Goal: Task Accomplishment & Management: Use online tool/utility

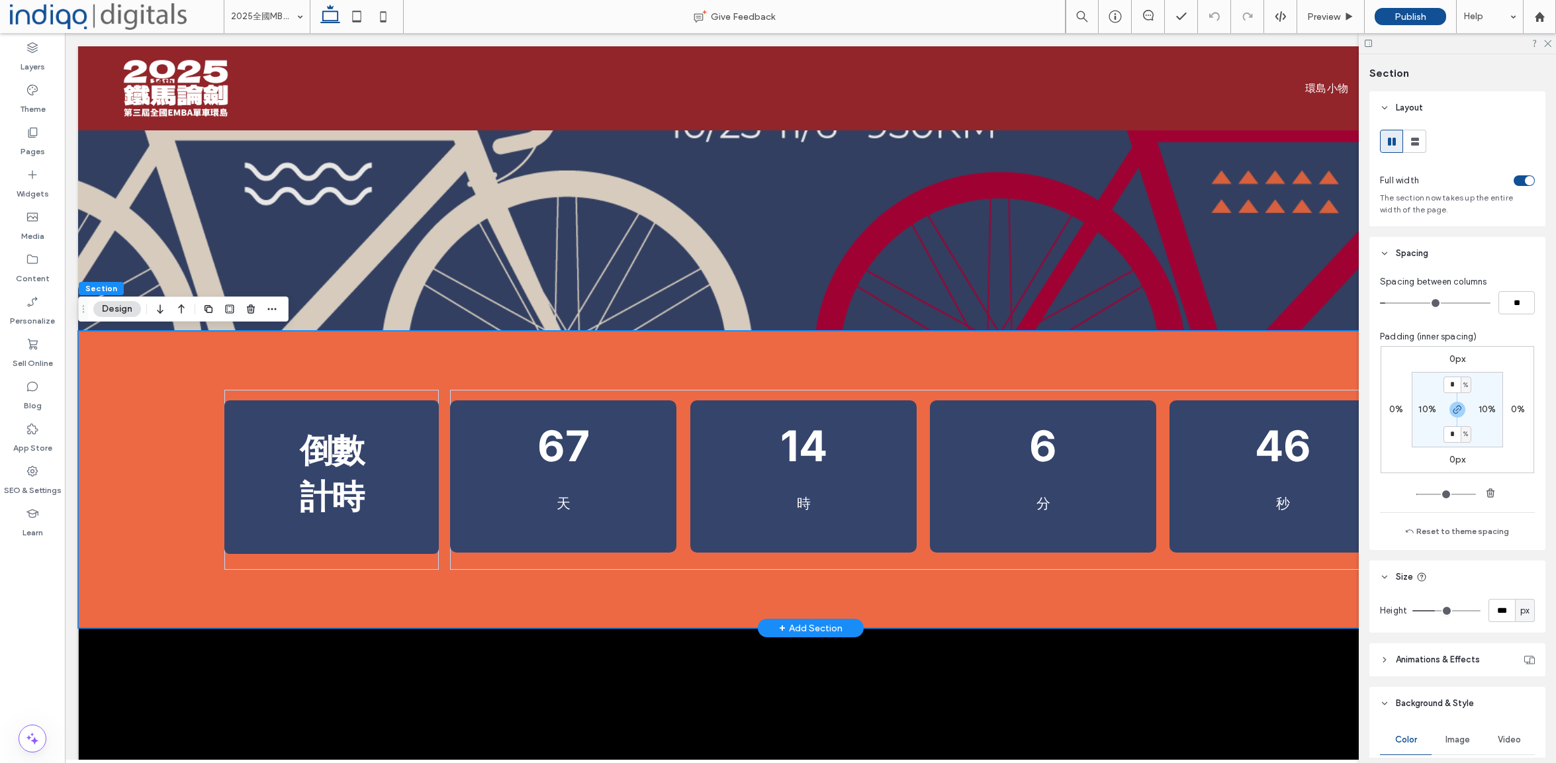
scroll to position [463, 0]
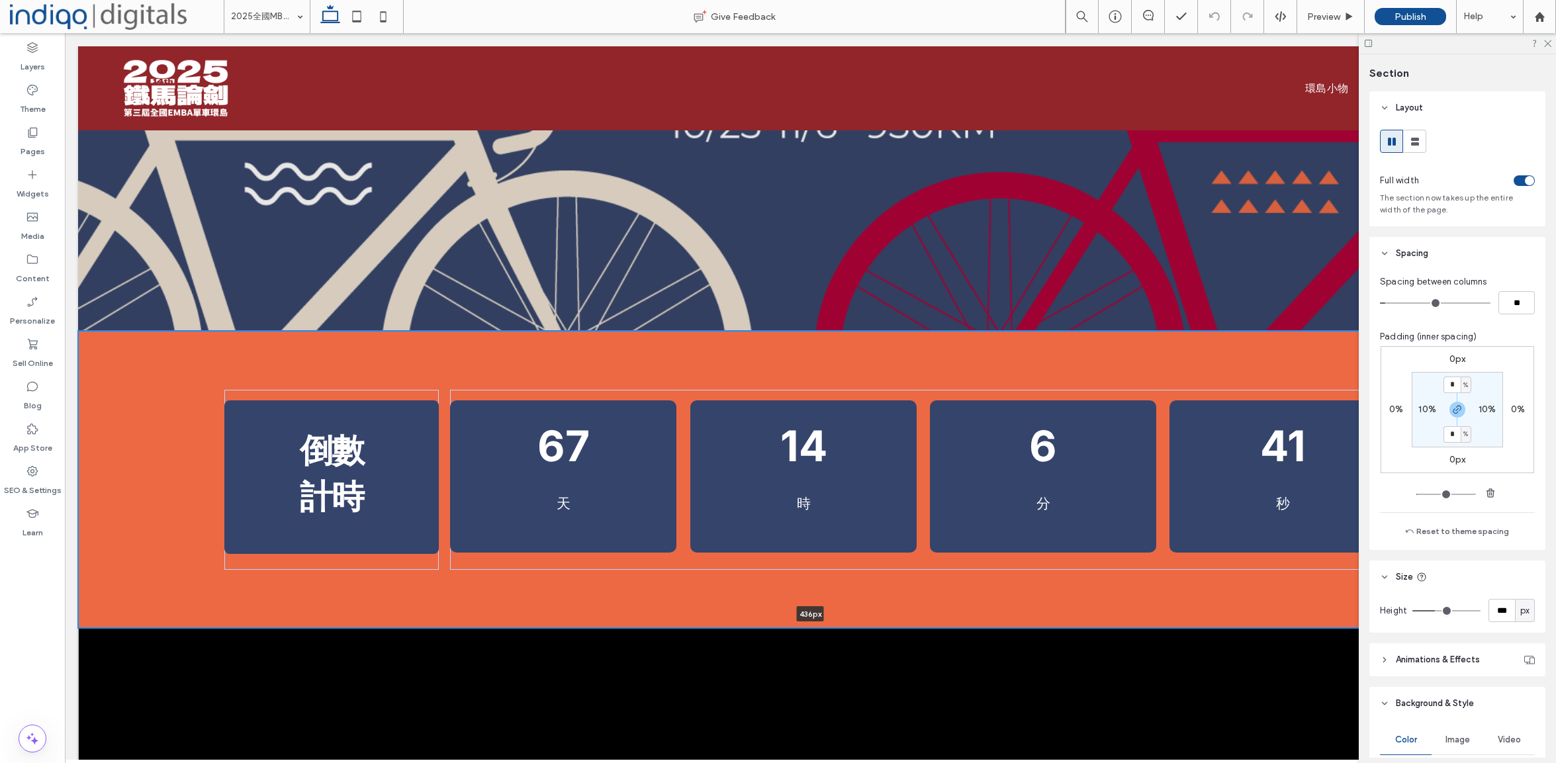
drag, startPoint x: 495, startPoint y: 631, endPoint x: 494, endPoint y: 623, distance: 8.7
click at [494, 623] on div "倒數 計時 活動倒數計時 67 天 14 時 6 分 41 秒 436px Section + Add Section" at bounding box center [810, 479] width 1465 height 297
type input "***"
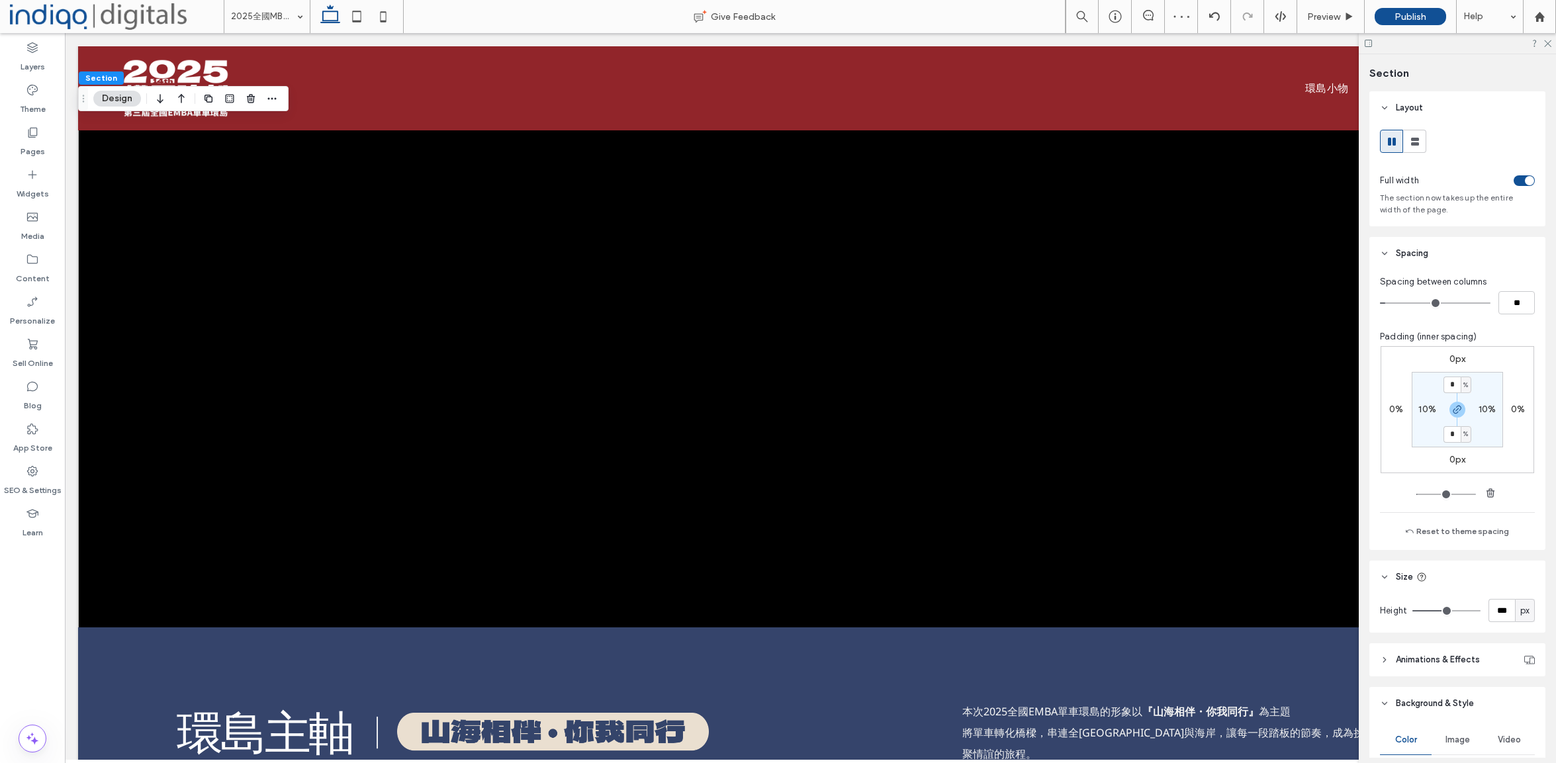
scroll to position [1002, 0]
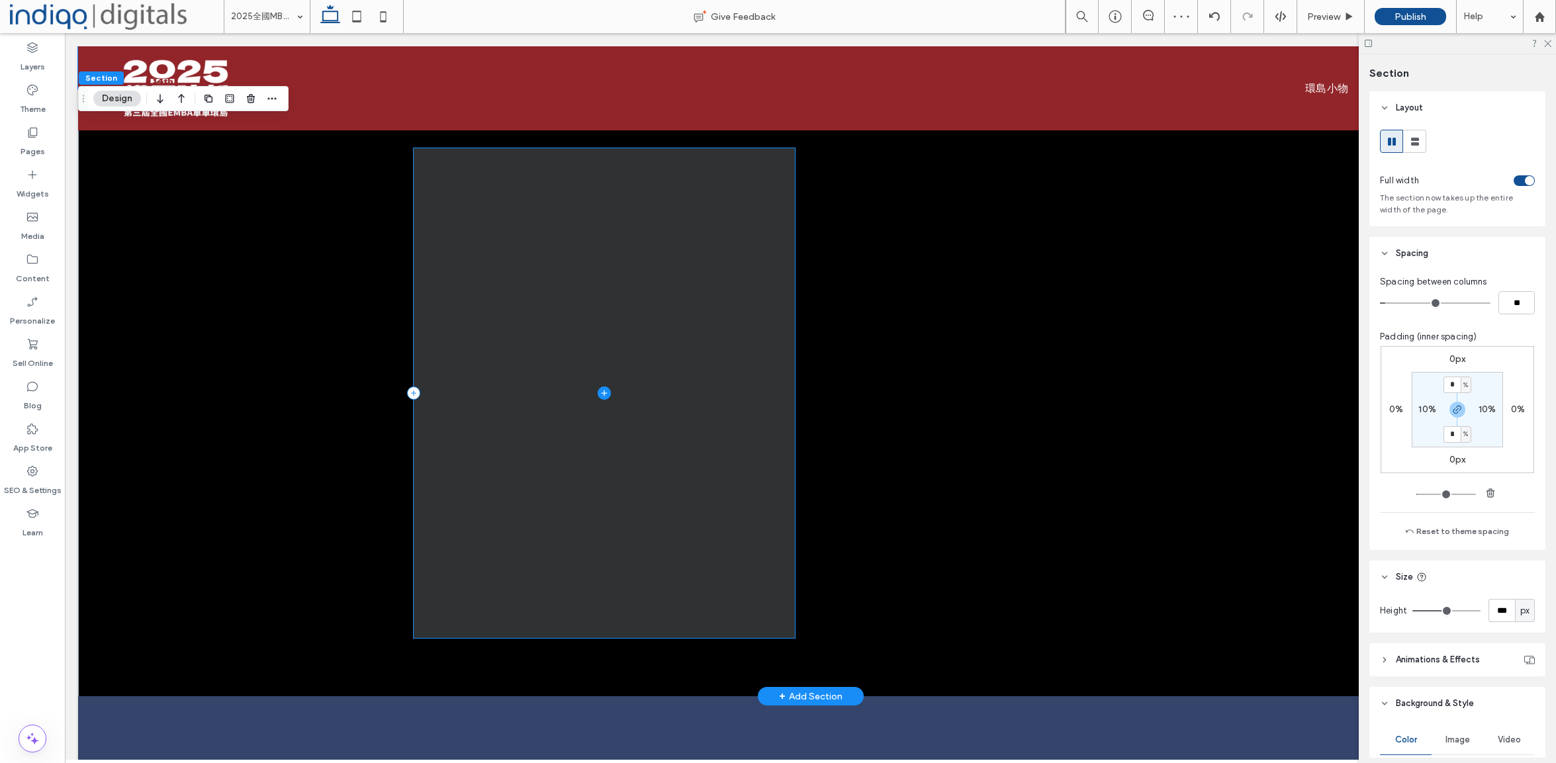
click at [484, 537] on span at bounding box center [604, 393] width 381 height 490
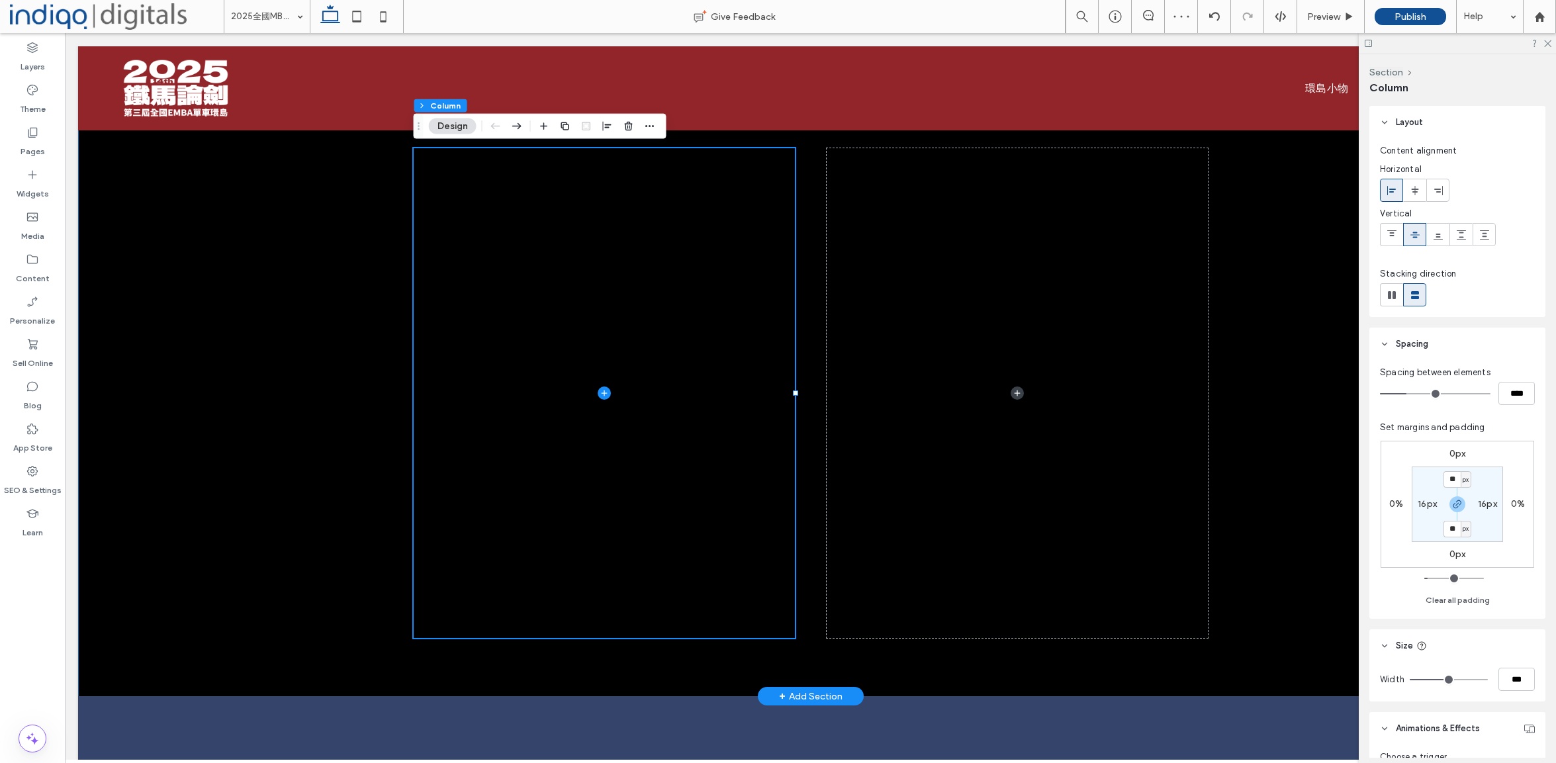
drag, startPoint x: 332, startPoint y: 647, endPoint x: 302, endPoint y: 691, distance: 53.4
click at [332, 647] on div at bounding box center [810, 392] width 1465 height 607
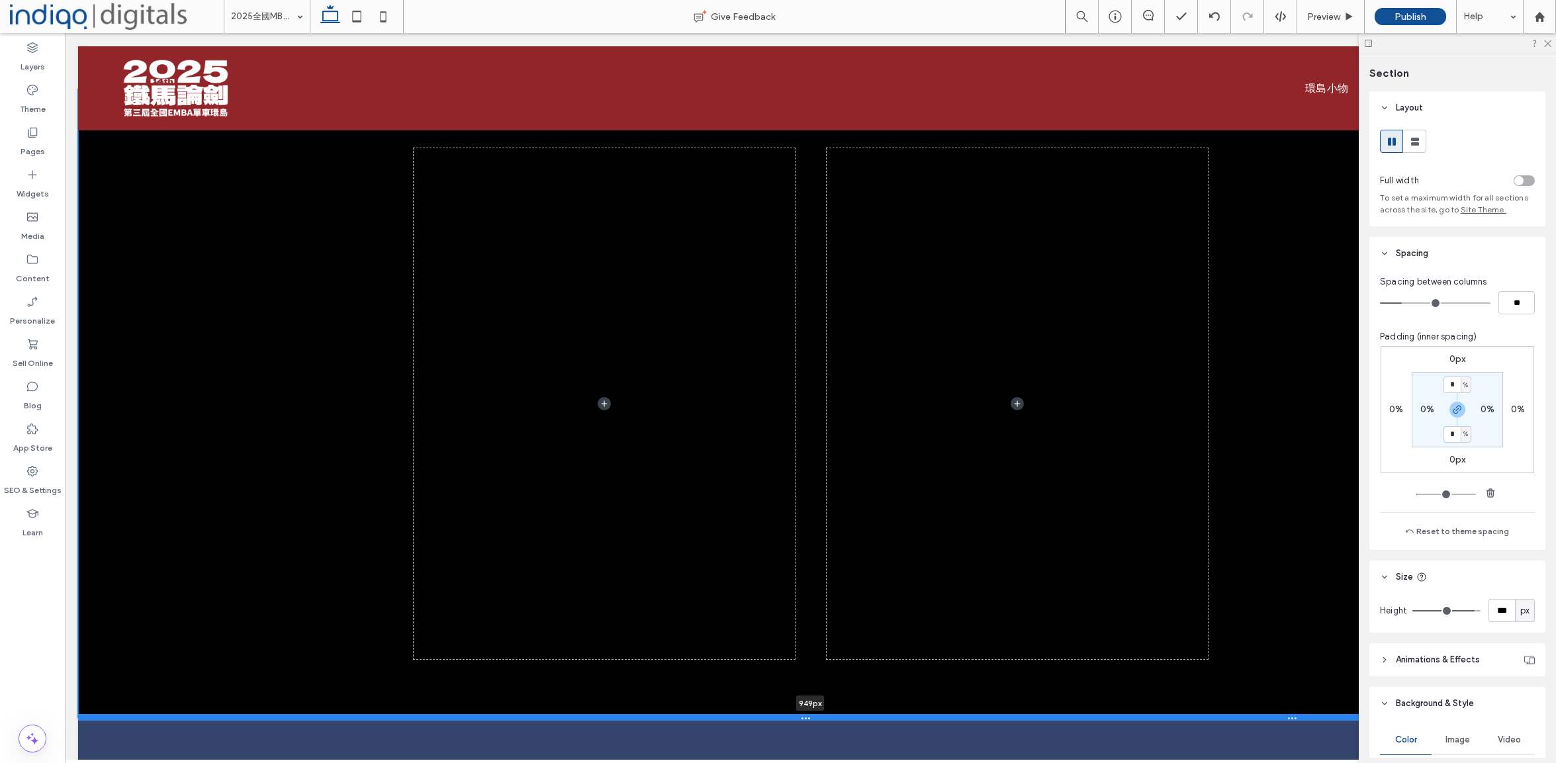
drag, startPoint x: 289, startPoint y: 696, endPoint x: 288, endPoint y: 717, distance: 21.2
click at [288, 717] on div at bounding box center [810, 717] width 1465 height 7
type input "***"
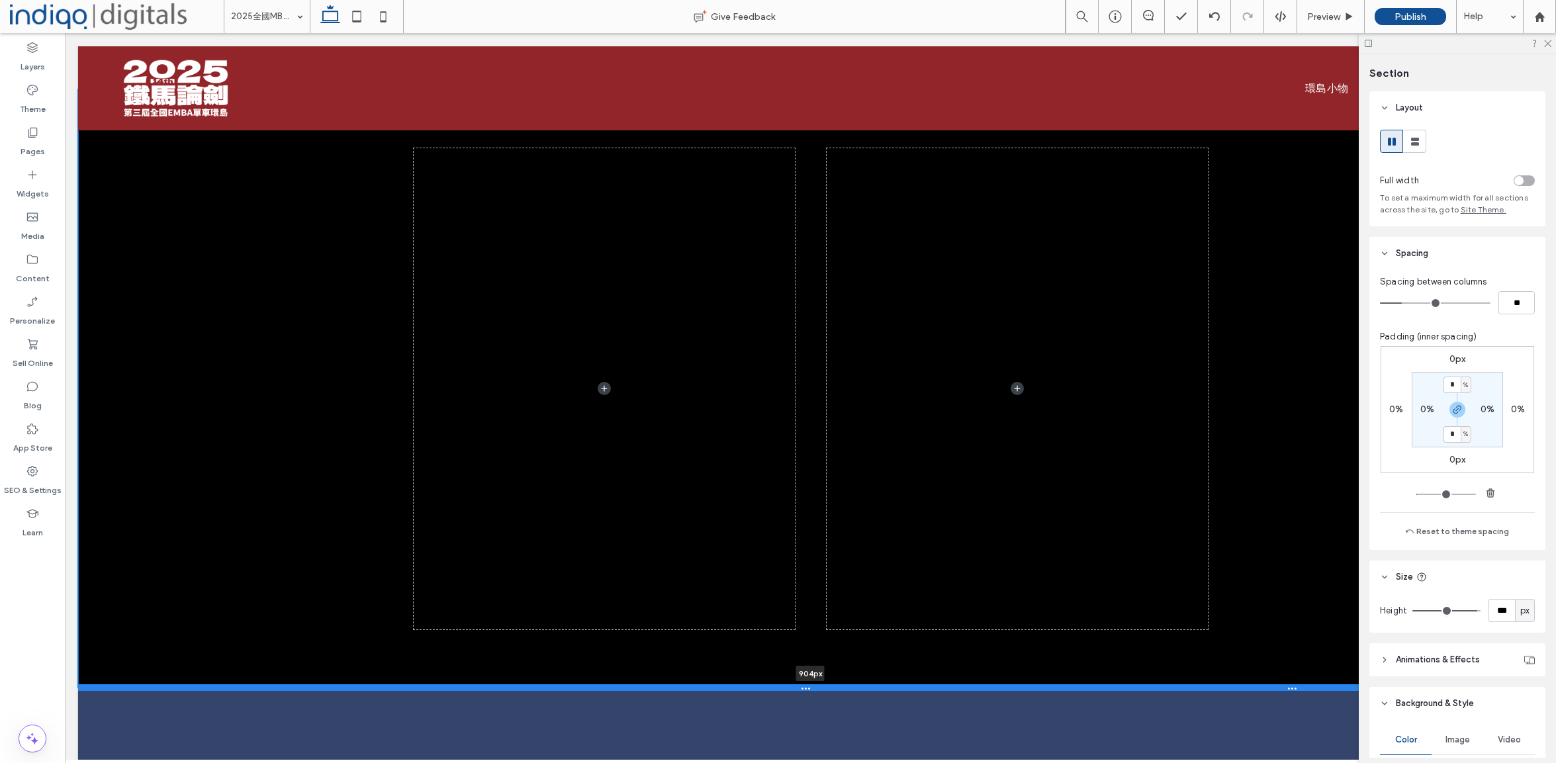
drag, startPoint x: 287, startPoint y: 716, endPoint x: 283, endPoint y: 686, distance: 30.0
click at [283, 686] on div at bounding box center [810, 687] width 1465 height 7
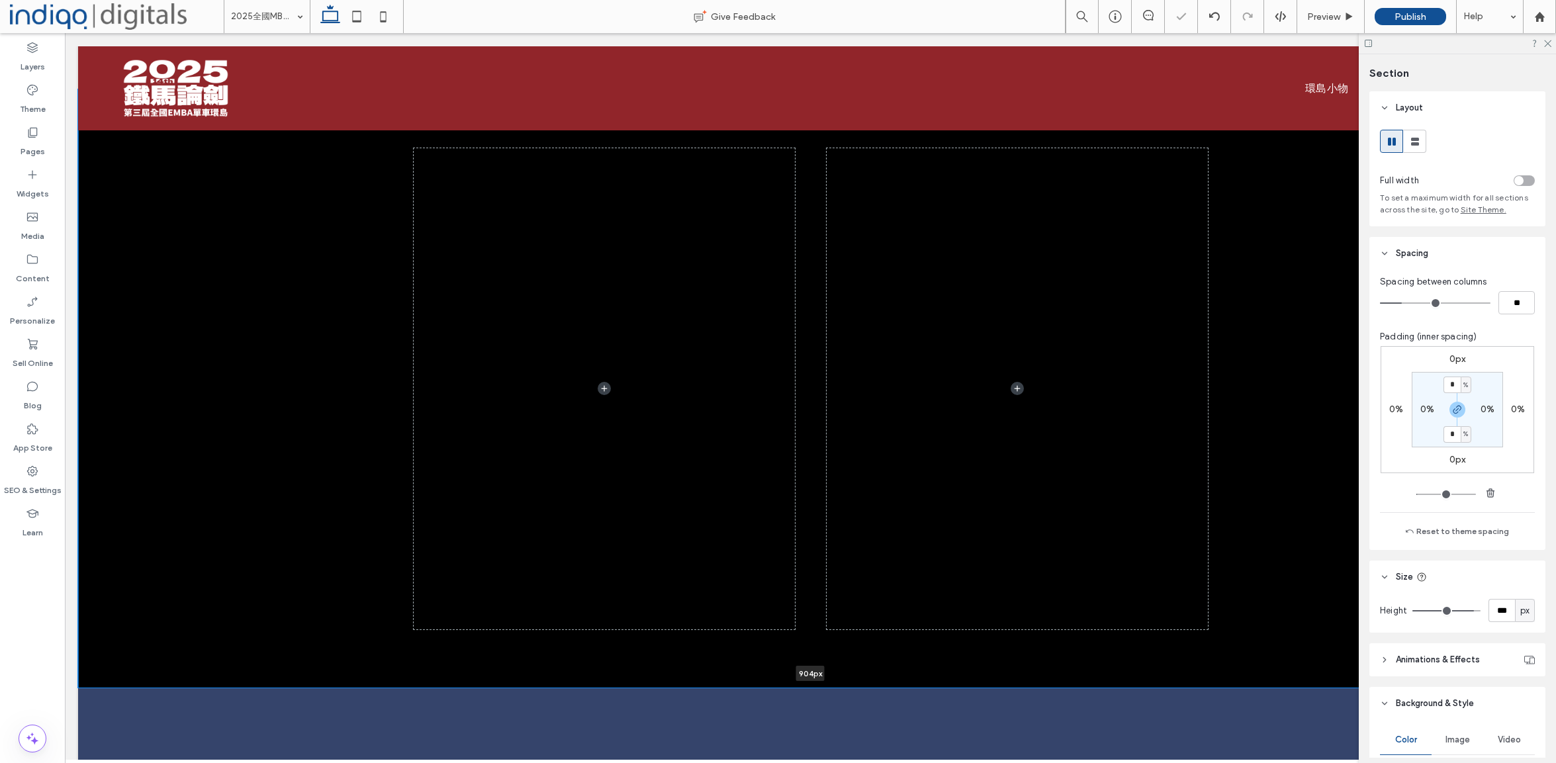
type input "***"
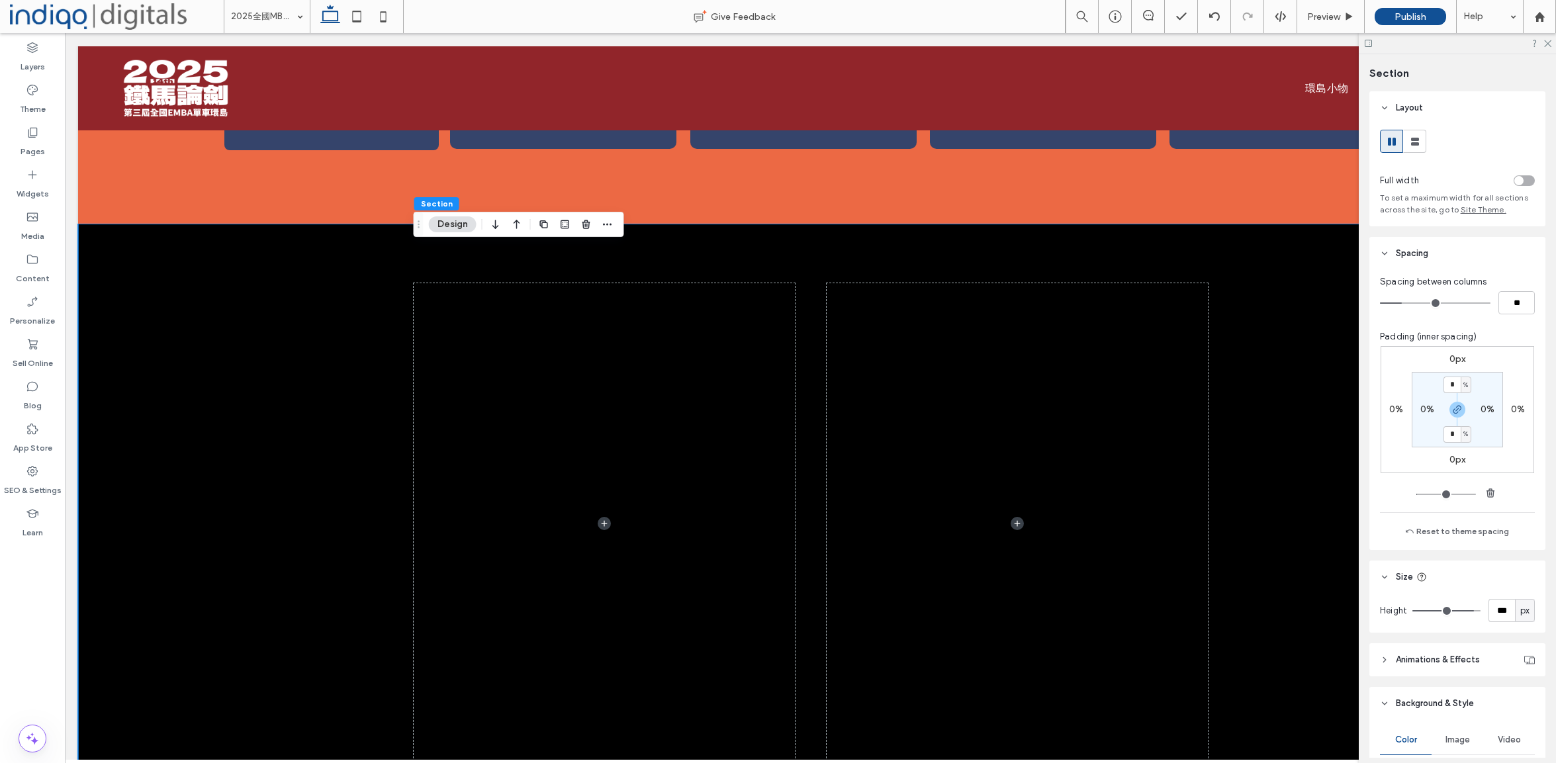
scroll to position [845, 0]
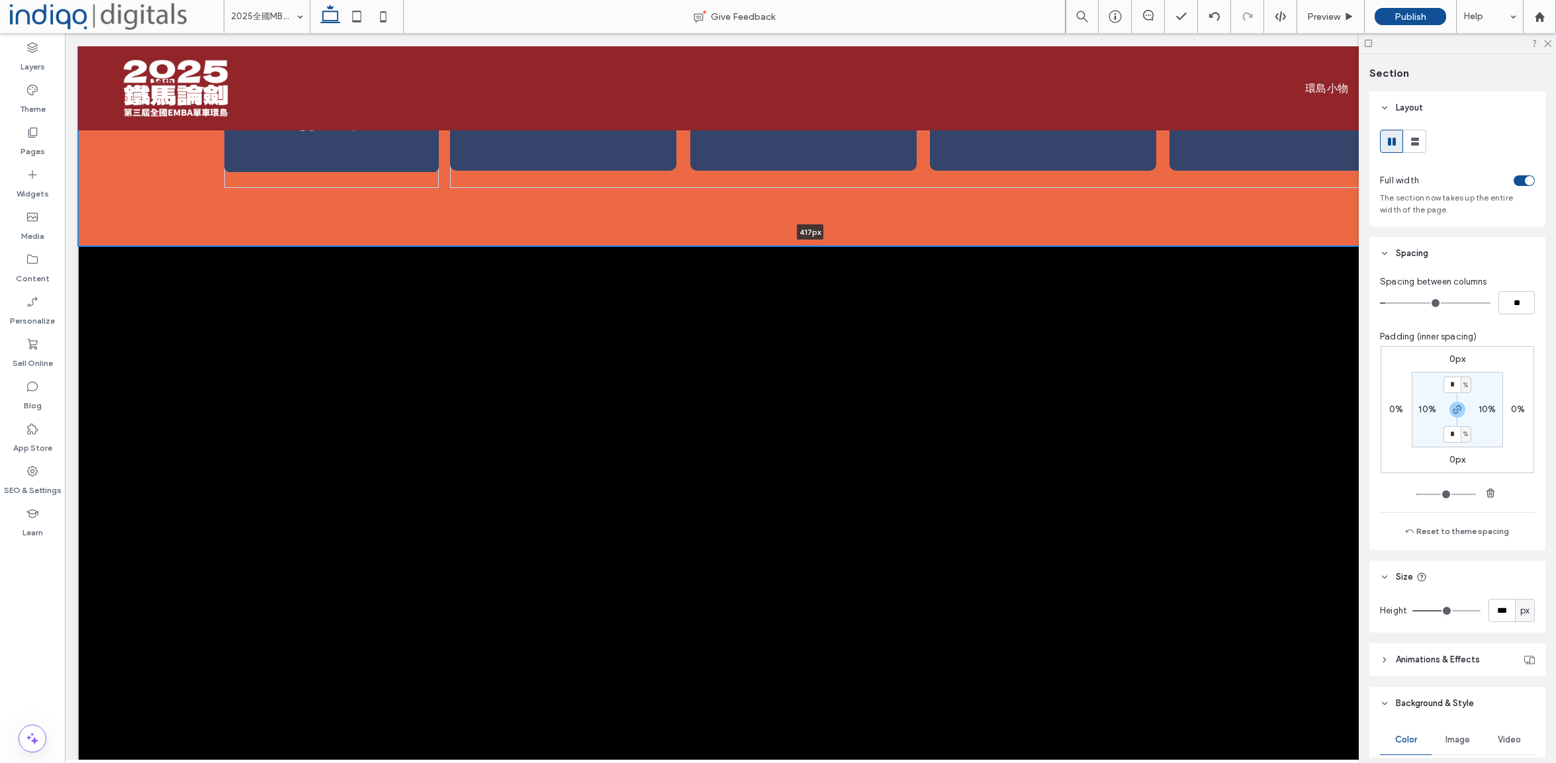
drag, startPoint x: 327, startPoint y: 246, endPoint x: 323, endPoint y: 225, distance: 21.5
click at [323, 225] on div "倒數 計時 活動倒數計時 67 天 14 時 5 分 57 秒 417px Section + Add Section" at bounding box center [810, 97] width 1465 height 297
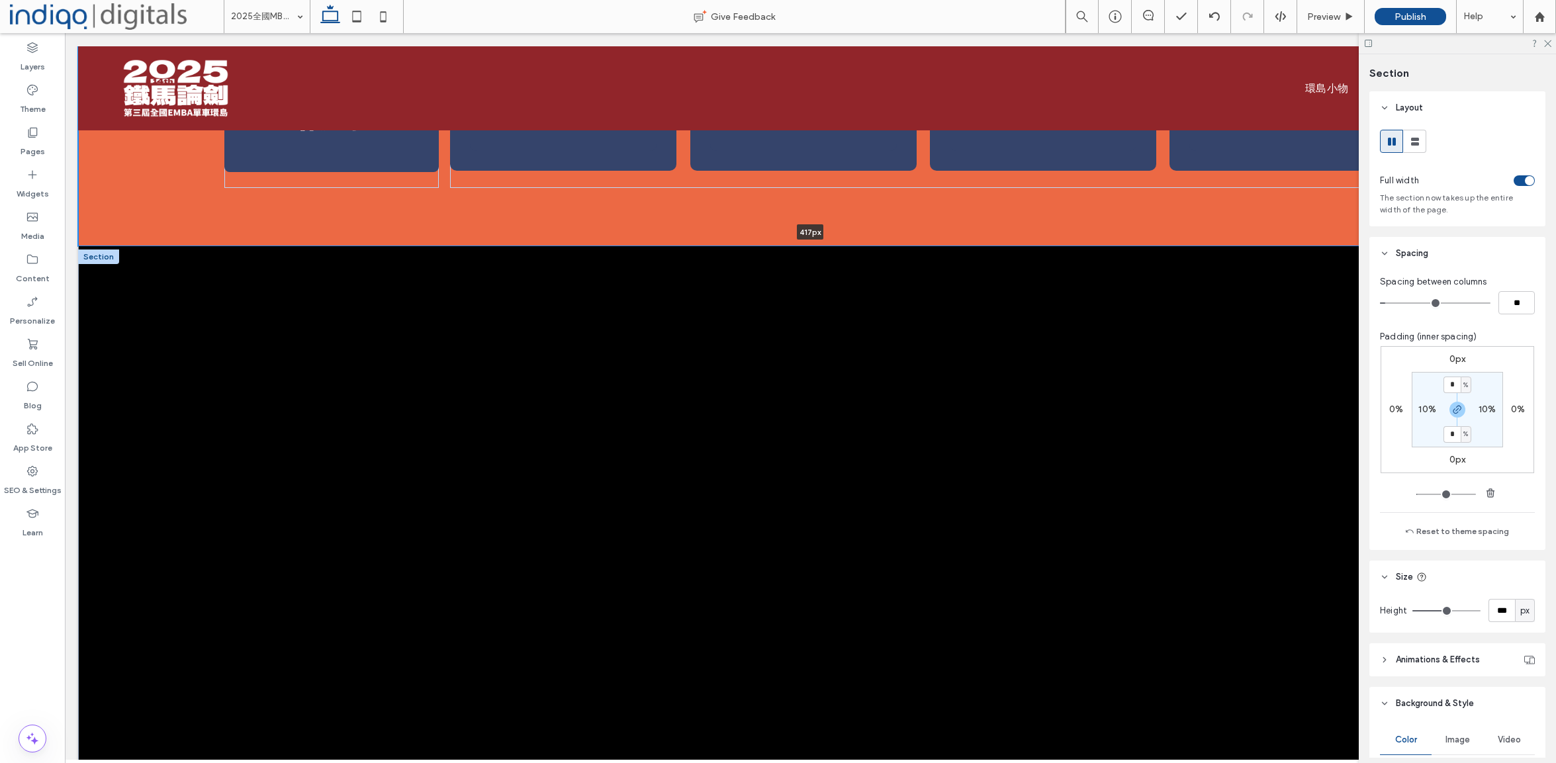
type input "***"
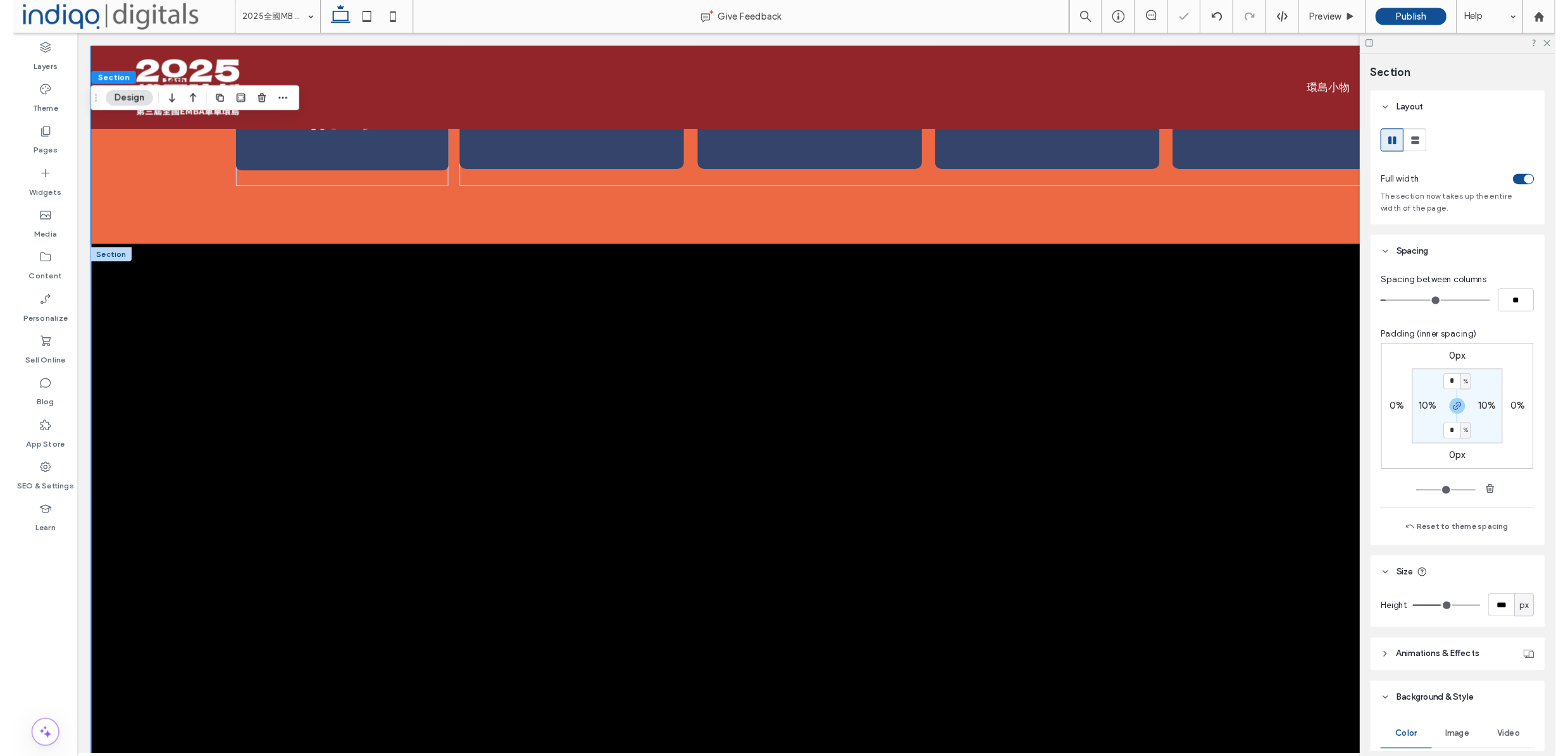
scroll to position [1162, 0]
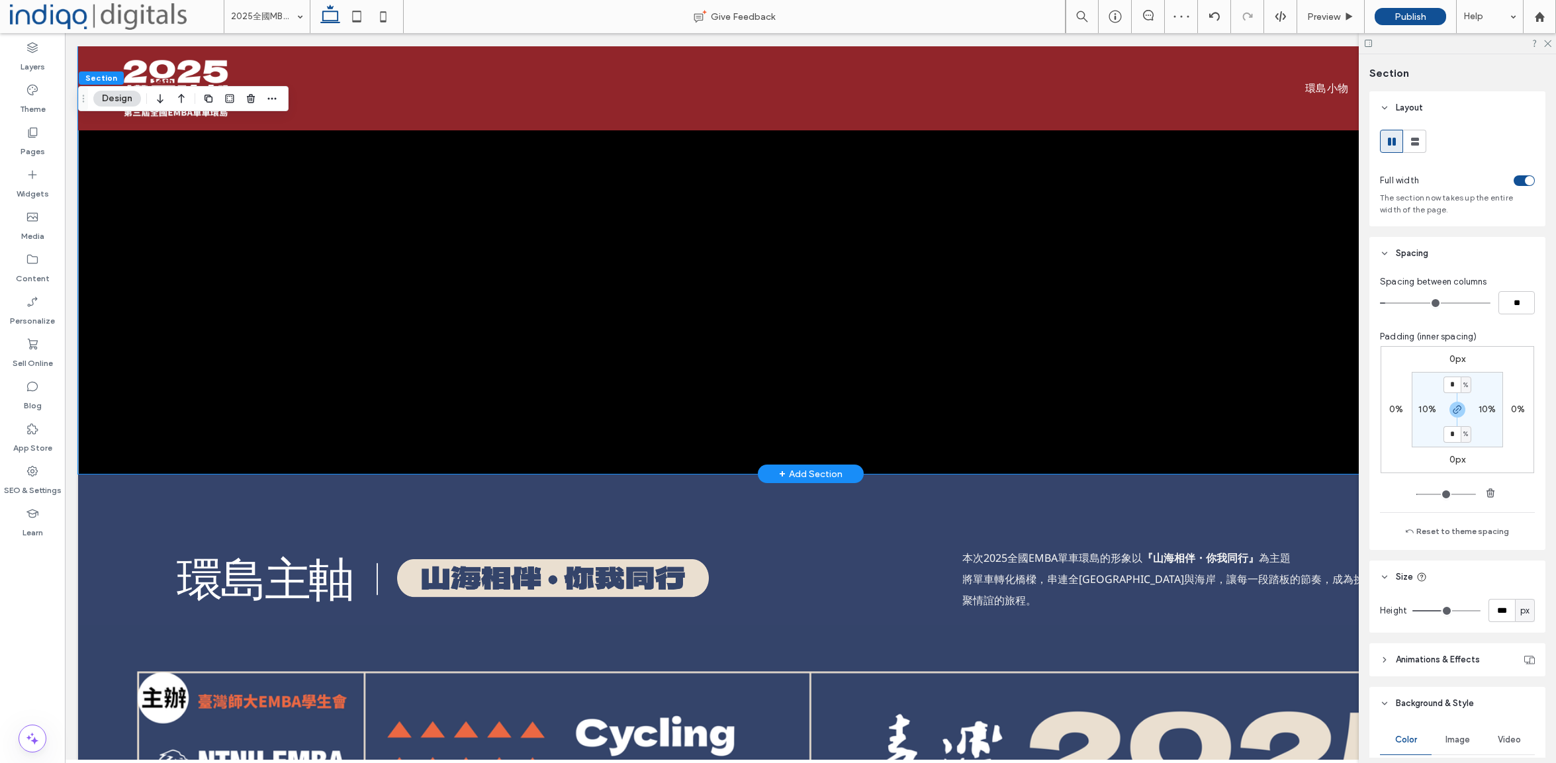
click at [327, 471] on div at bounding box center [810, 175] width 1465 height 598
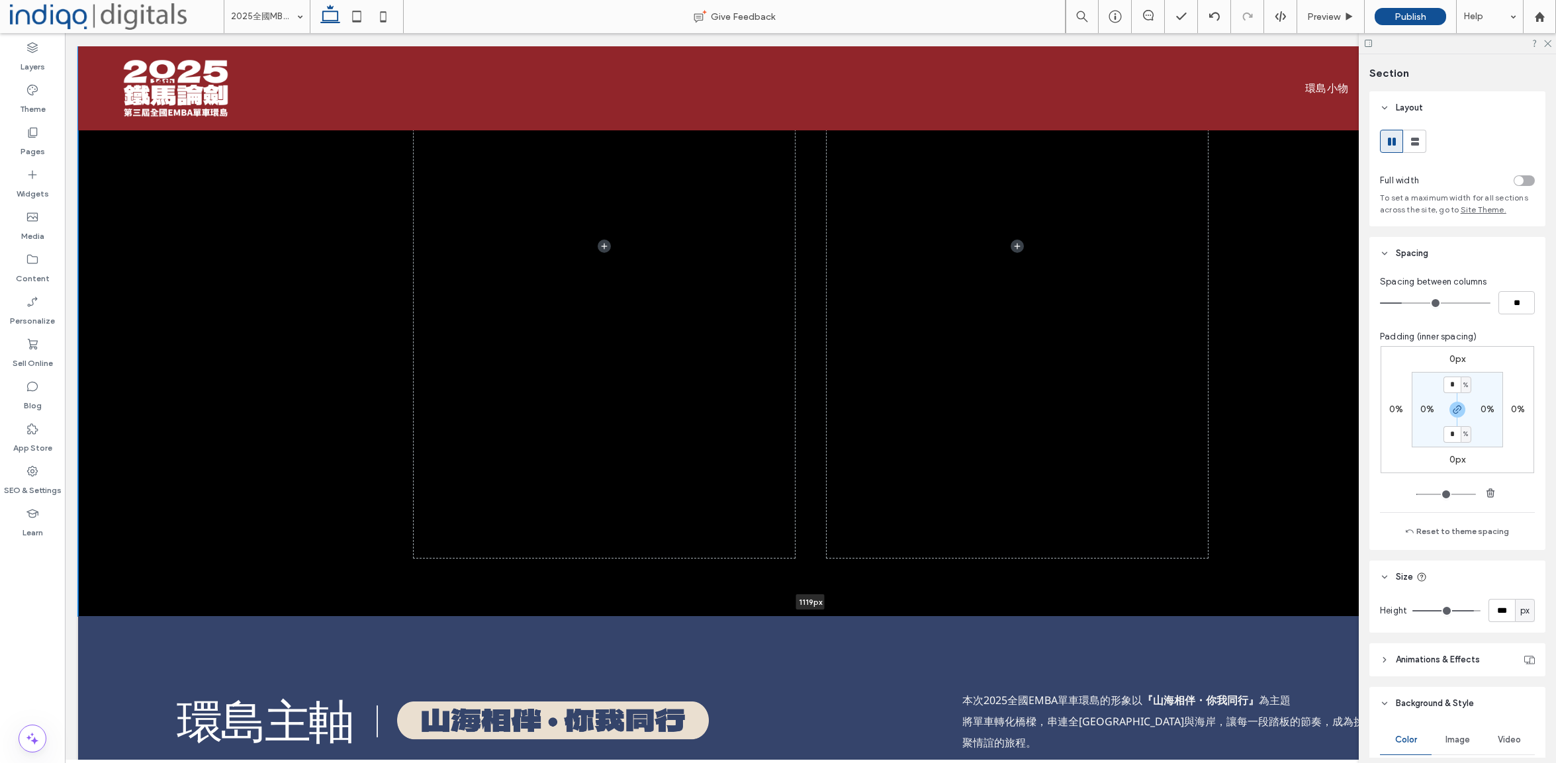
drag, startPoint x: 328, startPoint y: 473, endPoint x: 779, endPoint y: 478, distance: 451.4
click at [337, 613] on div at bounding box center [810, 616] width 1465 height 7
type input "****"
drag, startPoint x: 234, startPoint y: 185, endPoint x: 228, endPoint y: 154, distance: 30.9
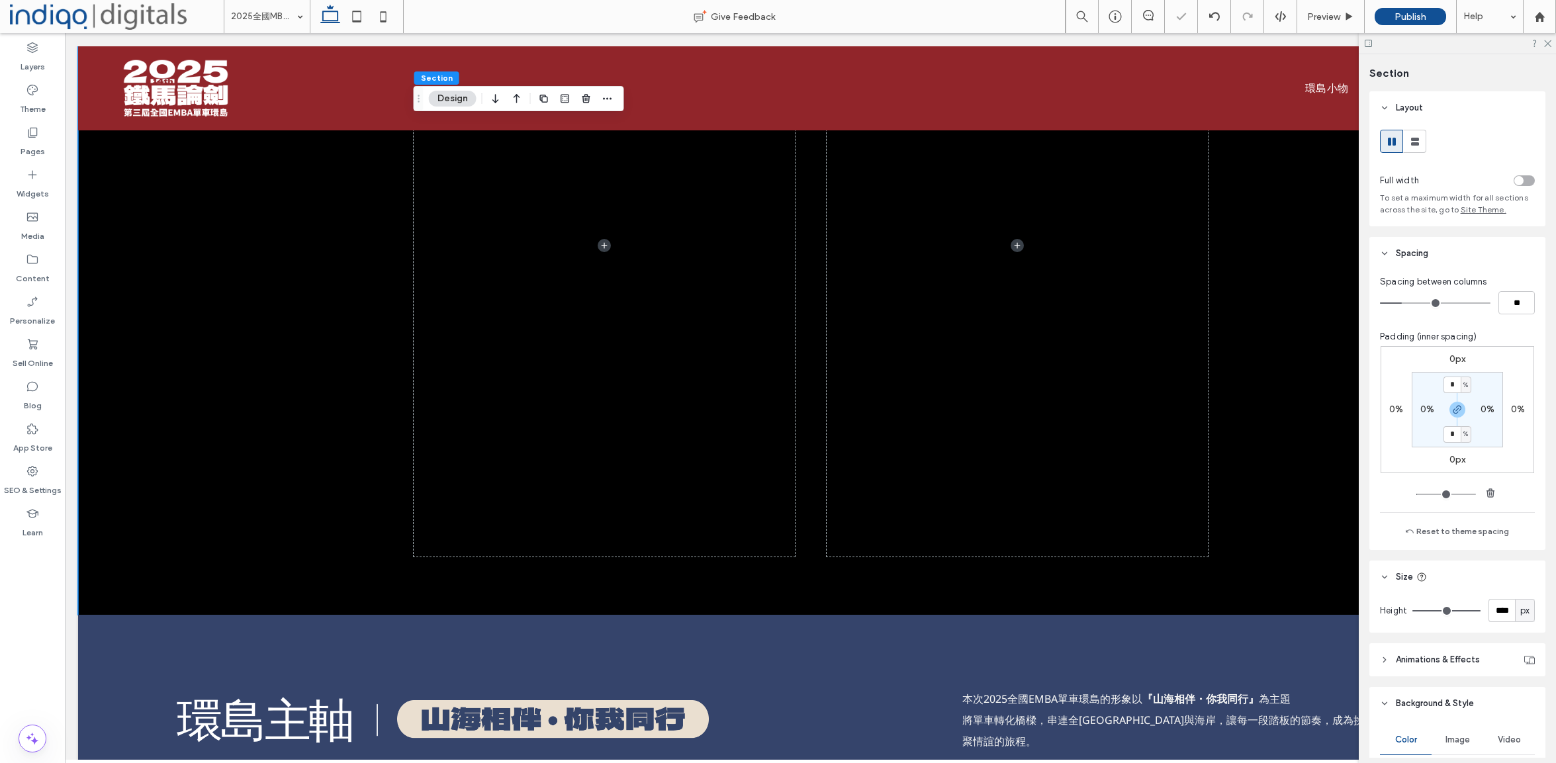
click at [234, 185] on div at bounding box center [810, 245] width 1465 height 739
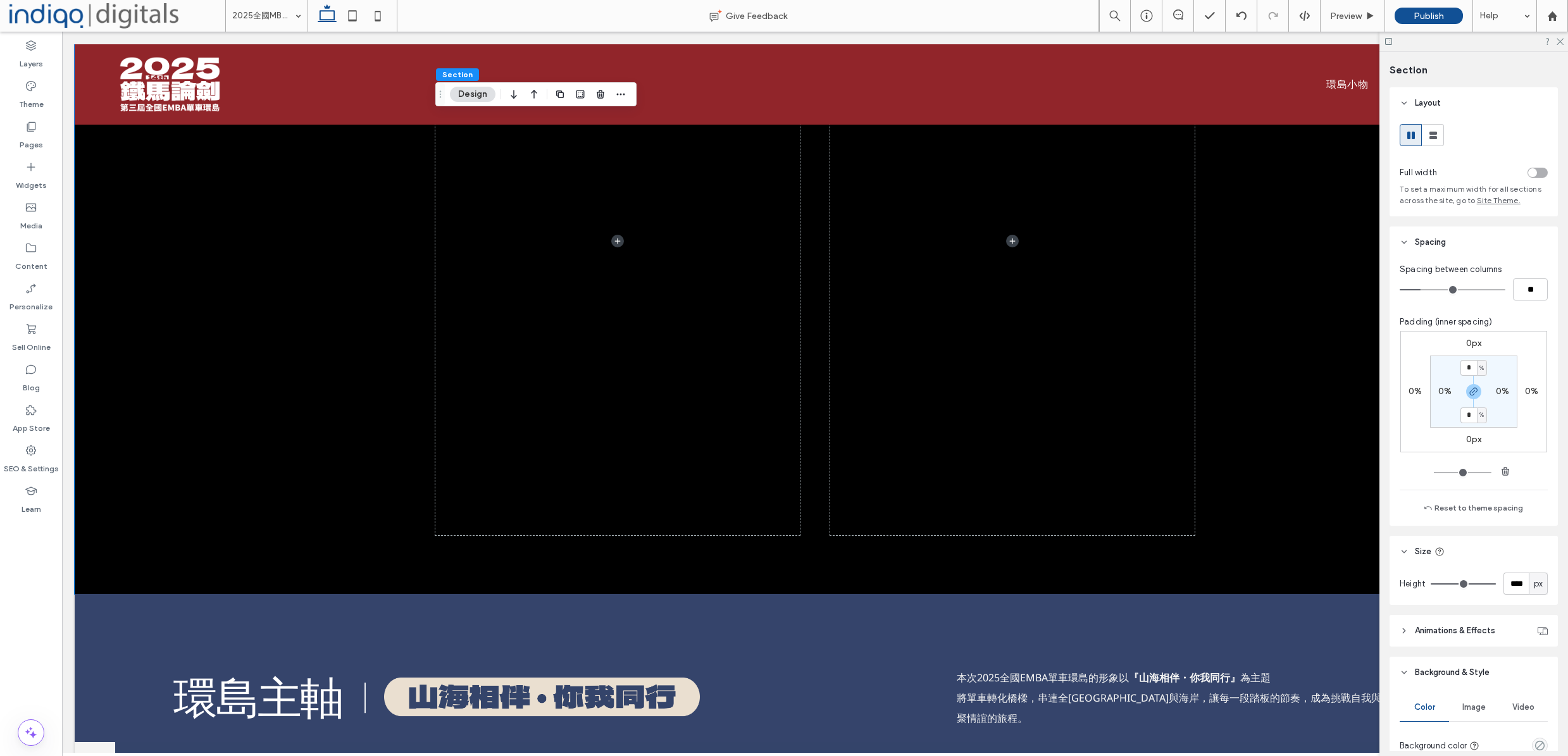
click at [176, 542] on div at bounding box center [815, 240] width 1481 height 706
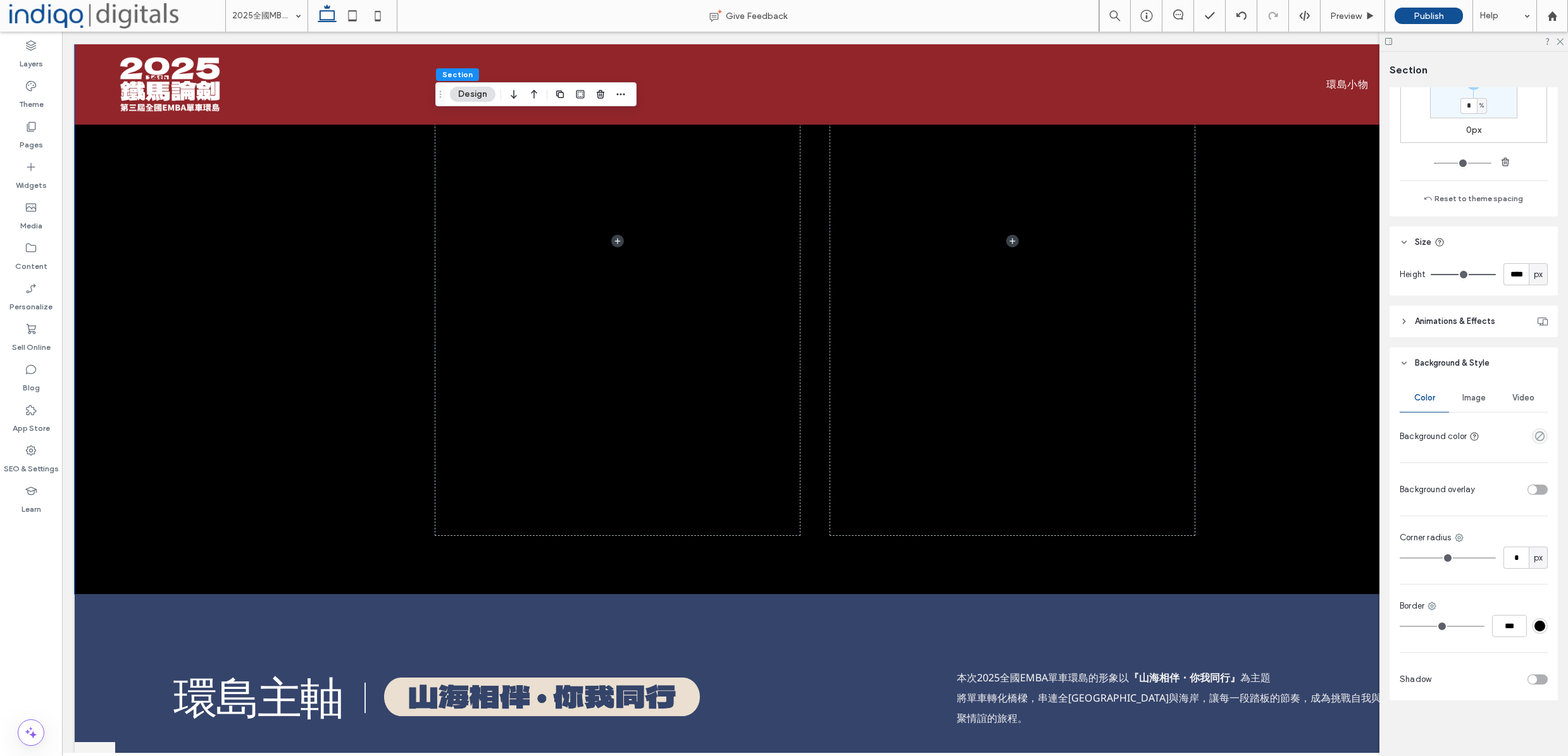
scroll to position [310, 0]
click at [1487, 405] on div "Video" at bounding box center [1523, 398] width 50 height 28
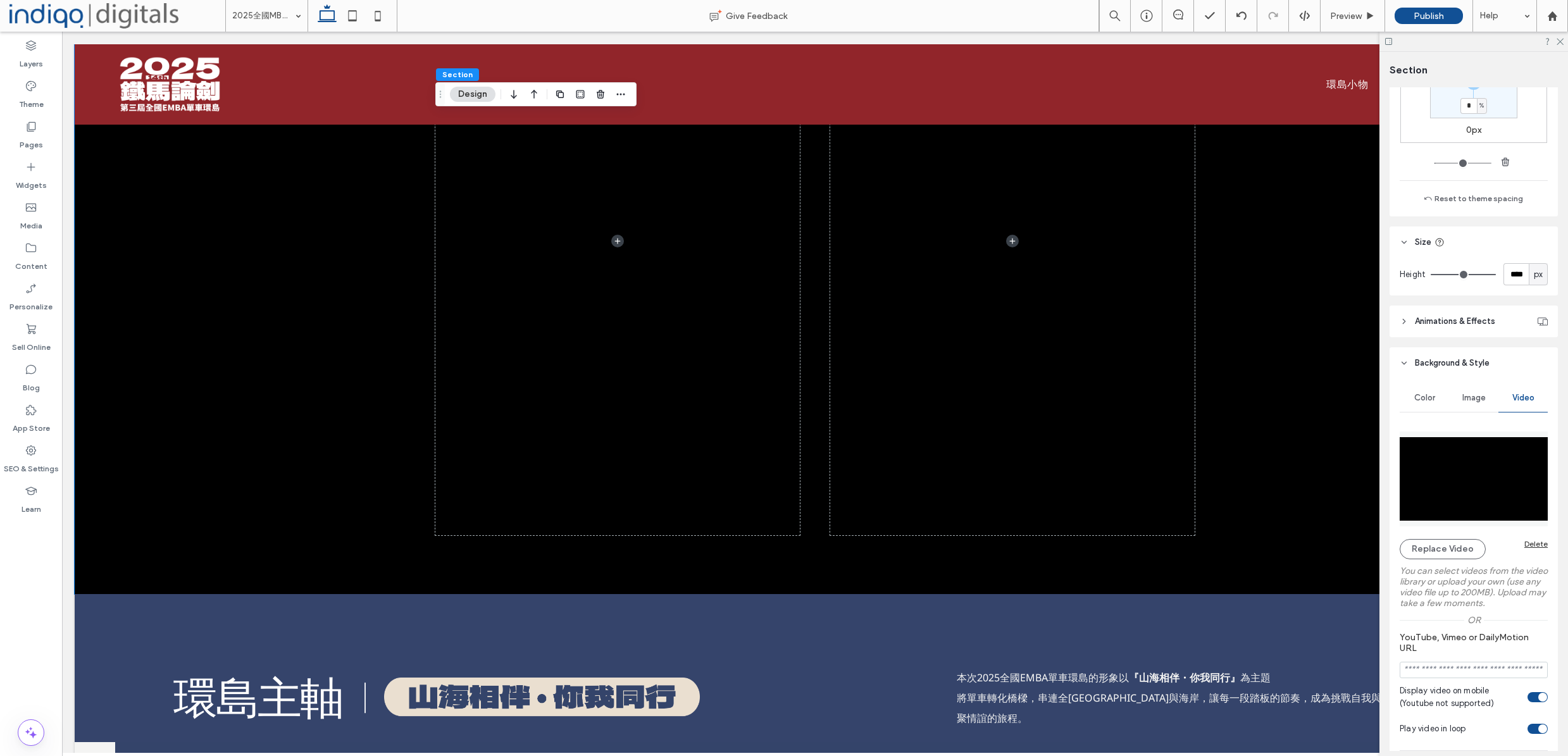
click at [1475, 517] on img at bounding box center [1473, 478] width 148 height 95
click at [1470, 494] on img at bounding box center [1473, 478] width 148 height 95
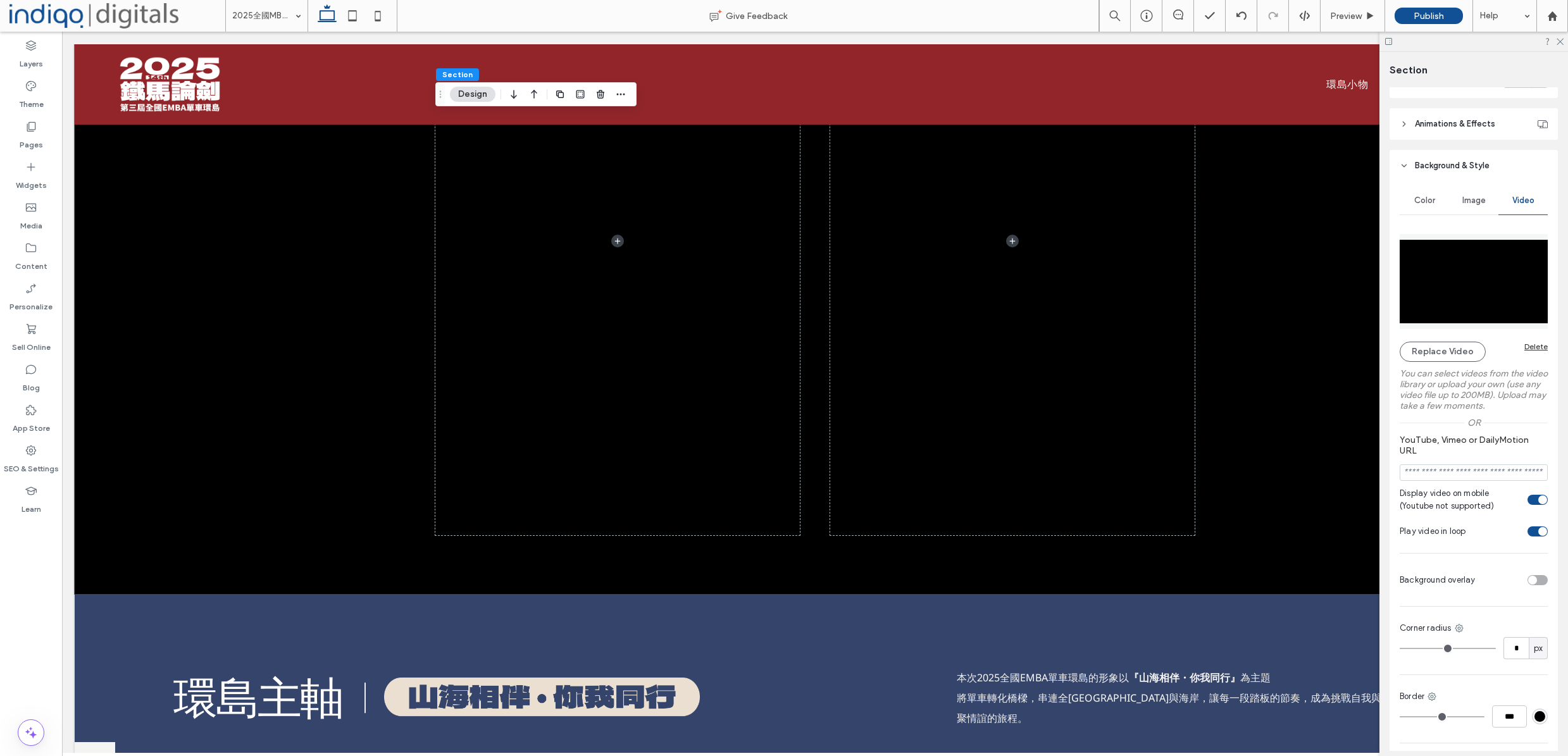
click at [1487, 534] on div "Play video in loop" at bounding box center [1542, 530] width 9 height 9
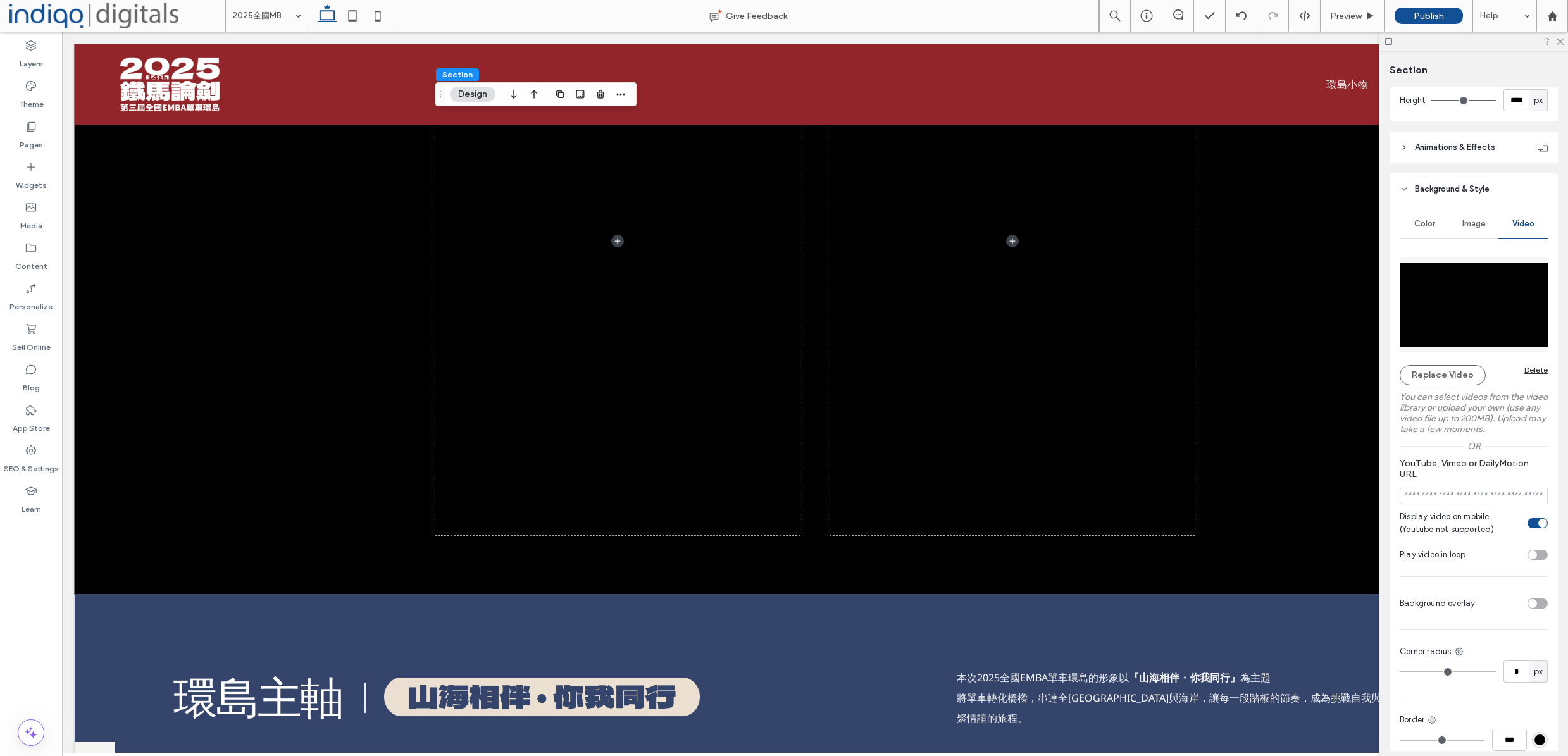
scroll to position [480, 0]
click at [1449, 299] on img at bounding box center [1473, 308] width 148 height 95
click at [1462, 303] on img at bounding box center [1473, 308] width 148 height 95
click at [1473, 453] on label "Or" at bounding box center [1474, 449] width 13 height 11
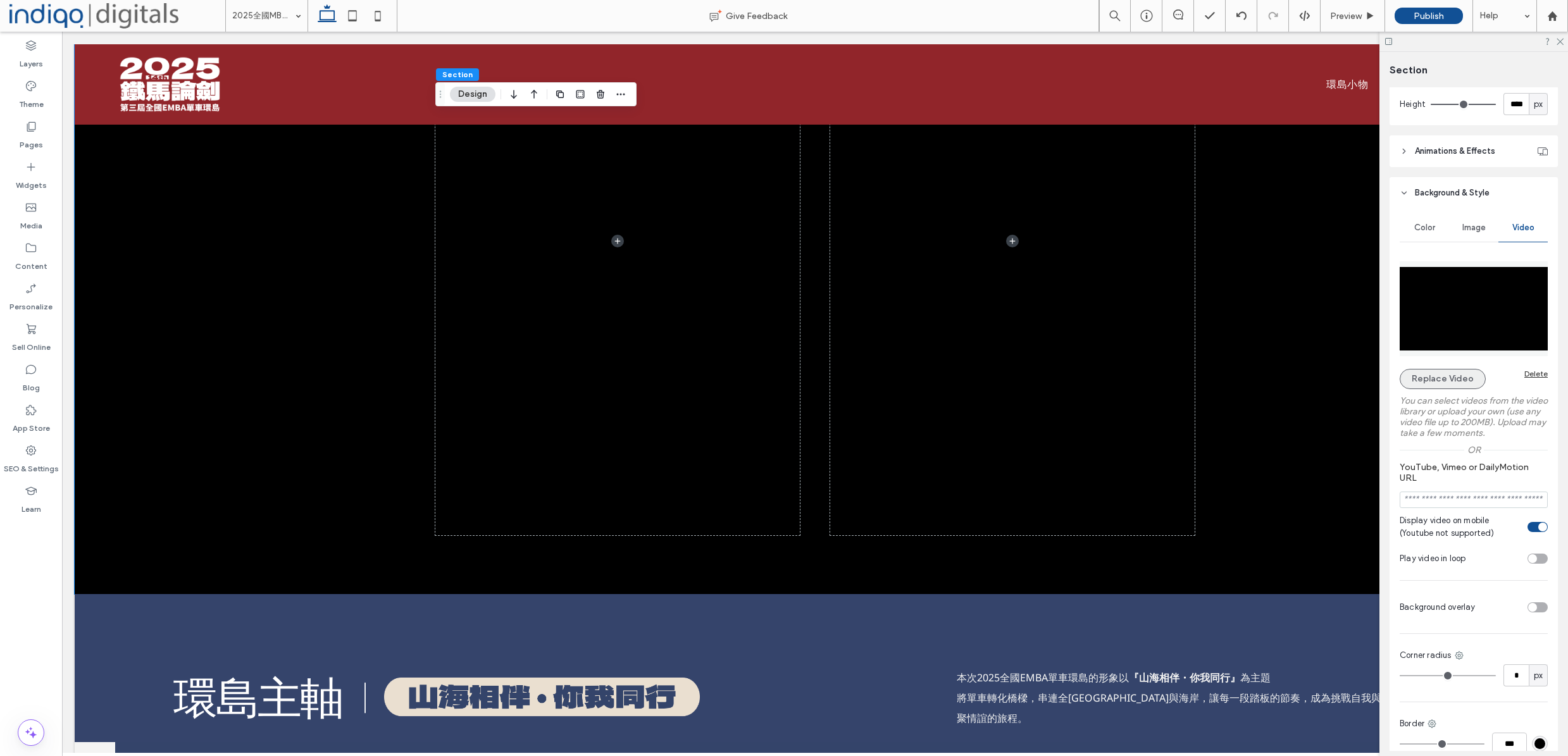
click at [1444, 385] on button "Replace Video" at bounding box center [1443, 378] width 86 height 20
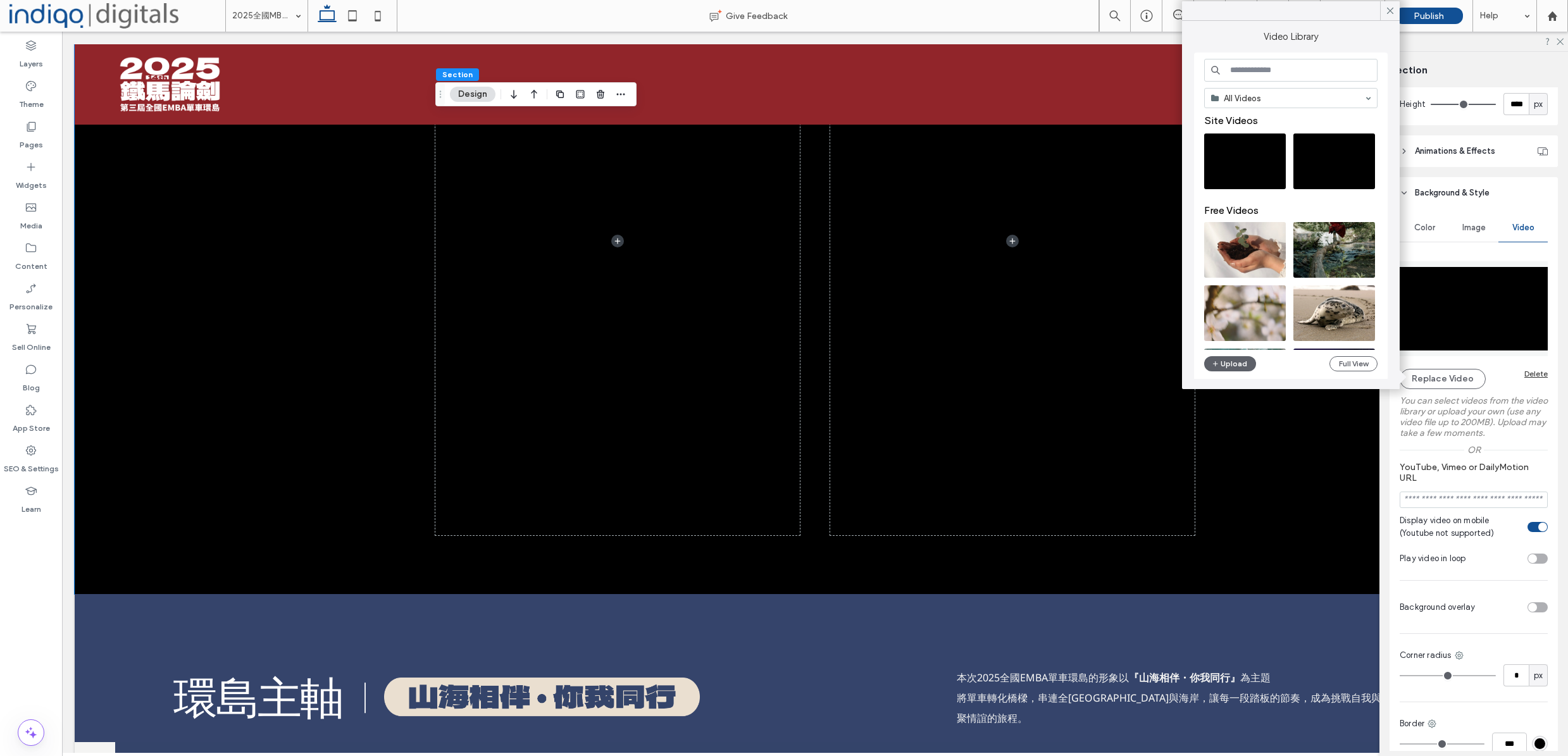
click at [1487, 409] on label "You can select videos from the video library or upload your own (use any video …" at bounding box center [1473, 417] width 148 height 55
click at [1315, 548] on div at bounding box center [815, 240] width 1481 height 706
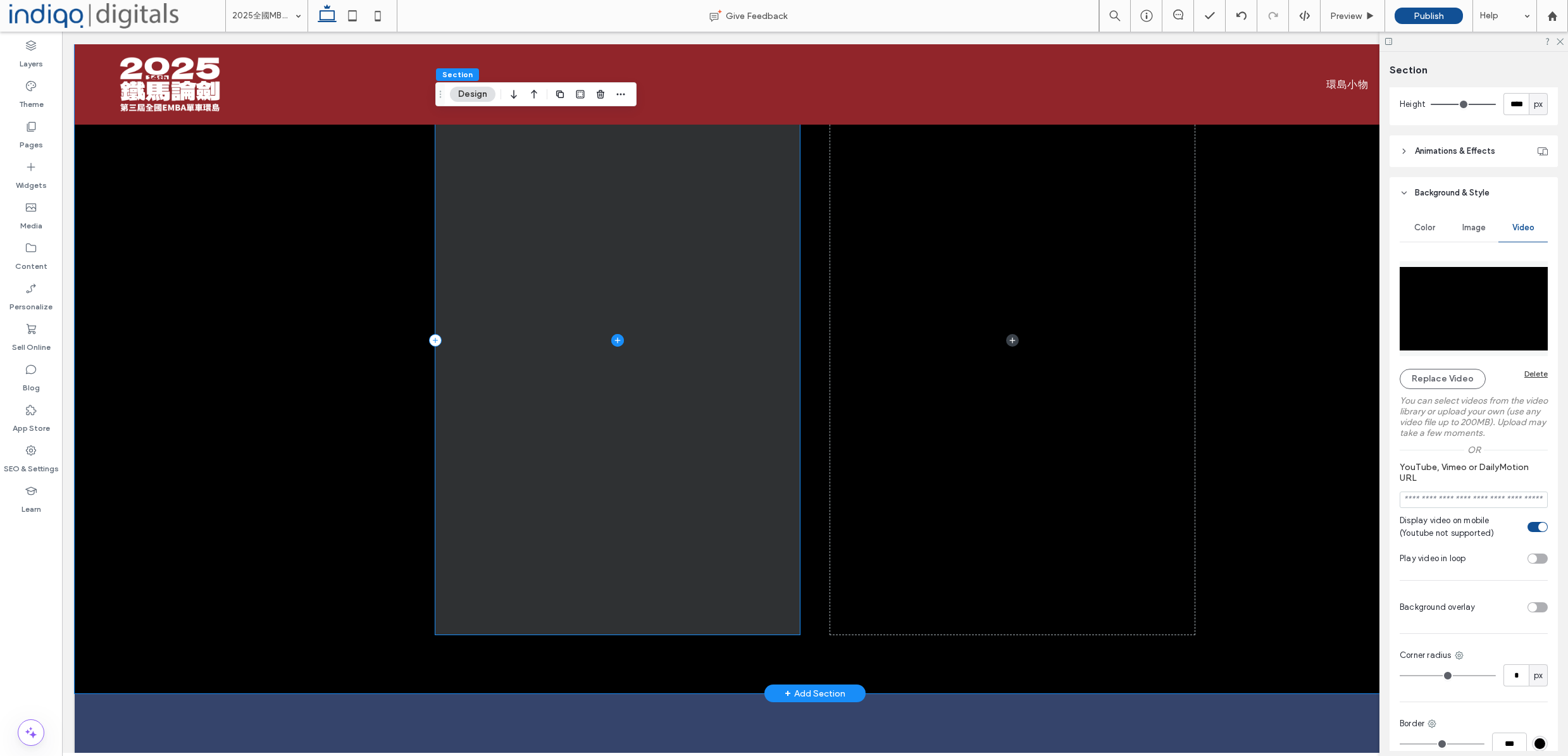
scroll to position [1093, 0]
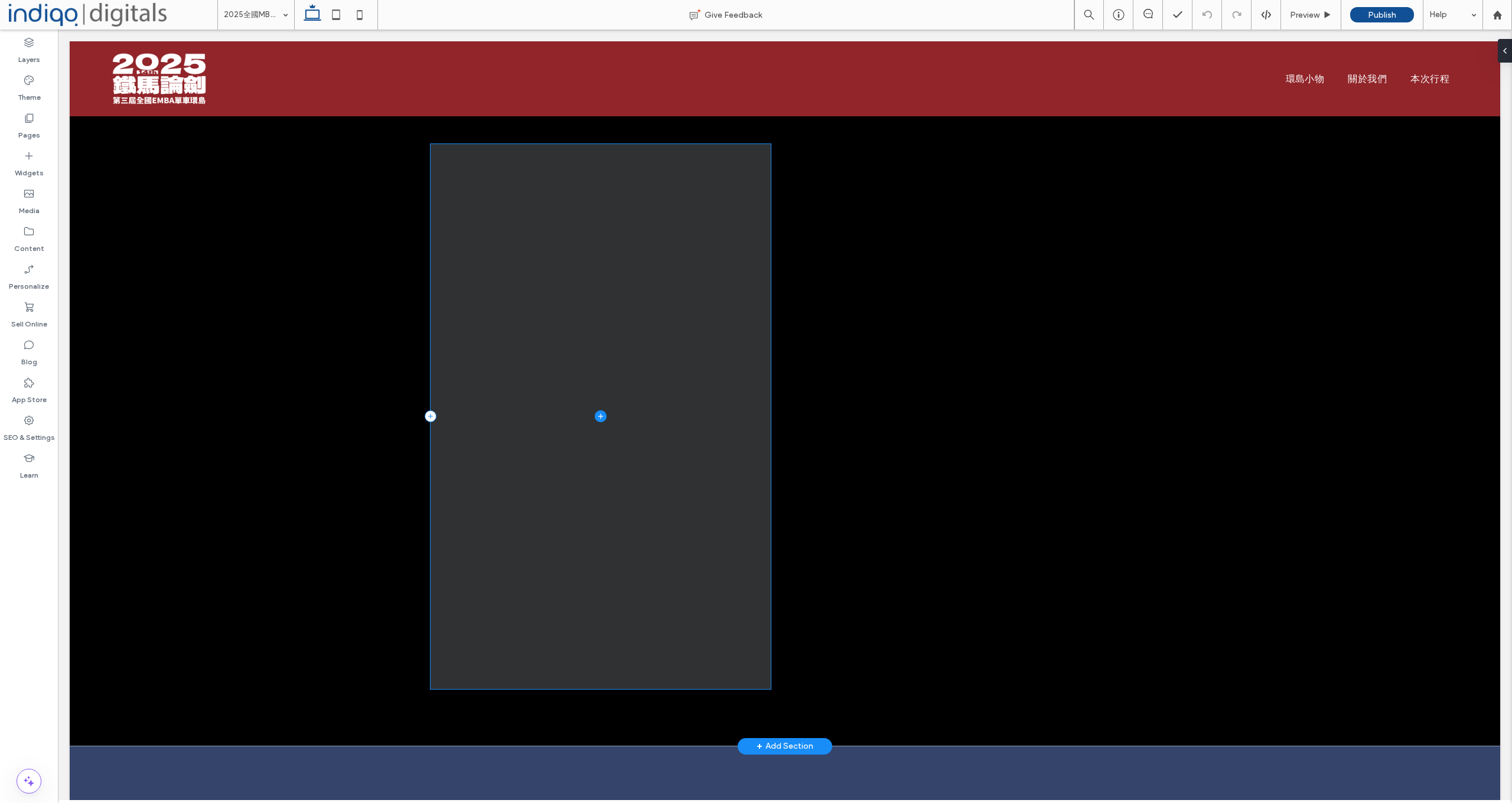
scroll to position [907, 0]
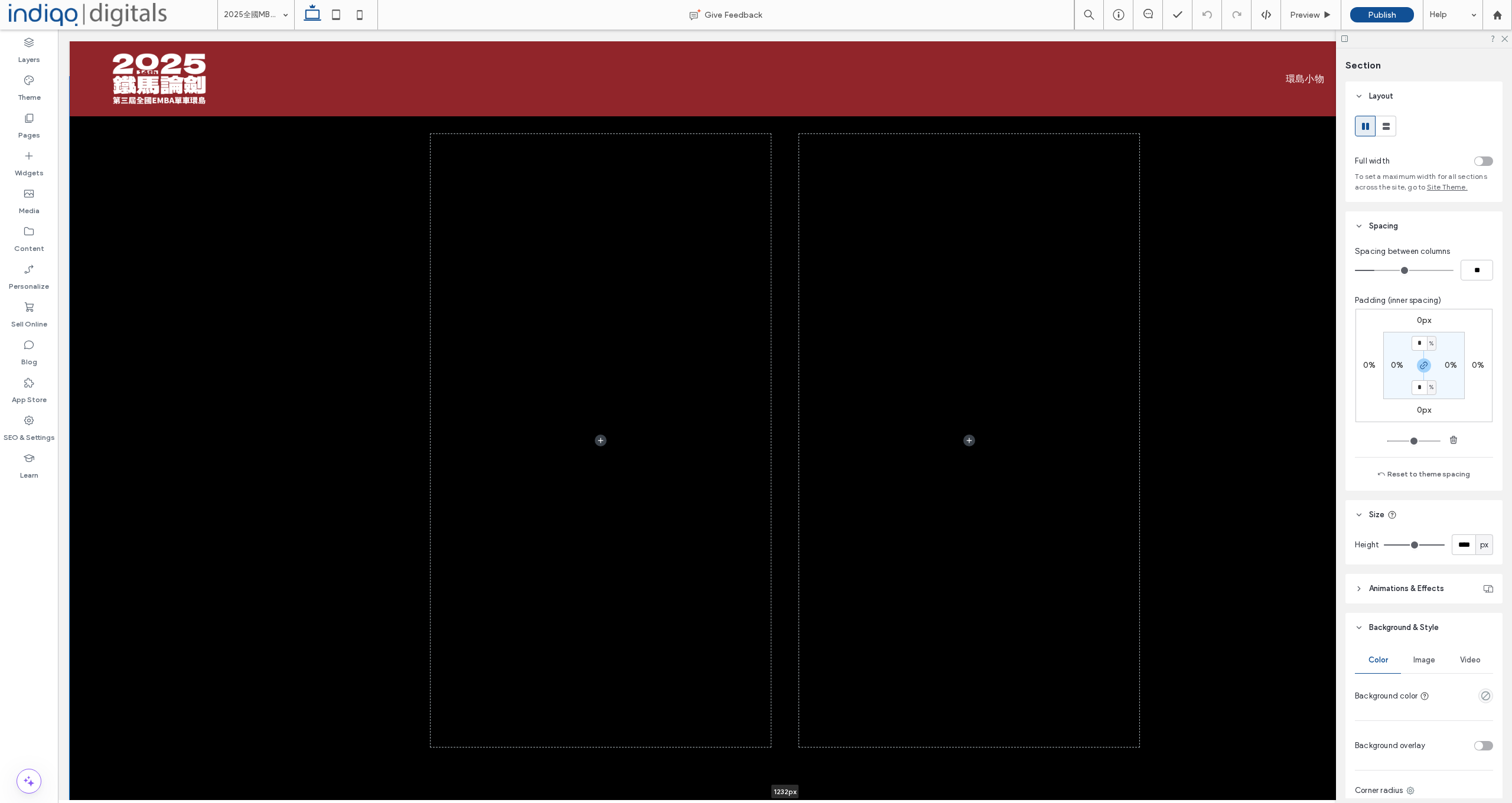
drag, startPoint x: 277, startPoint y: 734, endPoint x: 310, endPoint y: 722, distance: 35.1
type input "****"
click at [1313, 23] on div "Preview" at bounding box center [1311, 14] width 61 height 29
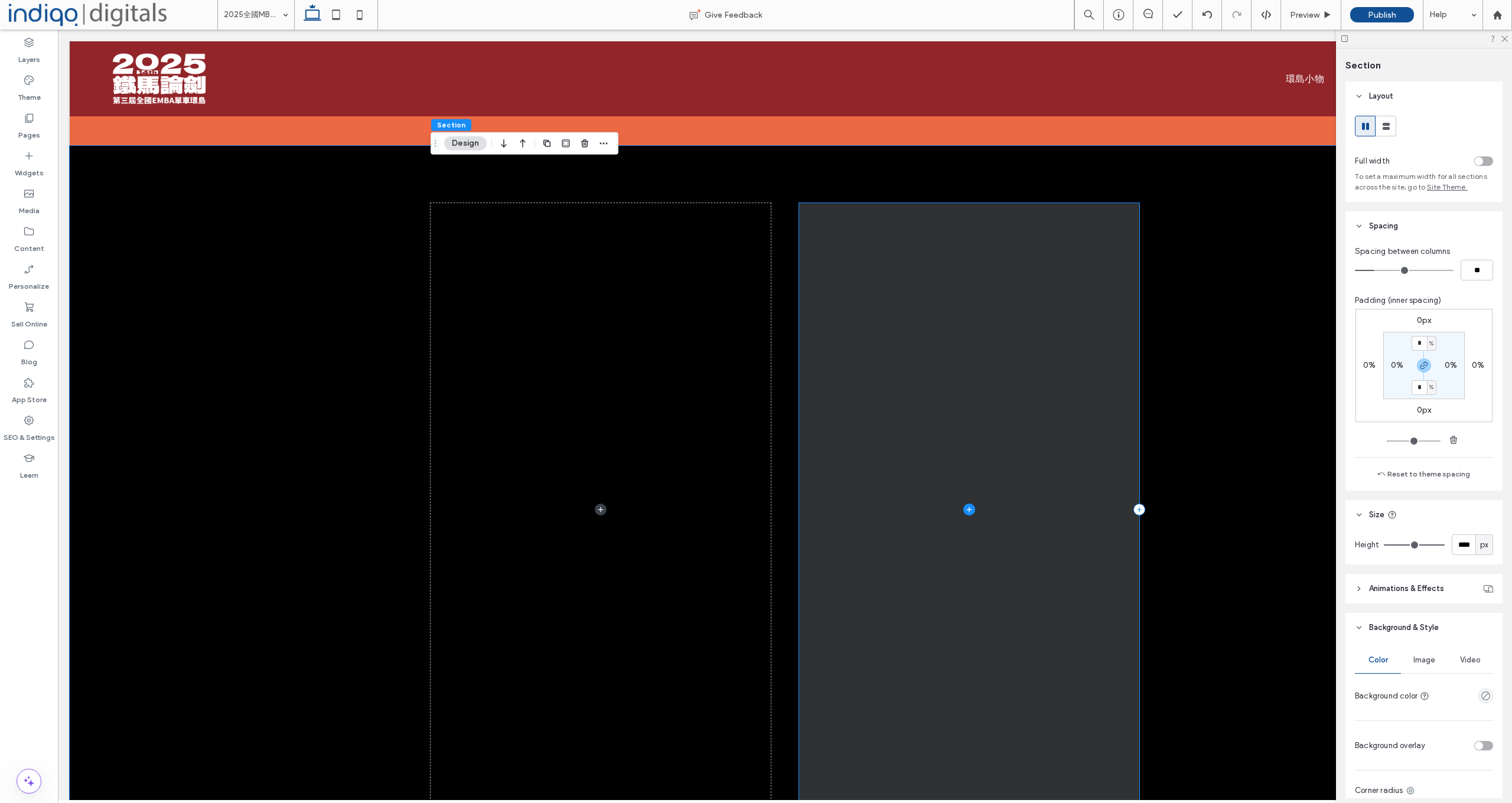
scroll to position [821, 0]
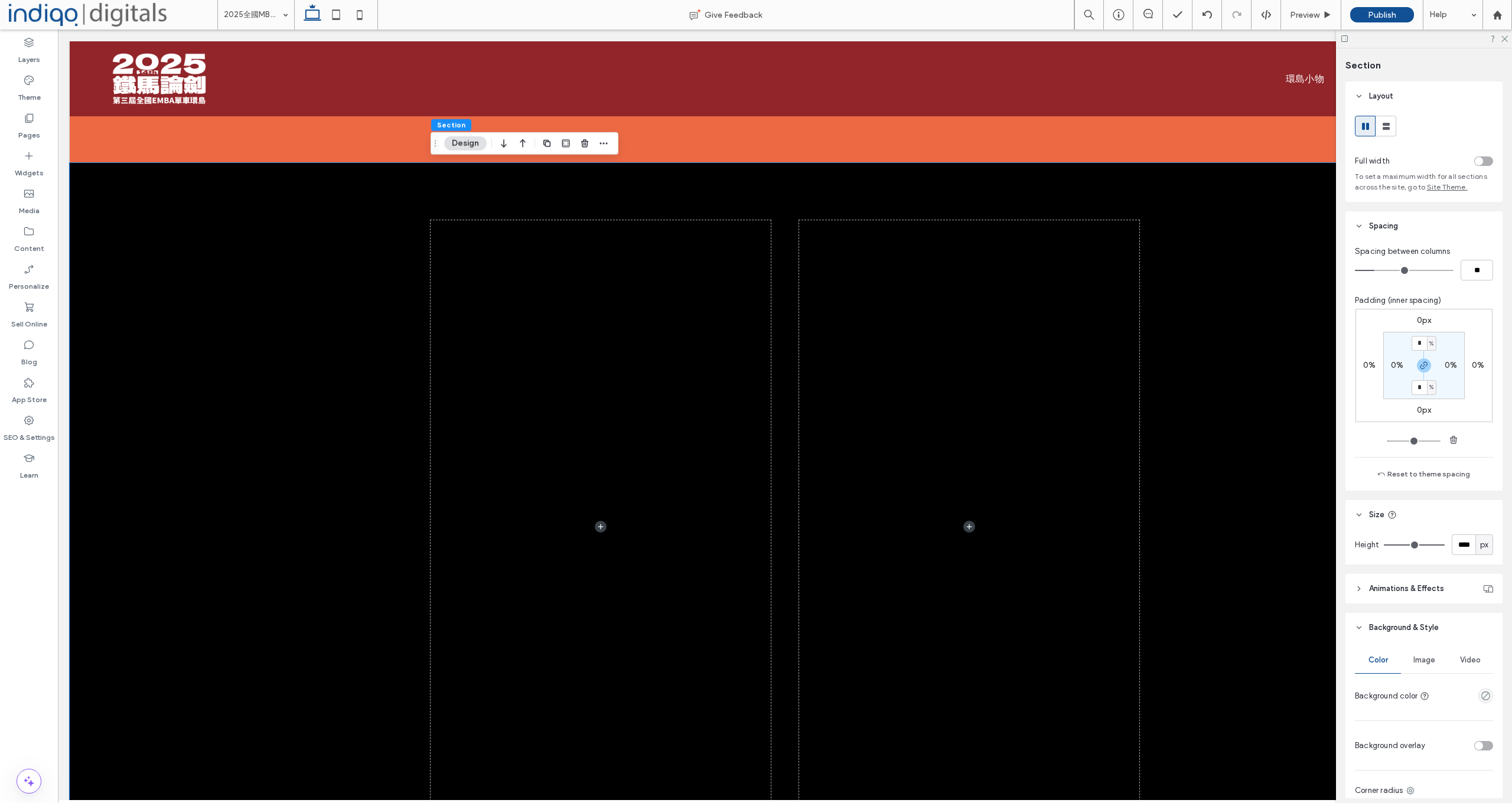
click at [217, 262] on div at bounding box center [785, 526] width 1431 height 727
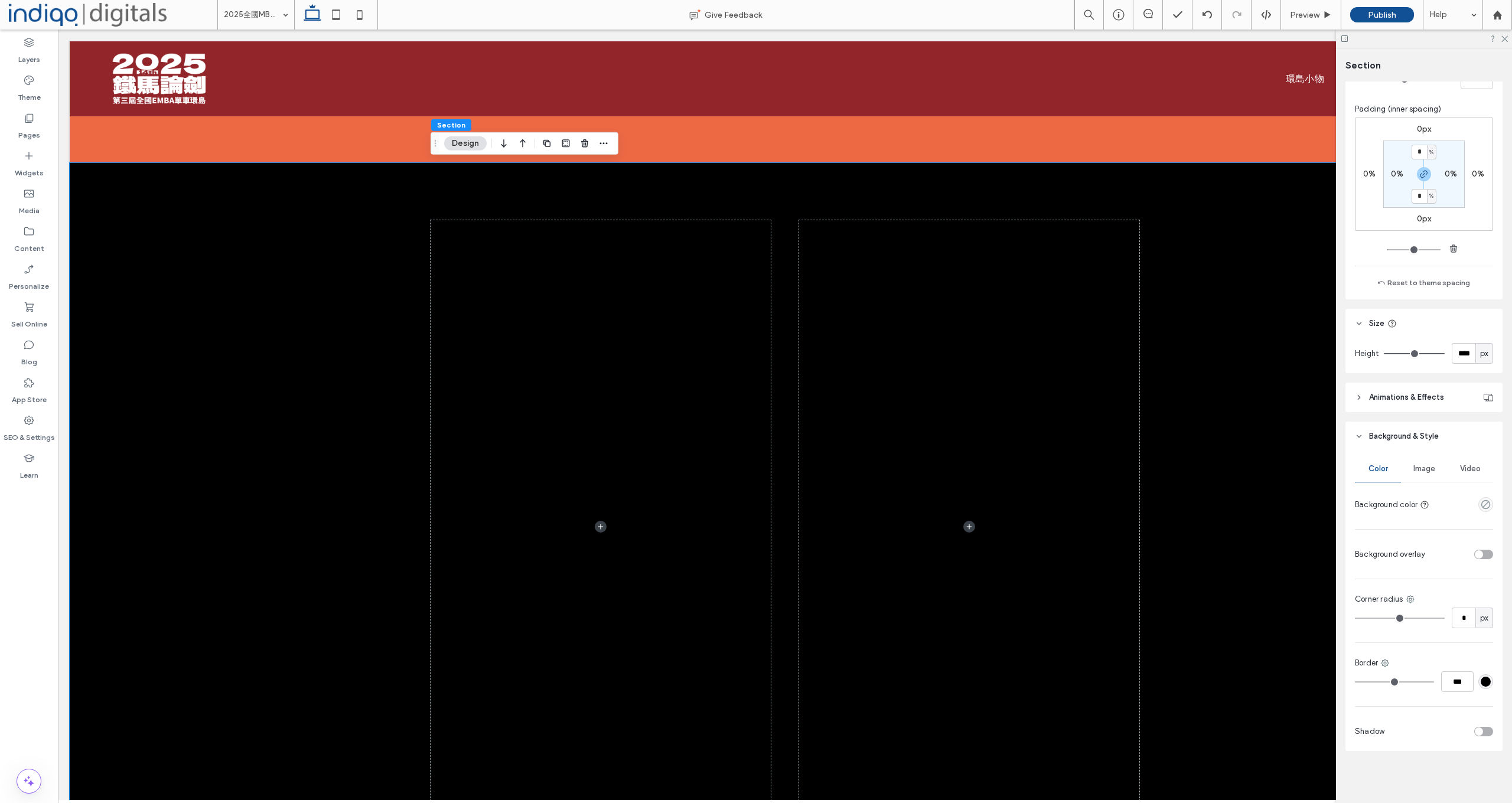
scroll to position [191, 0]
click at [1463, 462] on div "Video" at bounding box center [1470, 468] width 46 height 26
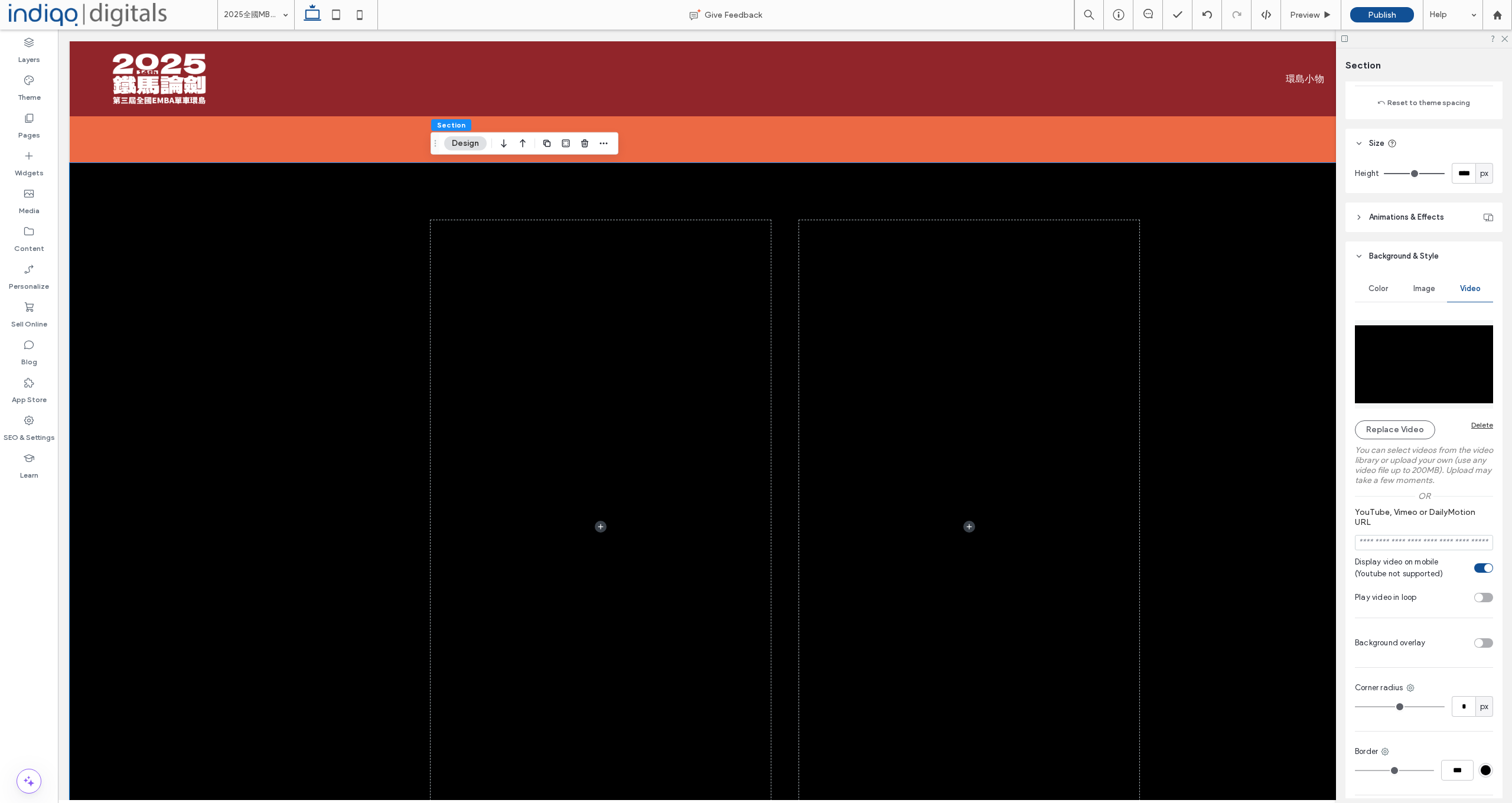
scroll to position [410, 0]
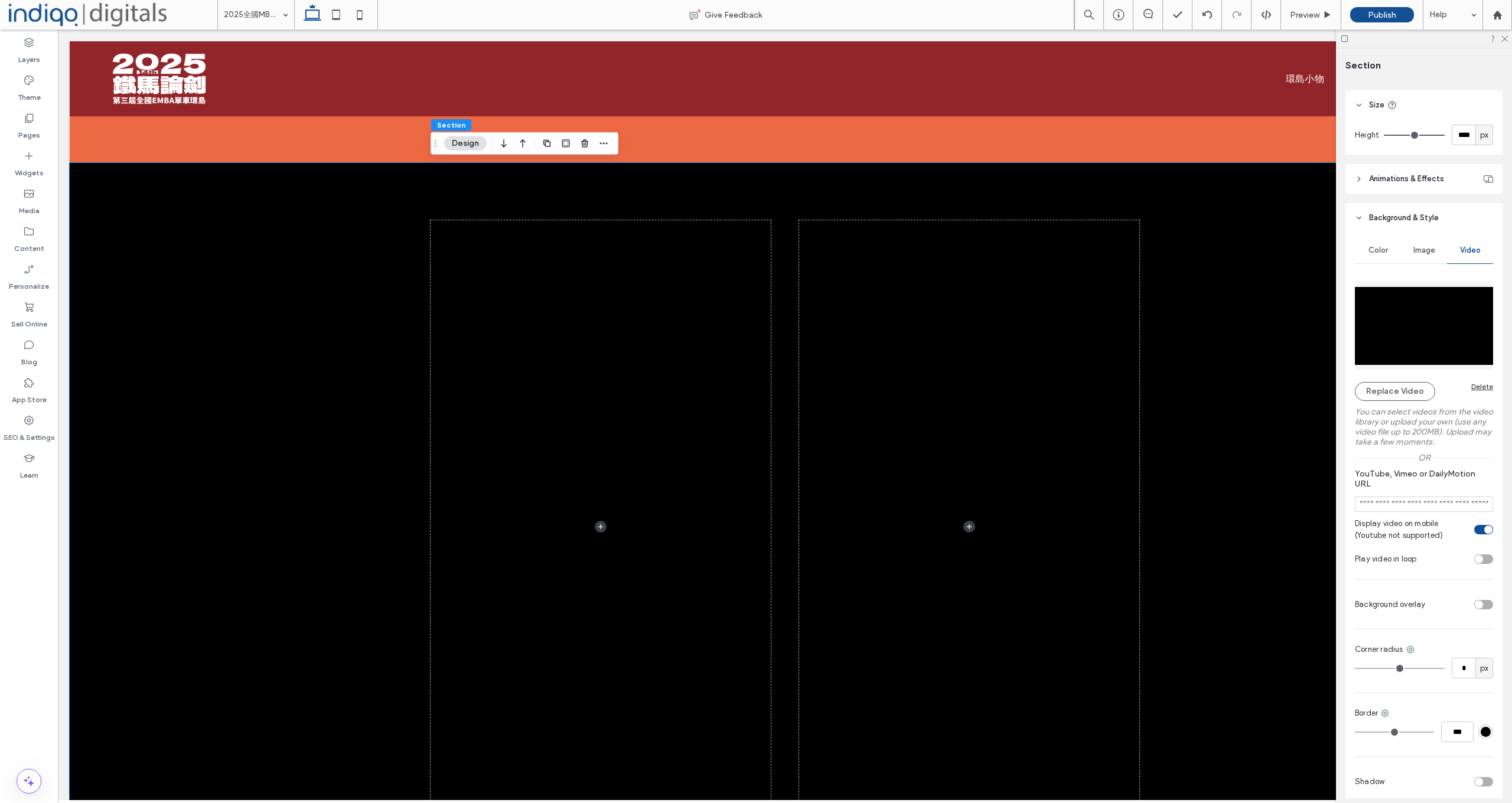
click at [268, 342] on div at bounding box center [785, 526] width 1431 height 727
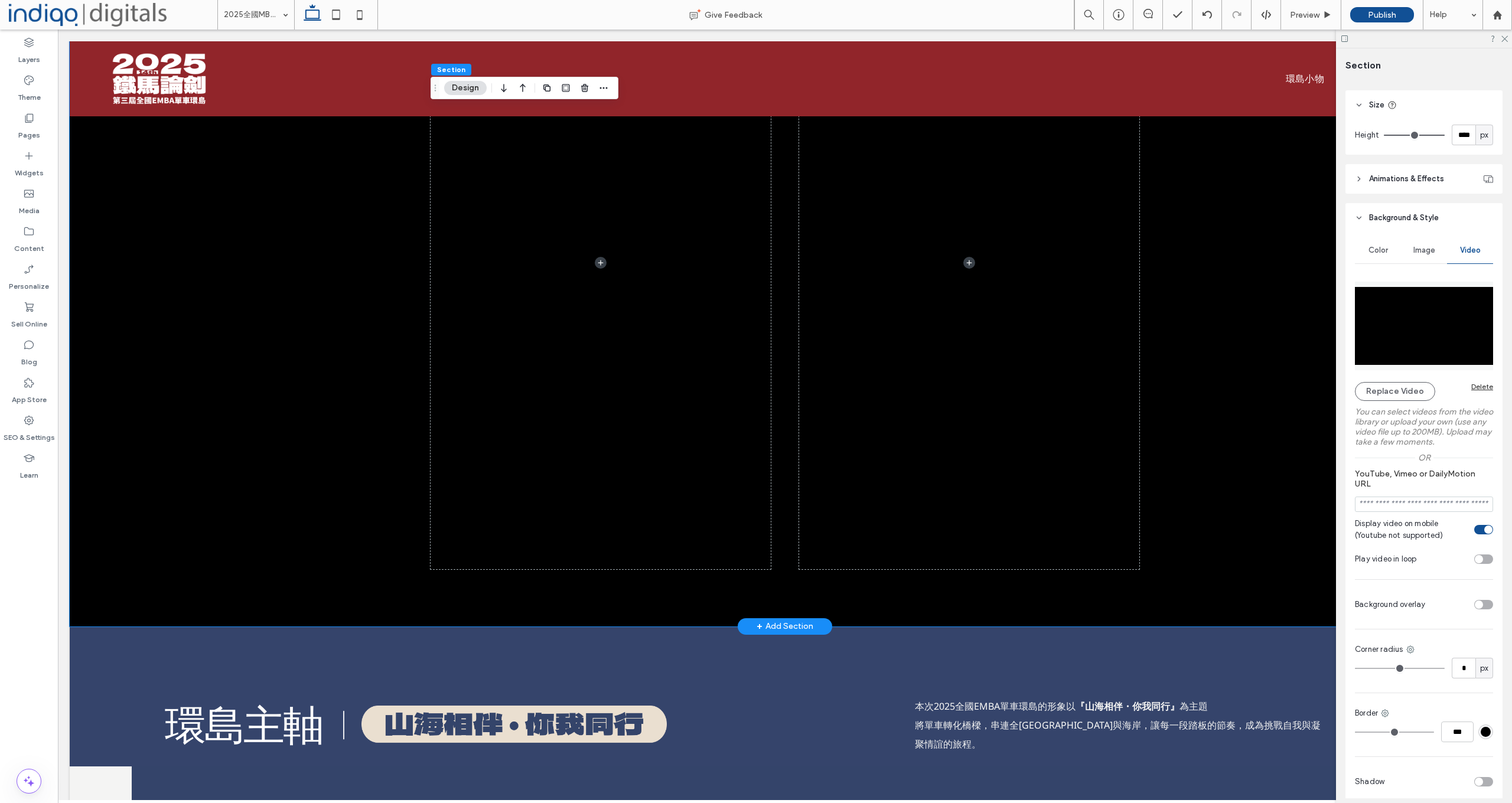
scroll to position [1106, 0]
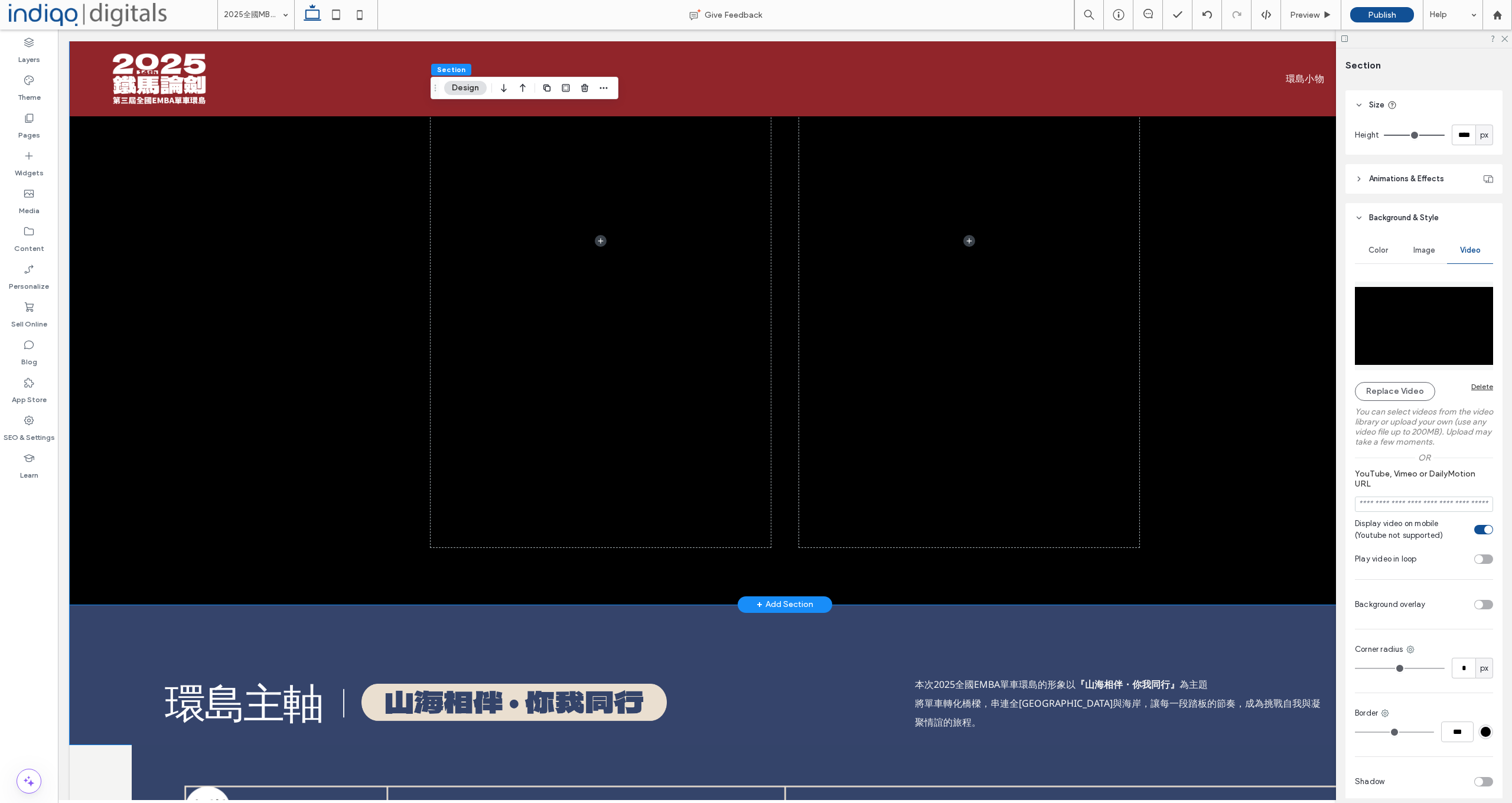
drag, startPoint x: 371, startPoint y: 618, endPoint x: 334, endPoint y: 593, distance: 44.7
click at [371, 618] on div "環島主軸 本次2025全國EMBA單車環島的形象以 『山海相伴・你我同行』 為主題 將單車轉化橋樑，串連全臺山川與海岸，讓每一段踏板的節奏，成為挑戰自我與凝聚…" at bounding box center [785, 675] width 1431 height 140
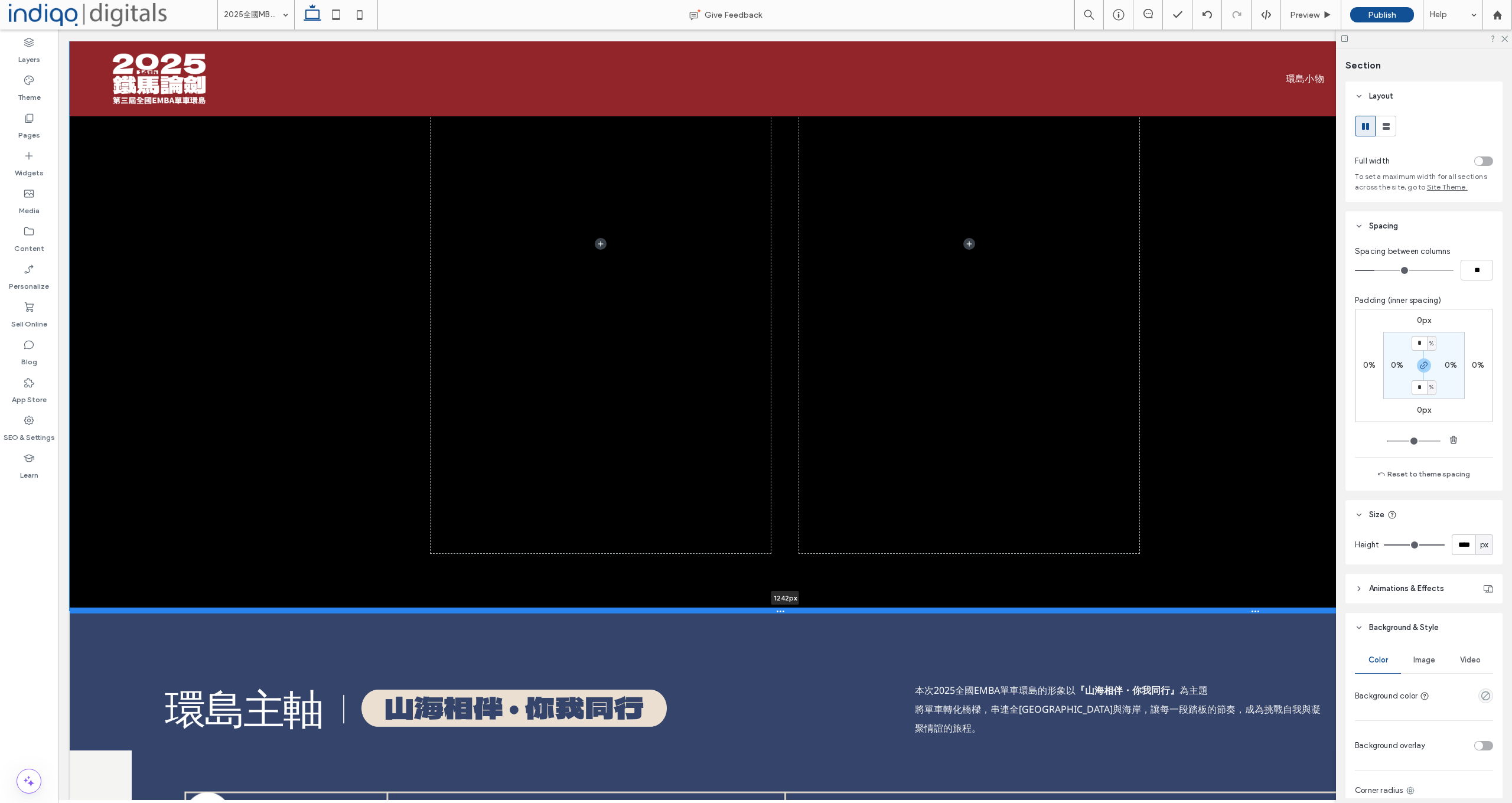
drag, startPoint x: 304, startPoint y: 606, endPoint x: 304, endPoint y: 612, distance: 6.0
click at [304, 612] on div at bounding box center [785, 610] width 1431 height 6
type input "****"
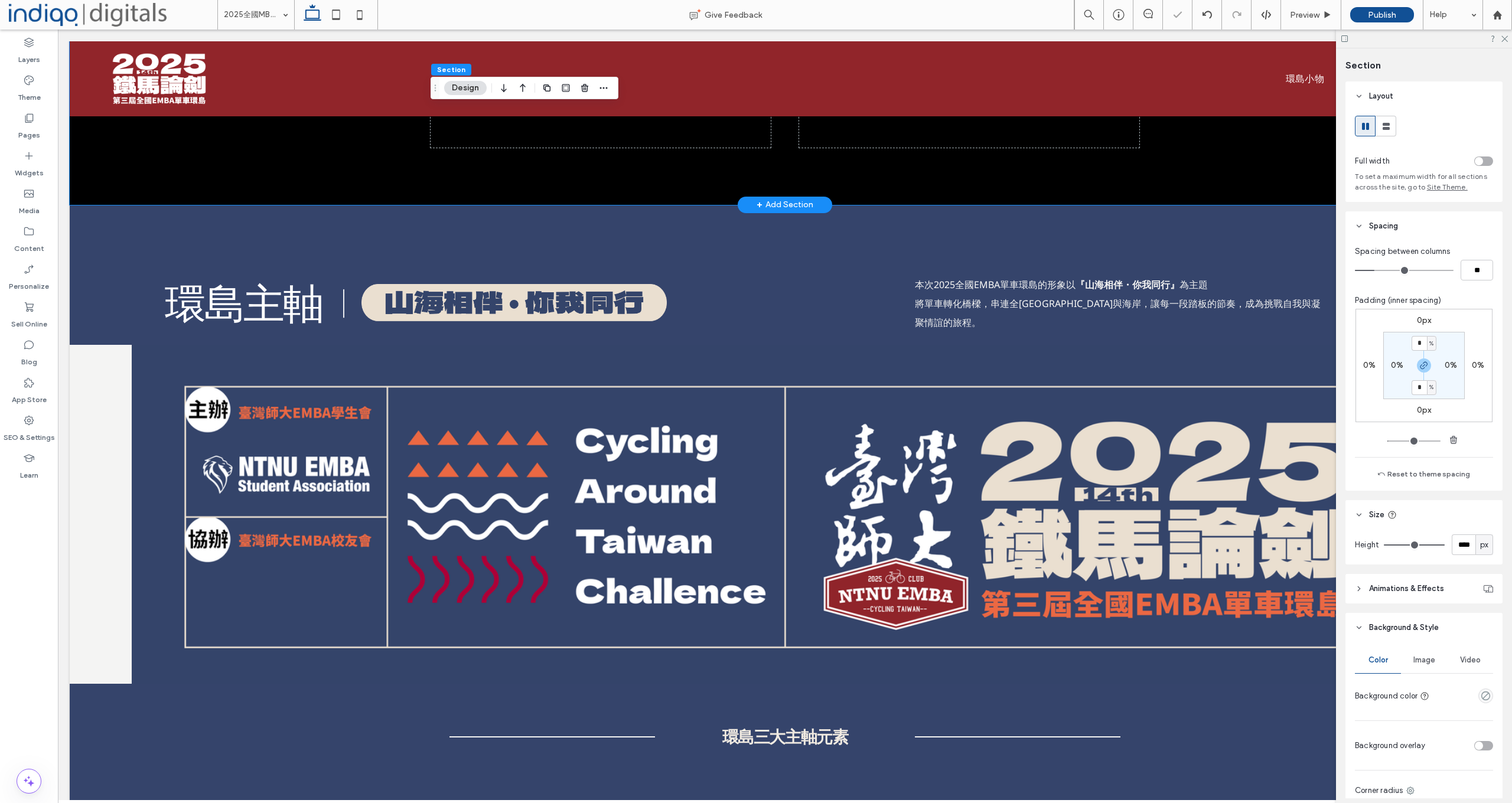
scroll to position [1513, 0]
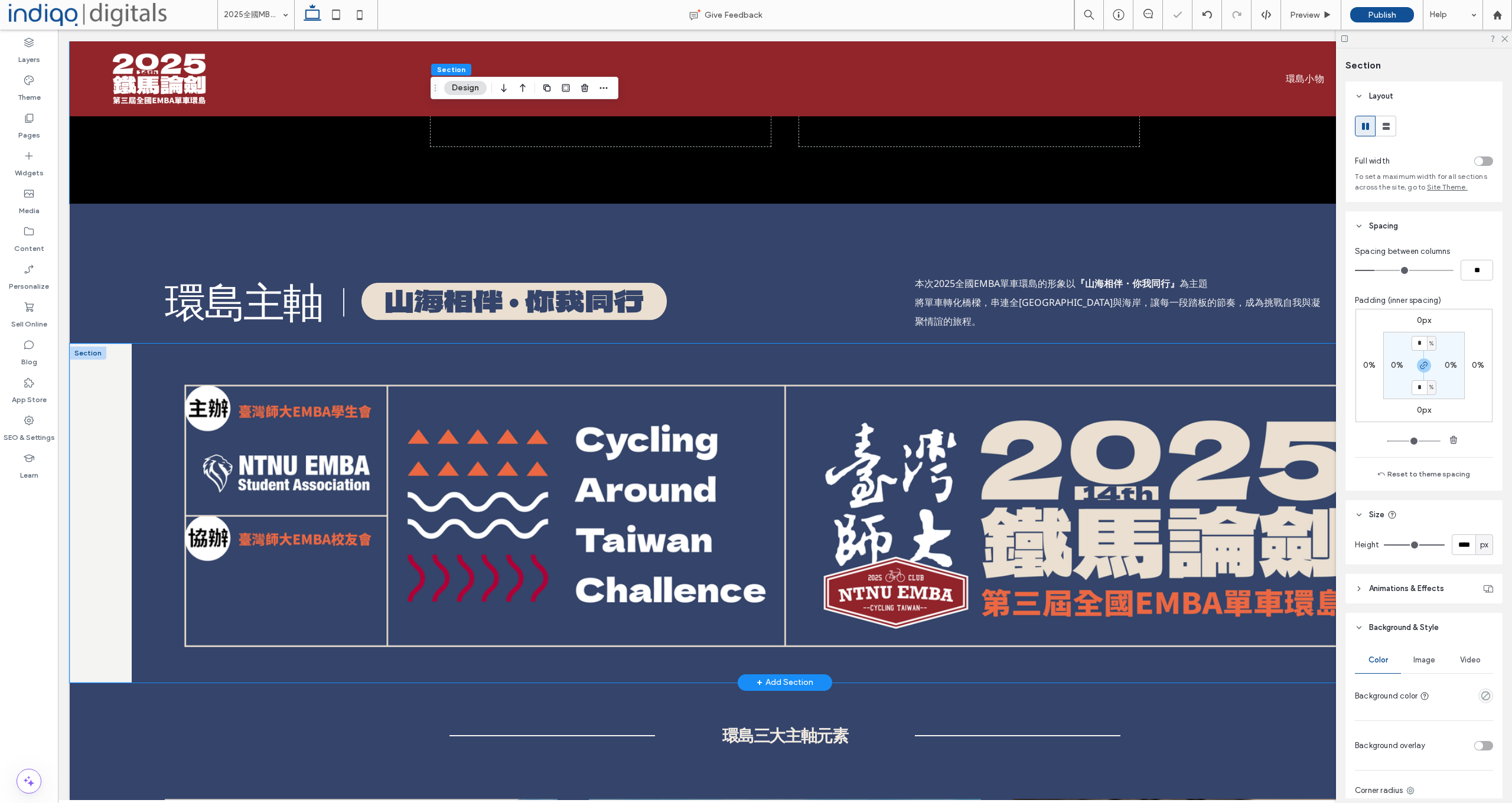
click at [80, 402] on div at bounding box center [785, 513] width 1431 height 339
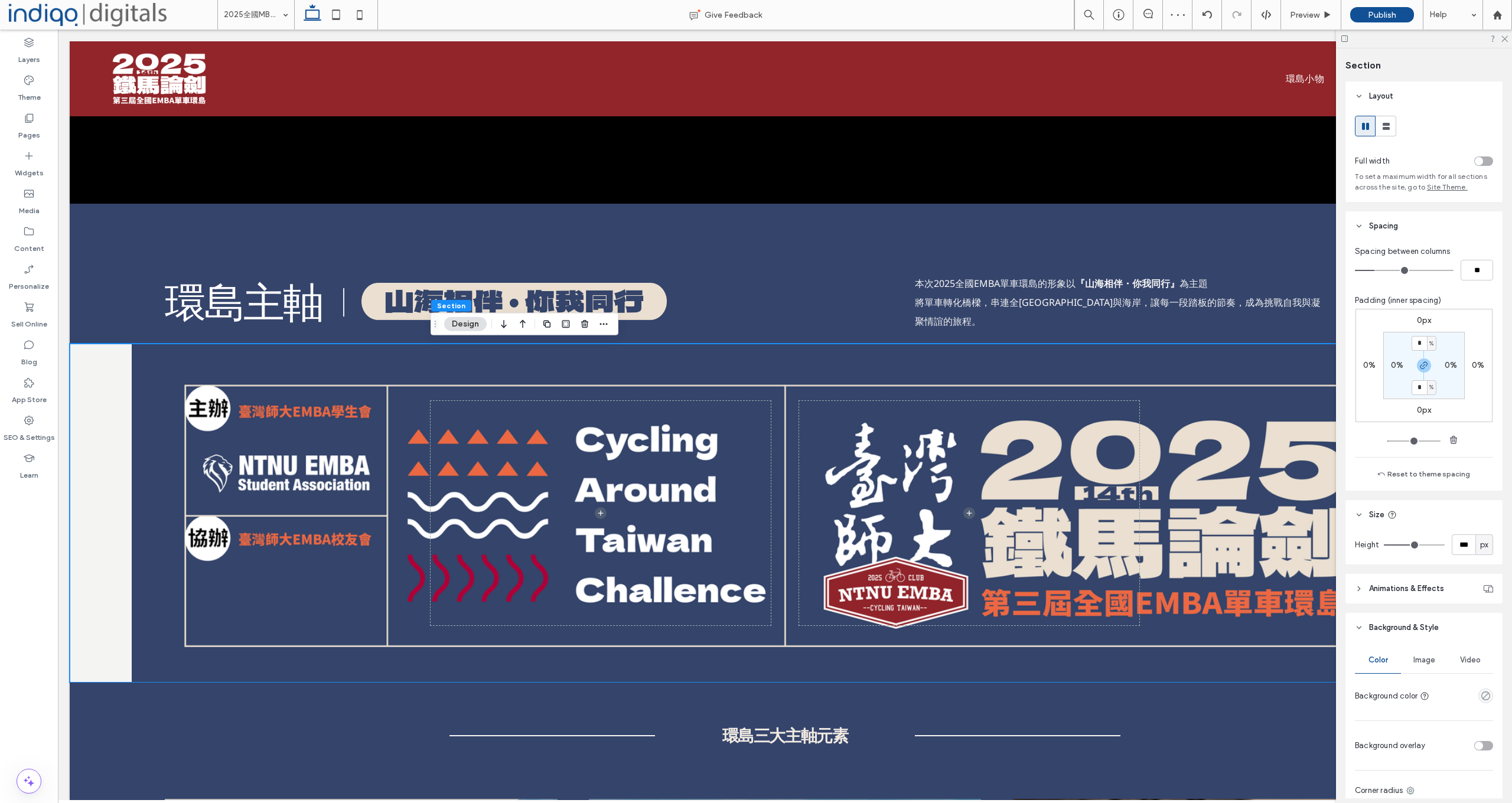
scroll to position [191, 0]
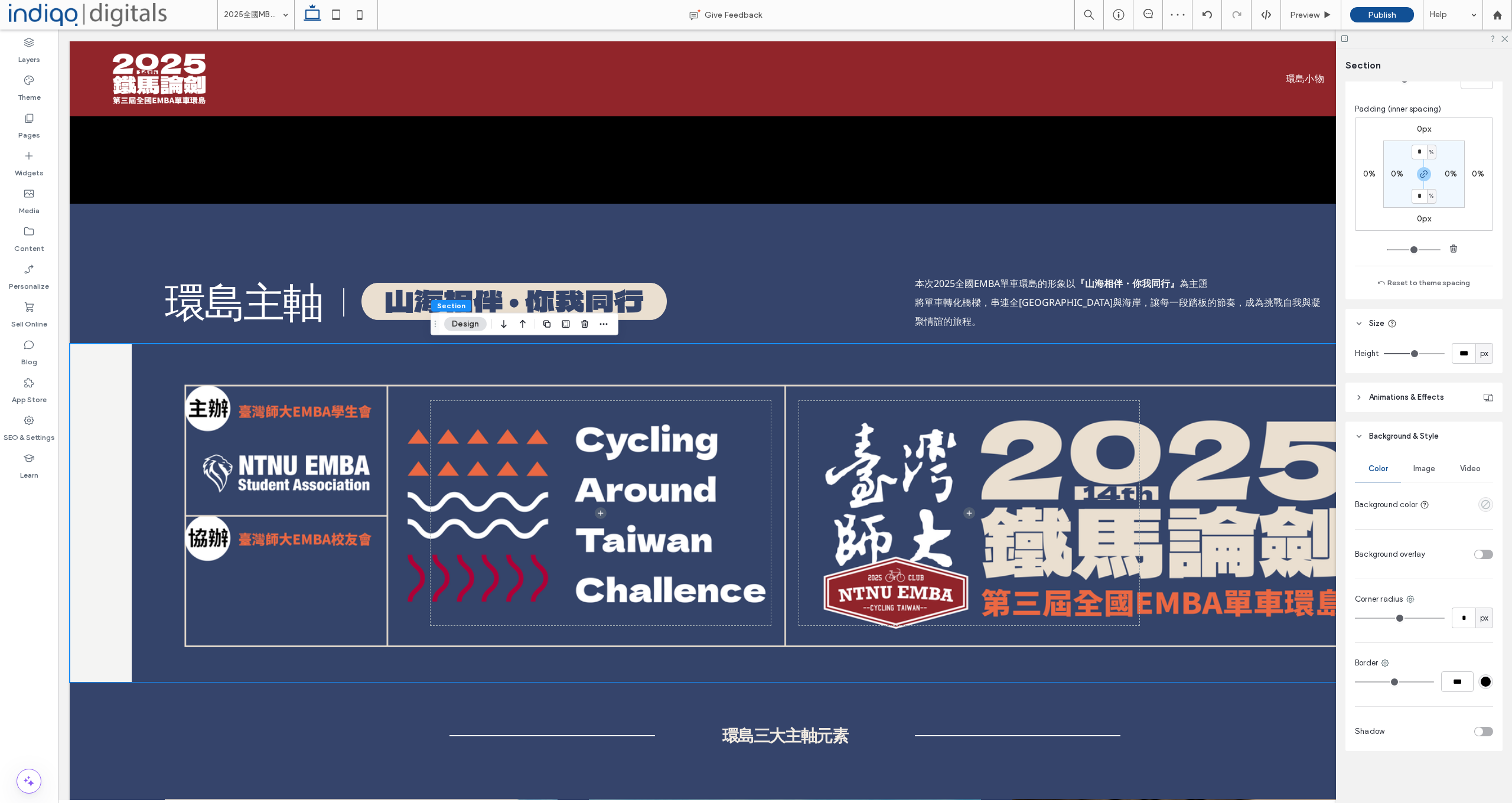
click at [1463, 502] on use "empty color" at bounding box center [1486, 505] width 9 height 9
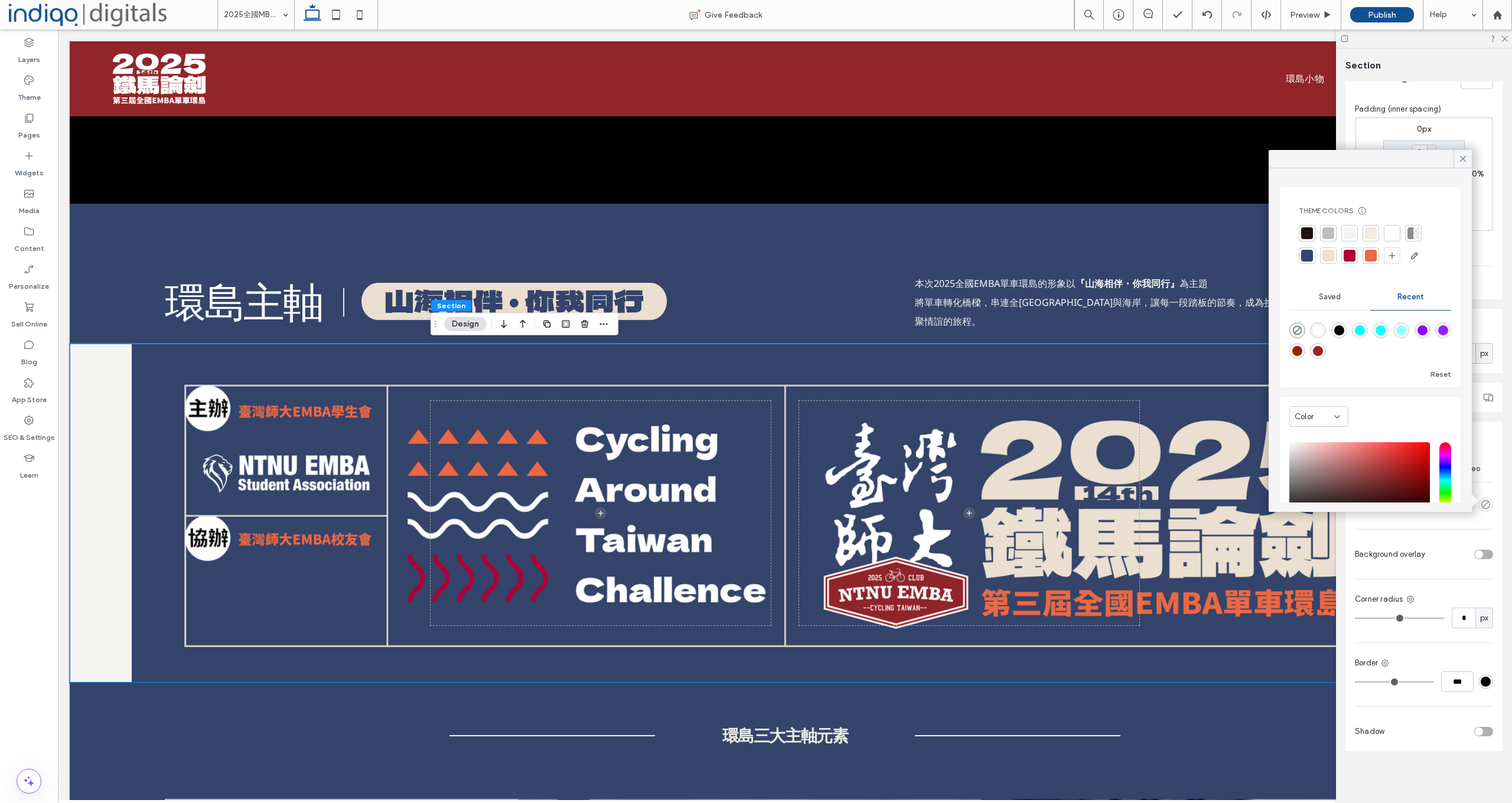
click at [1311, 261] on div at bounding box center [1307, 255] width 17 height 17
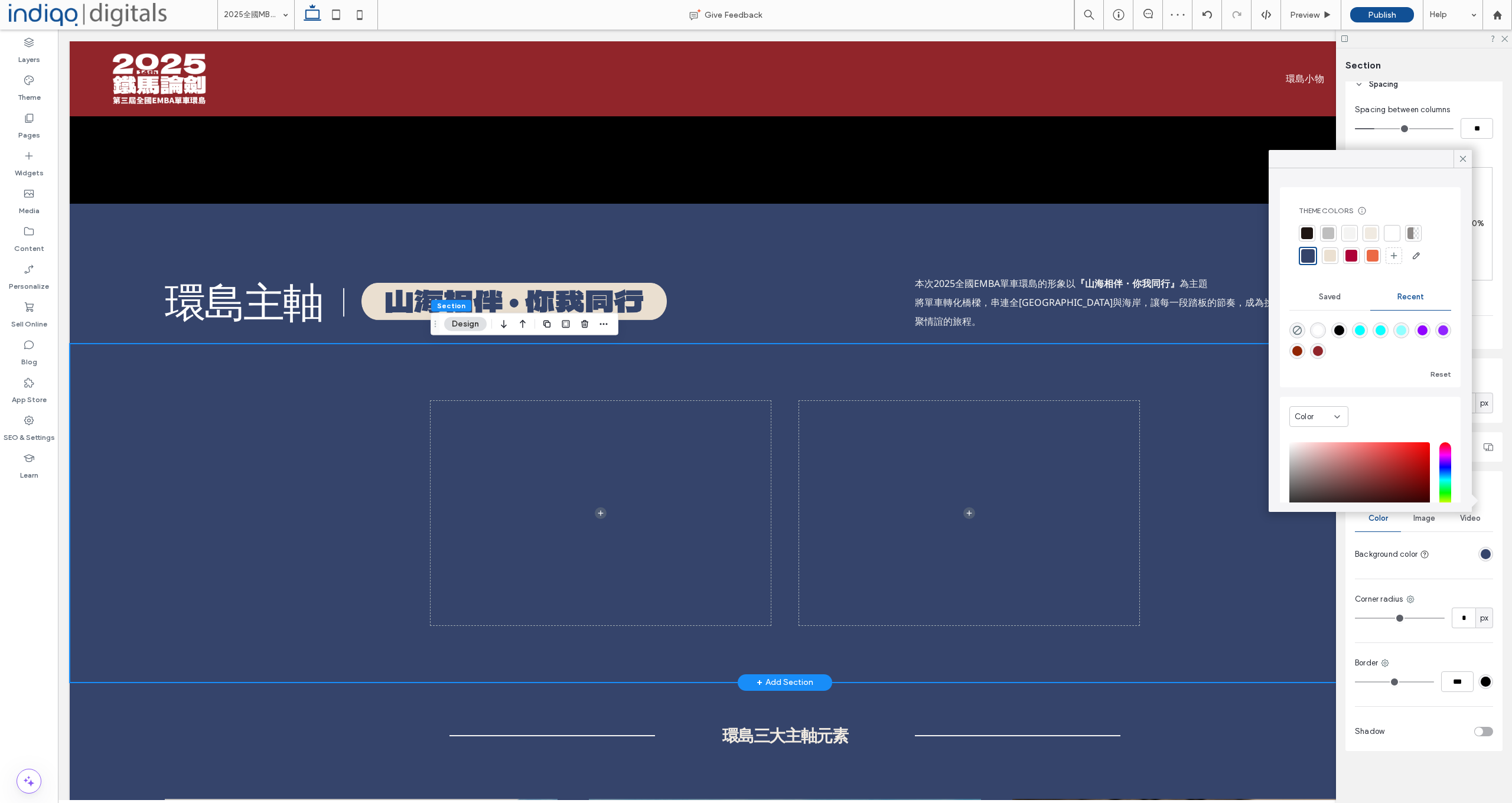
click at [268, 380] on div at bounding box center [785, 513] width 1431 height 339
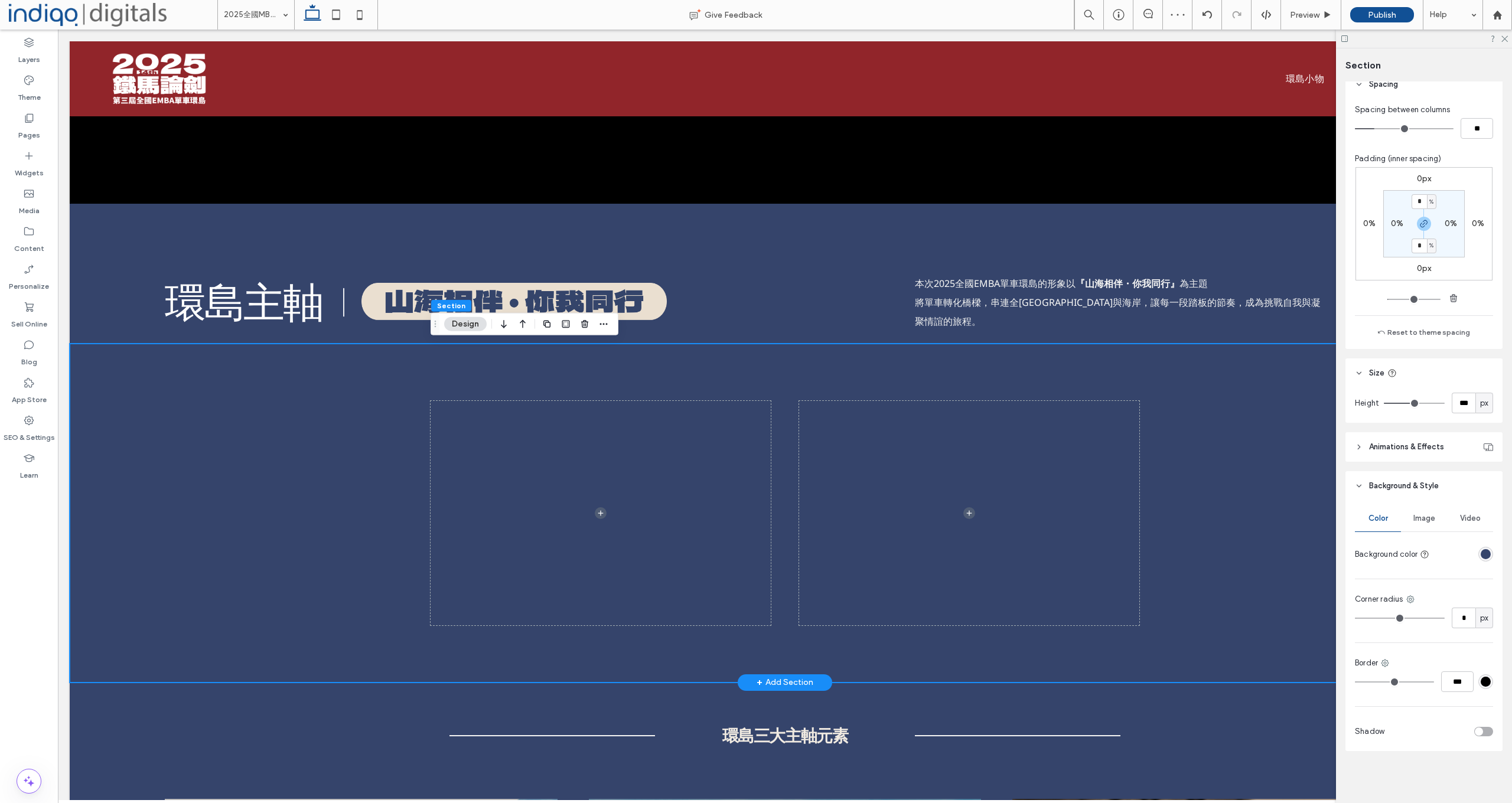
drag, startPoint x: 204, startPoint y: 381, endPoint x: 213, endPoint y: 415, distance: 35.2
click at [213, 415] on div at bounding box center [785, 513] width 1431 height 339
click at [403, 415] on div at bounding box center [785, 513] width 1431 height 339
click at [1463, 547] on div "rgba(53,68,107,1)" at bounding box center [1485, 554] width 15 height 15
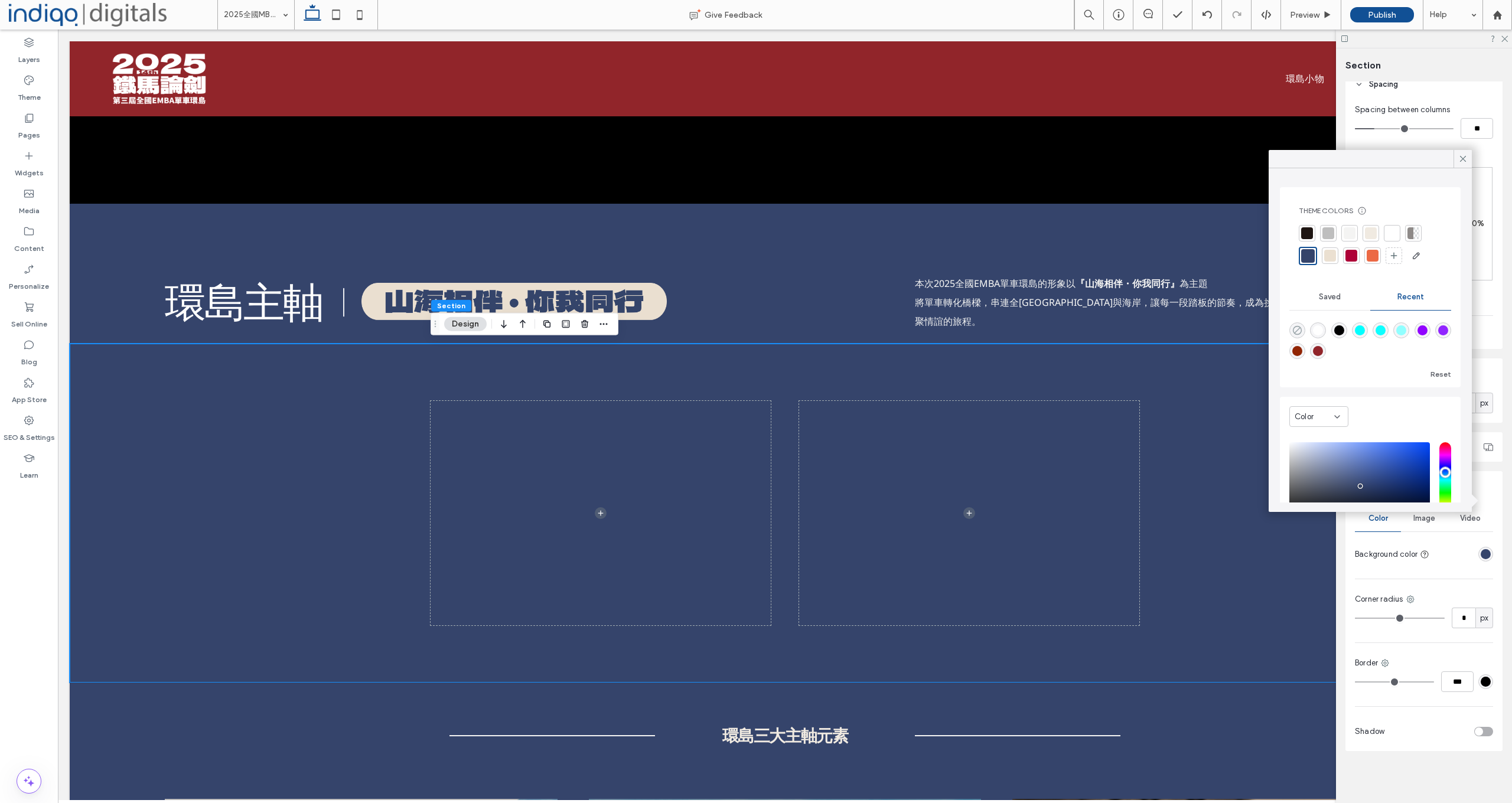
click at [1295, 327] on icon "rgba(0, 0, 0, 0)" at bounding box center [1297, 330] width 10 height 10
type input "*******"
type input "*"
type input "**"
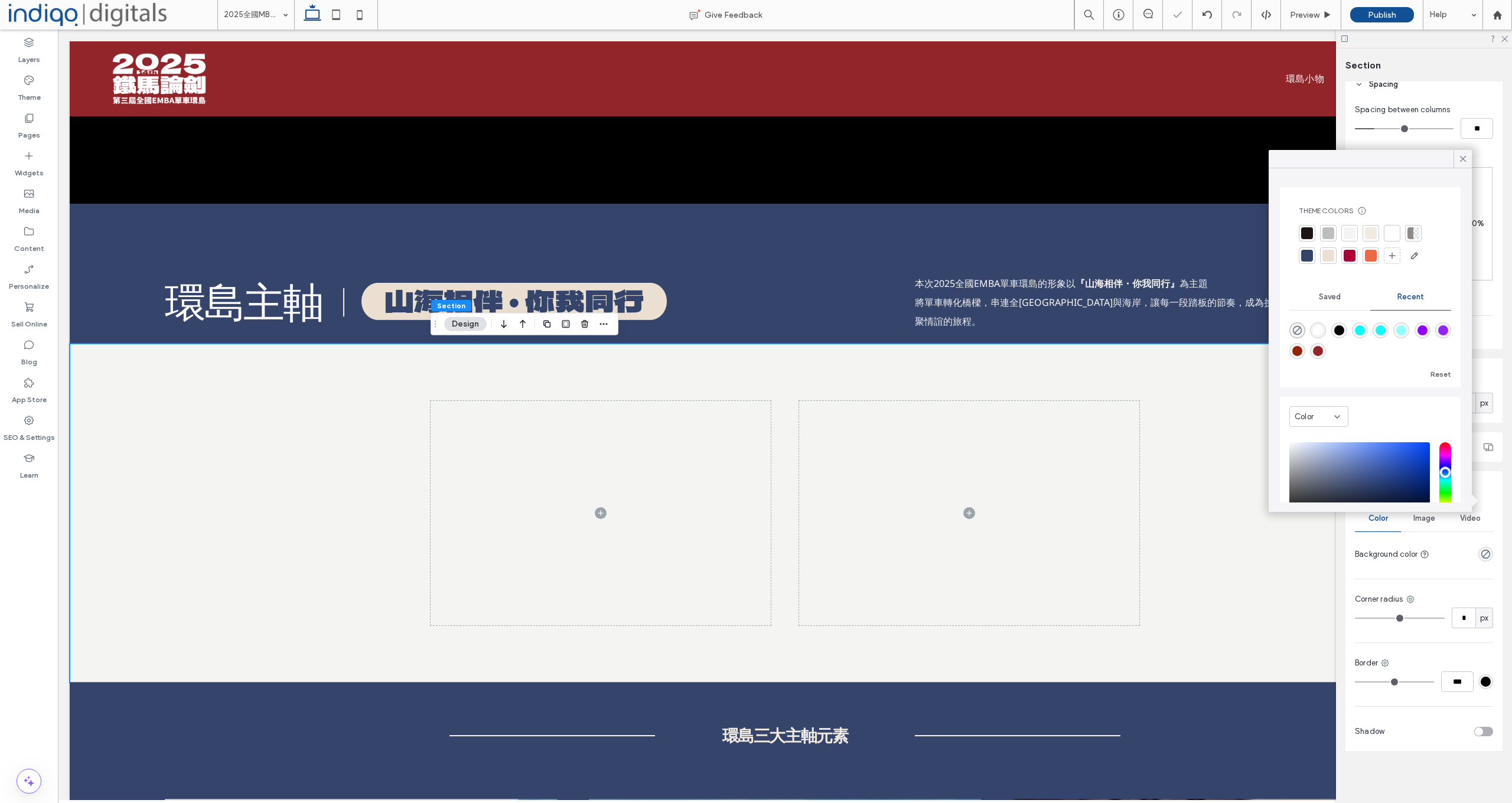
click at [1463, 542] on div "Color Image Video Background color Corner radius * px Border *** Shadow" at bounding box center [1425, 625] width 157 height 251
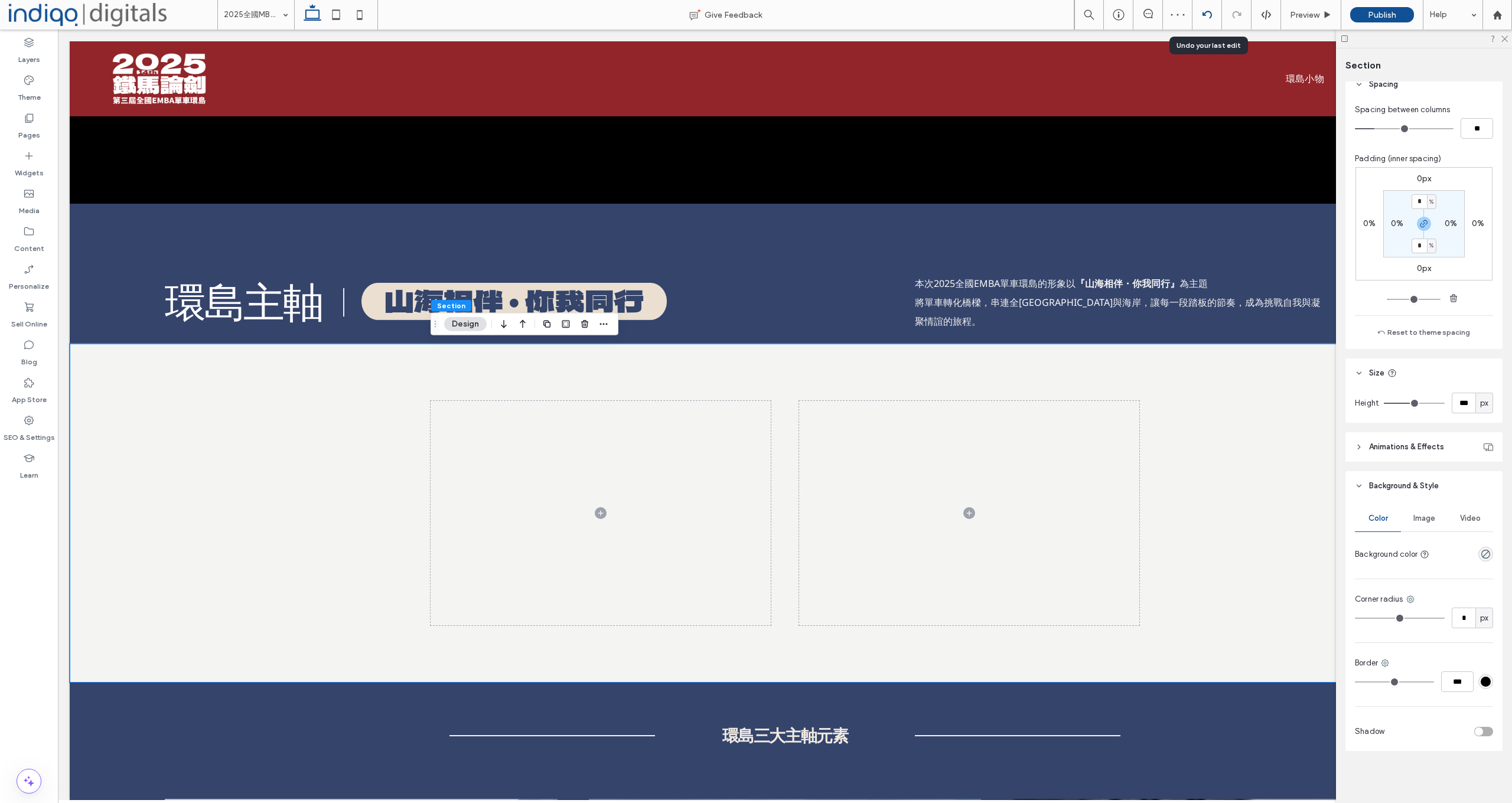
click at [1197, 15] on div at bounding box center [1207, 14] width 29 height 10
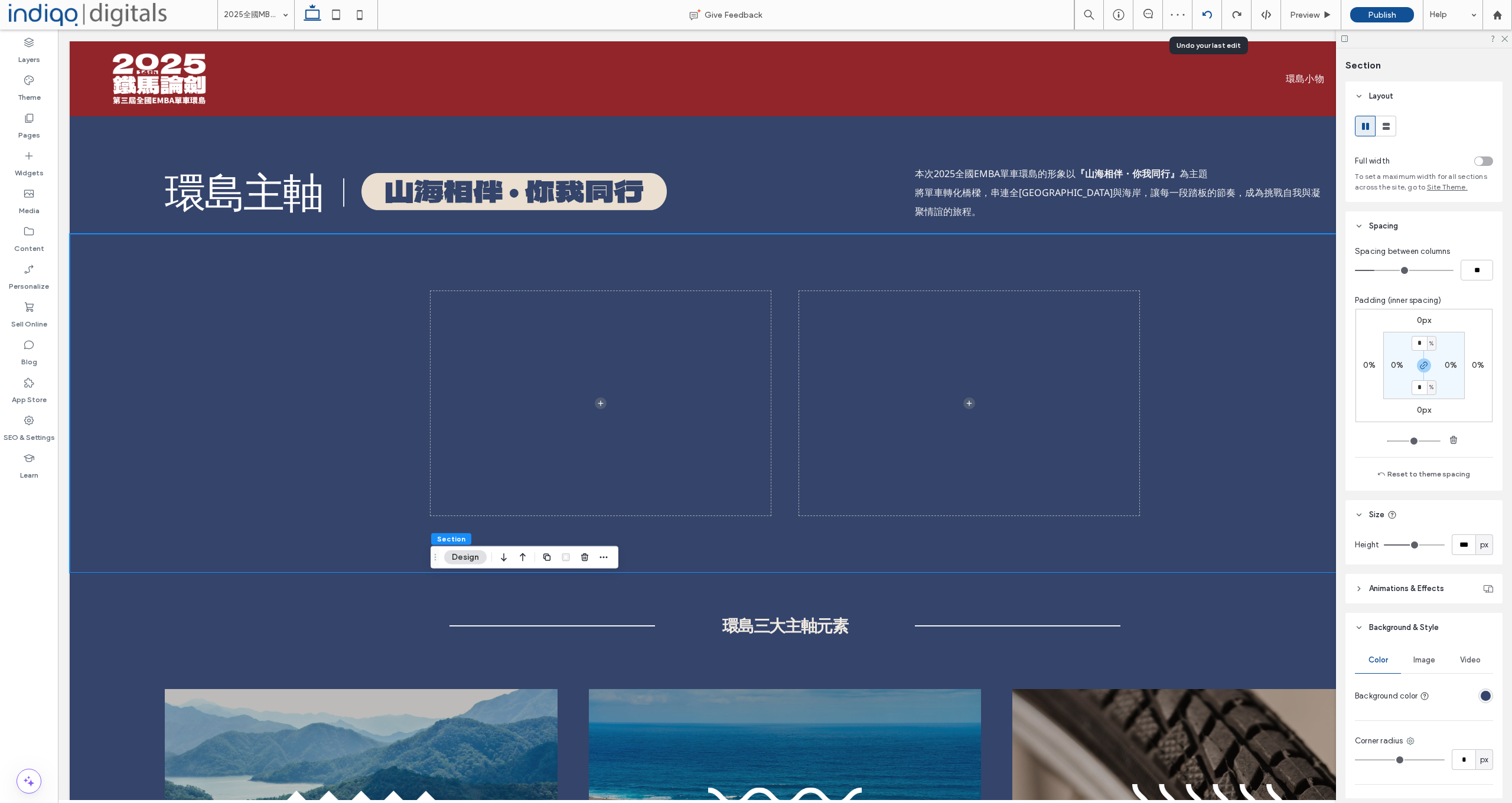
scroll to position [1623, 0]
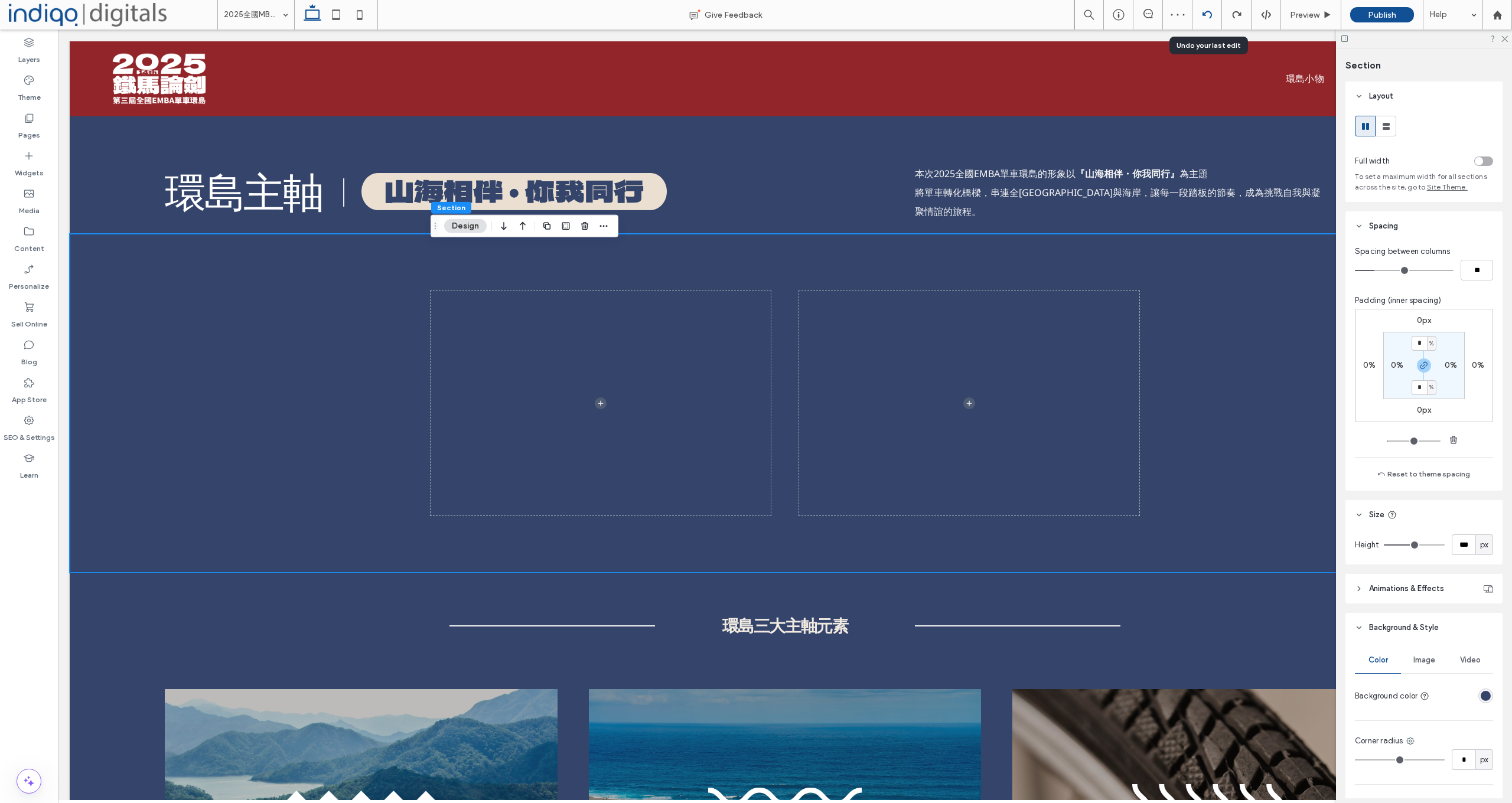
click at [1208, 15] on icon at bounding box center [1207, 14] width 10 height 10
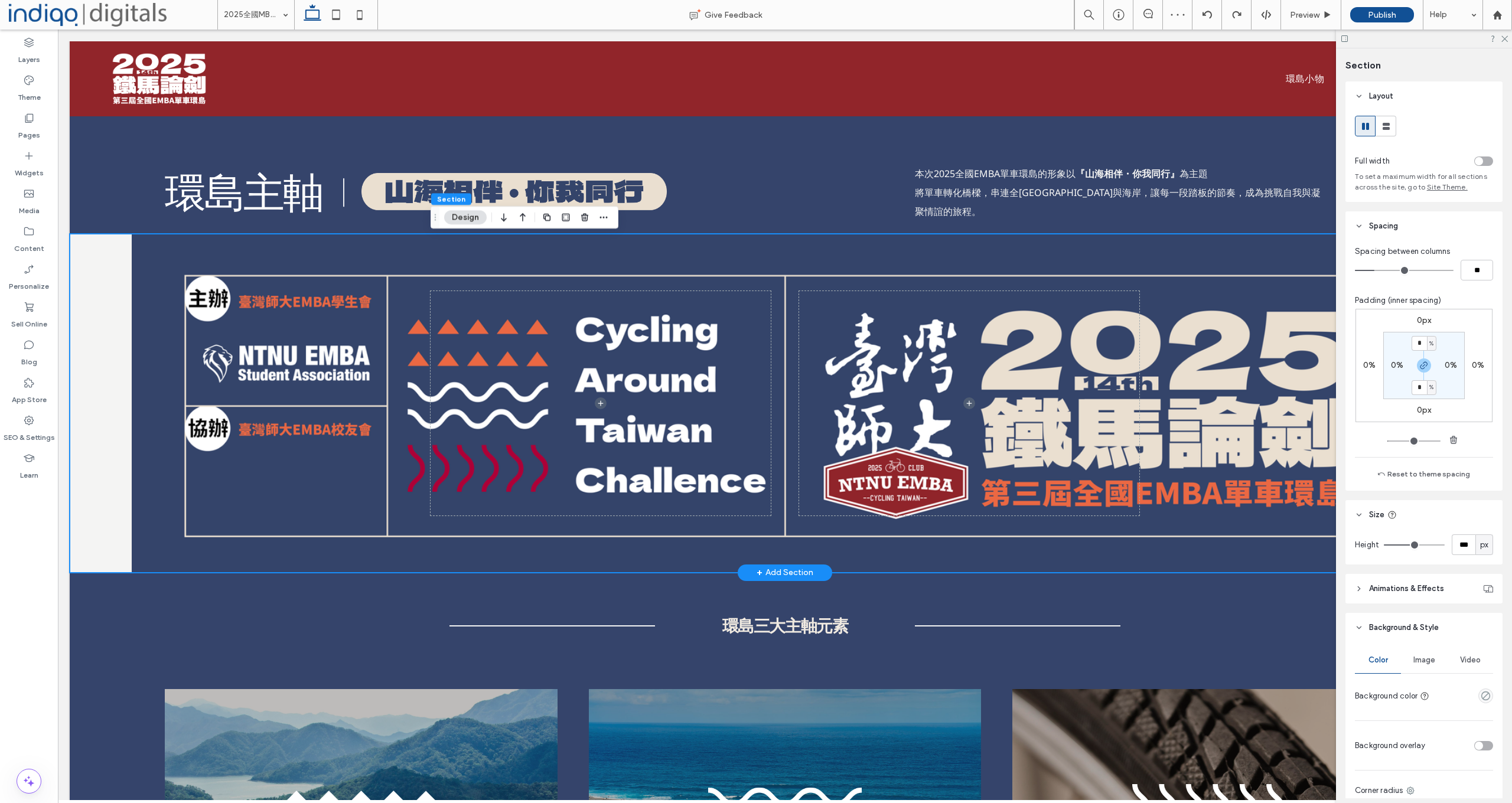
click at [139, 280] on div at bounding box center [785, 403] width 1431 height 339
click at [121, 387] on div at bounding box center [785, 403] width 1431 height 339
click at [165, 302] on div at bounding box center [785, 403] width 1431 height 339
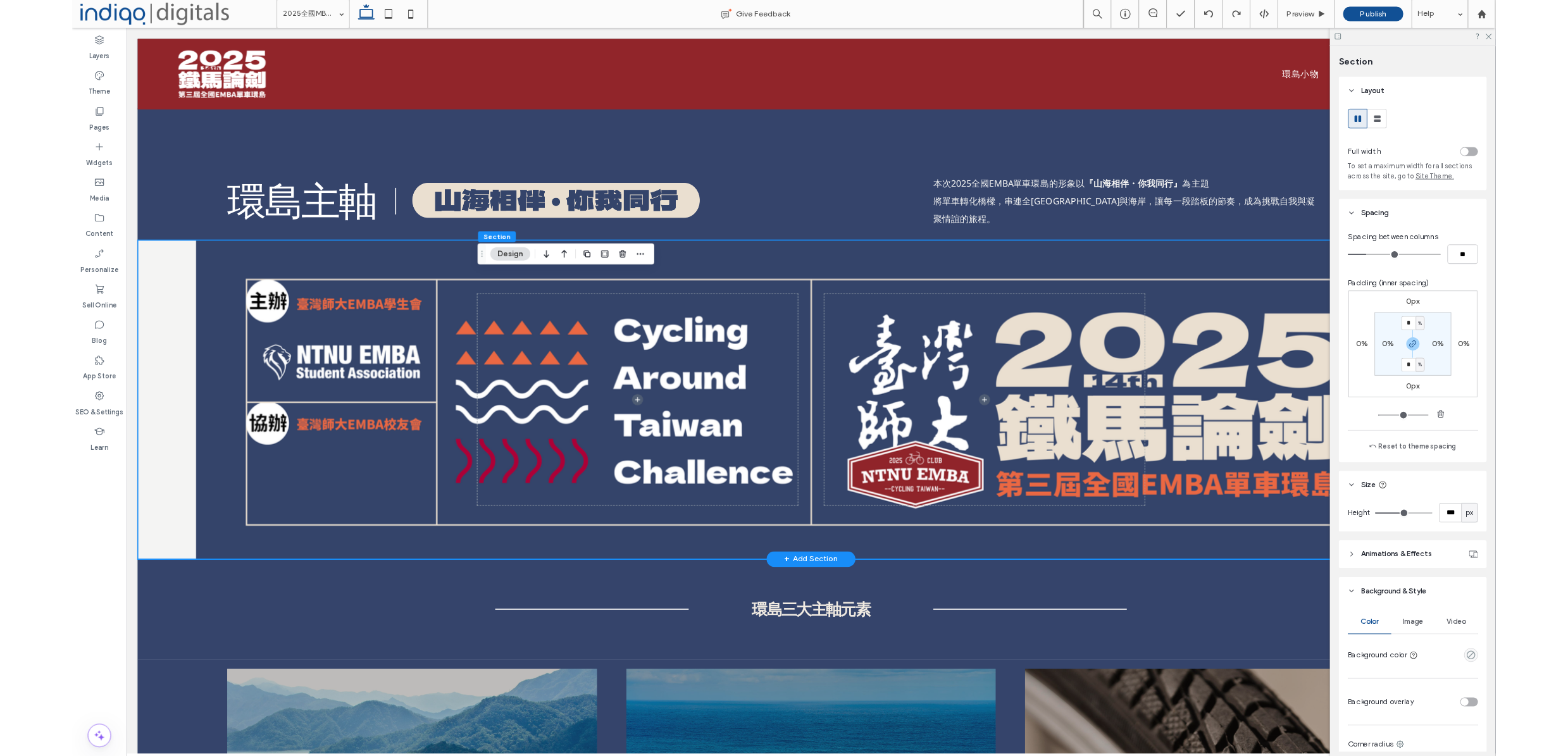
scroll to position [1679, 0]
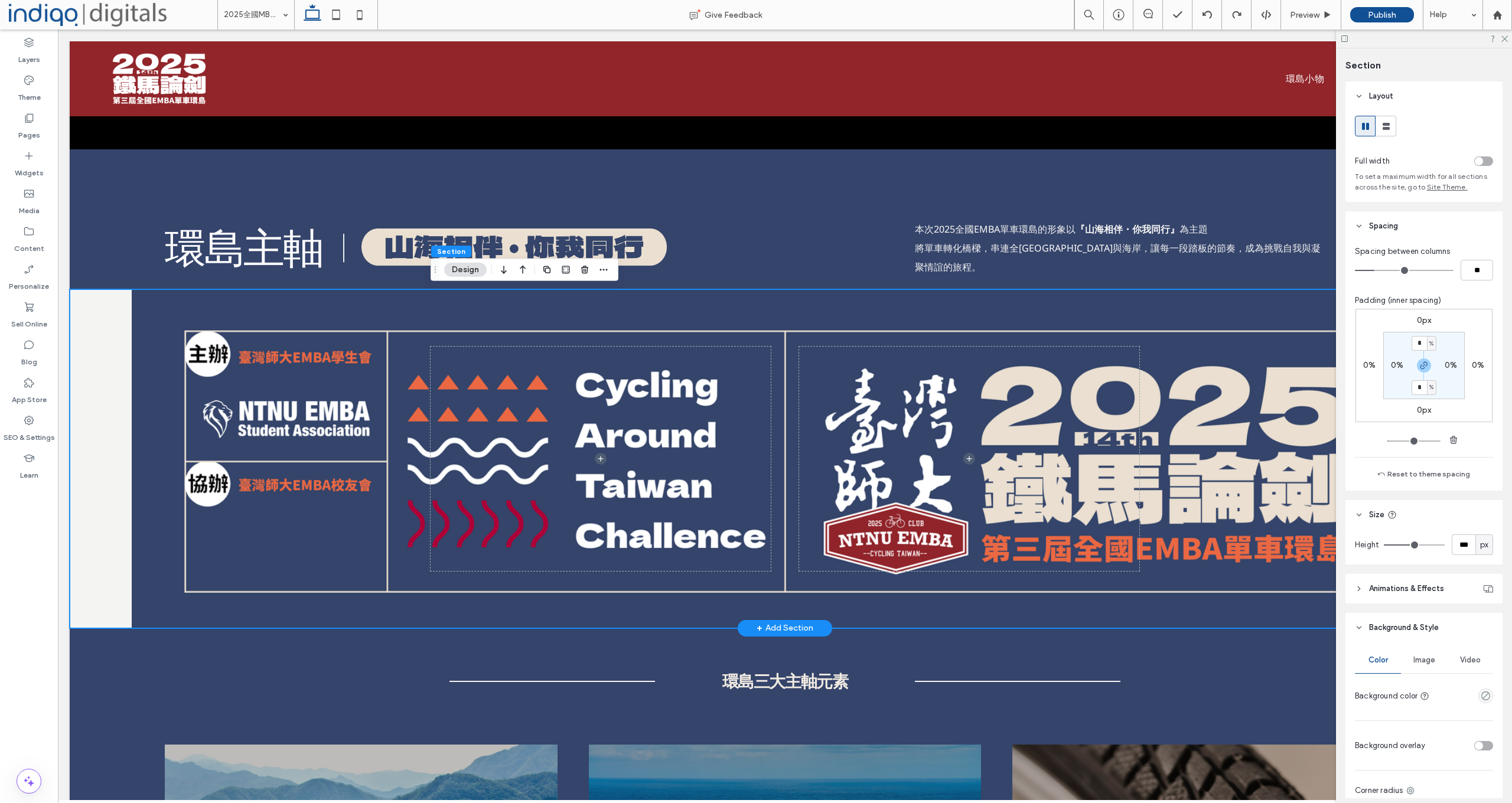
click at [94, 369] on div at bounding box center [785, 459] width 1431 height 339
click at [1463, 701] on div "empty color" at bounding box center [1485, 696] width 15 height 15
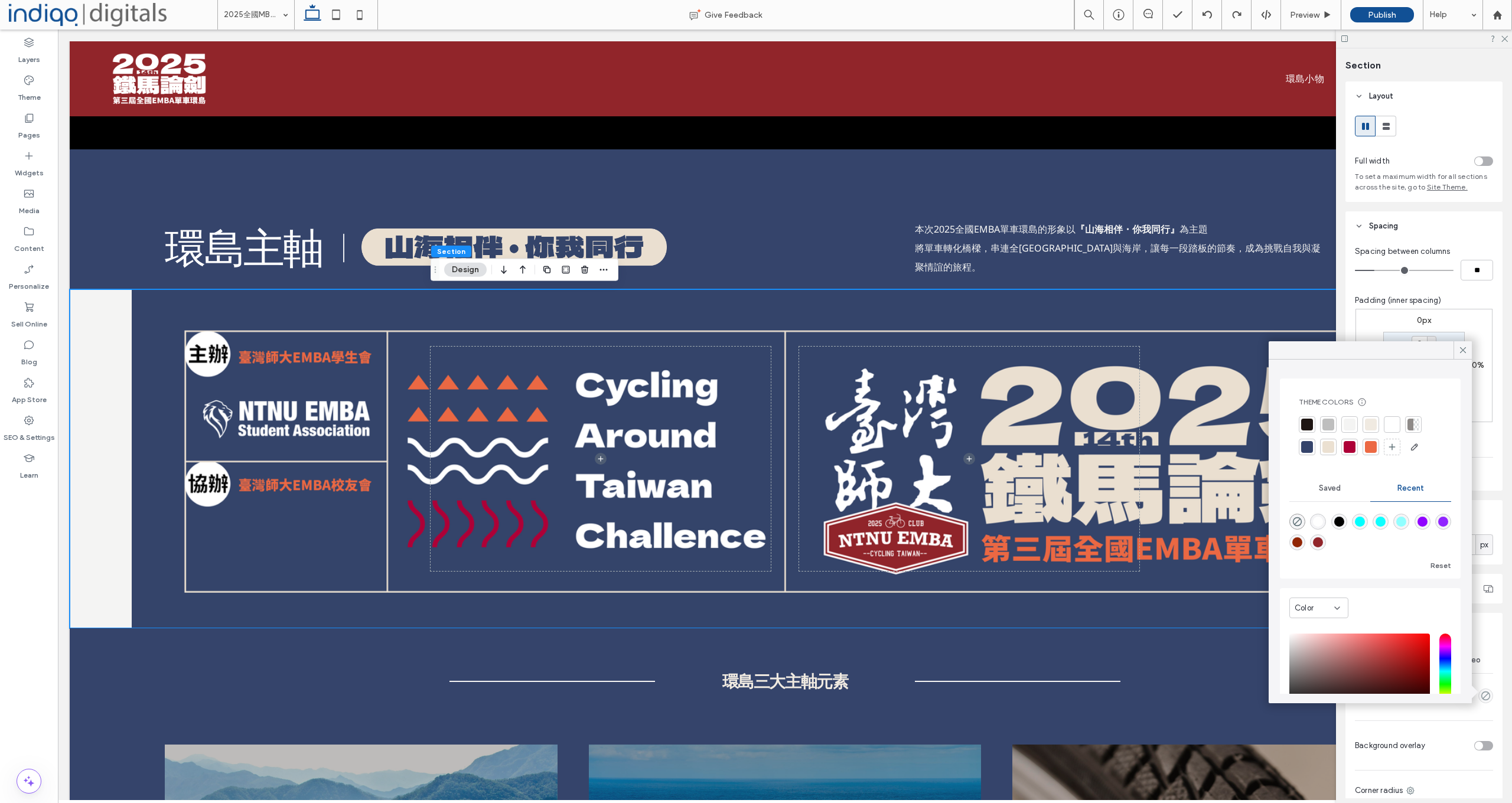
click at [1314, 448] on div at bounding box center [1307, 447] width 17 height 17
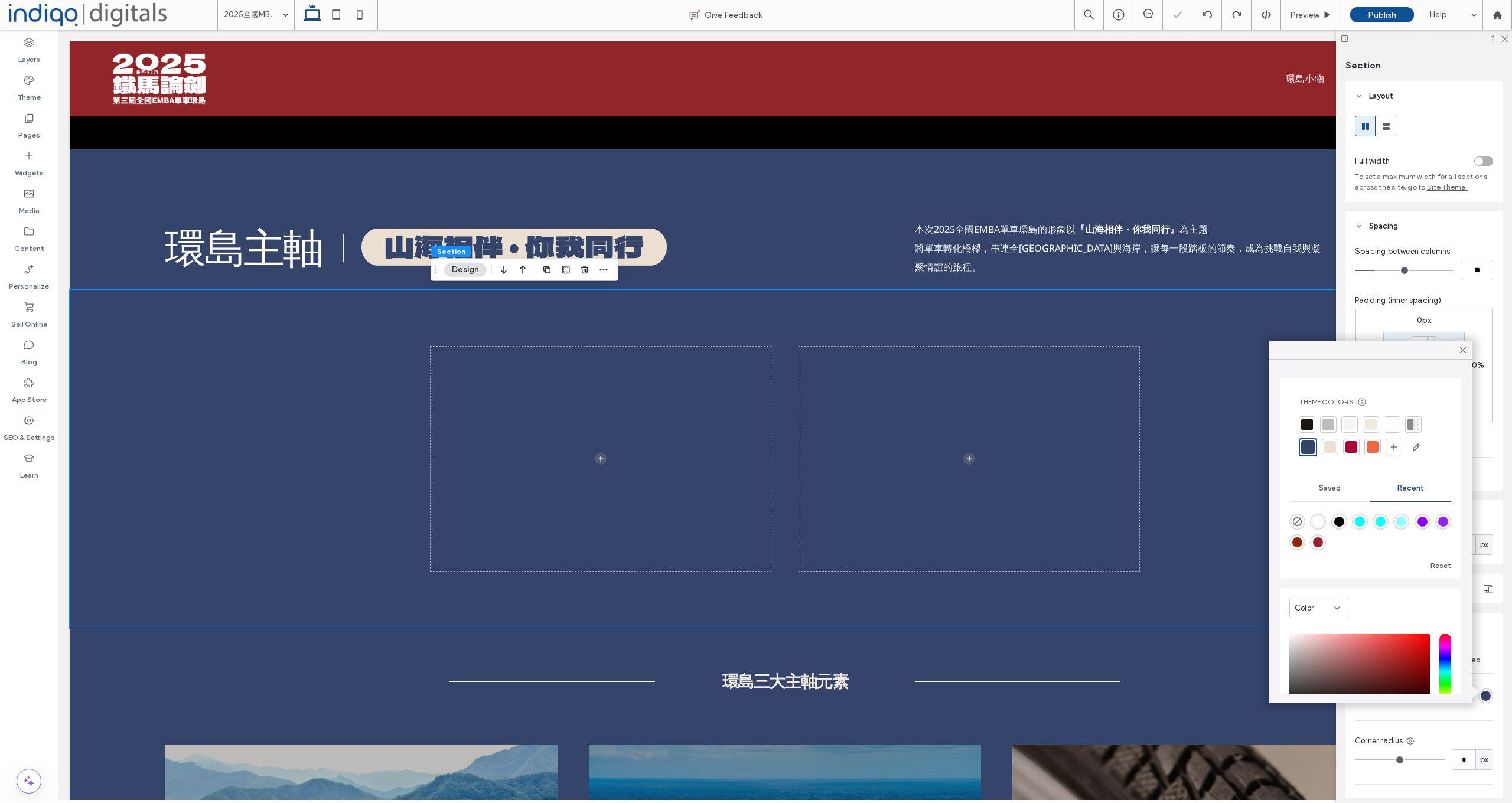
click at [1463, 634] on header "Background & Style" at bounding box center [1425, 627] width 157 height 29
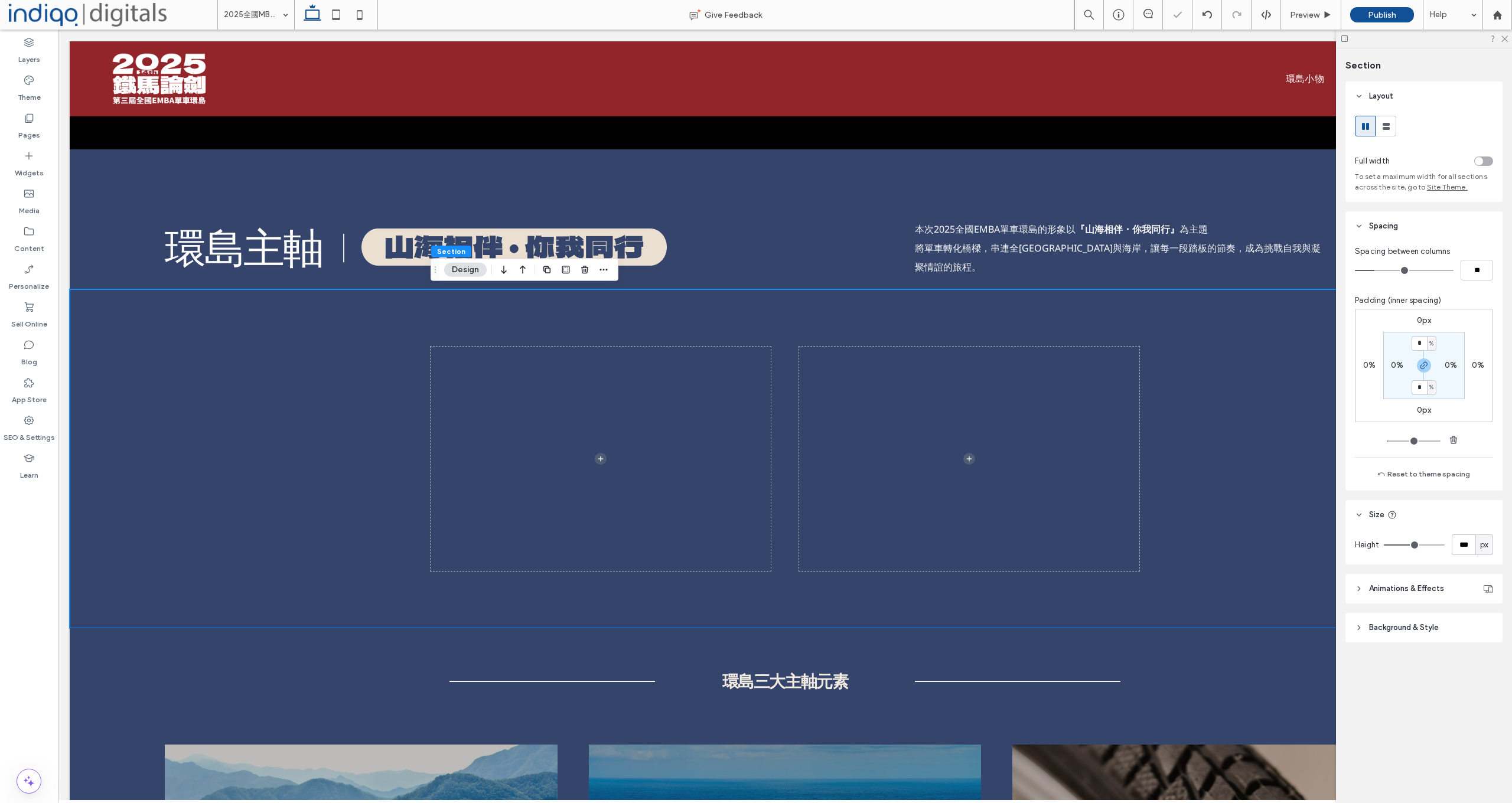
click at [1425, 628] on span "Background & Style" at bounding box center [1404, 627] width 70 height 12
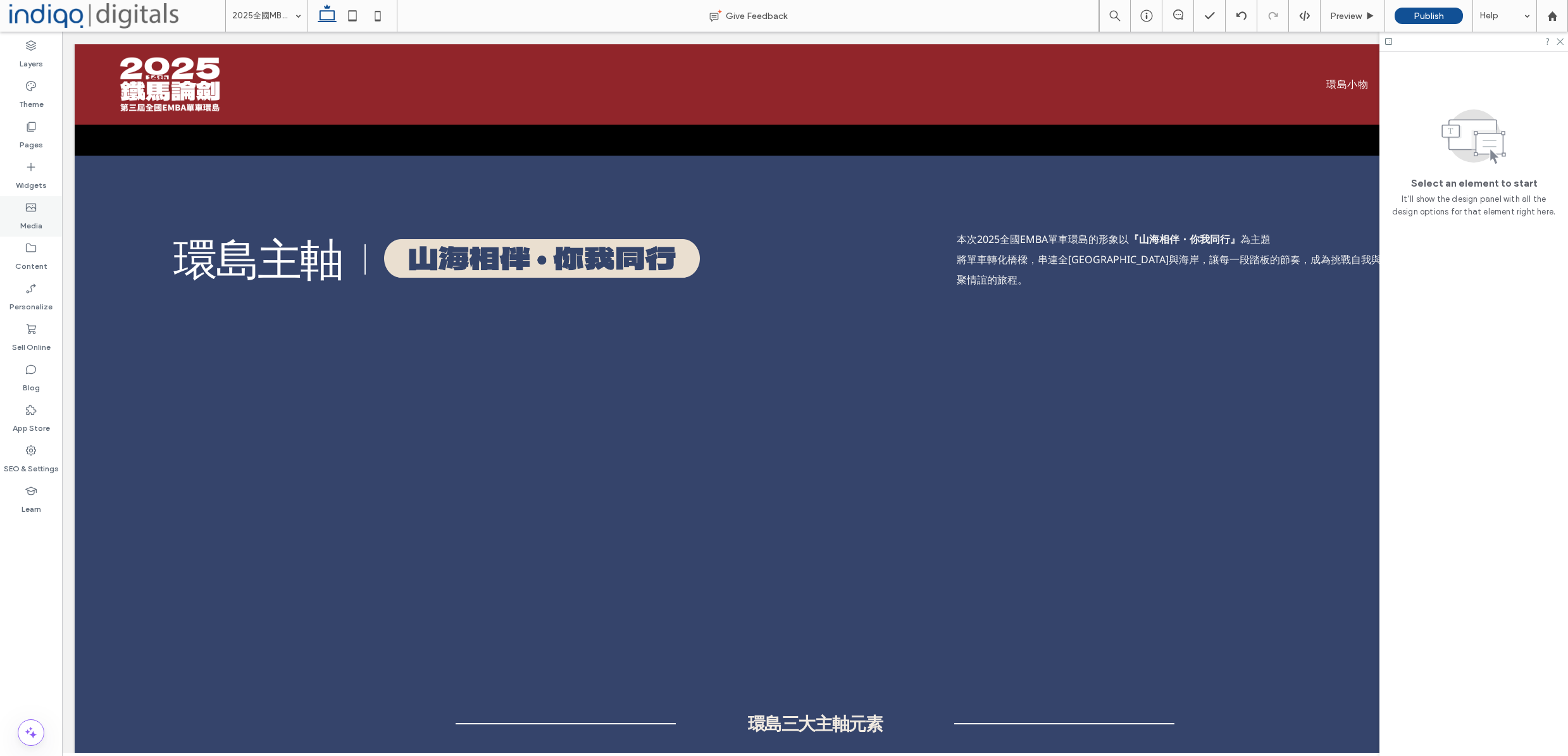
click at [31, 198] on div "Media" at bounding box center [31, 216] width 62 height 40
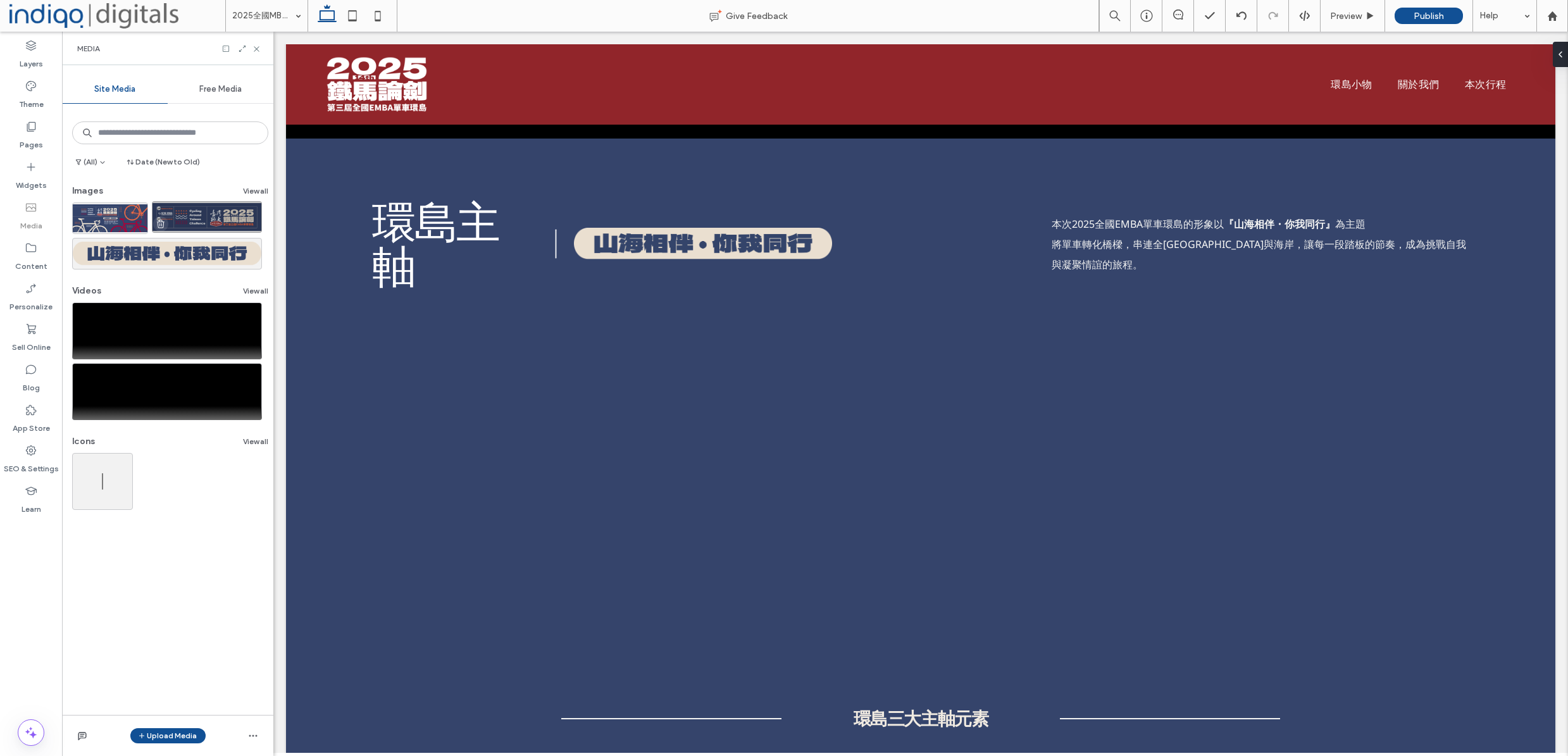
click at [160, 224] on icon "button" at bounding box center [161, 224] width 11 height 11
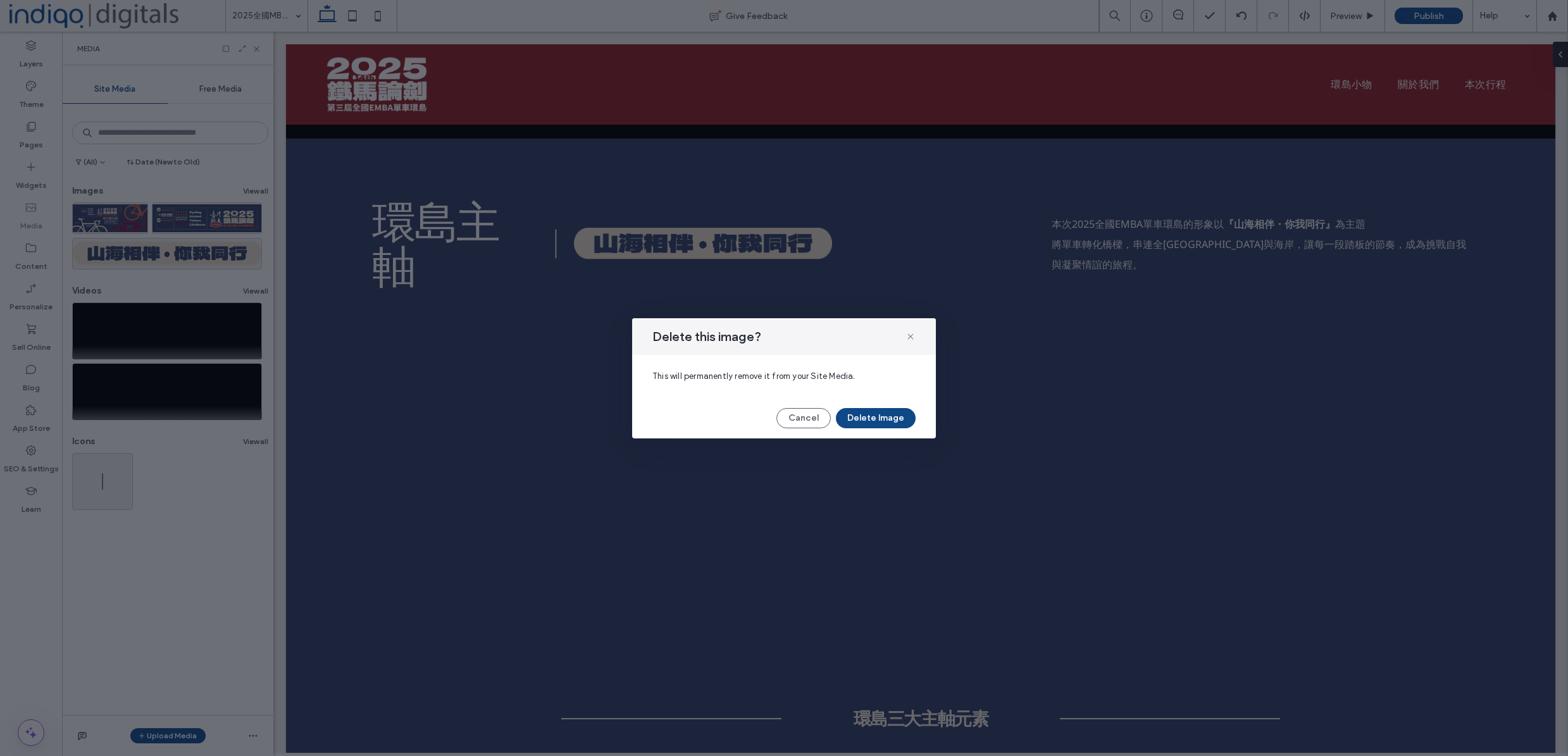
click at [884, 418] on button "Delete Image" at bounding box center [875, 418] width 79 height 20
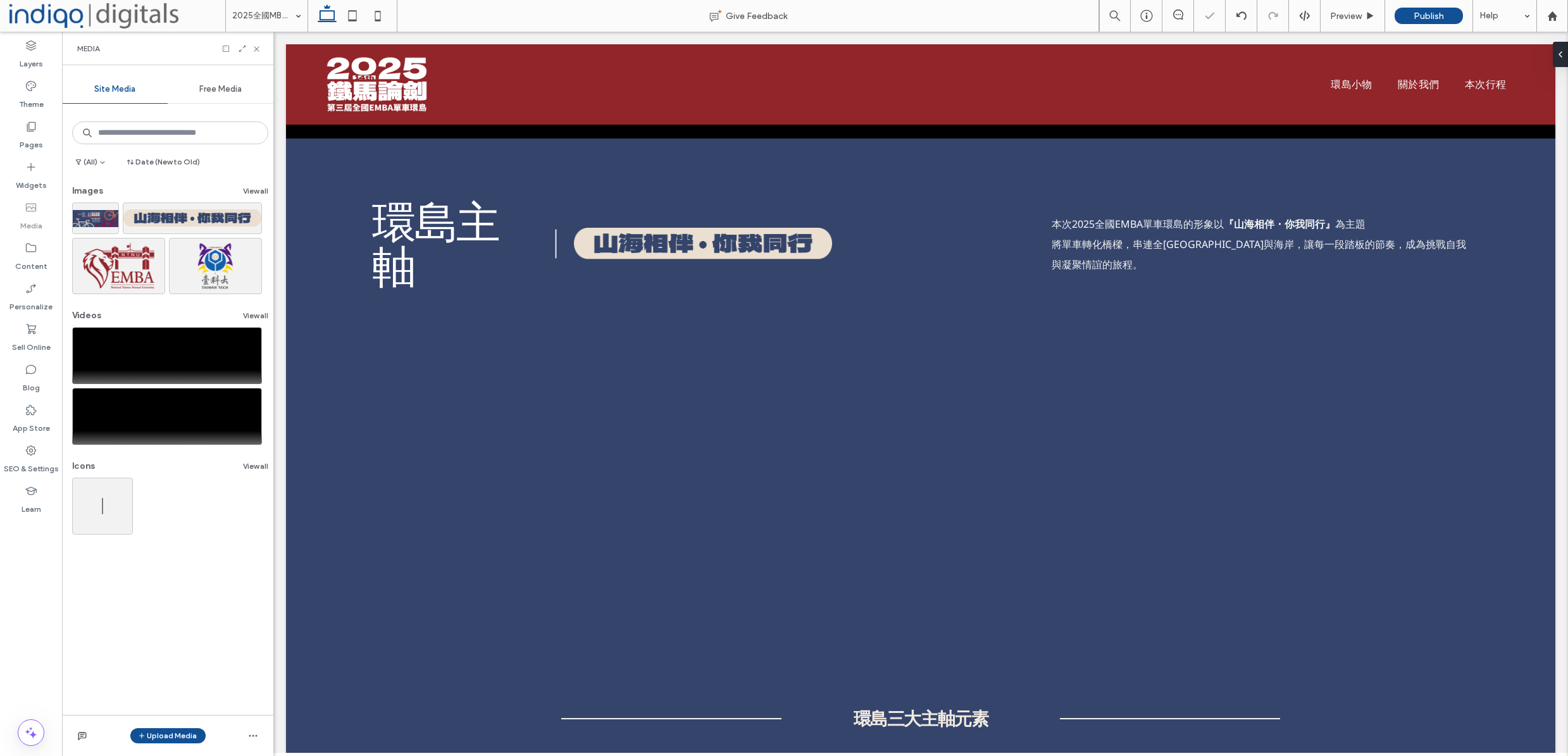
drag, startPoint x: 182, startPoint y: 736, endPoint x: 188, endPoint y: 724, distance: 13.4
click at [182, 736] on button "Upload Media" at bounding box center [167, 736] width 76 height 15
click at [197, 657] on div "Images" at bounding box center [185, 657] width 86 height 12
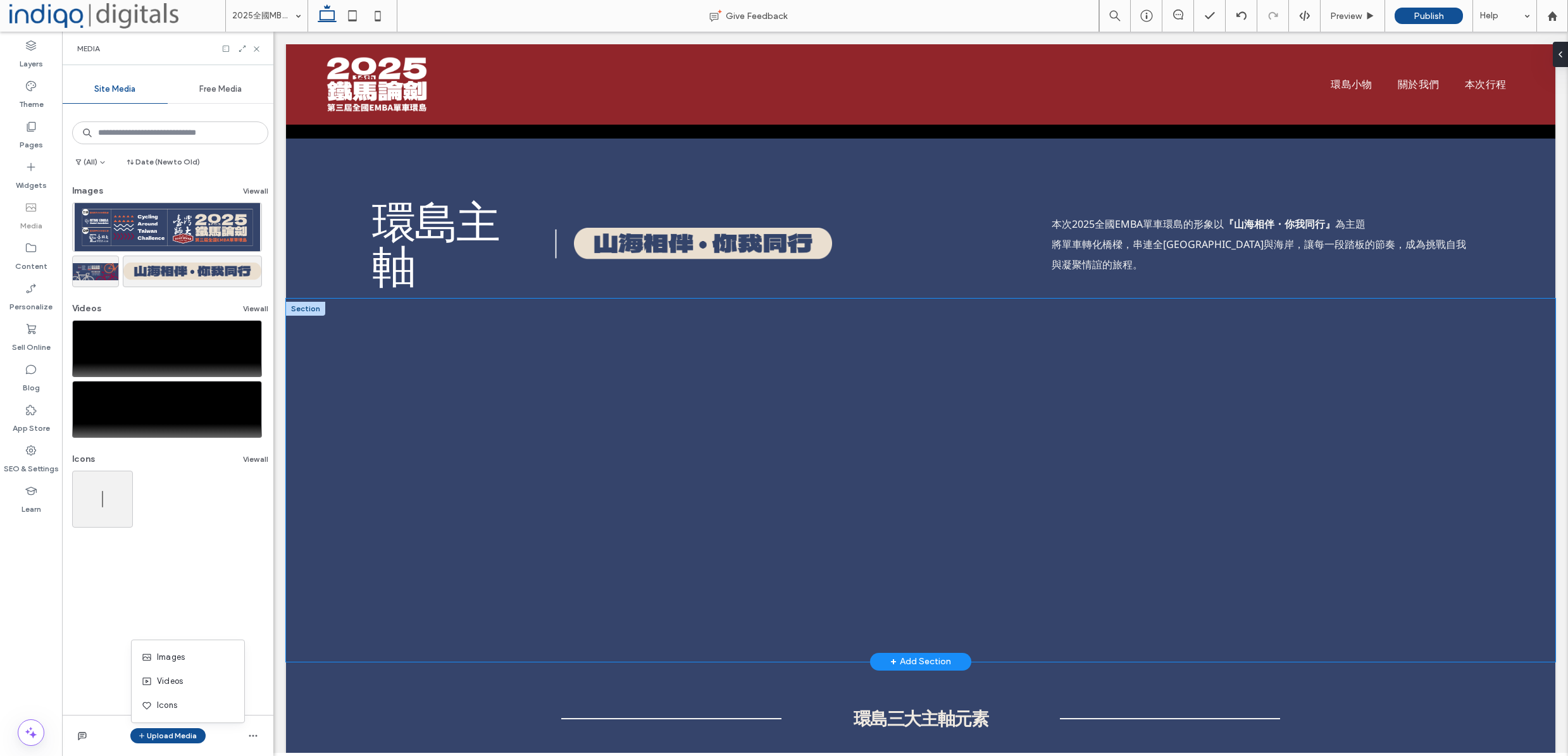
drag, startPoint x: 322, startPoint y: 384, endPoint x: 783, endPoint y: 396, distance: 461.2
click at [322, 384] on div at bounding box center [921, 480] width 1270 height 363
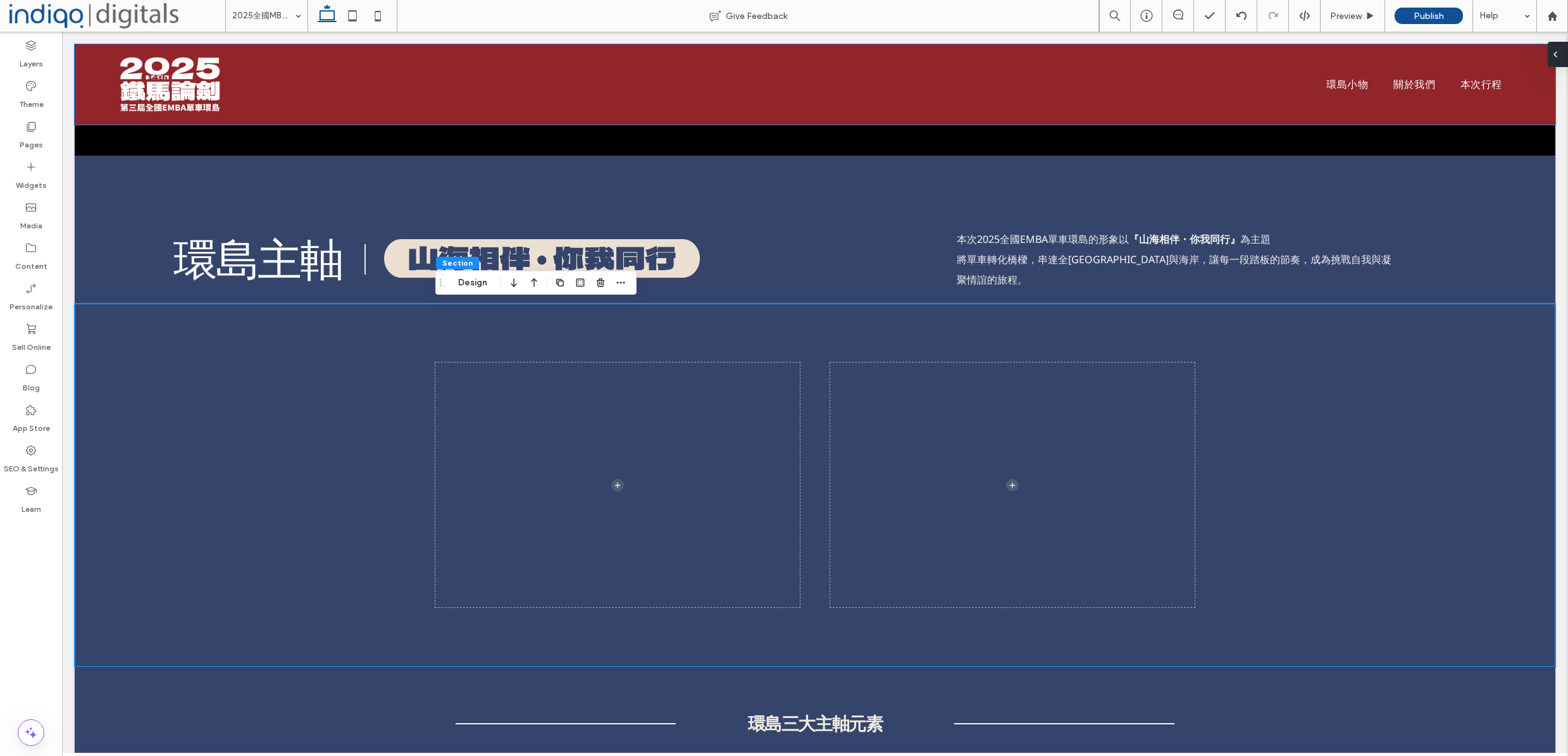
click at [1557, 56] on icon at bounding box center [1555, 54] width 11 height 11
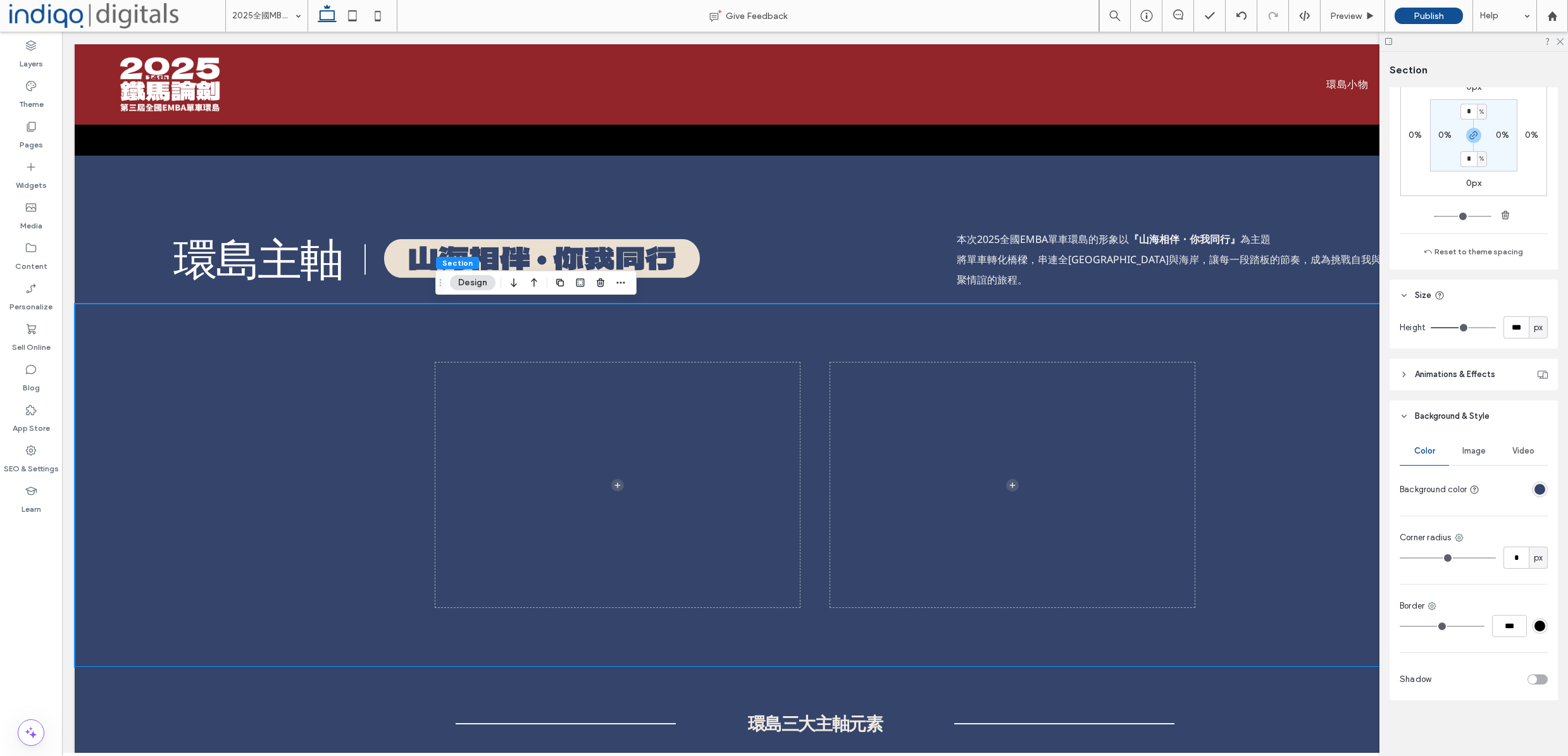
scroll to position [256, 0]
click at [1526, 463] on div "Video" at bounding box center [1523, 450] width 50 height 28
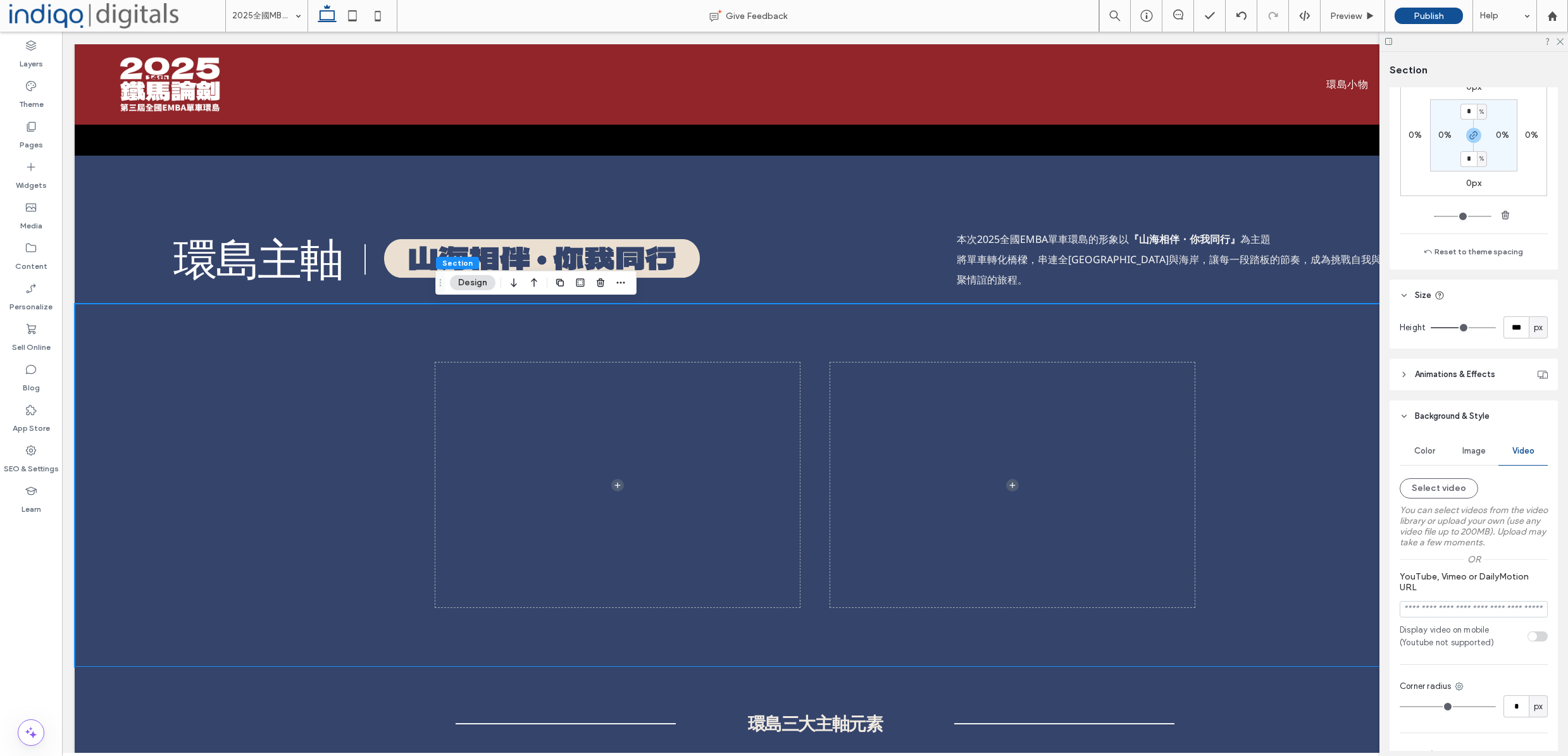
click at [1480, 459] on div "Image" at bounding box center [1473, 450] width 50 height 28
click at [1479, 529] on div "Add multiple images for a background slider" at bounding box center [1474, 527] width 147 height 22
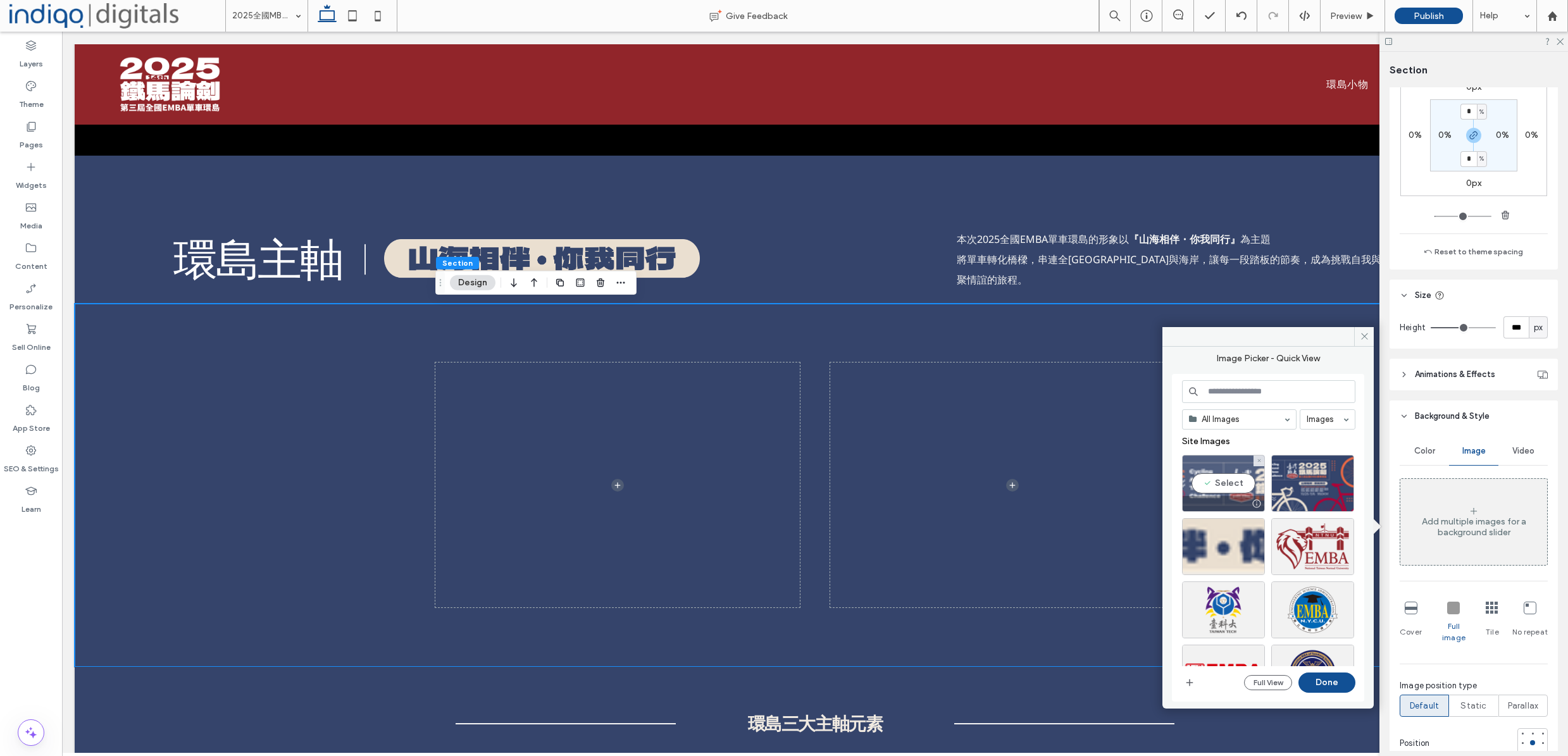
click at [1233, 485] on div "Select" at bounding box center [1223, 484] width 83 height 57
click at [1343, 687] on button "Done" at bounding box center [1327, 681] width 57 height 20
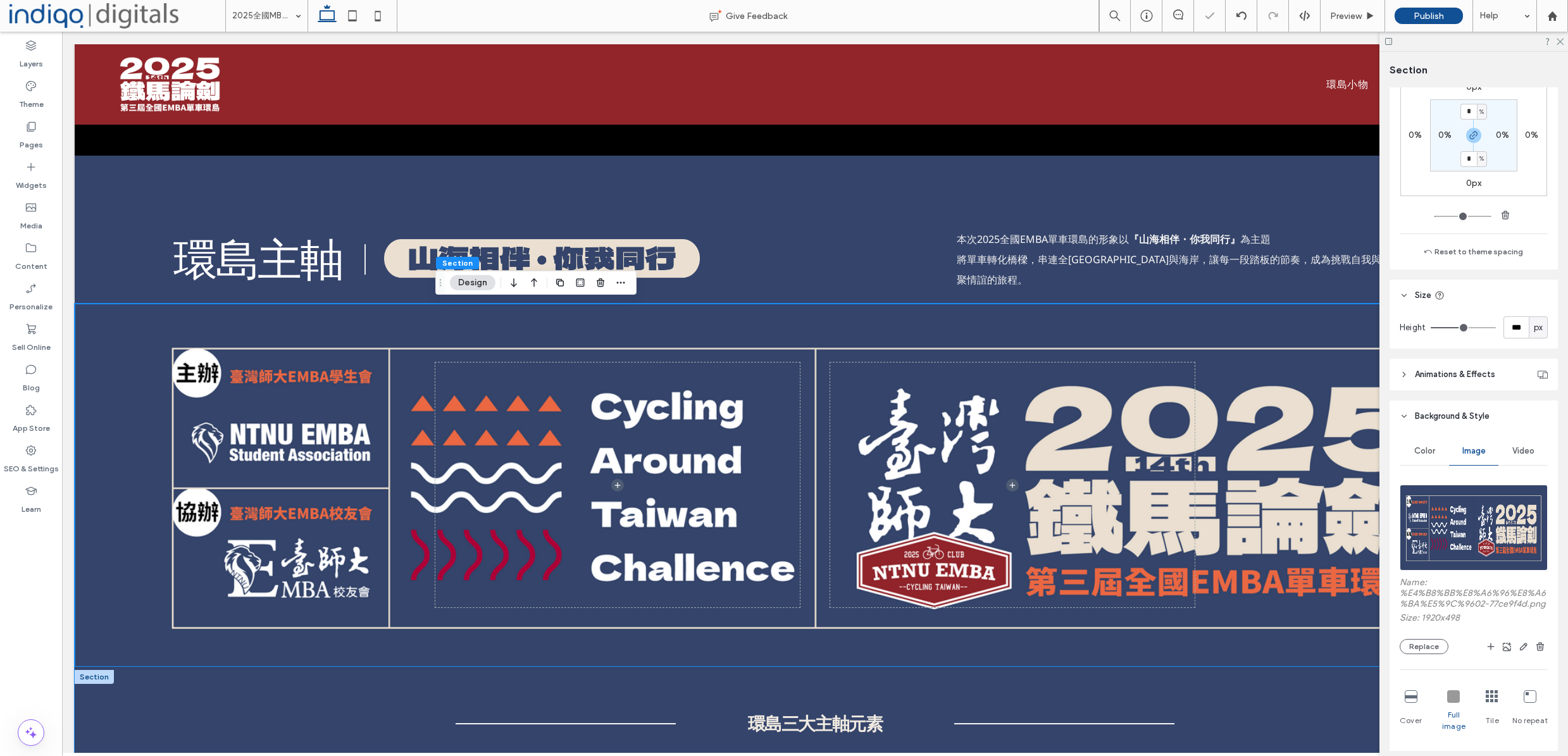
click at [397, 688] on div "環島三大主軸元素" at bounding box center [815, 724] width 1481 height 115
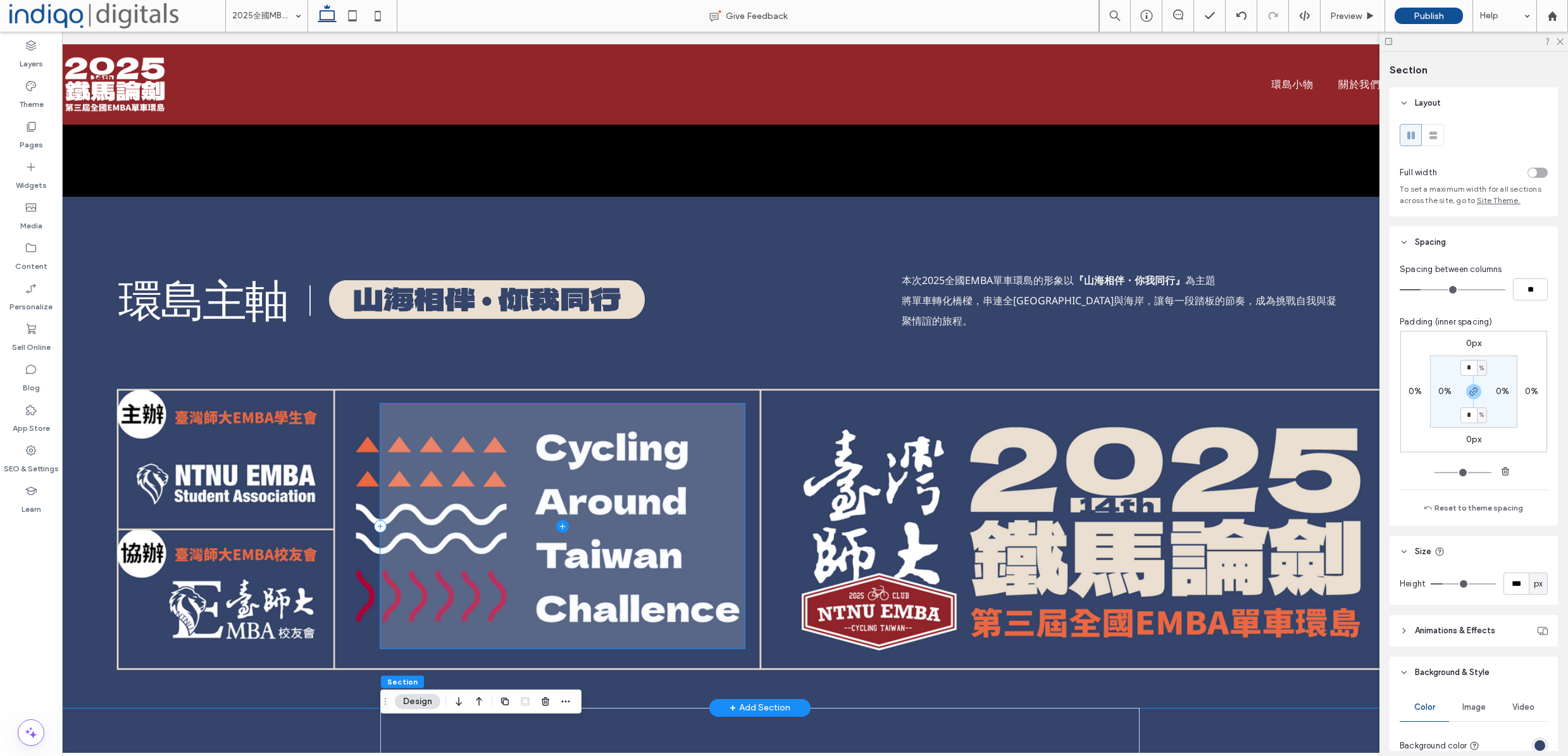
scroll to position [1614, 0]
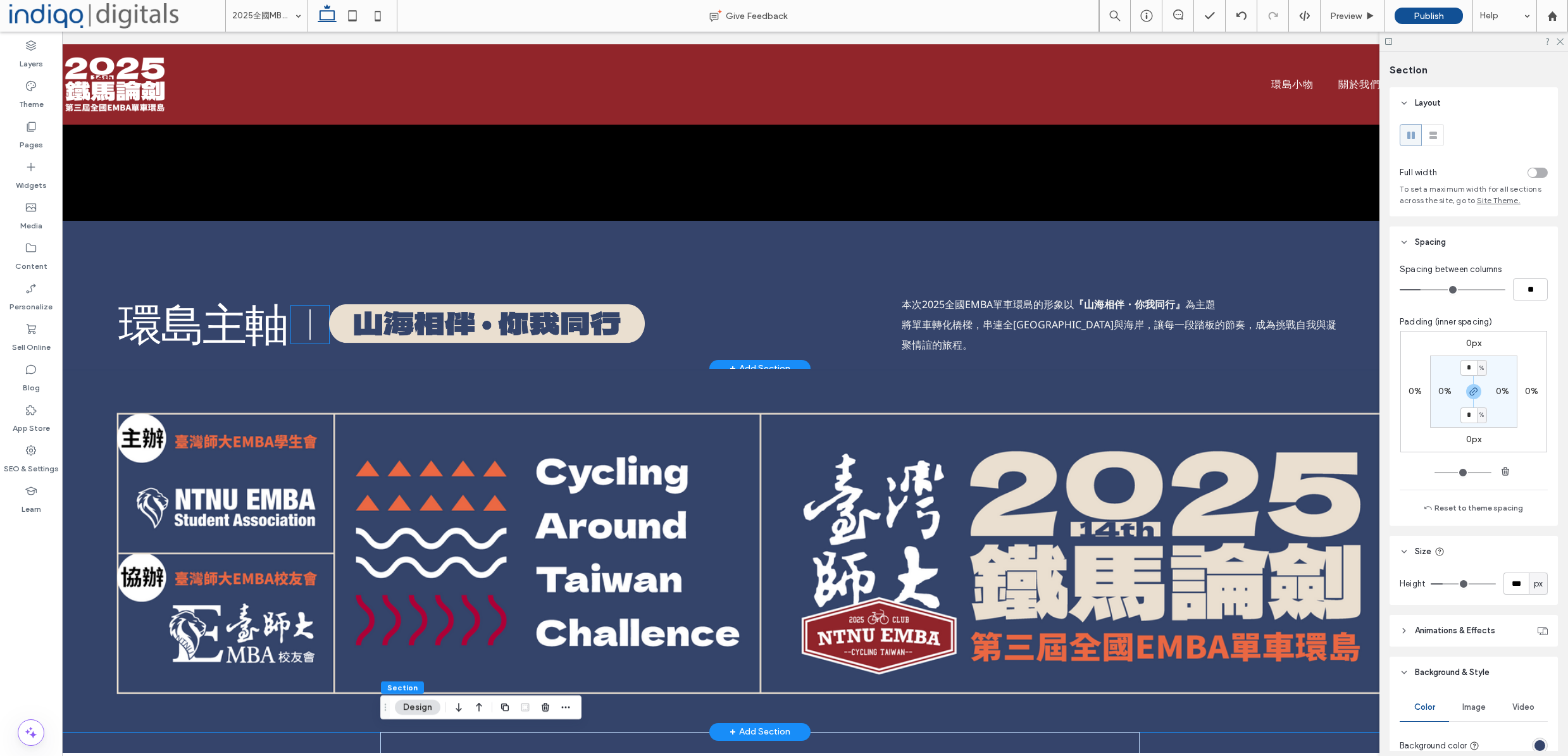
click at [314, 334] on icon at bounding box center [310, 325] width 38 height 38
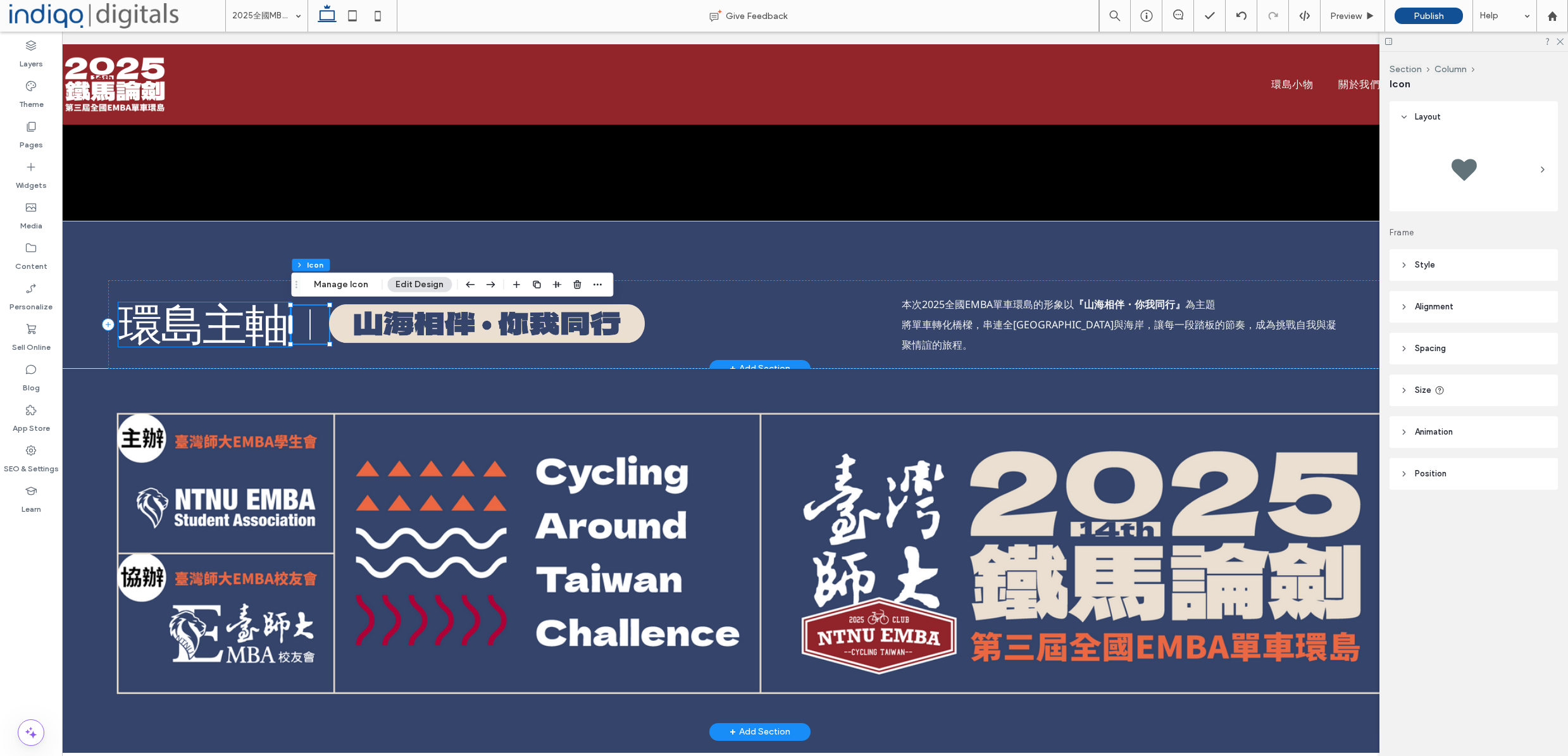
click at [274, 335] on span "環島主軸" at bounding box center [203, 324] width 168 height 54
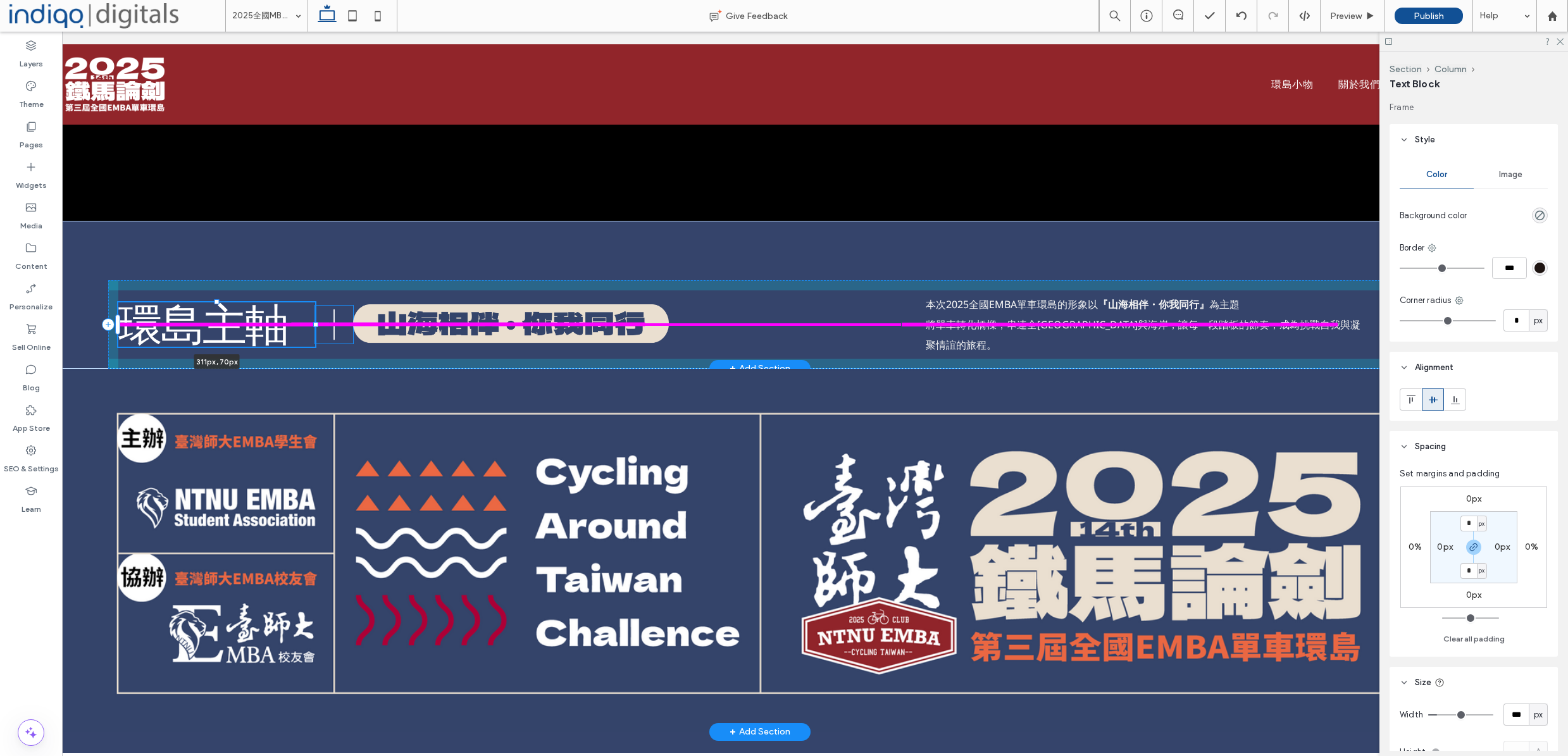
drag, startPoint x: 293, startPoint y: 327, endPoint x: 316, endPoint y: 328, distance: 23.0
click at [316, 328] on div "環島主軸 311px , 70px 本次2025全國EMBA單車環島的形象以 『山海相伴・你我同行』 為主題 將單車轉化橋樑，串連全臺山川與海岸，讓每一段踏板…" at bounding box center [760, 294] width 1481 height 148
type input "***"
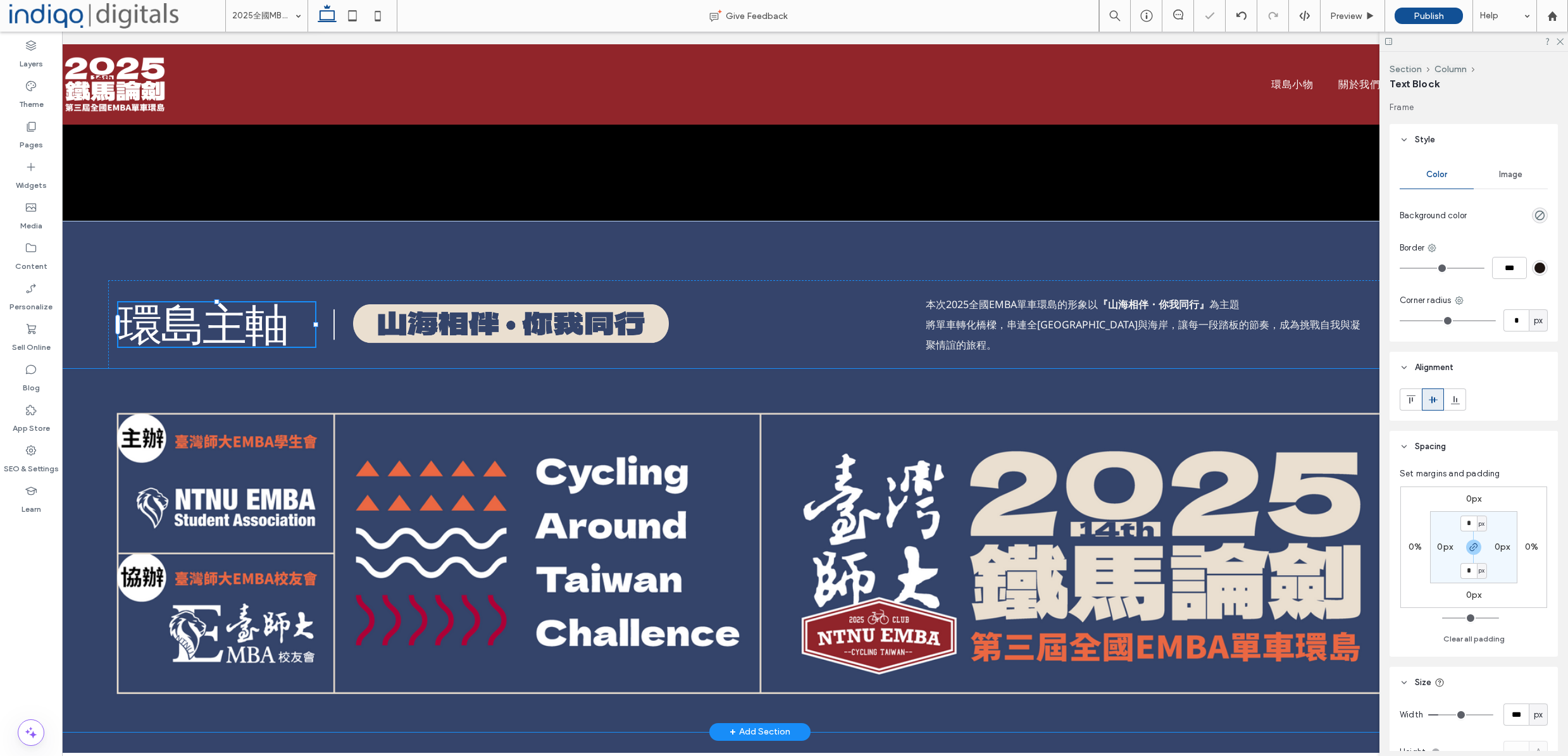
click at [405, 400] on div at bounding box center [760, 551] width 759 height 363
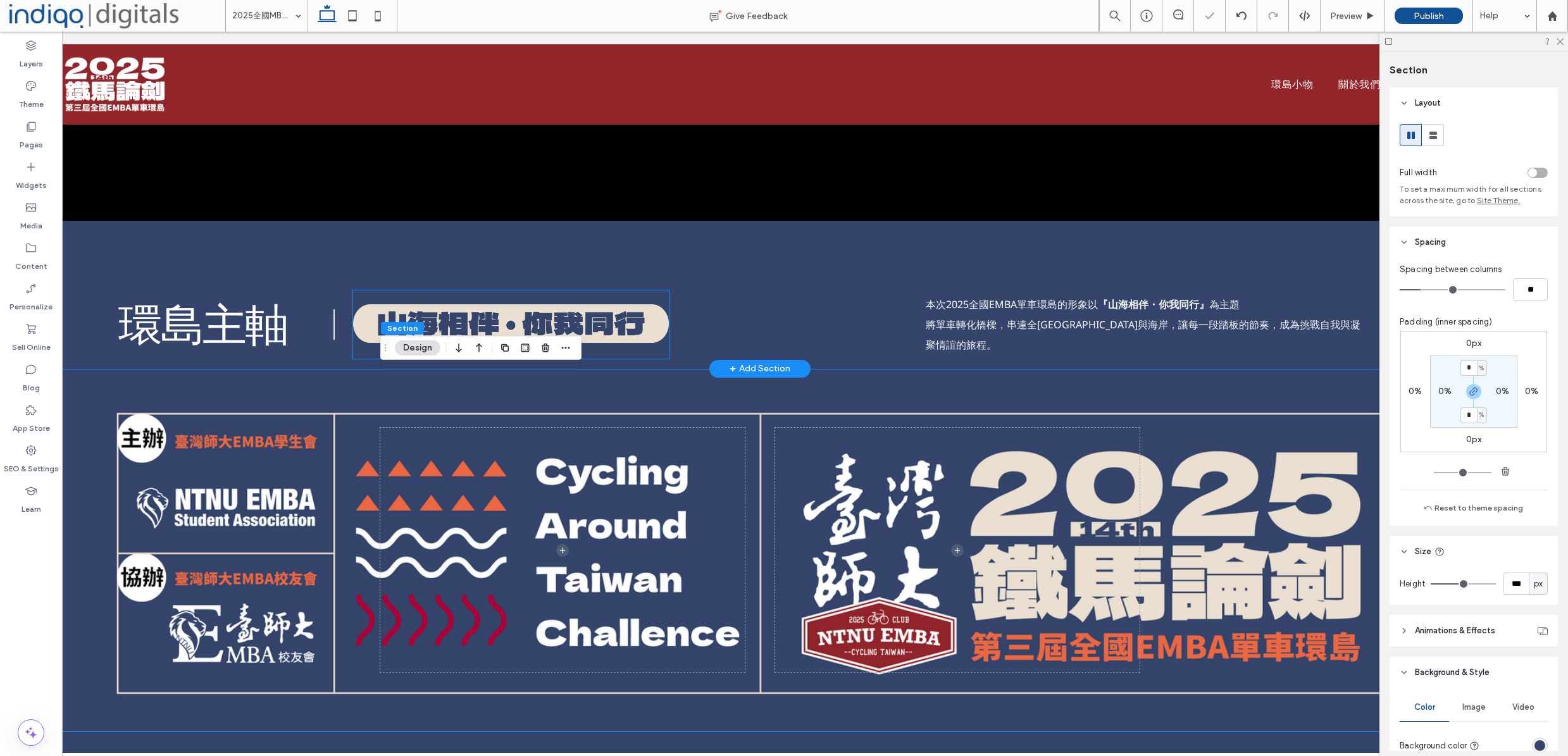
click at [608, 330] on img at bounding box center [511, 324] width 316 height 68
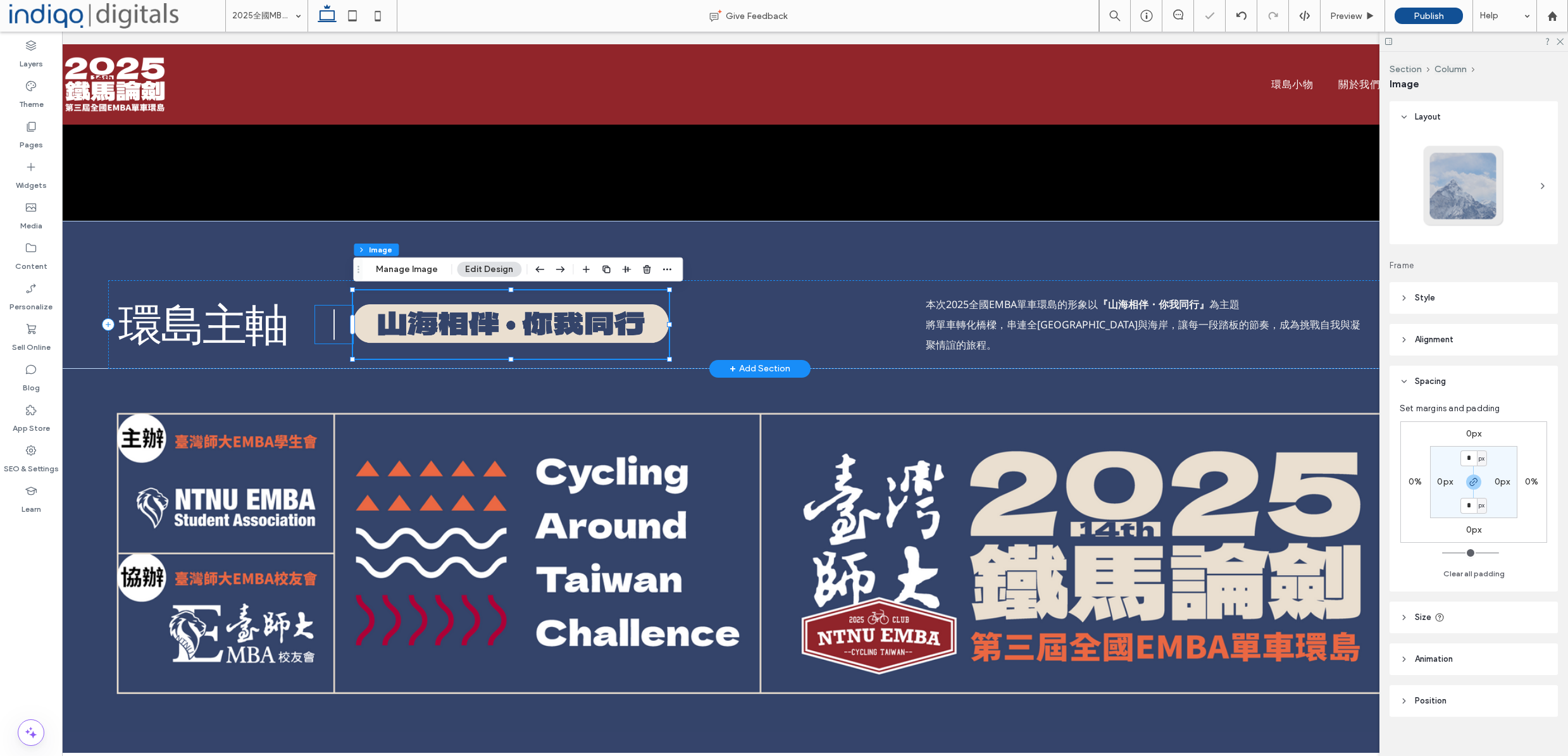
click at [341, 328] on icon at bounding box center [335, 325] width 38 height 38
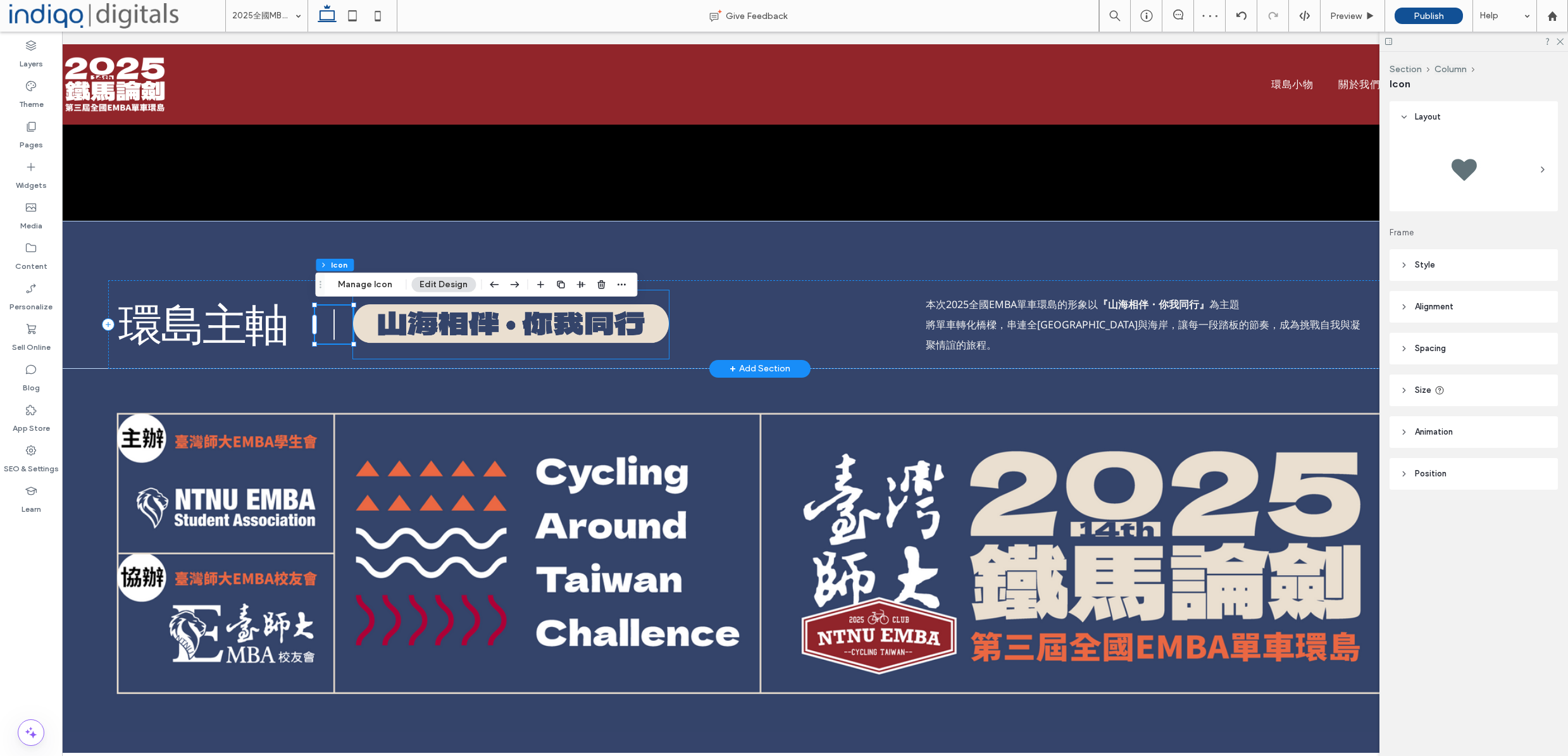
click at [529, 314] on img at bounding box center [511, 324] width 316 height 68
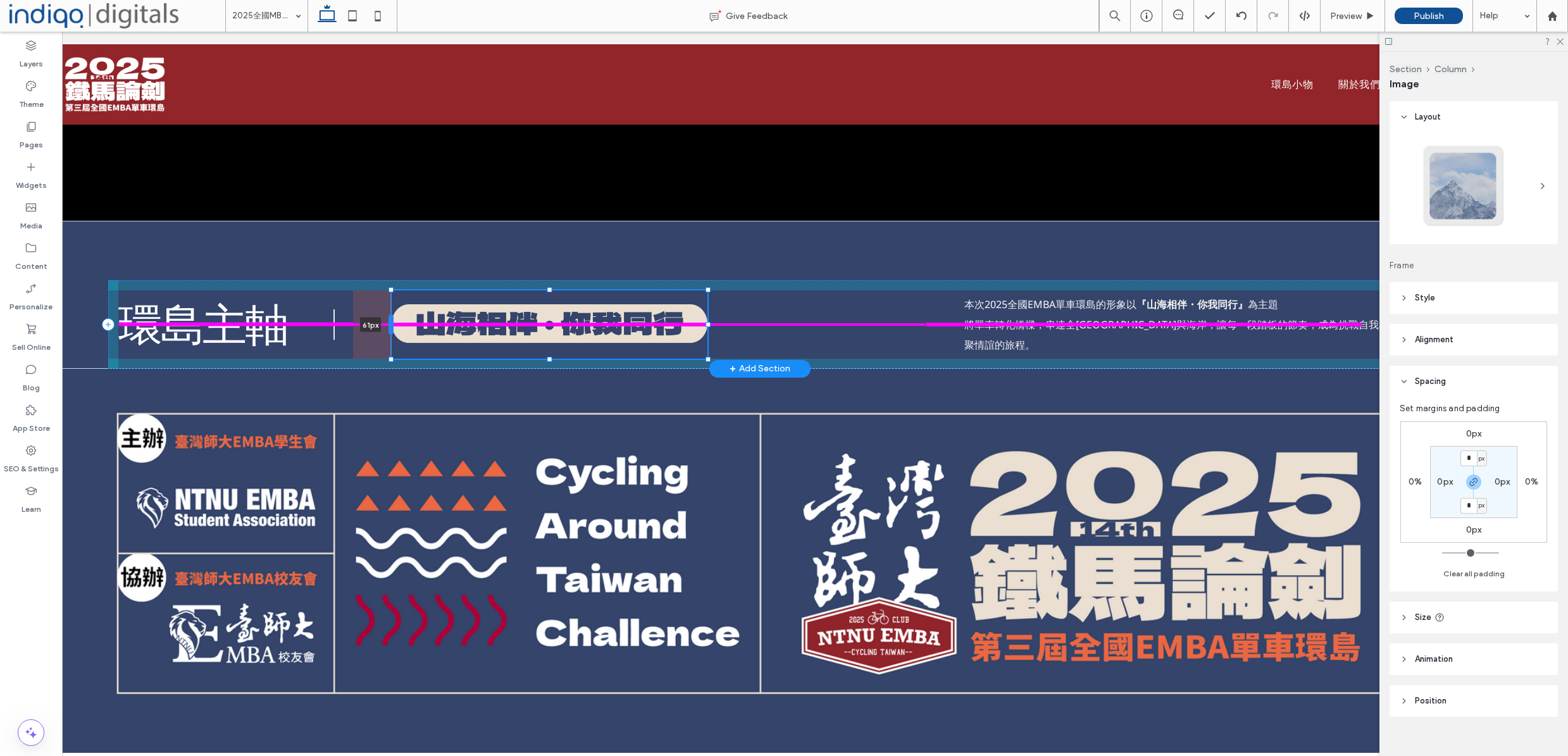
drag, startPoint x: 353, startPoint y: 326, endPoint x: 390, endPoint y: 327, distance: 37.0
click at [390, 327] on div at bounding box center [390, 324] width 5 height 20
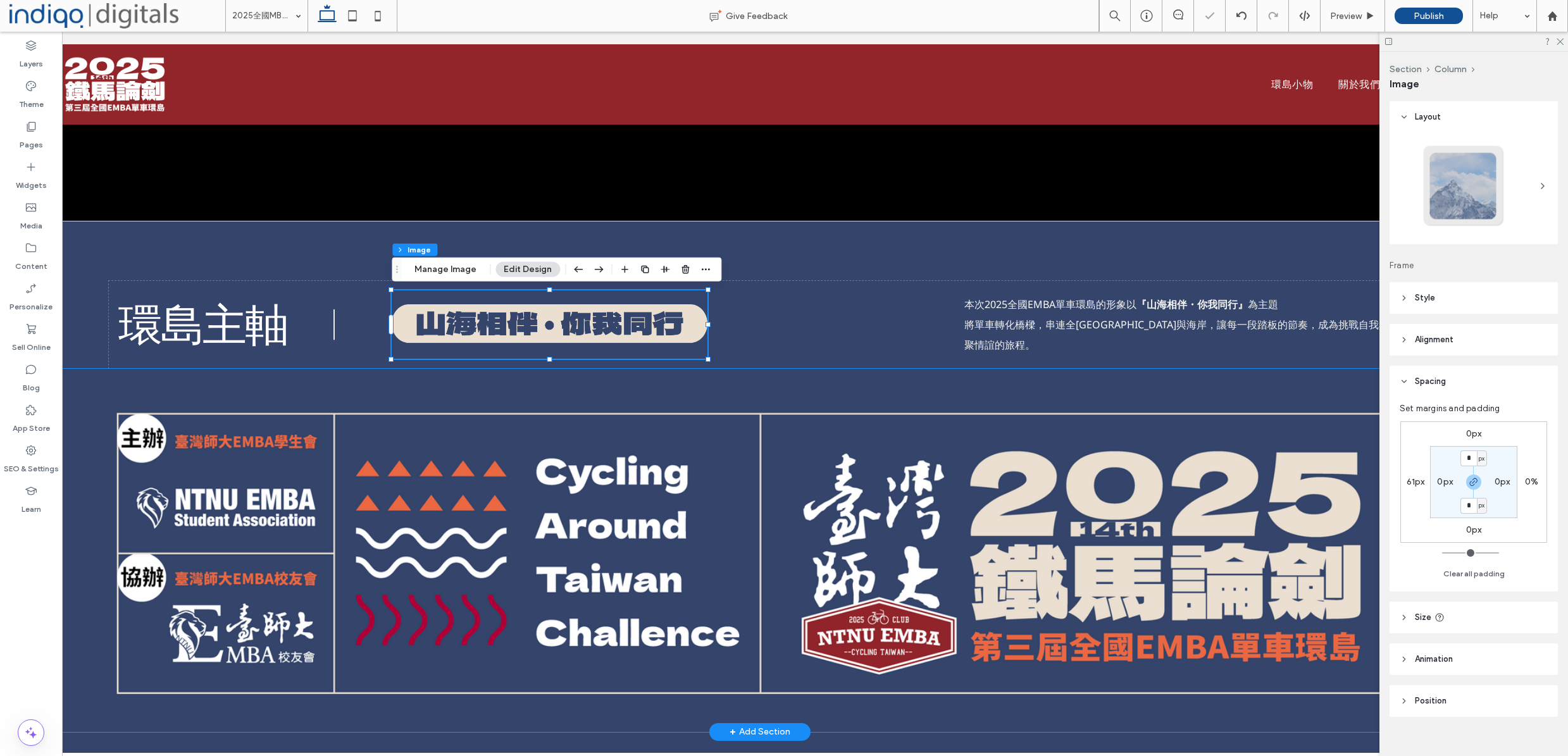
click at [465, 402] on div at bounding box center [760, 551] width 759 height 363
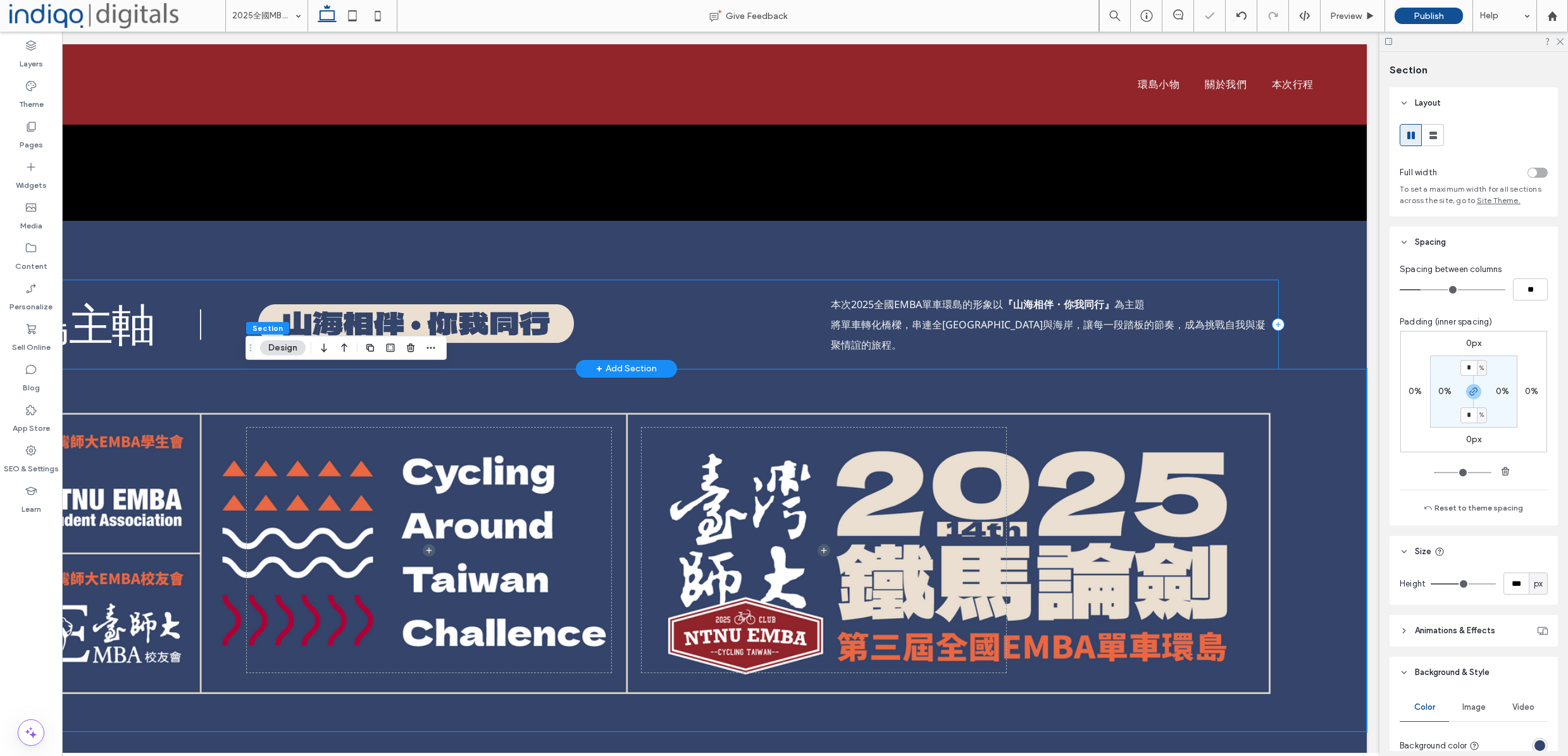
scroll to position [0, 188]
click at [942, 330] on span "為主題 將單車轉化橋樑，串連全臺山川與海岸，讓每一段踏板的節奏，成為挑戰自我與凝聚情誼的旅程。" at bounding box center [1048, 324] width 435 height 54
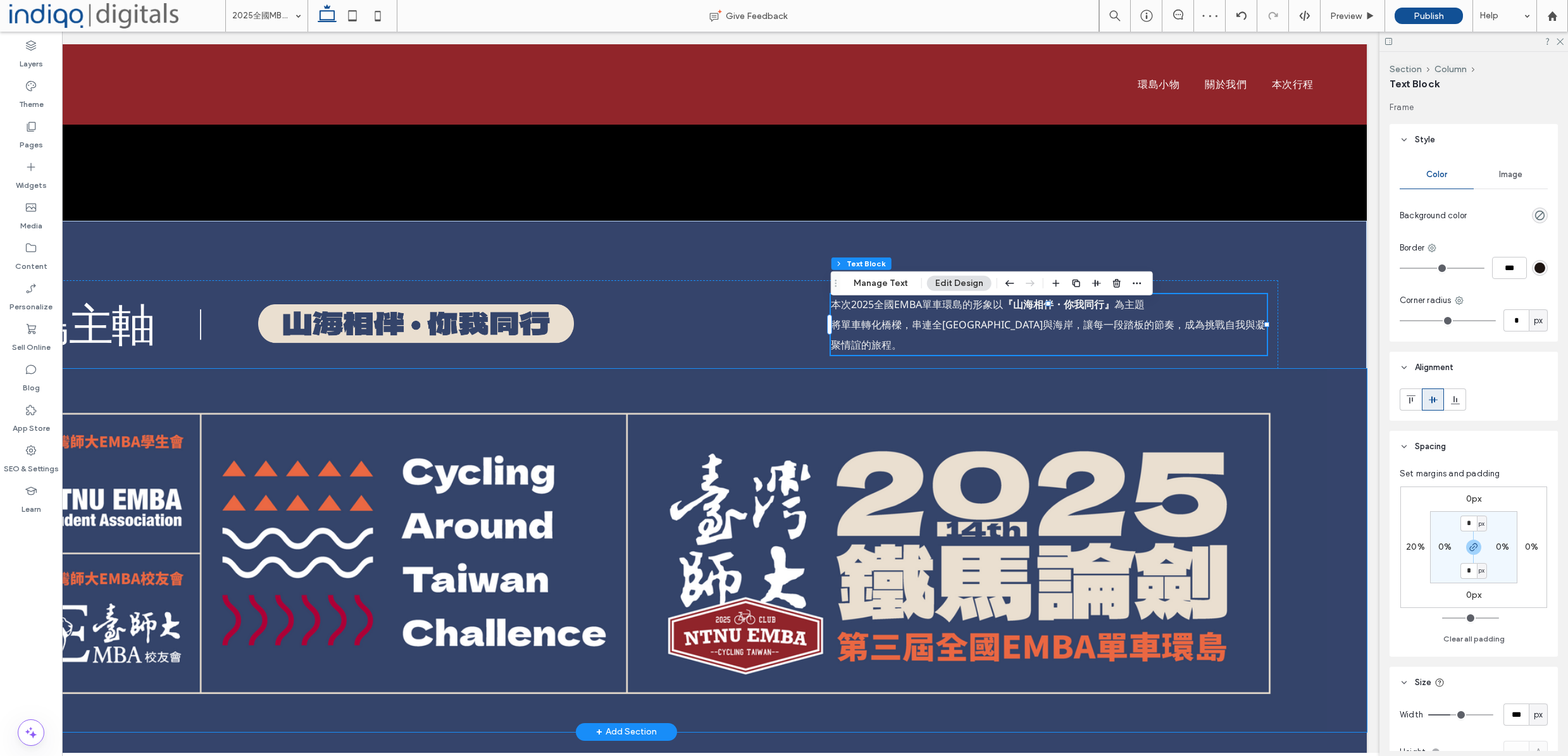
click at [800, 389] on div at bounding box center [626, 551] width 759 height 363
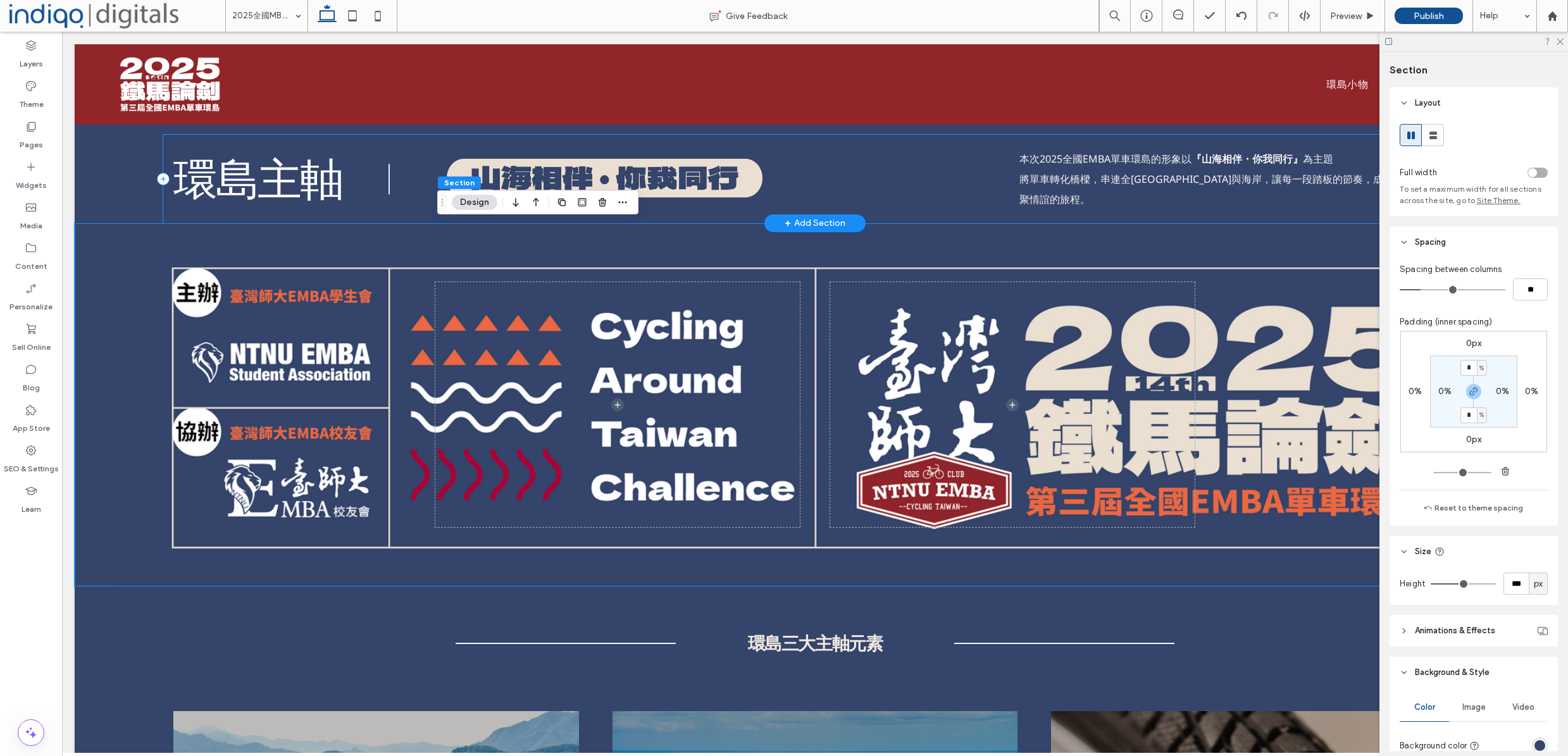
scroll to position [0, 0]
click at [138, 181] on div "環島主軸 本次2025全國EMBA單車環島的形象以 『山海相伴・你我同行』 為主題 將單車轉化橋樑，串連全臺山川與海岸，讓每一段踏板的節奏，成為挑戰自我與凝聚…" at bounding box center [815, 149] width 1481 height 148
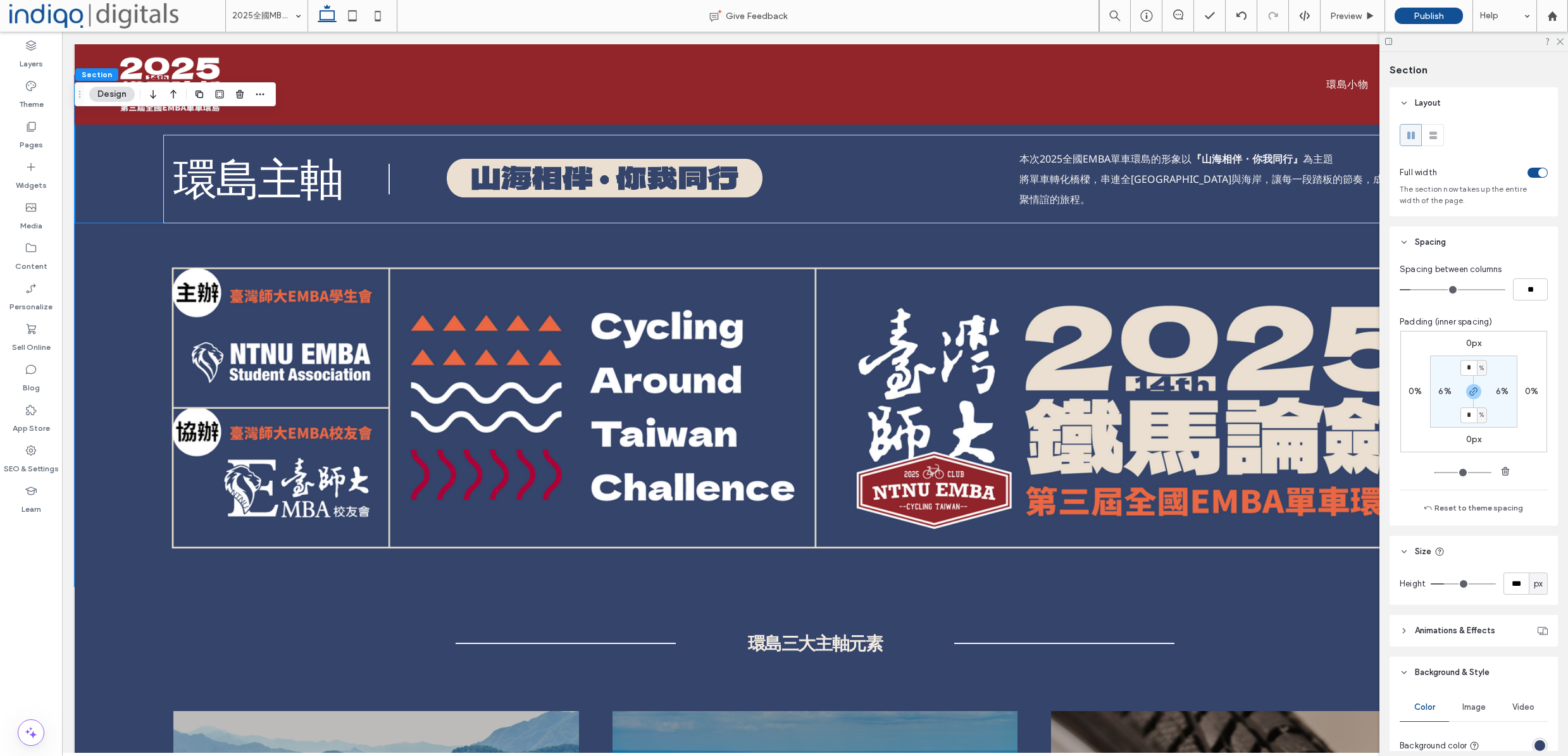
click at [1535, 740] on div "rgba(53,68,107,1)" at bounding box center [1539, 745] width 16 height 16
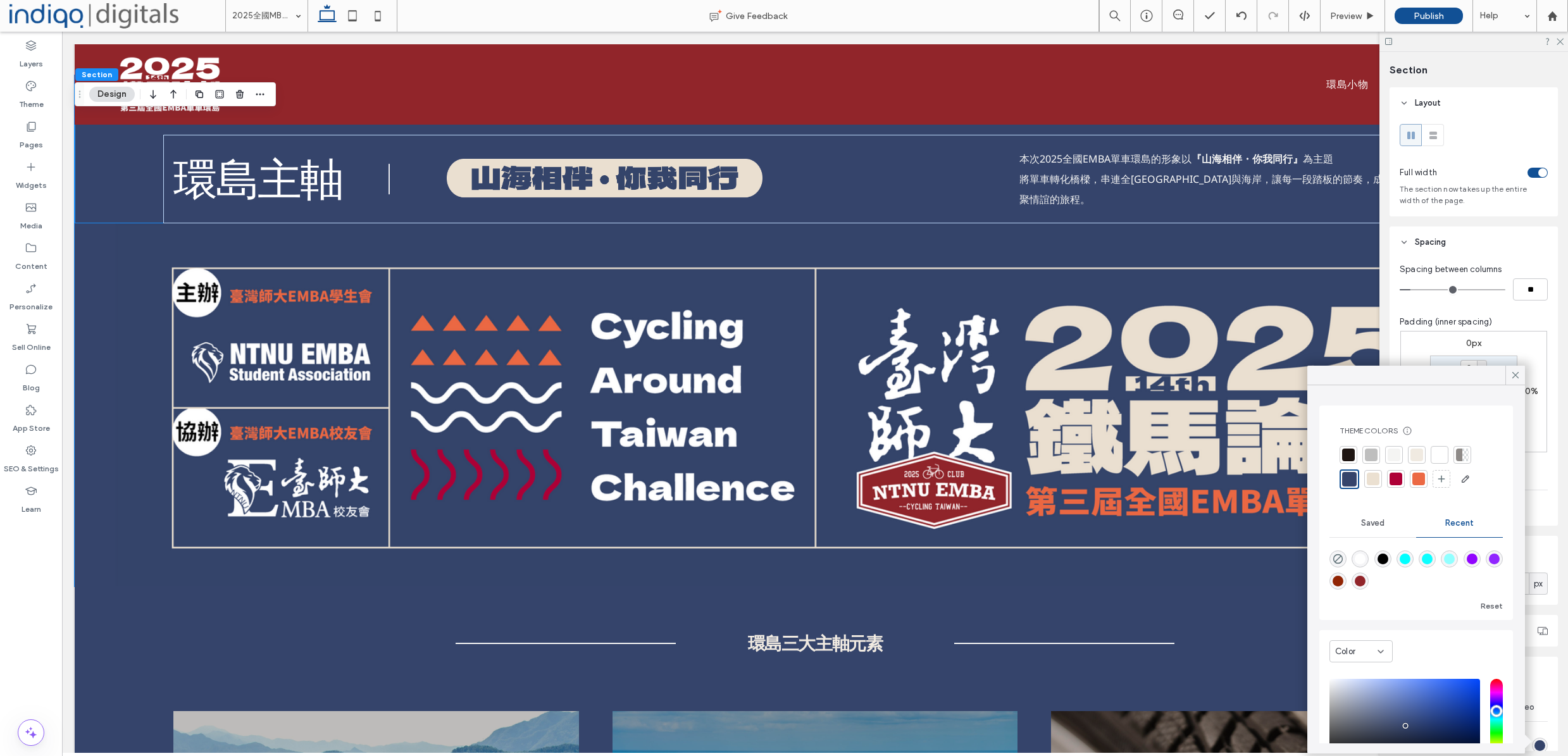
click at [1431, 454] on div at bounding box center [1439, 455] width 18 height 18
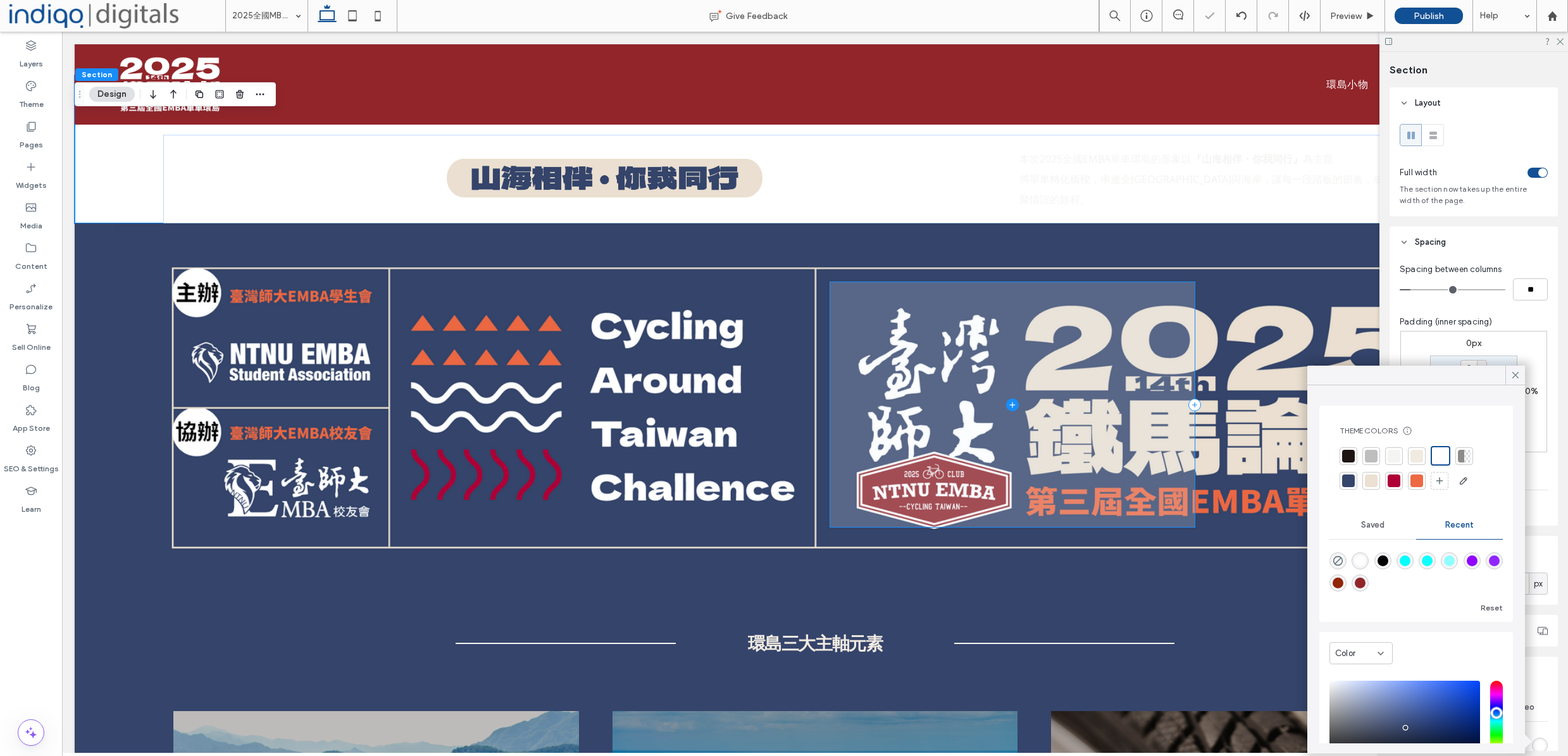
click at [832, 403] on span at bounding box center [1012, 404] width 364 height 245
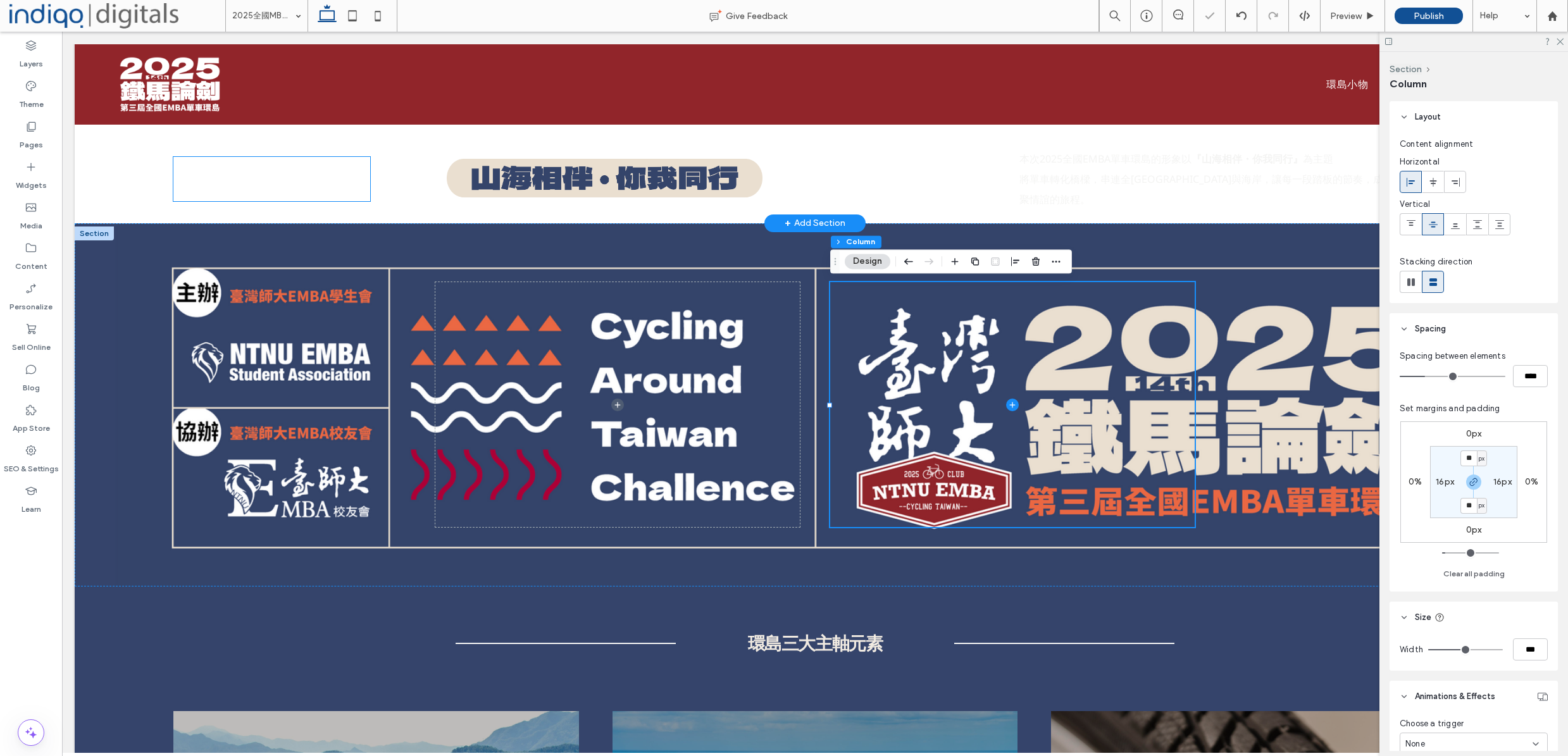
click at [324, 185] on span "環島主軸" at bounding box center [257, 179] width 168 height 54
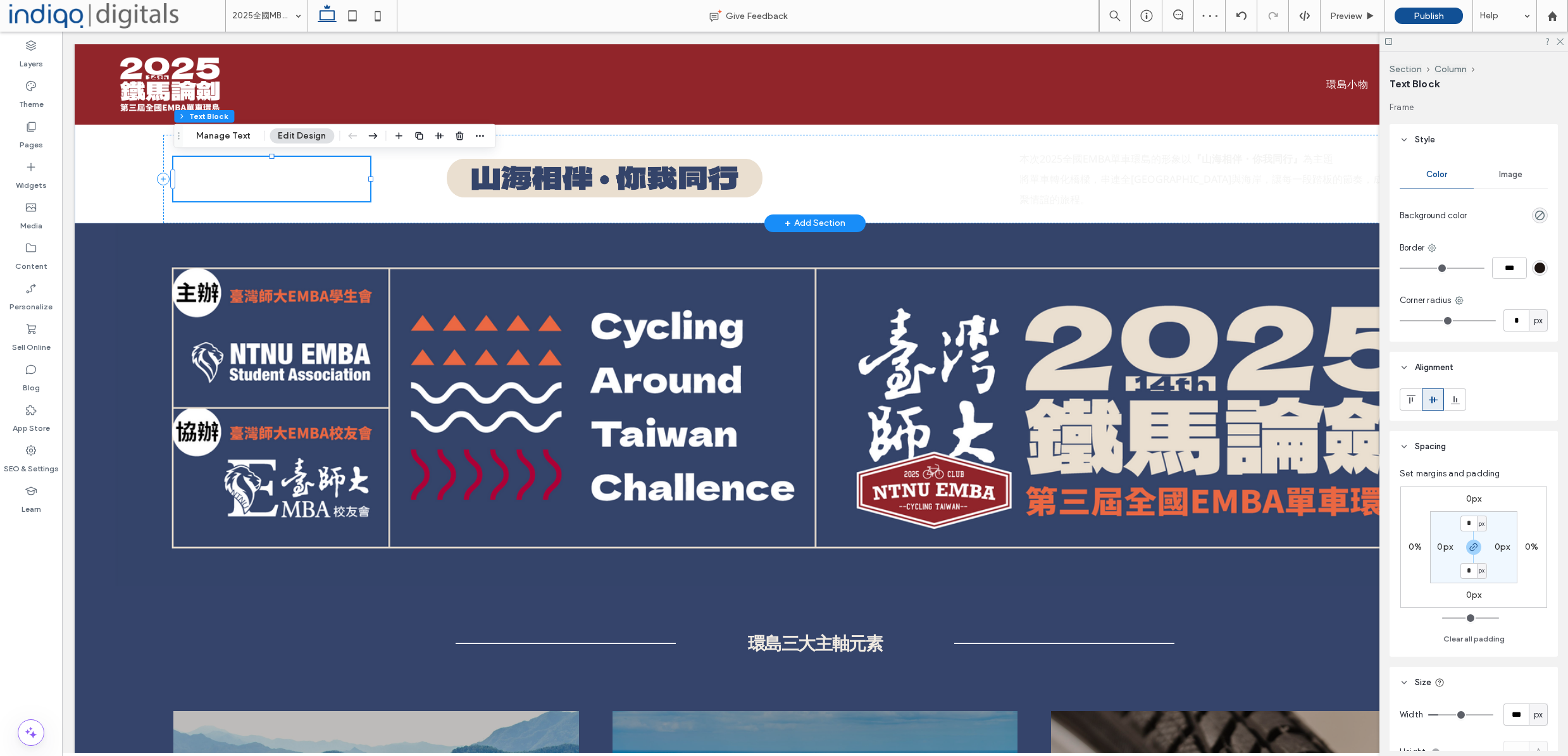
click at [307, 181] on span "環島主軸" at bounding box center [257, 179] width 168 height 54
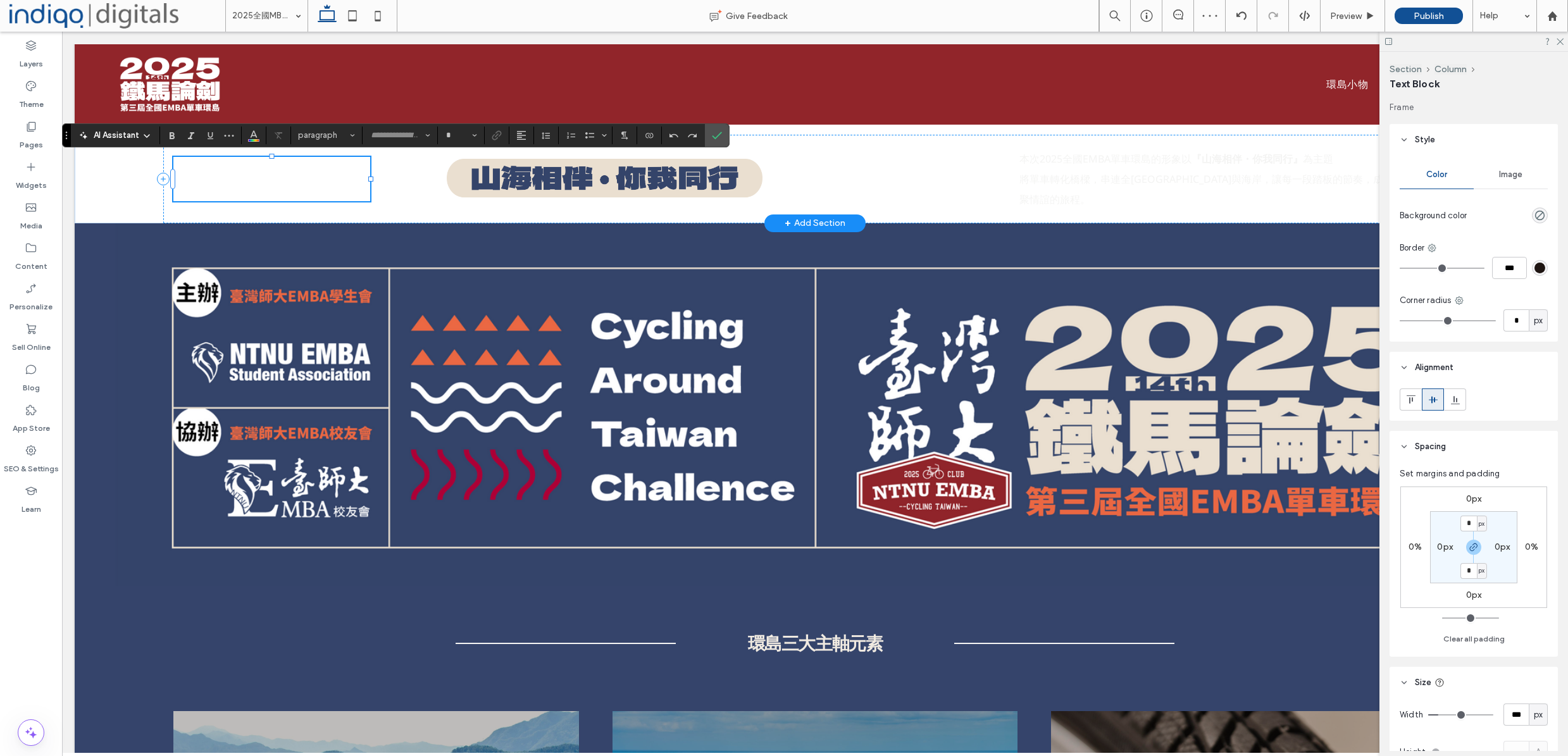
type input "*****"
type input "**"
click at [243, 181] on span "****" at bounding box center [207, 179] width 70 height 44
click at [251, 140] on span "Color" at bounding box center [253, 134] width 11 height 16
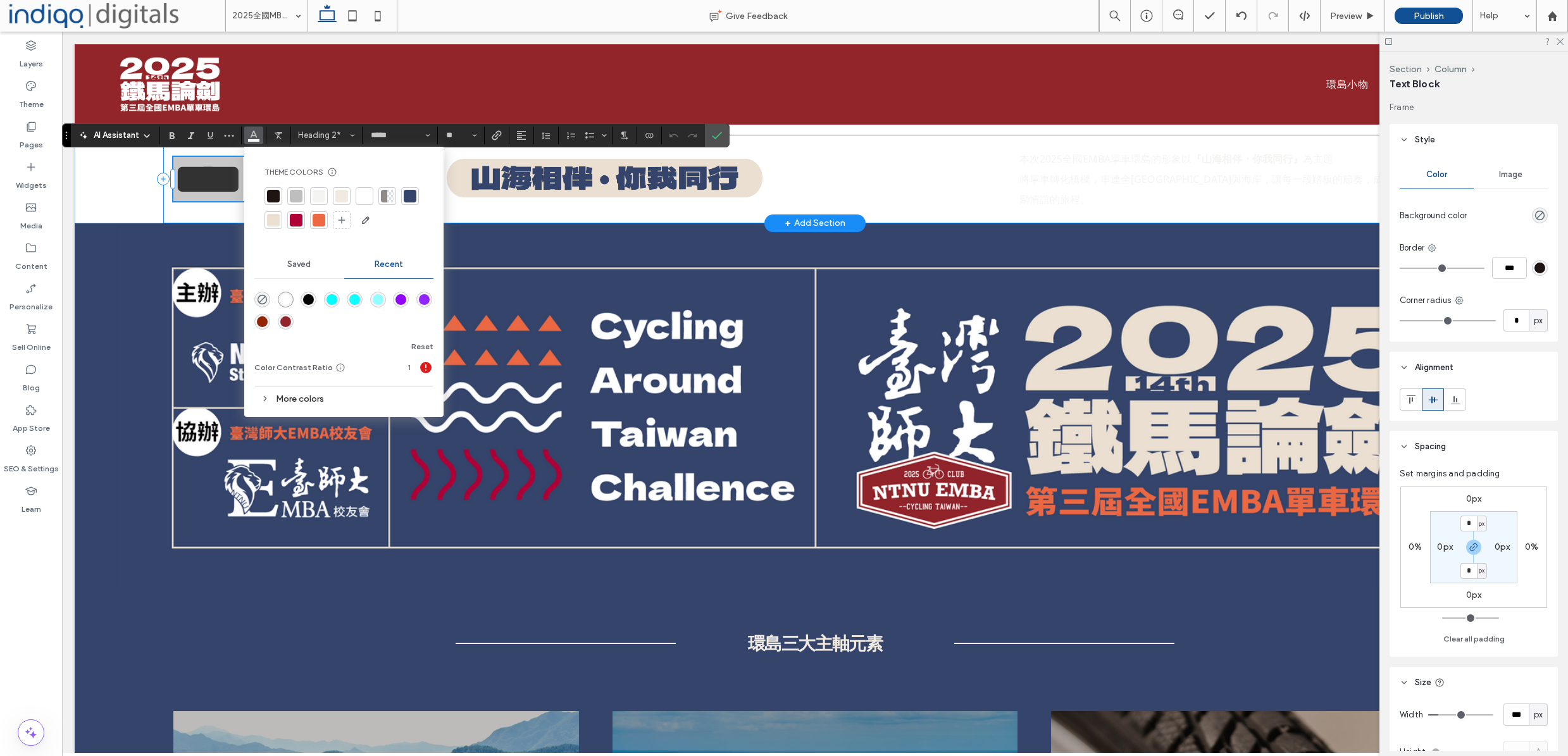
click at [270, 188] on div at bounding box center [273, 196] width 18 height 18
click at [1080, 209] on div "**** 本次2025全國EMBA單車環島的形象以 『山海相伴・你我同行』 為主題 將單車轉化橋樑，串連全臺山川與海岸，讓每一段踏板的節奏，成為挑戰自我與凝聚…" at bounding box center [815, 179] width 1303 height 89
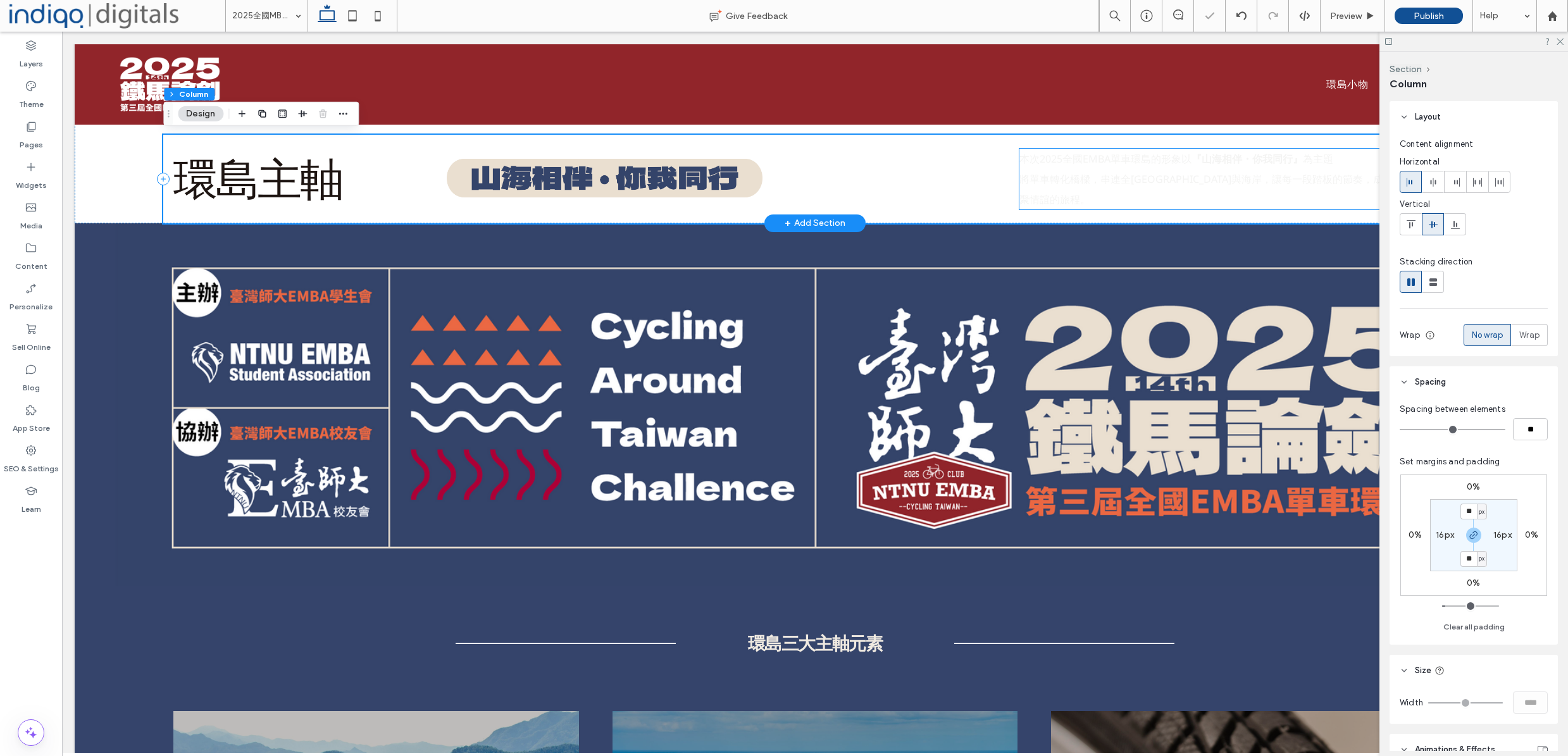
click at [1116, 190] on span "為主題 將單車轉化橋樑，串連全臺山川與海岸，讓每一段踏板的節奏，成為挑戰自我與凝聚情誼的旅程。" at bounding box center [1236, 179] width 435 height 54
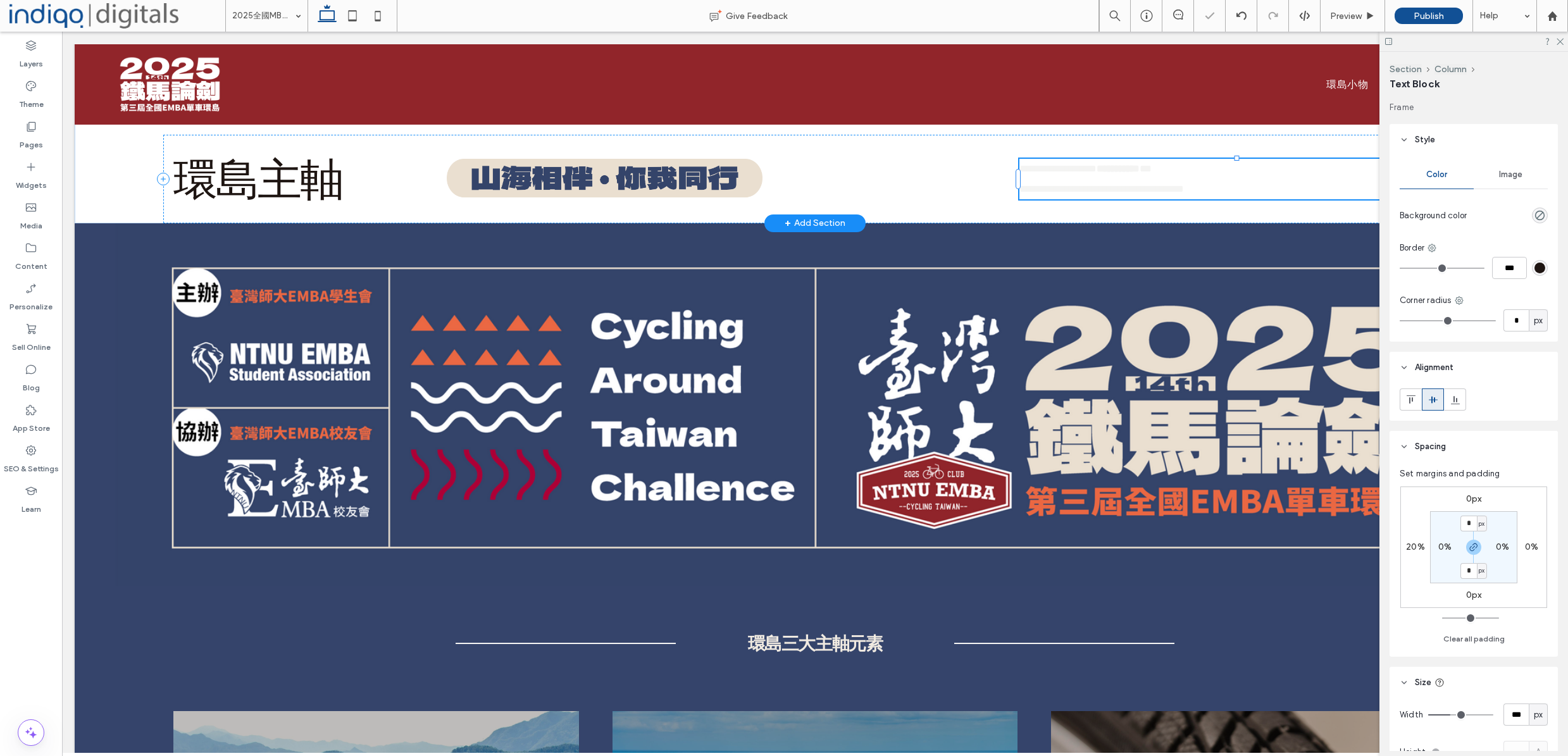
type input "*********"
type input "**"
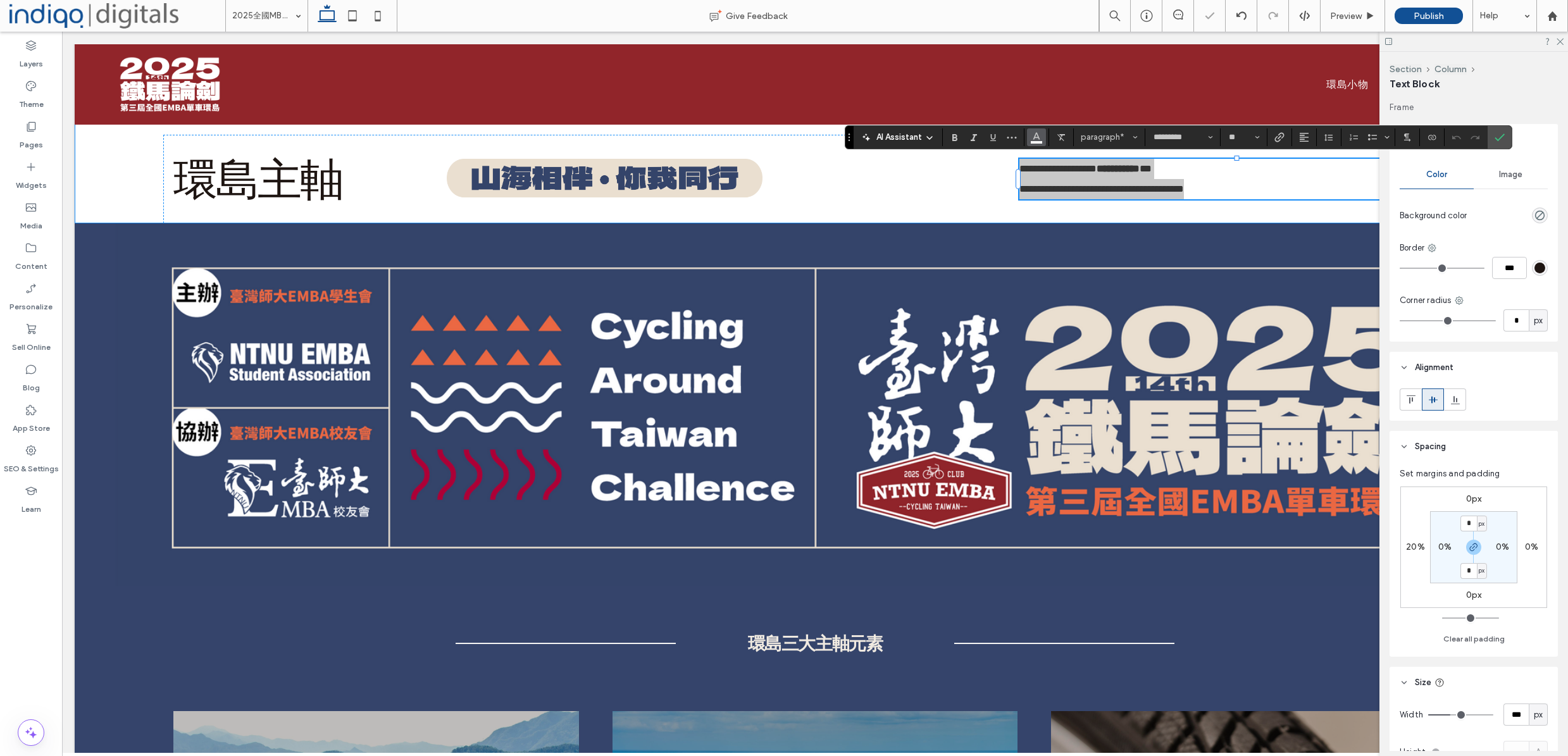
click at [1042, 139] on button "Color" at bounding box center [1036, 137] width 19 height 18
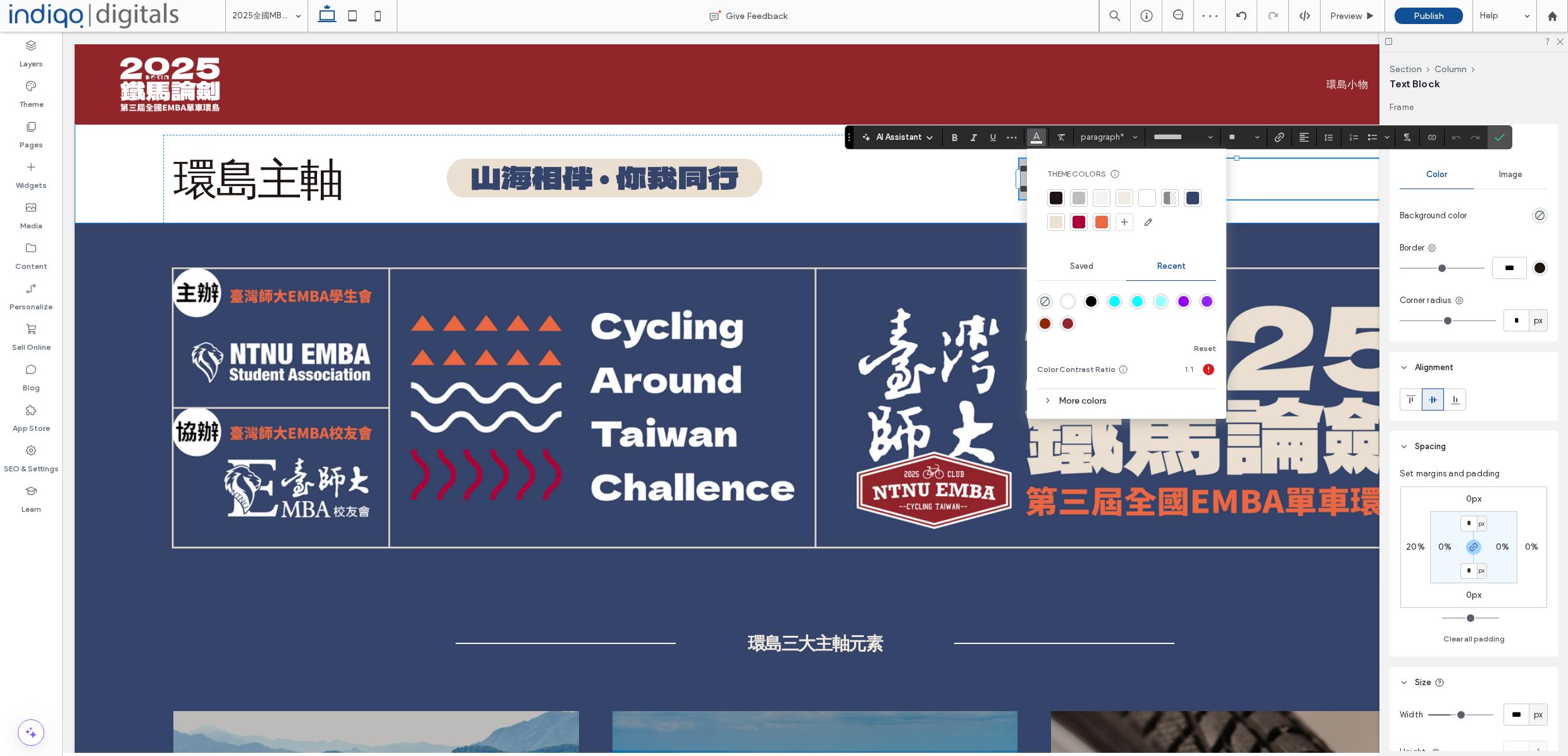
click at [1058, 201] on div at bounding box center [1056, 198] width 12 height 12
click at [382, 188] on icon at bounding box center [389, 179] width 38 height 38
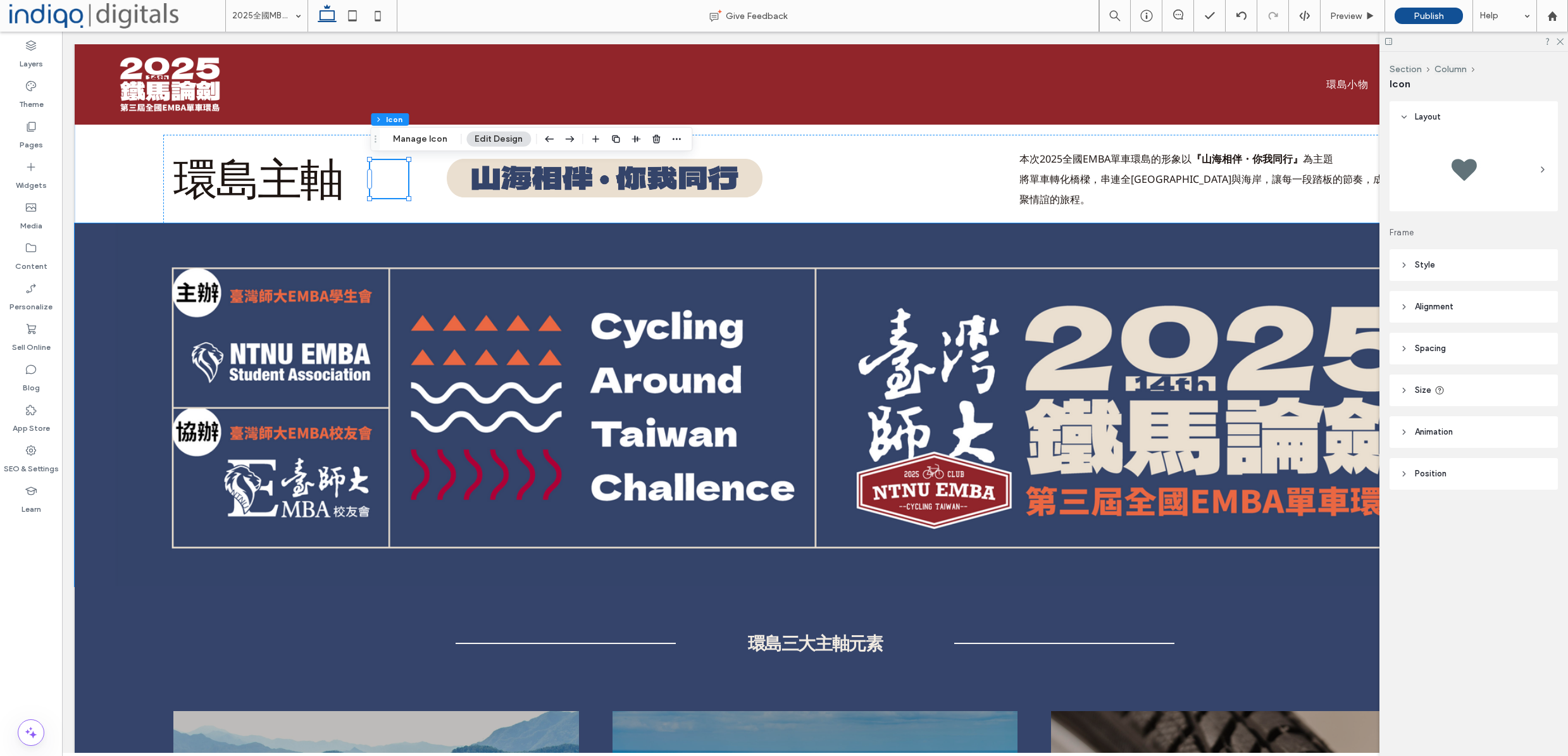
click at [1478, 293] on header "Alignment" at bounding box center [1473, 306] width 168 height 32
click at [1456, 391] on header "Spacing" at bounding box center [1473, 385] width 168 height 32
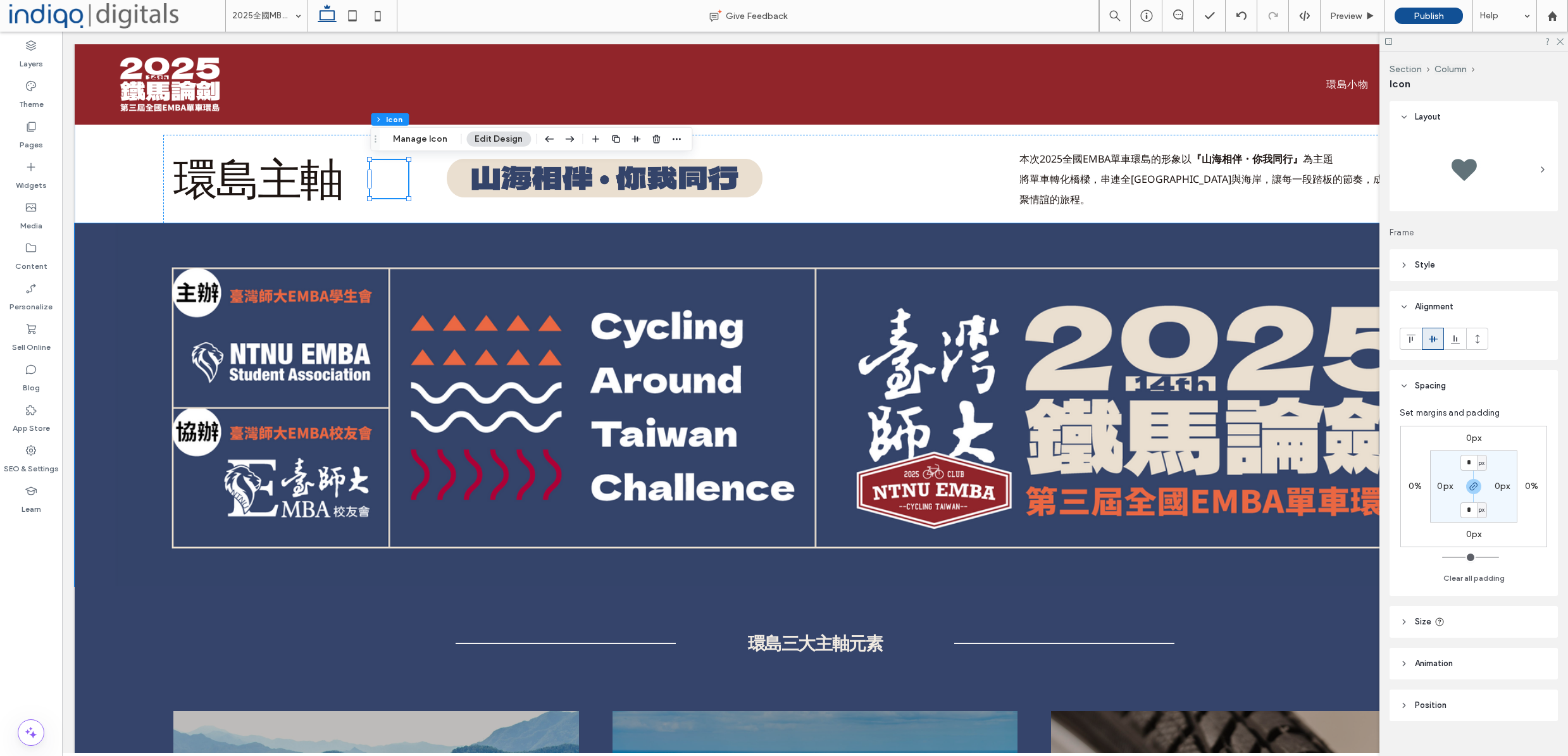
click at [1473, 694] on header "Position" at bounding box center [1473, 704] width 168 height 32
click at [1471, 663] on header "Animation" at bounding box center [1473, 663] width 168 height 32
click at [1487, 613] on header "Size" at bounding box center [1473, 621] width 168 height 32
click at [1477, 283] on div "Layout Frame Style For the color of an SVG icon to be changeable, it must be bl…" at bounding box center [1477, 426] width 177 height 650
click at [1473, 271] on header "Style" at bounding box center [1473, 265] width 168 height 32
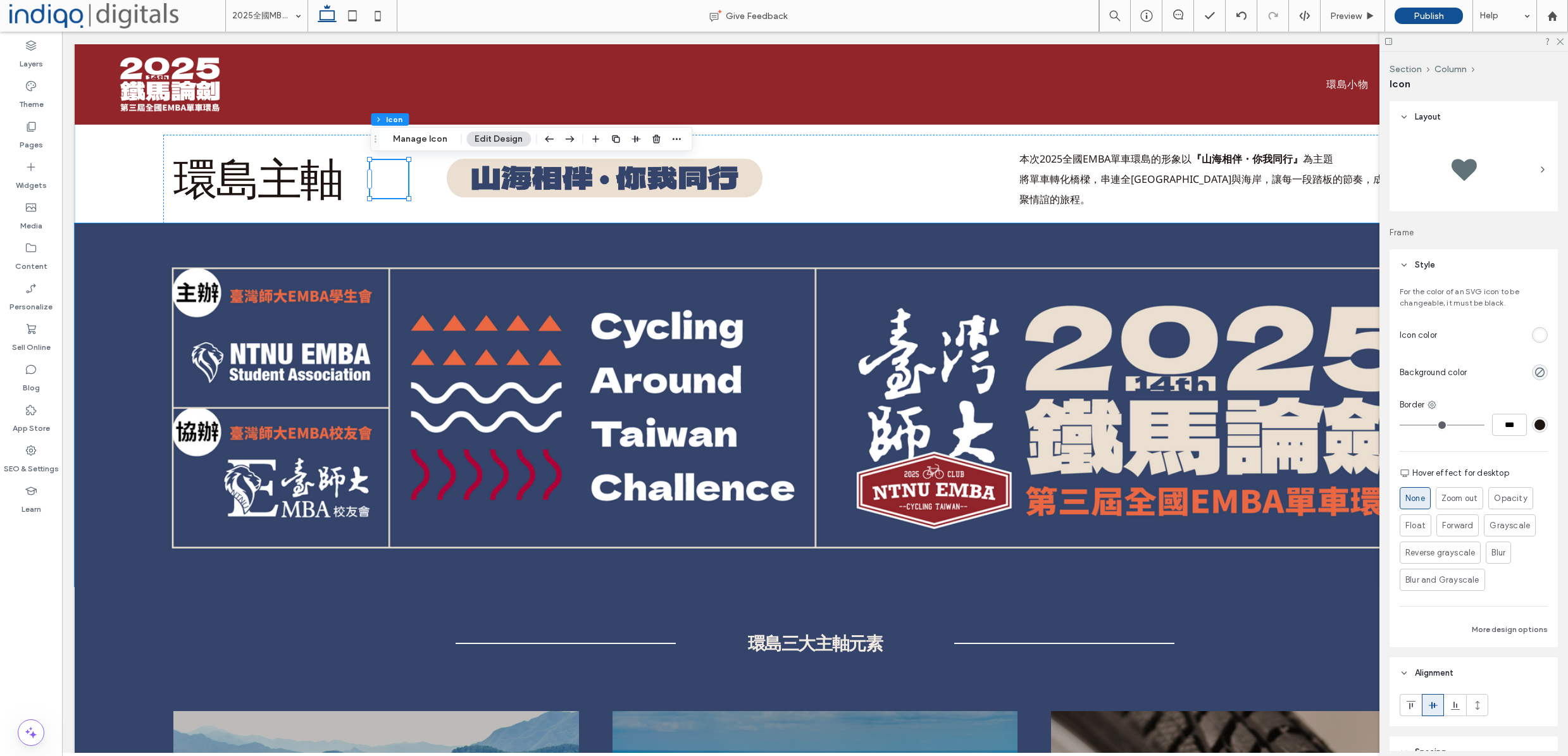
click at [1535, 337] on div "rgb(255, 255, 255)" at bounding box center [1539, 335] width 11 height 11
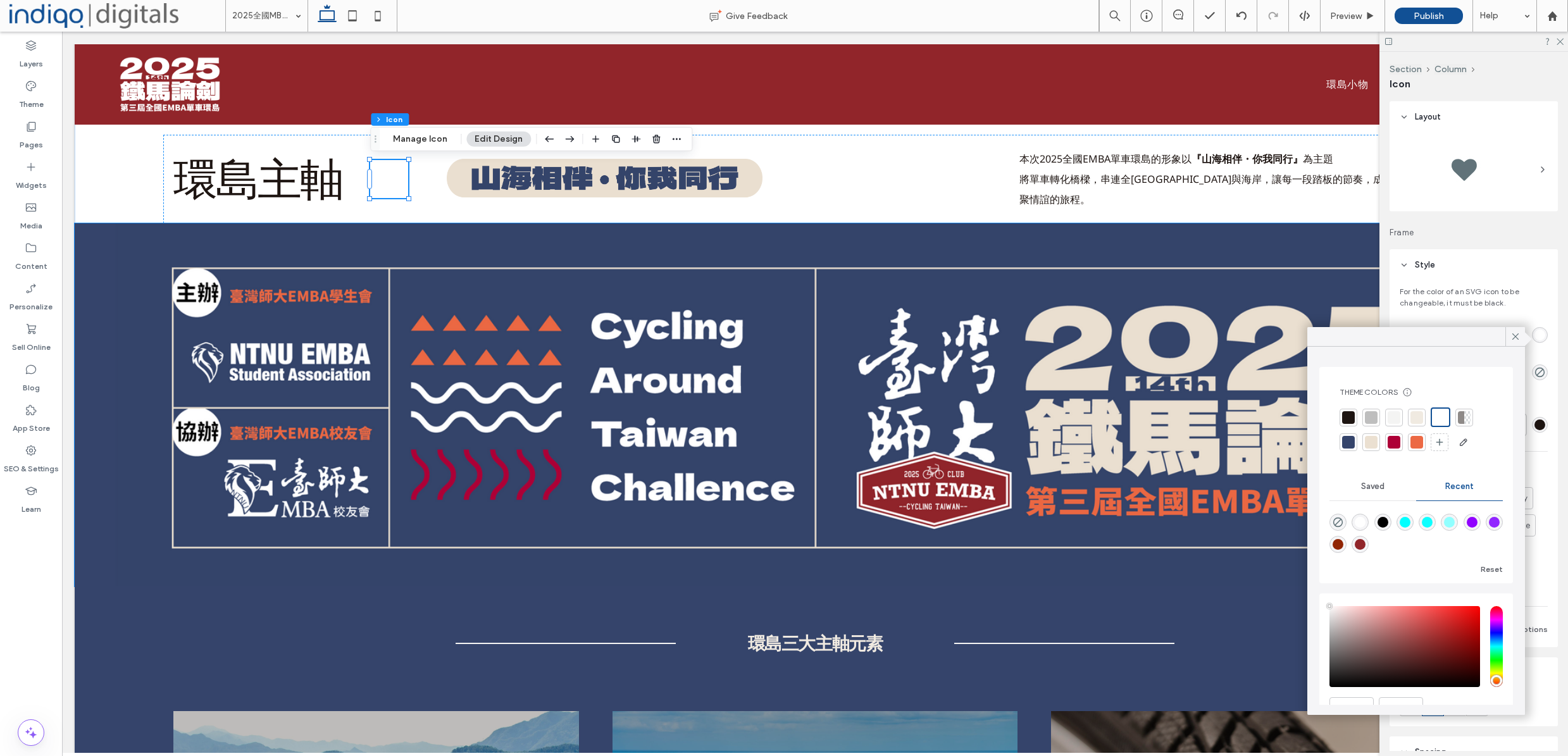
drag, startPoint x: 1355, startPoint y: 412, endPoint x: 1327, endPoint y: 400, distance: 30.5
click at [1355, 412] on div at bounding box center [1348, 418] width 18 height 18
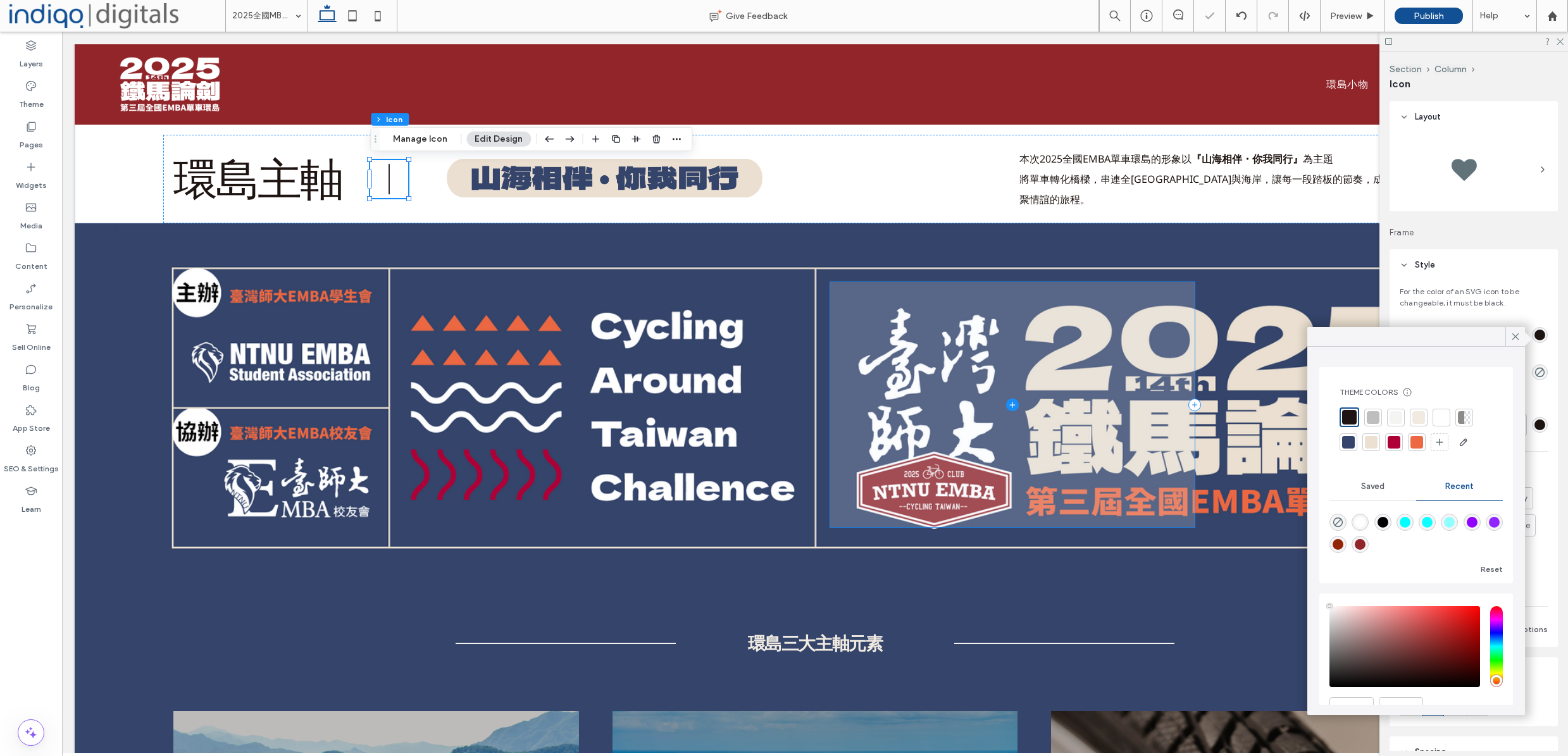
click at [977, 317] on span at bounding box center [1012, 404] width 364 height 245
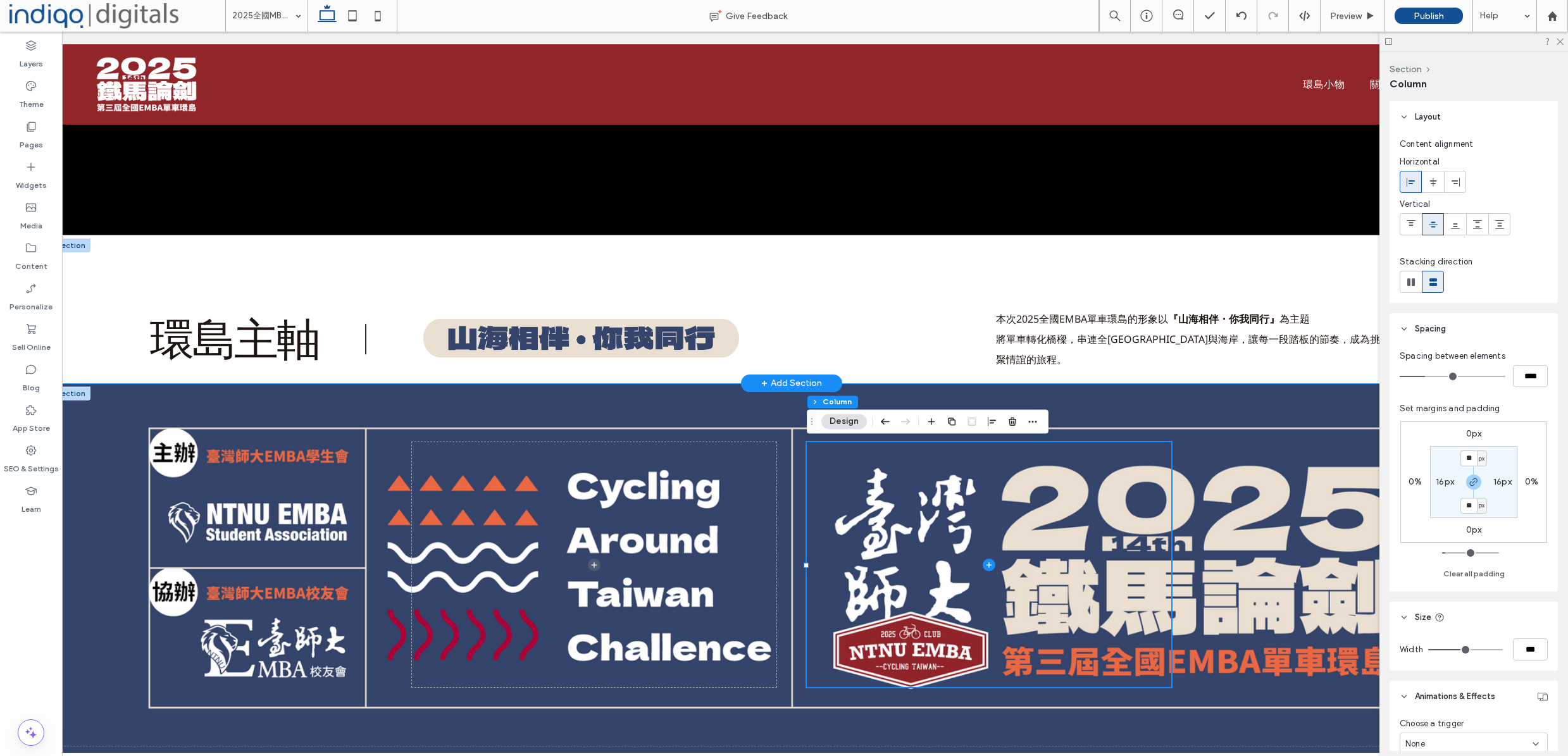
scroll to position [0, 38]
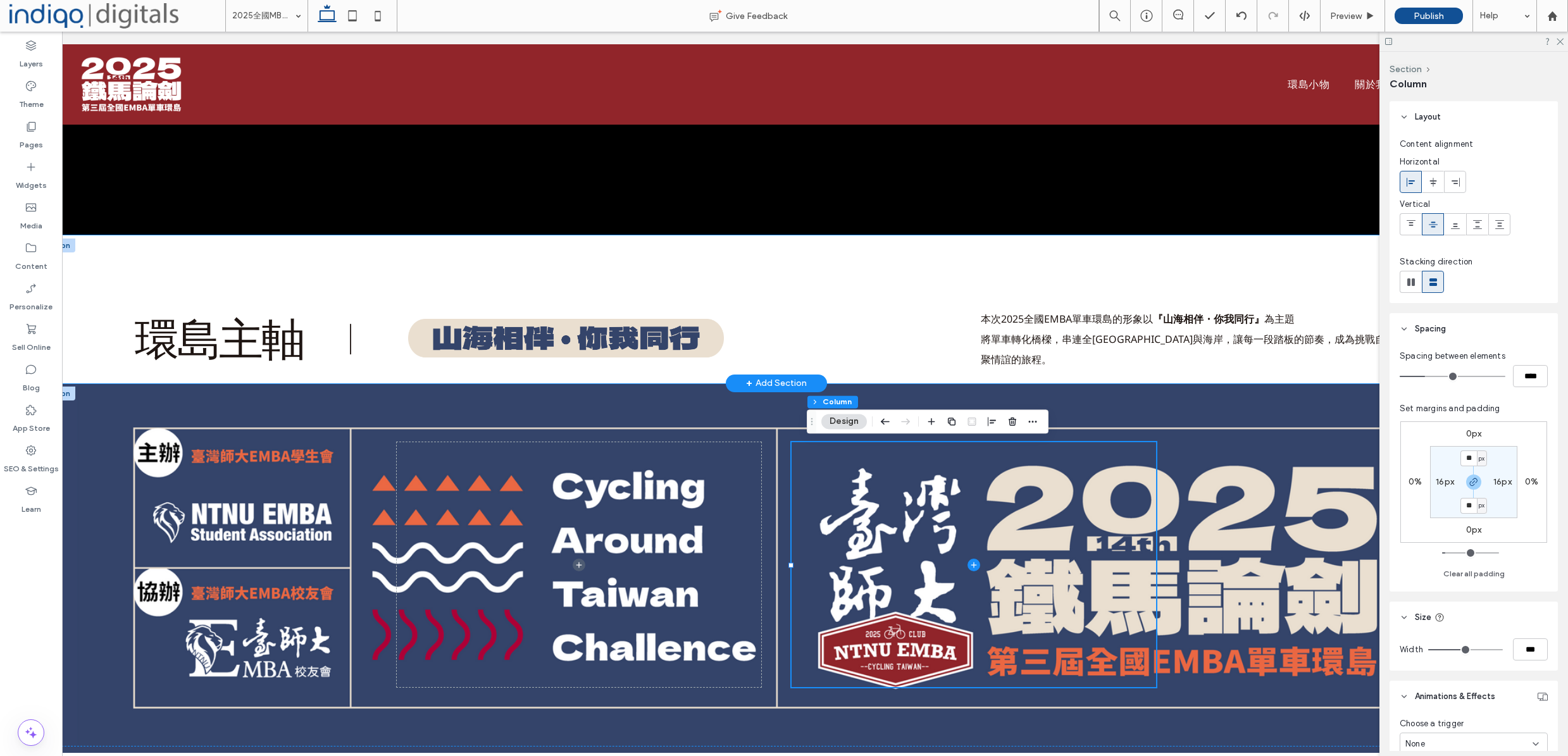
click at [226, 281] on div "環島主軸 本次2025全國EMBA單車環島的形象以 『山海相伴・你我同行』 為主題 將單車轉化橋樑，串連全臺山川與海岸，讓每一段踏板的節奏，成為挑戰自我與凝聚…" at bounding box center [776, 309] width 1481 height 148
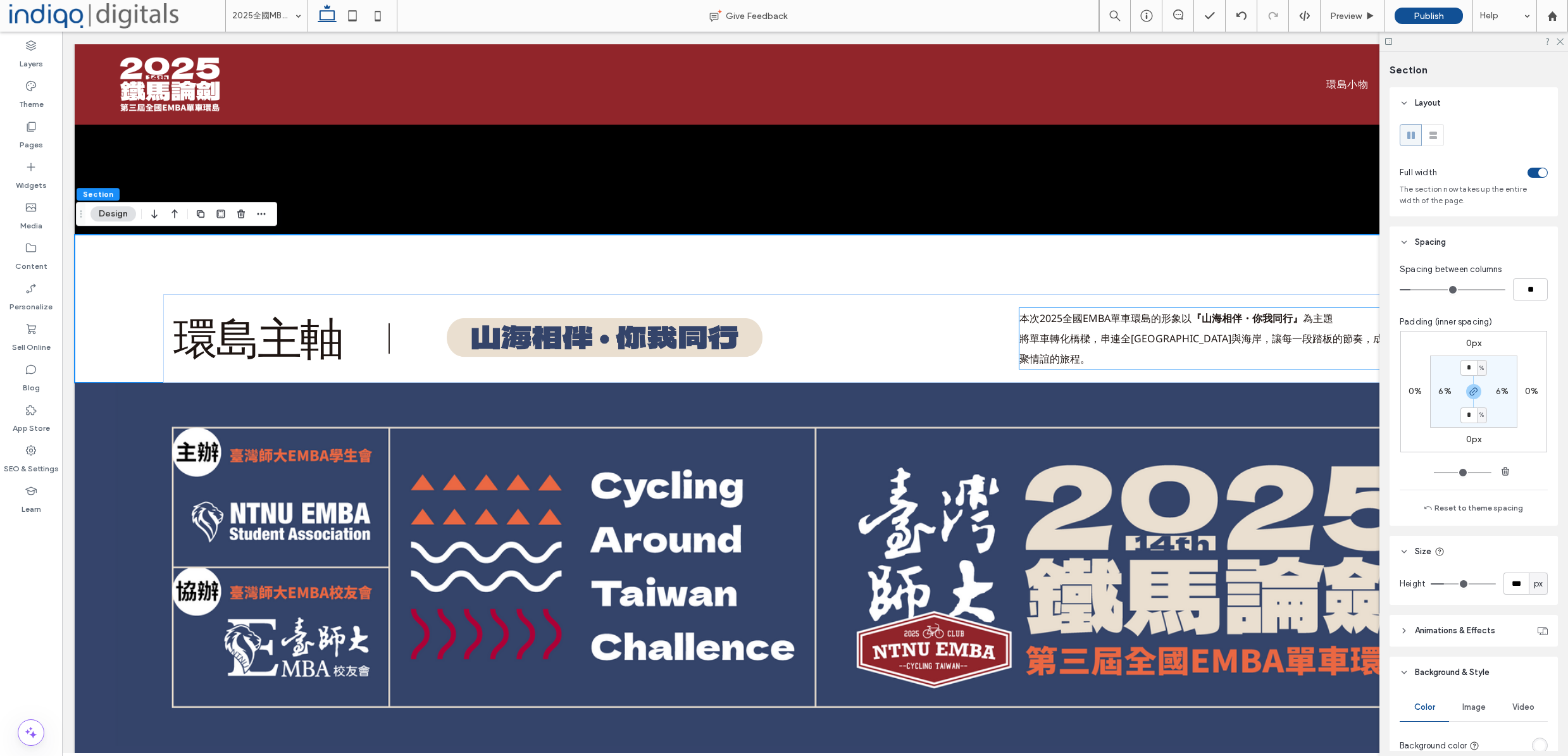
scroll to position [0, 0]
click at [1469, 367] on input "*" at bounding box center [1468, 368] width 16 height 16
click at [1505, 375] on section "* % 6% * % 6%" at bounding box center [1473, 391] width 87 height 72
click at [1470, 369] on input "*" at bounding box center [1468, 368] width 16 height 16
type input "*"
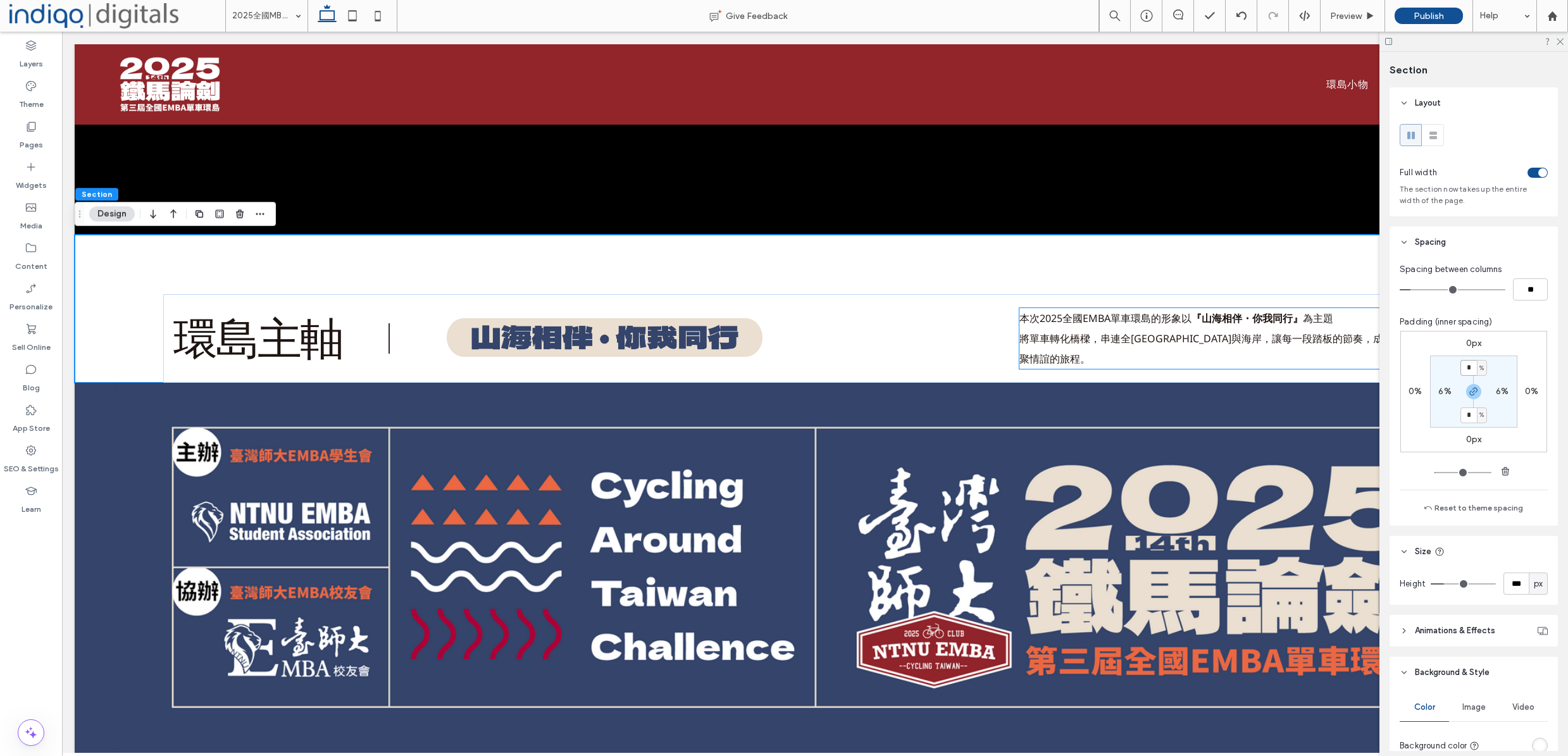
type input "*"
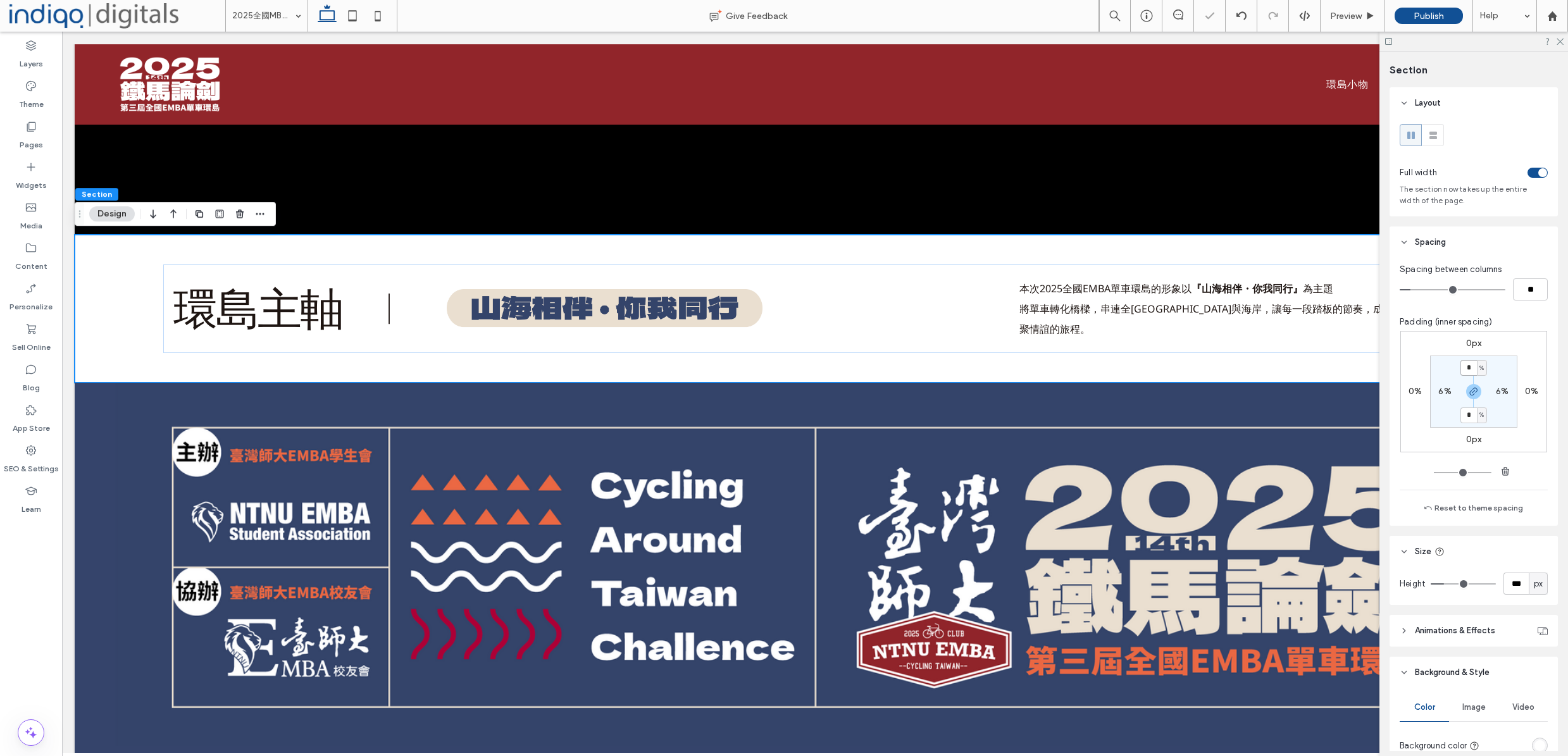
drag, startPoint x: 1468, startPoint y: 363, endPoint x: 1492, endPoint y: 369, distance: 24.7
click at [1468, 363] on input "*" at bounding box center [1468, 368] width 16 height 16
type input "*"
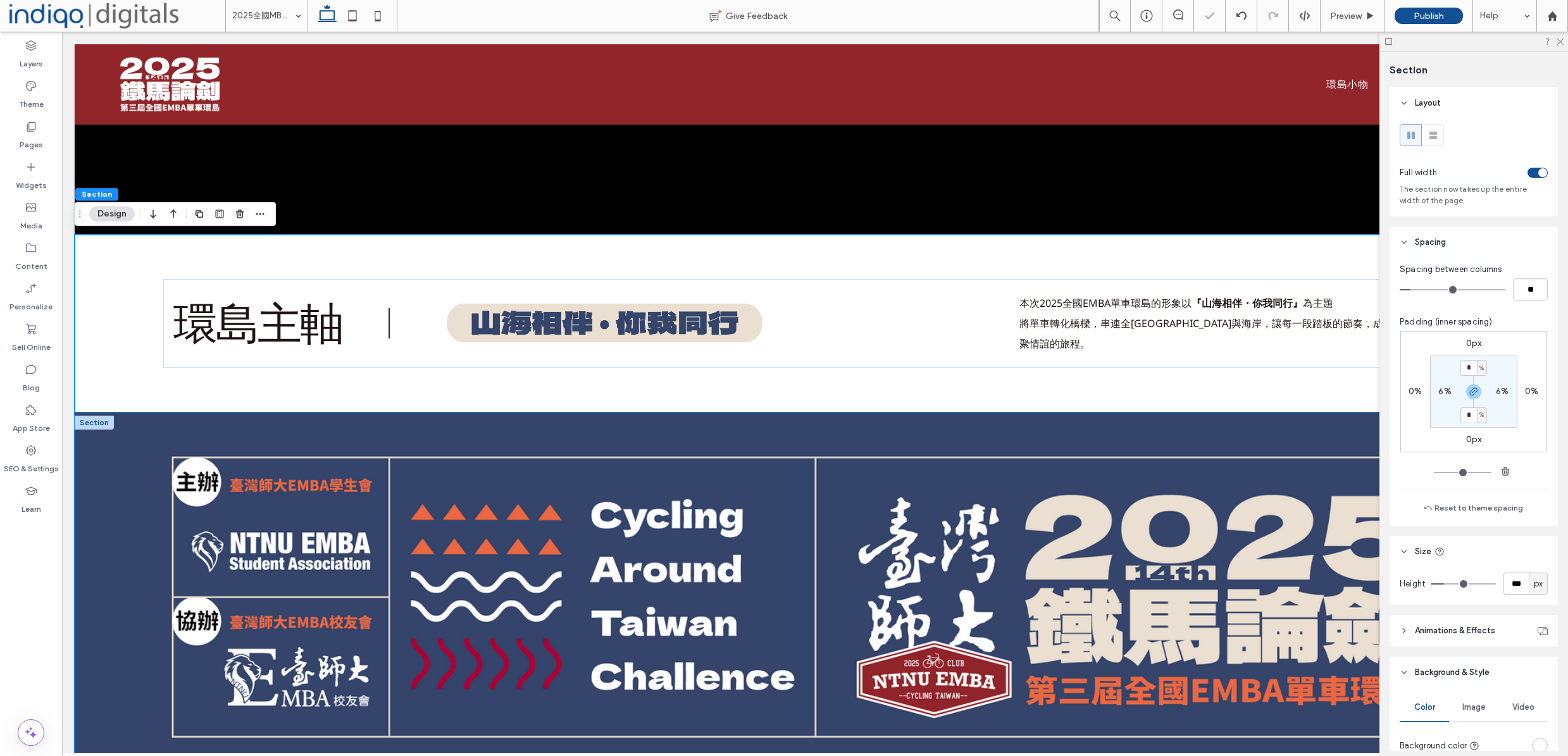
click at [207, 493] on div at bounding box center [815, 594] width 1481 height 363
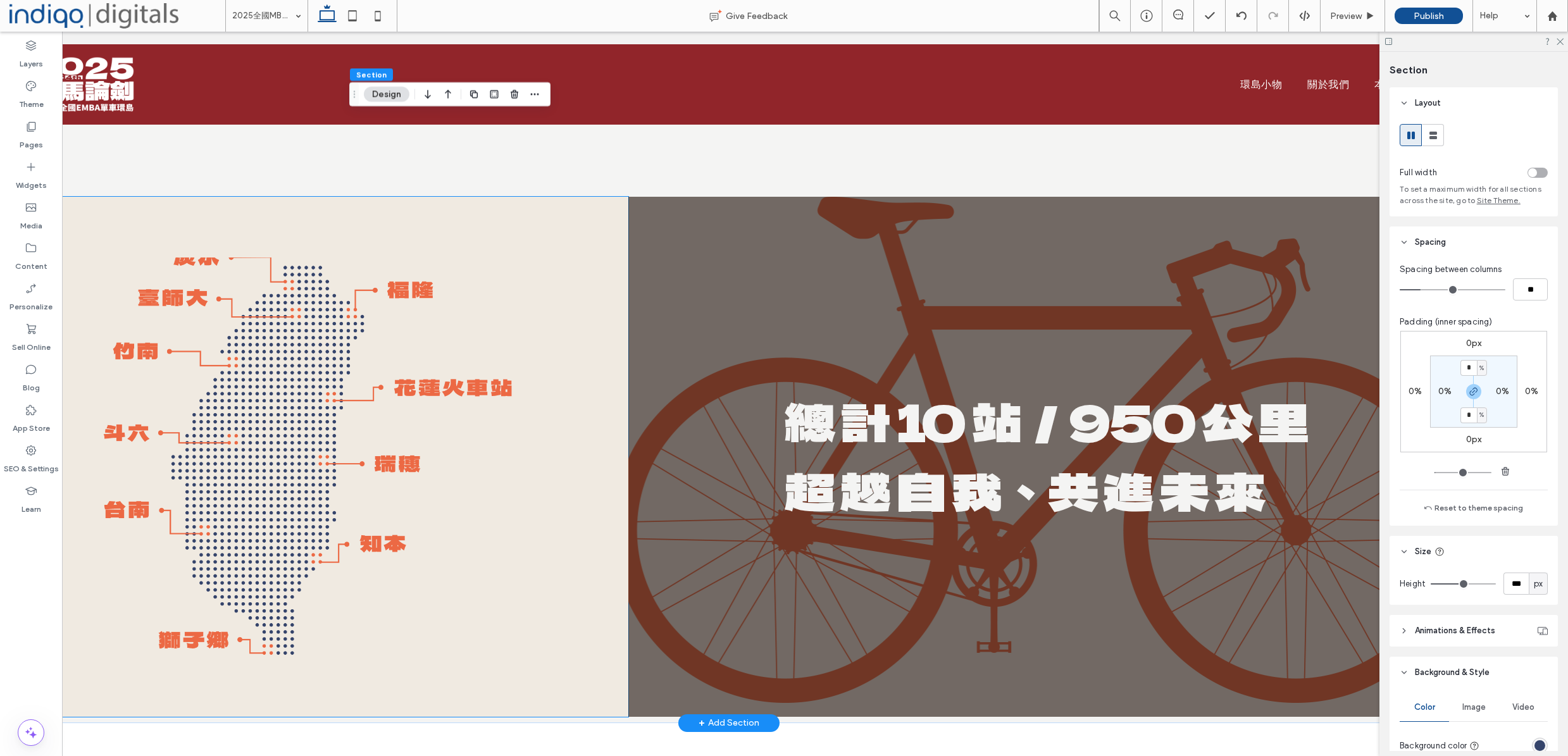
scroll to position [3709, 0]
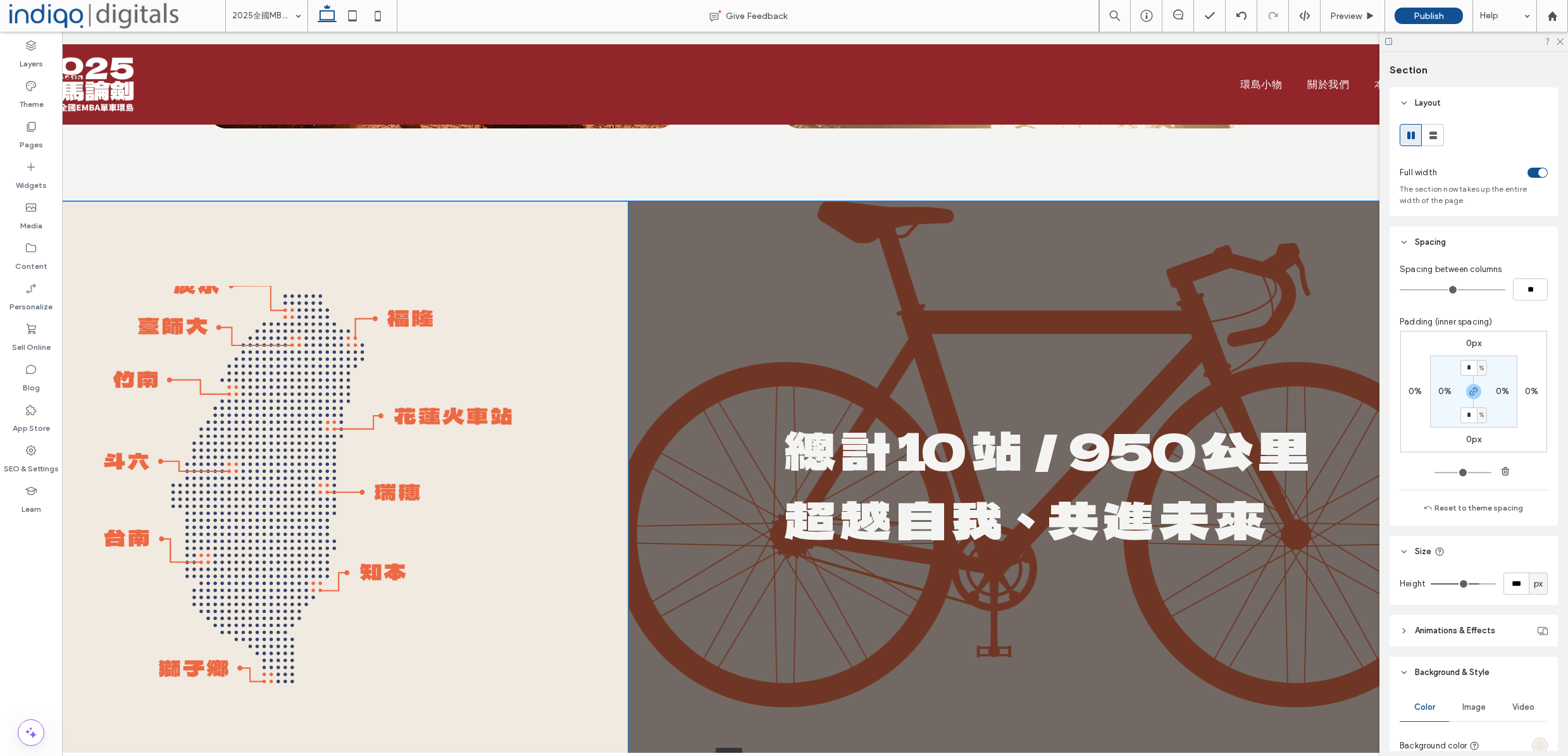
drag, startPoint x: 544, startPoint y: 721, endPoint x: 432, endPoint y: 516, distance: 233.6
type input "***"
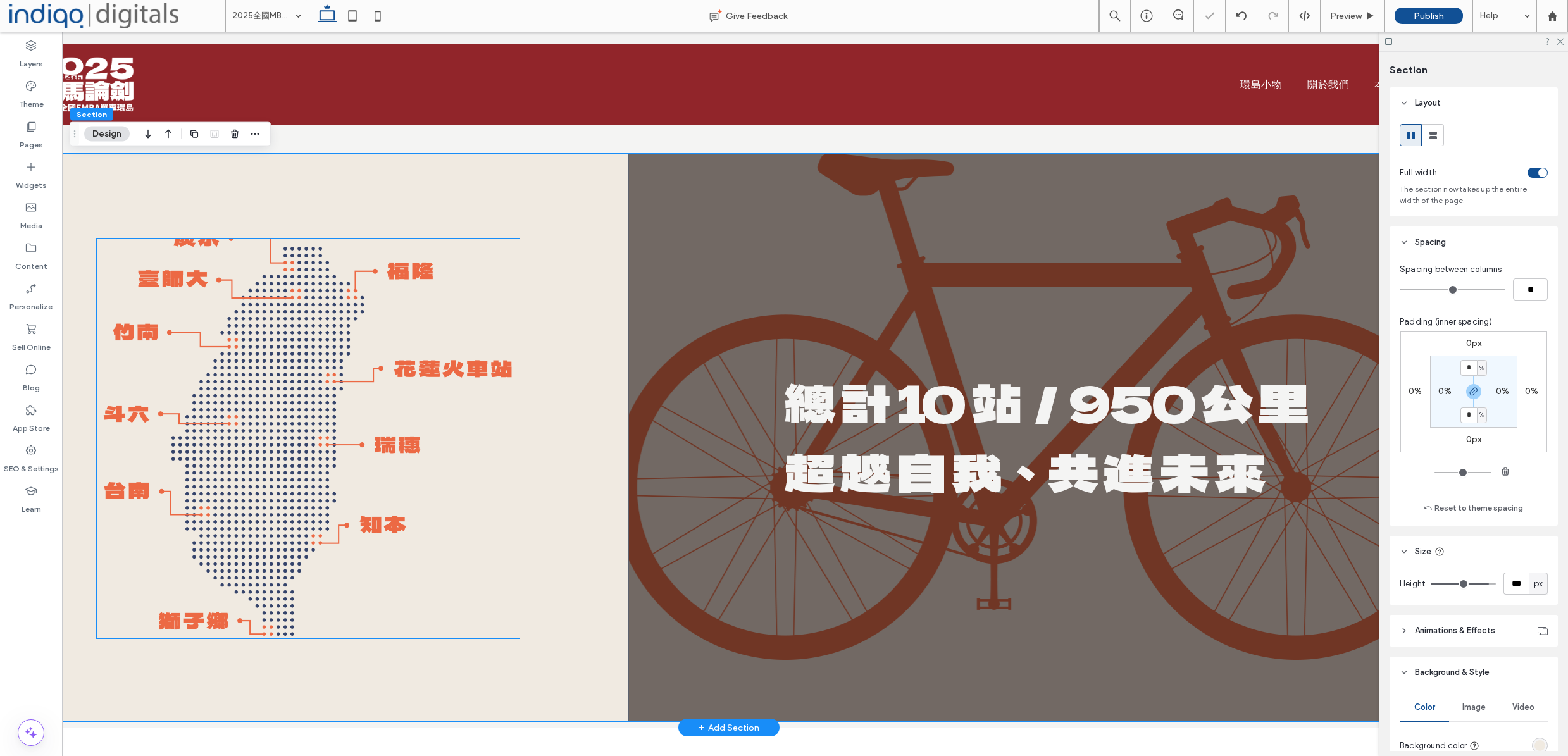
click at [418, 502] on img at bounding box center [308, 438] width 423 height 400
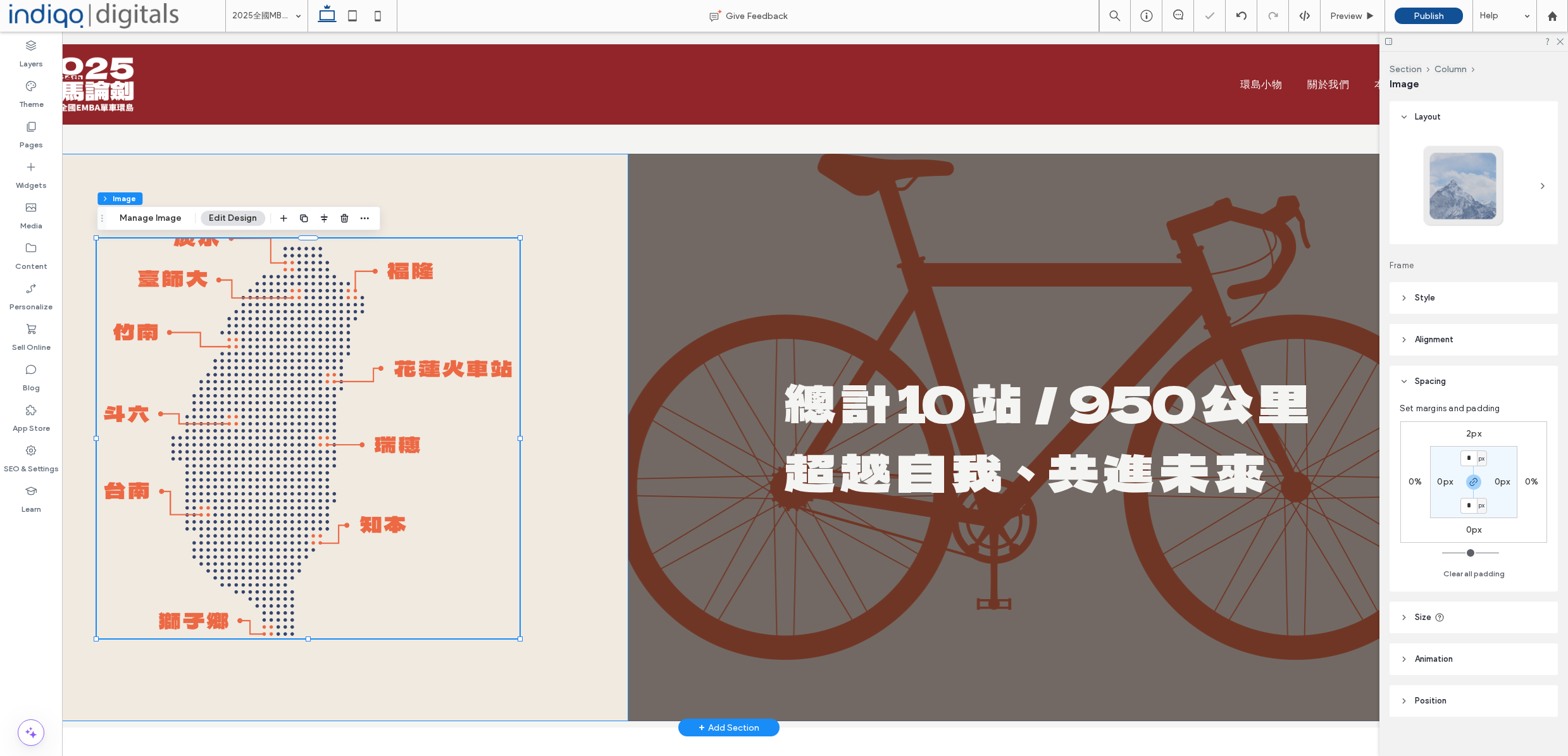
click at [555, 613] on div at bounding box center [308, 438] width 640 height 568
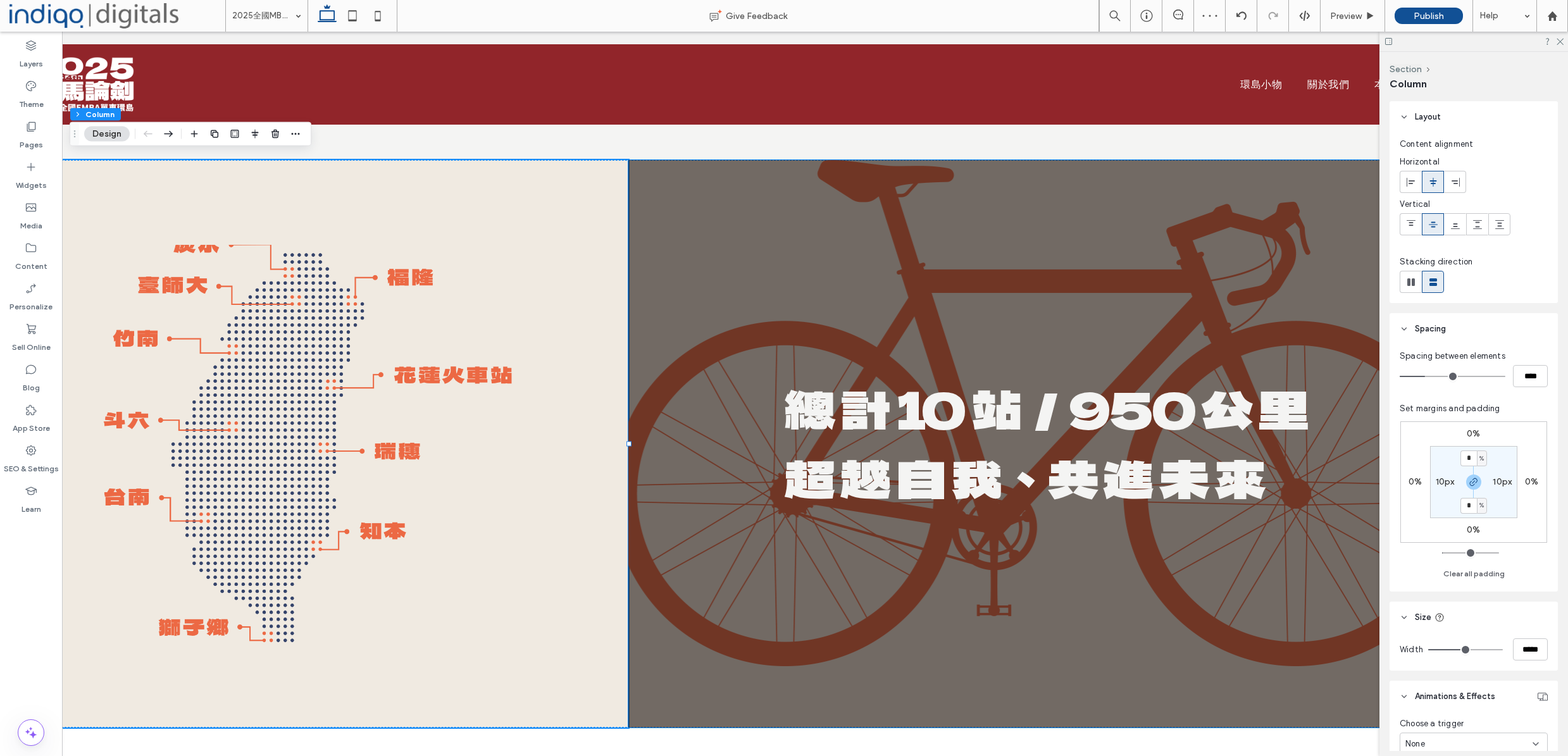
click at [1469, 458] on input "*" at bounding box center [1468, 458] width 16 height 16
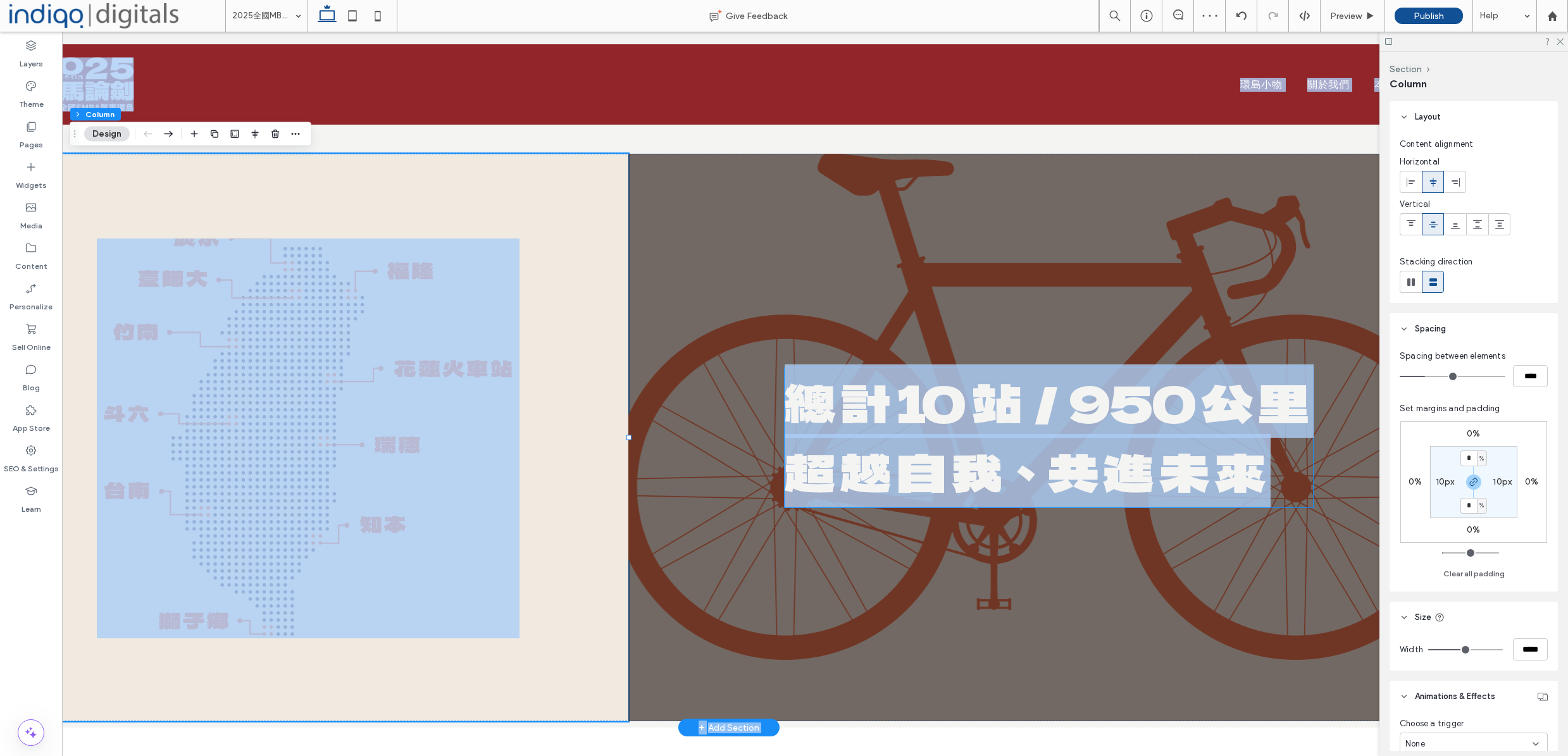
drag, startPoint x: 817, startPoint y: 380, endPoint x: 785, endPoint y: 396, distance: 35.8
click at [817, 380] on span "總 計 10 站／950 公 里" at bounding box center [1045, 400] width 521 height 74
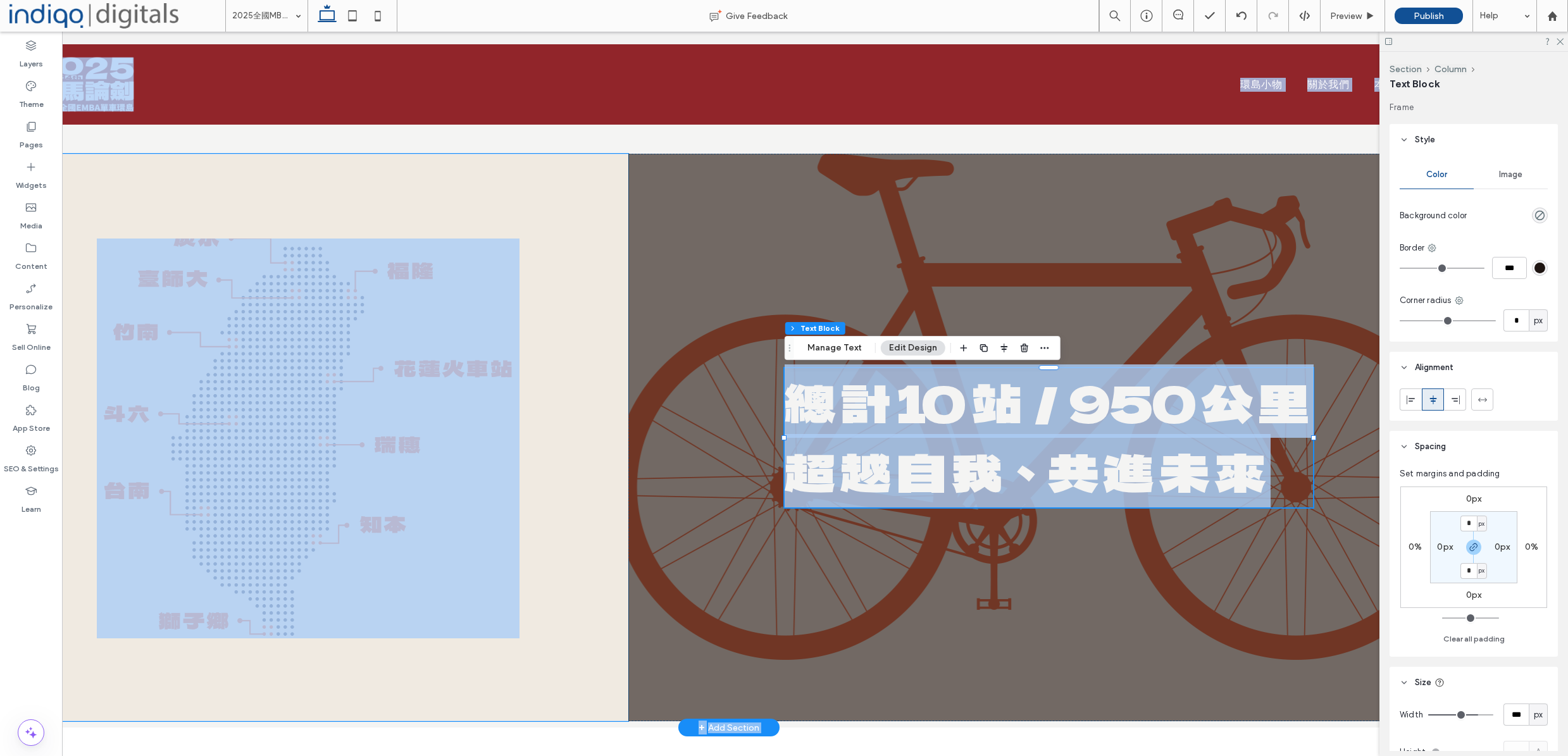
click at [533, 448] on div at bounding box center [308, 438] width 640 height 568
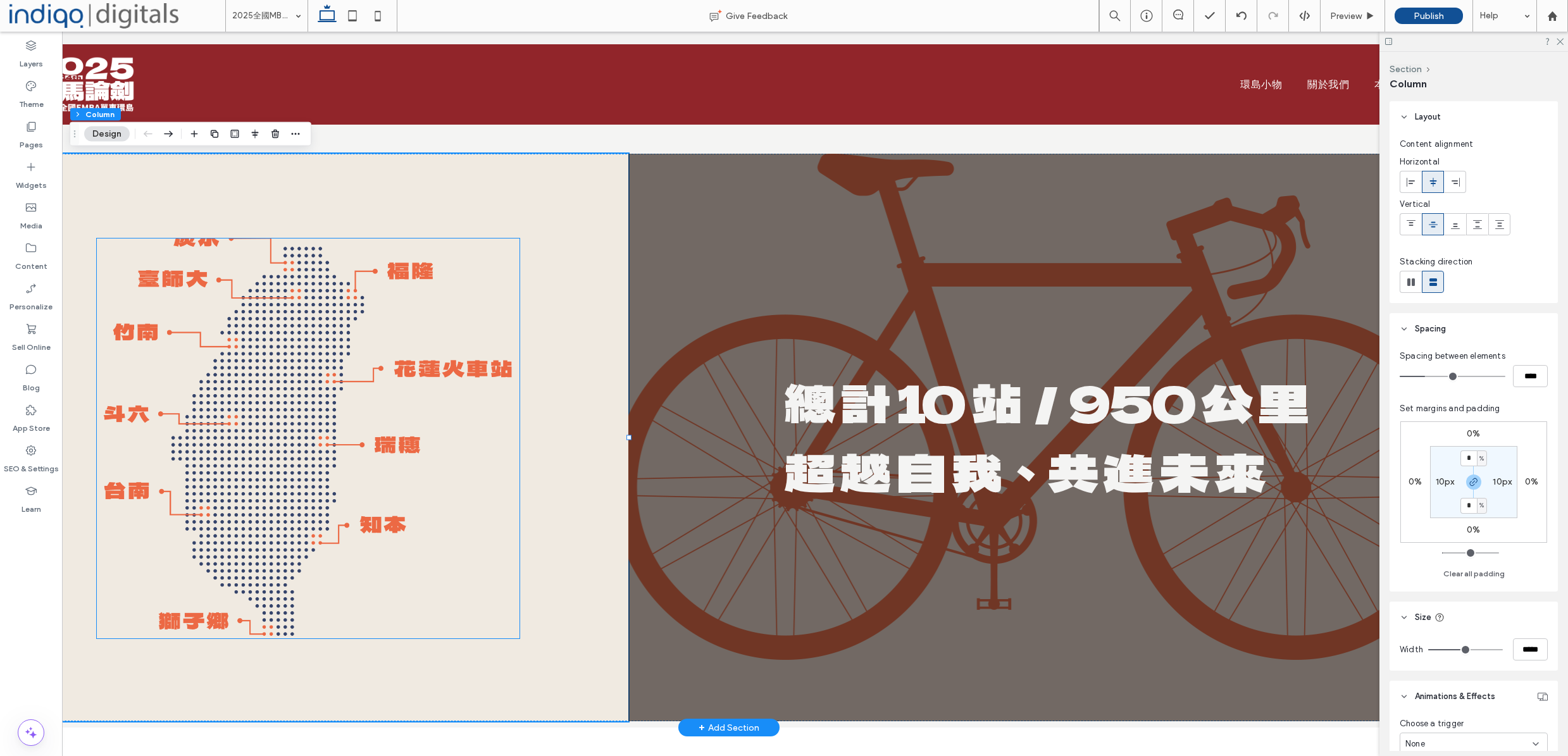
click at [468, 416] on img at bounding box center [308, 438] width 423 height 400
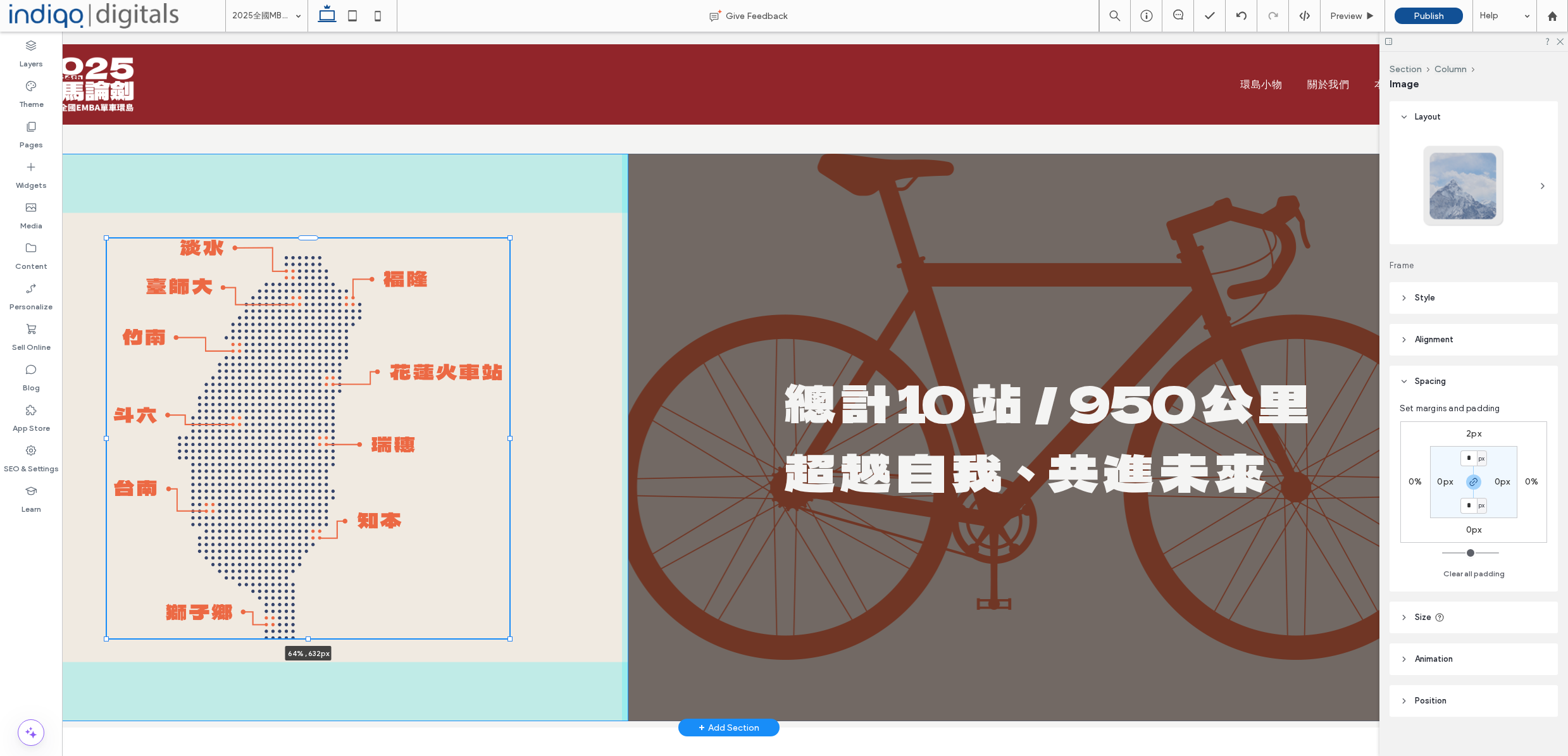
drag, startPoint x: 519, startPoint y: 439, endPoint x: 510, endPoint y: 441, distance: 9.2
click at [510, 441] on div at bounding box center [510, 438] width 5 height 5
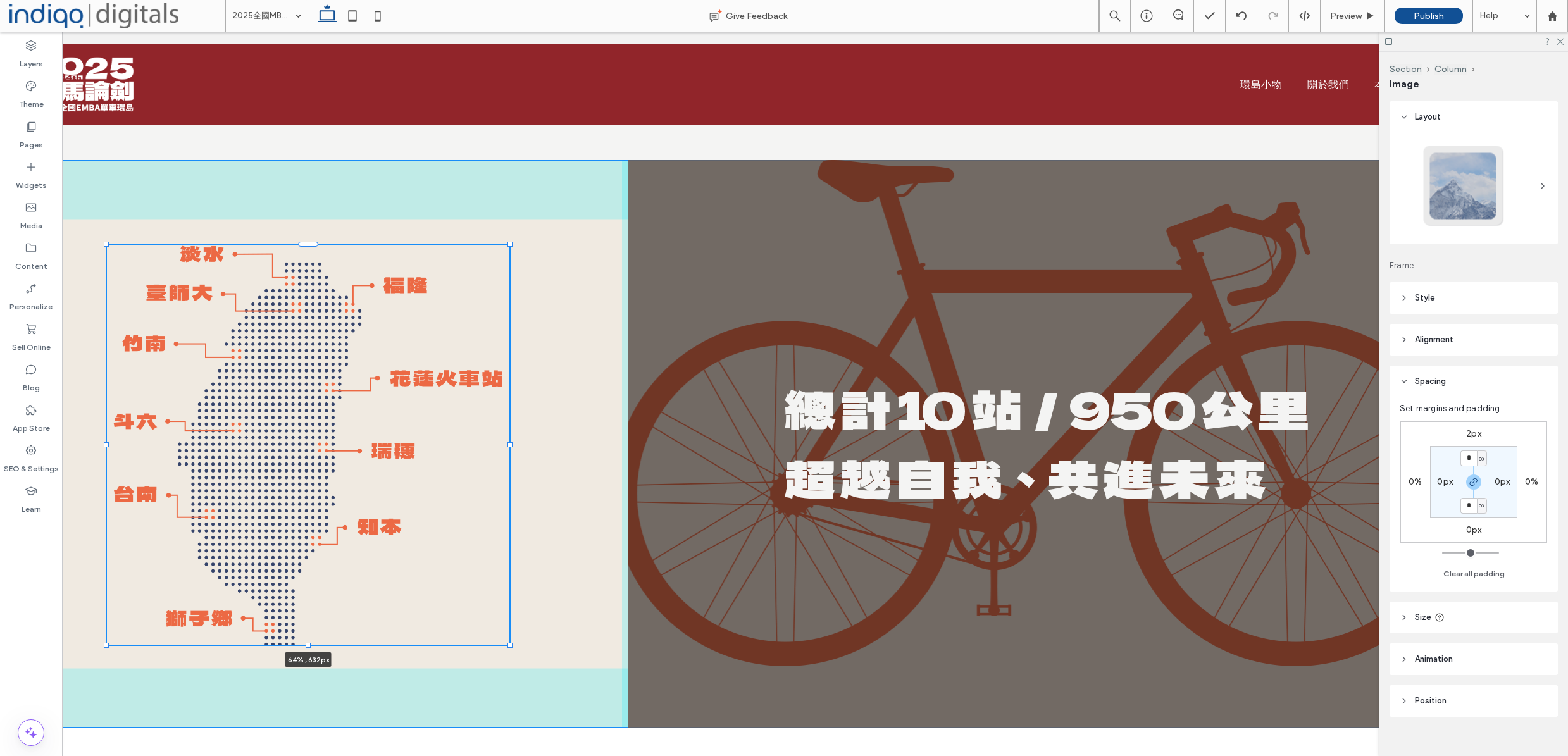
type input "**"
type input "****"
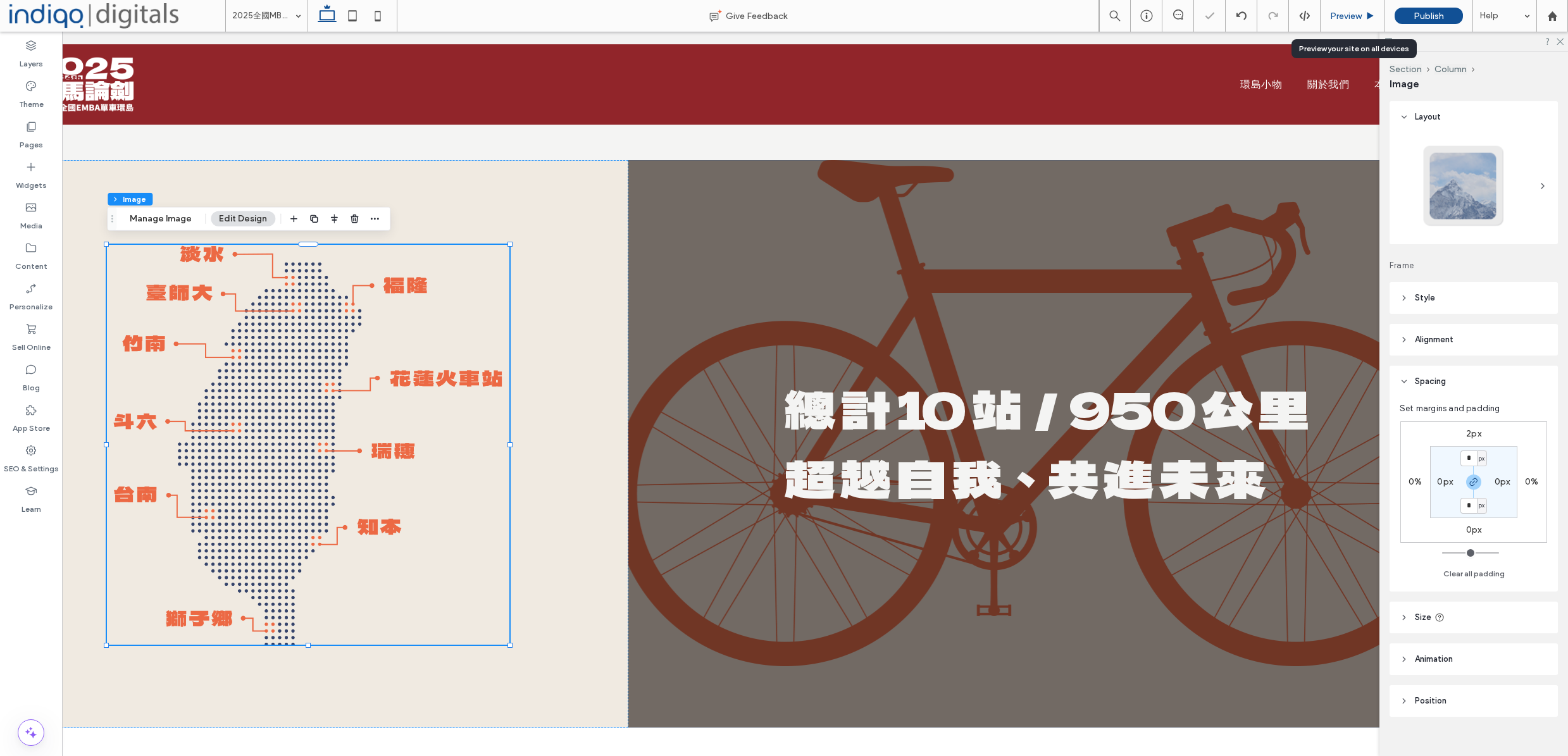
click at [1373, 25] on div "Preview" at bounding box center [1353, 15] width 65 height 32
click at [1358, 22] on div "Preview" at bounding box center [1353, 15] width 65 height 32
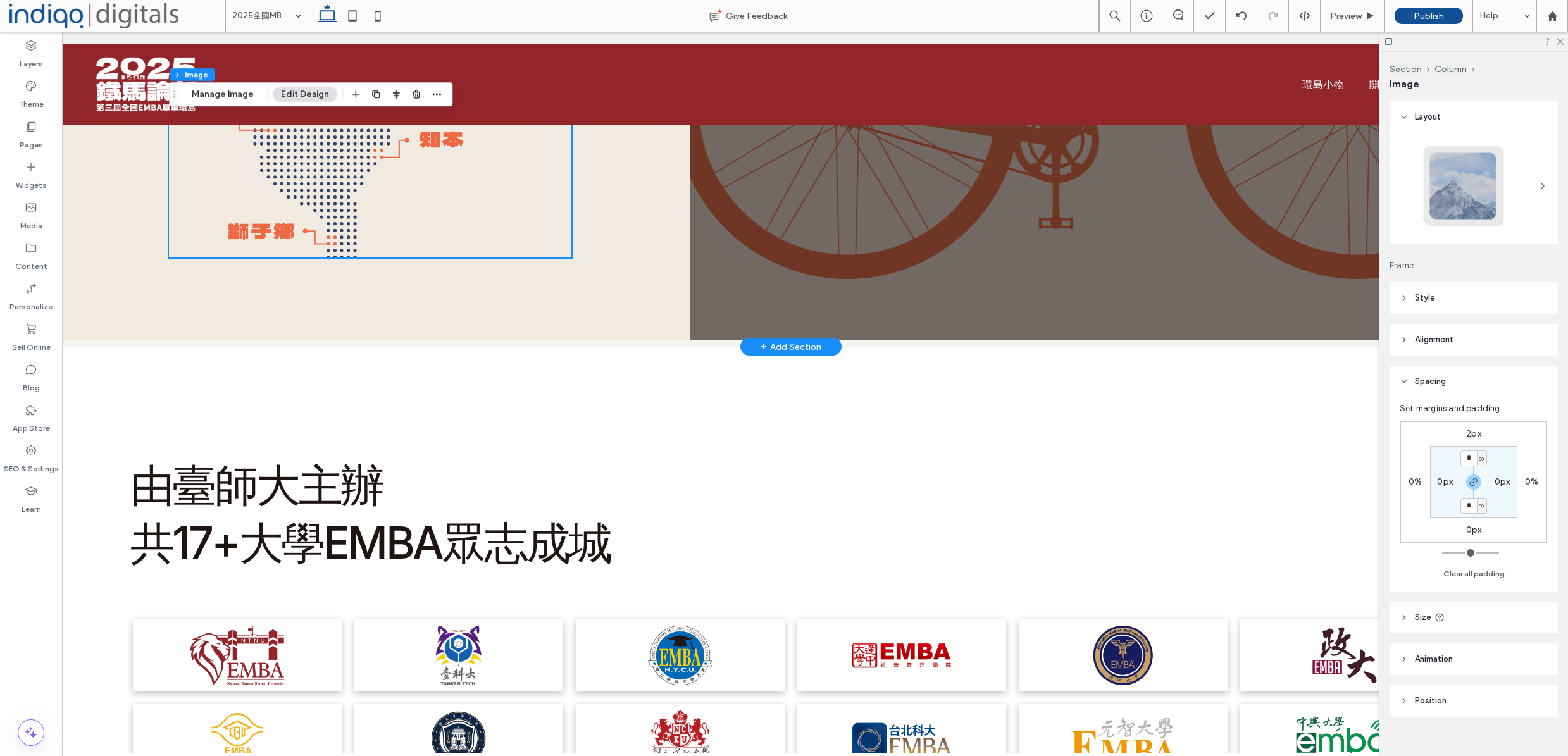
scroll to position [3931, 0]
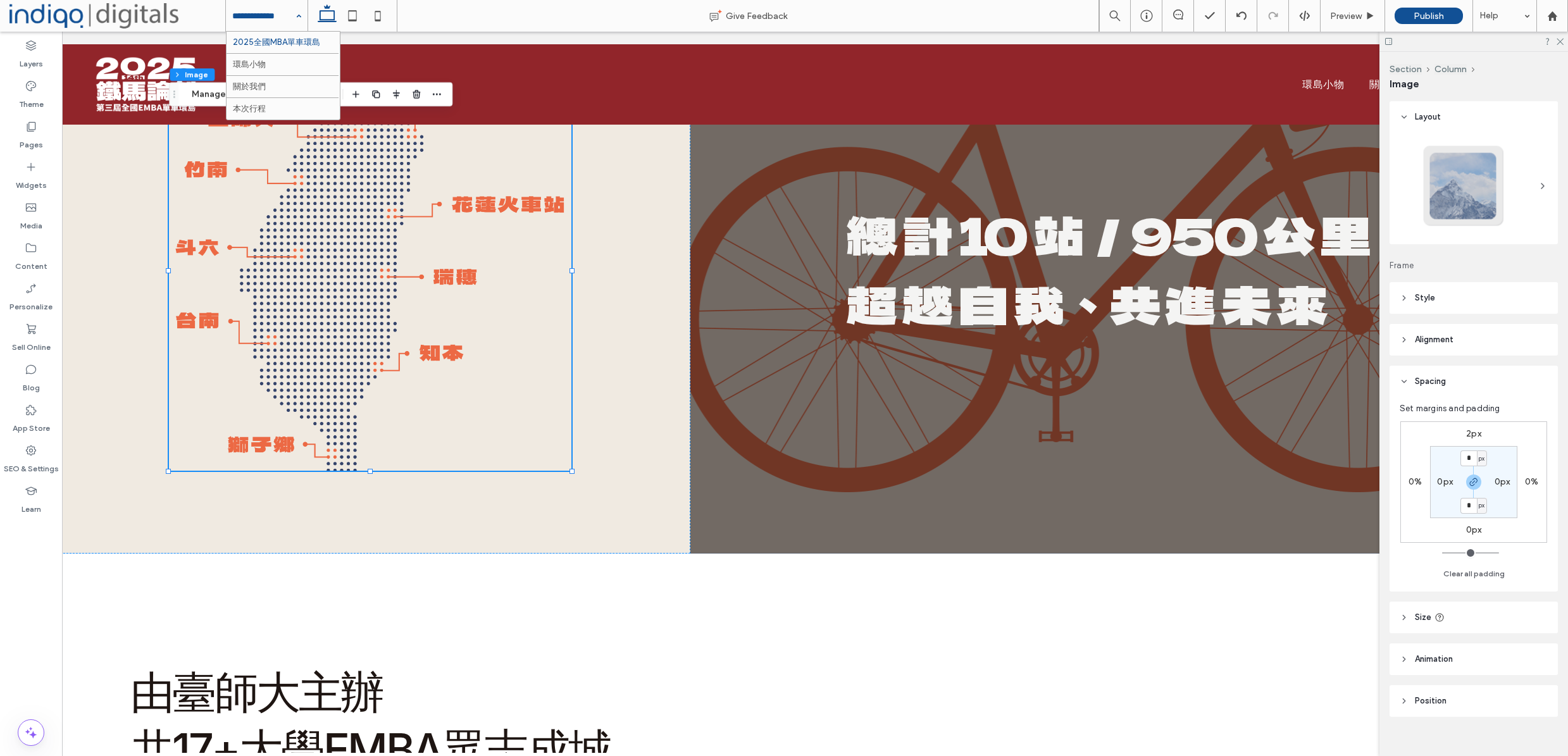
click at [264, 11] on input at bounding box center [264, 15] width 63 height 32
click at [31, 140] on label "Pages" at bounding box center [32, 141] width 23 height 18
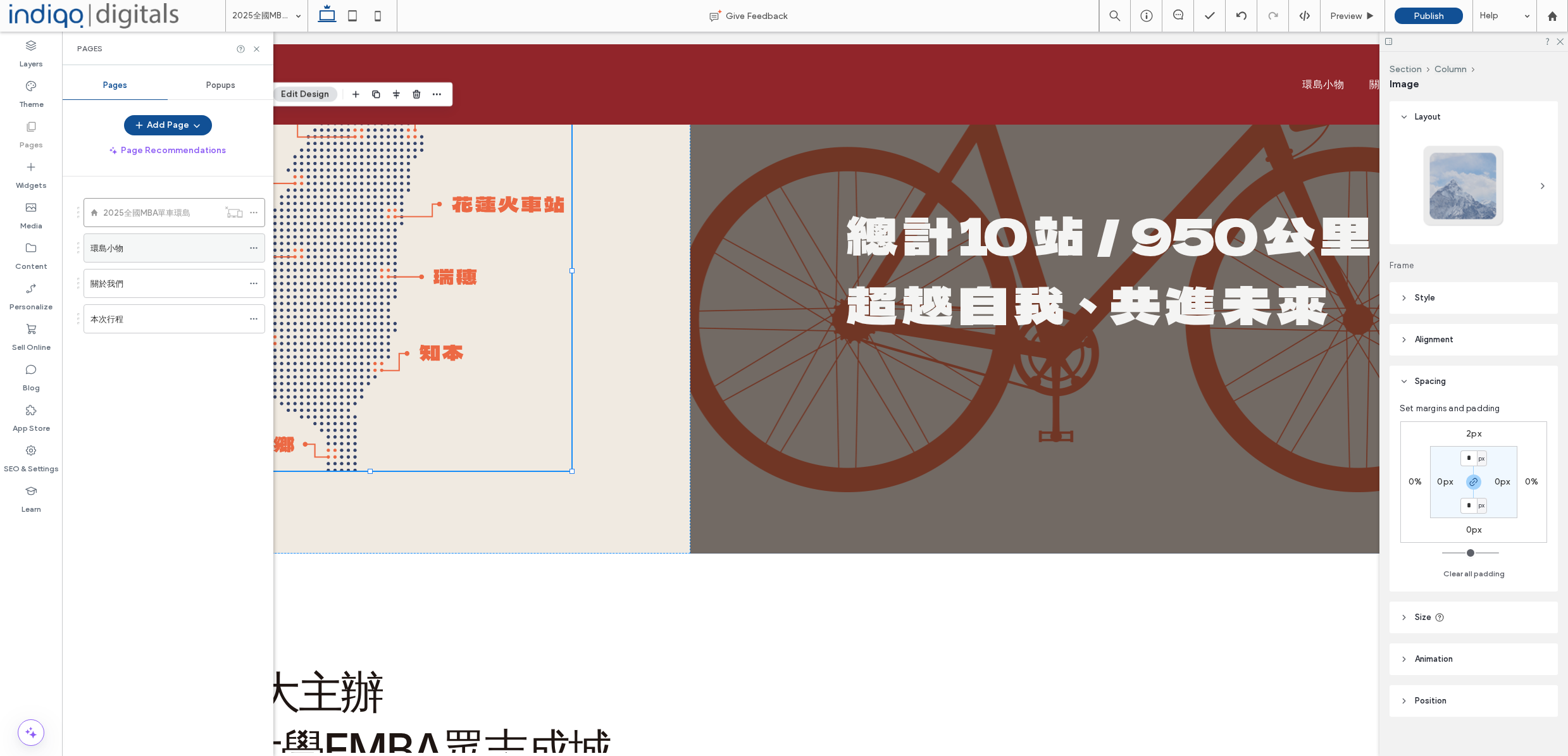
click at [250, 251] on icon at bounding box center [253, 248] width 9 height 9
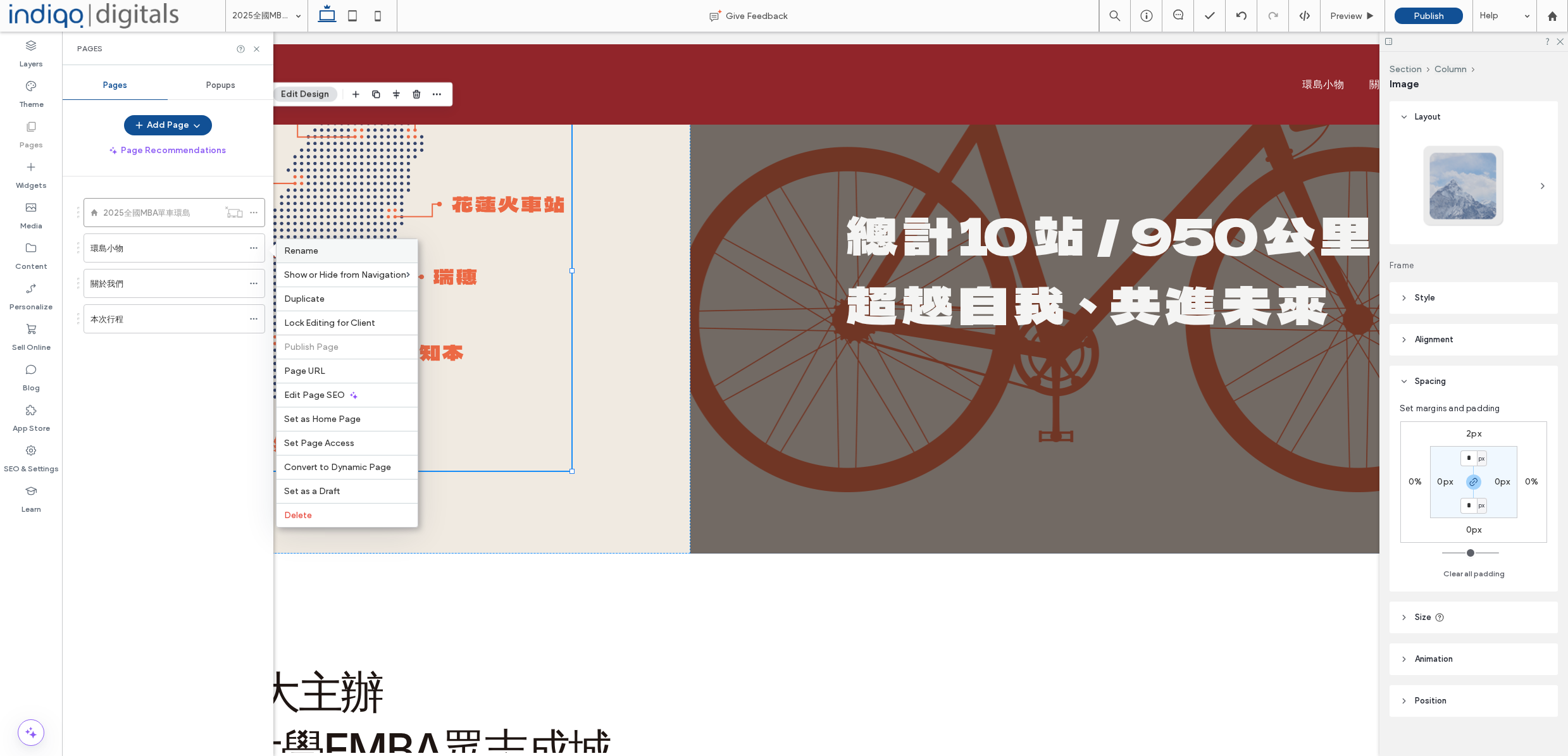
click at [338, 249] on label "Rename" at bounding box center [347, 250] width 126 height 11
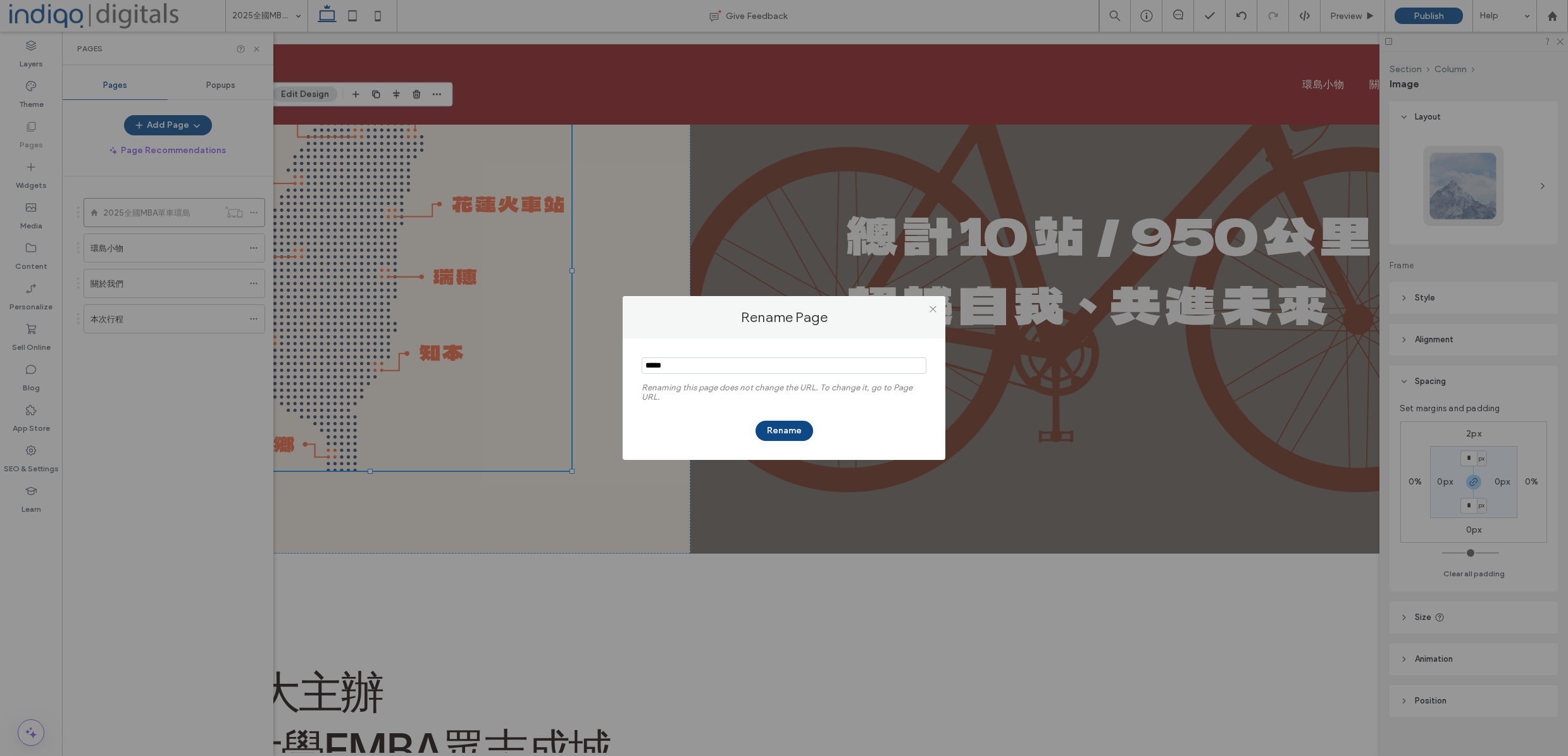
type input "*****"
click at [785, 426] on button "Rename" at bounding box center [784, 430] width 57 height 20
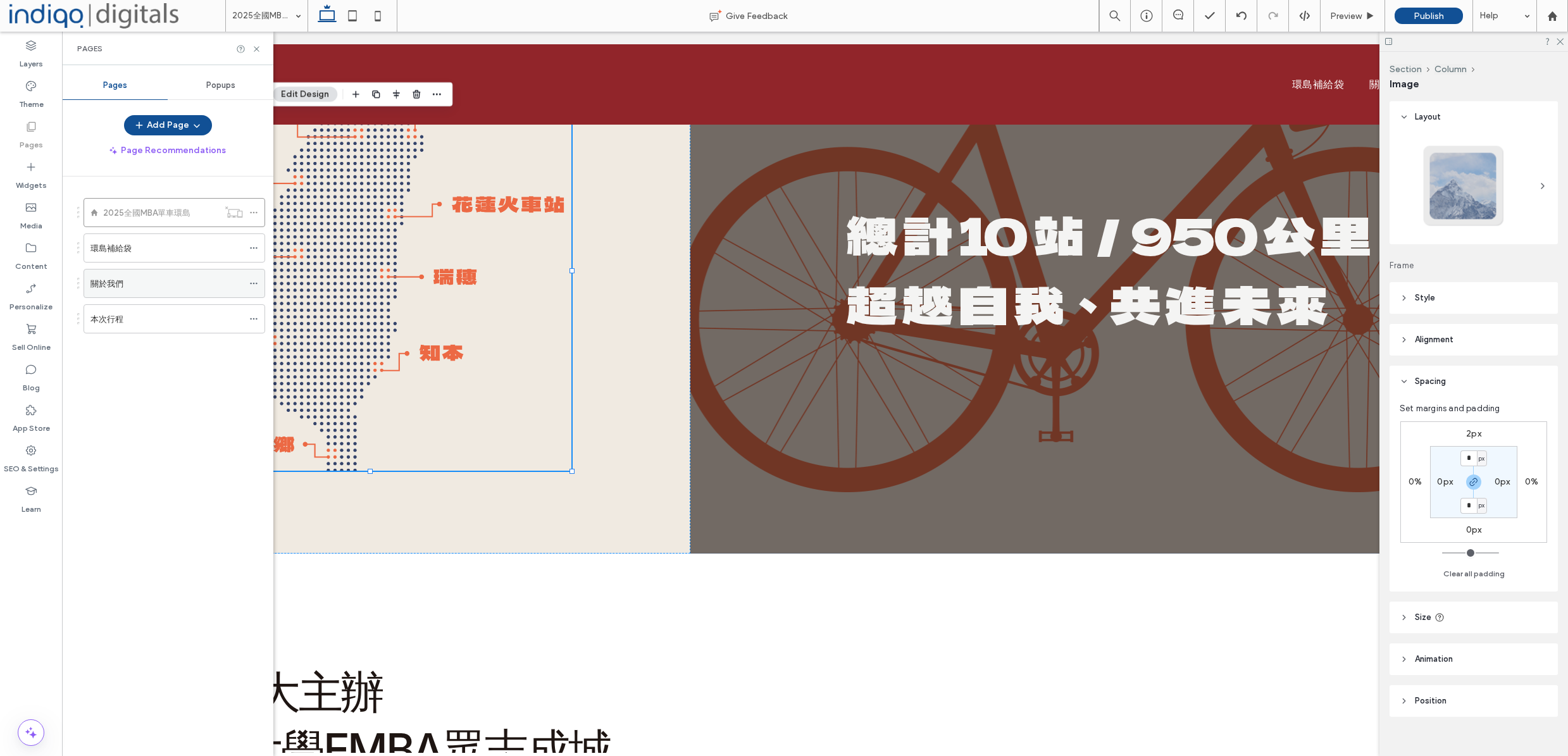
click at [256, 282] on icon at bounding box center [253, 283] width 9 height 9
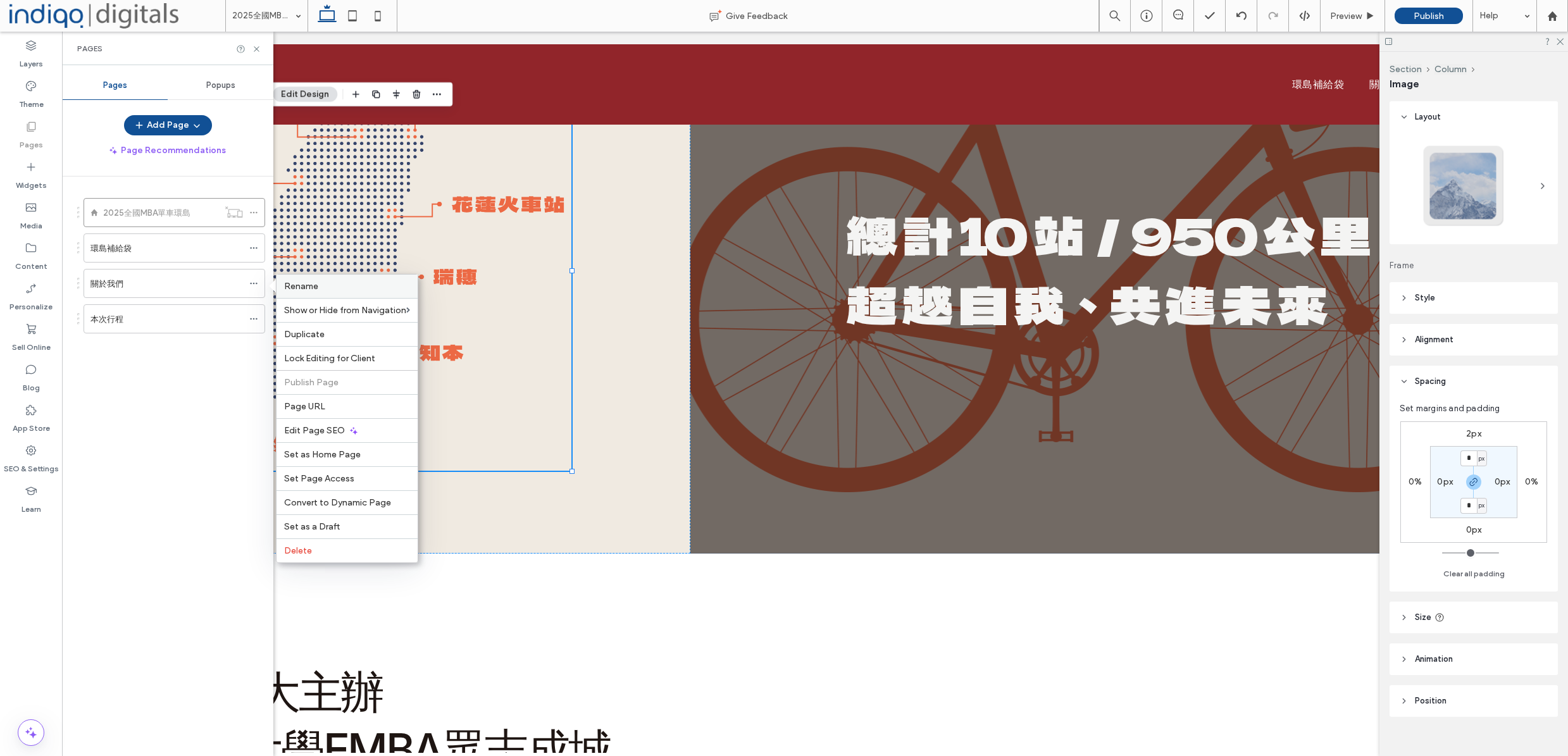
click at [318, 286] on label "Rename" at bounding box center [347, 286] width 126 height 11
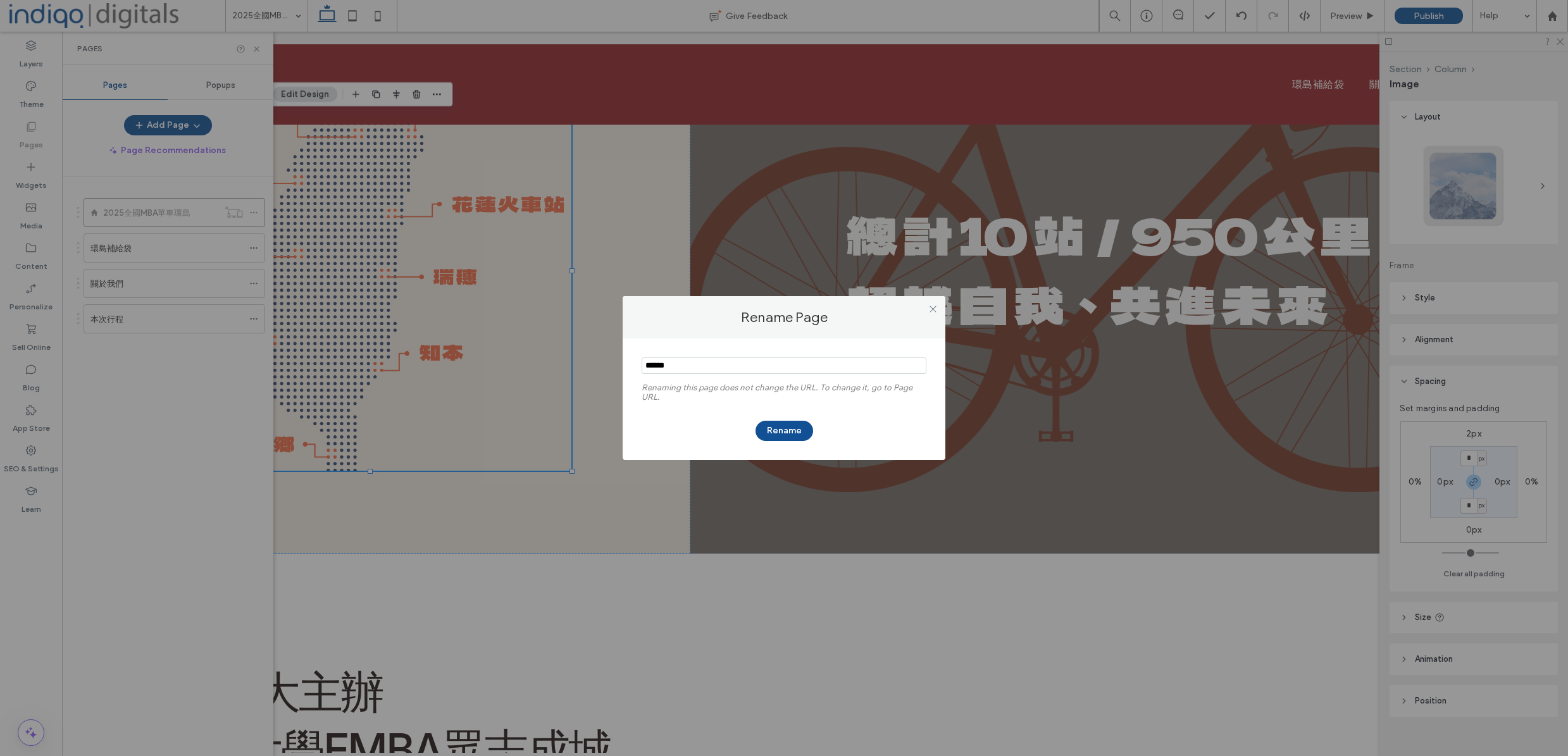
type input "******"
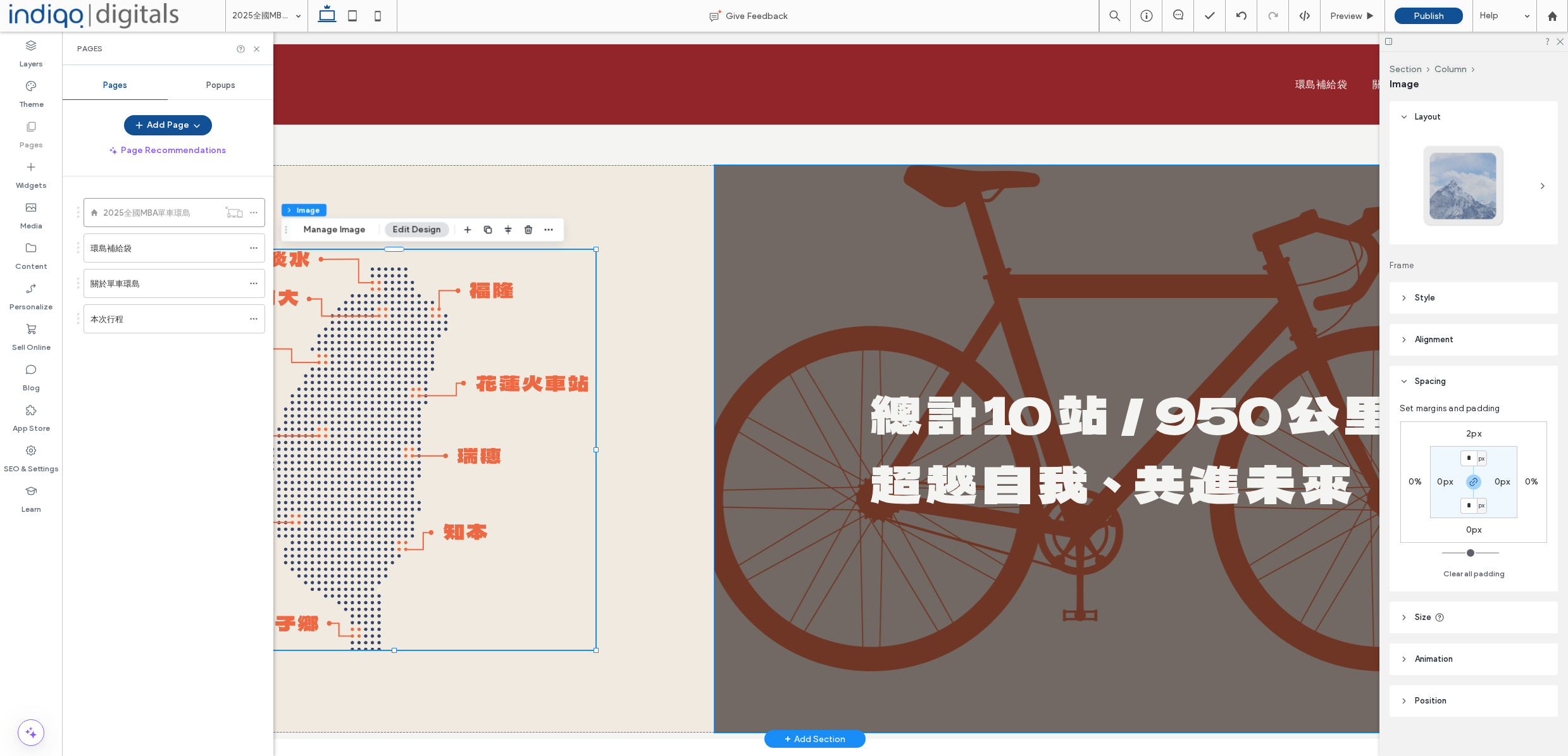
scroll to position [0, 20]
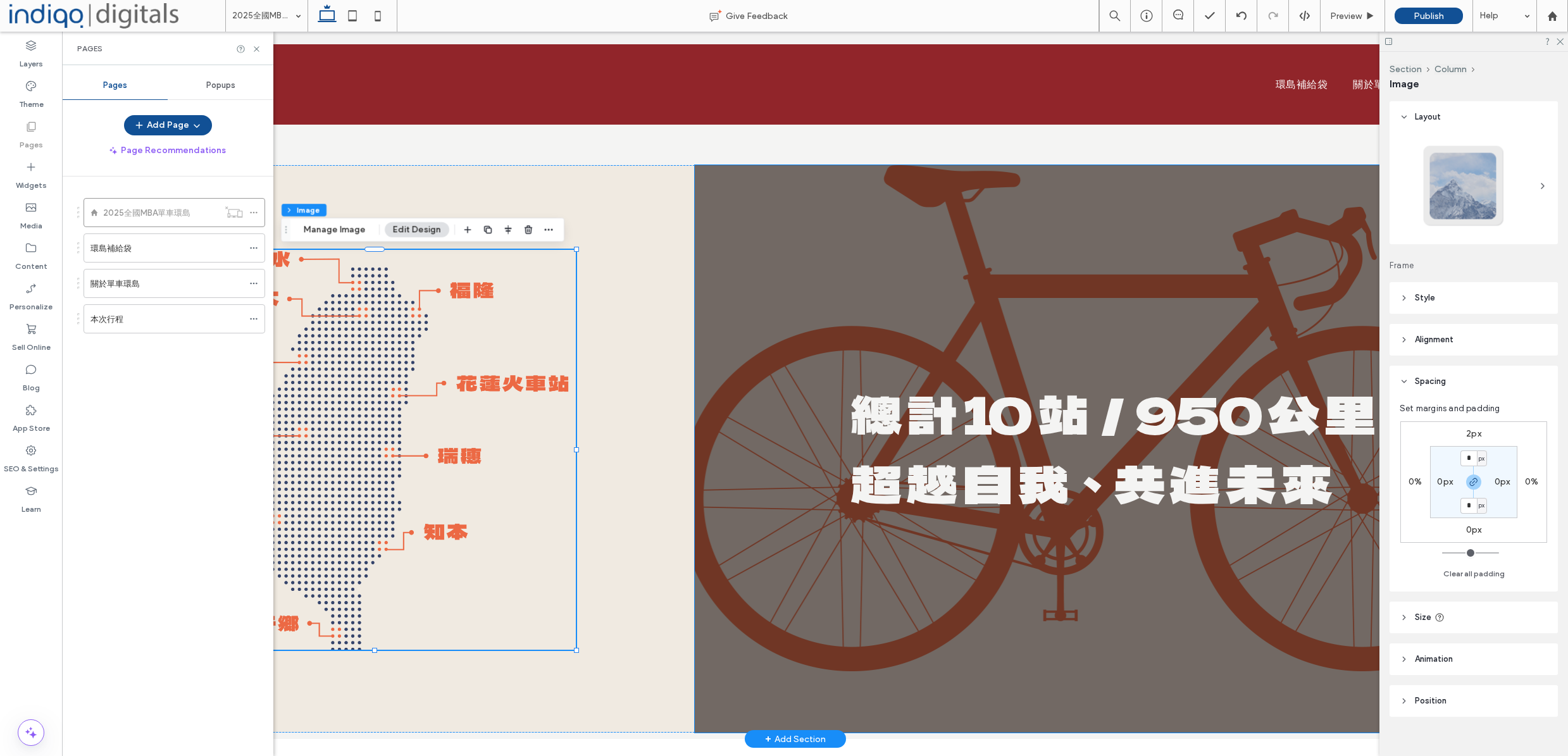
click at [813, 291] on div "總 計 10 站／950 公 里 超 越 自 我、共 進 未 來" at bounding box center [1116, 449] width 841 height 568
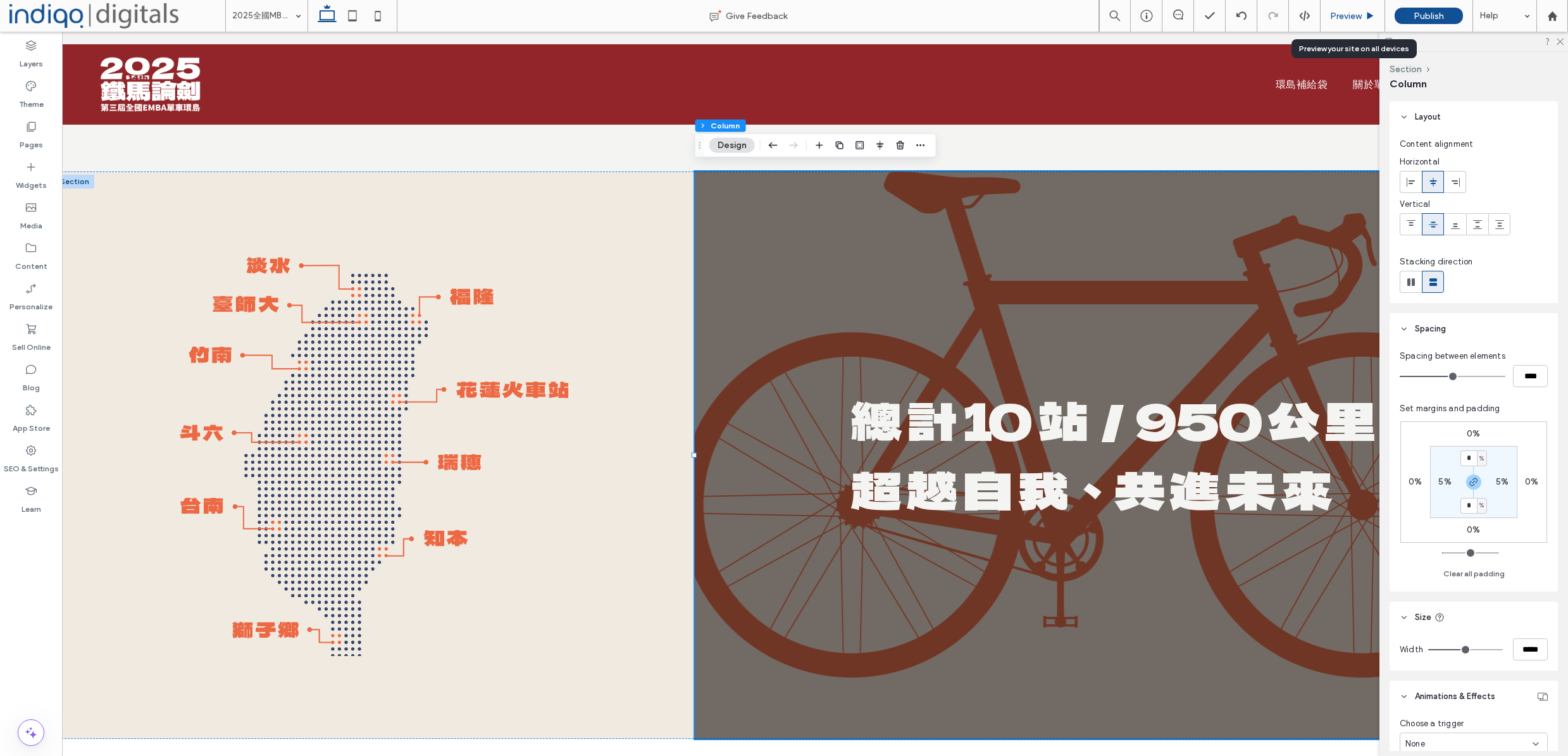
click at [1349, 11] on span "Preview" at bounding box center [1345, 15] width 32 height 11
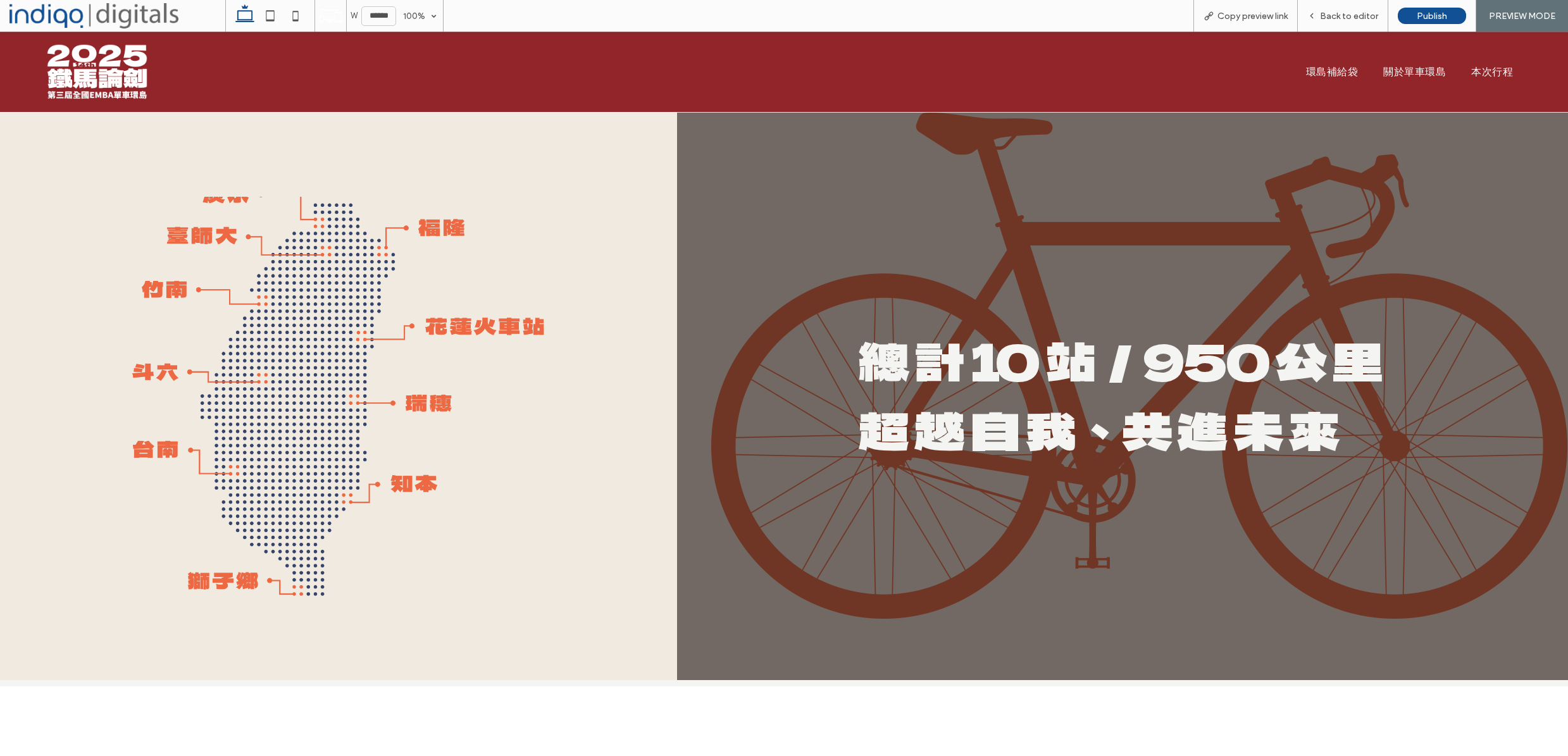
scroll to position [3867, 0]
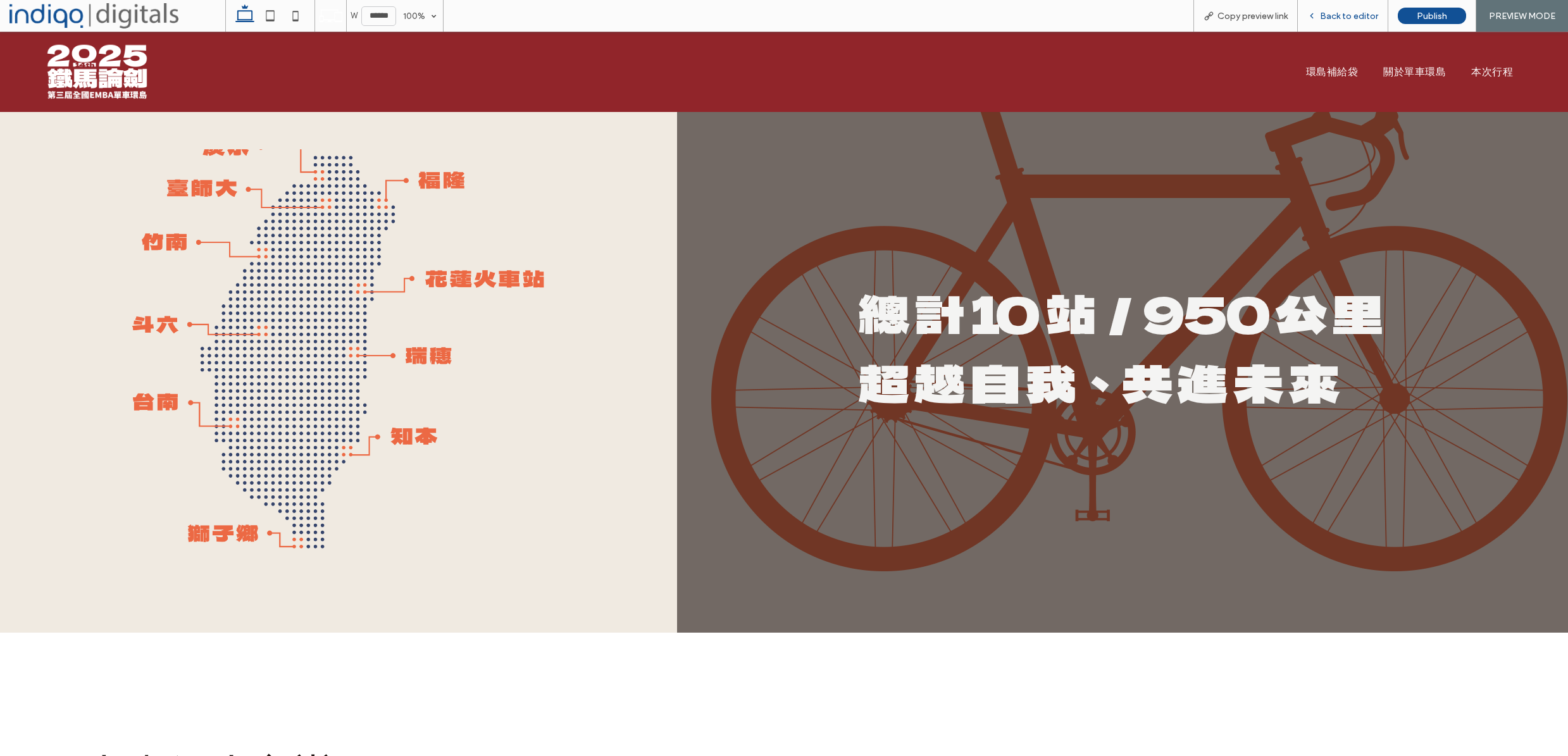
click at [1323, 20] on span "Back to editor" at bounding box center [1348, 15] width 58 height 11
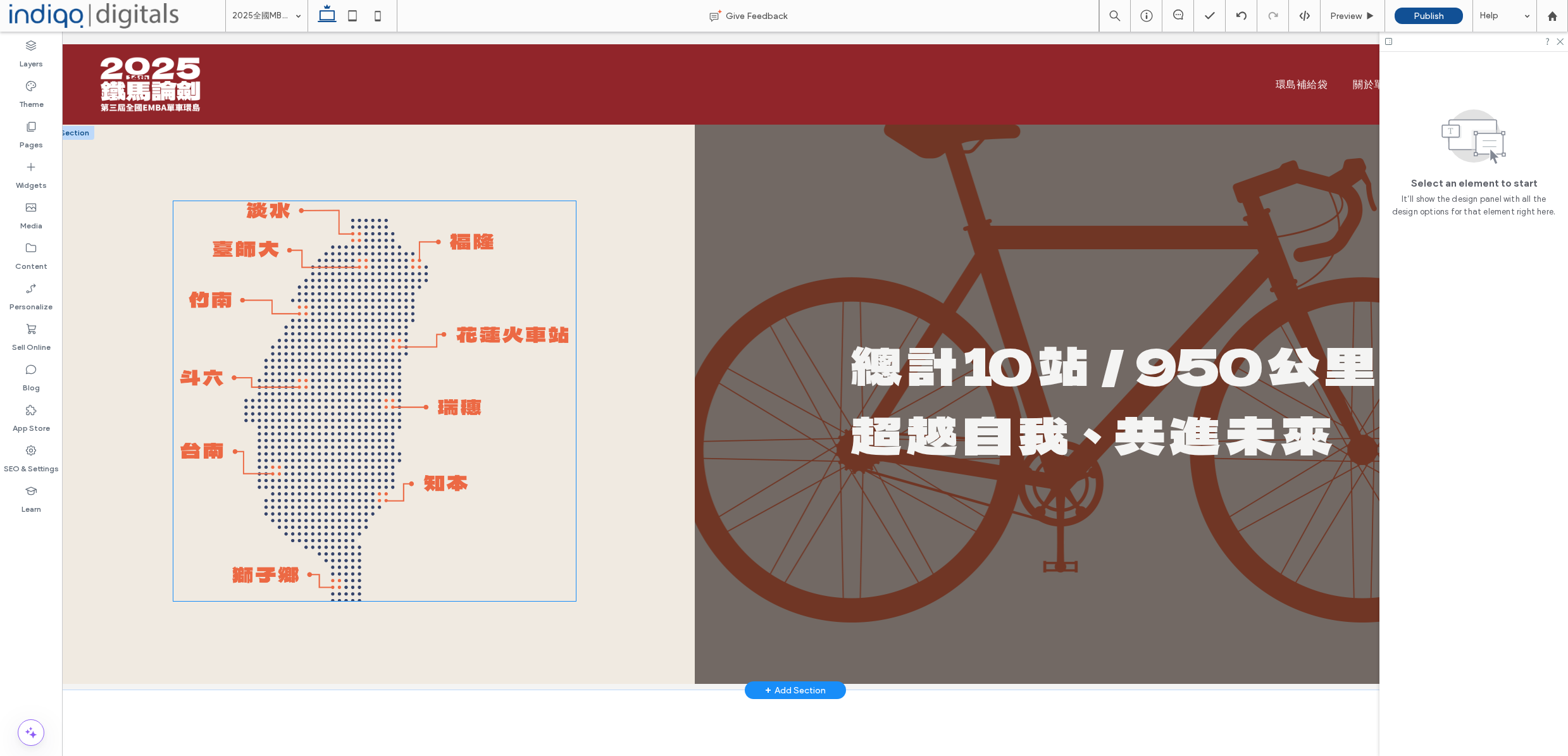
scroll to position [3795, 0]
click at [648, 663] on div at bounding box center [375, 400] width 640 height 568
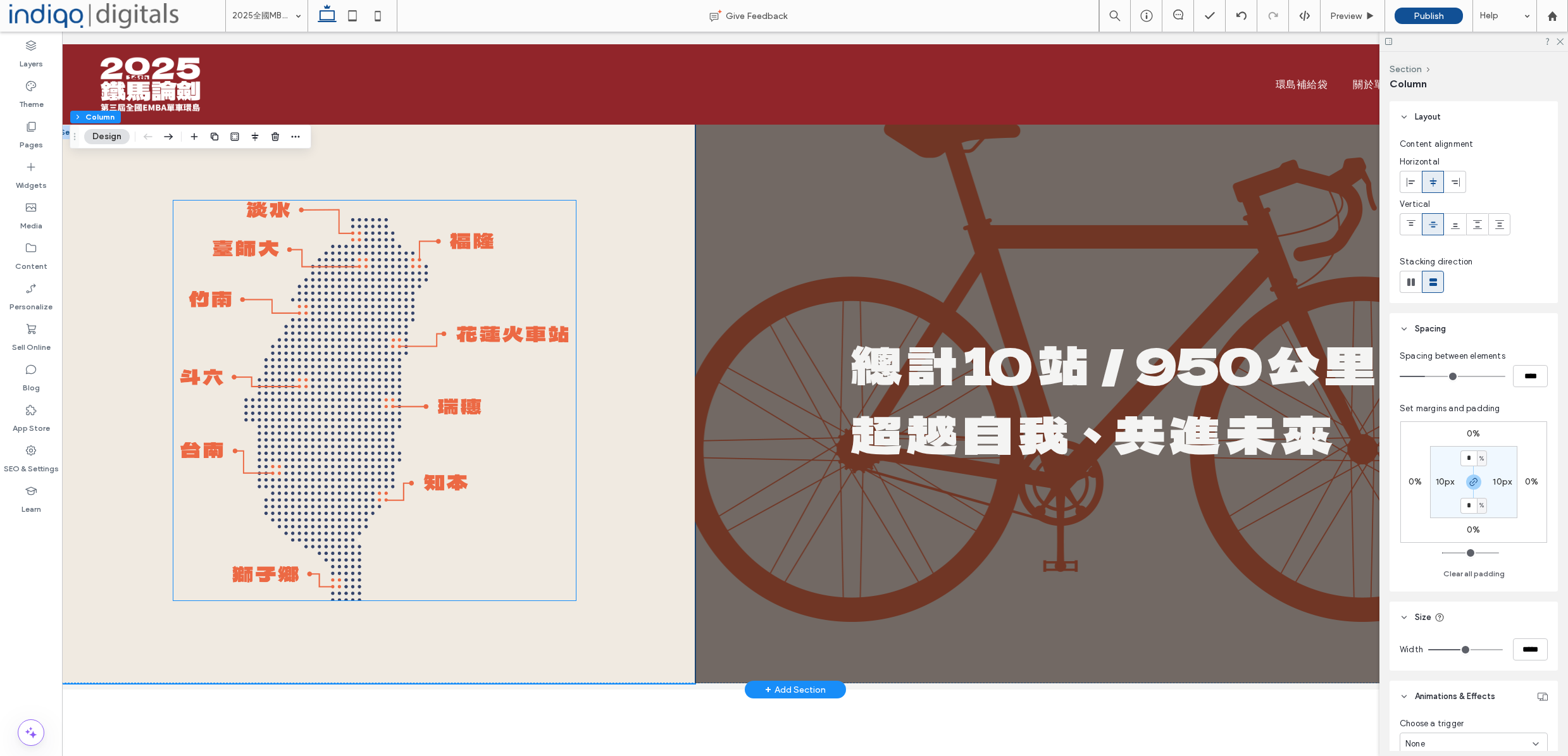
scroll to position [3610, 0]
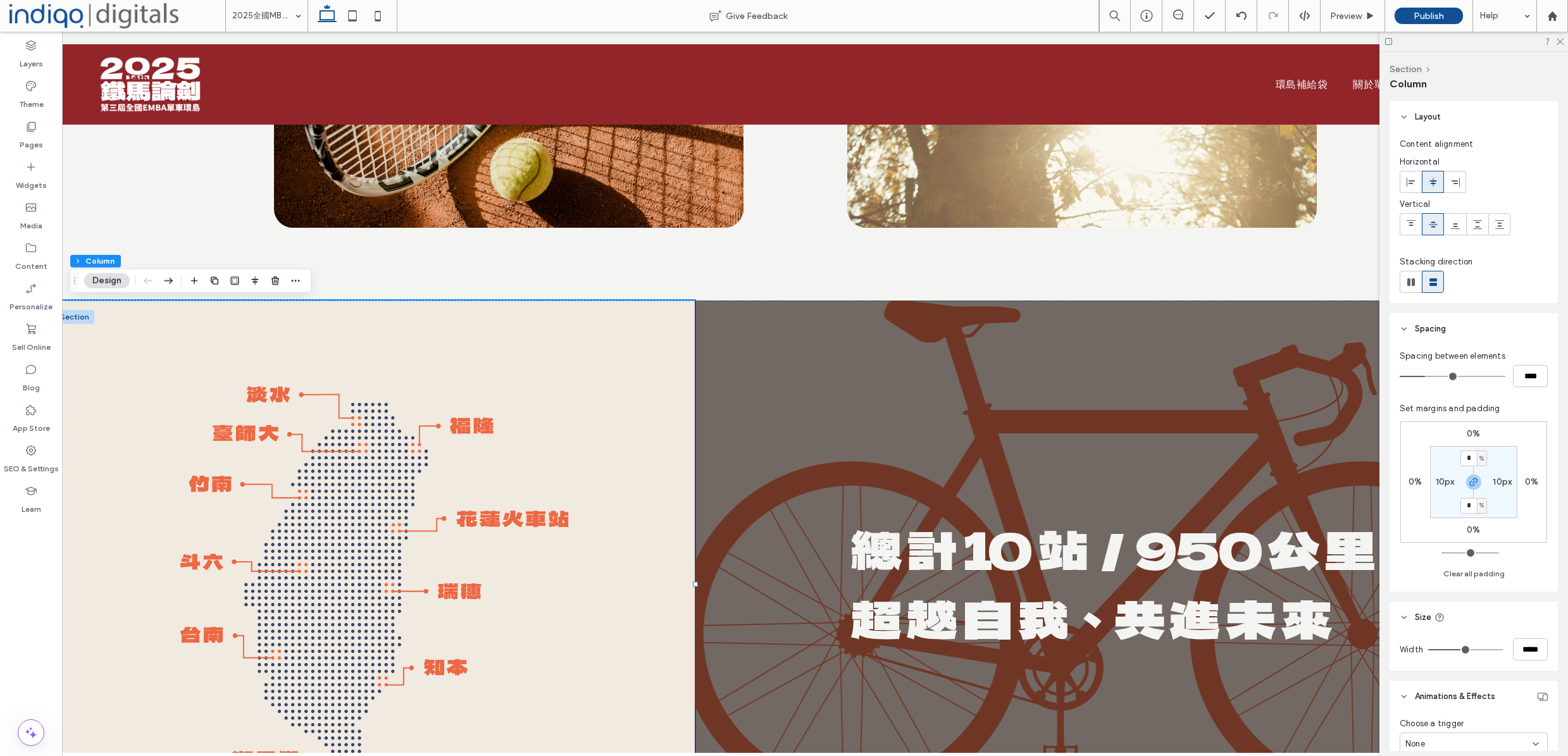
click at [117, 323] on div at bounding box center [375, 584] width 640 height 568
click at [638, 330] on div at bounding box center [375, 584] width 640 height 568
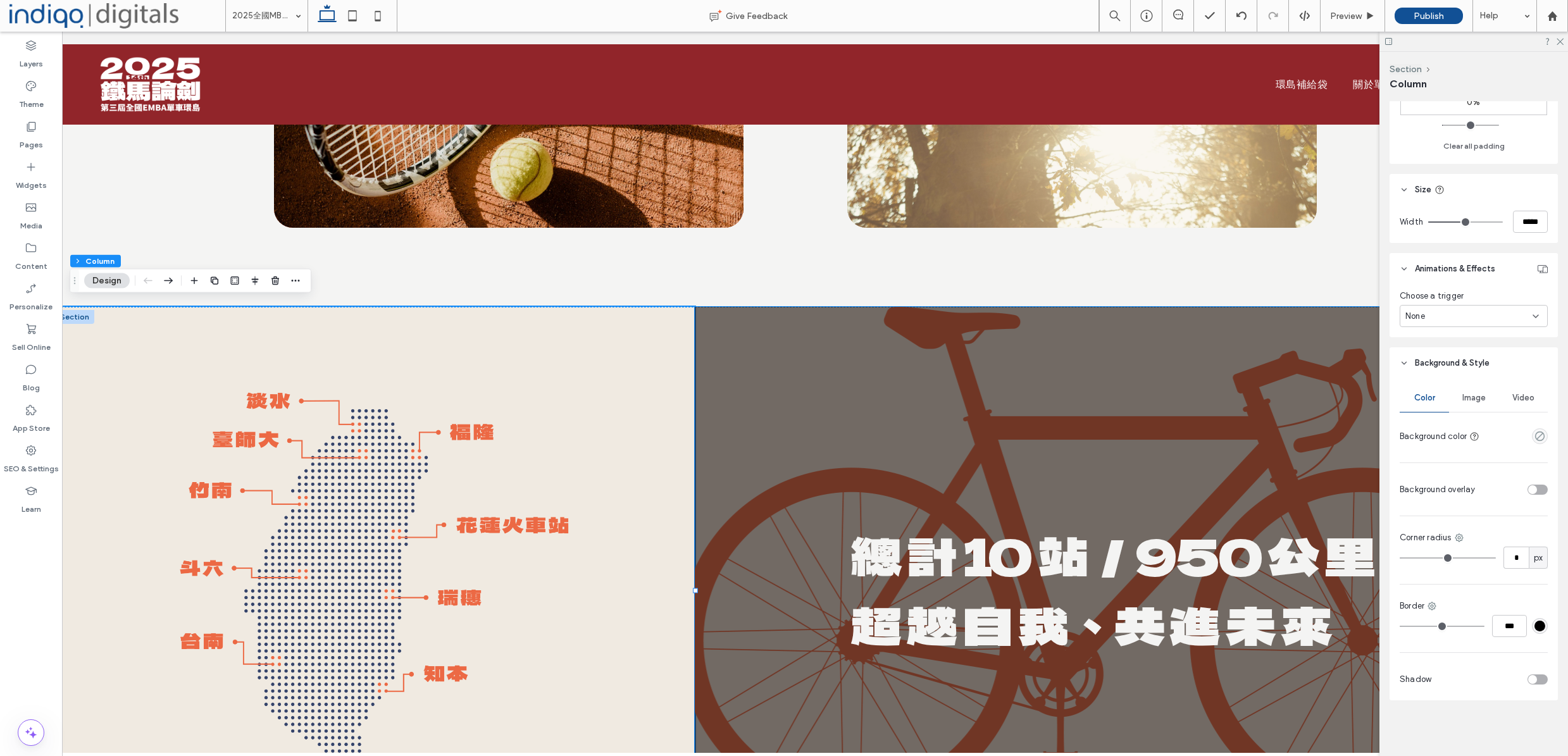
scroll to position [427, 0]
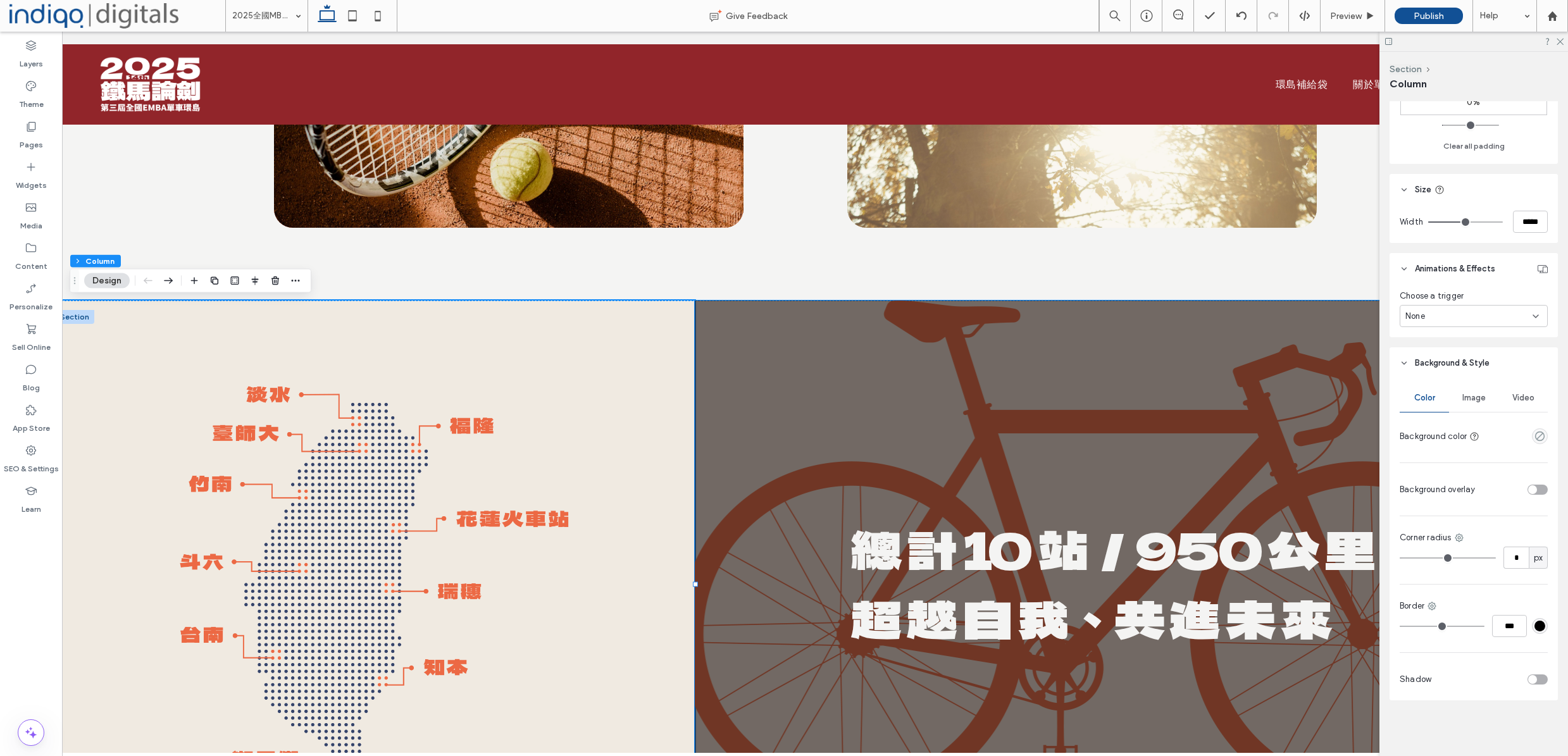
click at [908, 323] on div "總 計 10 站／950 公 里 超 越 自 我、共 進 未 來" at bounding box center [1116, 584] width 841 height 568
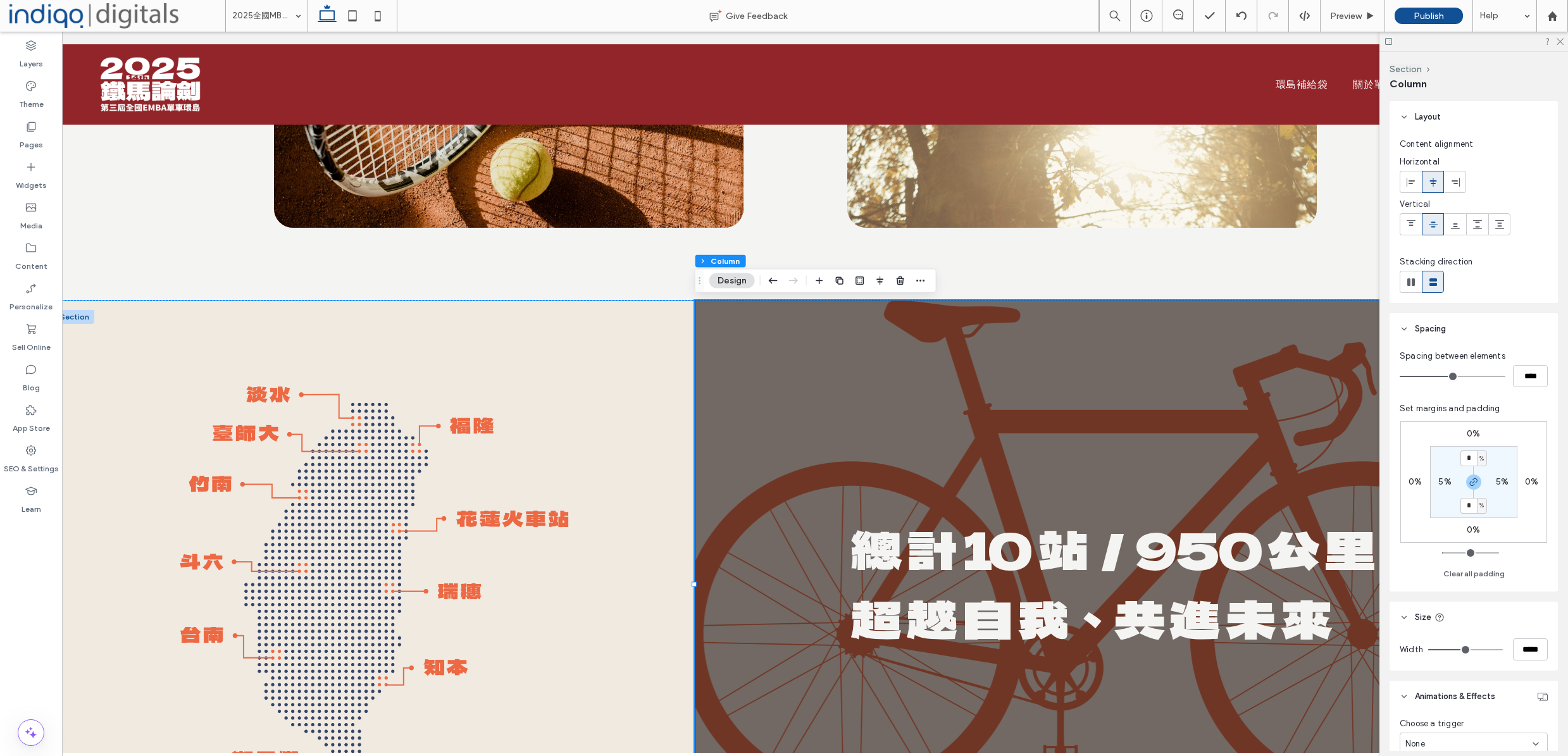
drag, startPoint x: 654, startPoint y: 317, endPoint x: 540, endPoint y: 327, distance: 114.4
click at [654, 317] on div at bounding box center [375, 584] width 640 height 568
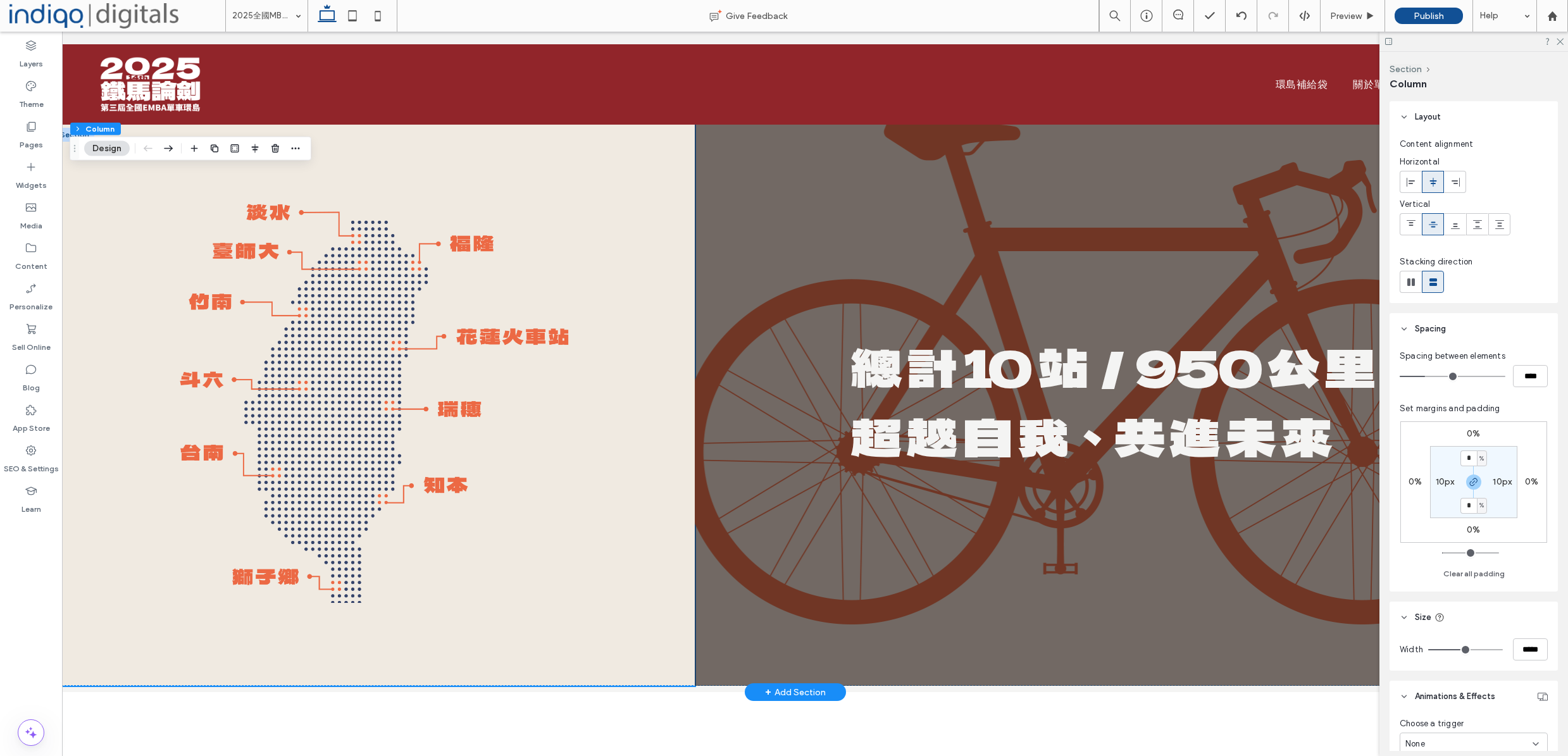
scroll to position [3823, 0]
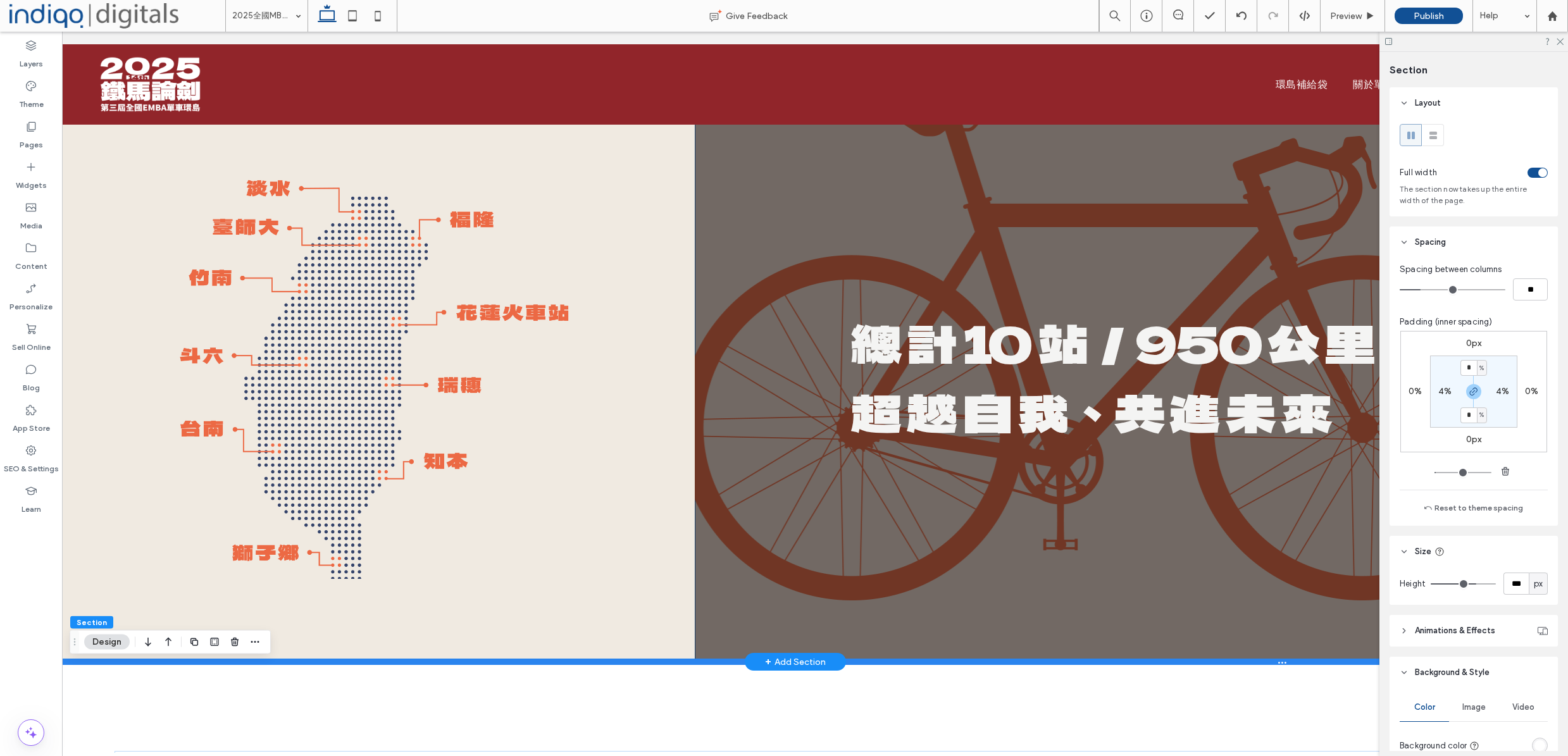
click at [707, 661] on div at bounding box center [795, 661] width 1481 height 7
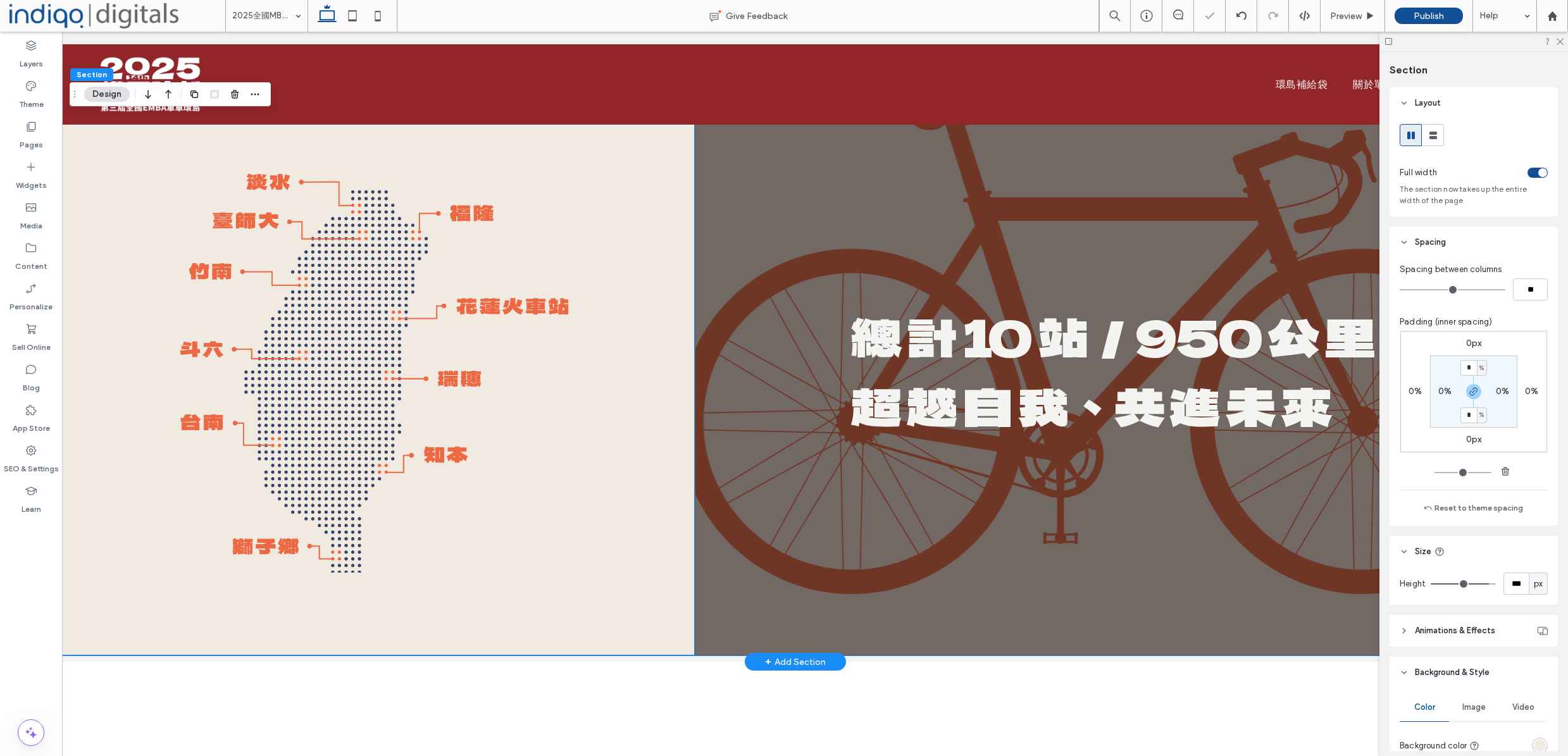
click at [641, 633] on div at bounding box center [375, 372] width 640 height 568
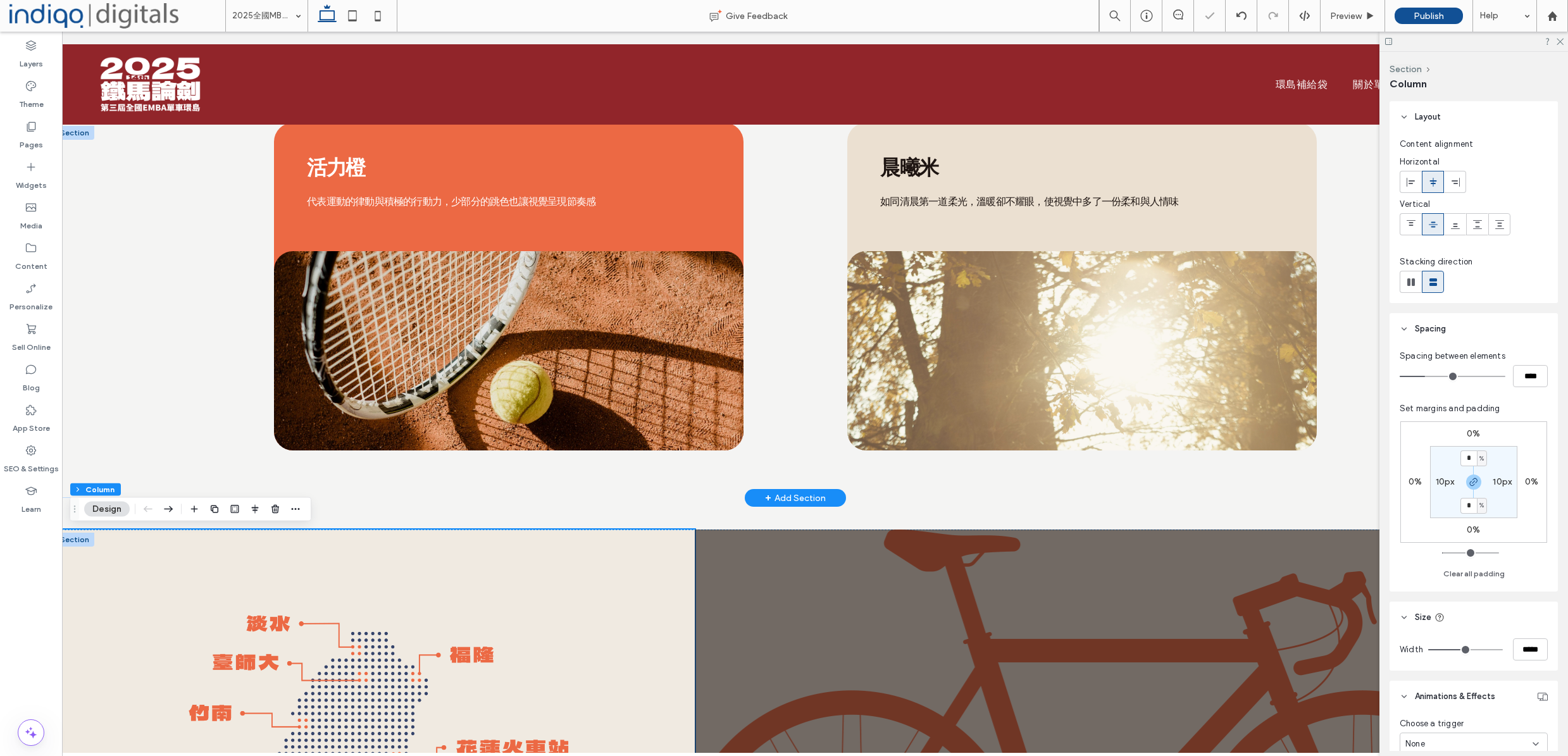
scroll to position [3382, 0]
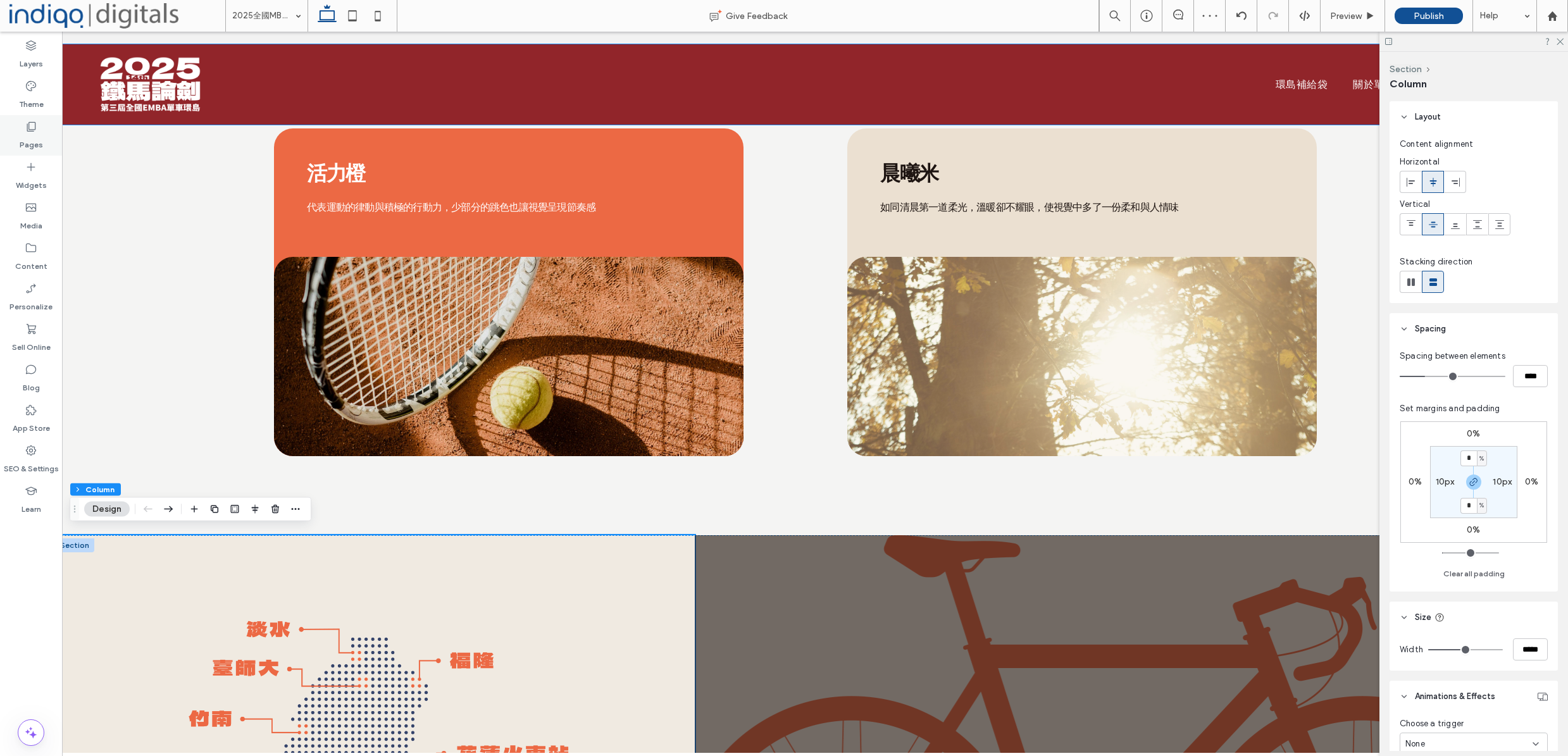
click at [33, 148] on label "Pages" at bounding box center [32, 141] width 23 height 18
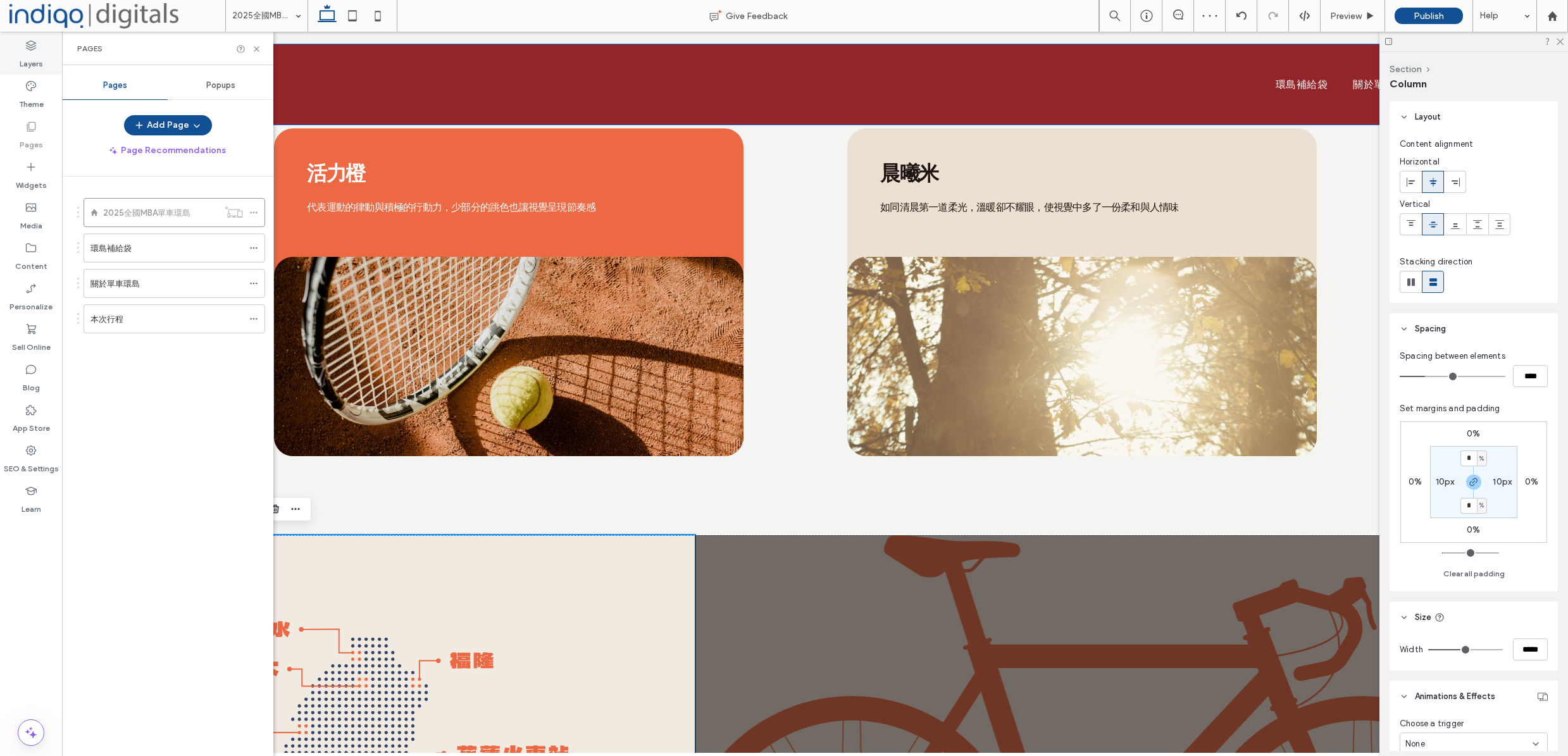
click at [36, 66] on label "Layers" at bounding box center [32, 60] width 23 height 18
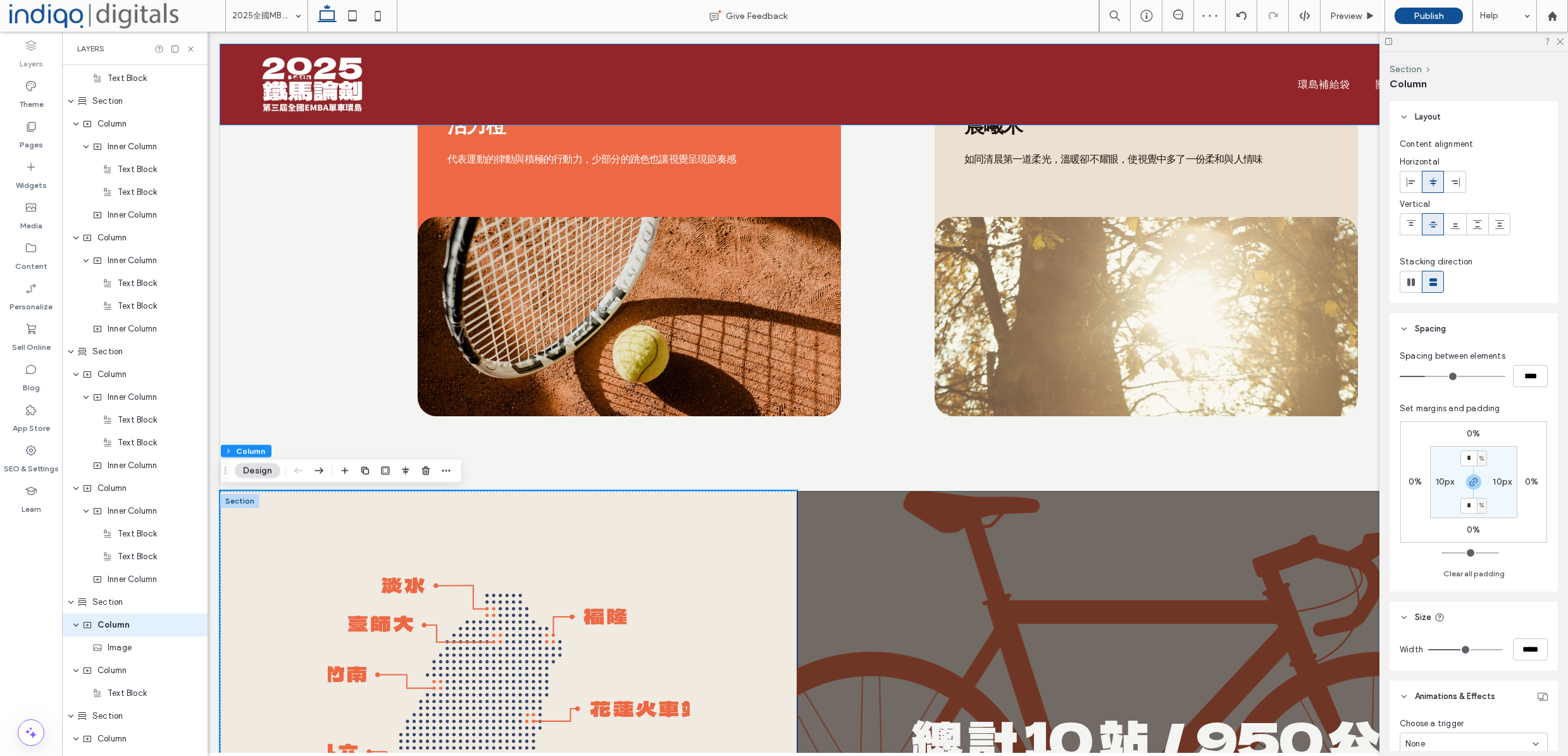
scroll to position [1556, 0]
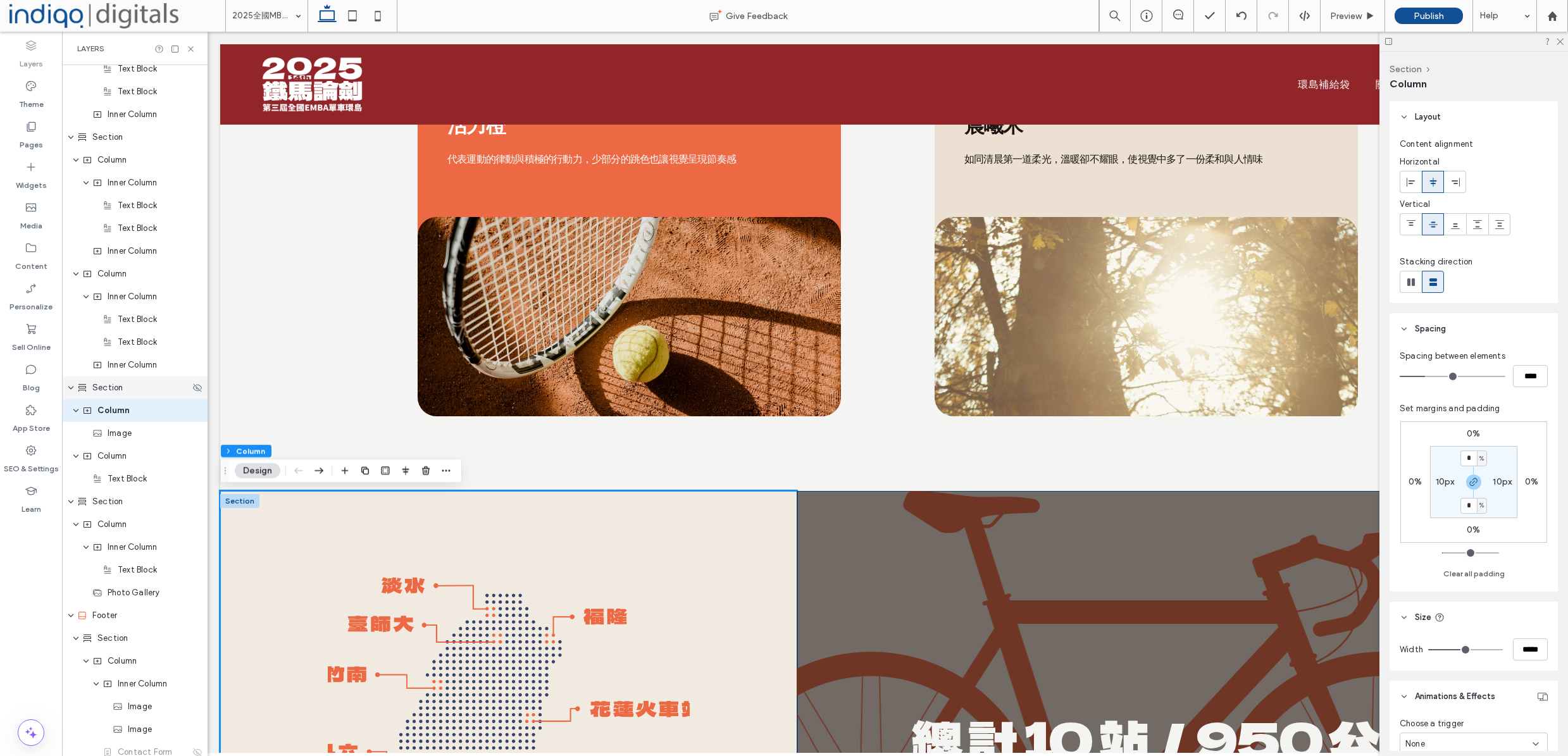
click at [145, 392] on div "Section" at bounding box center [134, 387] width 113 height 12
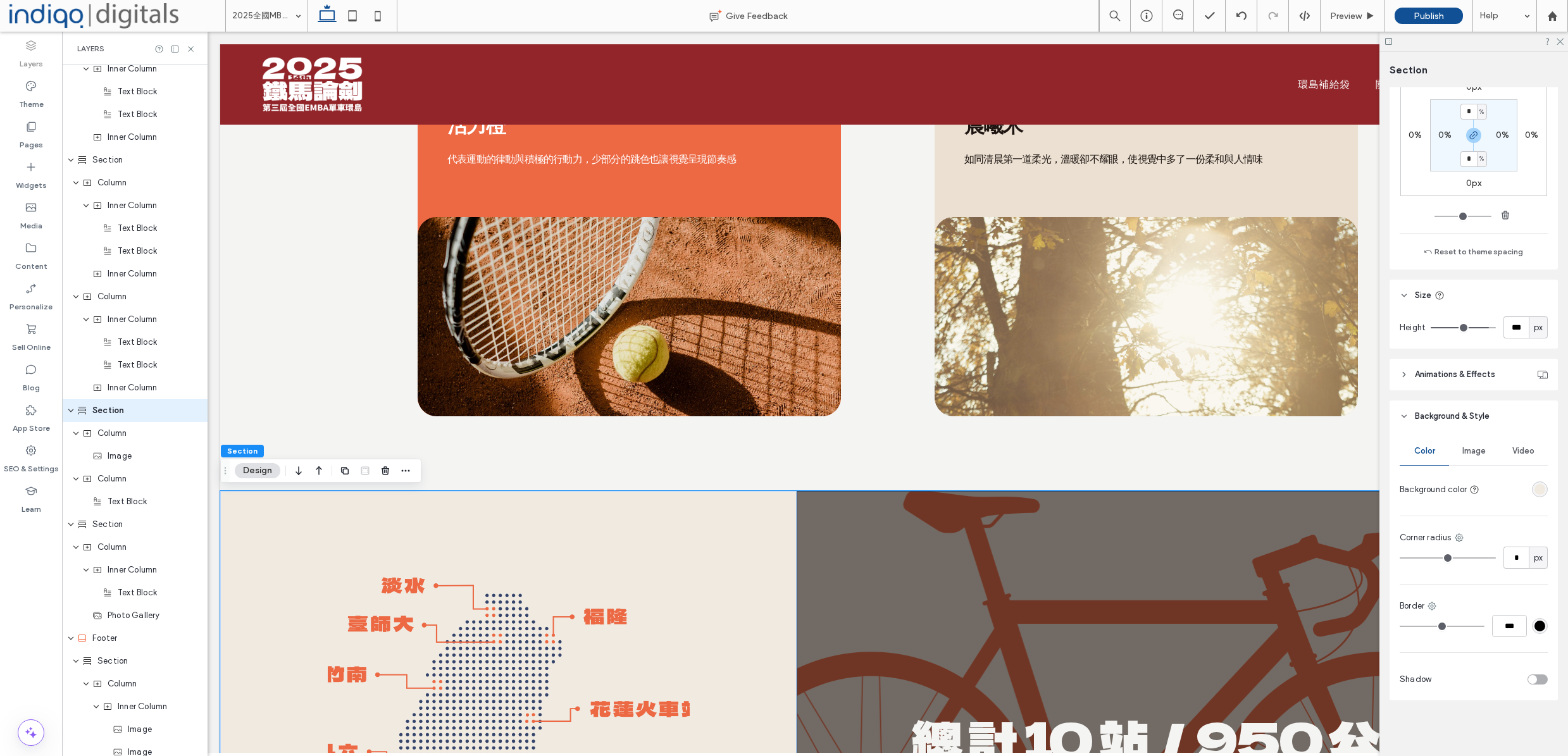
scroll to position [256, 0]
click at [1462, 374] on span "Animations & Effects" at bounding box center [1455, 374] width 80 height 12
click at [1429, 425] on div "Hover" at bounding box center [1469, 421] width 127 height 12
click at [1426, 422] on span "Hover" at bounding box center [1416, 421] width 22 height 12
click at [1458, 480] on span "Shrink" at bounding box center [1453, 474] width 23 height 12
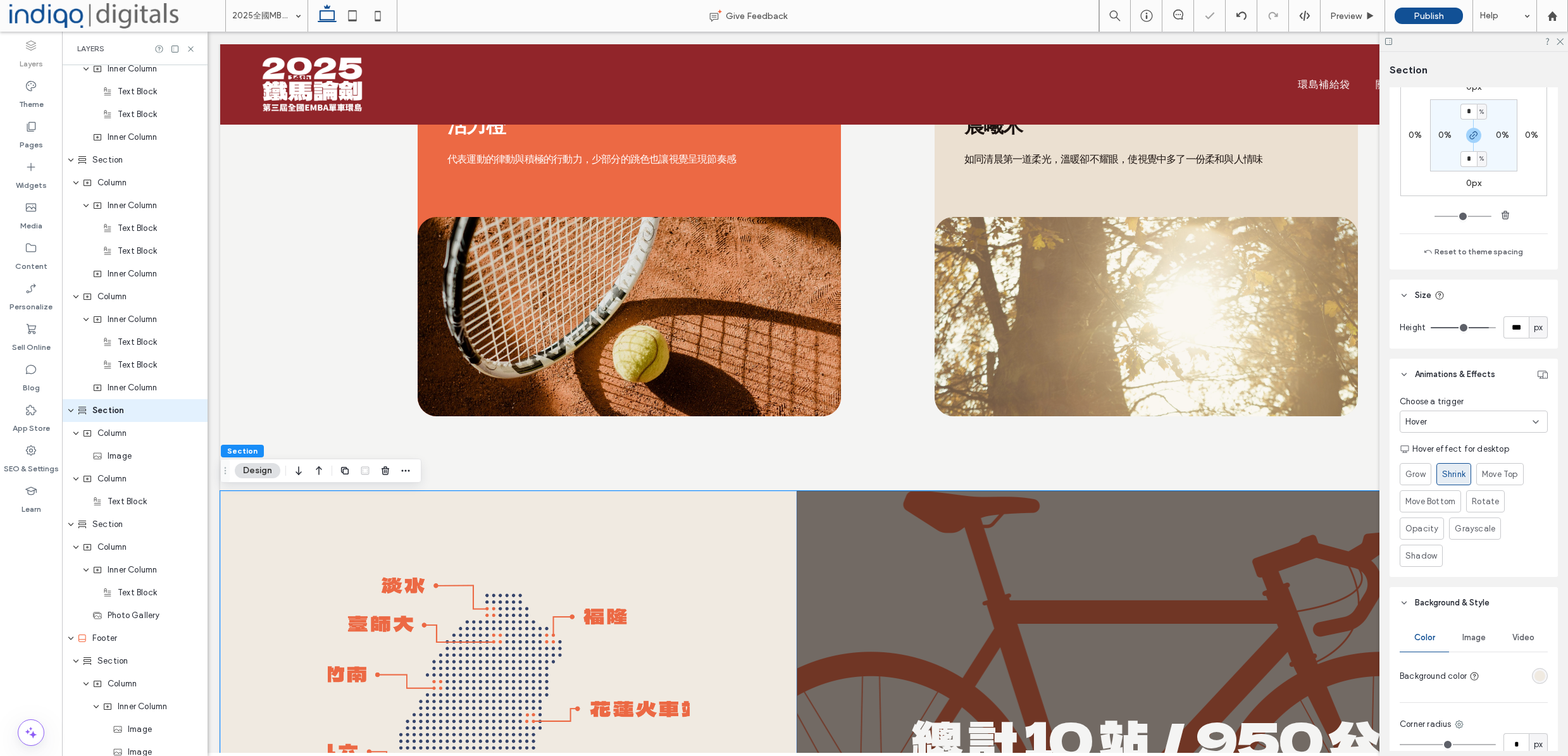
click at [1462, 476] on span "Shrink" at bounding box center [1453, 474] width 23 height 12
click at [1342, 22] on div "Preview" at bounding box center [1353, 15] width 65 height 32
click at [1378, 16] on div "Preview" at bounding box center [1352, 15] width 64 height 11
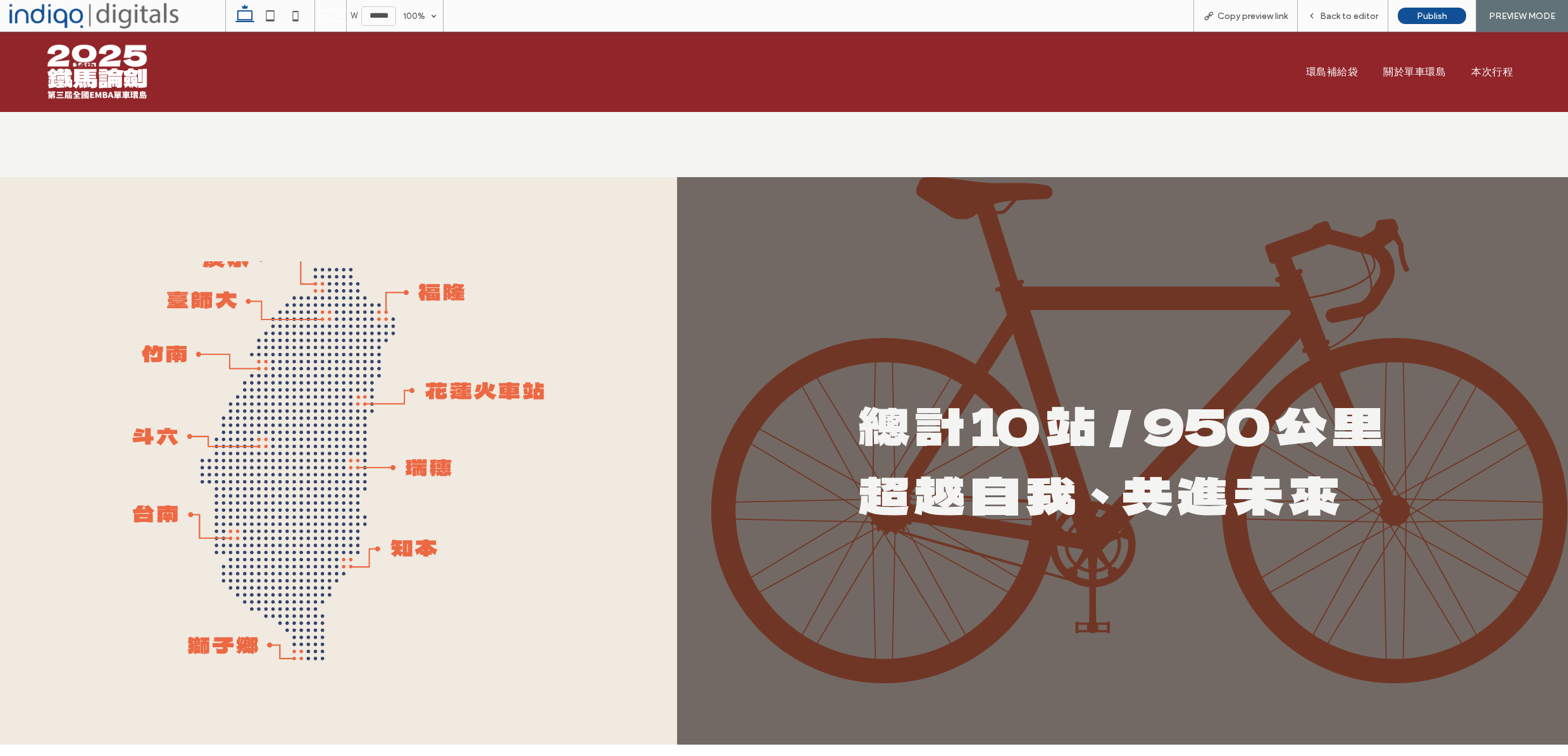
scroll to position [3764, 0]
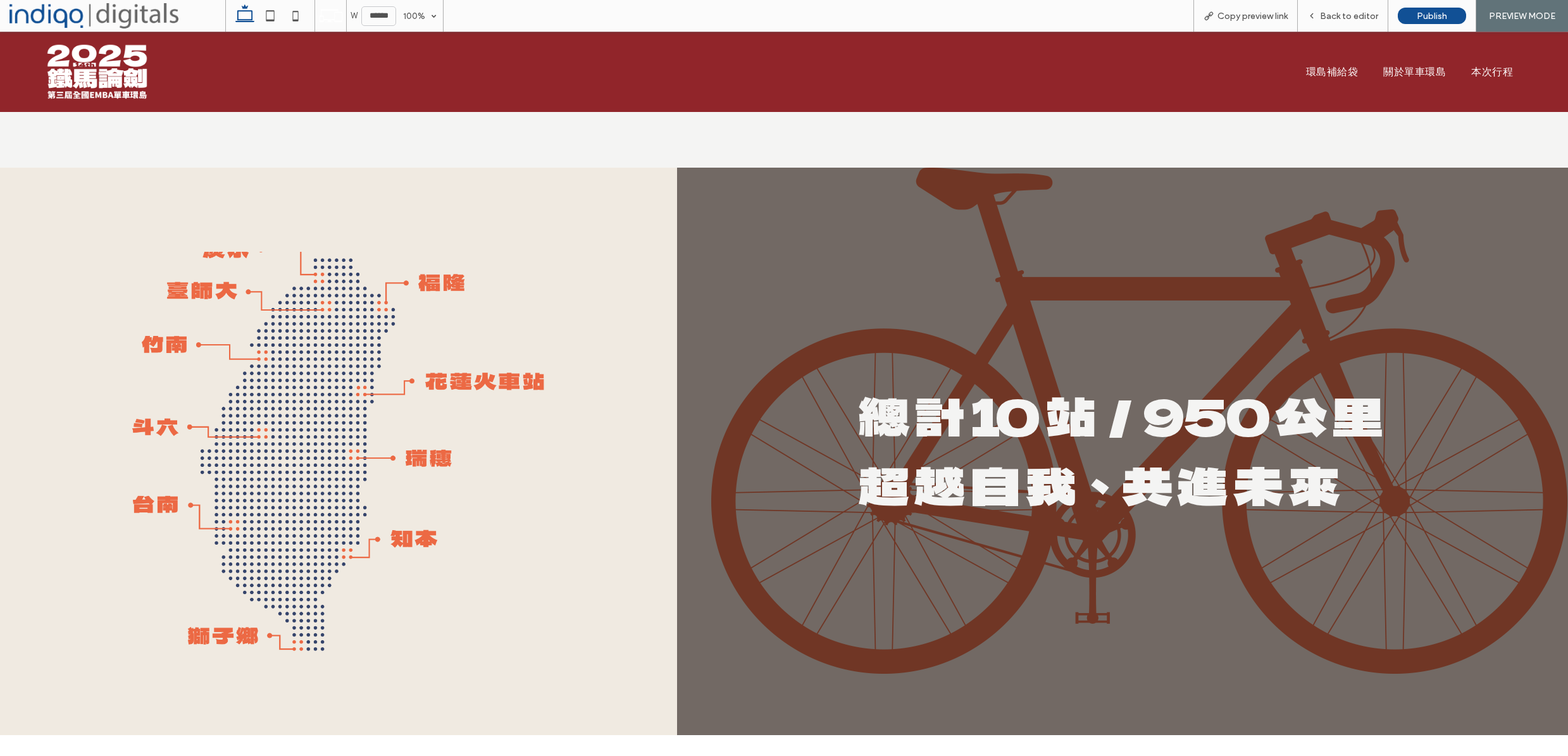
click at [592, 437] on div at bounding box center [338, 451] width 677 height 568
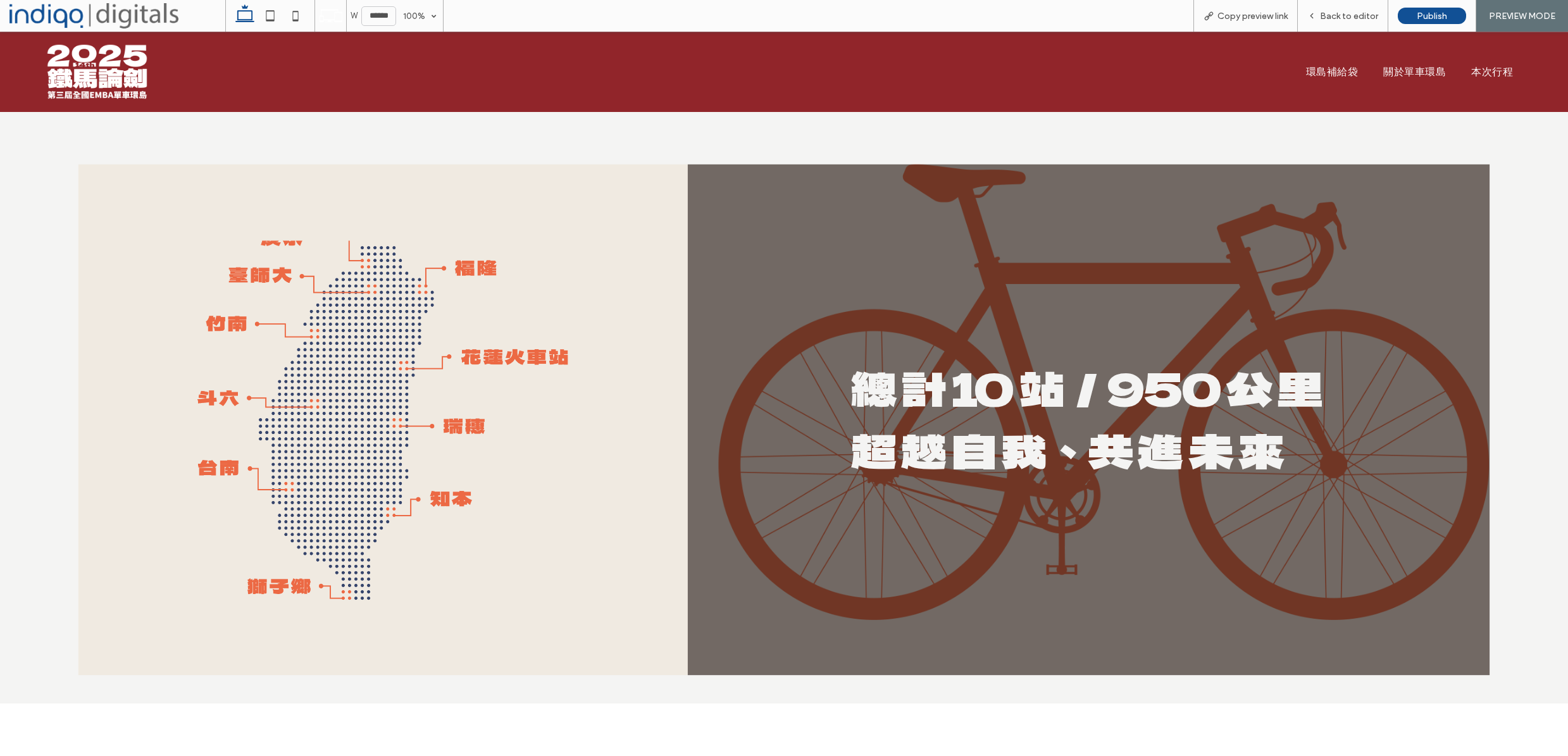
scroll to position [3803, 0]
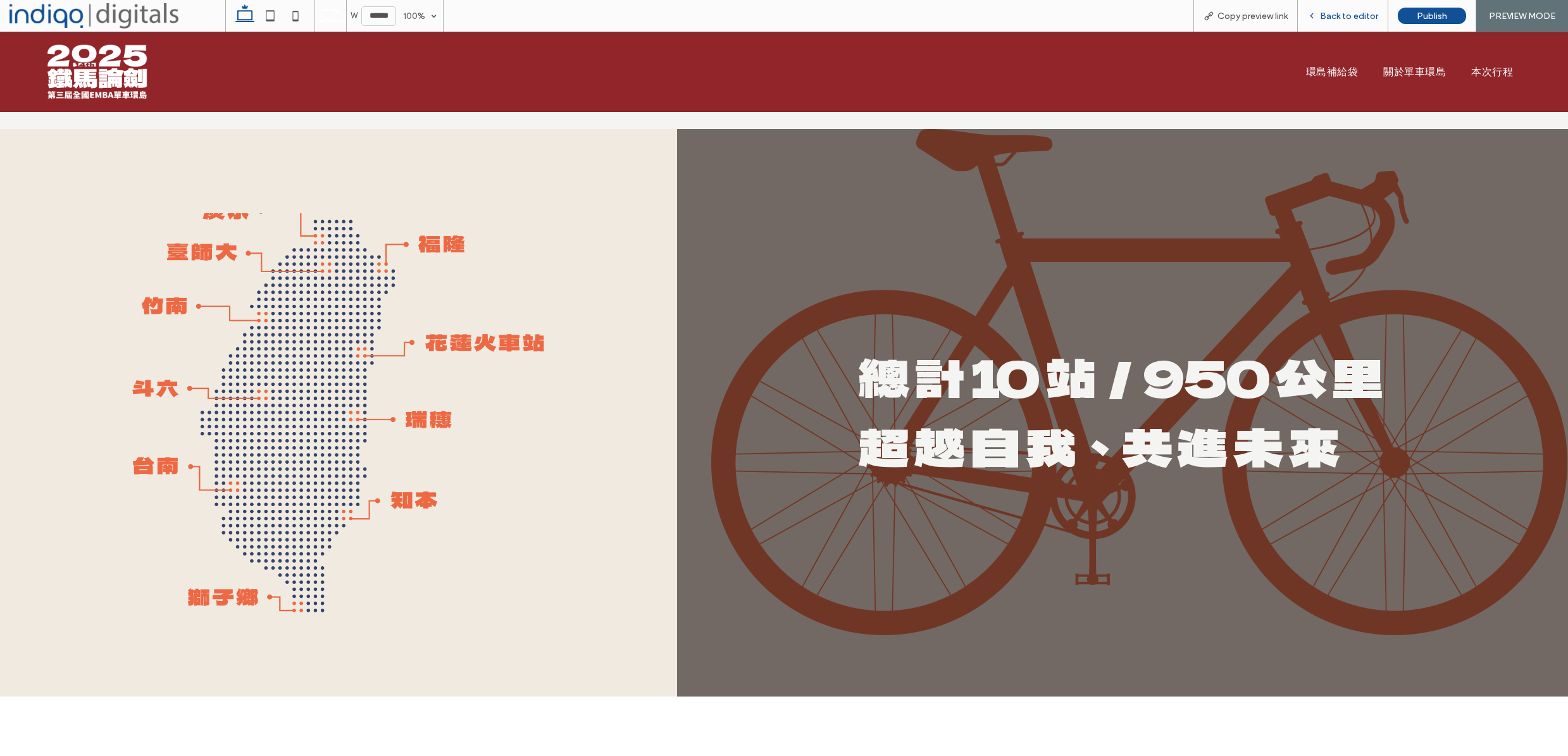
click at [1321, 14] on div "Back to editor" at bounding box center [1342, 15] width 90 height 11
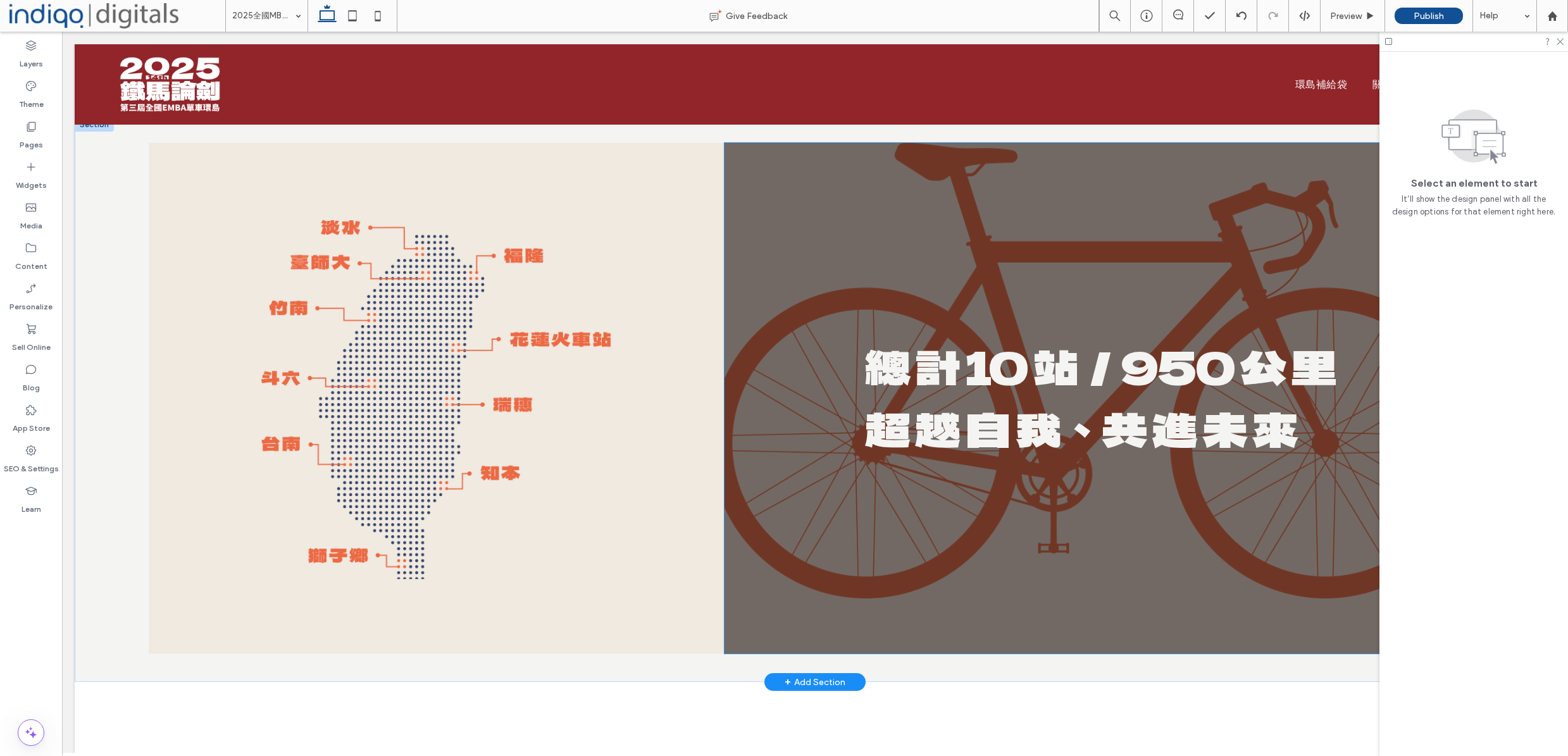
click at [876, 254] on div "總 計 10 站／950 公 里 超 越 自 我、共 進 未 來" at bounding box center [1102, 399] width 756 height 510
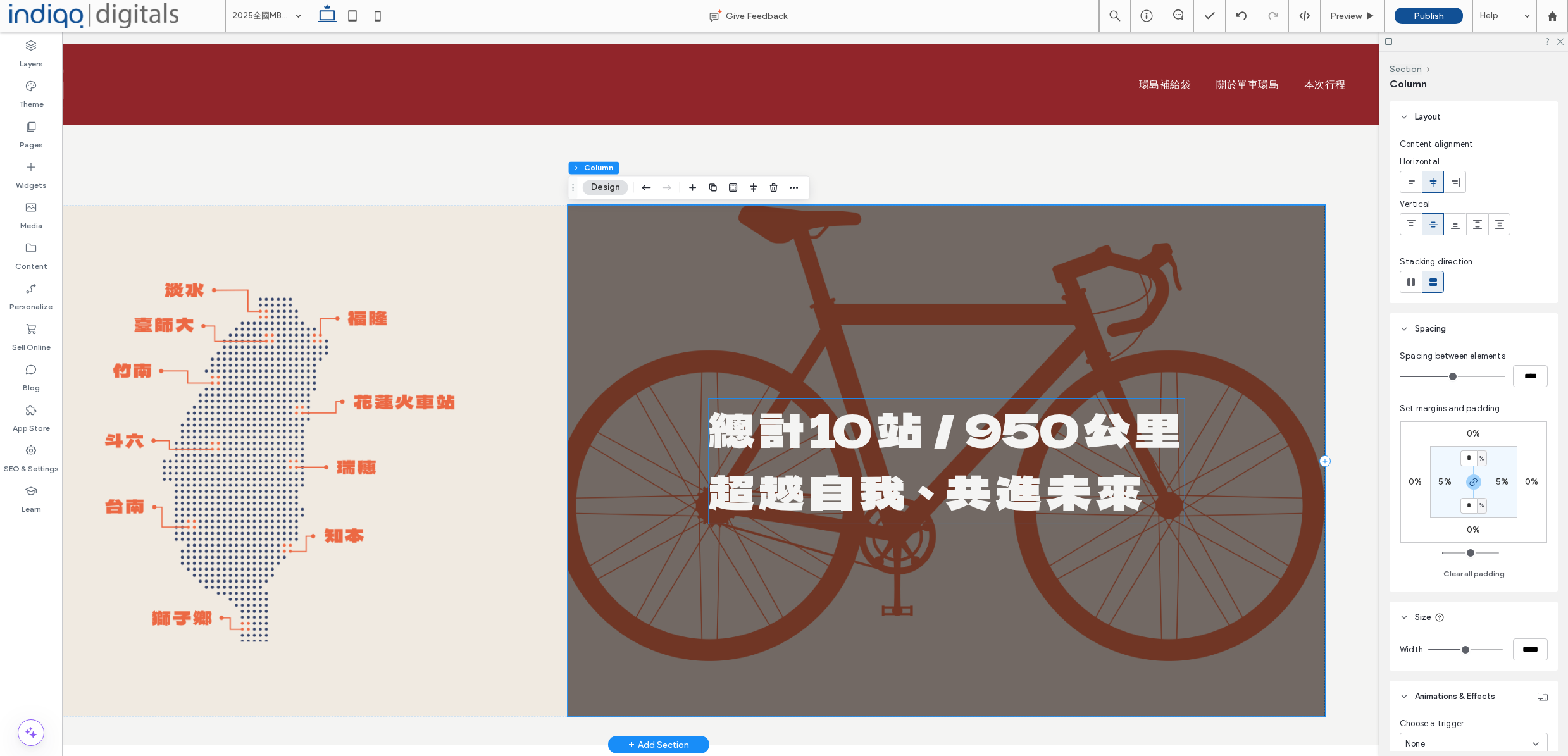
scroll to position [3738, 0]
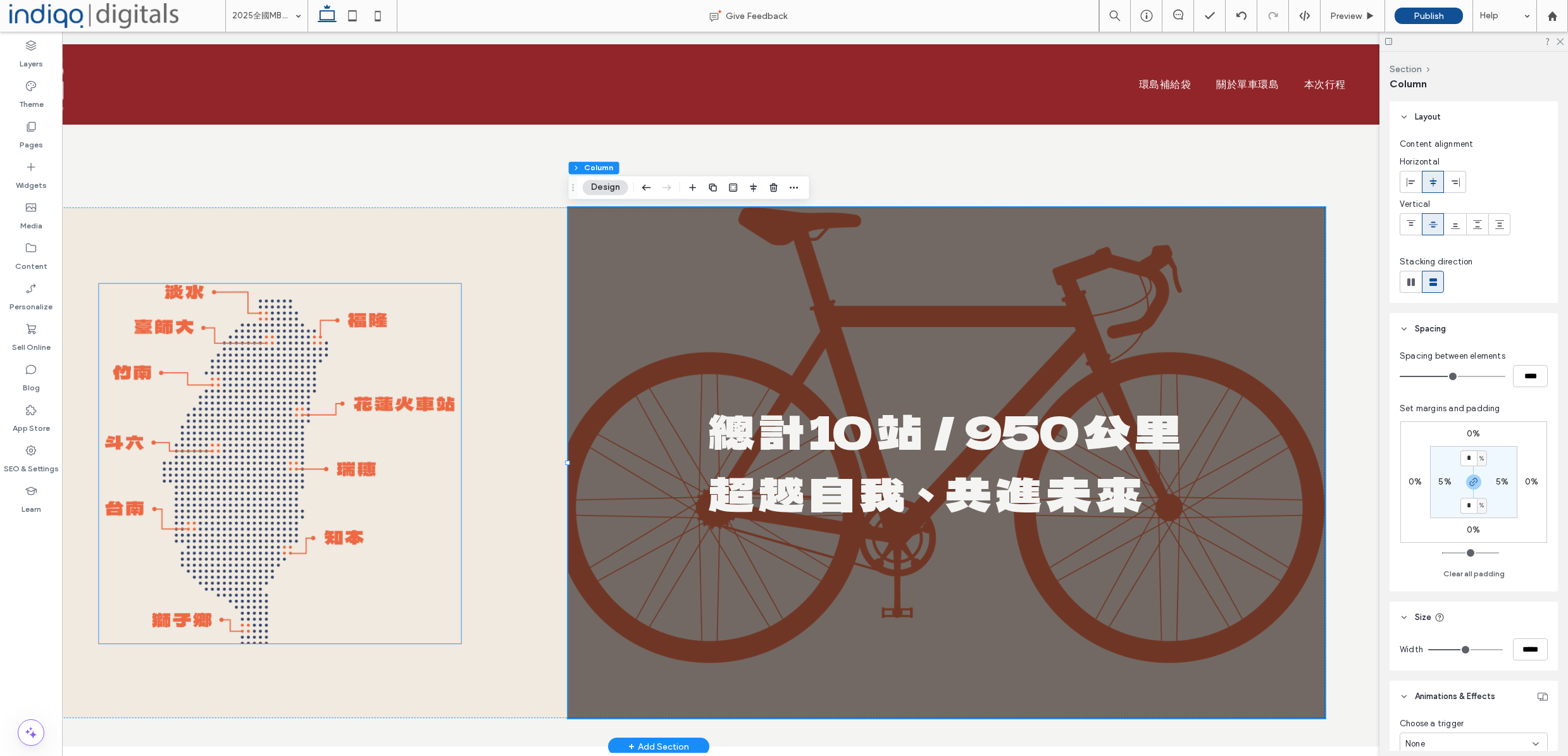
click at [280, 370] on img at bounding box center [280, 463] width 362 height 360
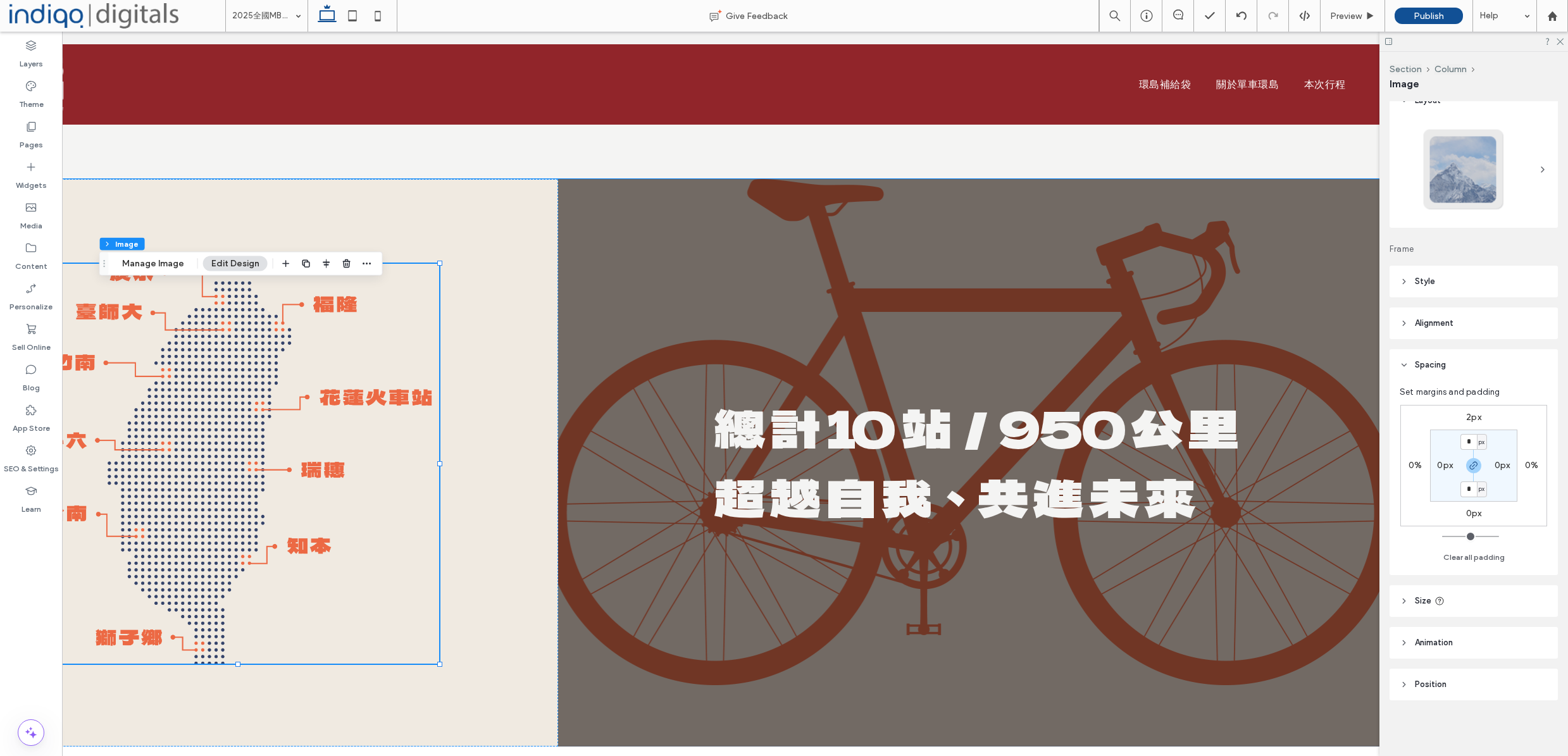
scroll to position [16, 0]
drag, startPoint x: 1474, startPoint y: 592, endPoint x: 1478, endPoint y: 637, distance: 45.2
click at [1474, 592] on header "Size" at bounding box center [1473, 600] width 168 height 32
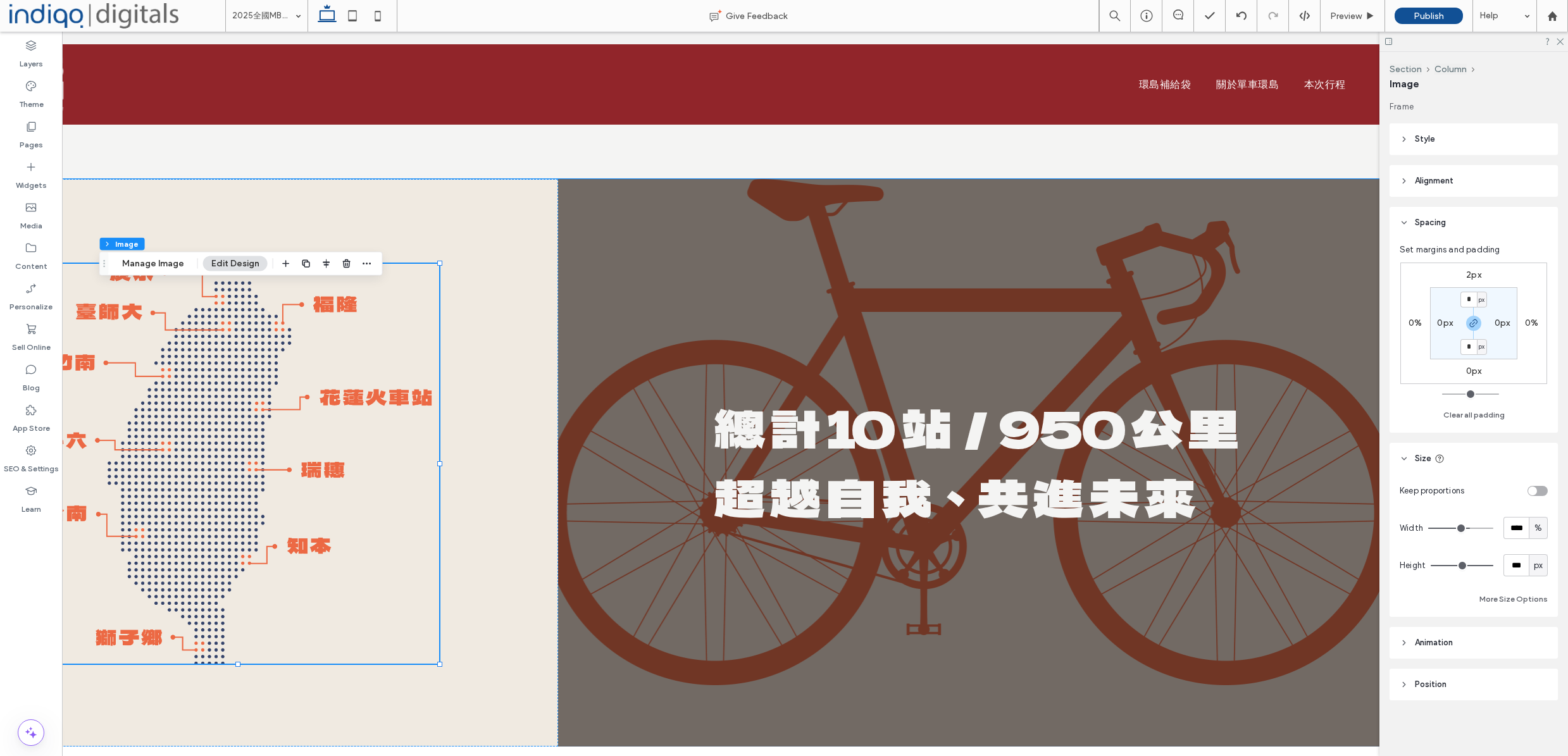
scroll to position [159, 0]
click at [1534, 492] on div "toggle" at bounding box center [1537, 490] width 20 height 11
type input "*"
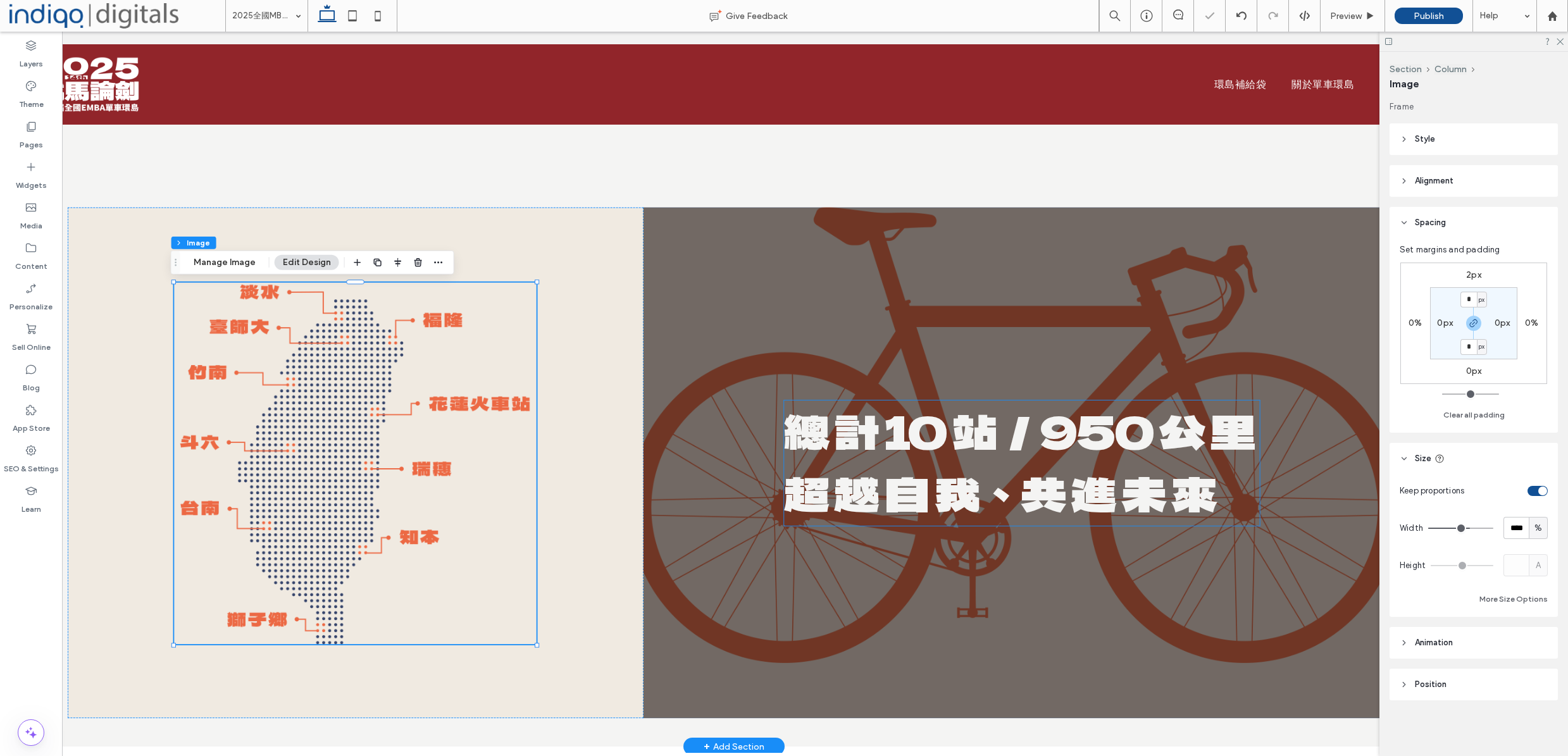
scroll to position [0, 80]
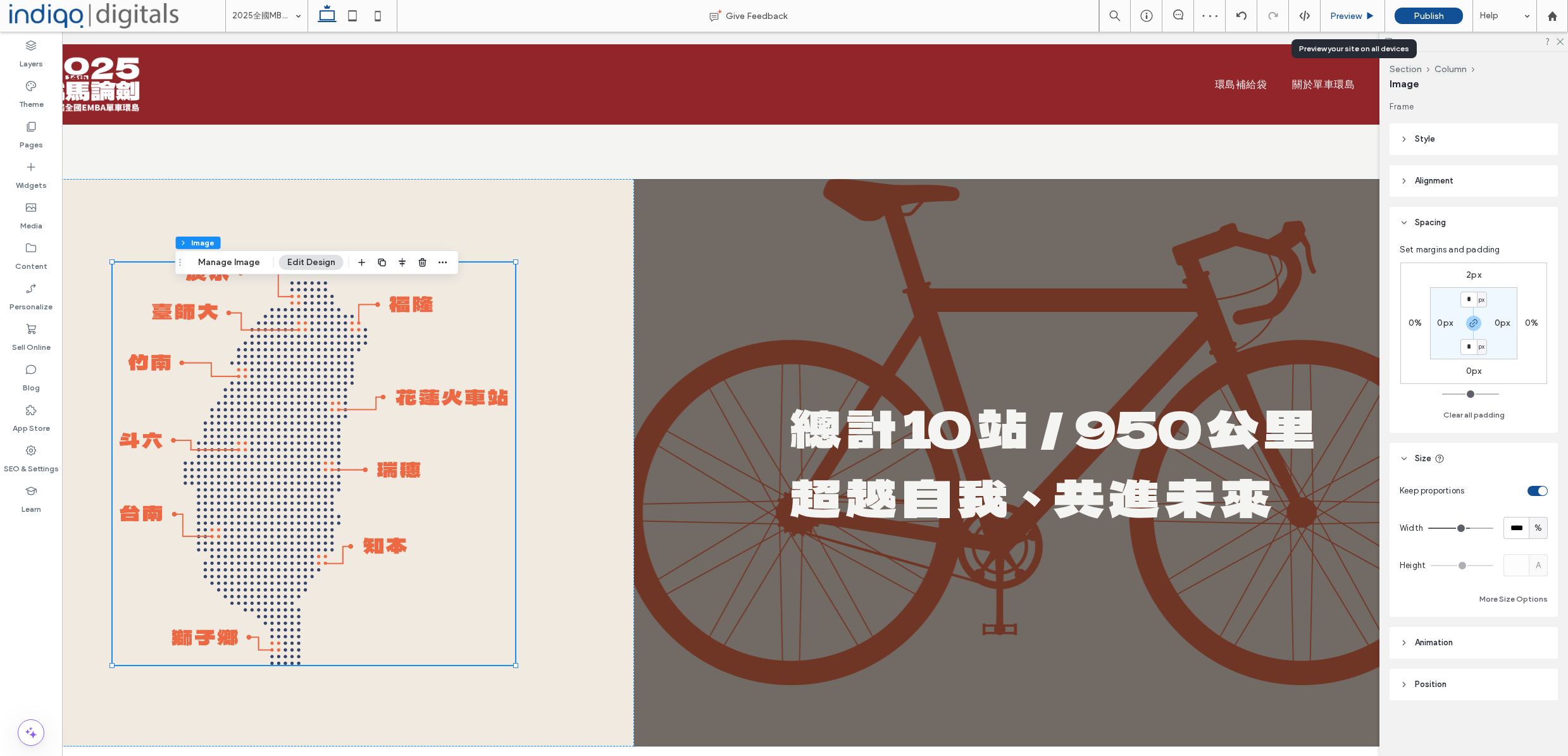
click at [1346, 19] on span "Preview" at bounding box center [1345, 15] width 32 height 11
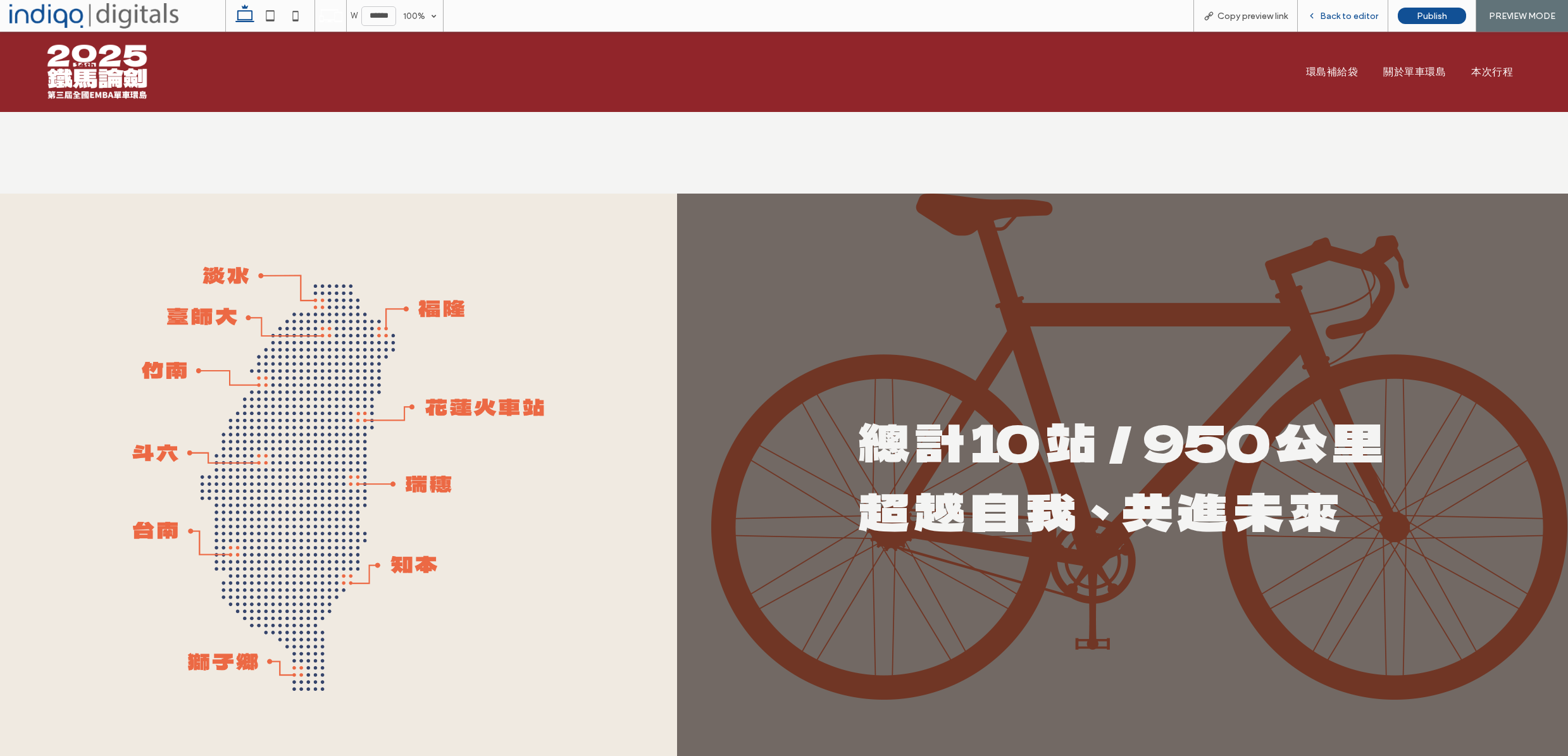
click at [1360, 16] on span "Back to editor" at bounding box center [1348, 15] width 58 height 11
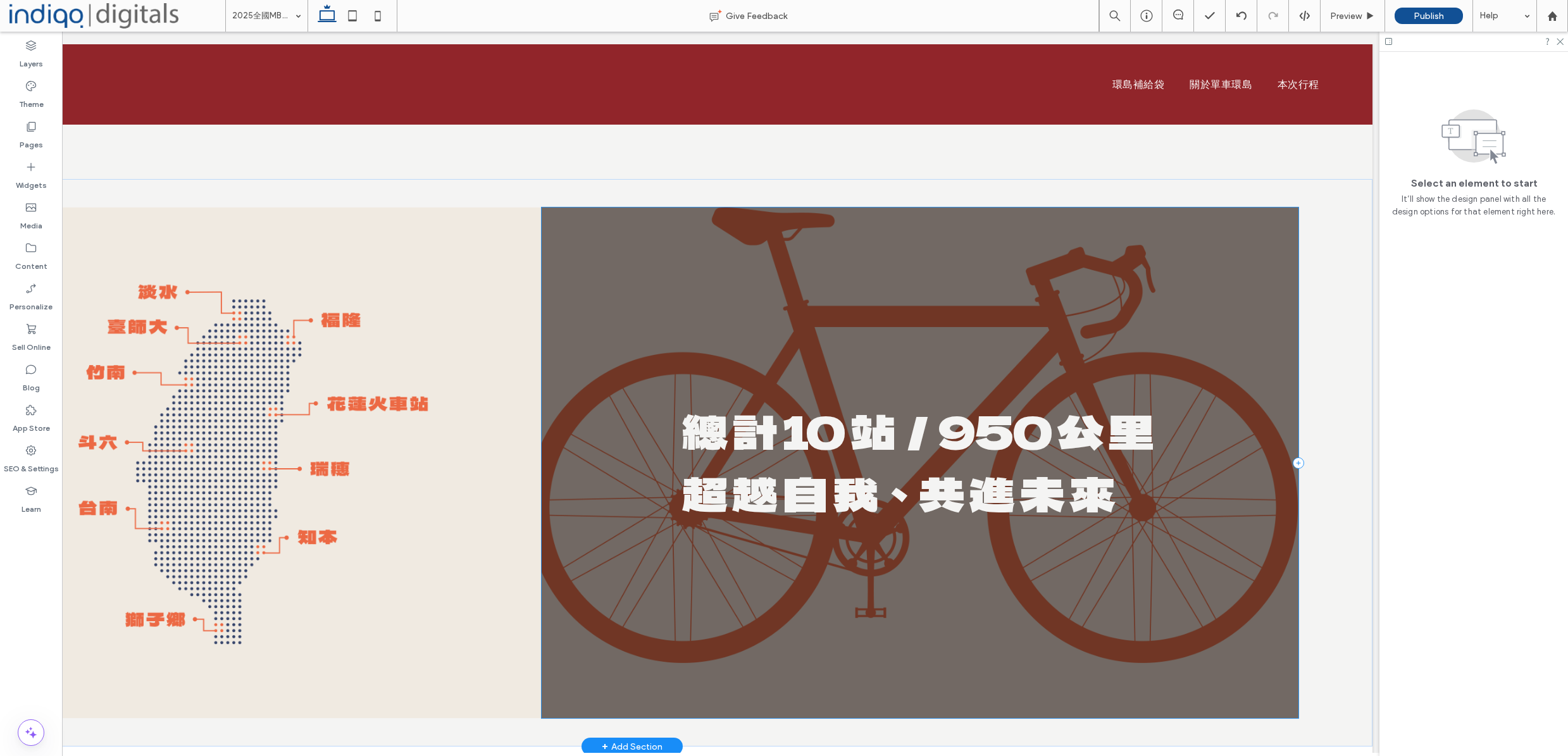
scroll to position [0, 185]
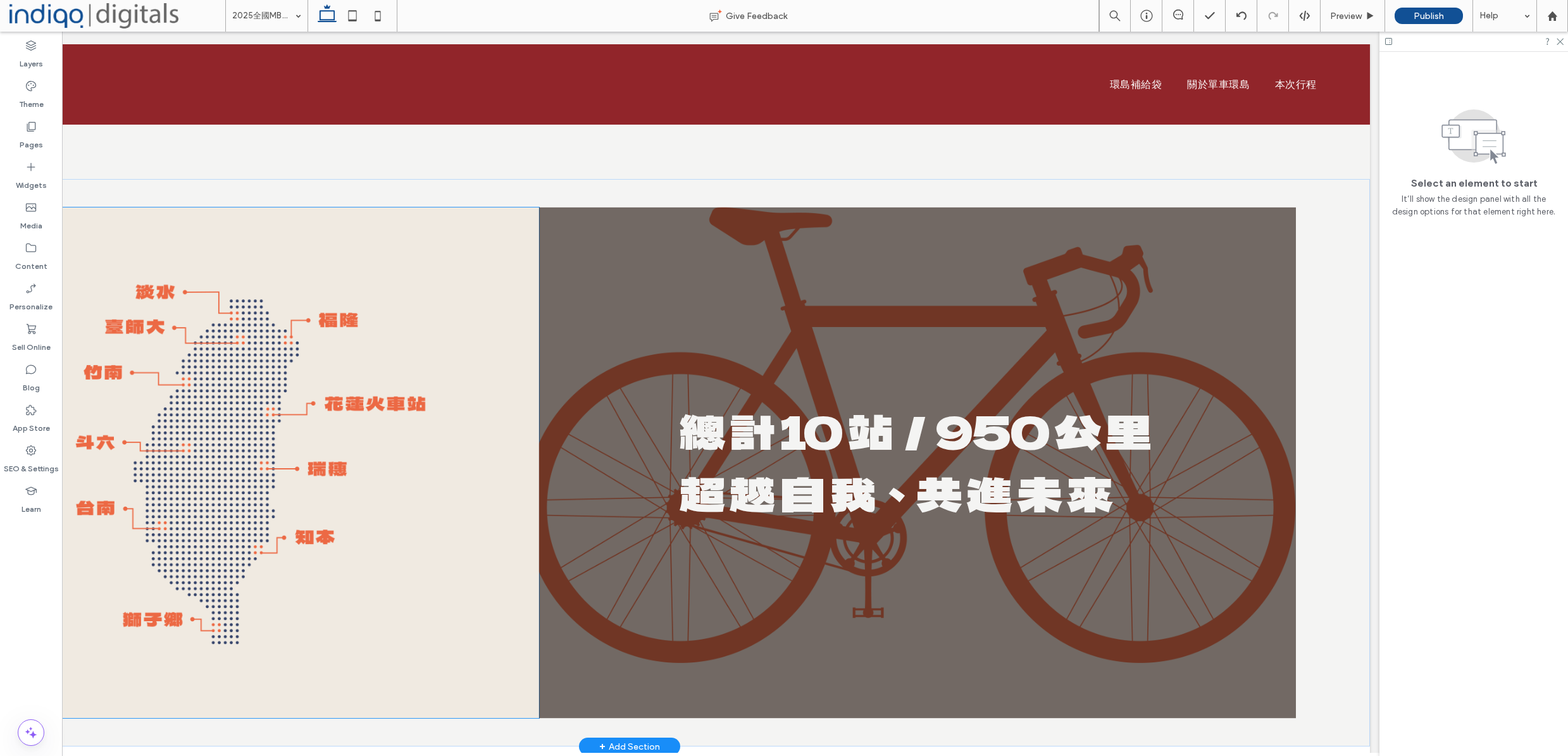
click at [531, 312] on div at bounding box center [251, 463] width 576 height 510
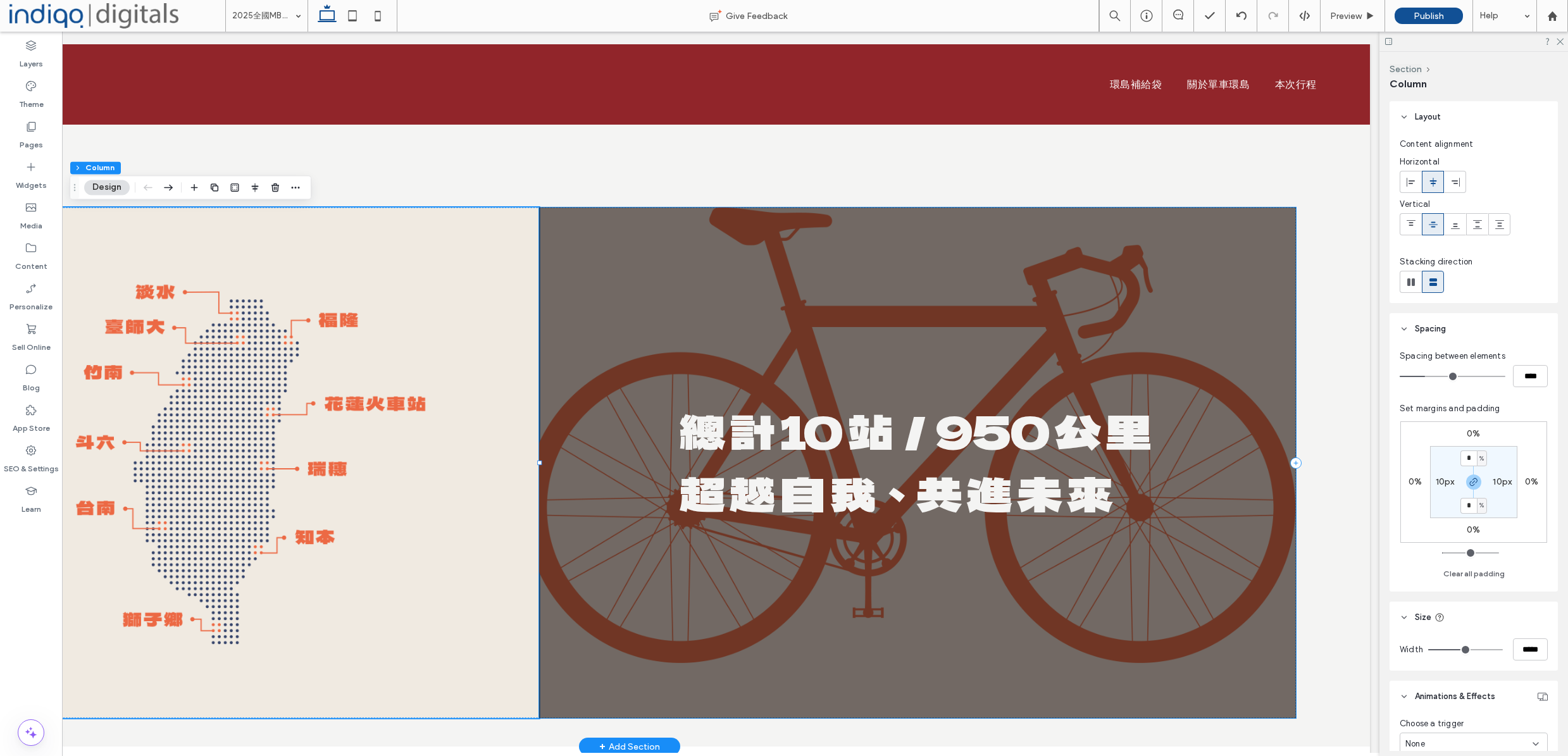
click at [572, 302] on div "總 計 10 站／950 公 里 超 越 自 我、共 進 未 來" at bounding box center [917, 463] width 756 height 510
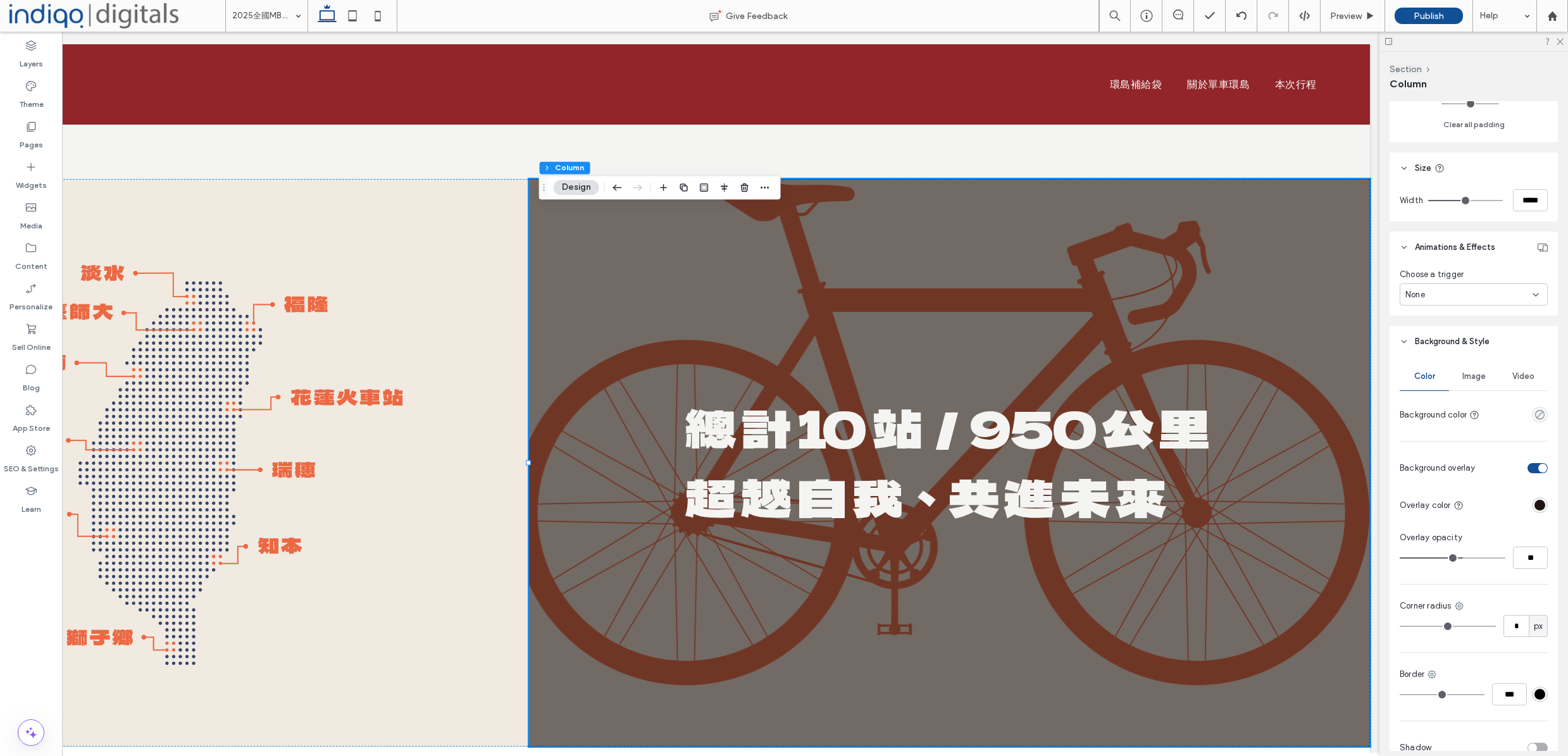
scroll to position [450, 0]
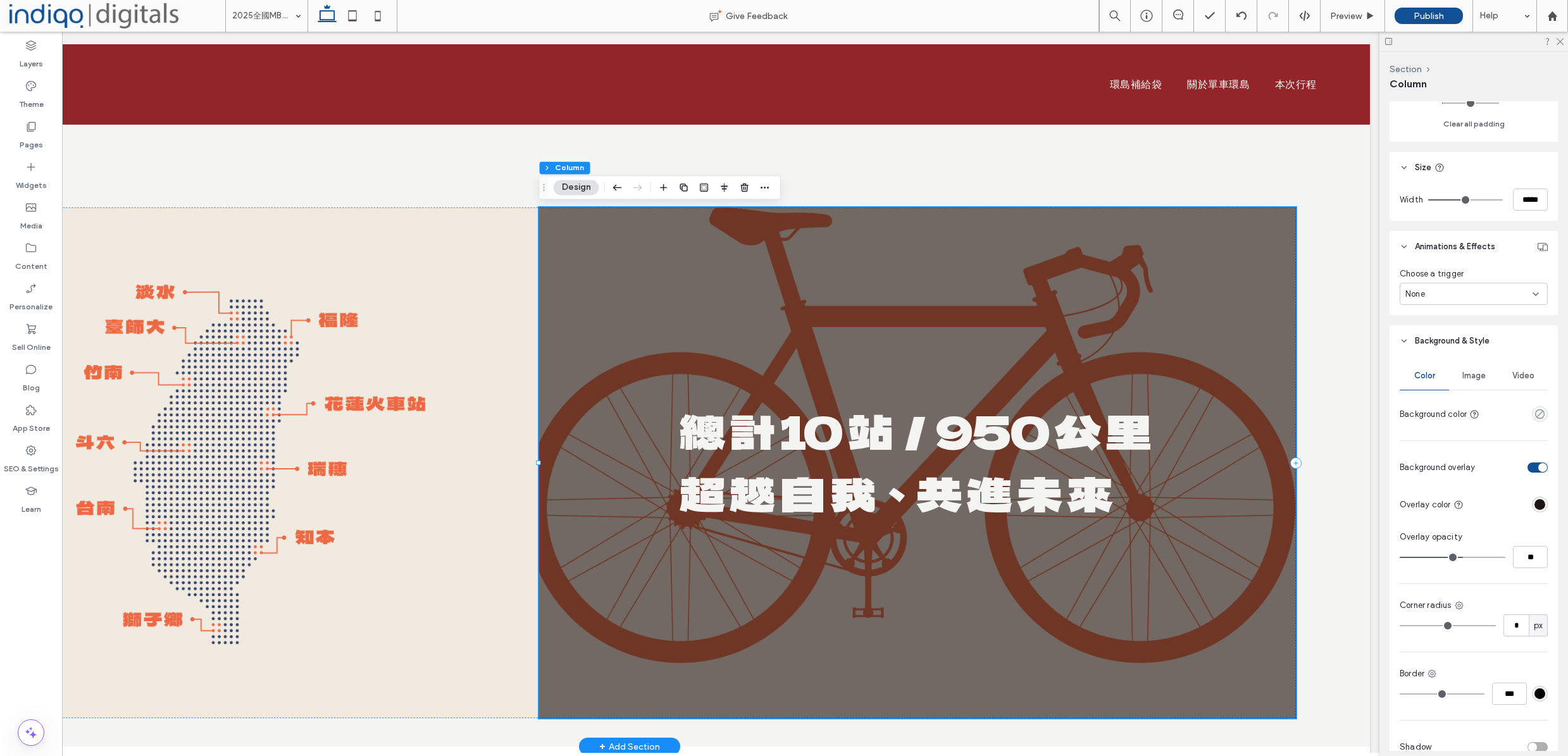
click at [871, 276] on div "總 計 10 站／950 公 里 超 越 自 我、共 進 未 來" at bounding box center [917, 463] width 756 height 510
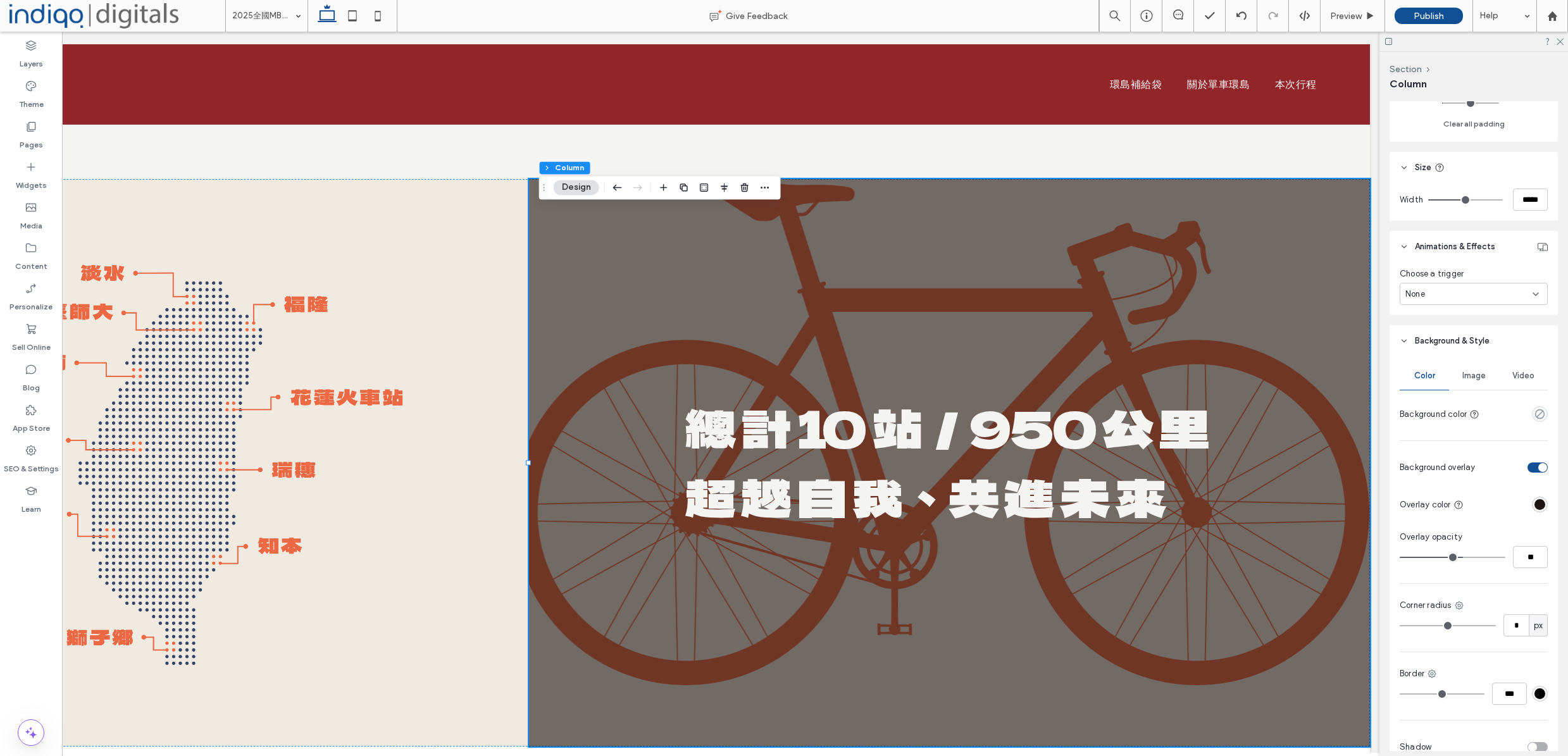
click at [1476, 386] on div "Image" at bounding box center [1473, 376] width 50 height 28
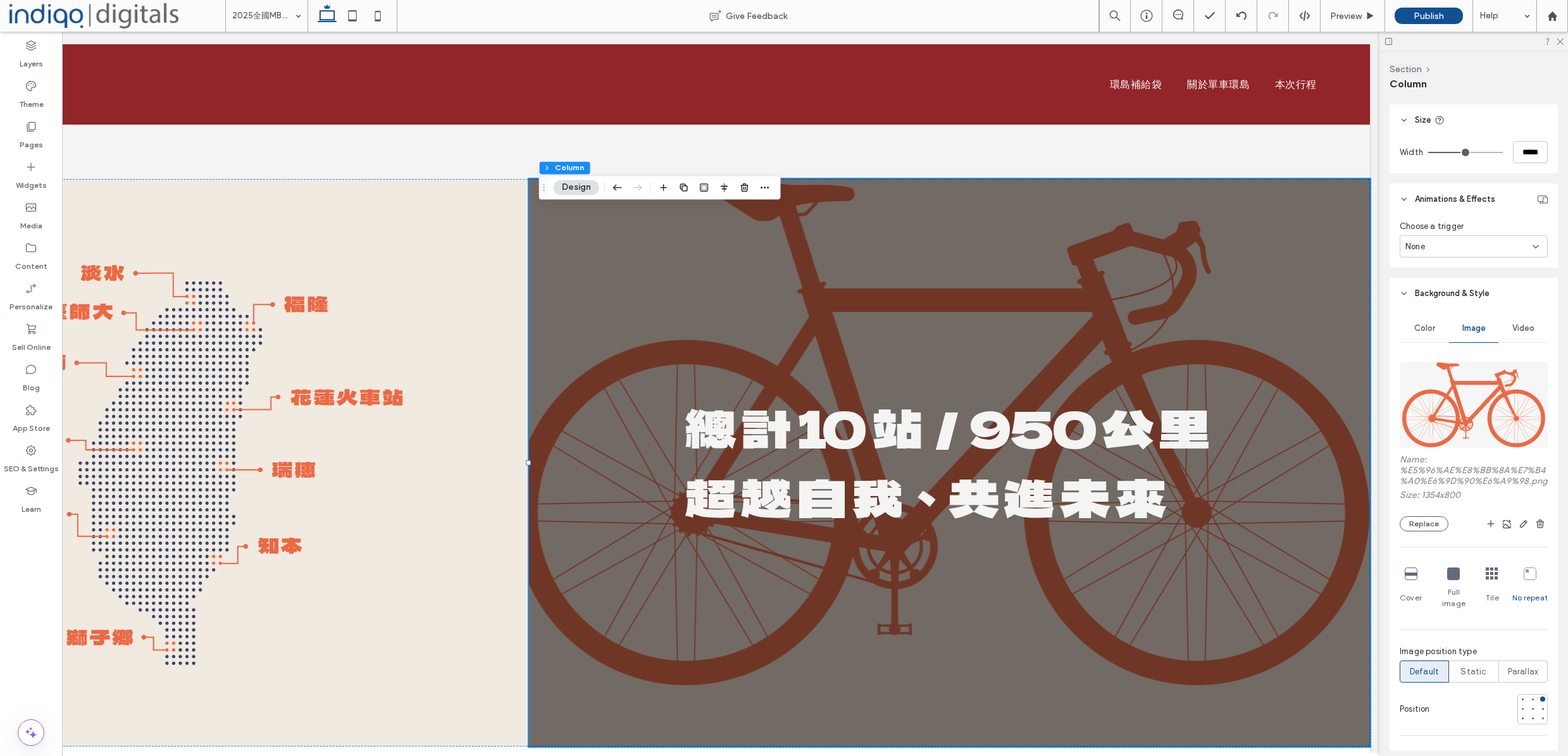
scroll to position [513, 0]
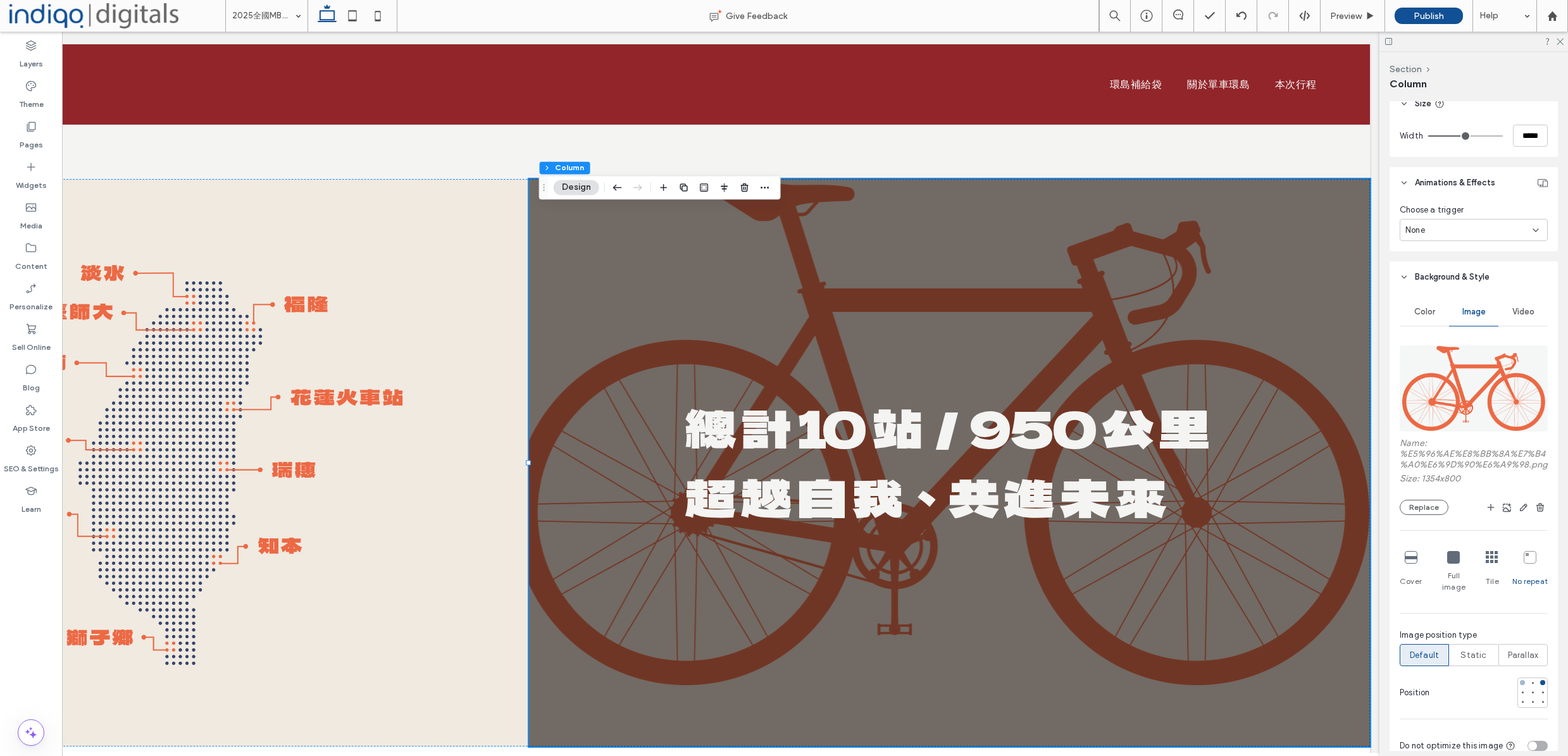
click at [1520, 683] on div at bounding box center [1522, 681] width 5 height 5
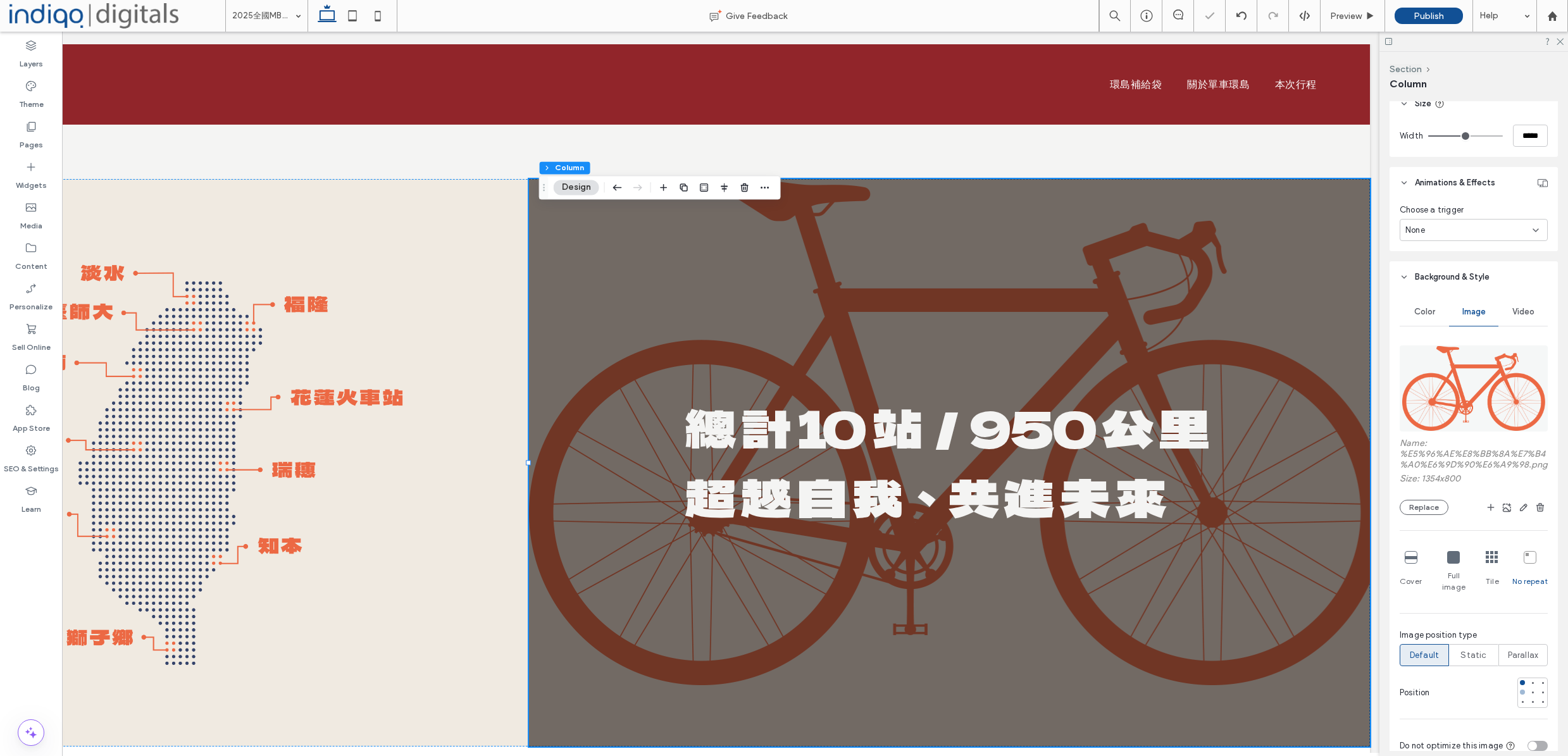
click at [1518, 695] on div at bounding box center [1522, 691] width 9 height 9
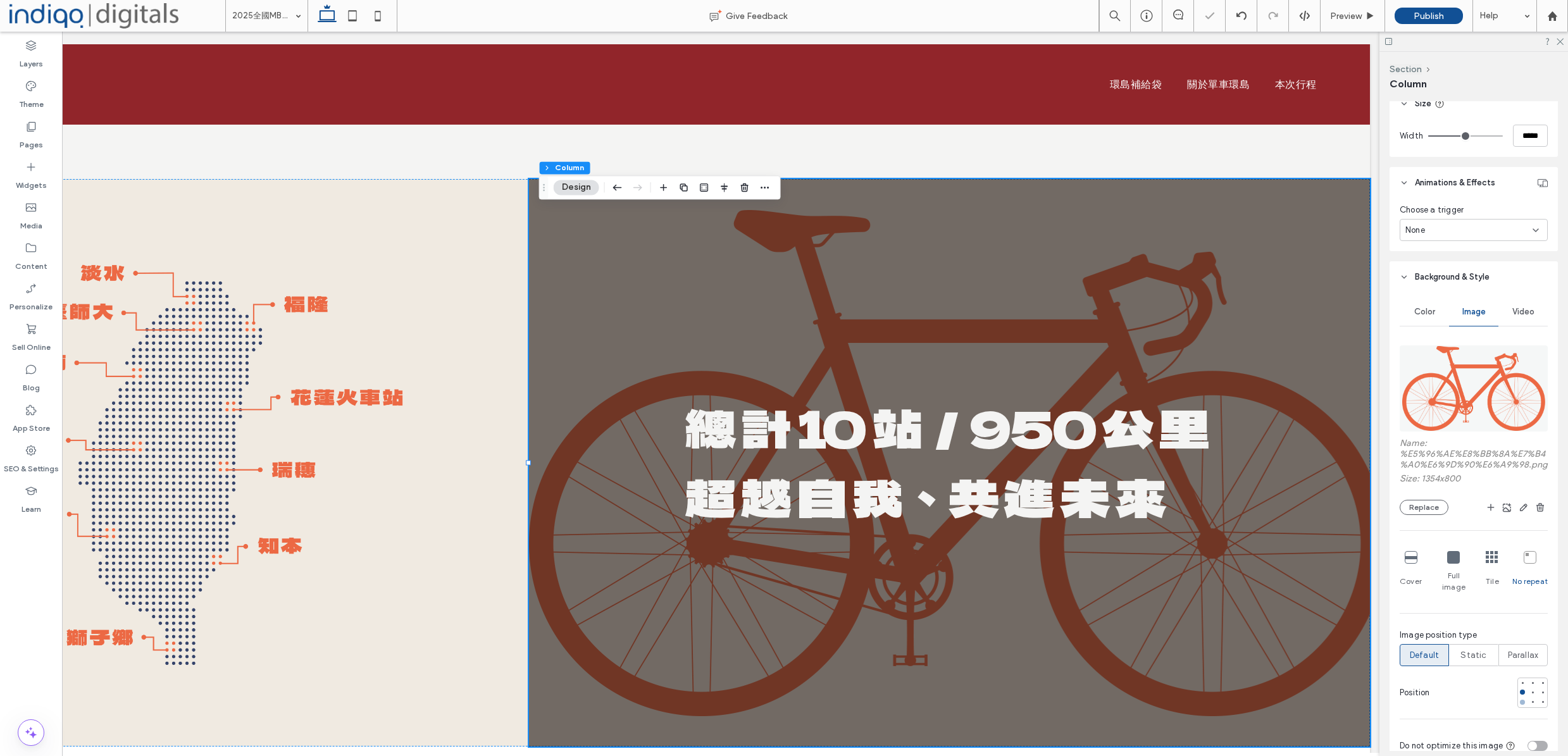
click at [1520, 702] on div at bounding box center [1522, 702] width 5 height 5
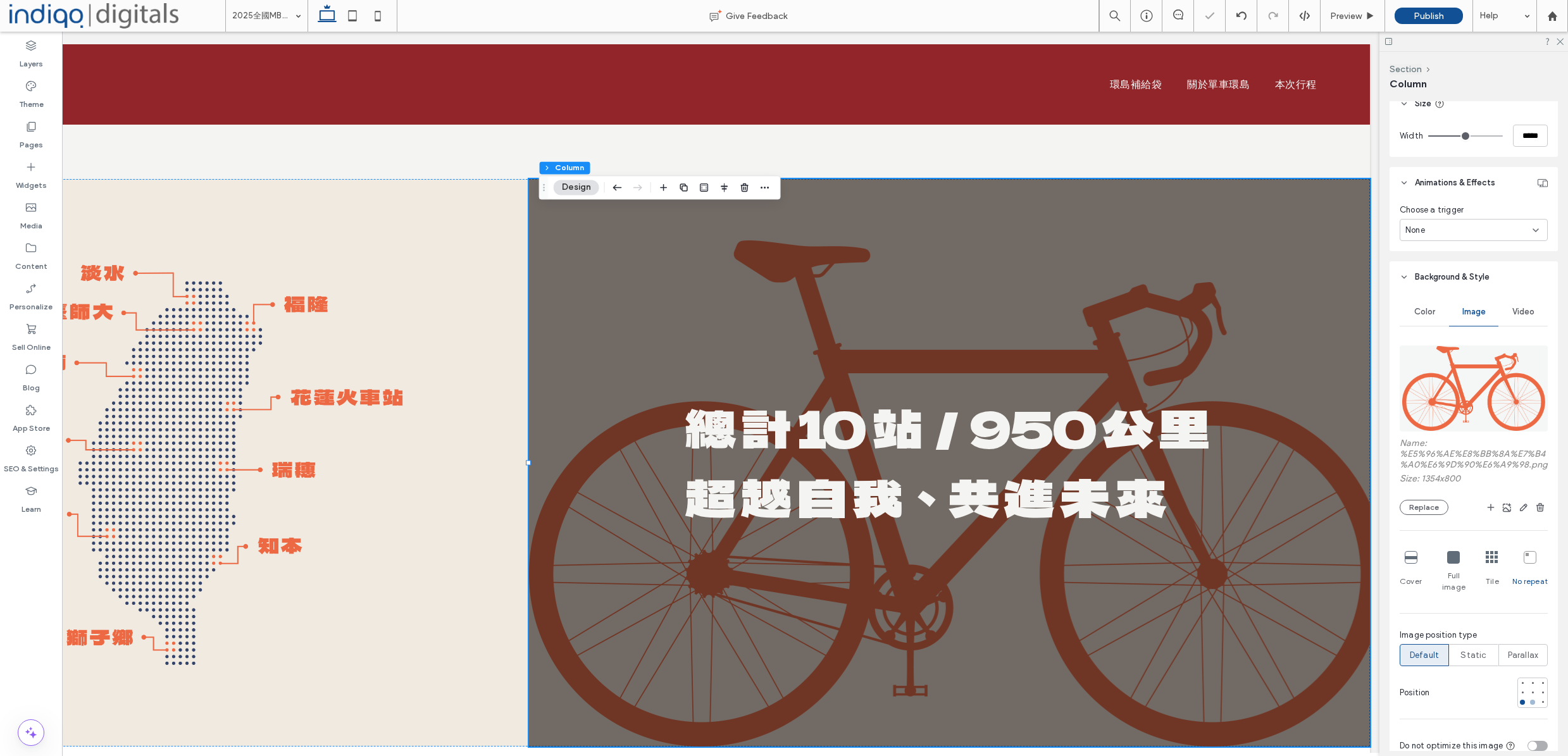
click at [1528, 700] on div at bounding box center [1532, 702] width 9 height 9
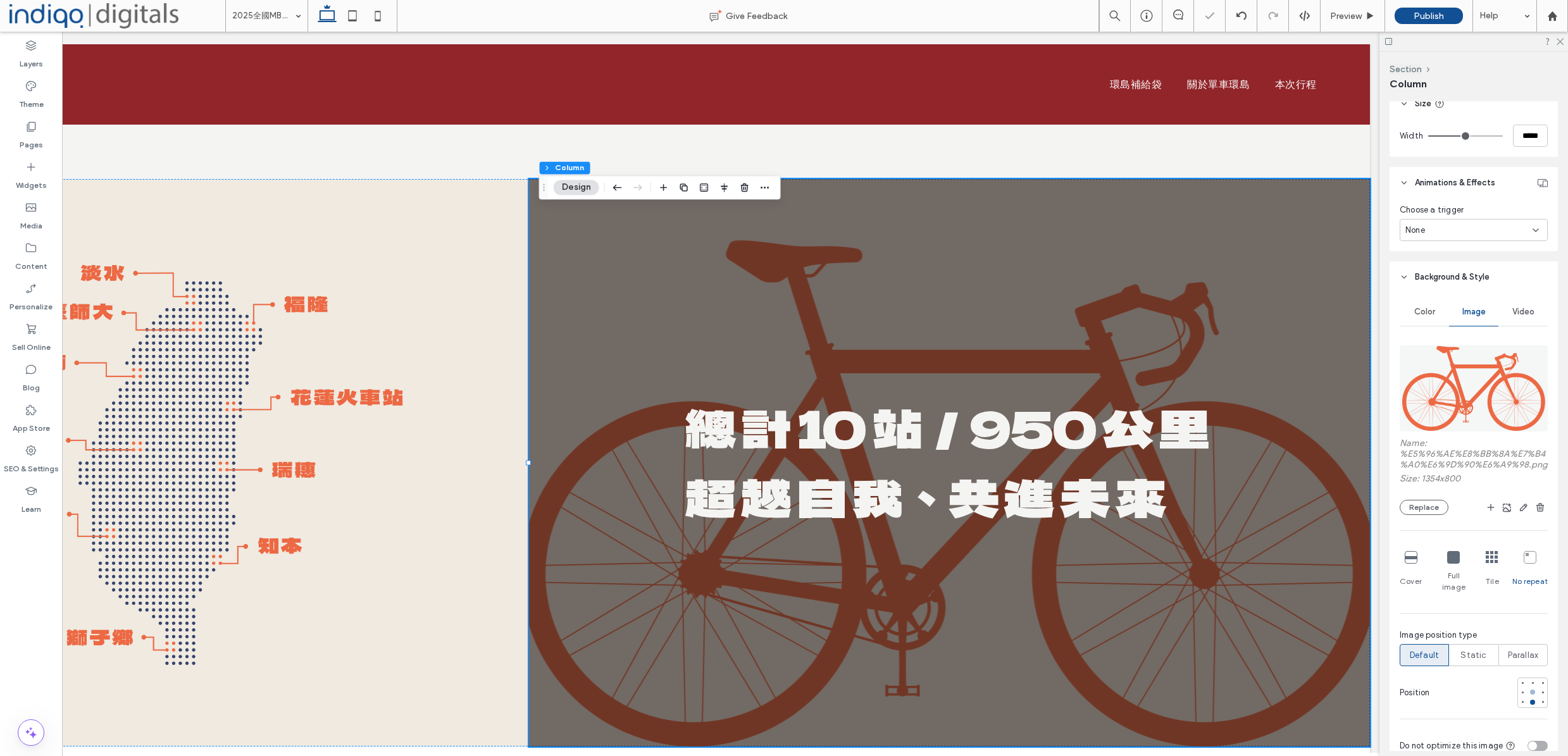
click at [1529, 691] on div at bounding box center [1532, 691] width 9 height 9
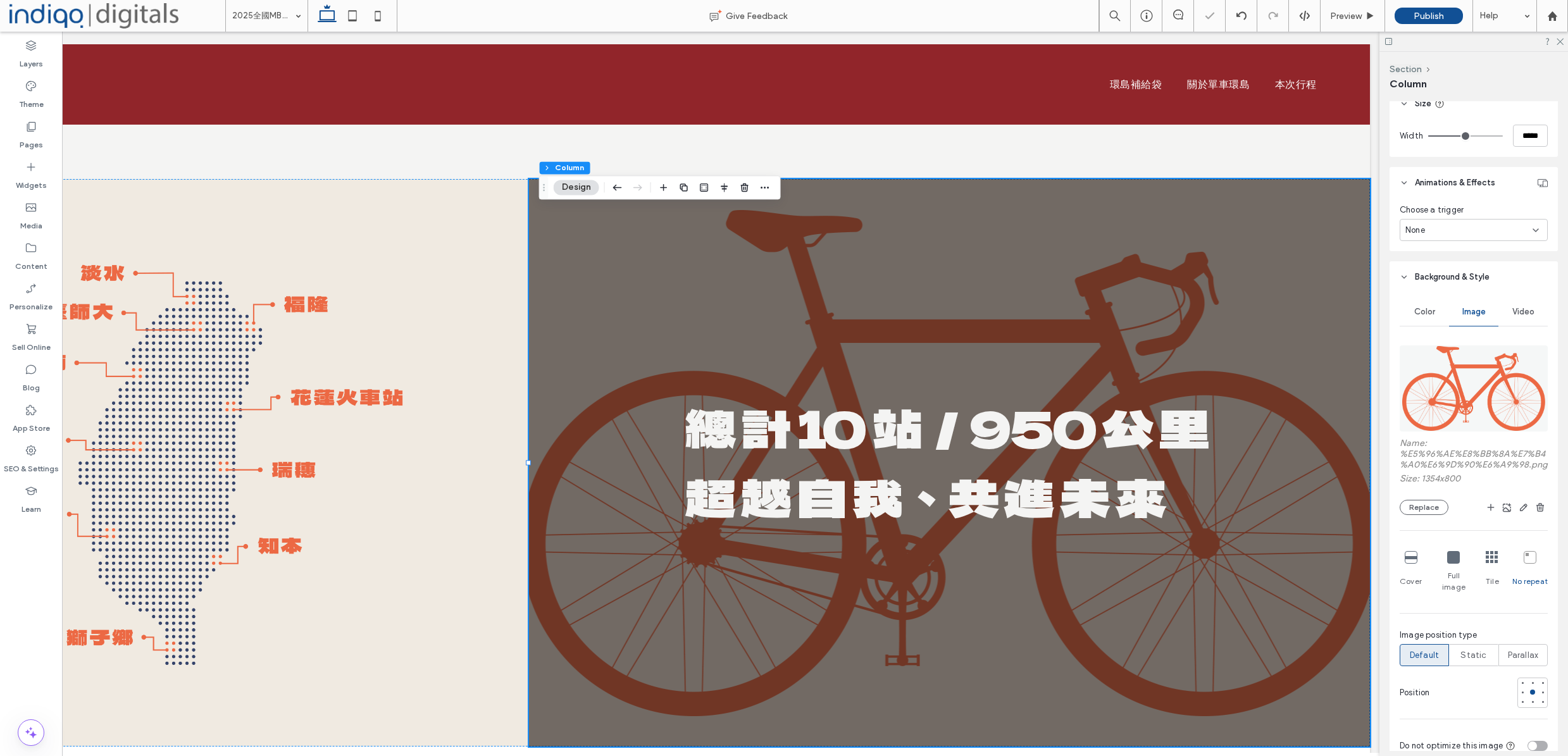
click at [1520, 700] on div at bounding box center [1533, 693] width 31 height 31
click at [1520, 700] on div at bounding box center [1522, 702] width 5 height 5
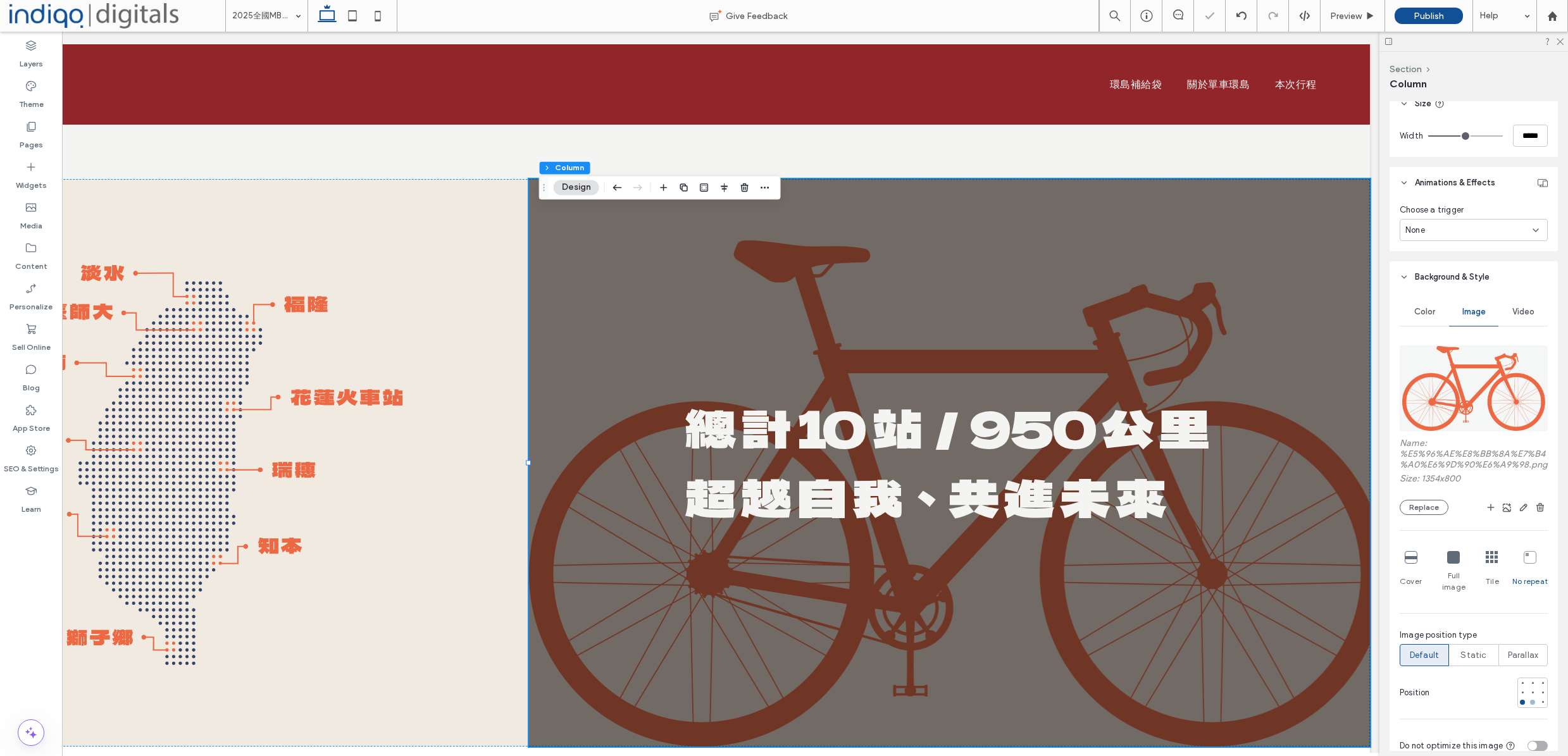
click at [1530, 700] on div at bounding box center [1532, 702] width 5 height 5
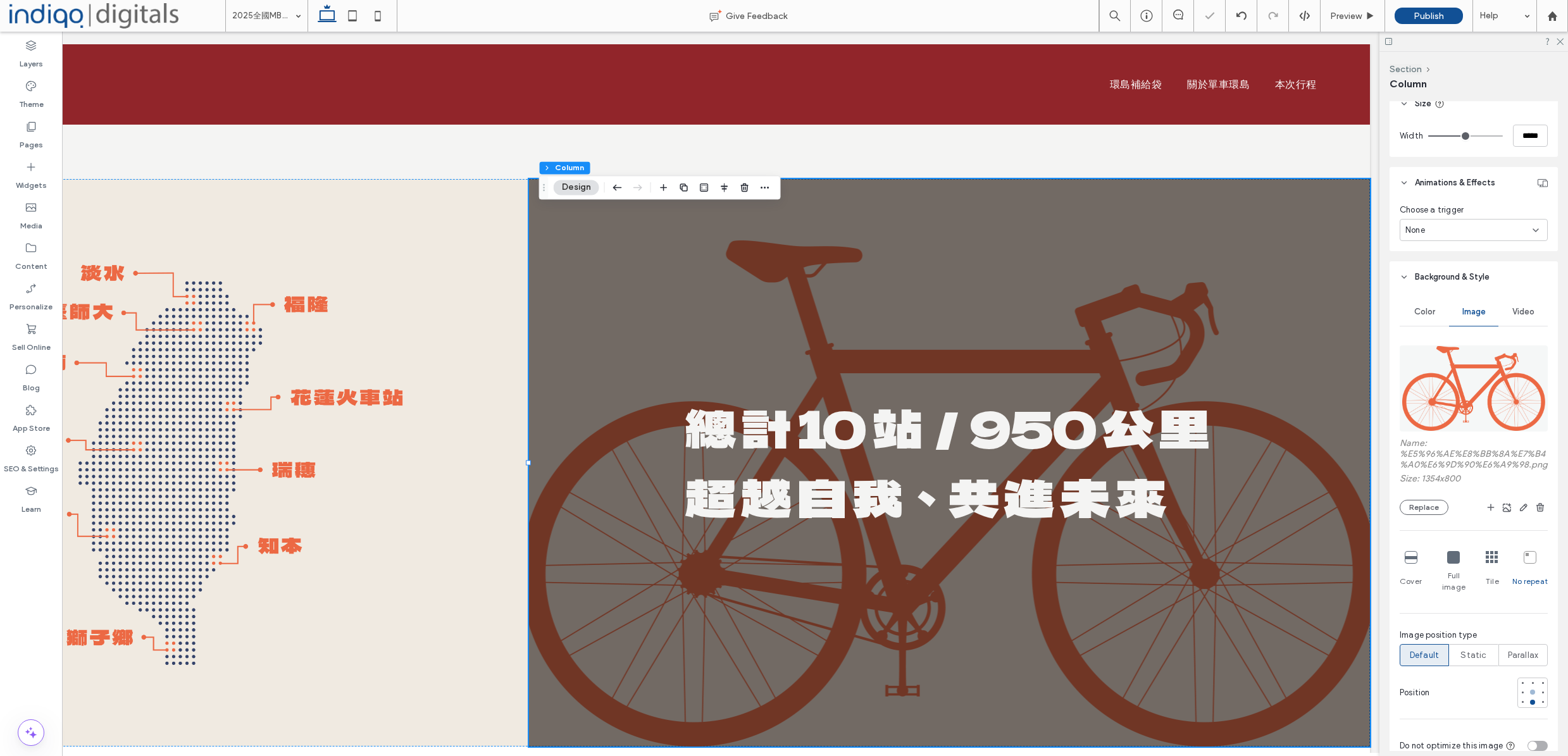
click at [1528, 693] on div at bounding box center [1532, 691] width 9 height 9
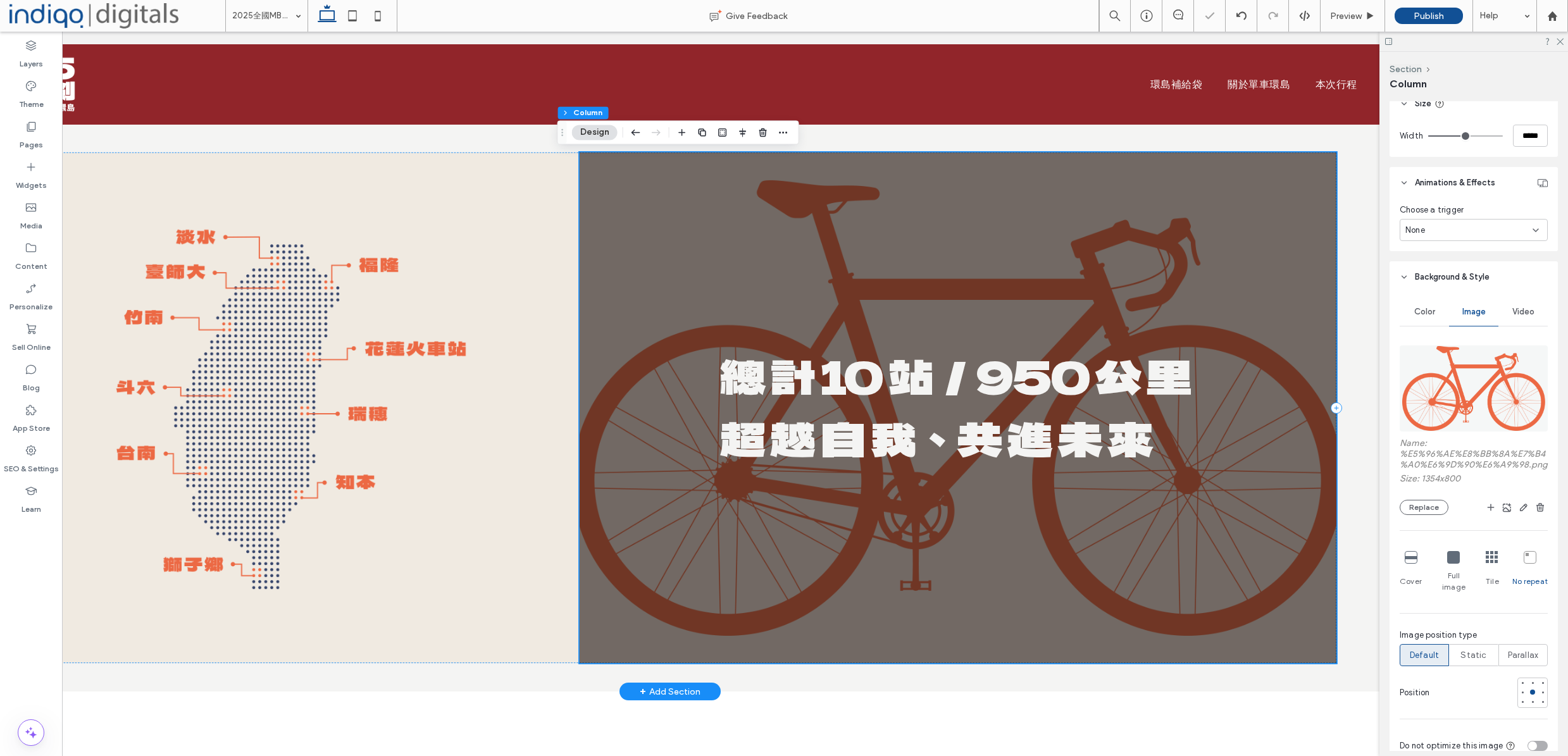
scroll to position [0, 129]
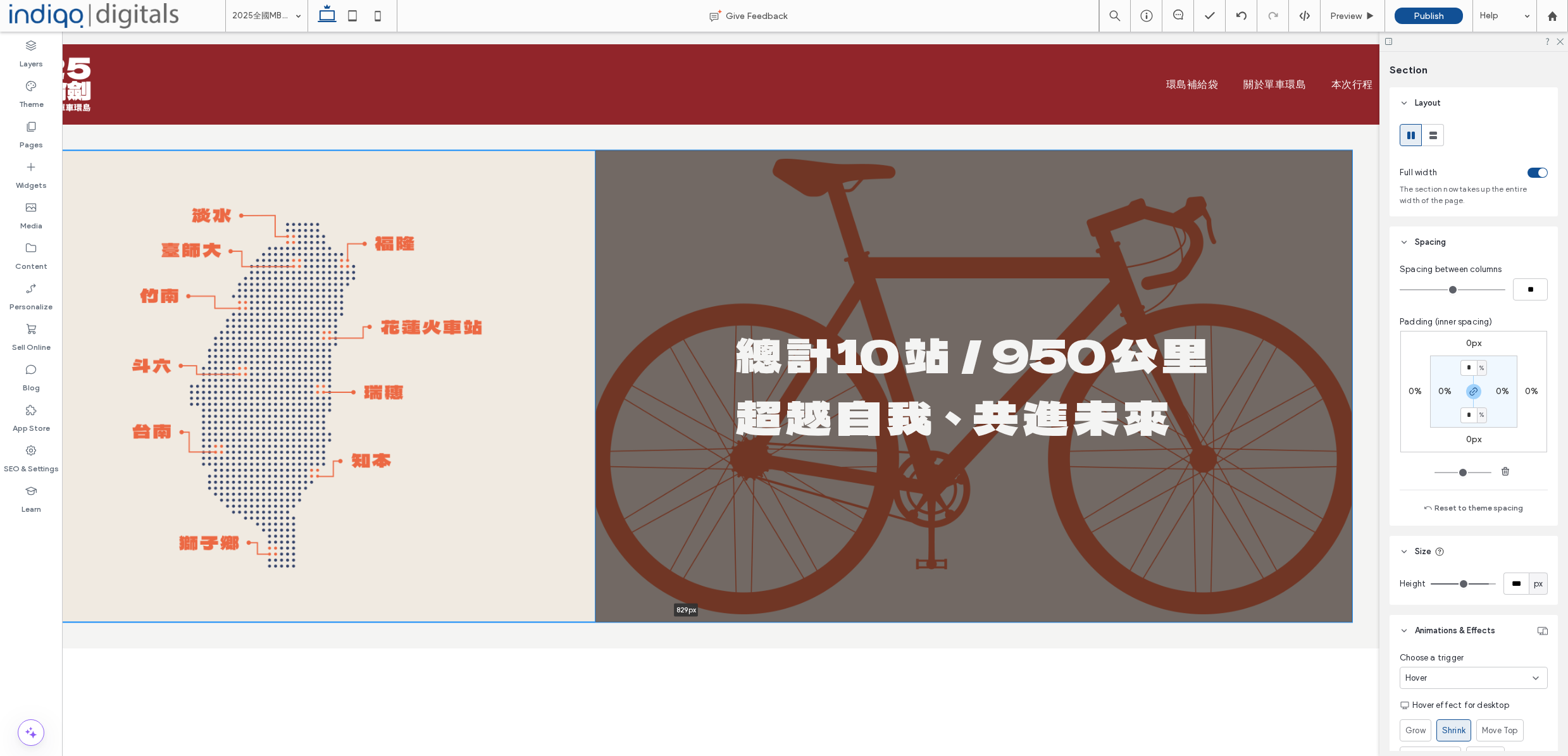
drag, startPoint x: 540, startPoint y: 690, endPoint x: 669, endPoint y: 635, distance: 140.2
click at [536, 647] on div at bounding box center [686, 648] width 1481 height 7
type input "***"
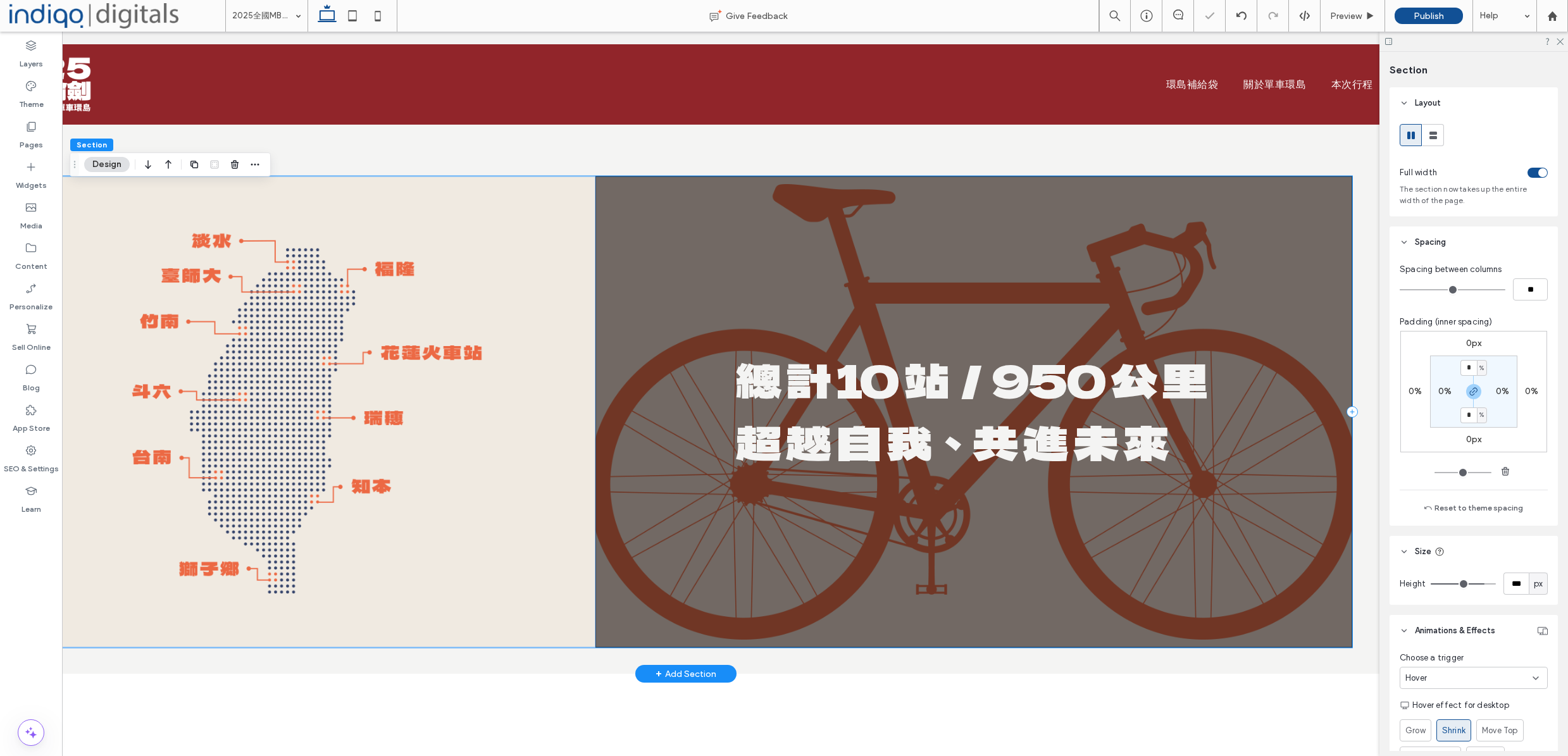
scroll to position [3748, 0]
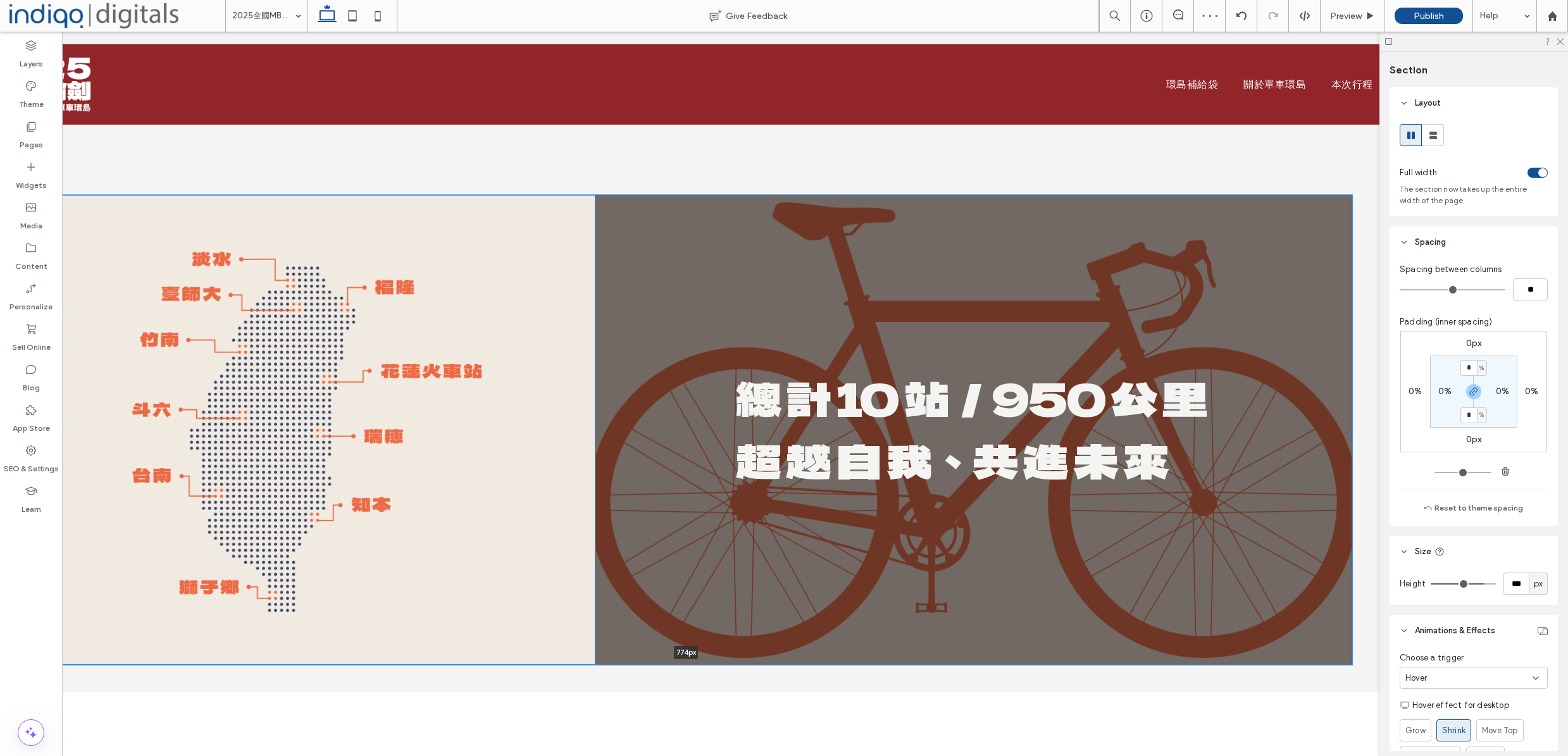
drag, startPoint x: 507, startPoint y: 691, endPoint x: 501, endPoint y: 656, distance: 35.5
click at [501, 657] on div "總 計 10 站／950 公 里 超 越 自 我、共 進 未 來 774px Section + Add Section" at bounding box center [686, 430] width 1481 height 522
type input "***"
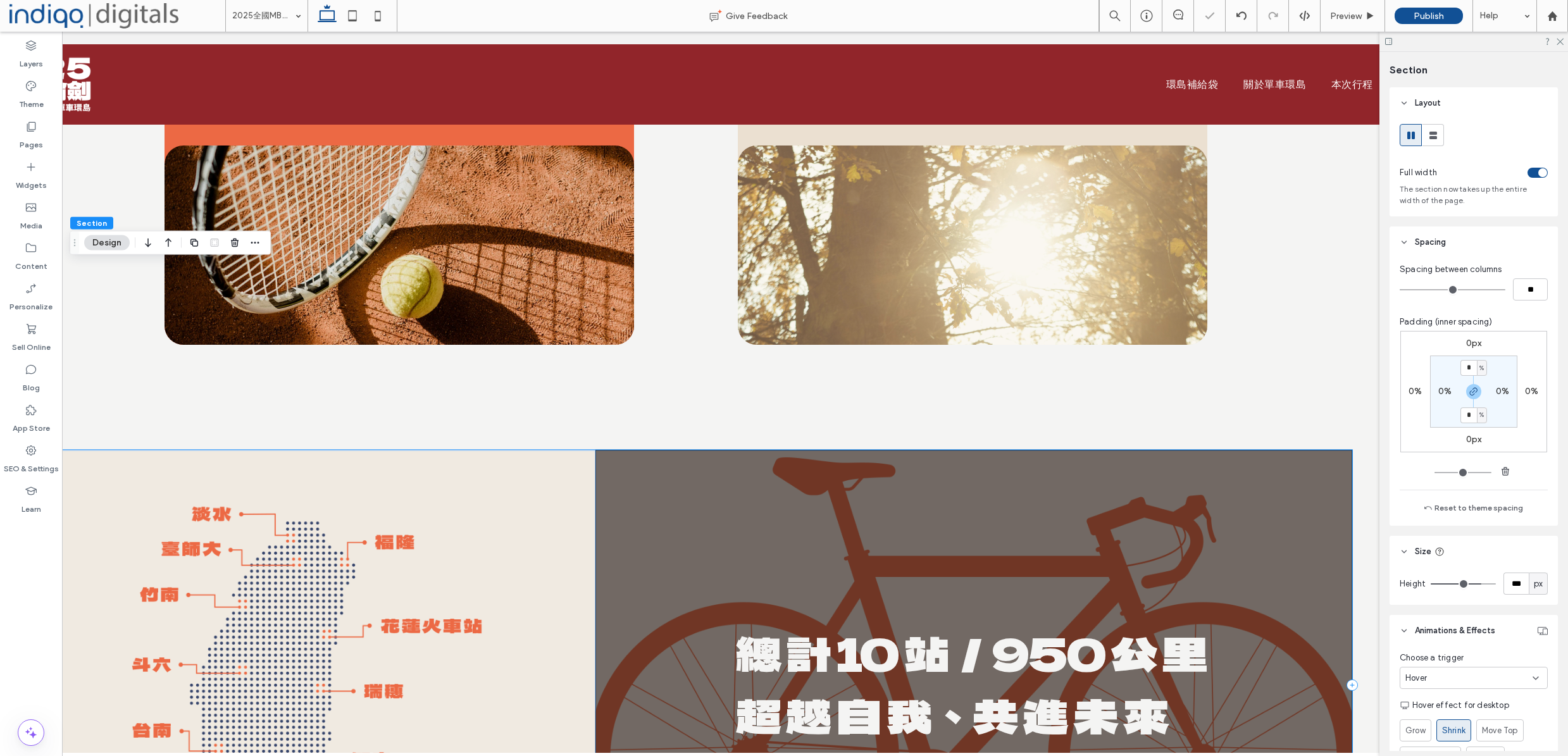
scroll to position [3465, 0]
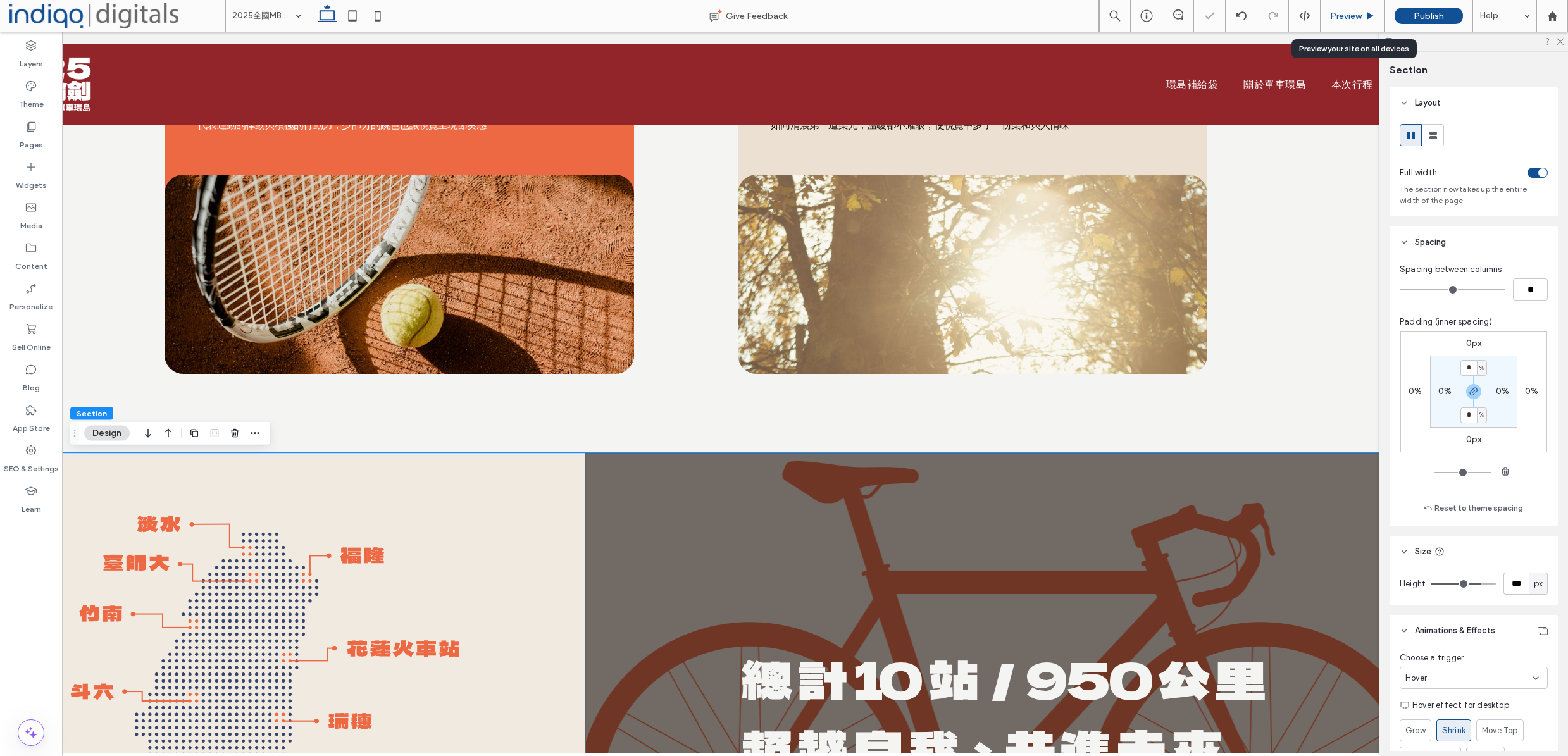
click at [1354, 12] on span "Preview" at bounding box center [1345, 15] width 32 height 11
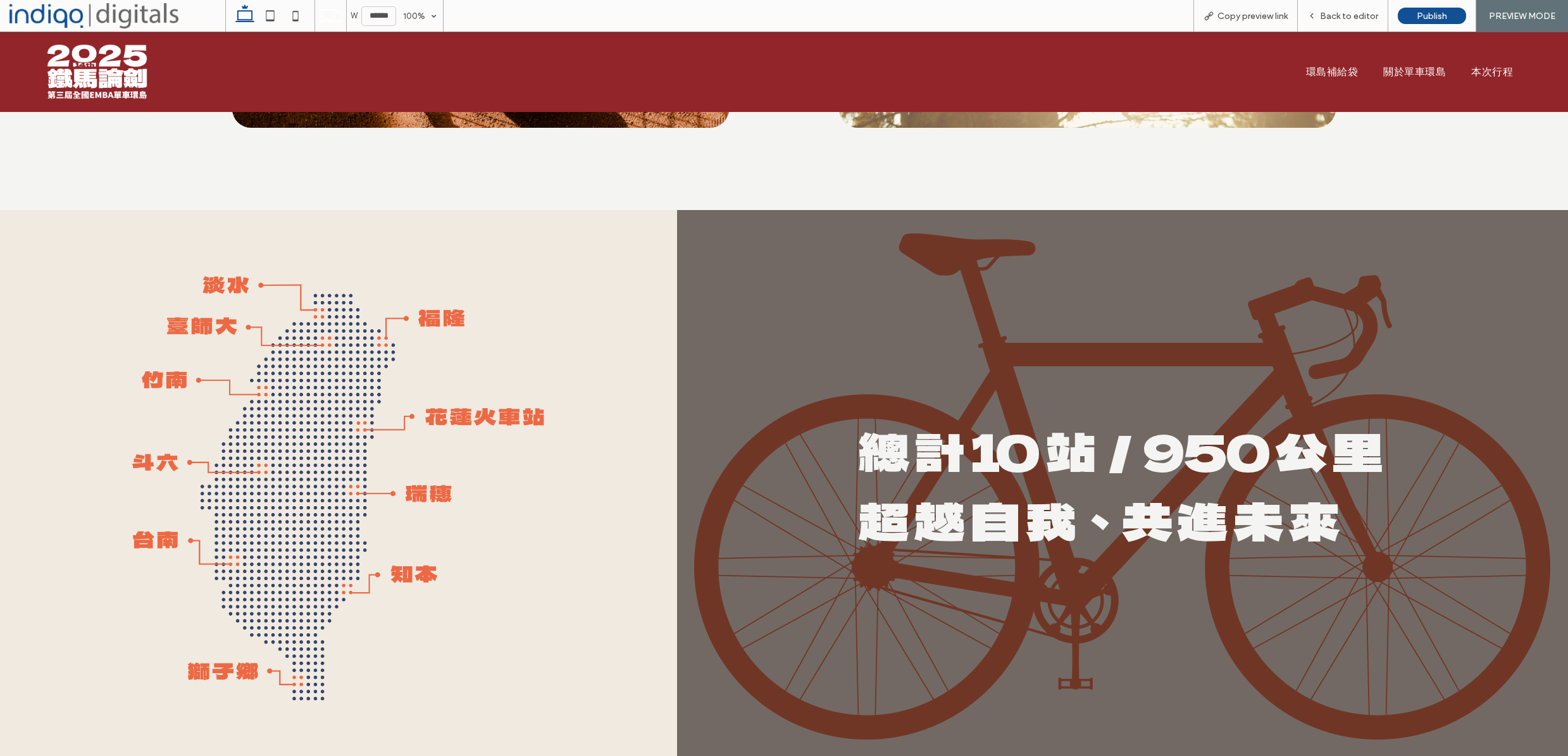
scroll to position [3827, 0]
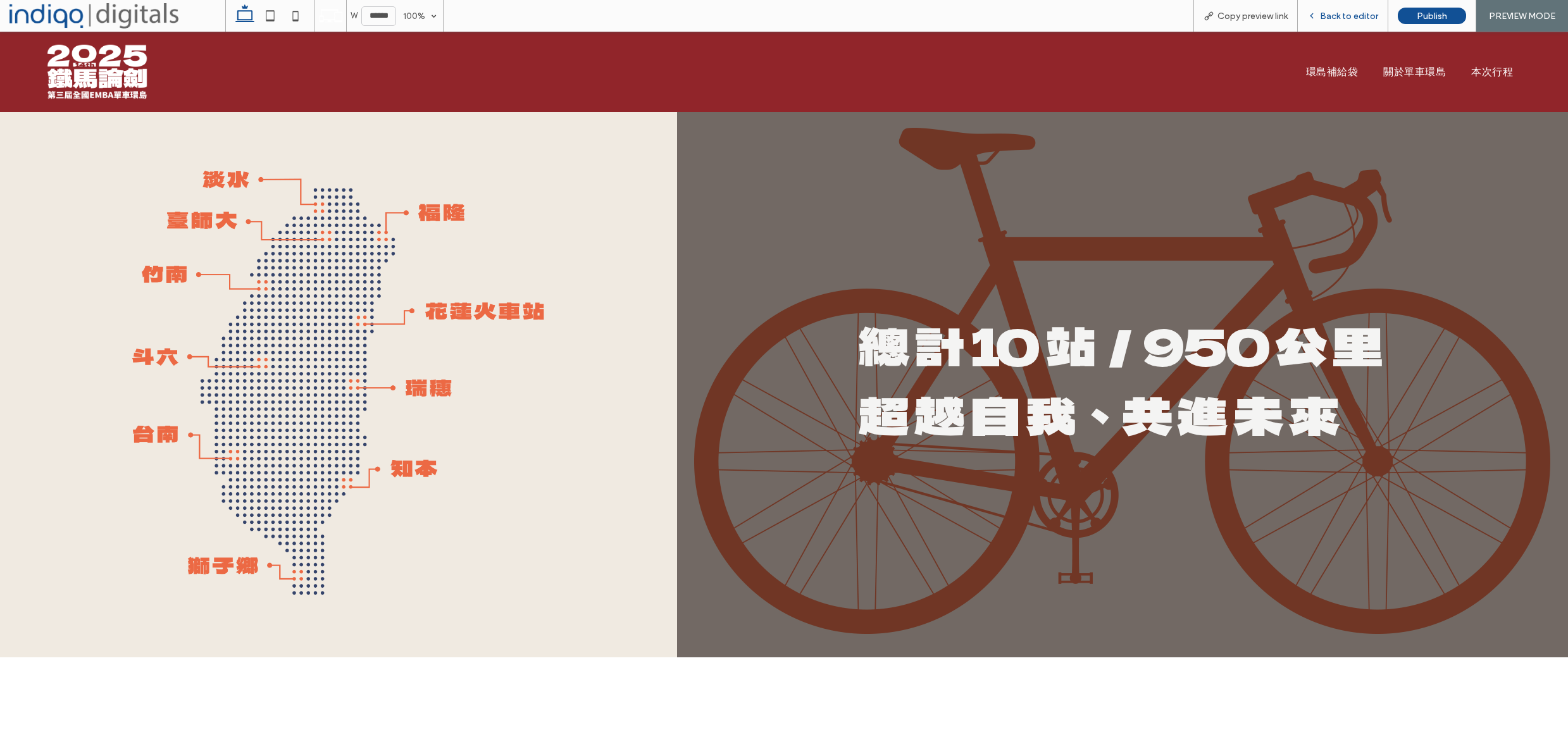
click at [1315, 19] on icon at bounding box center [1311, 15] width 9 height 9
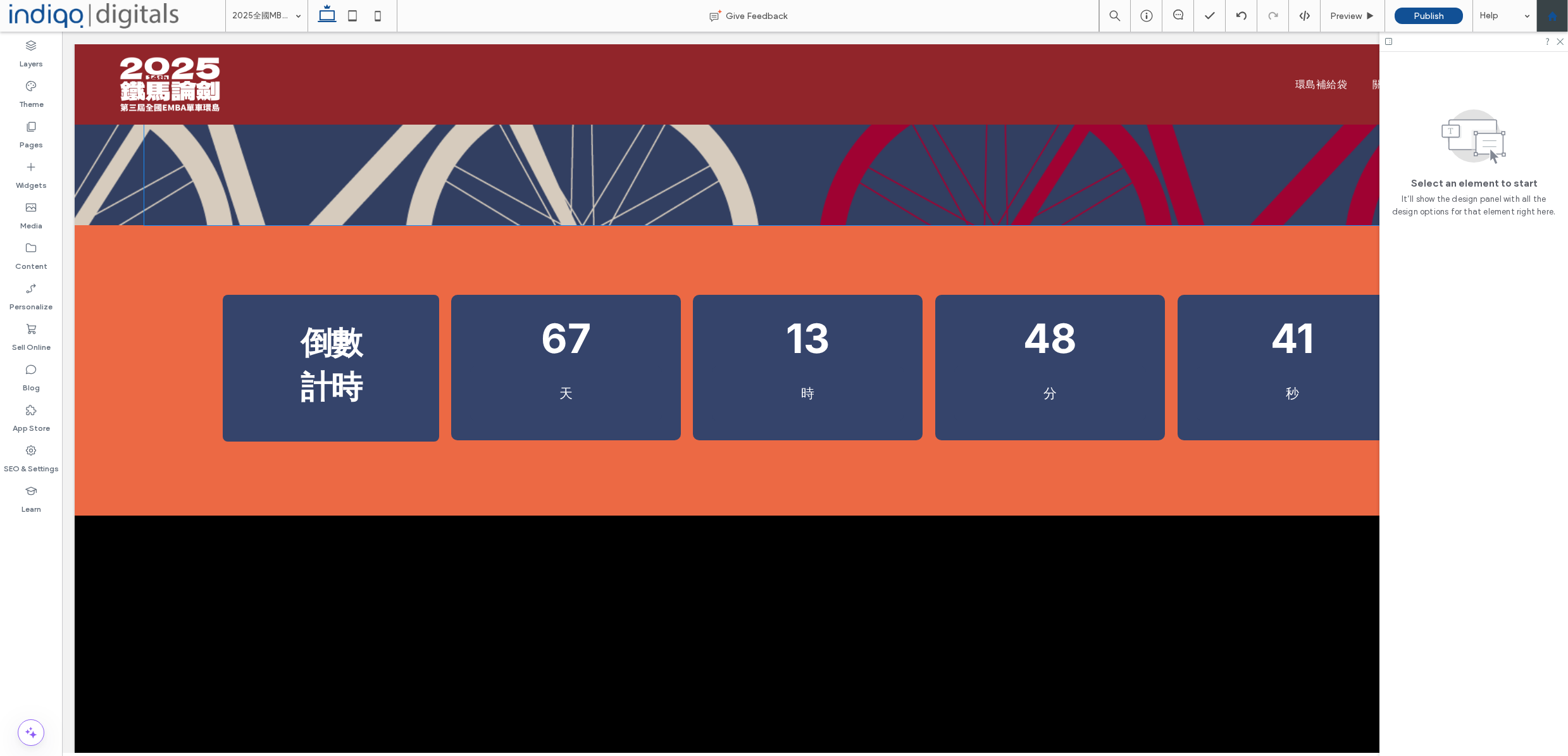
scroll to position [558, 0]
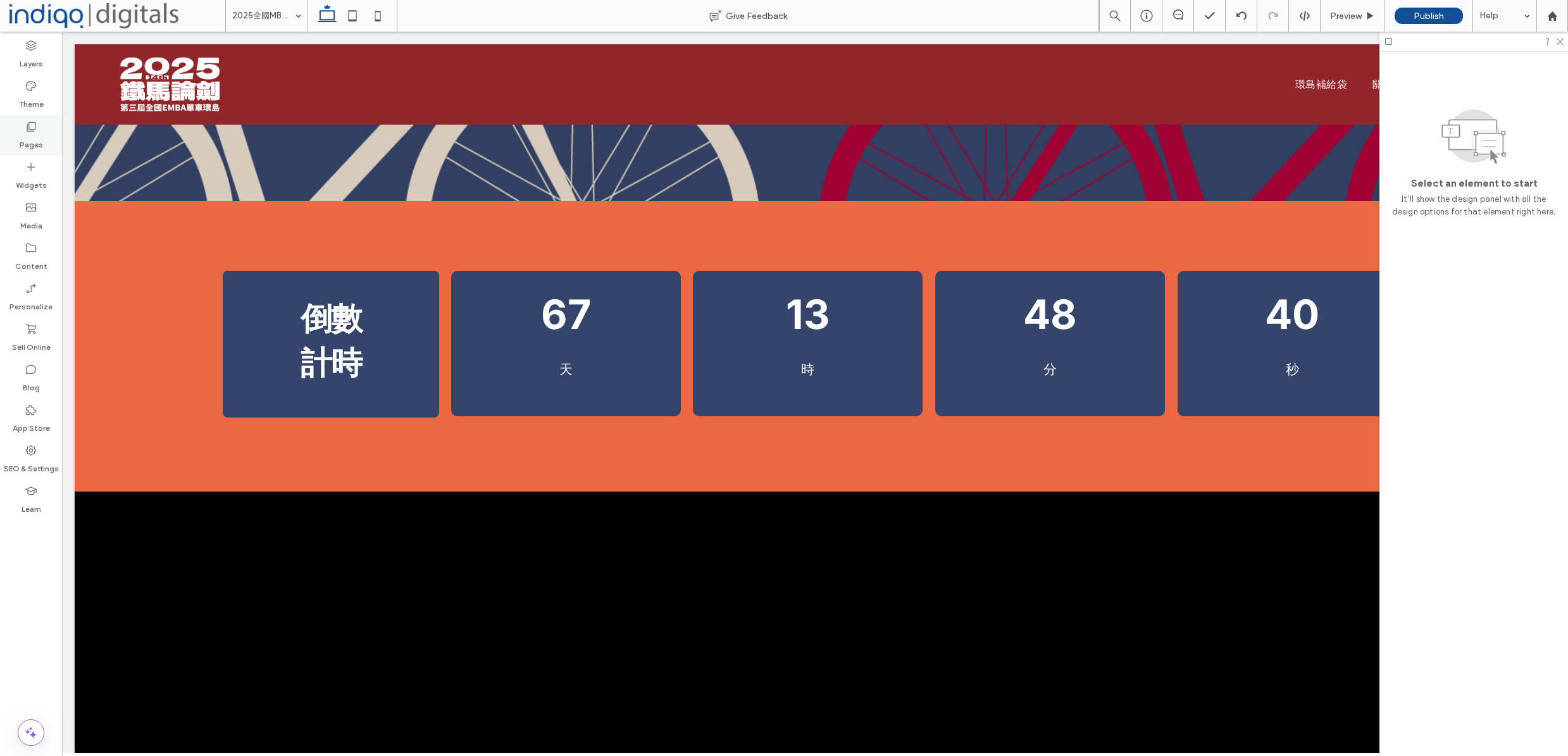
click at [36, 149] on label "Pages" at bounding box center [32, 141] width 23 height 18
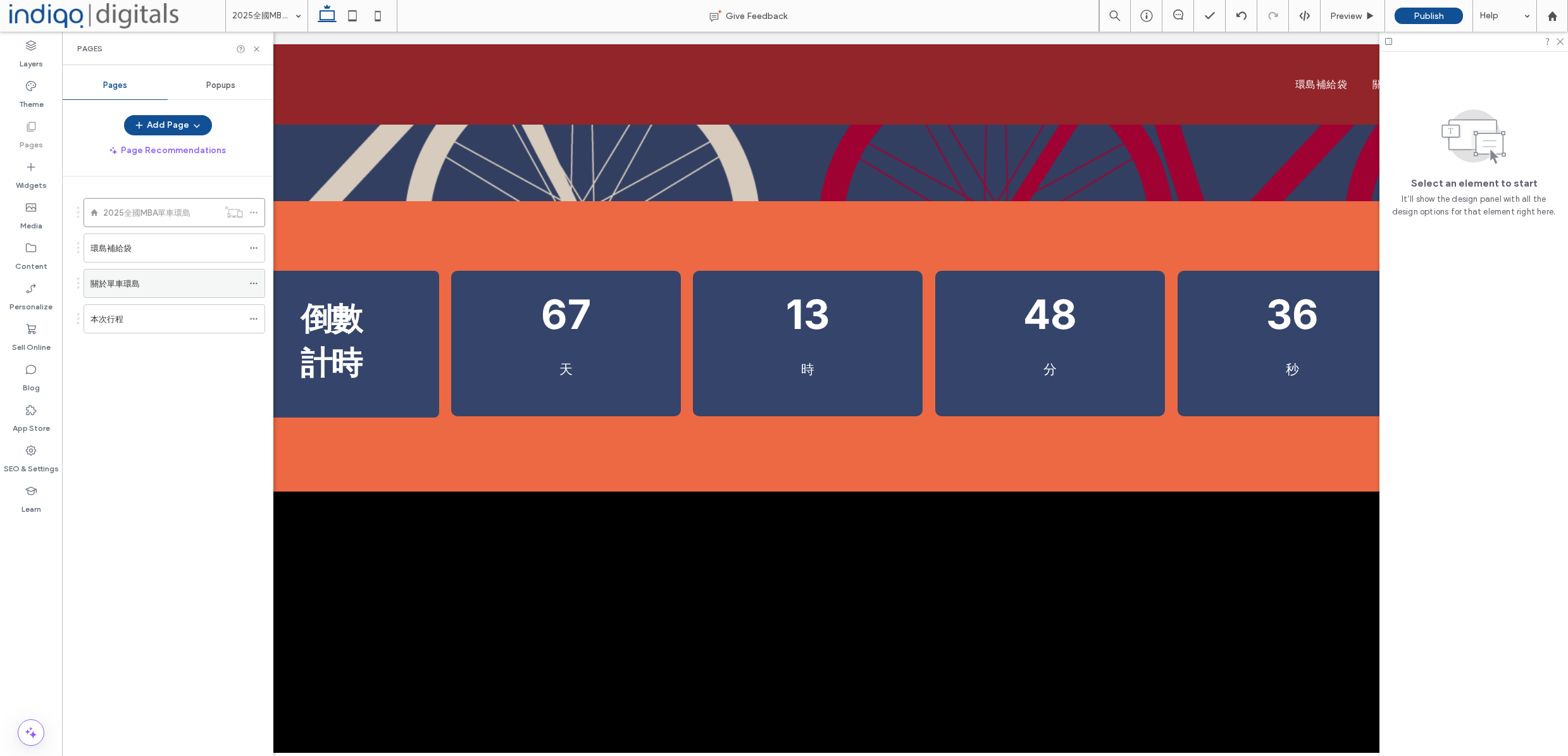
click at [164, 285] on div "關於單車環島" at bounding box center [166, 284] width 152 height 13
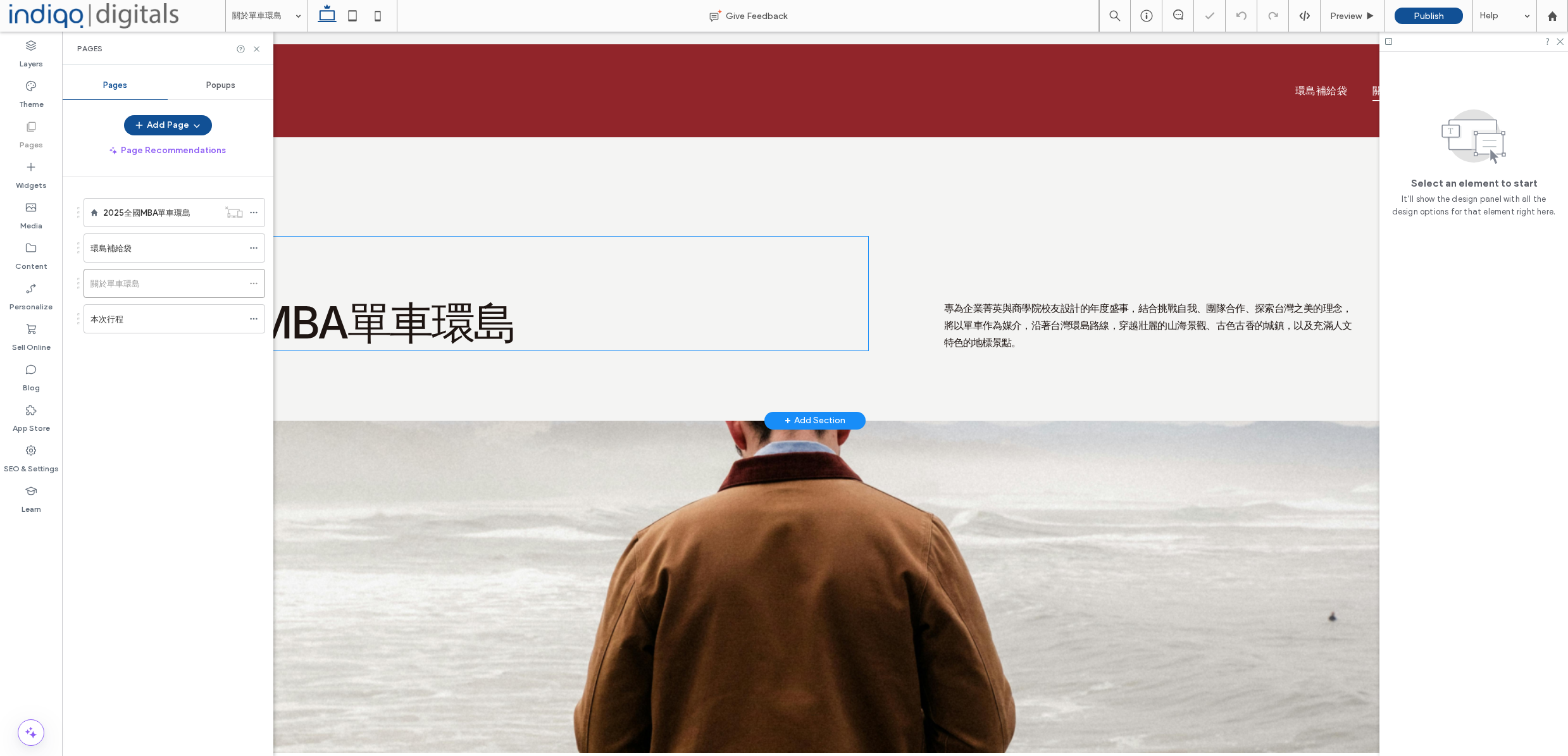
click at [669, 340] on h2 "全國EMBA單車環島" at bounding box center [507, 322] width 725 height 57
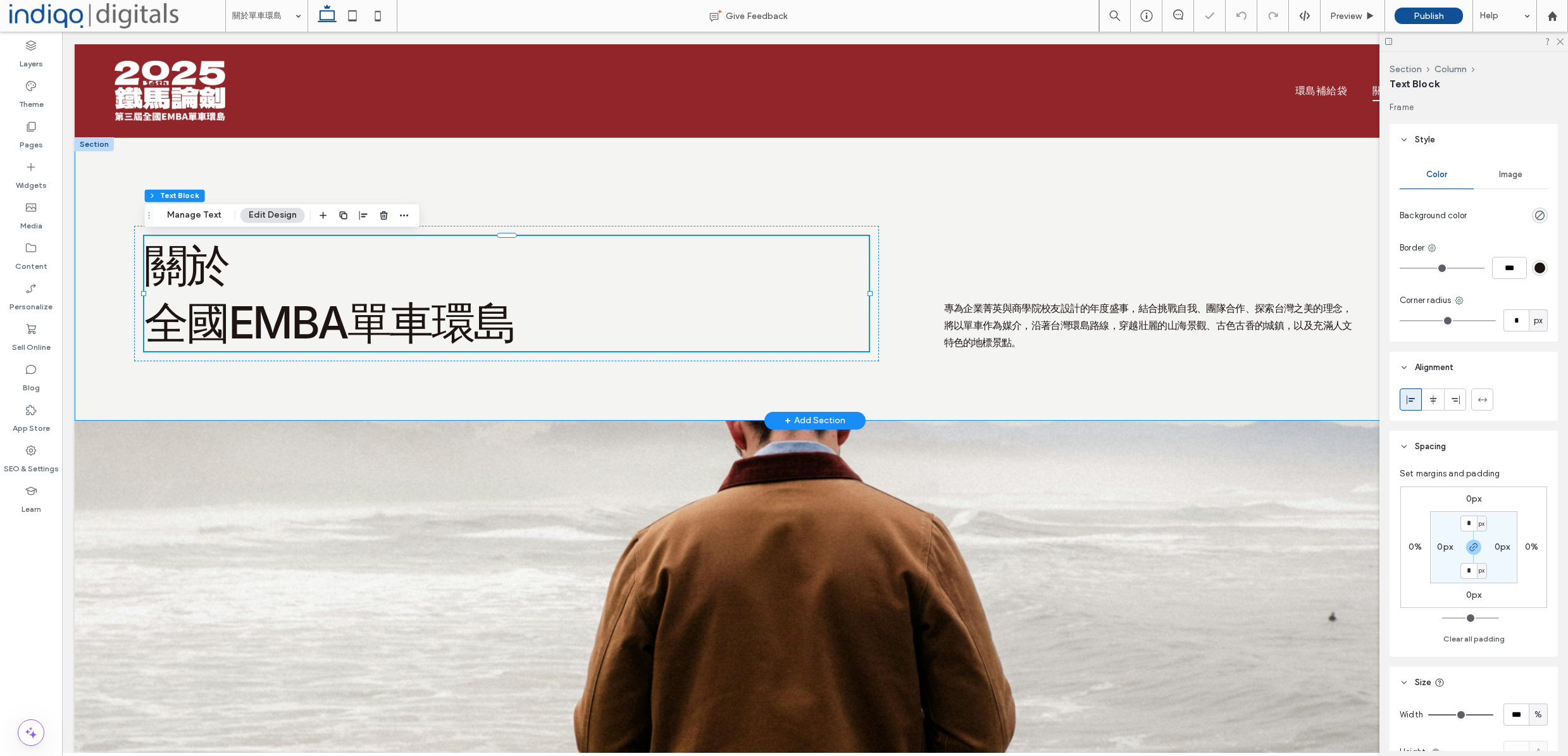
click at [961, 405] on div "關於 全國EMBA單車環島 專為企業菁英與商學院校友設計的年度盛事，結合挑戰自我、團隊合作、探索台灣之美的理念，將以單車作為媒介，沿著台灣環島路線，穿越壯麗的…" at bounding box center [815, 279] width 1481 height 283
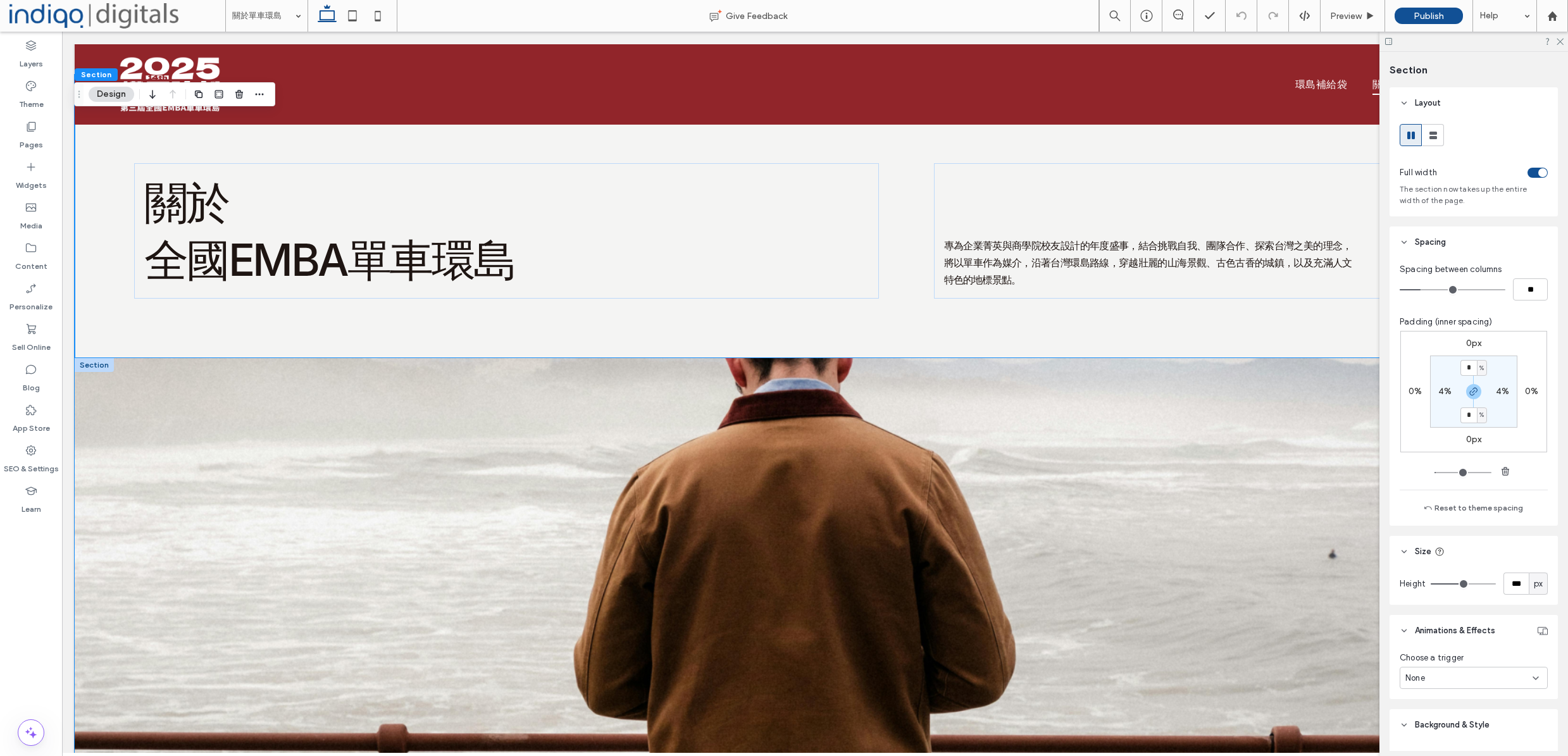
scroll to position [0, 1]
click at [336, 384] on div at bounding box center [814, 564] width 1481 height 411
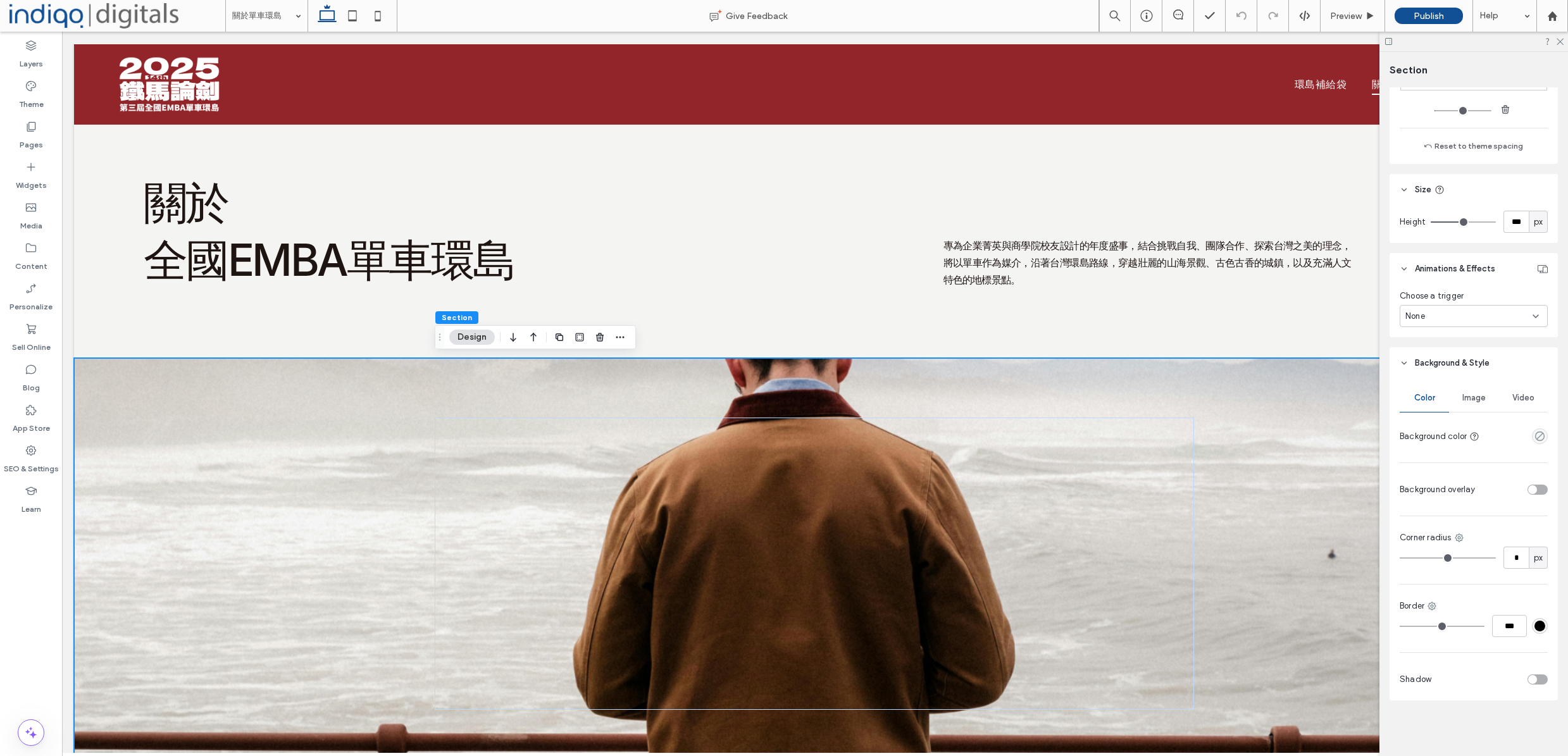
scroll to position [362, 0]
click at [1491, 405] on div "Image" at bounding box center [1473, 398] width 50 height 28
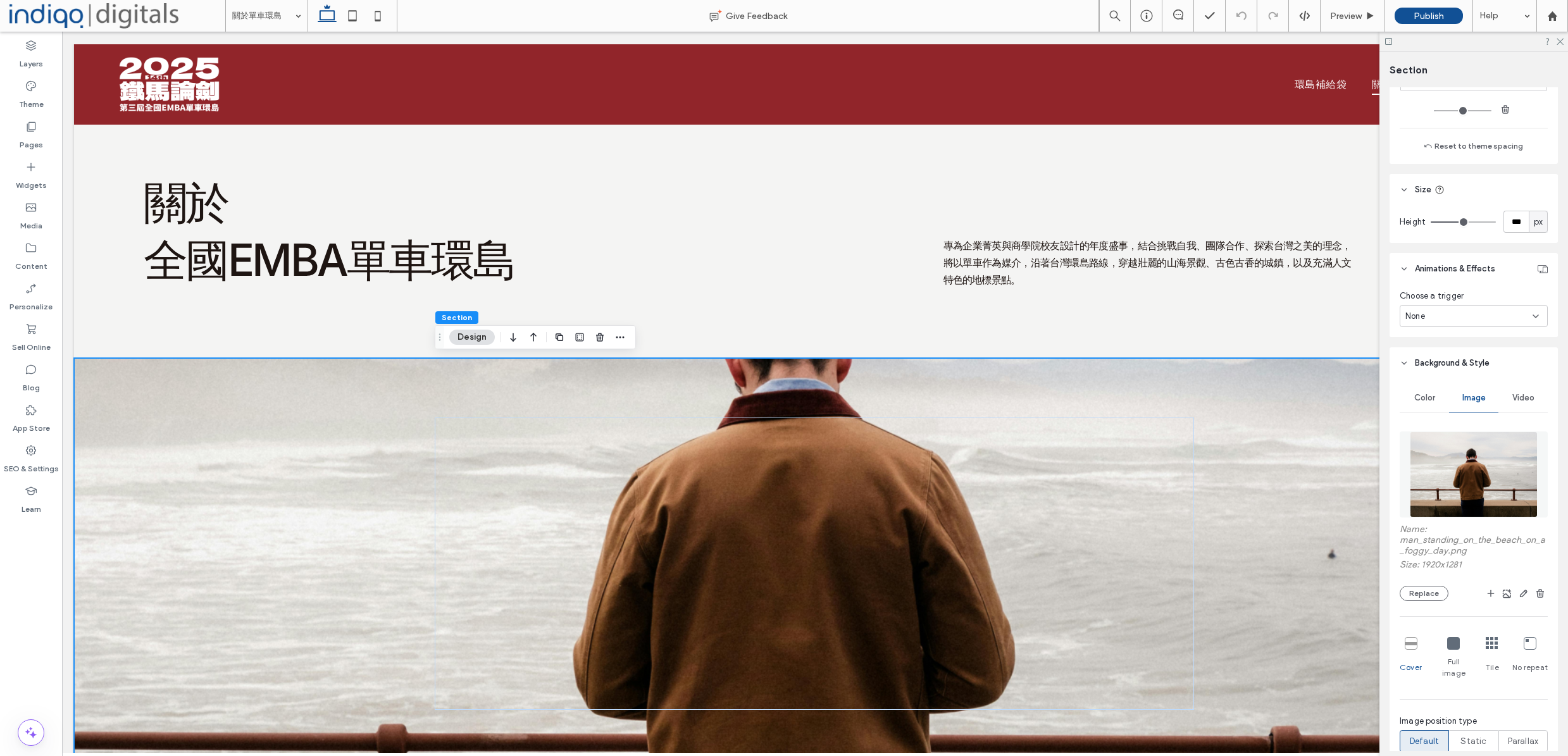
click at [1463, 398] on span "Image" at bounding box center [1473, 398] width 23 height 11
click at [1525, 398] on span "Video" at bounding box center [1523, 398] width 22 height 11
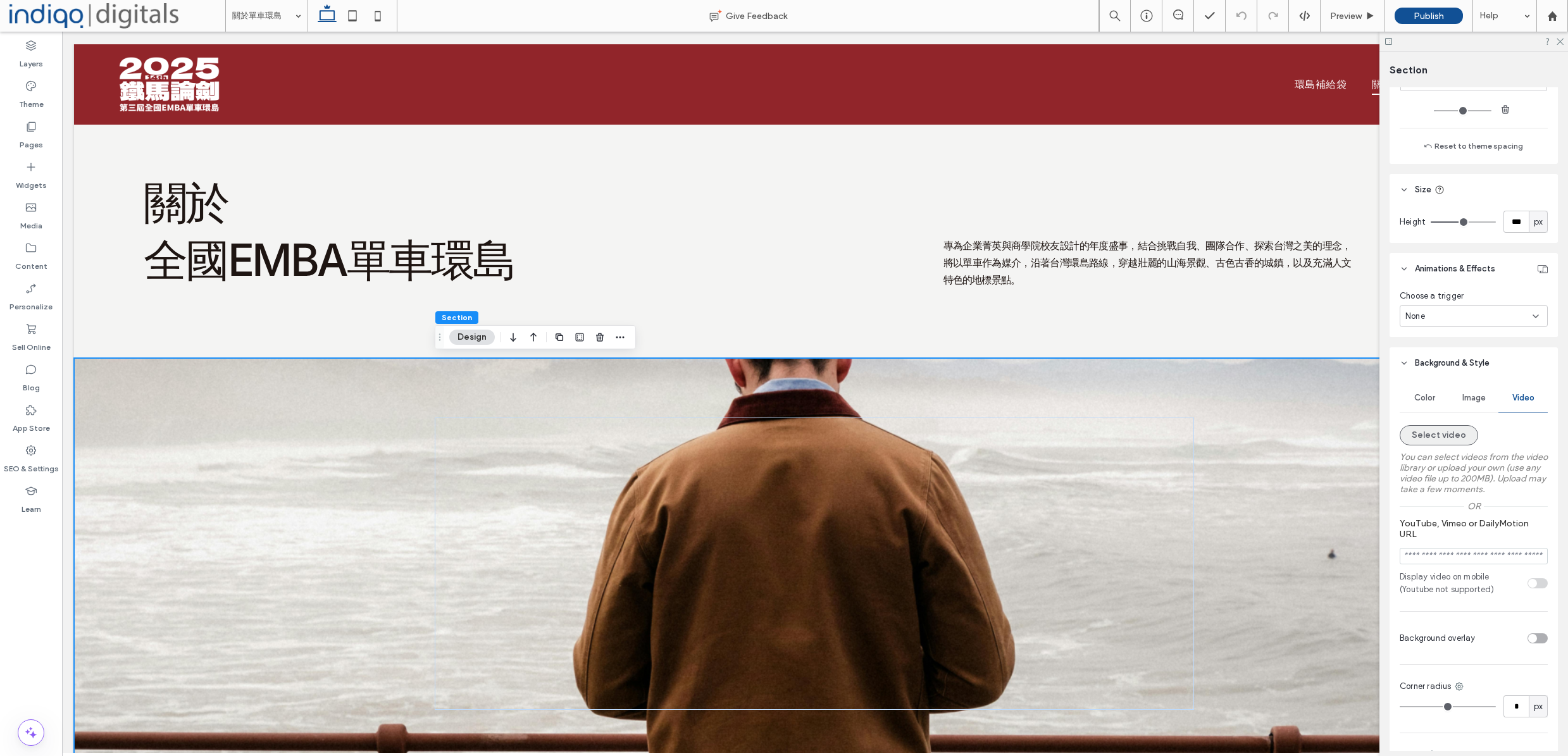
click at [1458, 435] on button "Select video" at bounding box center [1439, 435] width 78 height 20
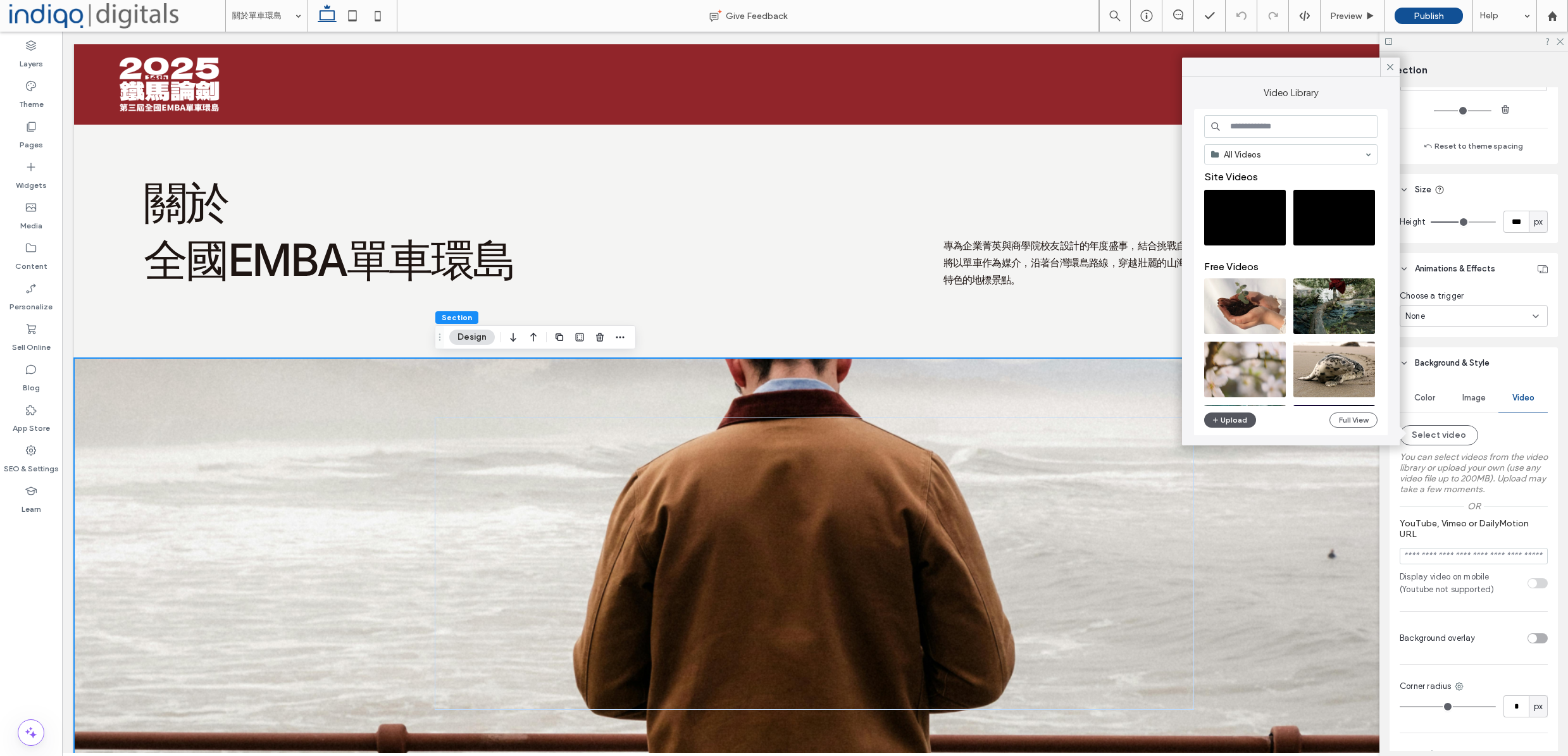
click at [1232, 423] on button "Upload" at bounding box center [1230, 420] width 52 height 15
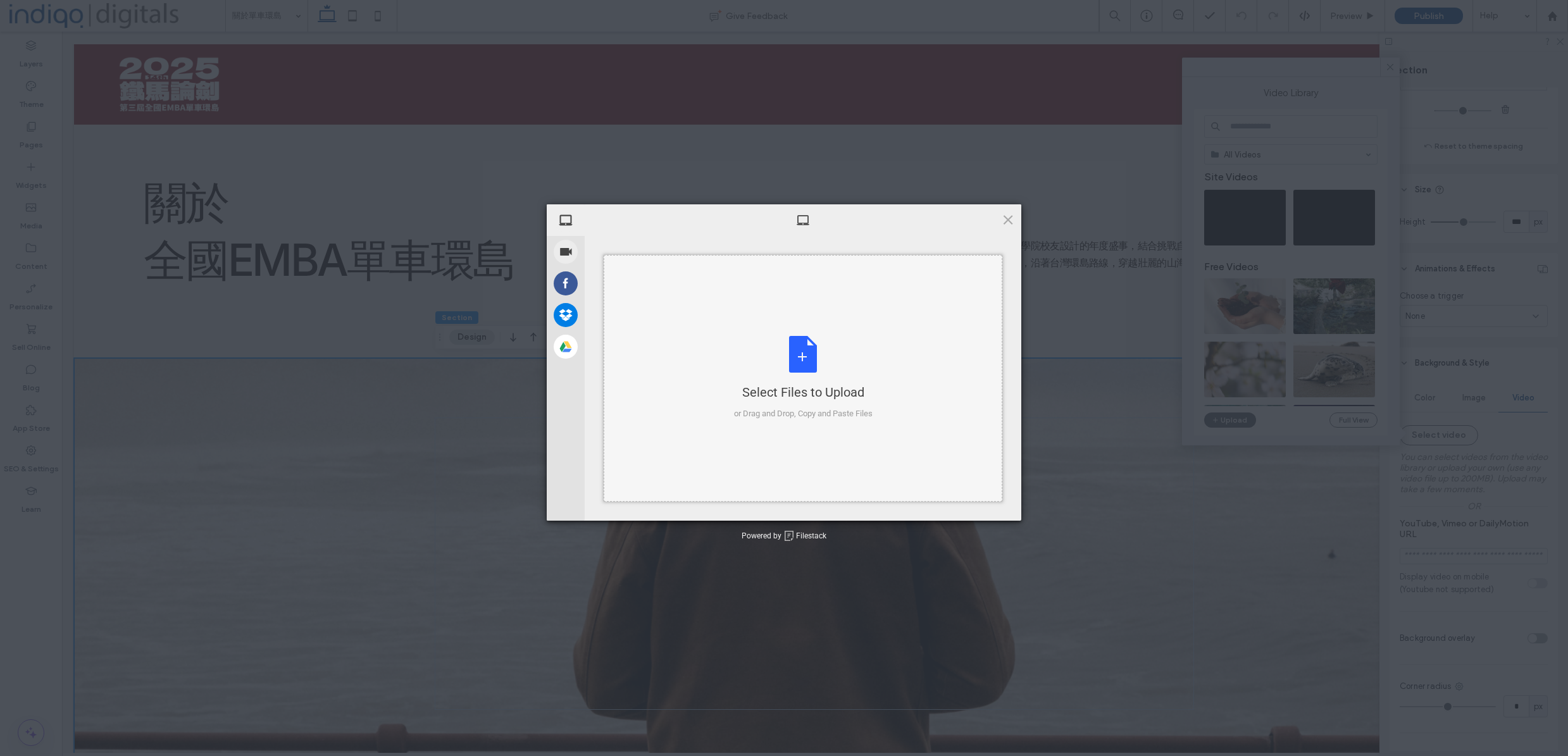
click at [708, 379] on div "Select Files to Upload or Drag and Drop, Copy and Paste Files" at bounding box center [802, 378] width 399 height 247
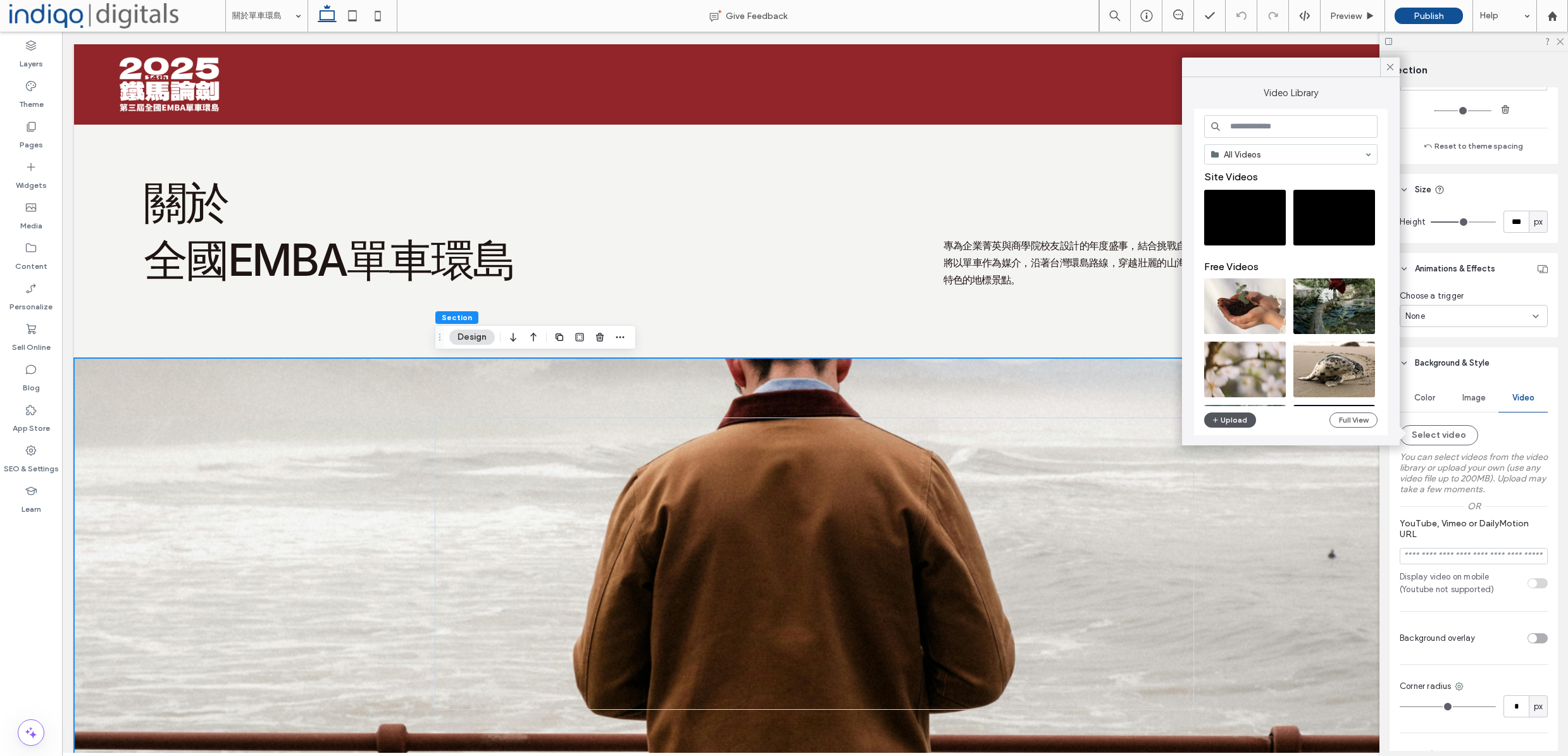
click at [1246, 414] on button "Upload" at bounding box center [1230, 420] width 52 height 15
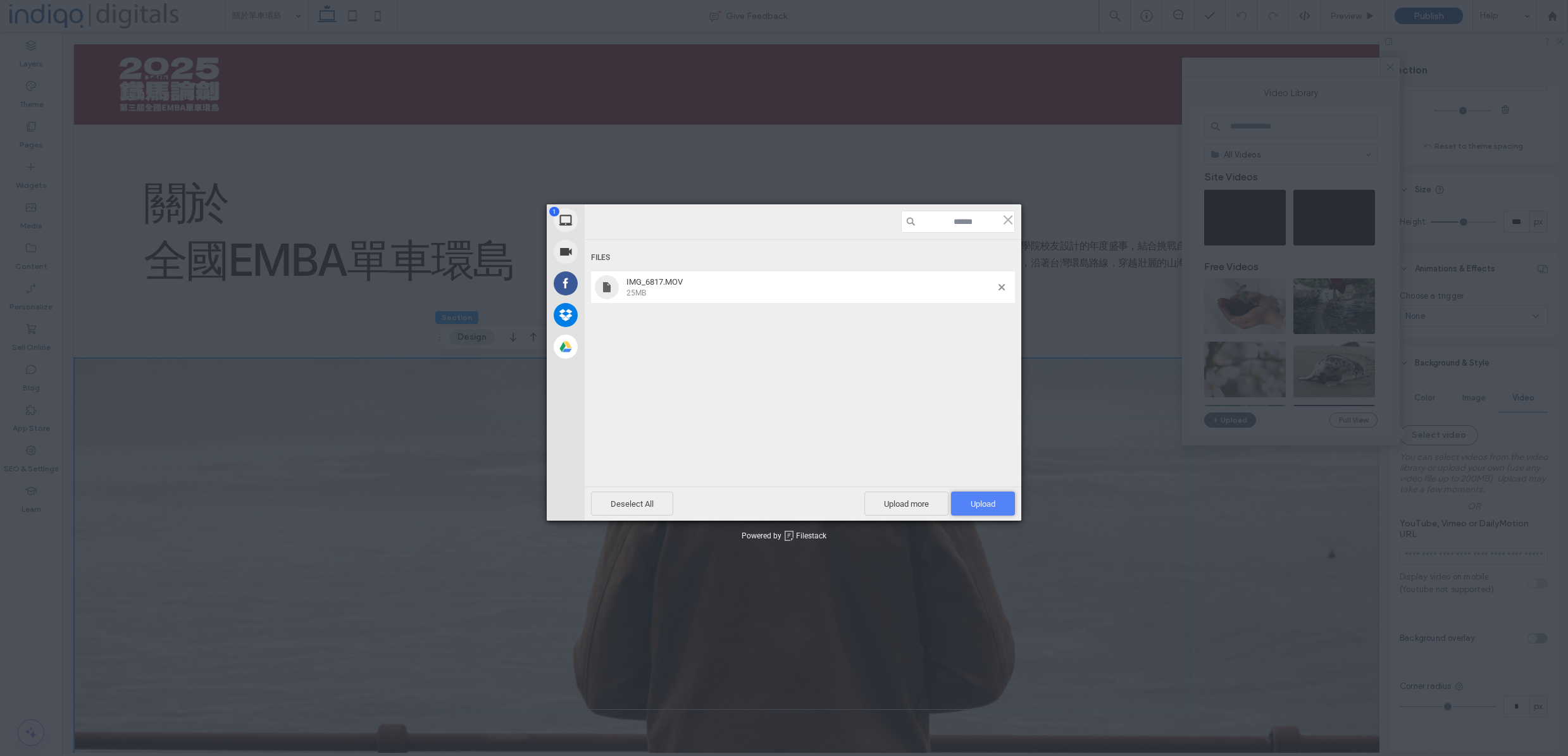
click at [978, 512] on span "Upload 1" at bounding box center [983, 503] width 64 height 24
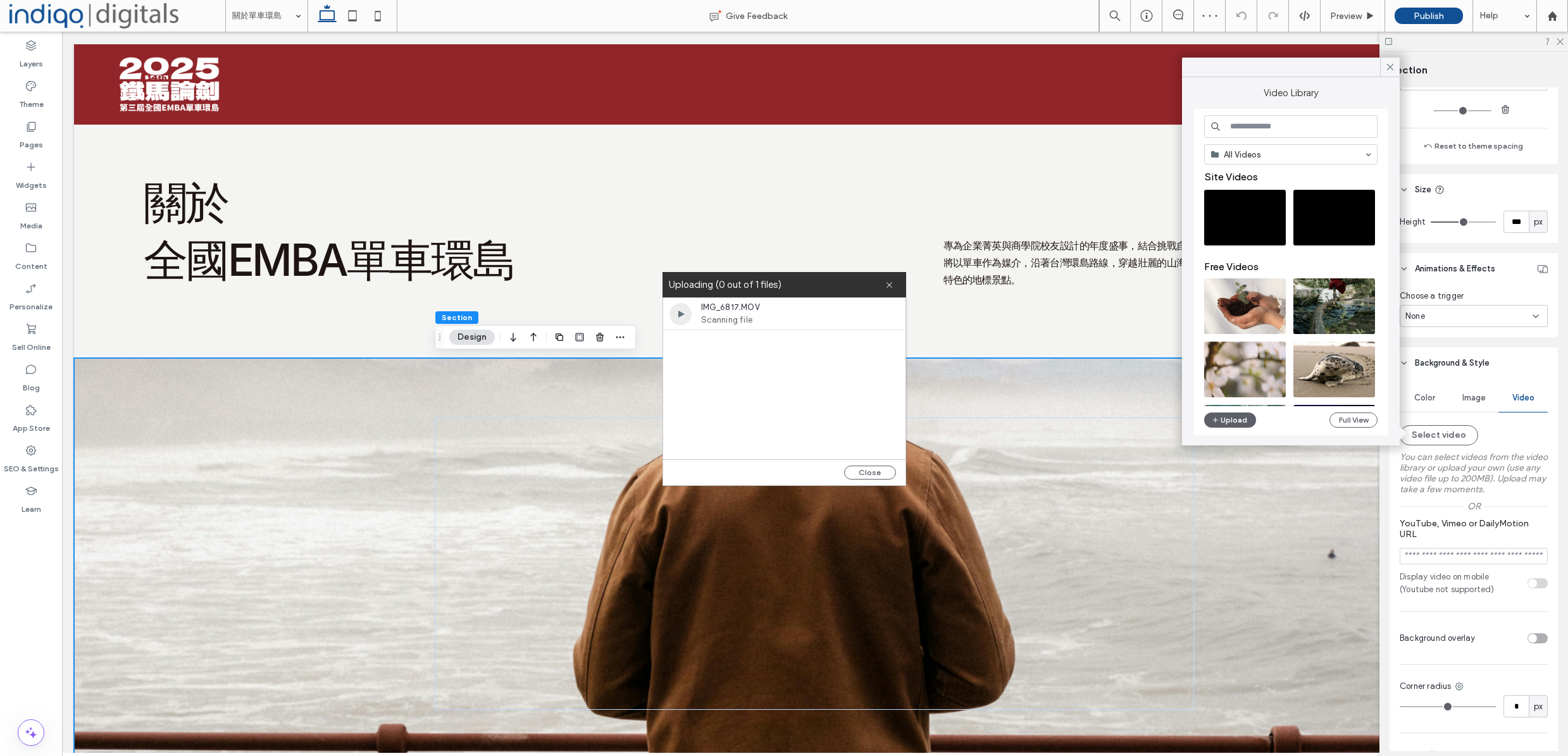
click at [765, 324] on span "Scanning file" at bounding box center [773, 319] width 145 height 12
click at [871, 475] on button "Close" at bounding box center [870, 472] width 52 height 14
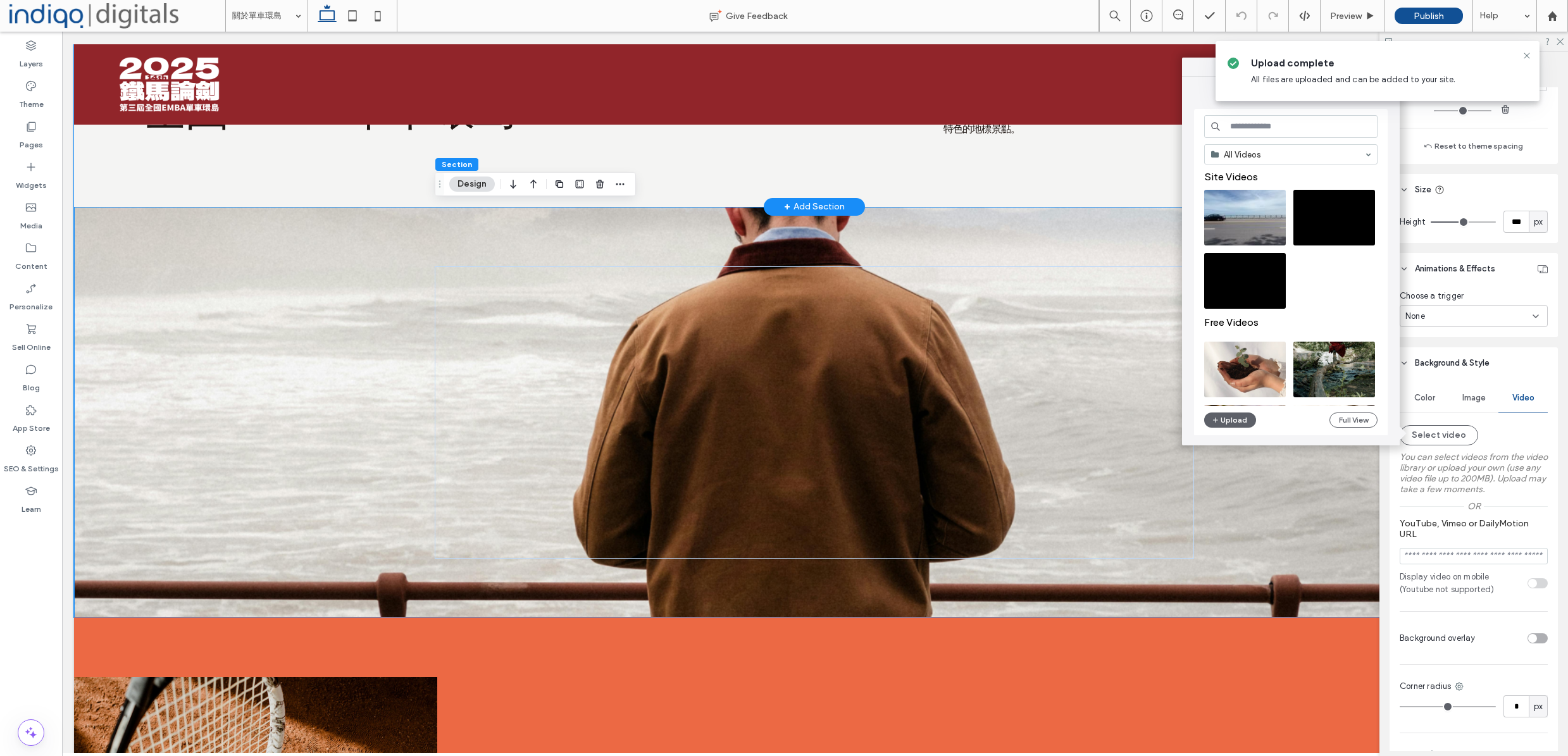
scroll to position [216, 0]
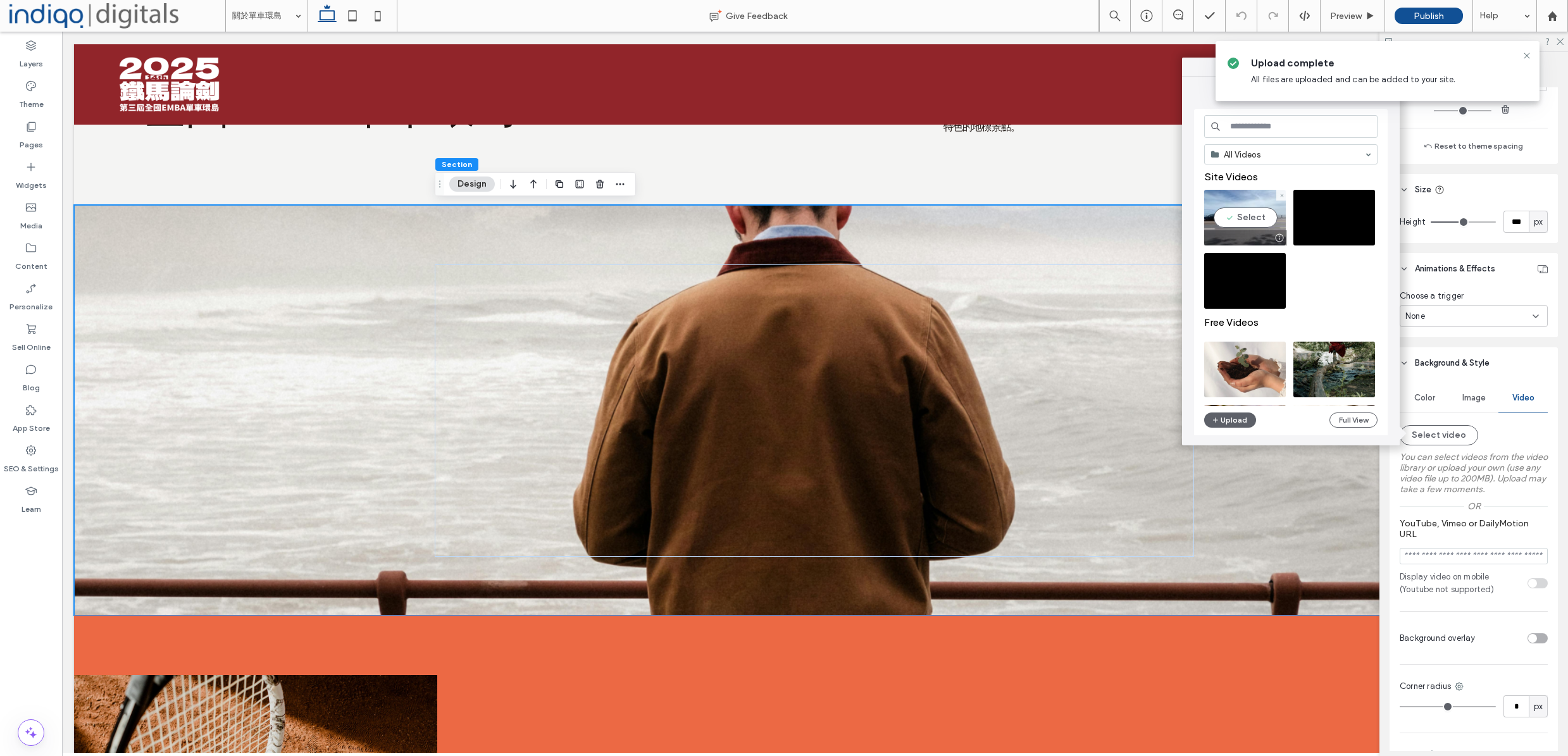
click at [1239, 218] on video at bounding box center [1244, 218] width 81 height 55
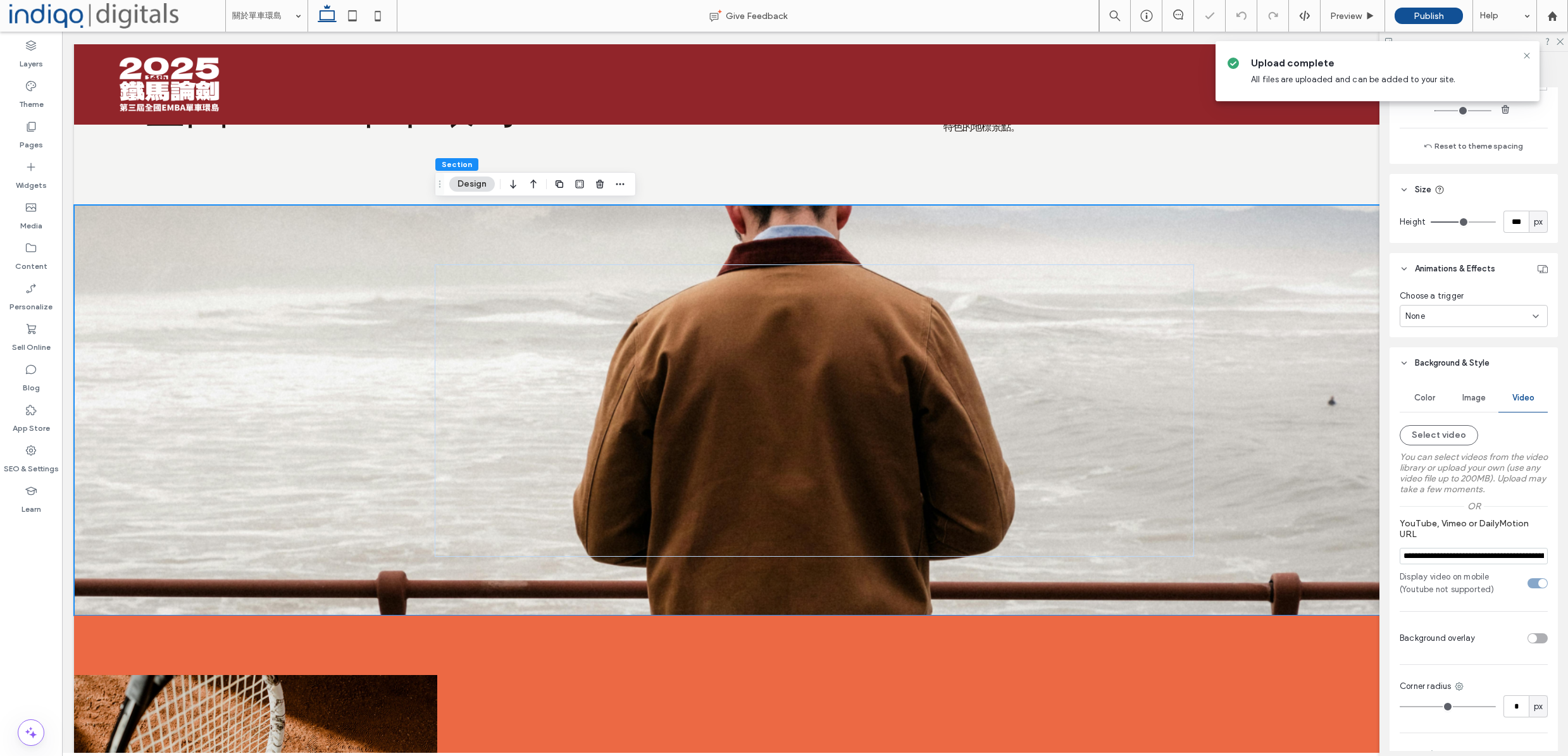
type input "**********"
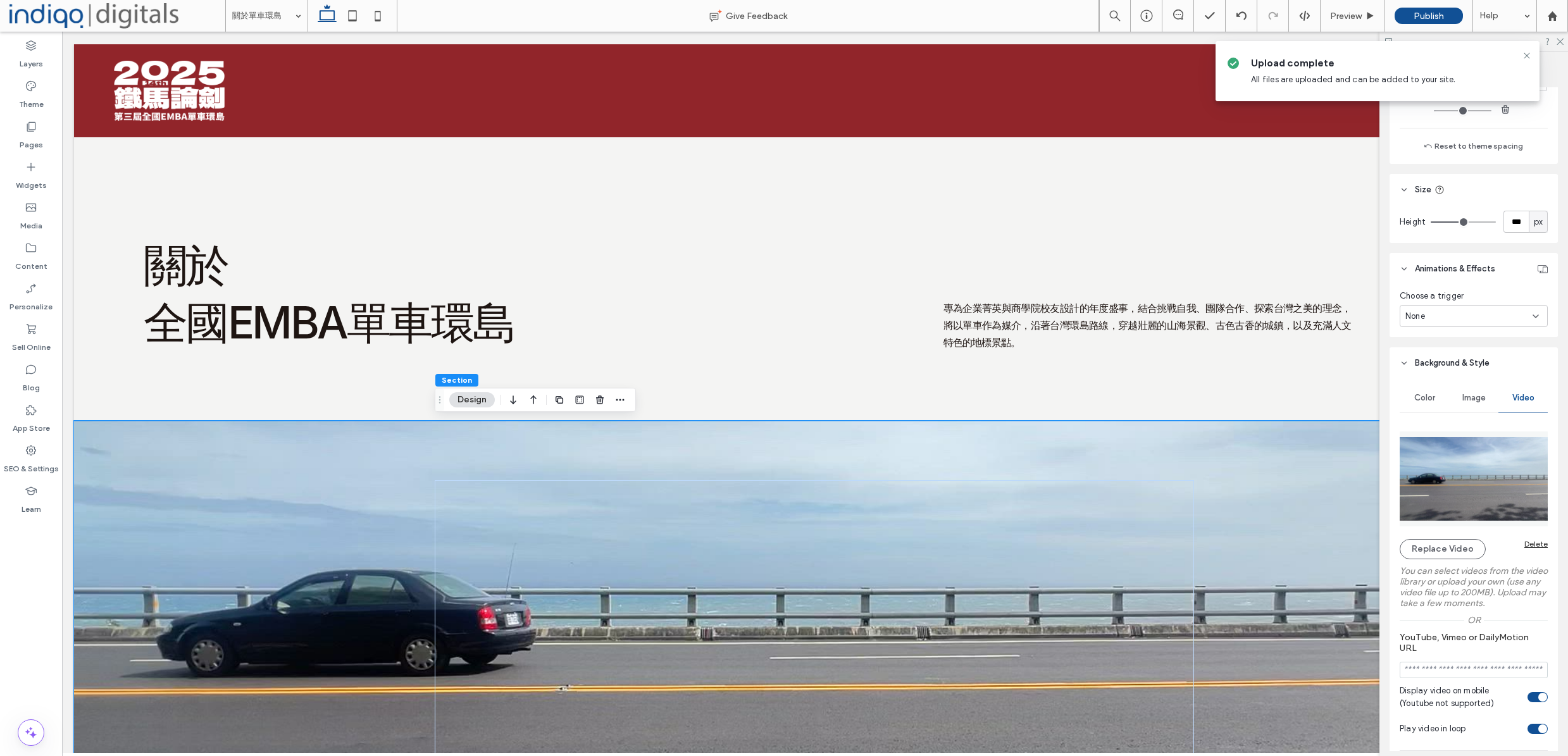
scroll to position [0, 0]
drag, startPoint x: 365, startPoint y: 448, endPoint x: 396, endPoint y: 380, distance: 74.7
click at [365, 448] on div at bounding box center [814, 626] width 1481 height 411
click at [330, 247] on h2 "關於" at bounding box center [506, 265] width 725 height 57
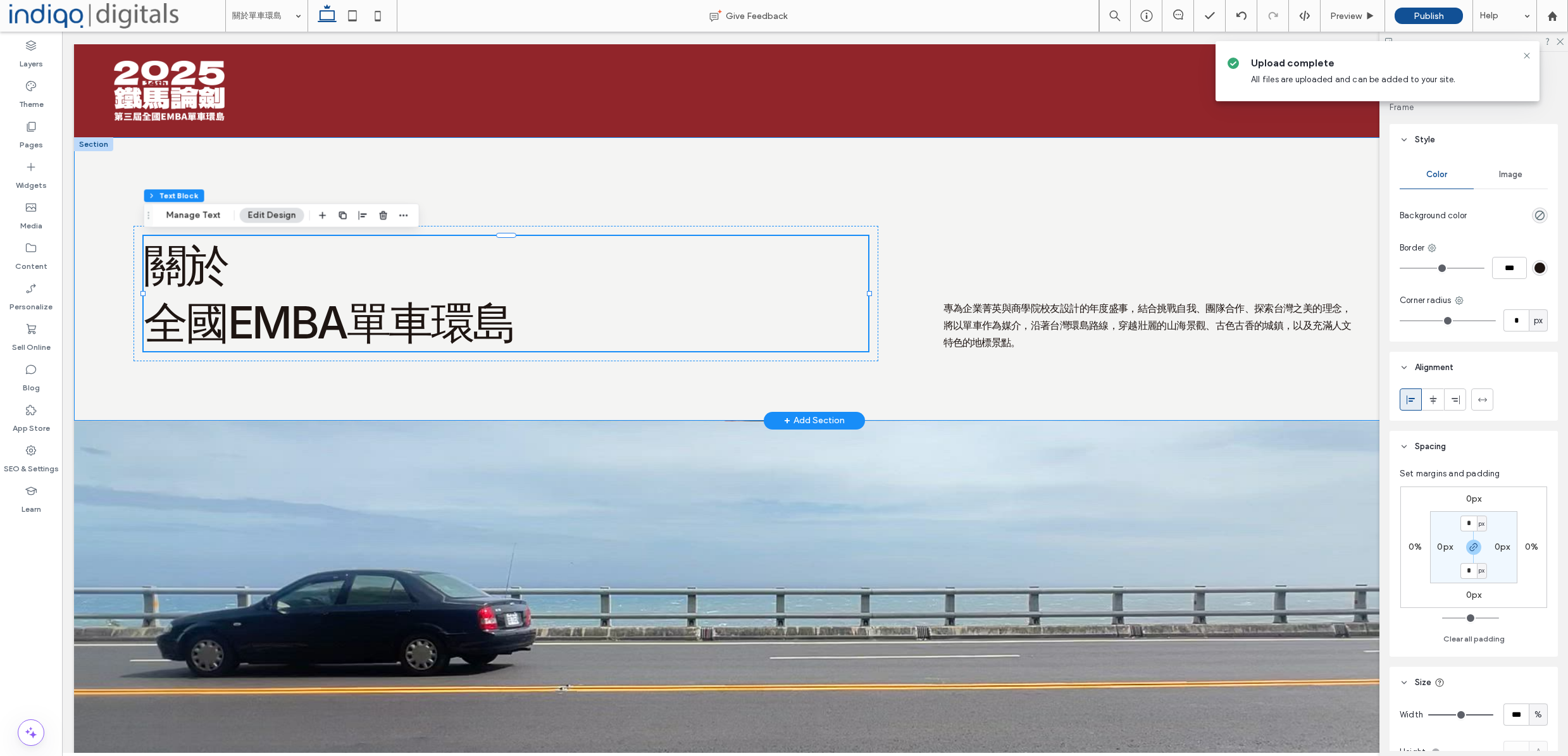
click at [287, 189] on div "關於 全國EMBA單車環島 專為企業菁英與商學院校友設計的年度盛事，結合挑戰自我、團隊合作、探索台灣之美的理念，將以單車作為媒介，沿著台灣環島路線，穿越壯麗的…" at bounding box center [814, 279] width 1481 height 283
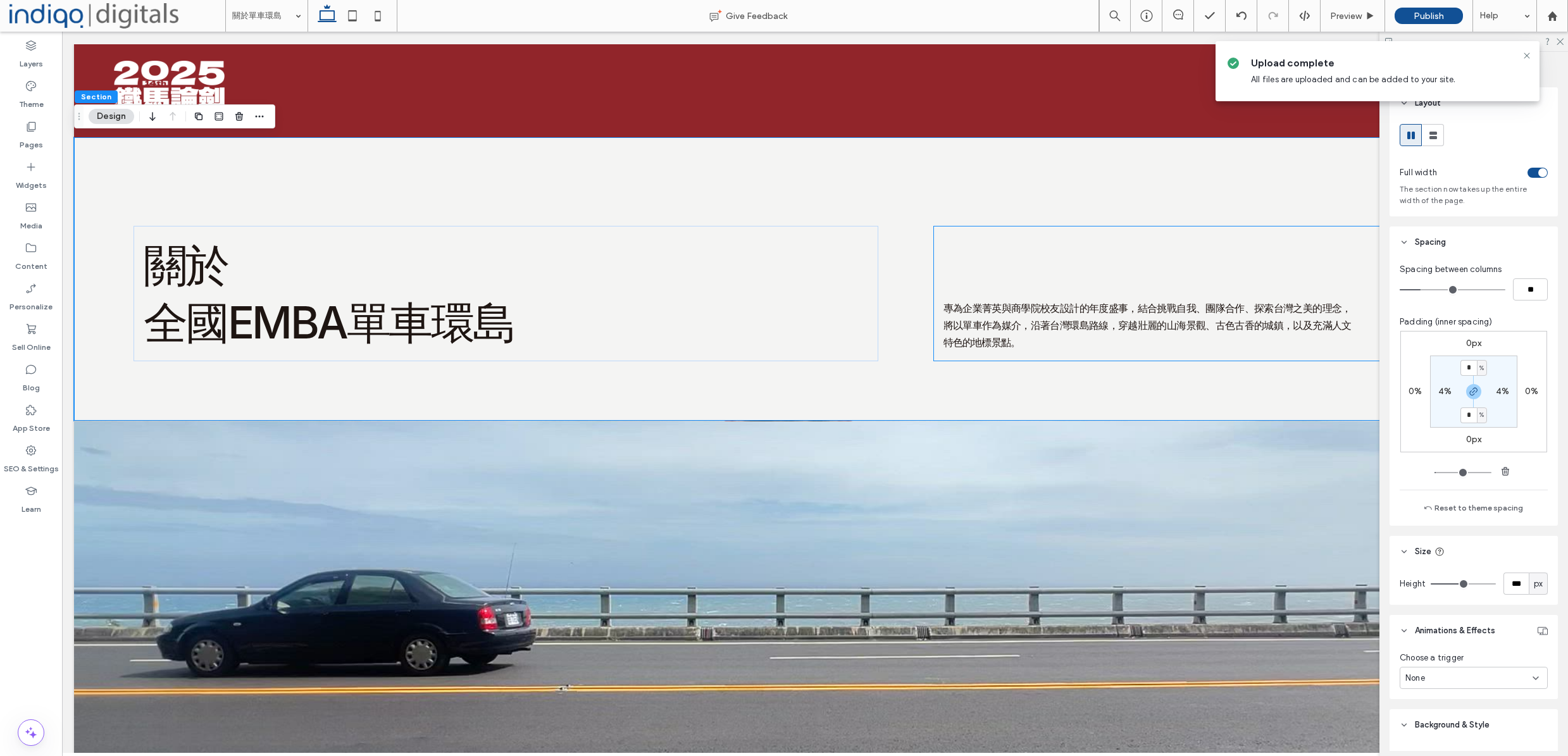
scroll to position [309, 0]
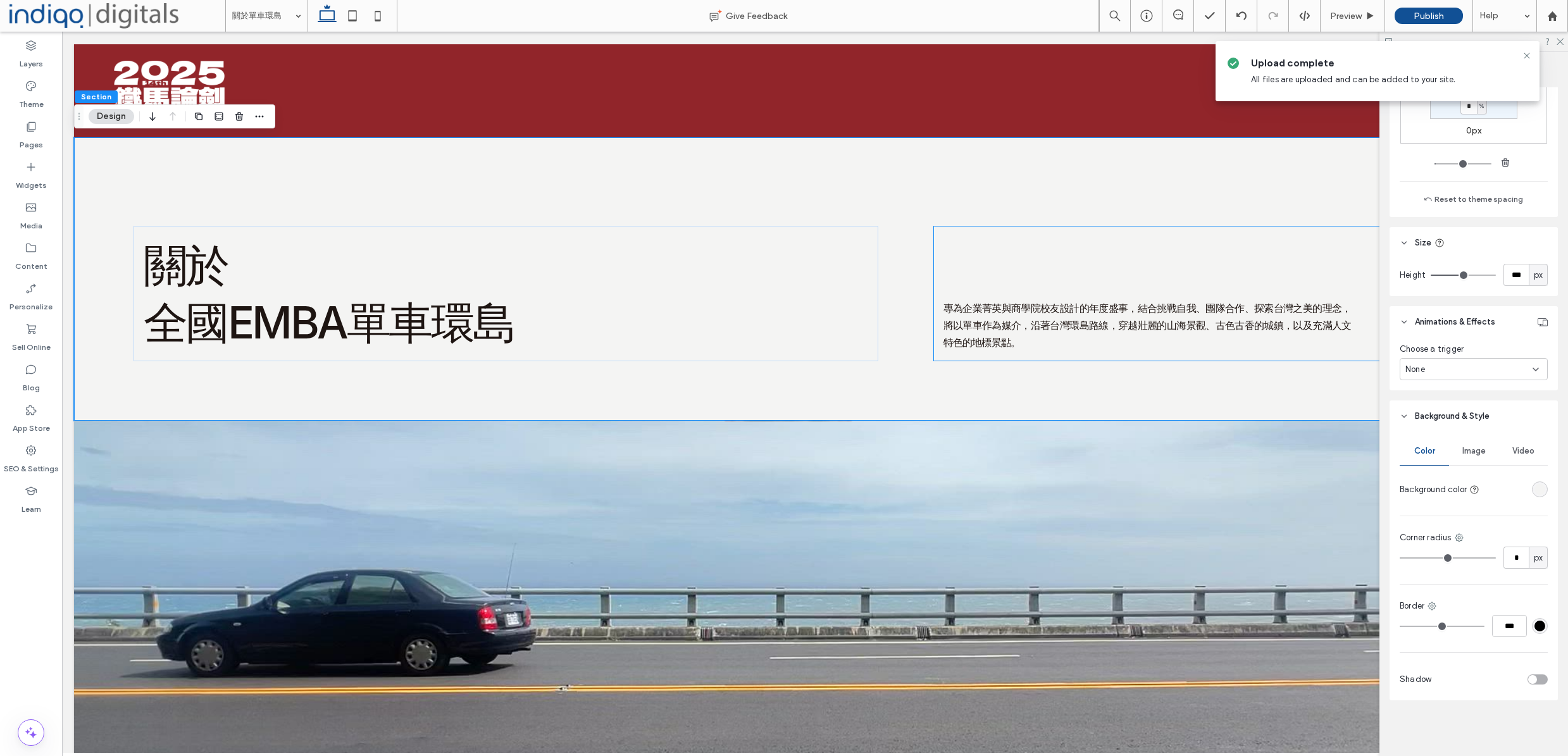
click at [1514, 446] on span "Video" at bounding box center [1523, 451] width 22 height 11
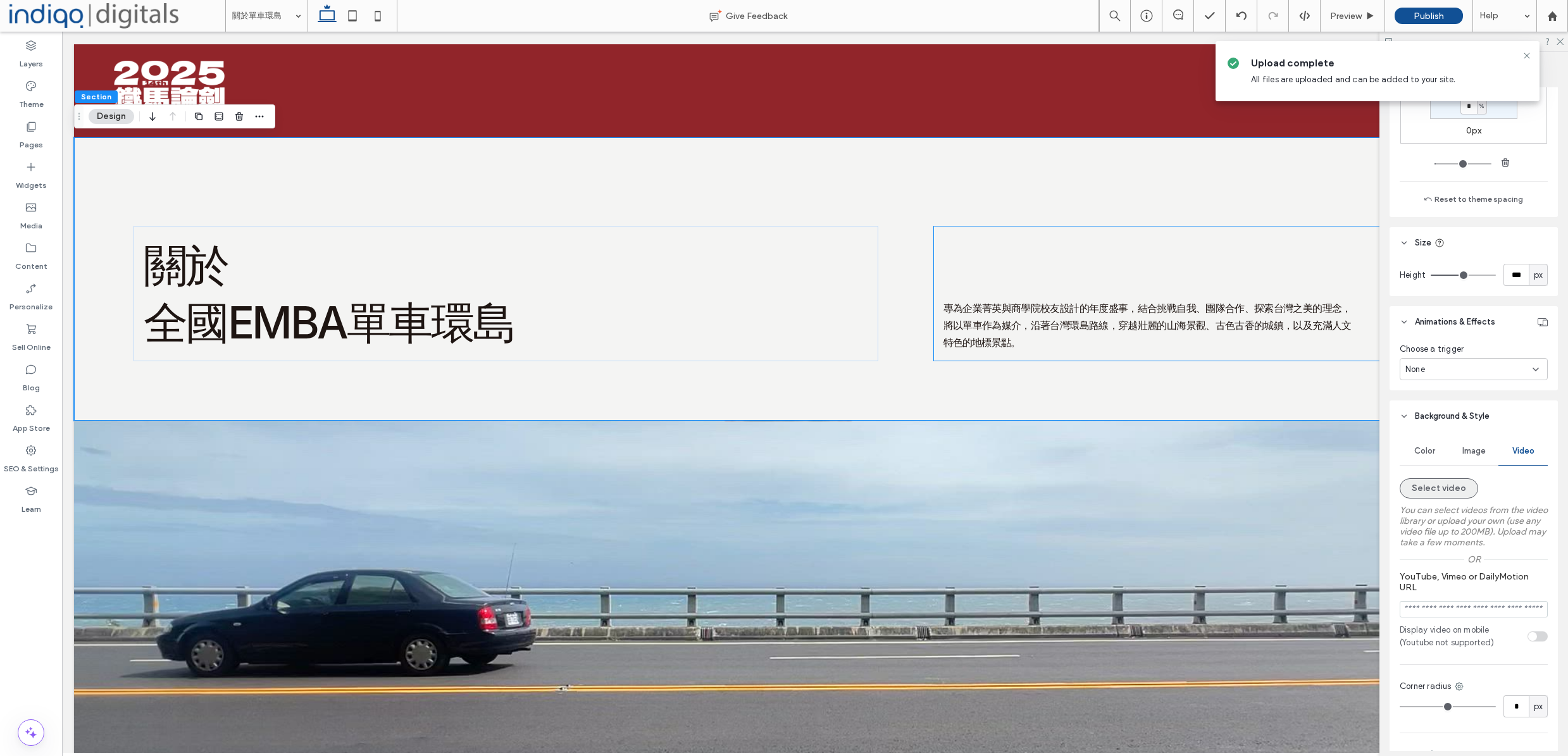
click at [1437, 490] on button "Select video" at bounding box center [1439, 487] width 78 height 20
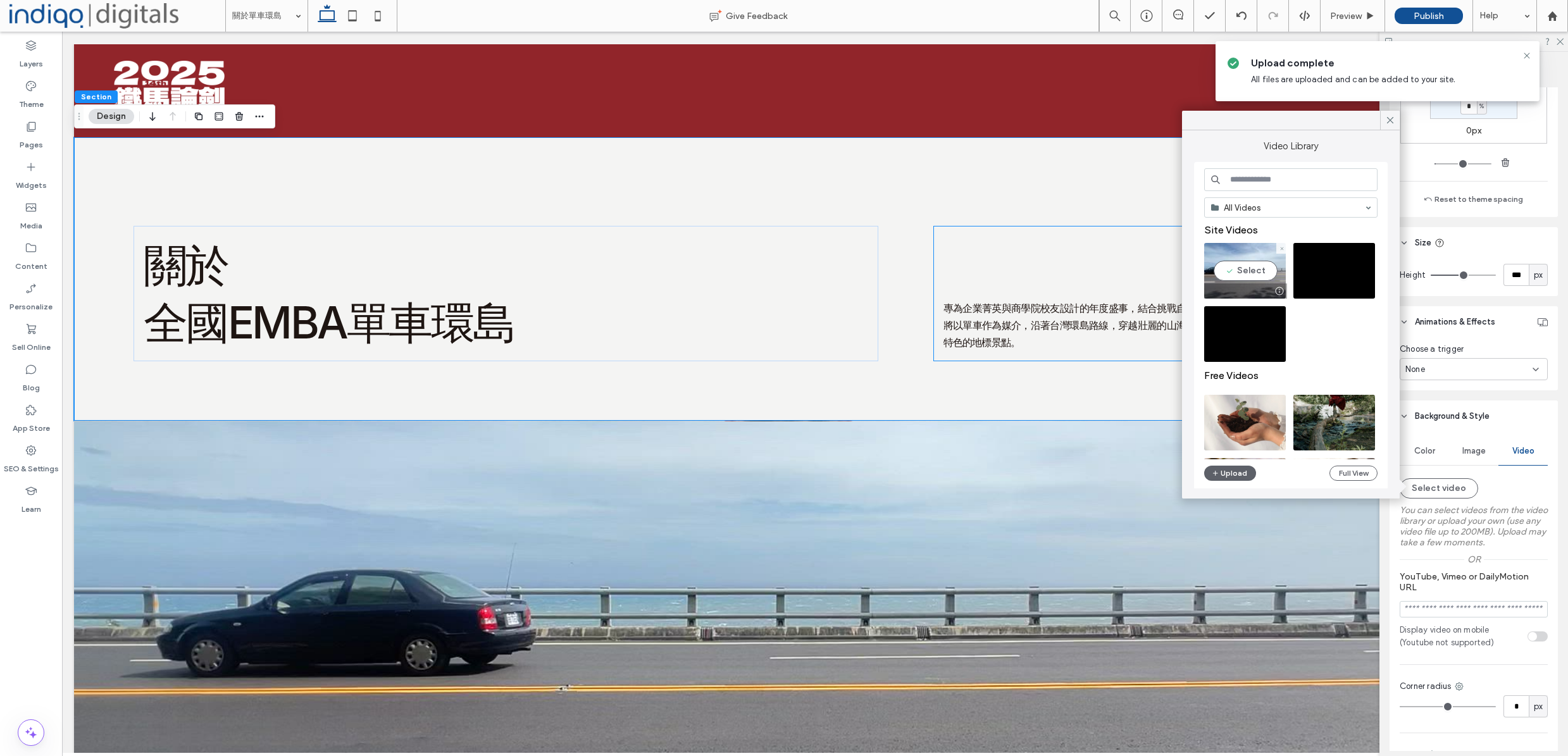
click at [1260, 273] on video at bounding box center [1244, 270] width 81 height 55
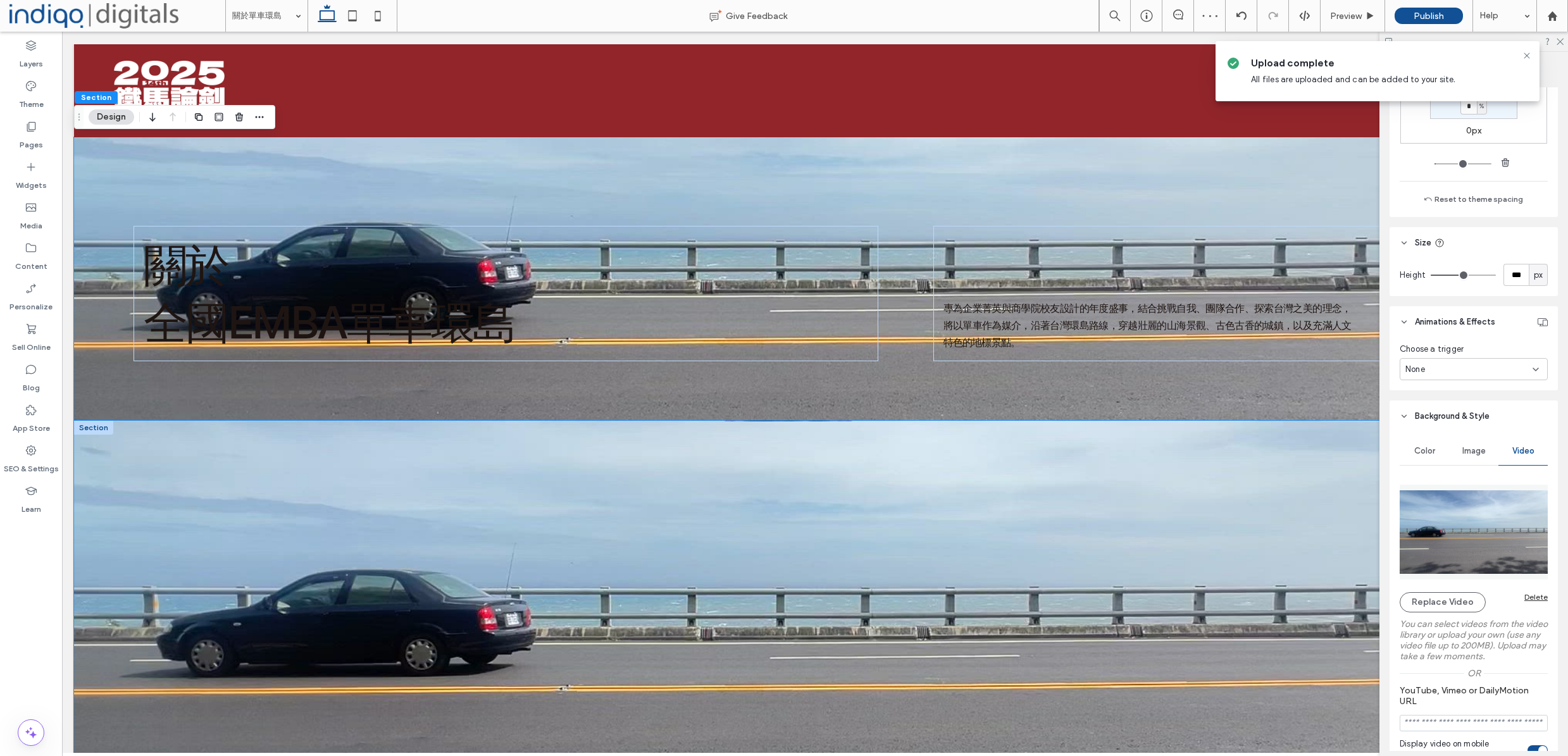
scroll to position [0, 0]
drag, startPoint x: 612, startPoint y: 420, endPoint x: 600, endPoint y: 392, distance: 30.5
click at [600, 392] on div "關於 全國EMBA單車環島 專為企業菁英與商學院校友設計的年度盛事，結合挑戰自我、團隊合作、探索台灣之美的理念，將以單車作為媒介，沿著台灣環島路線，穿越壯麗的…" at bounding box center [814, 279] width 1481 height 283
type input "***"
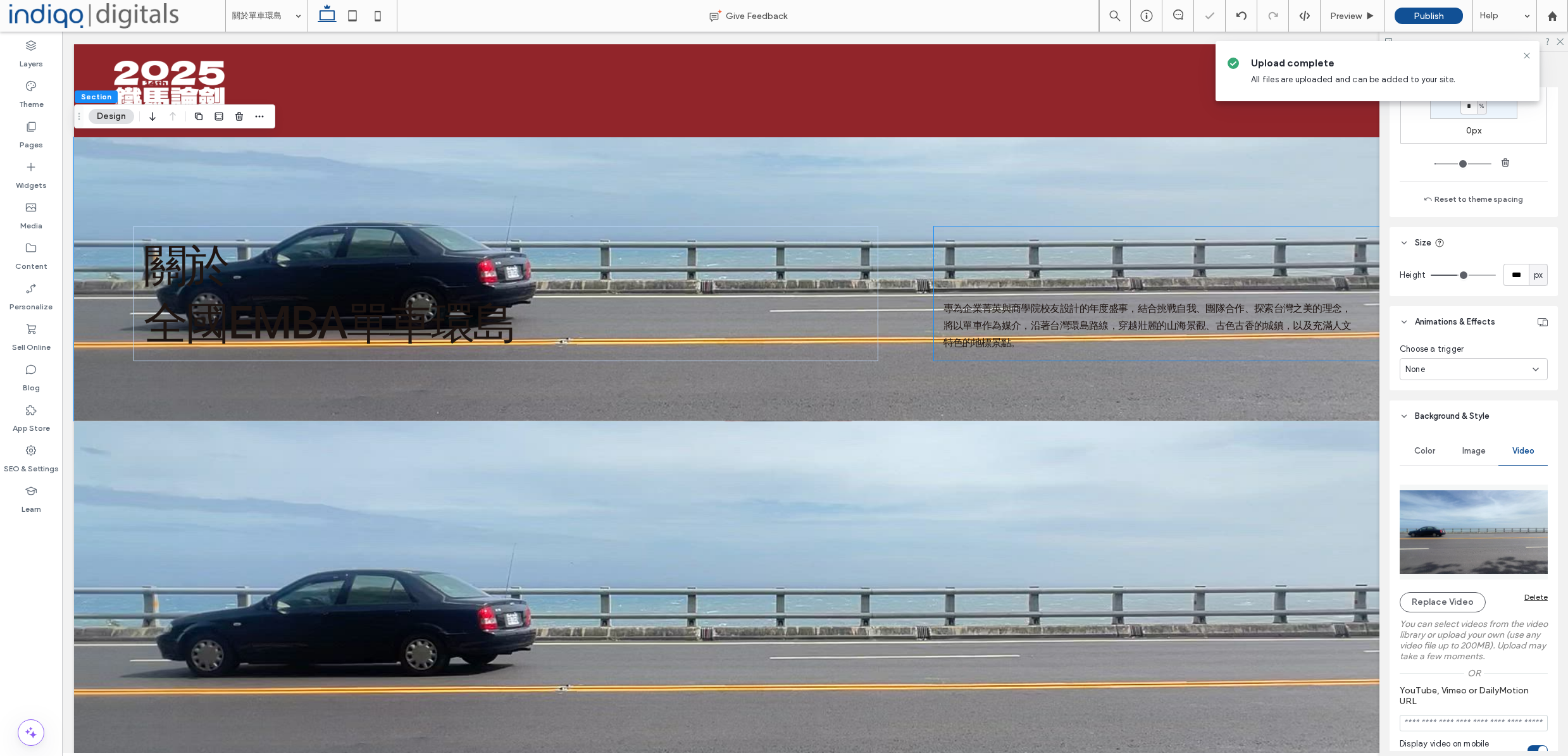
click at [1540, 599] on div "Color Image Video Replace Video Delete You can select videos from the video lib…" at bounding box center [1473, 736] width 168 height 609
click at [1529, 596] on div "Delete" at bounding box center [1535, 596] width 23 height 10
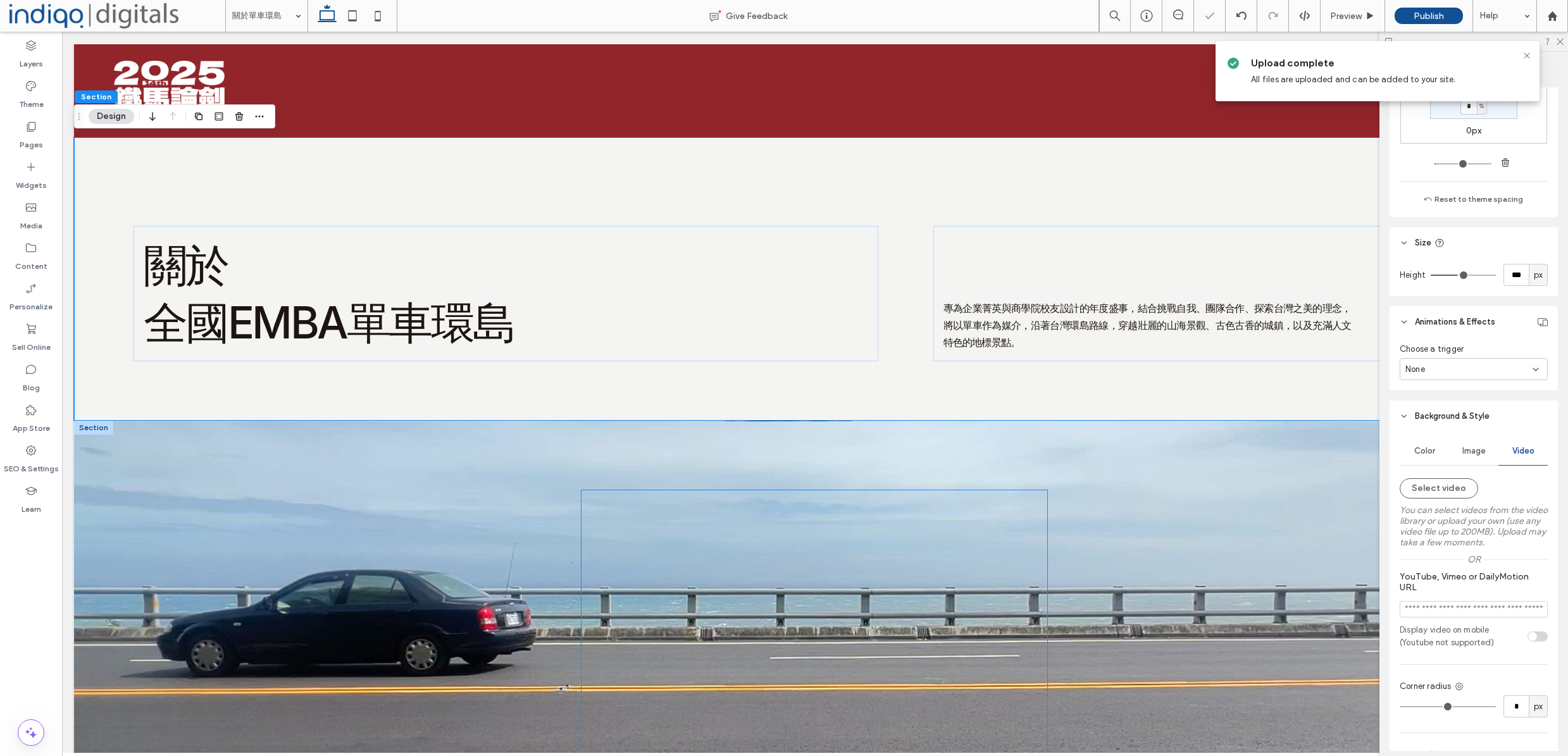
drag, startPoint x: 920, startPoint y: 502, endPoint x: 1065, endPoint y: 512, distance: 145.3
click at [920, 502] on div at bounding box center [814, 626] width 466 height 272
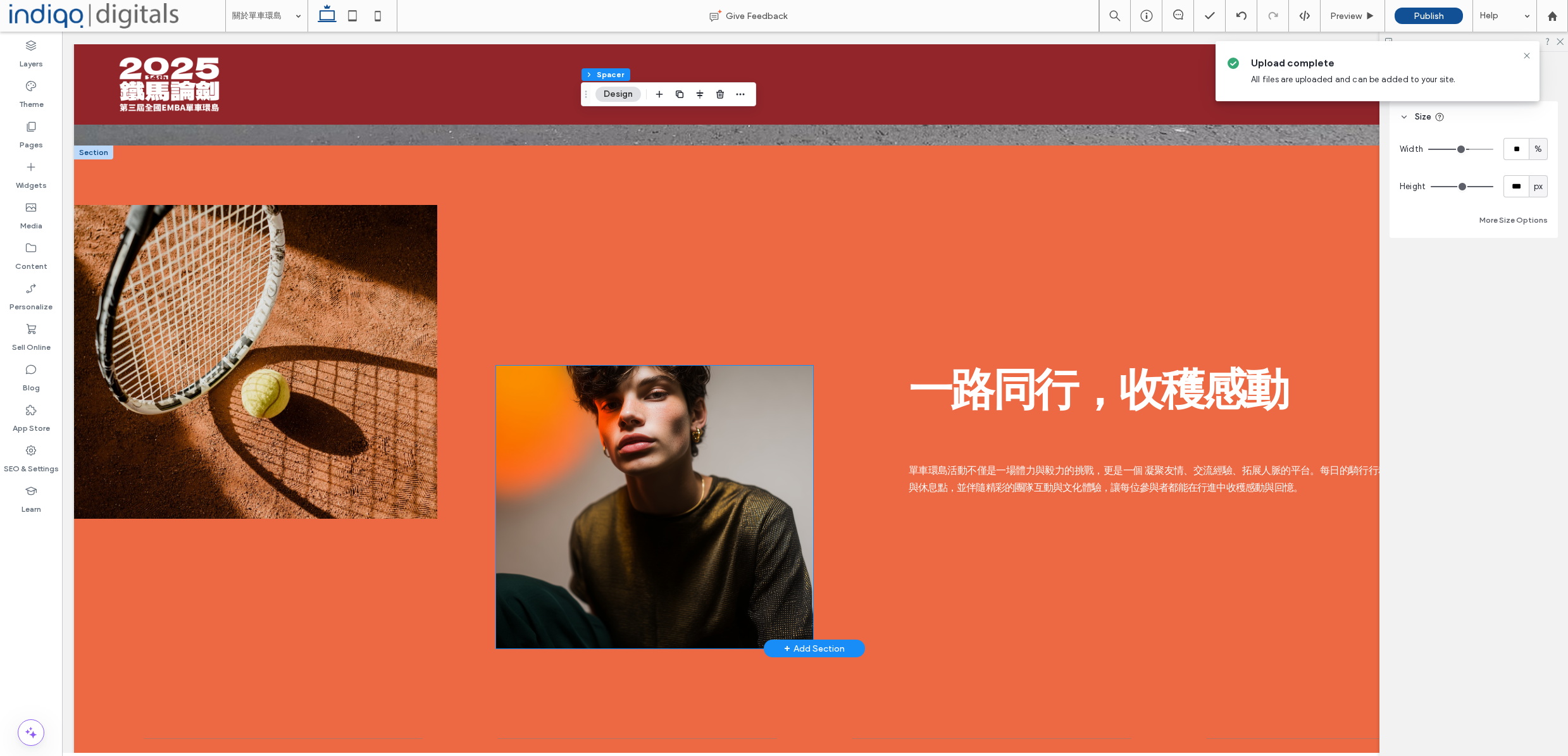
scroll to position [0, 1]
click at [324, 344] on img at bounding box center [255, 361] width 363 height 313
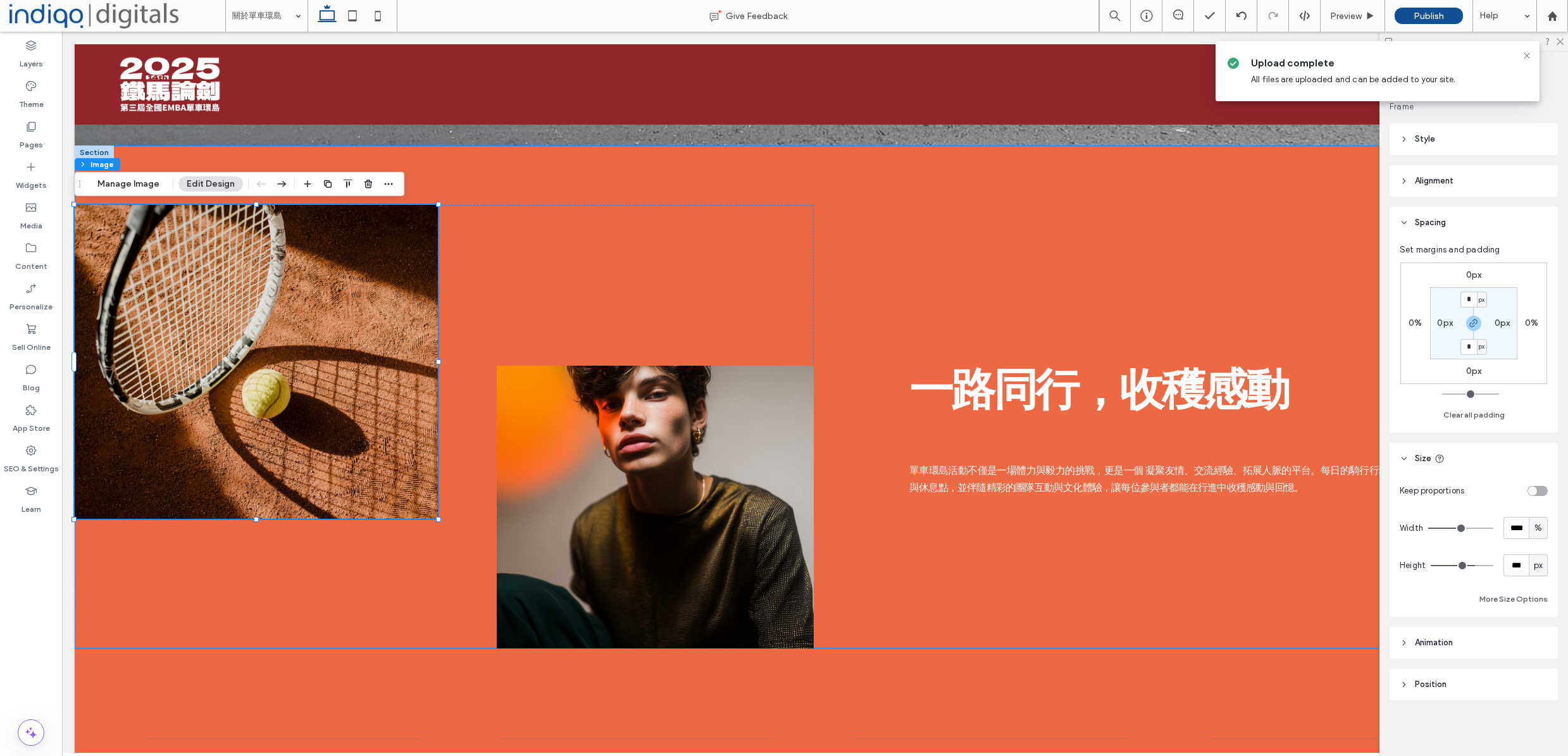
scroll to position [159, 0]
click at [1471, 685] on header "Position" at bounding box center [1473, 684] width 168 height 32
click at [1471, 652] on header "Animation" at bounding box center [1473, 642] width 168 height 32
click at [132, 178] on button "Manage Image" at bounding box center [128, 184] width 78 height 15
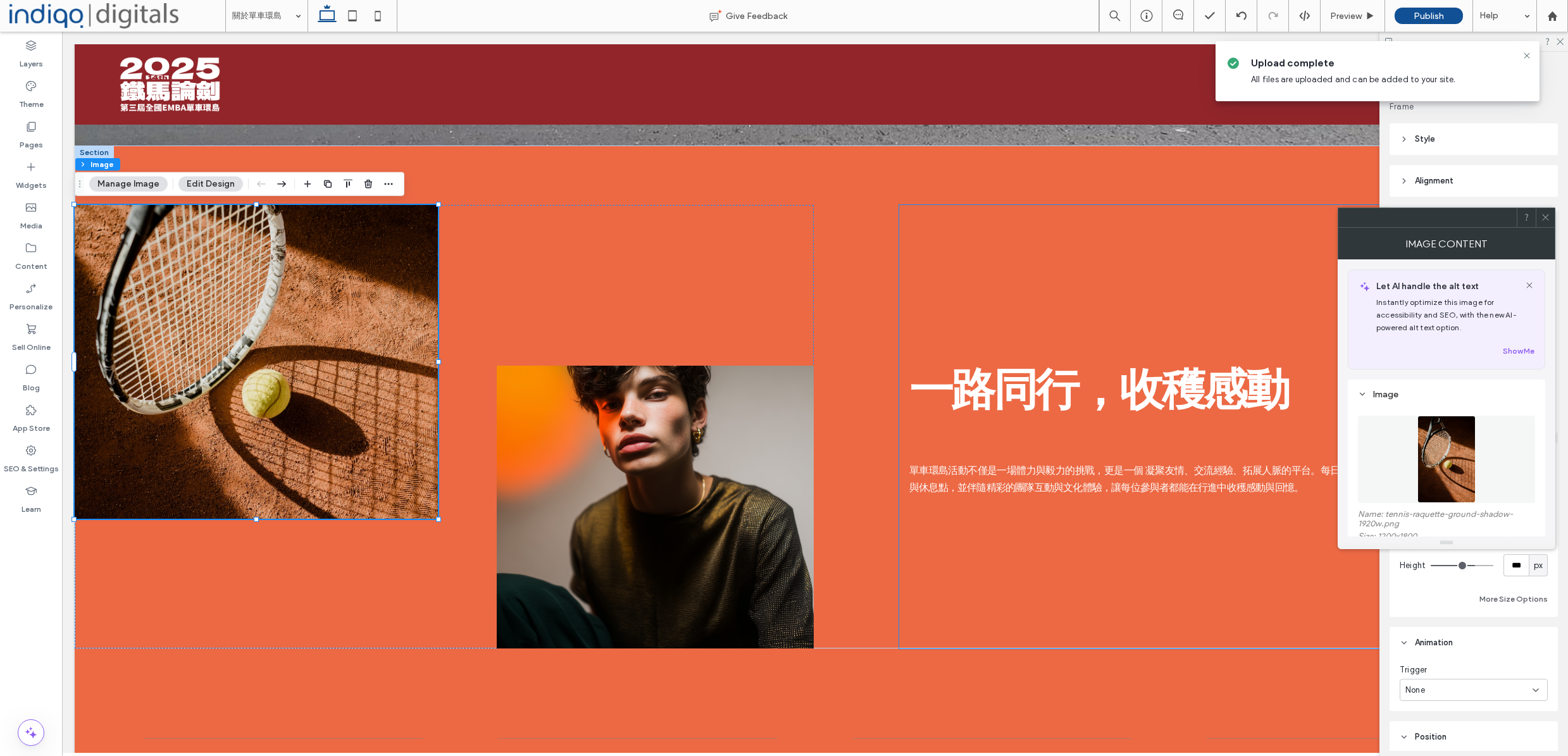
click at [1434, 446] on img at bounding box center [1447, 459] width 59 height 87
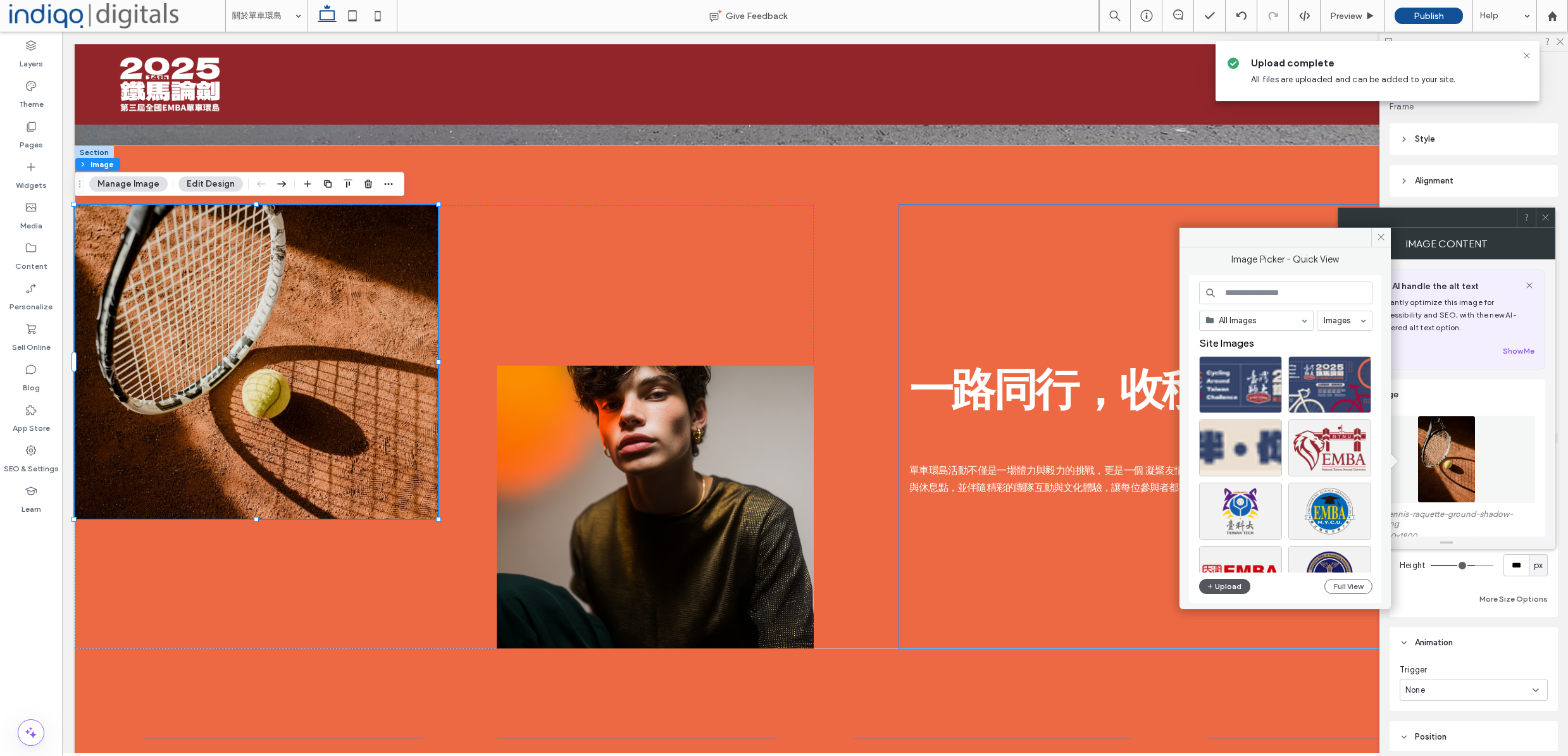
click at [1219, 576] on div "All Images Images Site Images Upload Full View" at bounding box center [1285, 439] width 173 height 315
click at [1224, 582] on button "Upload" at bounding box center [1225, 587] width 52 height 15
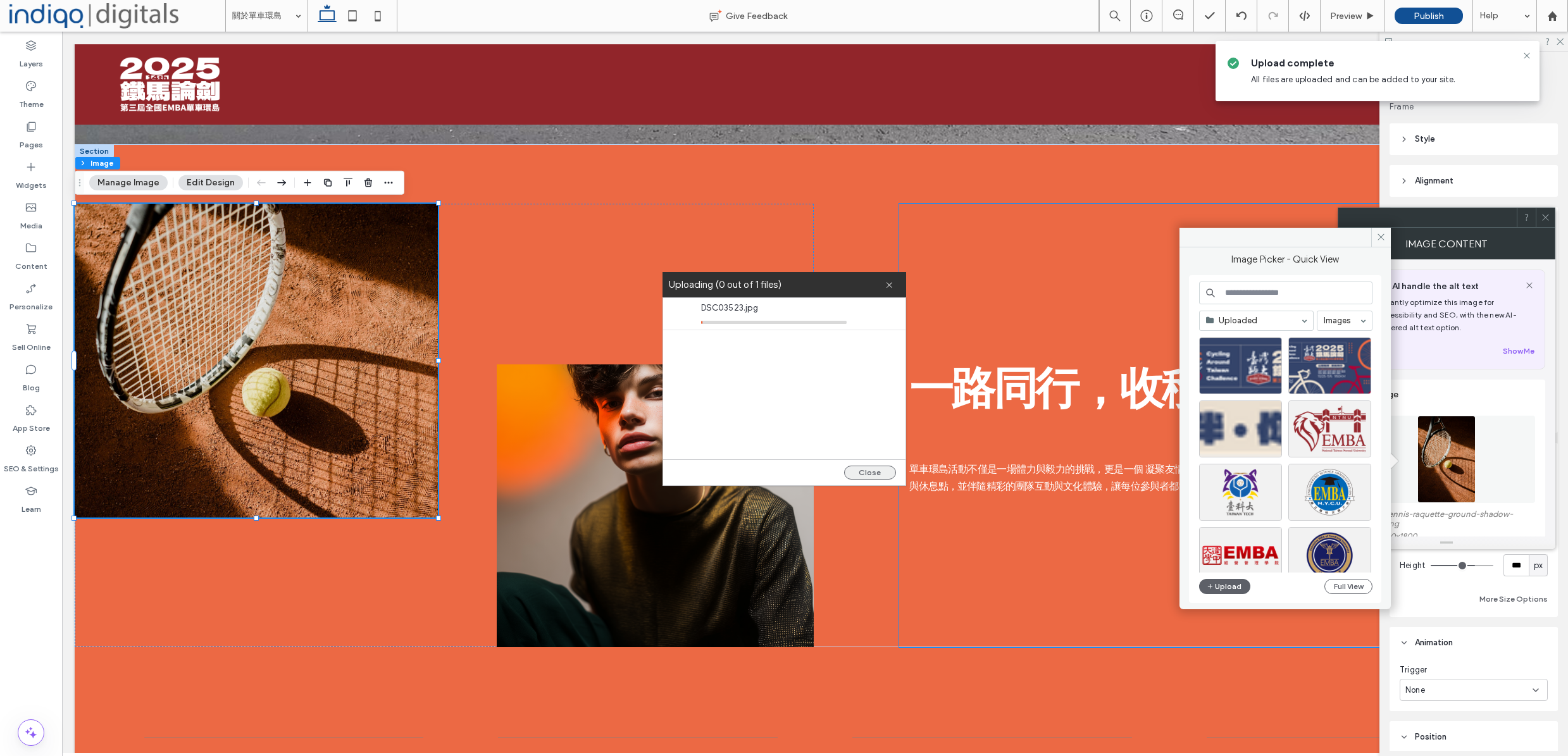
click at [882, 476] on button "Close" at bounding box center [870, 472] width 52 height 14
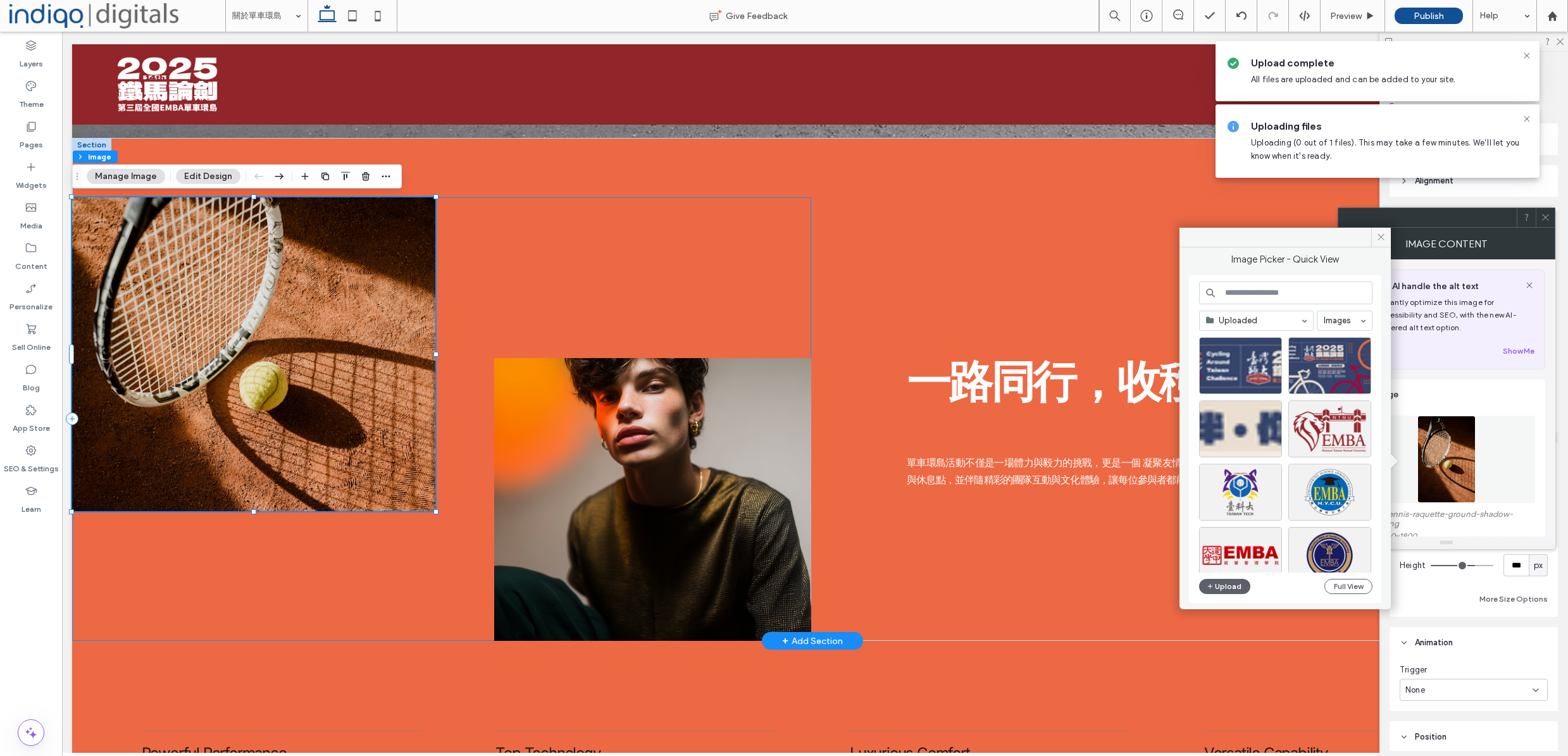
scroll to position [694, 0]
click at [147, 179] on button "Manage Image" at bounding box center [126, 176] width 78 height 15
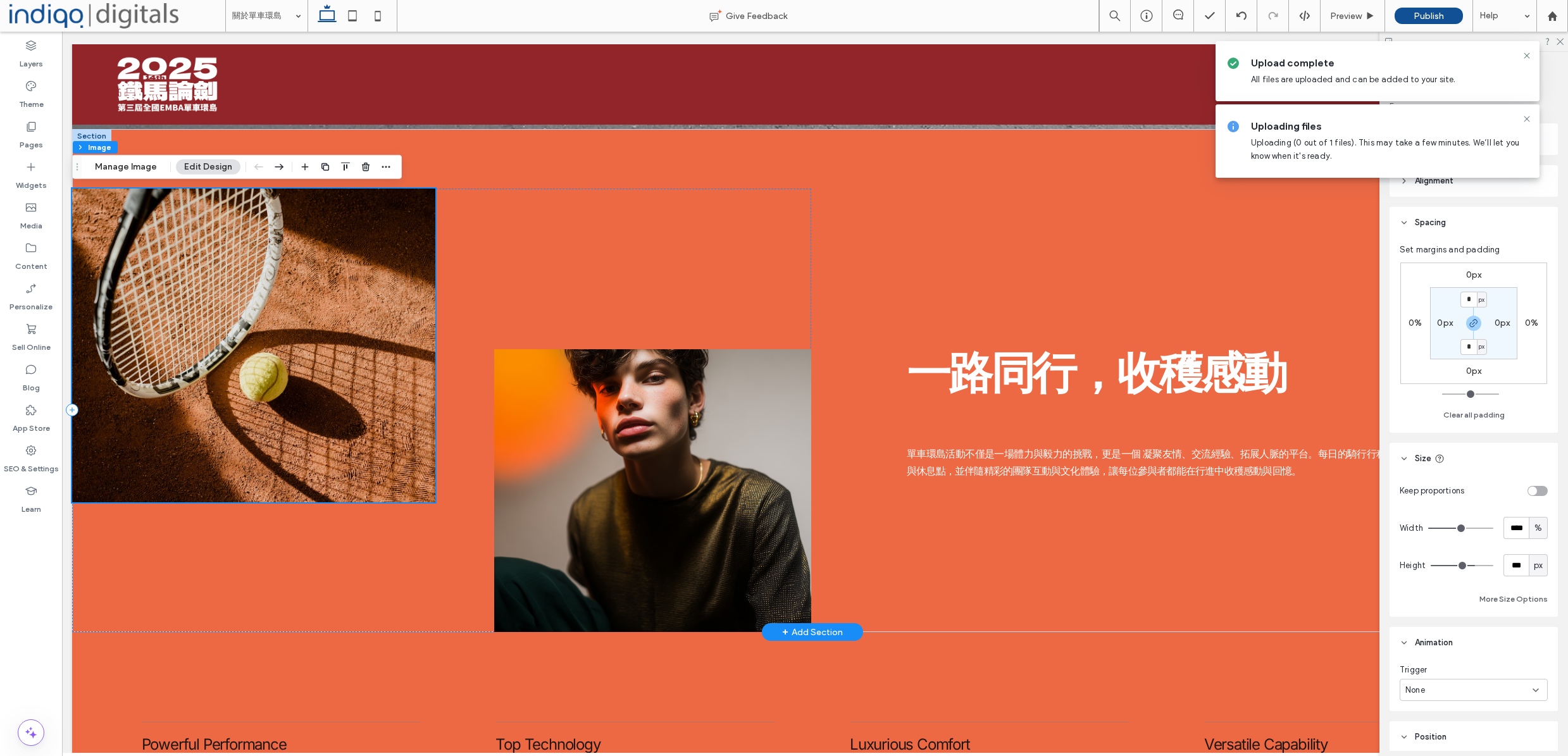
scroll to position [702, 0]
click at [91, 162] on button "Manage Image" at bounding box center [126, 167] width 78 height 15
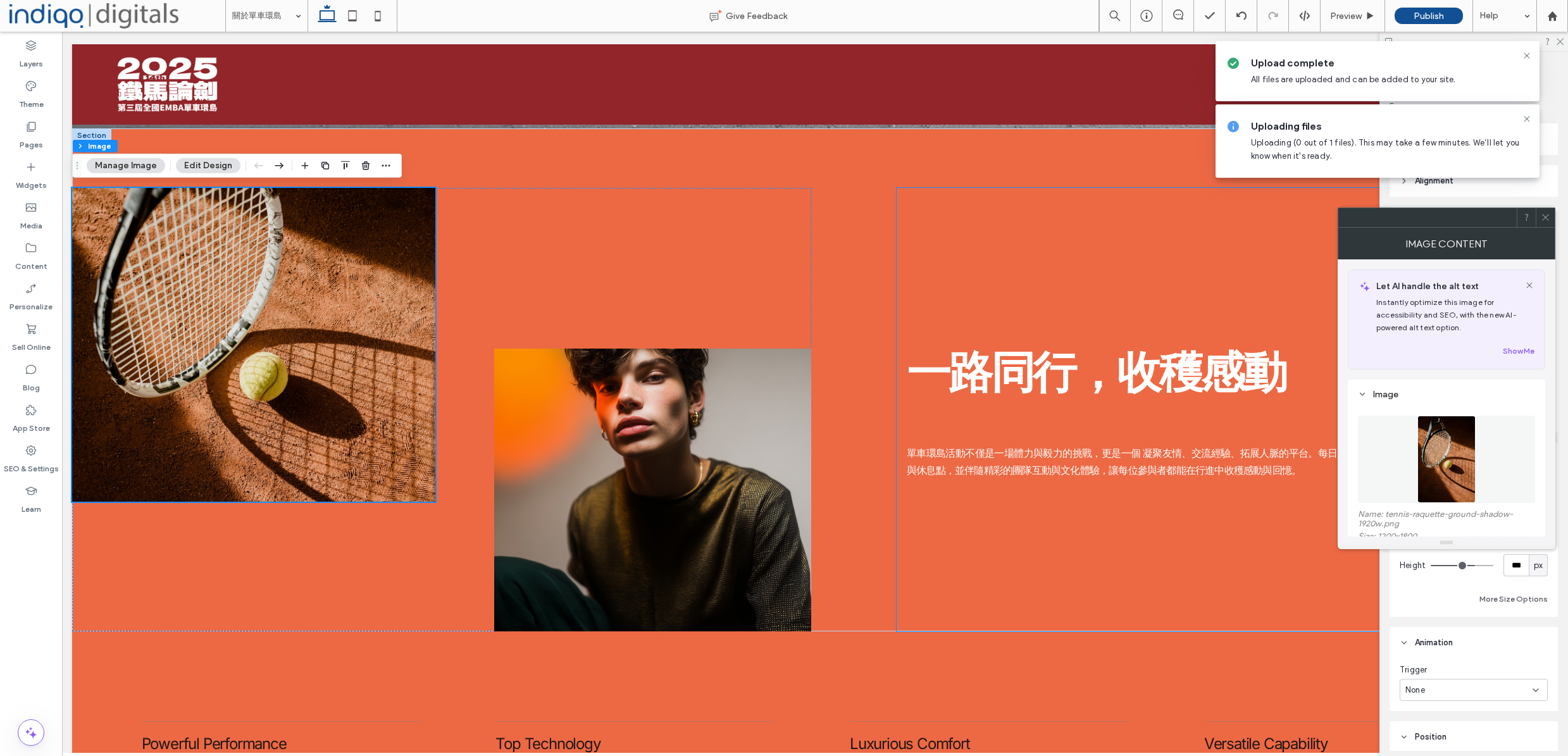
scroll to position [704, 0]
click at [1448, 486] on img at bounding box center [1447, 459] width 59 height 87
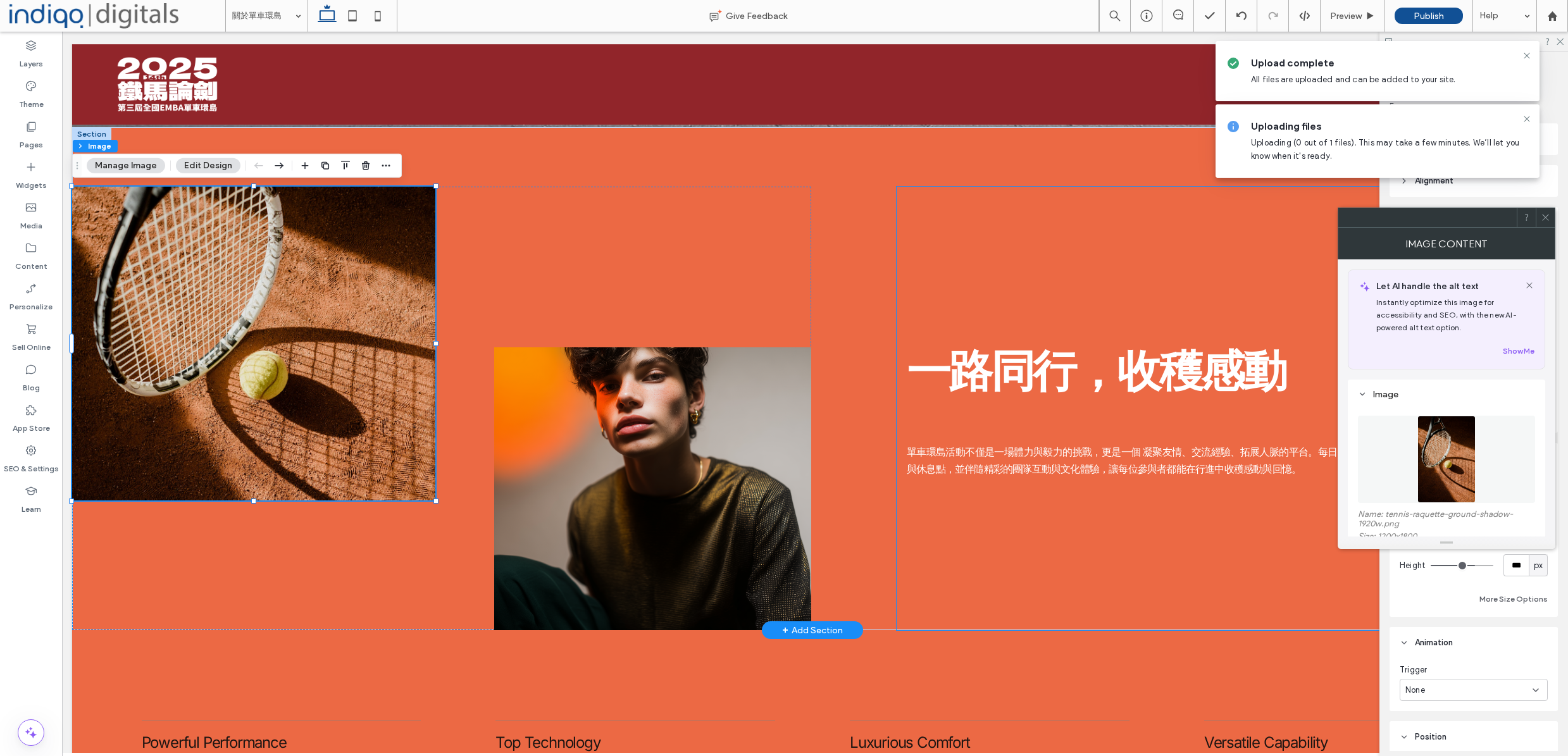
scroll to position [1, 0]
click at [1428, 442] on img at bounding box center [1447, 457] width 59 height 87
click at [1468, 440] on img at bounding box center [1447, 453] width 59 height 87
click at [1459, 409] on img at bounding box center [1447, 452] width 59 height 87
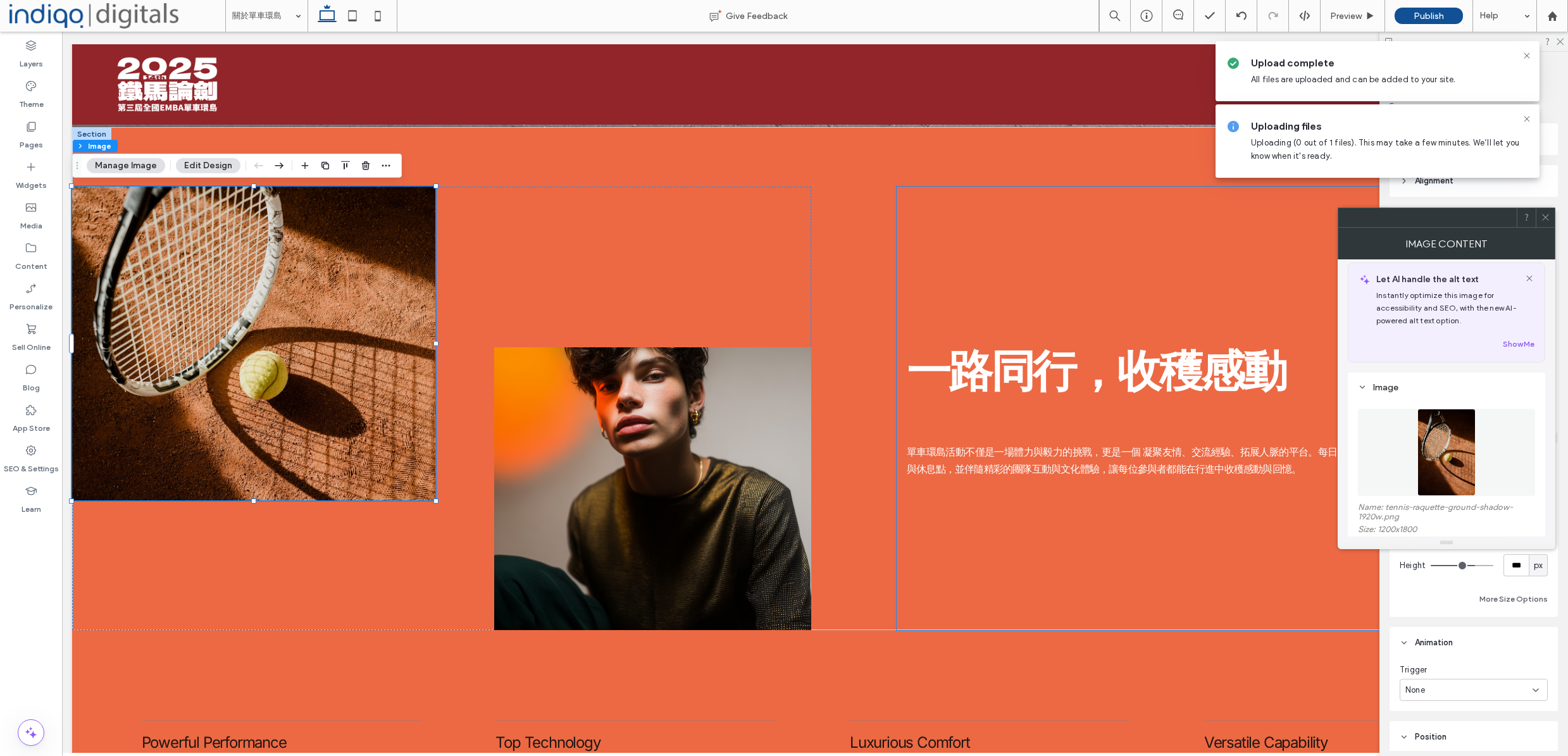
click at [1459, 409] on img at bounding box center [1447, 452] width 59 height 87
drag, startPoint x: 1041, startPoint y: 494, endPoint x: 1045, endPoint y: 502, distance: 8.9
click at [1041, 494] on div "一路同行，收穫感動 單車環島活動不僅是一場體力與毅力的挑戰，更是一個 凝聚友情、交流經驗、拓展人脈的平台。每日的騎行行程安排妥善，設有補給站與休息點，並伴隨精…" at bounding box center [1195, 408] width 597 height 443
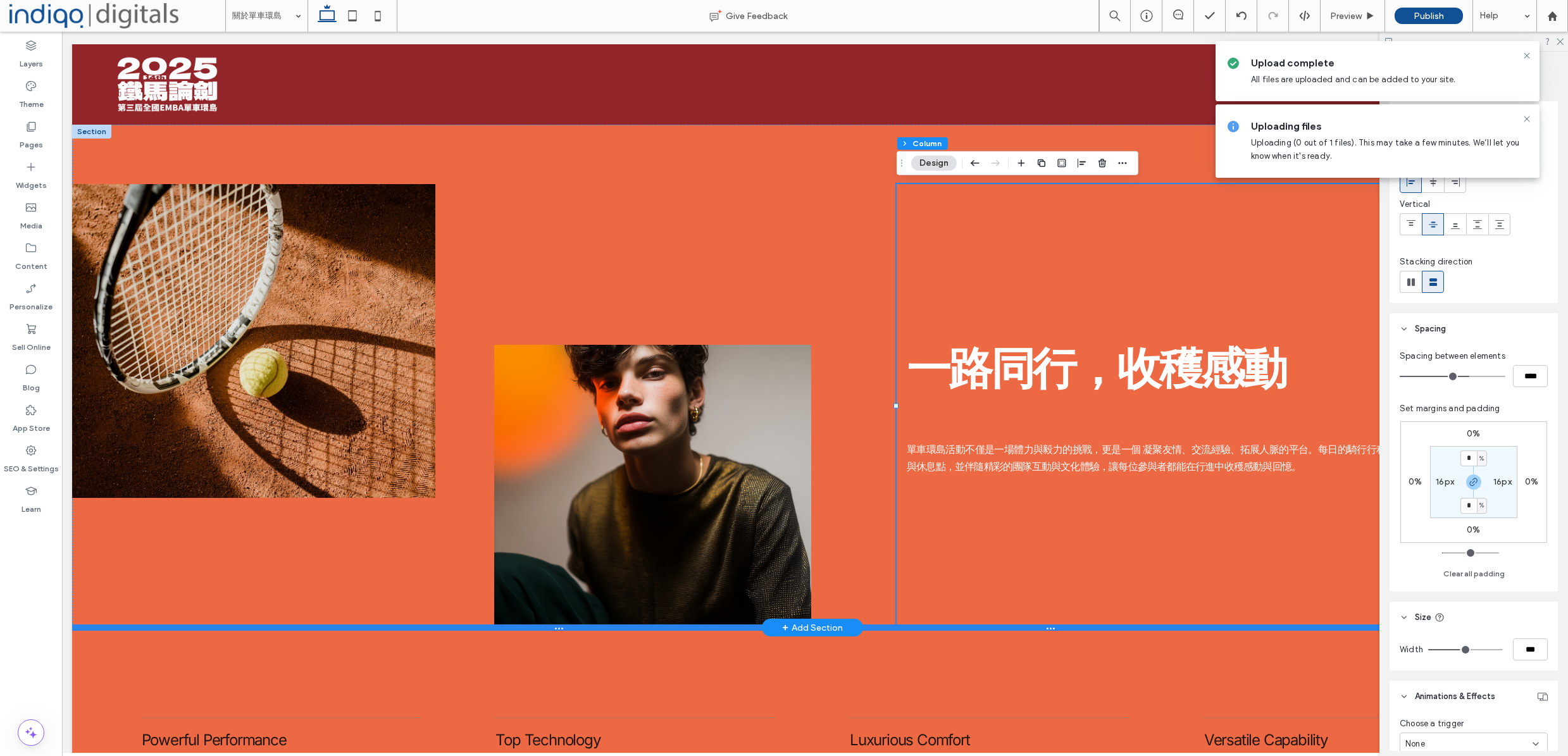
drag, startPoint x: 1044, startPoint y: 631, endPoint x: 1058, endPoint y: 622, distance: 16.6
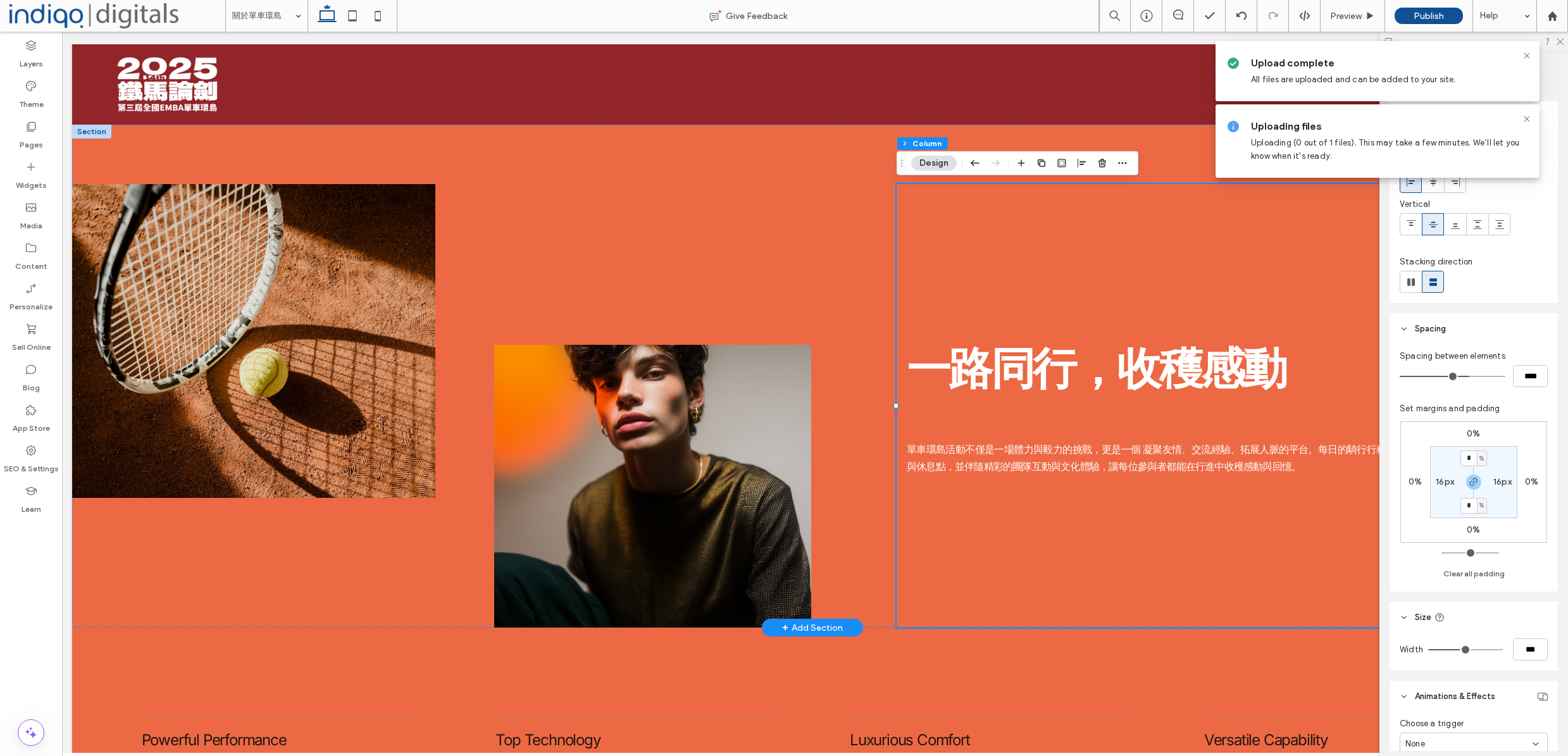
click at [1044, 631] on div at bounding box center [812, 627] width 1481 height 7
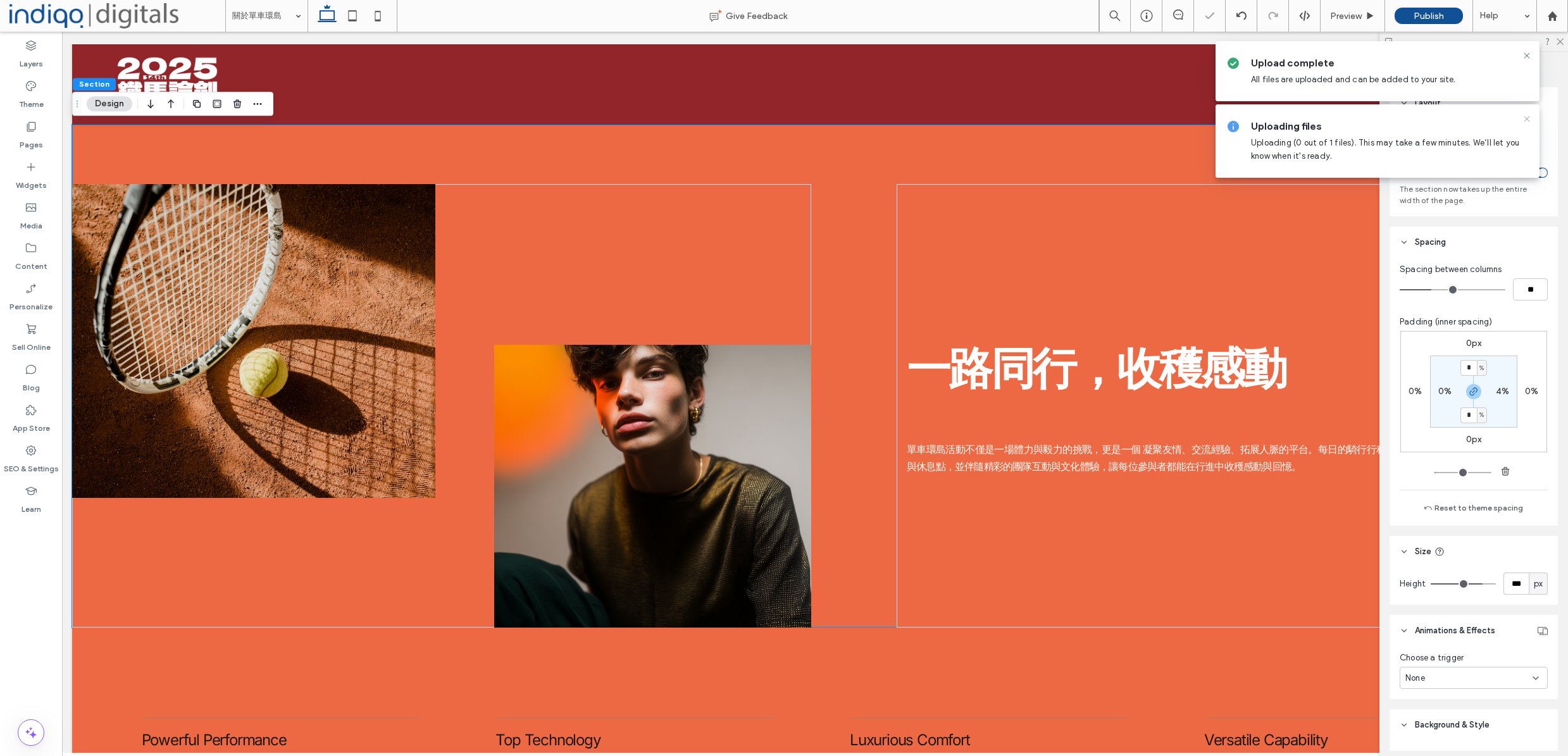
click at [1528, 121] on icon at bounding box center [1527, 119] width 11 height 11
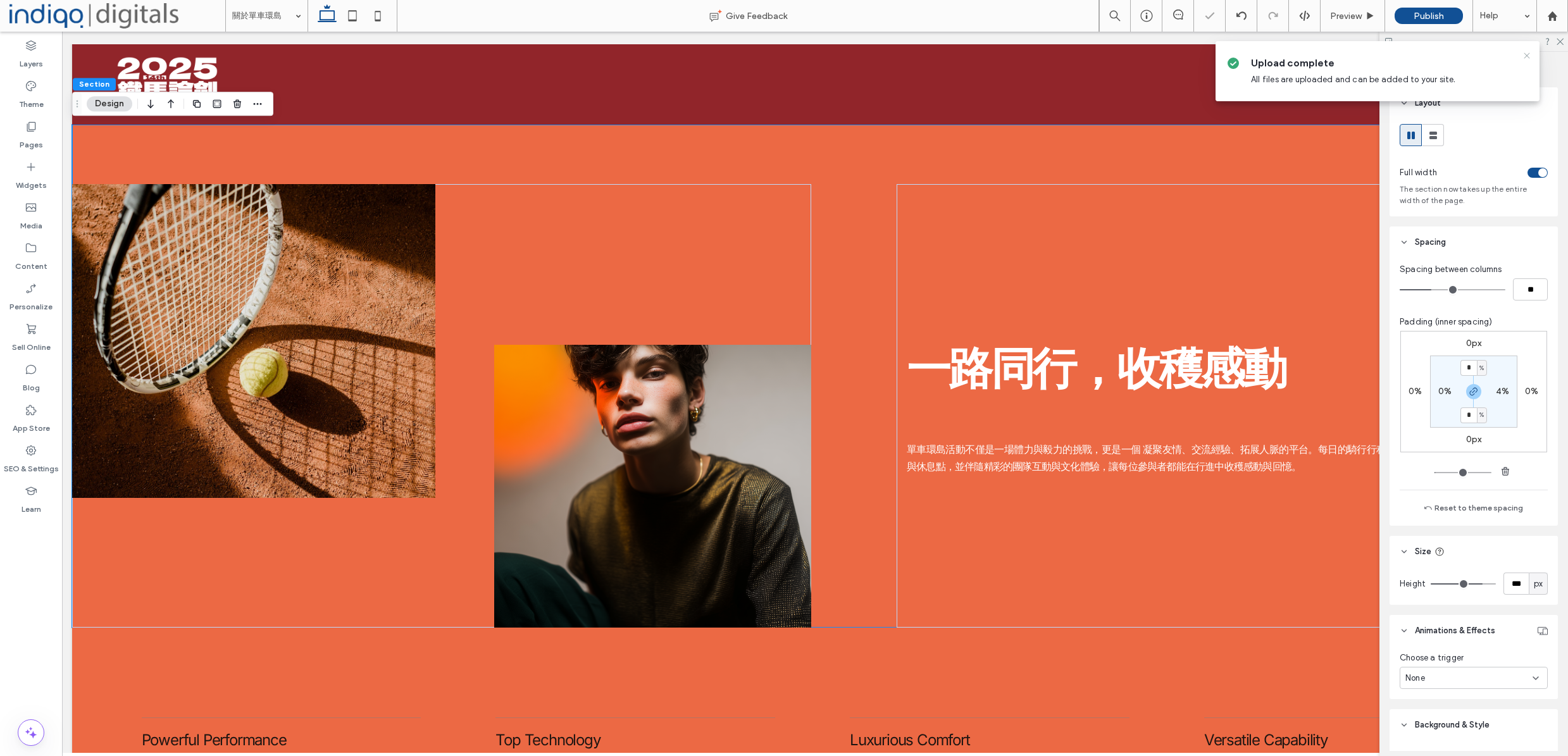
click at [1529, 54] on use at bounding box center [1527, 55] width 6 height 6
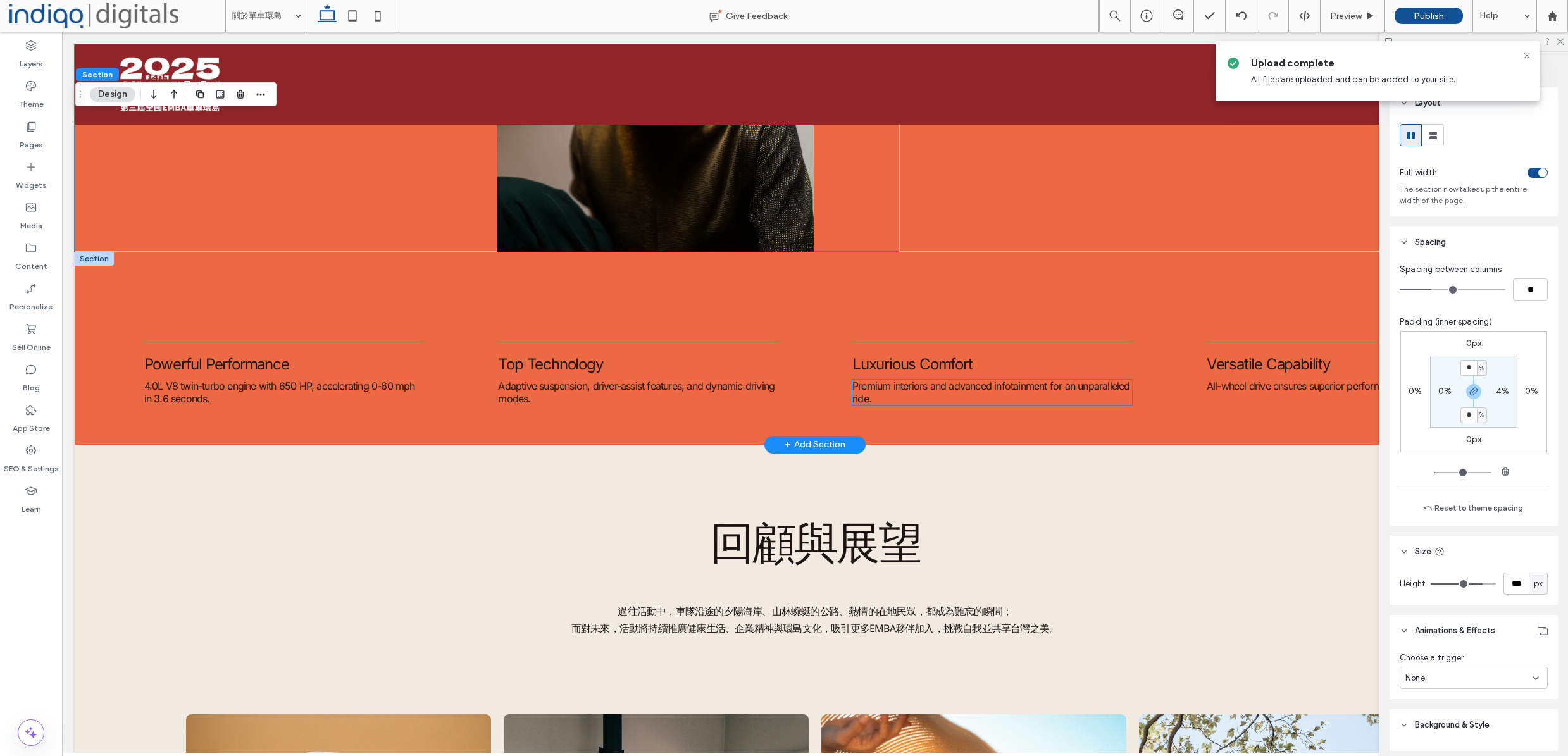
scroll to position [0, 0]
click at [300, 394] on p "4.0L V8 twin-turbo engine with 650 HP, accelerating 0-60 mph in 3.6 seconds." at bounding box center [284, 392] width 280 height 25
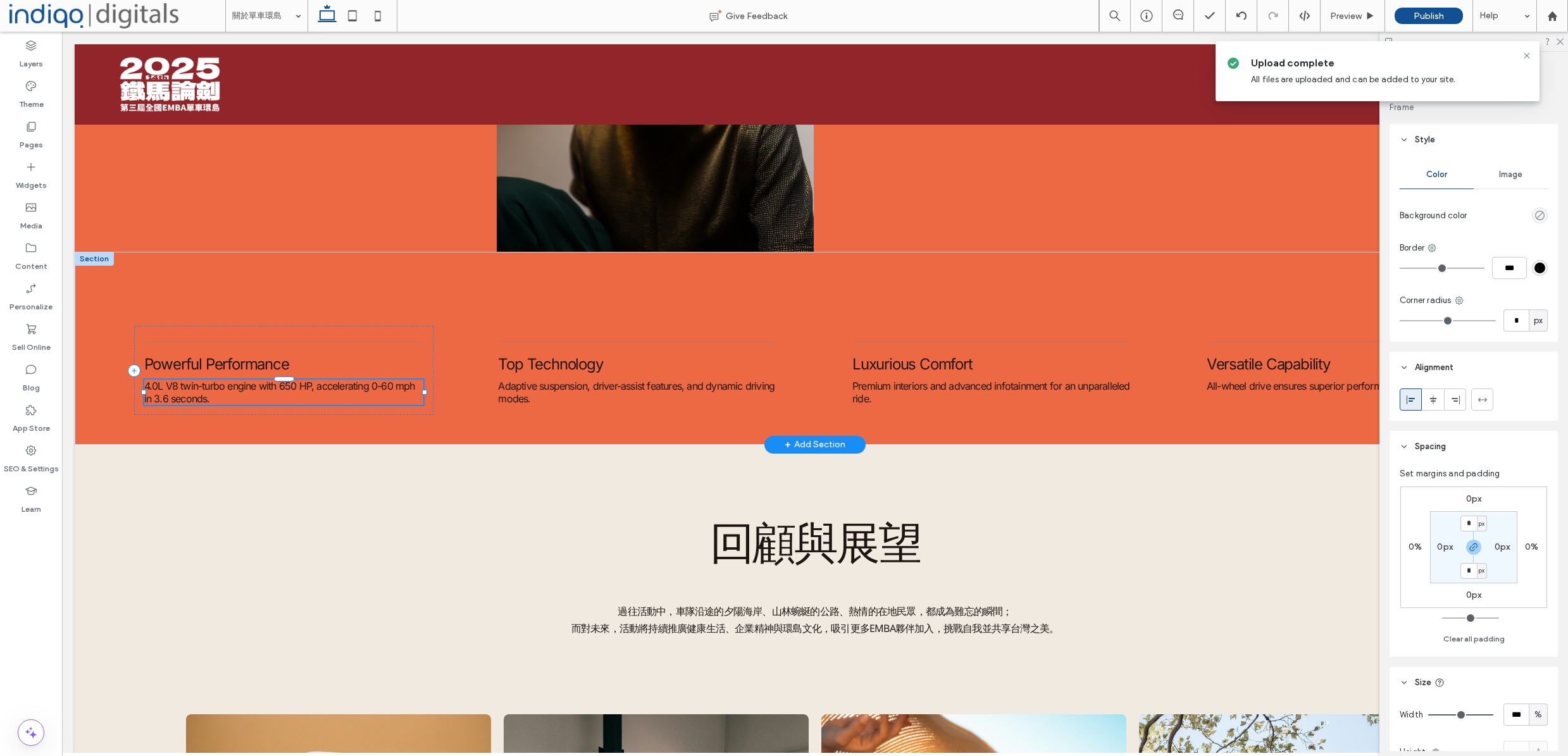
click at [300, 394] on div "4.0L V8 twin-turbo engine with 650 HP, accelerating 0-60 mph in 3.6 seconds." at bounding box center [284, 392] width 280 height 25
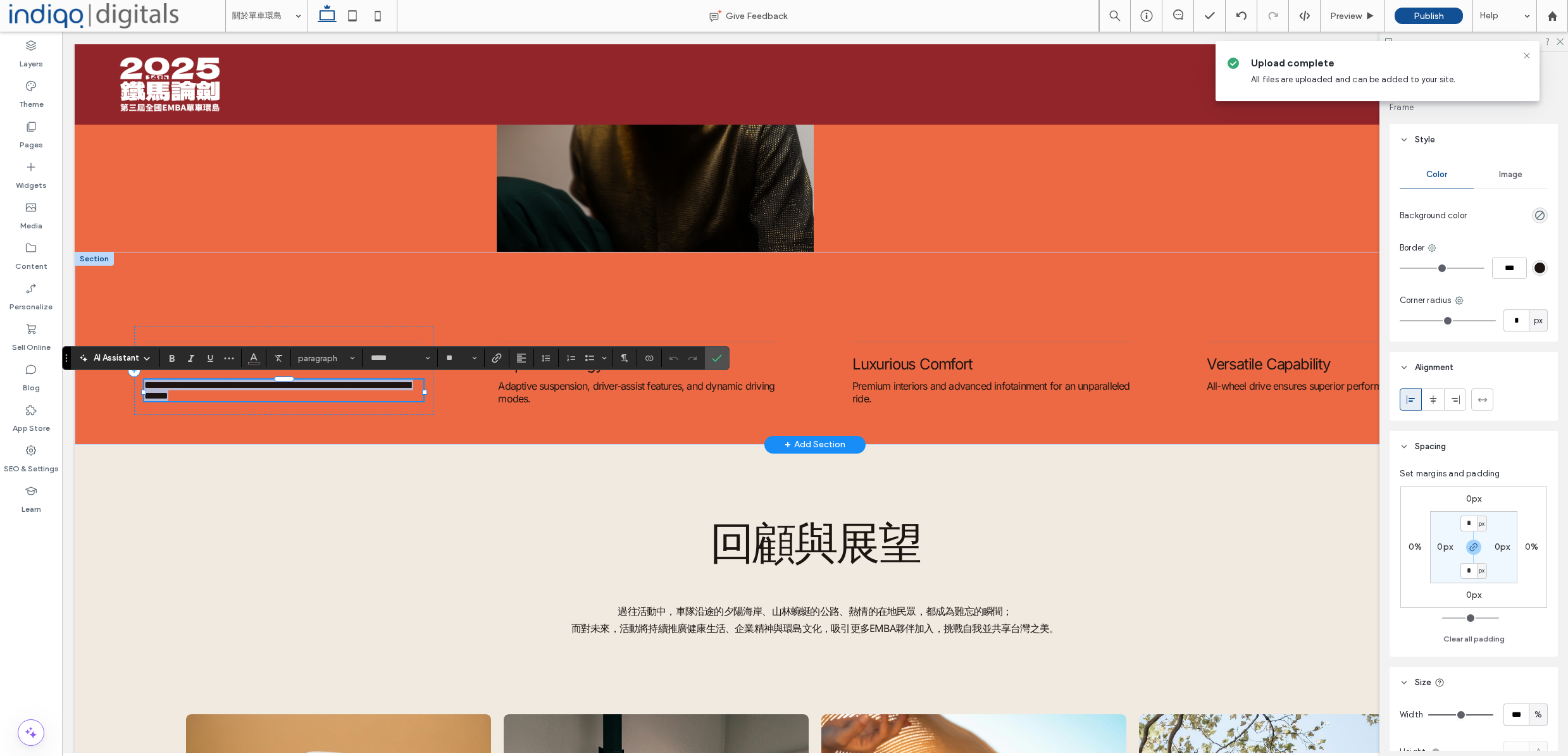
click at [300, 394] on p "**********" at bounding box center [284, 390] width 280 height 22
click at [249, 360] on icon "Color" at bounding box center [253, 356] width 11 height 11
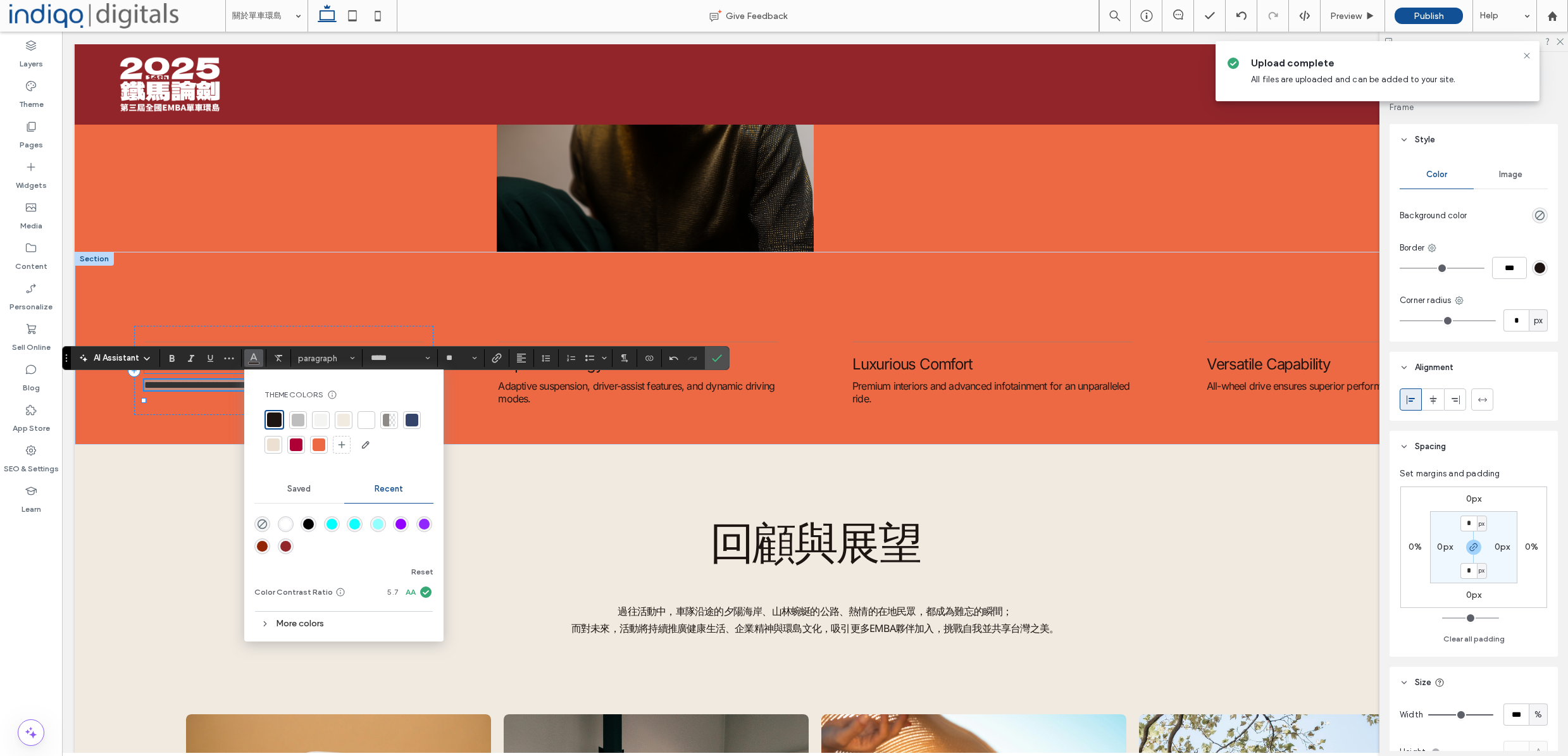
click at [324, 423] on div at bounding box center [320, 420] width 12 height 12
click at [402, 362] on input "*****" at bounding box center [396, 357] width 54 height 11
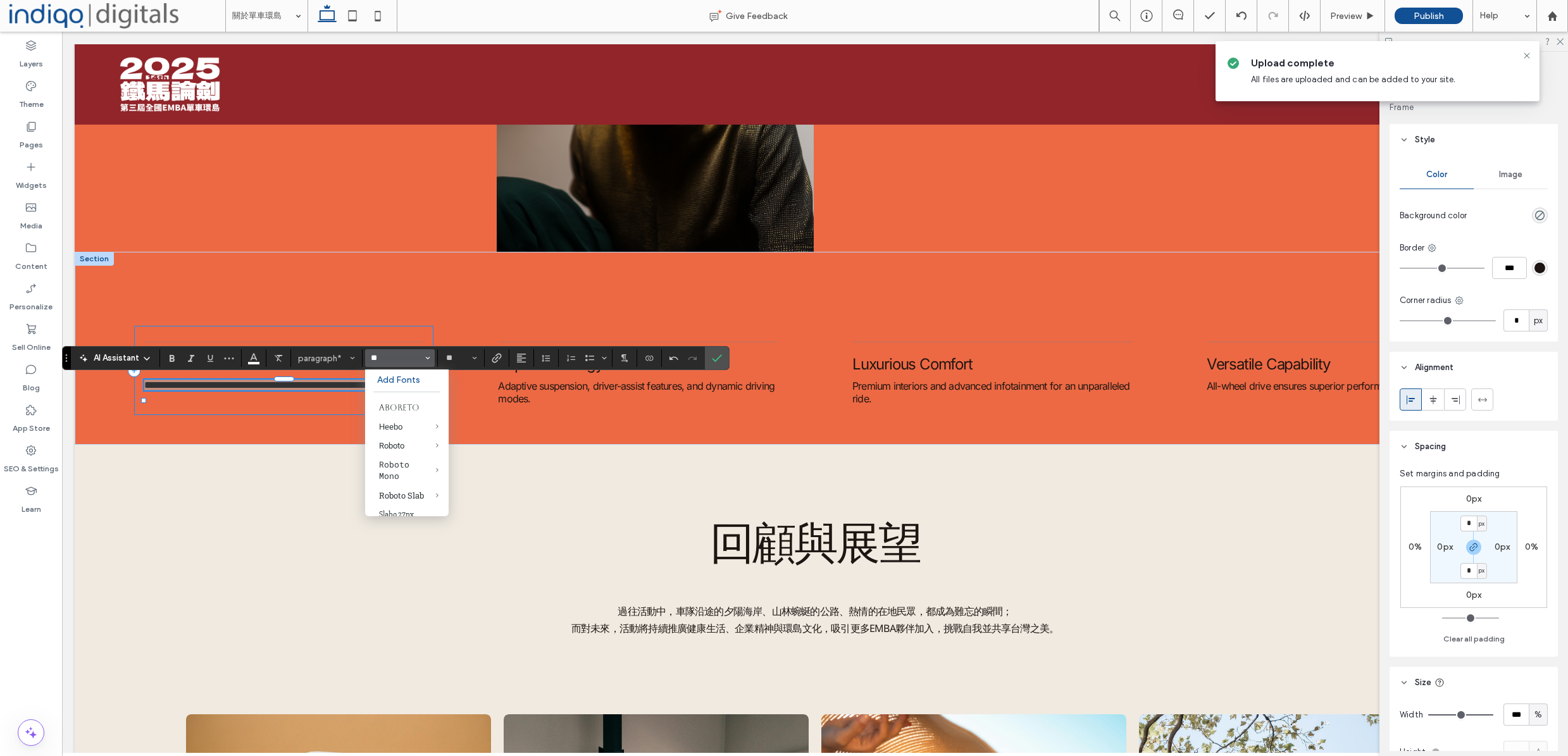
type input "*"
click at [476, 511] on div "Medium" at bounding box center [477, 508] width 33 height 11
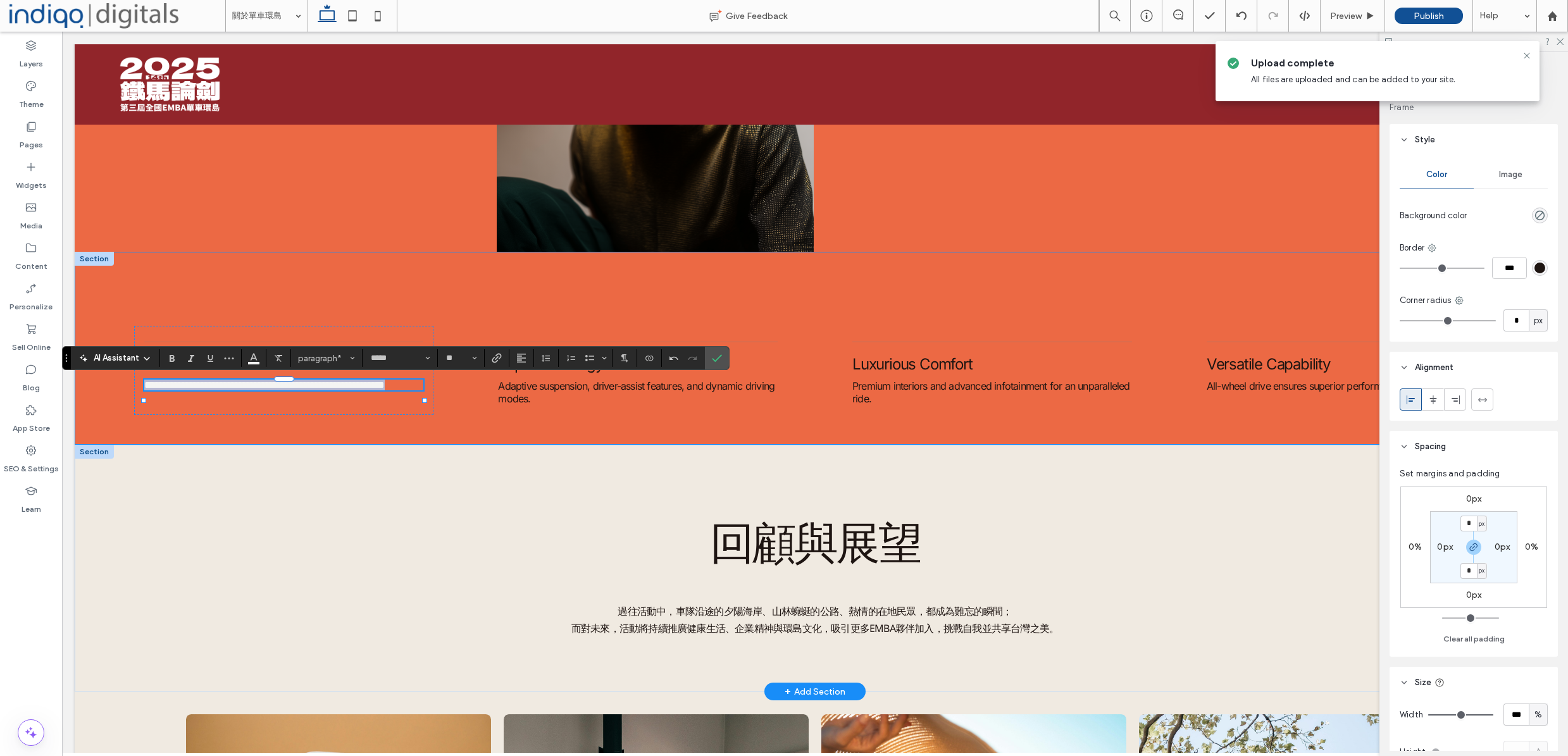
type input "*********"
click at [424, 362] on button "*********" at bounding box center [400, 357] width 70 height 18
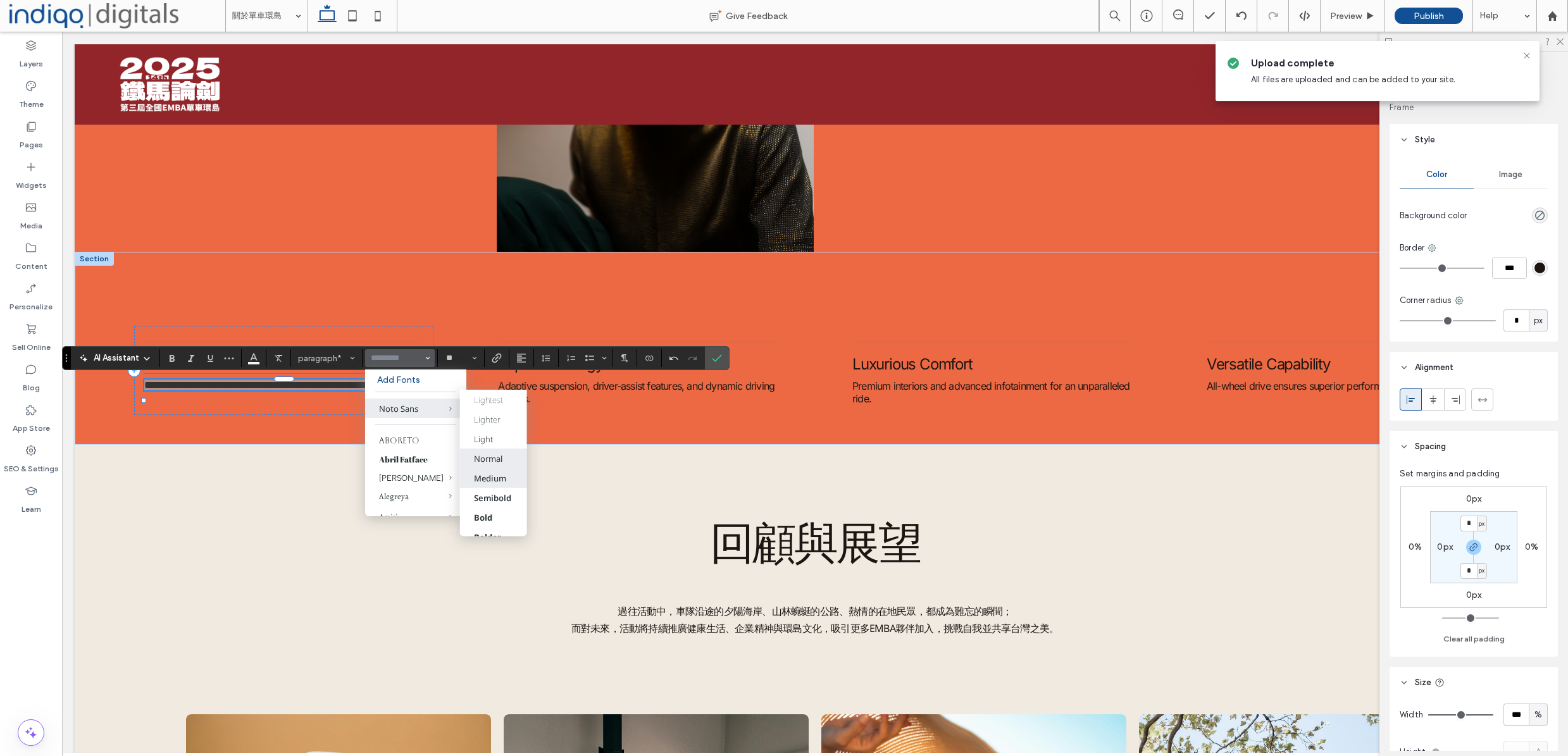
click at [490, 459] on div "Normal" at bounding box center [488, 458] width 29 height 11
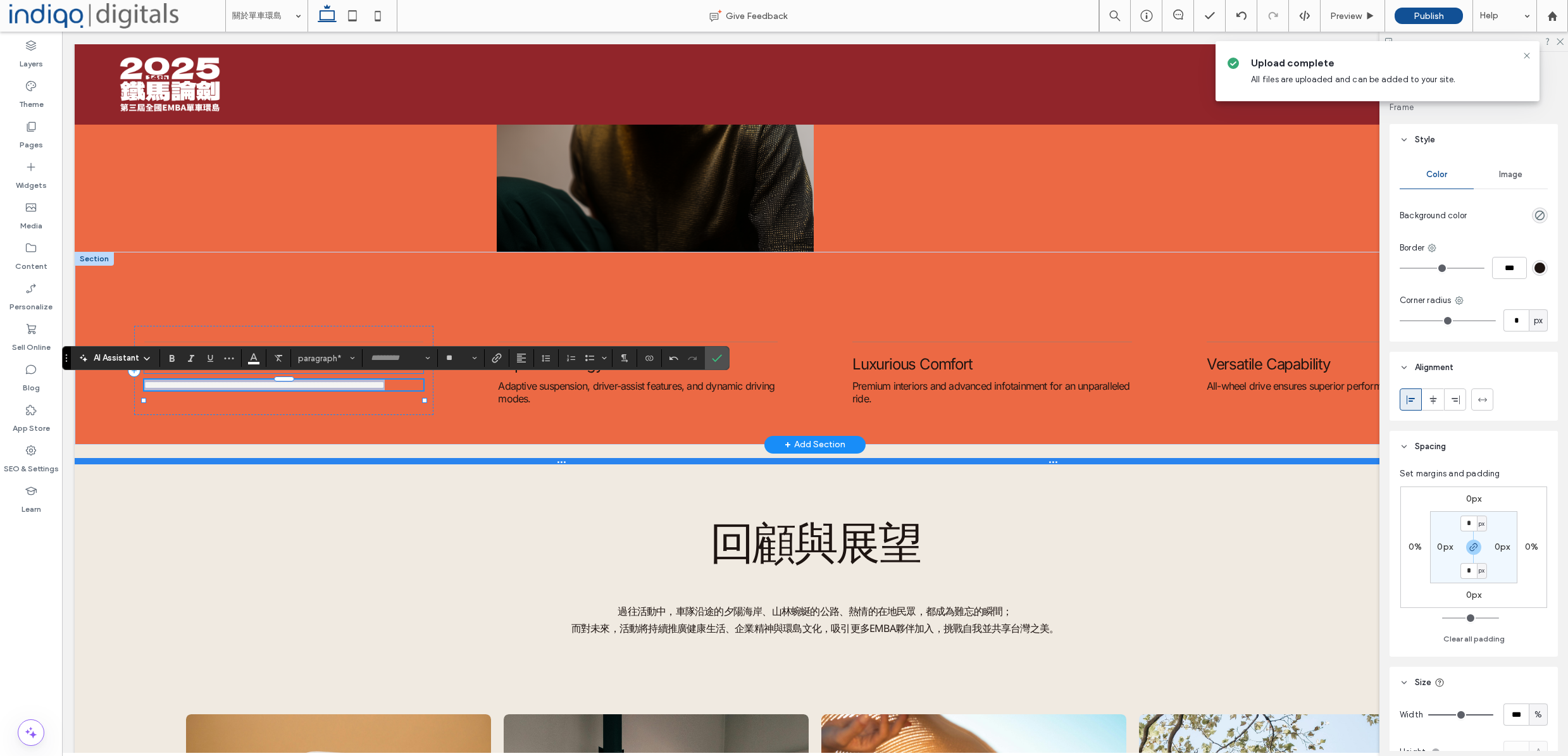
type input "*********"
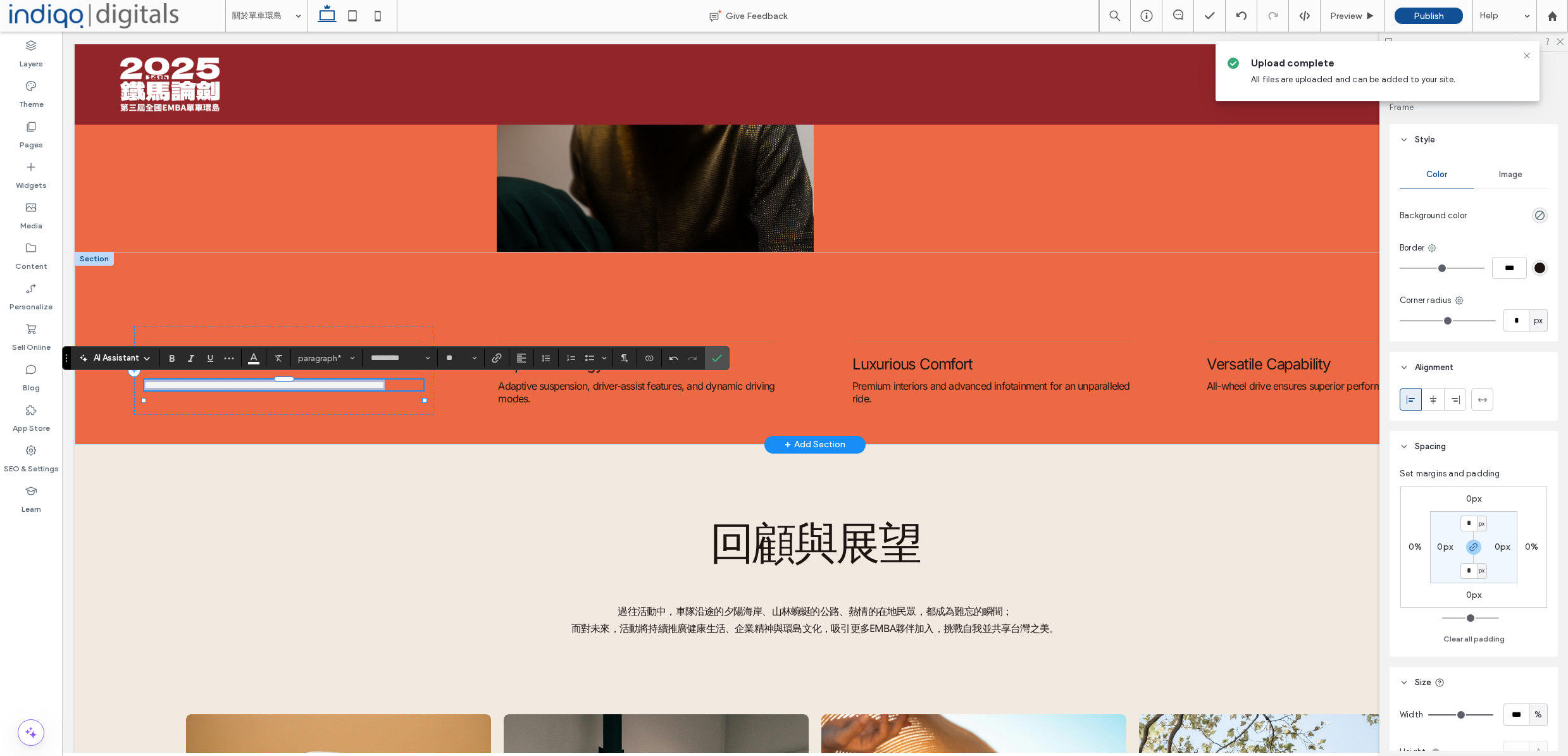
click at [384, 390] on span "**********" at bounding box center [264, 385] width 240 height 10
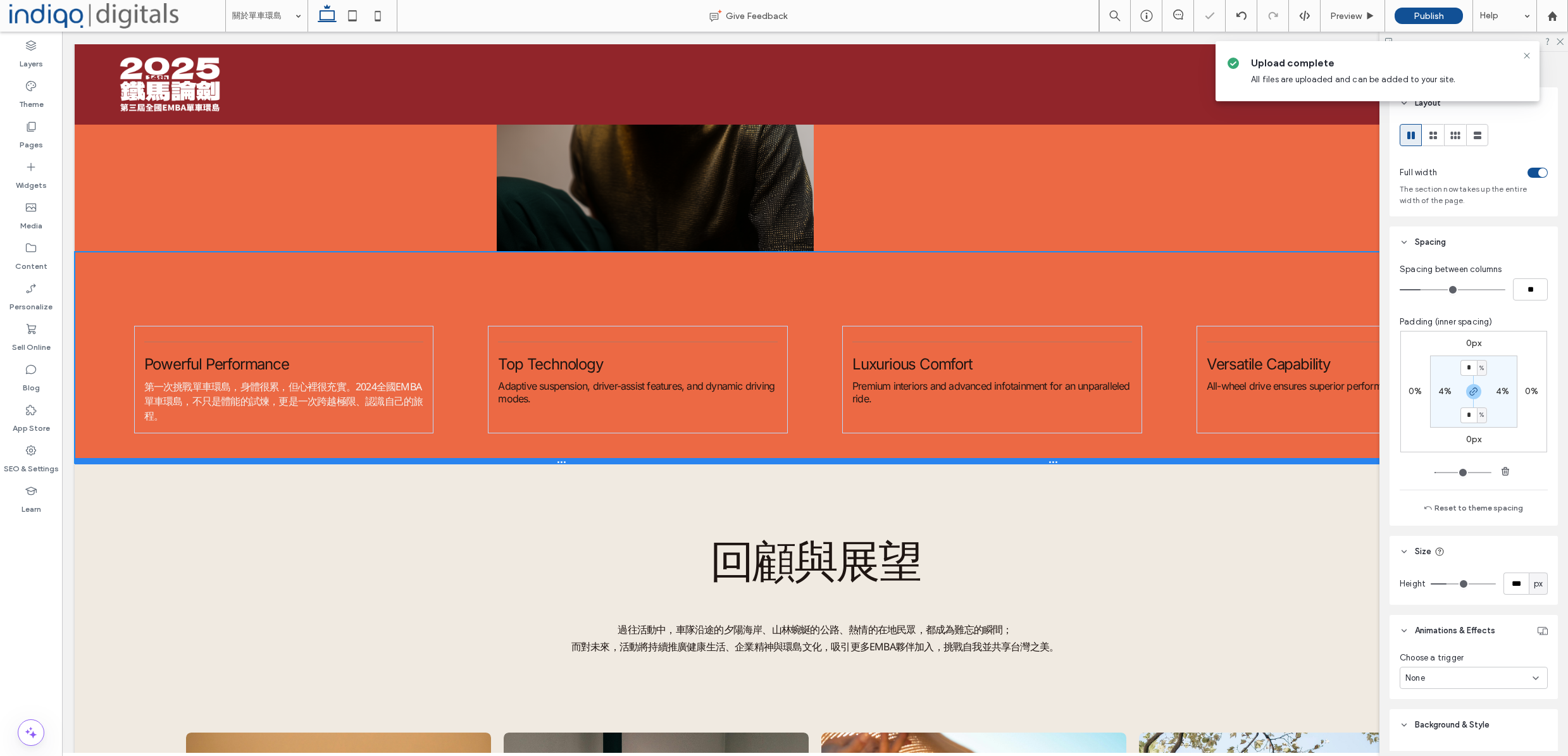
click at [467, 464] on div at bounding box center [815, 461] width 1481 height 7
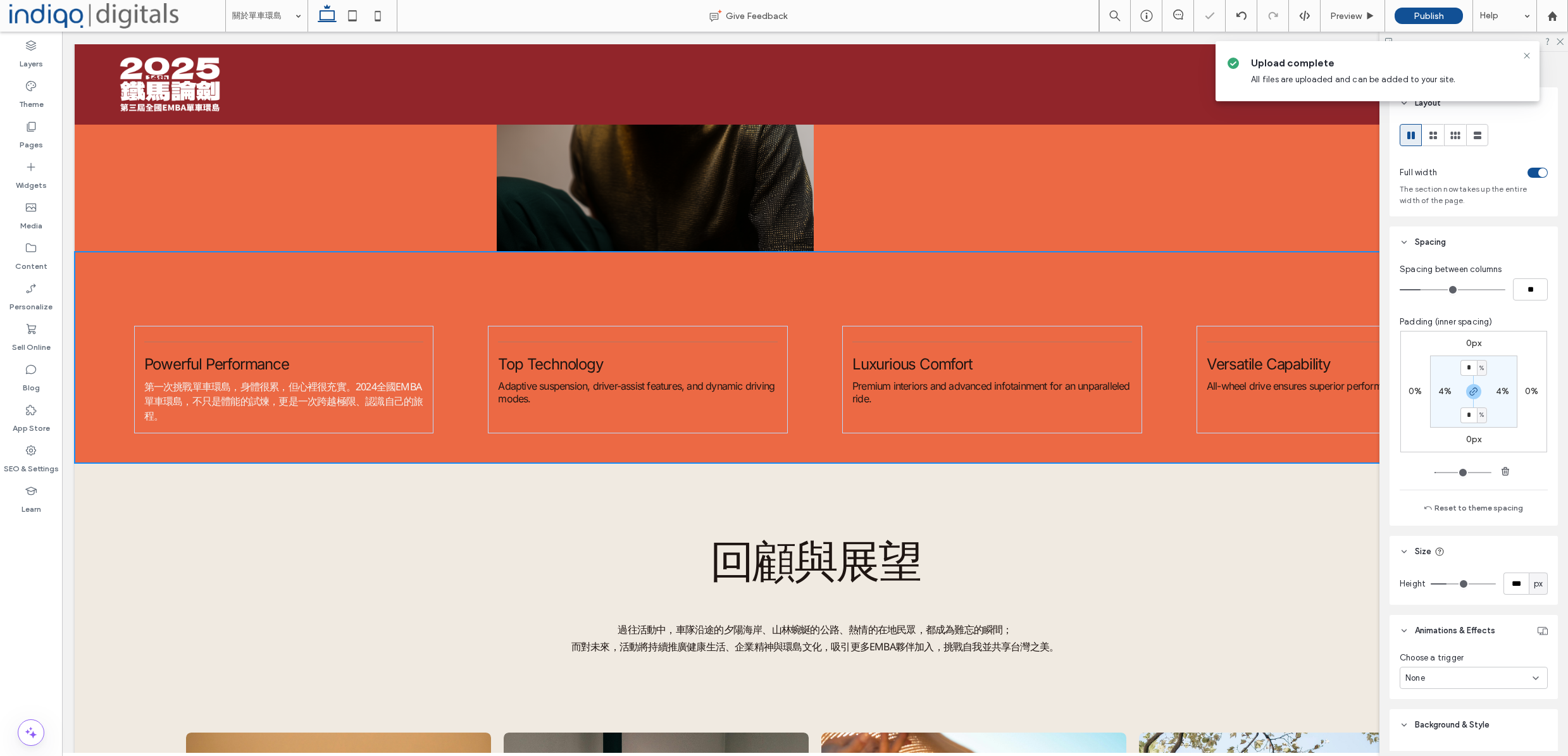
type input "***"
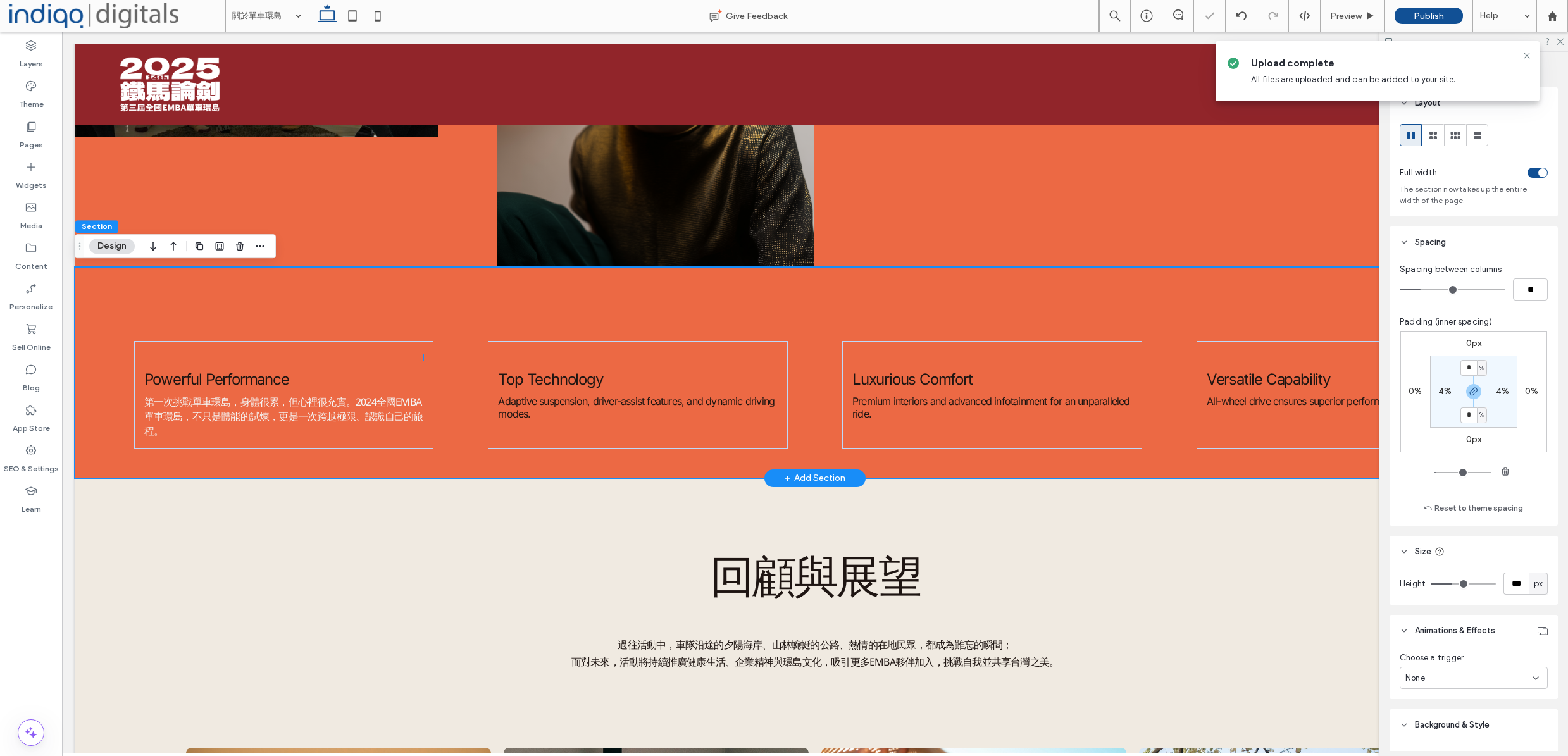
click at [407, 357] on hr at bounding box center [284, 356] width 280 height 1
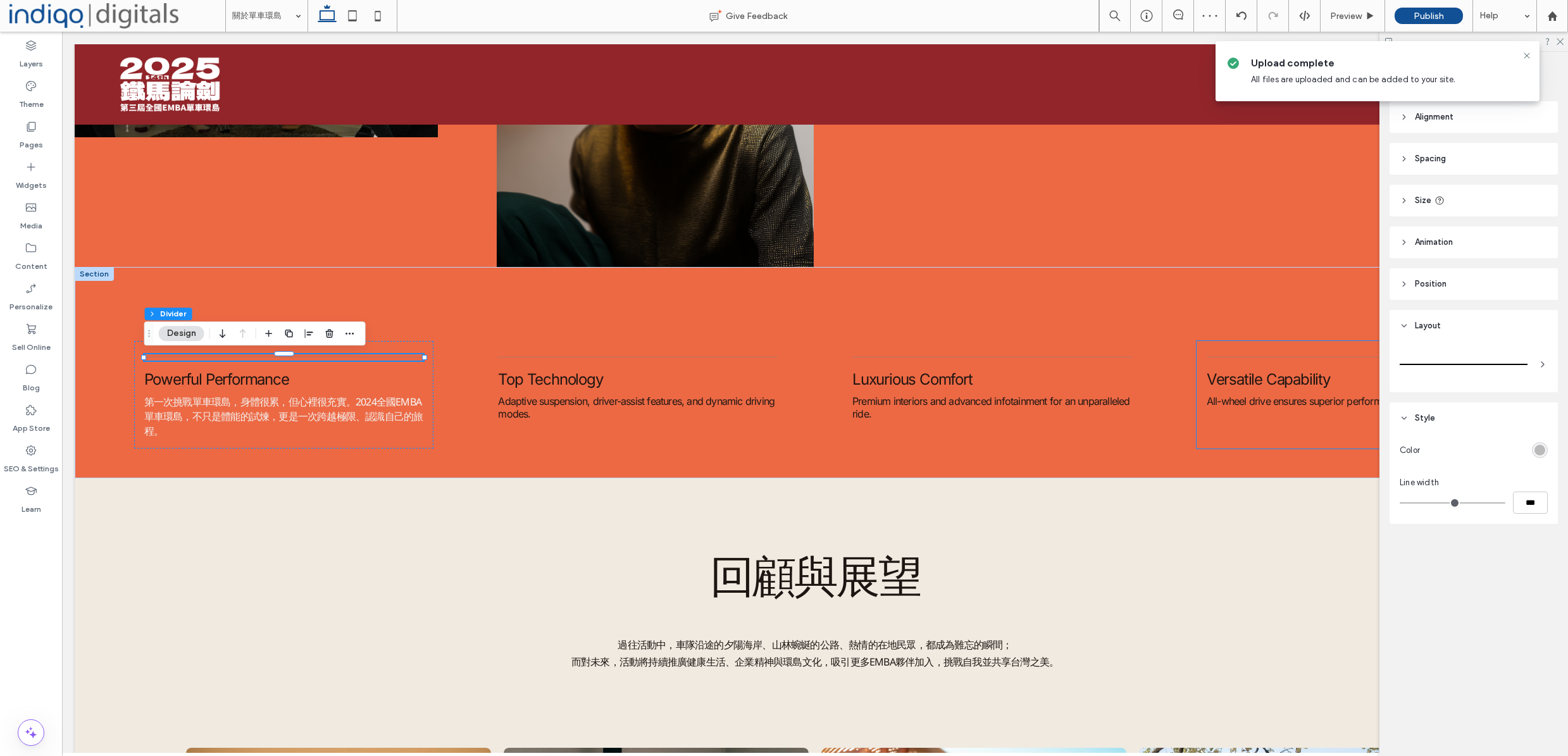
click at [1543, 450] on div "rgba(128, 128, 128, 0.5)" at bounding box center [1539, 449] width 11 height 11
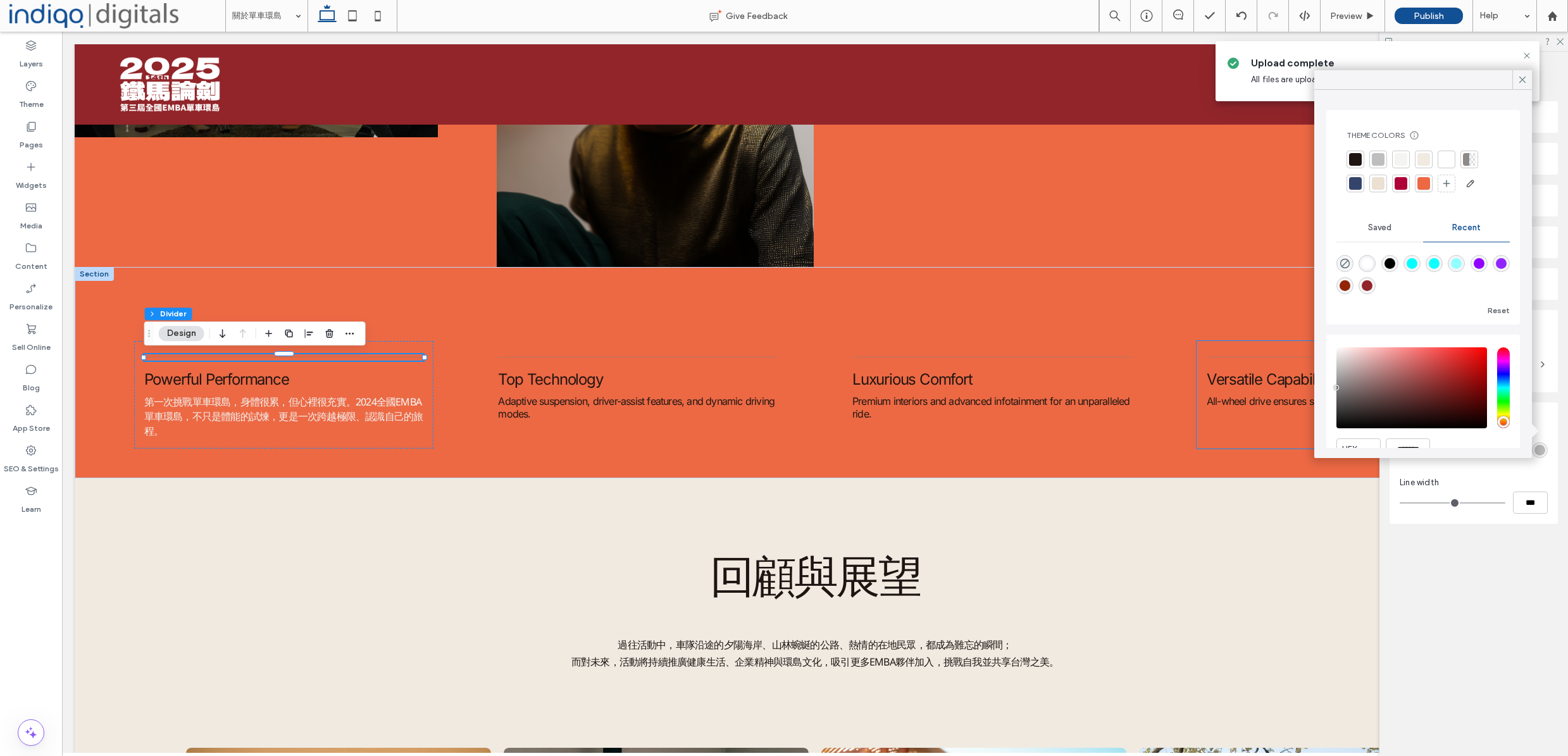
click at [1446, 163] on div at bounding box center [1446, 159] width 12 height 12
click at [471, 538] on div "回顧與展望 過往活動中，車隊沿途的夕陽海岸、山林蜿蜒的公路、熱情的在地民眾，都成為難忘的瞬間； 而對未來，活動將持續推廣健康生活、企業精神與環島文化，吸引更多…" at bounding box center [815, 610] width 1303 height 143
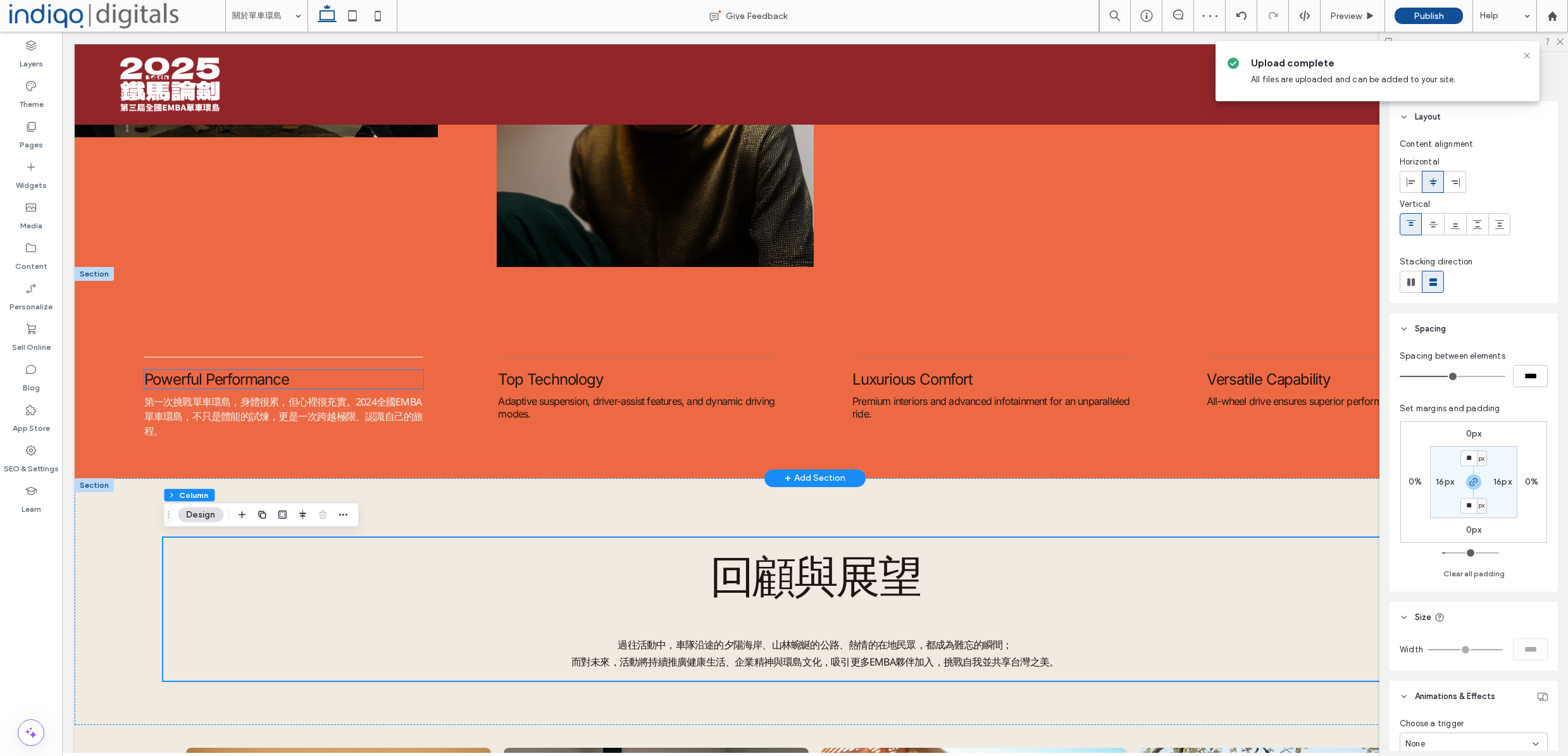
click at [240, 384] on span "Powerful Performance" at bounding box center [217, 378] width 145 height 18
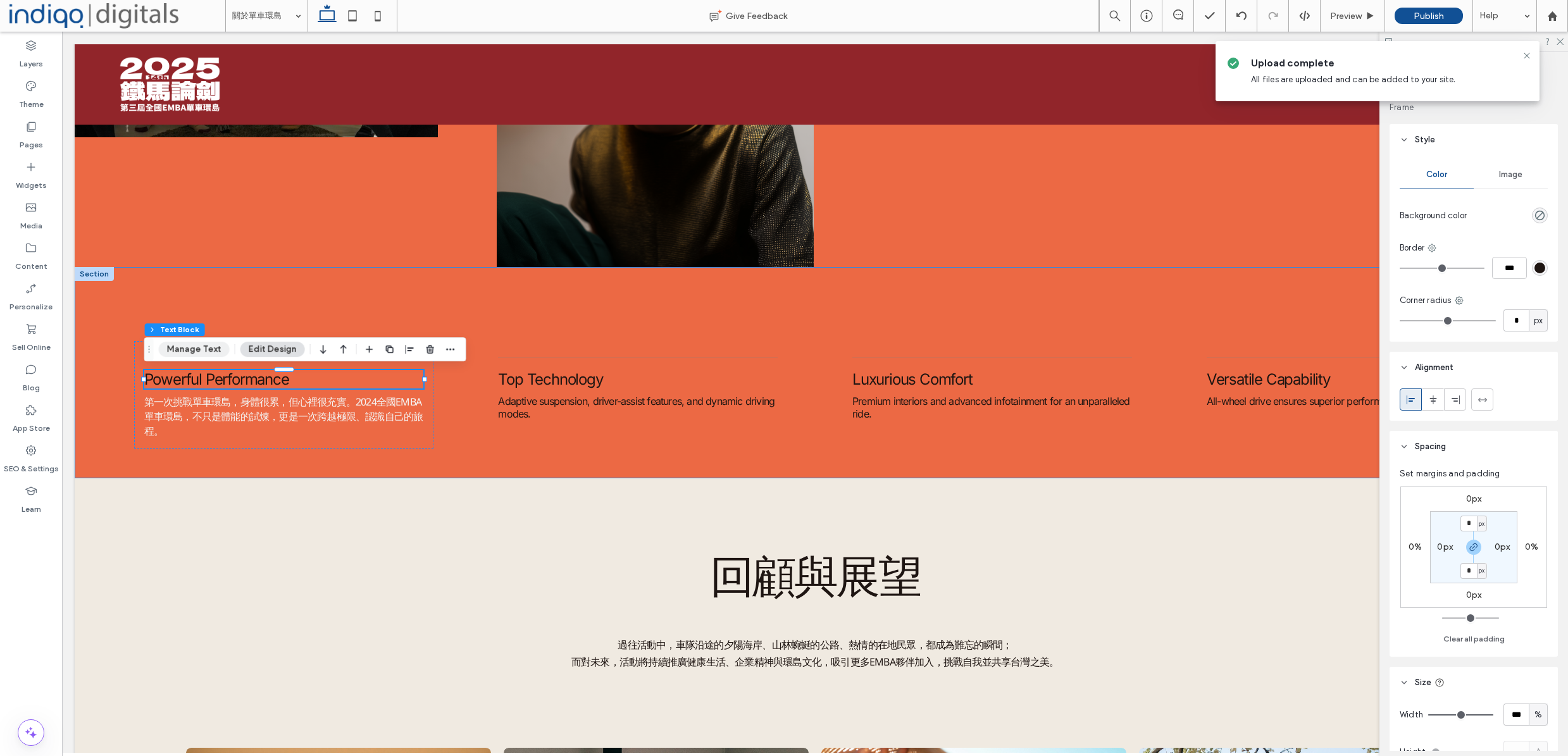
click at [188, 349] on button "Manage Text" at bounding box center [194, 349] width 71 height 15
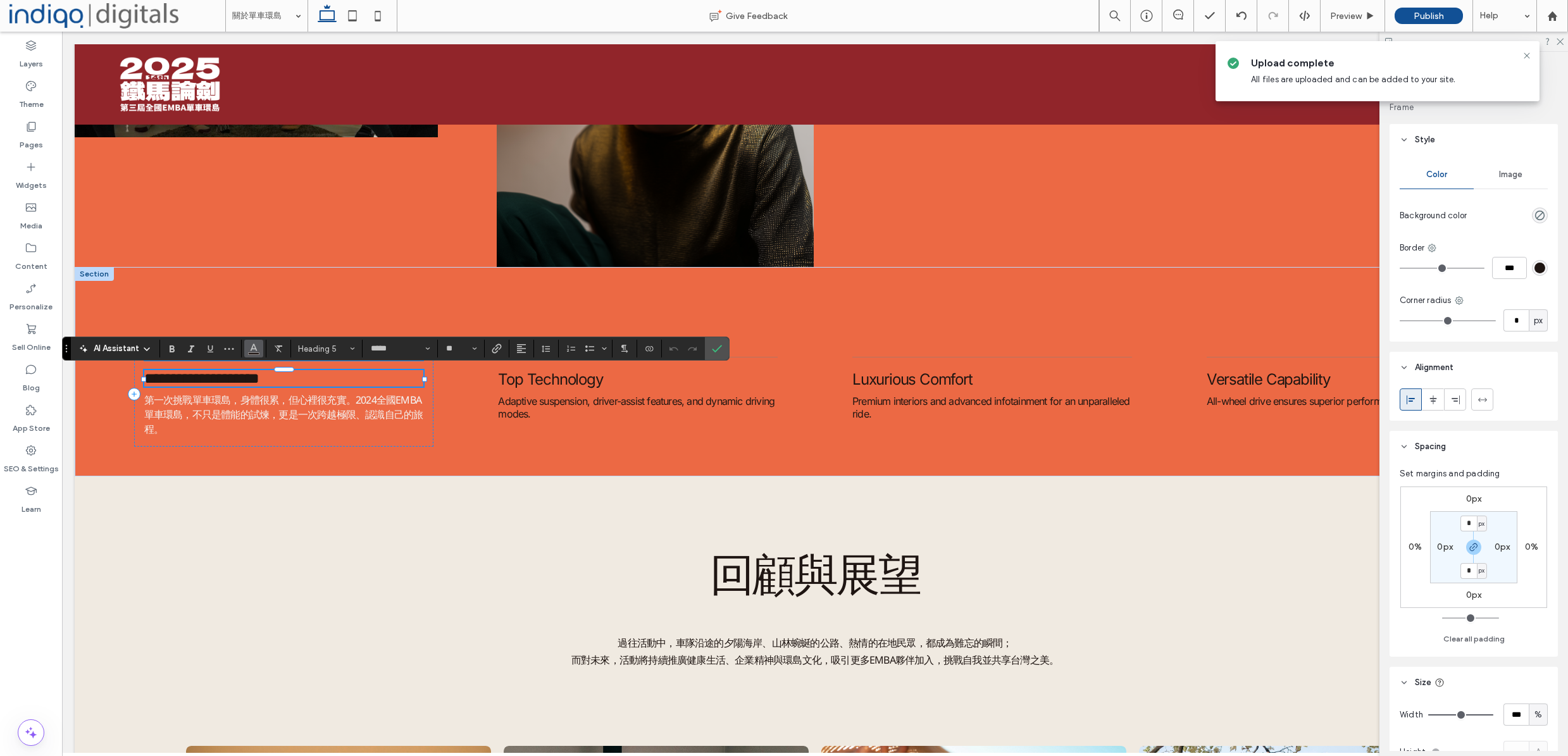
click at [261, 349] on button "Color" at bounding box center [253, 348] width 19 height 18
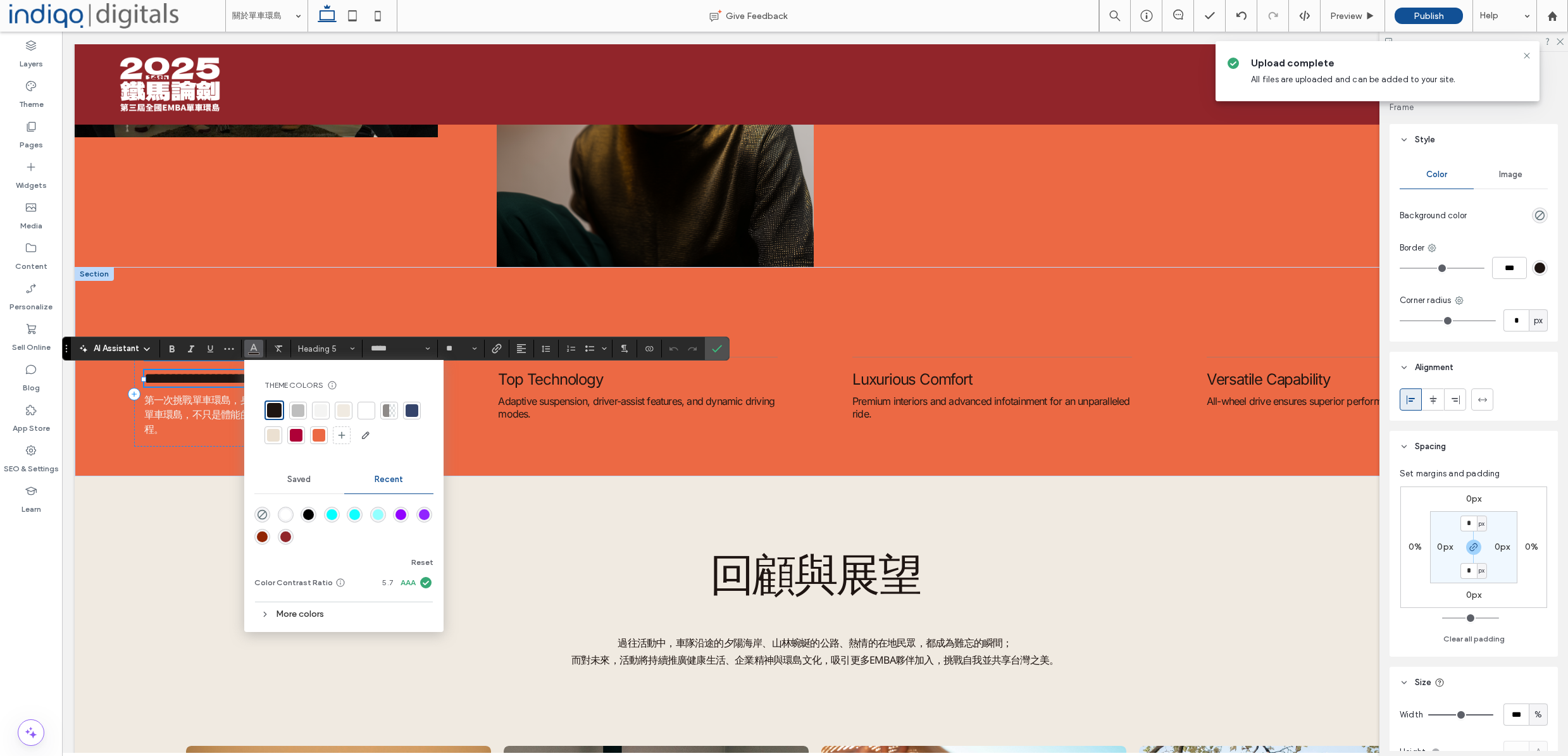
click at [316, 407] on div at bounding box center [320, 410] width 12 height 12
click at [163, 441] on div "**********" at bounding box center [284, 394] width 300 height 106
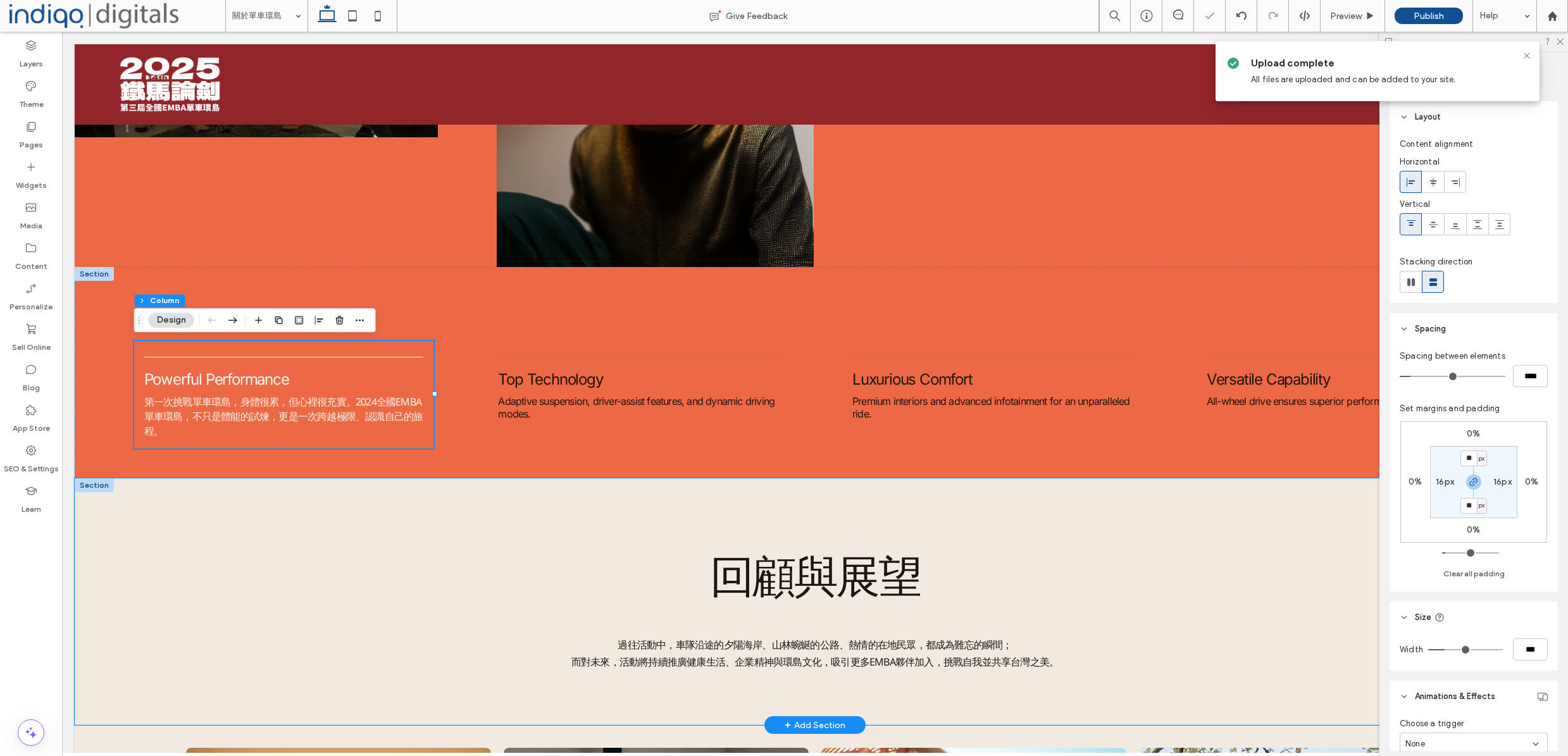
click at [258, 498] on div "回顧與展望 過往活動中，車隊沿途的夕陽海岸、山林蜿蜒的公路、熱情的在地民眾，都成為難忘的瞬間； 而對未來，活動將持續推廣健康生活、企業精神與環島文化，吸引更多…" at bounding box center [815, 601] width 1481 height 247
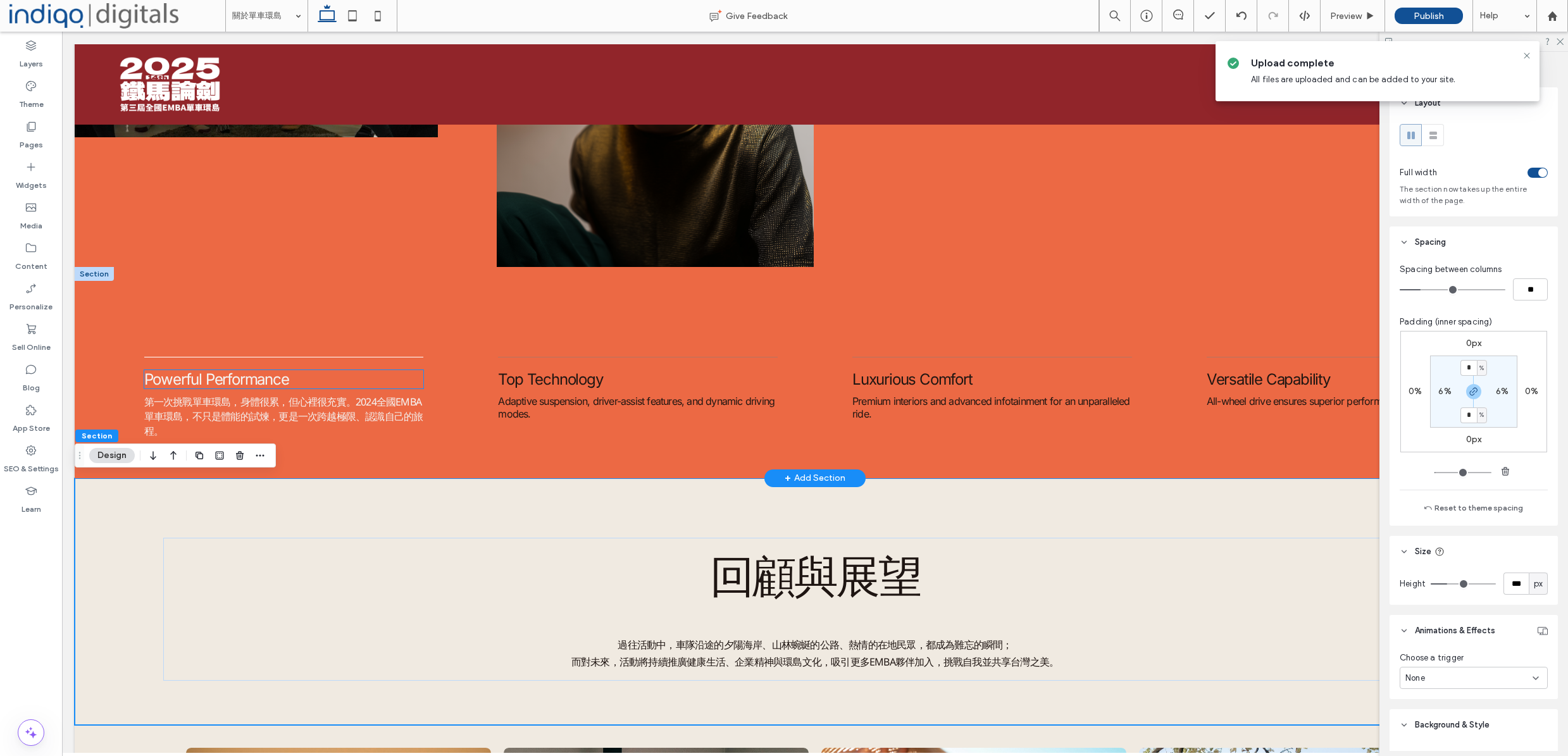
click at [251, 381] on span "Powerful Performance" at bounding box center [217, 378] width 145 height 18
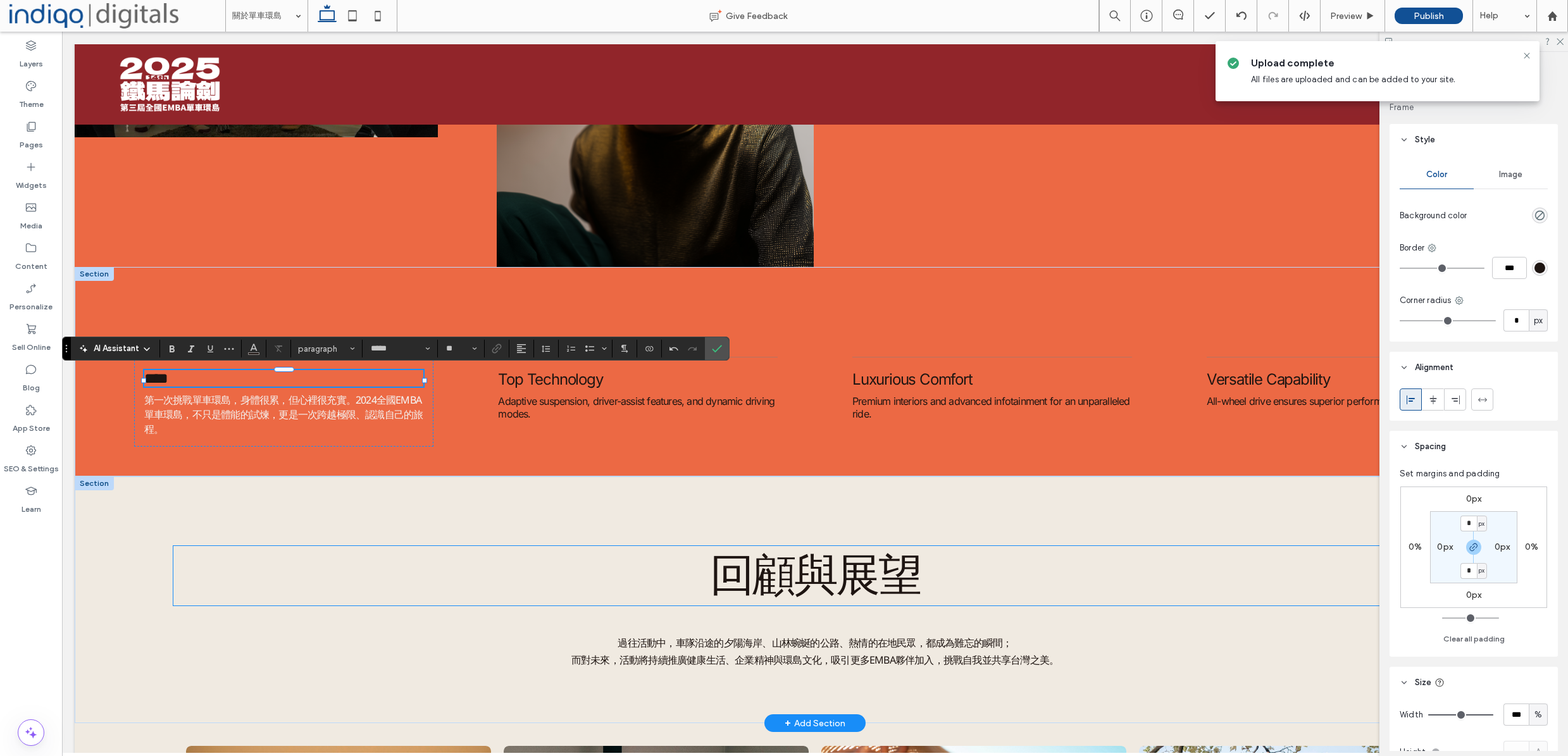
click at [543, 551] on h2 "回顧與展望" at bounding box center [814, 575] width 1282 height 59
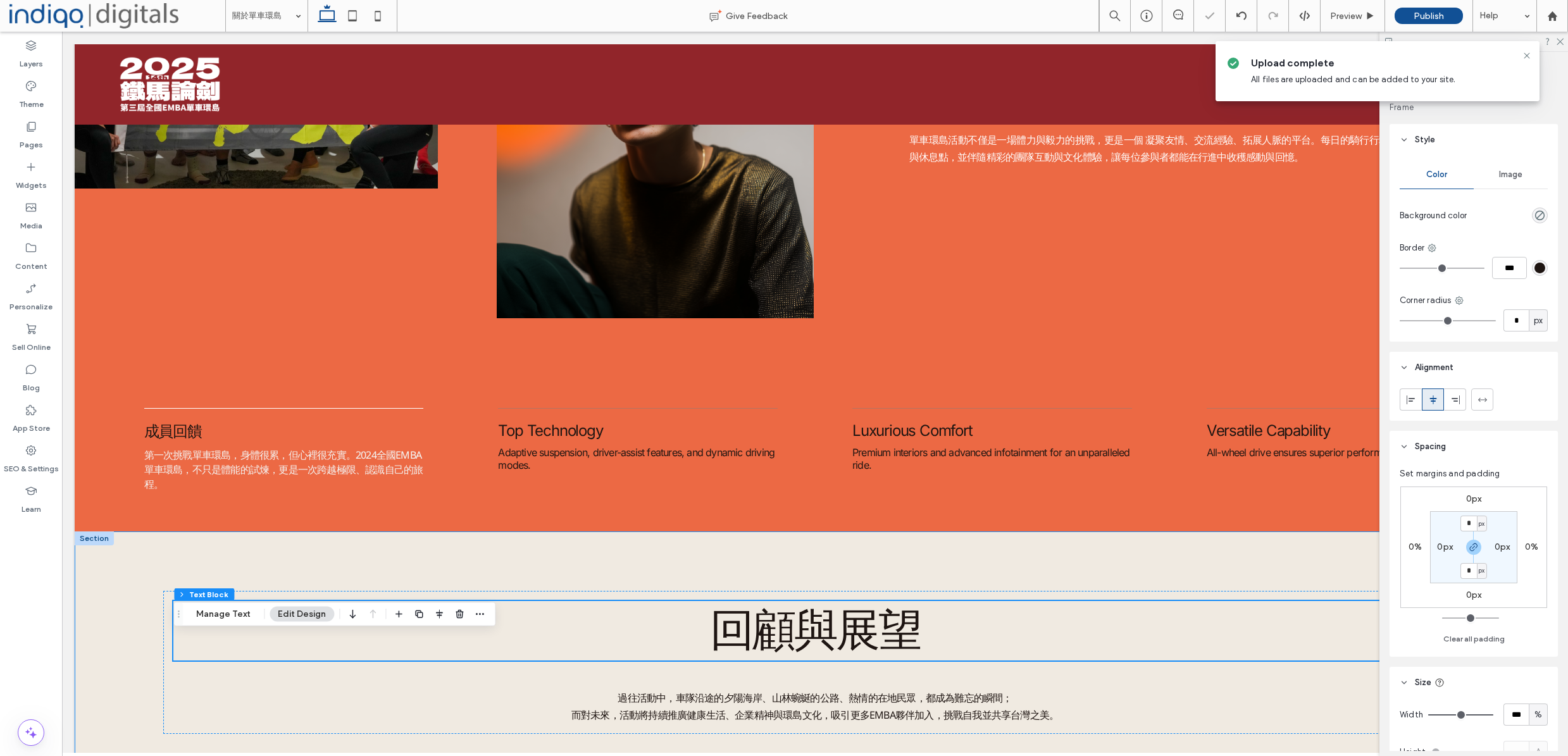
scroll to position [981, 0]
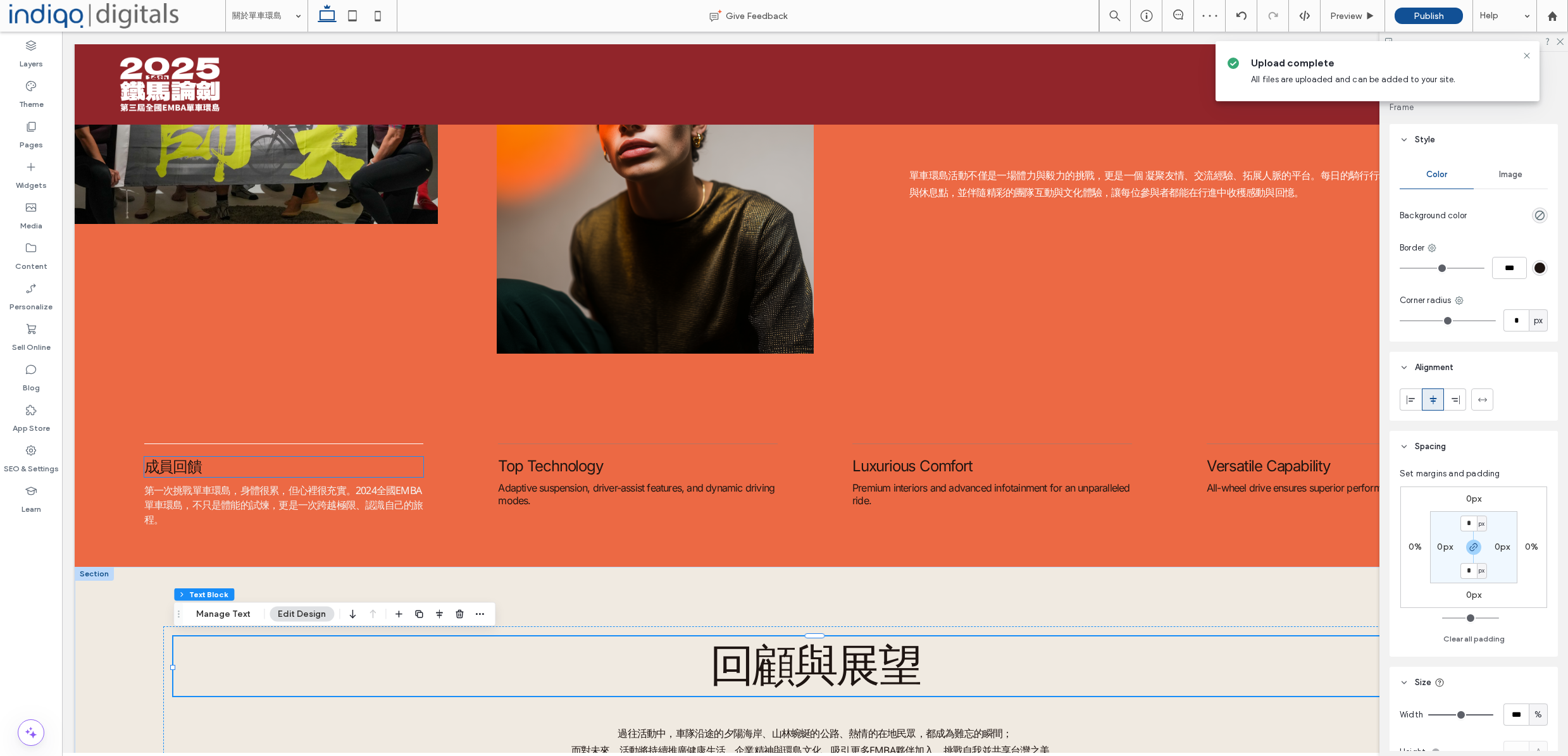
click at [224, 466] on h5 "成員回饋" at bounding box center [284, 466] width 280 height 20
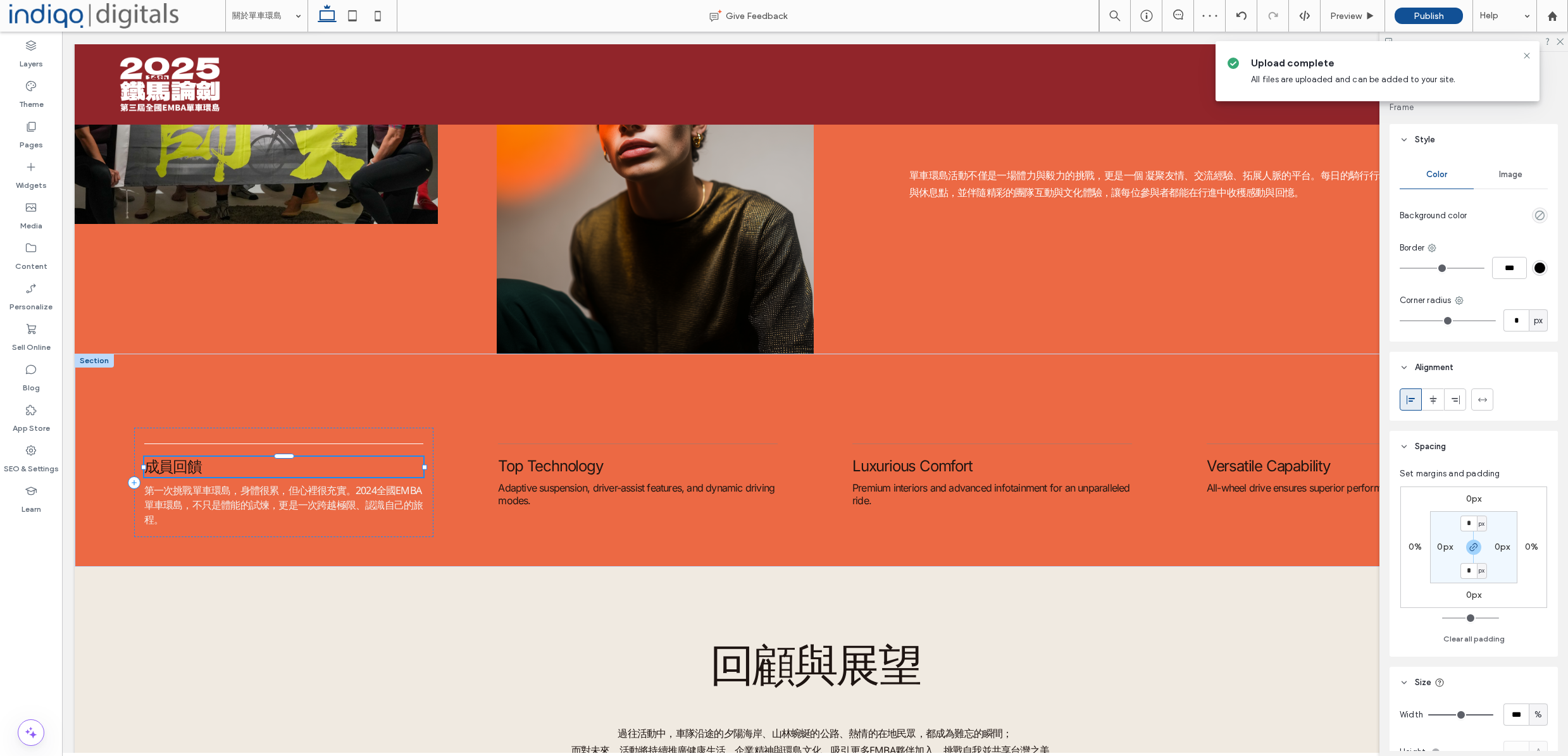
click at [224, 466] on h5 "成員回饋" at bounding box center [284, 466] width 280 height 20
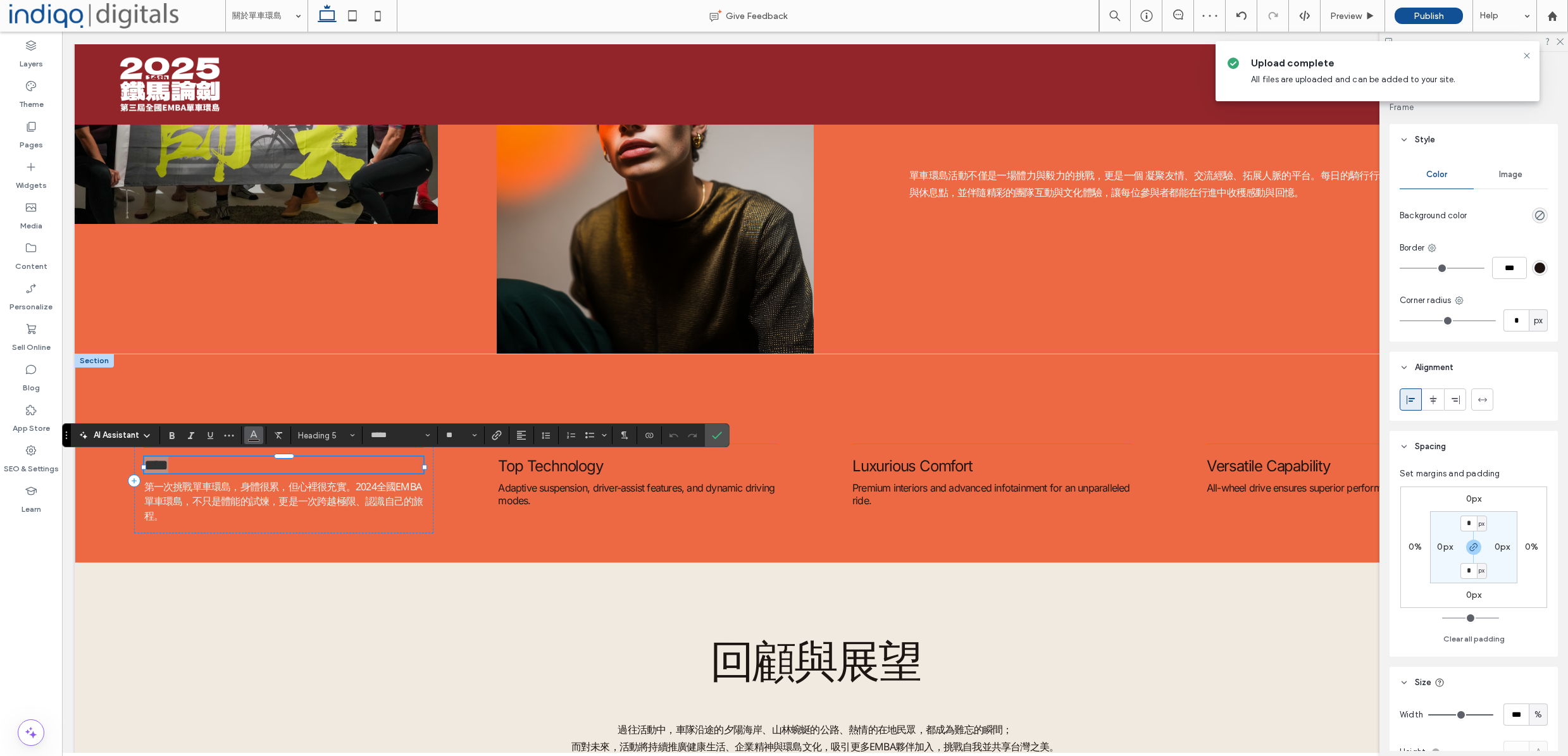
click at [257, 437] on icon "Color" at bounding box center [253, 434] width 11 height 11
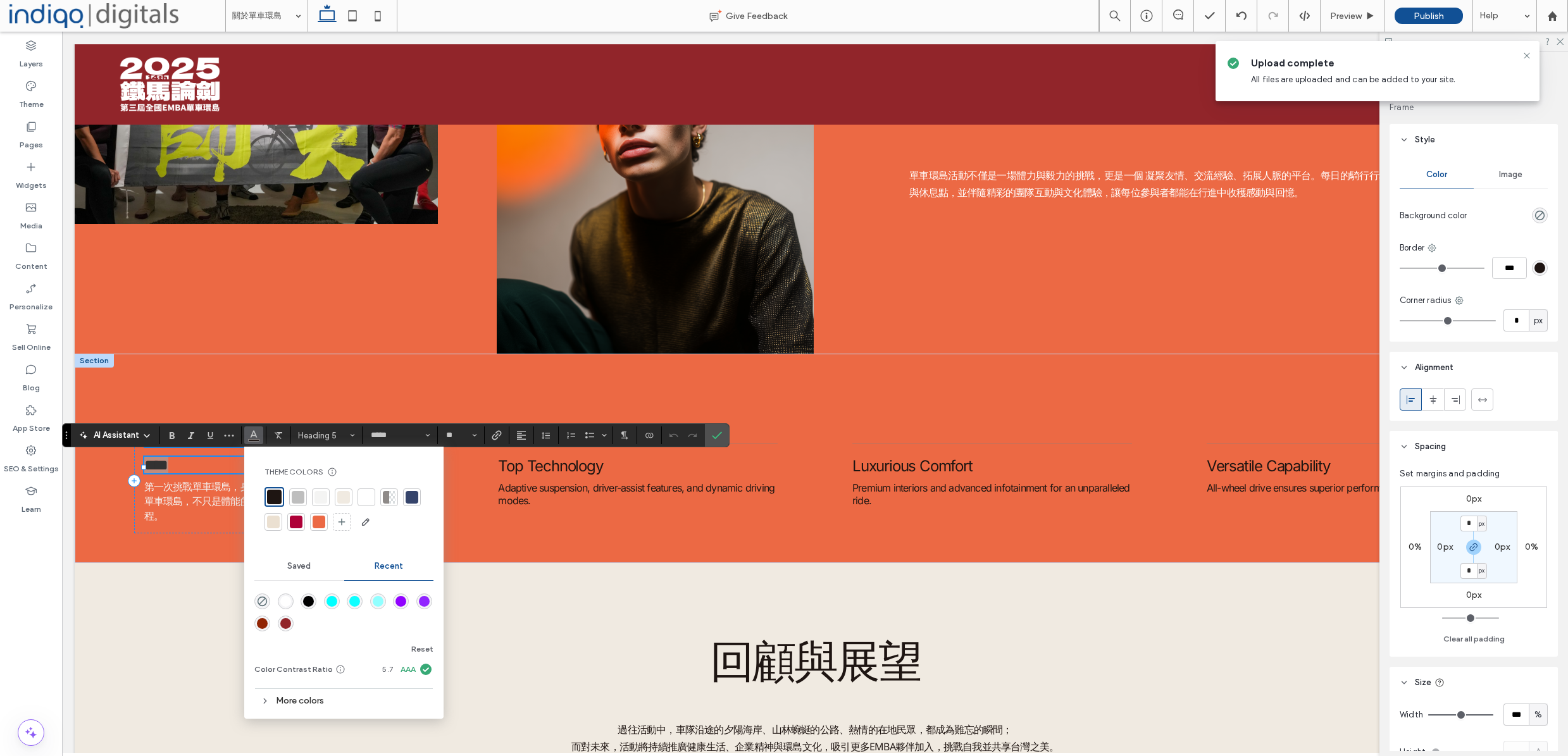
click at [364, 499] on div at bounding box center [366, 497] width 12 height 12
click at [204, 470] on h5 "****" at bounding box center [284, 464] width 280 height 16
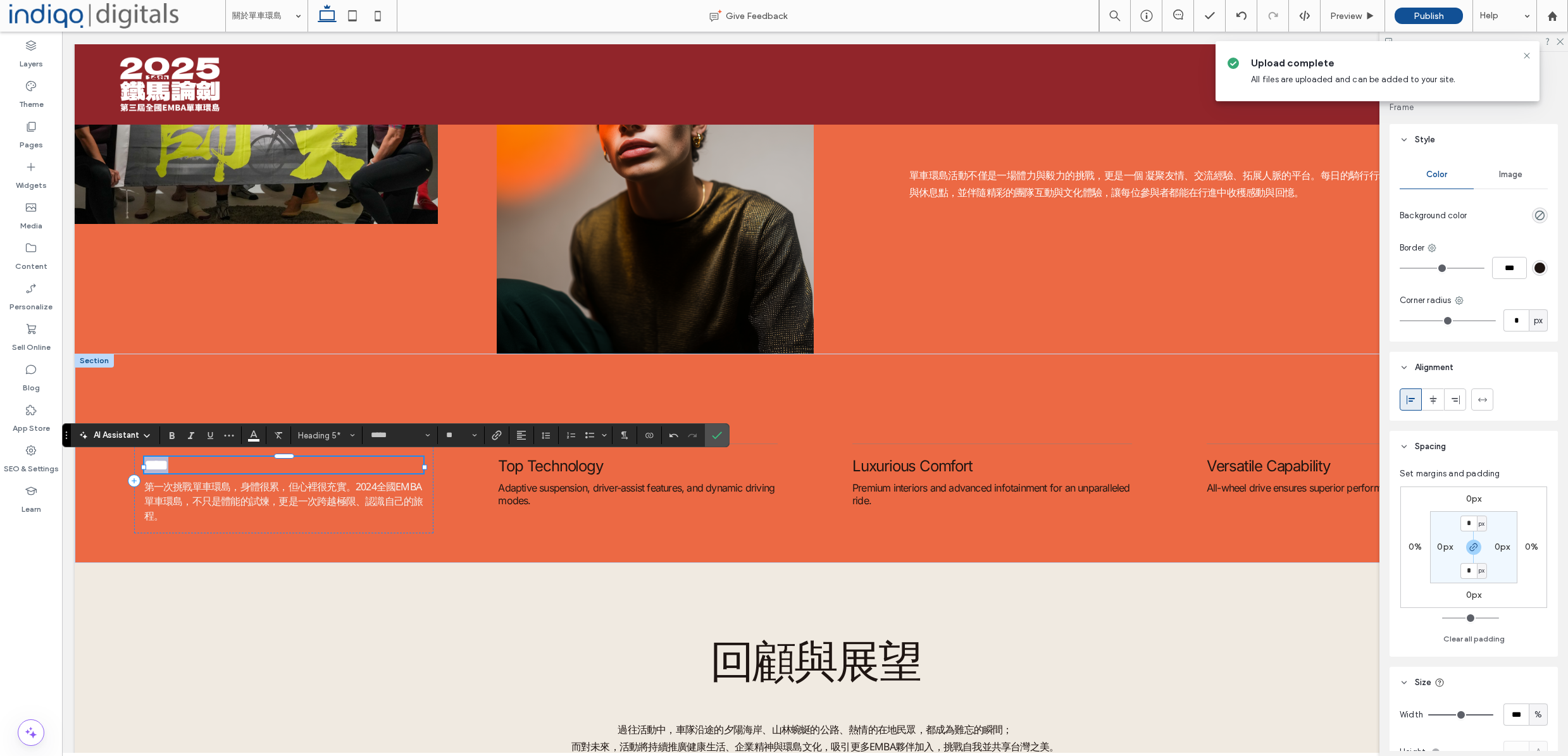
click at [210, 470] on h5 "****" at bounding box center [284, 464] width 280 height 16
click at [551, 645] on h2 "回顧與展望" at bounding box center [814, 662] width 1282 height 59
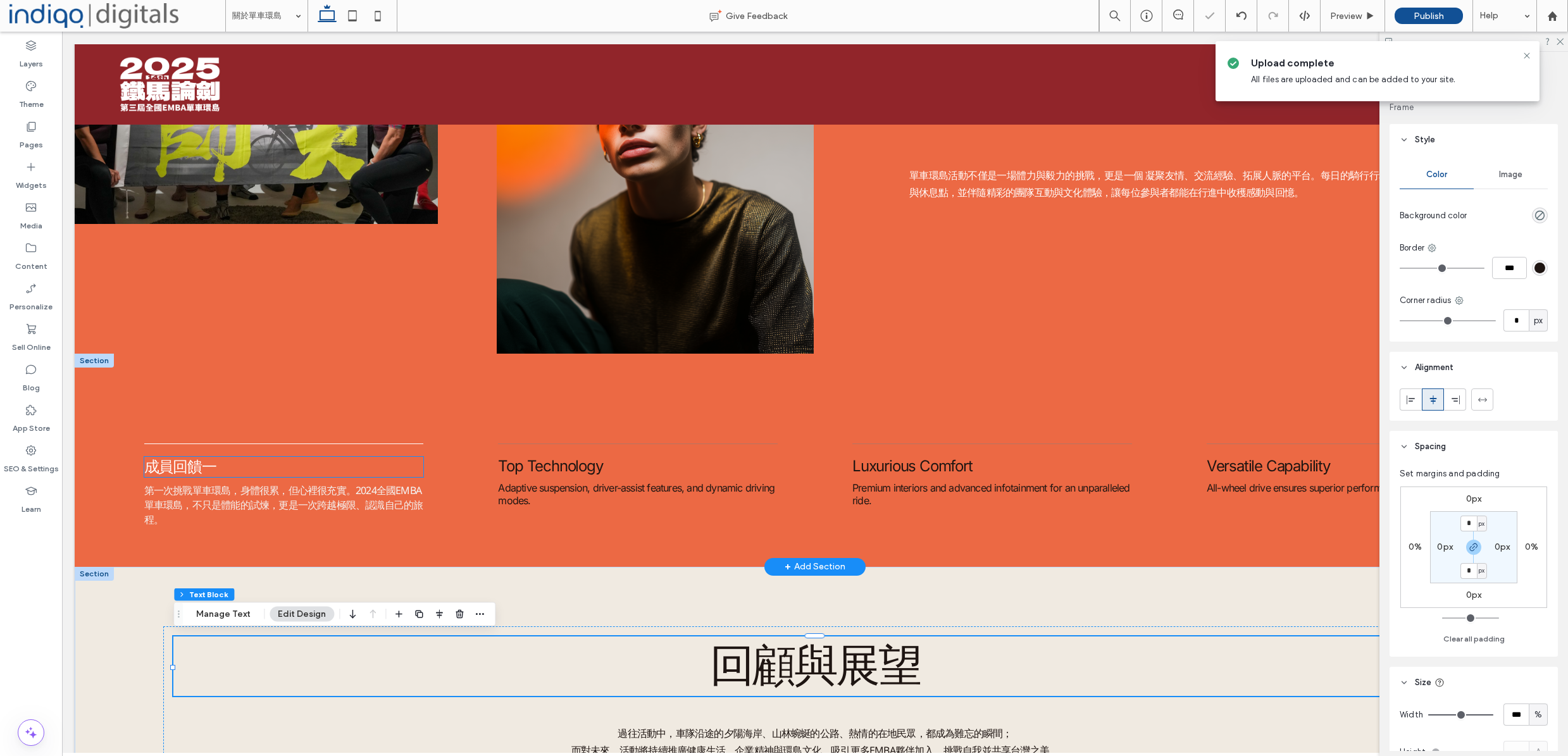
click at [259, 474] on h5 "成員回饋一" at bounding box center [284, 466] width 280 height 20
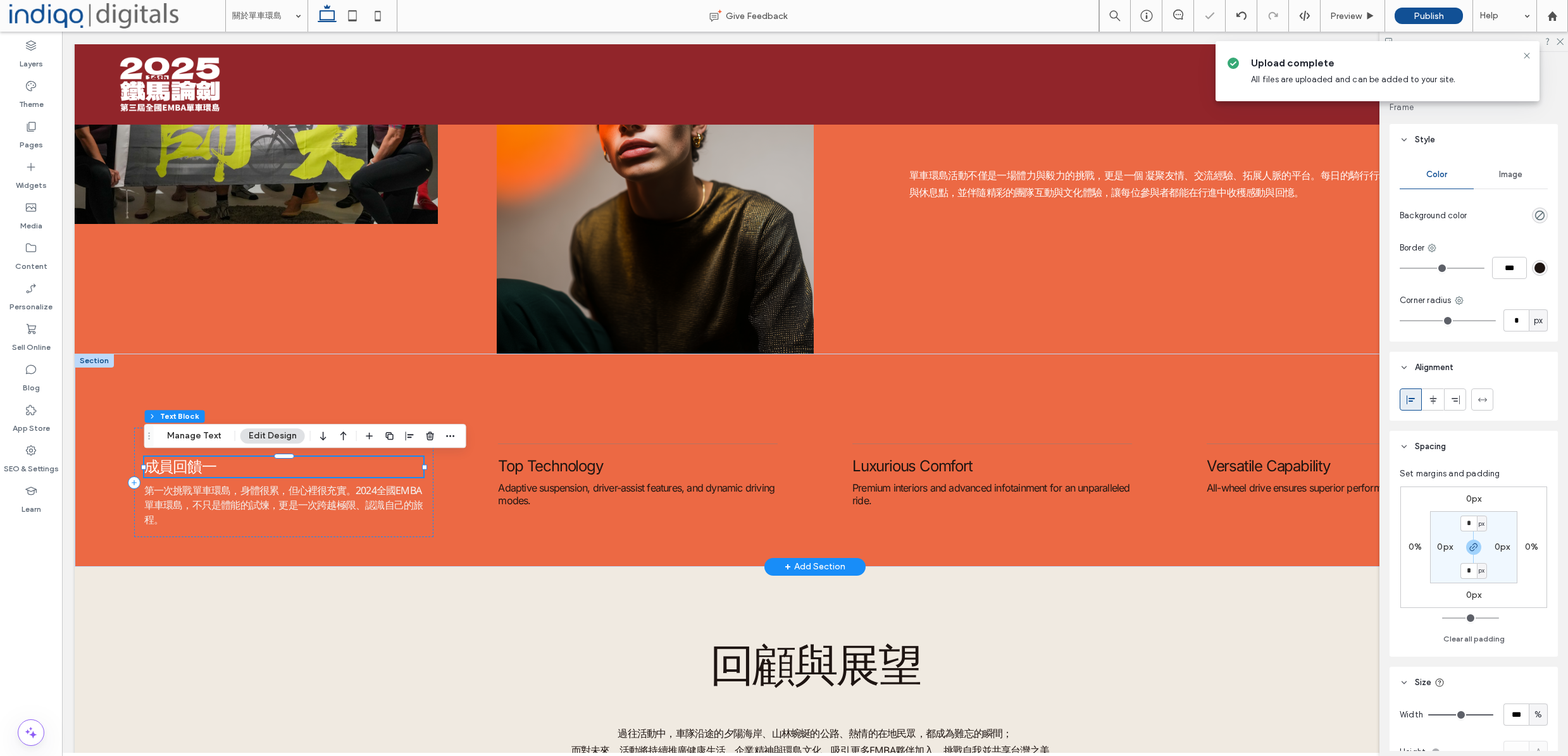
click at [259, 474] on div "成員回饋一" at bounding box center [284, 466] width 280 height 20
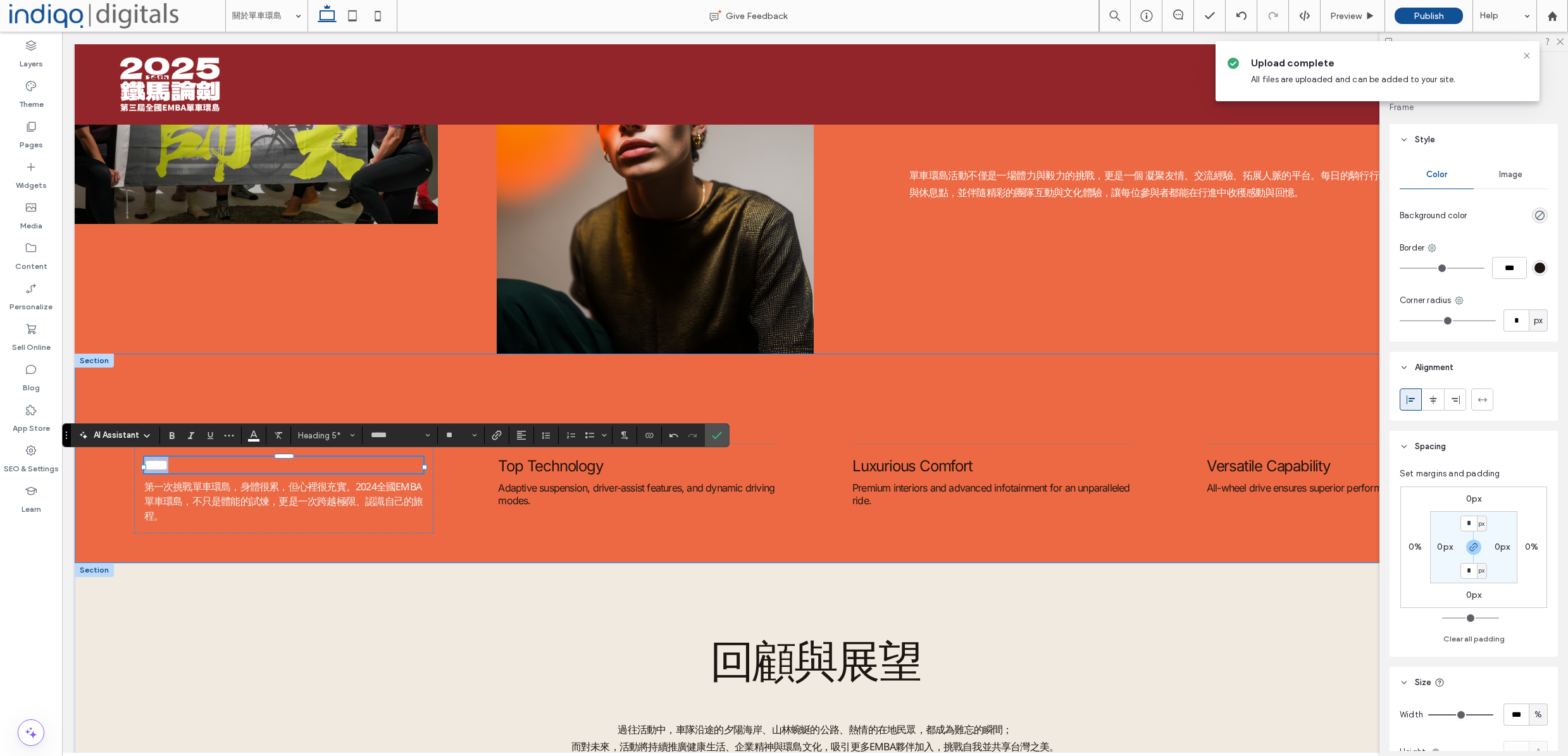
drag, startPoint x: 179, startPoint y: 460, endPoint x: 294, endPoint y: 587, distance: 171.3
click at [93, 461] on div "**** 第一次挑戰單車環島，身體很累，但心裡很充實。2024全國EMBA單車環島，不只是體能的試煉，更是一次跨越極限、認識自己的旅程。 Top Techno…" at bounding box center [815, 458] width 1481 height 209
click at [330, 597] on div "回顧與展望 過往活動中，車隊沿途的夕陽海岸、山林蜿蜒的公路、熱情的在地民眾，都成為難忘的瞬間； 而對未來，活動將持續推廣健康生活、企業精神與環島文化，吸引更多…" at bounding box center [815, 686] width 1481 height 247
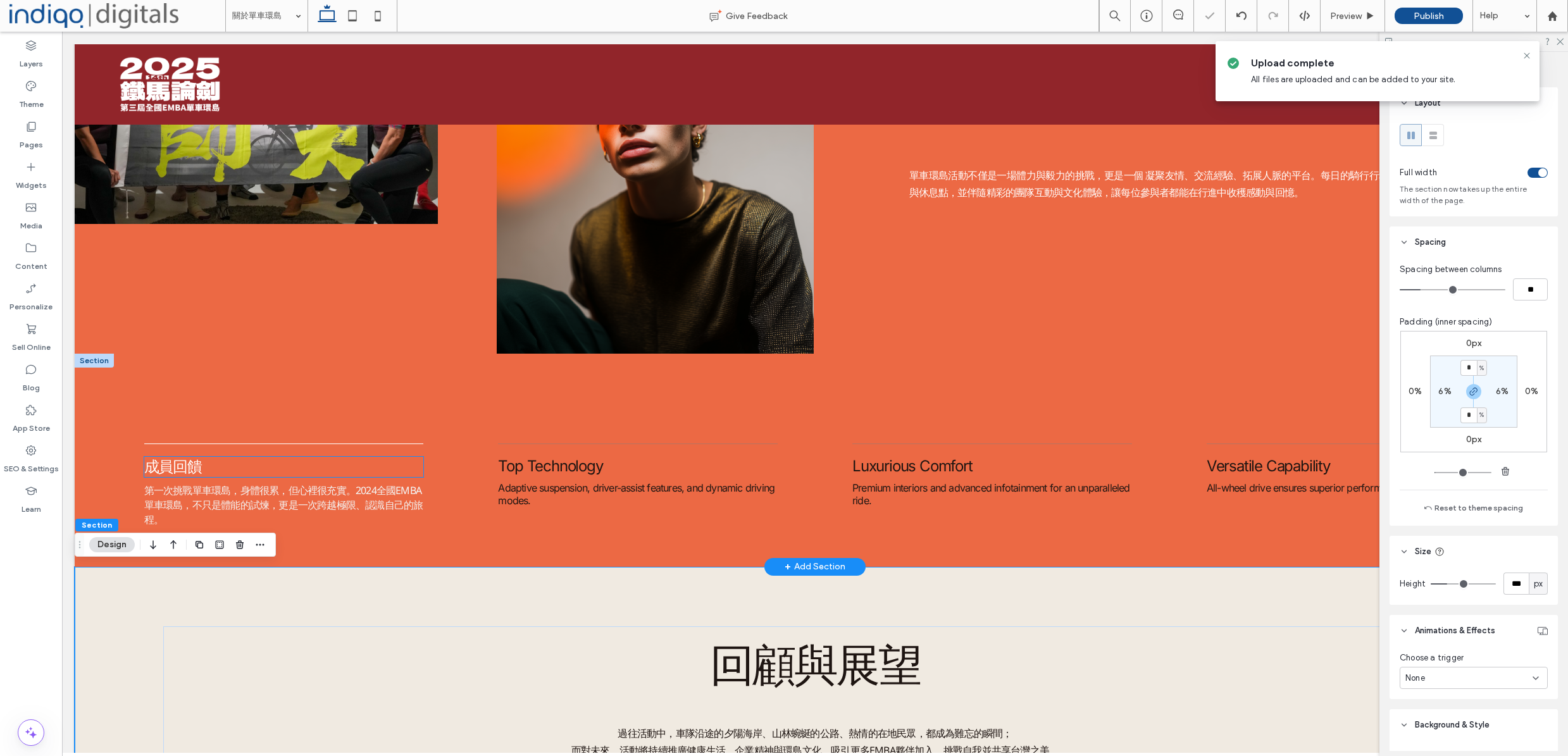
click at [246, 460] on h5 "成員回饋" at bounding box center [284, 466] width 280 height 20
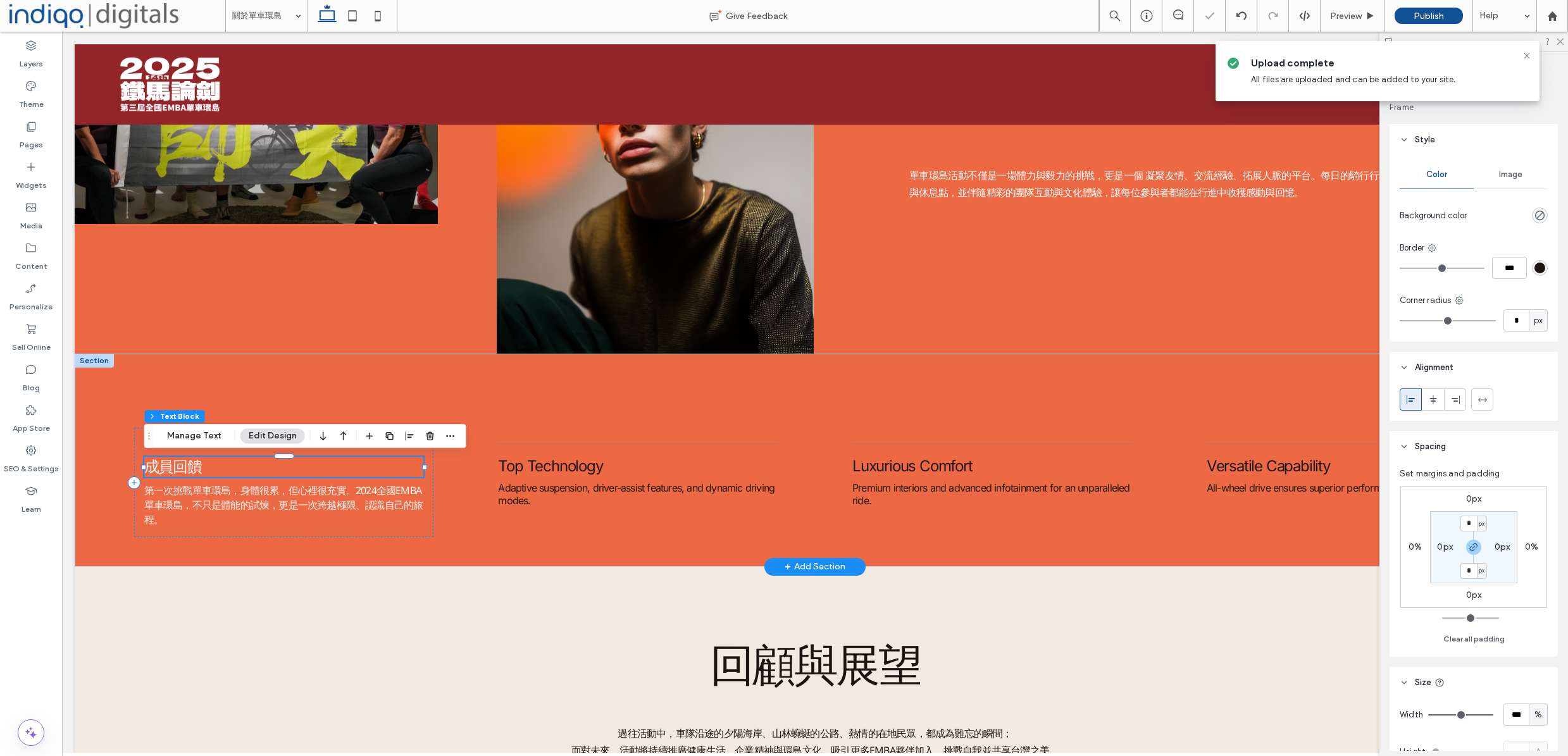
click at [248, 466] on h5 "成員回饋" at bounding box center [284, 466] width 280 height 20
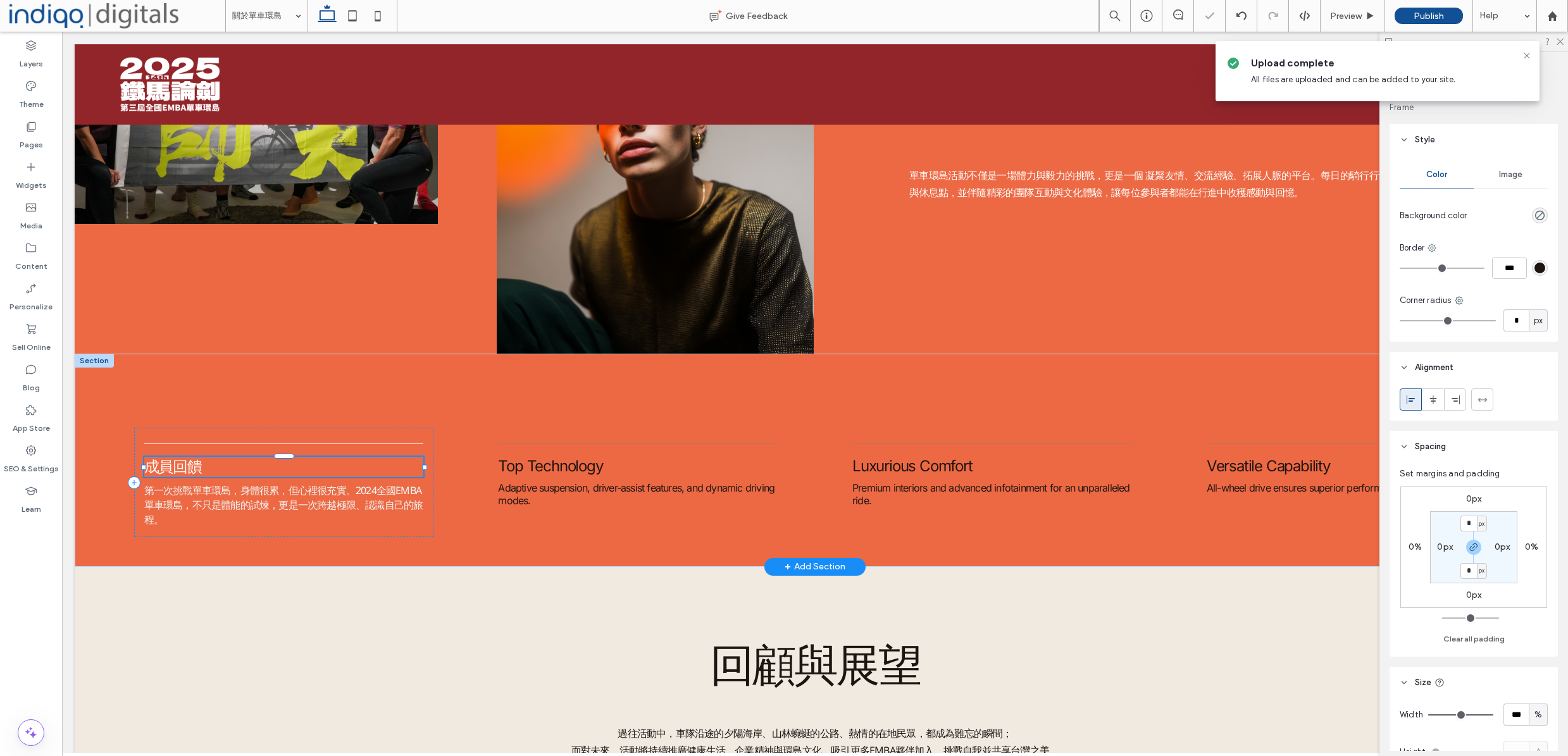
type input "*****"
type input "**"
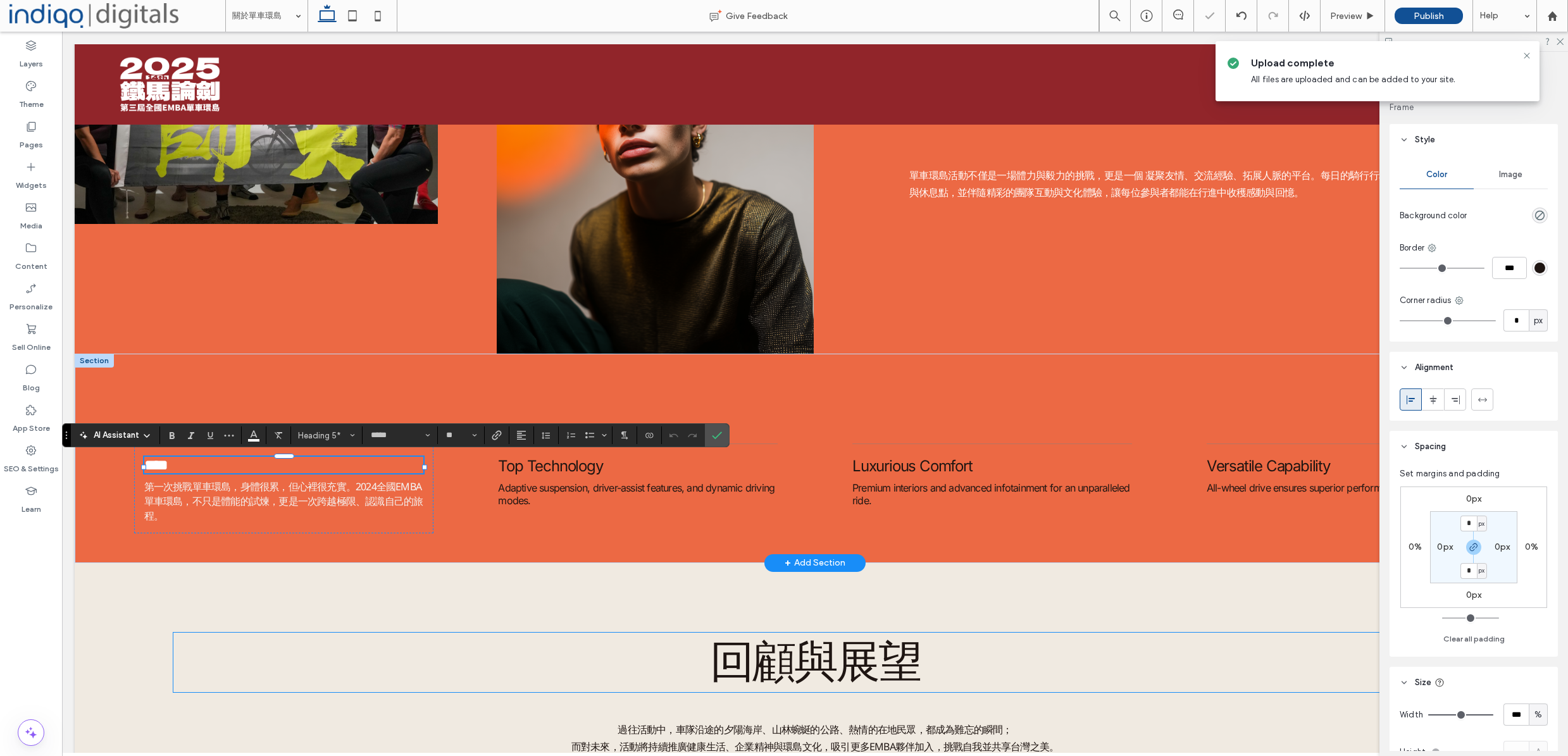
drag, startPoint x: 508, startPoint y: 655, endPoint x: 390, endPoint y: 508, distance: 188.5
click at [508, 655] on h2 "回顧與展望" at bounding box center [814, 662] width 1282 height 59
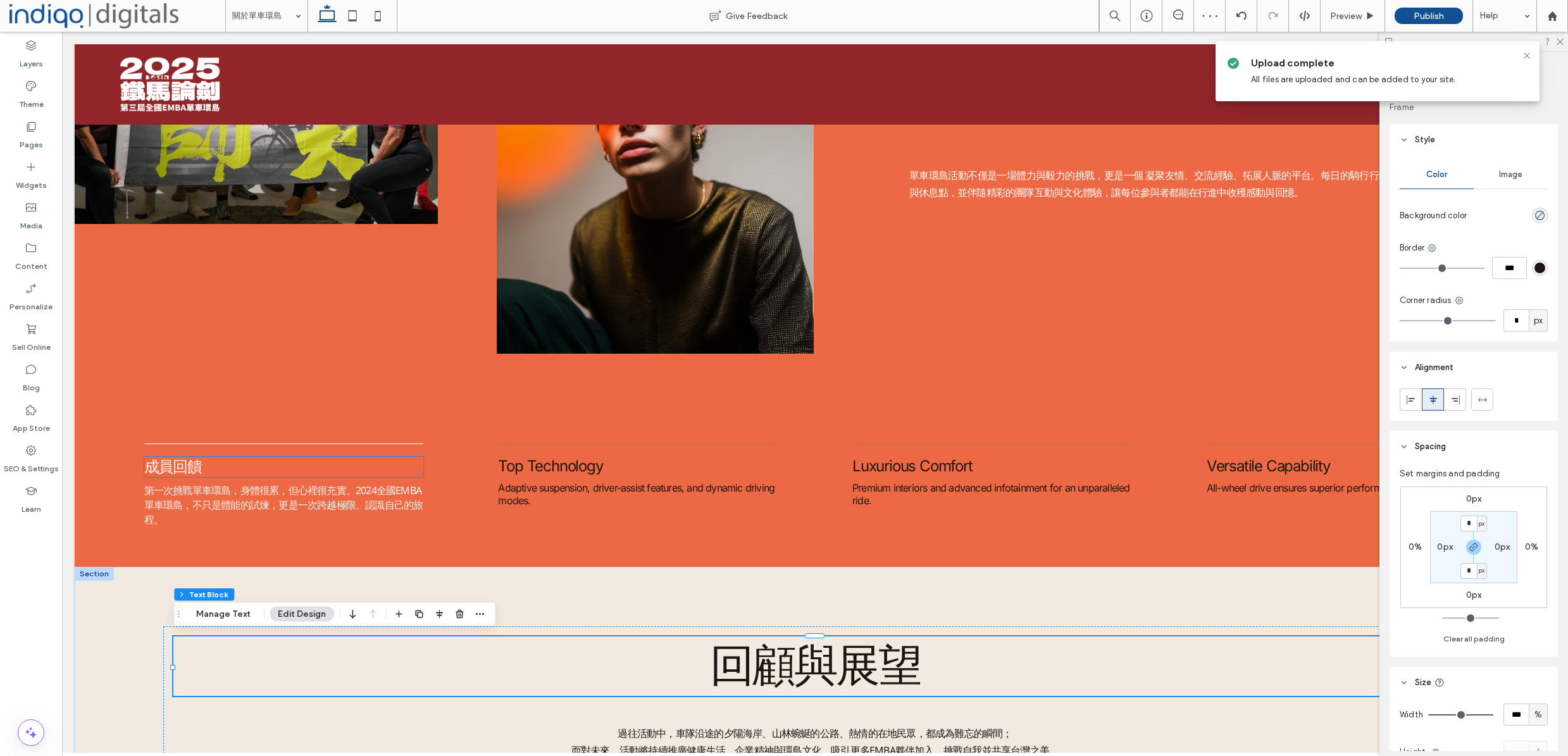
click at [300, 457] on h5 "成員回饋" at bounding box center [284, 466] width 280 height 20
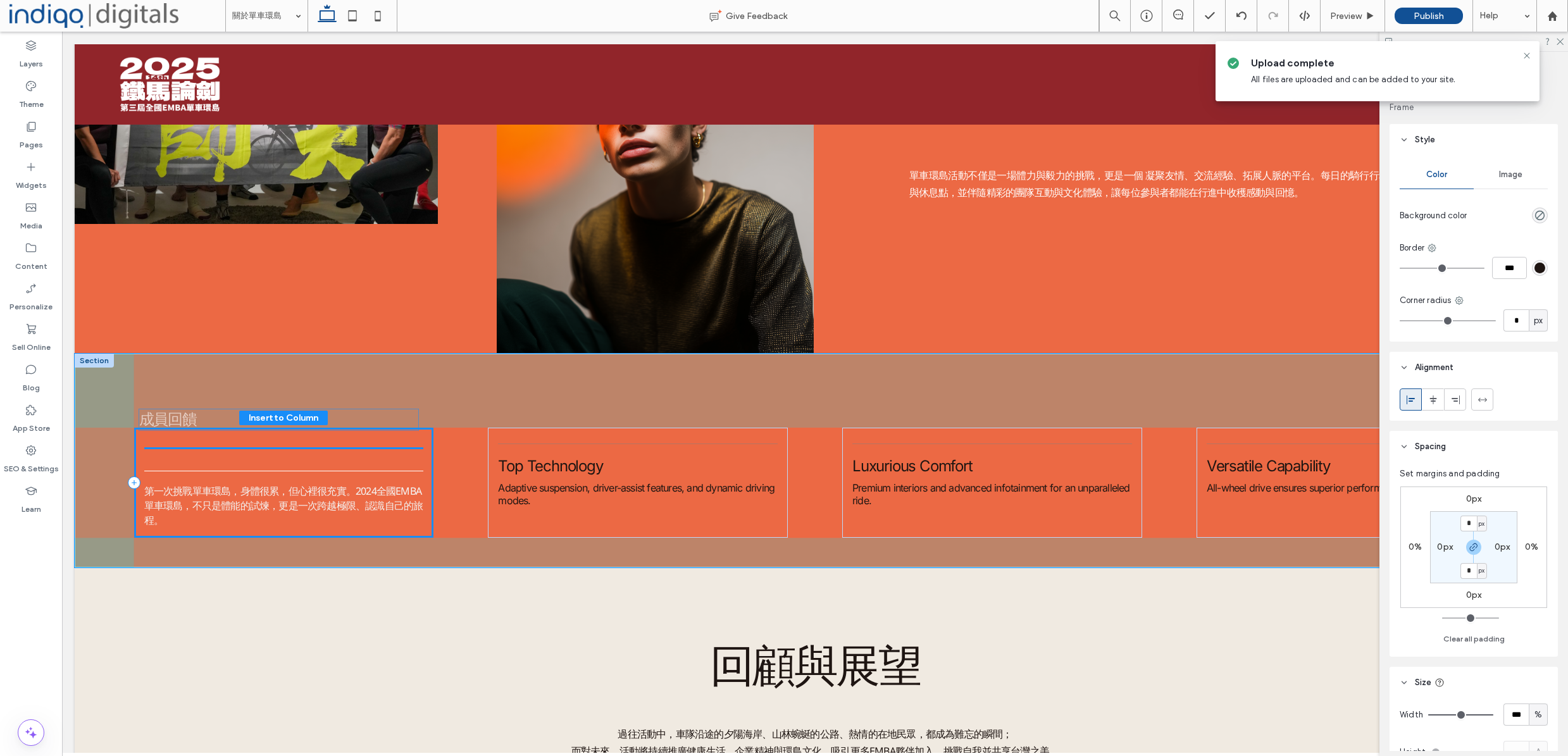
drag, startPoint x: 297, startPoint y: 468, endPoint x: 293, endPoint y: 421, distance: 47.2
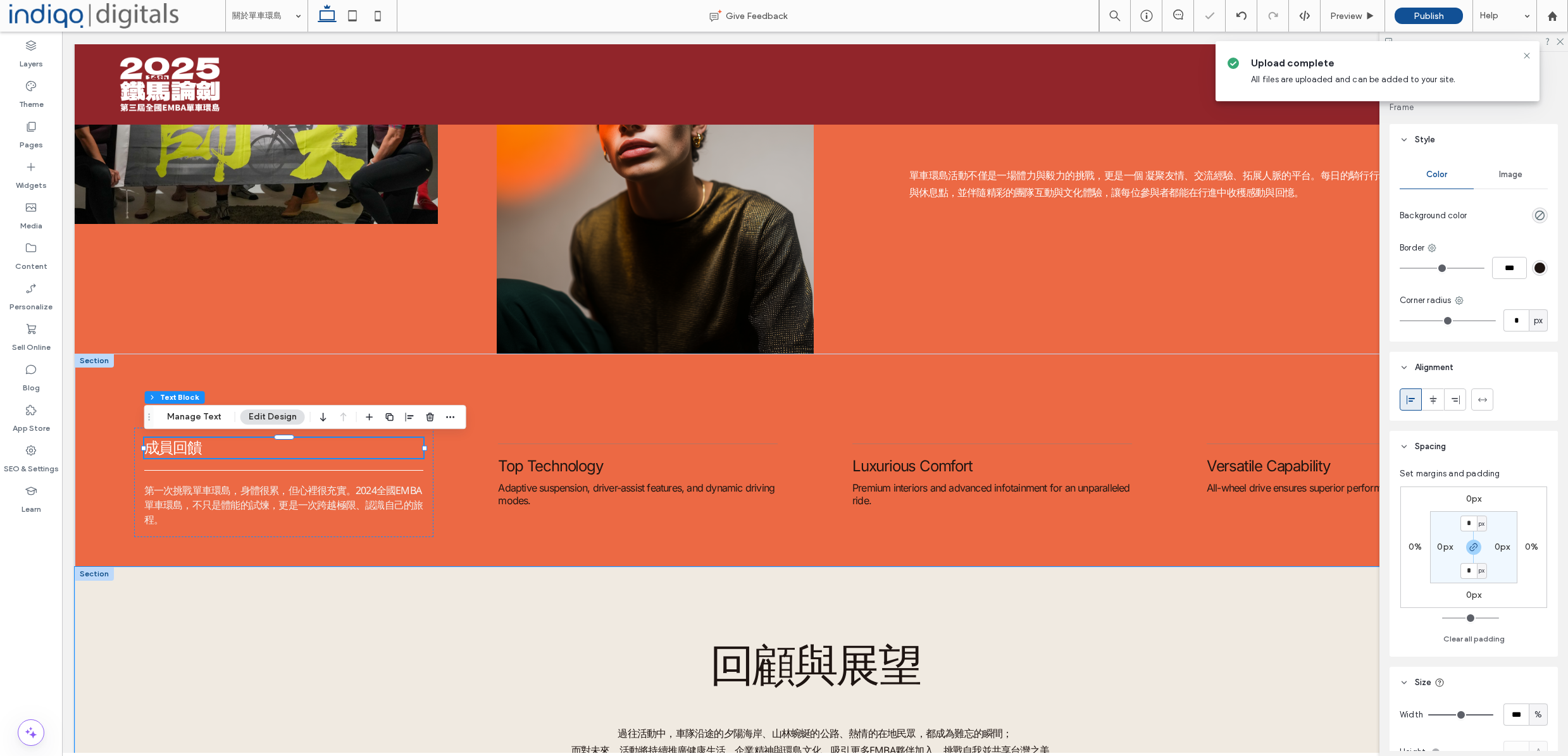
click at [497, 582] on div "回顧與展望 過往活動中，車隊沿途的夕陽海岸、山林蜿蜒的公路、熱情的在地民眾，都成為難忘的瞬間； 而對未來，活動將持續推廣健康生活、企業精神與環島文化，吸引更多…" at bounding box center [815, 690] width 1481 height 247
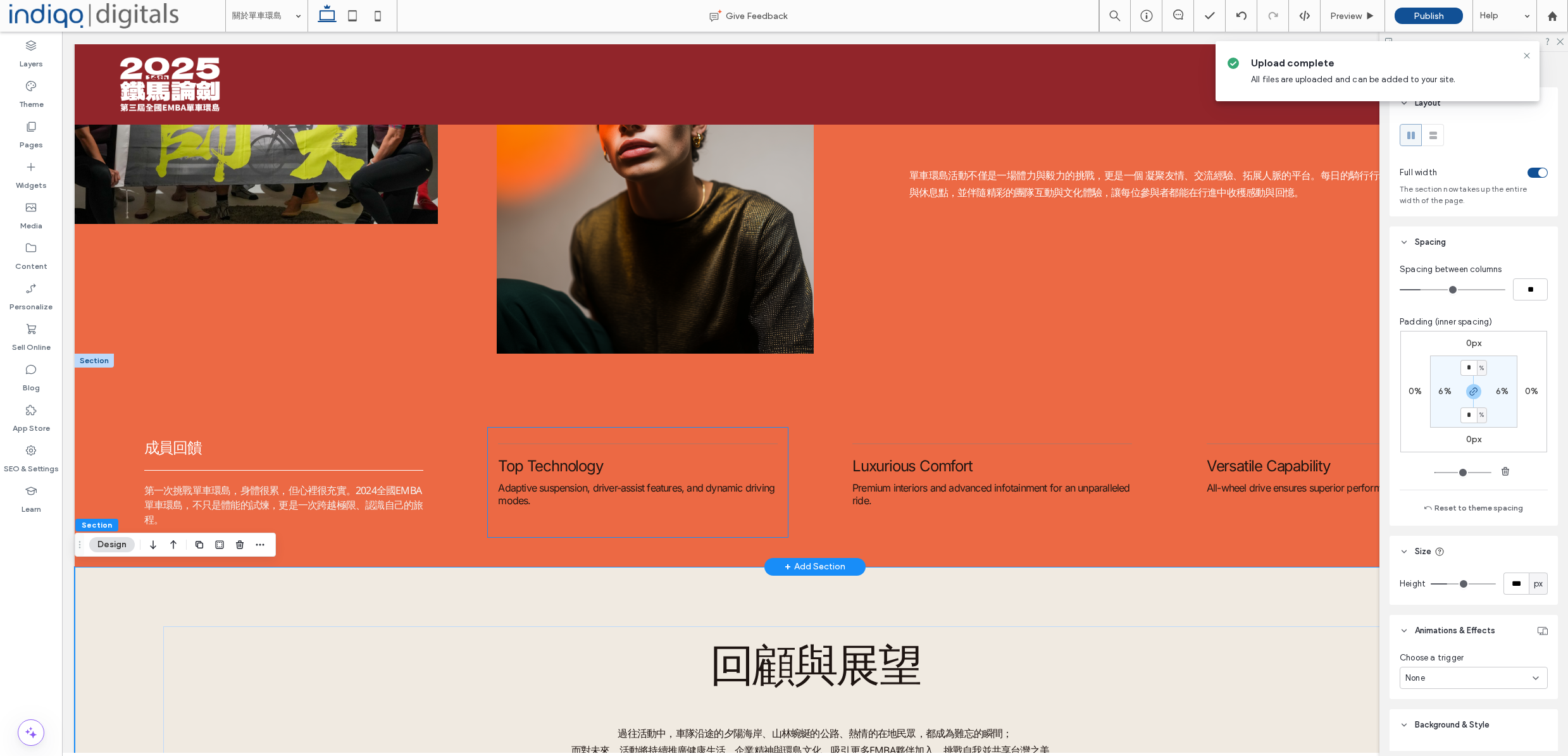
click at [639, 516] on div "Top Technology Adaptive suspension, driver-assist features, and dynamic driving…" at bounding box center [638, 482] width 300 height 109
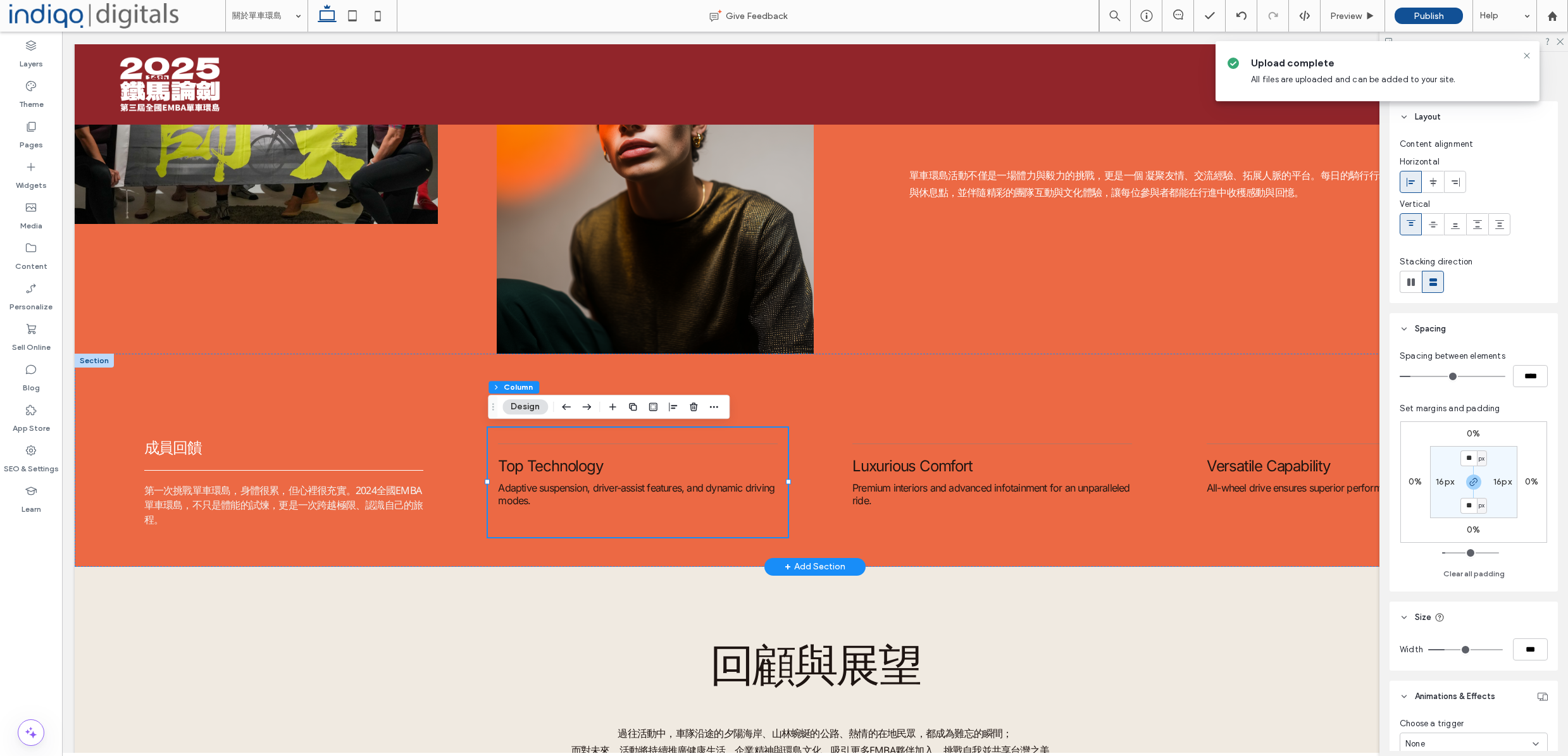
click at [611, 478] on div "Top Technology Adaptive suspension, driver-assist features, and dynamic driving…" at bounding box center [638, 482] width 300 height 109
click at [541, 483] on span "Adaptive suspension, driver-assist features, and dynamic driving modes." at bounding box center [636, 494] width 276 height 25
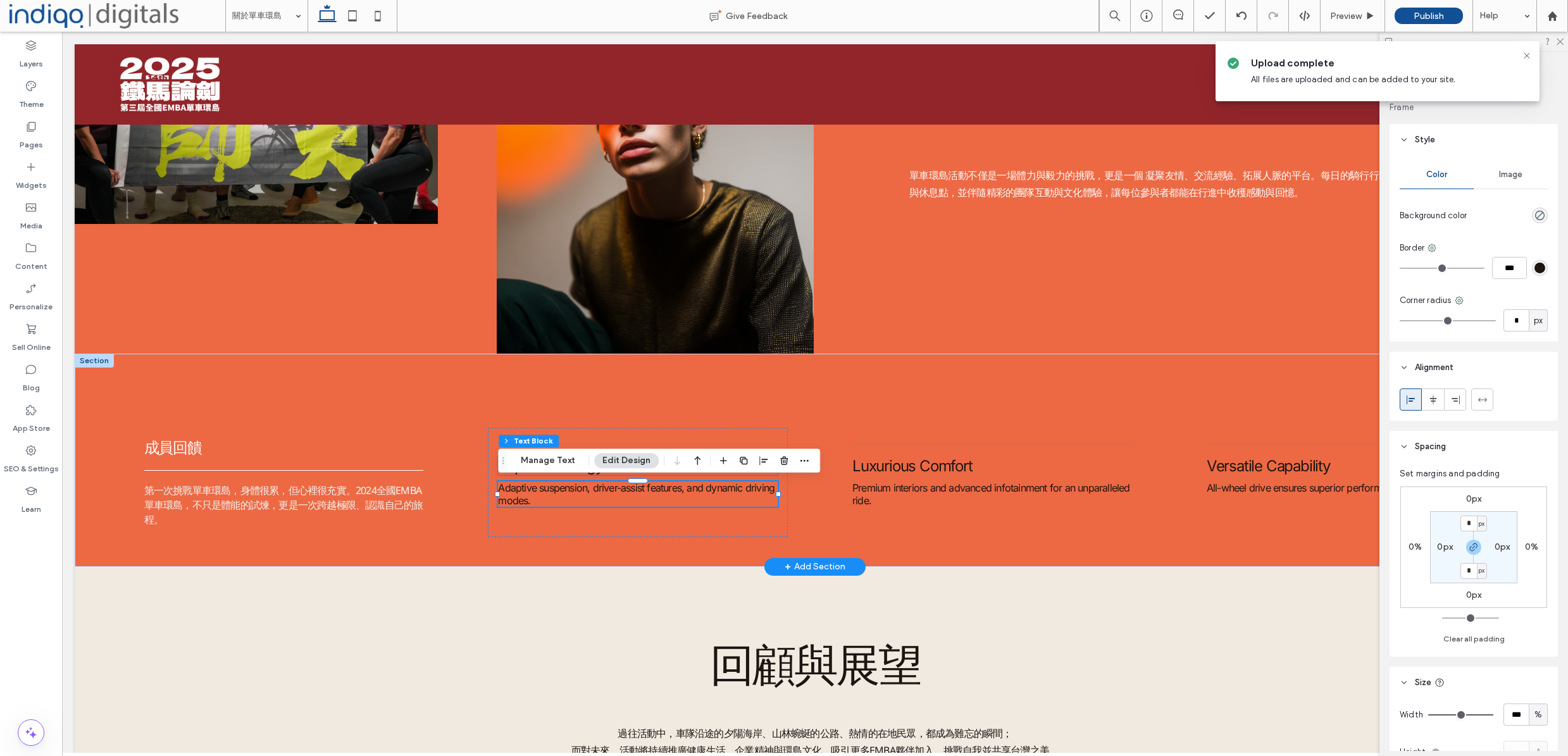
click at [541, 473] on span "Top Technology" at bounding box center [550, 465] width 104 height 18
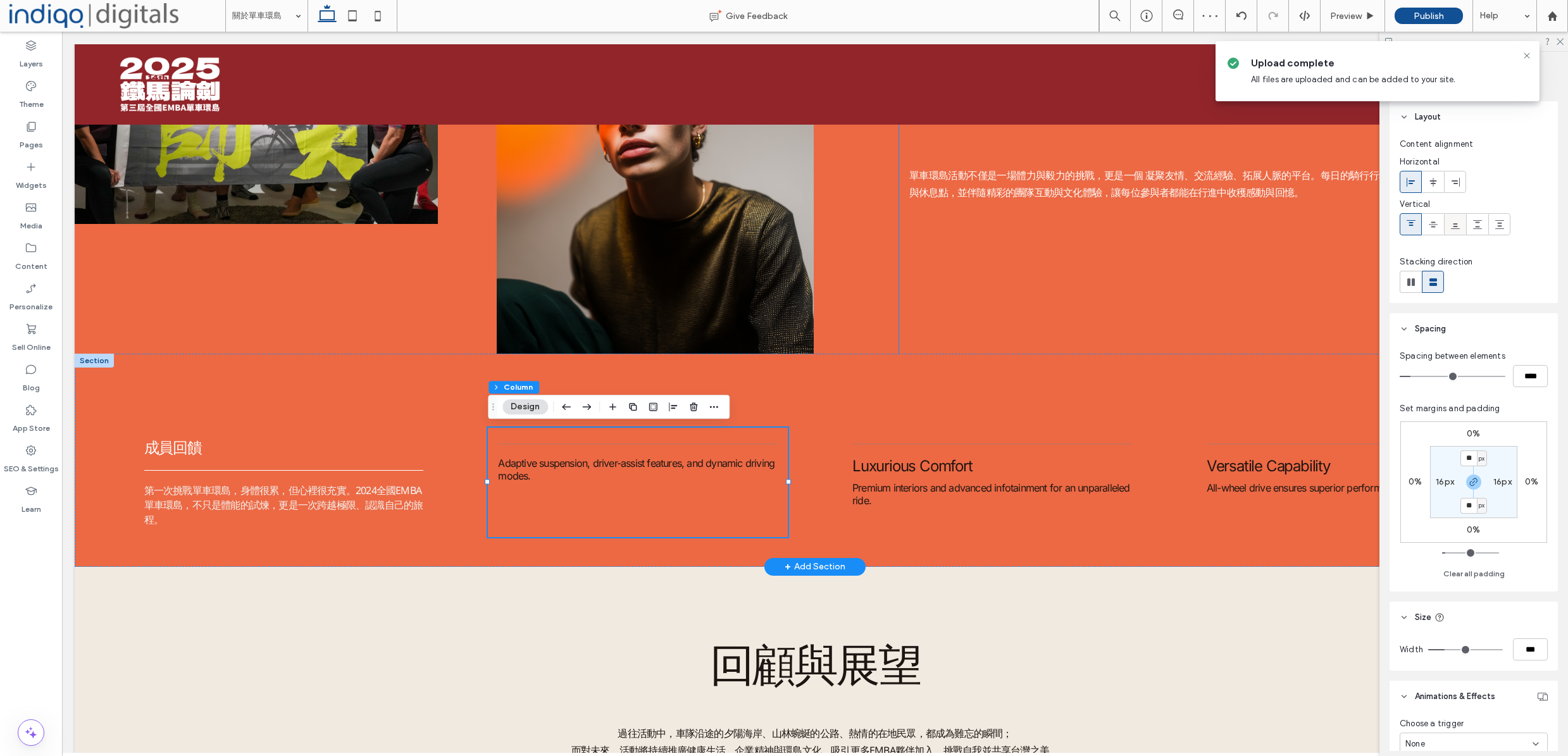
click at [1458, 228] on use at bounding box center [1454, 227] width 9 height 6
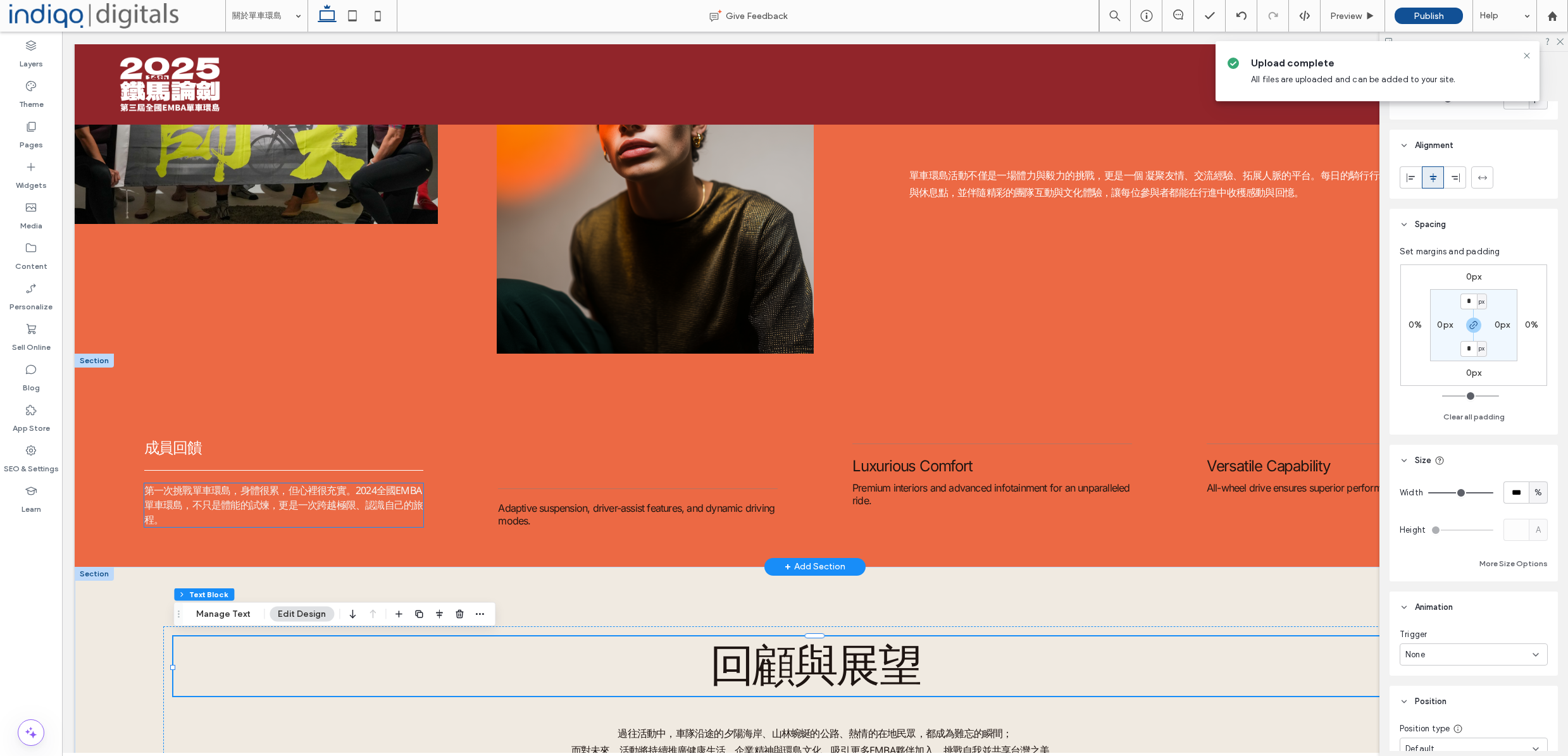
scroll to position [250, 0]
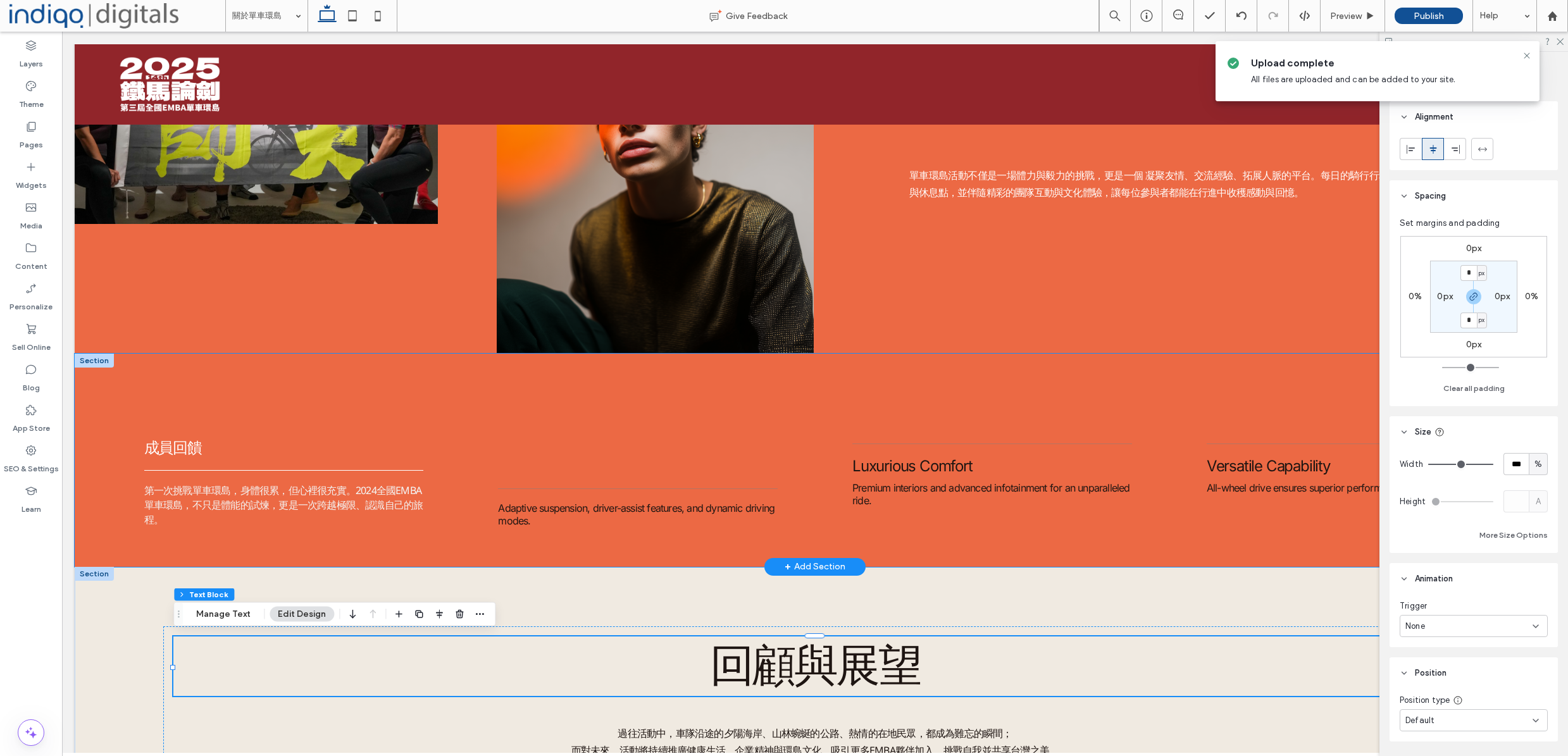
click at [393, 540] on div "成員回饋 第一次挑戰單車環島，身體很累，但心裡很充實。2024全國EMBA單車環島，不只是體能的試煉，更是一次跨越極限、認識自己的旅程。 Adaptive s…" at bounding box center [815, 460] width 1481 height 213
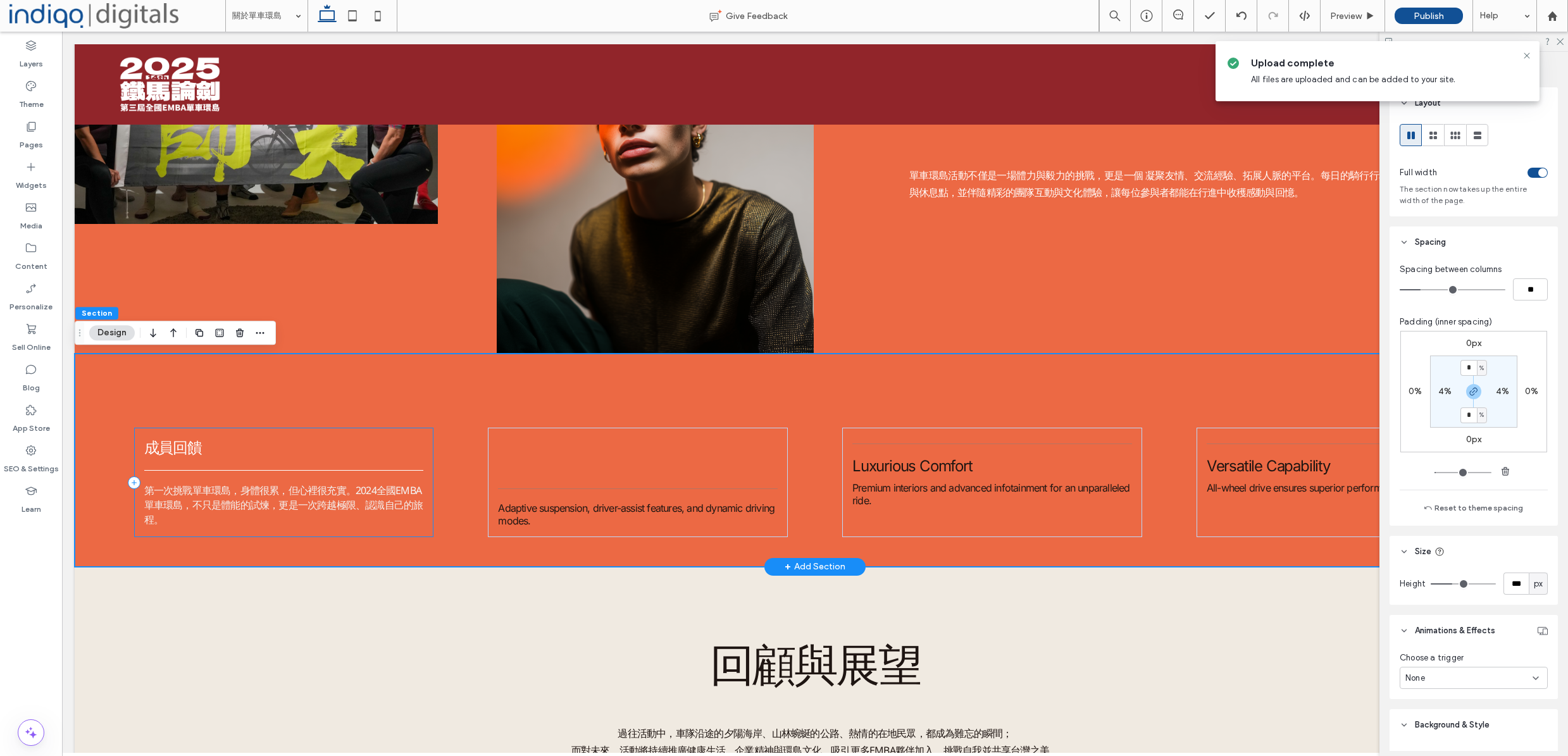
click at [392, 535] on div "成員回饋 第一次挑戰單車環島，身體很累，但心裡很充實。2024全國EMBA單車環島，不只是體能的試煉，更是一次跨越極限、認識自己的旅程。" at bounding box center [284, 482] width 300 height 109
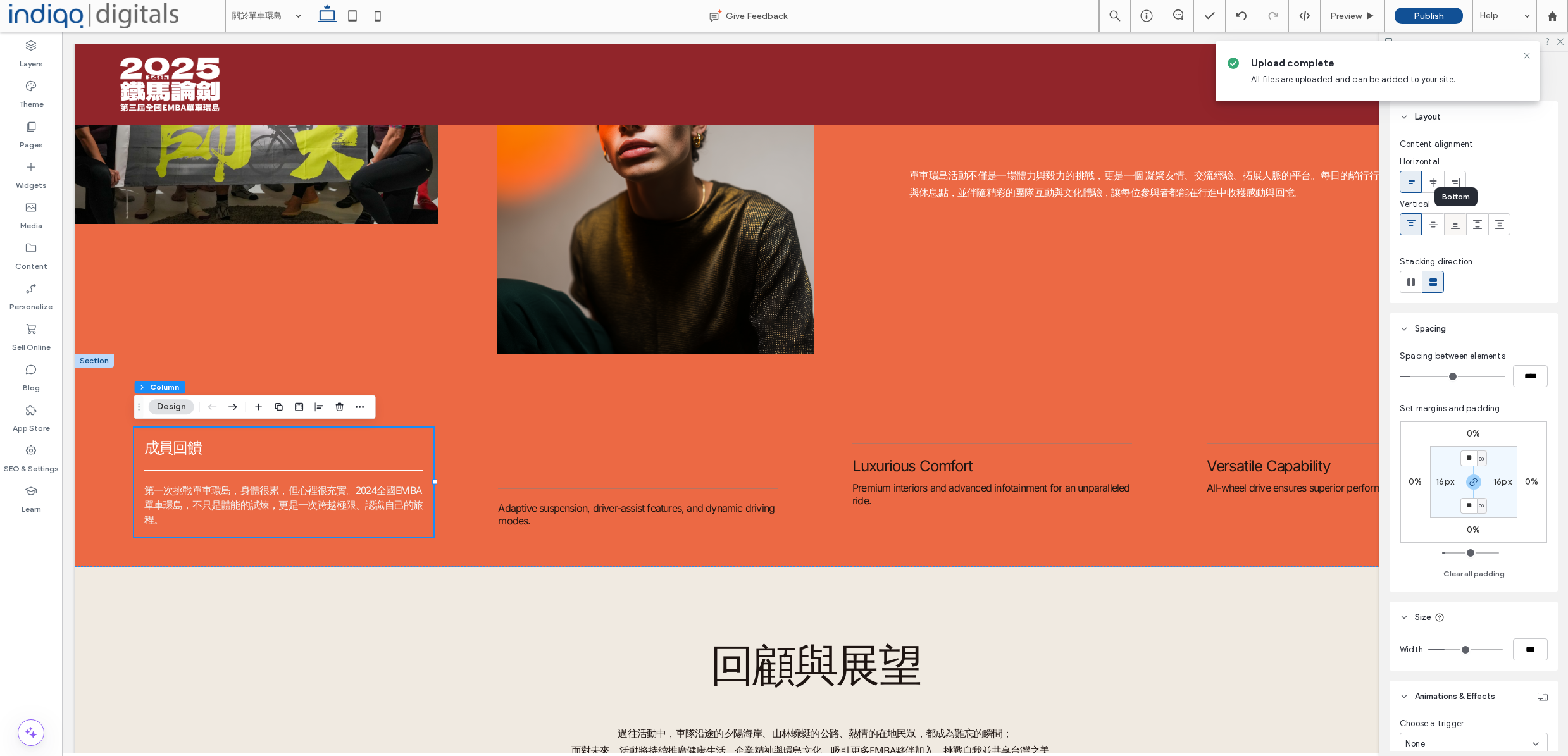
click at [1460, 226] on icon at bounding box center [1455, 225] width 11 height 11
click at [547, 509] on span "Adaptive suspension, driver-assist features, and dynamic driving modes." at bounding box center [636, 514] width 276 height 25
click at [547, 509] on div "Adaptive suspension, driver-assist features, and dynamic driving modes." at bounding box center [638, 514] width 280 height 25
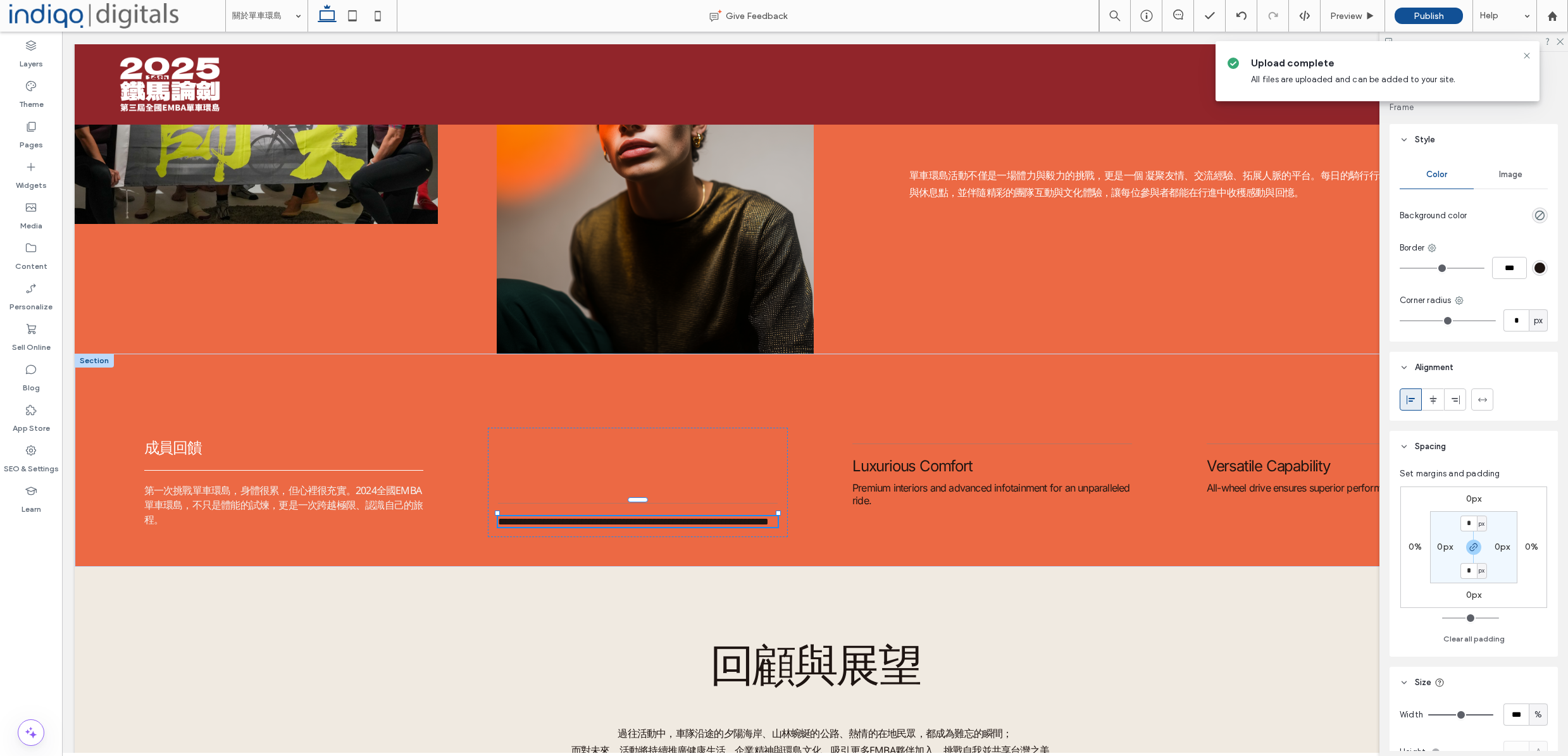
type input "*****"
type input "**"
click at [547, 517] on span "**********" at bounding box center [633, 522] width 271 height 10
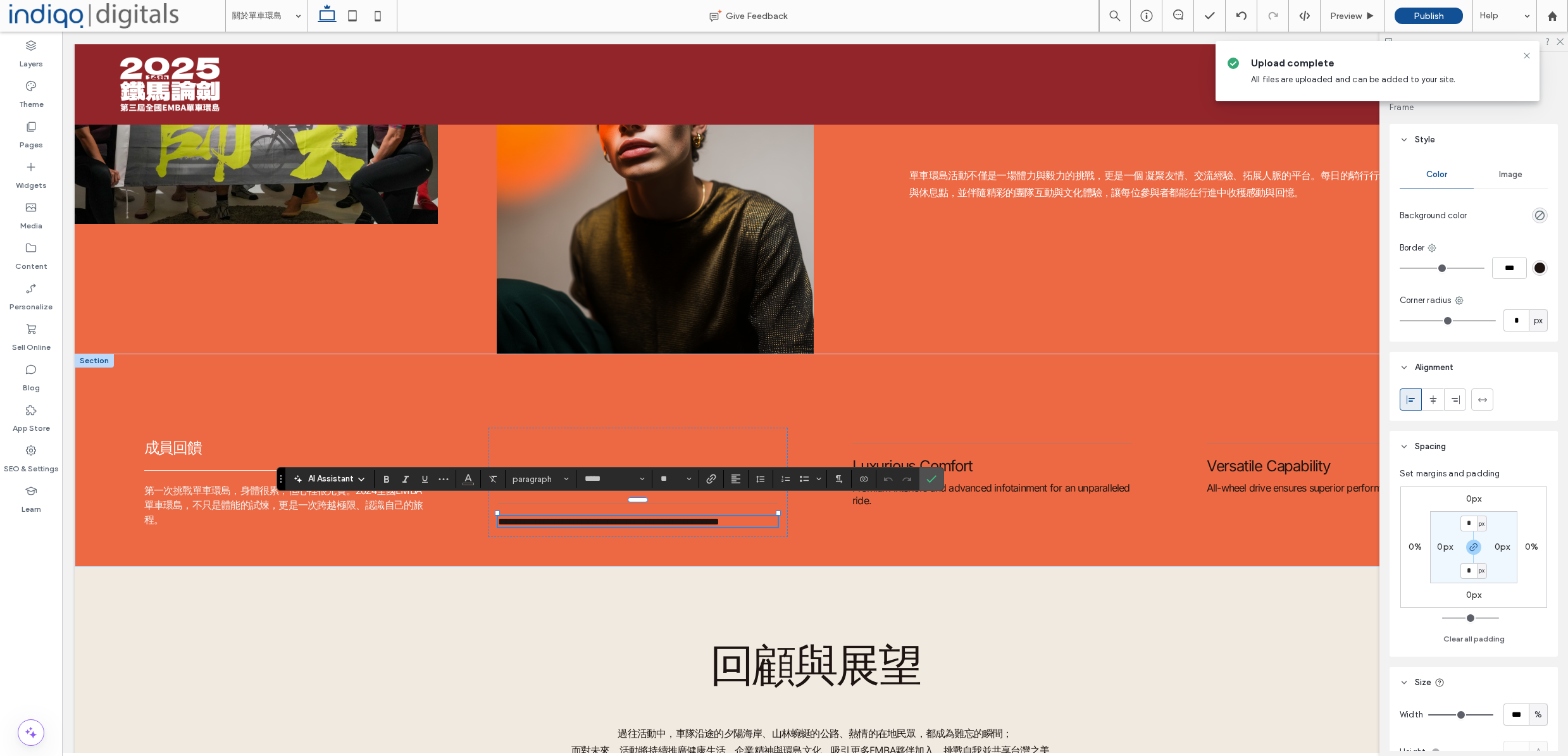
scroll to position [1, 1]
click at [648, 605] on div "回顧與展望 過往活動中，車隊沿途的夕陽海岸、山林蜿蜒的公路、熱情的在地民眾，都成為難忘的瞬間； 而對未來，活動將持續推廣健康生活、企業精神與環島文化，吸引更多…" at bounding box center [815, 690] width 1481 height 247
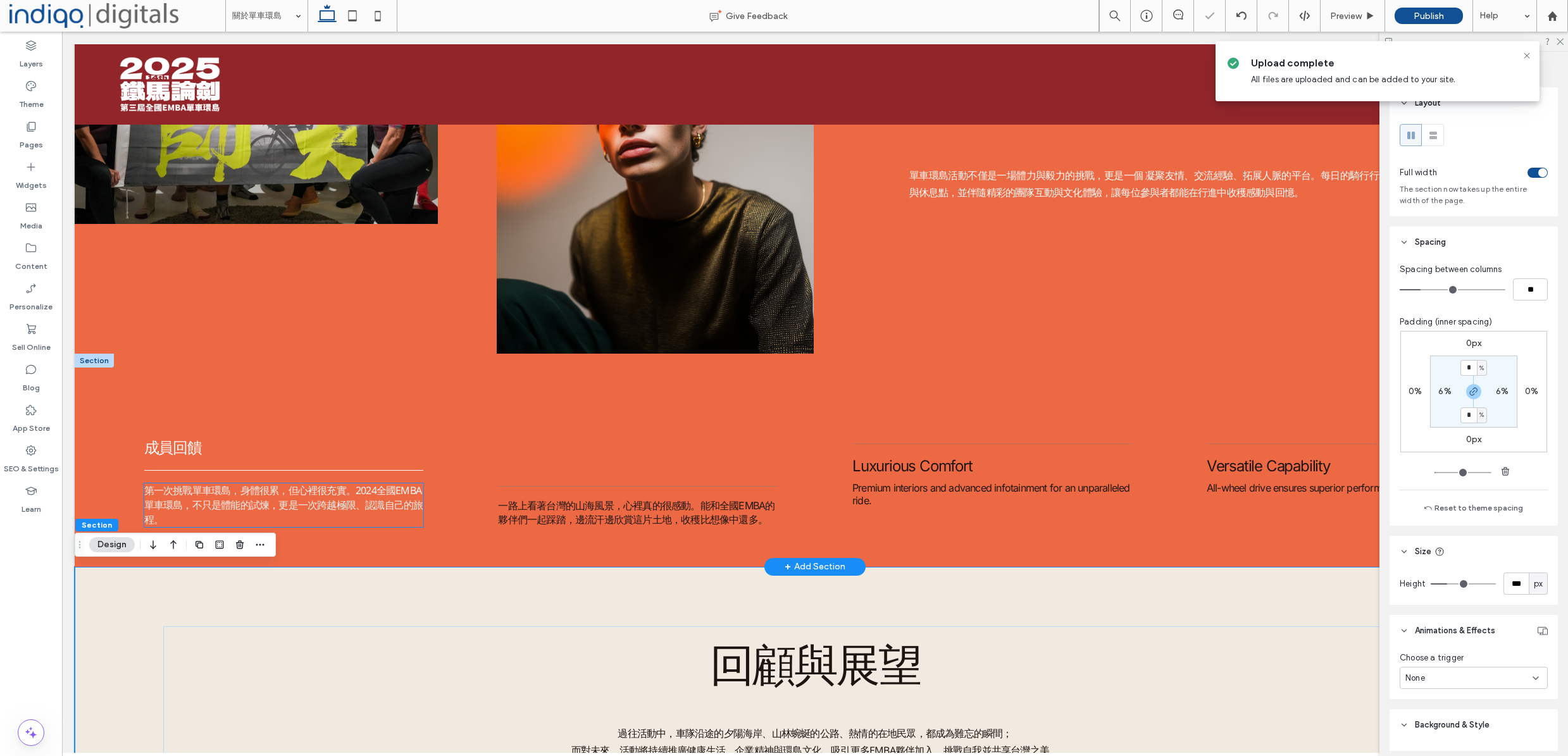
click at [354, 489] on span "第一次挑戰單車環島，身體很累，但心裡很充實。2024全國EMBA單車環島，不只是體能的試煉，更是一次跨越極限、認識自己的旅程。" at bounding box center [284, 505] width 279 height 43
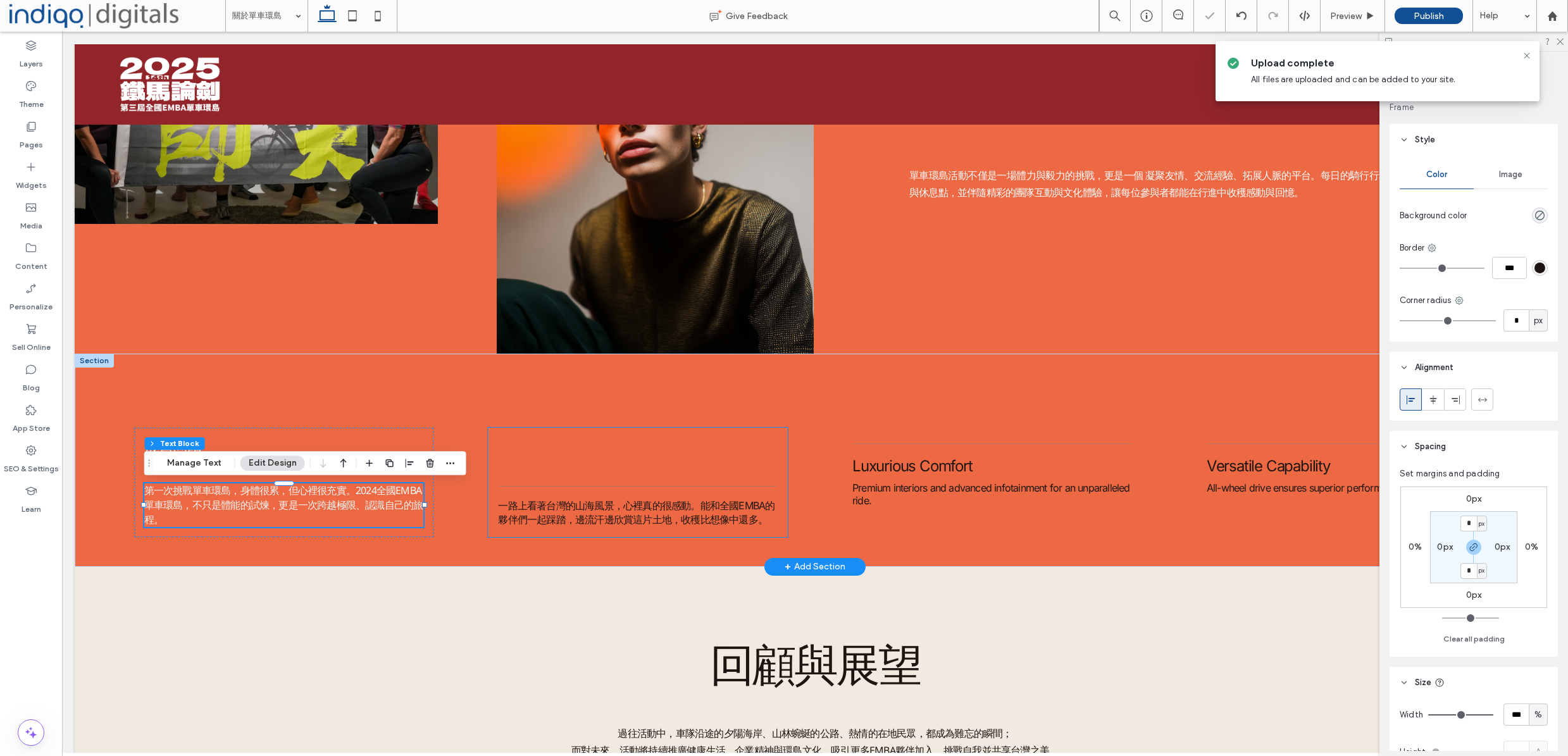
click at [577, 494] on div "一路上看著台灣的山海風景，心裡真的很感動。能和全國EMBA的夥伴們一起踩踏，邊流汗邊欣賞這片土地，收穫比想像中還多。" at bounding box center [638, 482] width 300 height 109
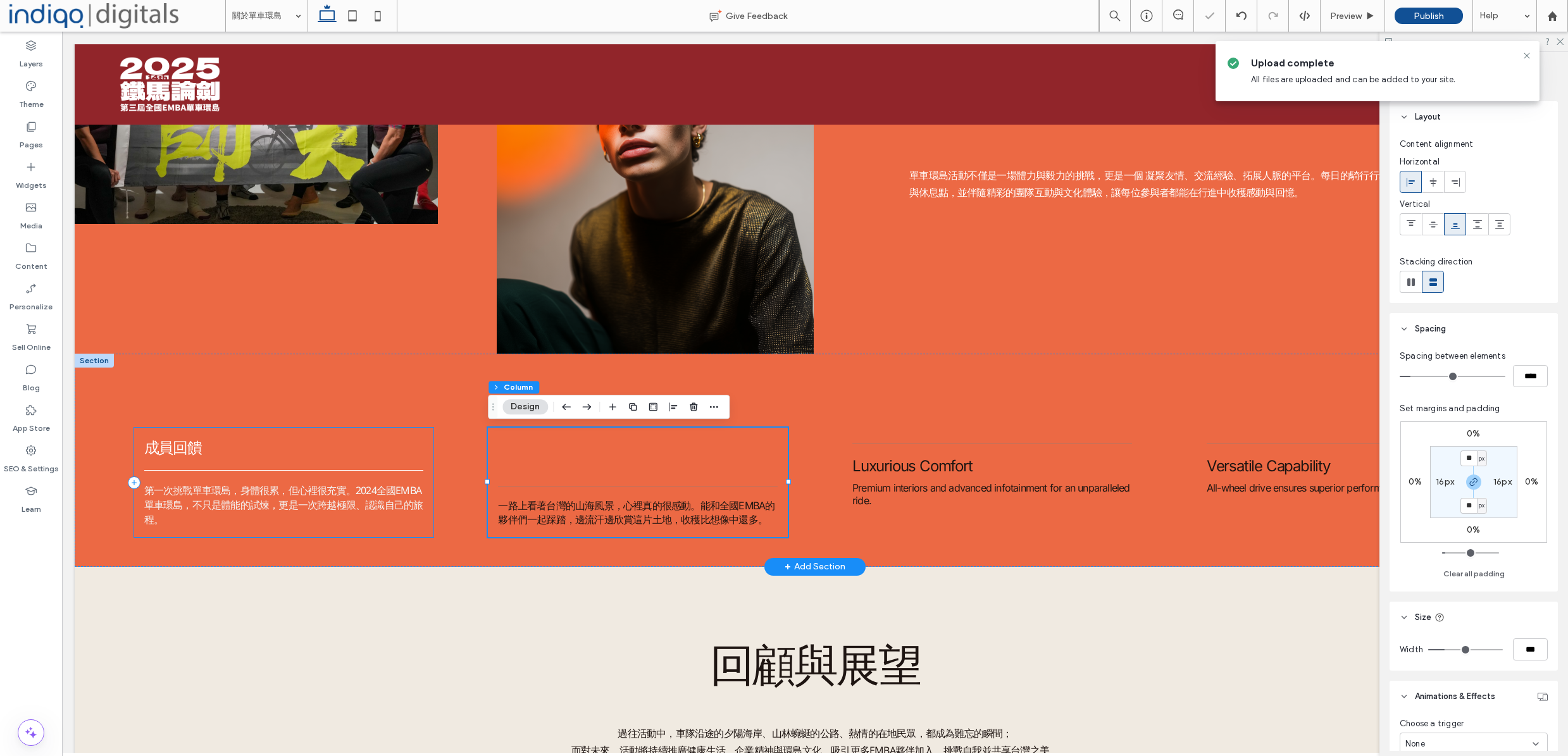
click at [376, 495] on span "第一次挑戰單車環島，身體很累，但心裡很充實。2024全國EMBA單車環島，不只是體能的試煉，更是一次跨越極限、認識自己的旅程。" at bounding box center [284, 505] width 279 height 43
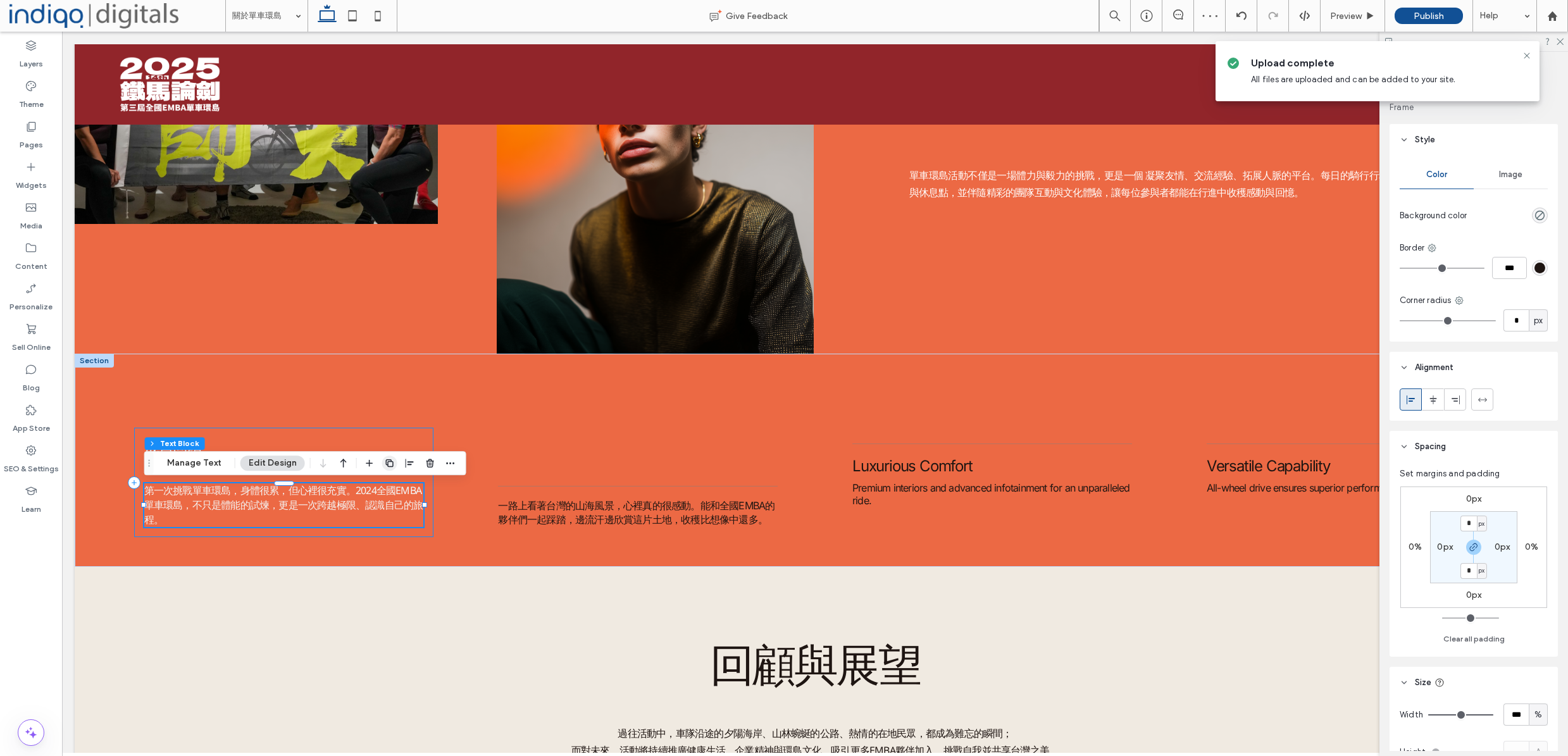
click at [390, 464] on icon "button" at bounding box center [389, 463] width 11 height 11
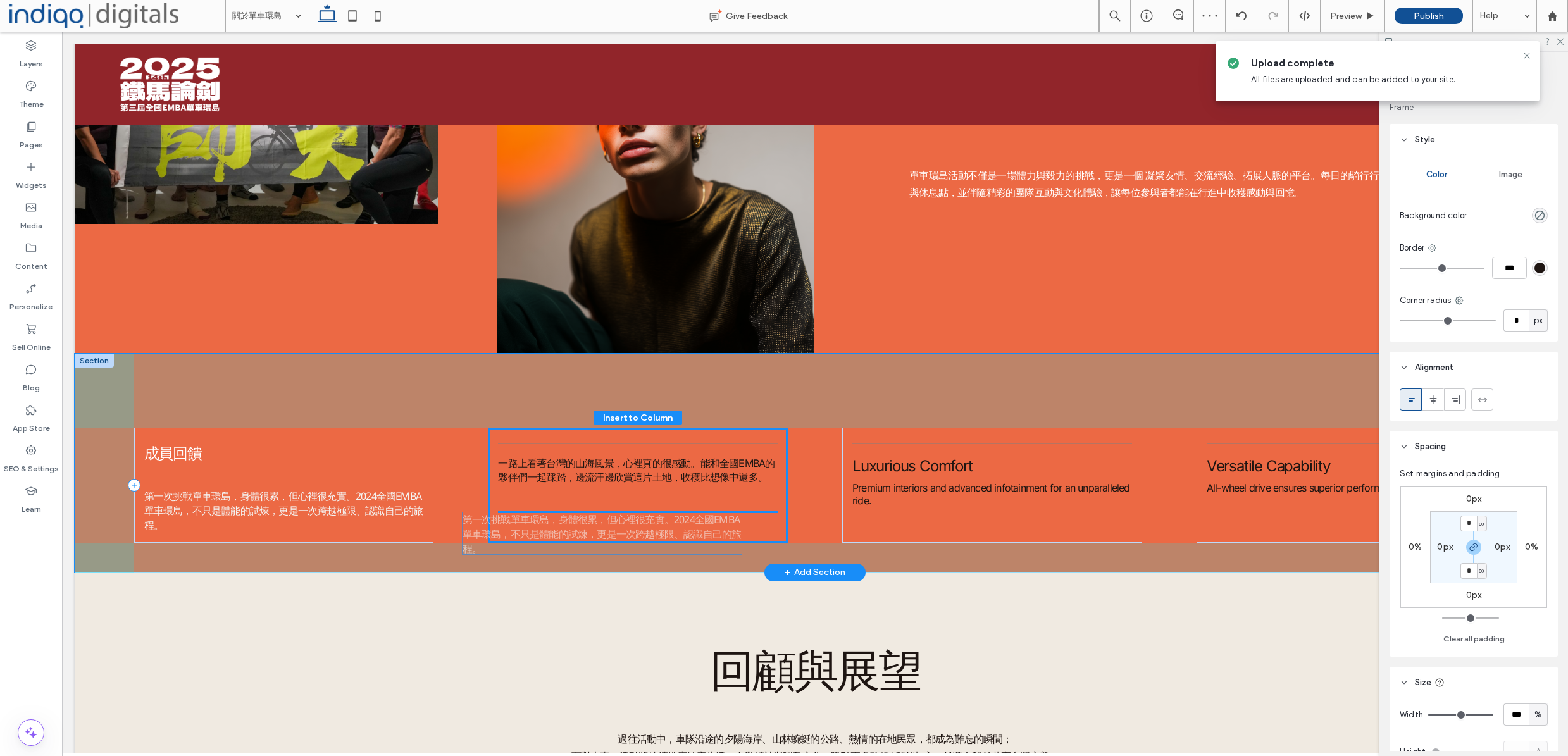
drag, startPoint x: 302, startPoint y: 550, endPoint x: 620, endPoint y: 527, distance: 318.8
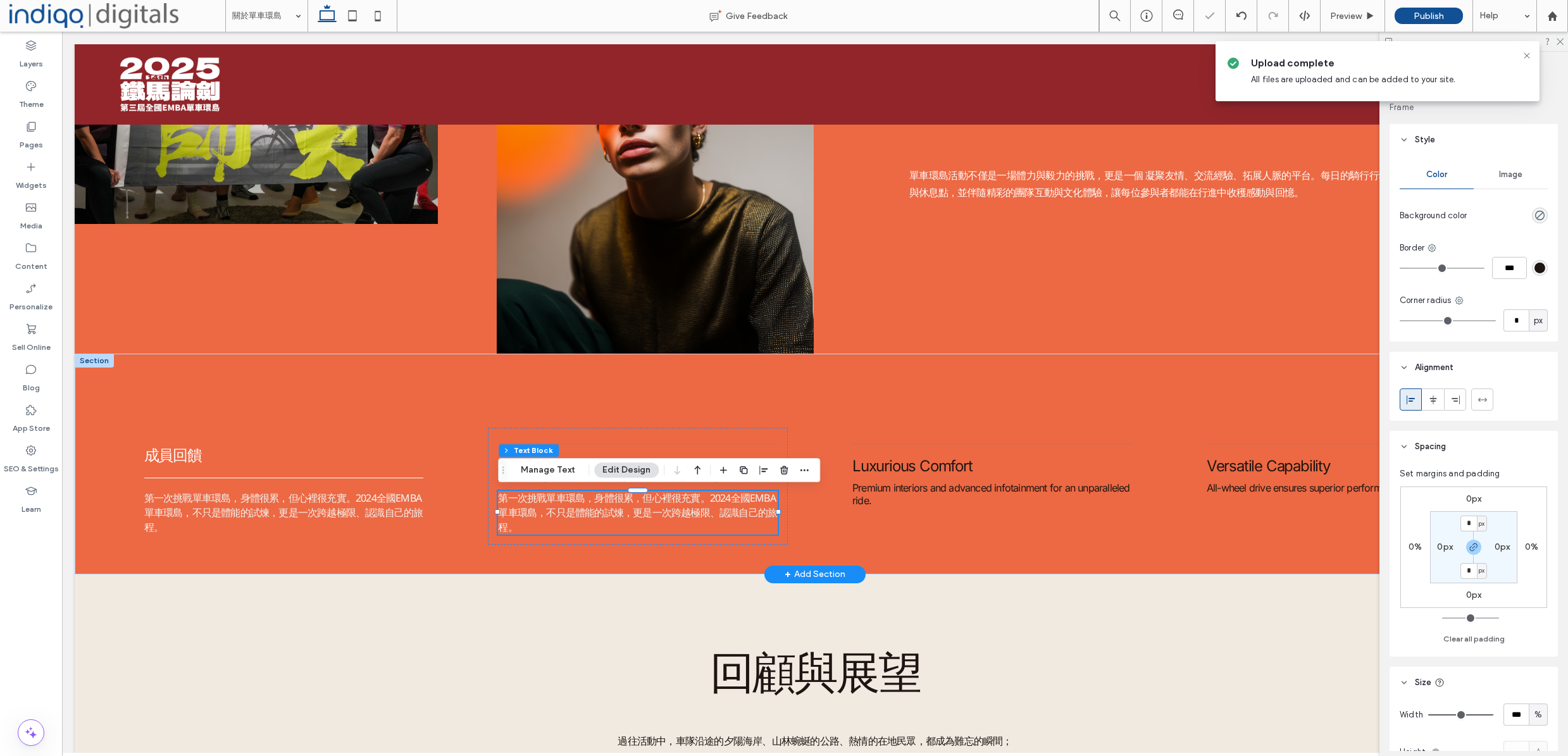
click at [620, 517] on span "第一次挑戰單車環島，身體很累，但心裡很充實。2024全國EMBA單車環島，不只是體能的試煉，更是一次跨越極限、認識自己的旅程。" at bounding box center [638, 512] width 279 height 43
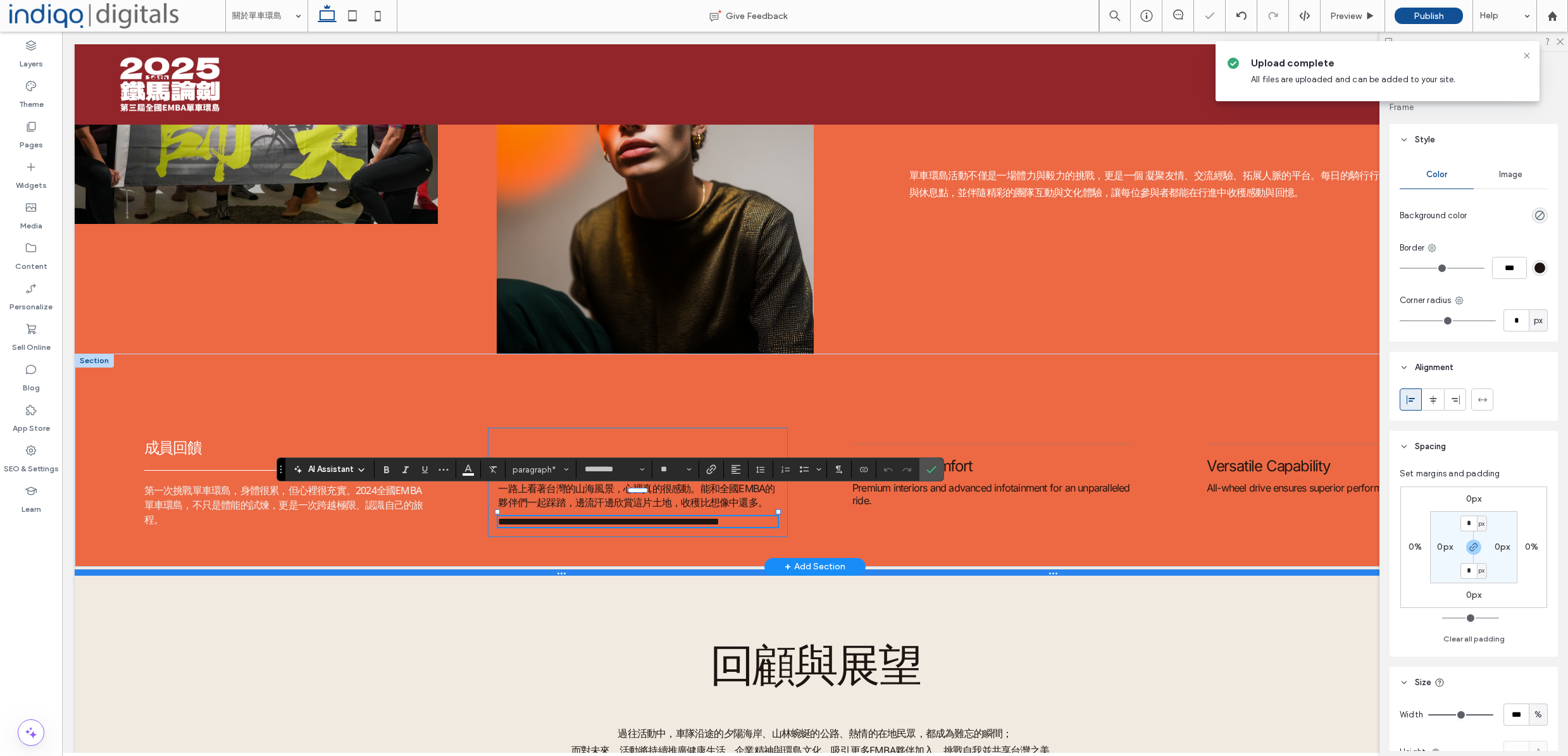
type input "*****"
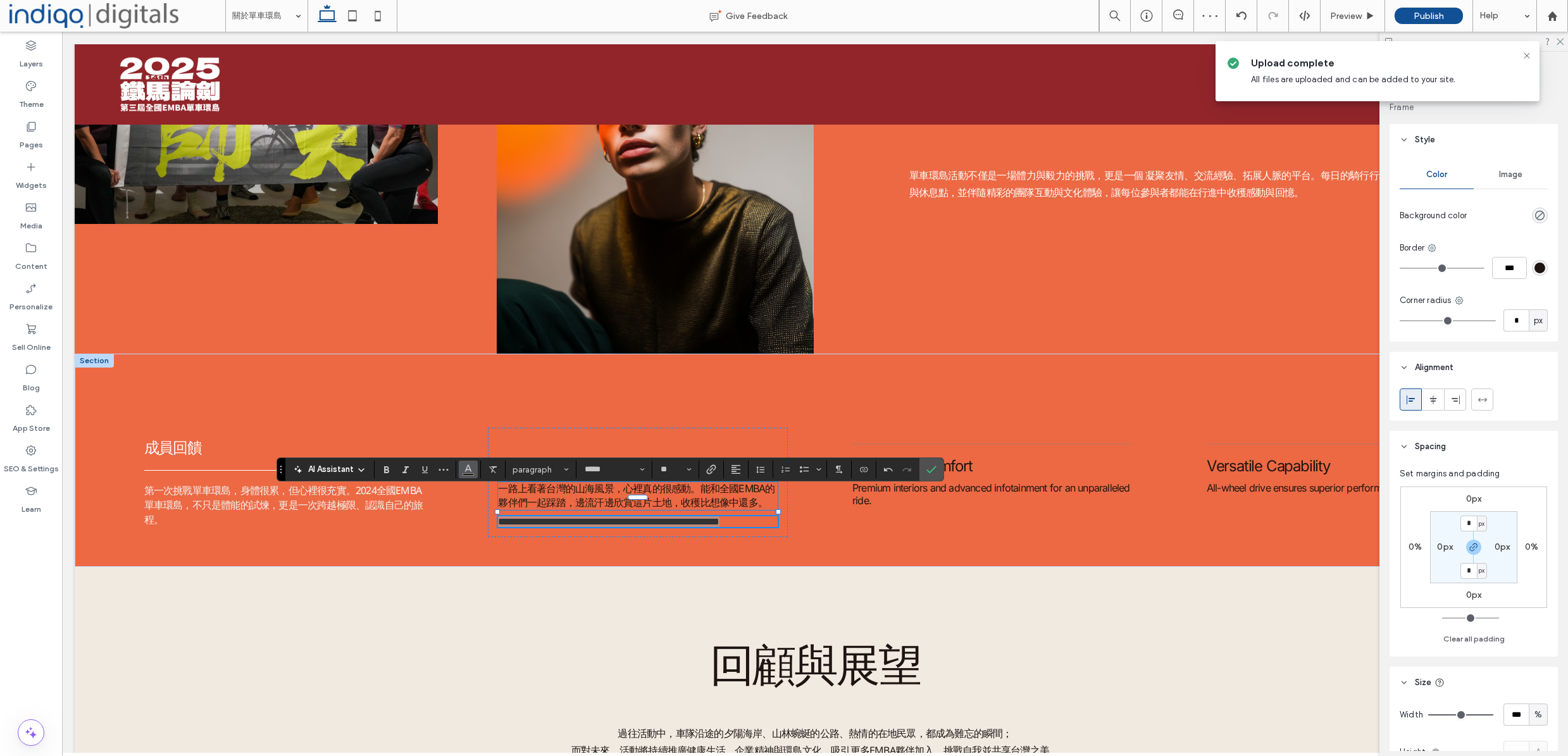
click at [459, 472] on button "Color" at bounding box center [468, 469] width 19 height 18
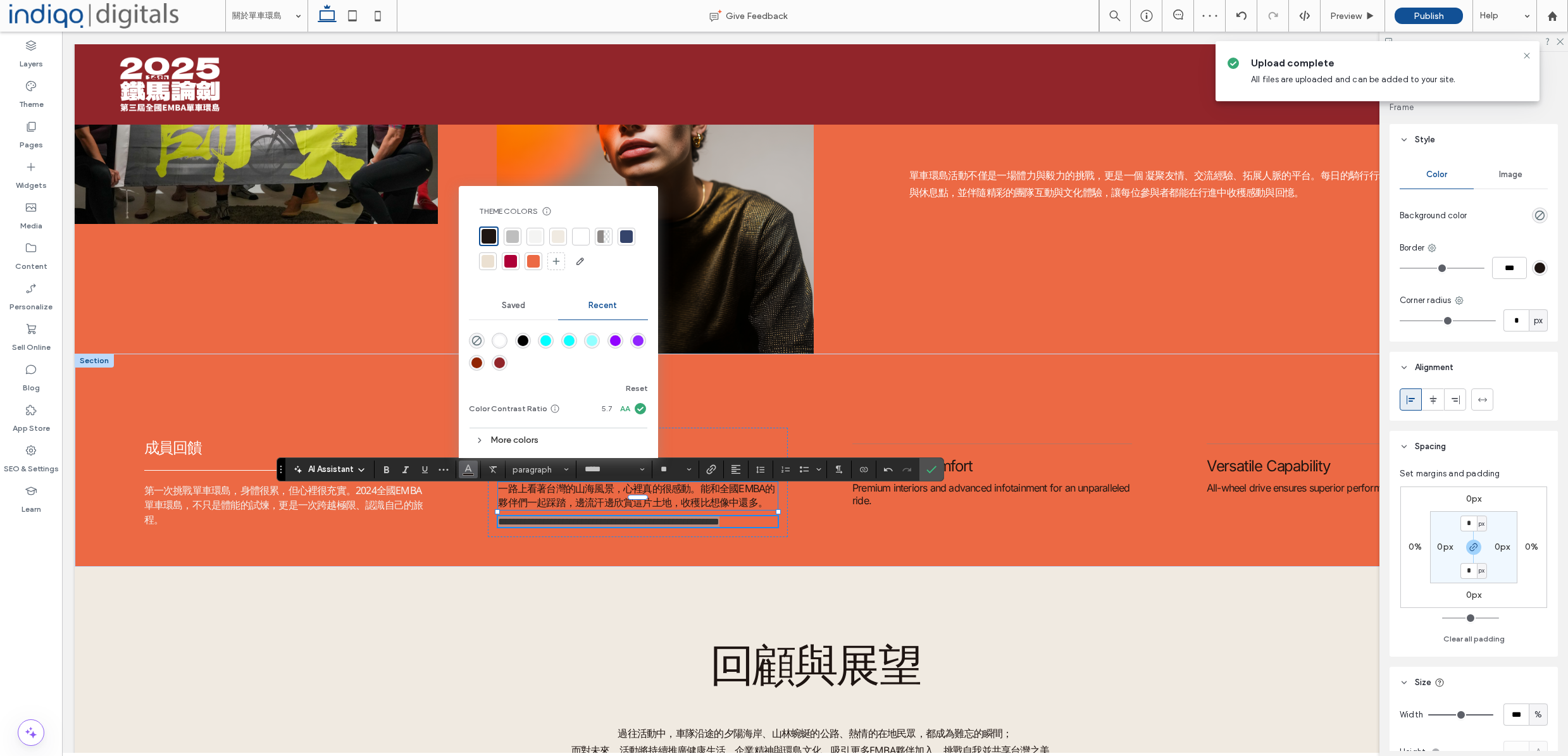
drag, startPoint x: 576, startPoint y: 232, endPoint x: 590, endPoint y: 274, distance: 44.3
click at [576, 233] on div at bounding box center [580, 236] width 12 height 12
click at [626, 476] on button "*****" at bounding box center [614, 469] width 70 height 18
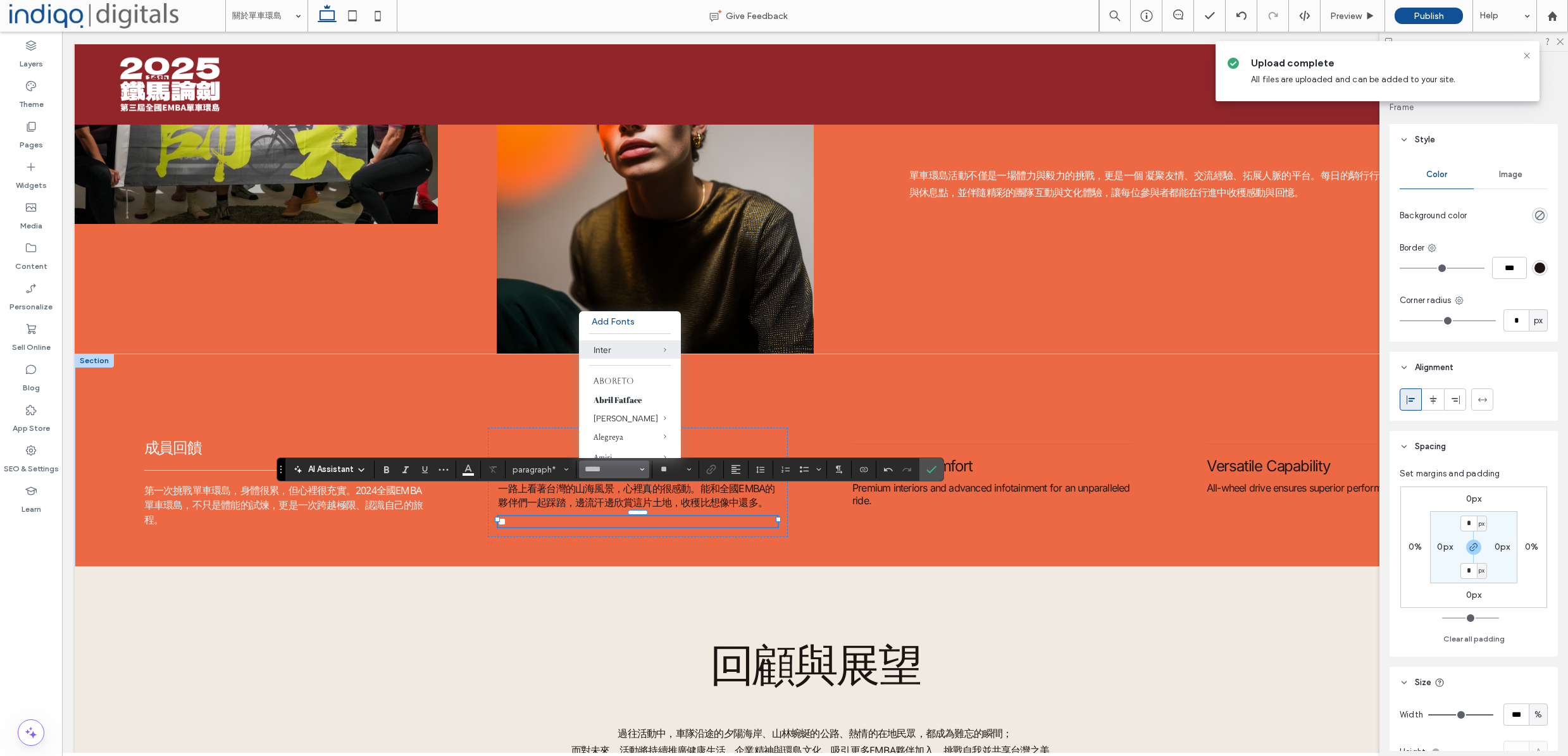
click at [604, 523] on p "**" at bounding box center [638, 521] width 280 height 11
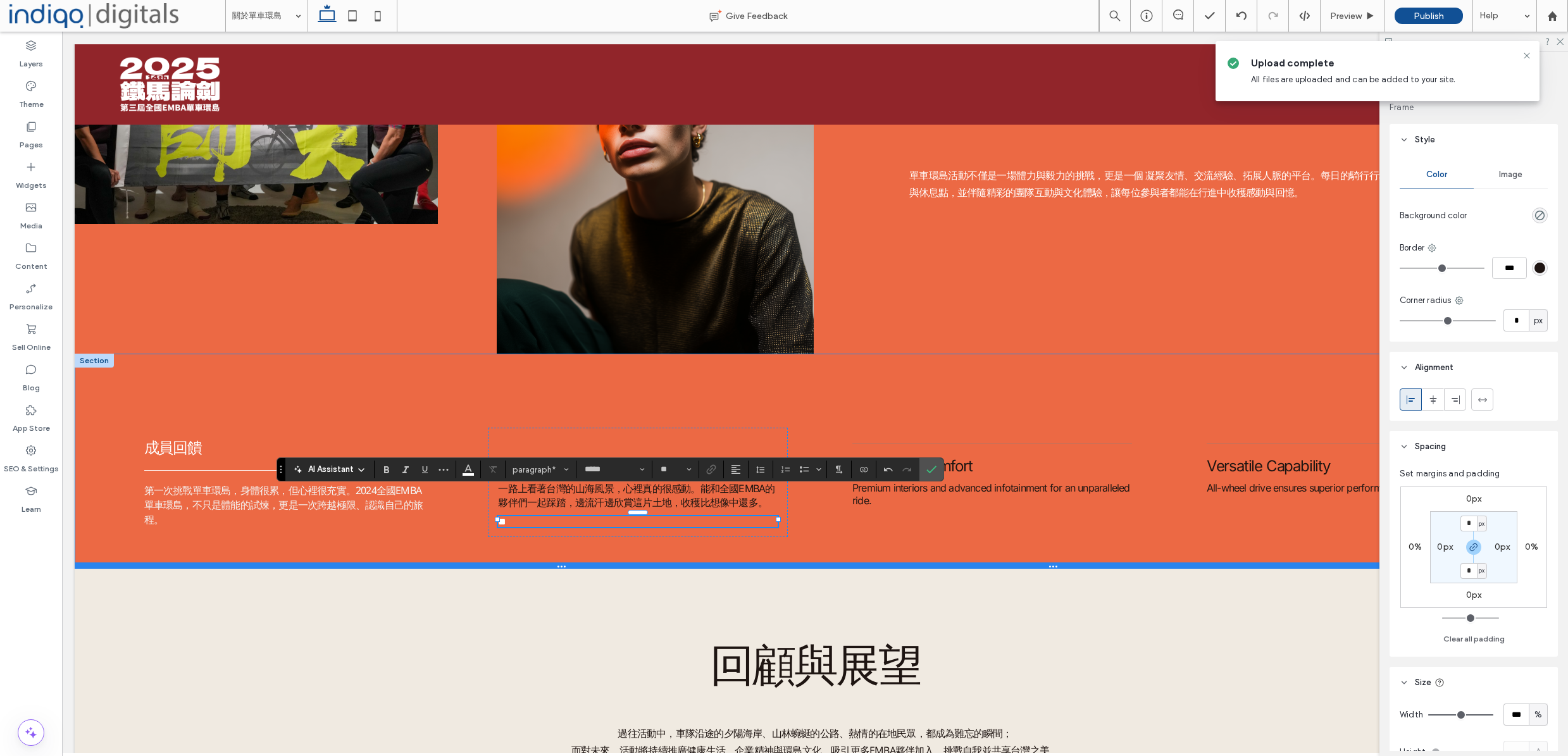
click at [624, 569] on div at bounding box center [815, 565] width 1481 height 7
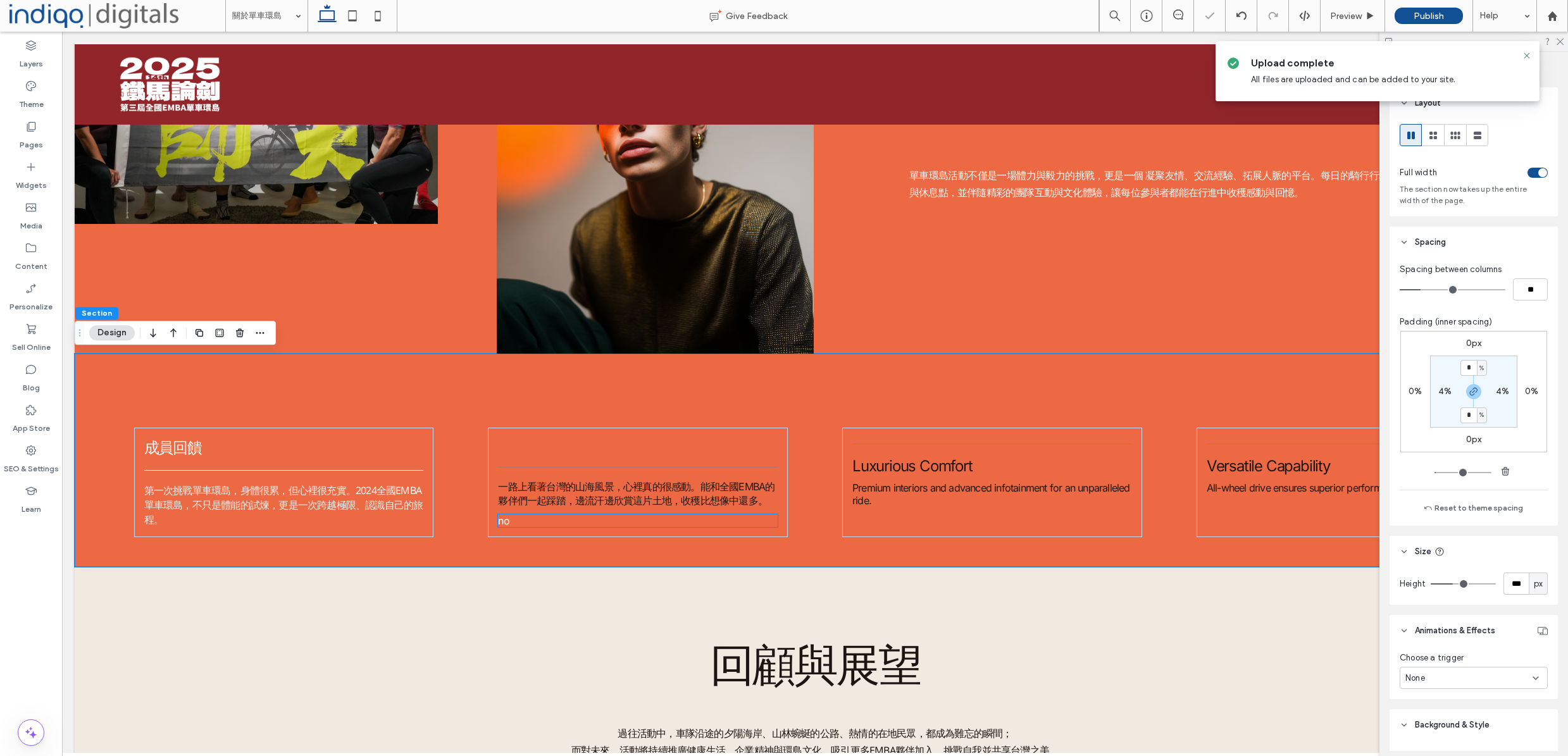
click at [620, 515] on p "no" at bounding box center [638, 520] width 280 height 12
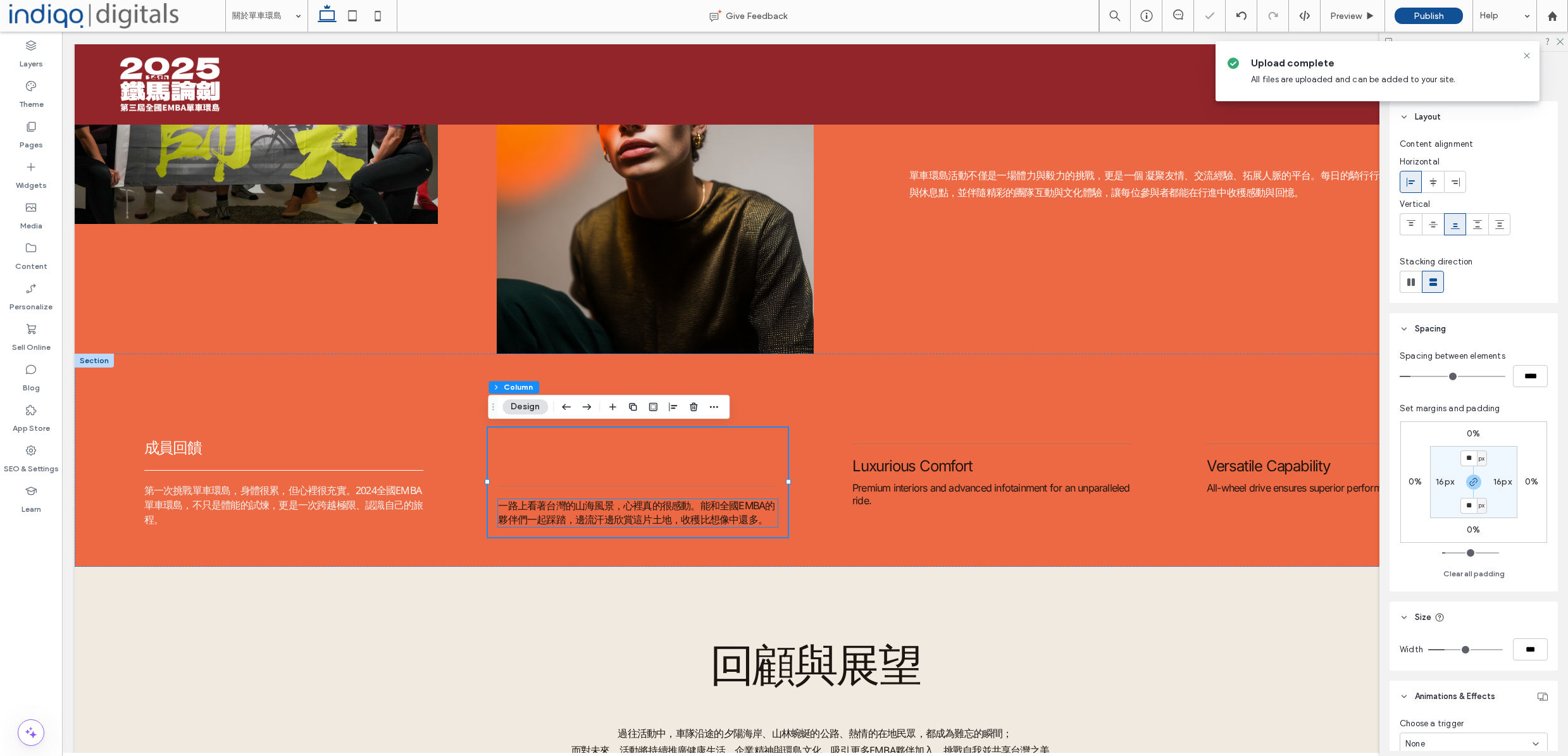
click at [583, 512] on span "一路上看著台灣的山海風景，心裡真的很感動。能和全國EMBA的夥伴們一起踩踏，邊流汗邊欣賞這片土地，收穫比想像中還多。" at bounding box center [636, 512] width 276 height 27
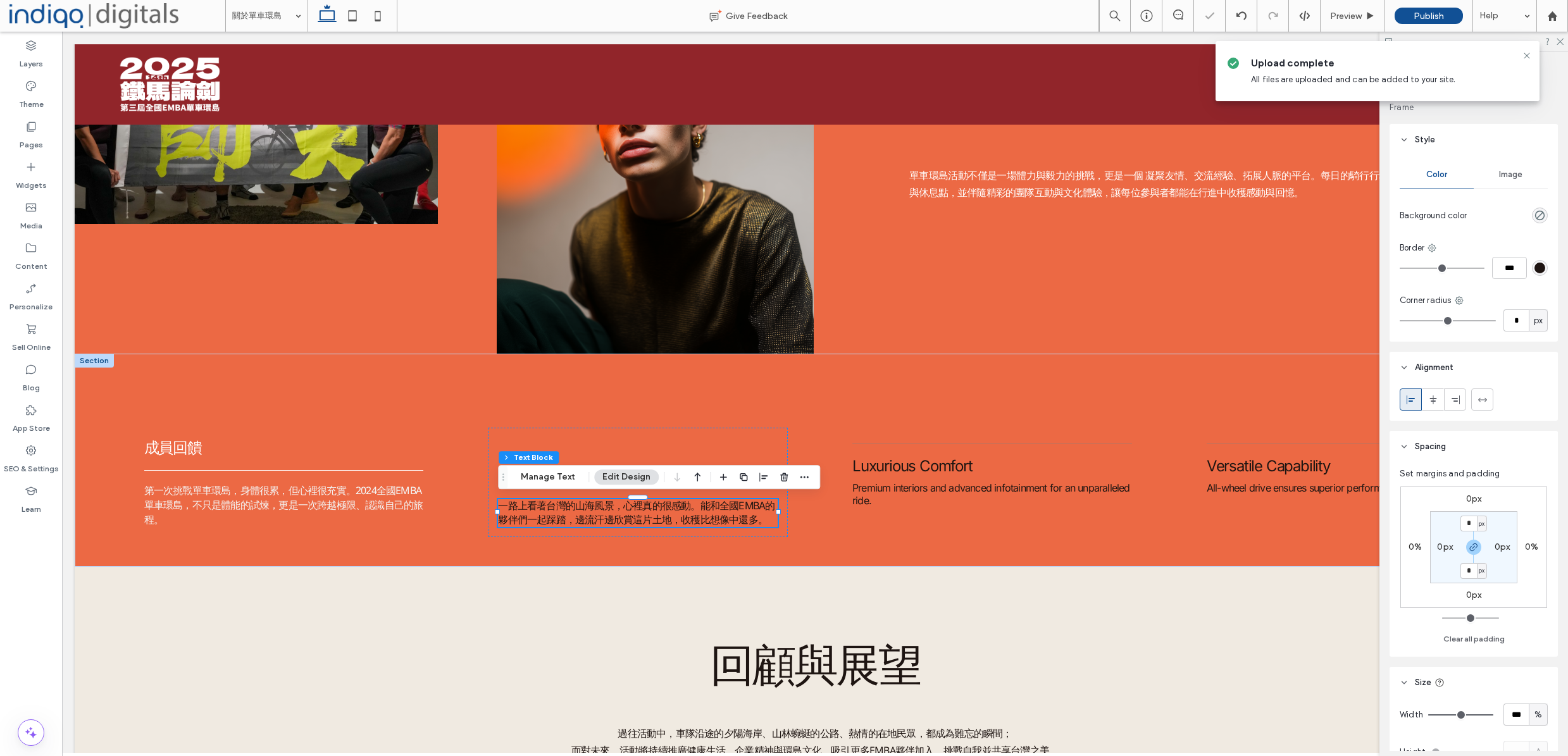
click at [642, 500] on span "一路上看著台灣的山海風景，心裡真的很感動。能和全國EMBA的夥伴們一起踩踏，邊流汗邊欣賞這片土地，收穫比想像中還多。" at bounding box center [636, 512] width 276 height 27
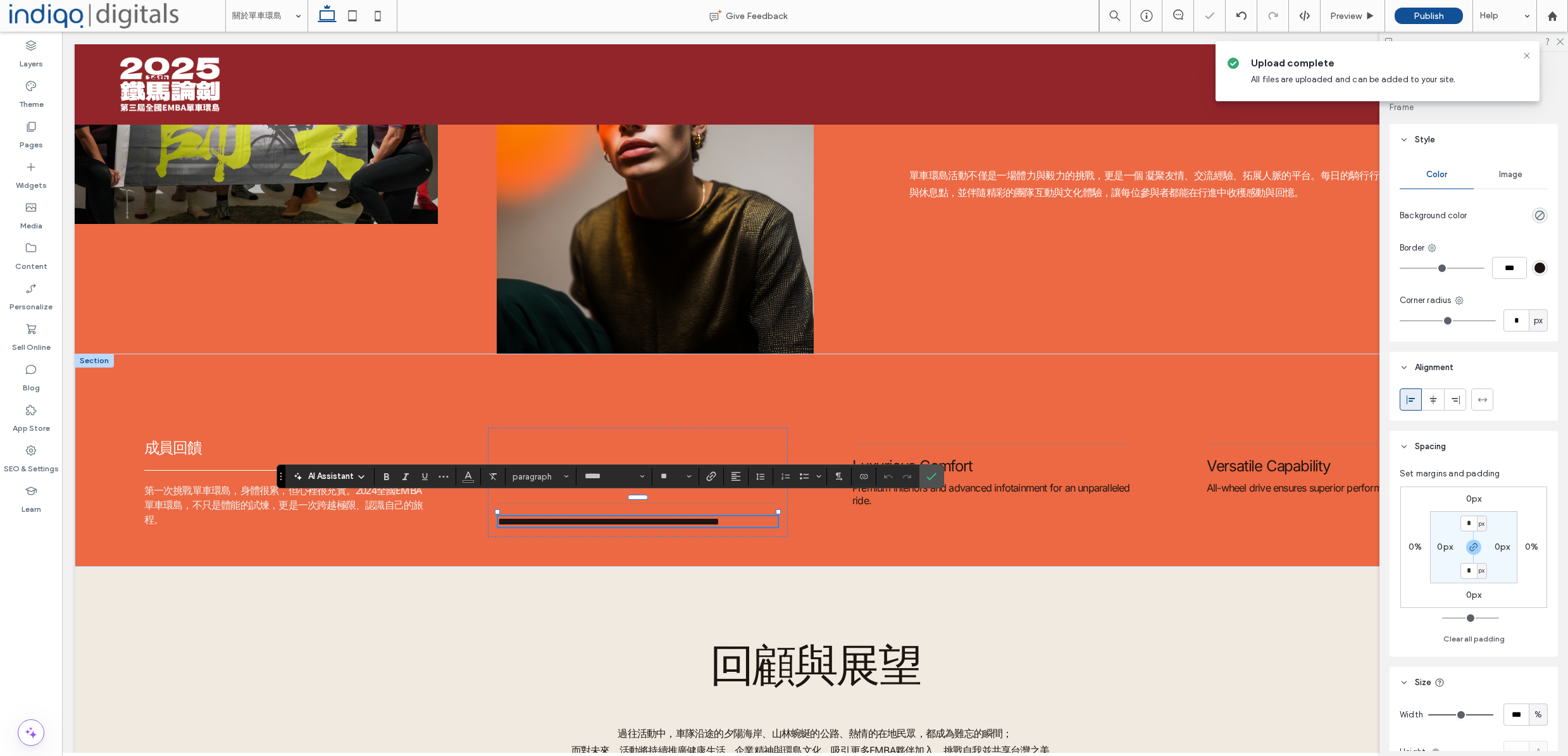
click at [642, 517] on span "**********" at bounding box center [609, 522] width 222 height 10
click at [617, 475] on input "*****" at bounding box center [610, 476] width 54 height 11
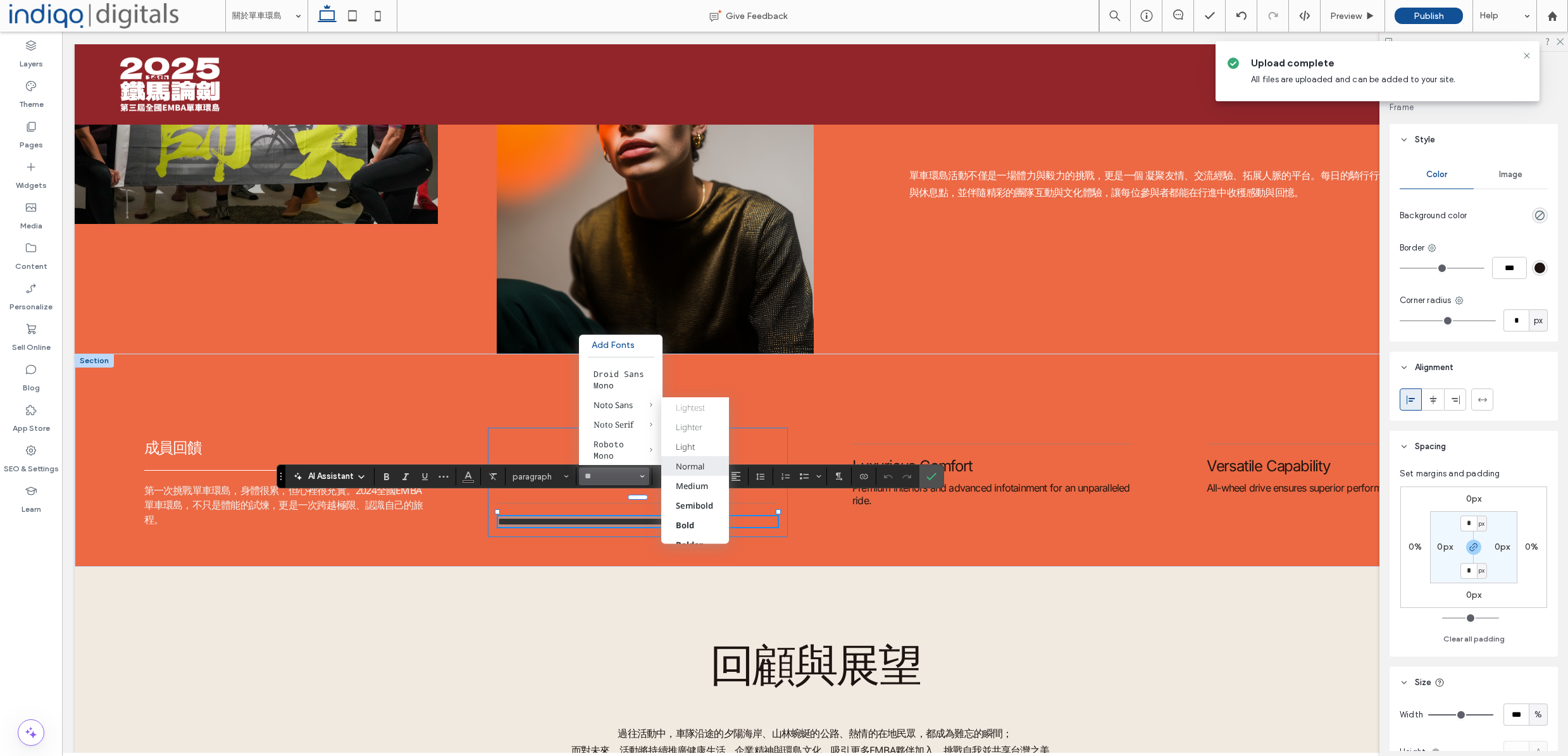
click at [683, 472] on label "Normal" at bounding box center [695, 465] width 67 height 20
type input "*********"
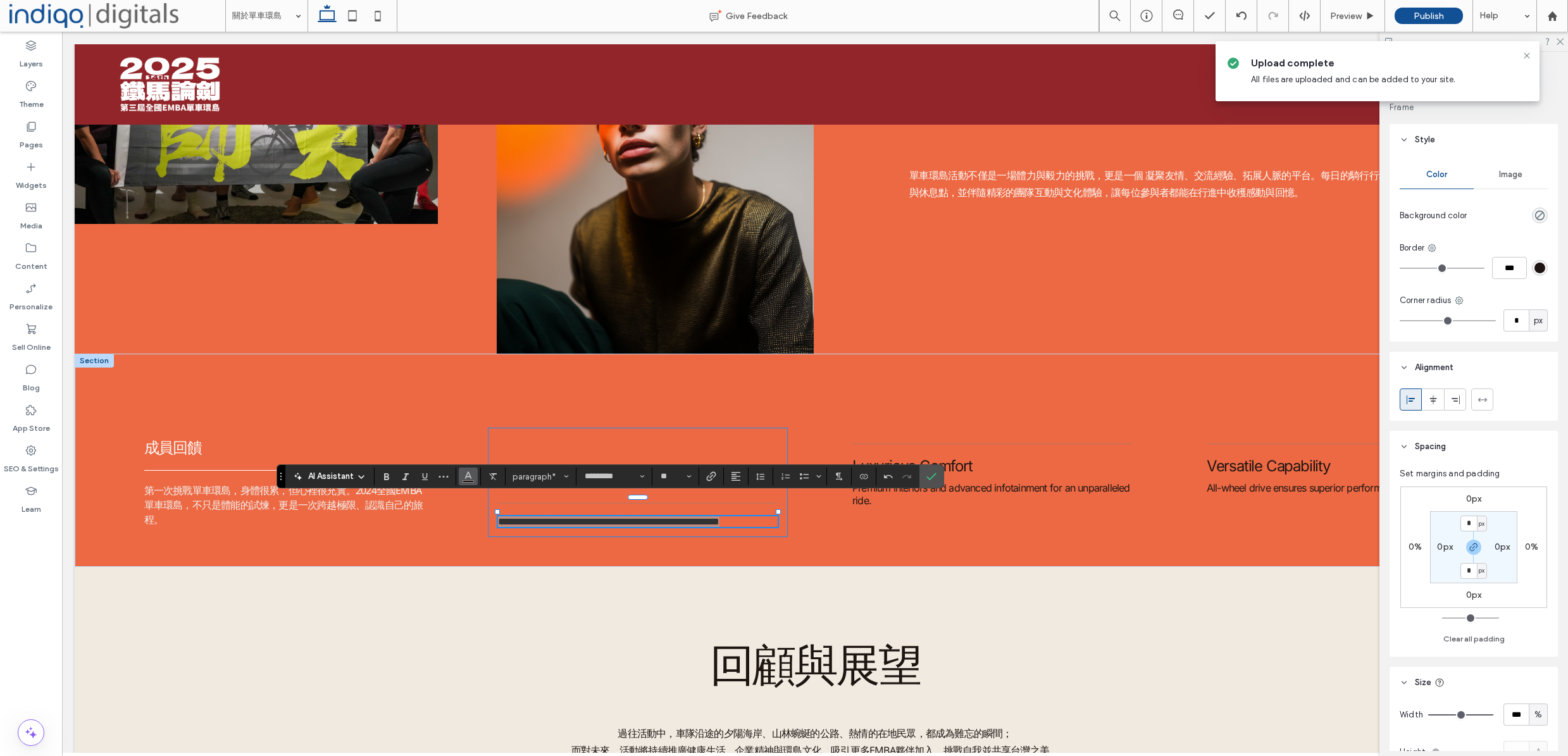
click at [470, 480] on icon "Color" at bounding box center [468, 475] width 11 height 11
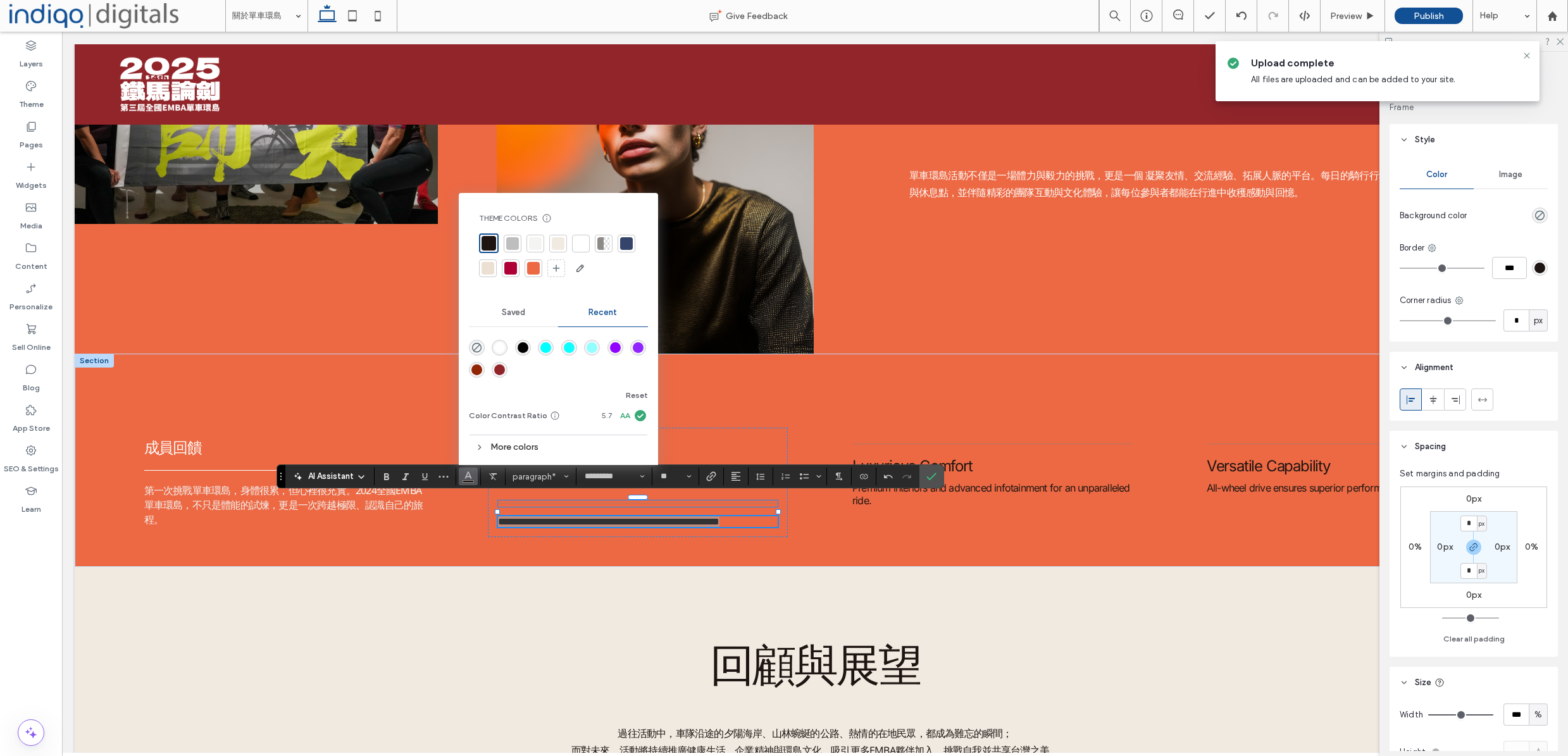
click at [583, 240] on div at bounding box center [580, 243] width 12 height 12
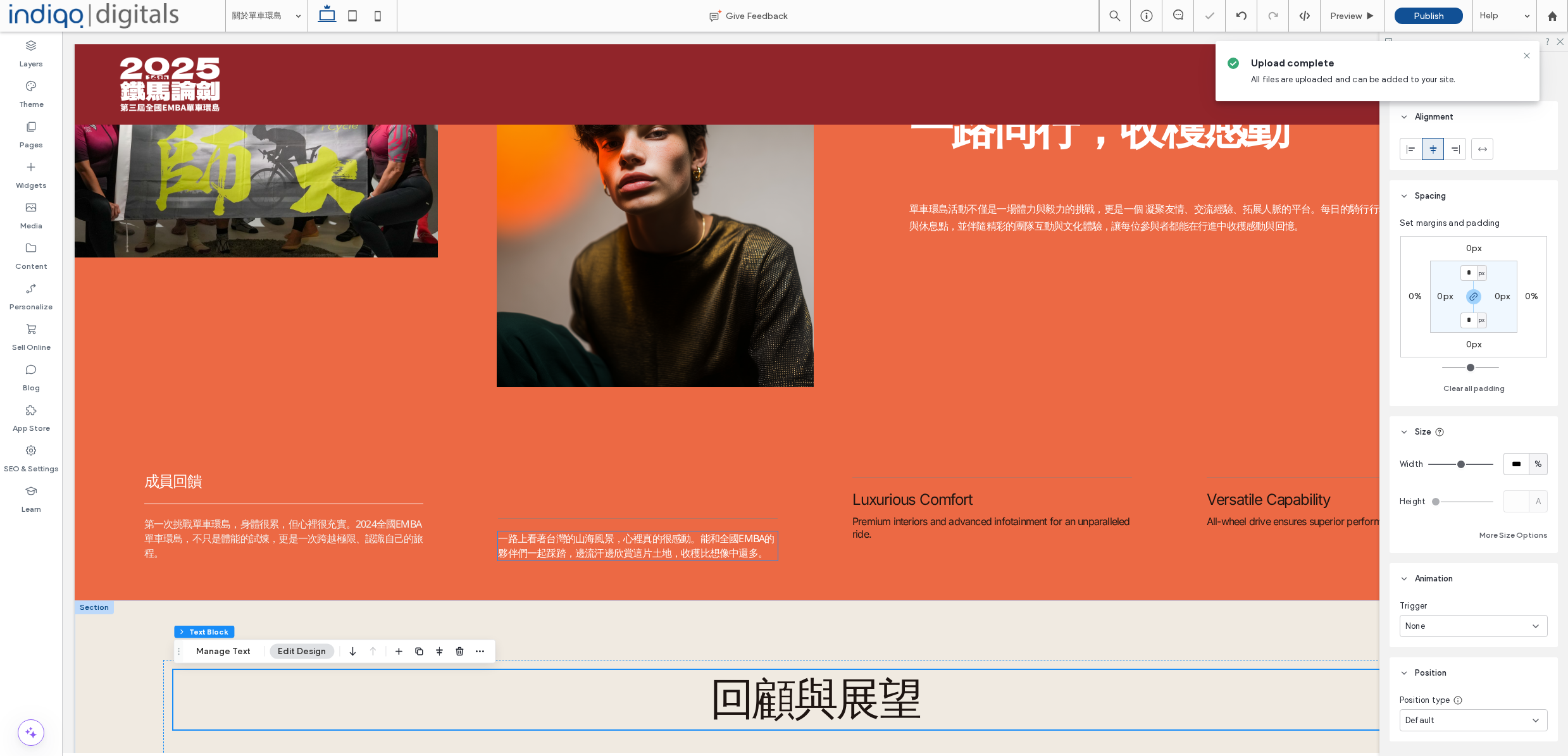
scroll to position [943, 0]
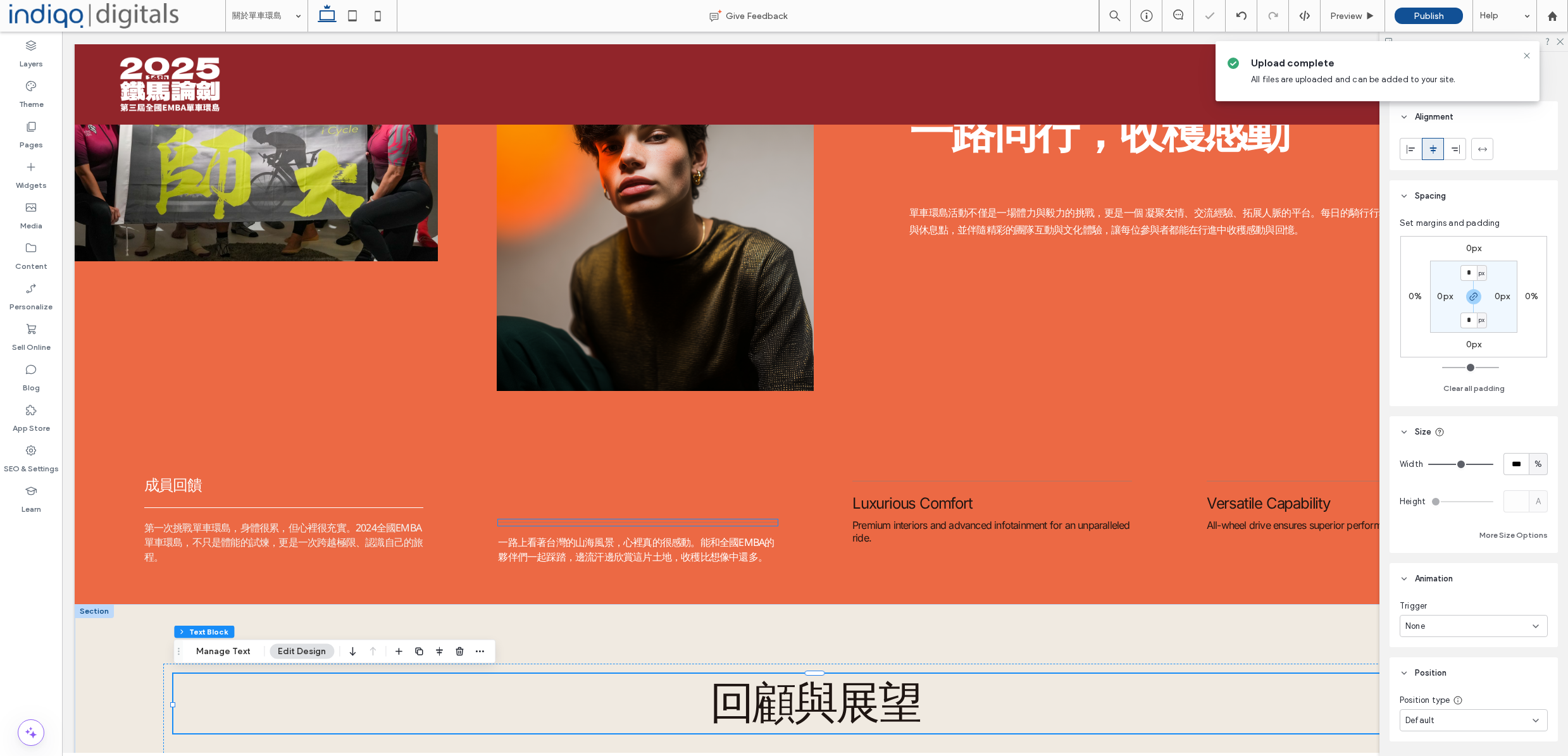
click at [613, 519] on div at bounding box center [638, 522] width 280 height 7
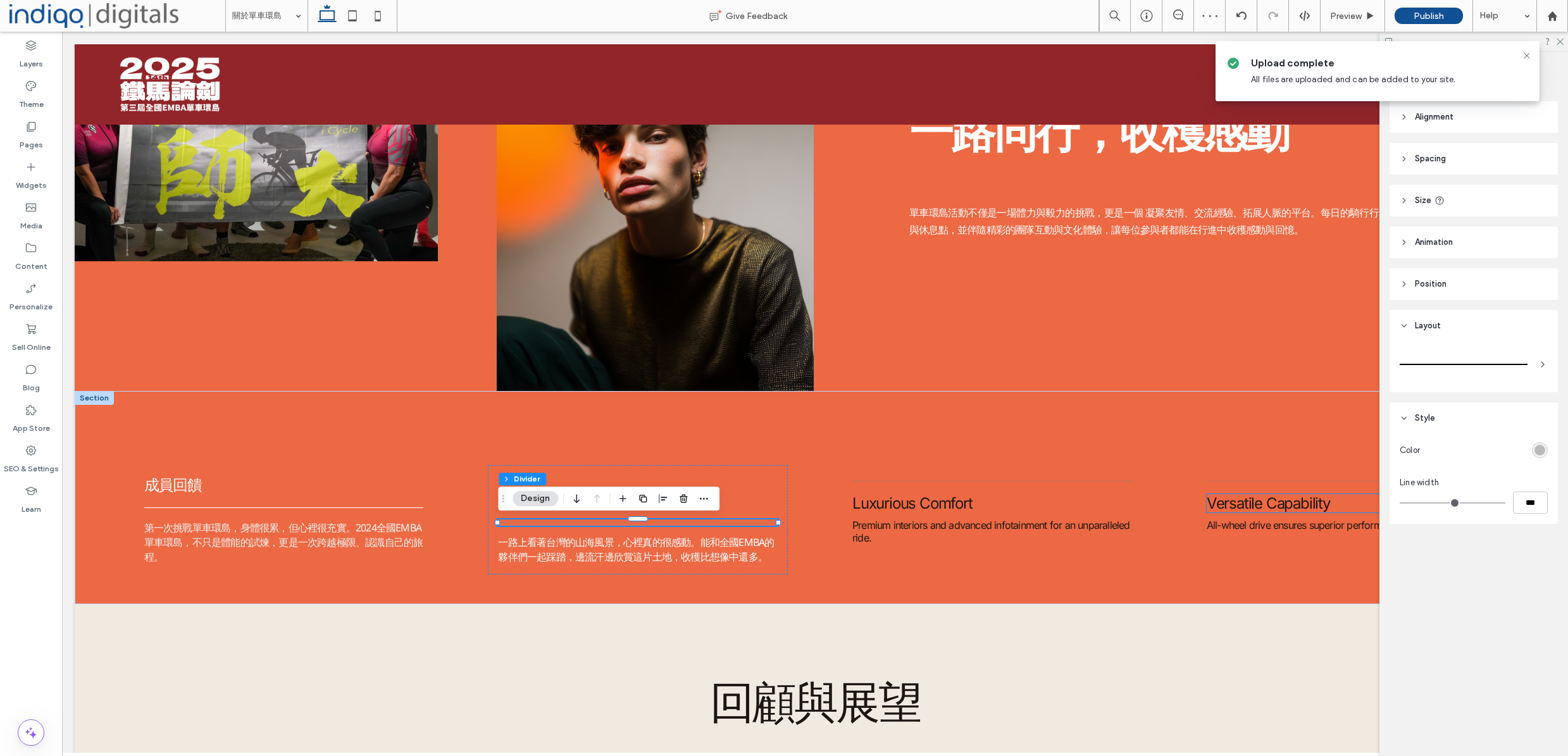
click at [1544, 456] on div "rgba(128, 128, 128, 0.5)" at bounding box center [1539, 450] width 16 height 16
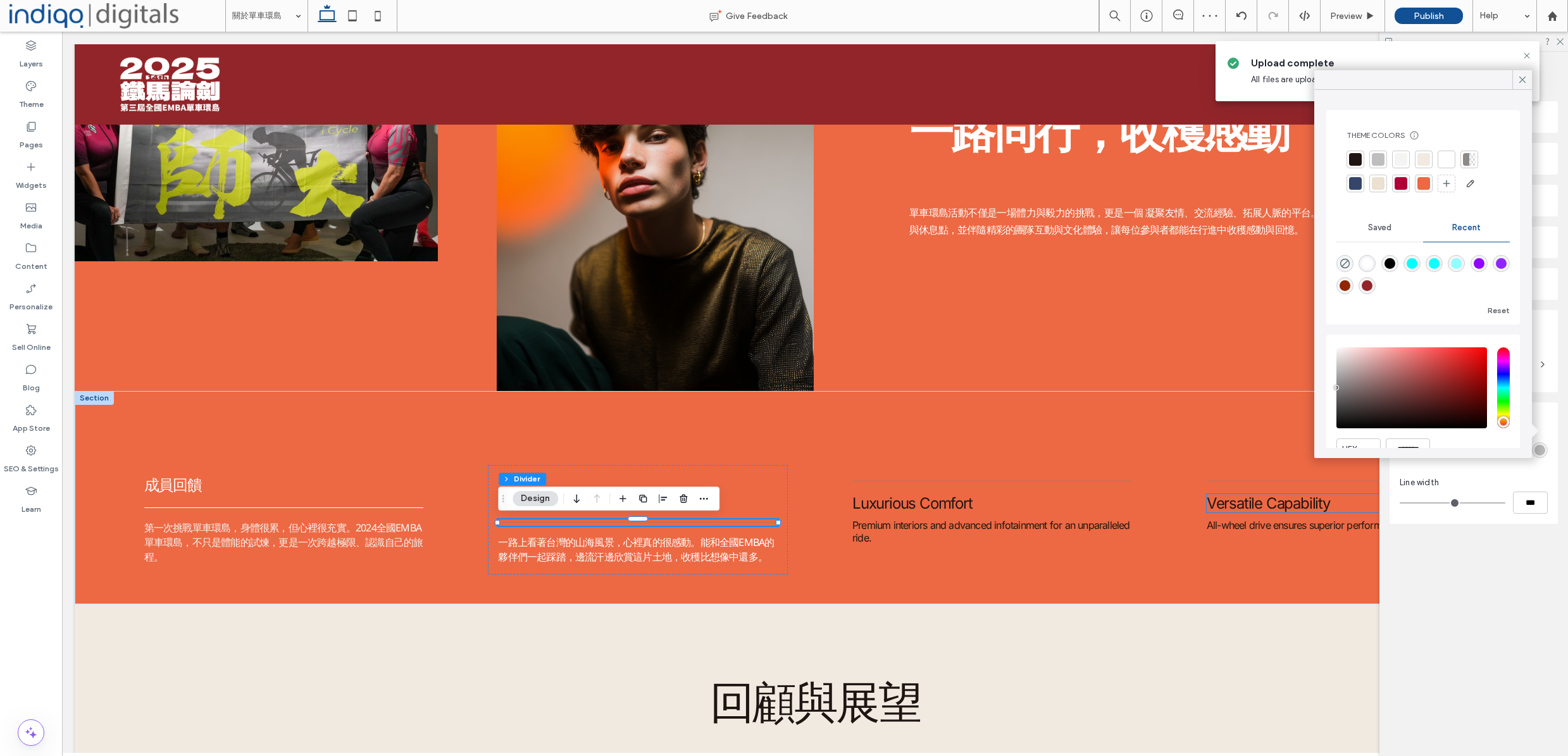
click at [1372, 263] on div "rgba(255, 255, 255, 1)" at bounding box center [1366, 263] width 11 height 11
type input "*******"
type input "***"
type input "****"
click at [573, 680] on h2 "回顧與展望" at bounding box center [814, 703] width 1282 height 59
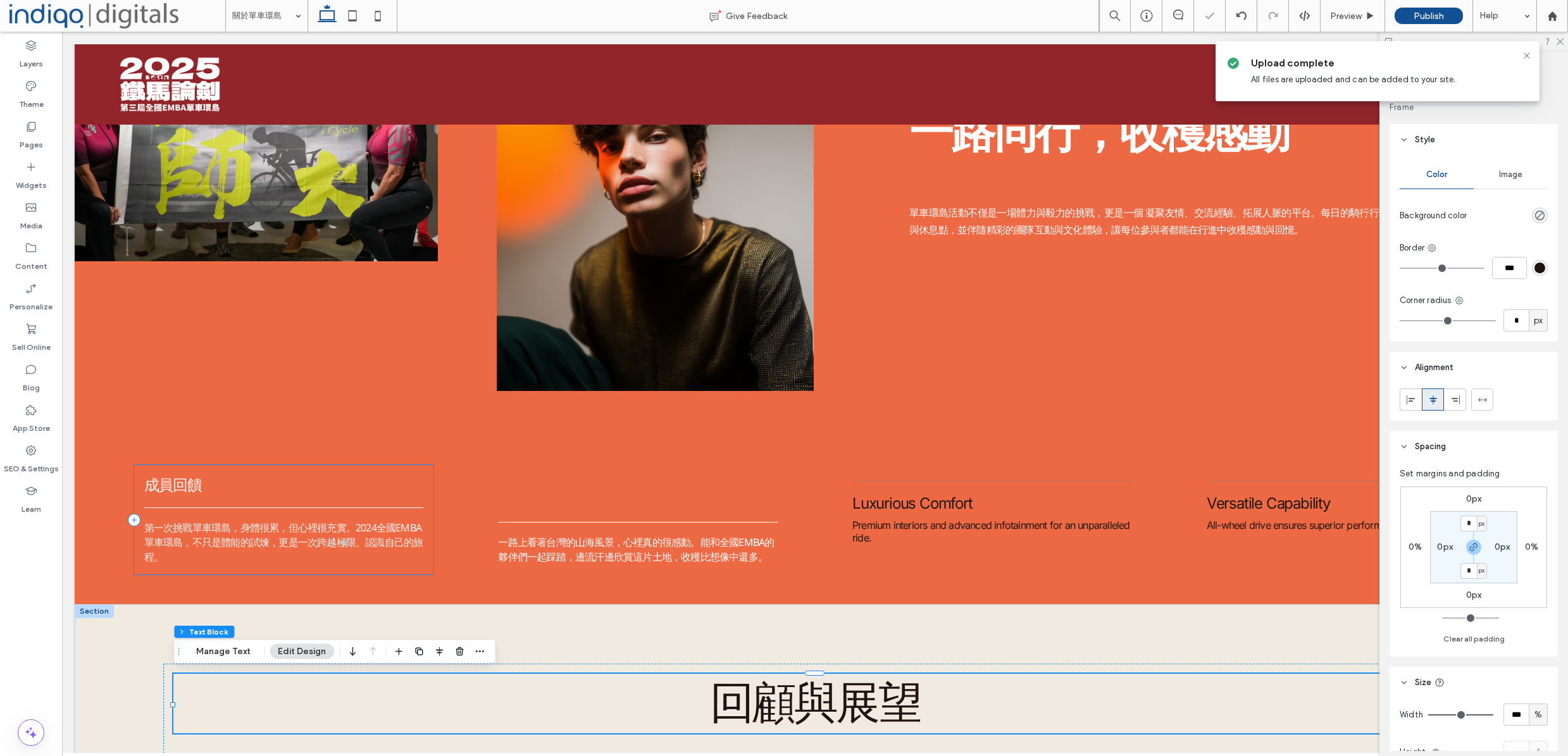
click at [427, 566] on div "成員回饋 第一次挑戰單車環島，身體很累，但心裡很充實。2024全國EMBA單車環島，不只是體能的試煉，更是一次跨越極限、認識自己的旅程。" at bounding box center [284, 519] width 300 height 109
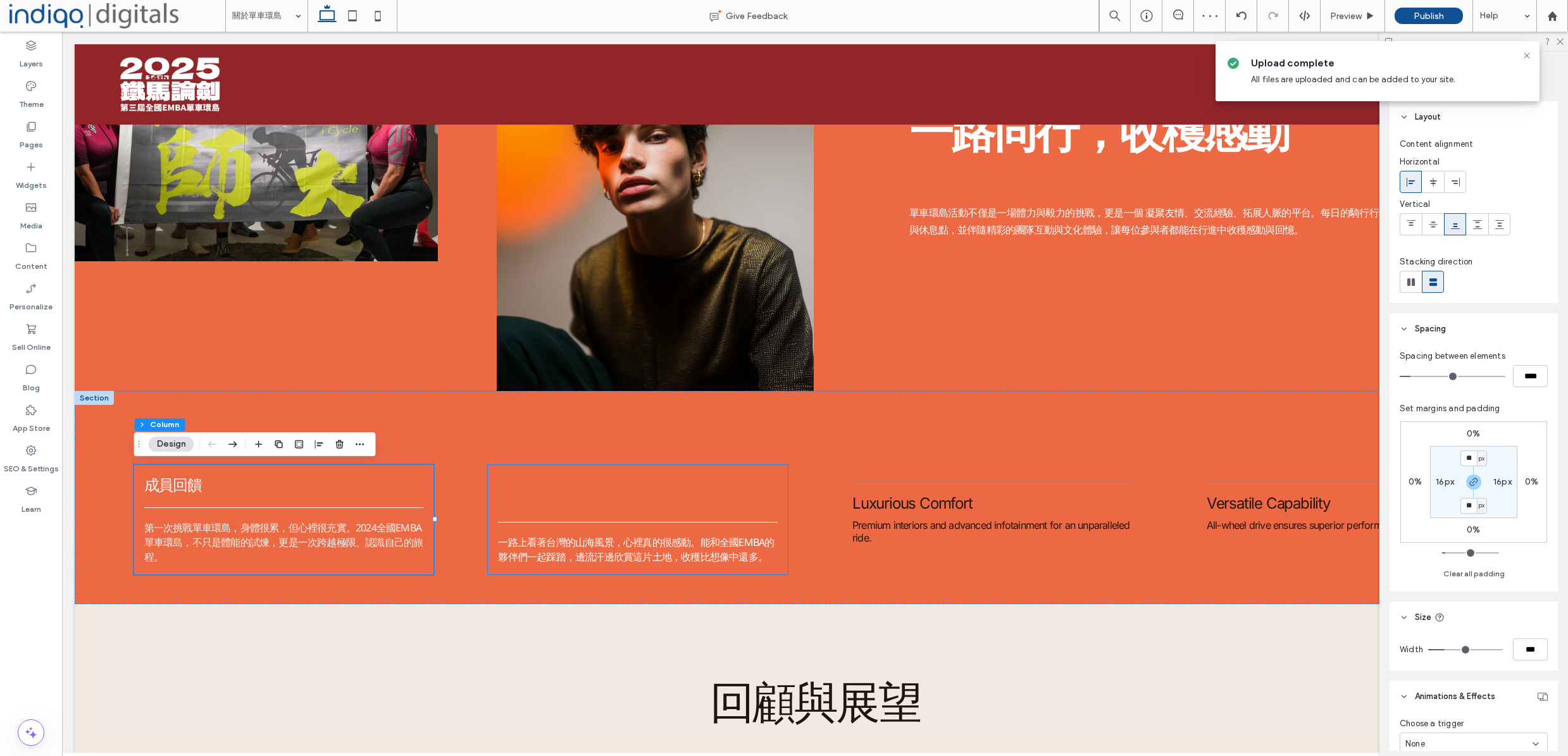
click at [495, 570] on div "一路上看著台灣的山海風景，心裡真的很感動。能和全國EMBA的夥伴們一起踩踏，邊流汗邊欣賞這片土地，收穫比想像中還多。" at bounding box center [638, 519] width 300 height 109
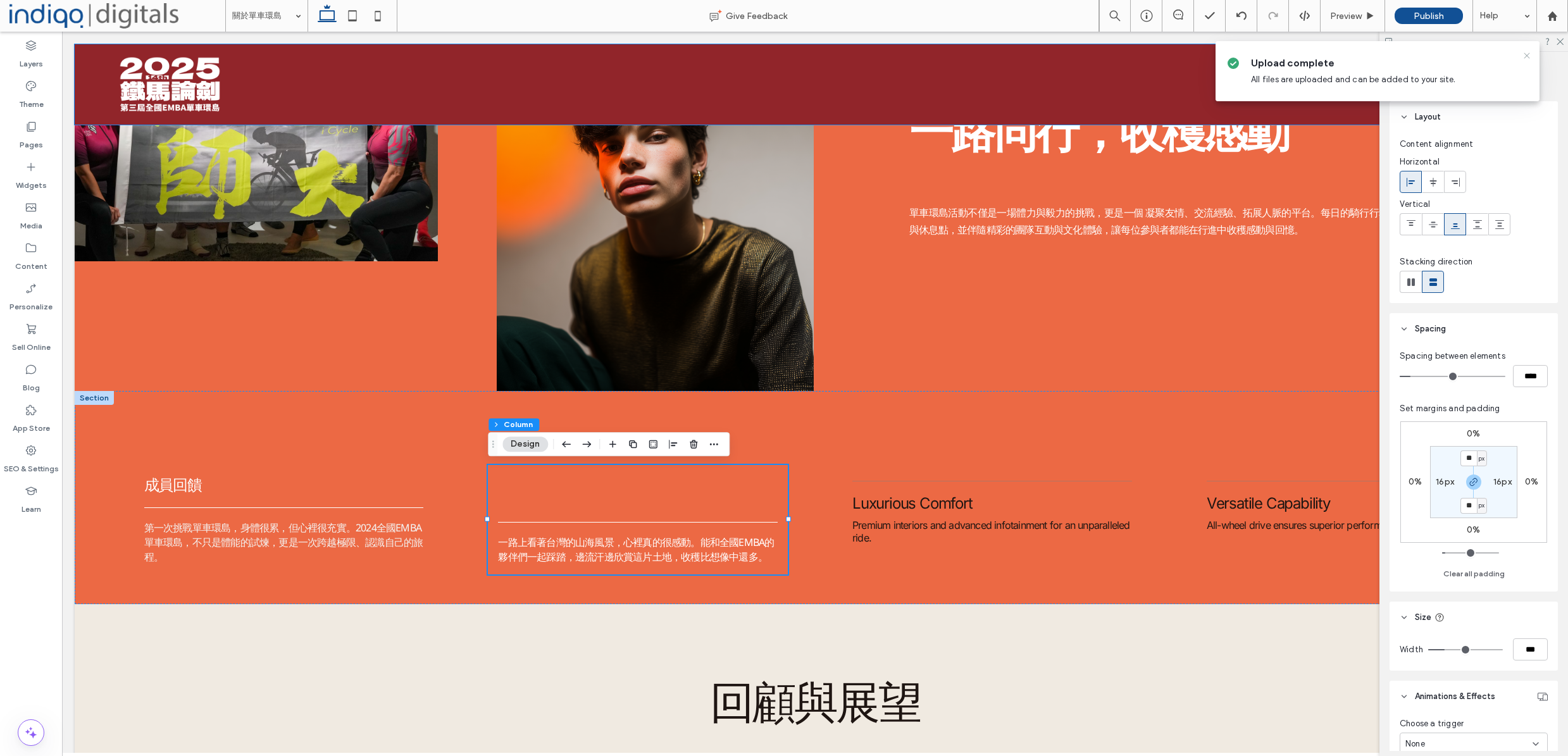
click at [1527, 54] on icon at bounding box center [1527, 55] width 11 height 11
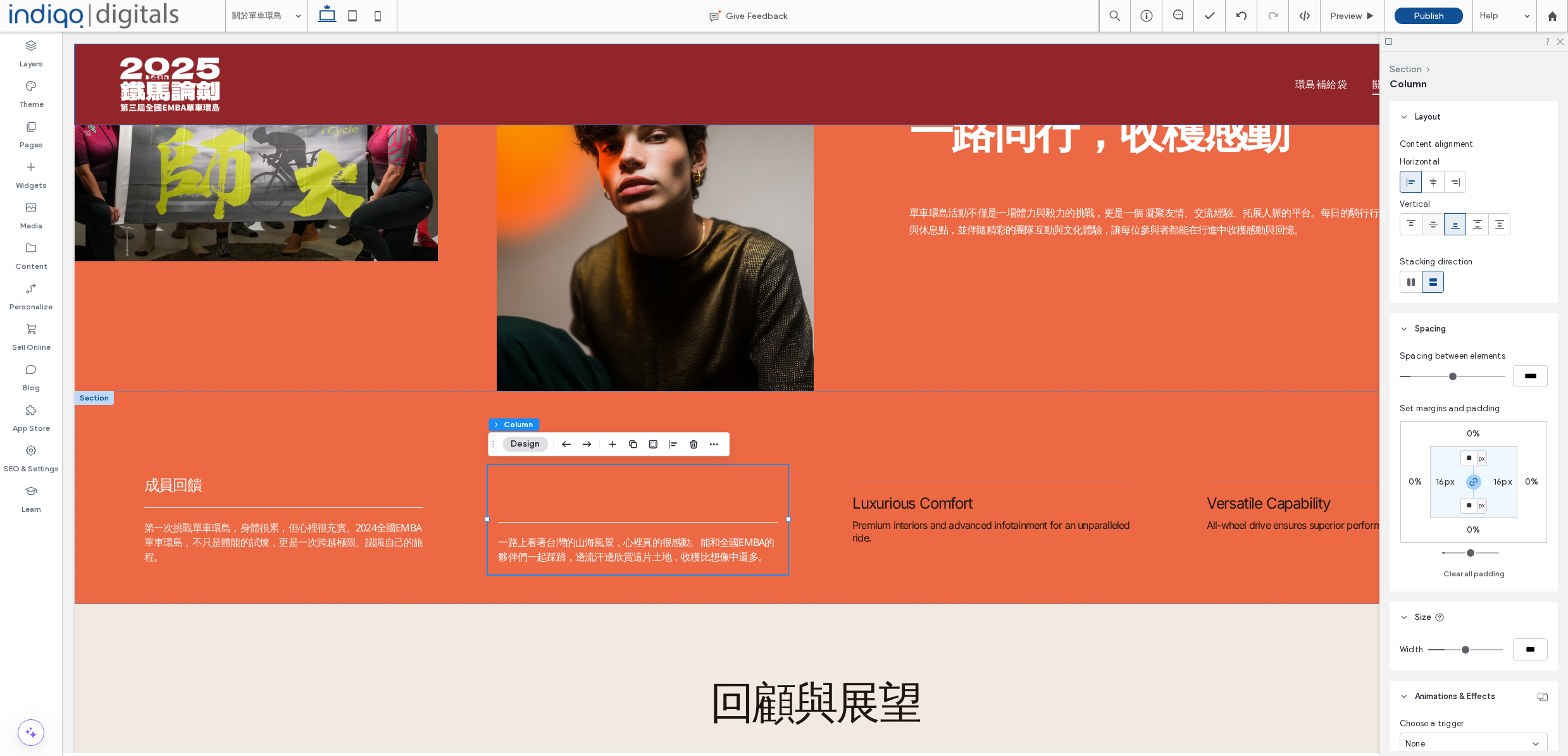
click at [1433, 229] on icon at bounding box center [1433, 225] width 11 height 11
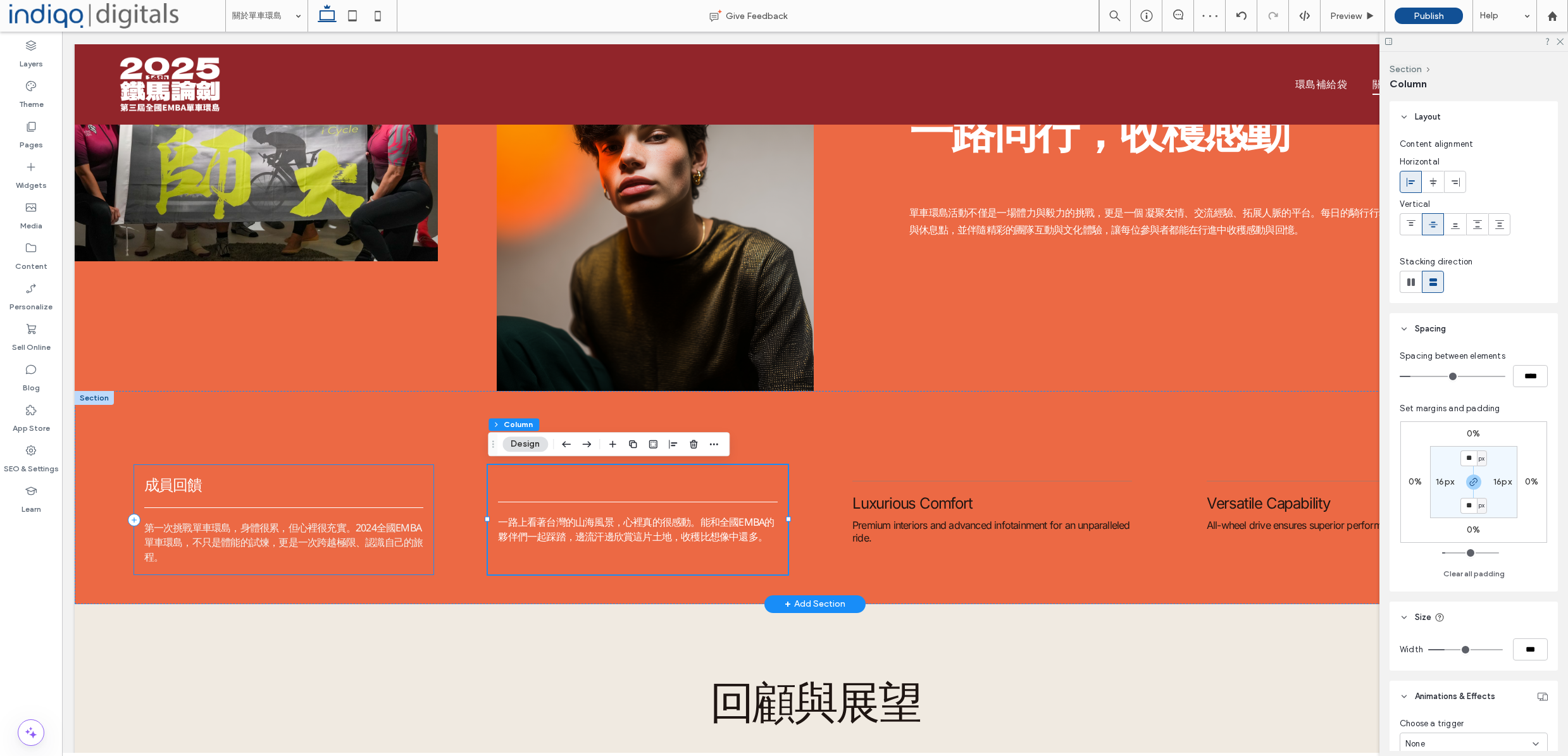
drag, startPoint x: 411, startPoint y: 569, endPoint x: 604, endPoint y: 551, distance: 193.8
click at [411, 569] on div "成員回饋 第一次挑戰單車環島，身體很累，但心裡很充實。2024全國EMBA單車環島，不只是體能的試煉，更是一次跨越極限、認識自己的旅程。" at bounding box center [284, 519] width 300 height 109
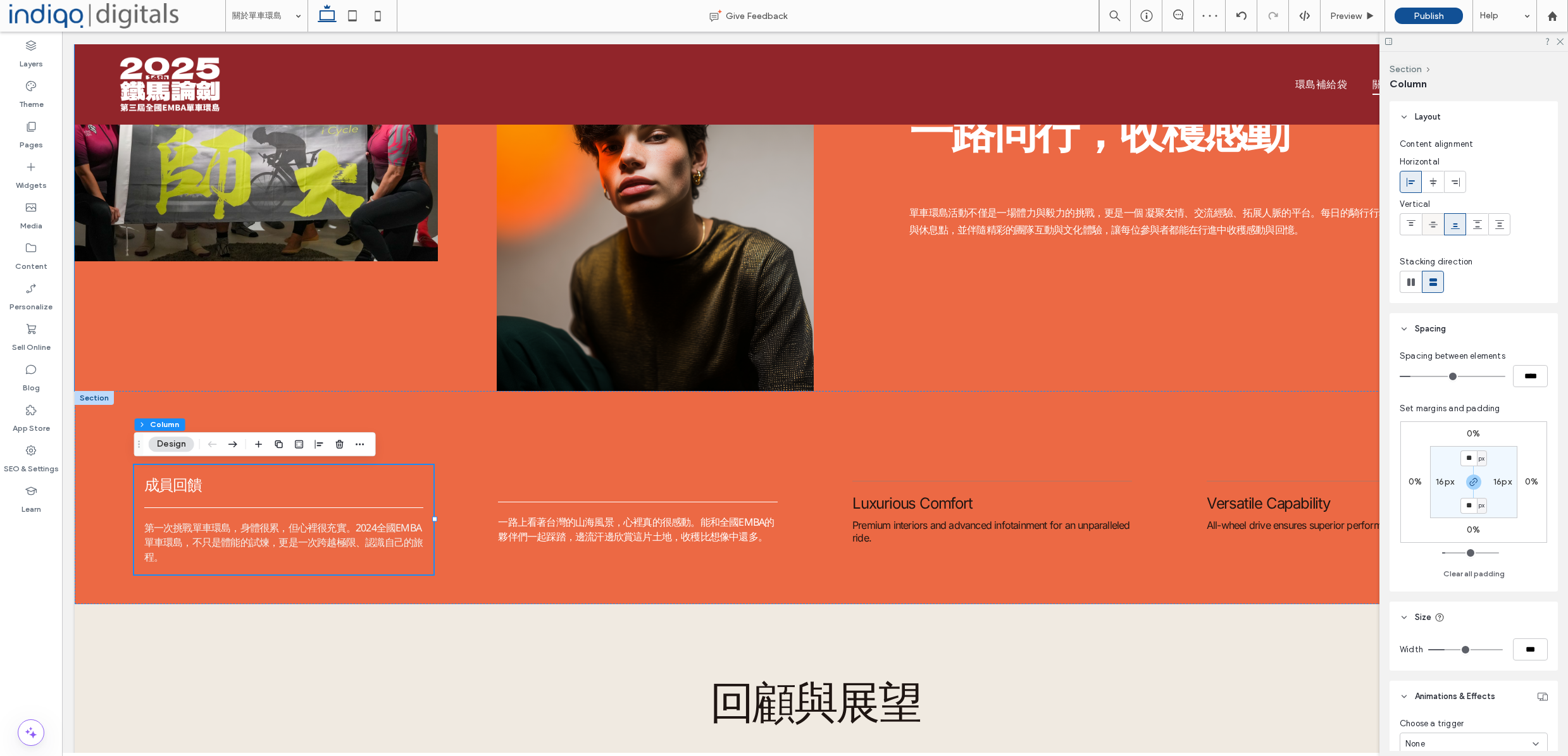
click at [1432, 225] on use at bounding box center [1432, 225] width 9 height 6
click at [1456, 226] on icon at bounding box center [1455, 225] width 11 height 11
click at [545, 564] on div "一路上看著台灣的山海風景，心裡真的很感動。能和全國EMBA的夥伴們一起踩踏，邊流汗邊欣賞這片土地，收穫比想像中還多。" at bounding box center [638, 519] width 300 height 109
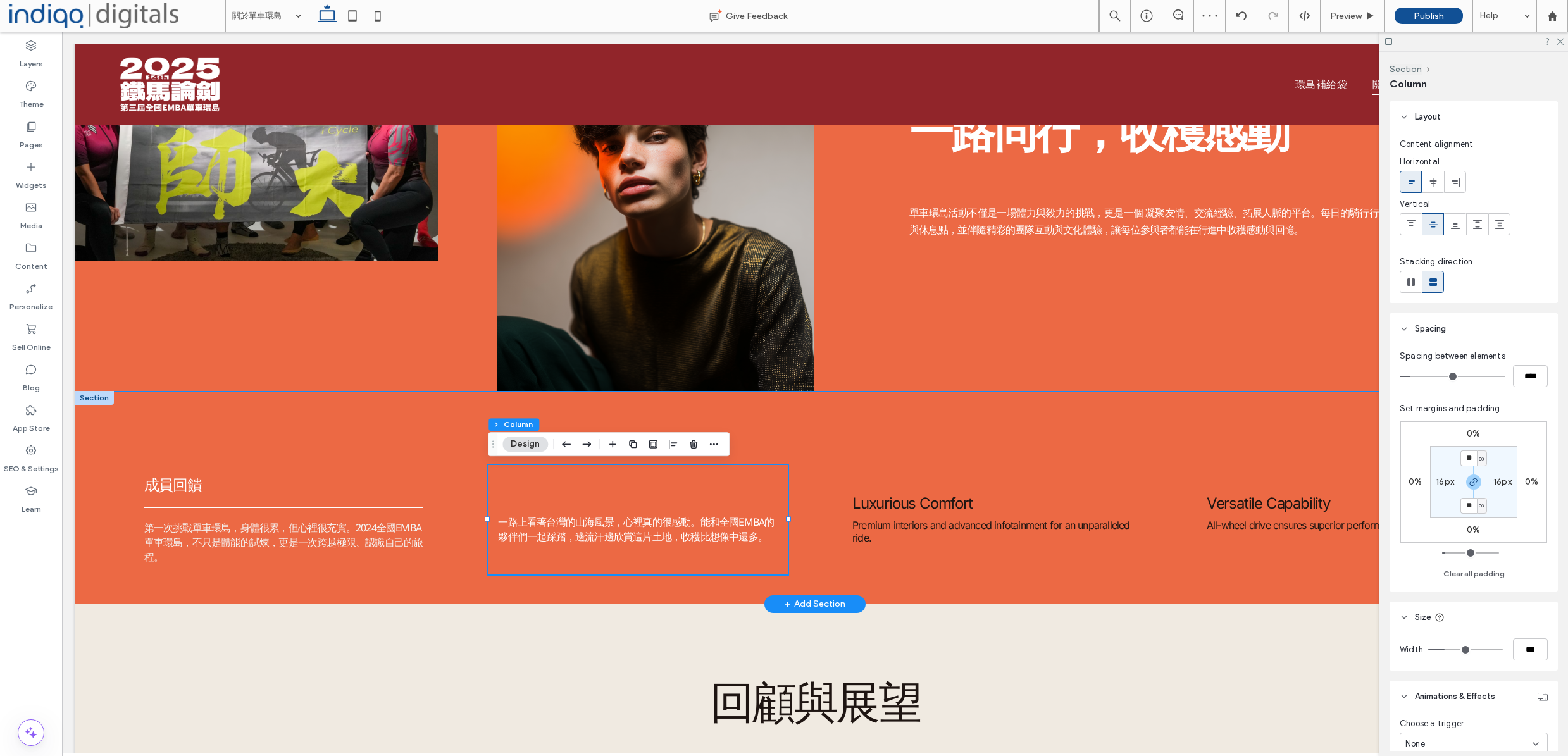
click at [379, 438] on div "成員回饋 第一次挑戰單車環島，身體很累，但心裡很充實。2024全國EMBA單車環島，不只是體能的試煉，更是一次跨越極限、認識自己的旅程。 一路上看著台灣的山海…" at bounding box center [815, 497] width 1481 height 213
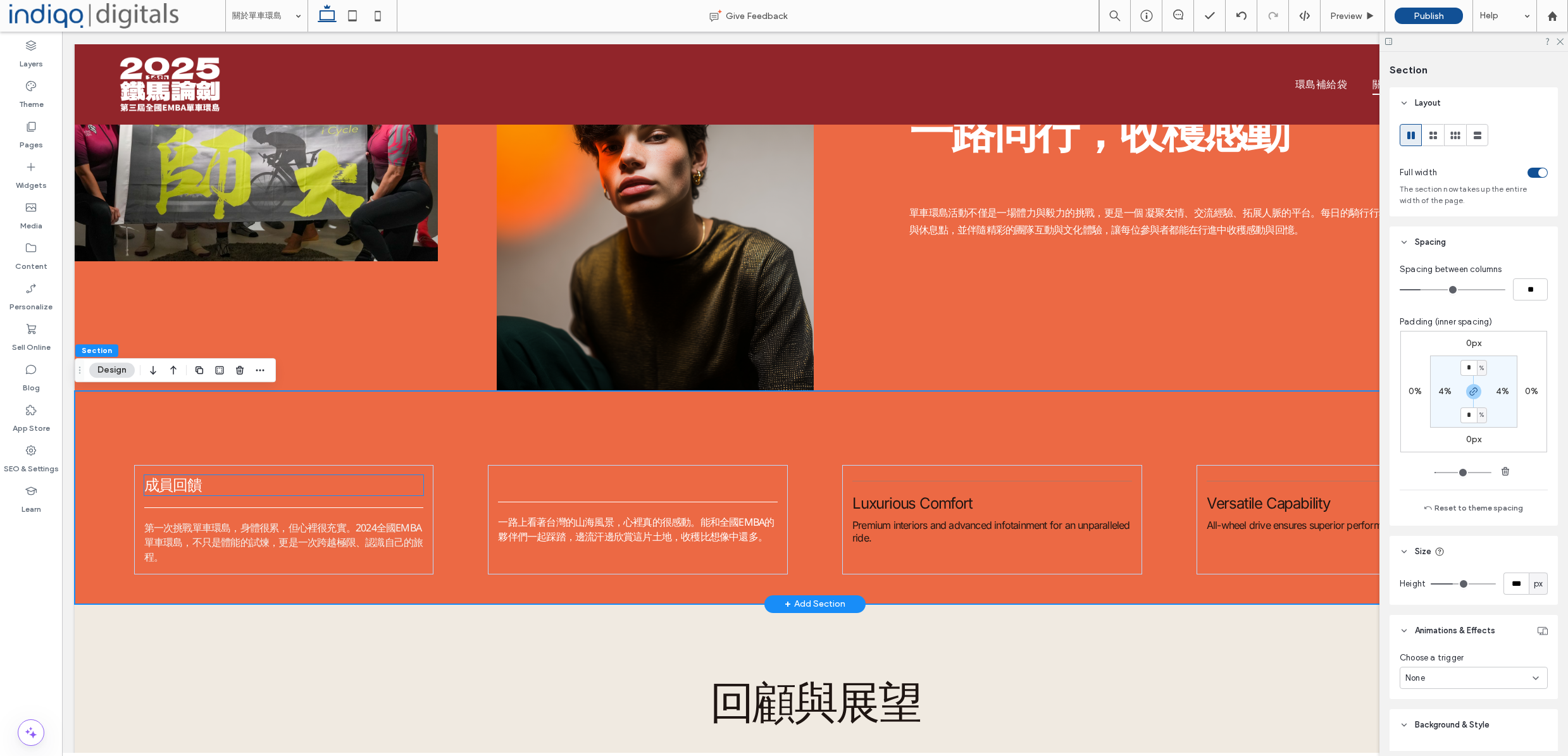
click at [227, 484] on h5 "成員回饋" at bounding box center [284, 485] width 280 height 20
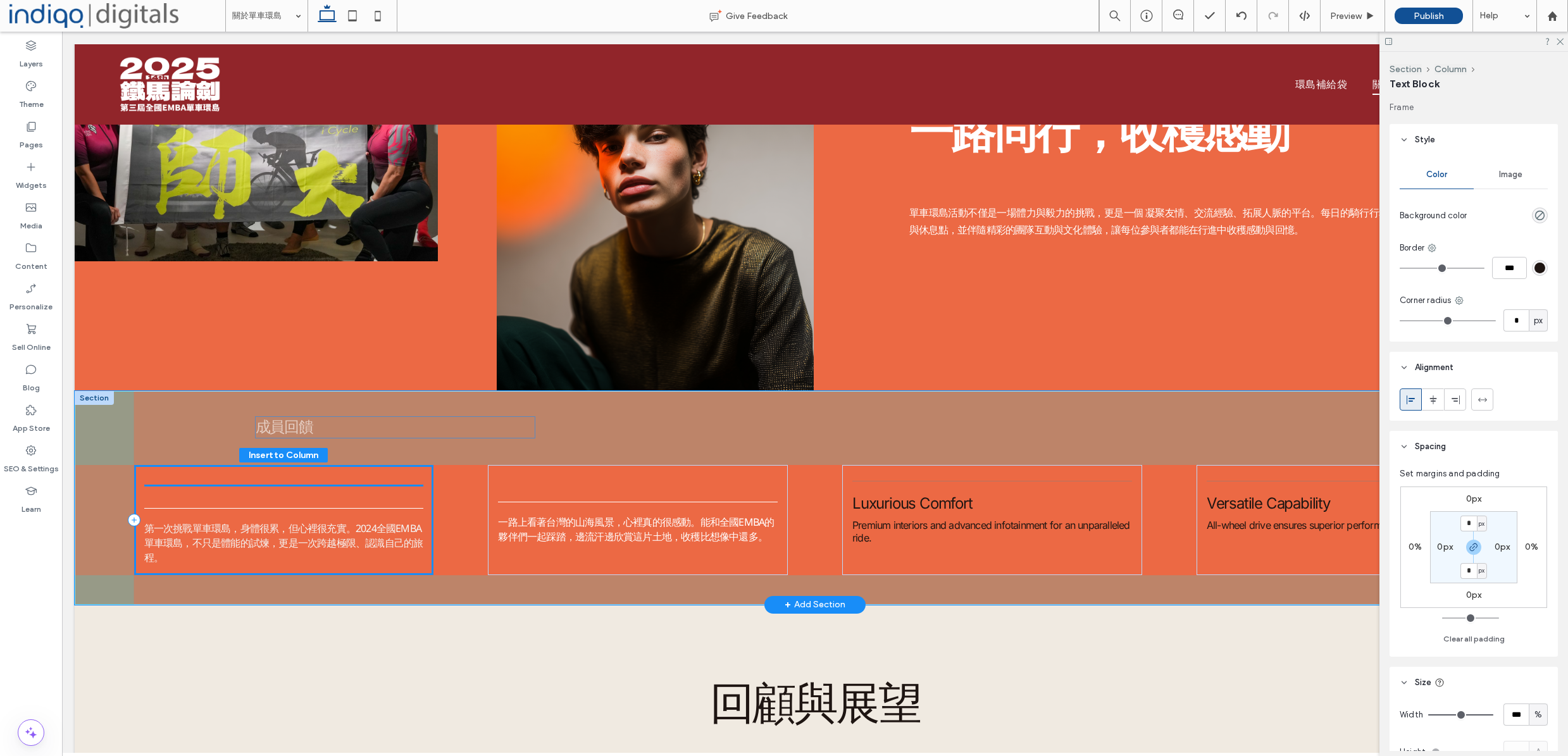
drag, startPoint x: 192, startPoint y: 483, endPoint x: 303, endPoint y: 424, distance: 125.7
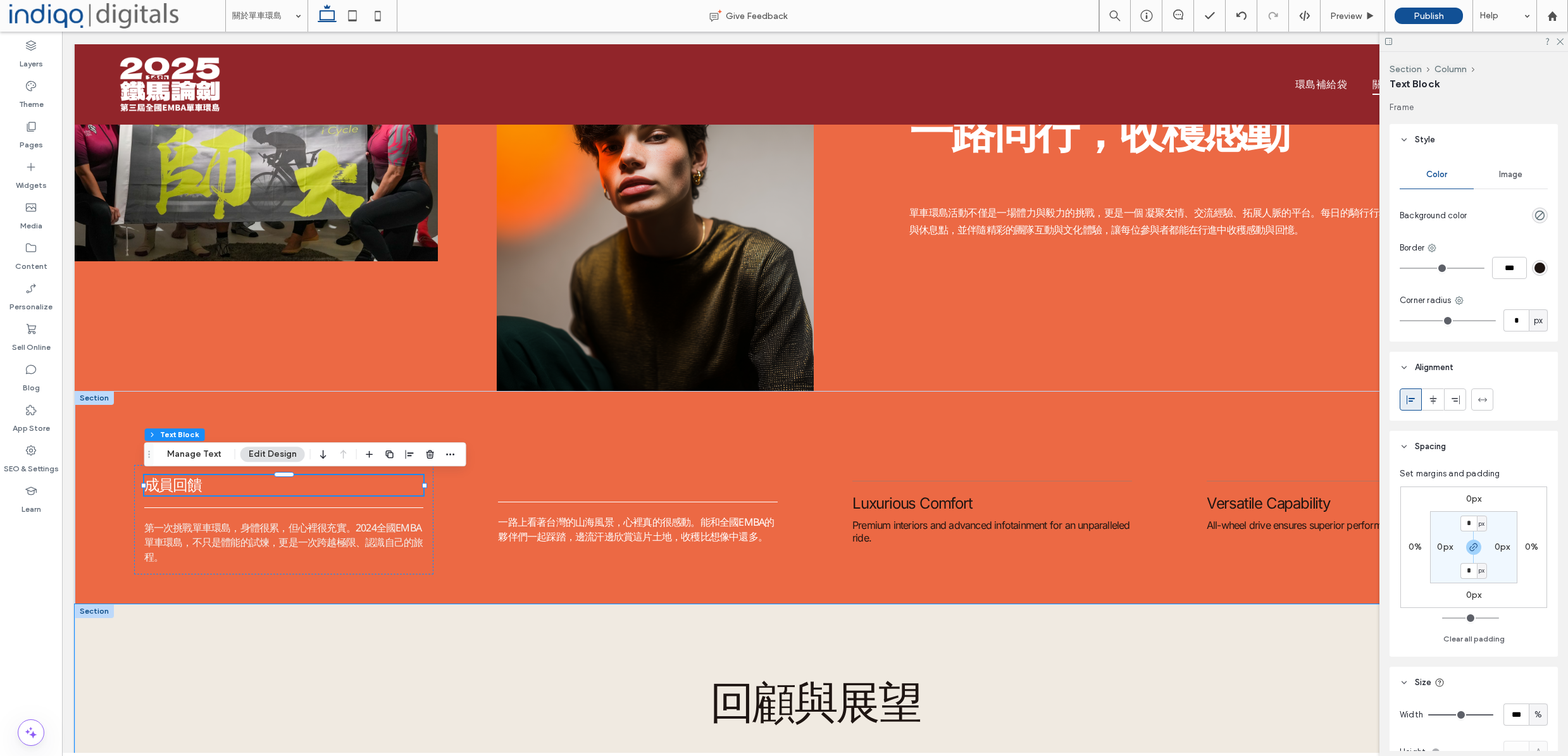
click at [656, 659] on div "回顧與展望 過往活動中，車隊沿途的夕陽海岸、山林蜿蜒的公路、熱情的在地民眾，都成為難忘的瞬間； 而對未來，活動將持續推廣健康生活、企業精神與環島文化，吸引更多…" at bounding box center [815, 727] width 1481 height 247
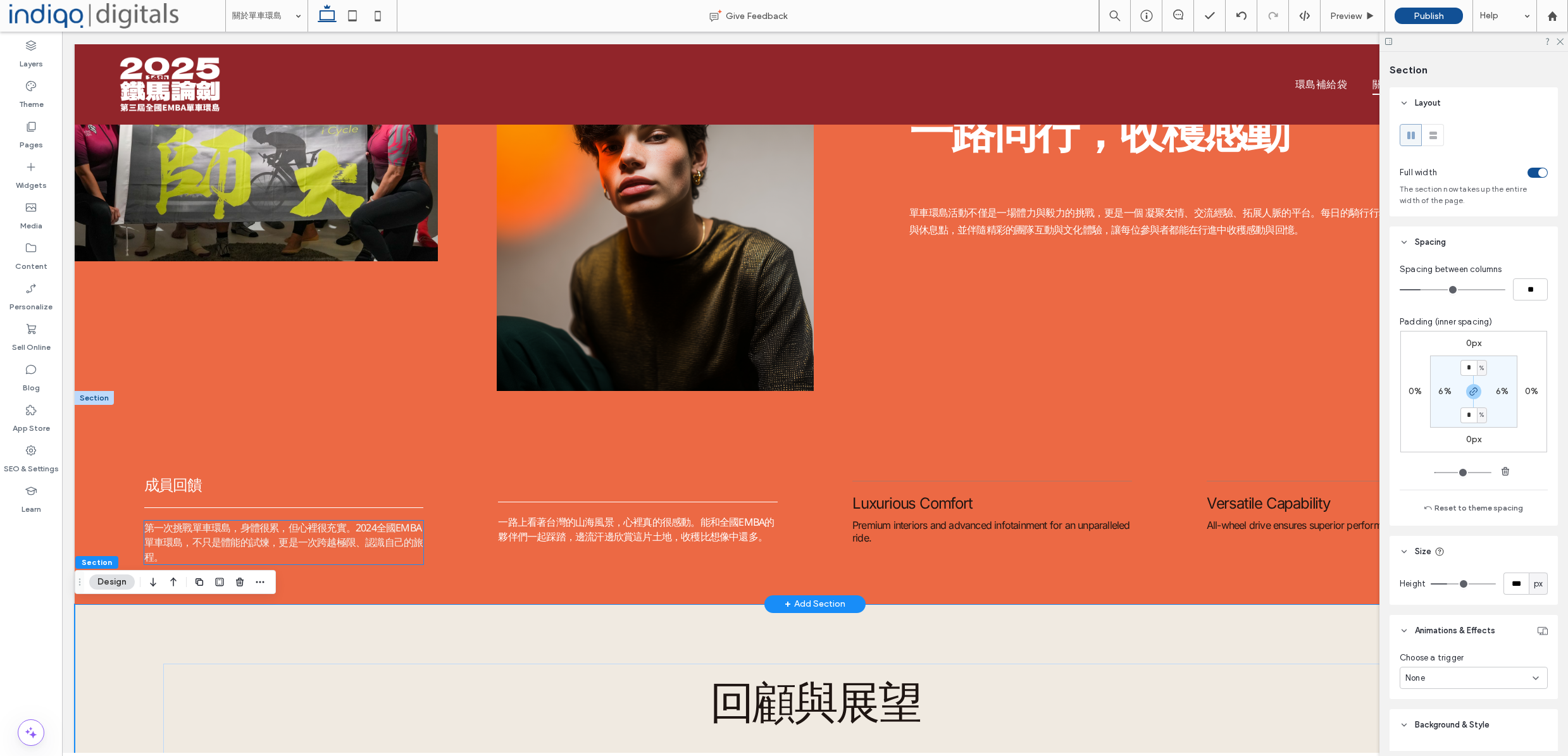
click at [386, 549] on span "第一次挑戰單車環島，身體很累，但心裡很充實。2024全國EMBA單車環島，不只是體能的試煉，更是一次跨越極限、認識自己的旅程。" at bounding box center [284, 542] width 279 height 43
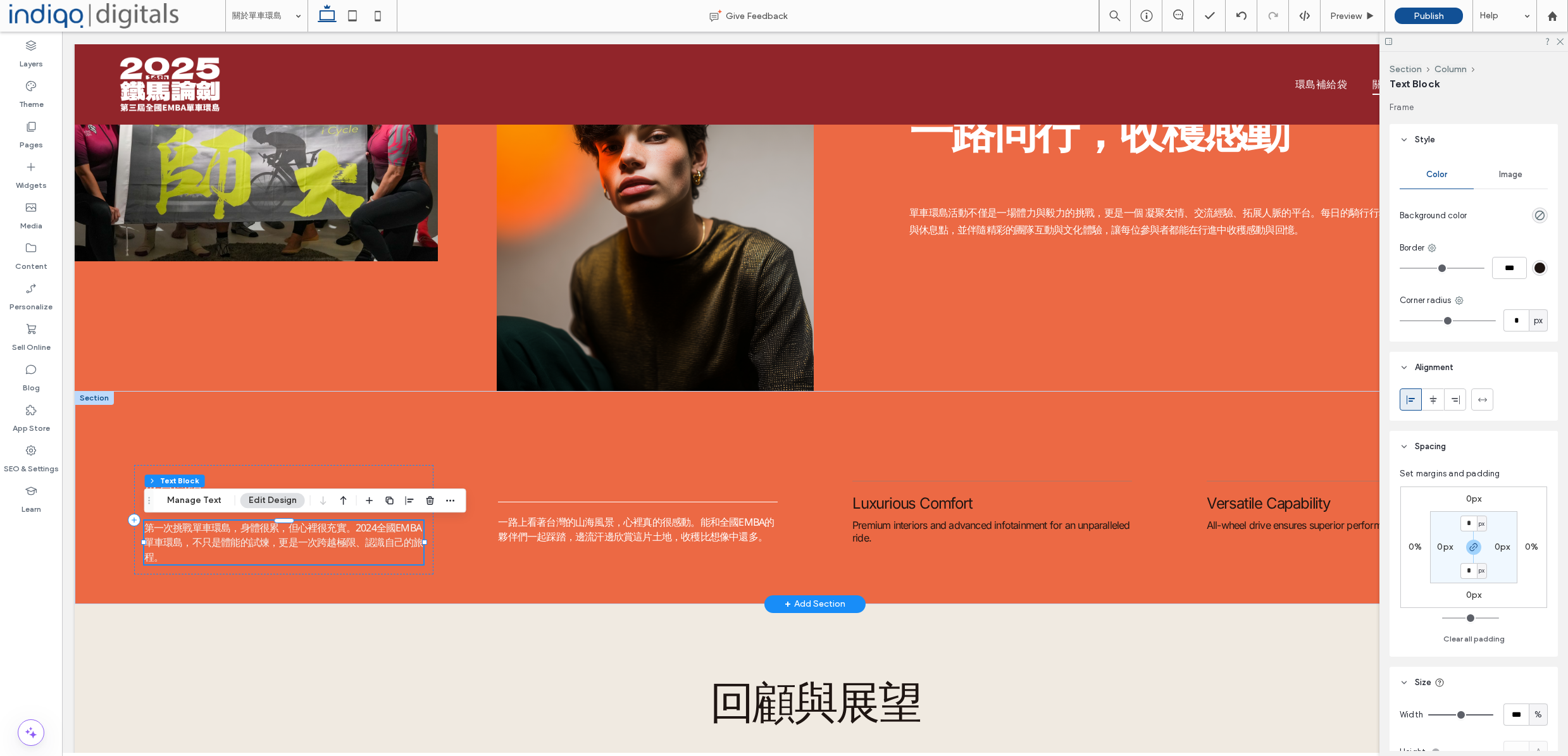
click at [354, 550] on p "第一次挑戰單車環島，身體很累，但心裡很充實。2024全國EMBA單車環島，不只是體能的試煉，更是一次跨越極限、認識自己的旅程。" at bounding box center [284, 543] width 280 height 44
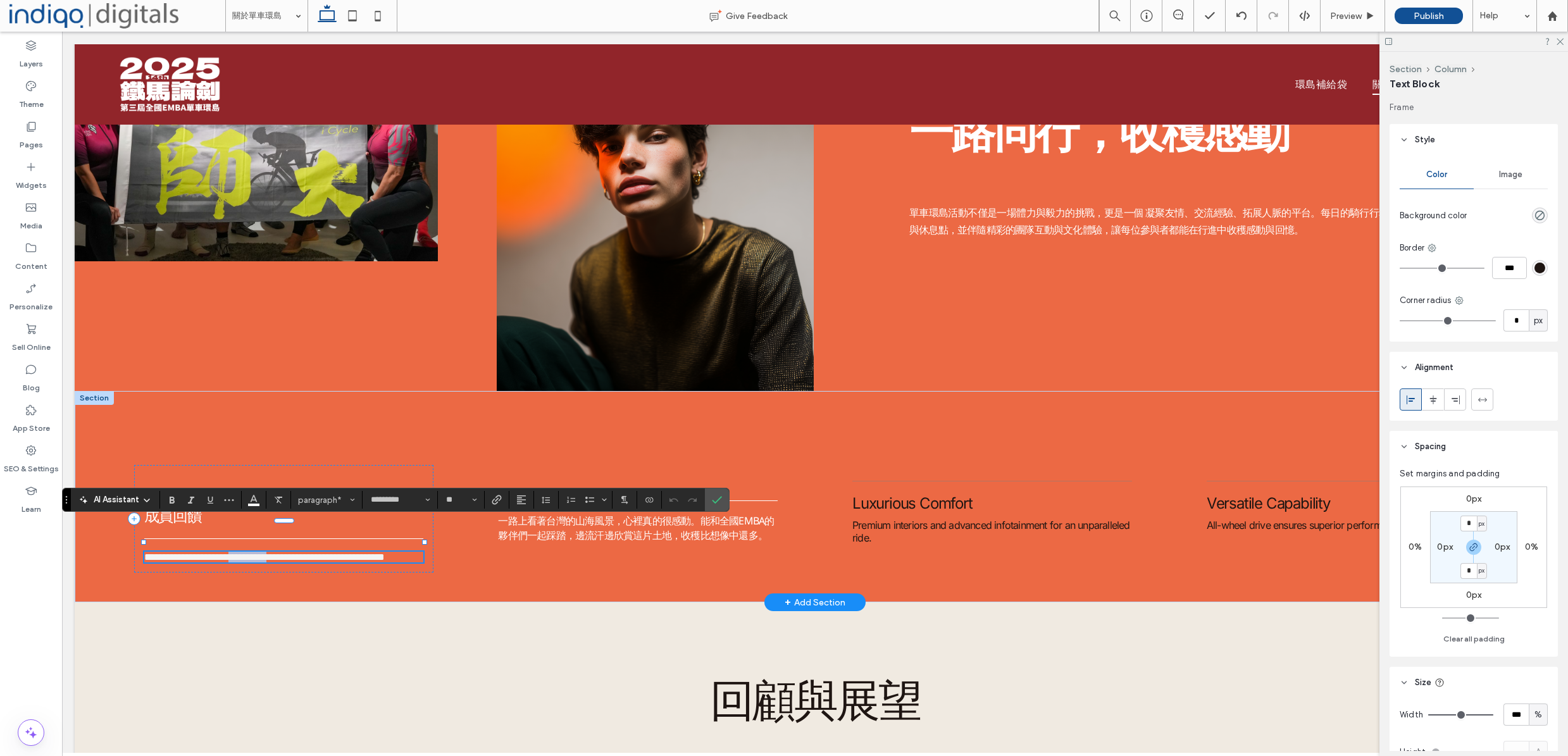
drag, startPoint x: 356, startPoint y: 529, endPoint x: 421, endPoint y: 529, distance: 65.0
click at [384, 552] on span "**********" at bounding box center [264, 557] width 240 height 10
drag, startPoint x: 379, startPoint y: 529, endPoint x: 435, endPoint y: 530, distance: 56.0
click at [435, 530] on div "**********" at bounding box center [815, 496] width 1481 height 211
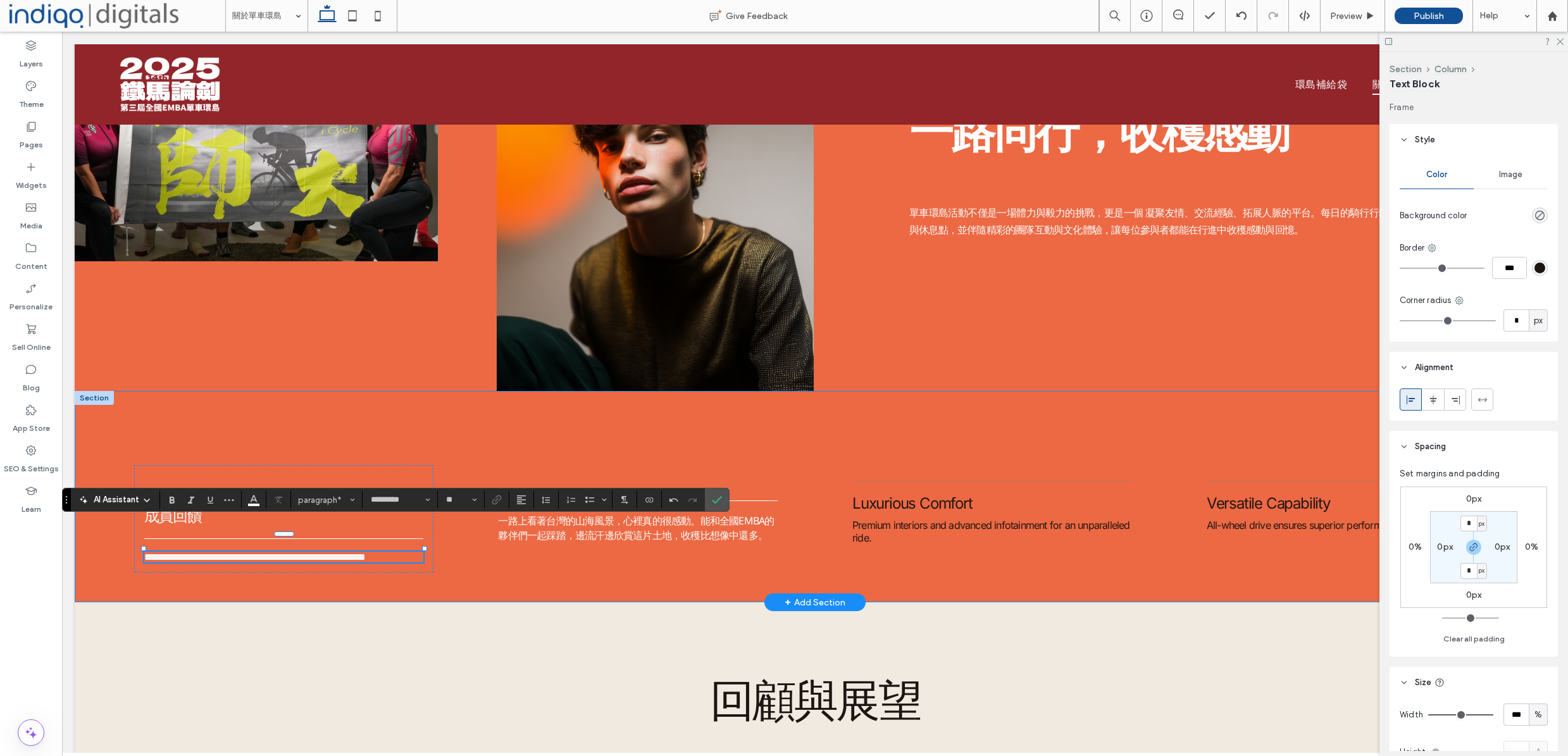
drag, startPoint x: 584, startPoint y: 612, endPoint x: 563, endPoint y: 584, distance: 35.0
click at [584, 605] on div at bounding box center [815, 602] width 1481 height 7
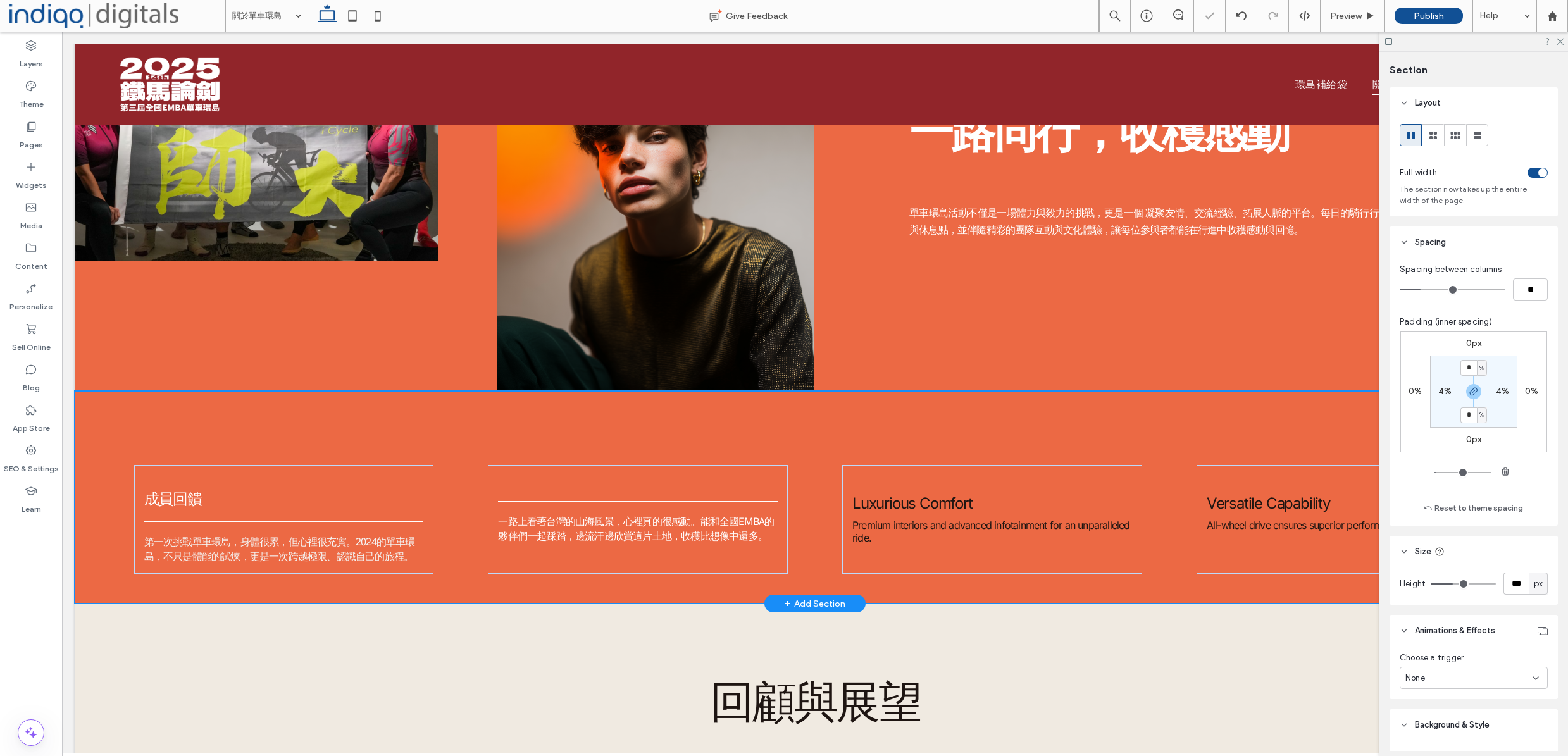
type input "***"
click at [547, 566] on div "一路上看著台灣的山海風景，心裡真的很感動。能和全國EMBA的夥伴們一起踩踏，邊流汗邊欣賞這片土地，收穫比想像中還多。" at bounding box center [638, 519] width 300 height 109
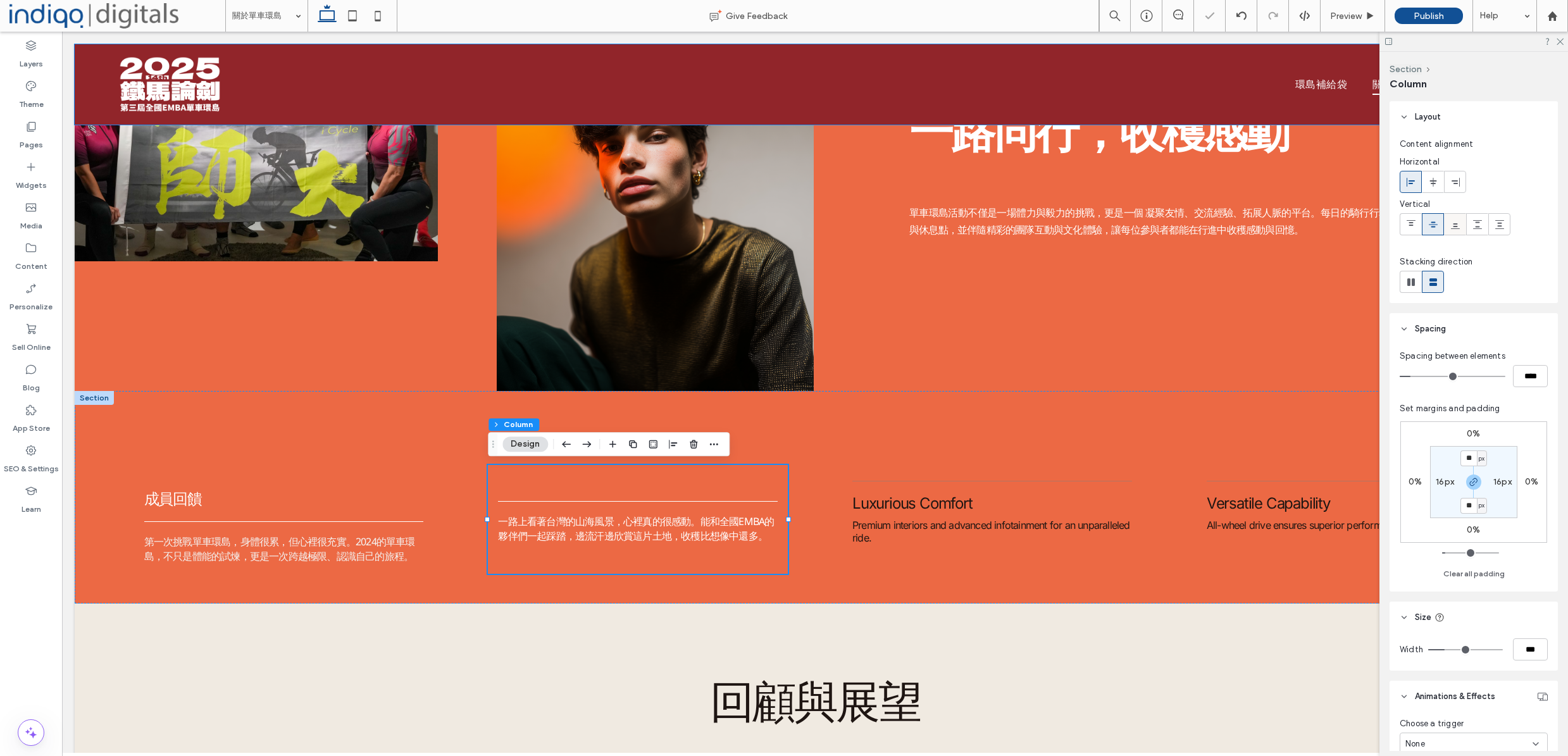
drag, startPoint x: 1460, startPoint y: 230, endPoint x: 1451, endPoint y: 227, distance: 9.5
click at [1460, 229] on span at bounding box center [1455, 225] width 11 height 21
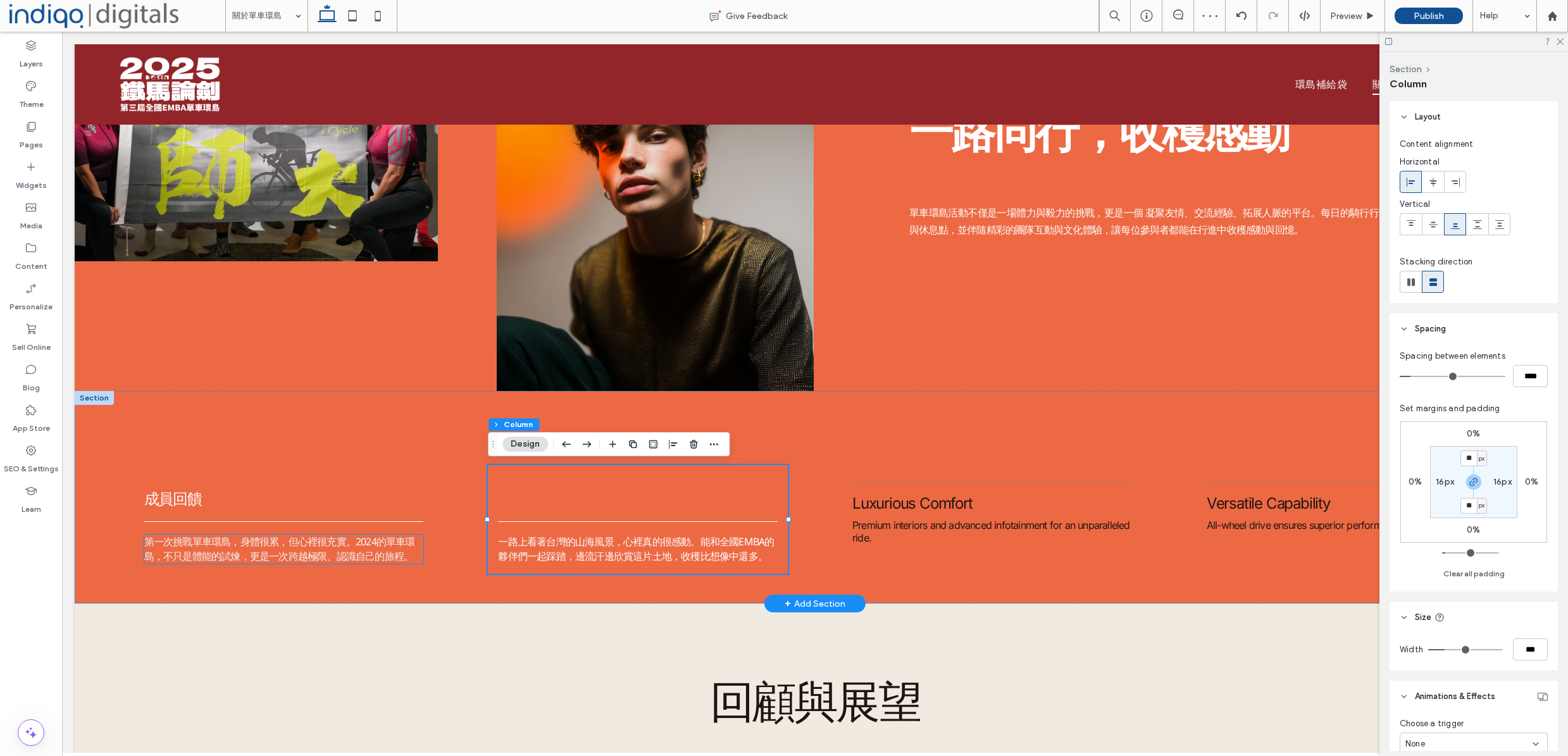
click at [388, 557] on span "第一次挑戰單車環島，身體很累，但心裡很充實。2024的單車環島，不只是體能的試煉，更是一次跨越極限、認識自己的旅程。" at bounding box center [279, 549] width 271 height 29
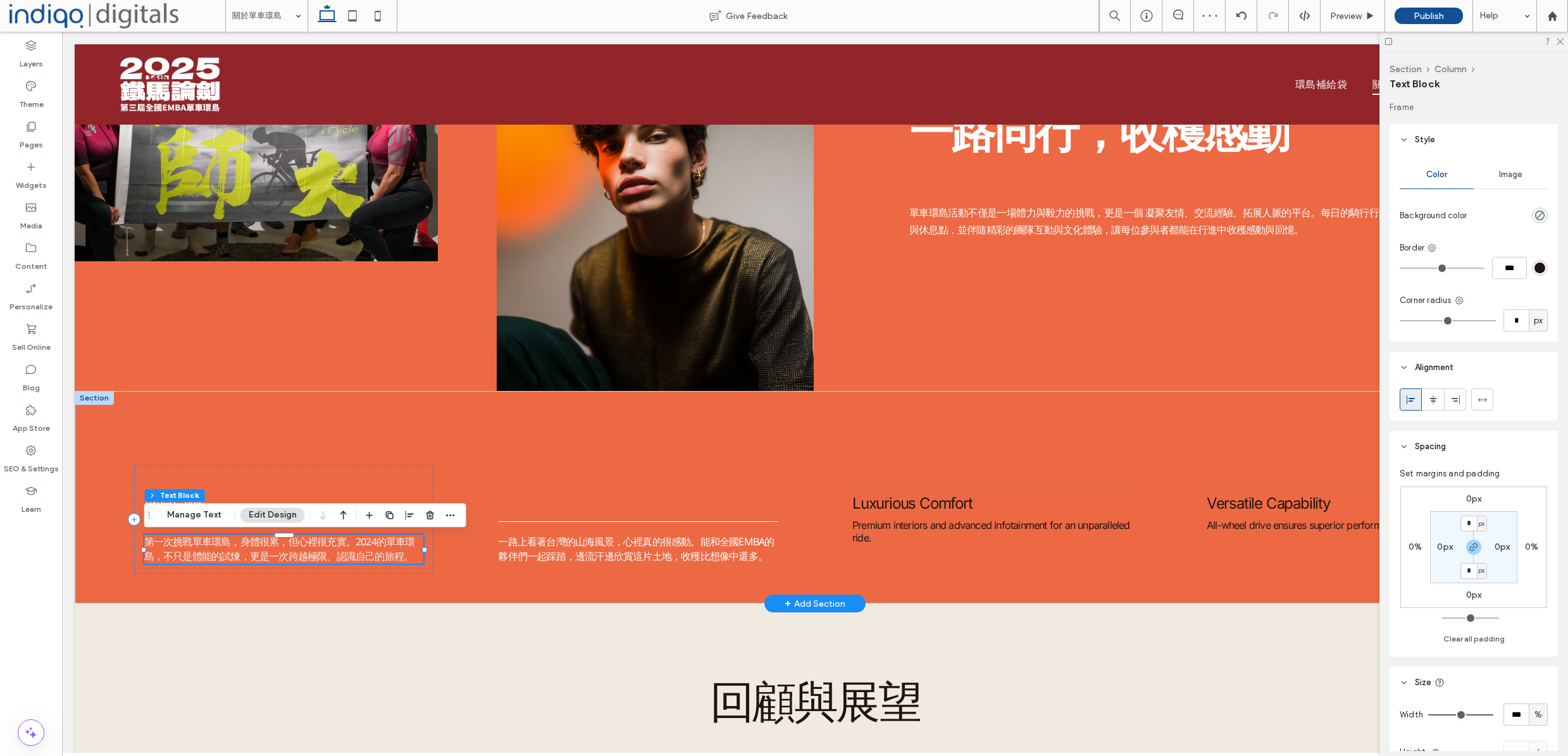
click at [388, 557] on div "第一次挑戰單車環島，身體很累，但心裡很充實。2024的單車環島，不只是體能的試煉，更是一次跨越極限、認識自己的旅程。" at bounding box center [284, 549] width 280 height 29
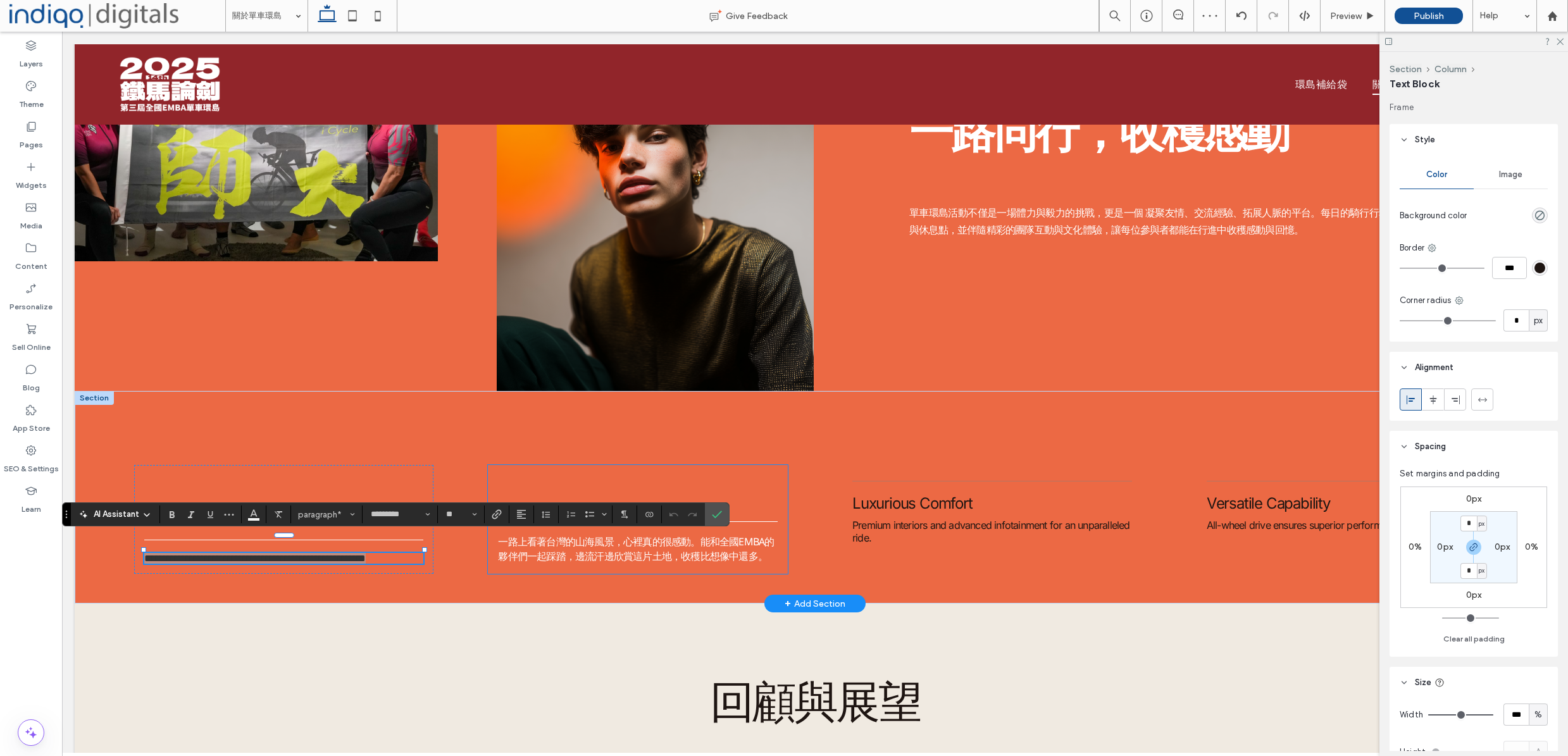
click at [510, 508] on section at bounding box center [522, 514] width 25 height 18
click at [515, 513] on button "Alignment" at bounding box center [521, 514] width 19 height 18
click at [539, 493] on div "ui.textEditor.alignment.justify" at bounding box center [534, 494] width 16 height 11
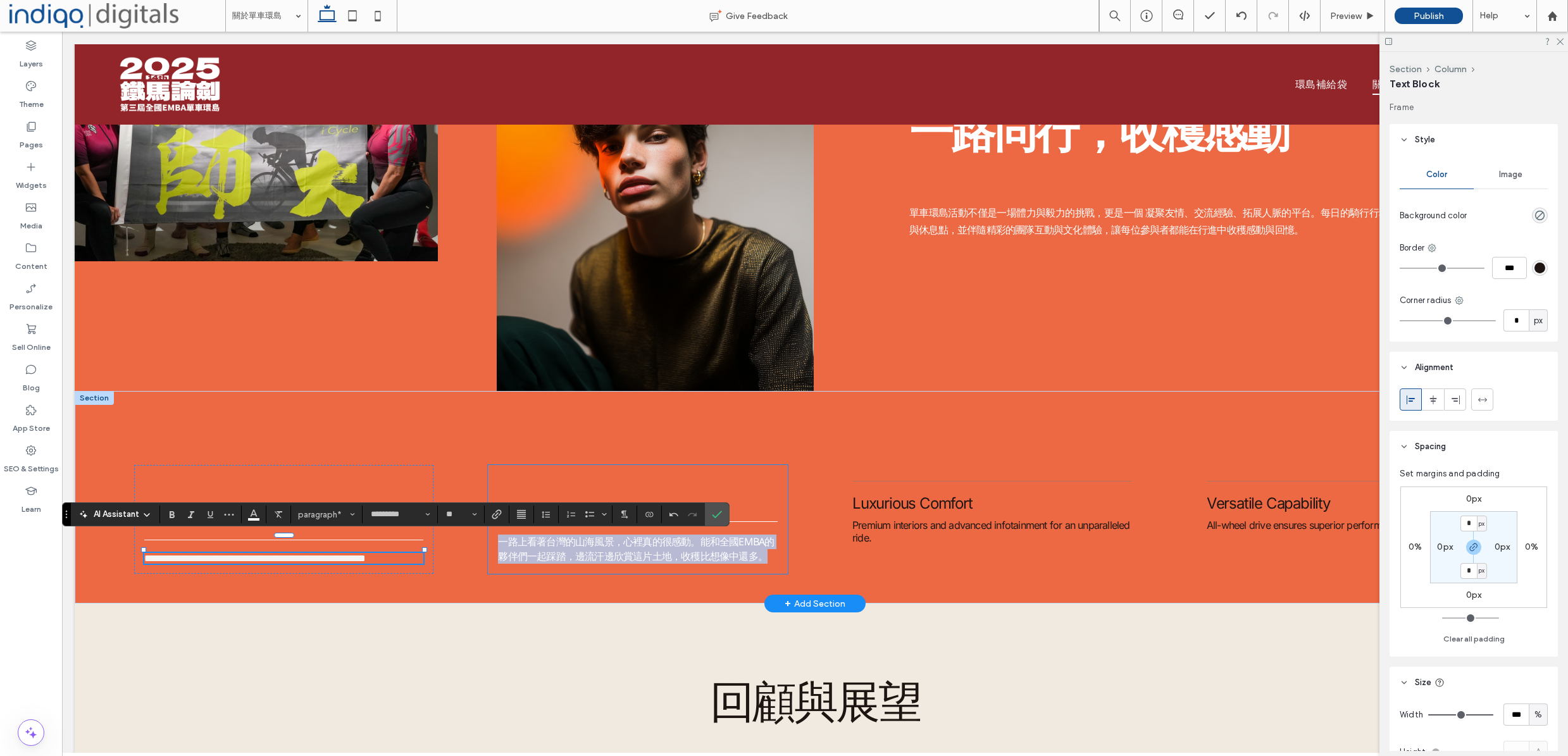
click at [644, 536] on div "一路上看著台灣的山海風景，心裡真的很感動。能和全國EMBA的夥伴們一起踩踏，邊流汗邊欣賞這片土地，收穫比想像中還多。" at bounding box center [638, 519] width 300 height 109
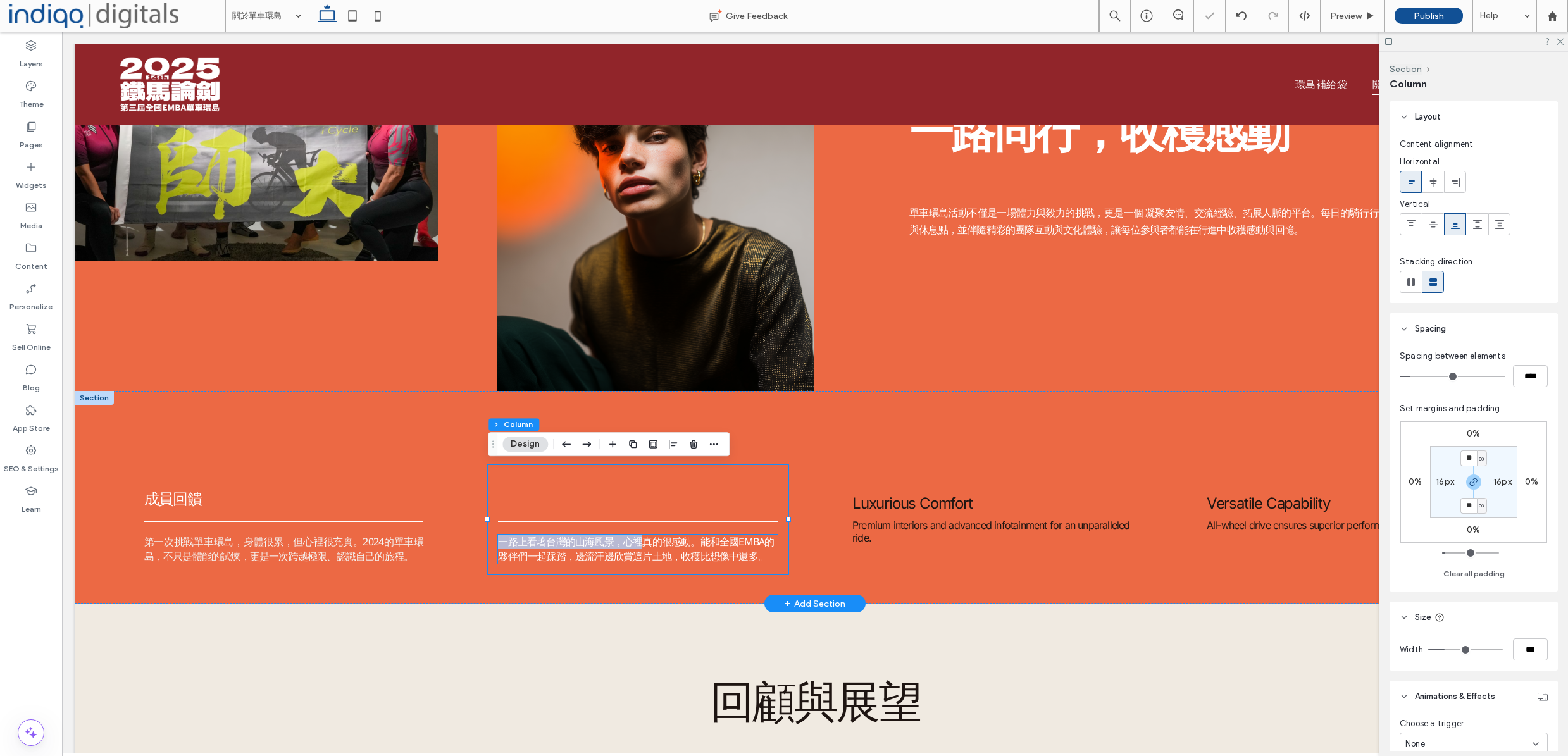
click at [646, 542] on span "一路上看著台灣的山海風景，心裡真的很感動。能和全國EMBA的夥伴們一起踩踏，邊流汗邊欣賞這片土地，收穫比想像中還多。" at bounding box center [636, 549] width 276 height 29
click at [646, 542] on div "一路上看著台灣的山海風景，心裡真的很感動。能和全國EMBA的夥伴們一起踩踏，邊流汗邊欣賞這片土地，收穫比想像中還多。" at bounding box center [638, 549] width 280 height 29
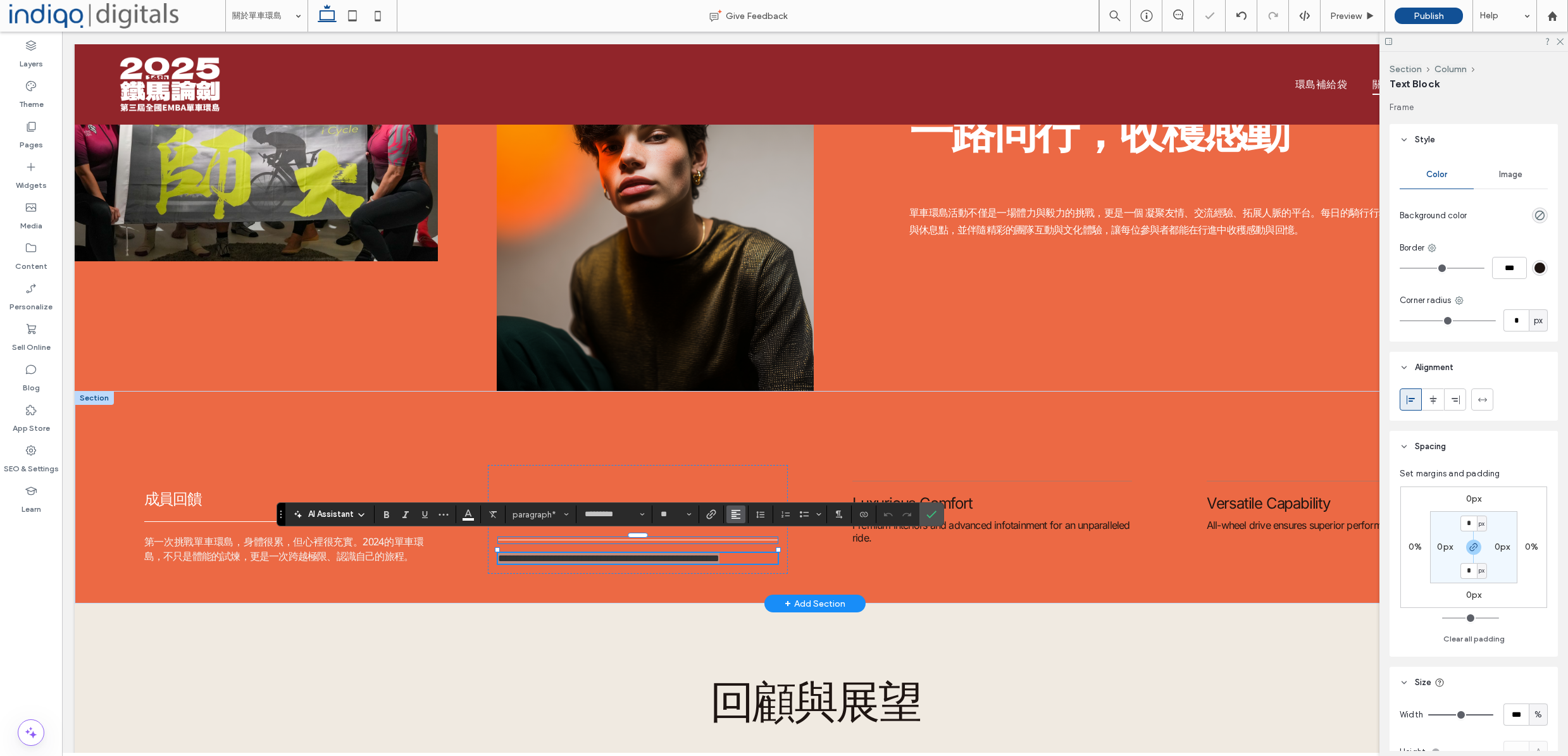
click at [732, 517] on icon "Alignment" at bounding box center [735, 514] width 11 height 11
drag, startPoint x: 740, startPoint y: 494, endPoint x: 724, endPoint y: 527, distance: 36.7
click at [740, 494] on label "ui.textEditor.alignment.justify" at bounding box center [749, 493] width 44 height 18
click at [635, 626] on div "回顧與展望 過往活動中，車隊沿途的夕陽海岸、山林蜿蜒的公路、熱情的在地民眾，都成為難忘的瞬間； 而對未來，活動將持續推廣健康生活、企業精神與環島文化，吸引更多…" at bounding box center [815, 726] width 1481 height 247
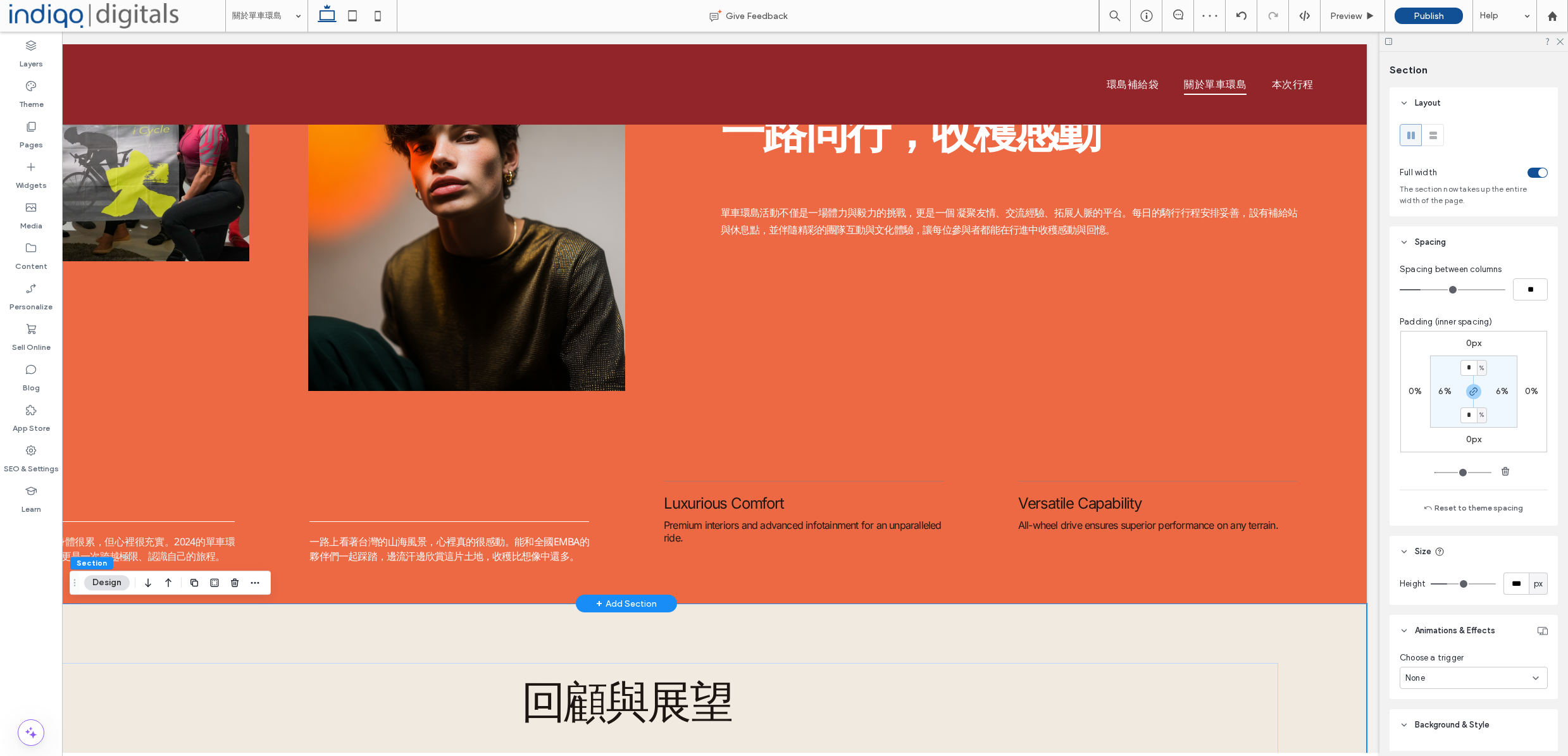
scroll to position [0, 188]
click at [701, 520] on span "Premium interiors and advanced infotainment for an unparalleled ride." at bounding box center [802, 531] width 278 height 25
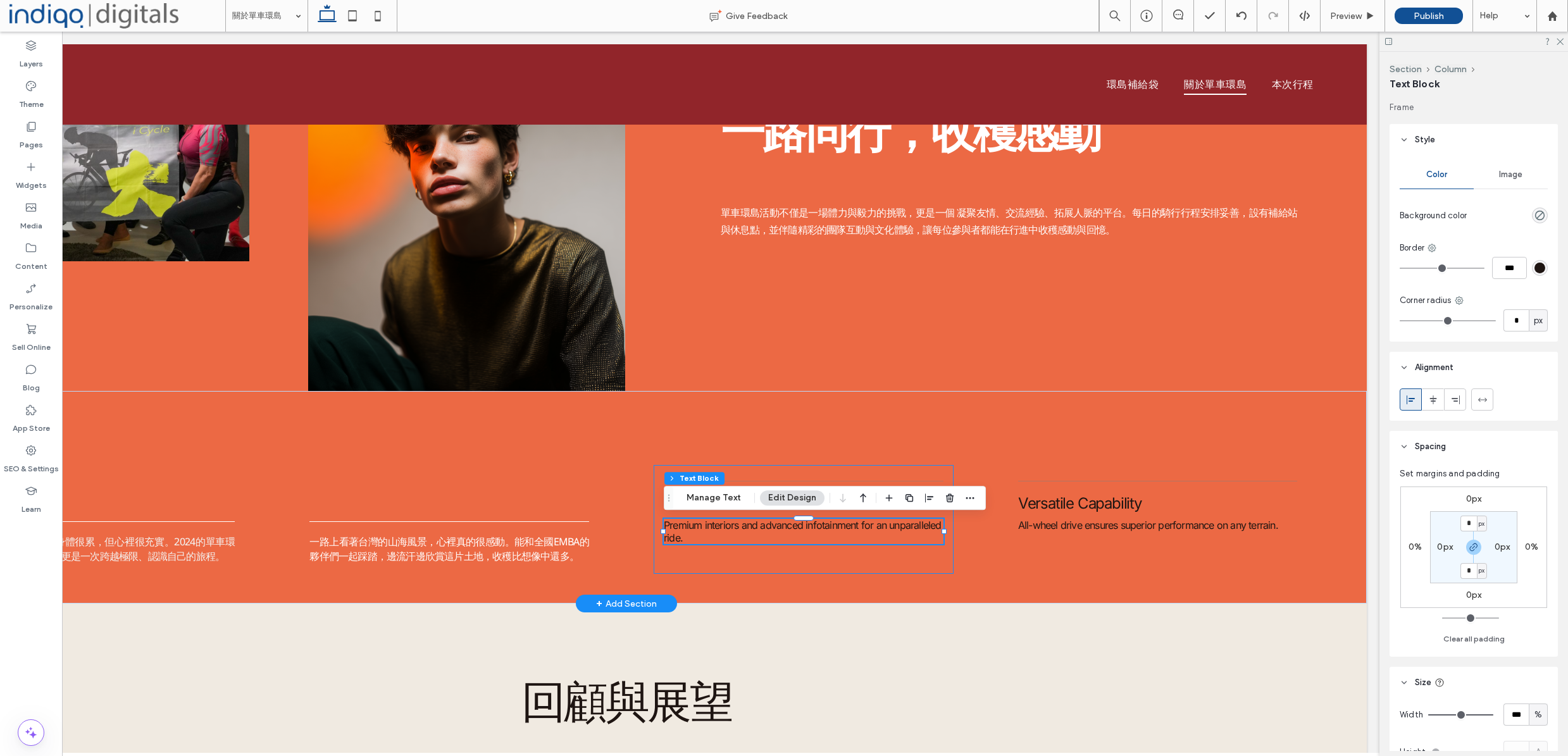
click at [754, 551] on div "Luxurious Comfort Premium interiors and advanced infotainment for an unparallel…" at bounding box center [804, 519] width 300 height 109
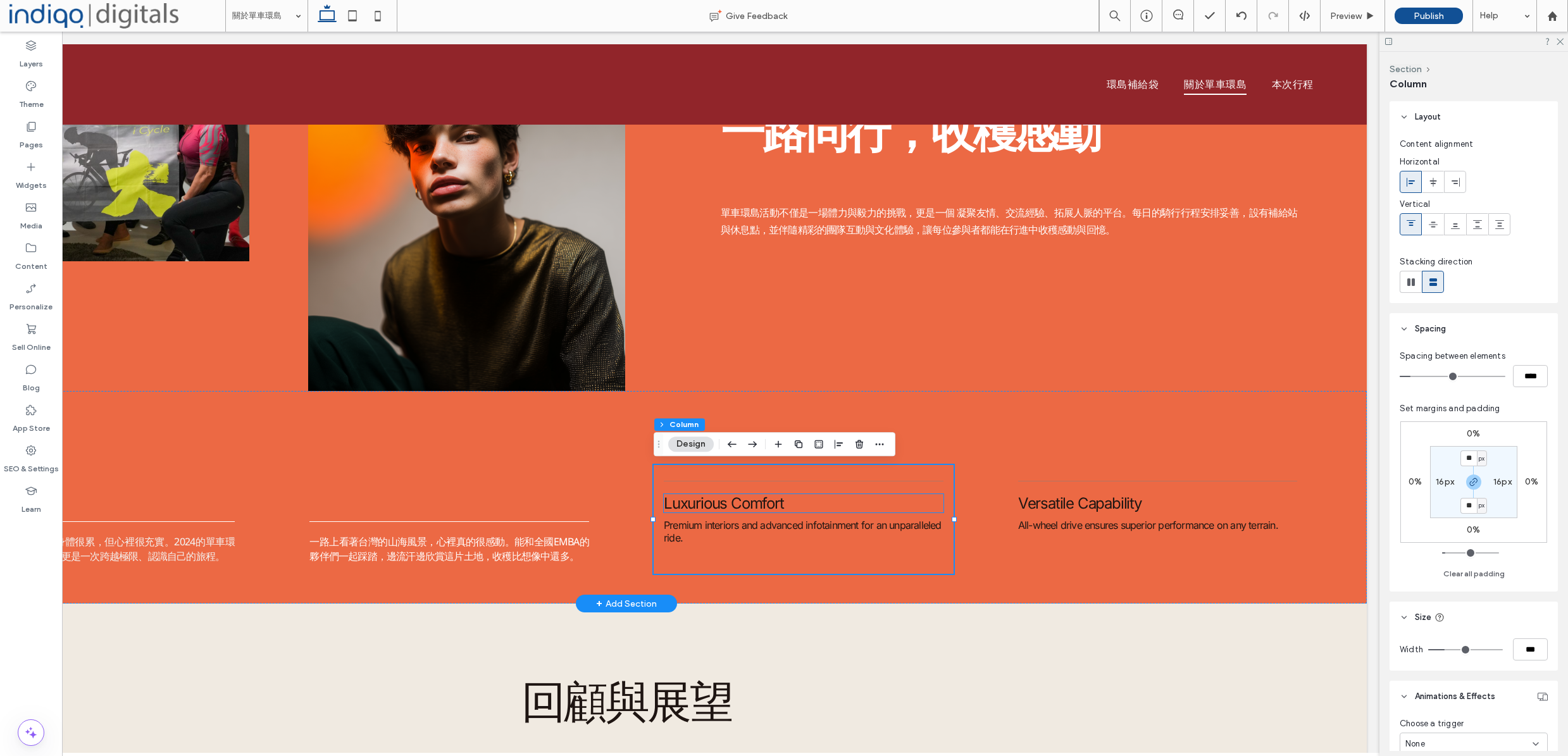
click at [714, 500] on span "Luxurious Comfort" at bounding box center [724, 503] width 120 height 18
click at [753, 562] on div "Premium interiors and advanced infotainment for an unparalleled ride." at bounding box center [804, 519] width 300 height 109
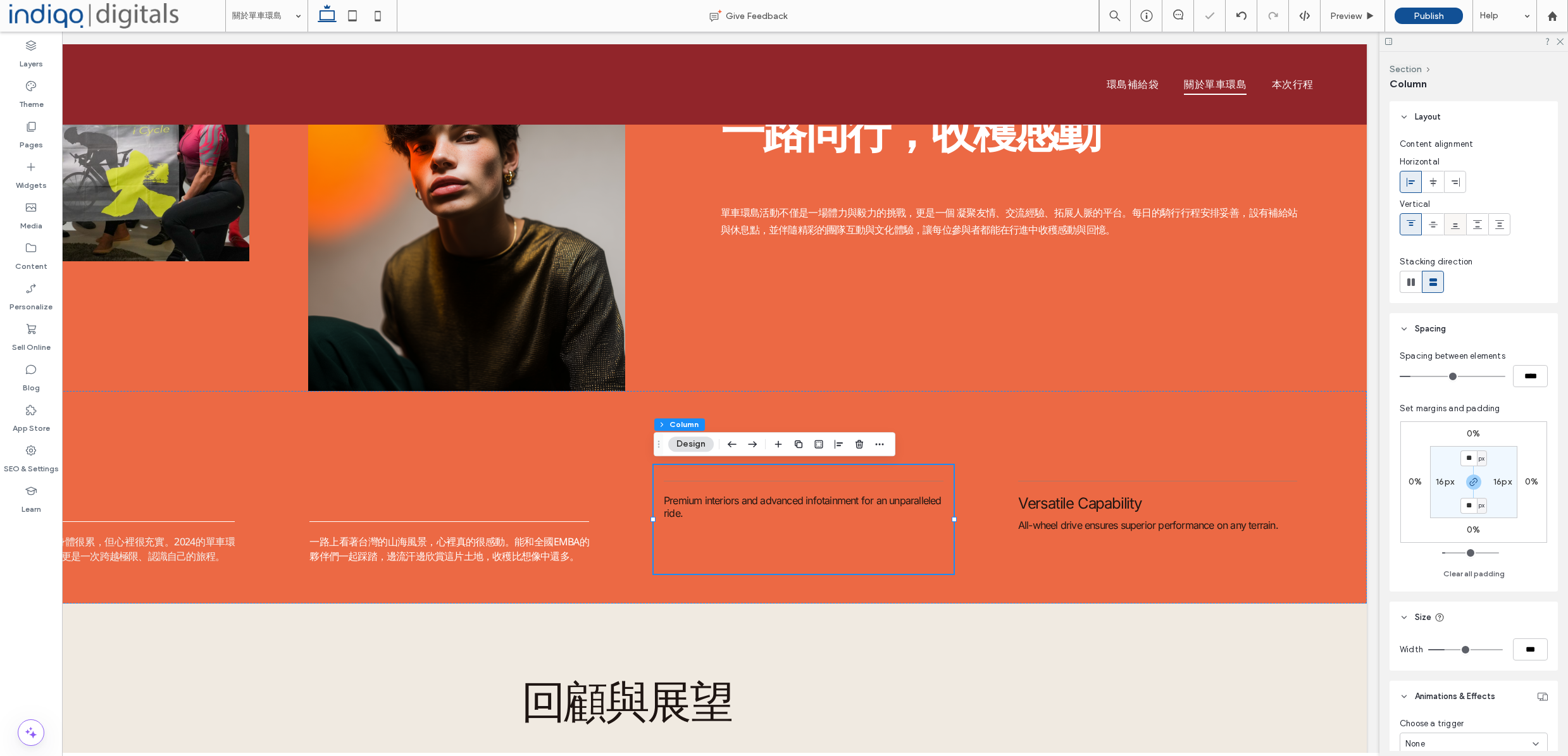
click at [1453, 223] on icon at bounding box center [1455, 225] width 11 height 11
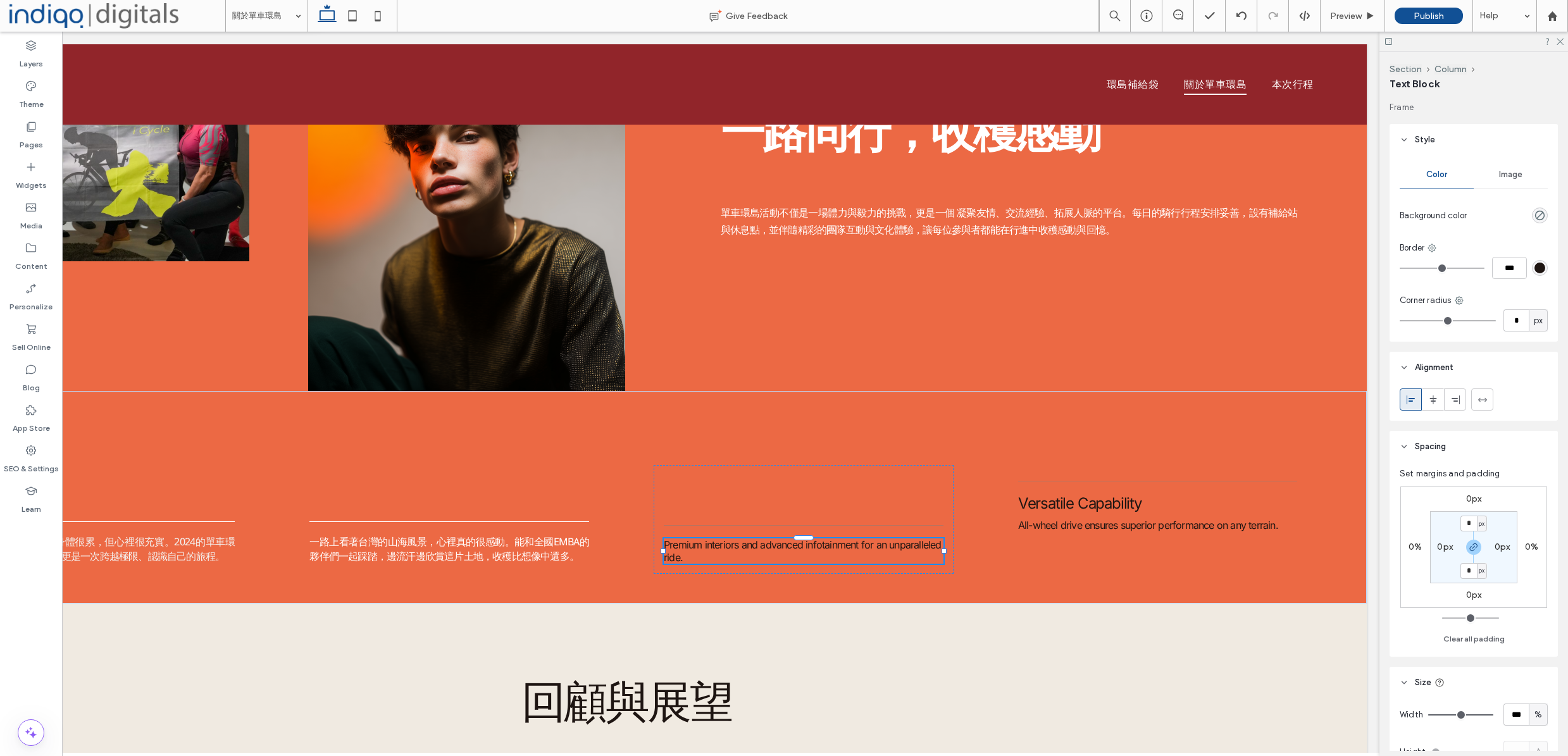
click at [710, 545] on span "Premium interiors and advanced infotainment for an unparalleled ride." at bounding box center [802, 551] width 278 height 25
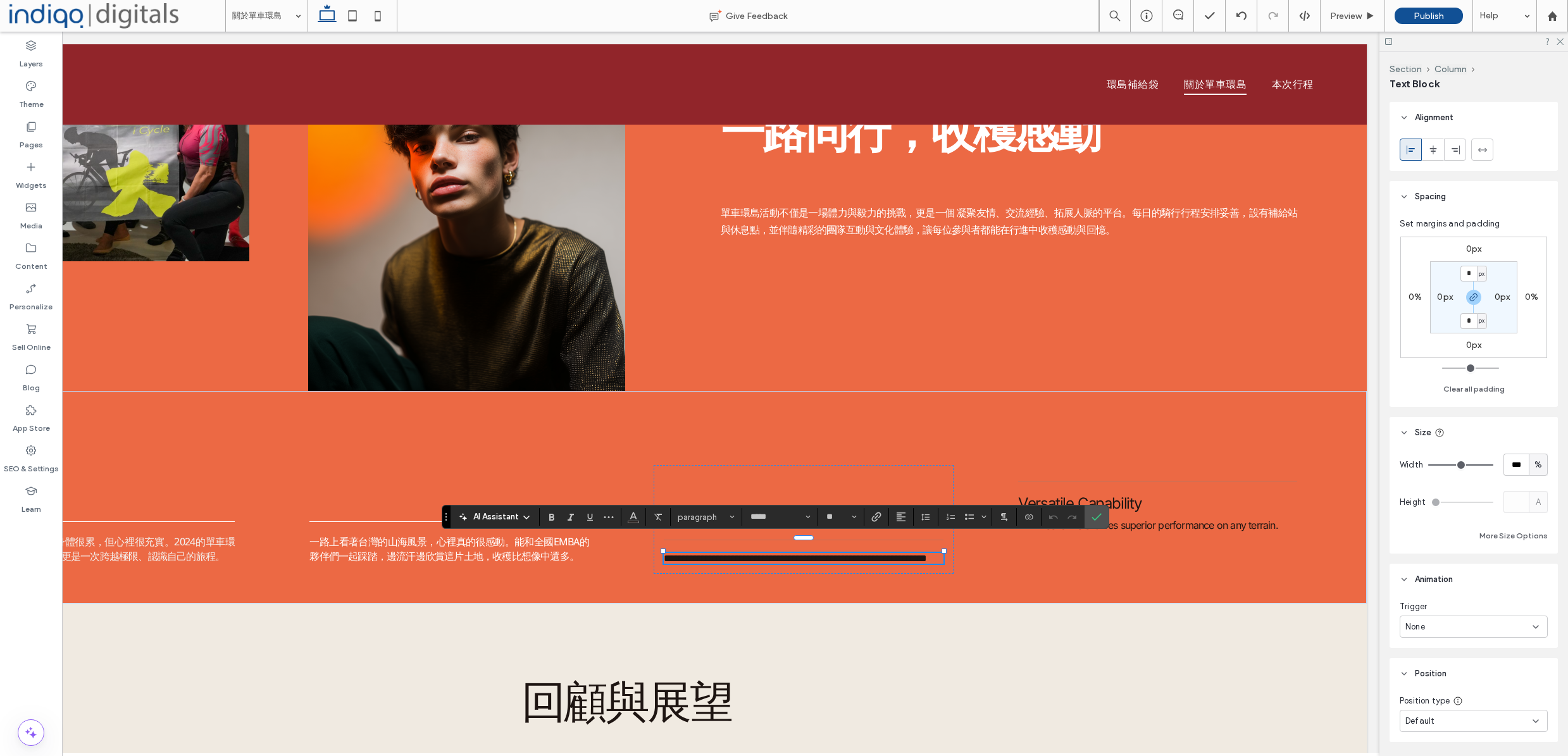
click at [710, 553] on span "**********" at bounding box center [795, 558] width 263 height 10
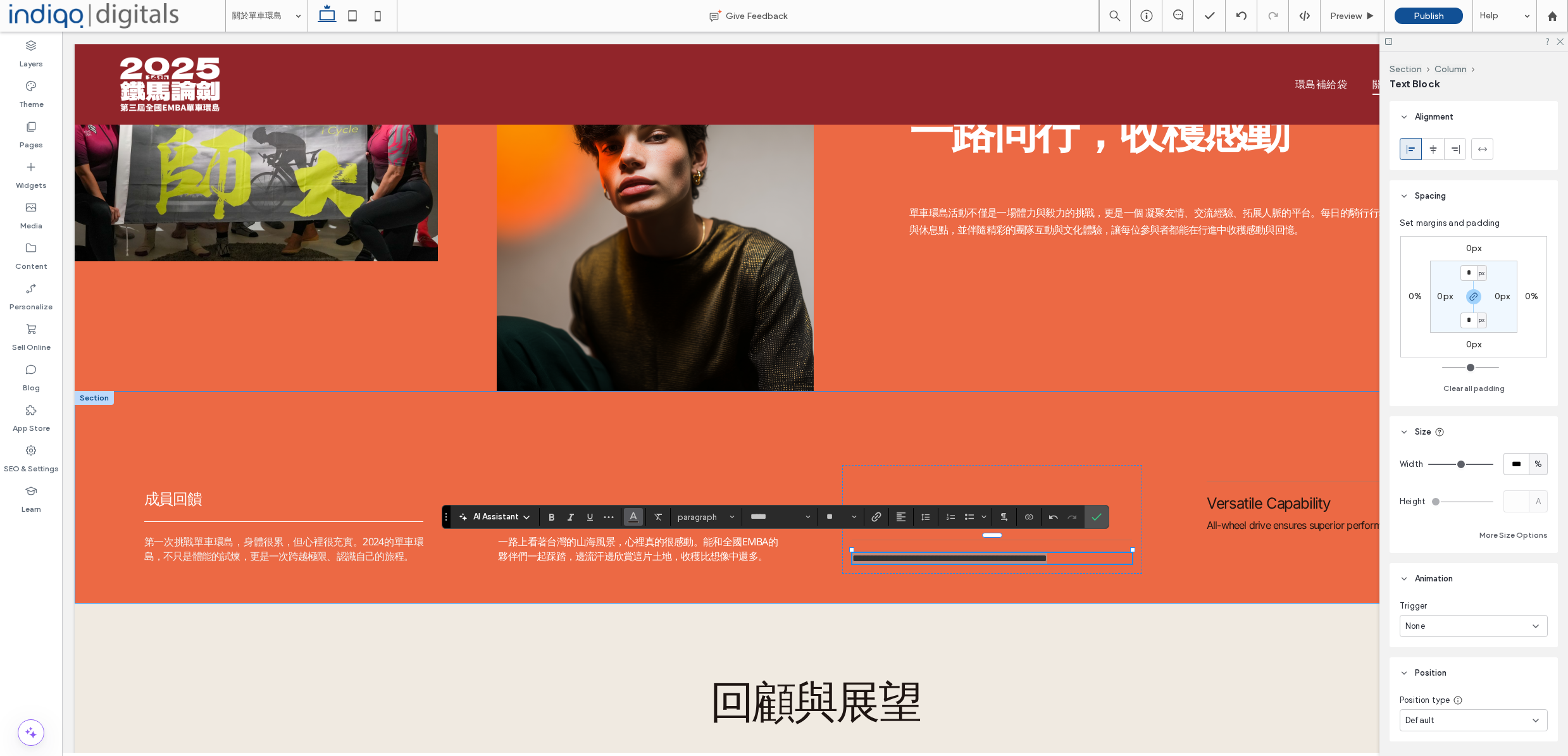
click at [627, 519] on button "Color" at bounding box center [634, 516] width 19 height 18
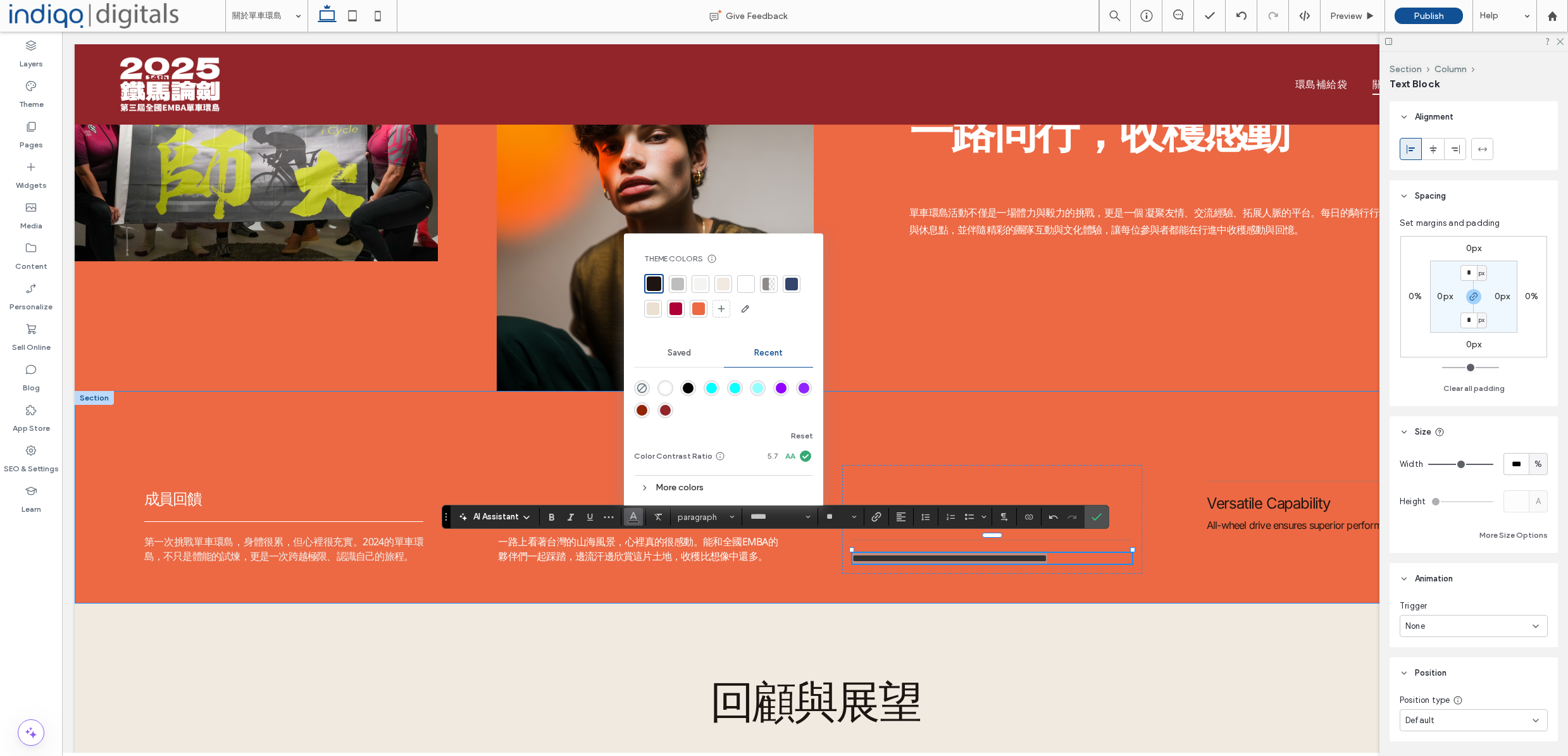
click at [742, 283] on div at bounding box center [746, 284] width 12 height 12
click at [893, 521] on button "Alignment" at bounding box center [901, 516] width 19 height 18
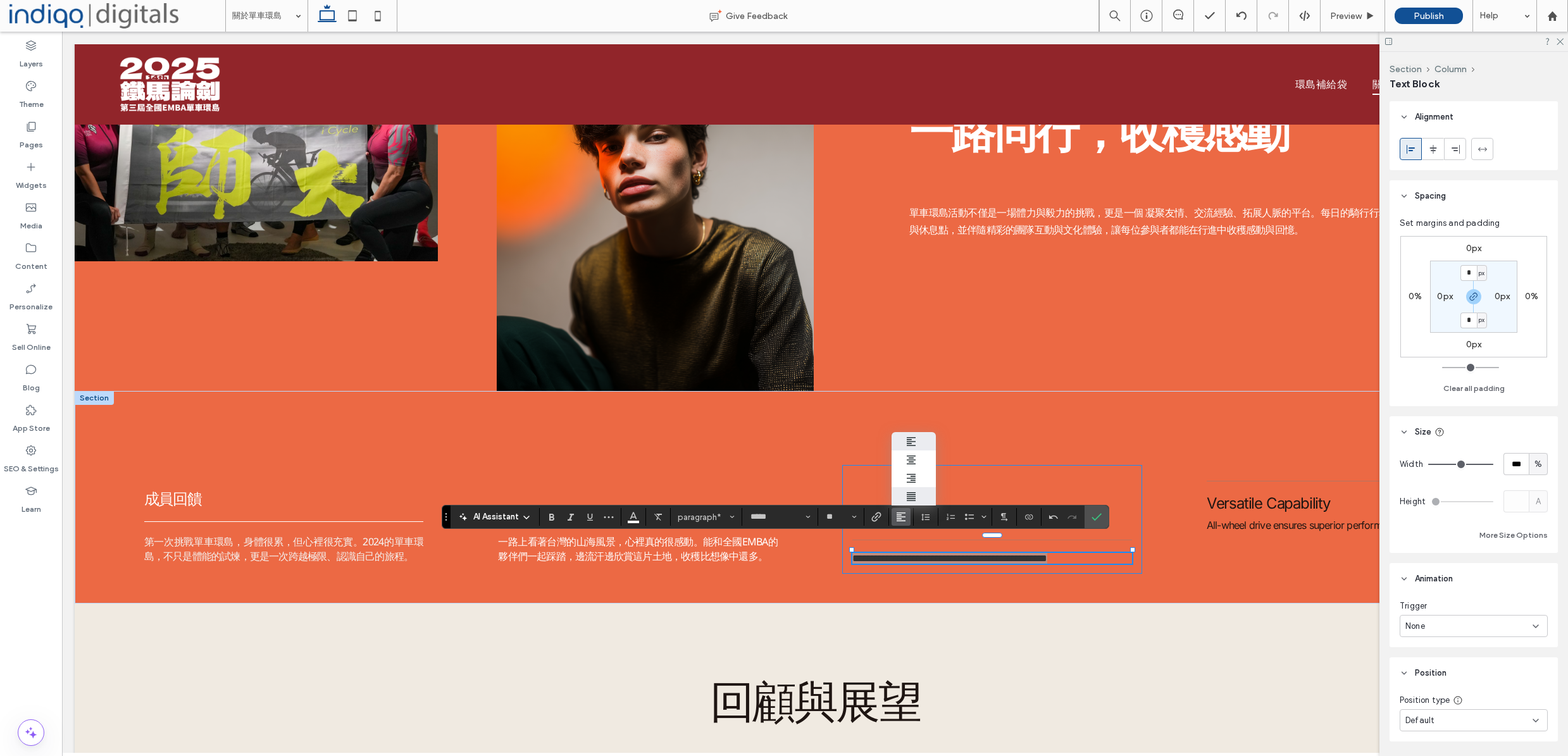
drag, startPoint x: 926, startPoint y: 493, endPoint x: 744, endPoint y: 567, distance: 196.5
click at [926, 493] on label "ui.textEditor.alignment.justify" at bounding box center [913, 496] width 44 height 18
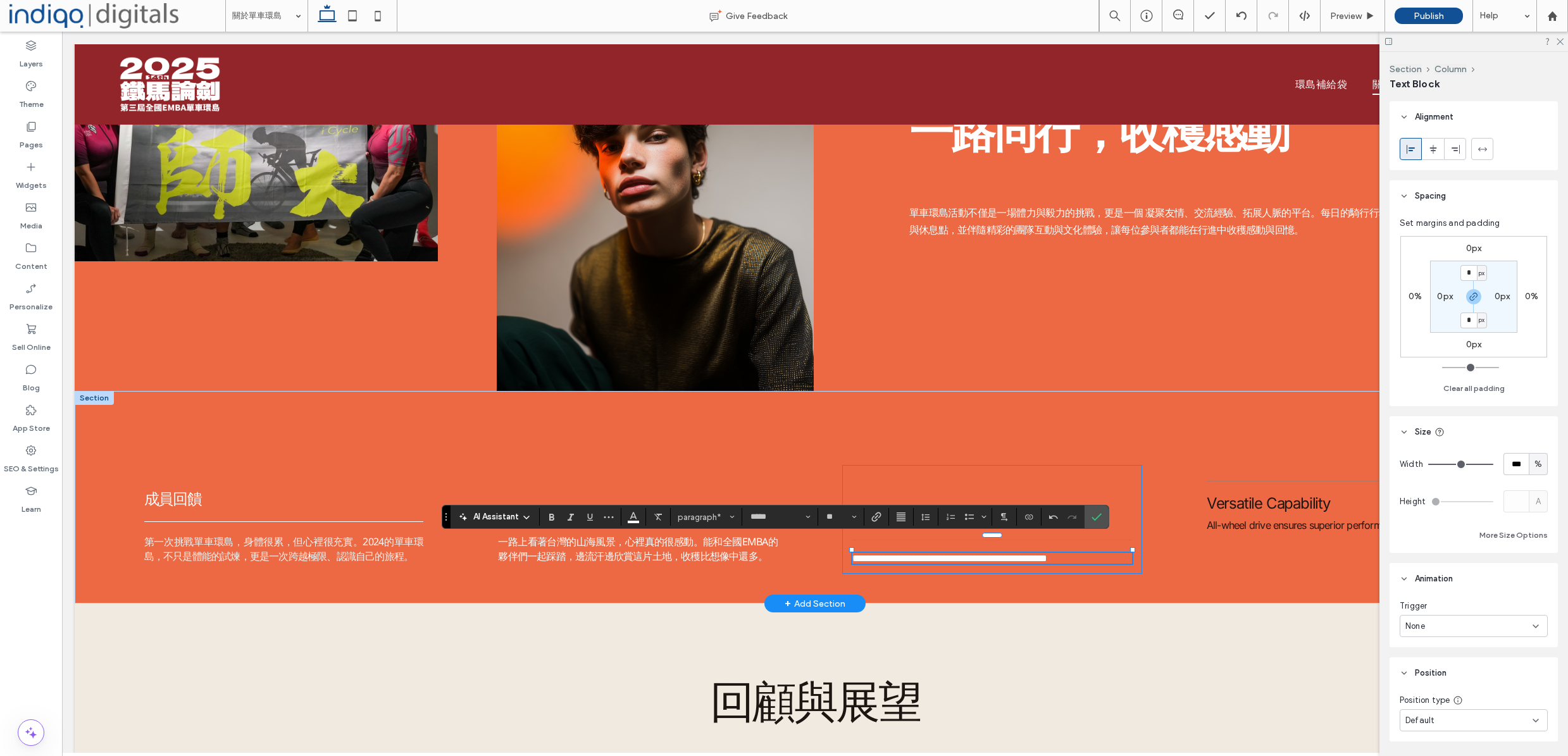
click at [1088, 568] on div "**********" at bounding box center [992, 519] width 300 height 109
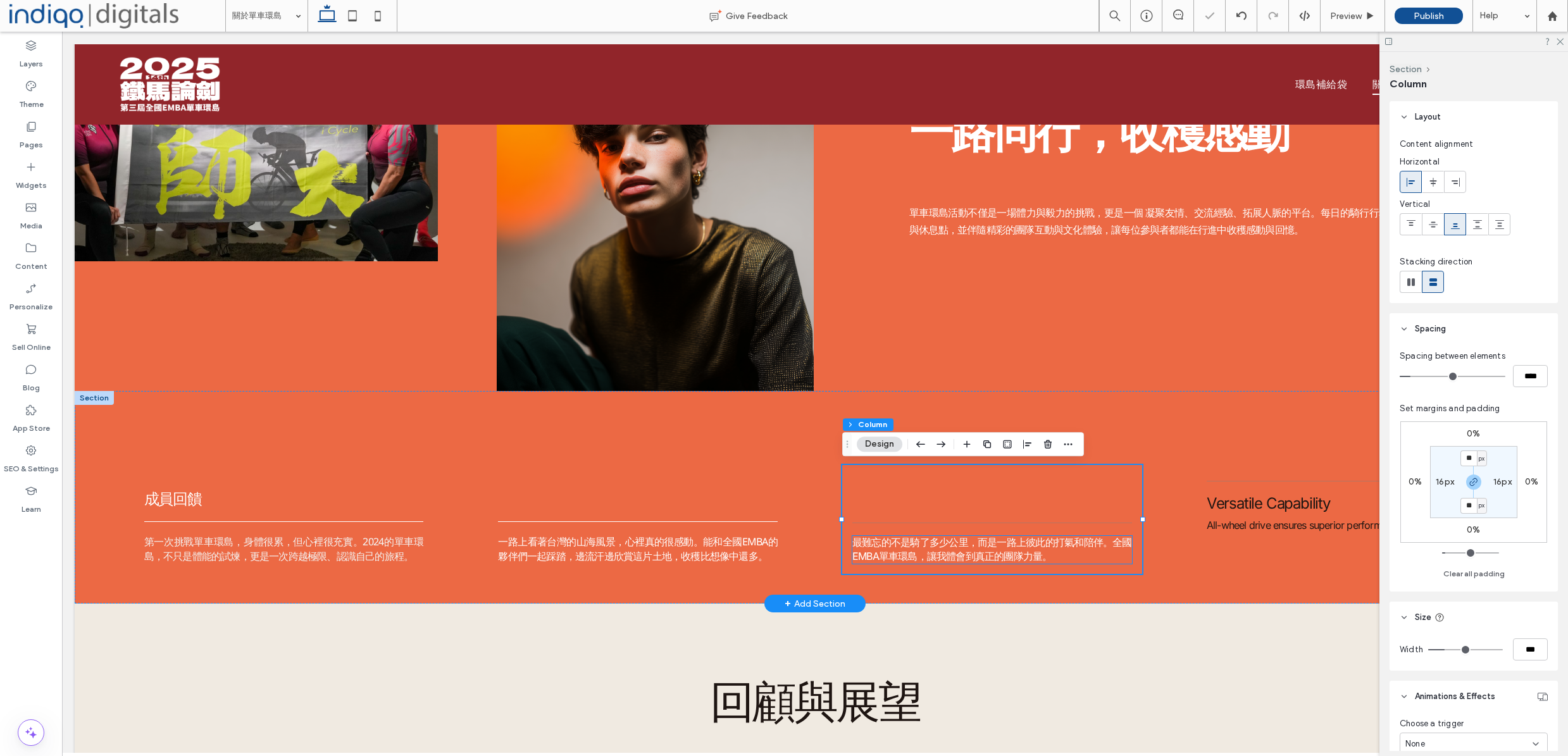
click at [1100, 553] on p "最難忘的不是騎了多少公里，而是一路上彼此的打氣和陪伴。全國EMBA單車環島，讓我體會到真正的團隊力量。" at bounding box center [991, 550] width 280 height 28
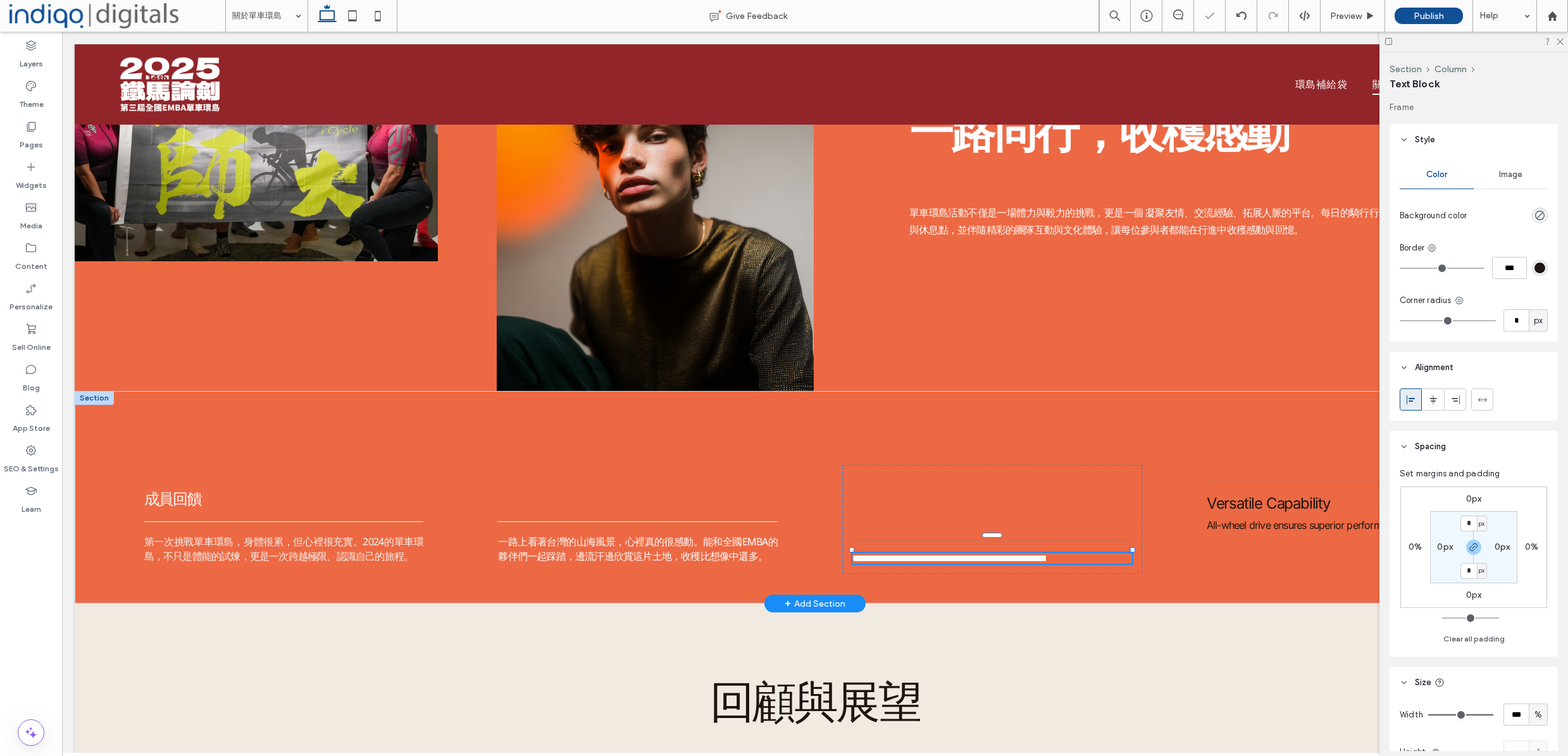
type input "*****"
type input "**"
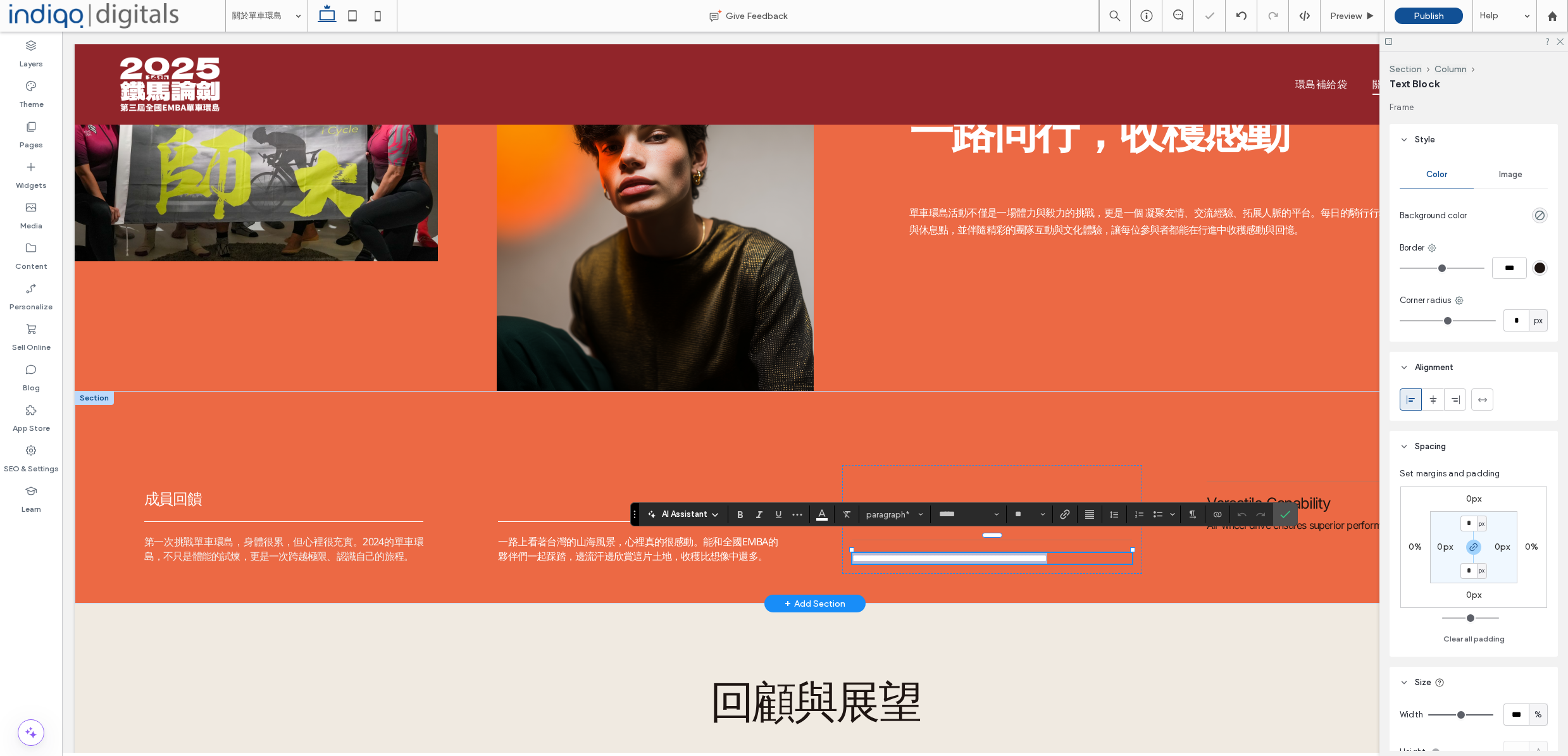
drag, startPoint x: 1116, startPoint y: 548, endPoint x: 1110, endPoint y: 544, distance: 7.2
click at [1047, 553] on span "**********" at bounding box center [949, 558] width 195 height 10
drag, startPoint x: 1104, startPoint y: 543, endPoint x: 967, endPoint y: 572, distance: 140.0
click at [927, 558] on span "**********" at bounding box center [949, 558] width 195 height 10
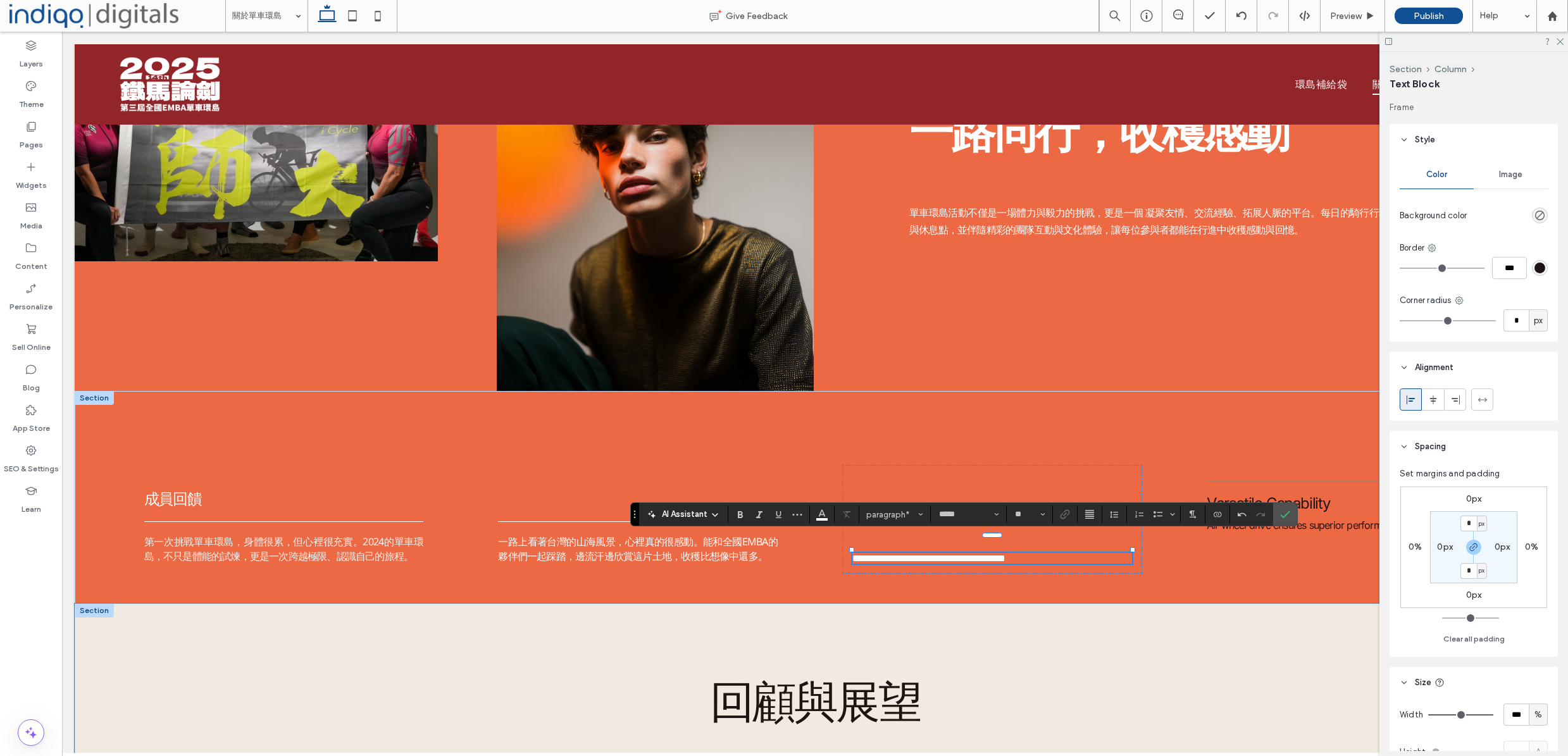
click at [1077, 629] on div "回顧與展望 過往活動中，車隊沿途的夕陽海岸、山林蜿蜒的公路、熱情的在地民眾，都成為難忘的瞬間； 而對未來，活動將持續推廣健康生活、企業精神與環島文化，吸引更多…" at bounding box center [815, 726] width 1481 height 247
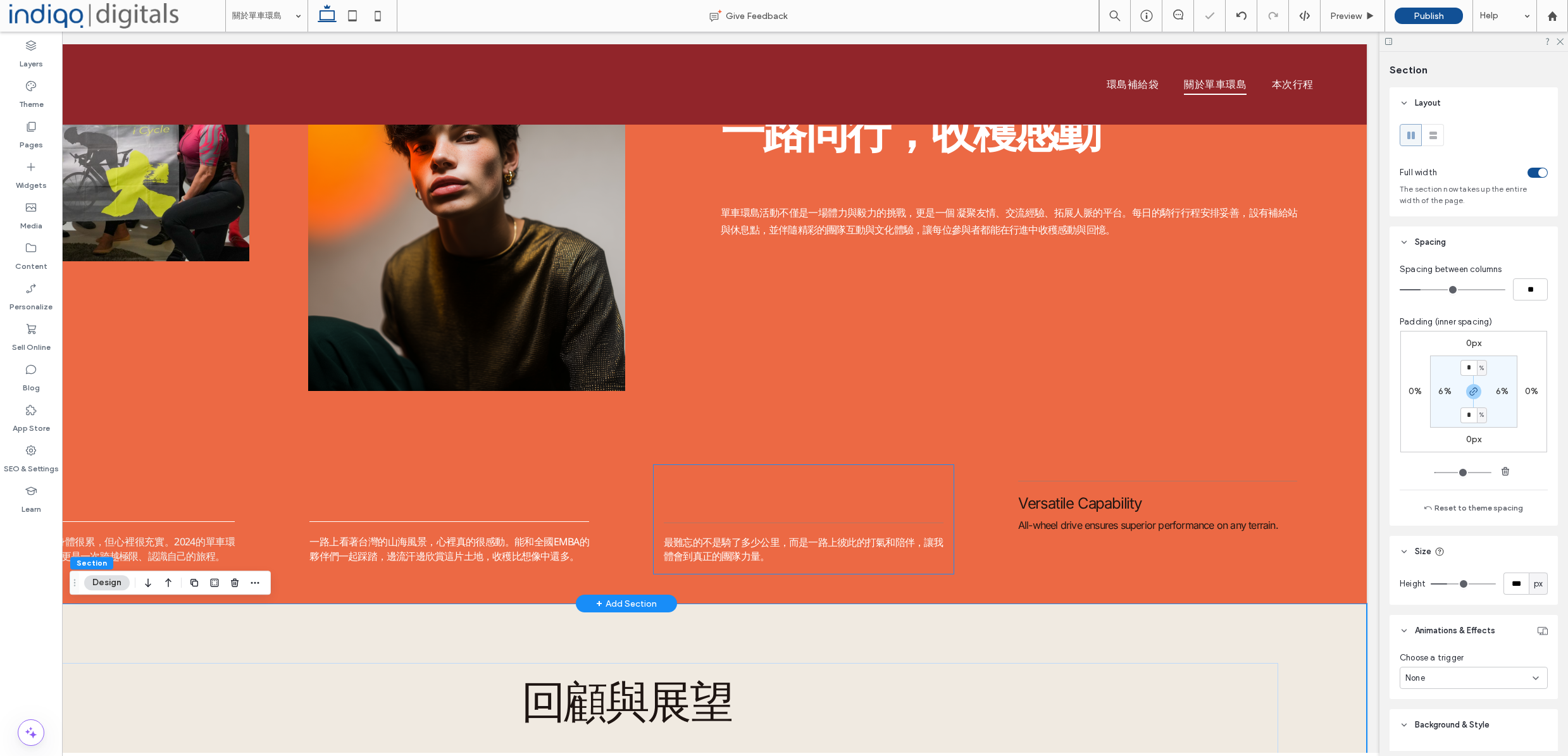
scroll to position [0, 188]
click at [908, 522] on div at bounding box center [803, 523] width 280 height 7
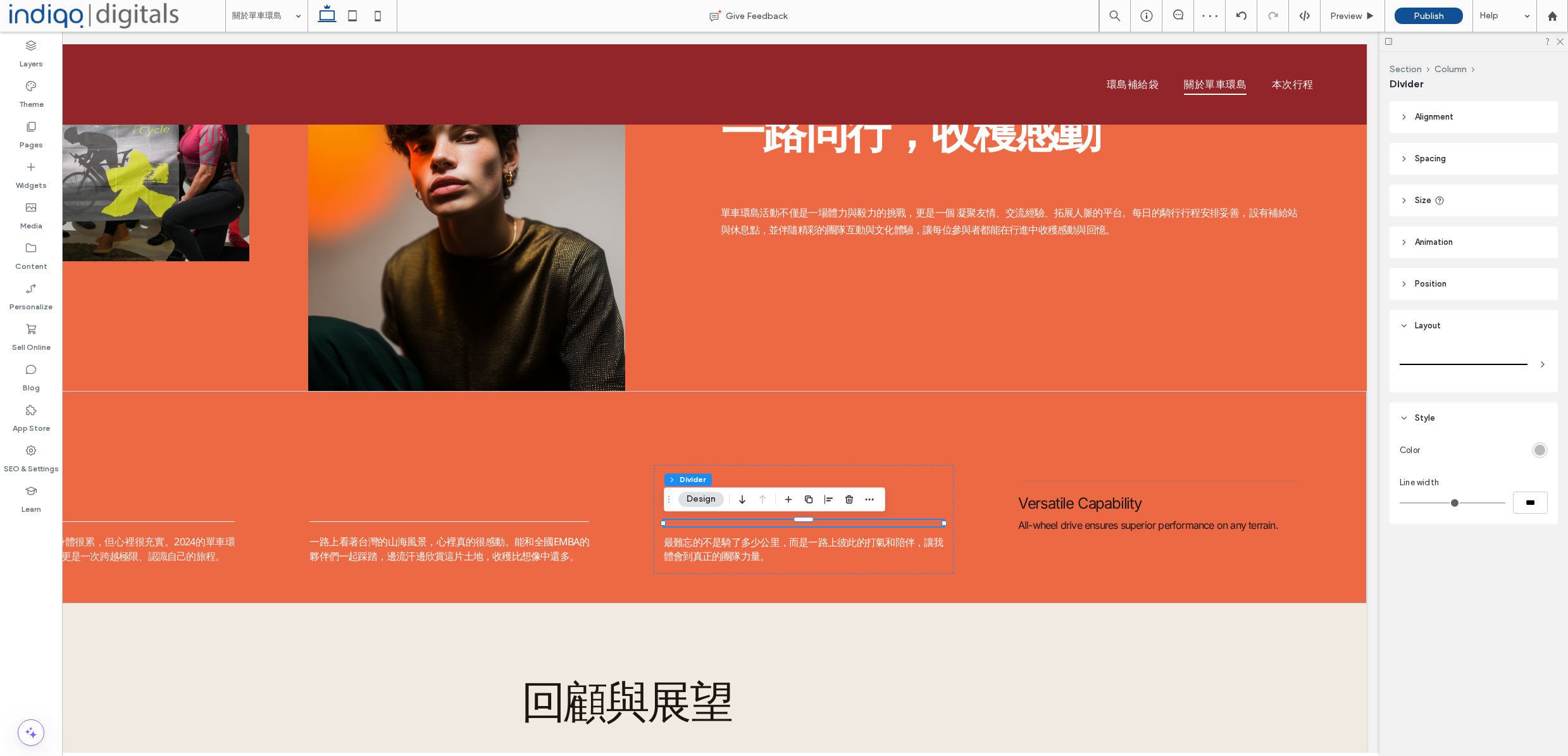
click at [1535, 452] on div "rgba(128, 128, 128, 0.5)" at bounding box center [1539, 449] width 11 height 11
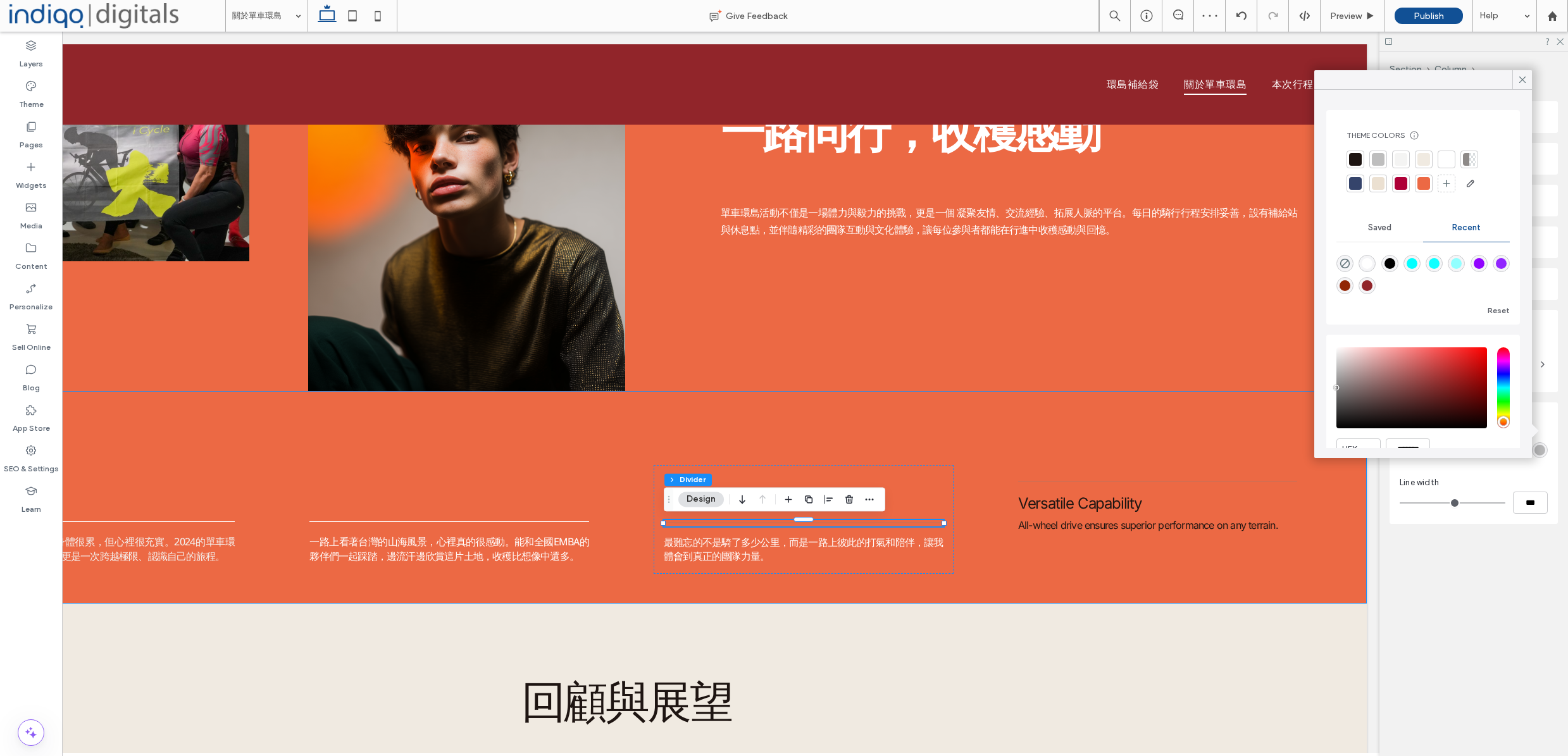
click at [1371, 265] on div "rgba(255, 255, 255, 1)" at bounding box center [1366, 263] width 11 height 11
type input "*******"
type input "***"
type input "****"
drag, startPoint x: 1122, startPoint y: 658, endPoint x: 1127, endPoint y: 538, distance: 120.1
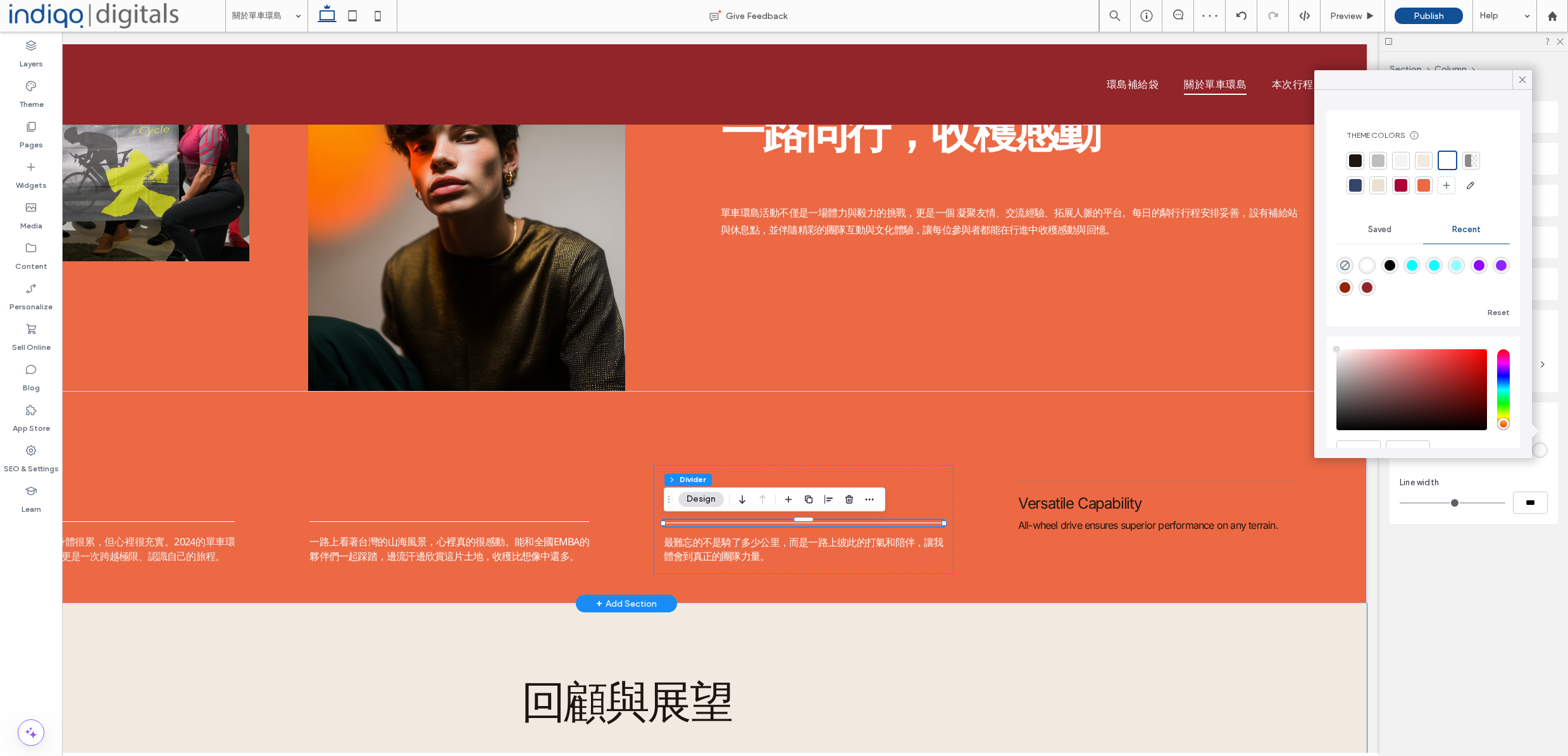
click at [1122, 655] on div "回顧與展望 過往活動中，車隊沿途的夕陽海岸、山林蜿蜒的公路、熱情的在地民眾，都成為難忘的瞬間； 而對未來，活動將持續推廣健康生活、企業精神與環島文化，吸引更多…" at bounding box center [626, 726] width 1481 height 247
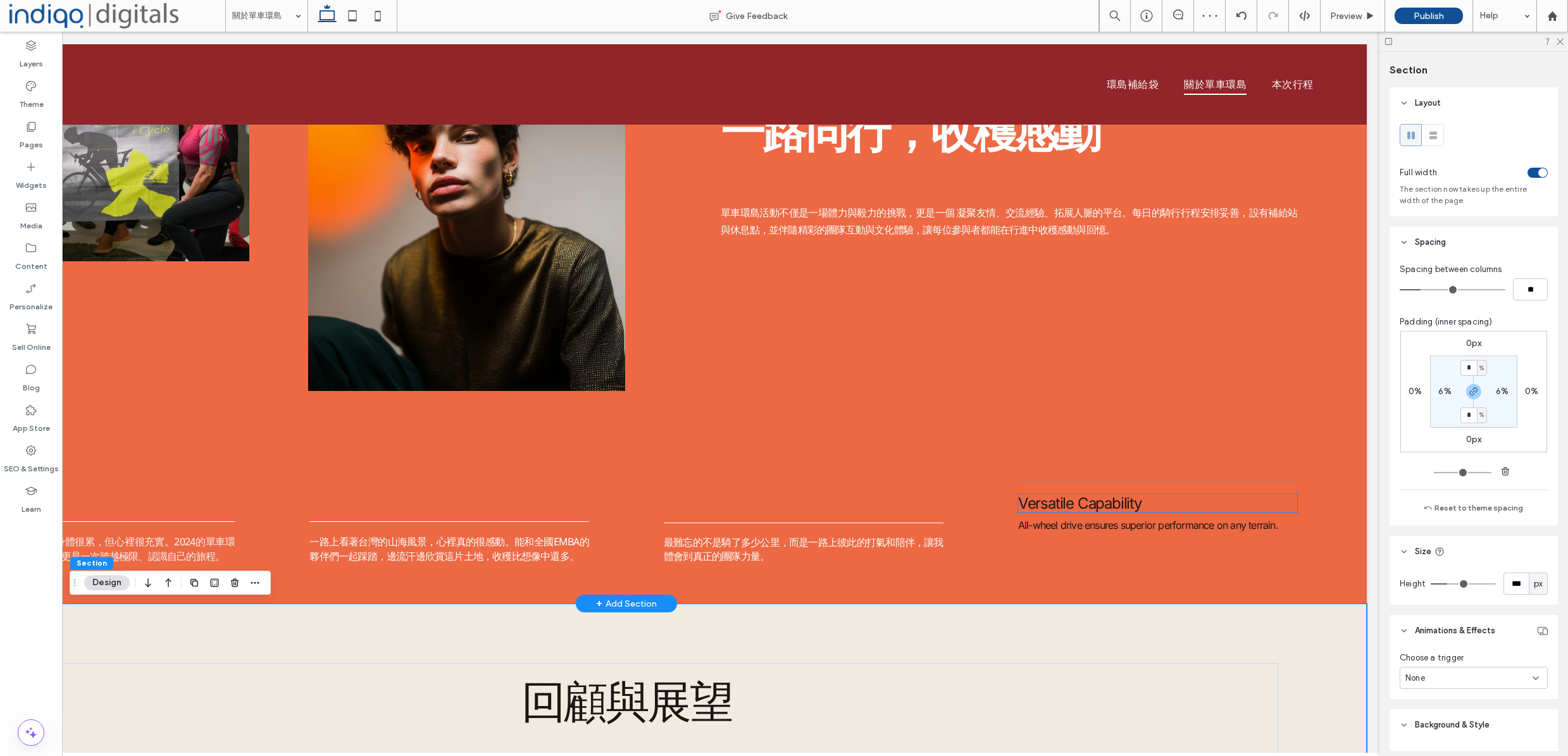
click at [1077, 499] on span "Versatile Capability" at bounding box center [1079, 503] width 123 height 18
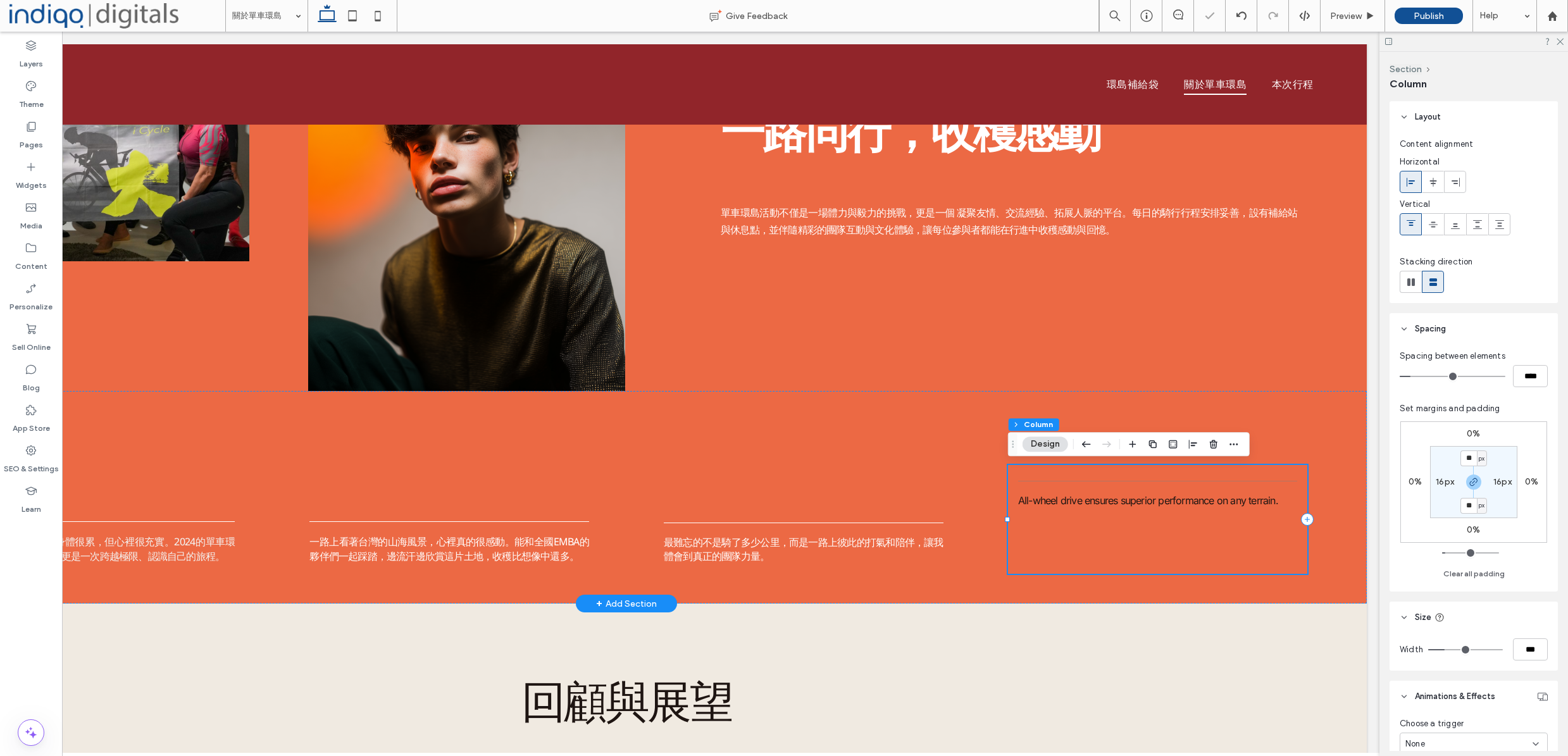
click at [1031, 563] on div "All-wheel drive ensures superior performance on any terrain." at bounding box center [1158, 519] width 300 height 109
click at [1450, 223] on icon at bounding box center [1455, 225] width 11 height 11
click at [1035, 563] on span "All-wheel drive ensures superior performance on any terrain." at bounding box center [1148, 556] width 260 height 12
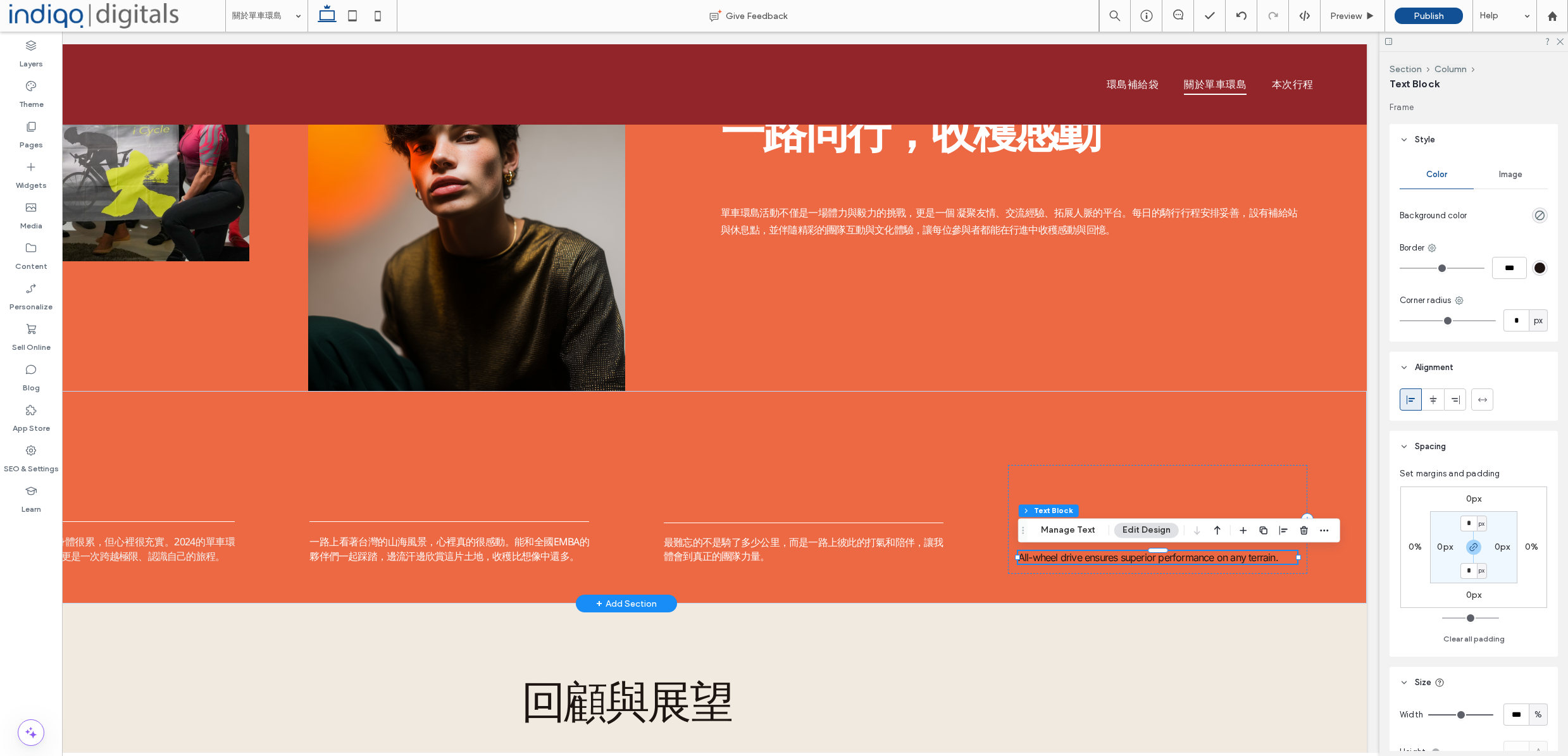
click at [1035, 563] on div "All-wheel drive ensures superior performance on any terrain." at bounding box center [1158, 556] width 280 height 12
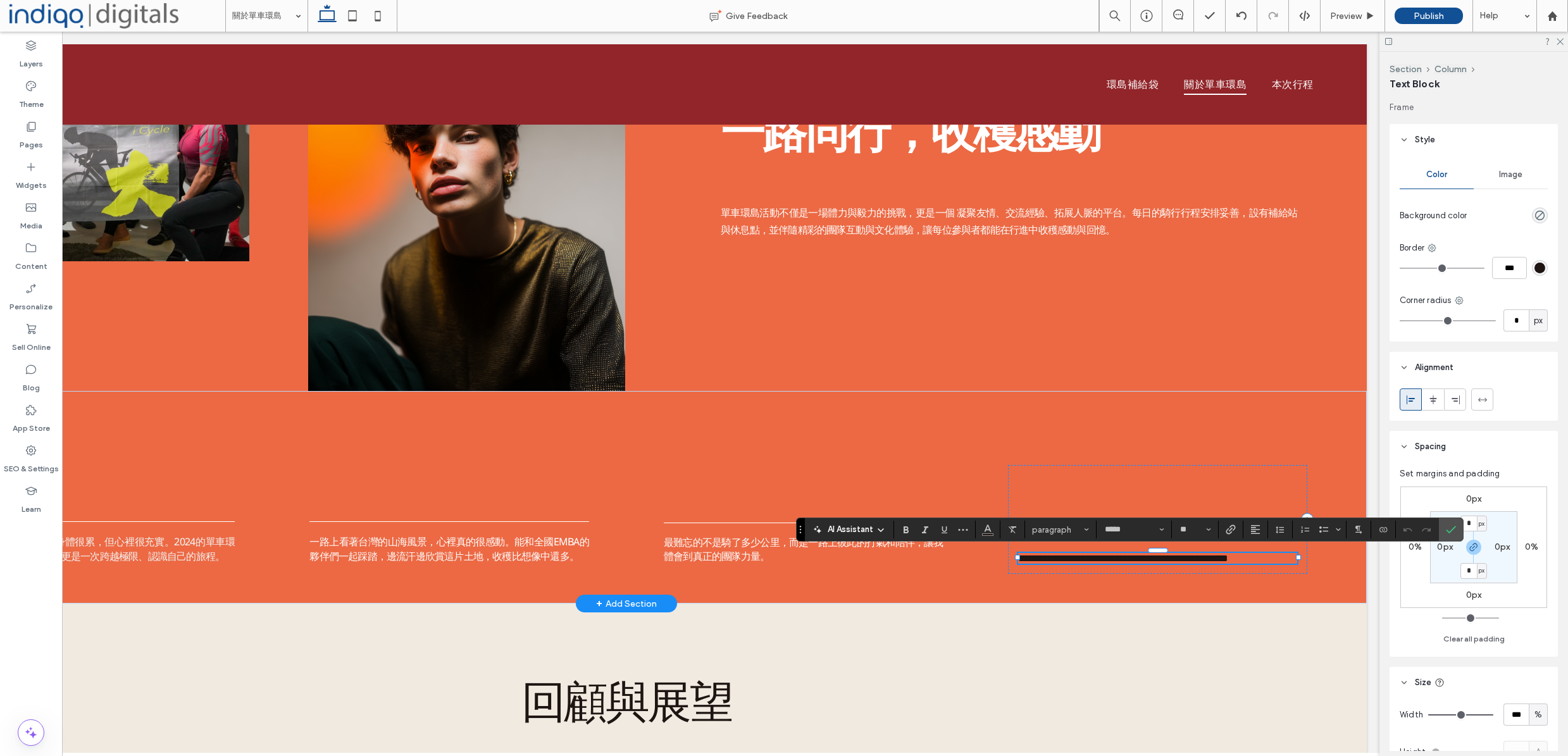
scroll to position [1, 1]
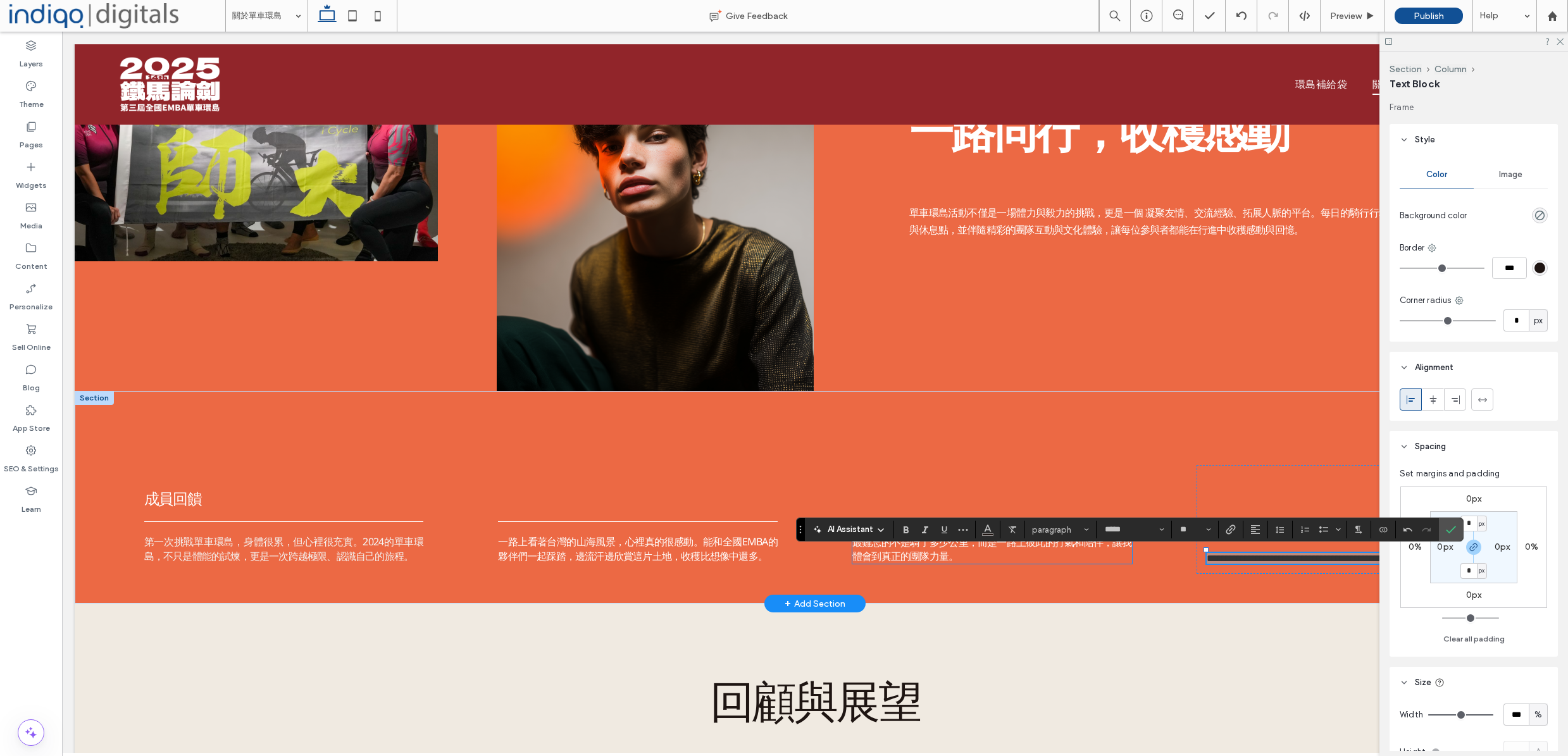
click at [1000, 531] on section at bounding box center [988, 529] width 25 height 18
click at [991, 533] on icon "Color" at bounding box center [988, 528] width 11 height 11
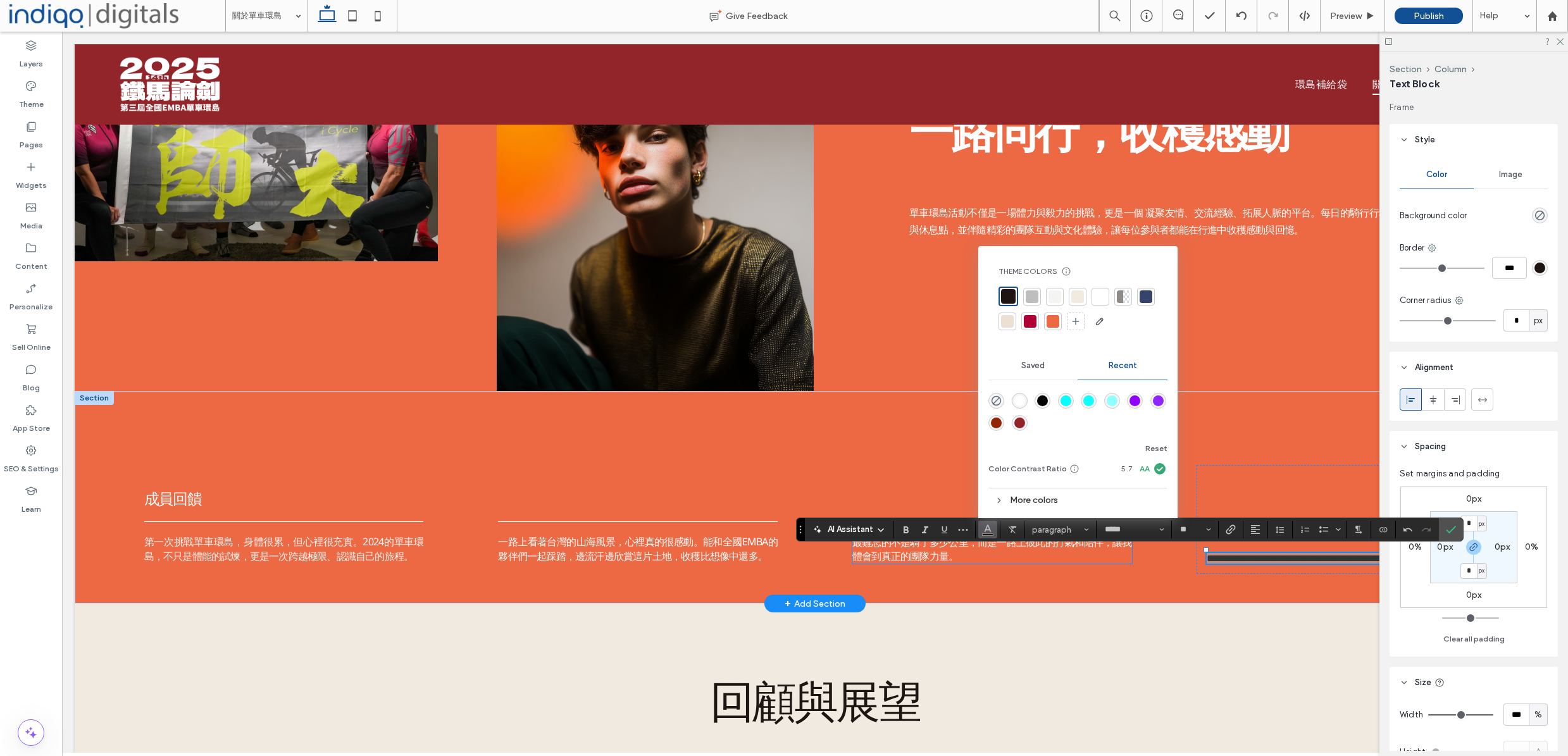
click at [1097, 292] on div at bounding box center [1100, 296] width 12 height 12
drag, startPoint x: 1104, startPoint y: 536, endPoint x: 1114, endPoint y: 531, distance: 11.2
click at [1105, 536] on button "*****" at bounding box center [1134, 529] width 70 height 18
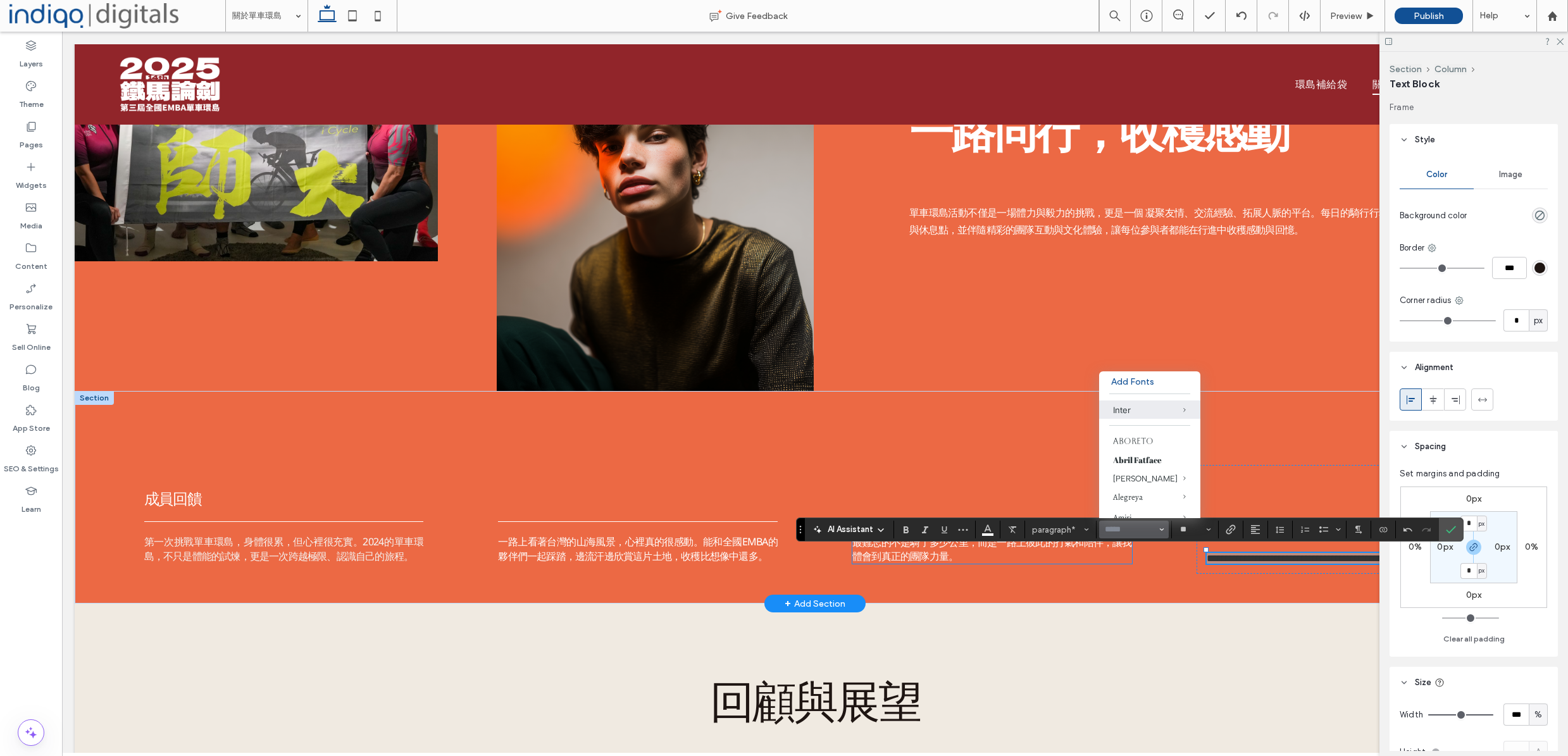
click at [1125, 531] on input "Font & Font weight-input" at bounding box center [1130, 529] width 54 height 11
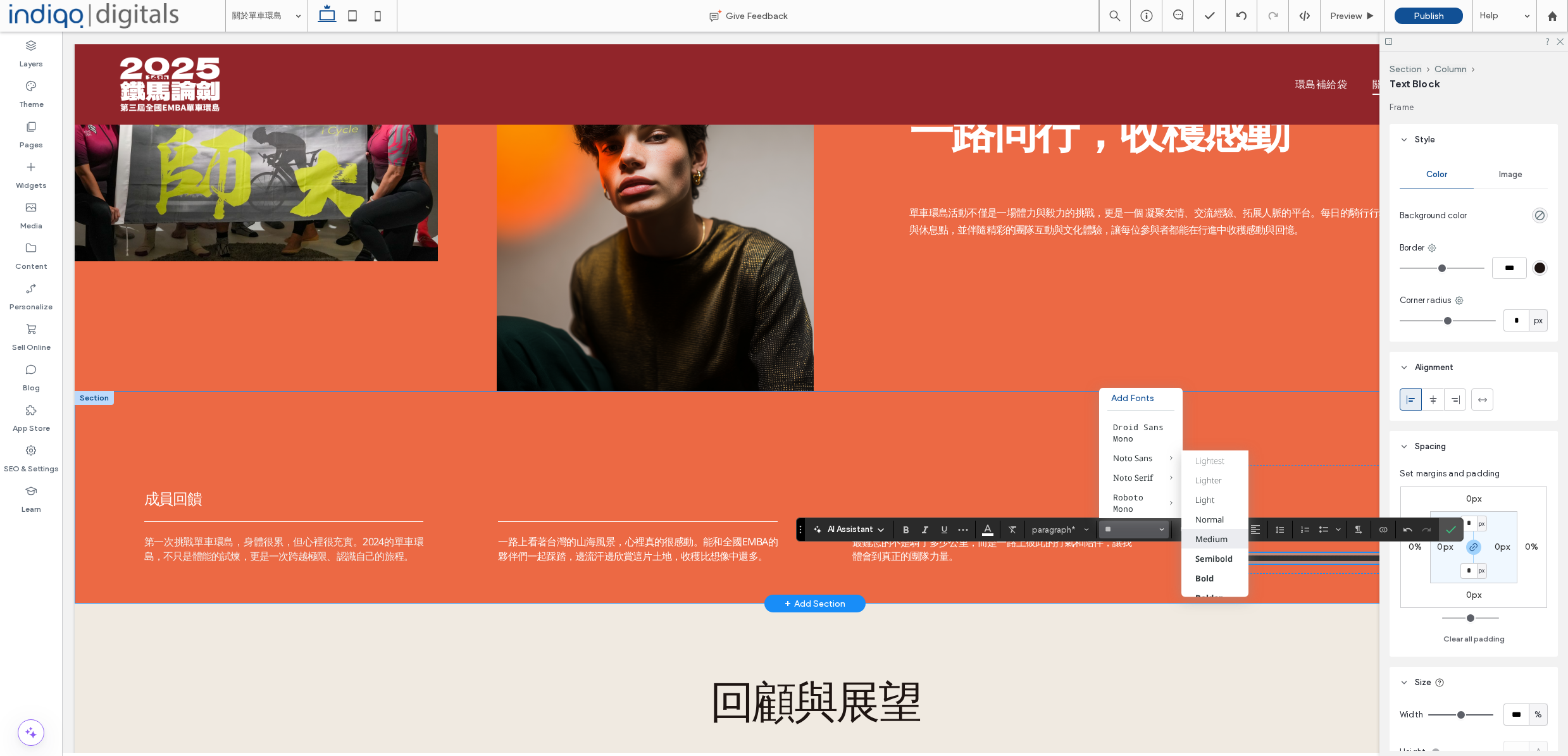
click at [1211, 536] on div "Medium" at bounding box center [1211, 538] width 33 height 11
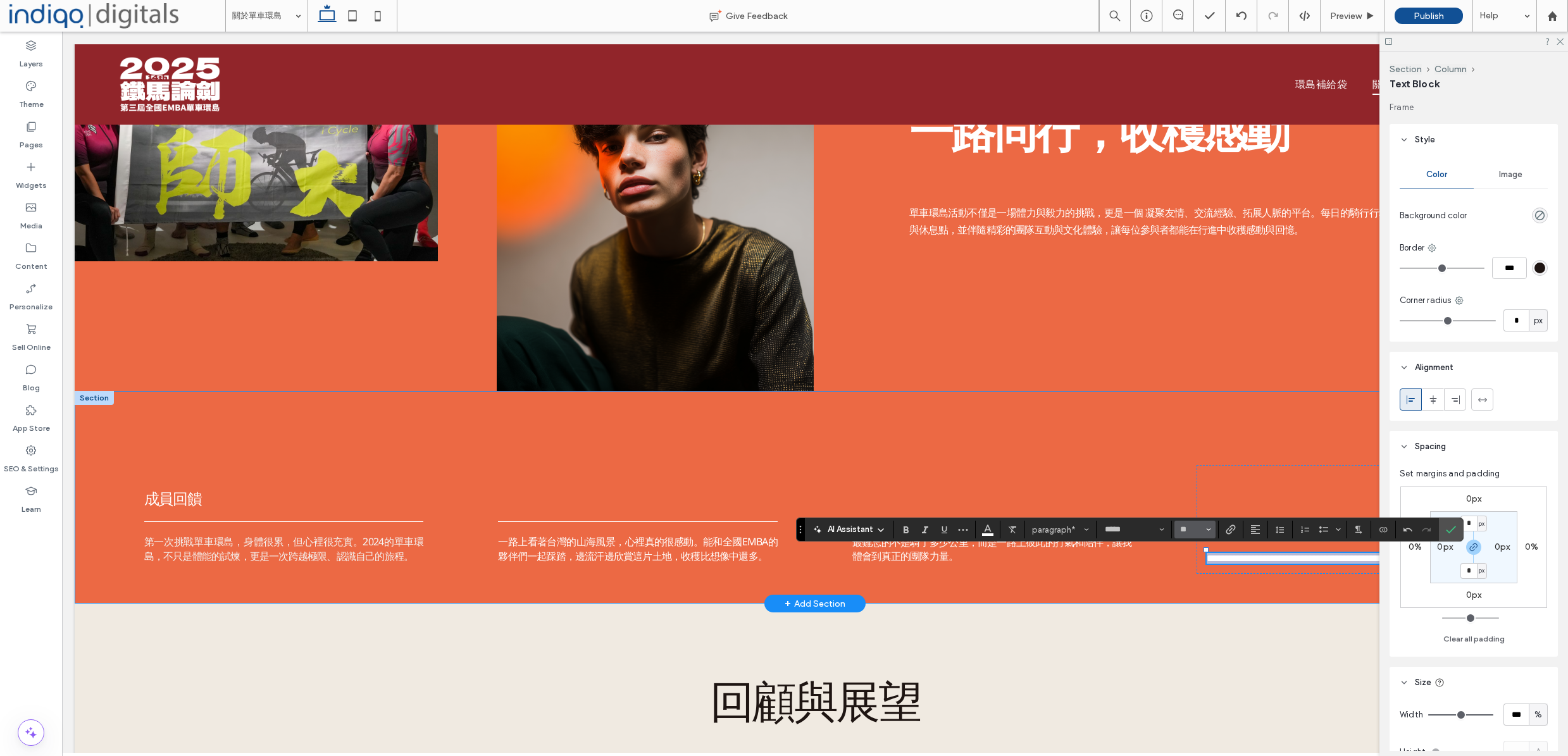
type input "*********"
click at [1147, 531] on input "*********" at bounding box center [1130, 529] width 54 height 11
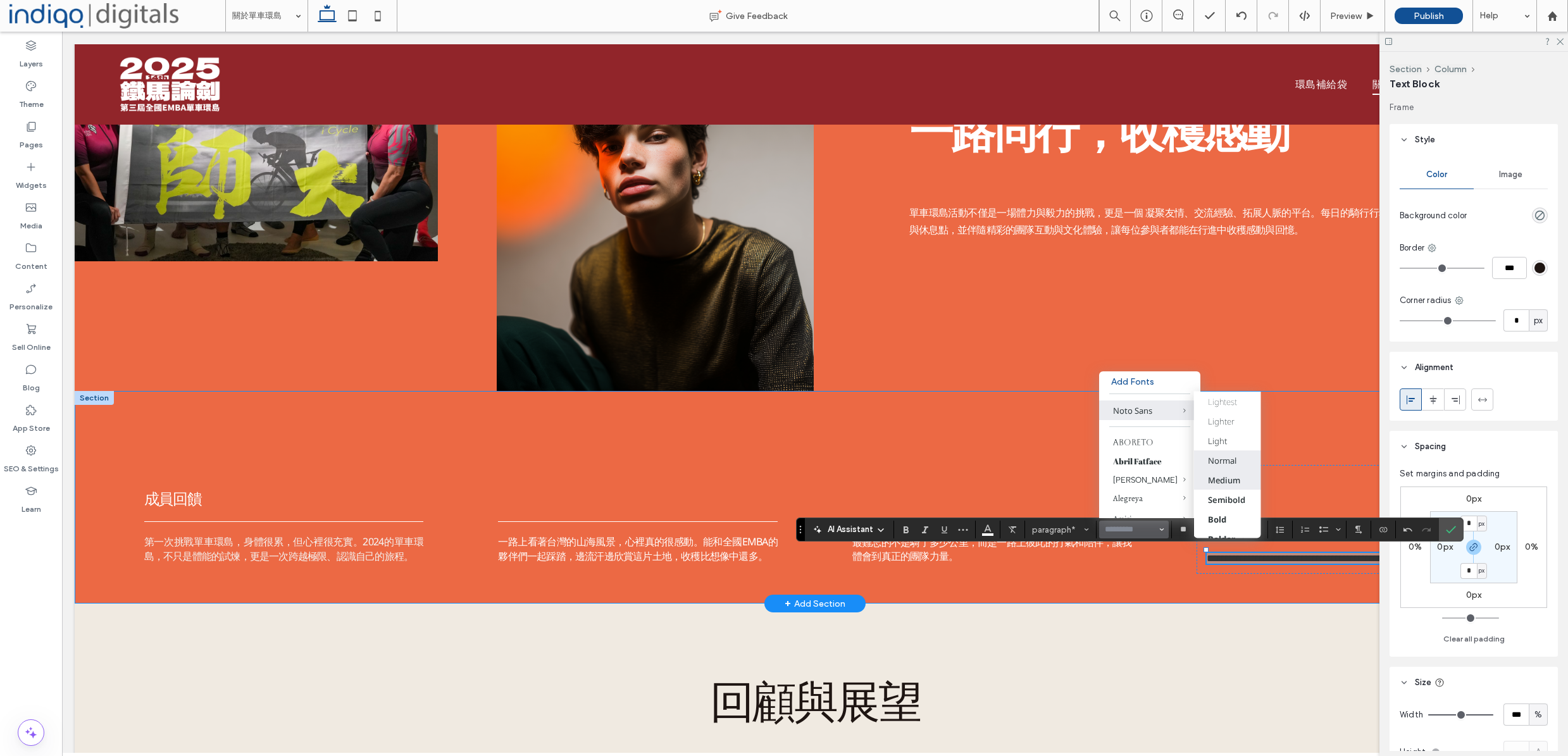
click at [1235, 459] on div "Normal" at bounding box center [1222, 460] width 29 height 11
type input "*********"
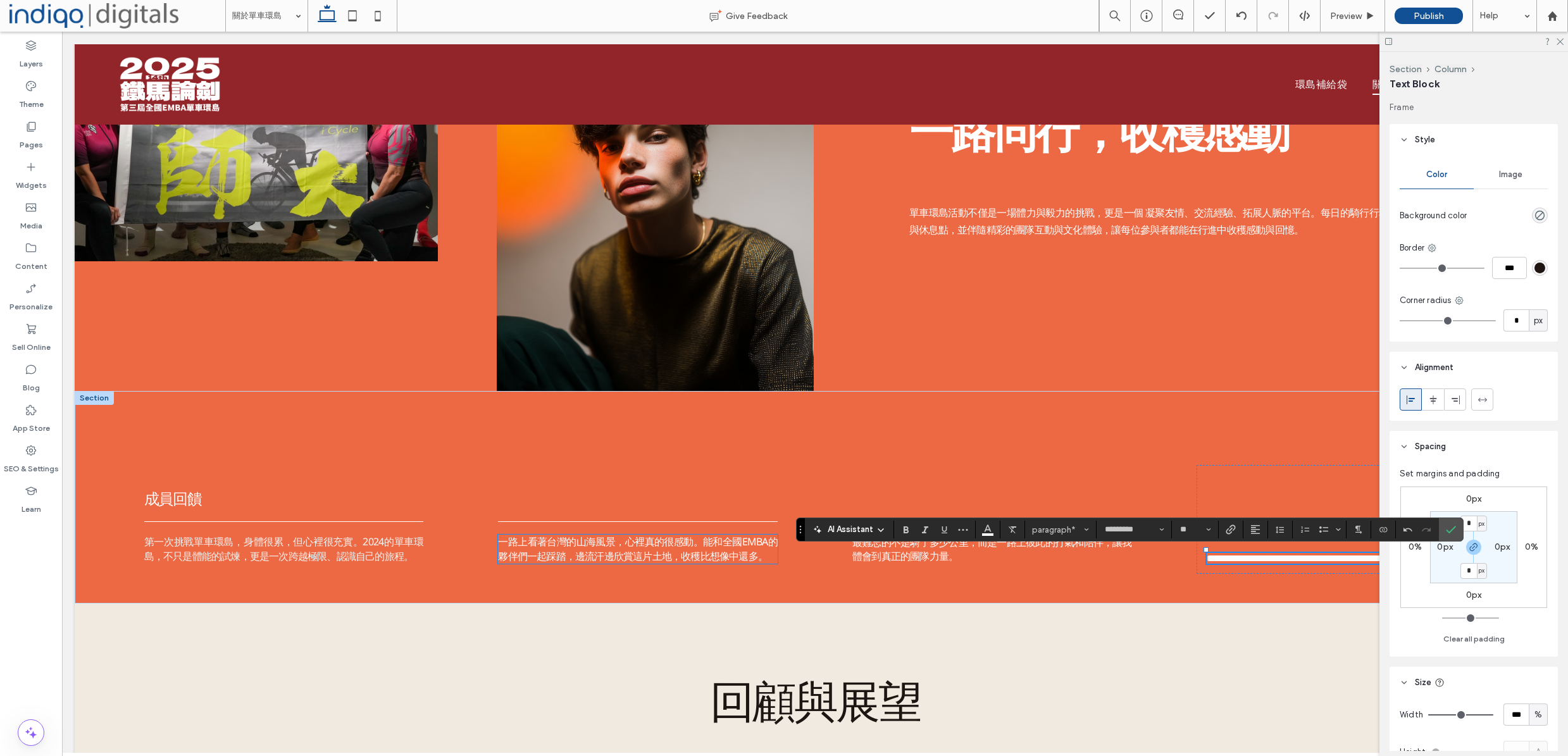
click at [700, 554] on span "一路上看著台灣的山海風景，心裡真的很感動。能和全國EMBA的夥伴們一起踩踏，邊流汗邊欣賞這片土地，收穫比想像中還多。" at bounding box center [638, 549] width 280 height 29
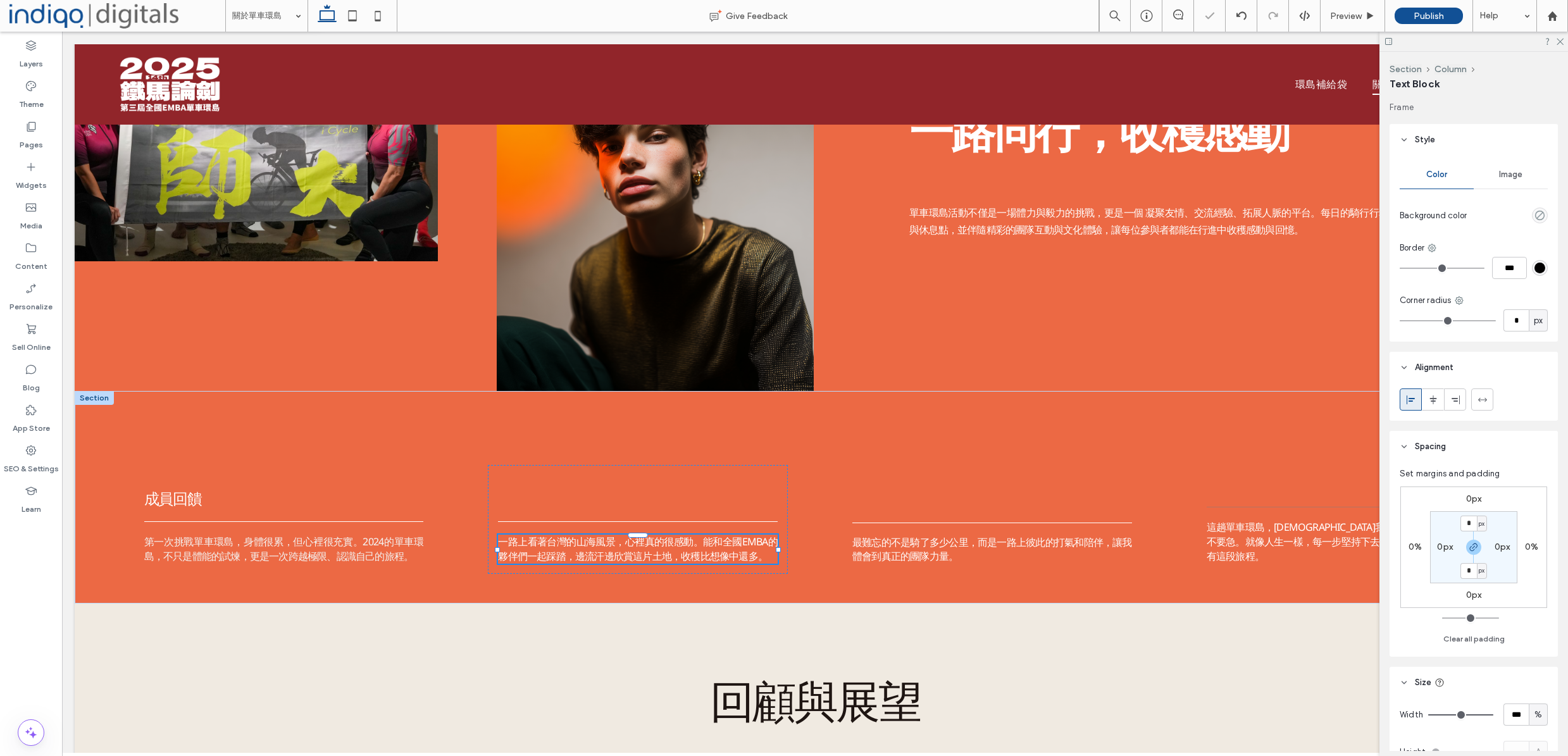
click at [700, 554] on span "一路上看著台灣的山海風景，心裡真的很感動。能和全國EMBA的夥伴們一起踩踏，邊流汗邊欣賞這片土地，收穫比想像中還多。" at bounding box center [638, 549] width 280 height 29
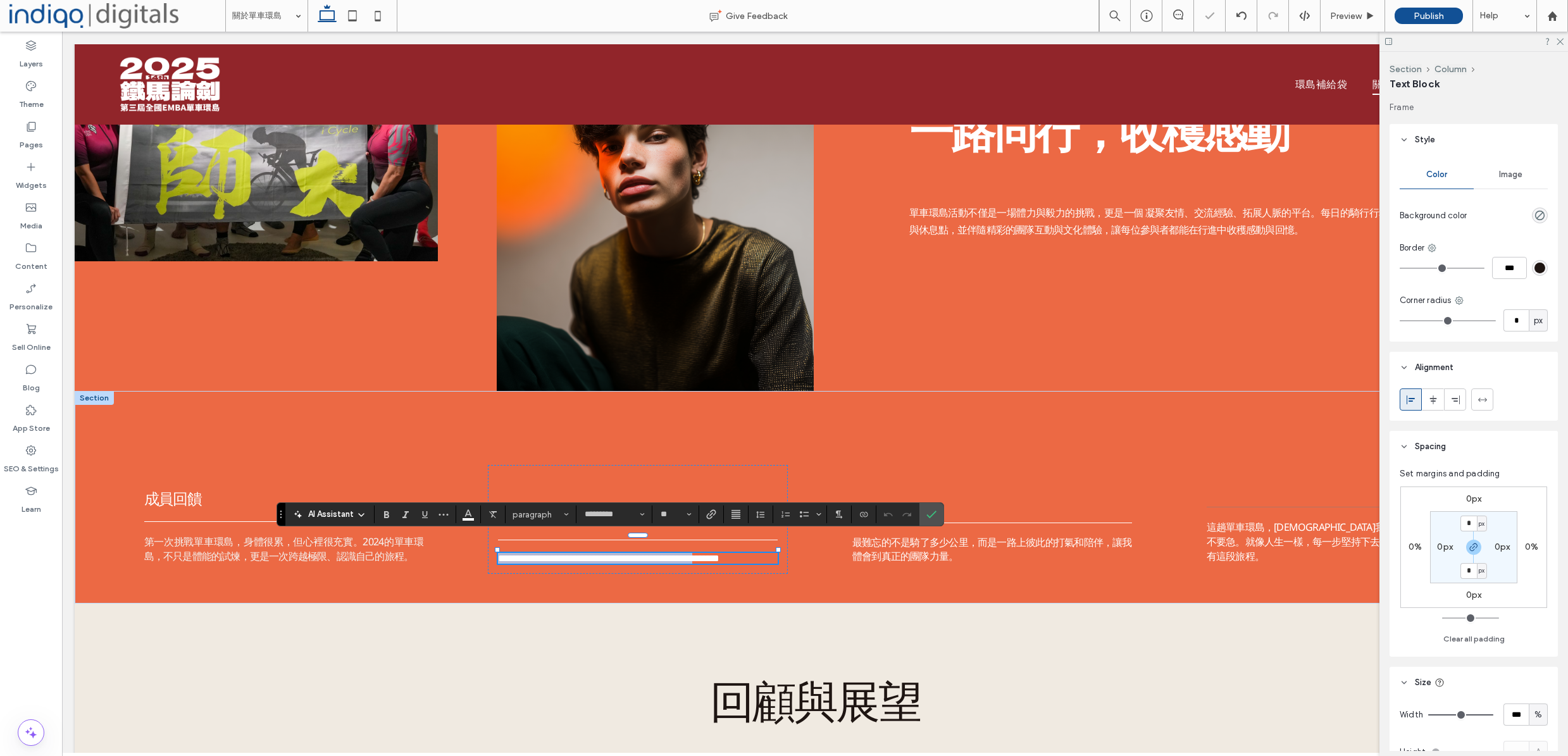
click at [700, 554] on span "**********" at bounding box center [609, 558] width 222 height 10
click at [635, 515] on input "*********" at bounding box center [610, 514] width 54 height 11
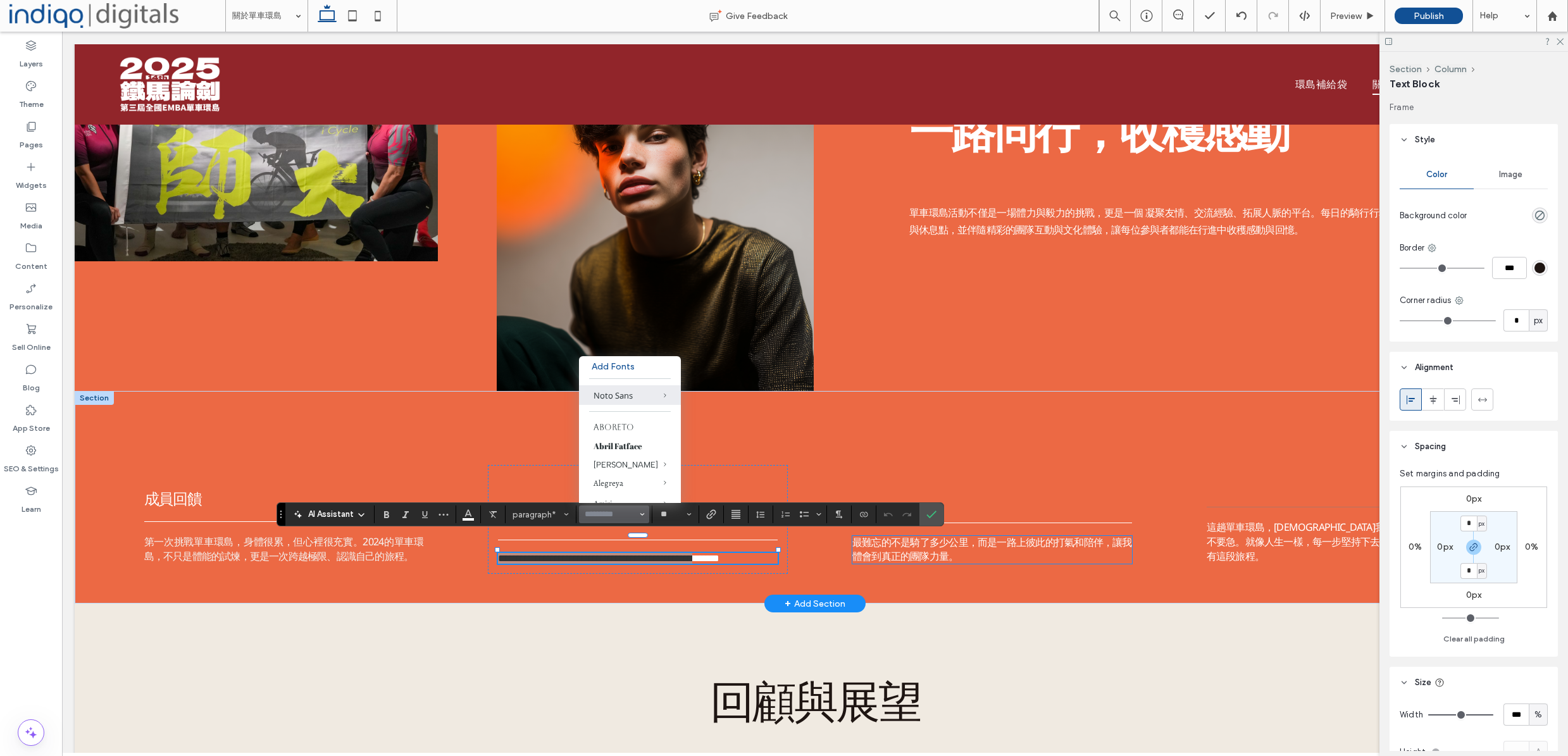
click at [934, 549] on span "最難忘的不是騎了多少公里，而是一路上彼此的打氣和陪伴，讓我體會到真正的團隊力量。" at bounding box center [991, 550] width 280 height 27
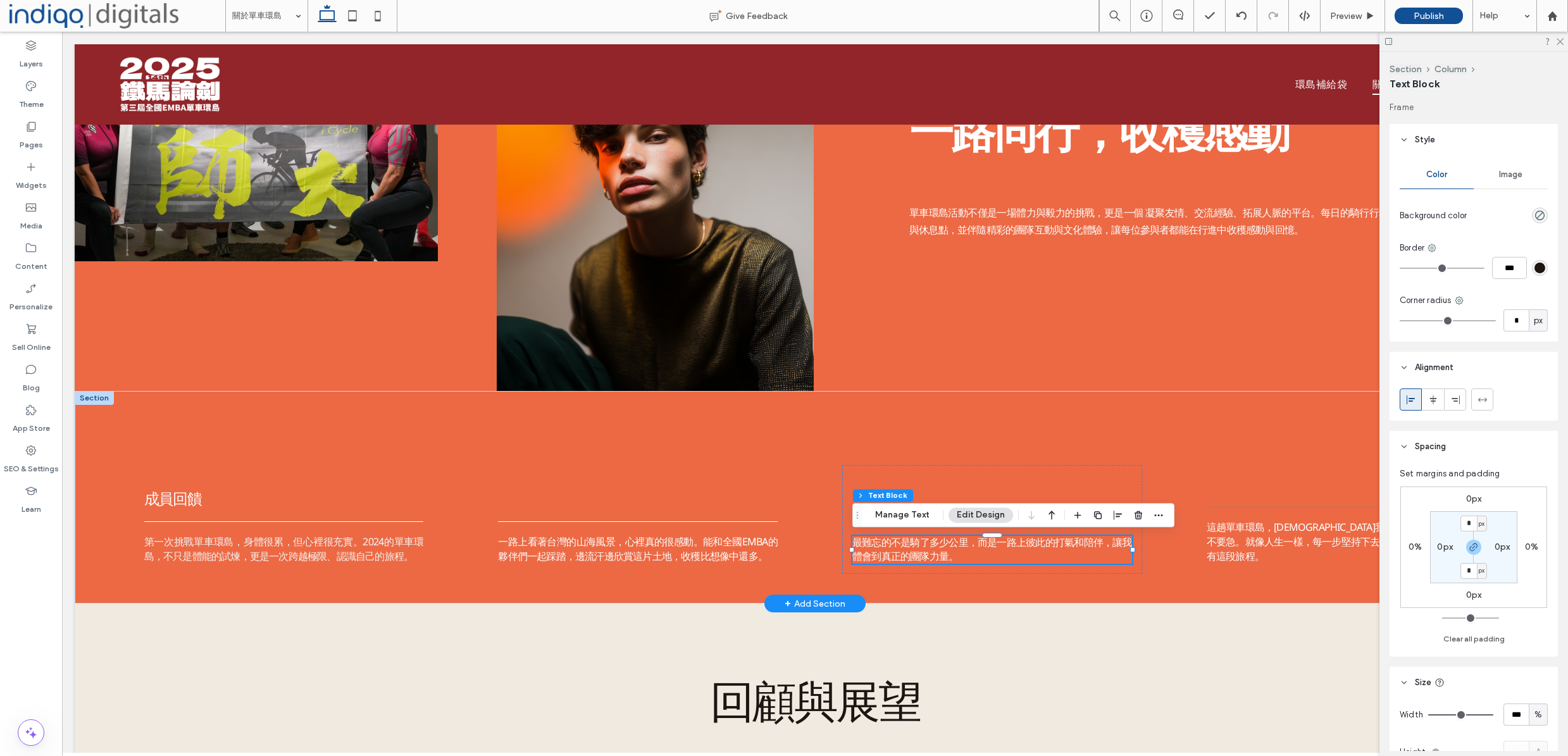
click at [934, 549] on div "最難忘的不是騎了多少公里，而是一路上彼此的打氣和陪伴，讓我體會到真正的團隊力量。" at bounding box center [991, 550] width 280 height 28
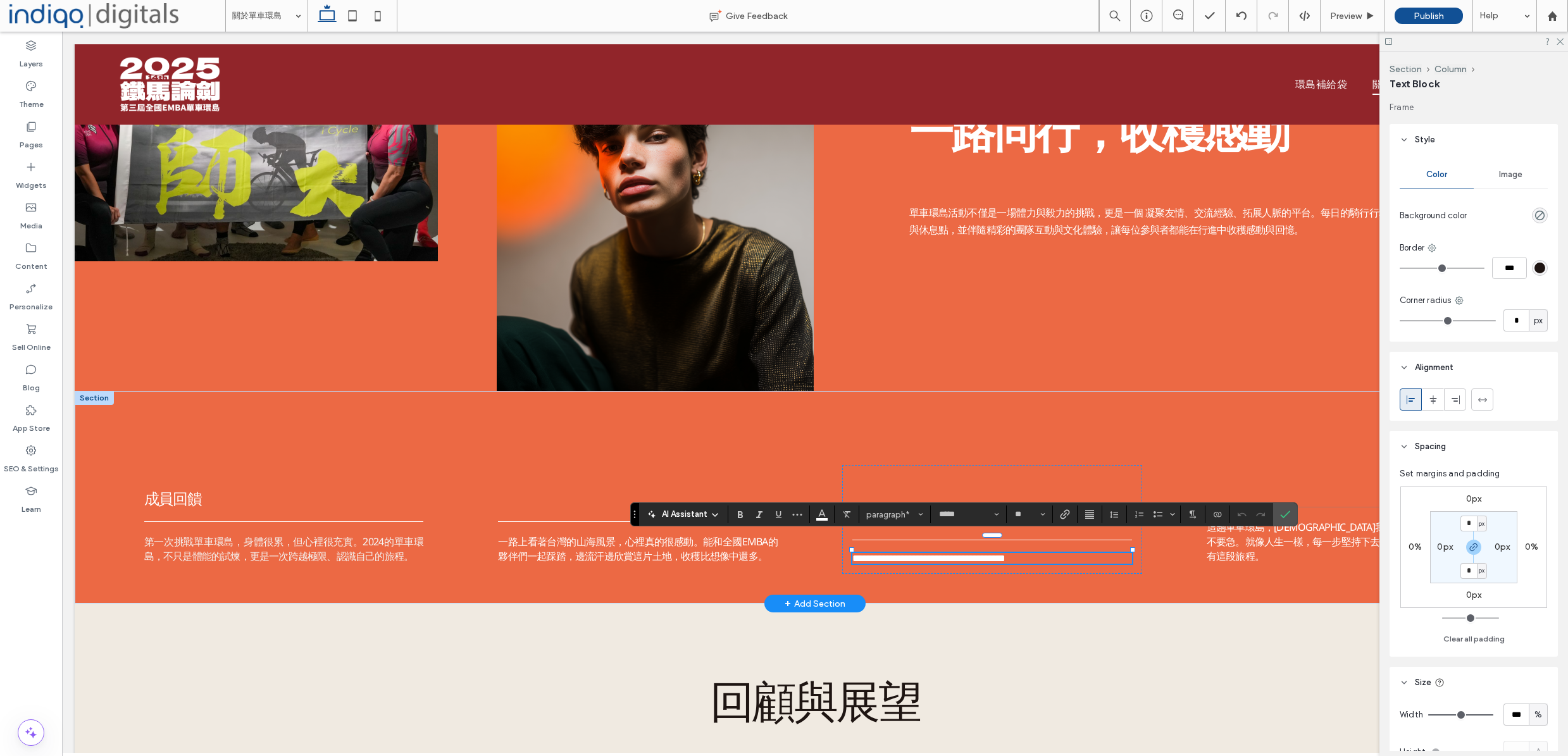
click at [934, 553] on span "**********" at bounding box center [928, 558] width 153 height 10
click at [988, 509] on input "*****" at bounding box center [965, 514] width 54 height 11
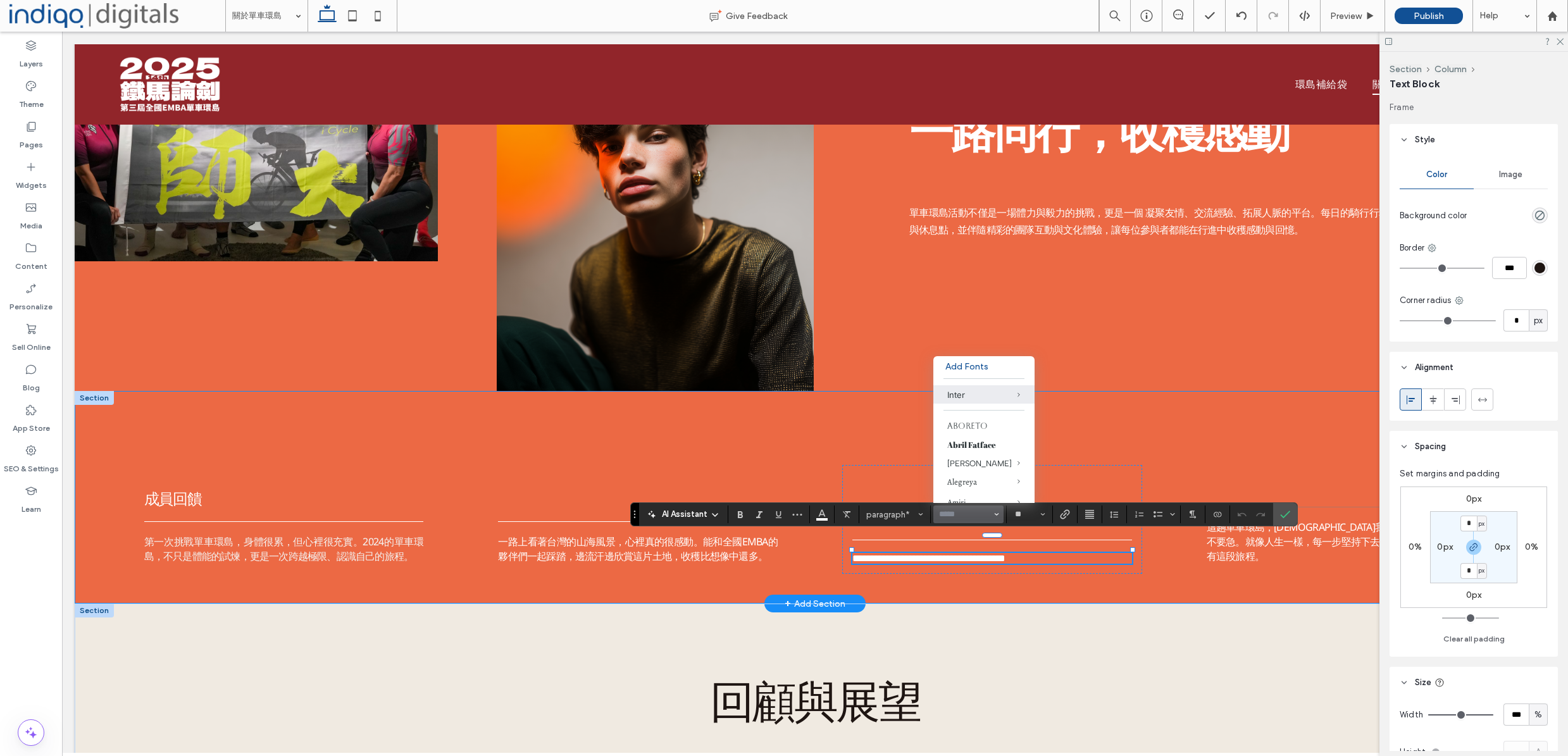
click at [1046, 615] on div "回顧與展望 過往活動中，車隊沿途的夕陽海岸、山林蜿蜒的公路、熱情的在地民眾，都成為難忘的瞬間； 而對未來，活動將持續推廣健康生活、企業精神與環島文化，吸引更多…" at bounding box center [815, 726] width 1481 height 247
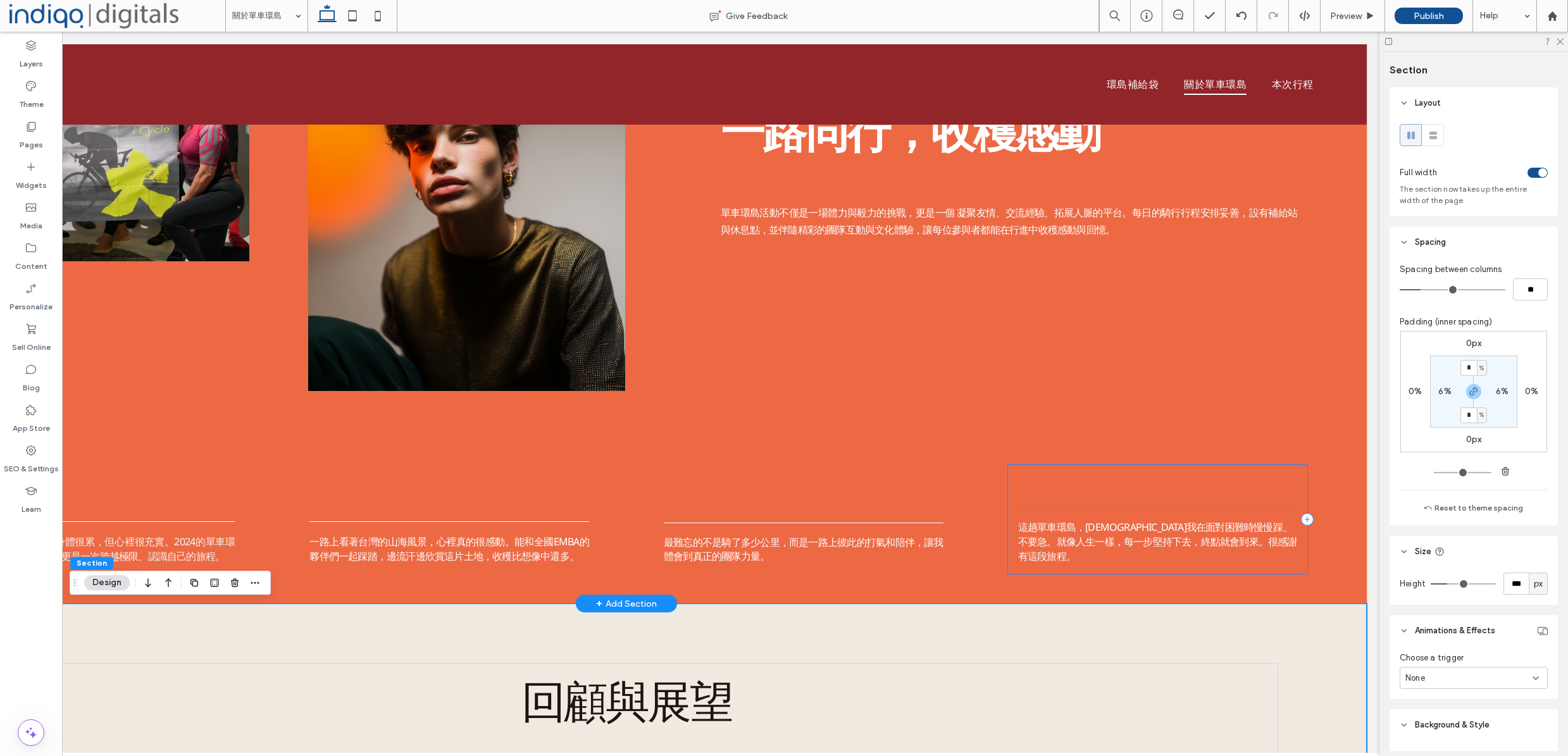
scroll to position [0, 188]
click at [1114, 510] on div at bounding box center [1158, 507] width 280 height 7
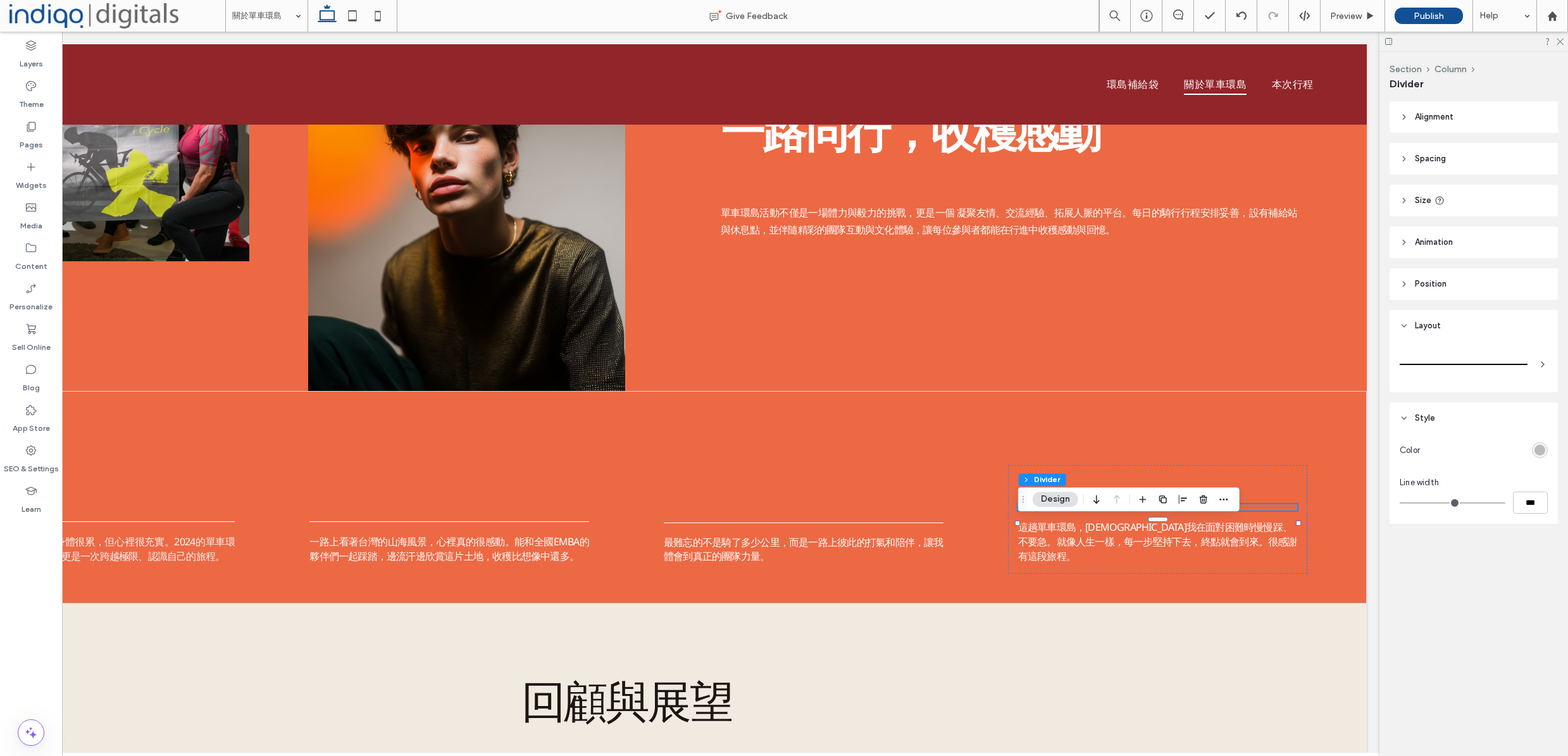
click at [1540, 458] on div at bounding box center [1486, 449] width 122 height 22
click at [1541, 452] on div "rgba(128, 128, 128, 0.5)" at bounding box center [1539, 449] width 11 height 11
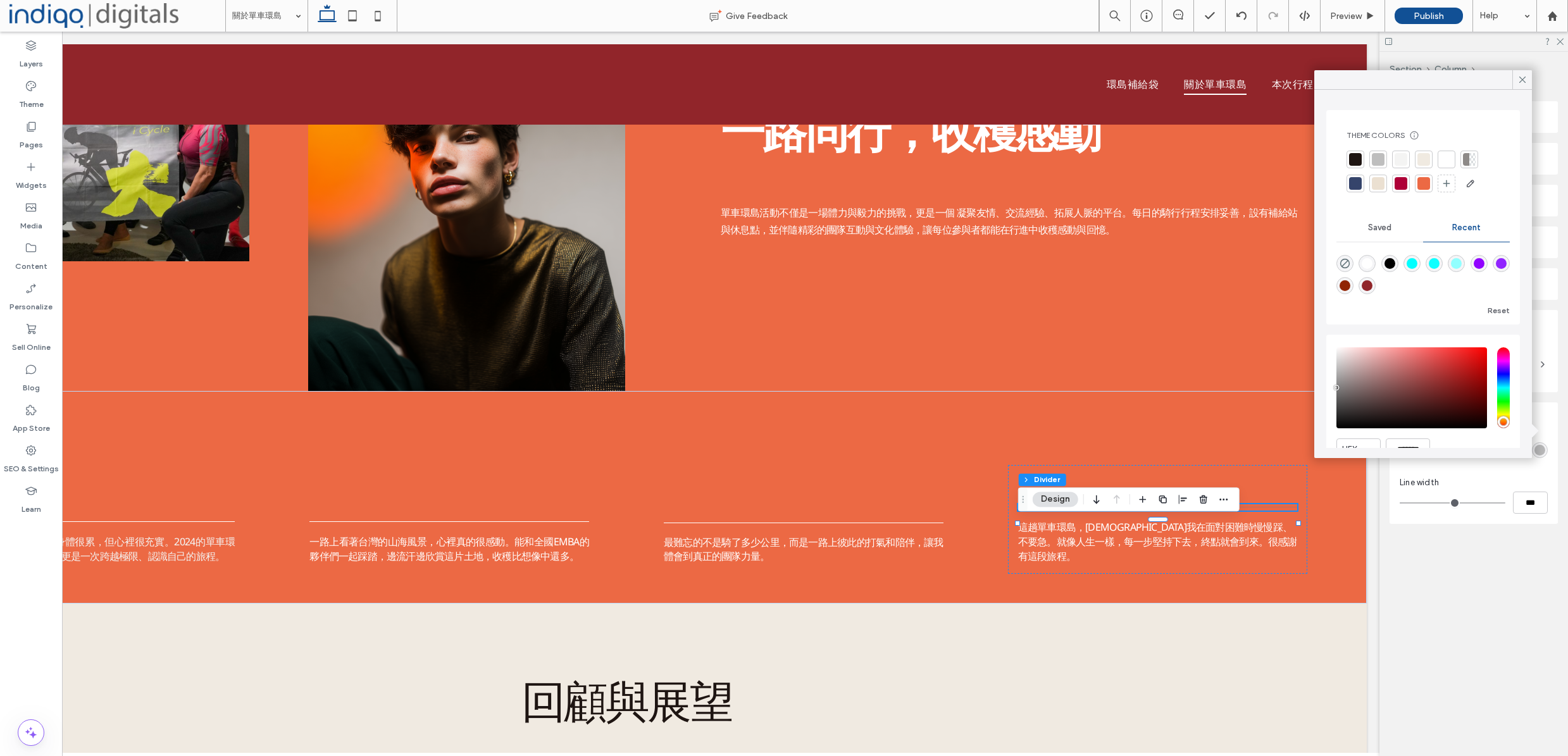
click at [1361, 265] on div "rgba(255, 255, 255, 1)" at bounding box center [1367, 264] width 17 height 17
type input "*******"
type input "***"
type input "****"
drag, startPoint x: 1184, startPoint y: 659, endPoint x: 1166, endPoint y: 654, distance: 18.7
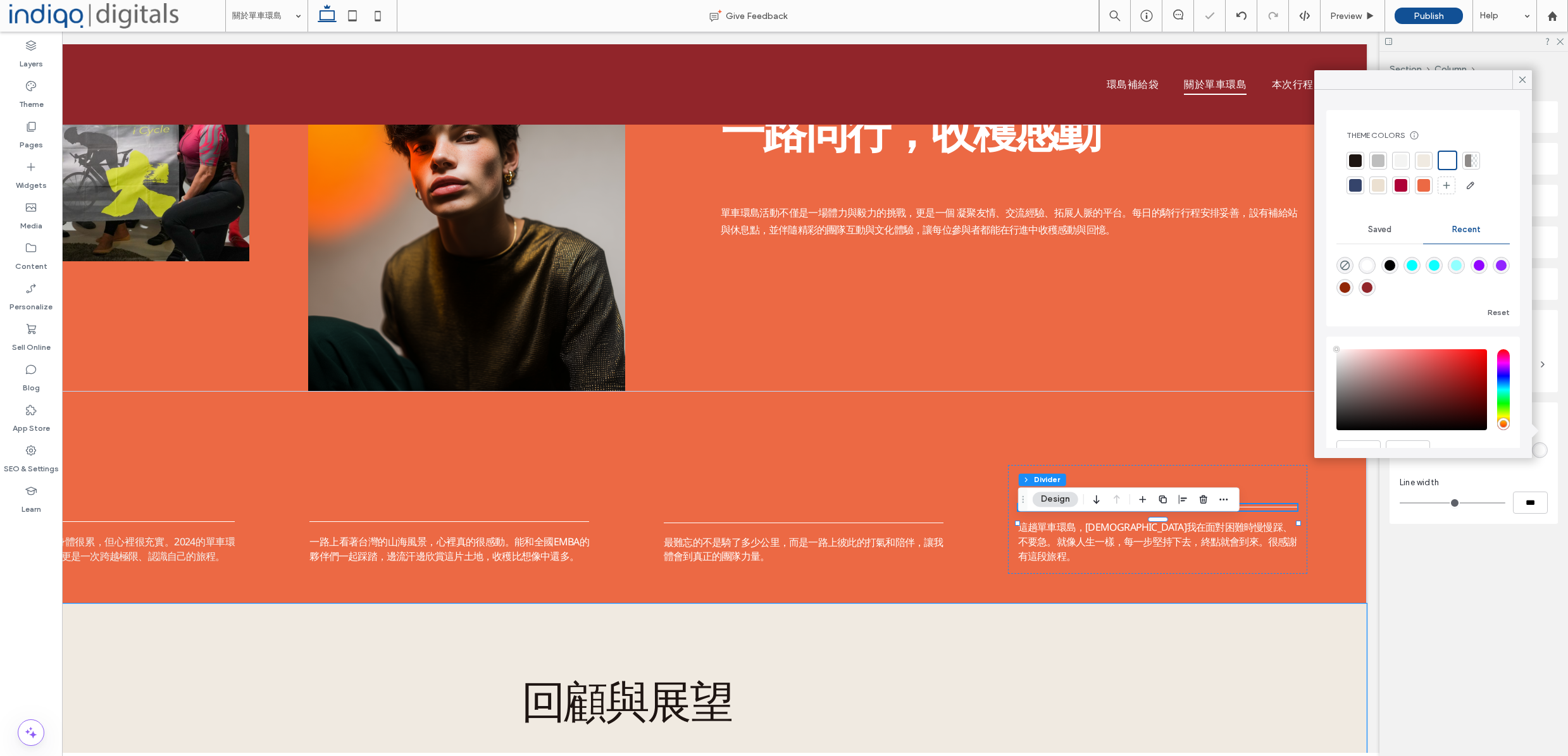
click at [1183, 659] on div "回顧與展望 過往活動中，車隊沿途的夕陽海岸、山林蜿蜒的公路、熱情的在地民眾，都成為難忘的瞬間； 而對未來，活動將持續推廣健康生活、企業精神與環島文化，吸引更多…" at bounding box center [626, 726] width 1481 height 247
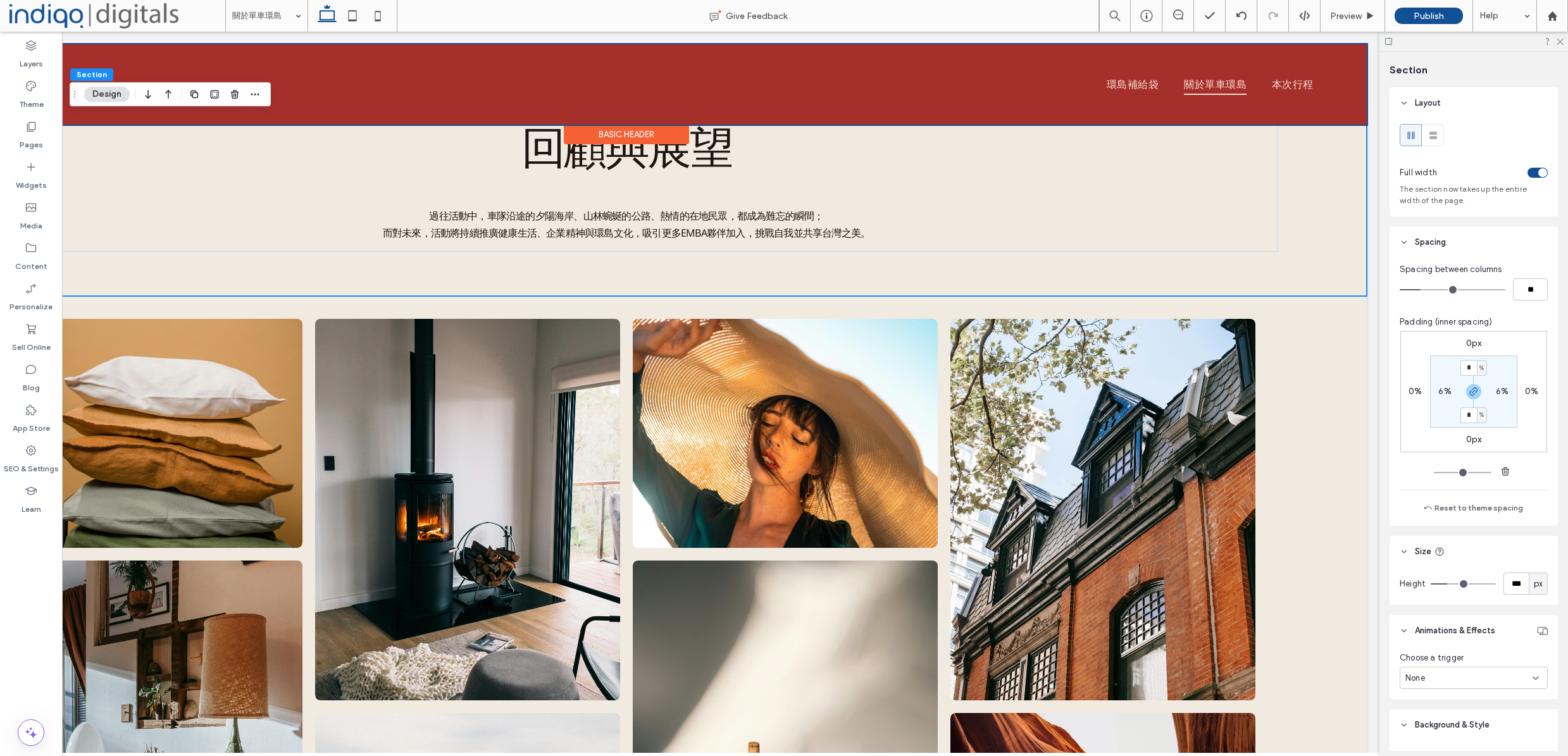
click at [1121, 85] on div at bounding box center [626, 84] width 1481 height 80
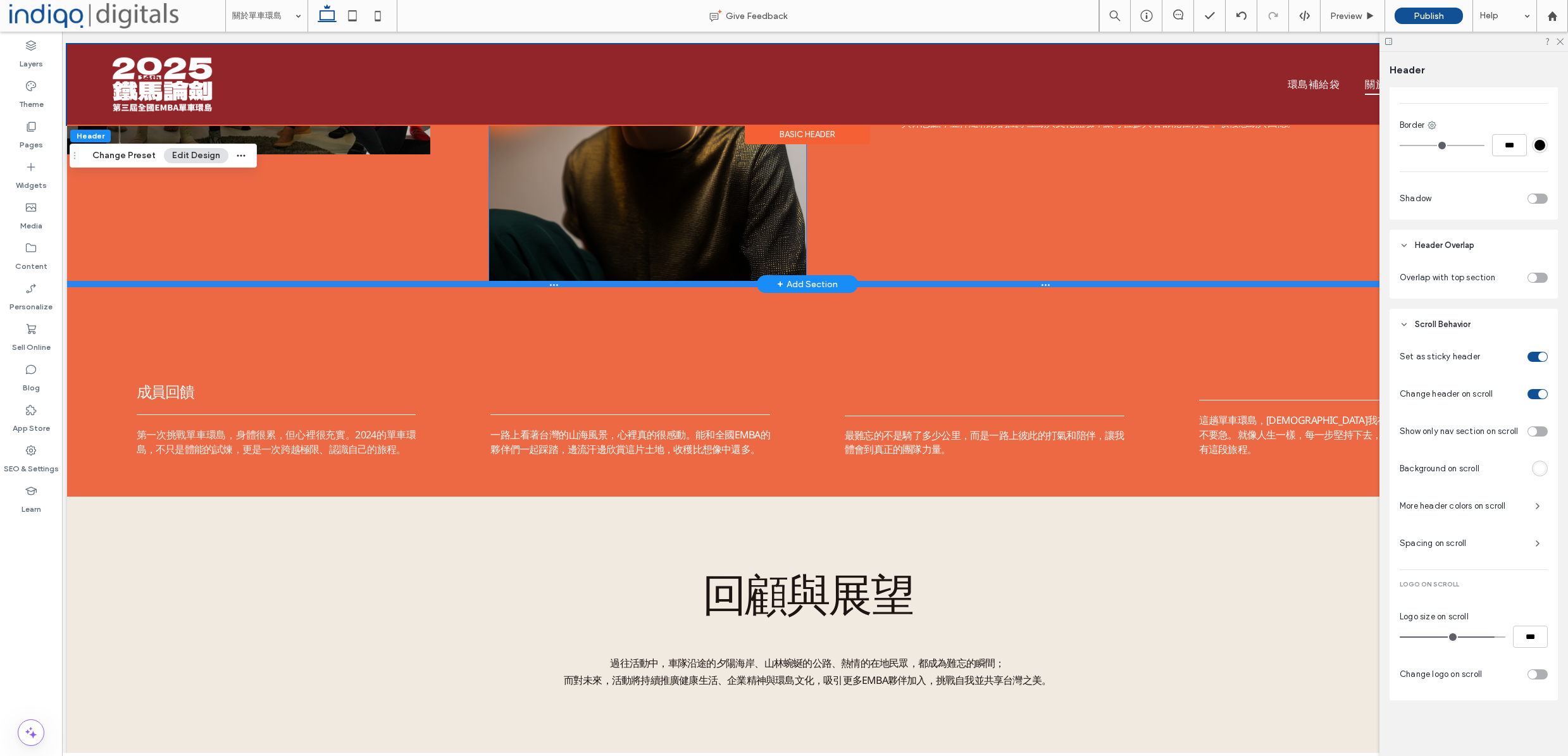
scroll to position [0, 9]
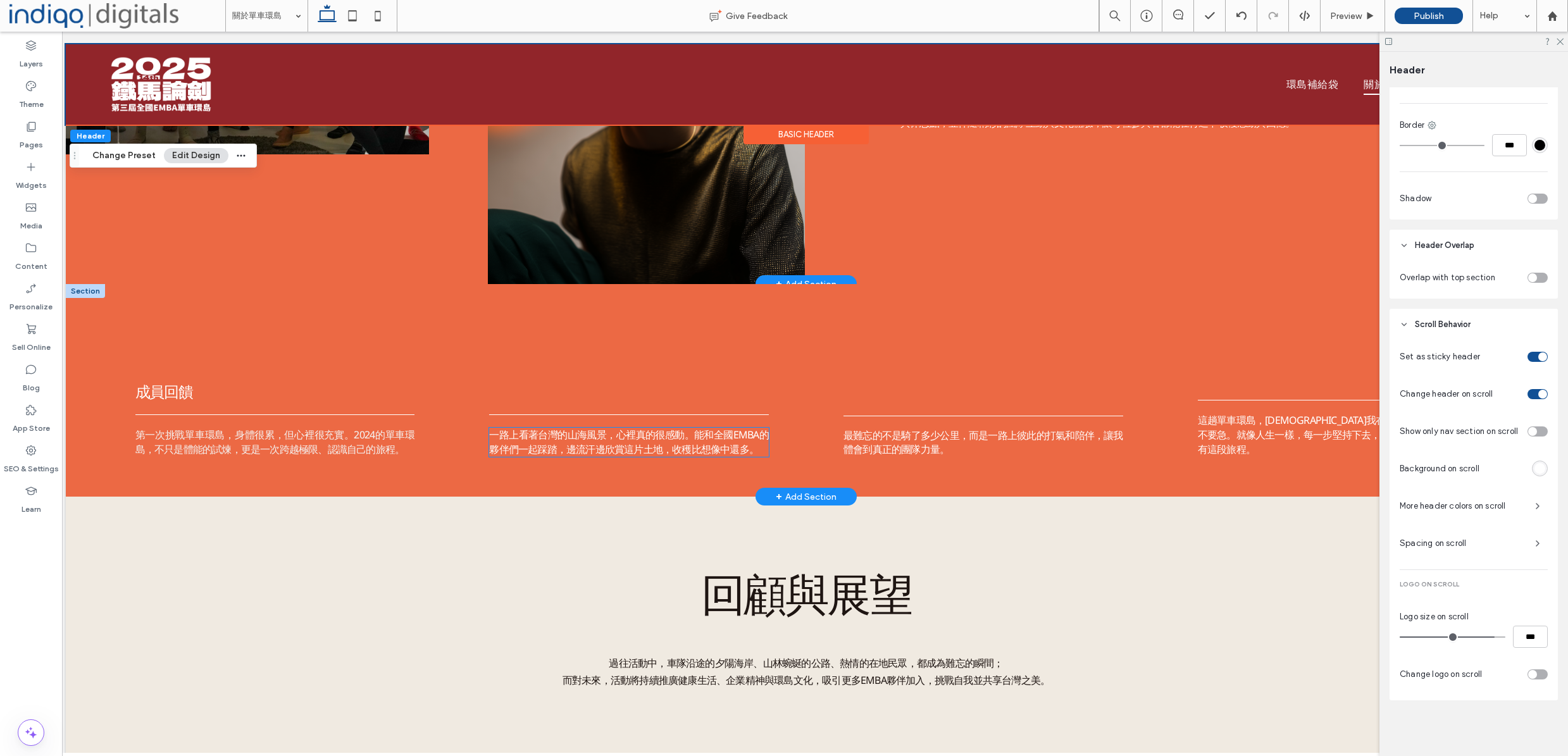
click at [740, 435] on span "一路上看著台灣的山海風景，心裡真的很感動。能和全國EMBA的夥伴們一起踩踏，邊流汗邊欣賞這片土地，收穫比想像中還多。" at bounding box center [629, 442] width 280 height 29
click at [739, 435] on div "一路上看著台灣的山海風景，心裡真的很感動。能和全國EMBA的夥伴們一起踩踏，邊流汗邊欣賞這片土地，收穫比想像中還多。" at bounding box center [629, 442] width 280 height 29
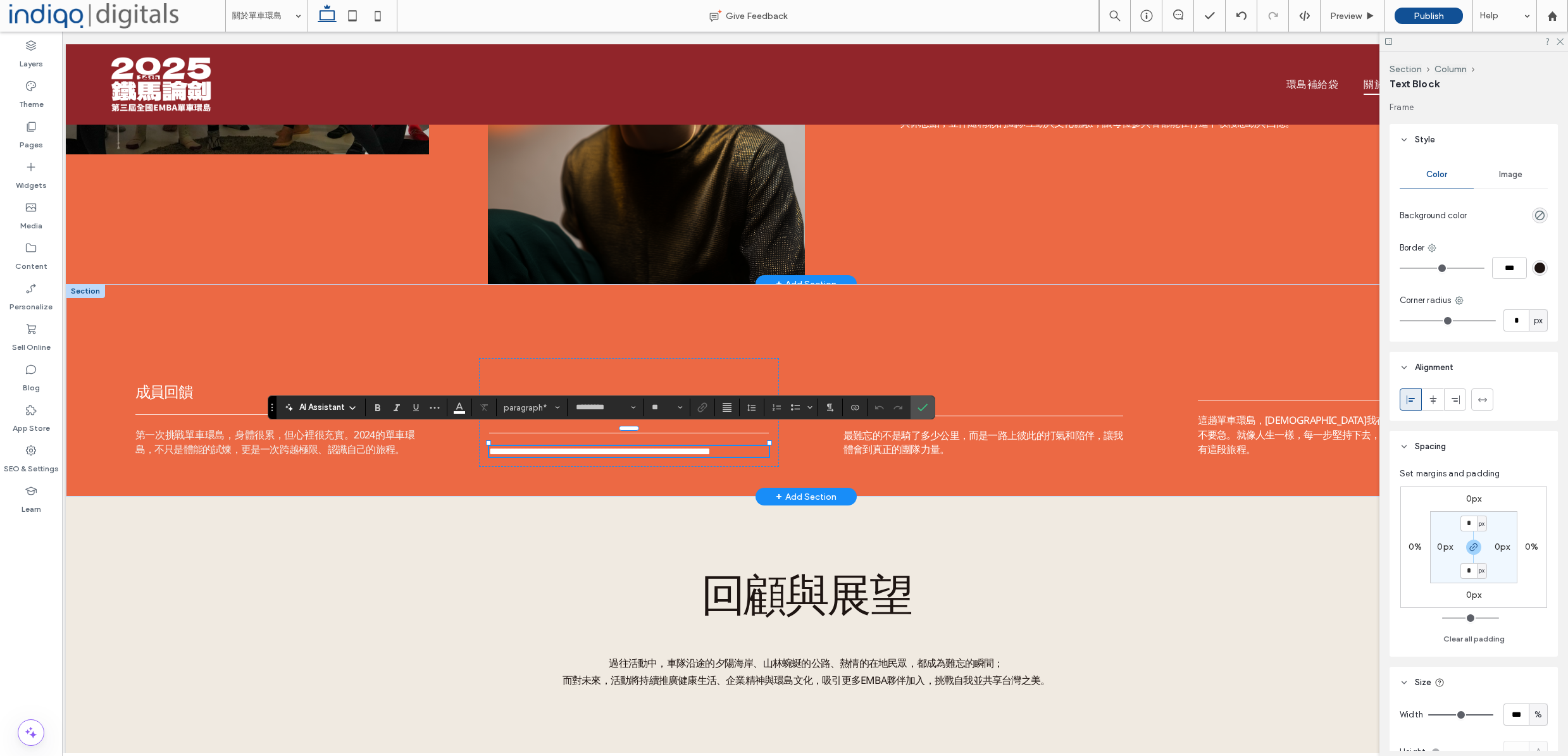
click at [710, 446] on span "**********" at bounding box center [600, 451] width 222 height 10
drag, startPoint x: 712, startPoint y: 439, endPoint x: 761, endPoint y: 435, distance: 49.2
click at [710, 446] on span "**********" at bounding box center [600, 451] width 222 height 10
drag, startPoint x: 513, startPoint y: 437, endPoint x: 527, endPoint y: 439, distance: 14.1
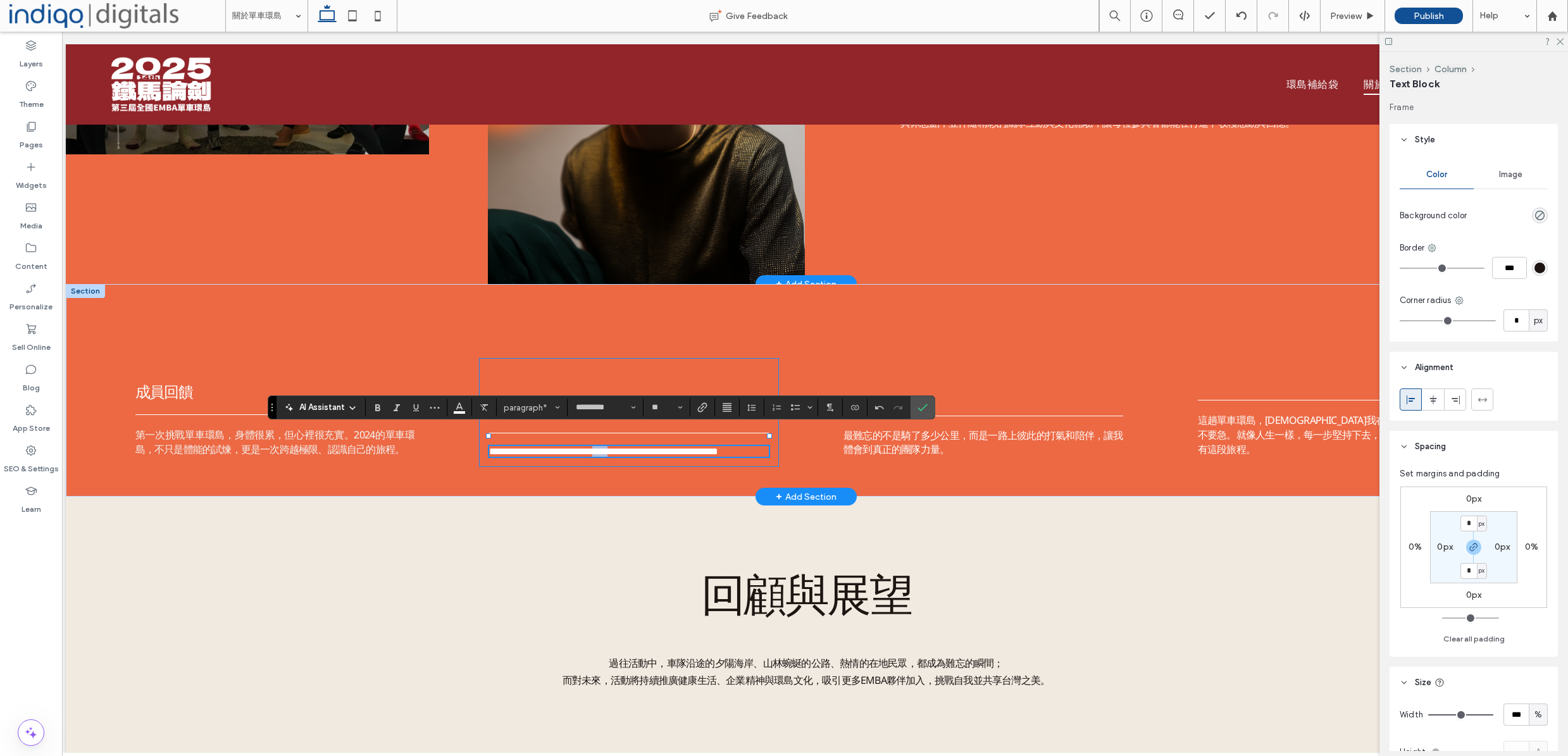
click at [483, 438] on div "**********" at bounding box center [629, 413] width 300 height 109
drag, startPoint x: 725, startPoint y: 439, endPoint x: 555, endPoint y: 446, distance: 170.1
click at [506, 452] on span "**********" at bounding box center [604, 451] width 229 height 10
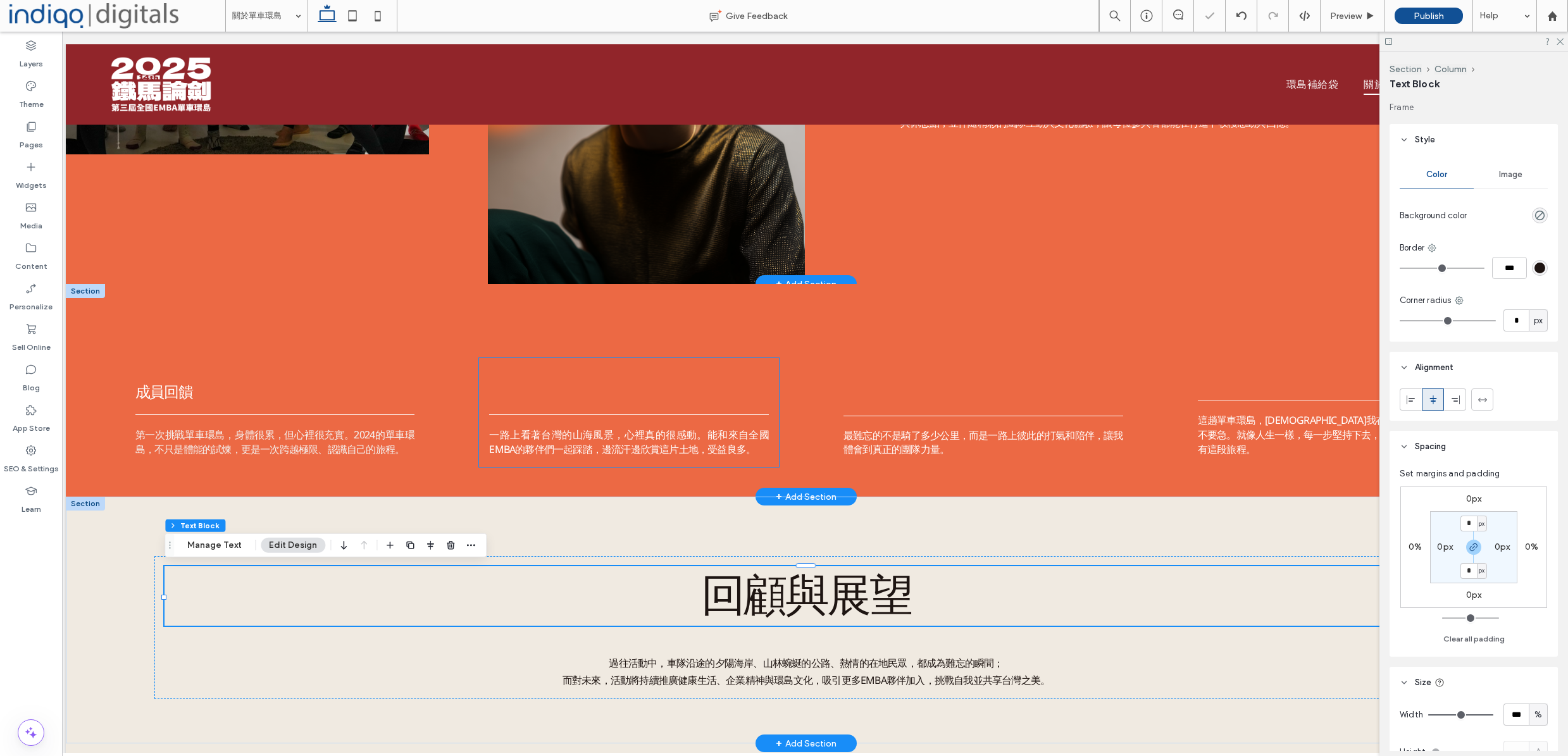
click at [730, 442] on span "一路上看著台灣的山海風景，心裡真的很感動。能和來自全國EMBA的夥伴們一起踩踏，邊流汗邊欣賞這片土地，受益良多。" at bounding box center [629, 442] width 280 height 29
click at [730, 442] on div "一路上看著台灣的山海風景，心裡真的很感動。能和來自全國EMBA的夥伴們一起踩踏，邊流汗邊欣賞這片土地，受益良多。" at bounding box center [629, 442] width 280 height 29
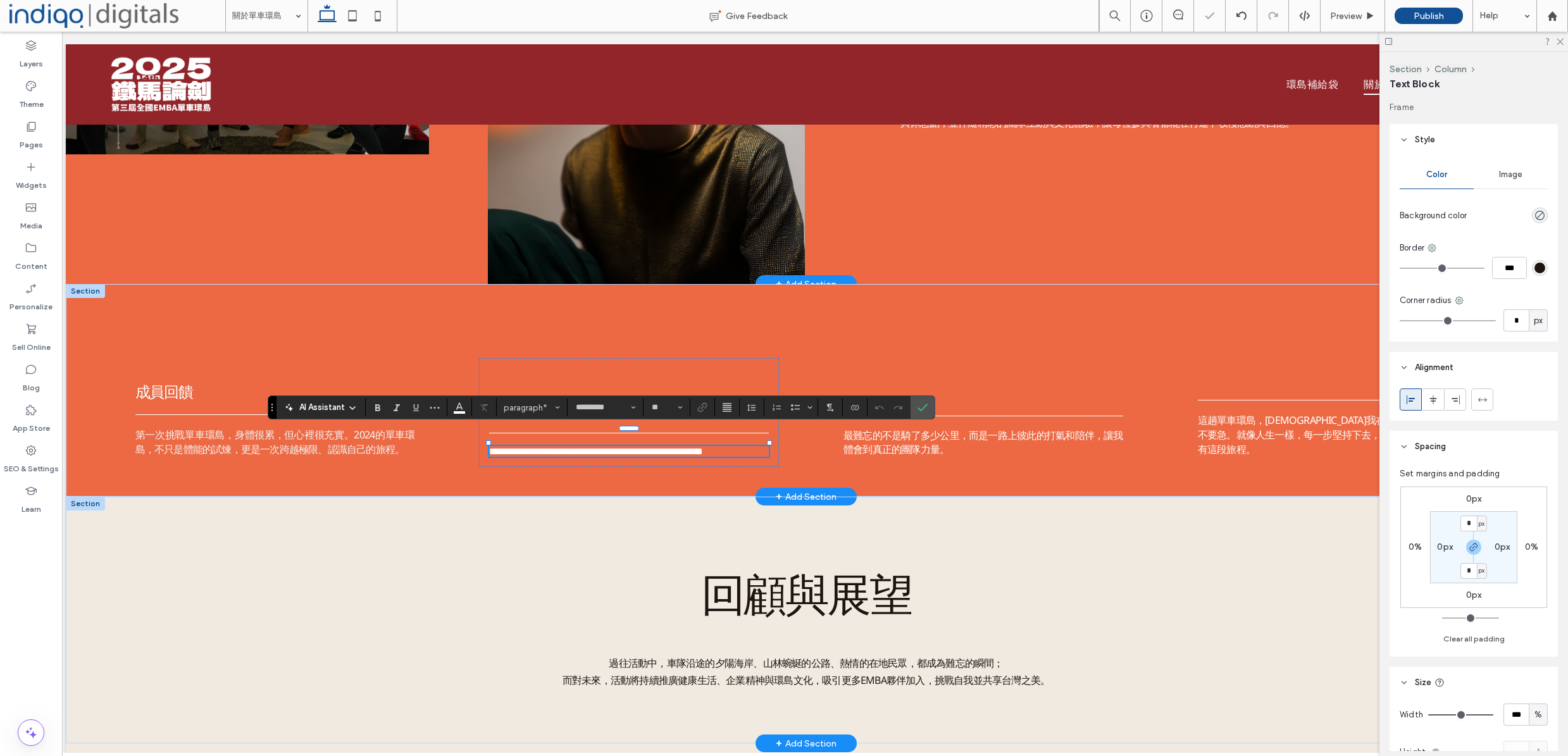
click at [703, 448] on span "**********" at bounding box center [597, 451] width 214 height 10
drag, startPoint x: 709, startPoint y: 451, endPoint x: 742, endPoint y: 449, distance: 33.1
click at [703, 450] on span "**********" at bounding box center [597, 451] width 214 height 10
drag, startPoint x: 745, startPoint y: 453, endPoint x: 1030, endPoint y: 129, distance: 431.5
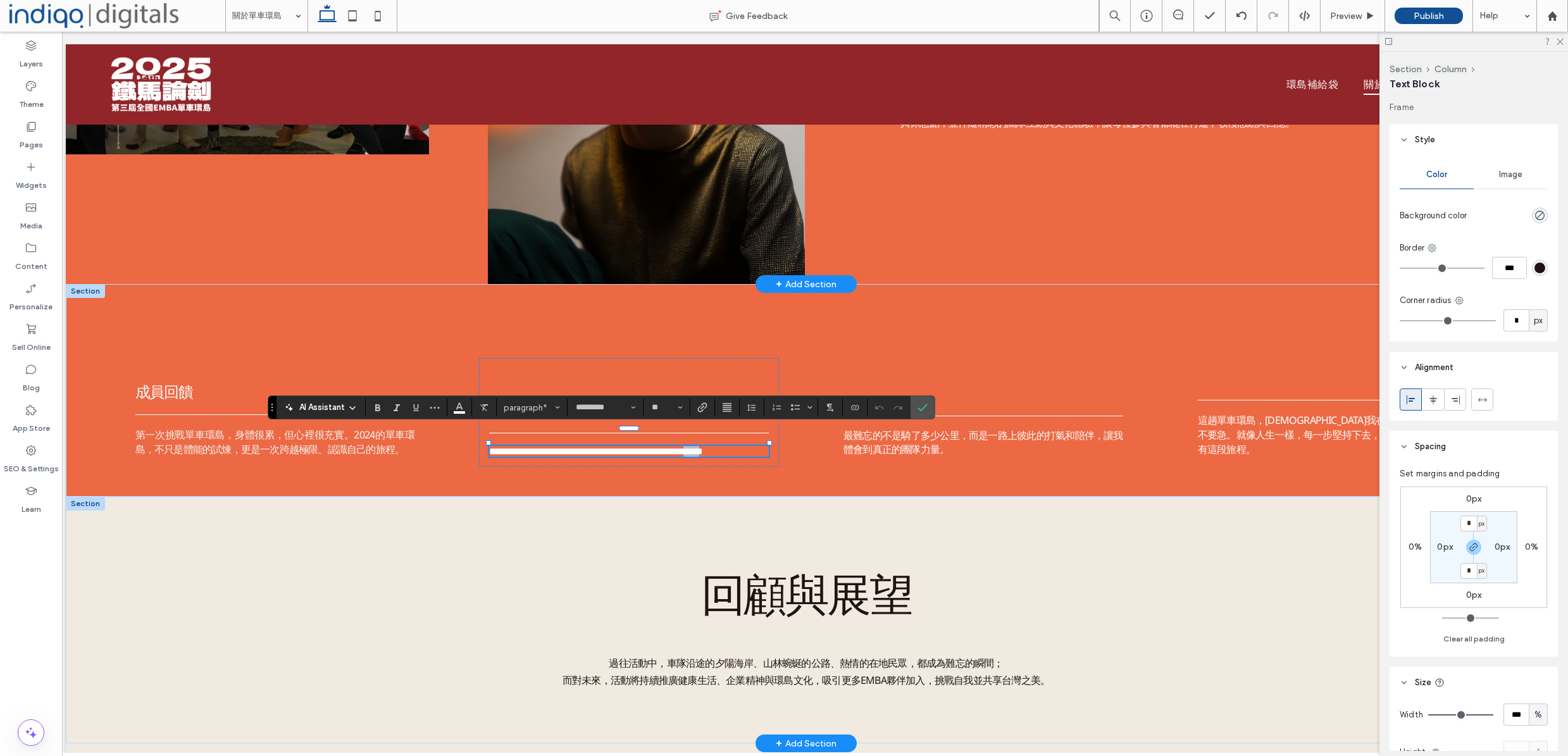
click at [703, 454] on span "**********" at bounding box center [597, 451] width 214 height 10
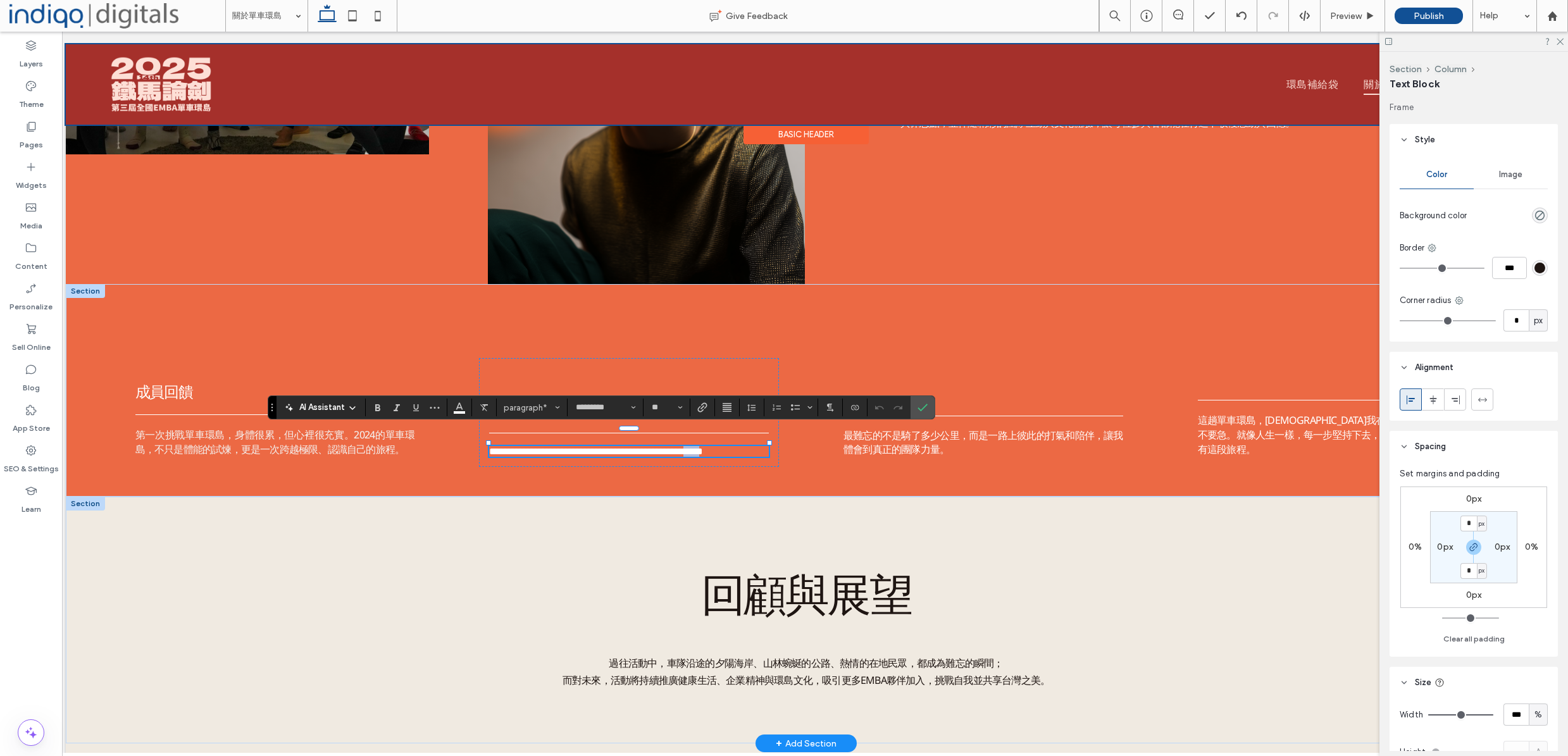
copy span "****"
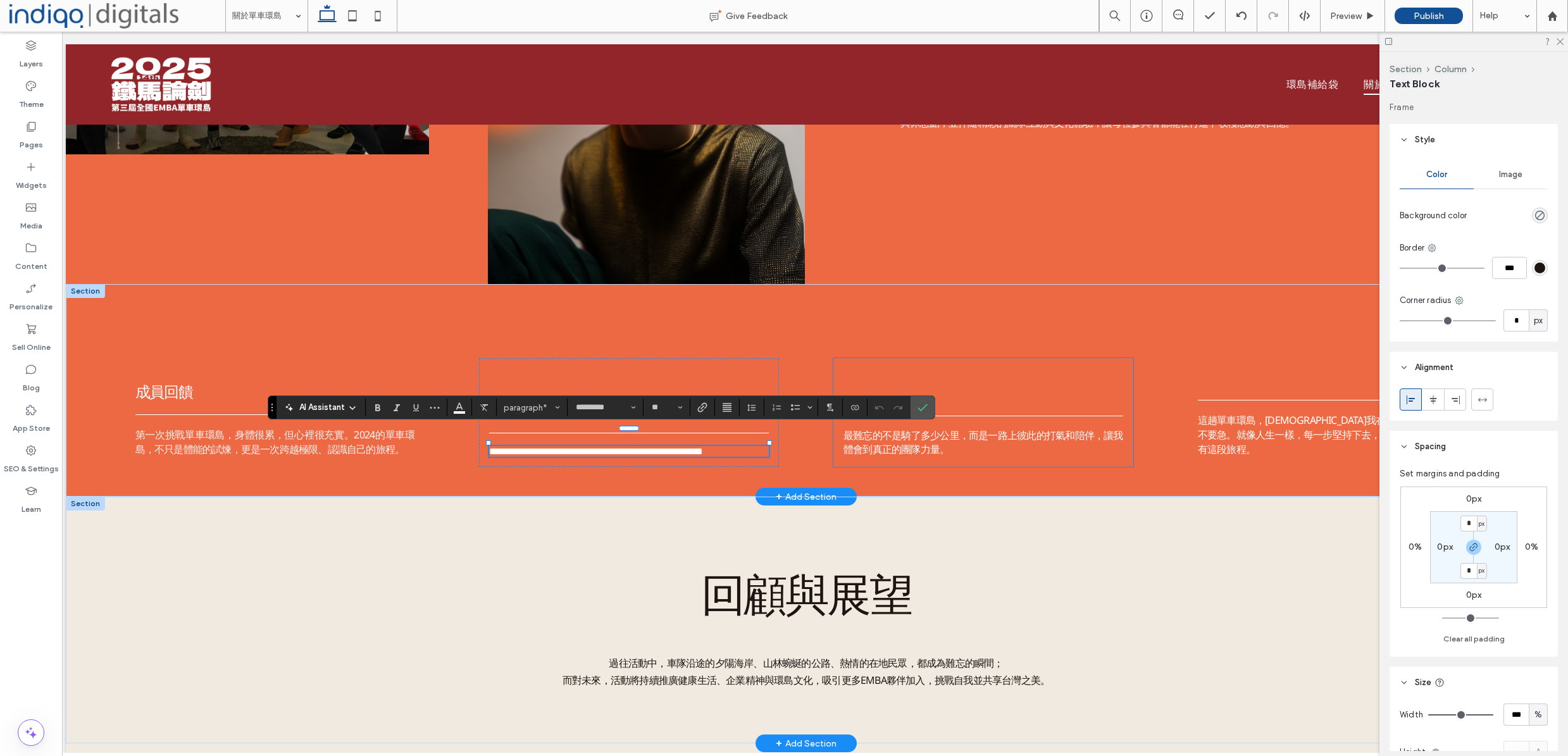
type input "*****"
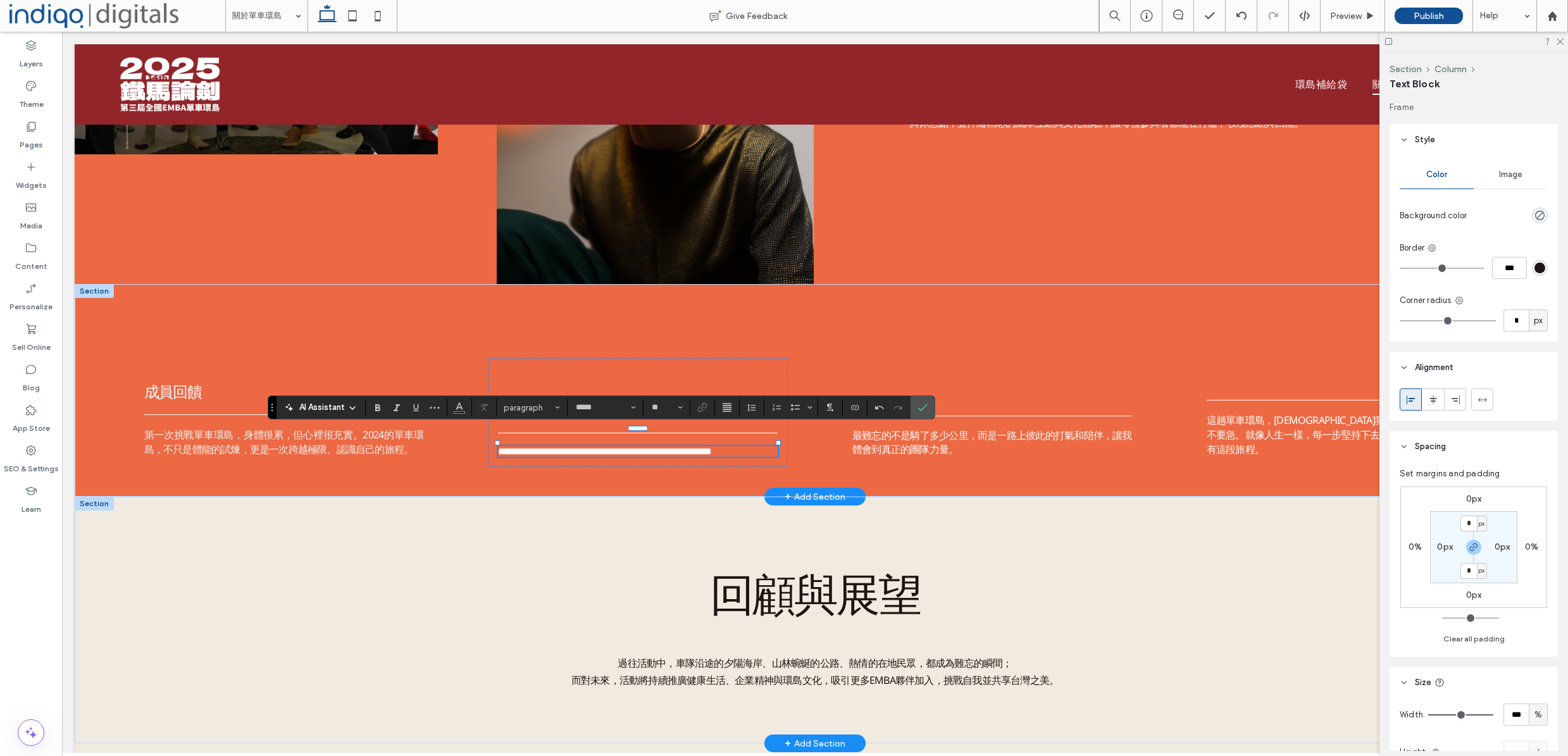
click at [777, 450] on div at bounding box center [777, 443] width 1 height 28
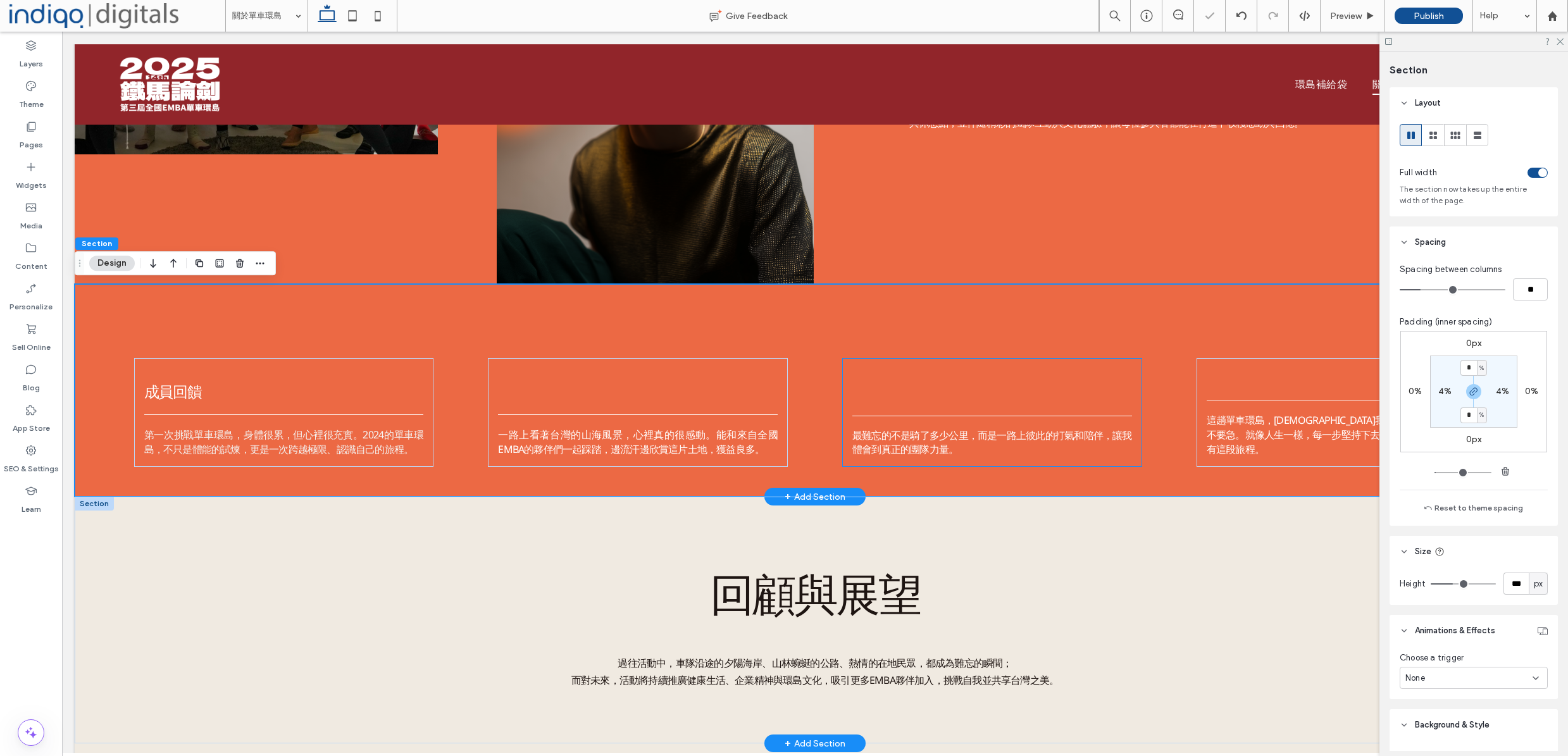
click at [847, 461] on div "最難忘的不是騎了多少公里，而是一路上彼此的打氣和陪伴，讓我體會到真正的團隊力量。" at bounding box center [992, 413] width 300 height 109
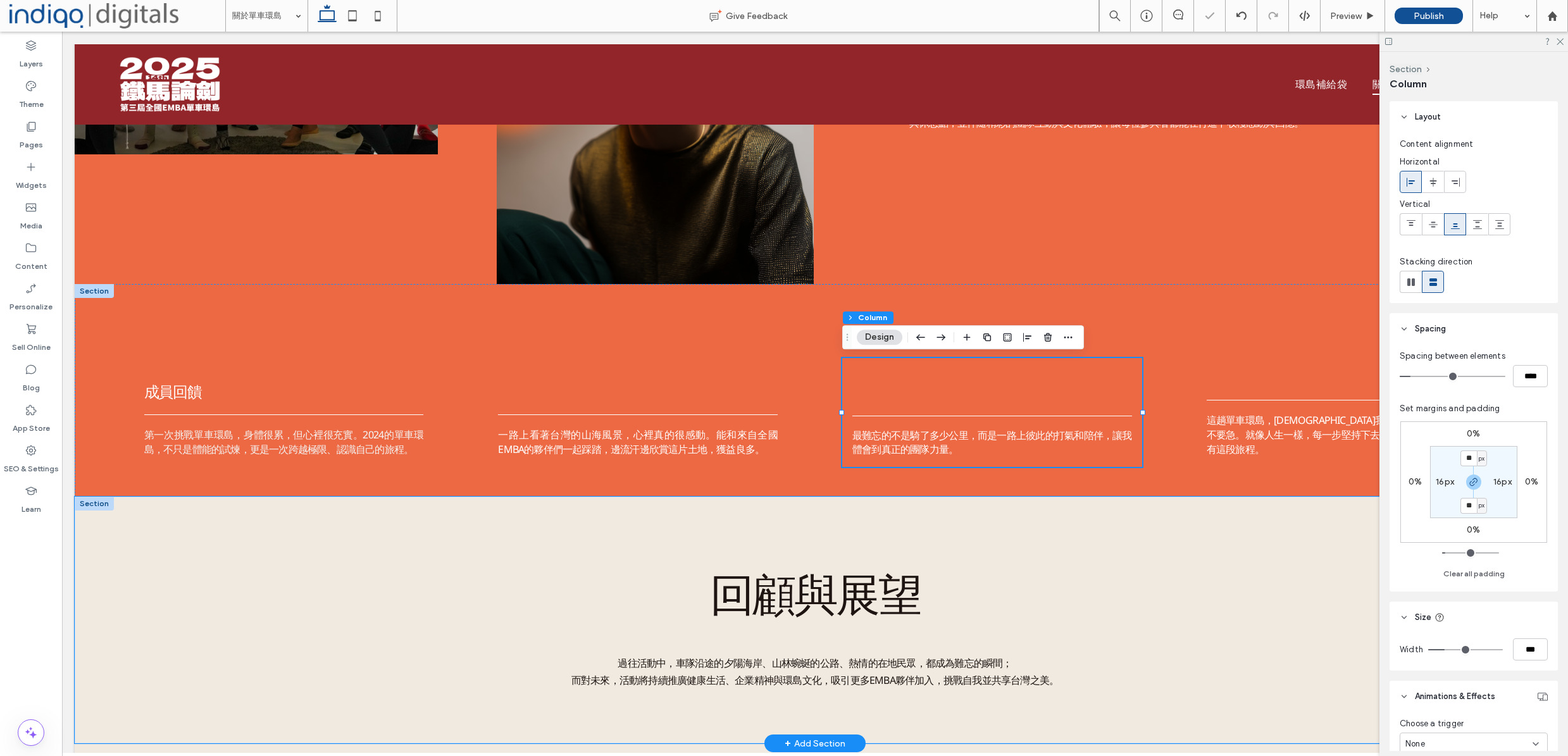
click at [975, 521] on div "回顧與展望 過往活動中，車隊沿途的夕陽海岸、山林蜿蜒的公路、熱情的在地民眾，都成為難忘的瞬間； 而對未來，活動將持續推廣健康生活、企業精神與環島文化，吸引更多…" at bounding box center [815, 620] width 1481 height 247
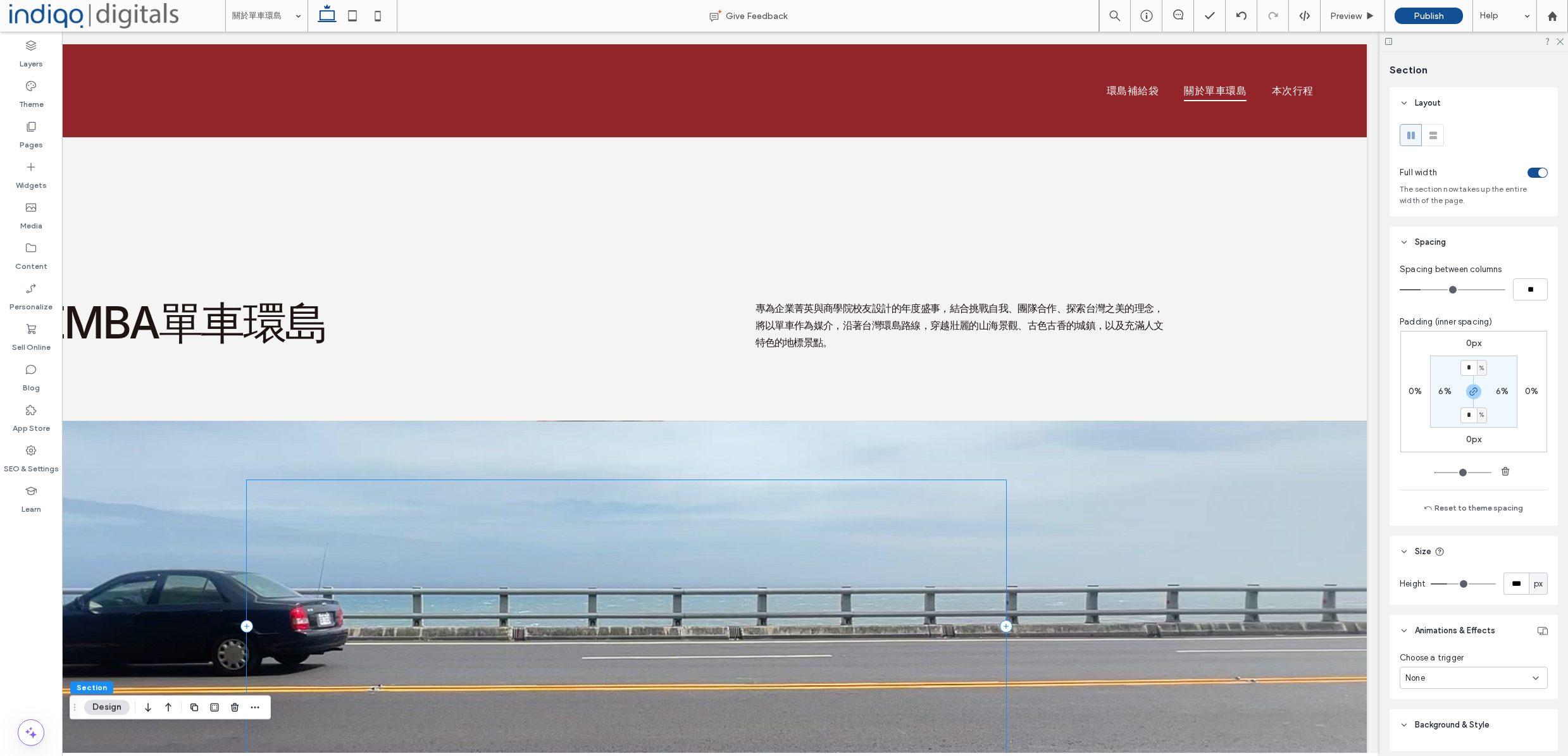
scroll to position [0, 188]
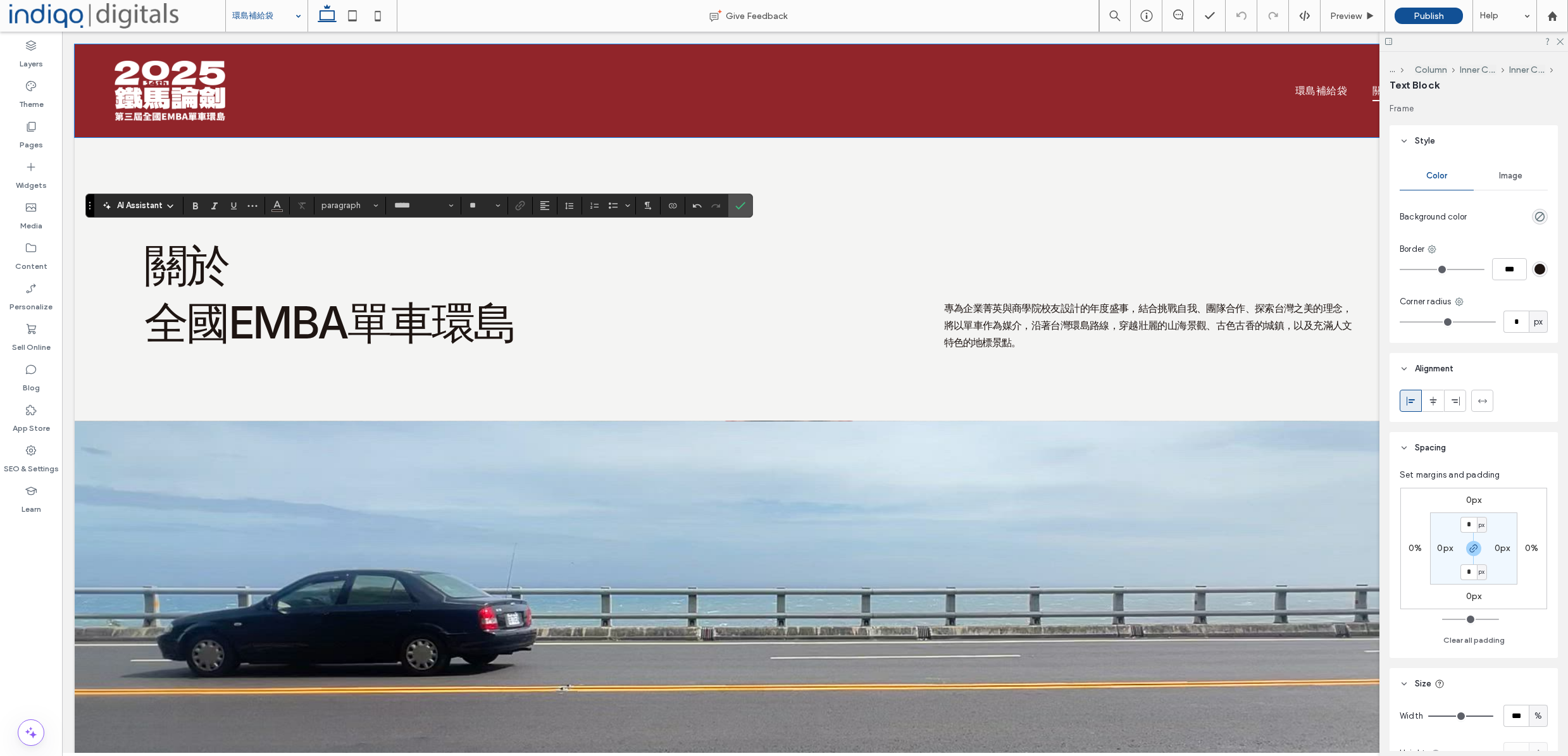
type input "**"
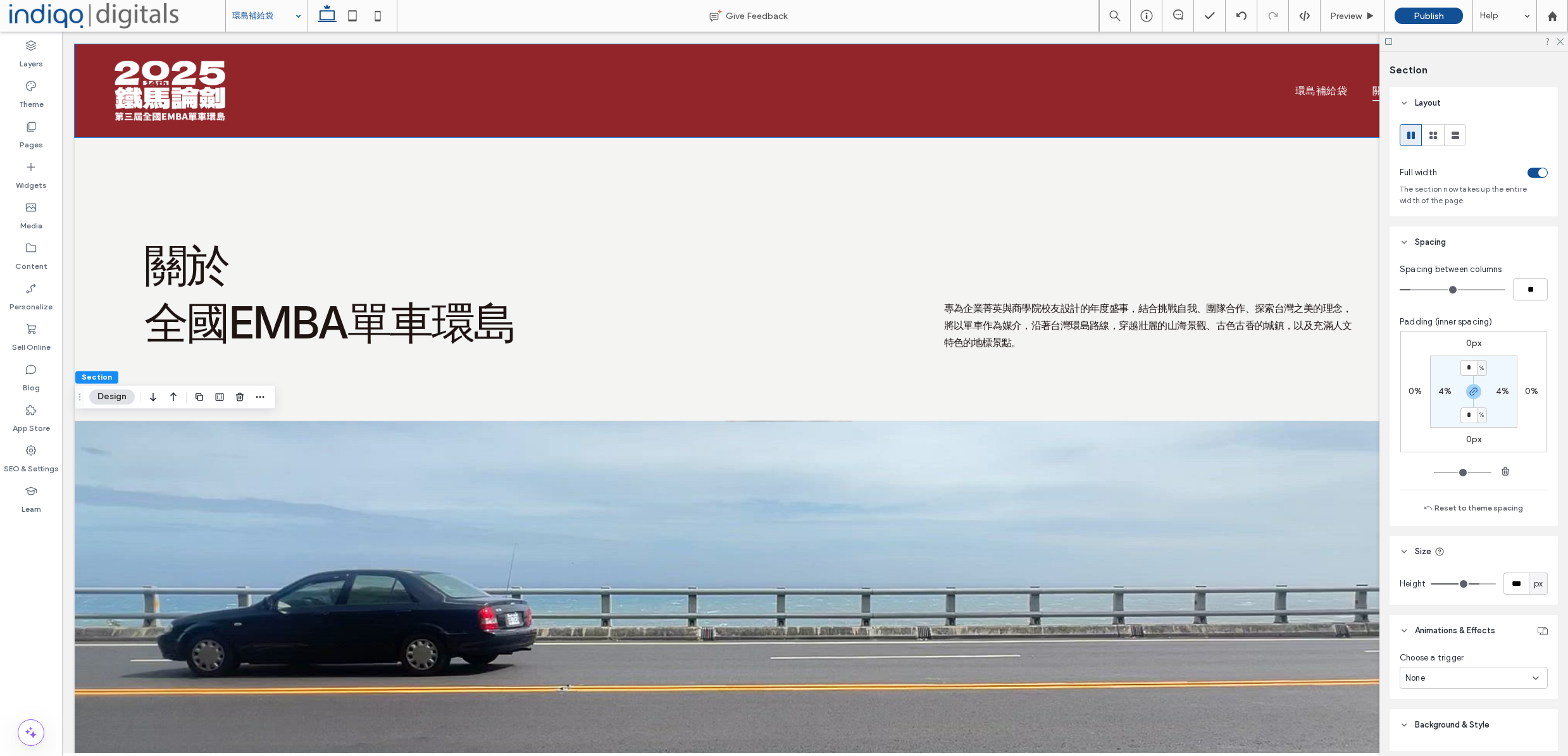
drag, startPoint x: 290, startPoint y: 14, endPoint x: 274, endPoint y: 27, distance: 20.6
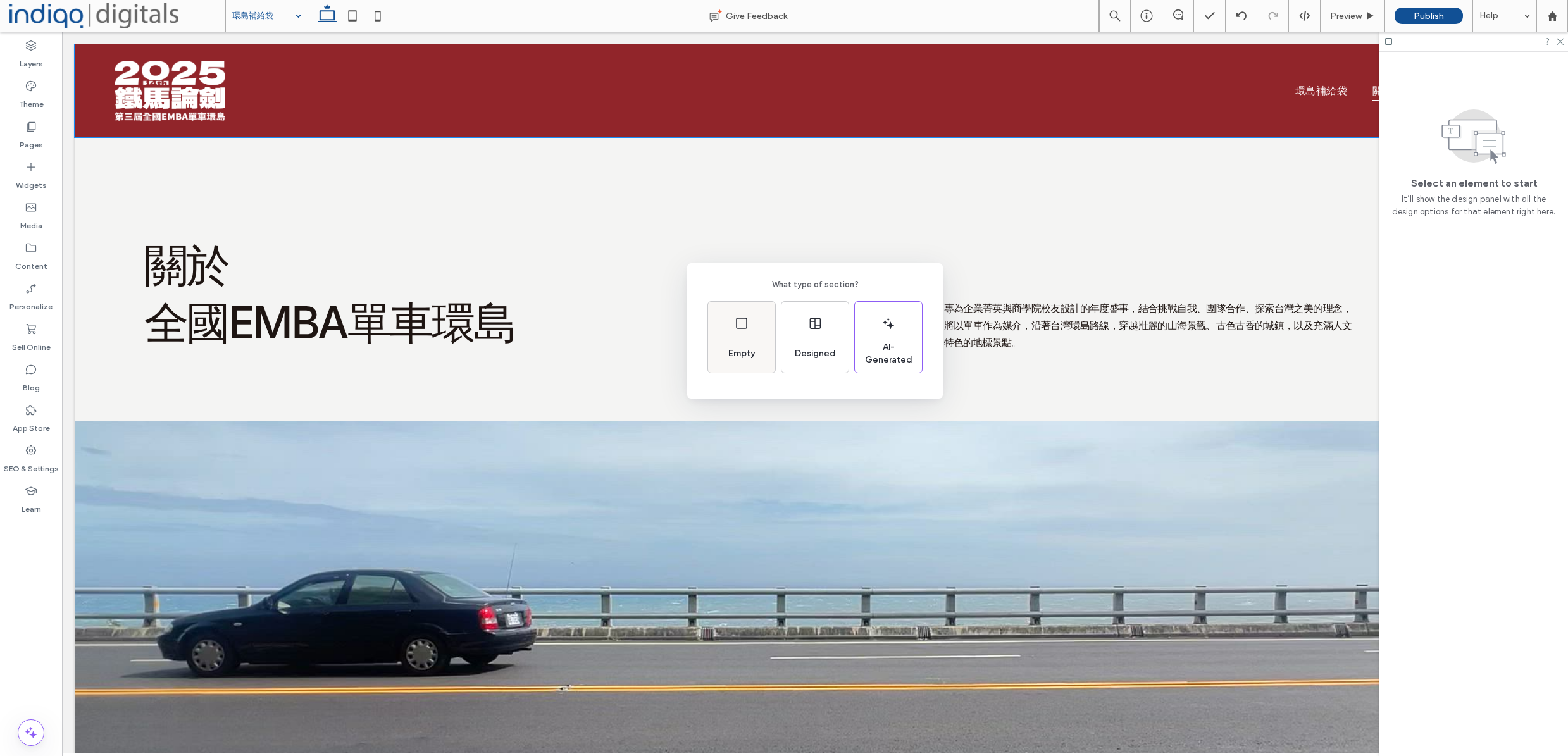
click at [741, 332] on div "Empty" at bounding box center [742, 337] width 67 height 71
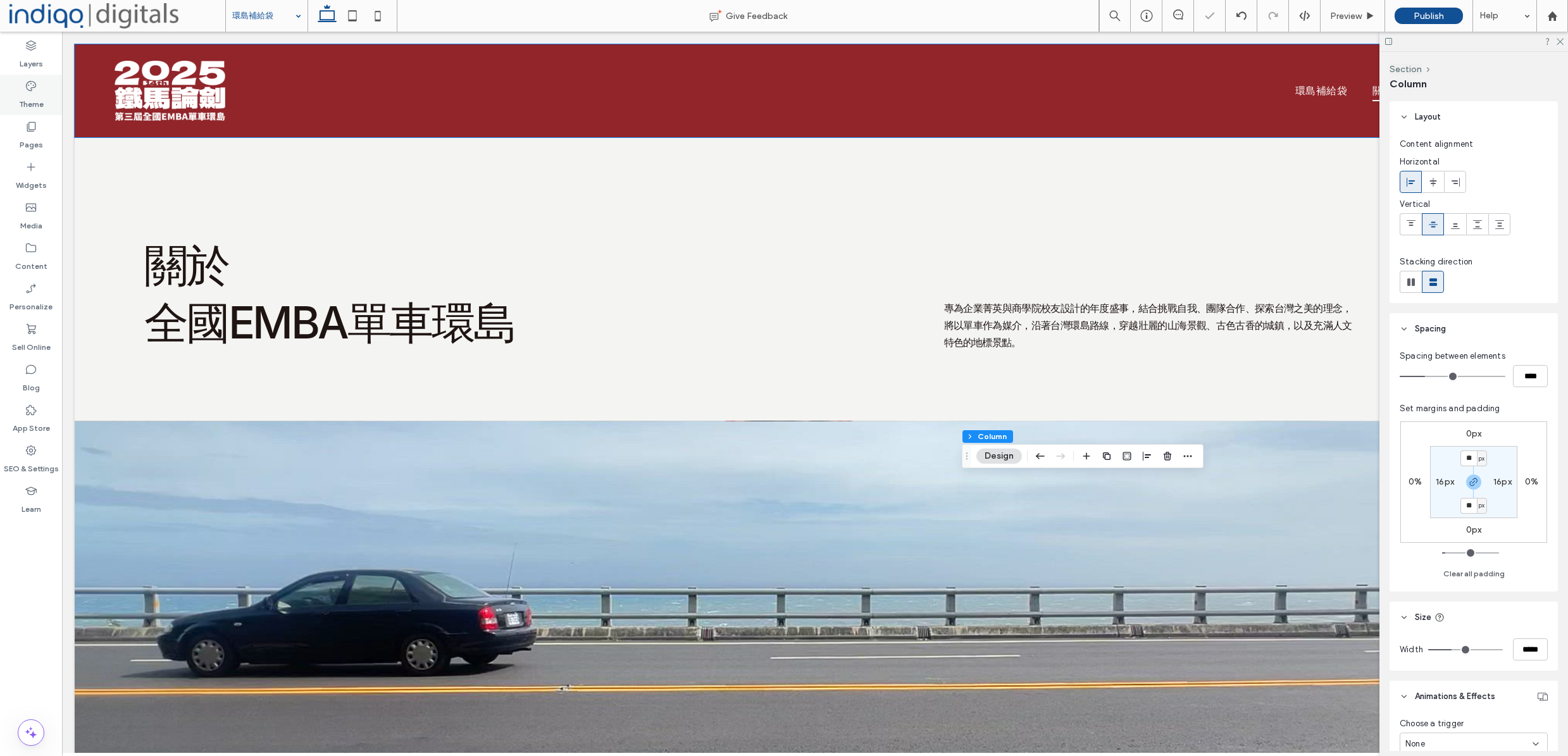
click at [36, 76] on div "Theme" at bounding box center [31, 95] width 62 height 40
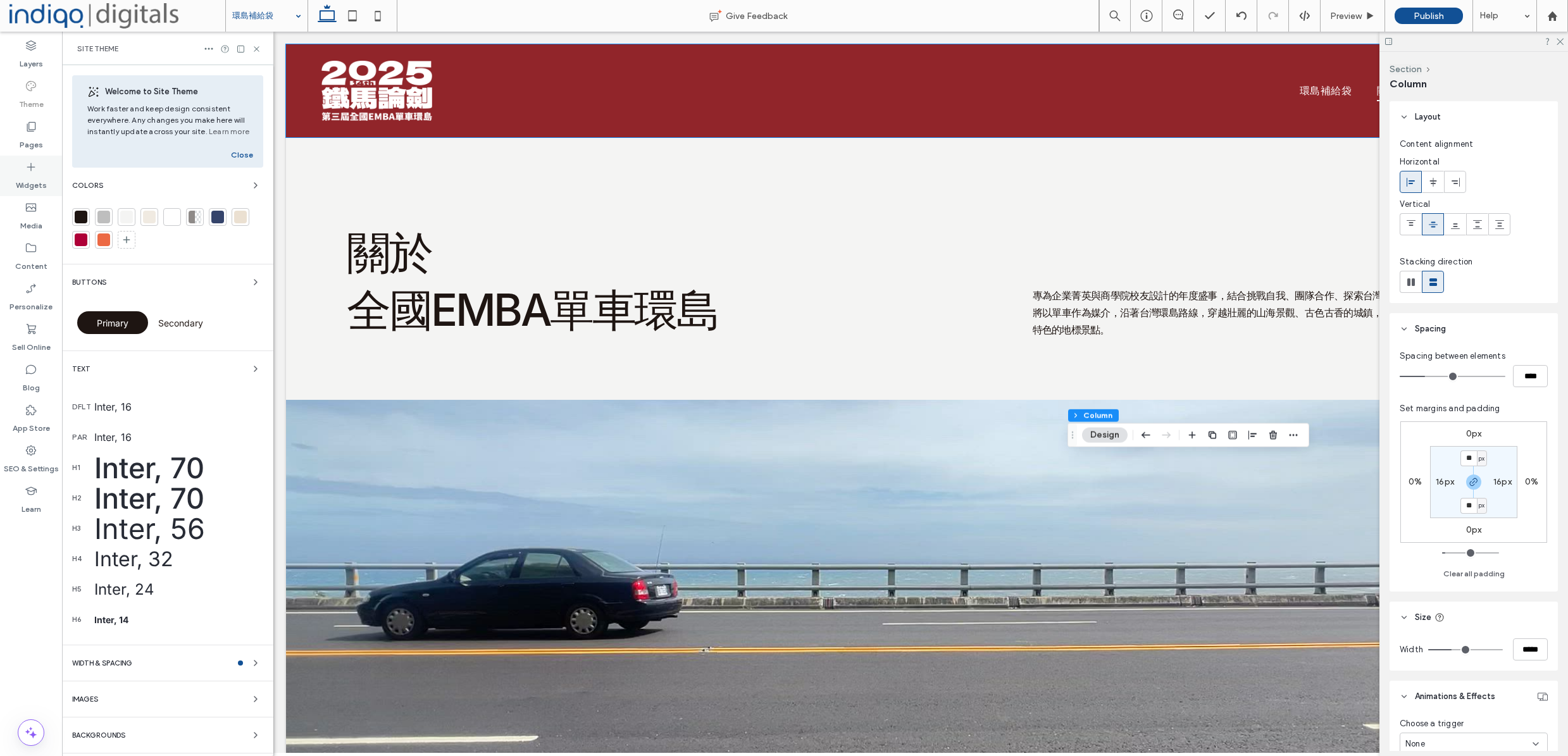
click at [31, 171] on icon at bounding box center [31, 166] width 12 height 12
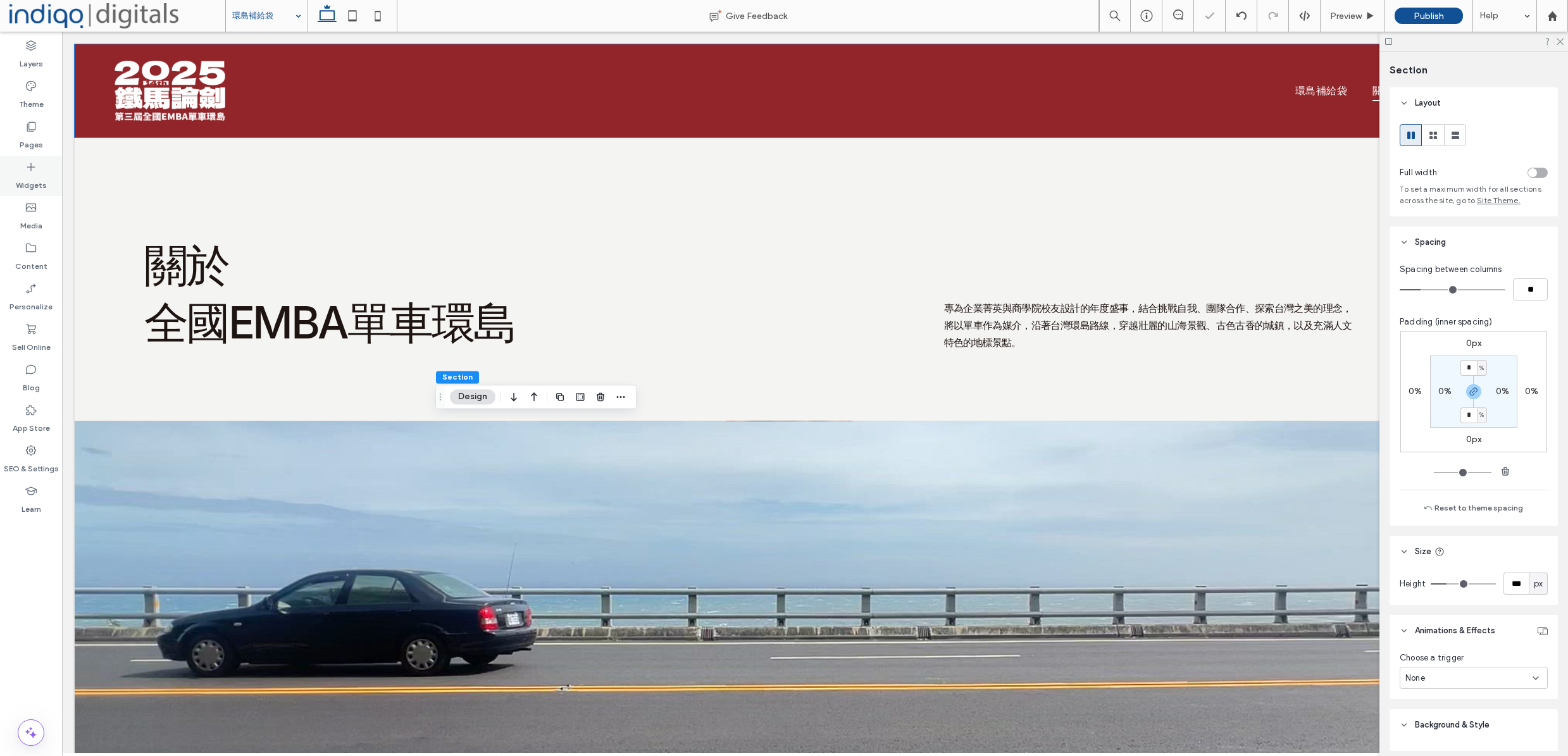
click at [5, 159] on div "Widgets" at bounding box center [31, 176] width 62 height 40
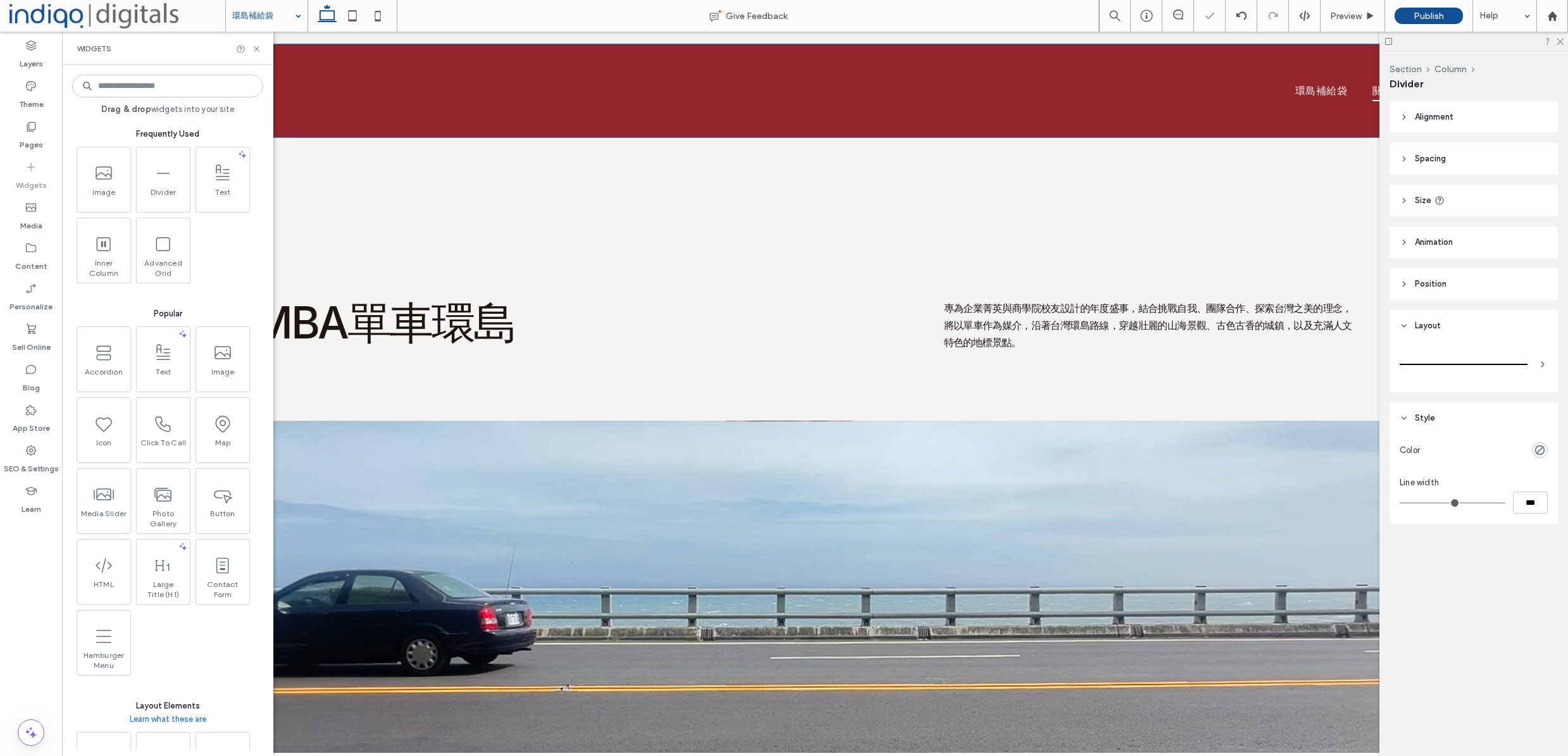
type input "*"
type input "***"
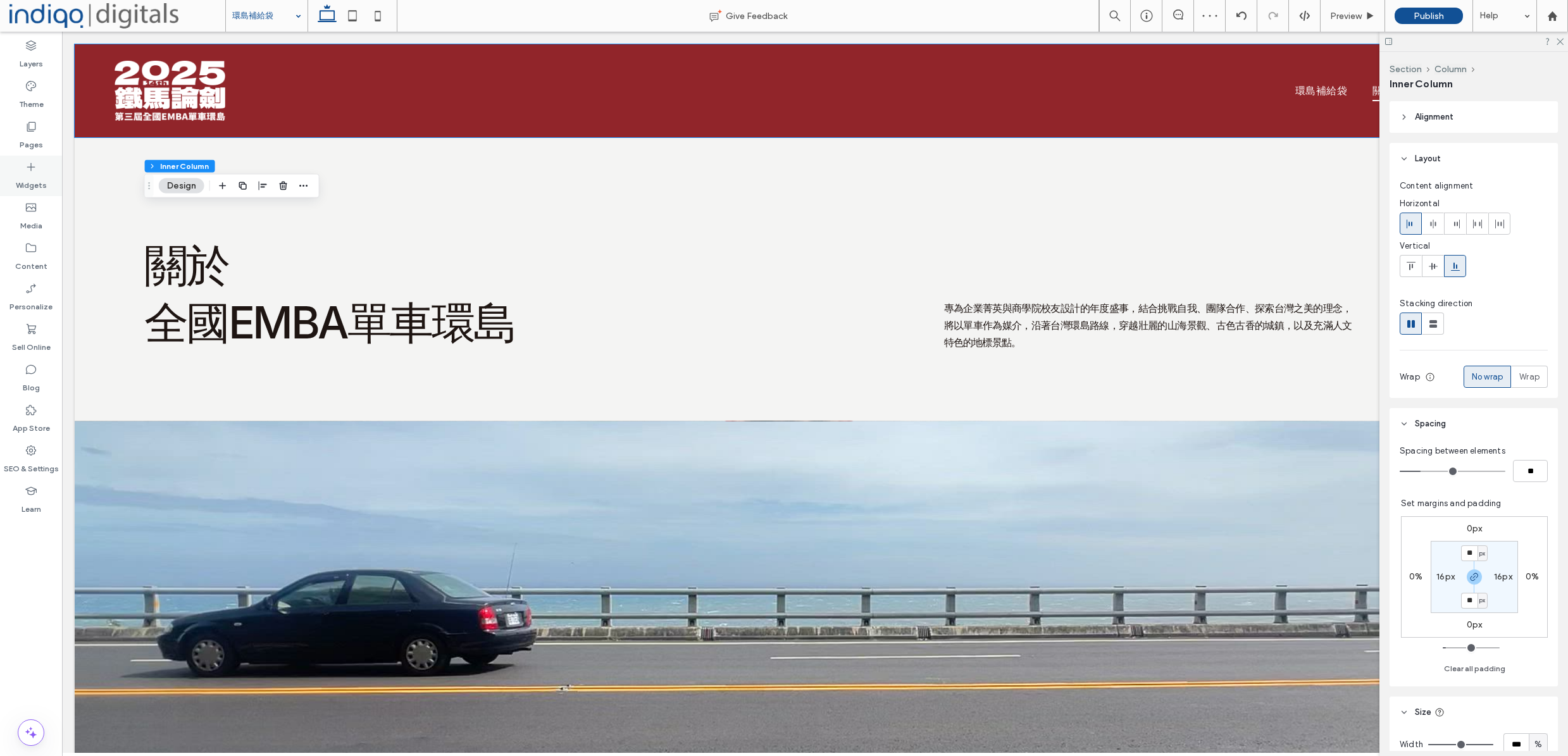
click at [28, 184] on label "Widgets" at bounding box center [32, 182] width 31 height 18
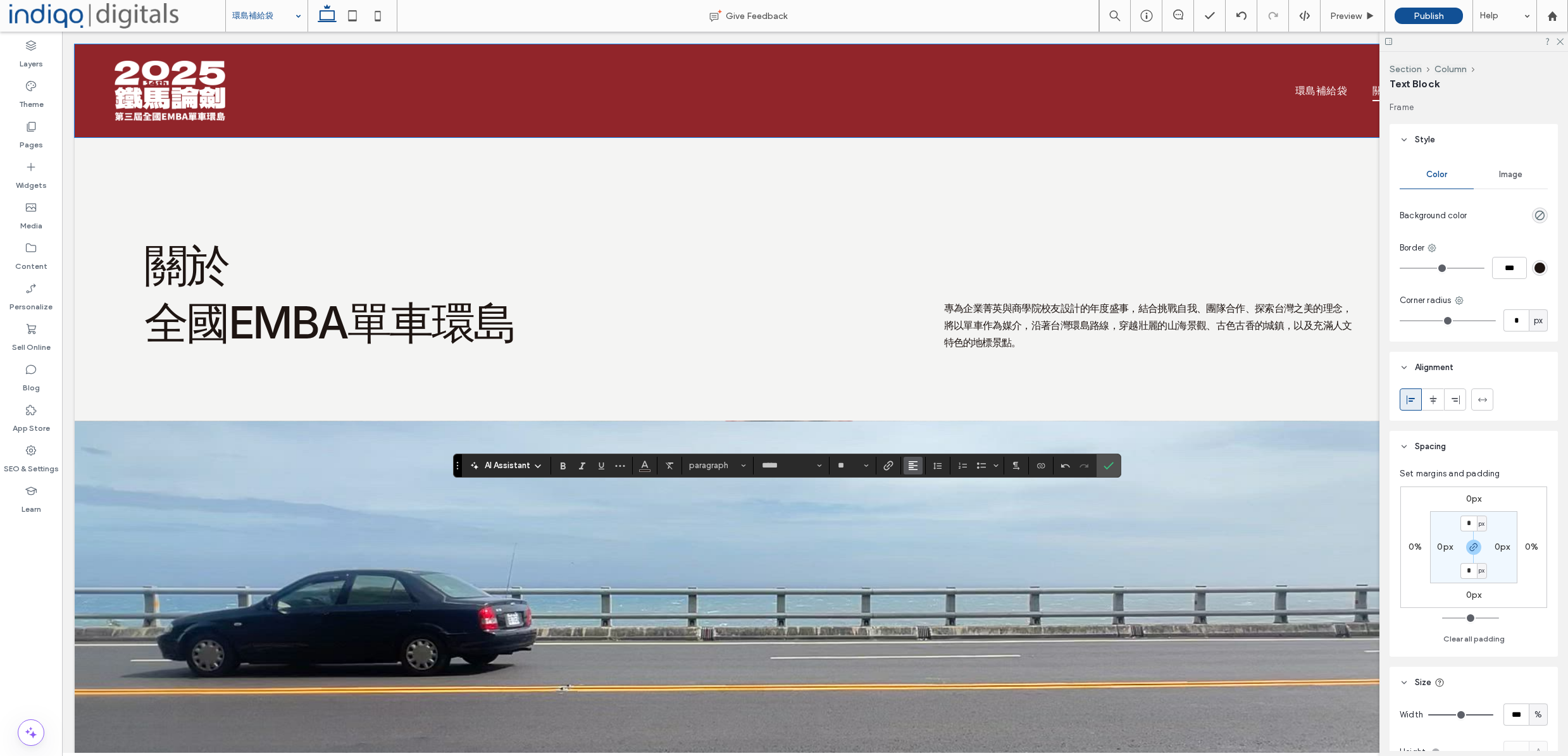
click at [918, 462] on icon "Alignment" at bounding box center [913, 465] width 11 height 11
click at [927, 506] on icon "ui.textEditor.alignment.center" at bounding box center [923, 504] width 11 height 11
click at [863, 467] on icon "Size" at bounding box center [865, 464] width 5 height 5
click at [845, 466] on input "Size-input" at bounding box center [849, 465] width 25 height 11
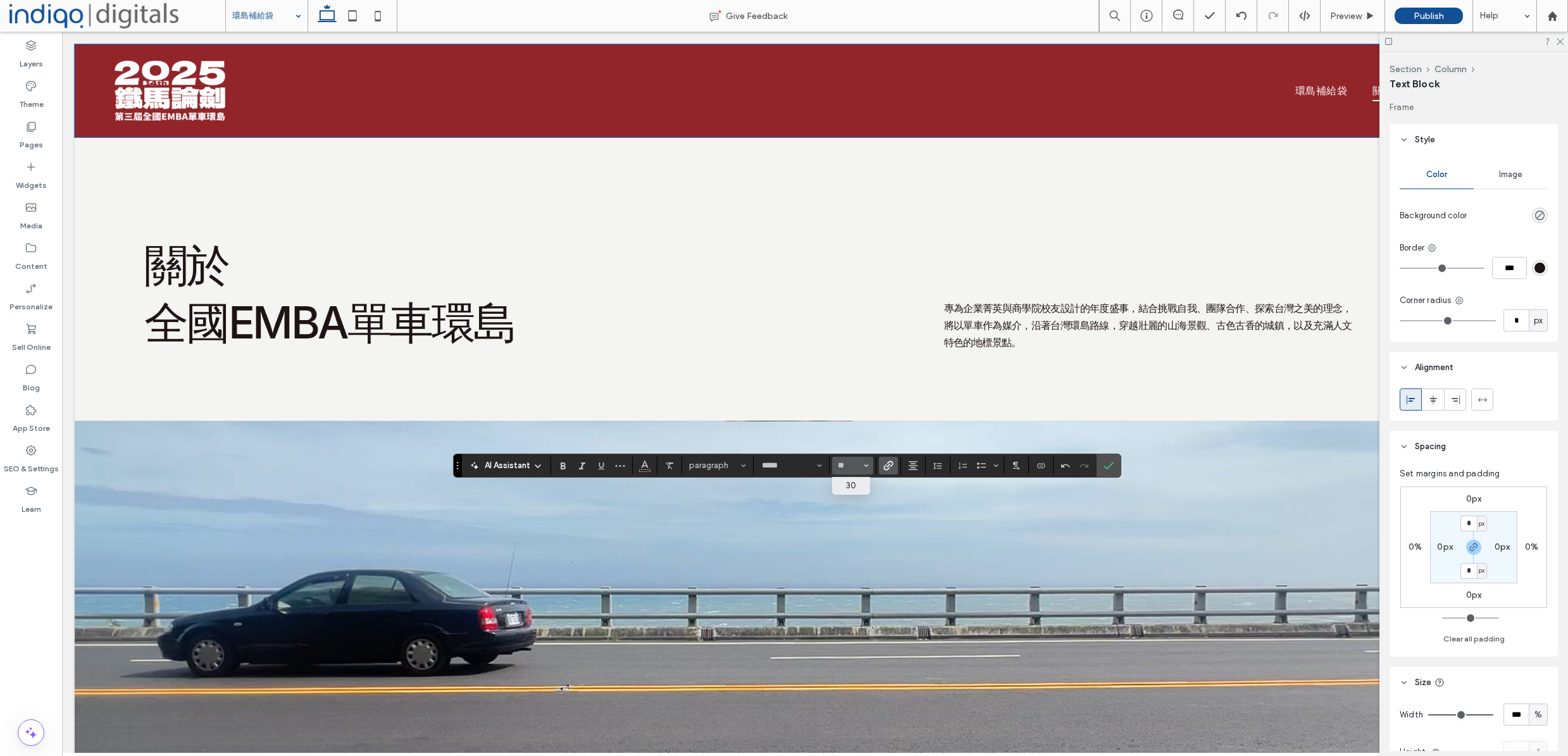
type input "**"
click at [850, 465] on input "**" at bounding box center [849, 465] width 25 height 11
type input "**"
click at [839, 468] on input "**" at bounding box center [849, 465] width 25 height 11
type input "**"
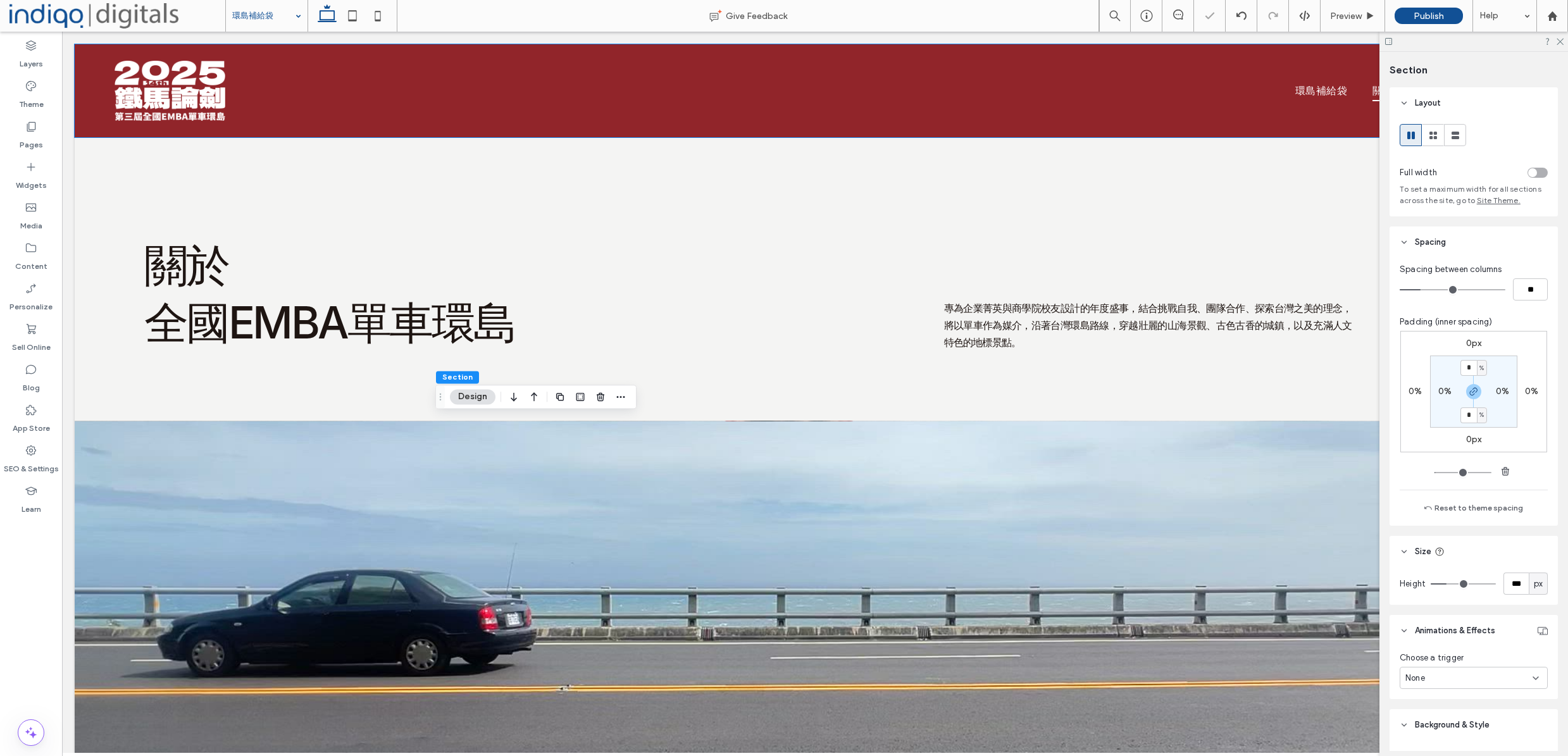
type input "***"
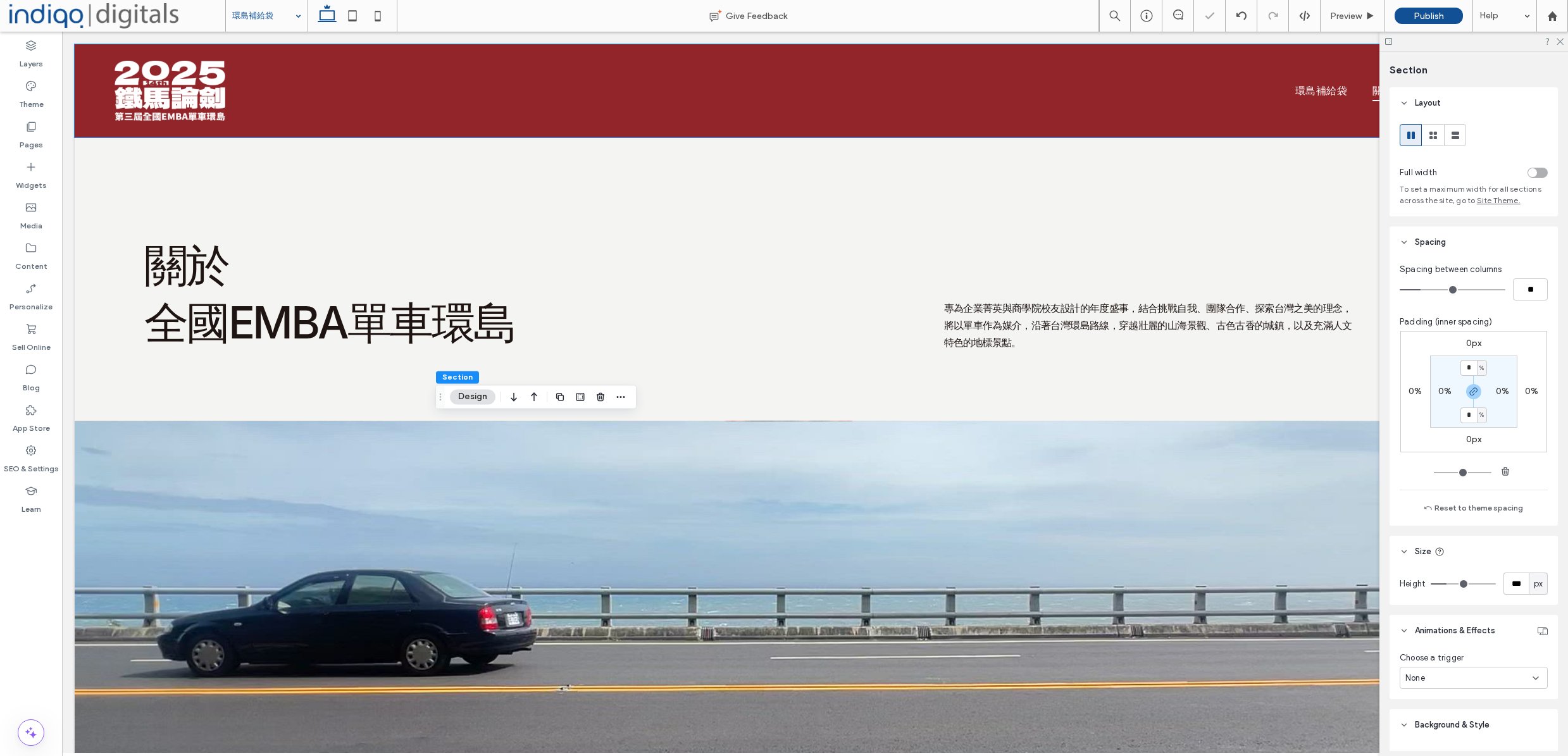
type input "***"
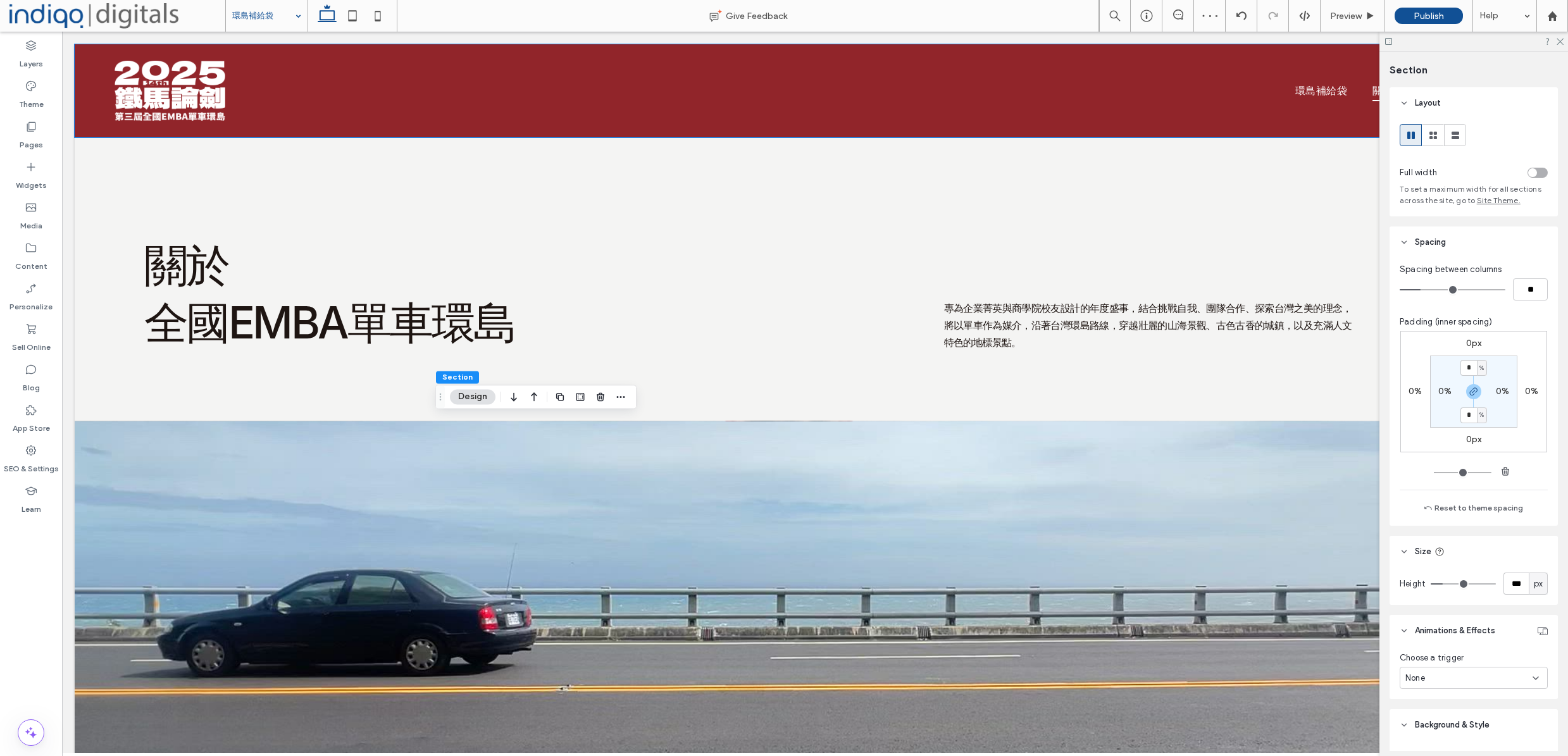
type input "***"
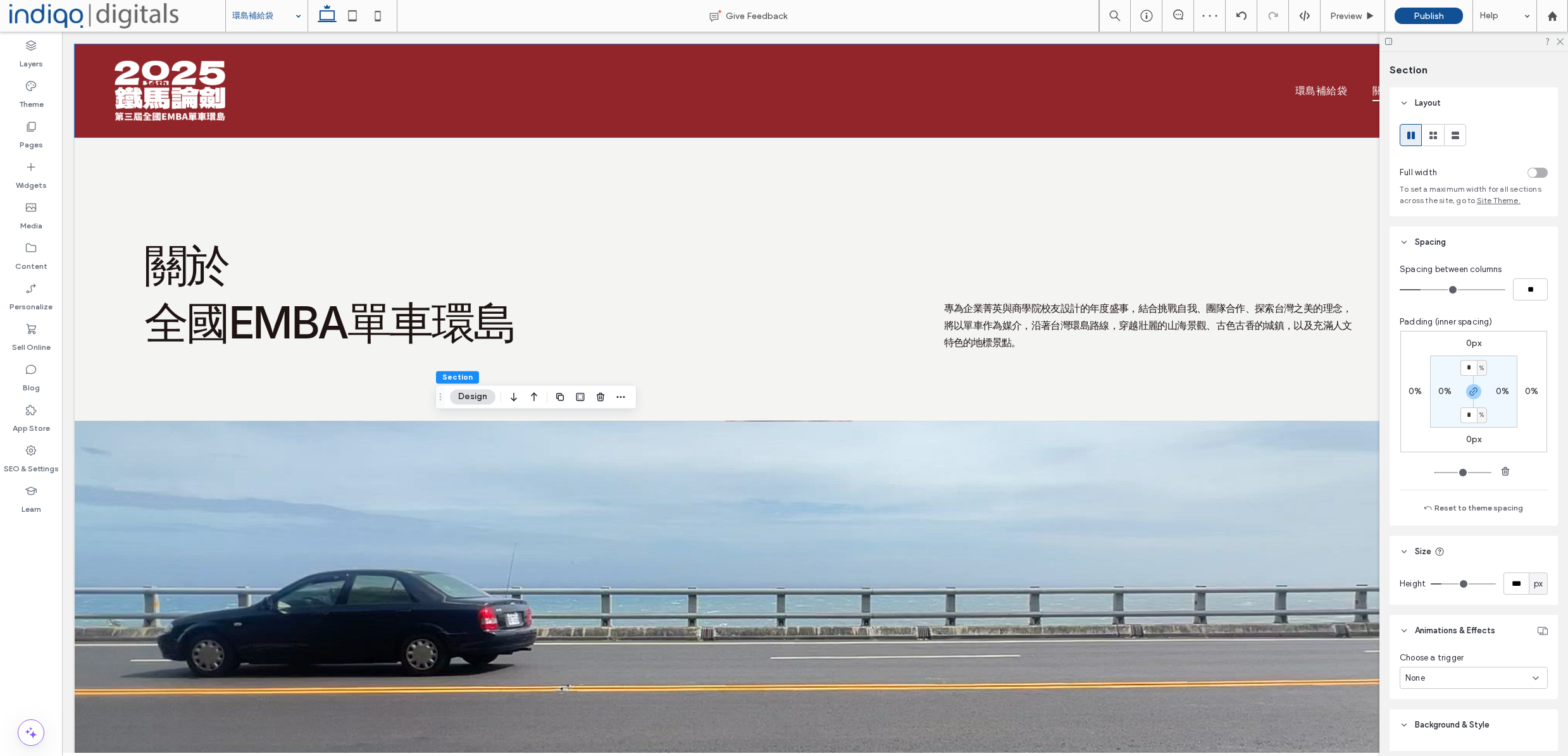
click at [1444, 584] on input "range" at bounding box center [1463, 583] width 65 height 1
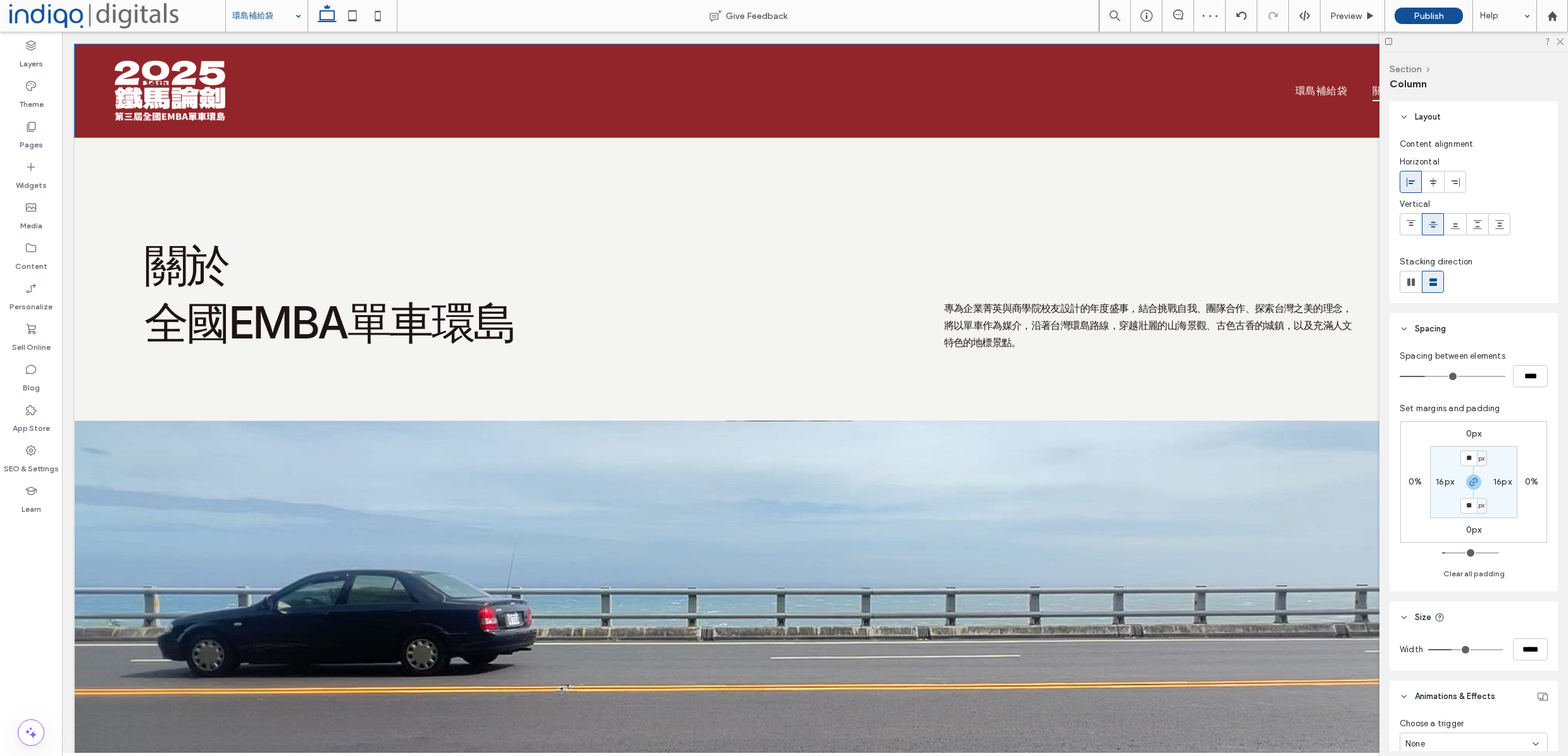
type input "**"
type input "*****"
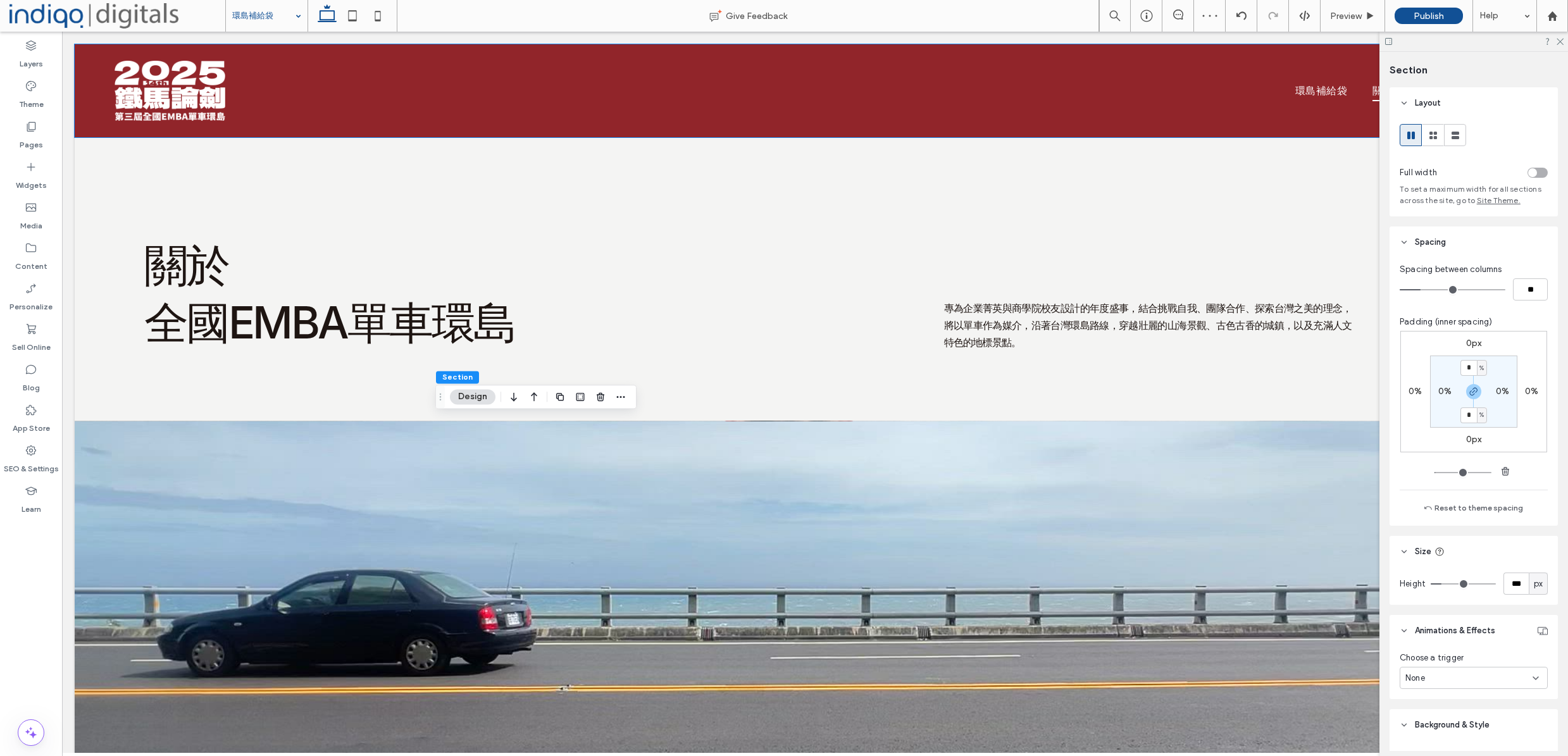
type input "*"
type input "**"
type input "*"
type input "**"
type input "*"
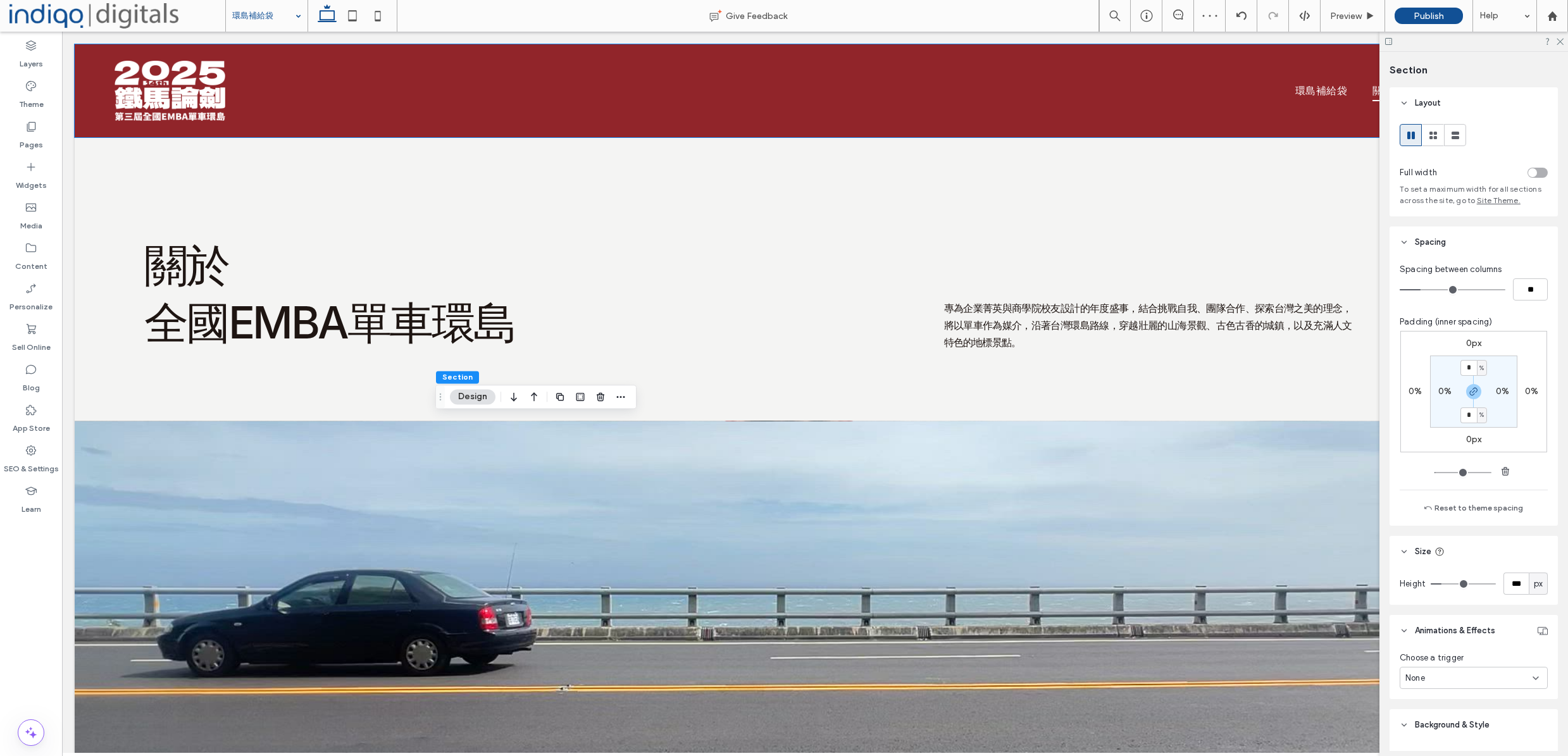
type input "**"
type input "*"
type input "**"
type input "*"
type input "**"
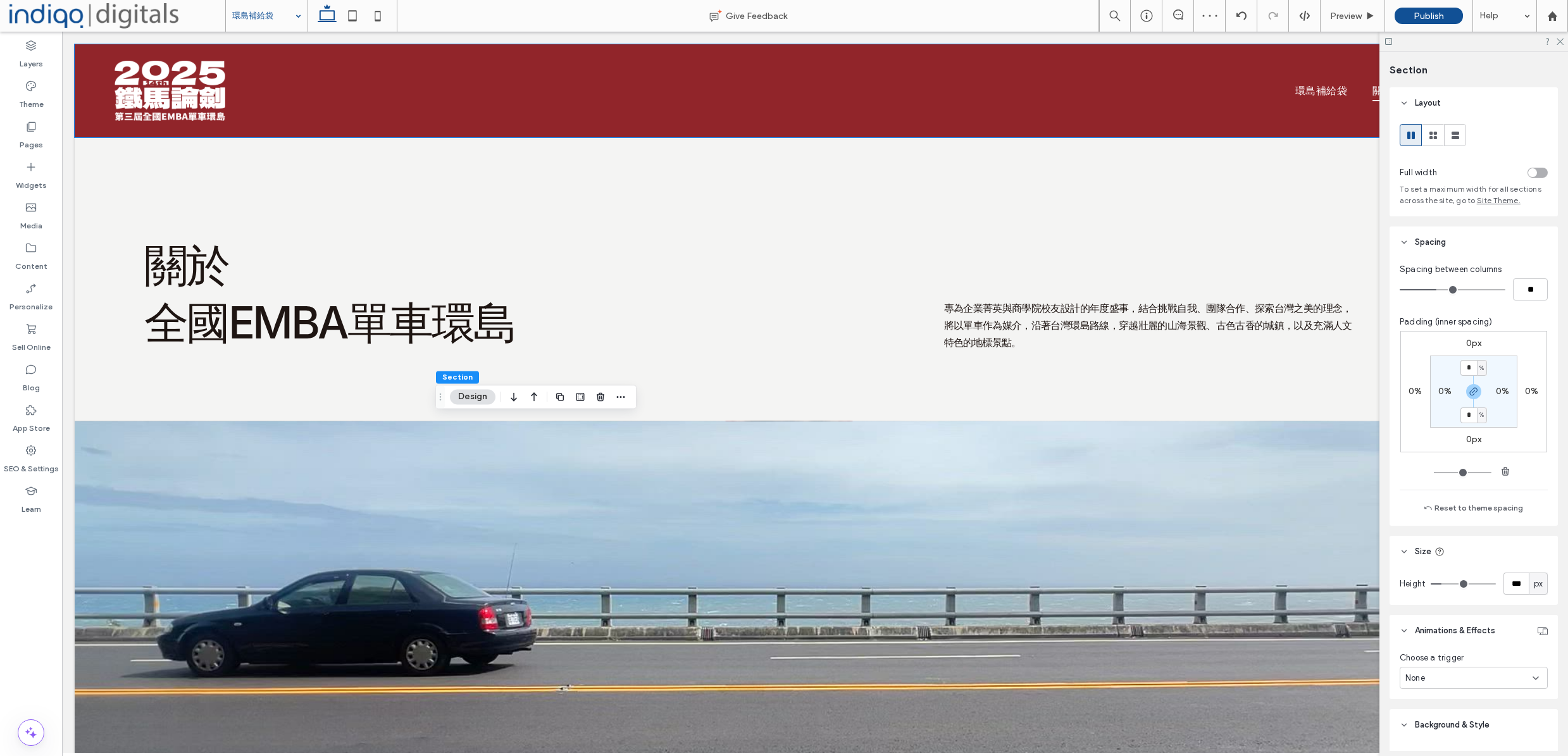
type input "**"
type input "***"
drag, startPoint x: 1425, startPoint y: 291, endPoint x: 1448, endPoint y: 291, distance: 23.0
click at [1448, 291] on input "range" at bounding box center [1452, 289] width 106 height 1
type input "*"
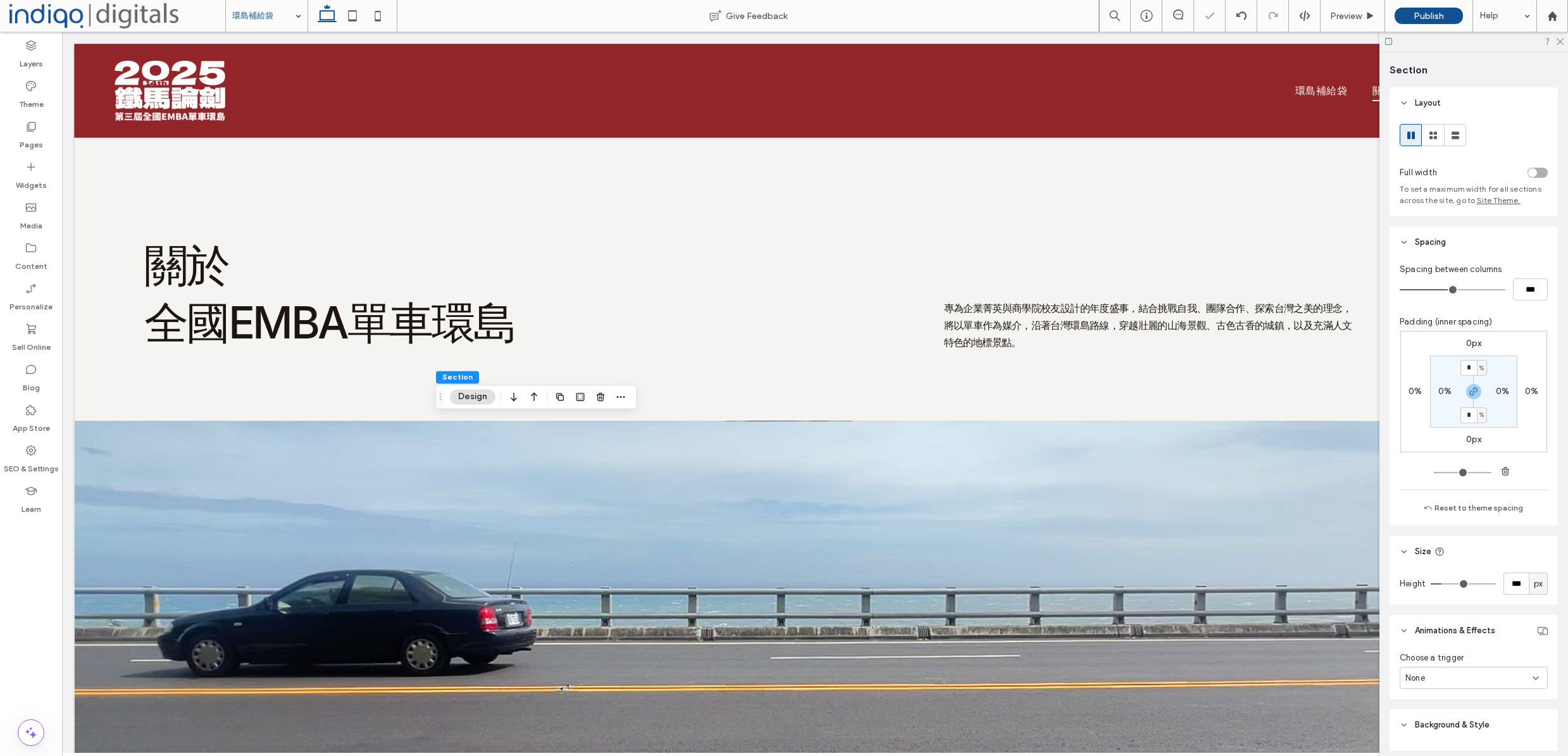
type input "**"
type input "*"
type input "**"
type input "*"
type input "**"
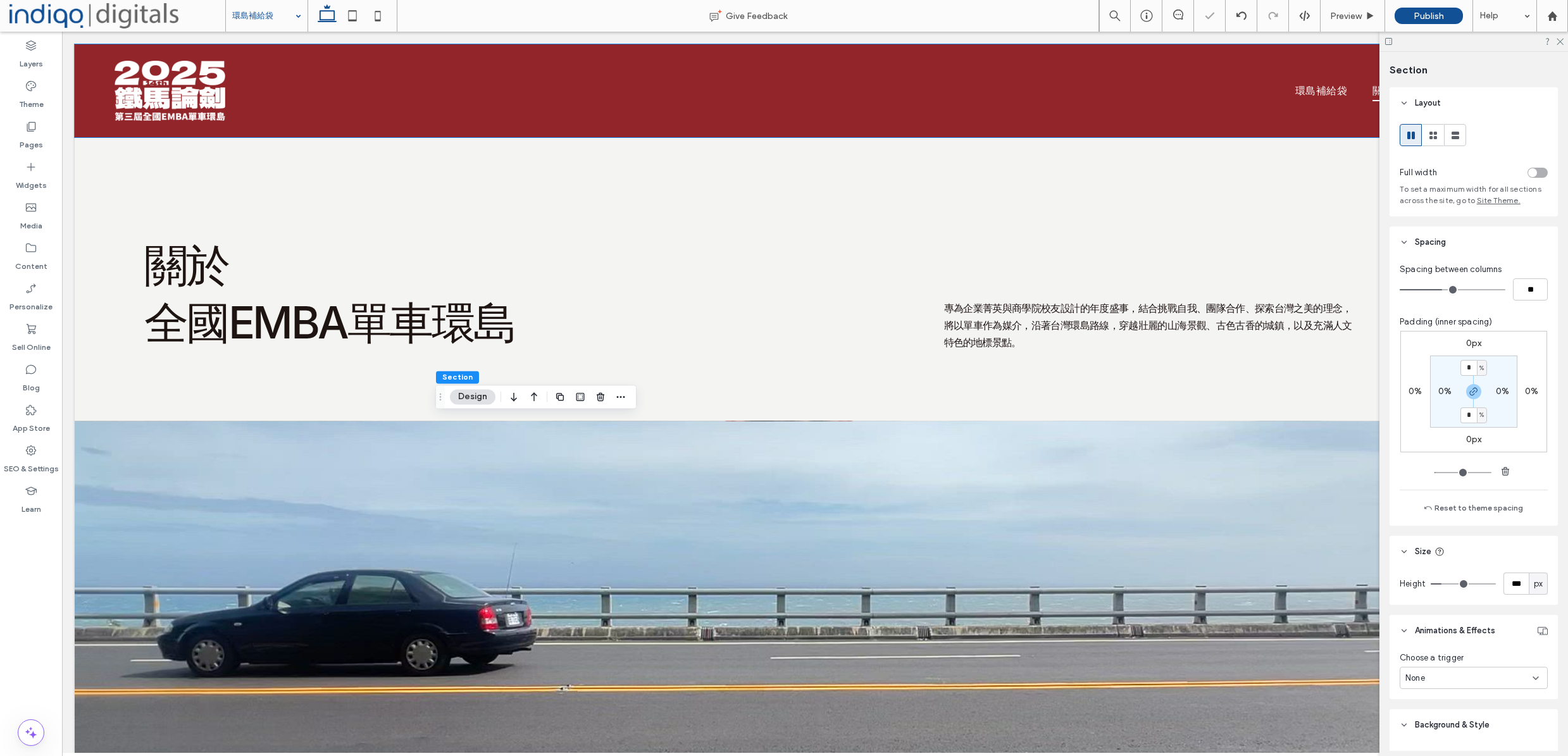
type input "*"
type input "**"
type input "*"
type input "**"
type input "*"
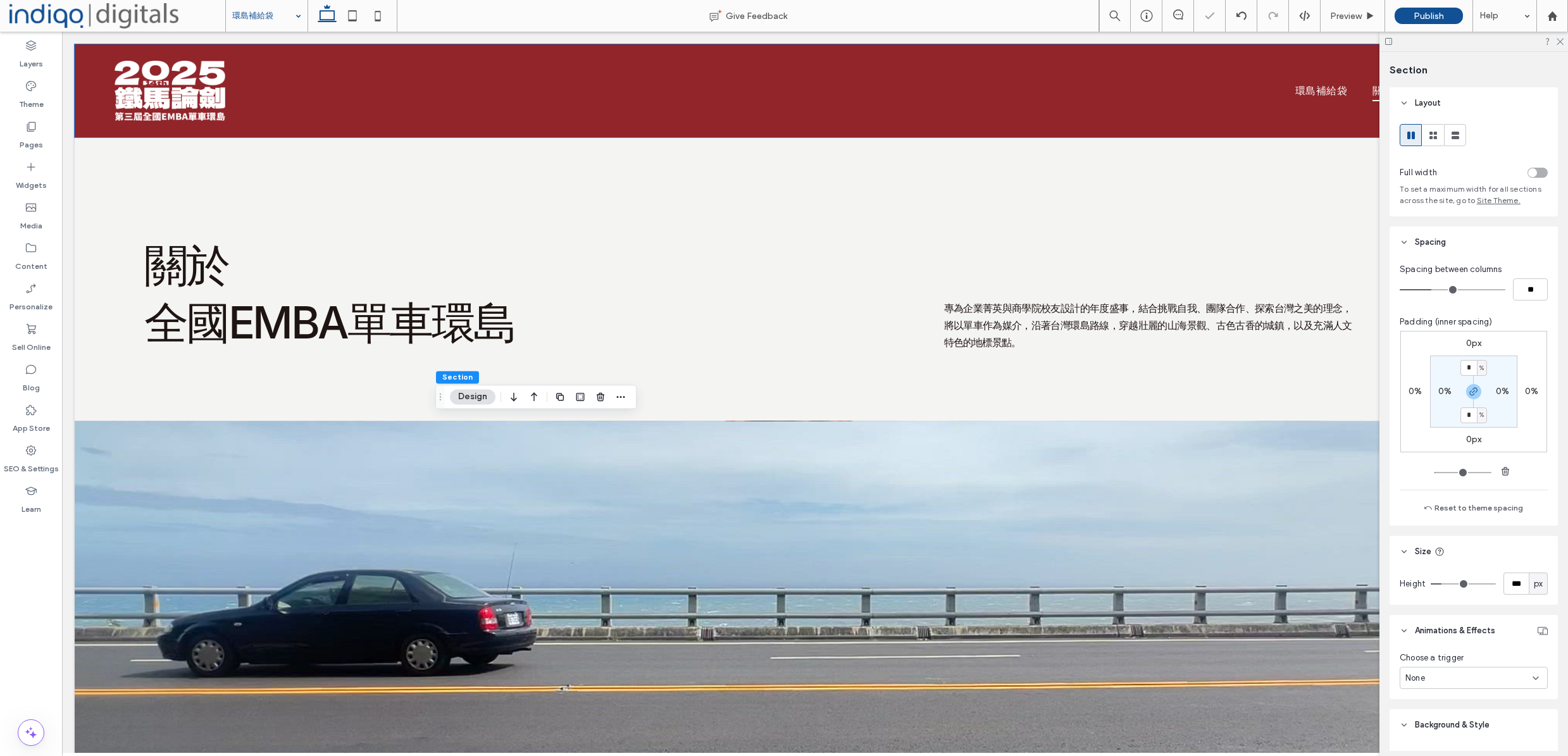
type input "**"
drag, startPoint x: 1442, startPoint y: 289, endPoint x: 1421, endPoint y: 289, distance: 21.0
click at [1421, 289] on input "range" at bounding box center [1452, 289] width 106 height 1
type input "*"
type input "**"
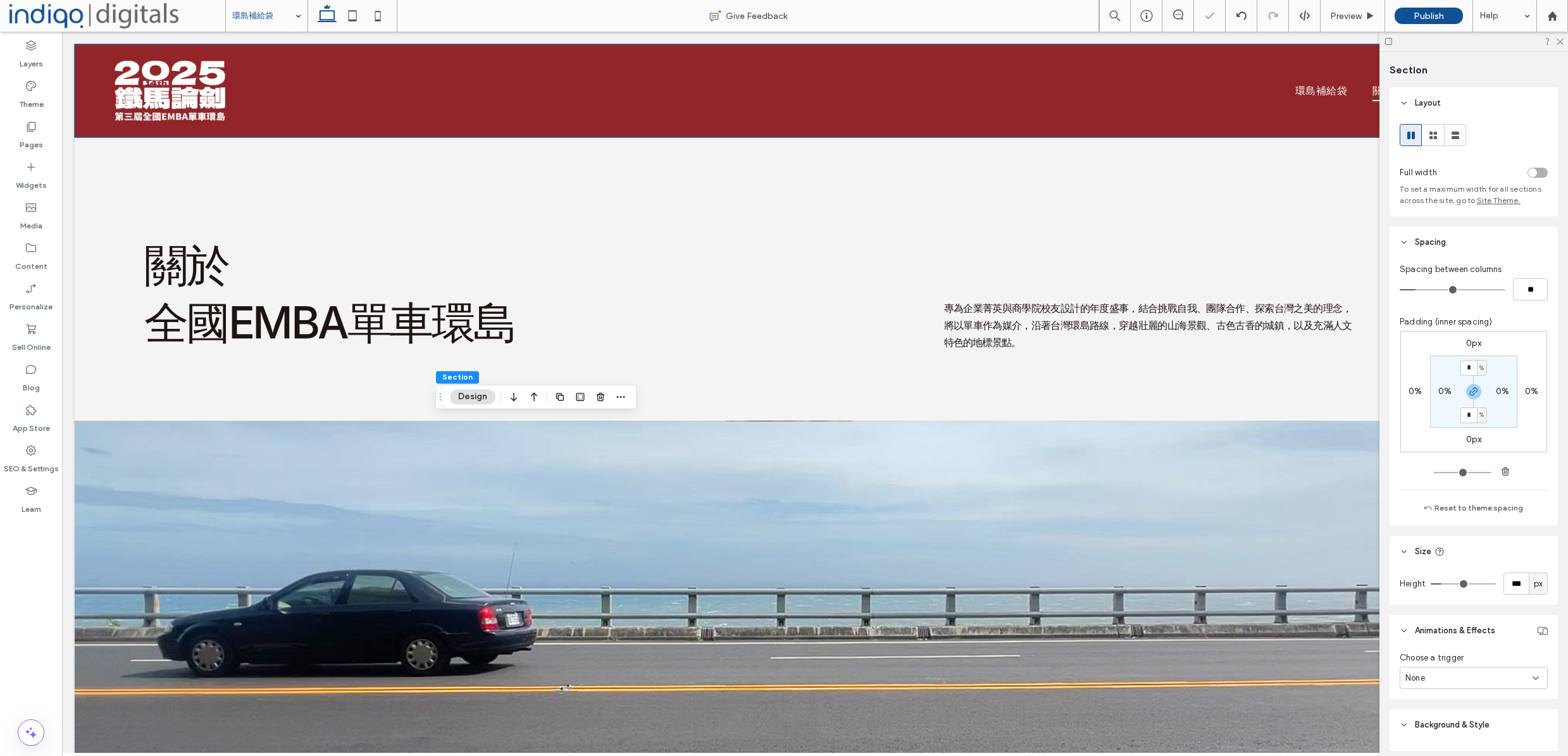
type input "*"
type input "**"
drag, startPoint x: 1420, startPoint y: 289, endPoint x: 1411, endPoint y: 289, distance: 9.0
type input "*"
click at [1411, 289] on input "range" at bounding box center [1452, 289] width 106 height 1
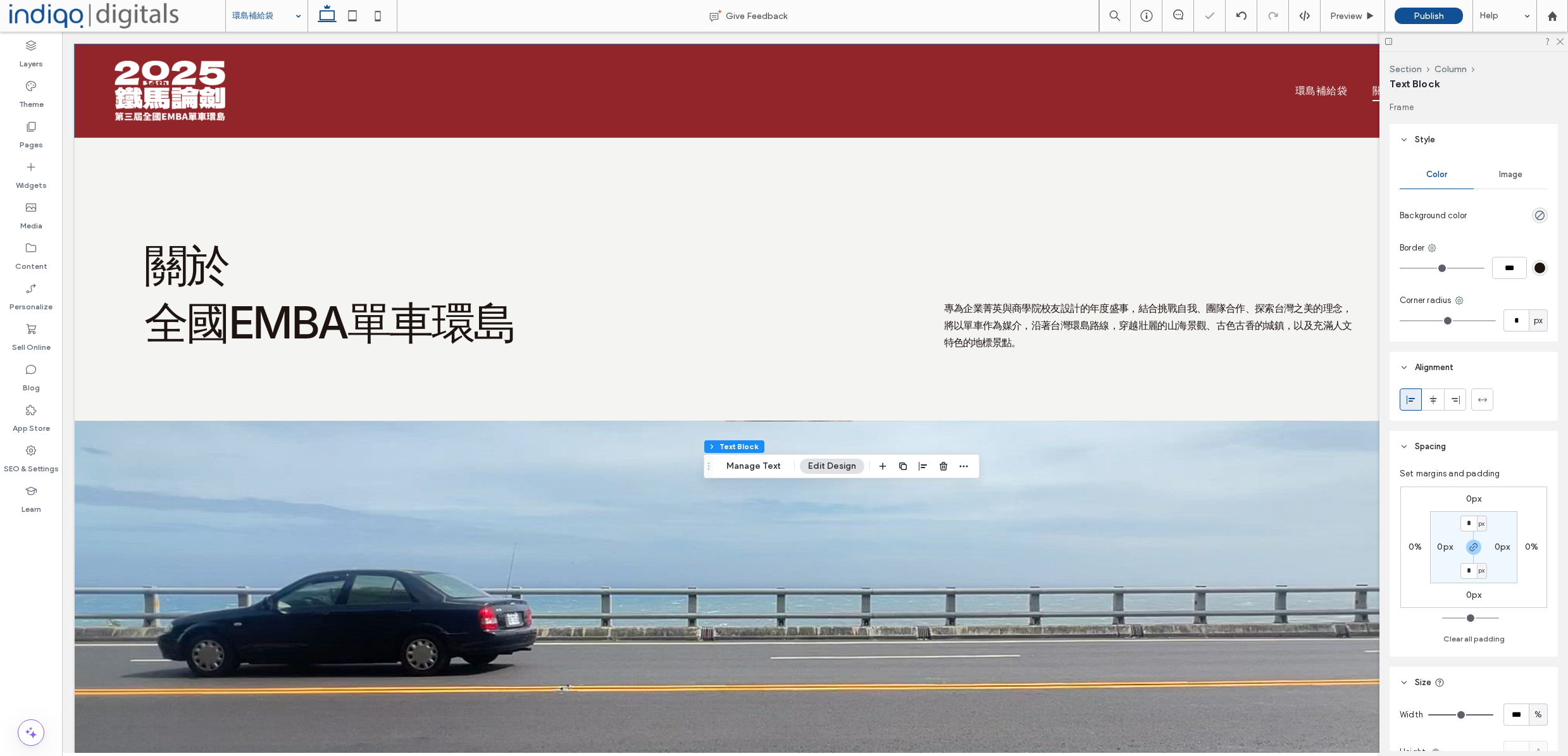
click at [966, 475] on div at bounding box center [964, 466] width 15 height 23
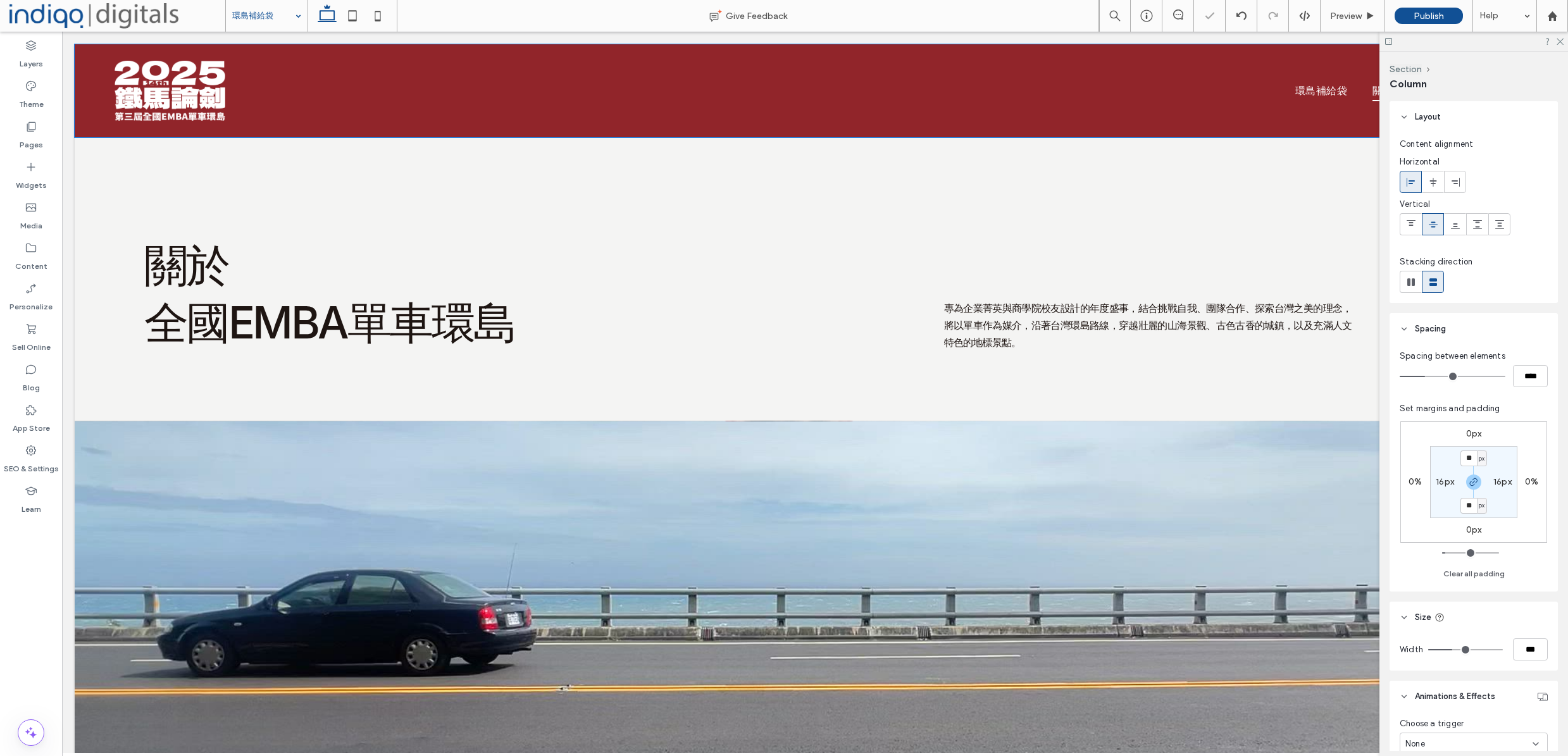
type input "**"
type input "*****"
type input "*"
type input "**"
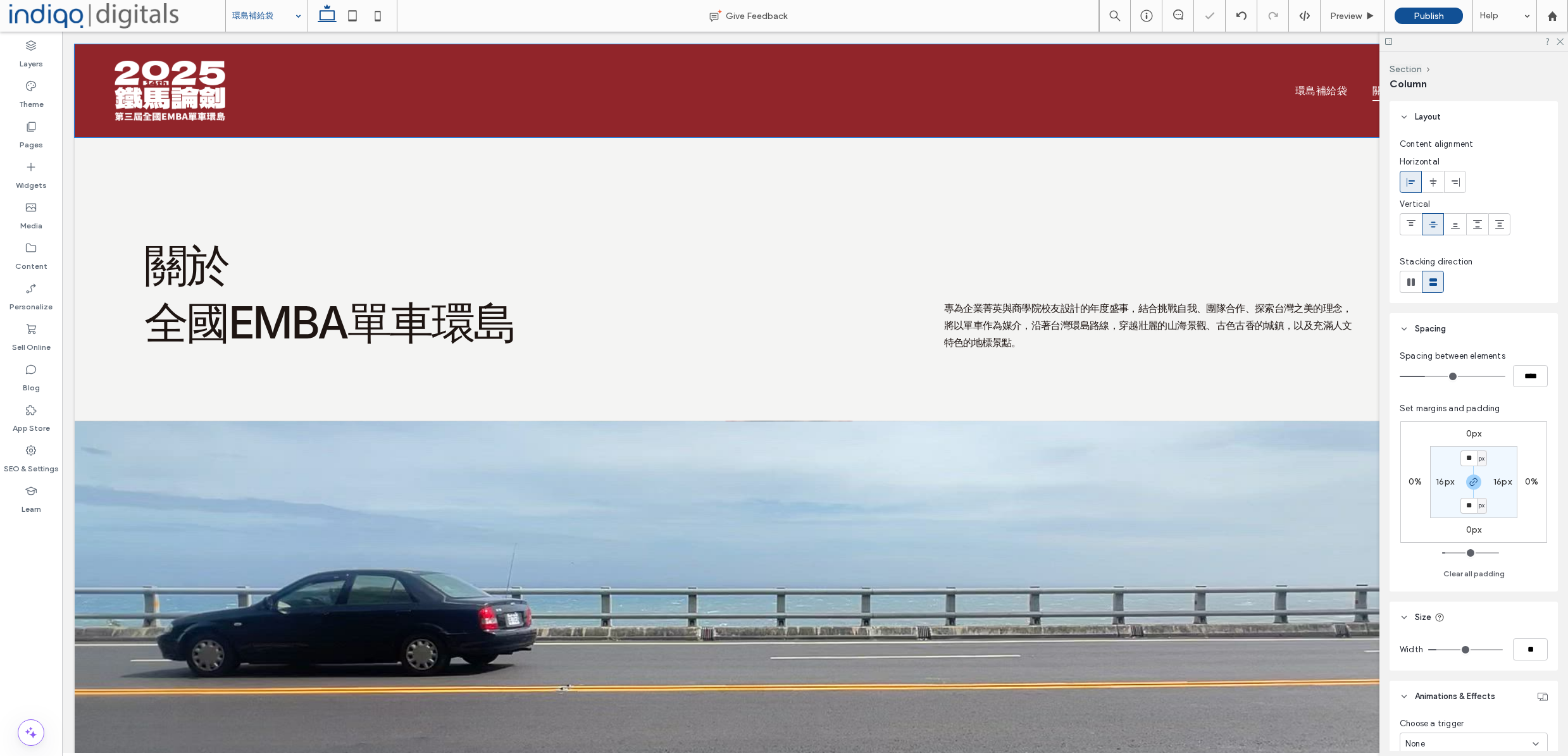
type input "*****"
type input "**"
type input "*****"
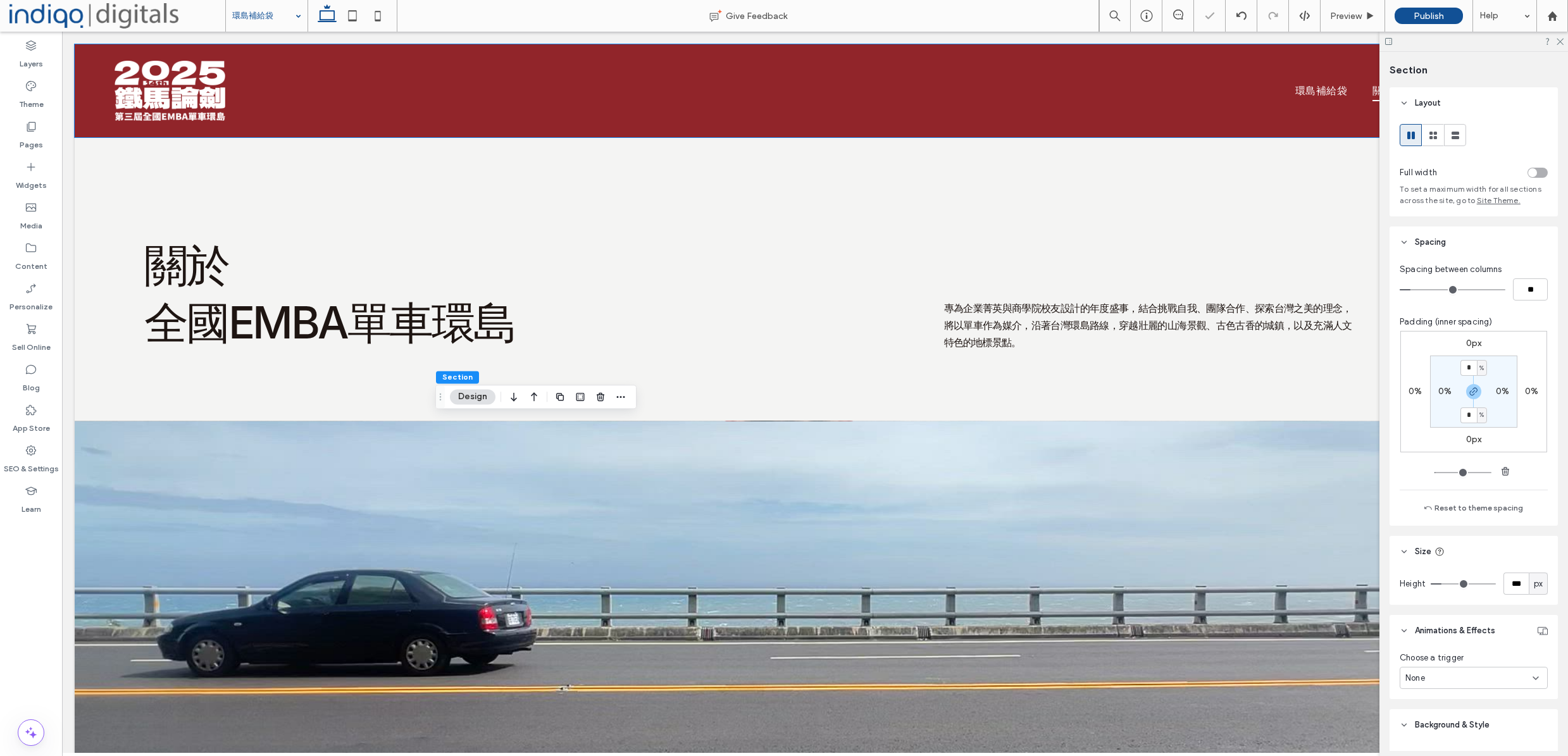
type input "**"
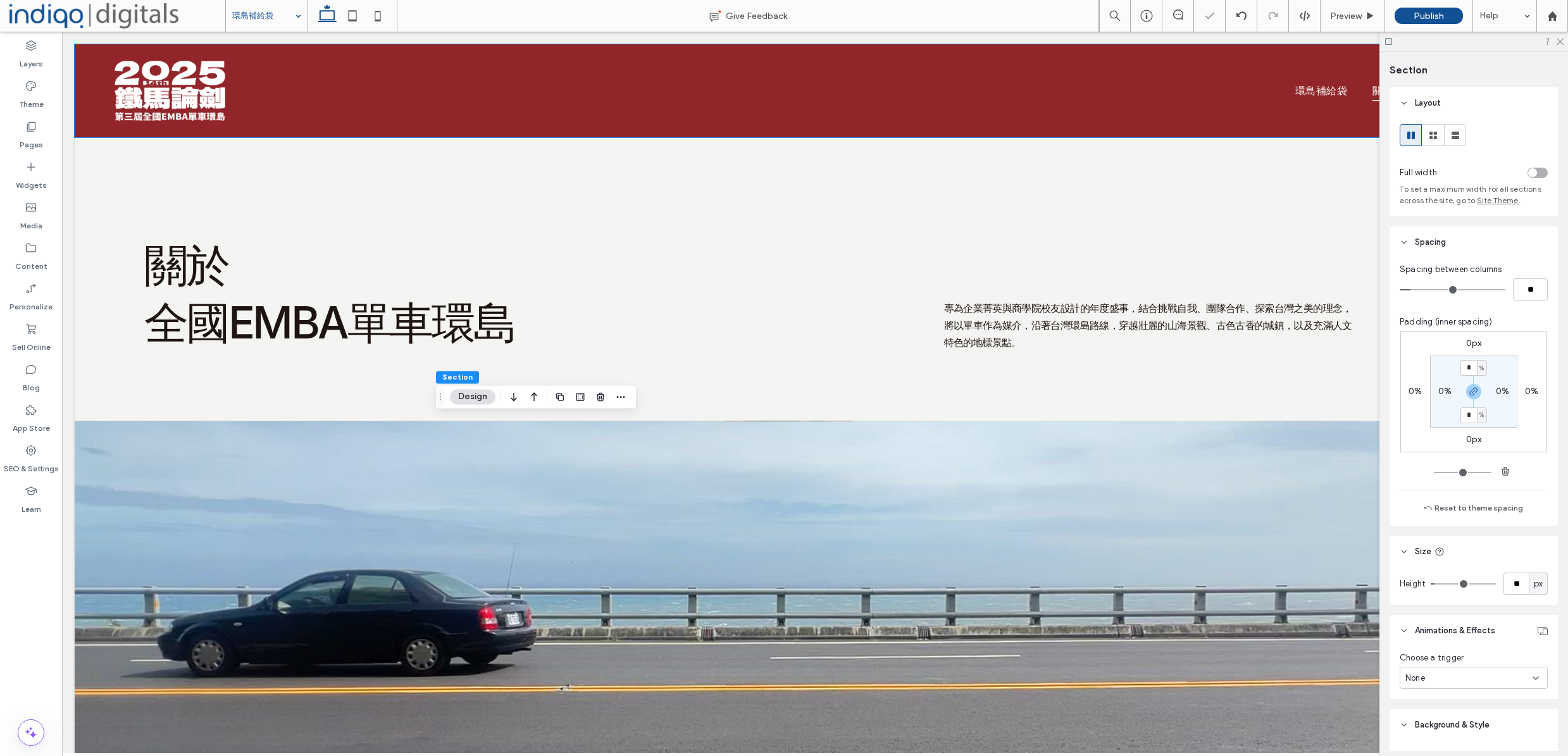
type input "**"
type input "***"
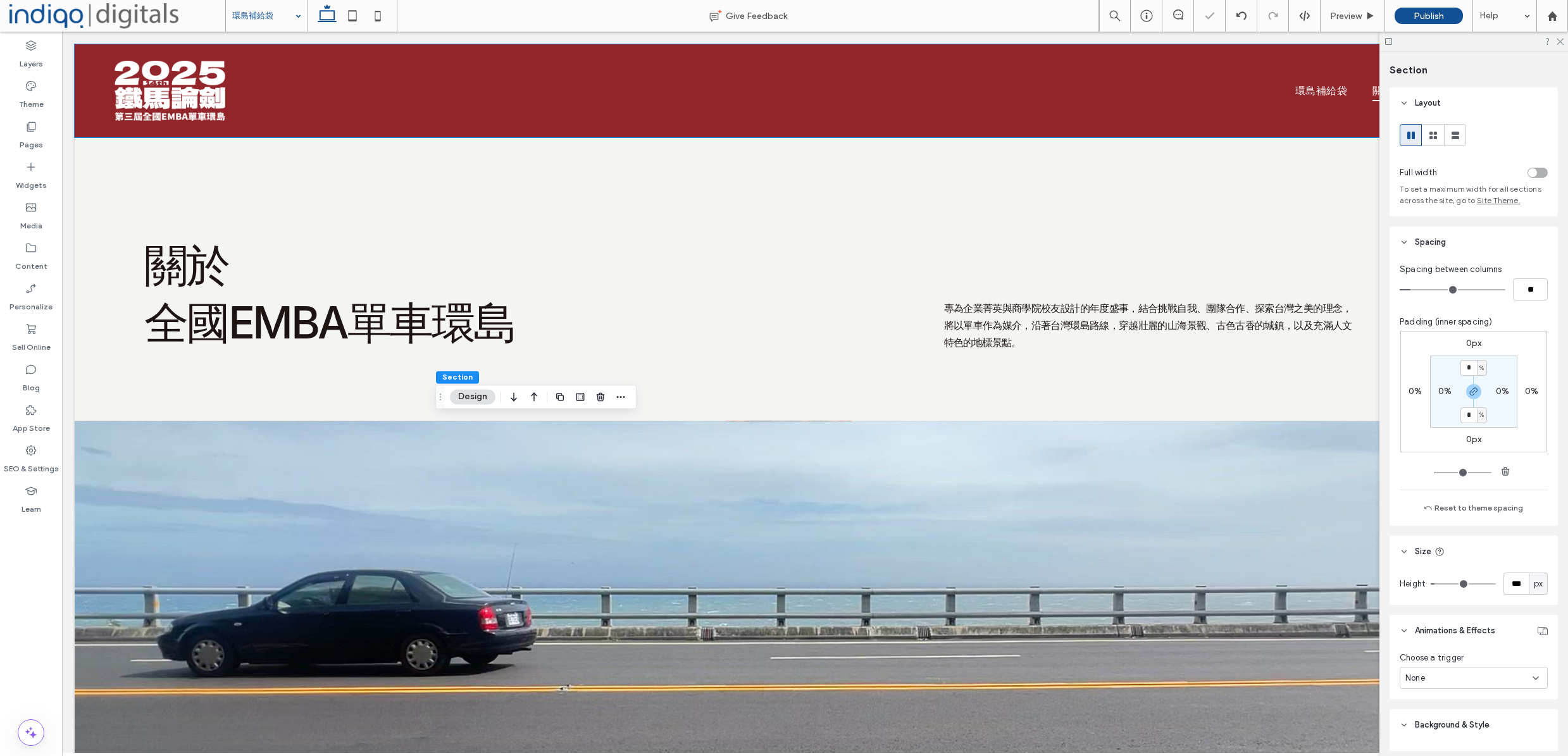
type input "***"
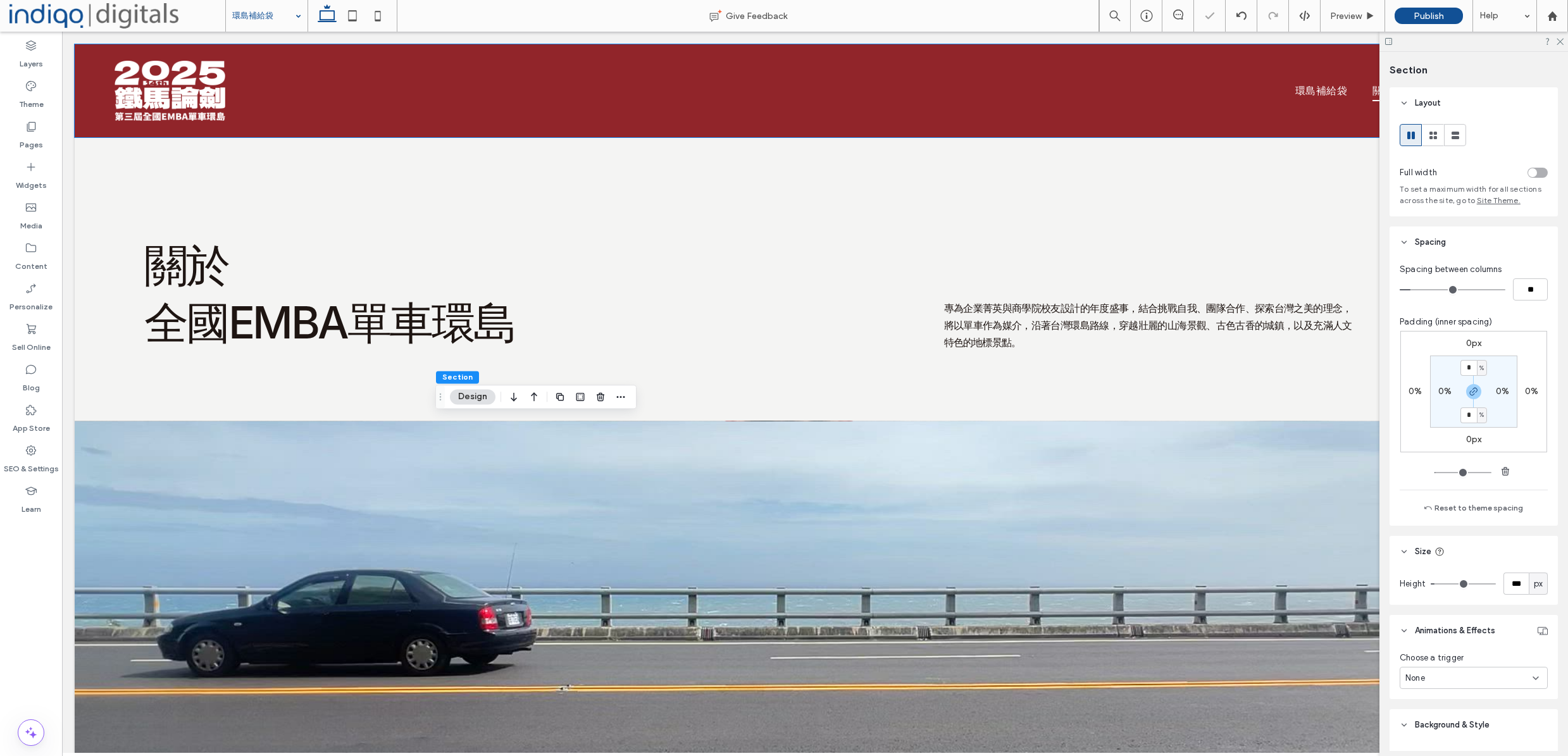
type input "***"
drag, startPoint x: 1438, startPoint y: 581, endPoint x: 1456, endPoint y: 581, distance: 18.0
click at [1456, 583] on input "range" at bounding box center [1463, 583] width 65 height 1
type input "***"
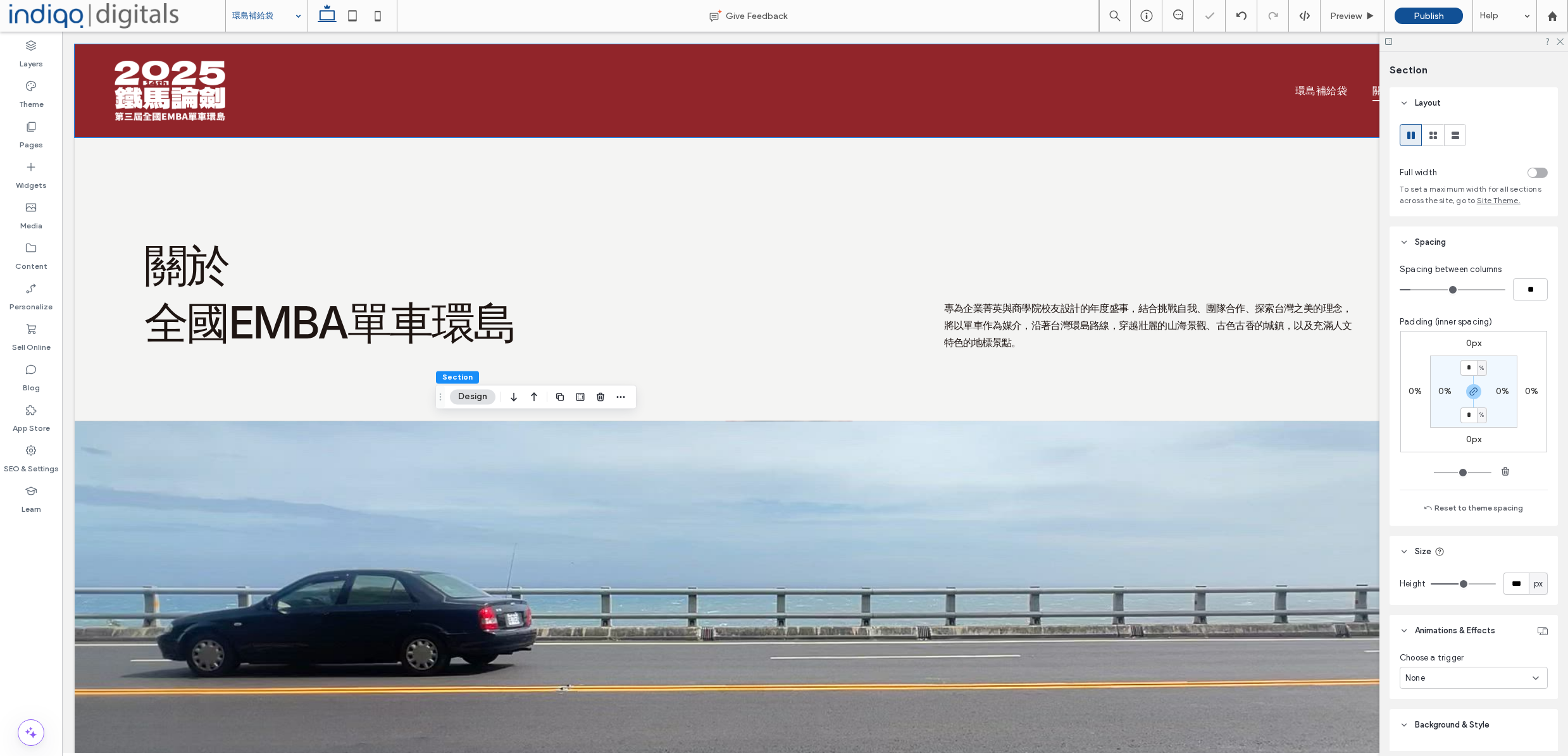
type input "***"
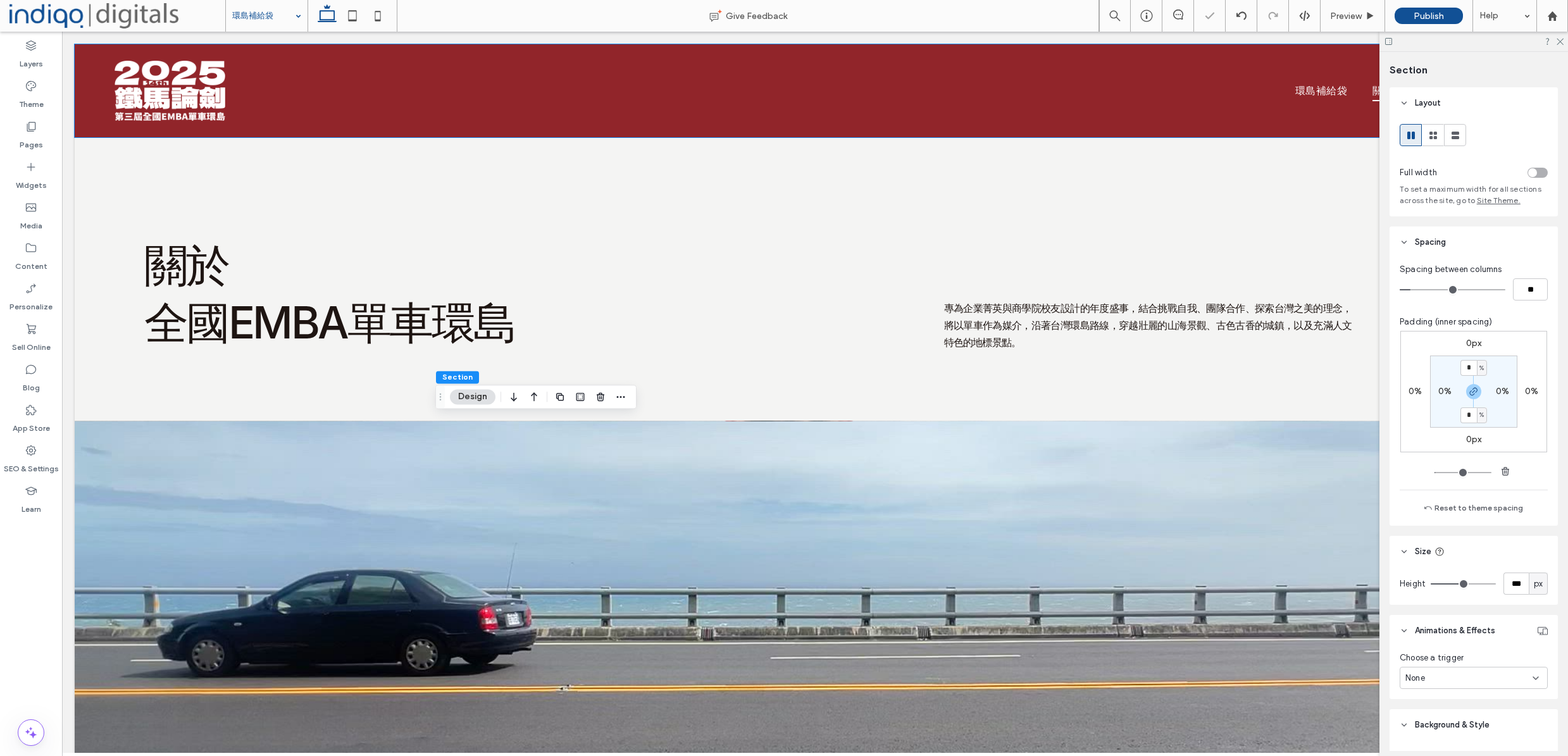
type input "***"
type input "*"
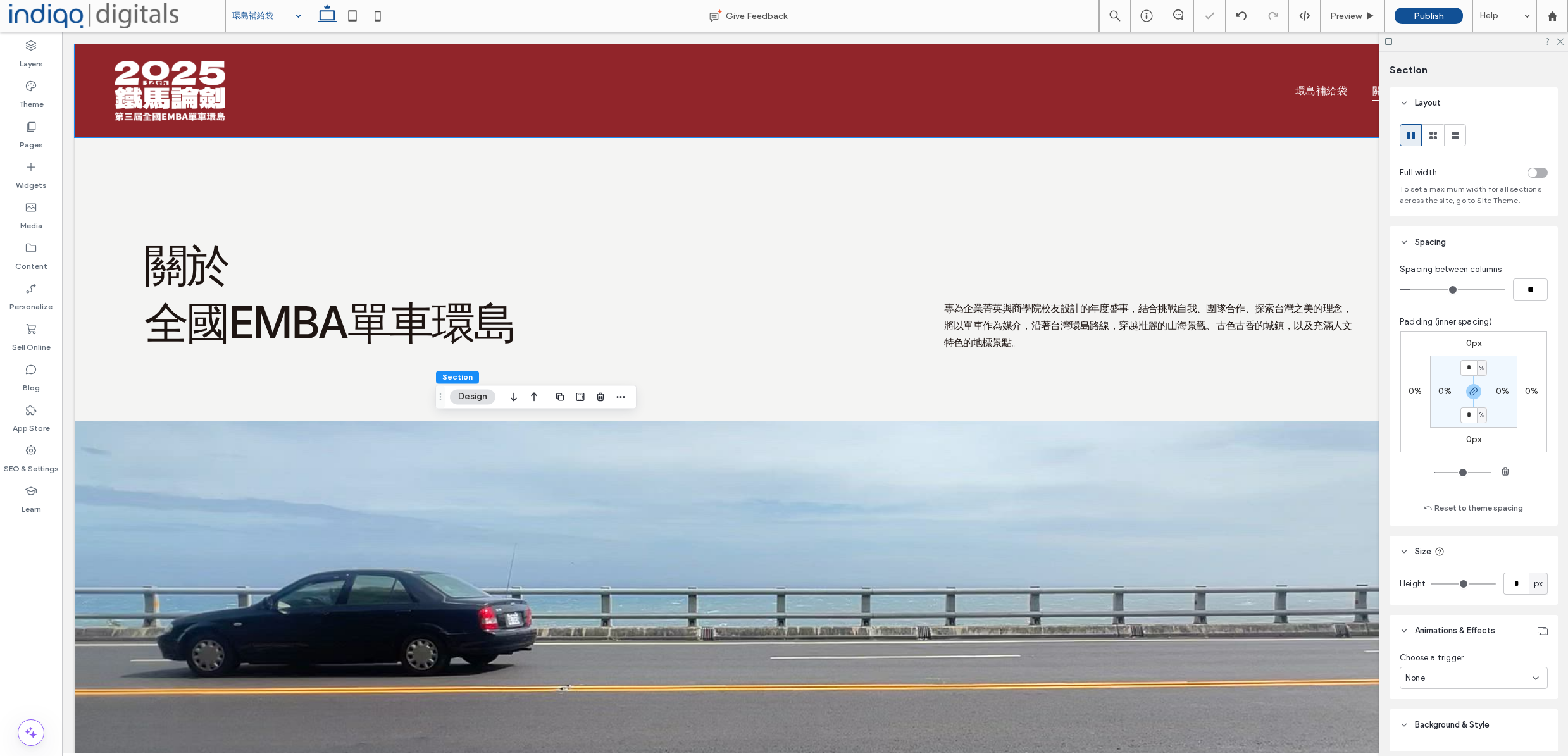
drag, startPoint x: 1459, startPoint y: 582, endPoint x: 1423, endPoint y: 583, distance: 36.0
type input "*"
click at [1423, 583] on div "Height * px" at bounding box center [1473, 583] width 148 height 22
click at [1467, 370] on input "*" at bounding box center [1468, 368] width 16 height 16
click at [1509, 367] on section "* % 0% * % 0%" at bounding box center [1473, 391] width 87 height 72
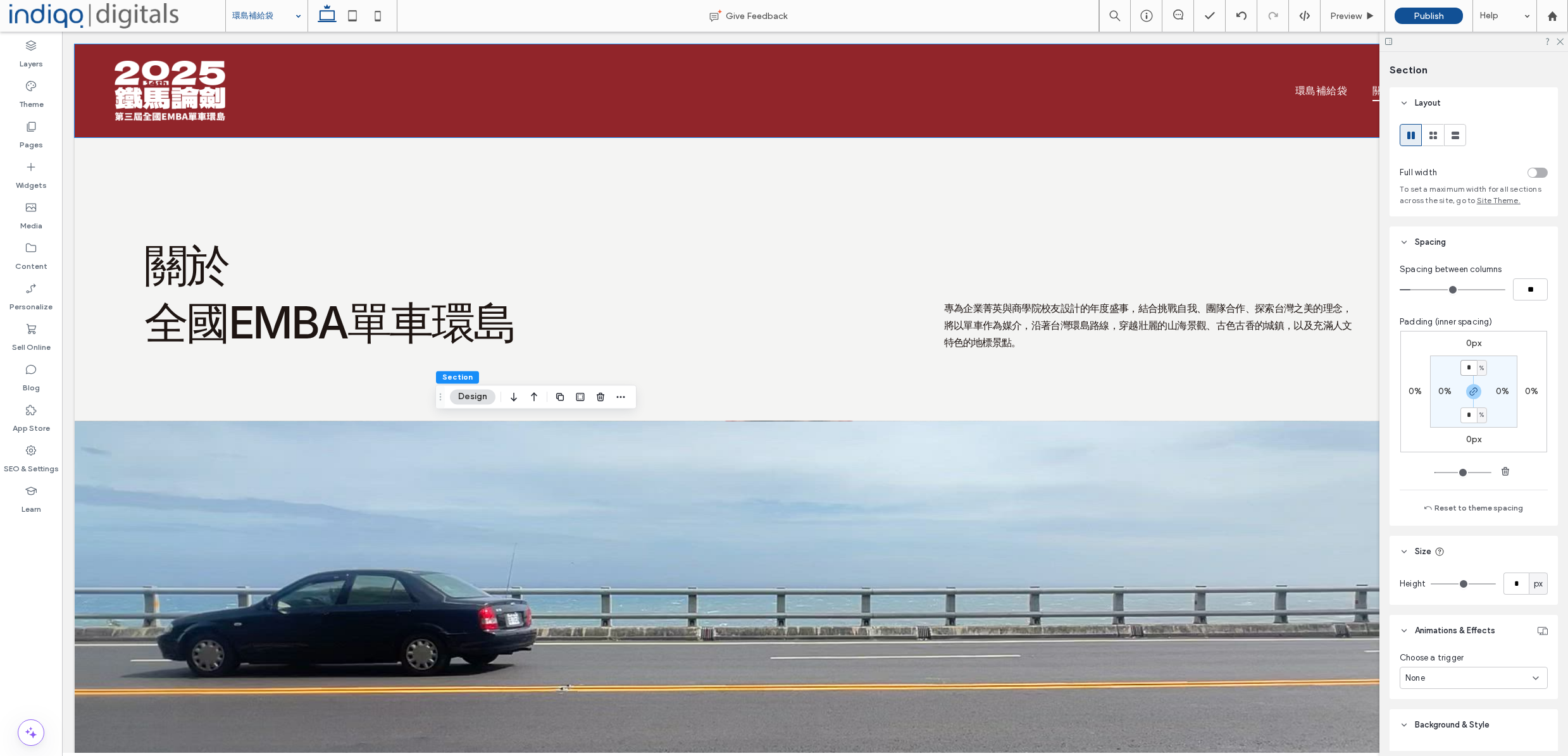
click at [1469, 369] on input "*" at bounding box center [1468, 368] width 16 height 16
type input "*"
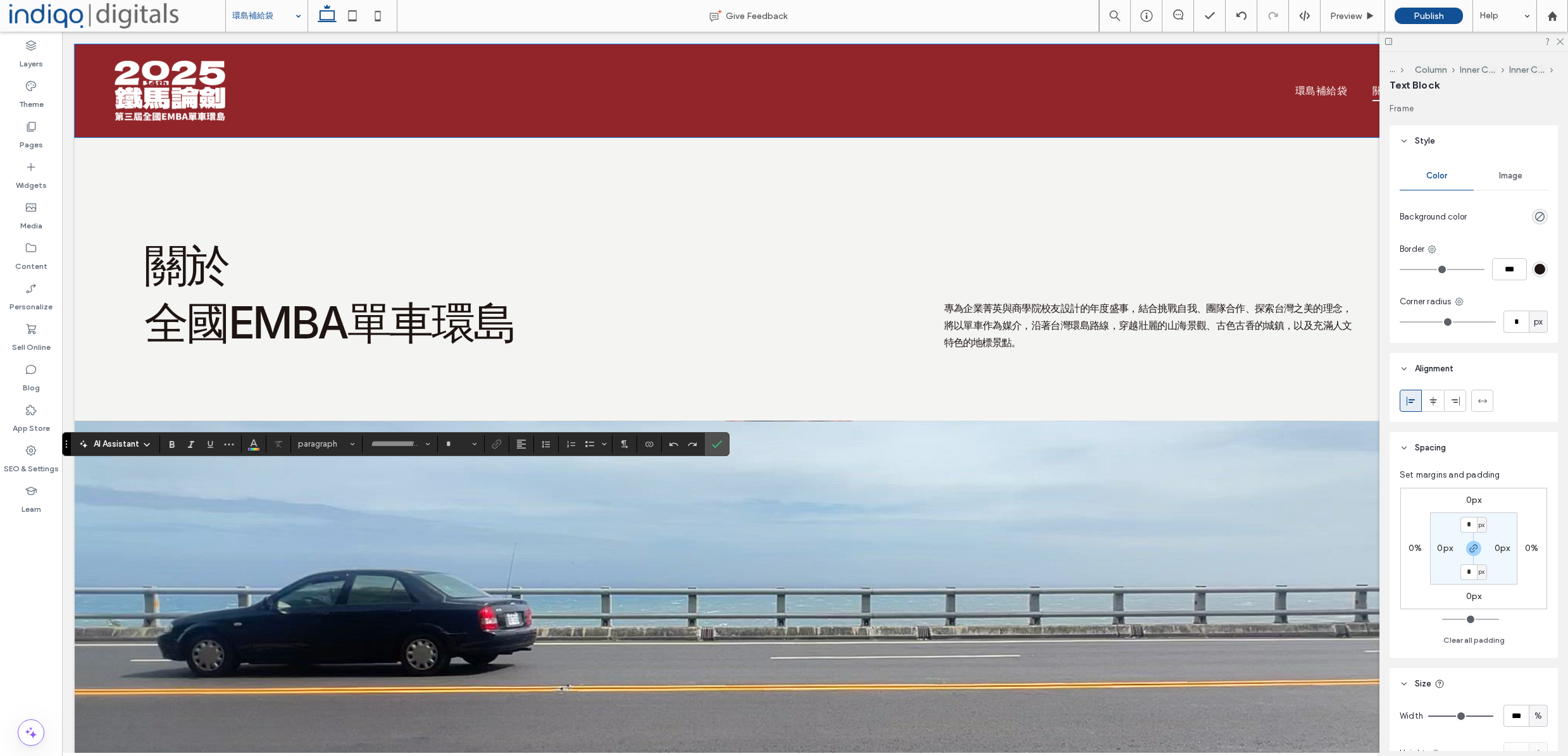
type input "*****"
type input "**"
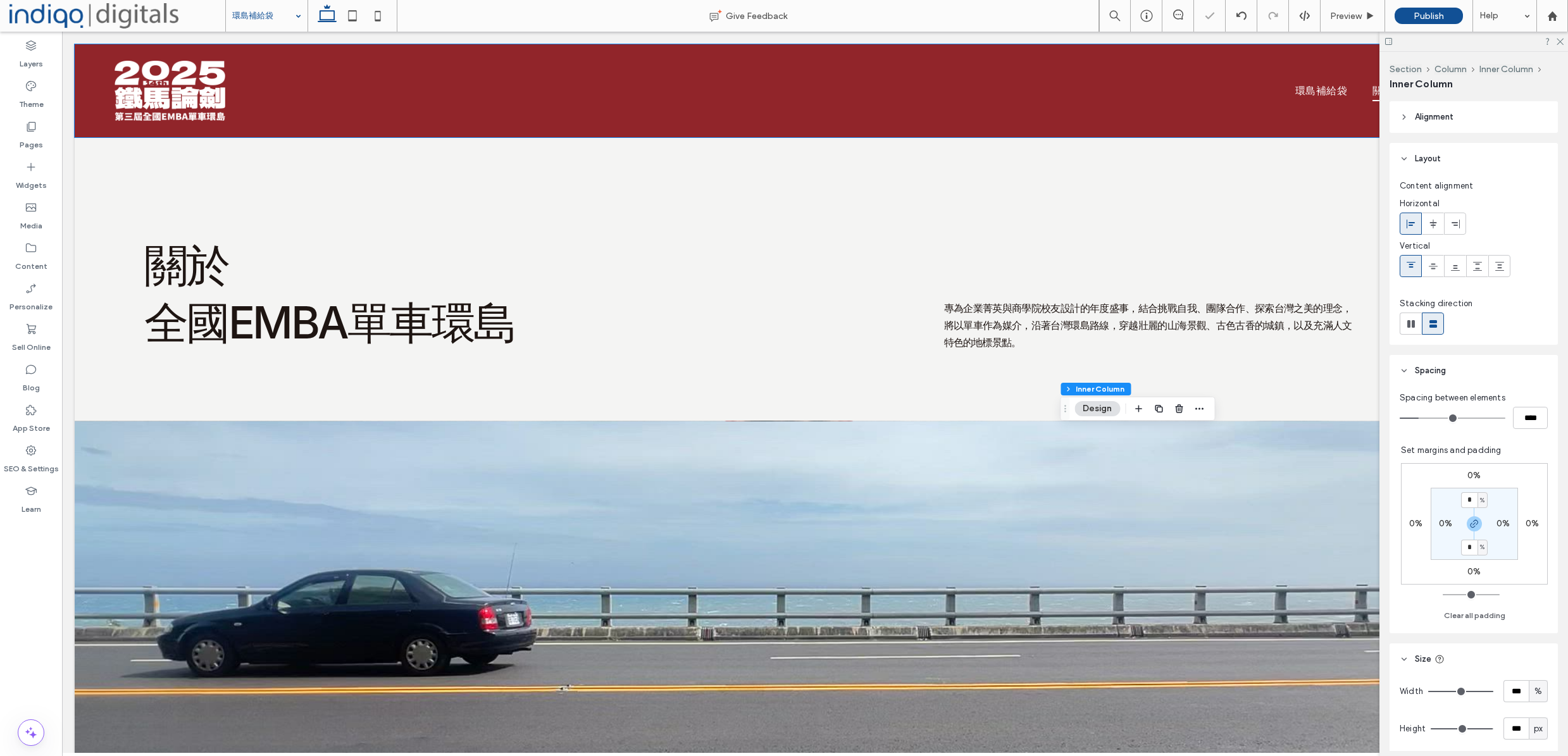
scroll to position [0, 1]
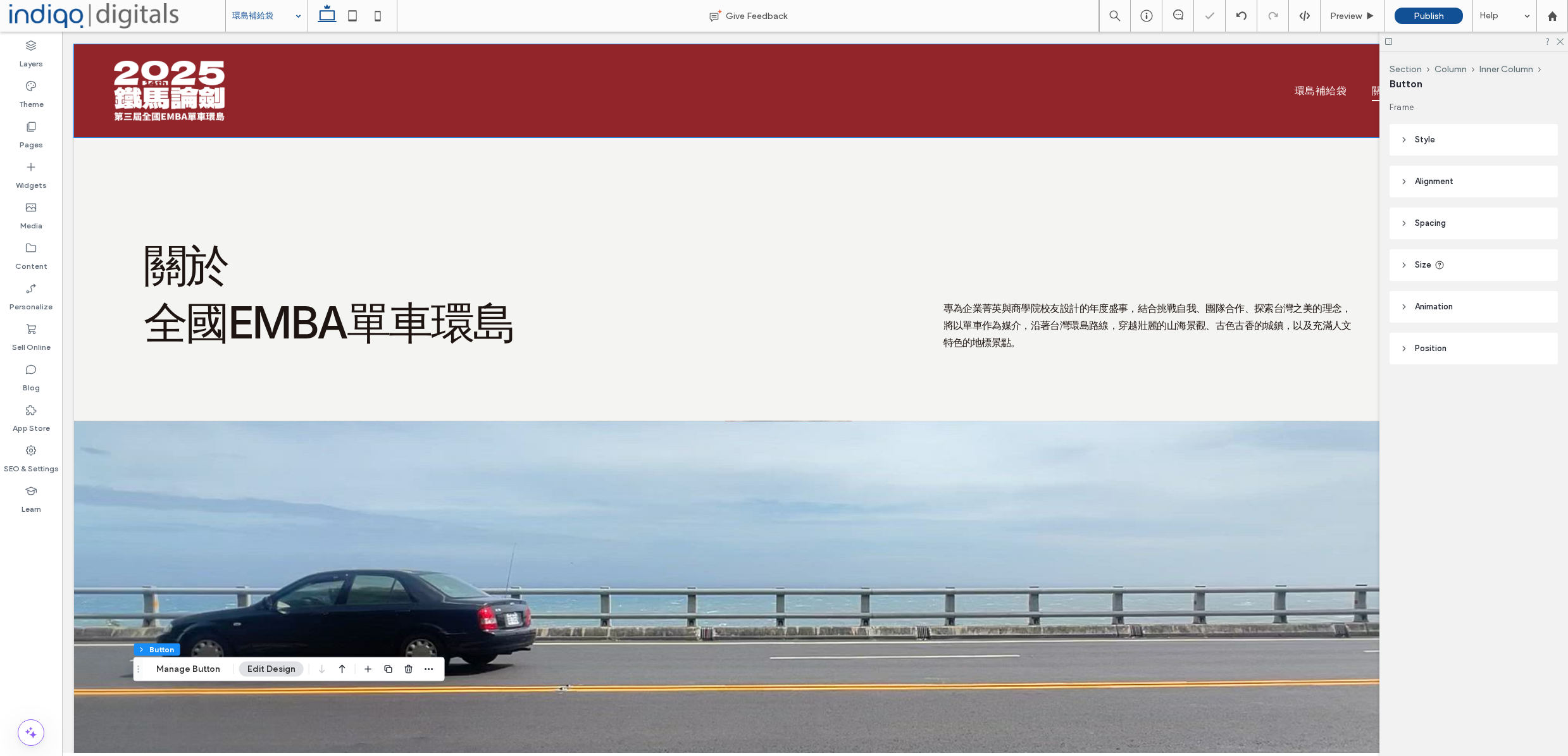
type input "**"
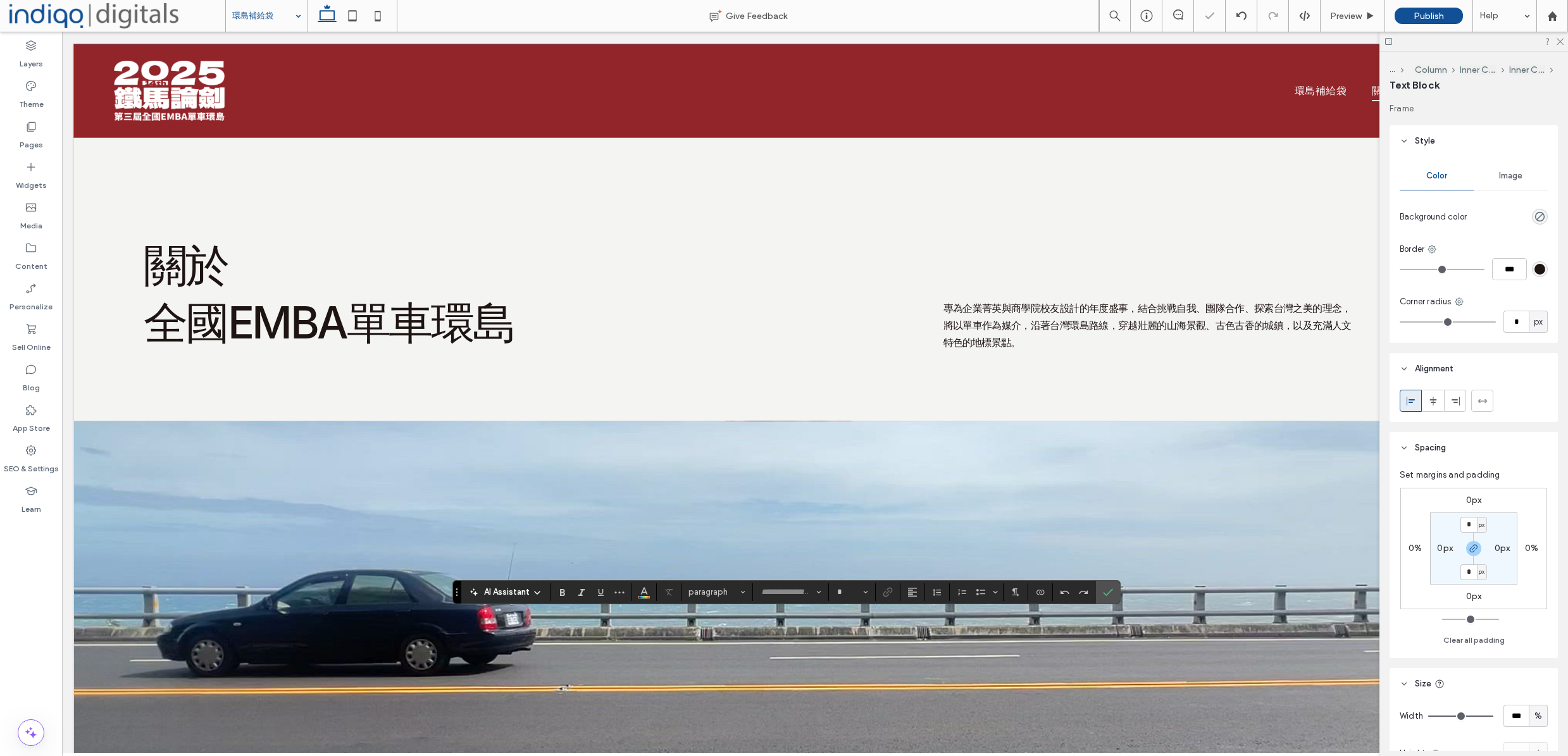
type input "*****"
type input "**"
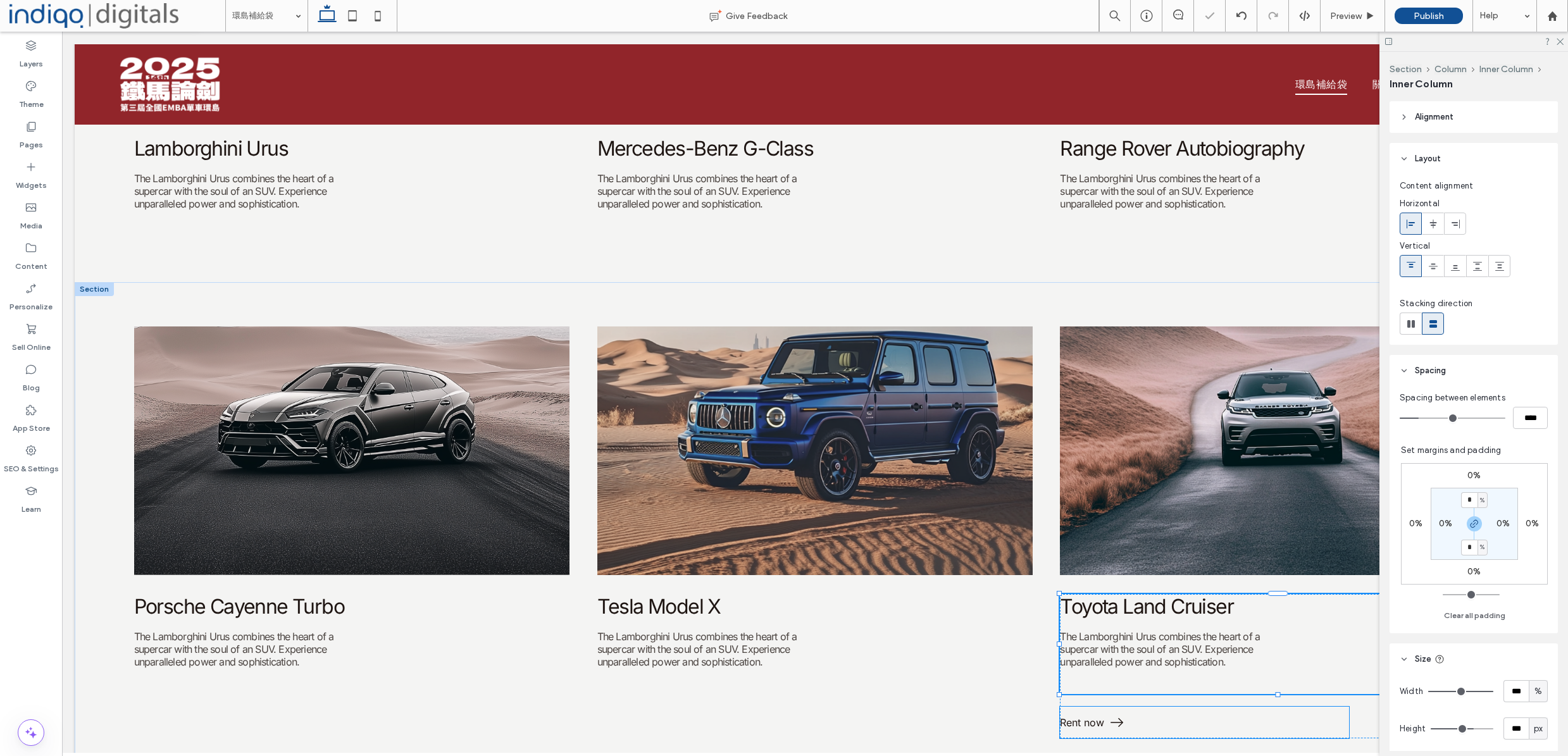
scroll to position [0, 1]
click at [1147, 710] on link "Rent now" at bounding box center [1204, 722] width 289 height 32
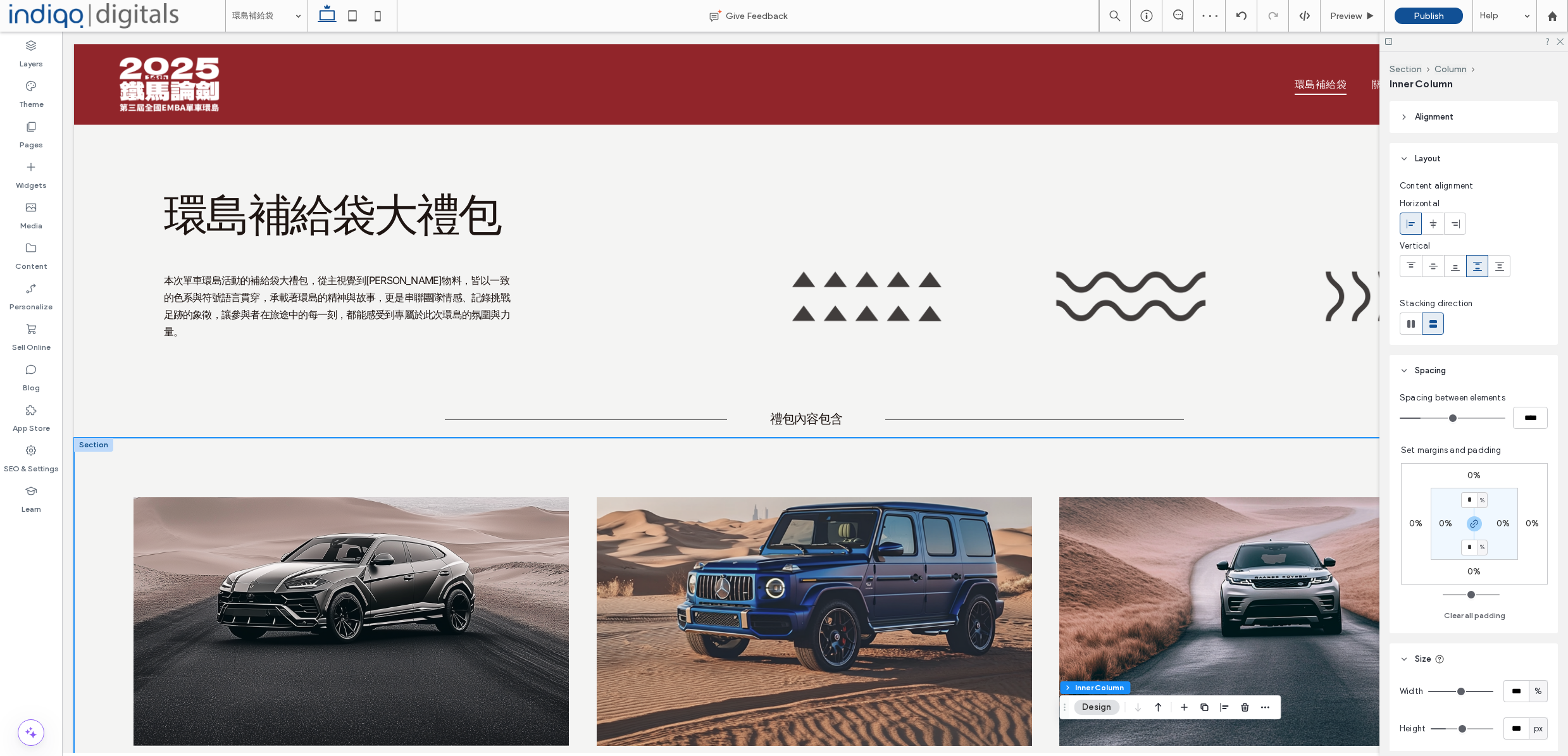
scroll to position [17, 0]
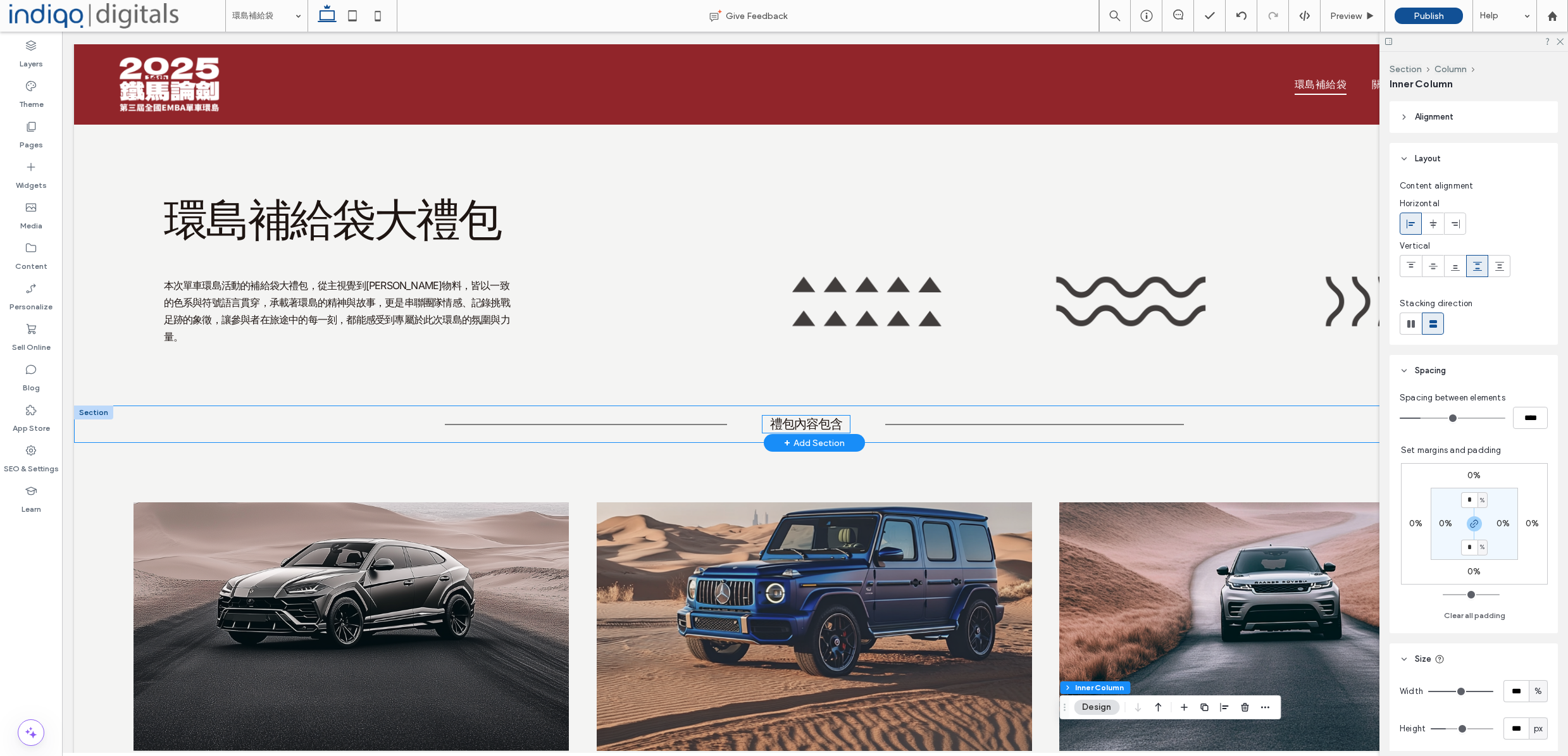
click at [777, 416] on span "禮包內容包含" at bounding box center [805, 423] width 72 height 15
click at [777, 416] on div "禮包內容包含" at bounding box center [805, 424] width 87 height 17
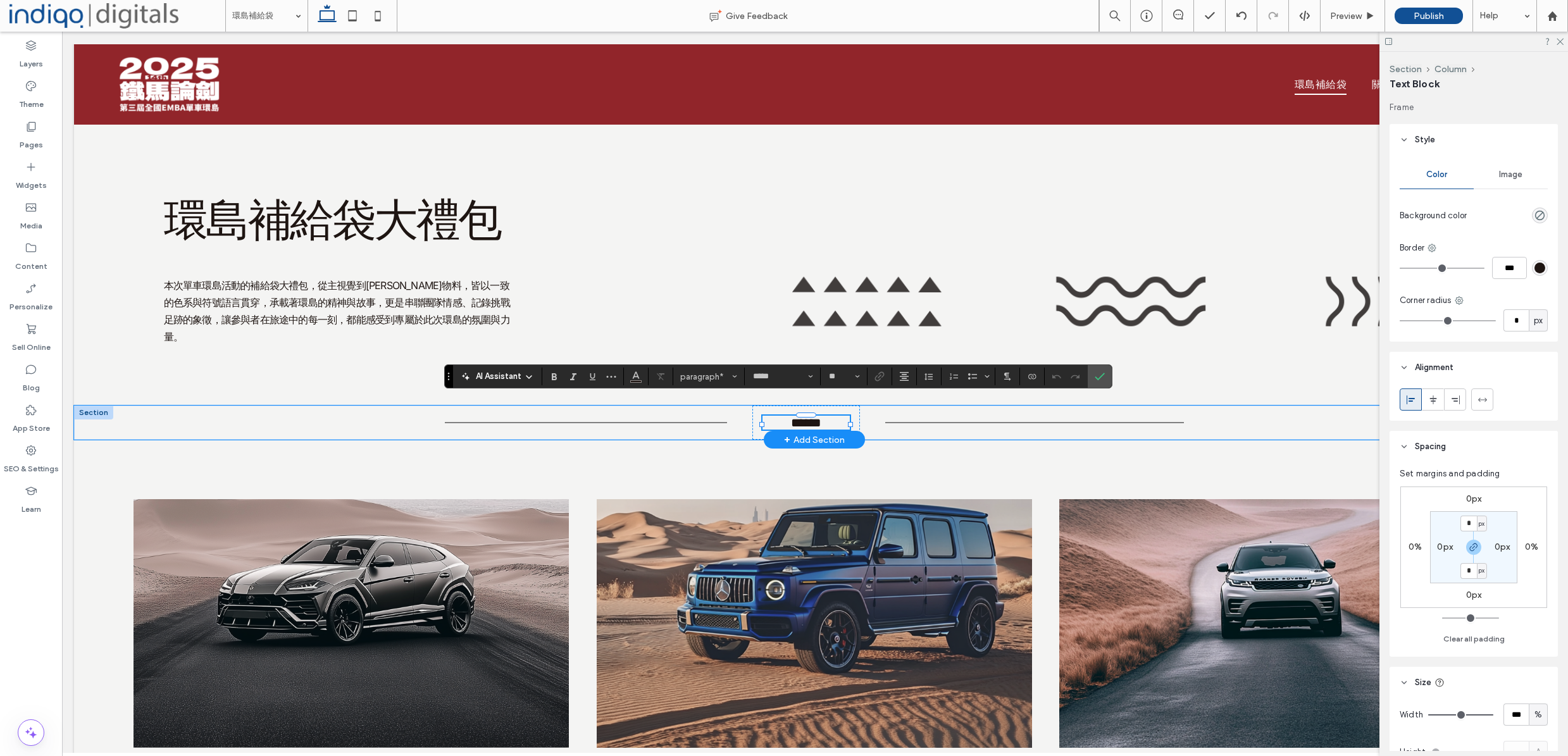
click at [791, 416] on span "******" at bounding box center [806, 421] width 31 height 12
click at [905, 494] on div "Lamborghini Urus The Lamborghini Urus combines the heart of a supercar with the…" at bounding box center [814, 676] width 1481 height 473
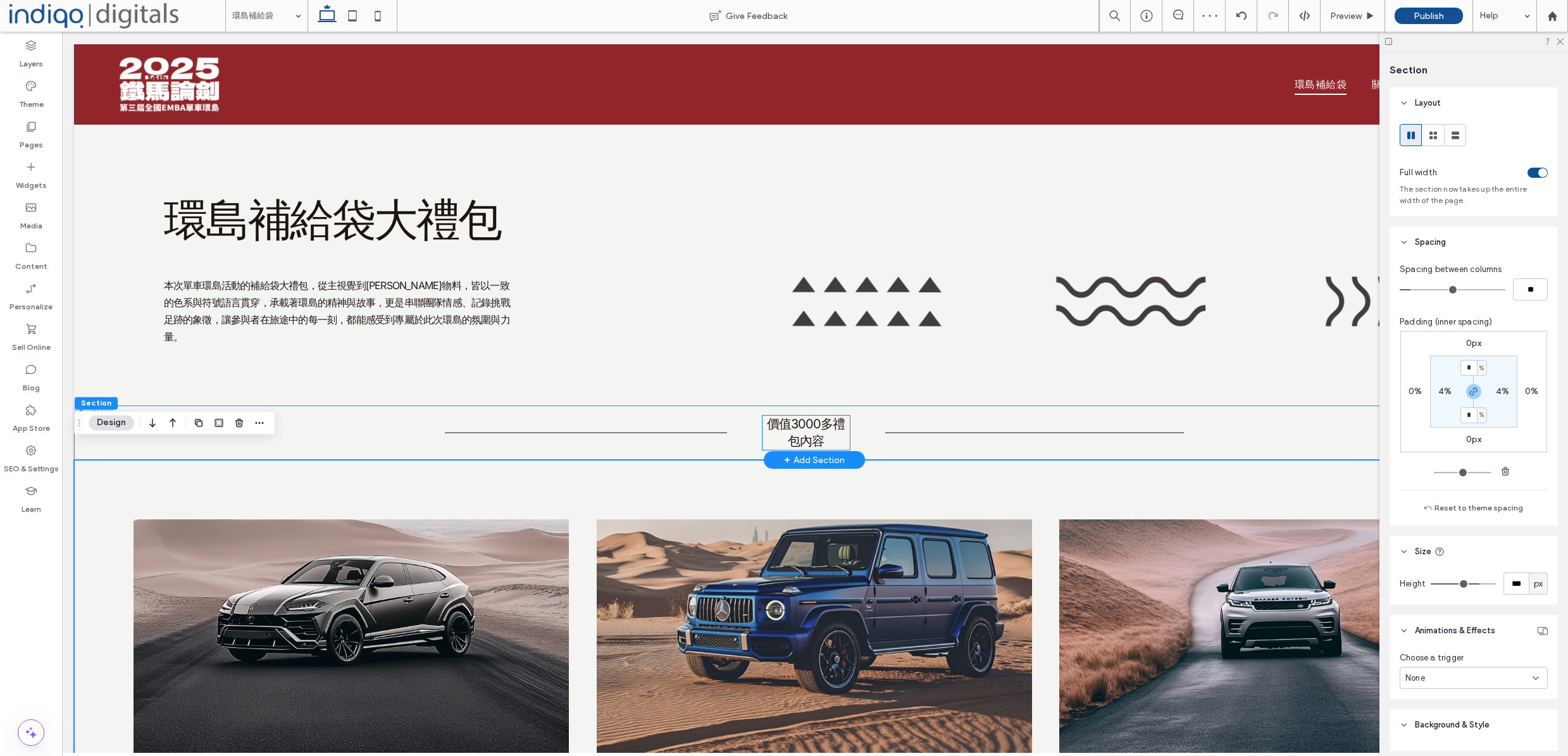
click at [811, 421] on span "價值3000多禮包內容" at bounding box center [805, 432] width 77 height 32
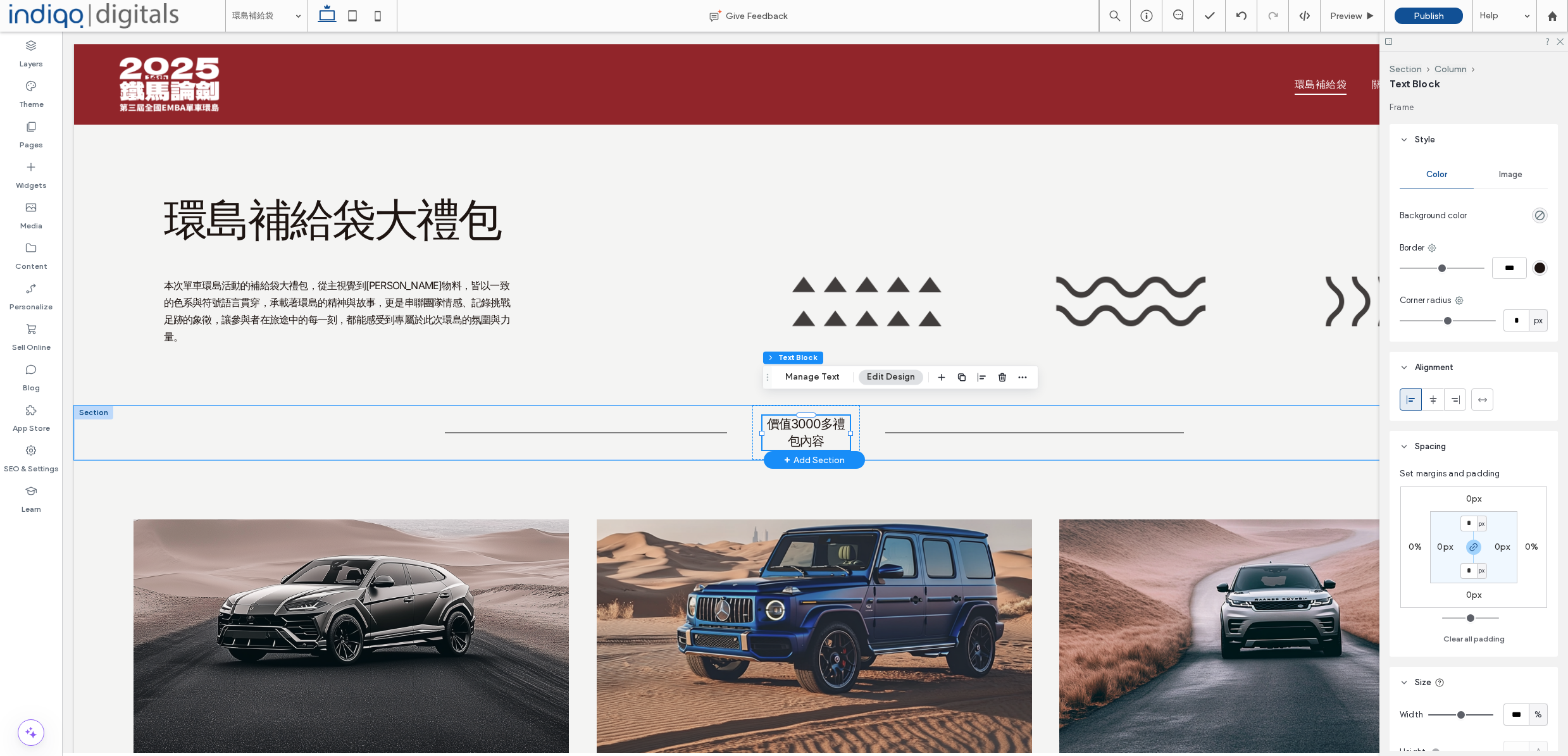
click at [843, 416] on span "價值3000多禮包內容" at bounding box center [805, 432] width 77 height 32
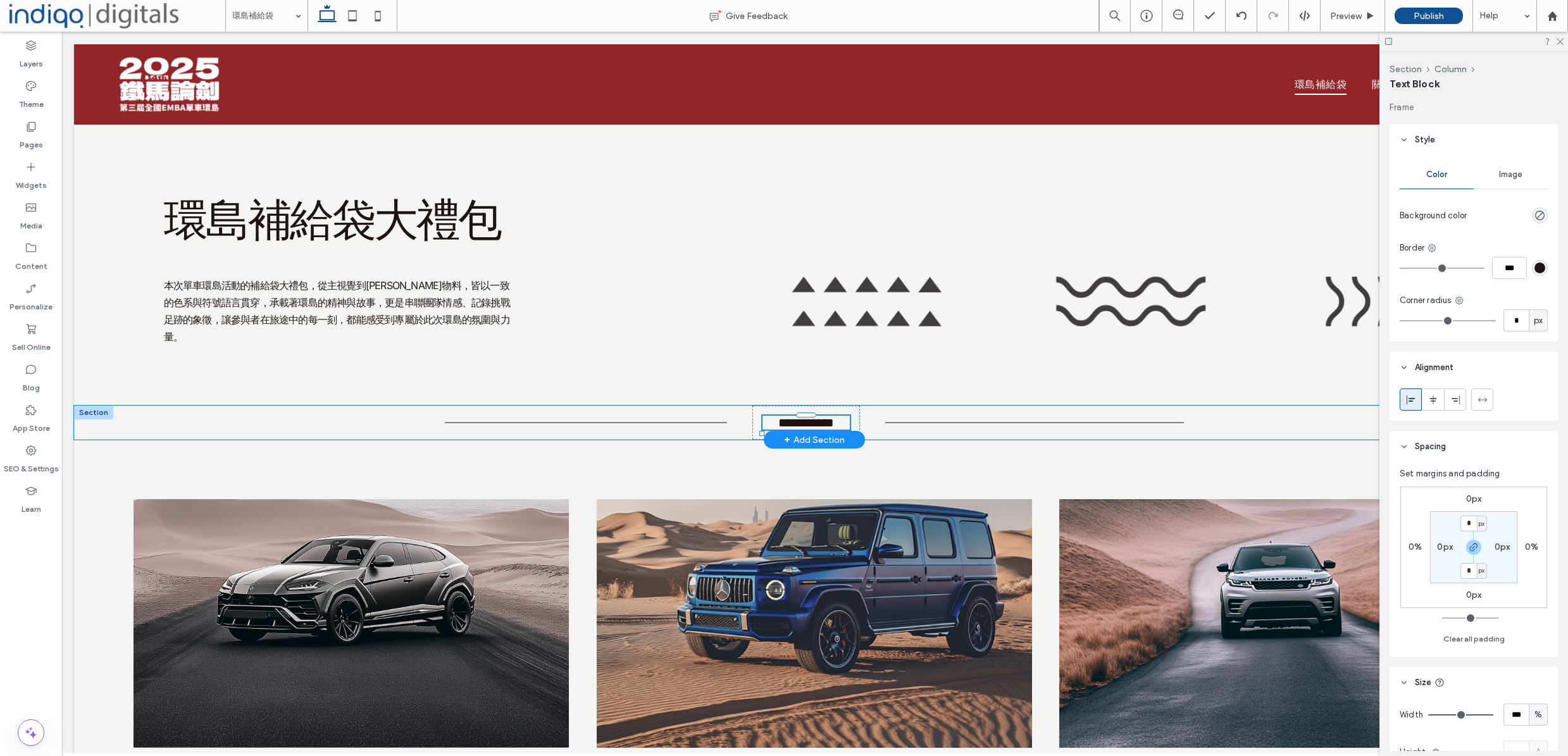
type input "*****"
type input "**"
click at [834, 416] on span "**********" at bounding box center [806, 421] width 55 height 12
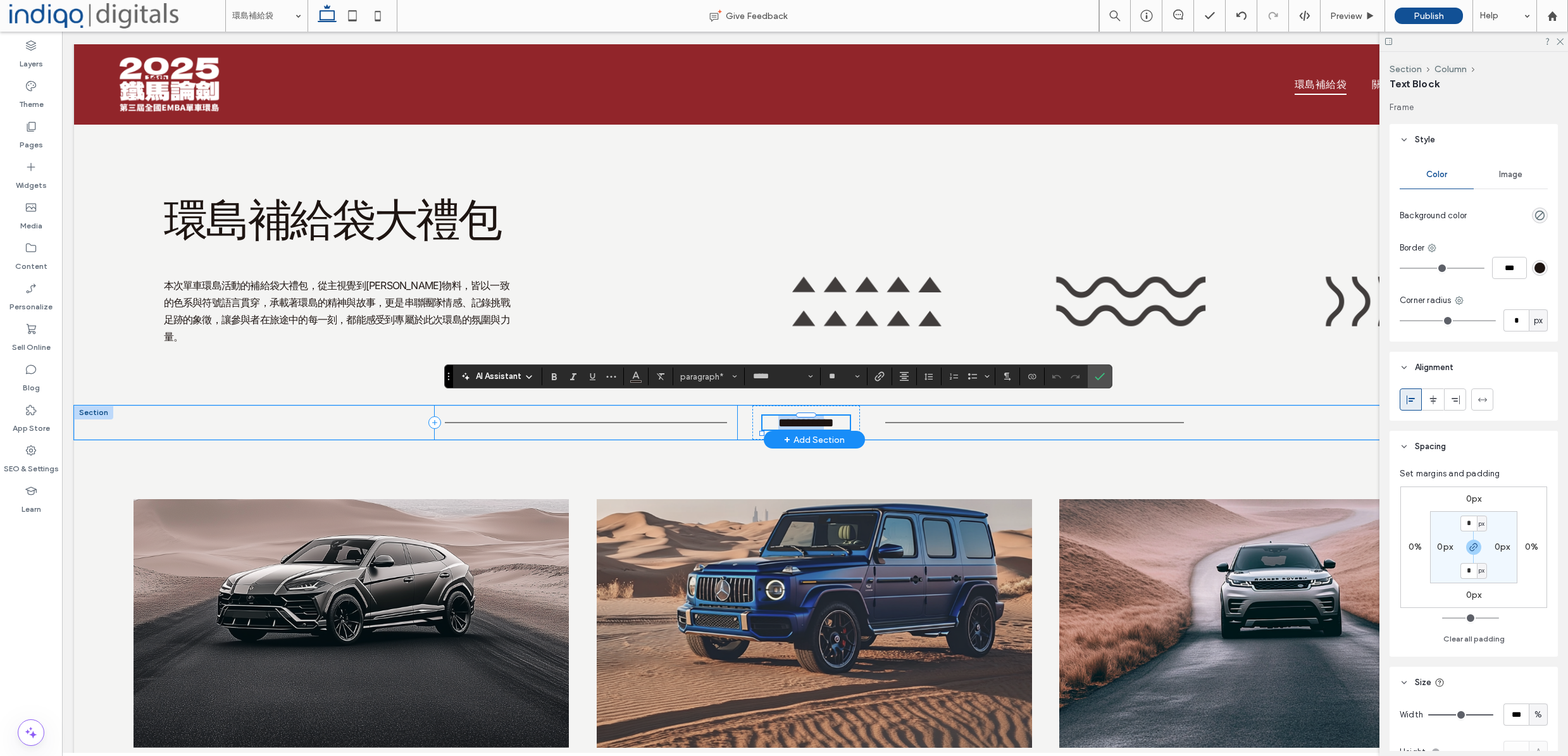
drag, startPoint x: 833, startPoint y: 407, endPoint x: 694, endPoint y: 410, distance: 139.0
click at [702, 410] on div "**********" at bounding box center [815, 422] width 759 height 34
click at [629, 469] on div "Lamborghini Urus The Lamborghini Urus combines the heart of a supercar with the…" at bounding box center [814, 676] width 1481 height 473
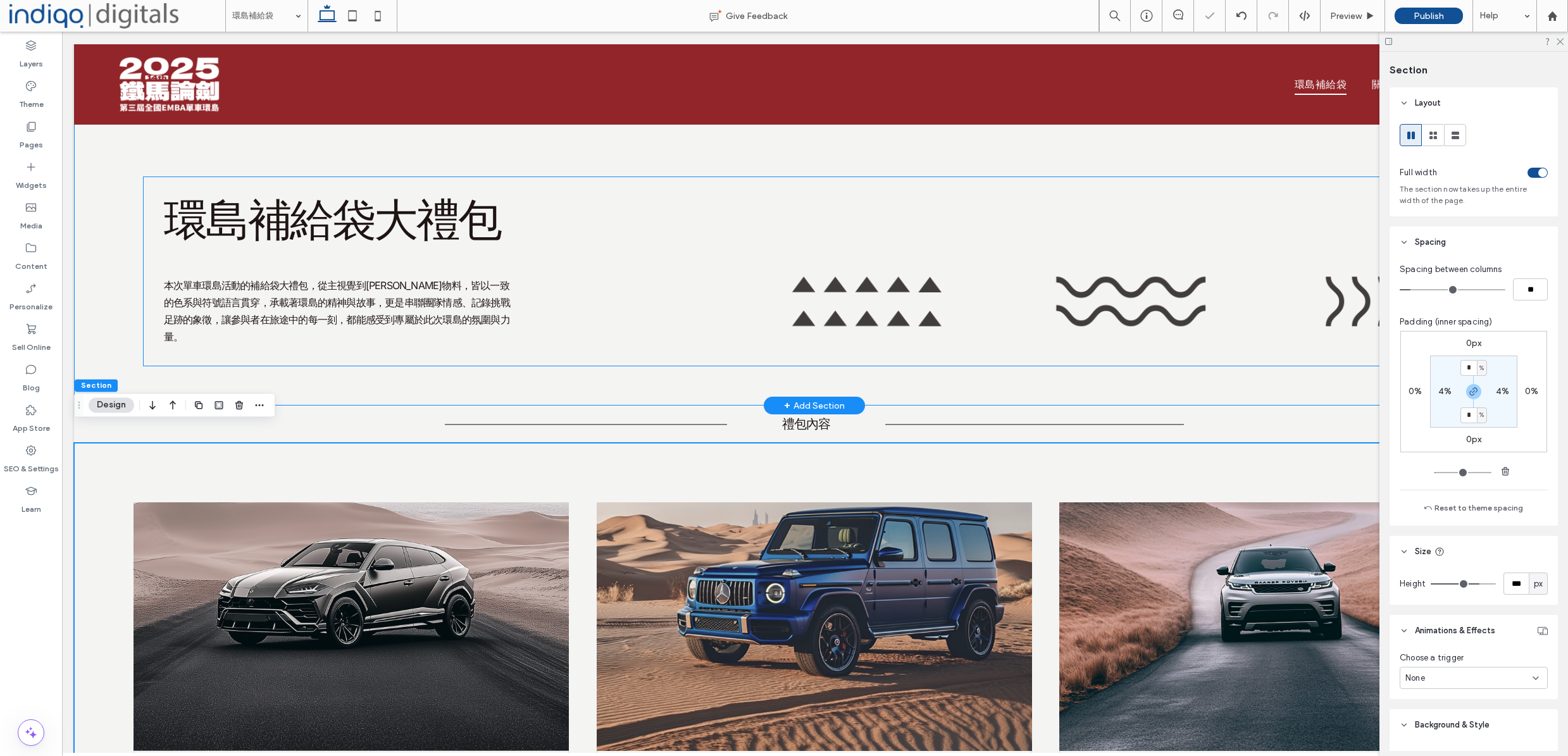
click at [199, 300] on span "本次單車環島活動的補給袋大禮包，從主視覺到[PERSON_NAME]物料，皆以一致的色系與符號語言貫穿，承載著環島的精神與故事，更是串聯團隊情感、記錄挑戰足跡…" at bounding box center [337, 312] width 346 height 65
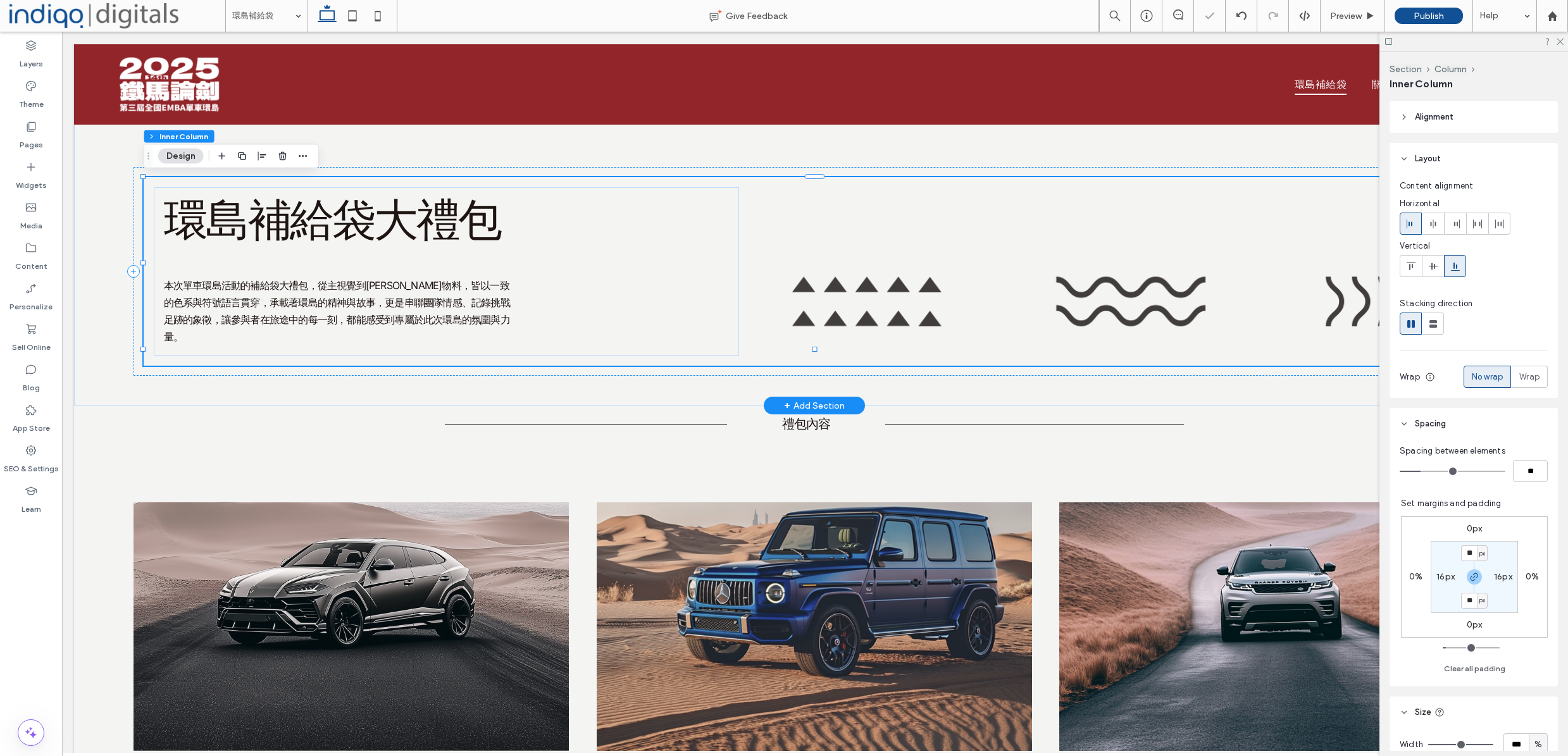
click at [199, 300] on span "本次單車環島活動的補給袋大禮包，從主視覺到[PERSON_NAME]物料，皆以一致的色系與符號語言貫穿，承載著環島的精神與故事，更是串聯團隊情感、記錄挑戰足跡…" at bounding box center [337, 312] width 346 height 65
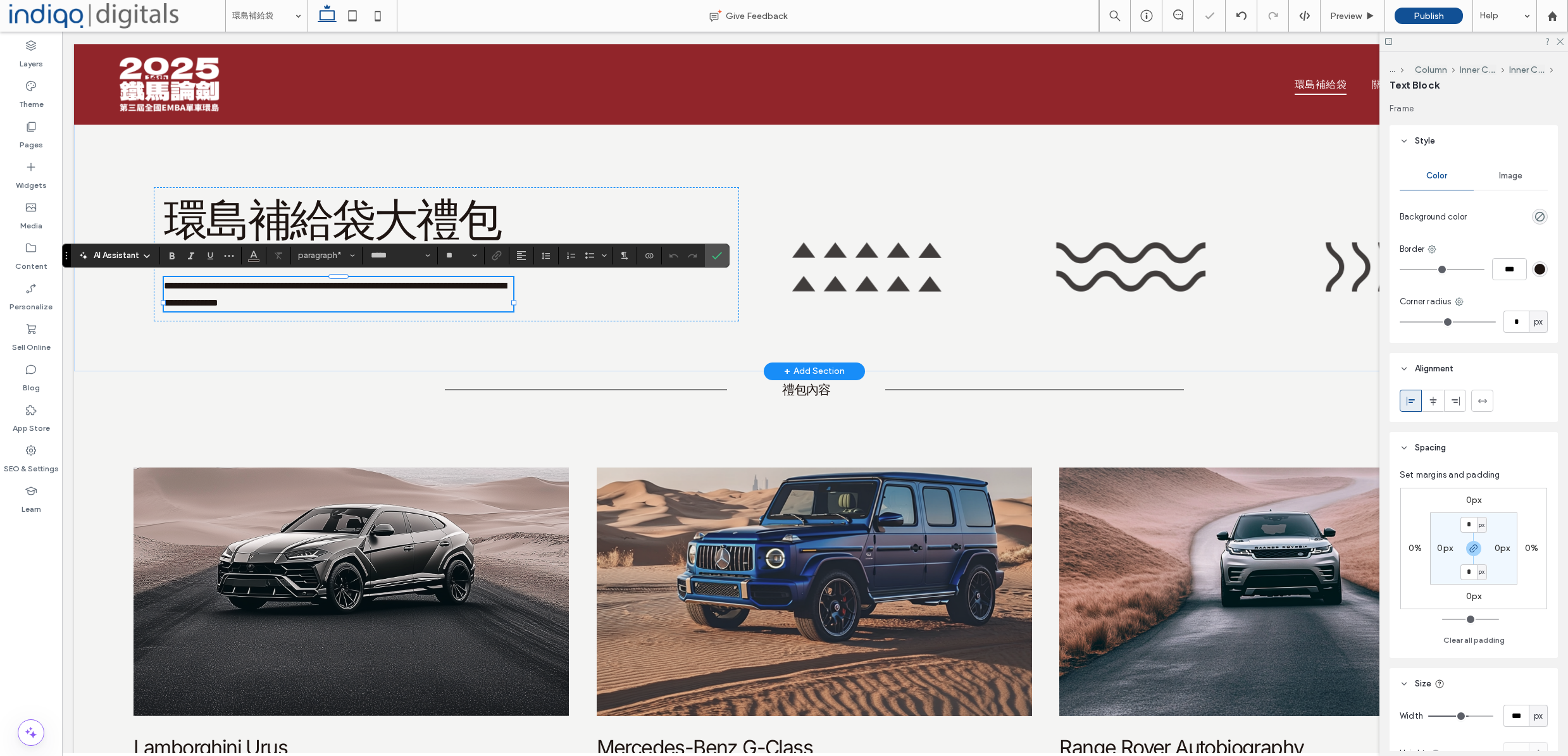
click at [315, 288] on span "**********" at bounding box center [335, 294] width 342 height 27
click at [304, 281] on span "**********" at bounding box center [335, 294] width 342 height 27
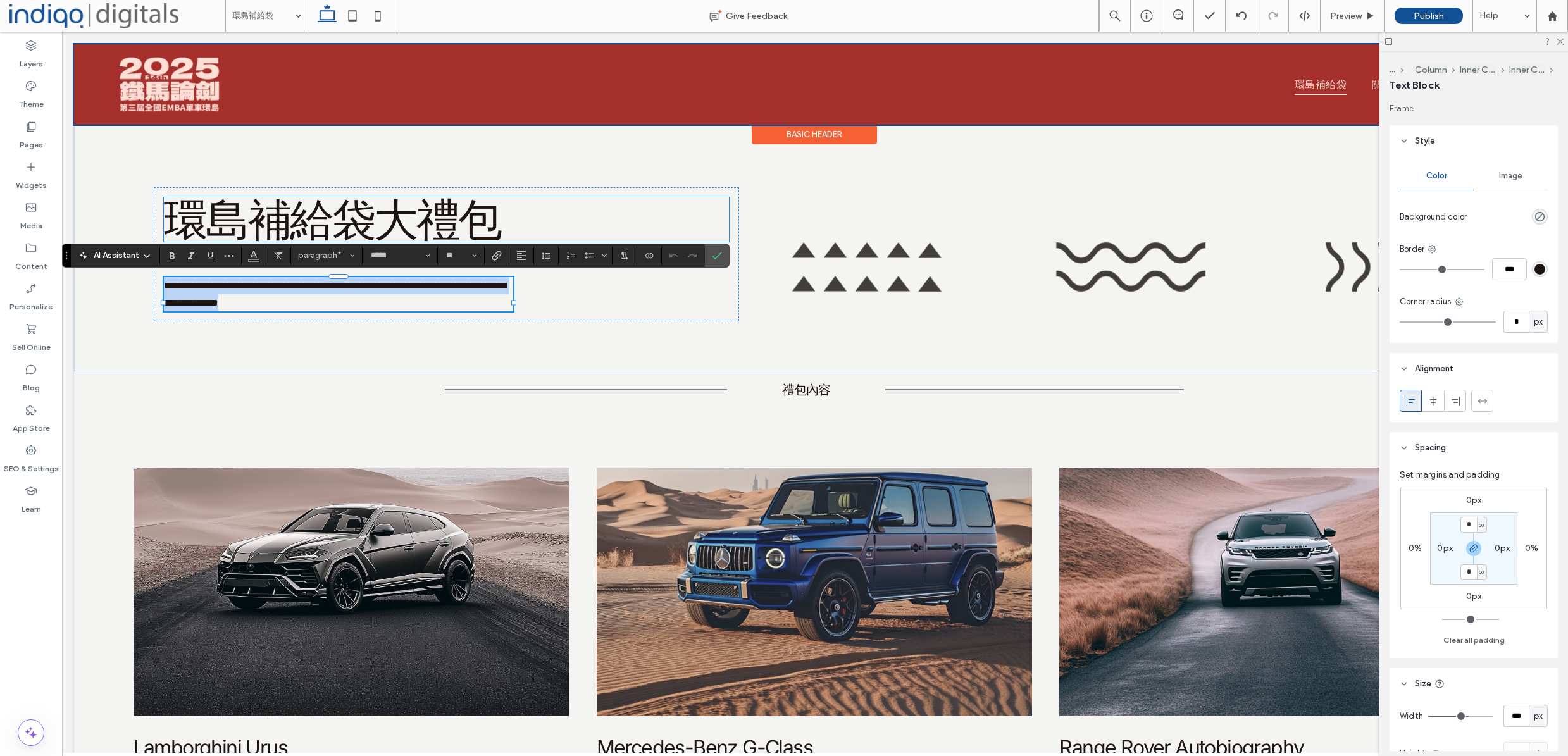
copy span "**********"
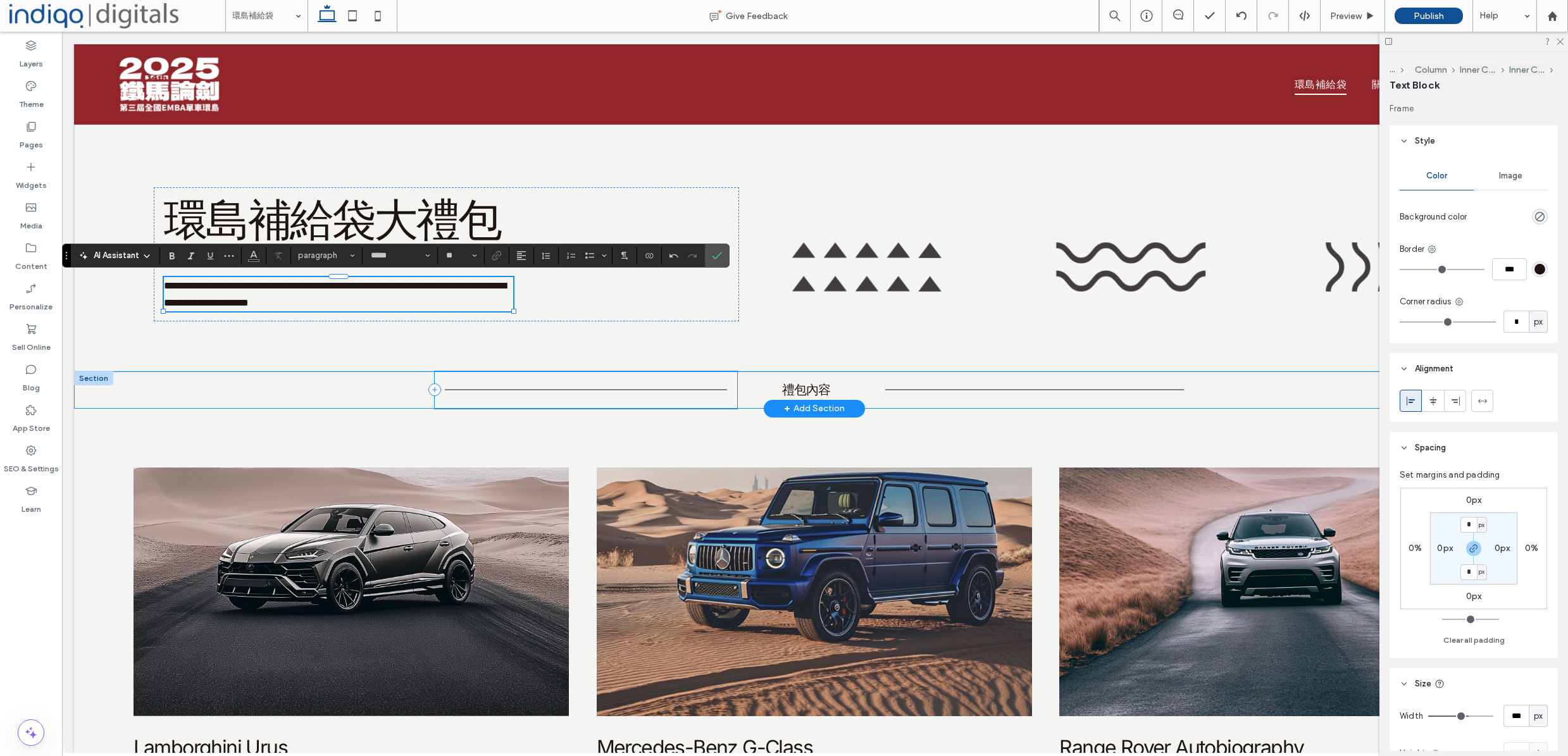
scroll to position [1, 1]
click at [308, 409] on div "禮包內容" at bounding box center [815, 389] width 1481 height 37
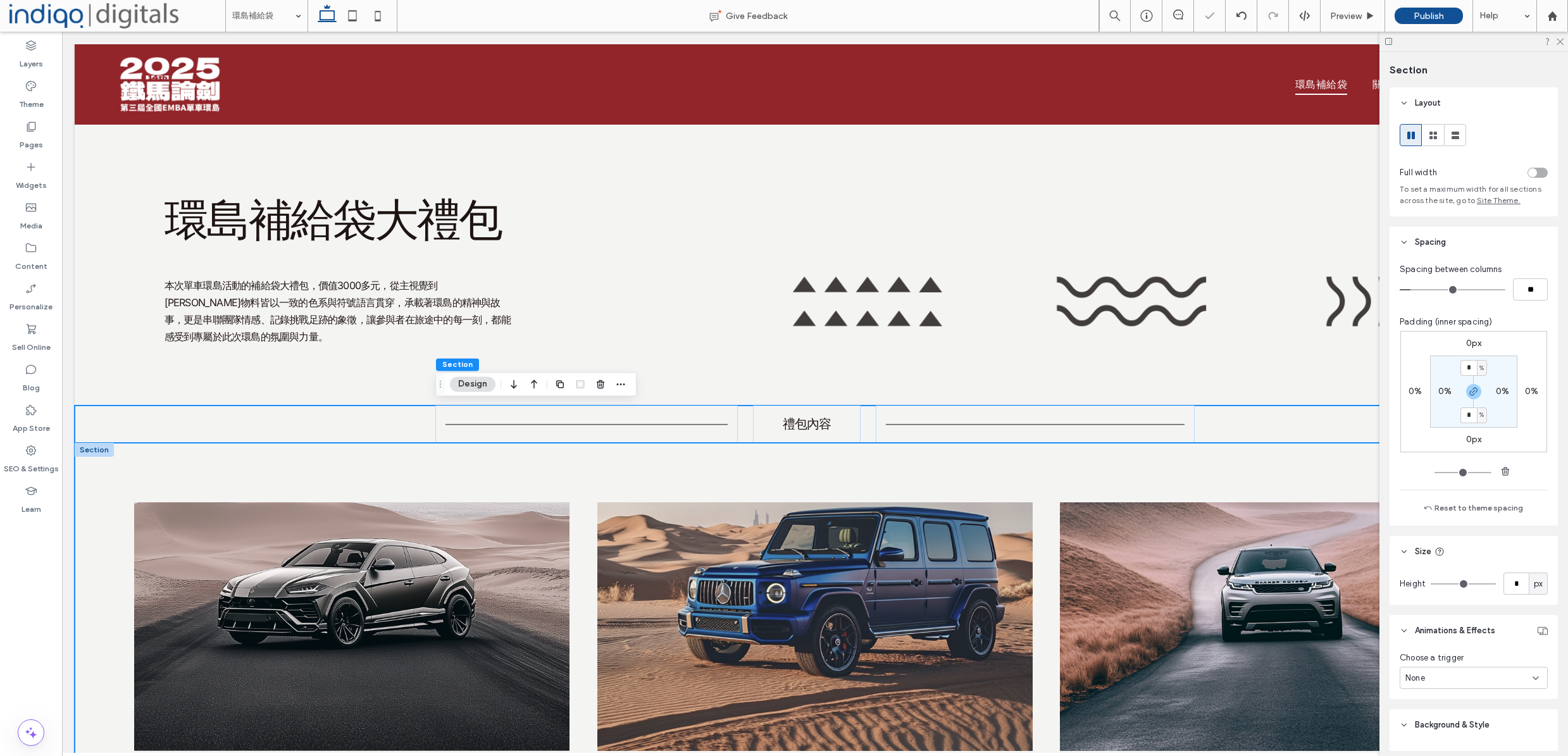
click at [440, 478] on div "Lamborghini Urus The Lamborghini Urus combines the heart of a supercar with the…" at bounding box center [815, 679] width 1481 height 473
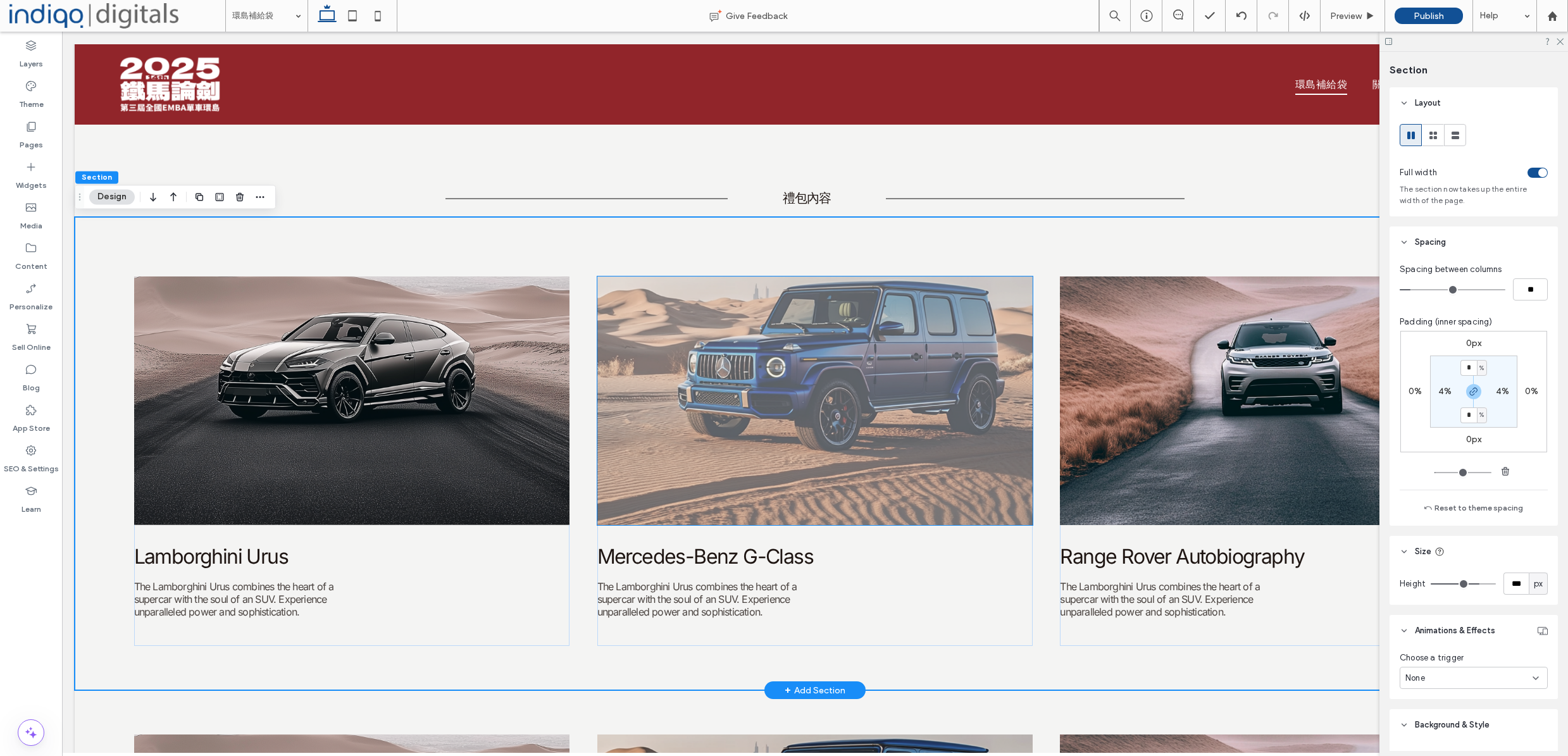
scroll to position [259, 0]
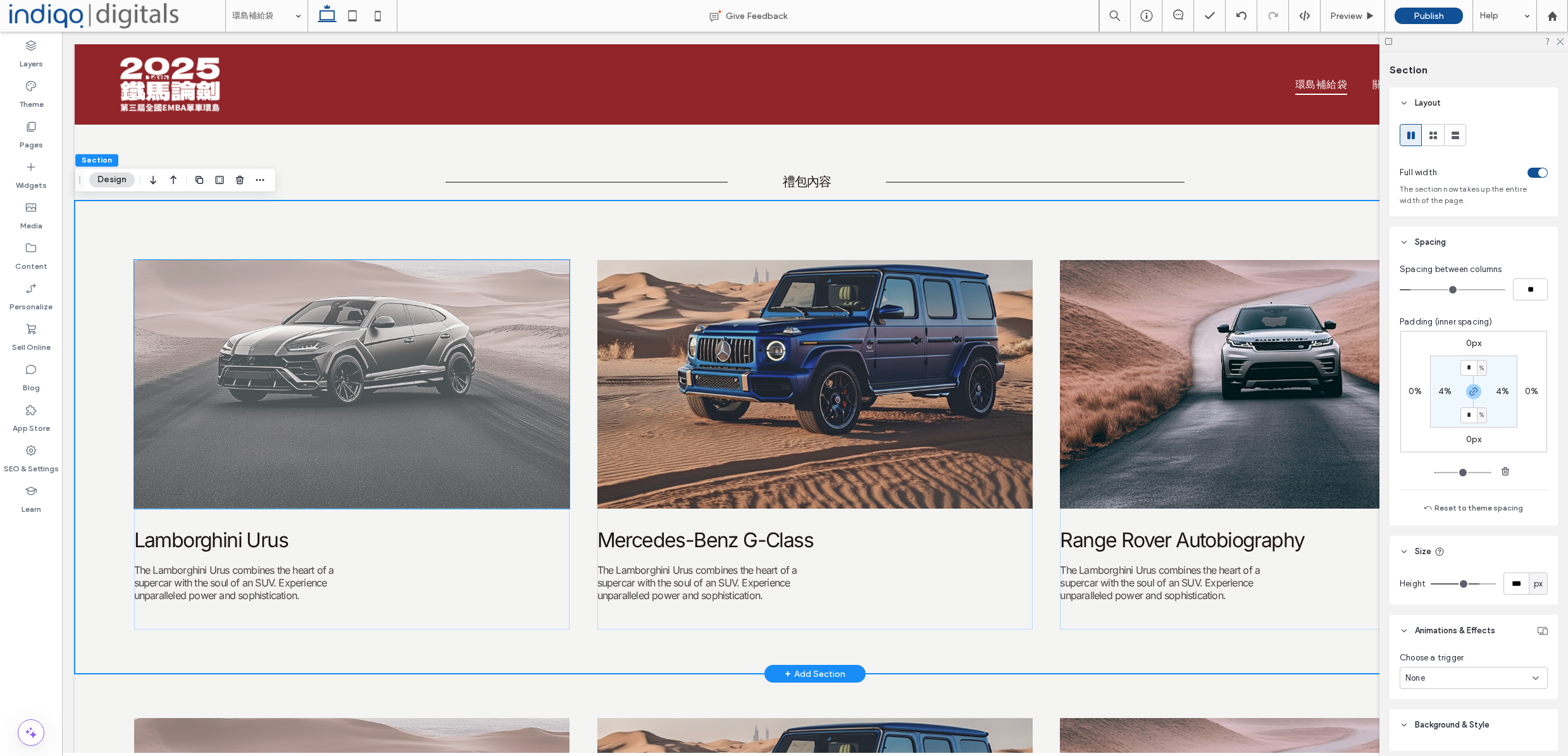
click at [241, 335] on img at bounding box center [352, 384] width 436 height 248
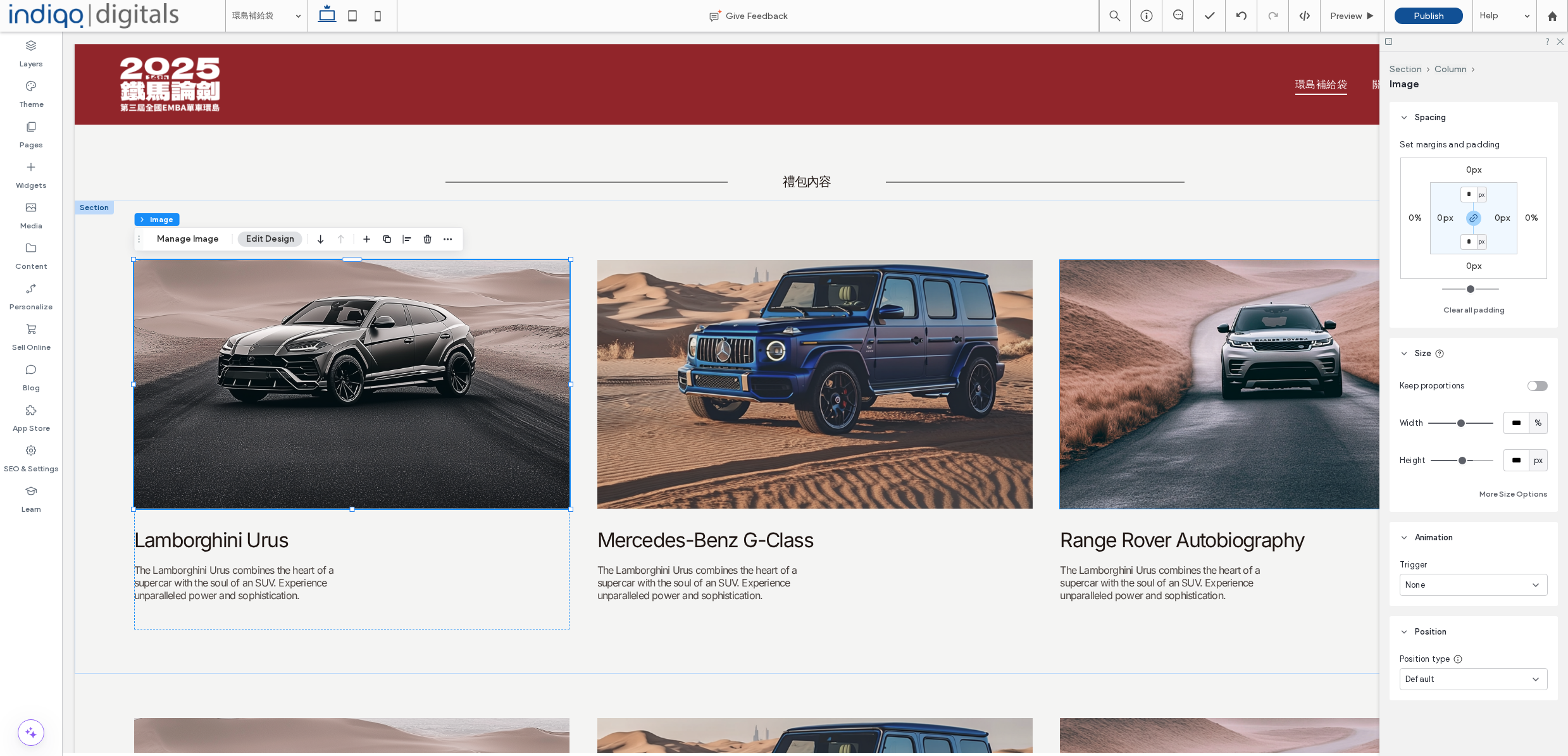
scroll to position [264, 0]
click at [205, 233] on button "Manage Image" at bounding box center [188, 239] width 78 height 15
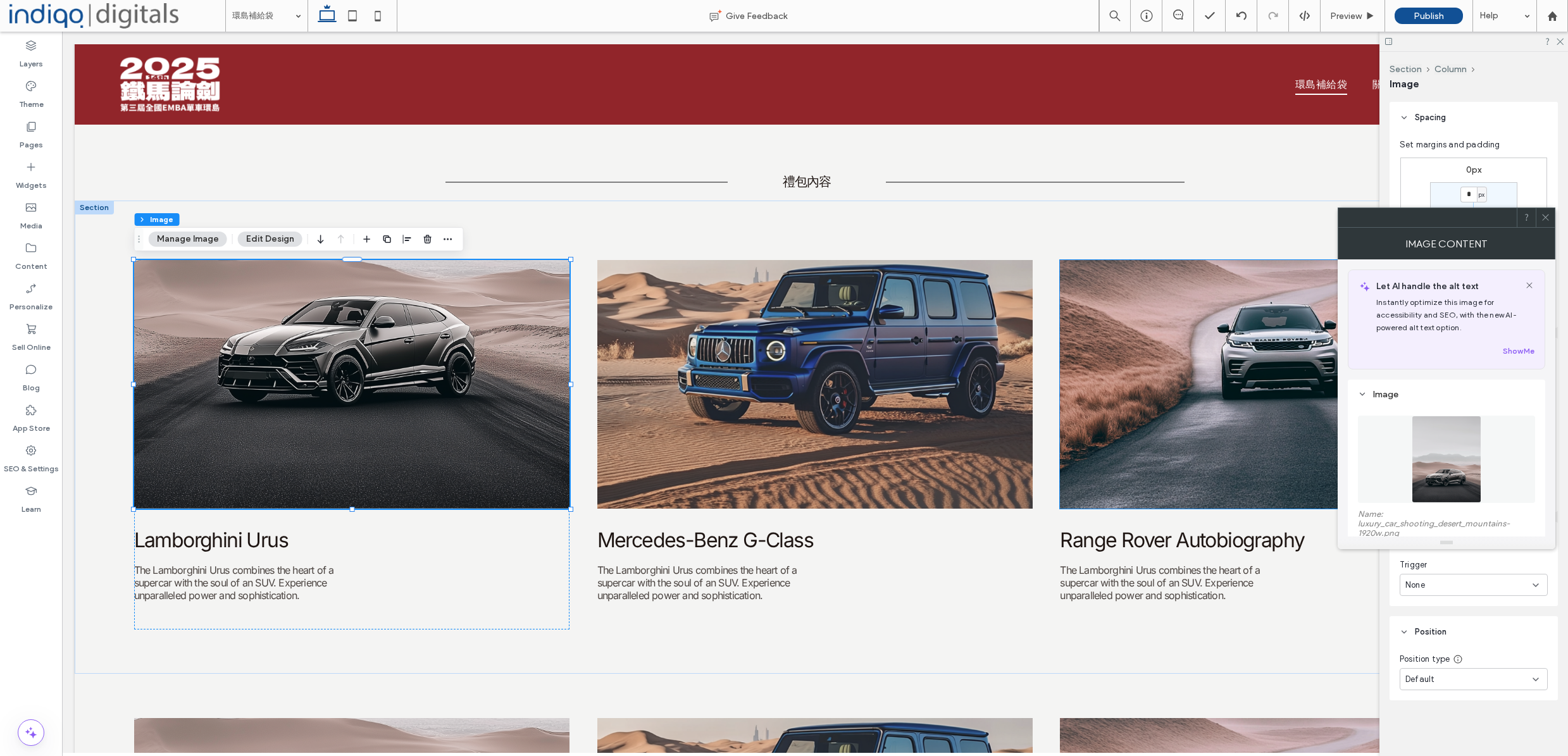
click at [1444, 406] on div "Name: luxury_car_shooting_desert_mountains-1920w.png Size: 1920x2399 Replace" at bounding box center [1446, 492] width 177 height 179
click at [1450, 429] on img at bounding box center [1446, 459] width 70 height 87
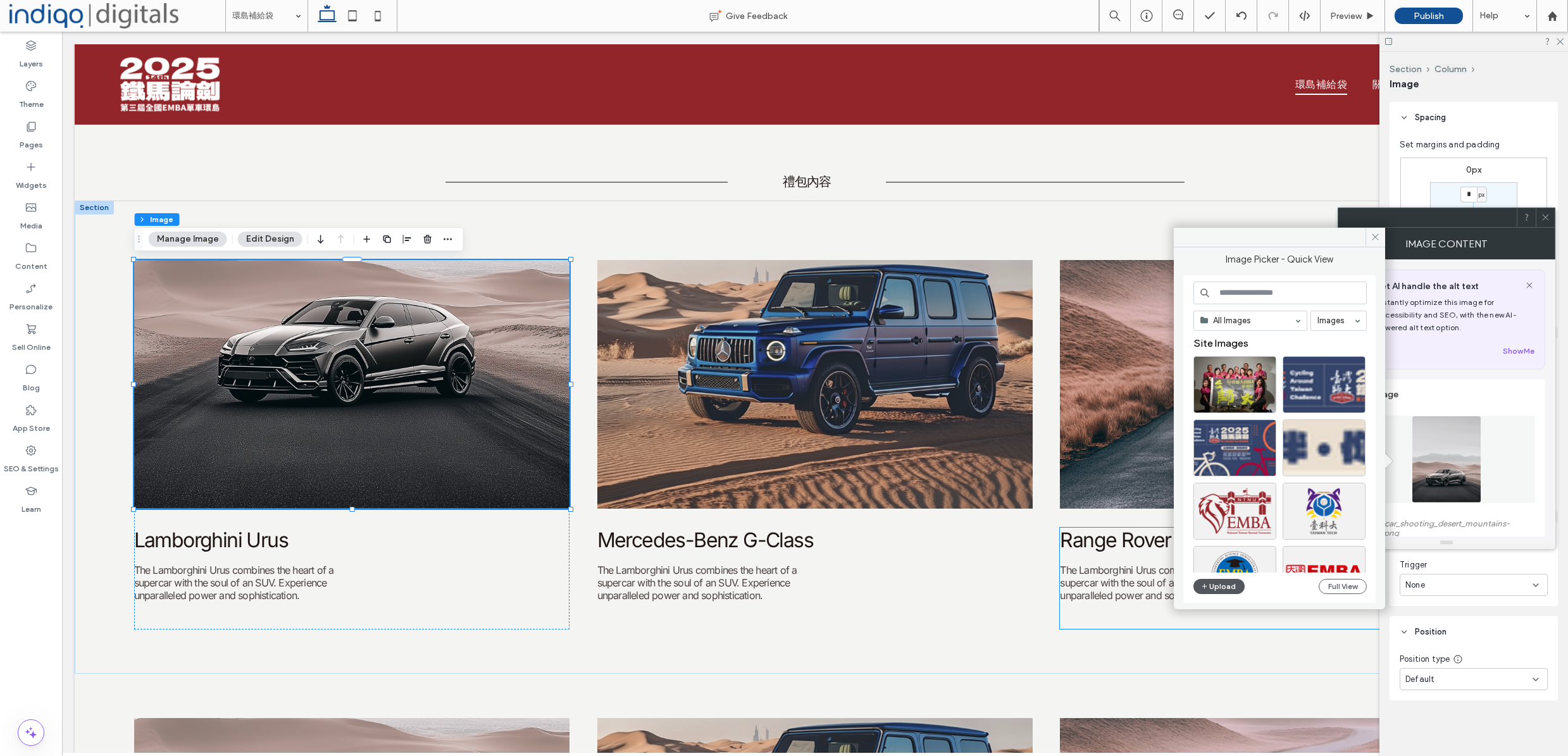
click at [1227, 583] on button "Upload" at bounding box center [1219, 587] width 52 height 15
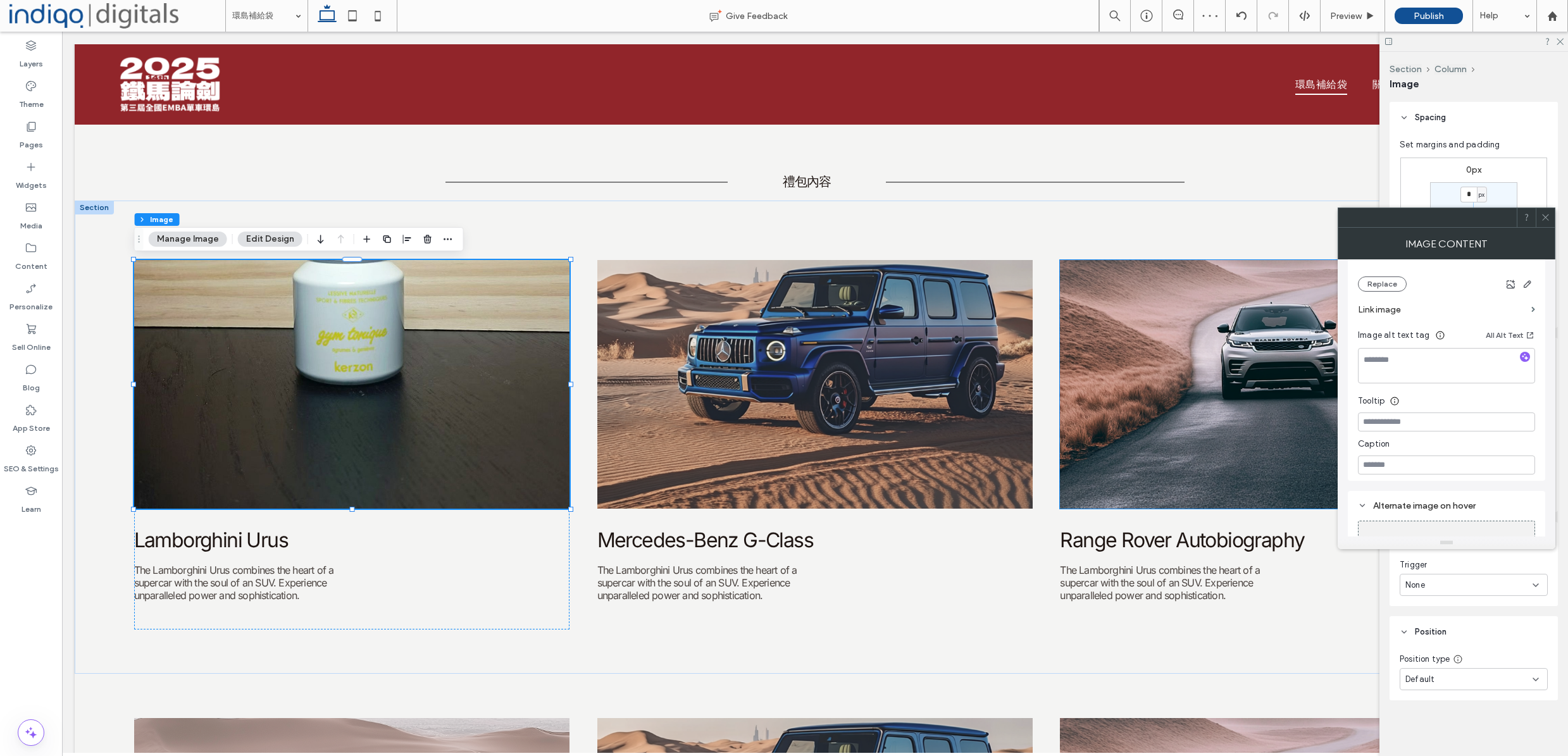
scroll to position [292, 0]
click at [1540, 574] on div "None" at bounding box center [1473, 584] width 148 height 22
click at [1531, 562] on div "Trigger" at bounding box center [1473, 564] width 148 height 12
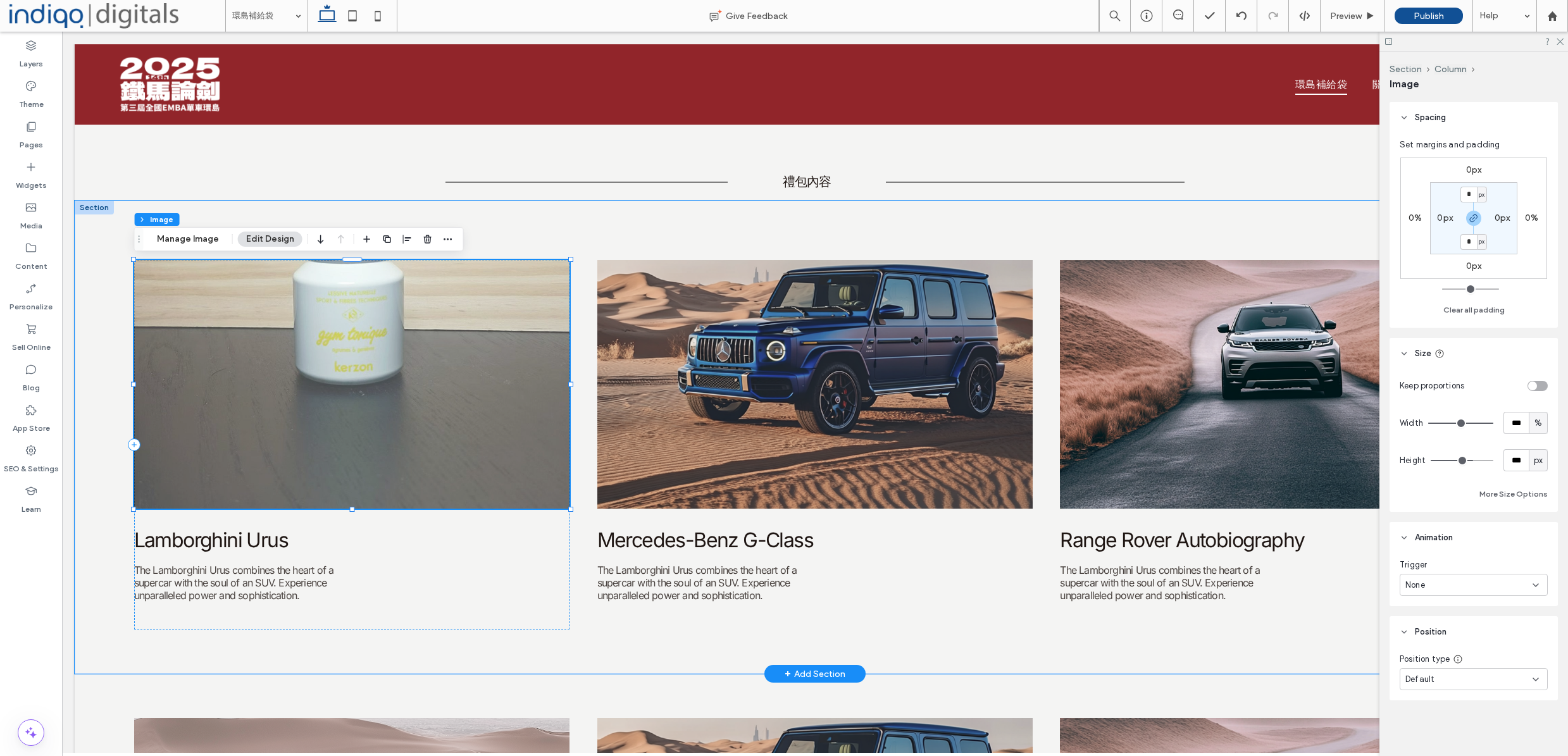
click at [443, 317] on img at bounding box center [352, 384] width 436 height 248
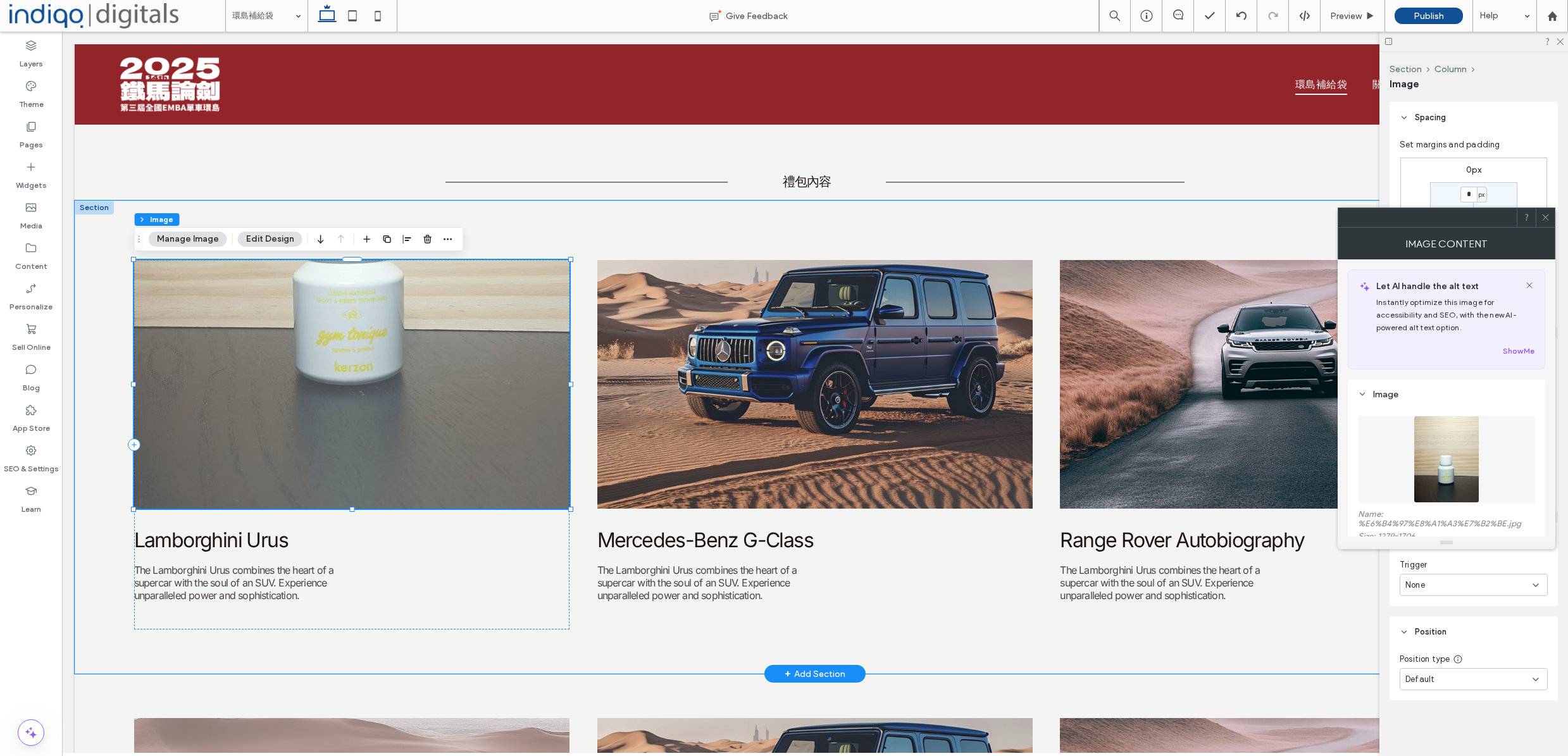
click at [447, 319] on img at bounding box center [352, 384] width 436 height 248
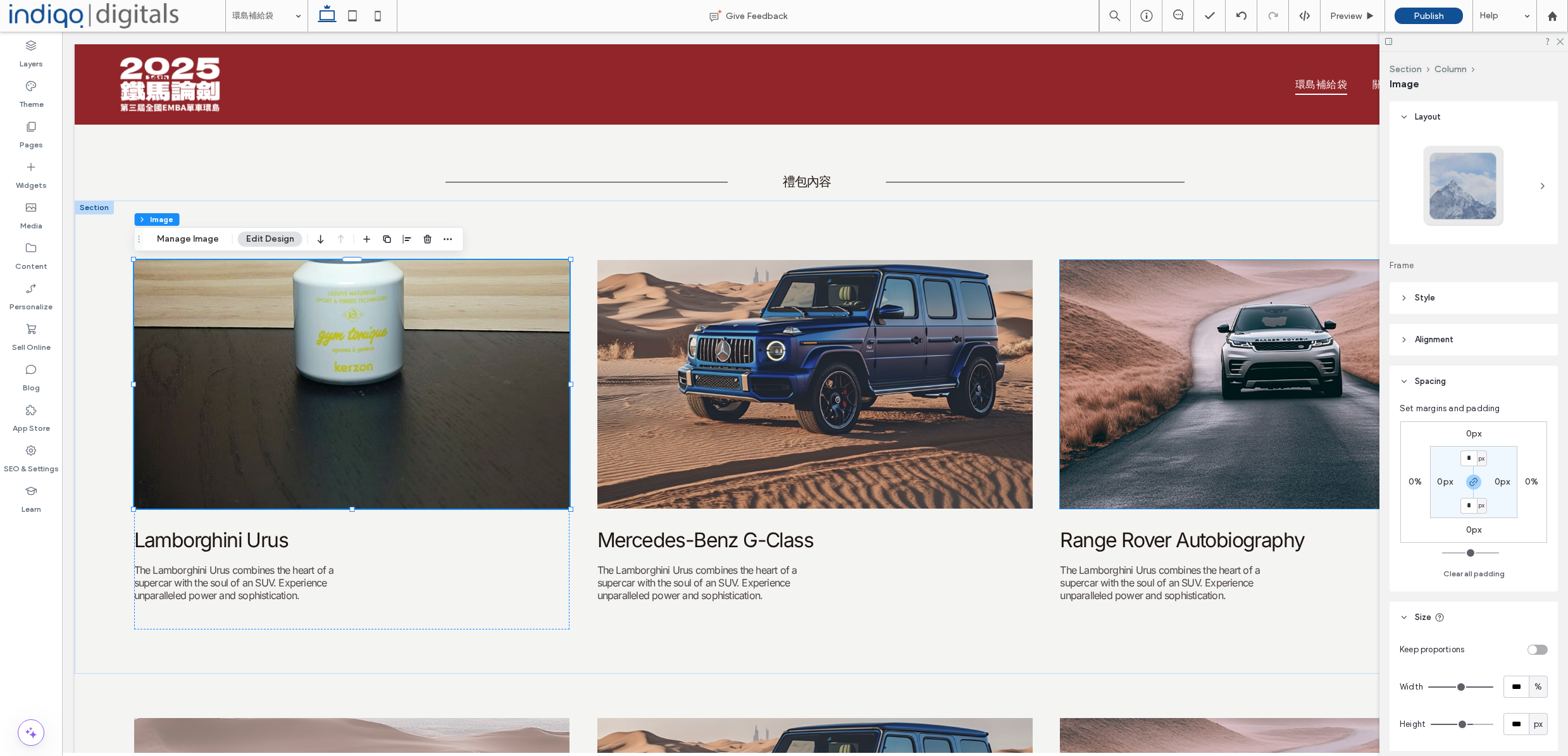
scroll to position [0, 0]
click at [1431, 328] on header "Alignment" at bounding box center [1473, 339] width 168 height 32
click at [1469, 292] on header "Style" at bounding box center [1473, 297] width 168 height 32
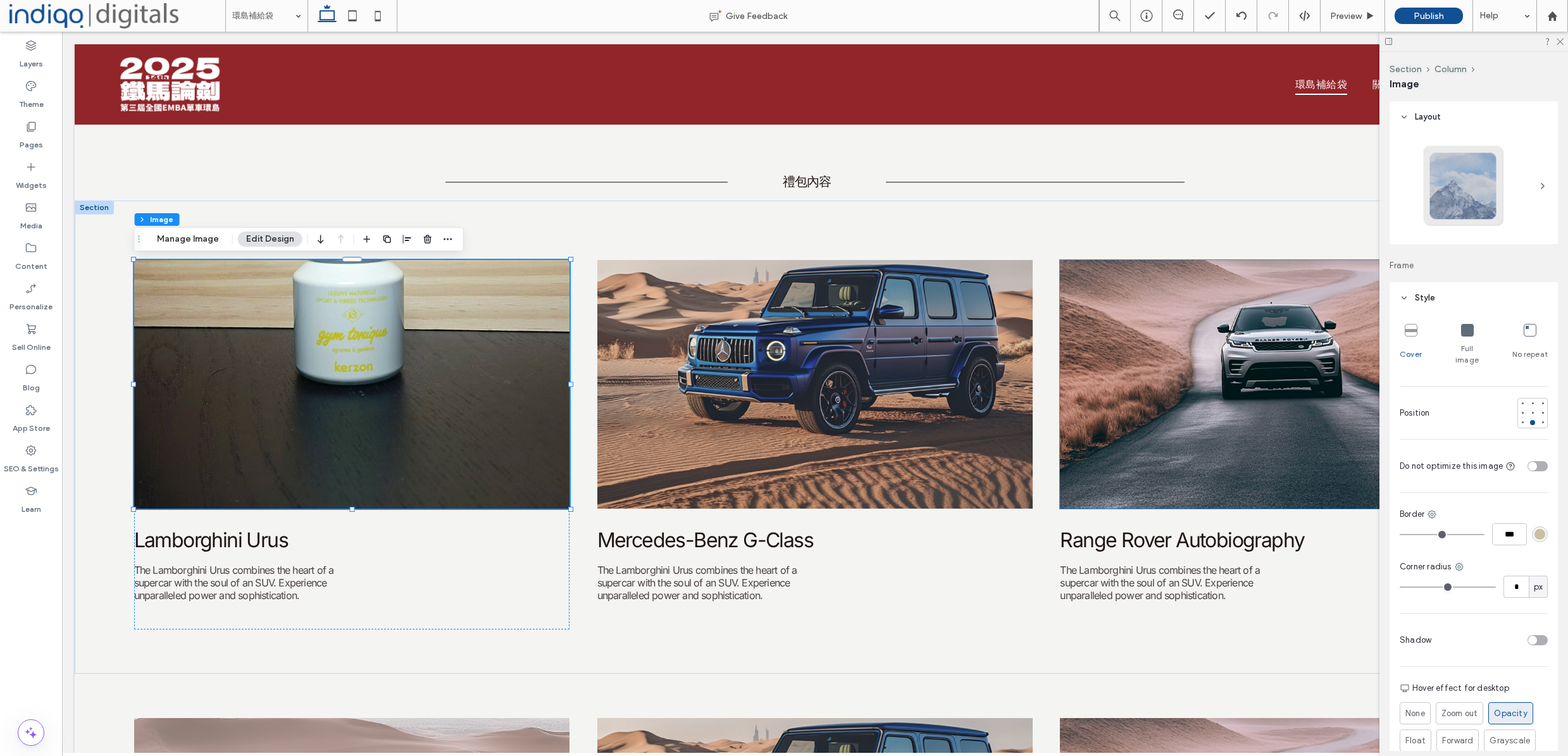
click at [1462, 350] on span "Full image" at bounding box center [1467, 355] width 36 height 23
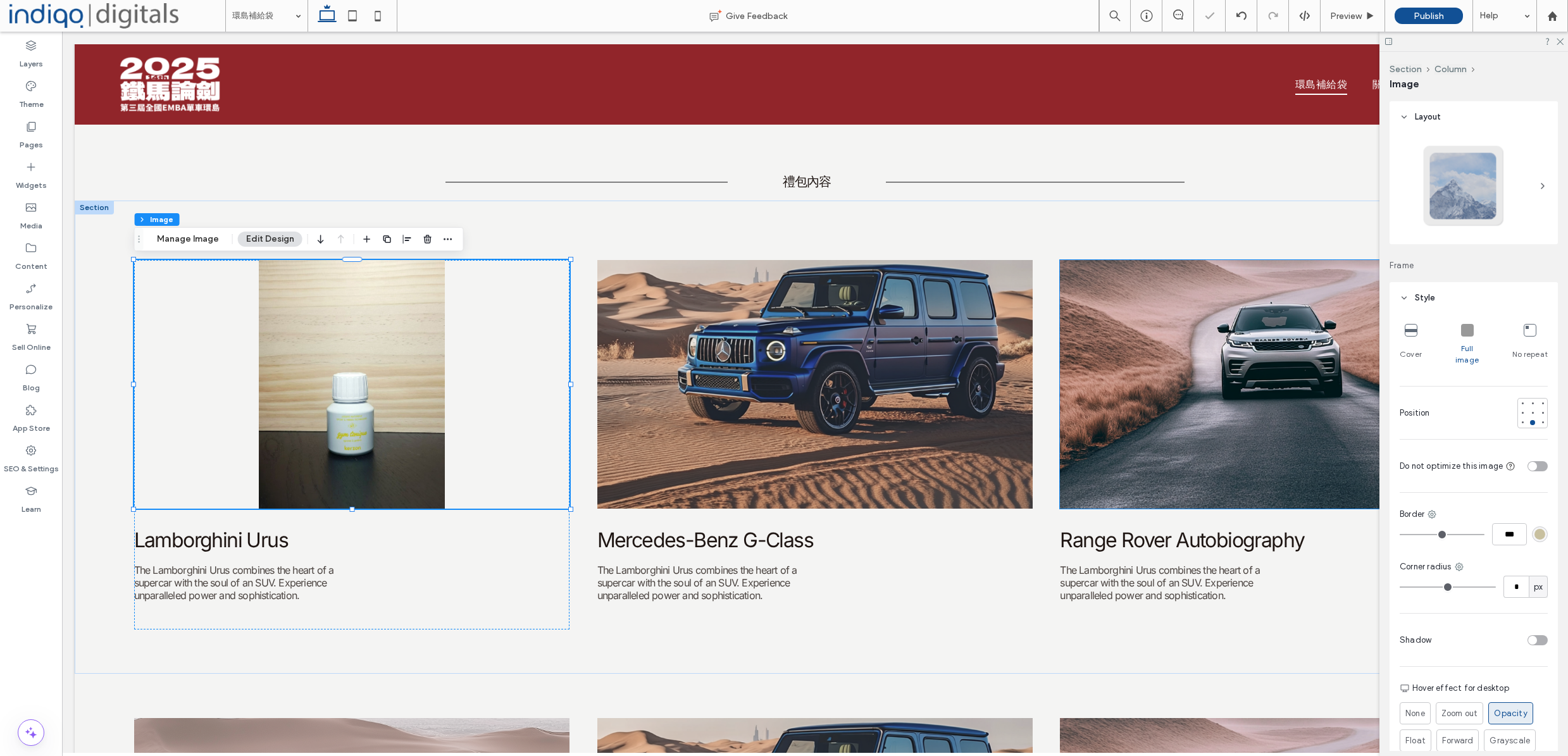
click at [1415, 349] on span "Cover" at bounding box center [1410, 355] width 22 height 11
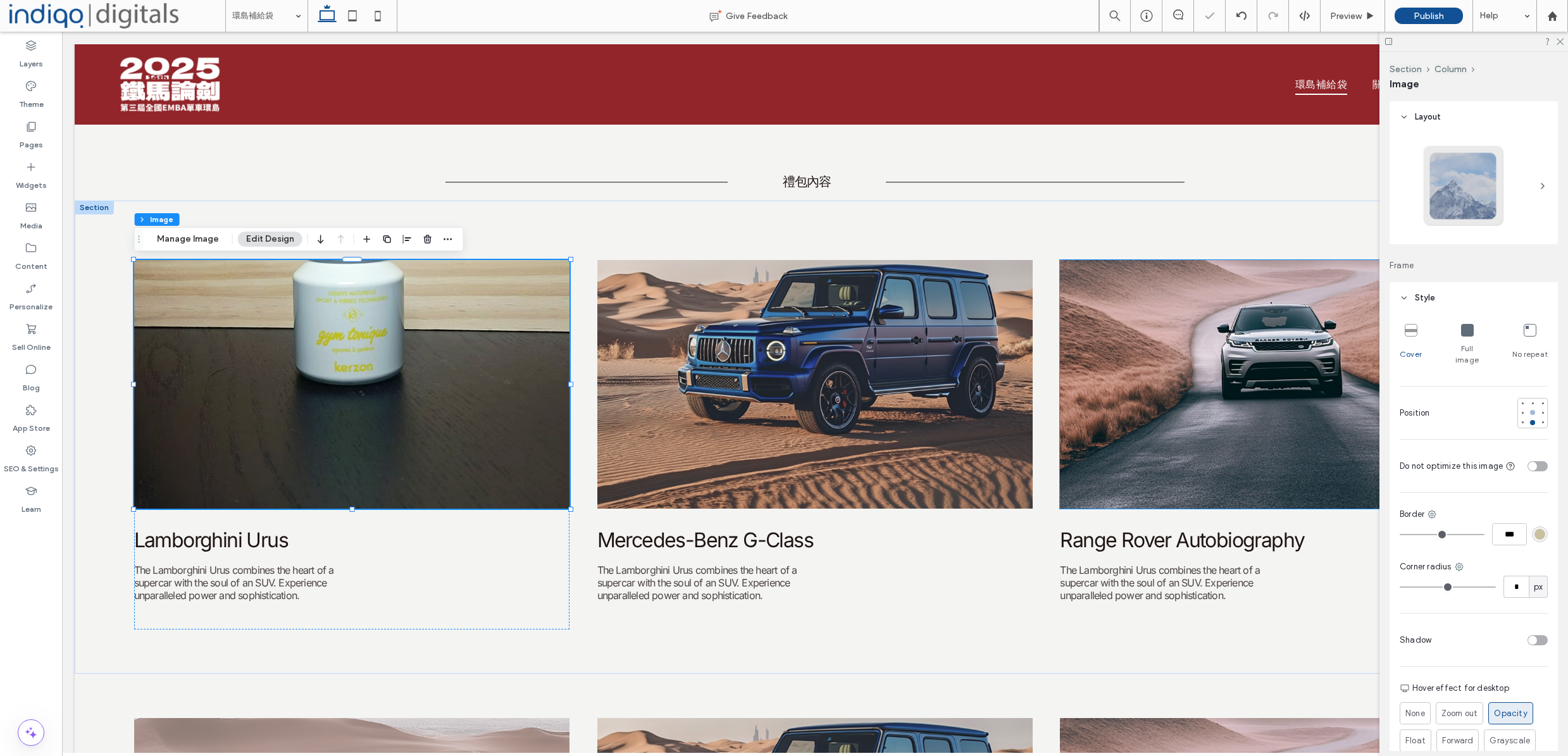
click at [1530, 410] on div at bounding box center [1532, 412] width 5 height 5
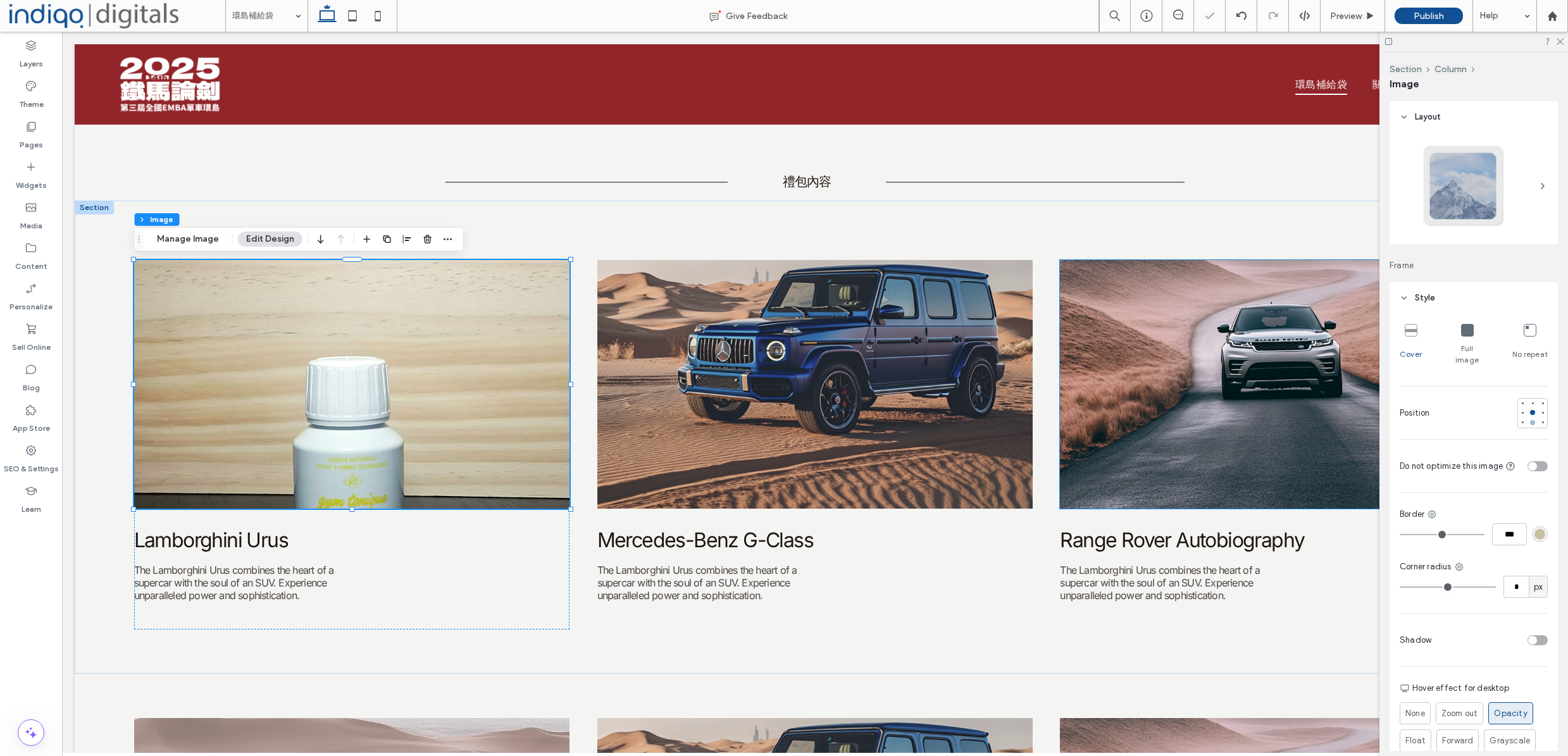
click at [1530, 420] on div at bounding box center [1532, 421] width 5 height 5
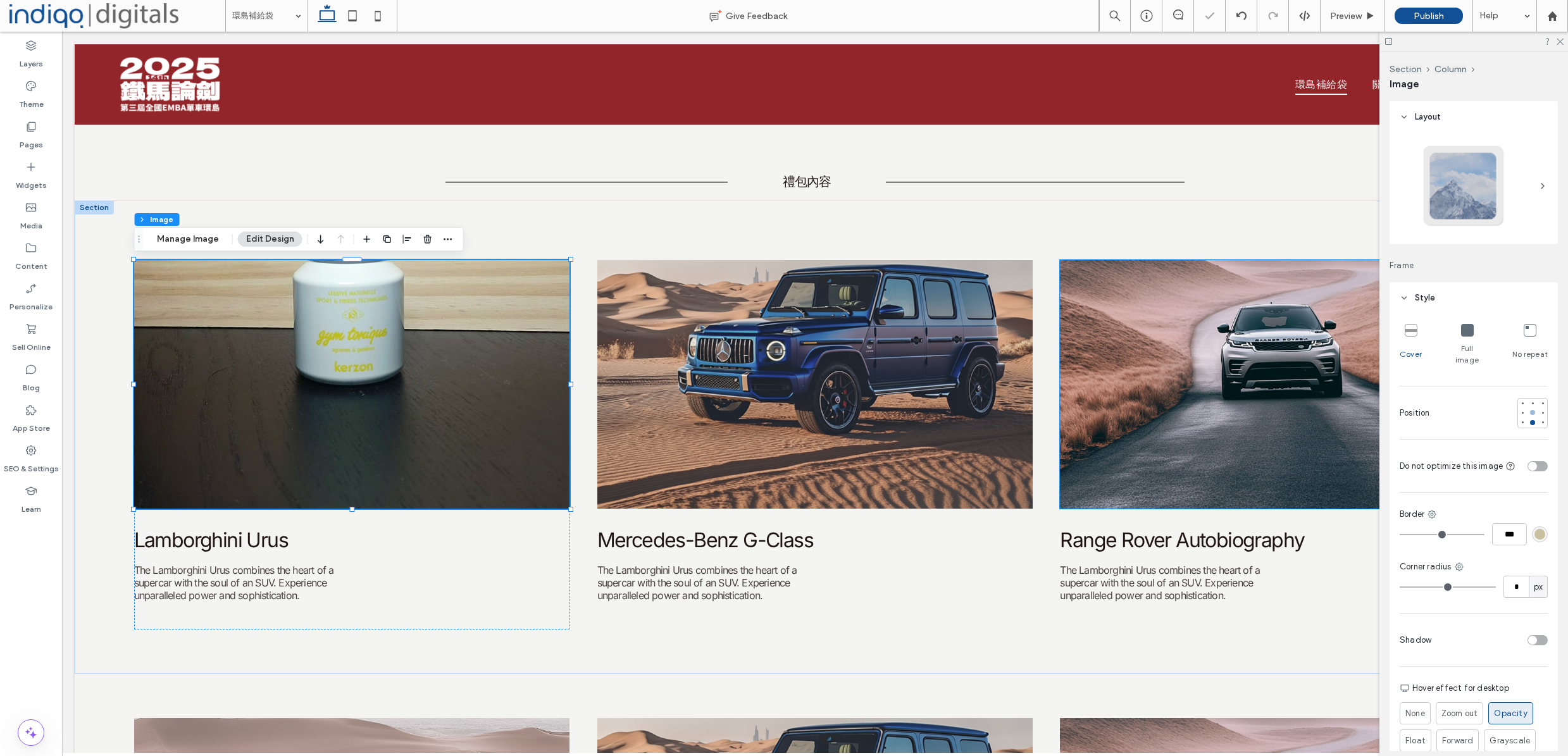
click at [1528, 408] on div at bounding box center [1532, 412] width 9 height 9
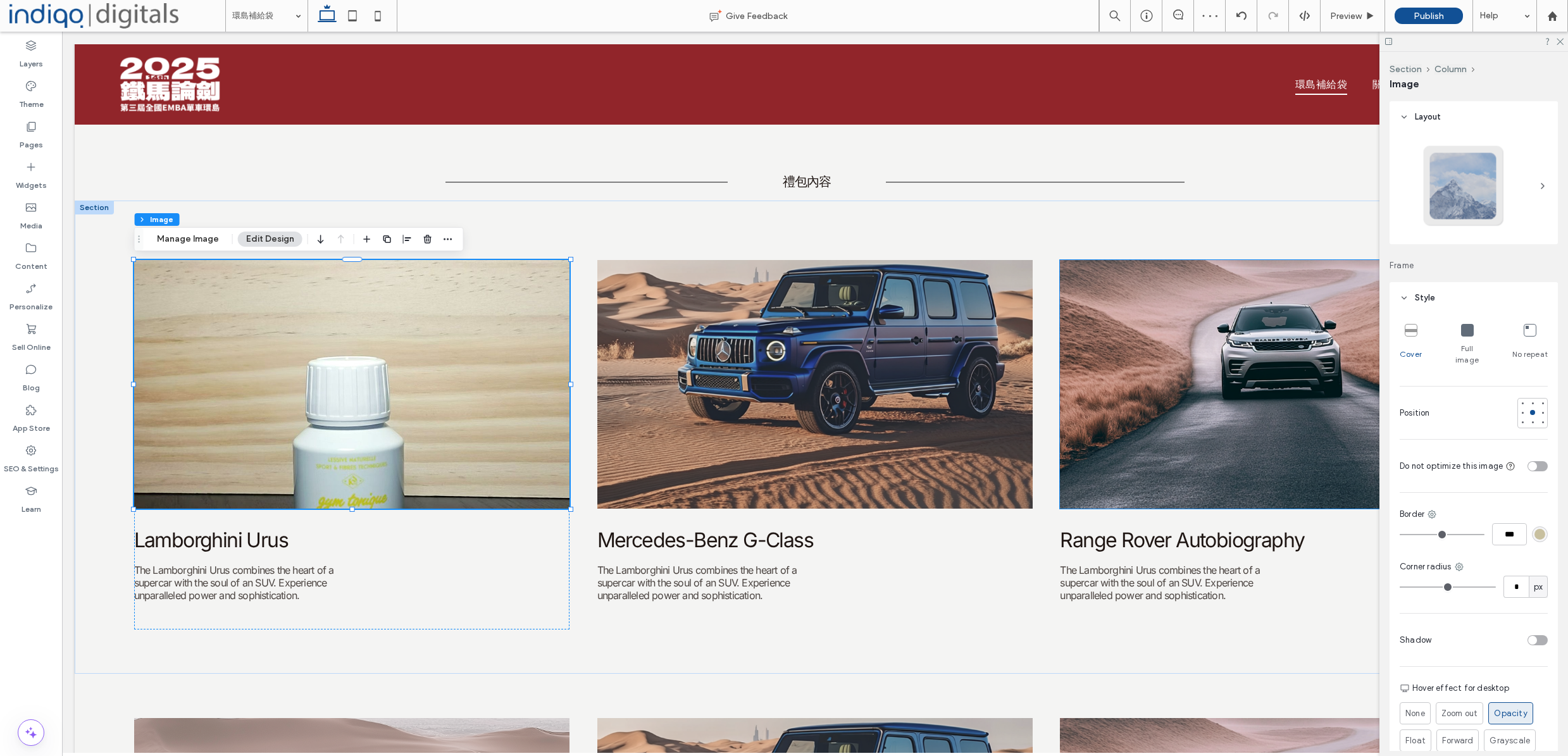
click at [1485, 339] on div "Cover Full image No repeat" at bounding box center [1473, 345] width 148 height 52
click at [1470, 340] on div "Full image" at bounding box center [1467, 345] width 36 height 52
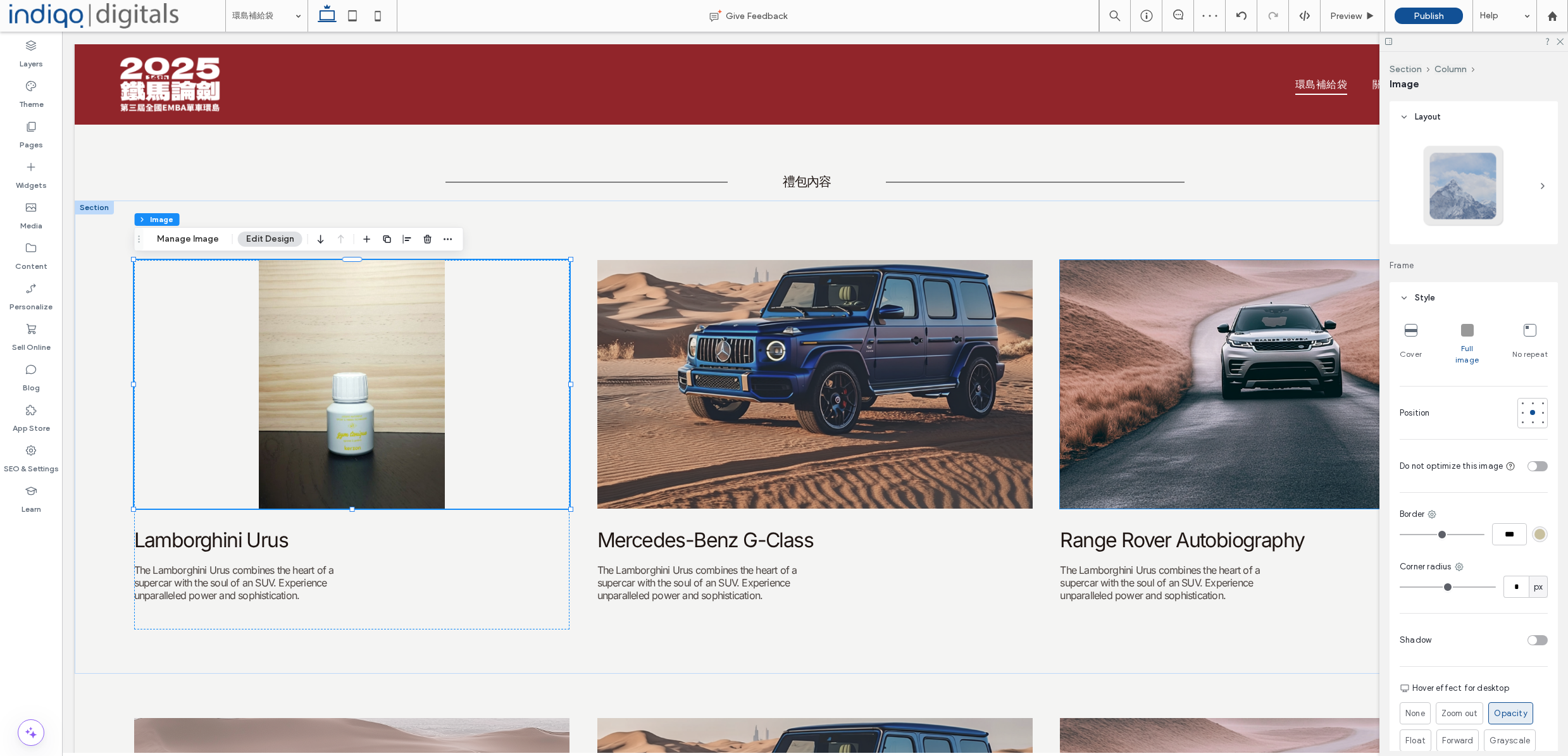
click at [1423, 335] on div "Cover Full image No repeat" at bounding box center [1473, 345] width 148 height 52
click at [1410, 338] on div "Cover" at bounding box center [1410, 345] width 22 height 52
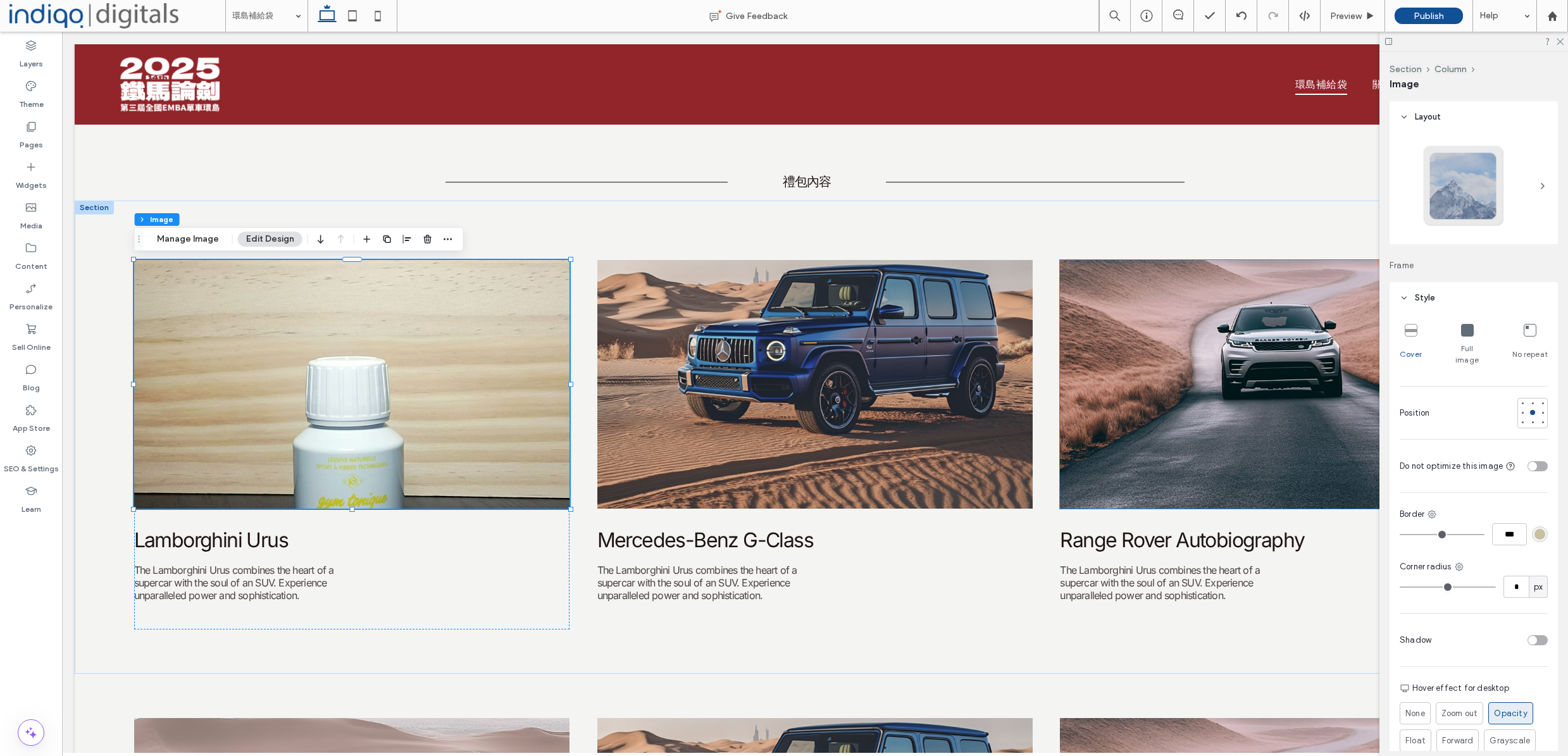
click at [1524, 335] on icon at bounding box center [1530, 330] width 12 height 12
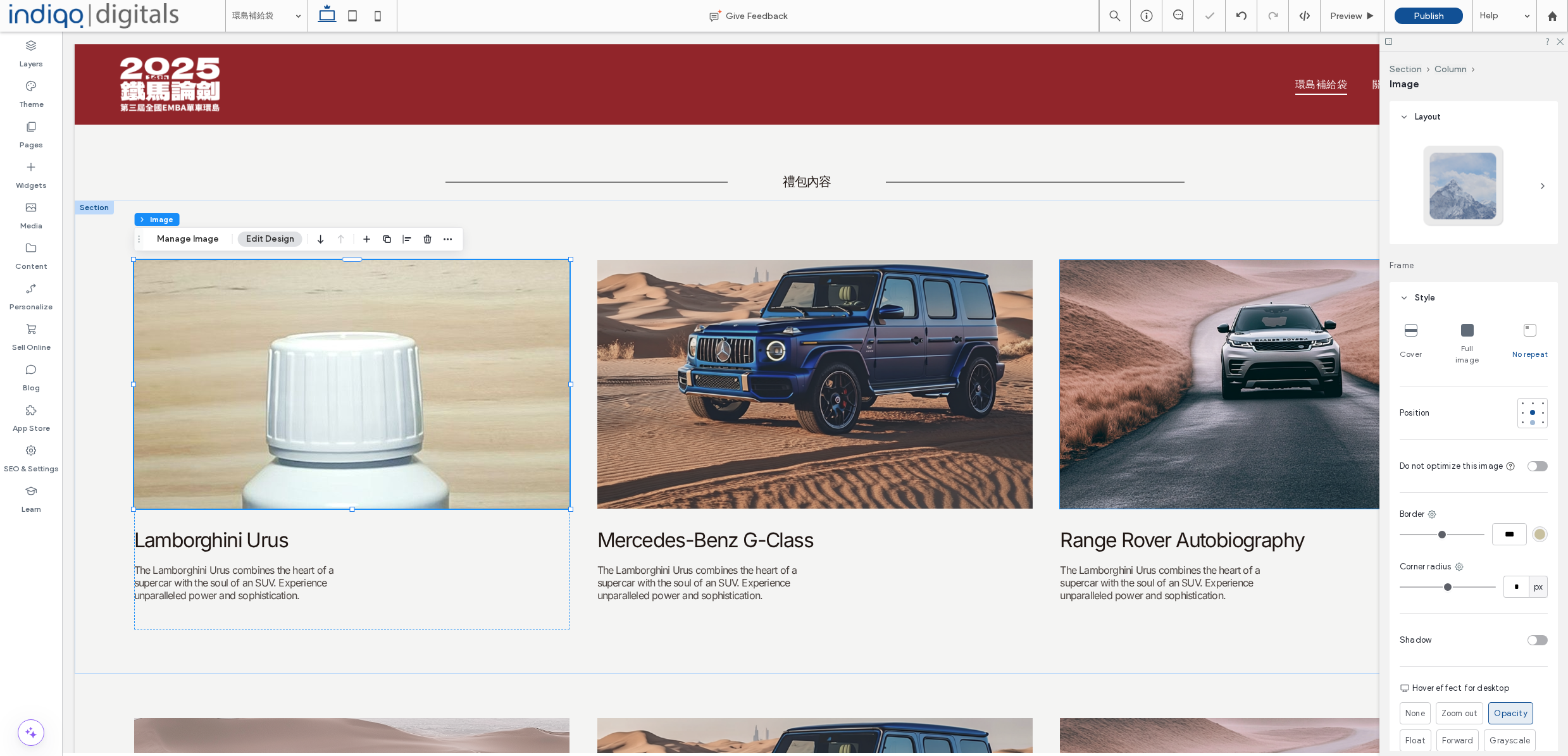
click at [1528, 418] on div at bounding box center [1532, 421] width 9 height 9
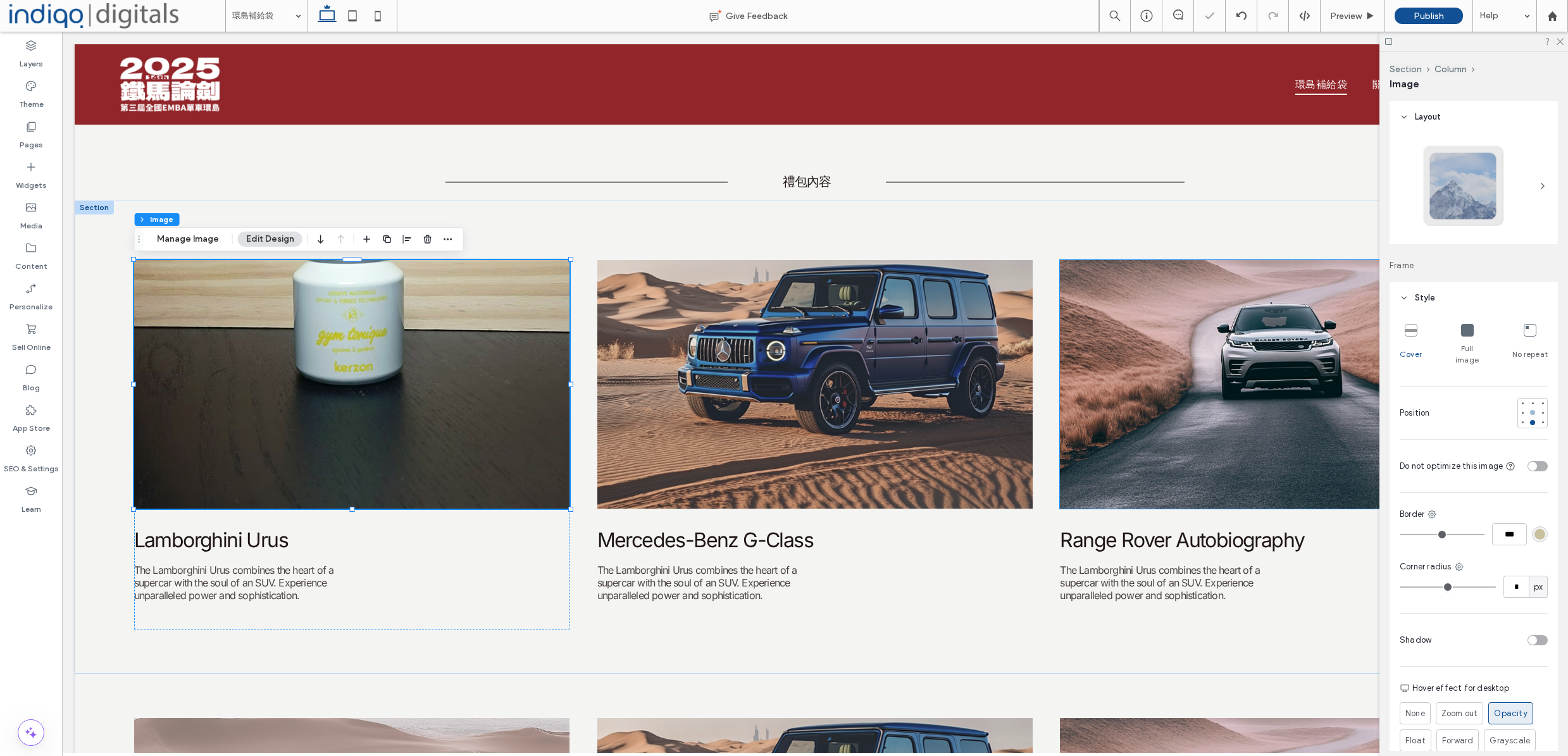
click at [1528, 408] on div at bounding box center [1532, 412] width 9 height 9
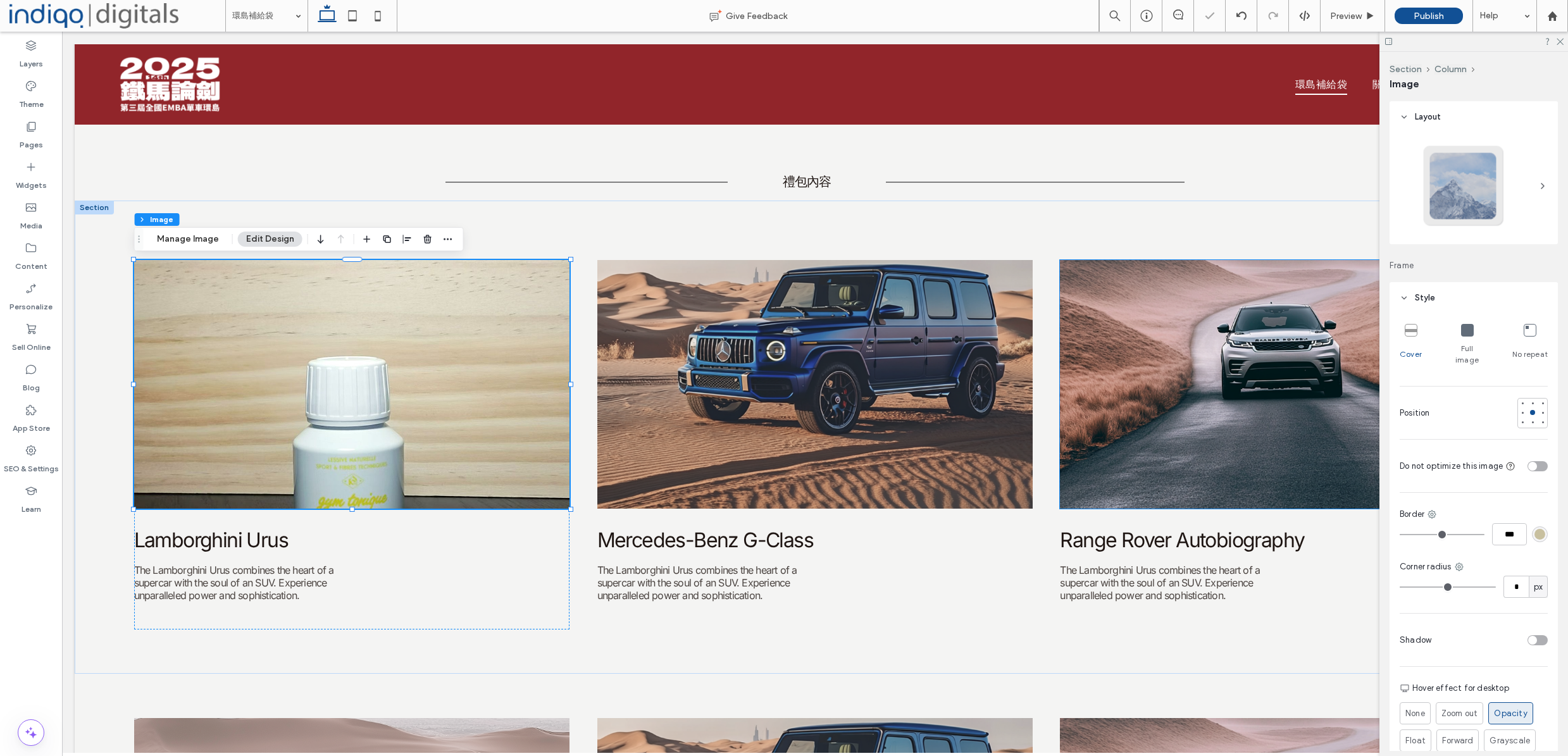
click at [1514, 349] on span "No repeat" at bounding box center [1530, 355] width 35 height 11
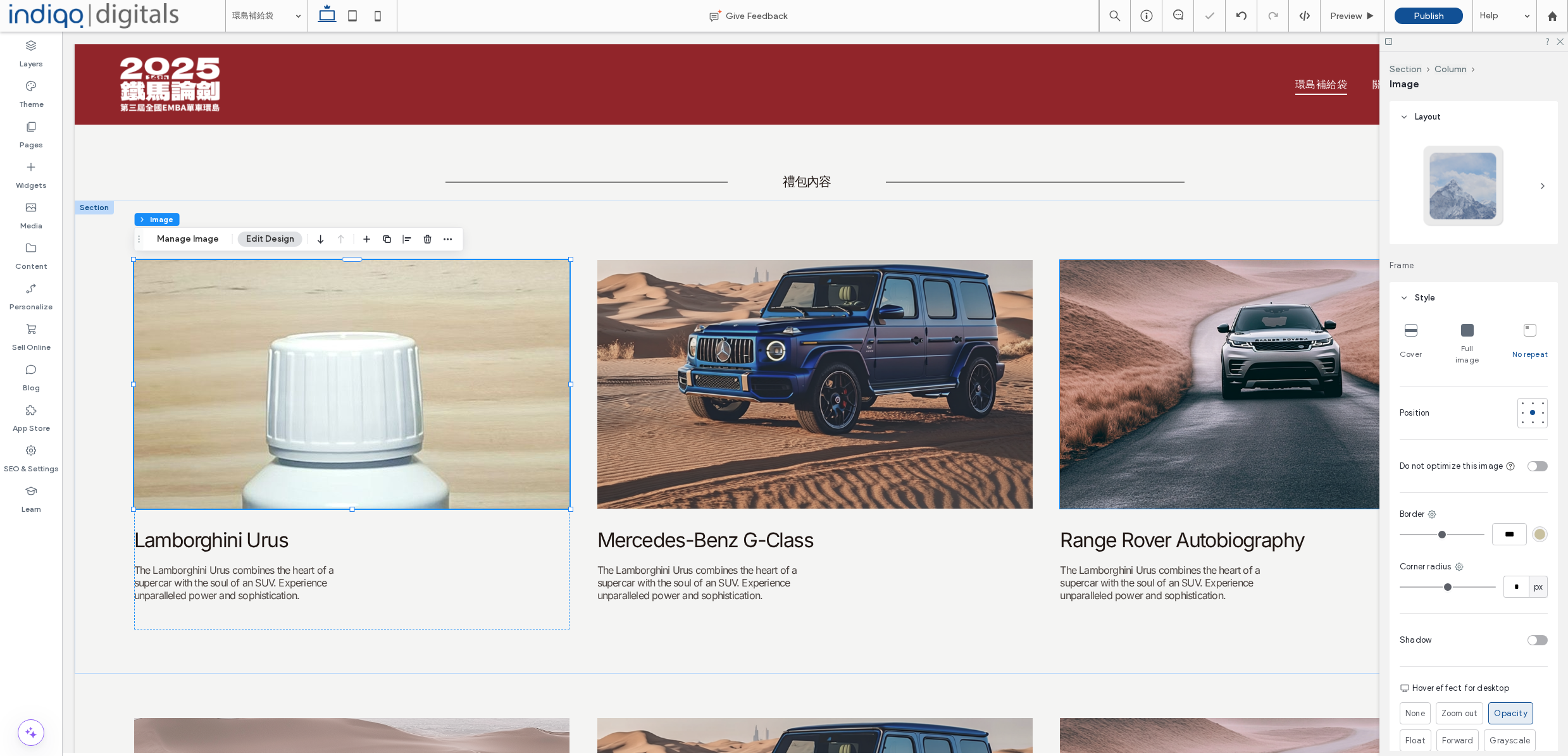
click at [1469, 341] on div "Full image" at bounding box center [1467, 345] width 36 height 52
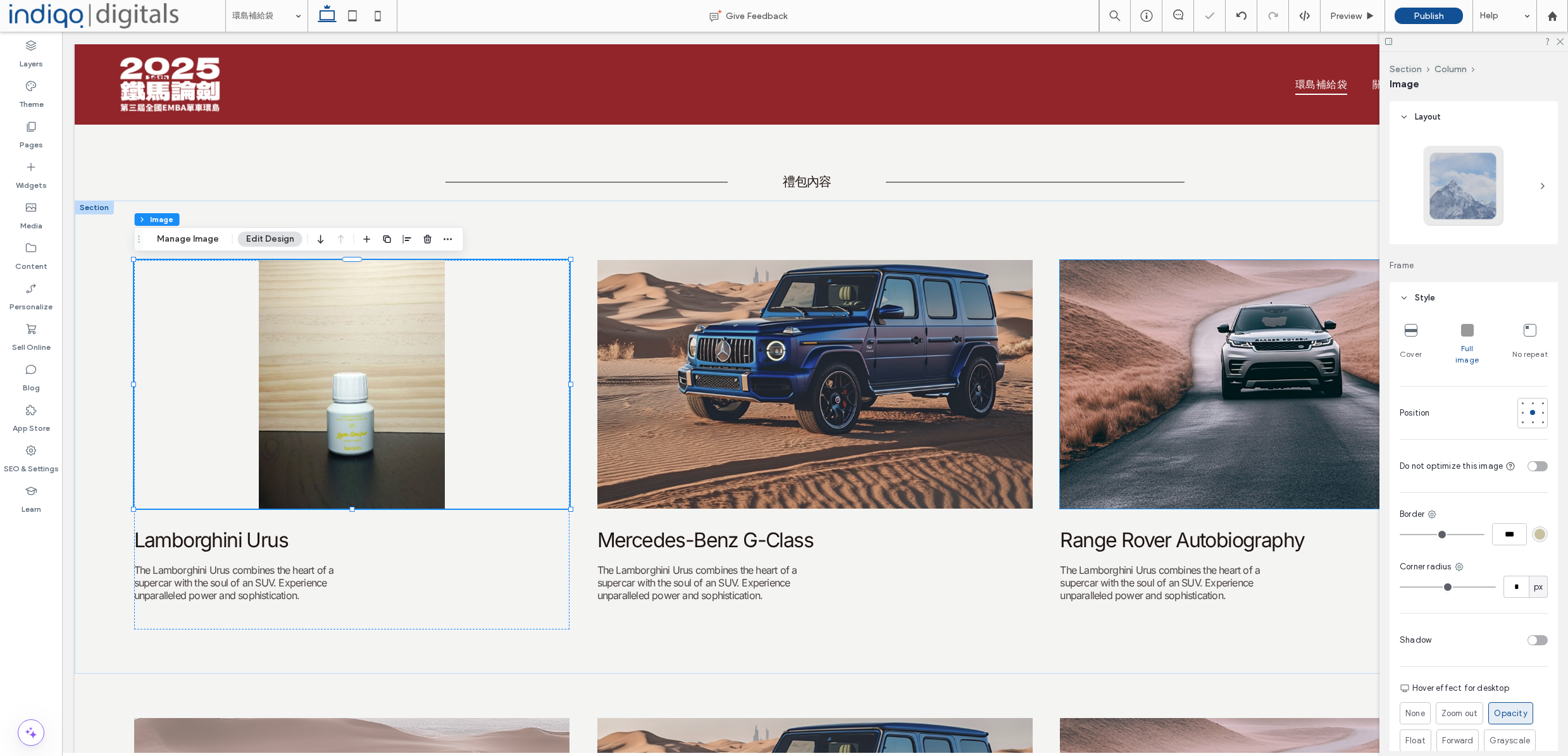
click at [1423, 340] on div "Cover Full image No repeat" at bounding box center [1473, 345] width 148 height 52
drag, startPoint x: 1415, startPoint y: 343, endPoint x: 1484, endPoint y: 343, distance: 69.0
click at [1415, 349] on span "Cover" at bounding box center [1410, 355] width 22 height 11
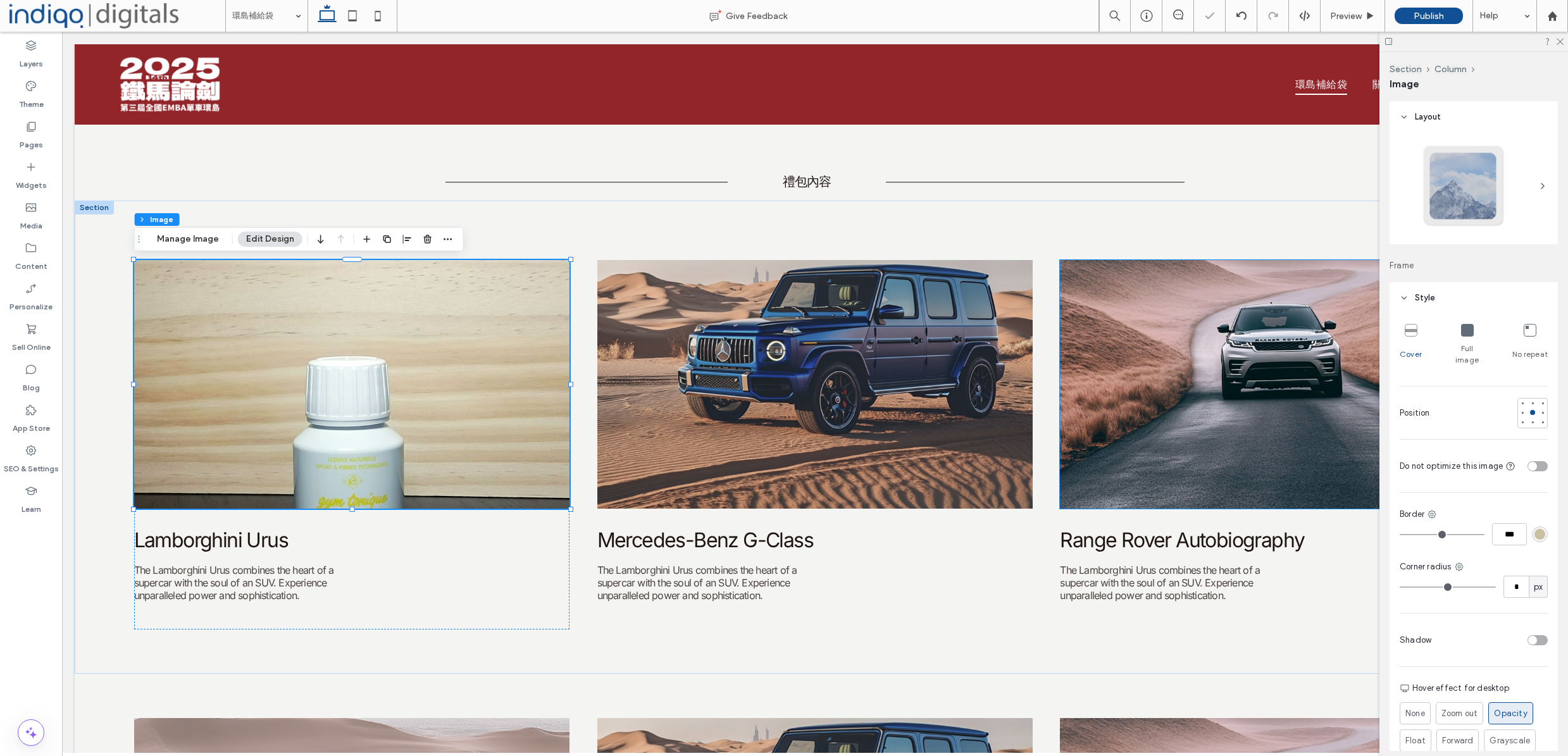
click at [1475, 345] on span "Full image" at bounding box center [1467, 355] width 36 height 23
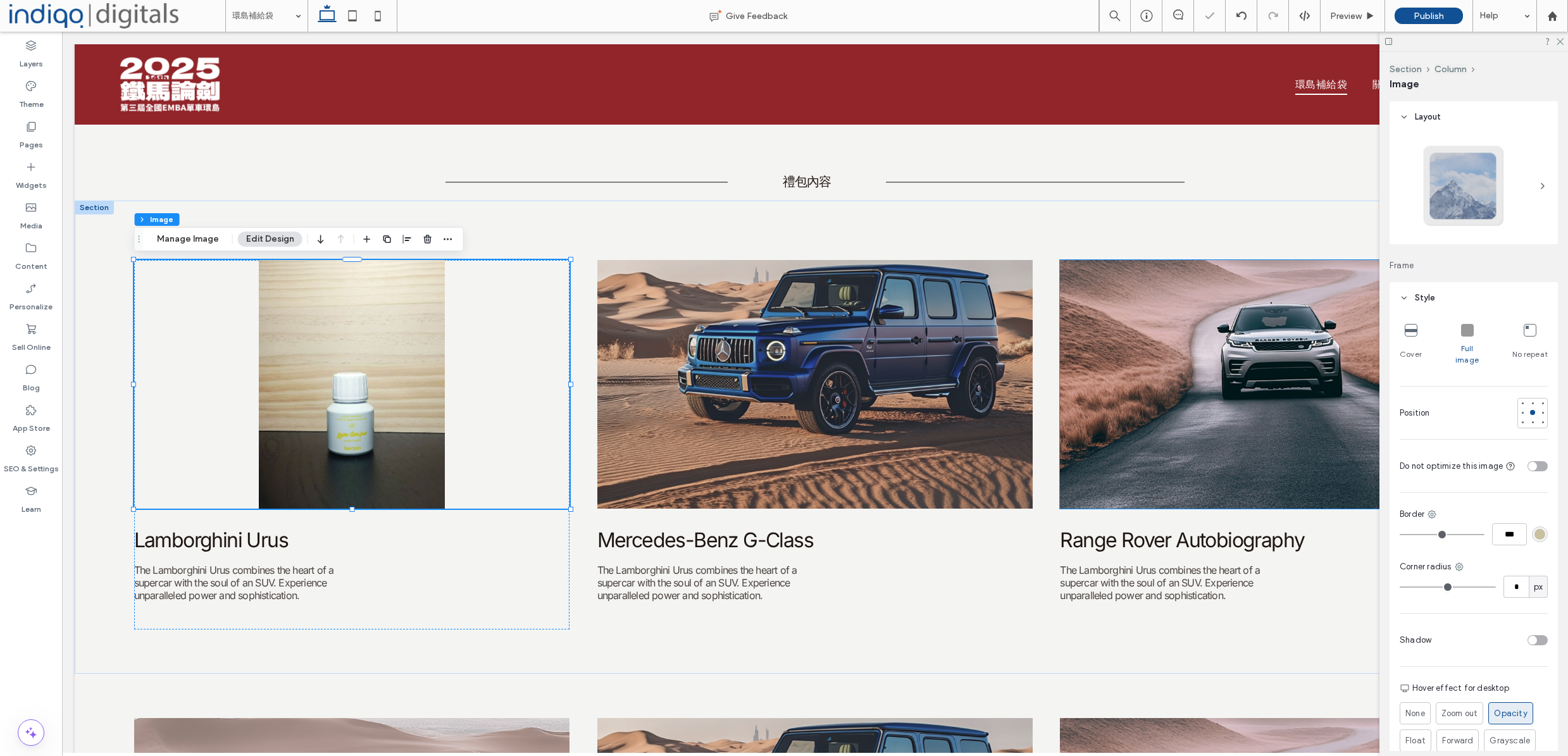
click at [1534, 461] on div "toggle" at bounding box center [1537, 465] width 20 height 11
click at [1531, 461] on div "toggle" at bounding box center [1537, 465] width 20 height 11
click at [1400, 331] on div "Cover" at bounding box center [1410, 345] width 22 height 52
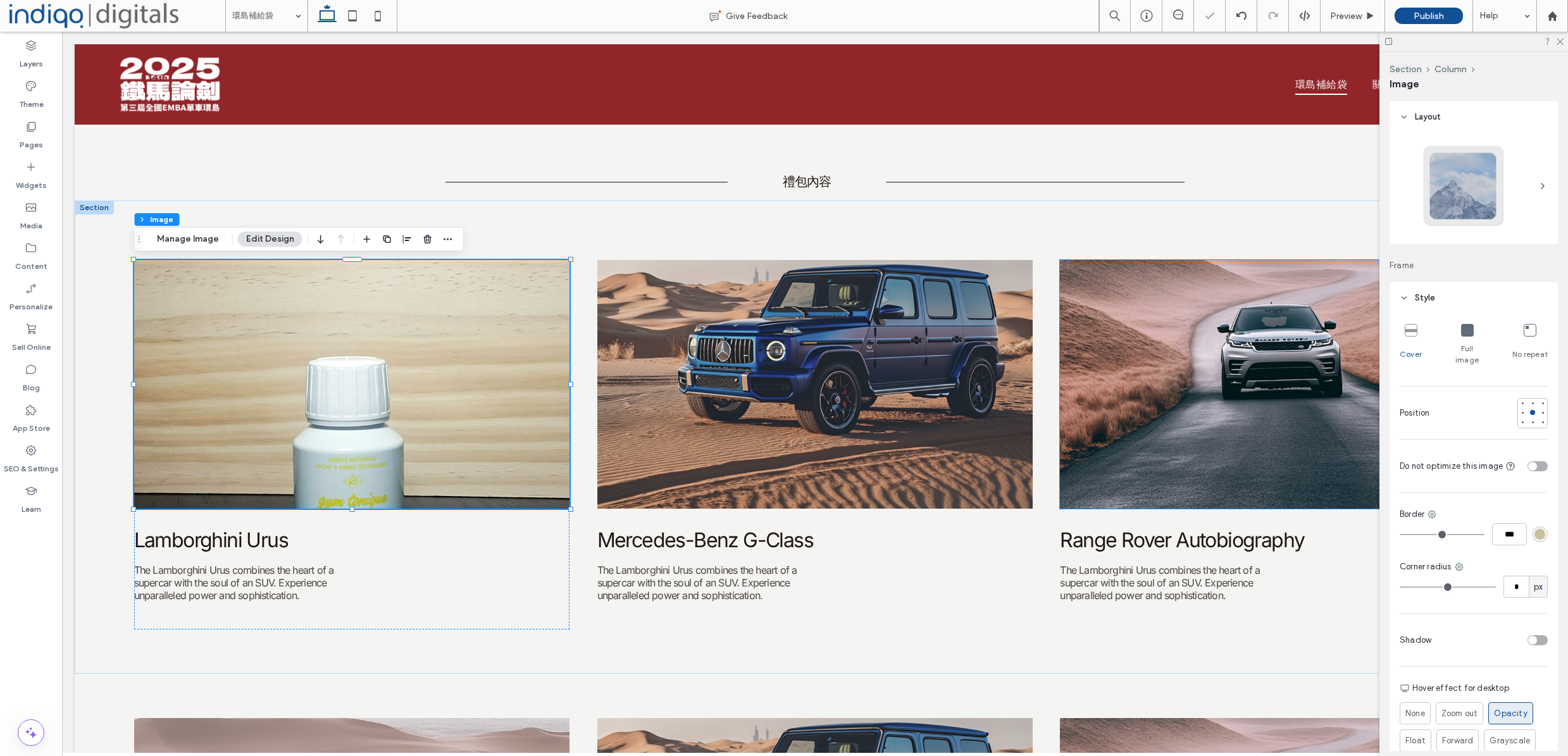
click at [1461, 324] on icon at bounding box center [1467, 330] width 12 height 12
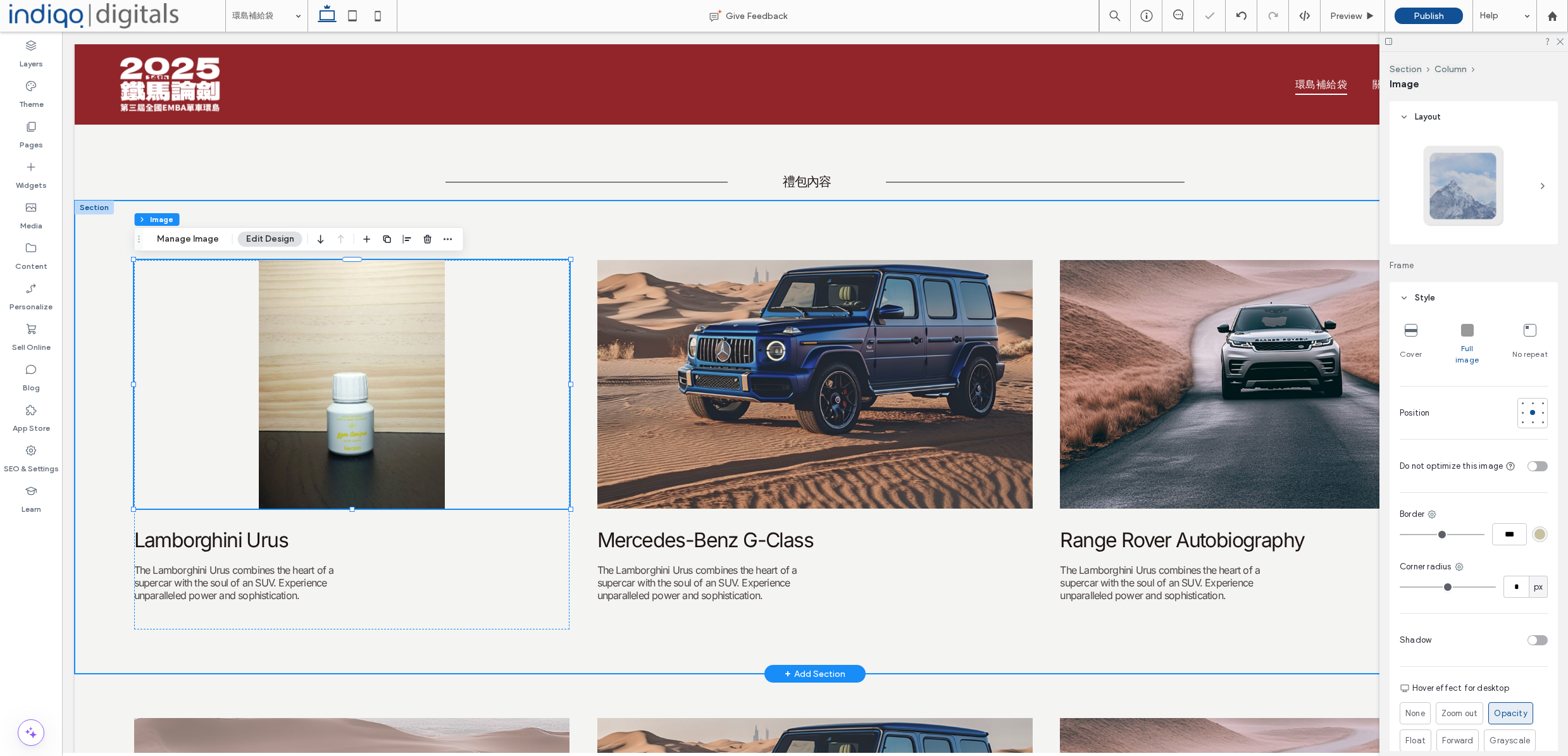
click at [545, 645] on div "Lamborghini Urus The Lamborghini Urus combines the heart of a supercar with the…" at bounding box center [815, 437] width 1481 height 473
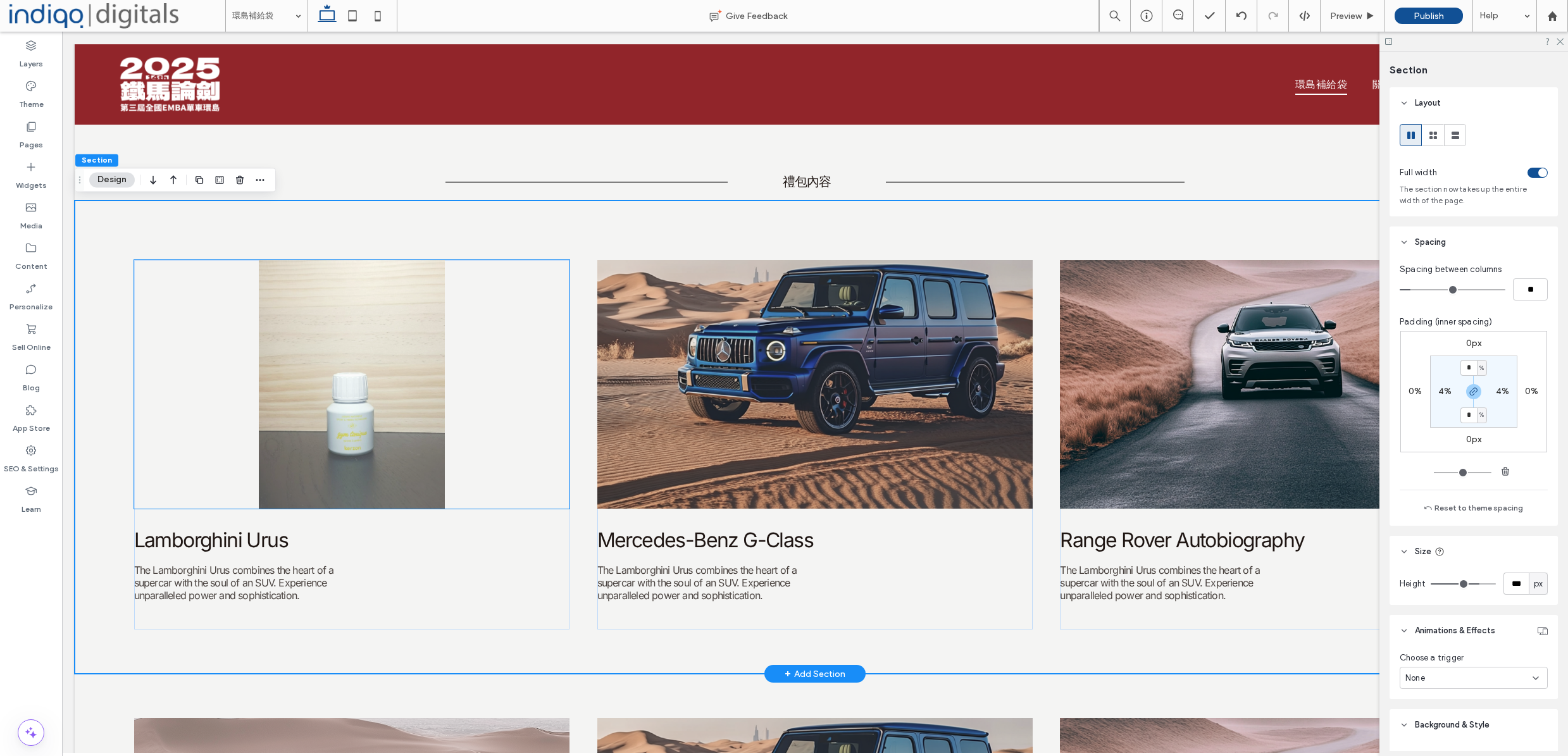
click at [289, 288] on img at bounding box center [352, 384] width 436 height 248
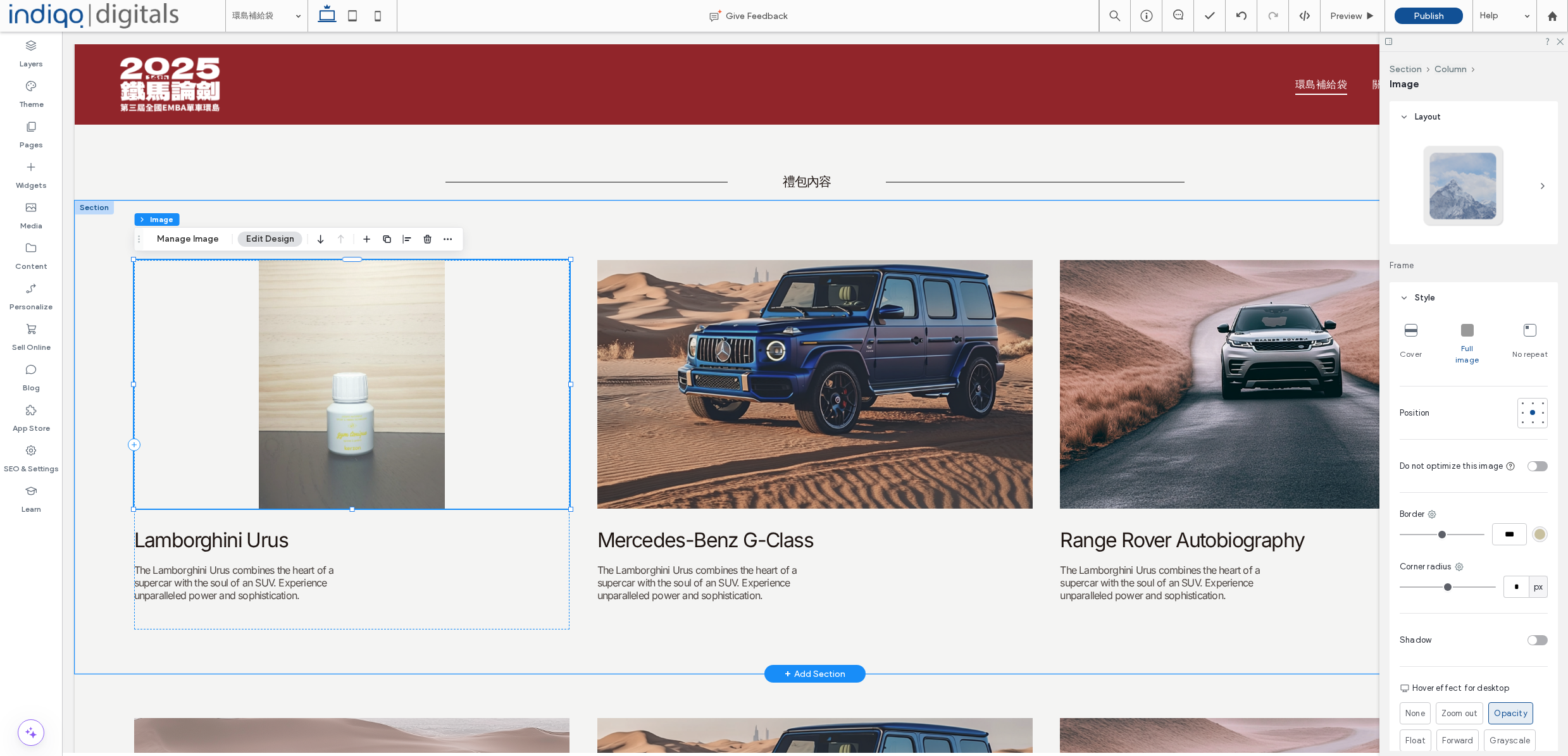
click at [424, 393] on img at bounding box center [352, 384] width 436 height 248
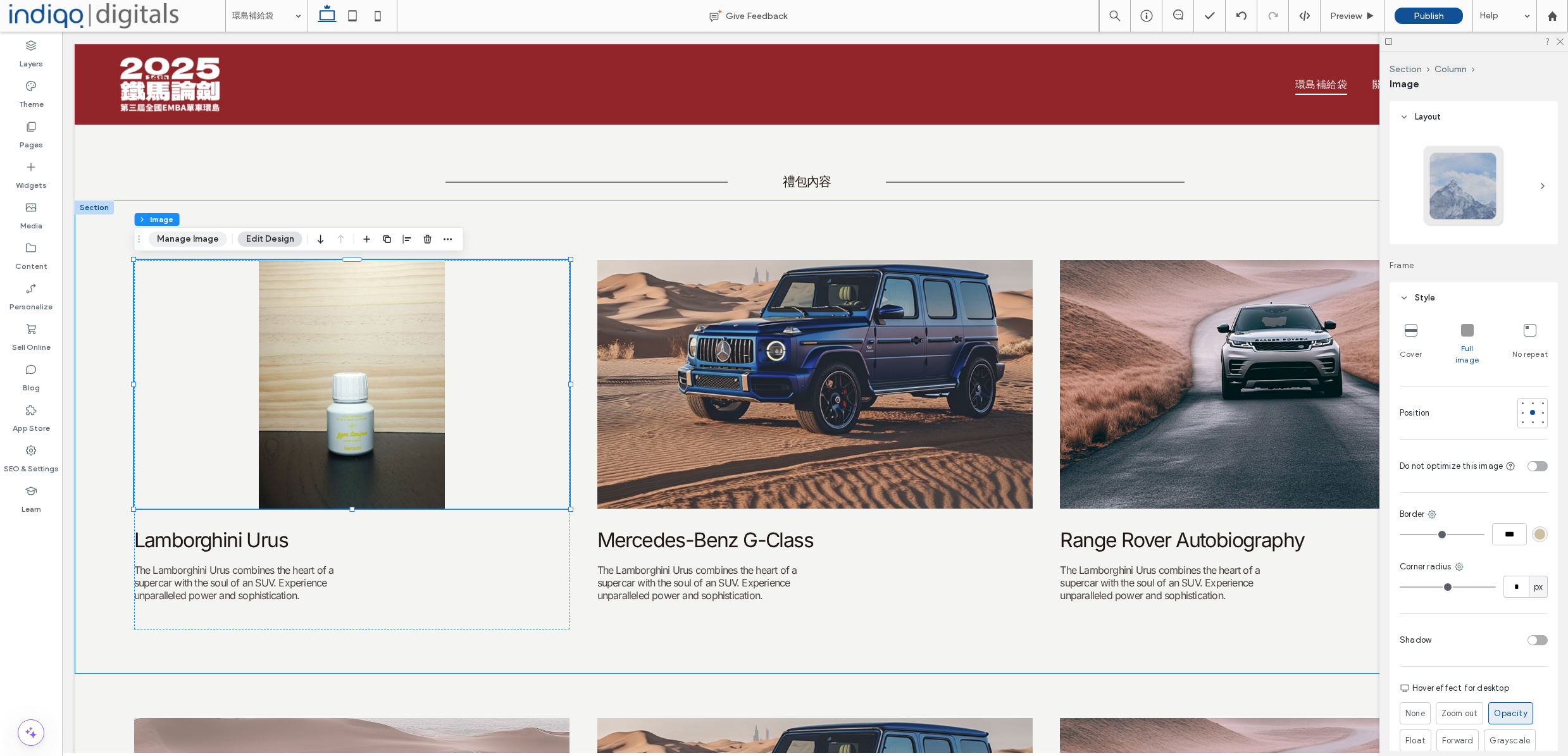
click at [200, 235] on button "Manage Image" at bounding box center [188, 239] width 78 height 15
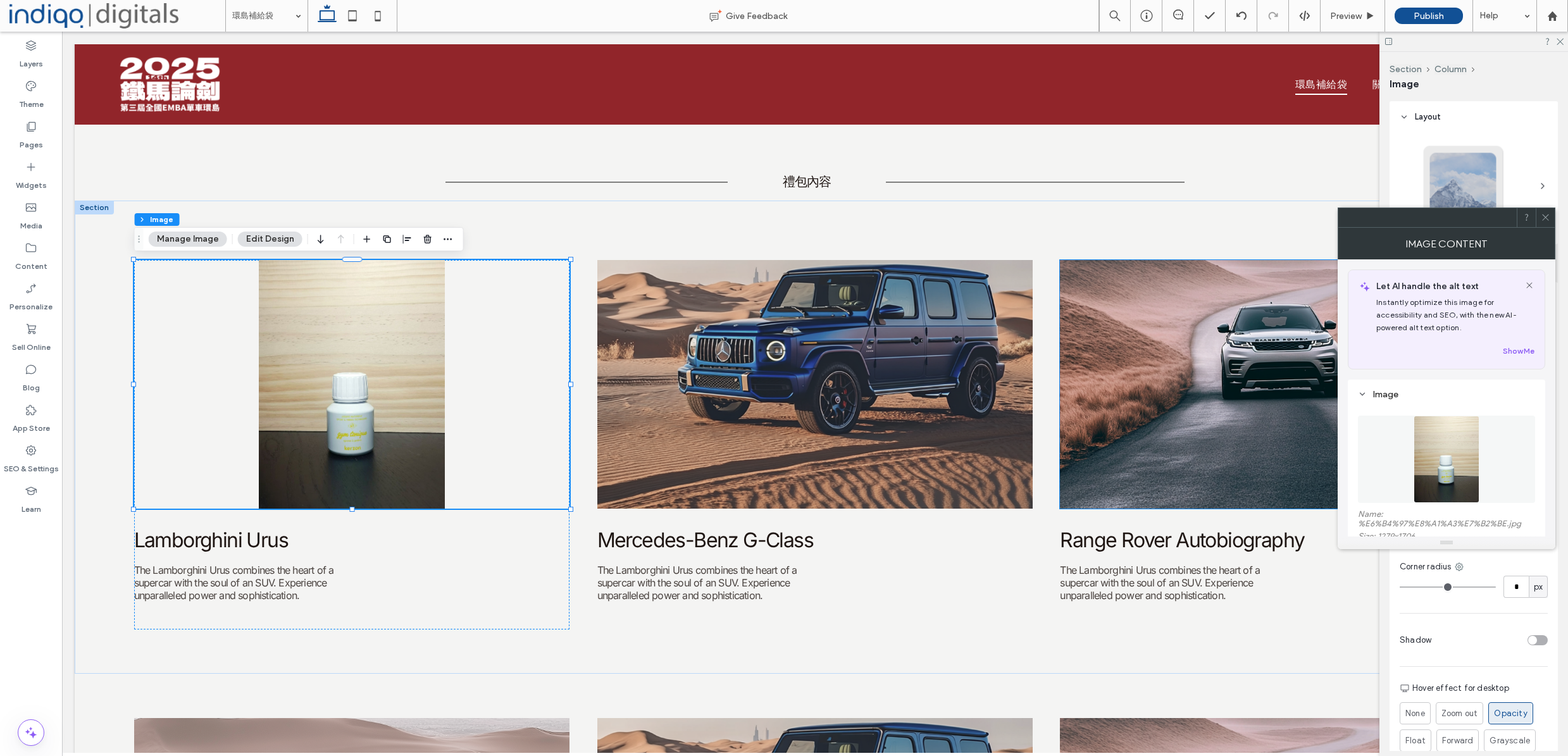
click at [1459, 465] on img at bounding box center [1446, 459] width 66 height 87
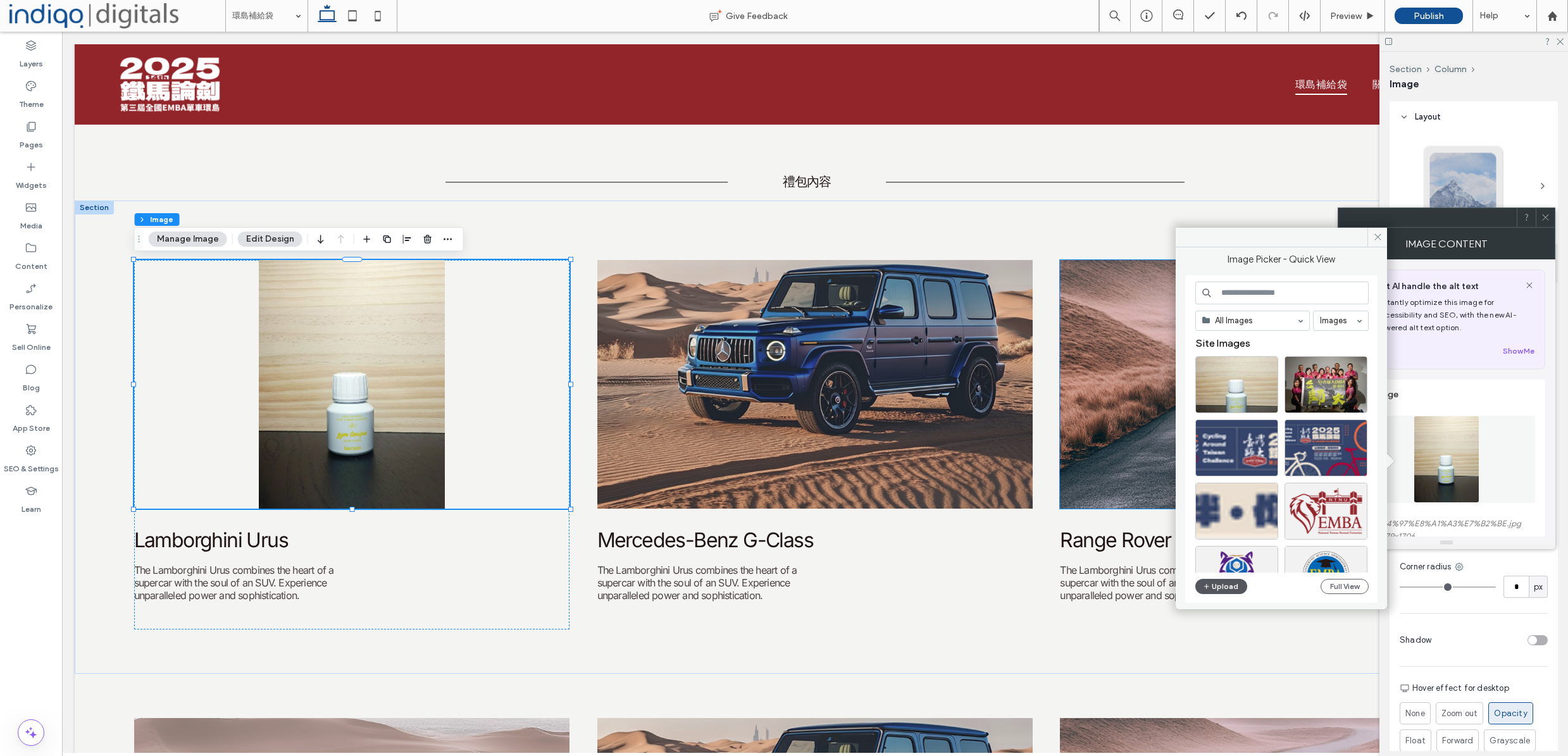
click at [1232, 583] on button "Upload" at bounding box center [1221, 587] width 52 height 15
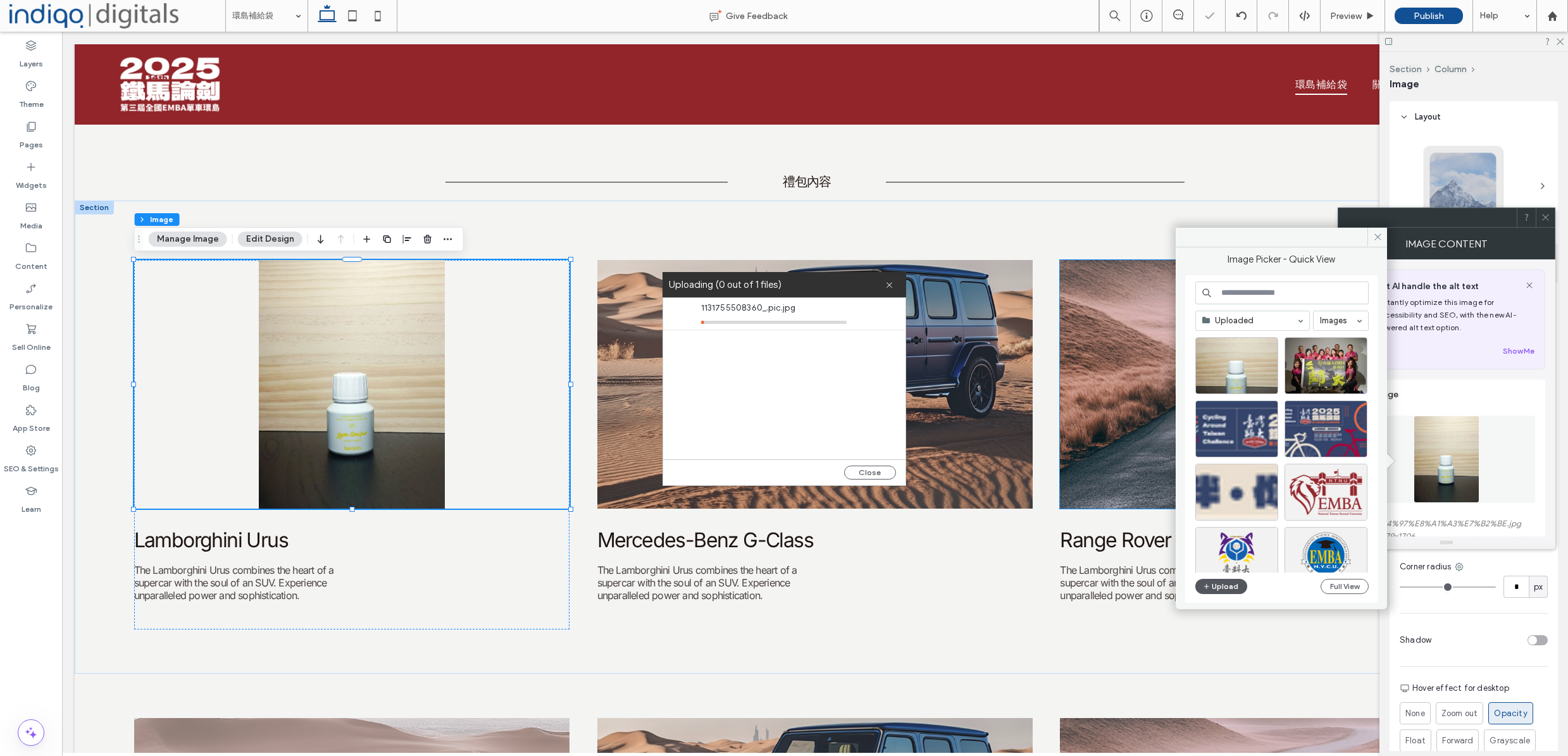
scroll to position [244, 0]
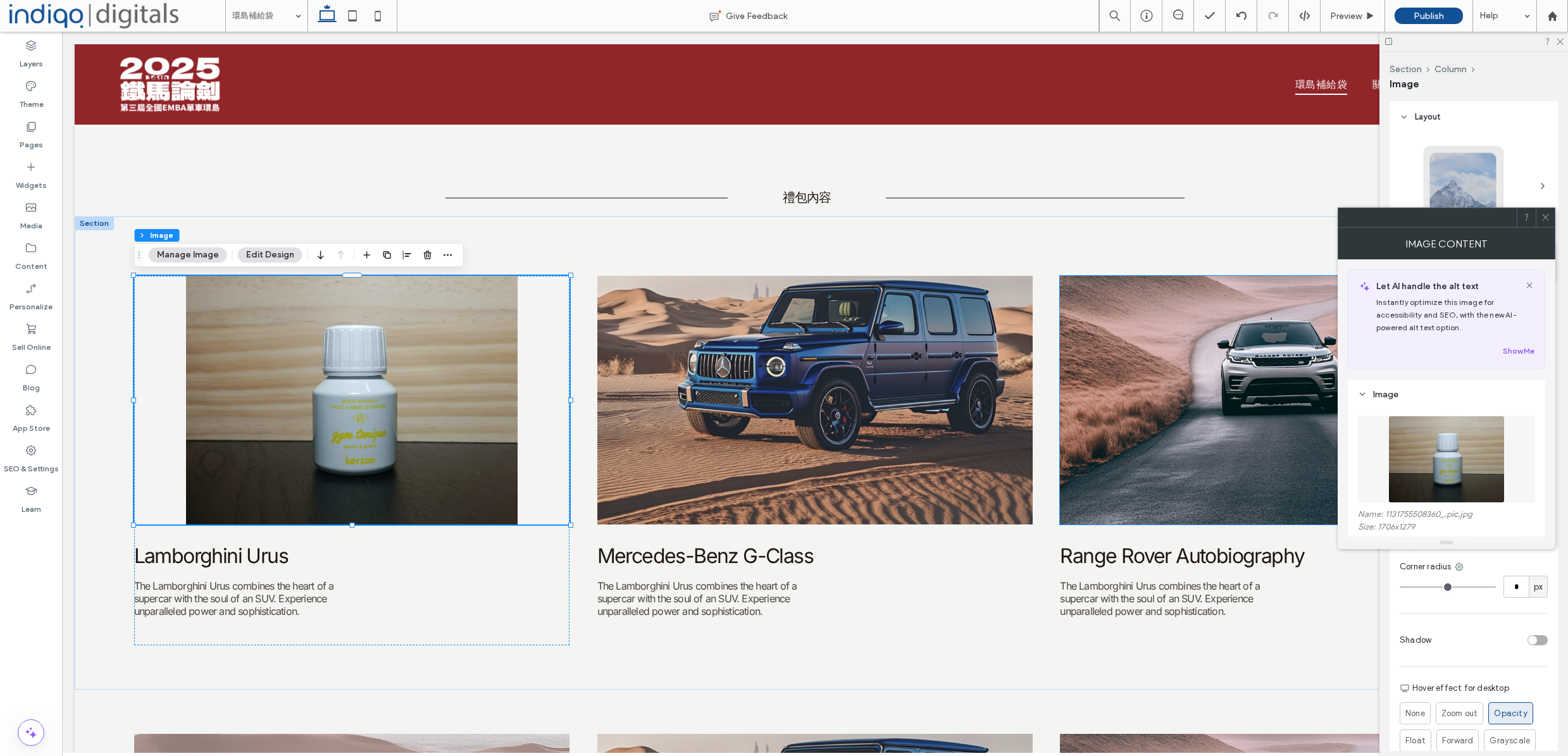
click at [1547, 224] on span at bounding box center [1545, 218] width 10 height 19
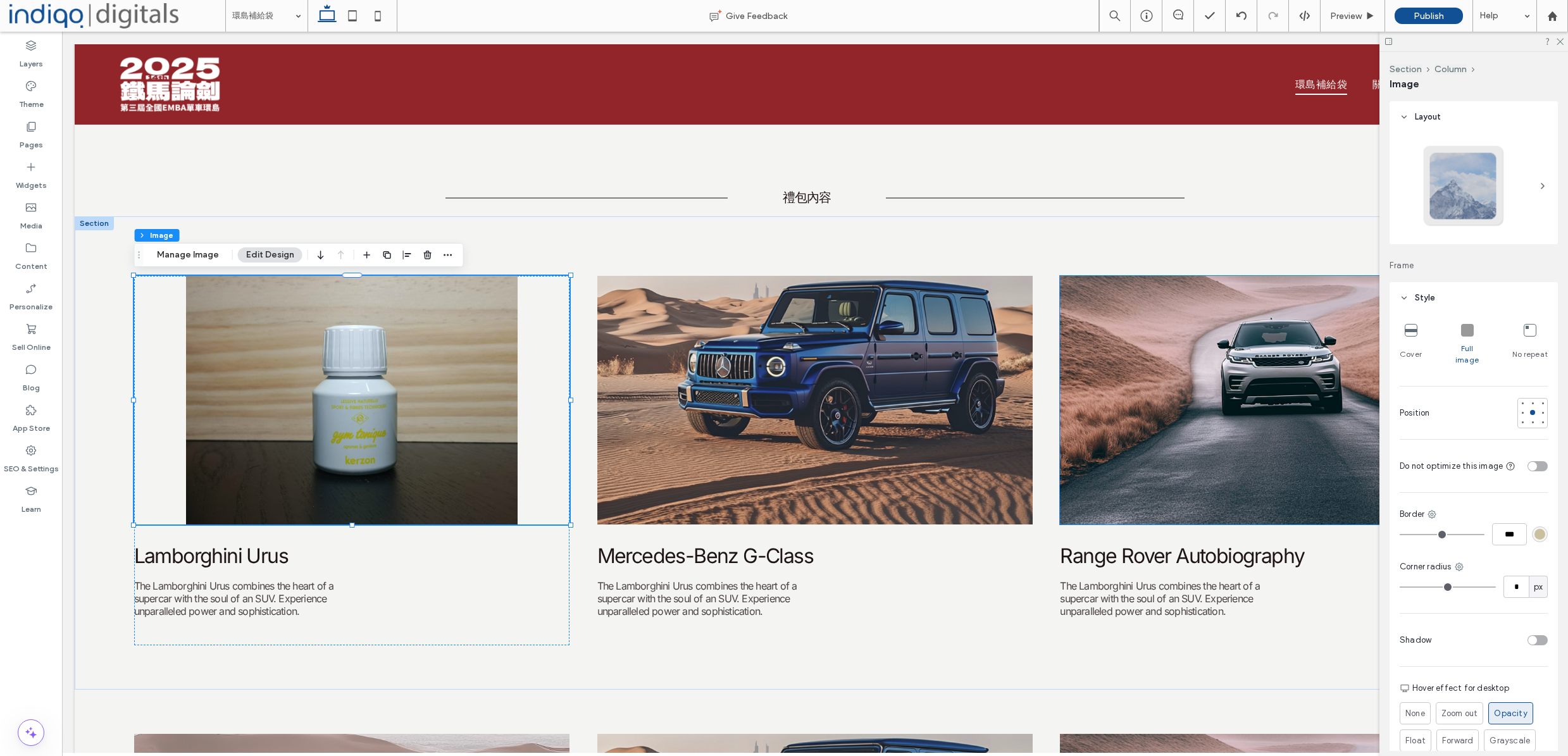
click at [1469, 343] on span "Full image" at bounding box center [1467, 355] width 36 height 23
click at [1464, 348] on span "Full image" at bounding box center [1467, 355] width 36 height 23
click at [1464, 326] on icon at bounding box center [1467, 330] width 12 height 12
click at [1411, 332] on icon at bounding box center [1410, 330] width 12 height 12
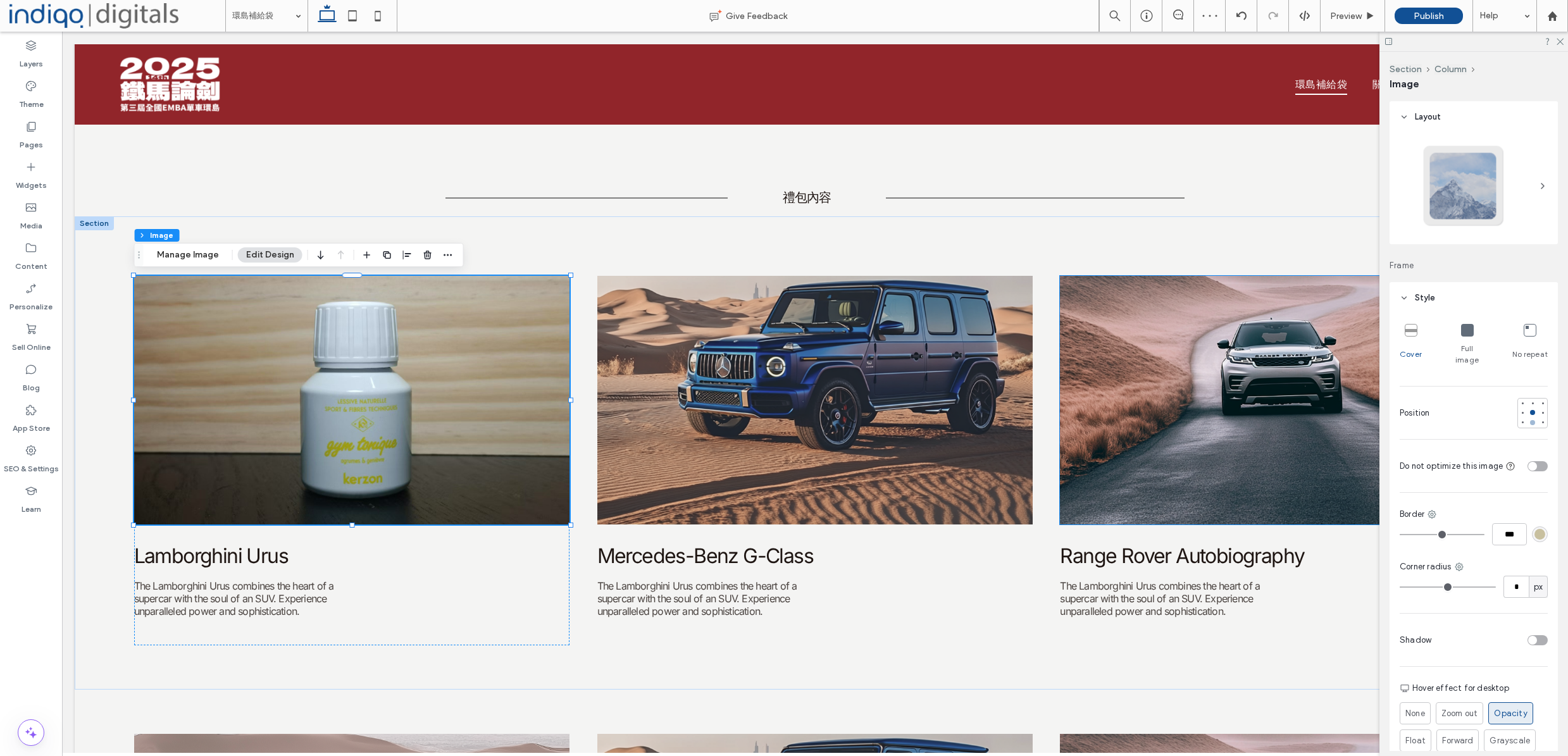
click at [1530, 420] on div at bounding box center [1532, 421] width 5 height 5
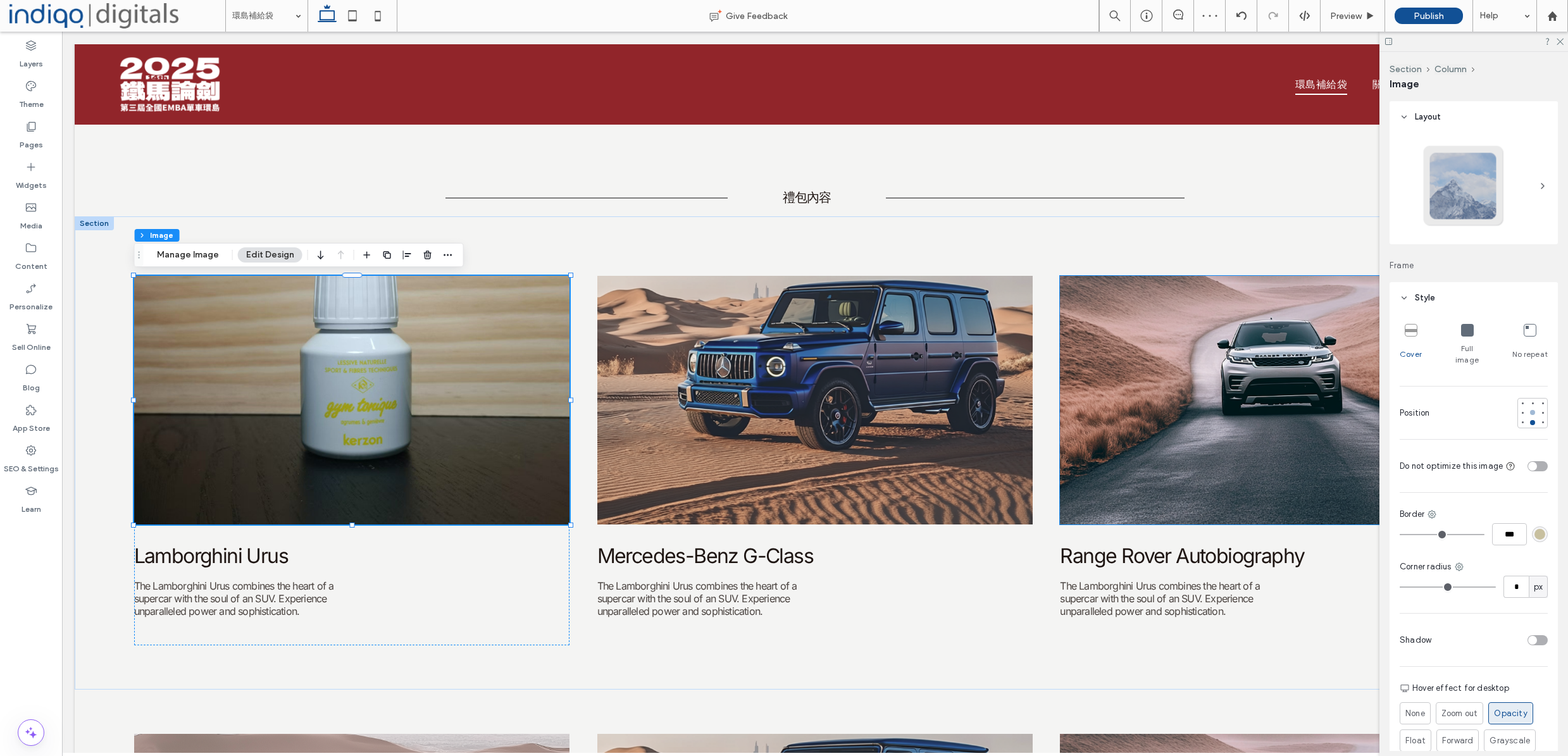
click at [1530, 410] on div at bounding box center [1532, 412] width 5 height 5
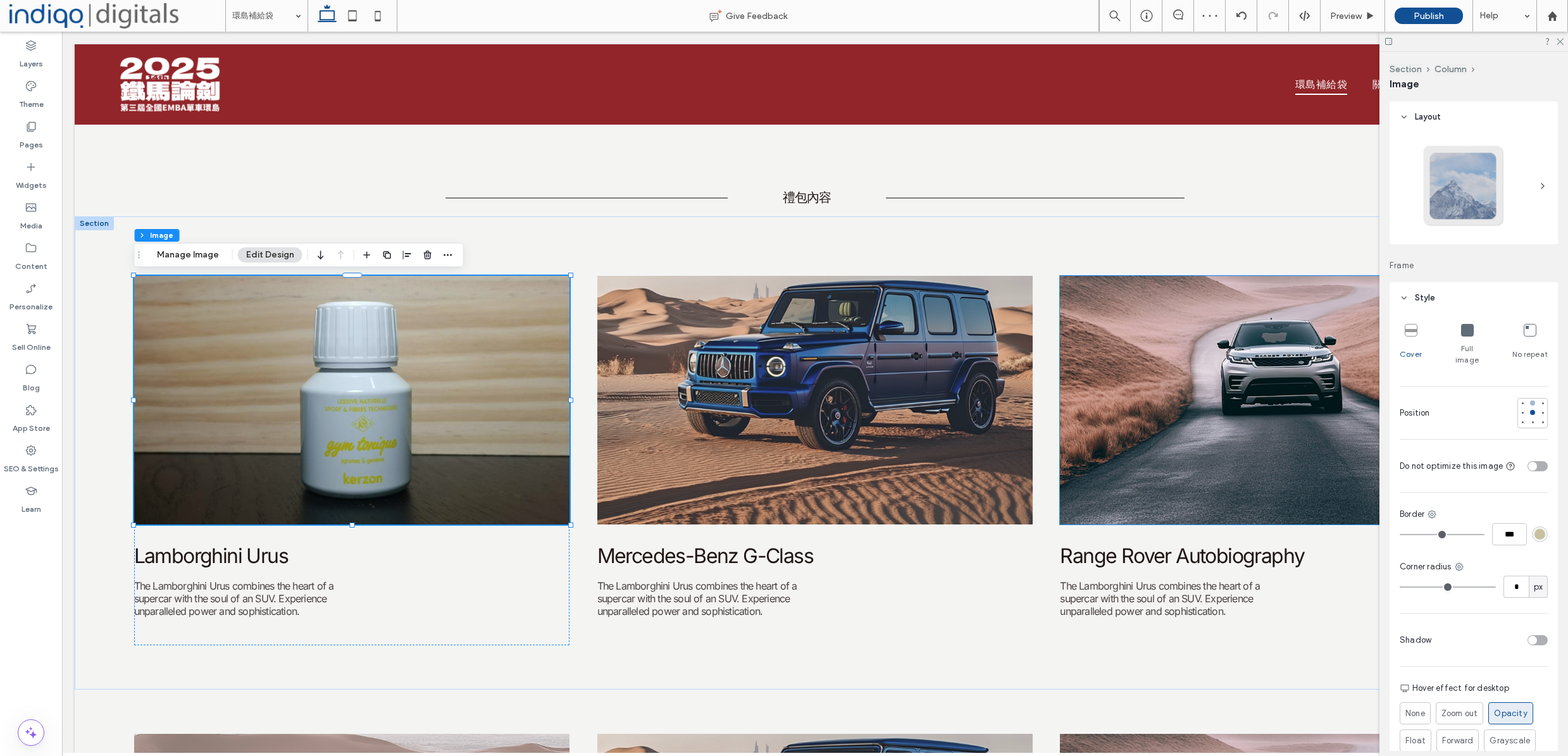
click at [1530, 400] on div at bounding box center [1532, 402] width 5 height 5
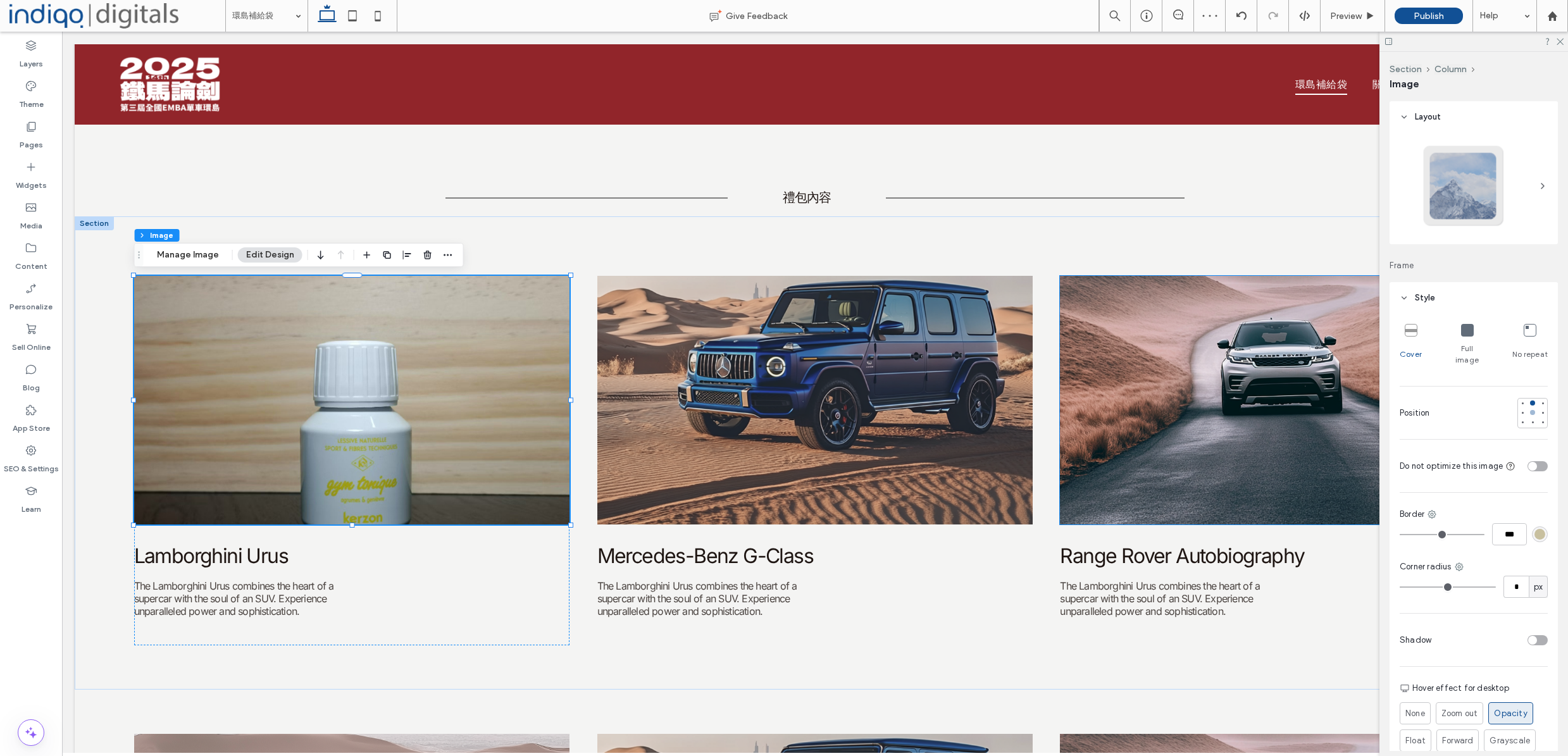
click at [1530, 410] on div at bounding box center [1532, 412] width 5 height 5
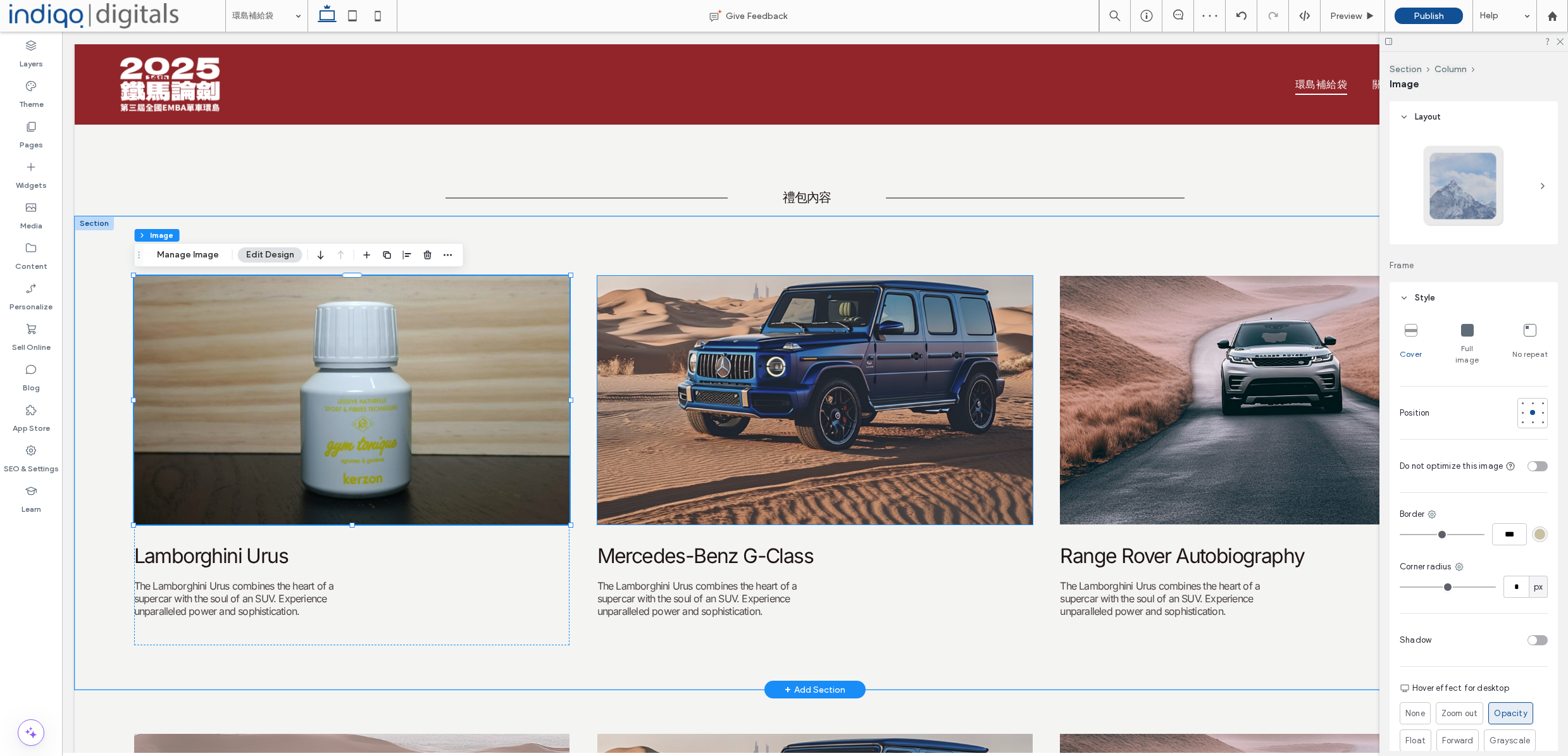
click at [714, 446] on img at bounding box center [816, 400] width 436 height 248
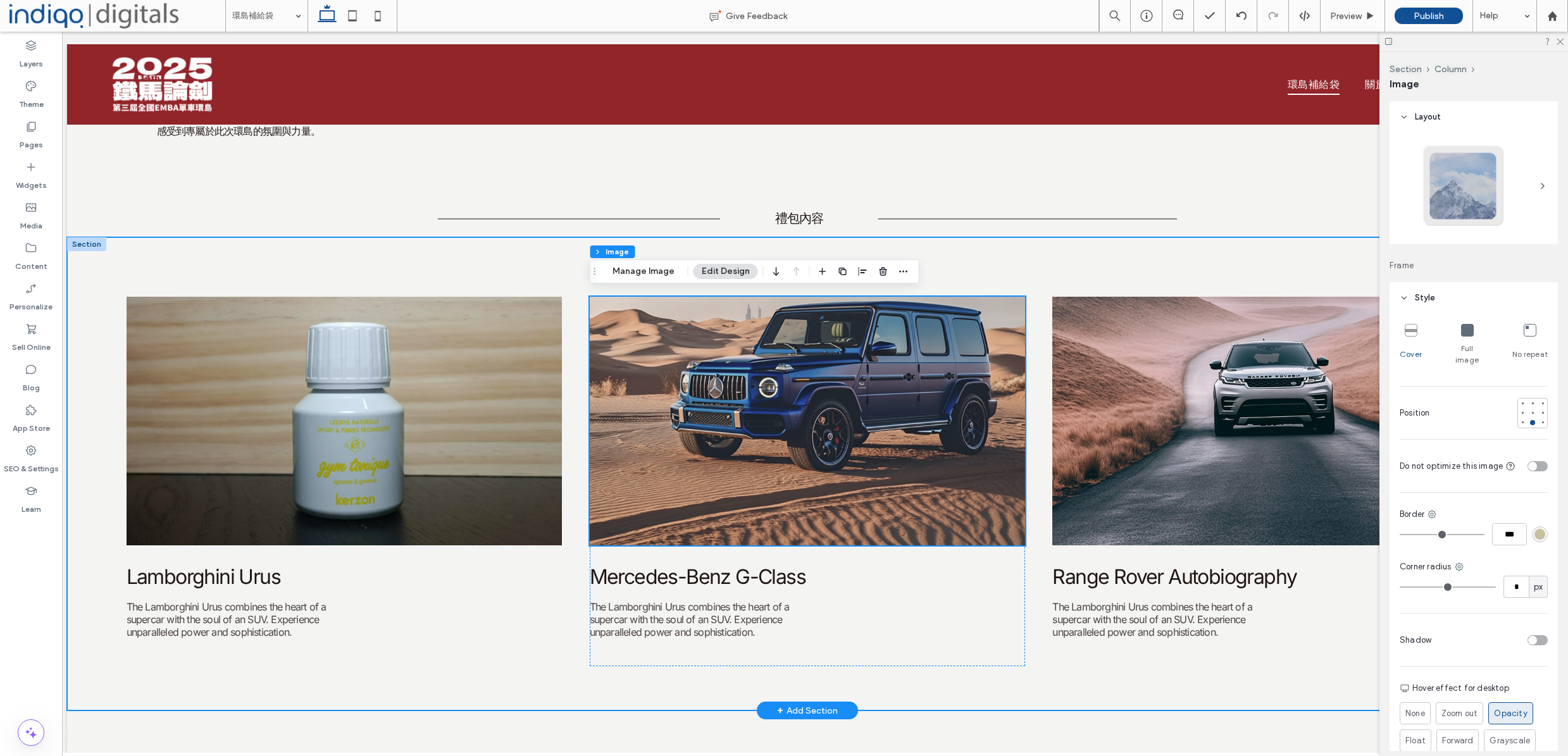
scroll to position [227, 0]
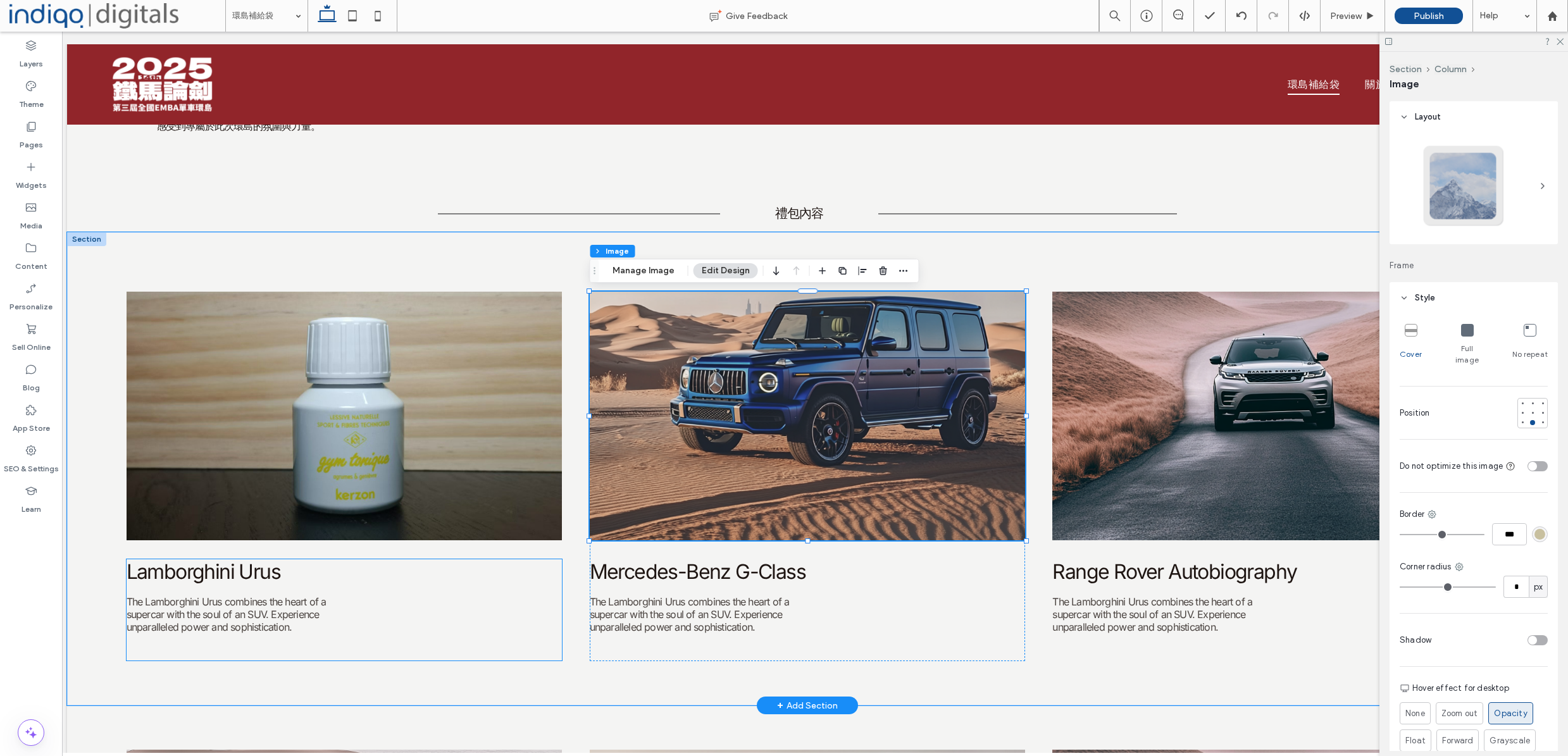
click at [271, 611] on span "The Lamborghini Urus combines the heart of a supercar with the soul of an SUV. …" at bounding box center [226, 615] width 200 height 38
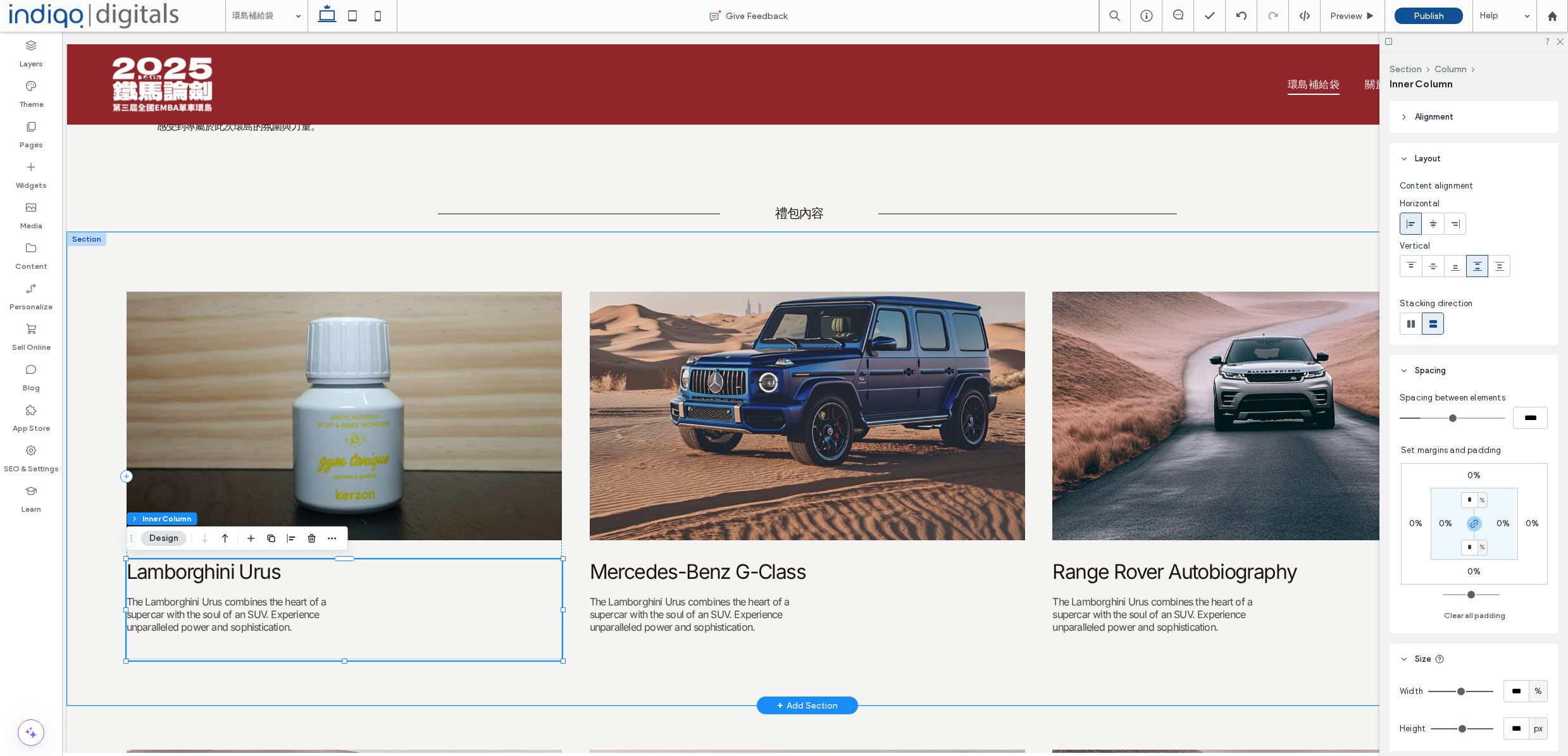
click at [271, 611] on span "The Lamborghini Urus combines the heart of a supercar with the soul of an SUV. …" at bounding box center [226, 615] width 200 height 38
click at [271, 611] on div "The Lamborghini Urus combines the heart of a supercar with the soul of an SUV. …" at bounding box center [232, 615] width 212 height 38
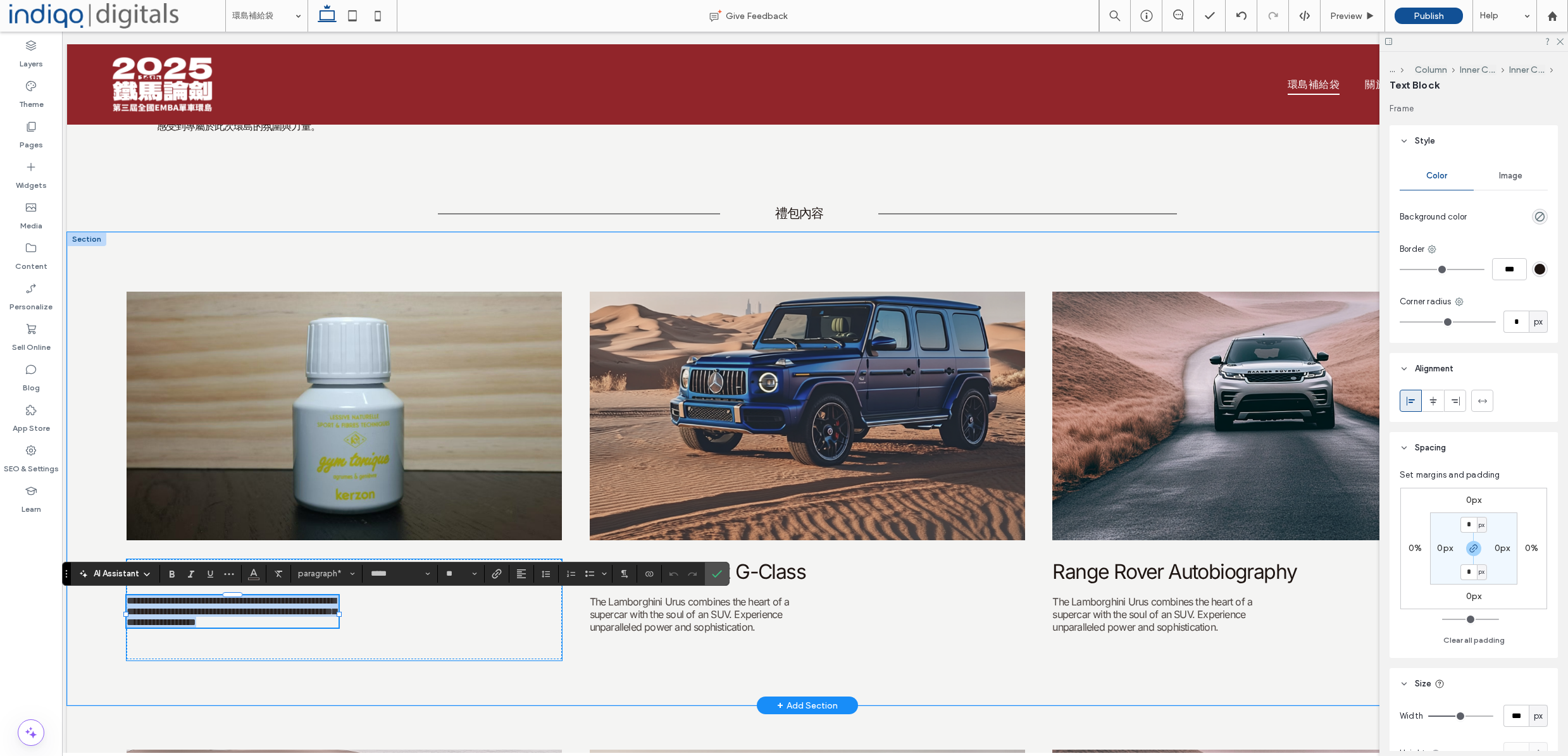
click at [271, 611] on span "**********" at bounding box center [231, 611] width 210 height 31
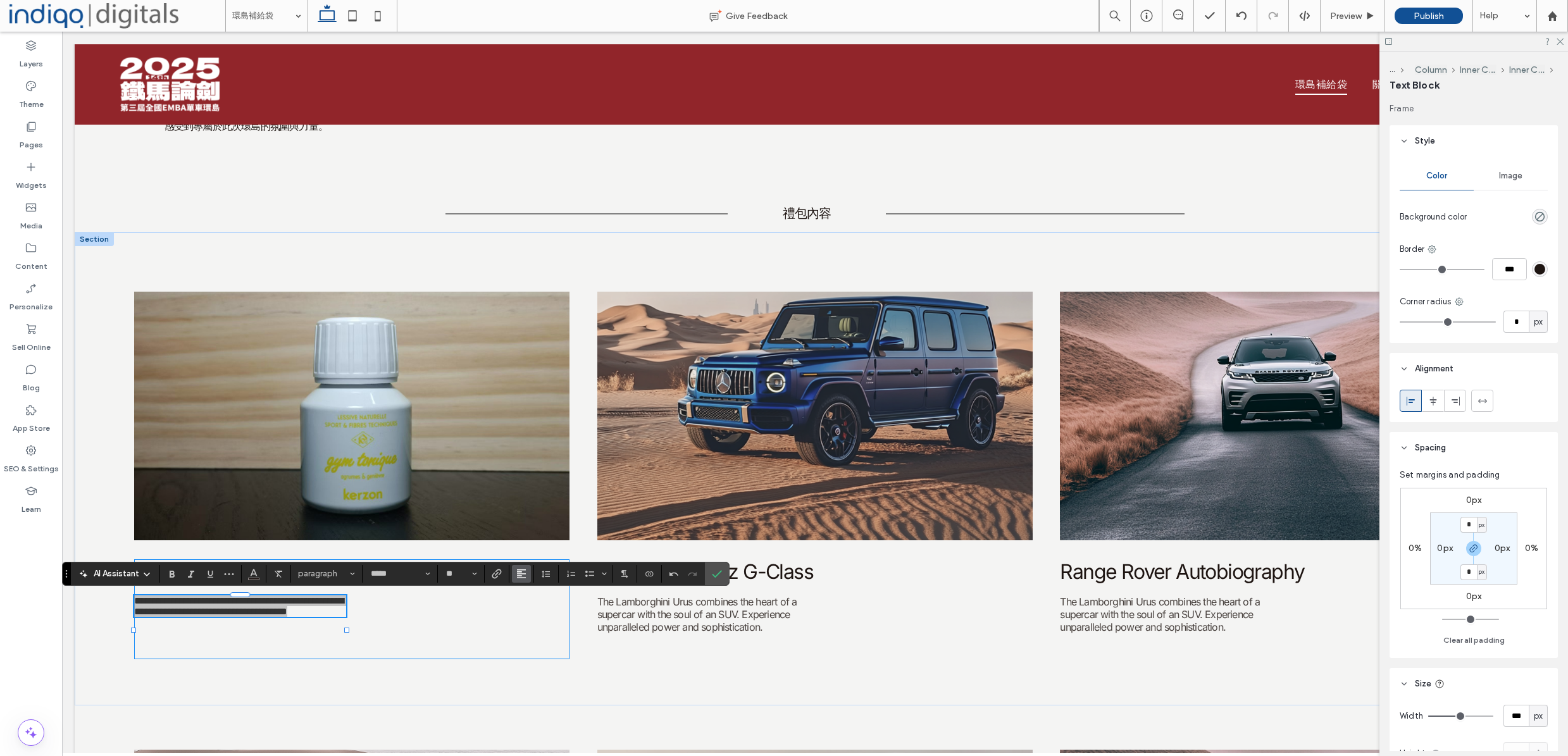
click at [527, 575] on button "Alignment" at bounding box center [521, 573] width 19 height 18
click at [539, 556] on div "ui.textEditor.alignment.justify" at bounding box center [534, 552] width 16 height 11
click at [546, 577] on icon "Line Height" at bounding box center [546, 573] width 11 height 11
click at [594, 555] on label "Custom *" at bounding box center [573, 553] width 74 height 18
click at [719, 557] on input "*" at bounding box center [721, 553] width 32 height 22
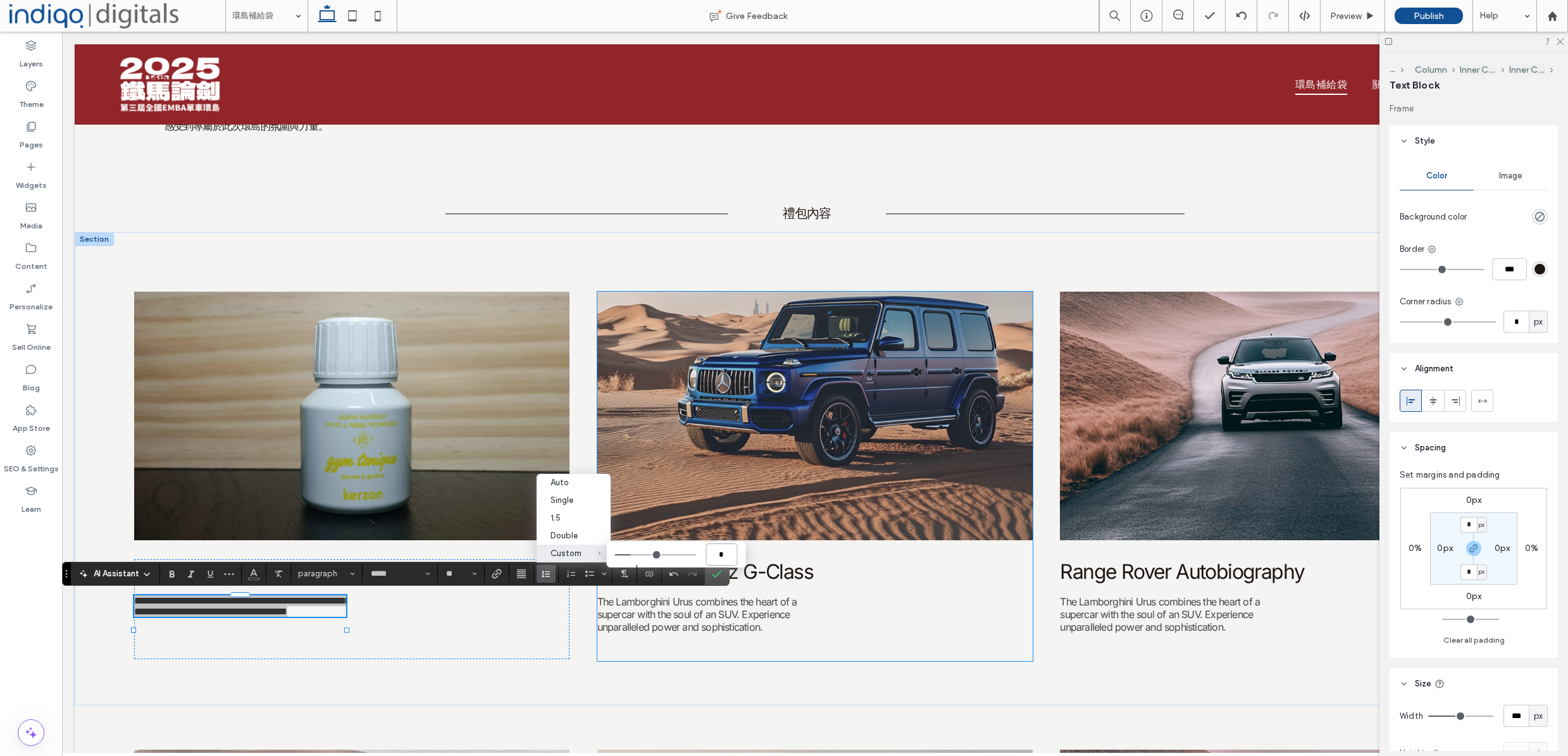
type input "**"
type input "***"
click at [318, 626] on span "**********" at bounding box center [242, 613] width 216 height 27
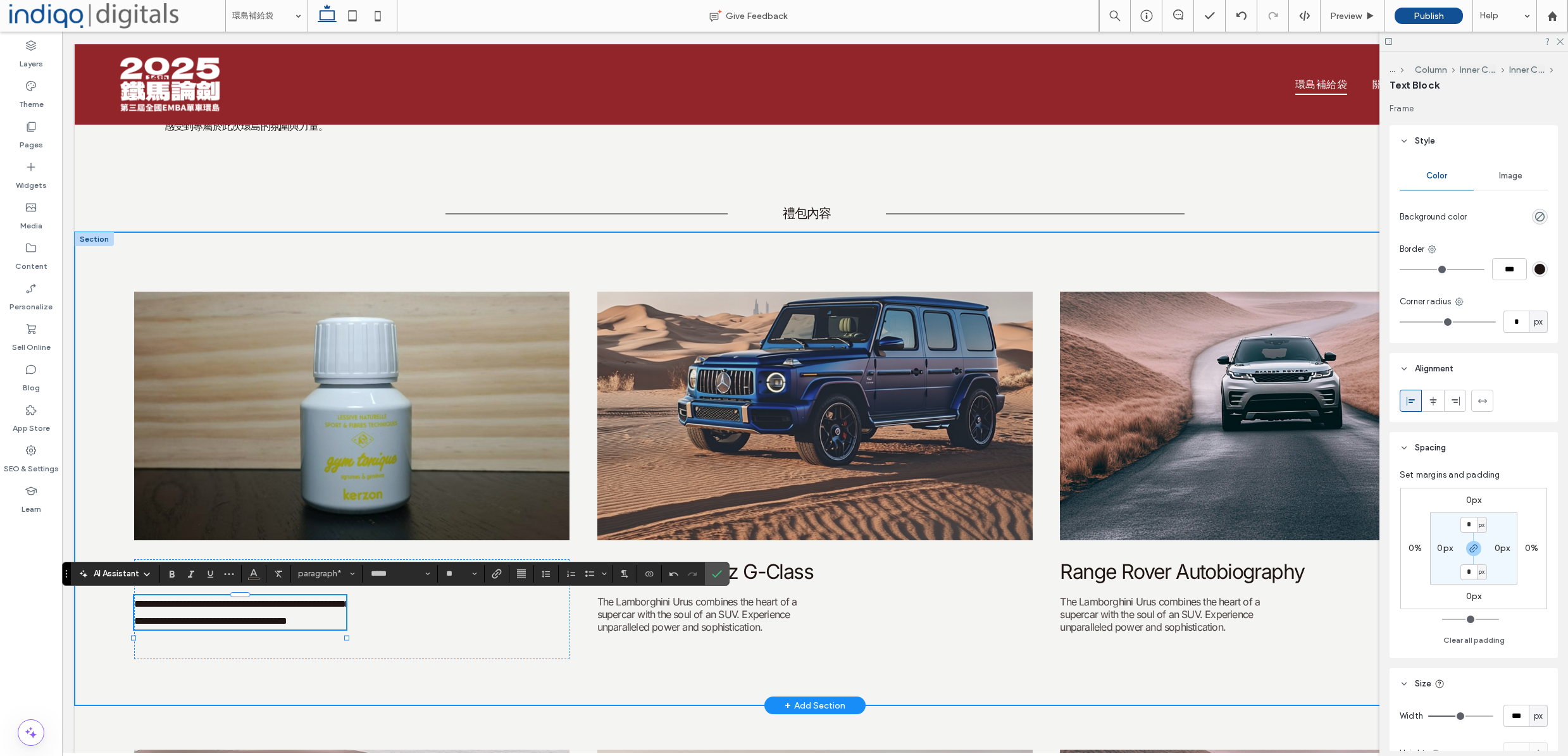
drag, startPoint x: 304, startPoint y: 708, endPoint x: 390, endPoint y: 691, distance: 87.7
click at [304, 705] on div "**********" at bounding box center [815, 468] width 1481 height 473
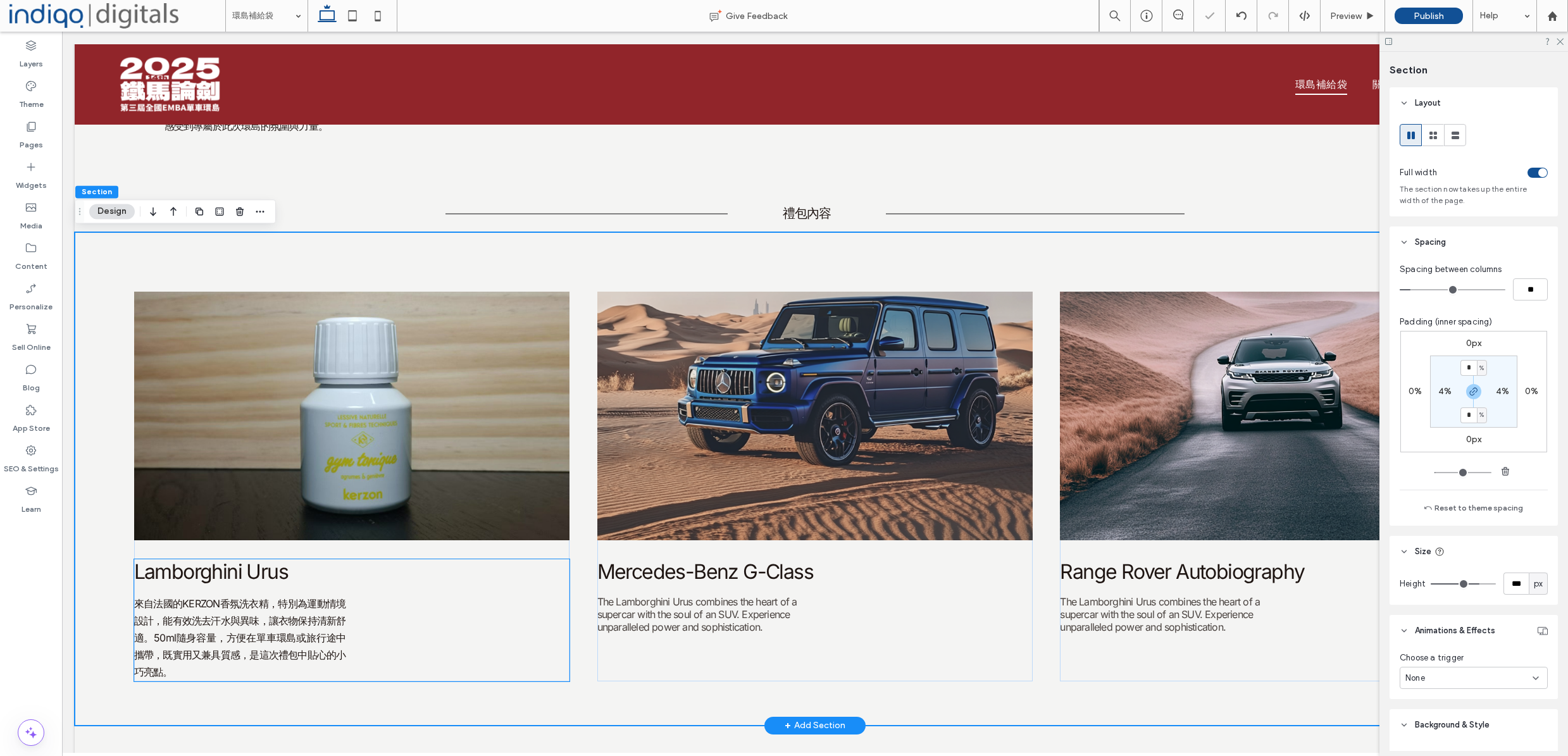
click at [259, 573] on span "Lamborghini Urus" at bounding box center [210, 572] width 154 height 25
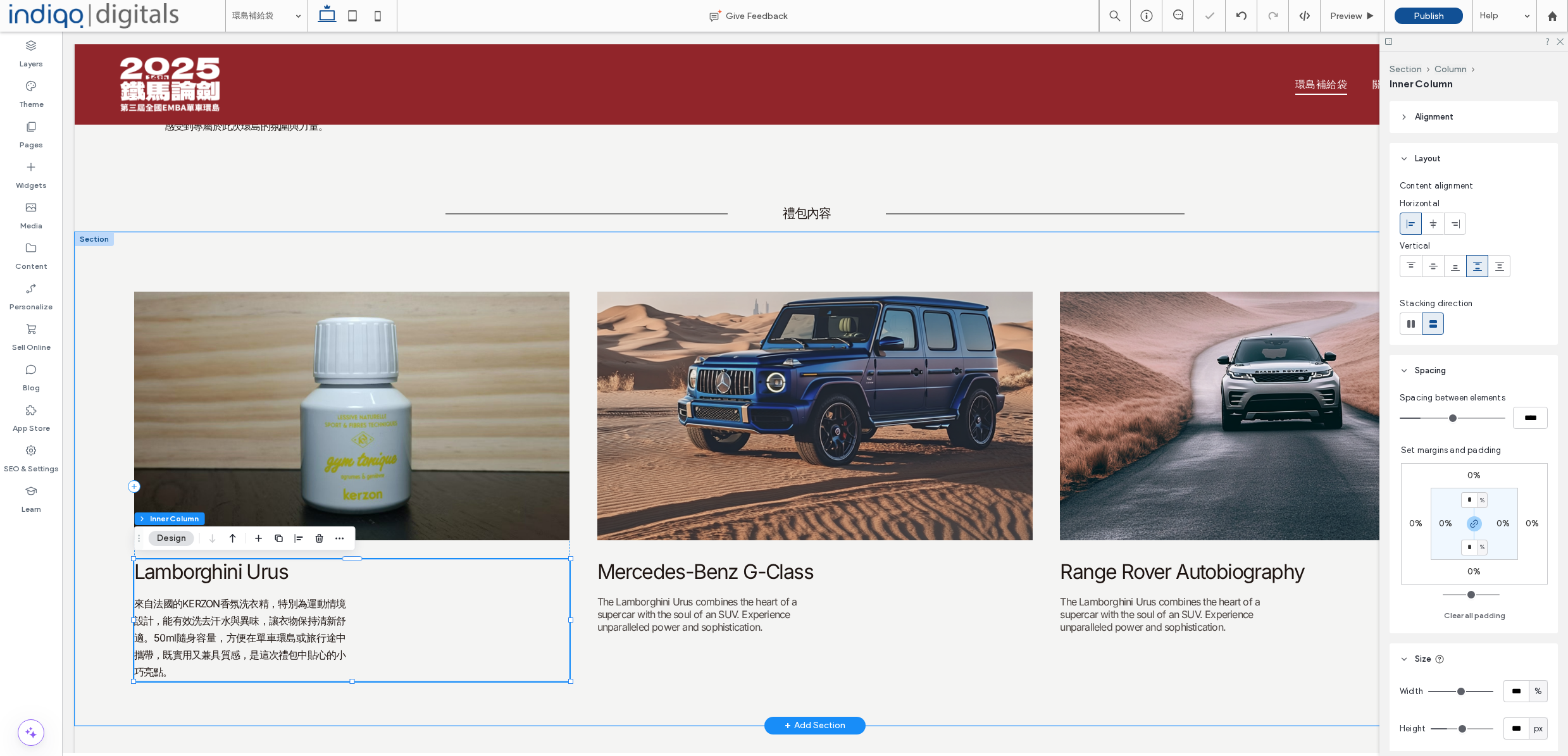
click at [259, 573] on span "Lamborghini Urus" at bounding box center [210, 572] width 154 height 25
click at [259, 573] on div "Lamborghini Urus" at bounding box center [352, 572] width 436 height 25
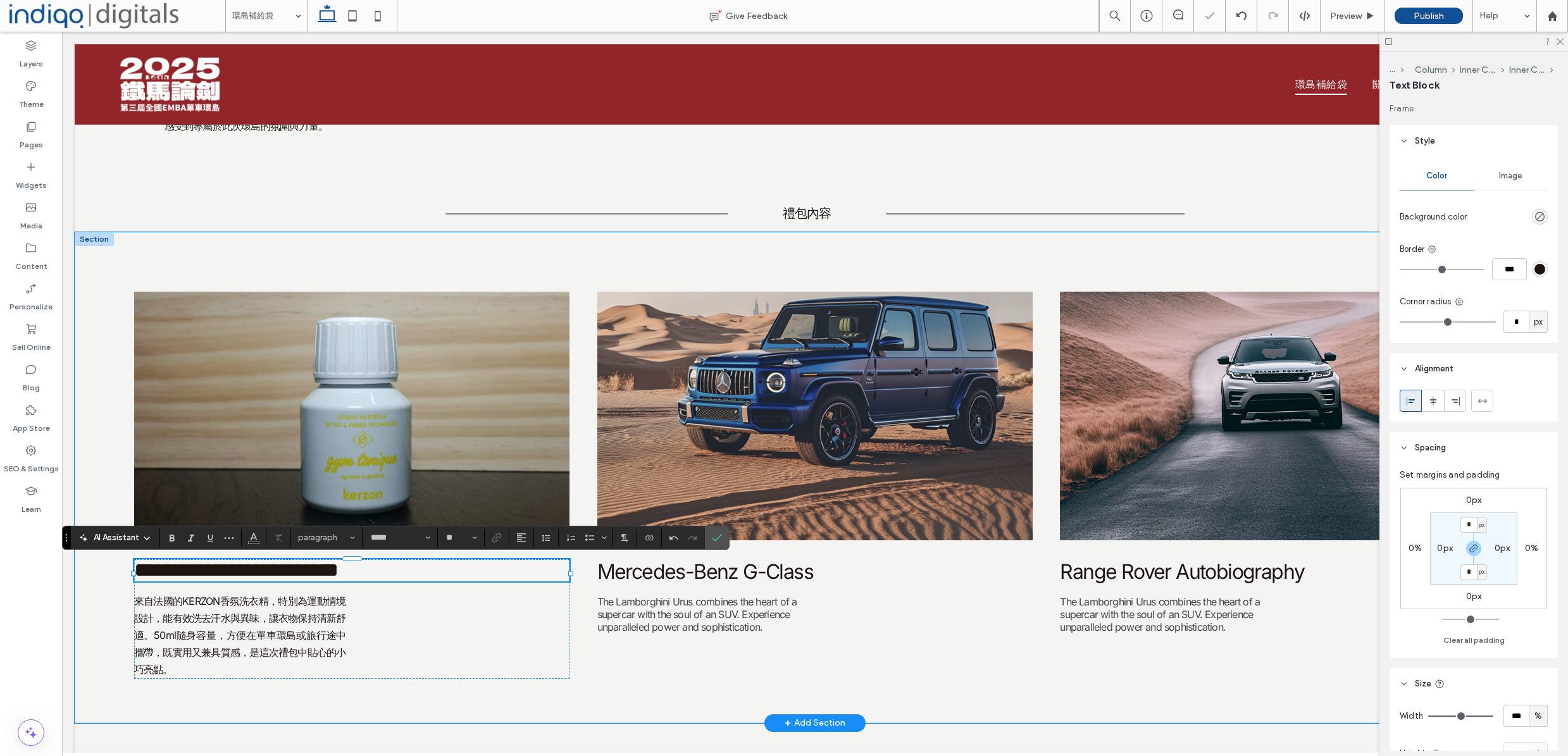
scroll to position [1, 1]
type input "**"
click at [390, 538] on input "*****" at bounding box center [396, 537] width 54 height 11
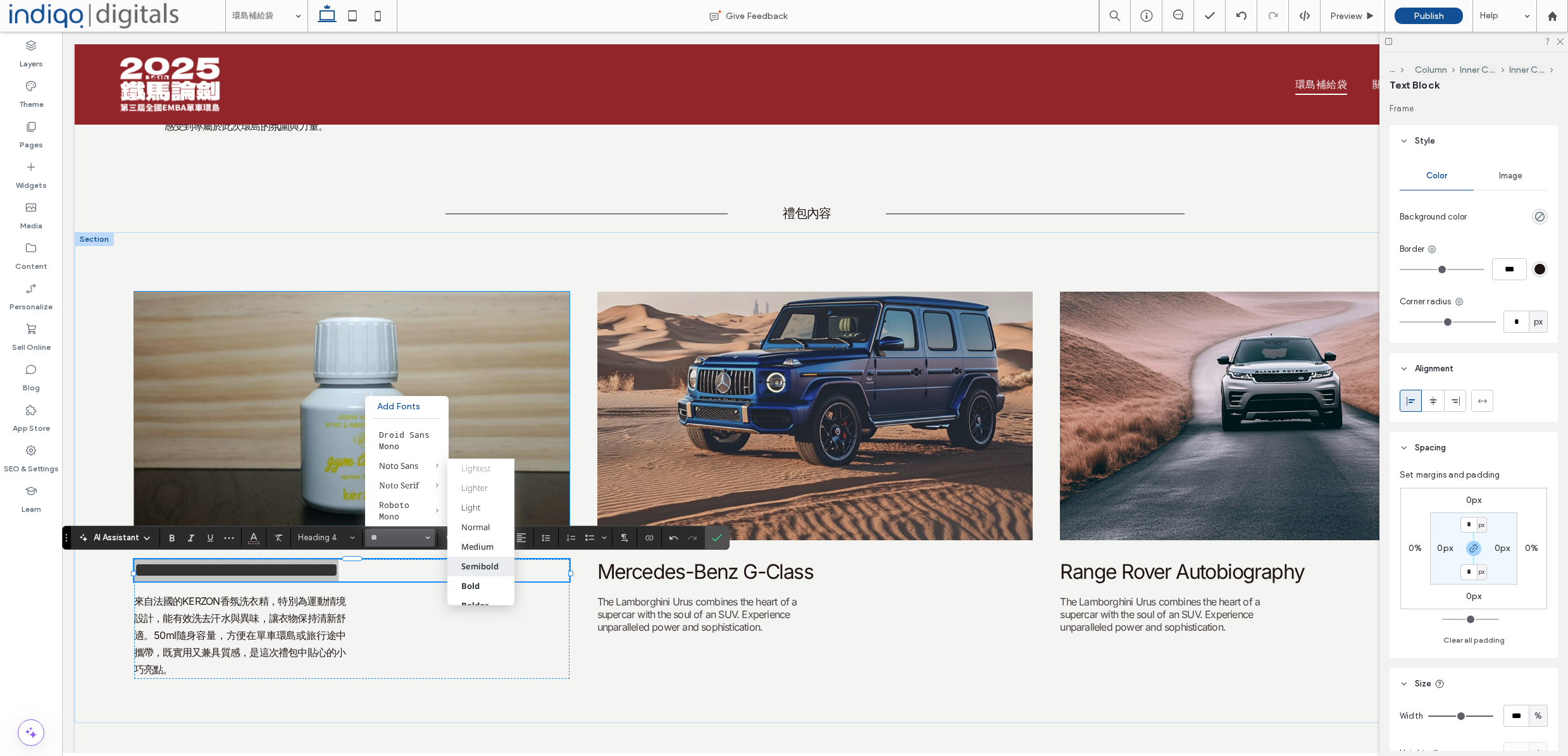
click at [484, 572] on div "Semibold" at bounding box center [479, 566] width 37 height 11
type input "*********"
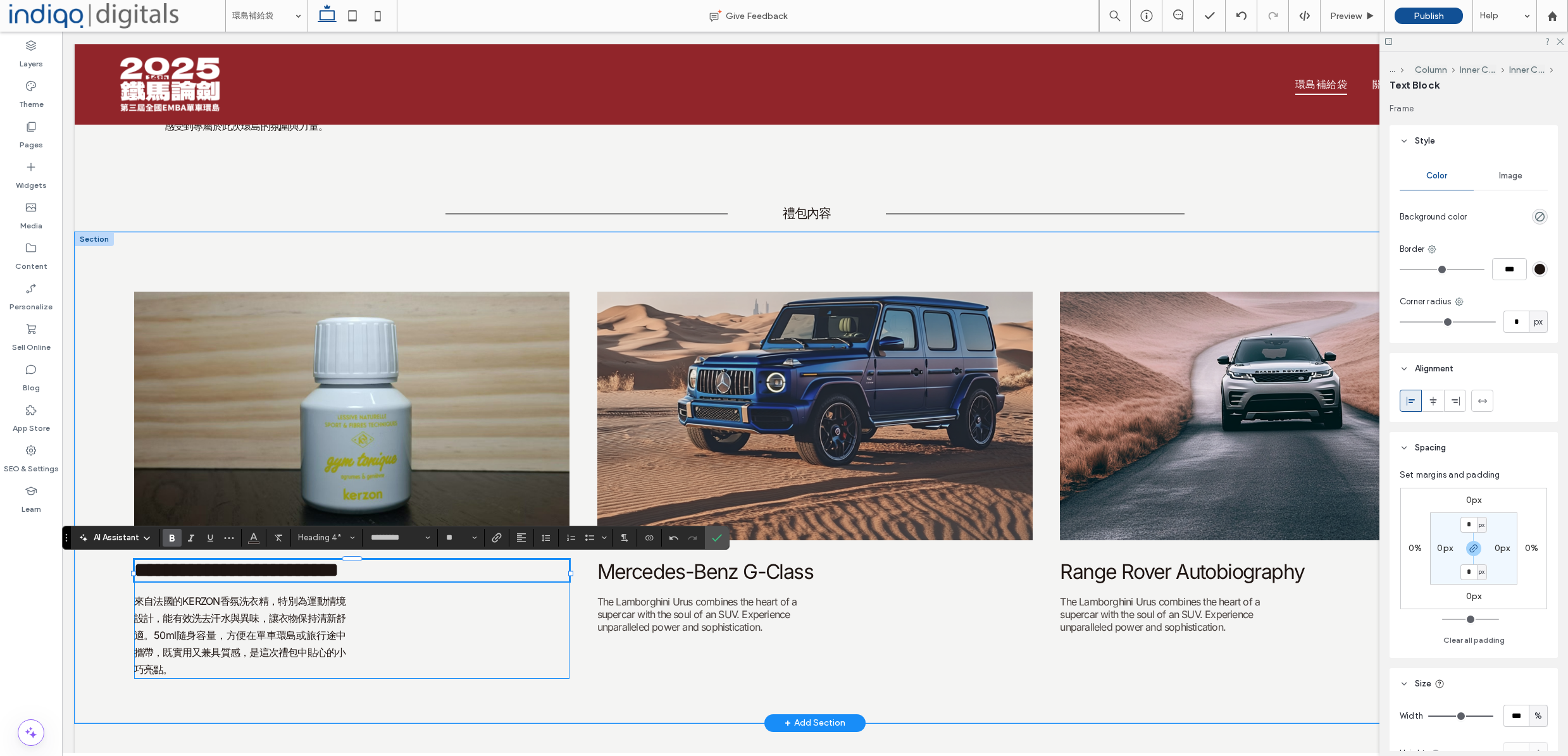
click at [434, 630] on div "**********" at bounding box center [352, 618] width 436 height 119
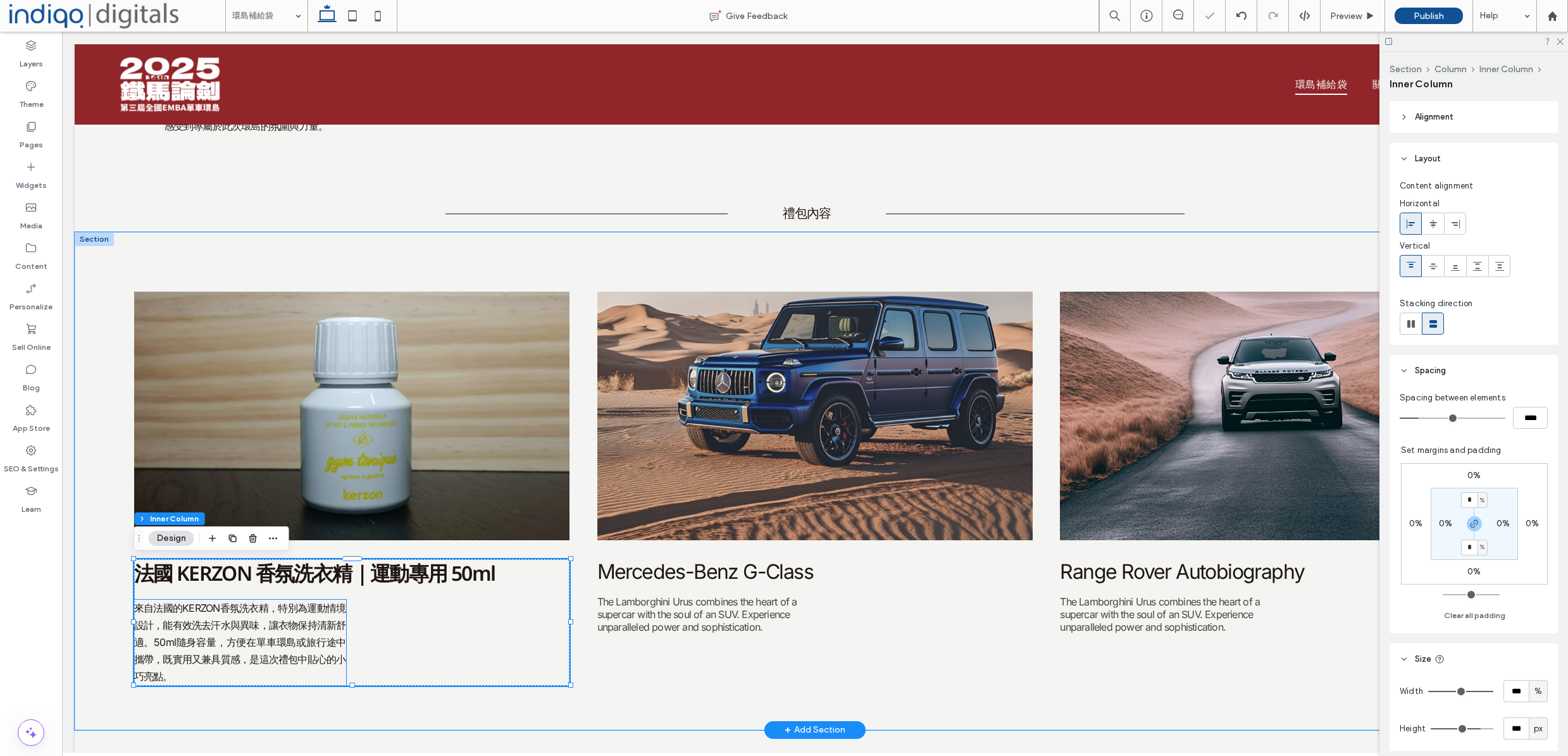
click at [176, 643] on span "來自法國的KERZON香氛洗衣精，特別為運動情境設計，能有效洗去汗水與異味，讓衣物保持清新舒適。50ml隨身容量，方便在單車環島或旅行途中攜帶，既實用又兼具質…" at bounding box center [240, 641] width 212 height 81
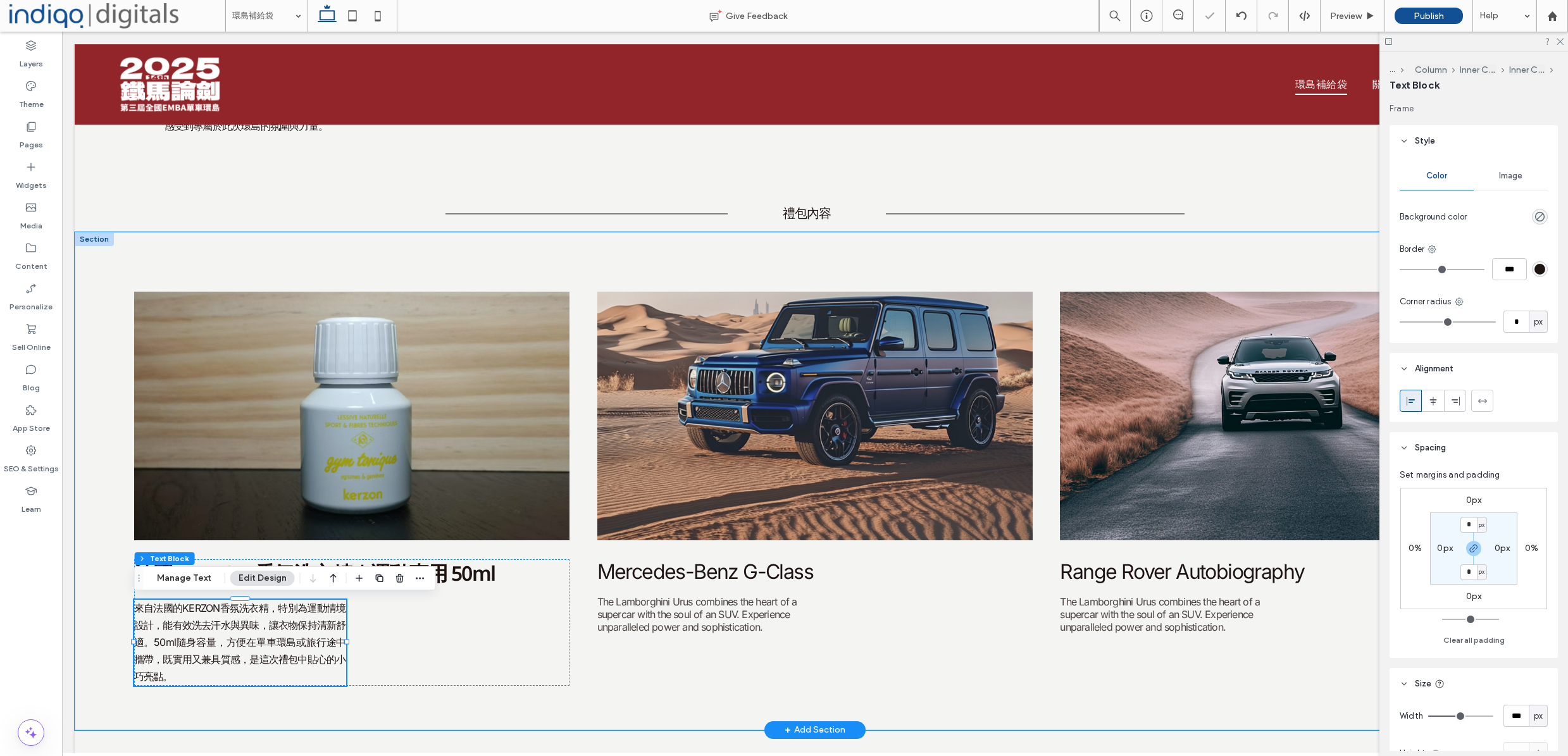
click at [294, 621] on span "來自法國的KERZON香氛洗衣精，特別為運動情境設計，能有效洗去汗水與異味，讓衣物保持清新舒適。50ml隨身容量，方便在單車環島或旅行途中攜帶，既實用又兼具質…" at bounding box center [240, 641] width 212 height 81
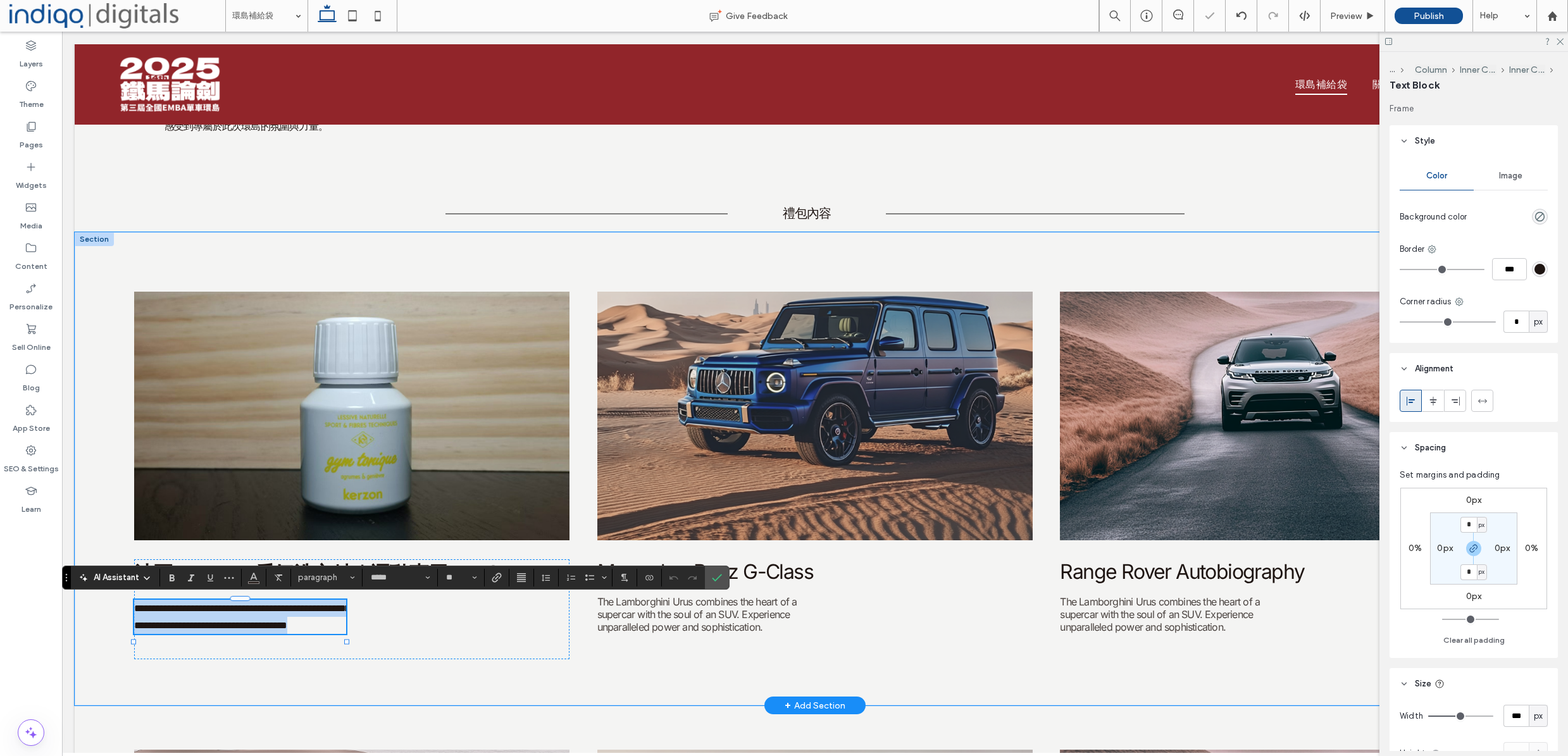
click at [294, 621] on span "**********" at bounding box center [242, 616] width 216 height 27
click at [418, 579] on input "*****" at bounding box center [396, 577] width 54 height 11
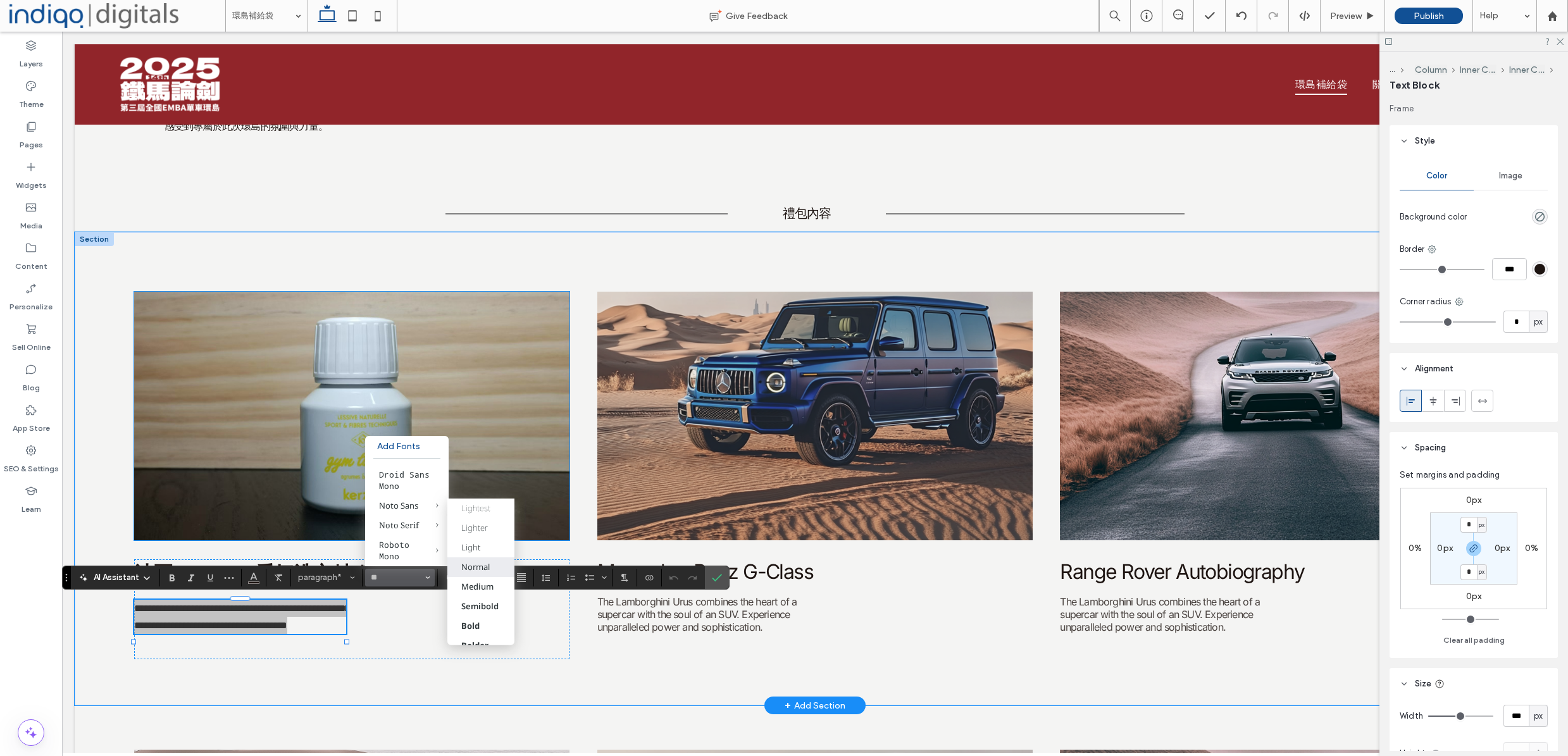
click at [495, 573] on label "Normal" at bounding box center [481, 566] width 67 height 20
type input "*********"
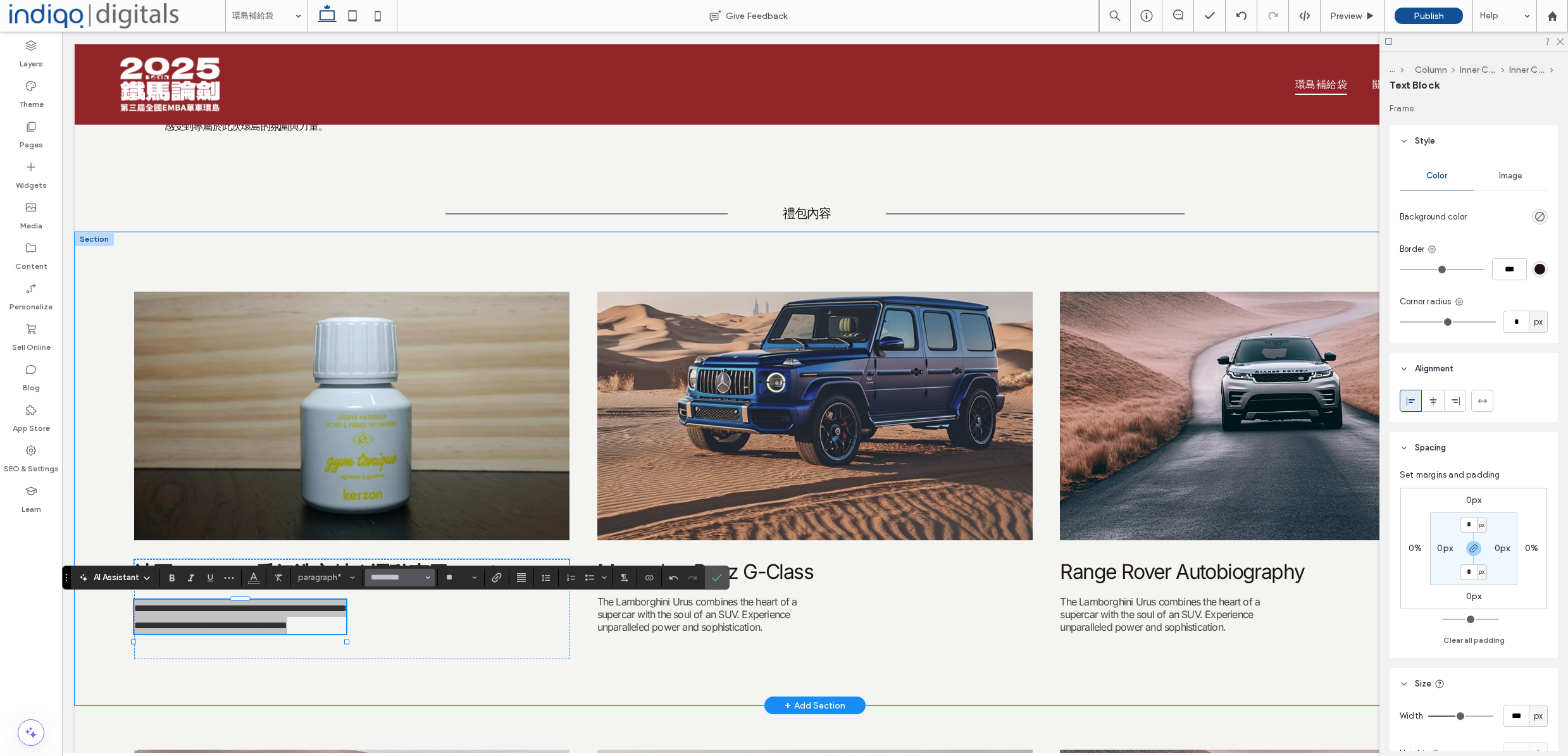
click at [424, 574] on button "*********" at bounding box center [400, 577] width 70 height 18
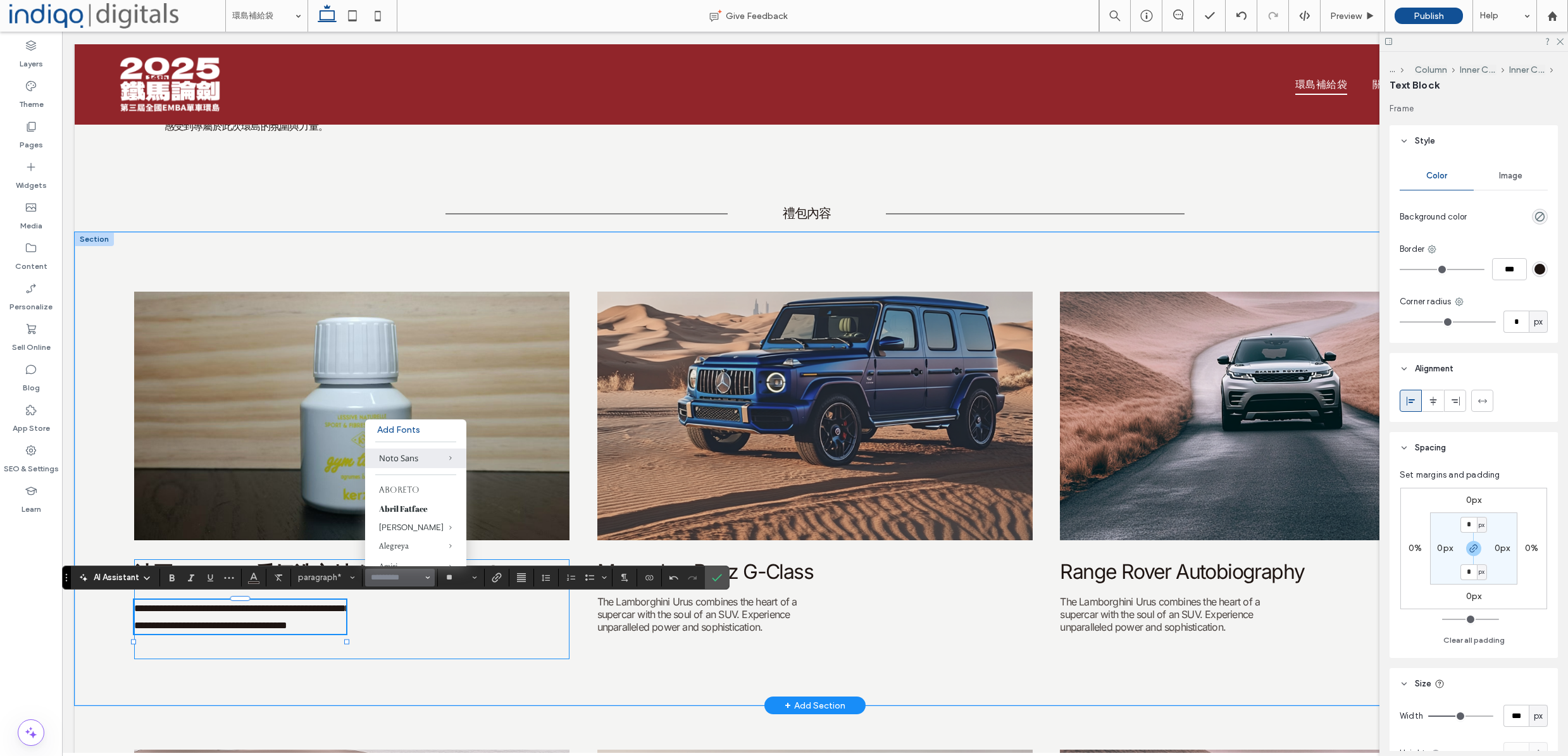
click at [420, 637] on div "**********" at bounding box center [352, 609] width 436 height 100
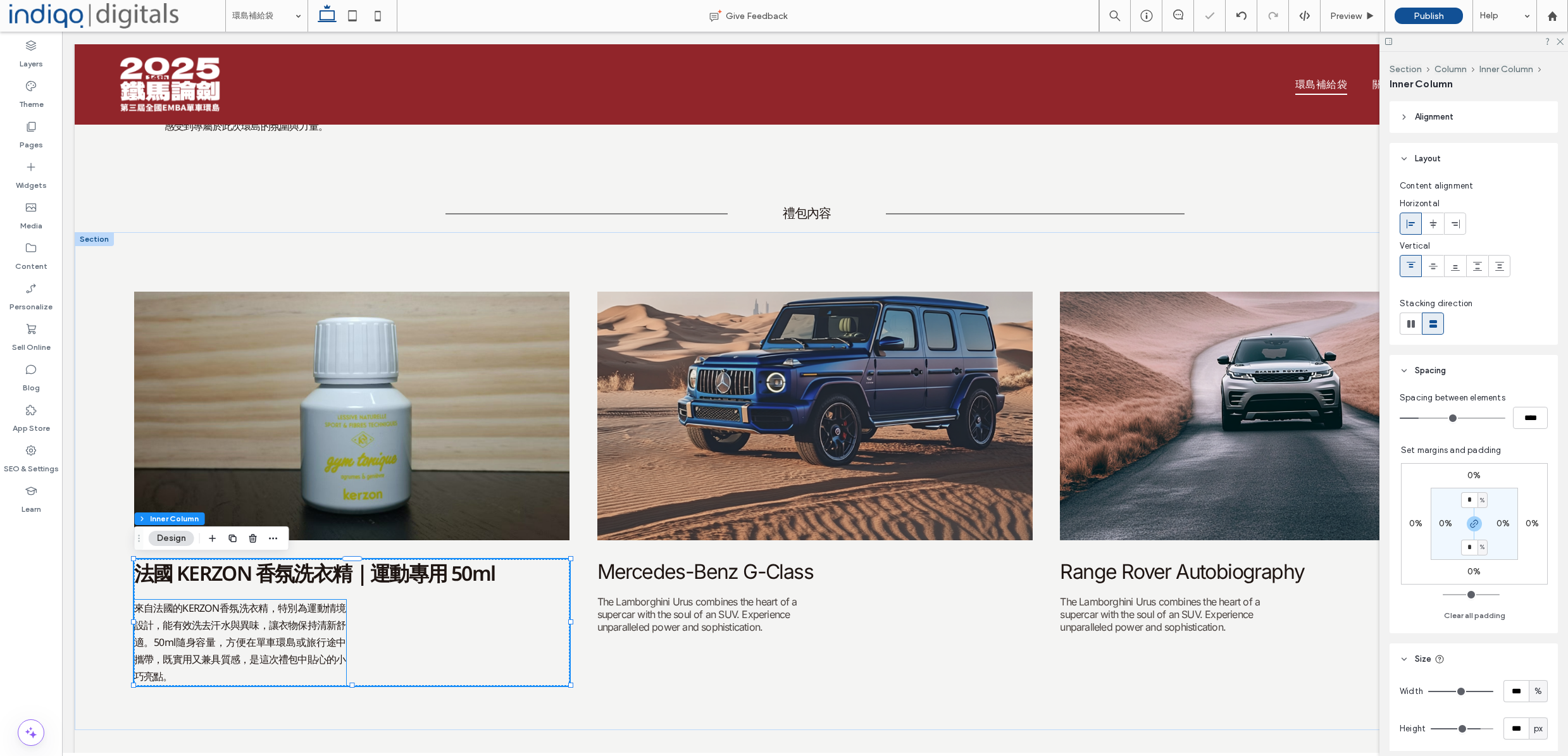
click at [294, 637] on span "來自法國的KERZON香氛洗衣精，特別為運動情境設計，能有效洗去汗水與異味，讓衣物保持清新舒適。50ml隨身容量，方便在單車環島或旅行途中攜帶，既實用又兼具質…" at bounding box center [240, 642] width 212 height 83
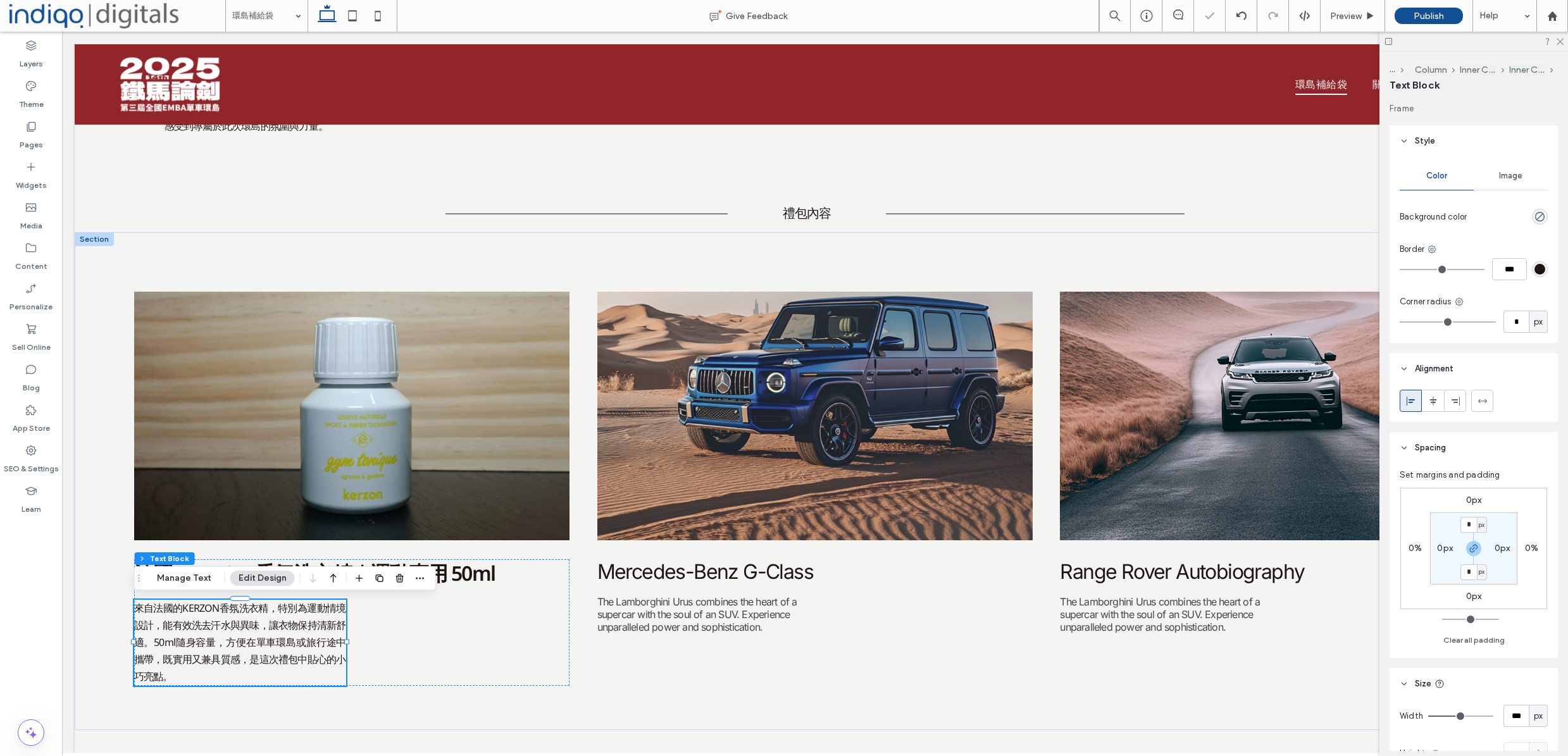
click at [257, 636] on span "來自法國的KERZON香氛洗衣精，特別為運動情境設計，能有效洗去汗水與異味，讓衣物保持清新舒適。50ml隨身容量，方便在單車環島或旅行途中攜帶，既實用又兼具質…" at bounding box center [240, 642] width 212 height 83
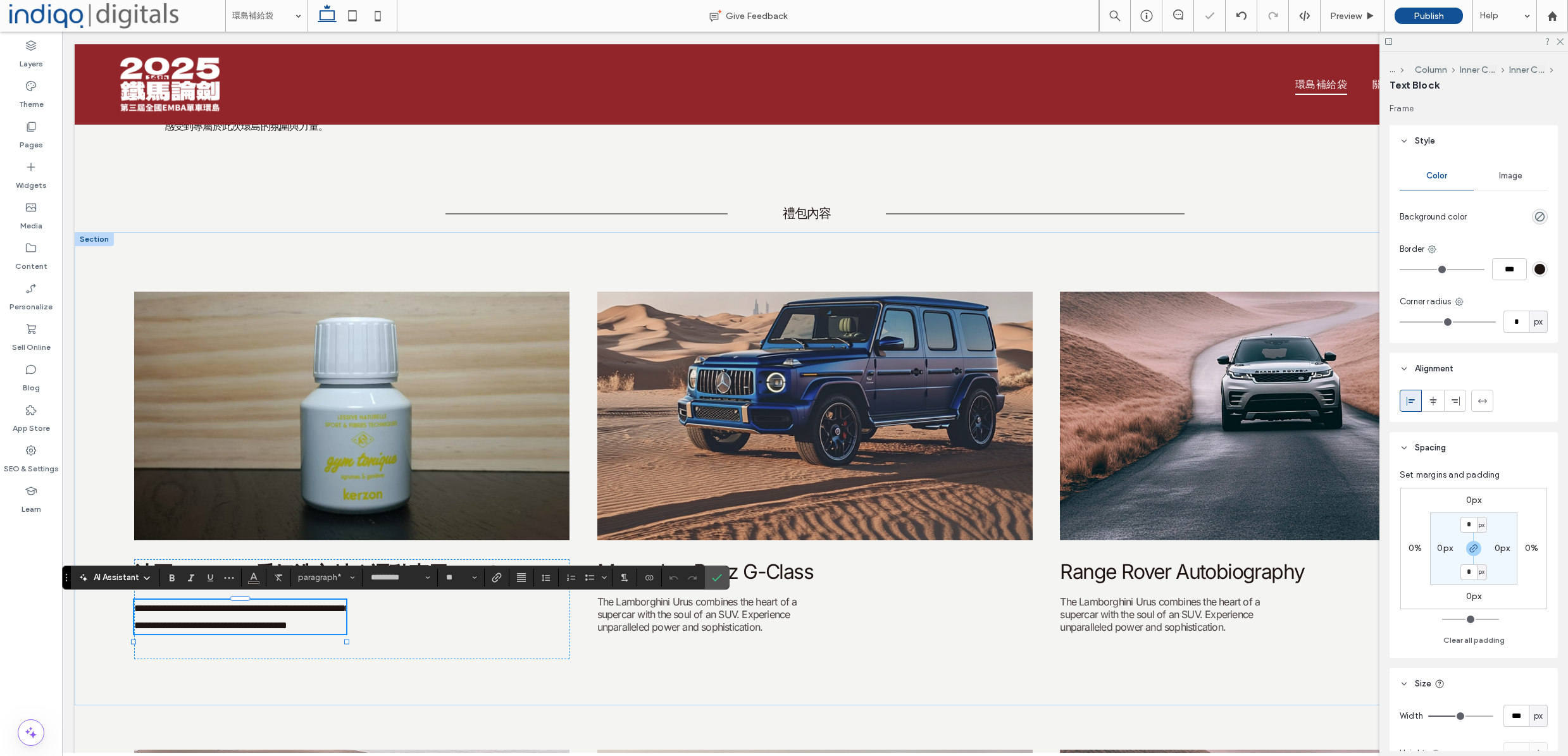
click at [257, 630] on span "**********" at bounding box center [242, 616] width 216 height 27
click at [280, 609] on span "**********" at bounding box center [242, 616] width 216 height 27
drag, startPoint x: 276, startPoint y: 607, endPoint x: 110, endPoint y: 642, distance: 169.6
click at [62, 612] on html "環島補給袋 關於單車環島 本次行程 Section Basic Header Section 2025全國MBA單車環島 環島補給袋 2025全國MBA單車環…" at bounding box center [815, 711] width 1506 height 1815
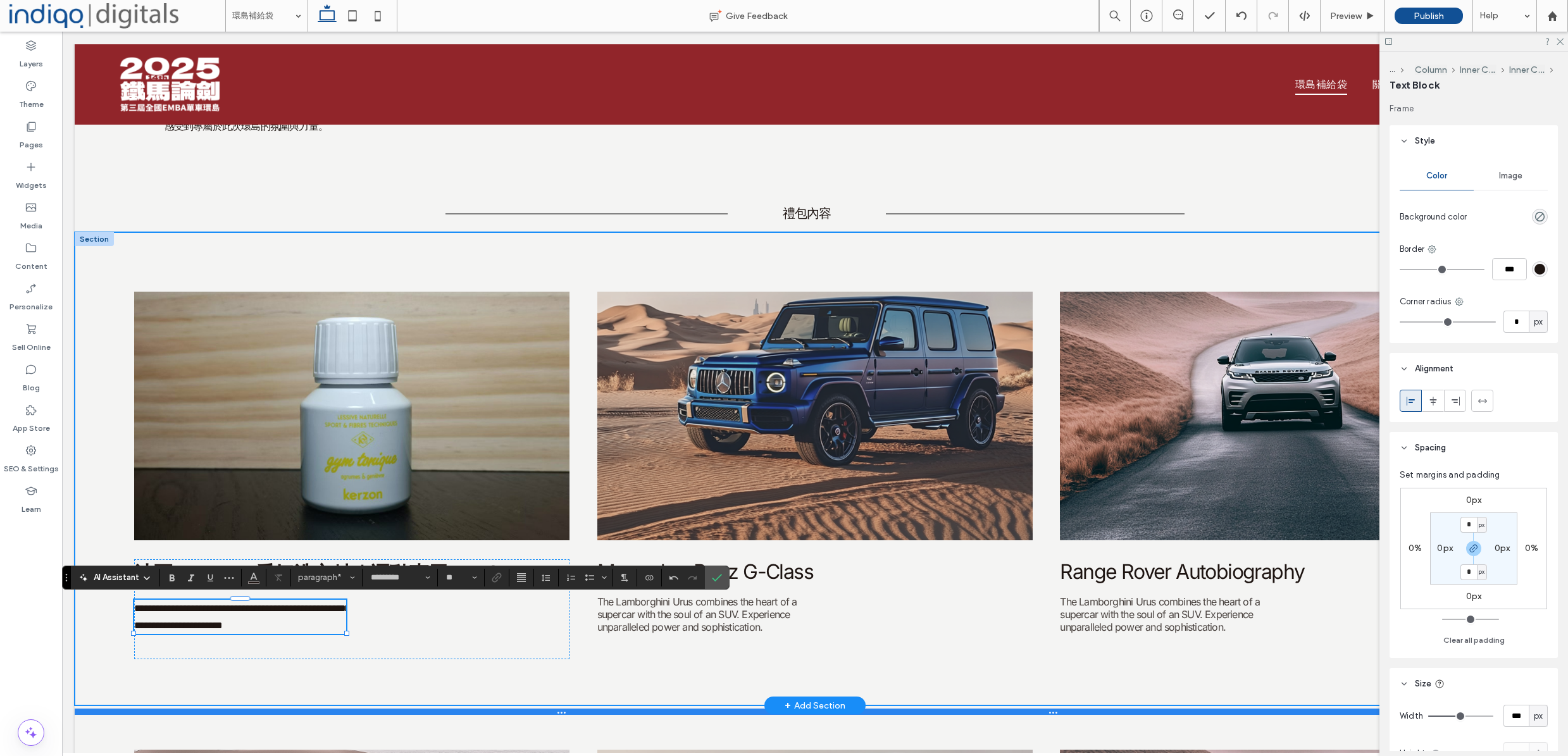
click at [490, 715] on div at bounding box center [815, 711] width 1481 height 7
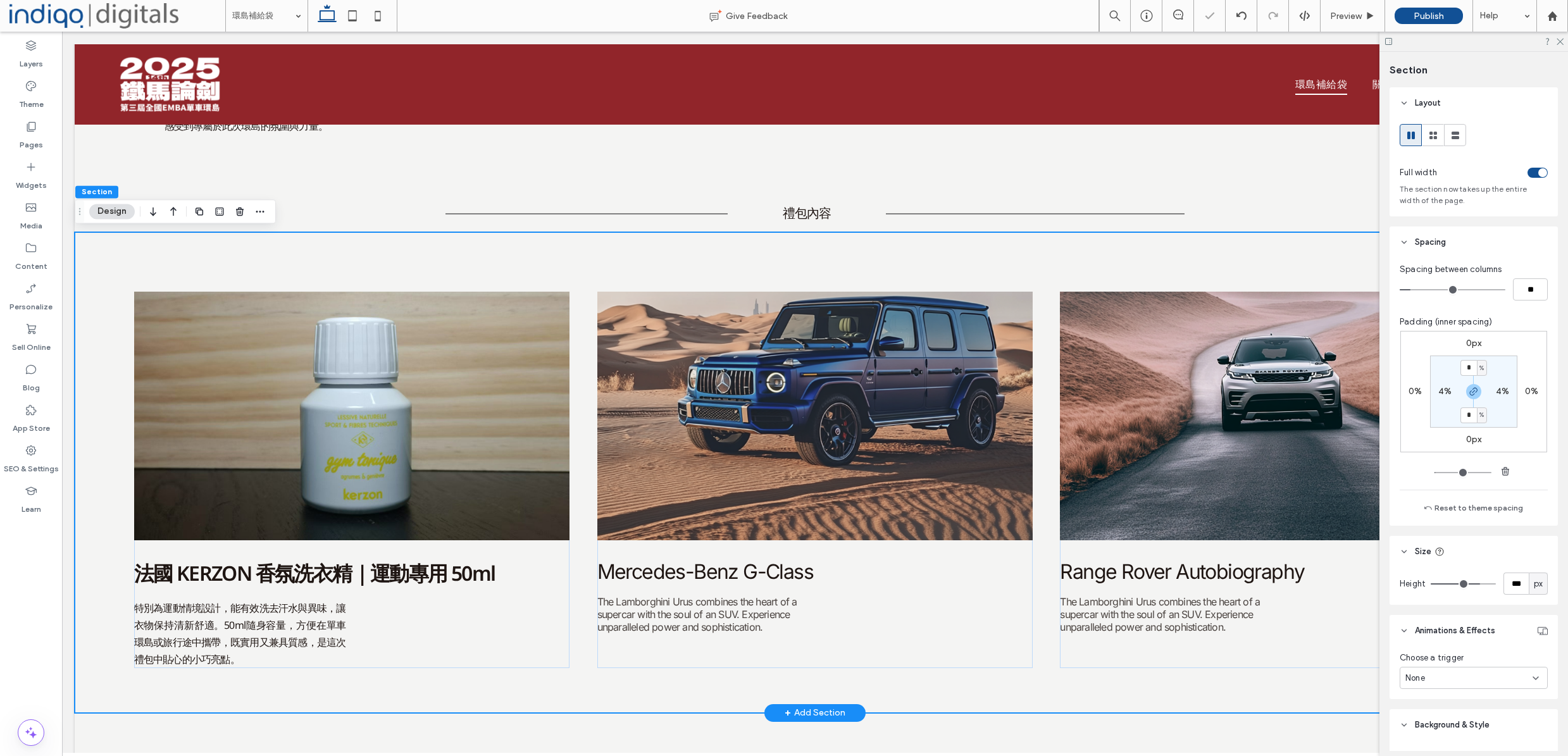
click at [486, 702] on div "法國 KERZON 香氛洗衣精｜運動專用 50ml 特別為運動情境設計，能有效洗去汗水與異味，讓衣物保持清新舒適。50ml隨身容量，方便在單車環島或旅行途中攜…" at bounding box center [815, 472] width 1481 height 481
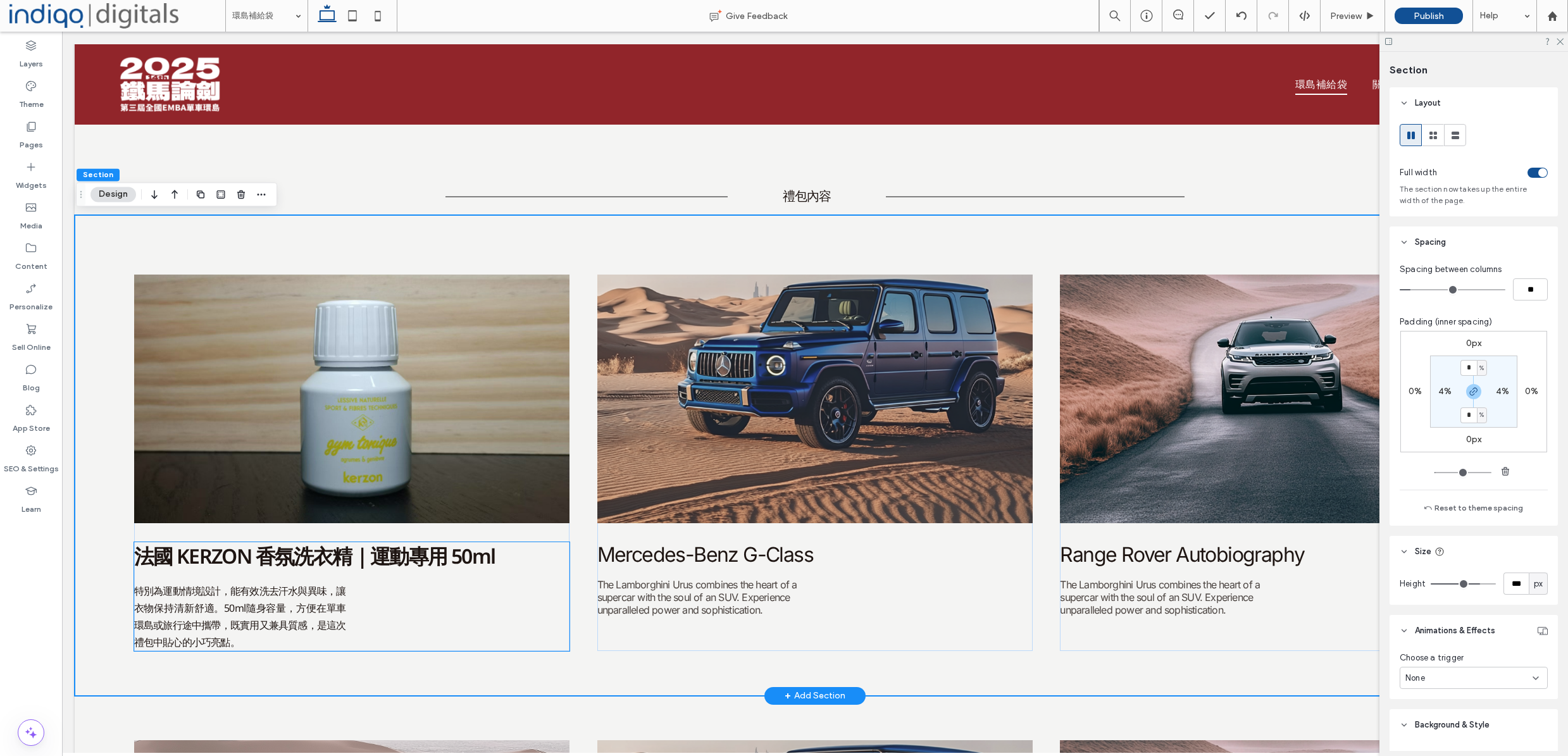
scroll to position [0, 0]
click at [240, 626] on span "特別為運動情境設計，能有效洗去汗水與異味，讓衣物保持清新舒適。50ml隨身容量，方便在單車環島或旅行途中攜帶，既實用又兼具質感，是這次禮包中貼心的小巧亮點。" at bounding box center [240, 616] width 212 height 66
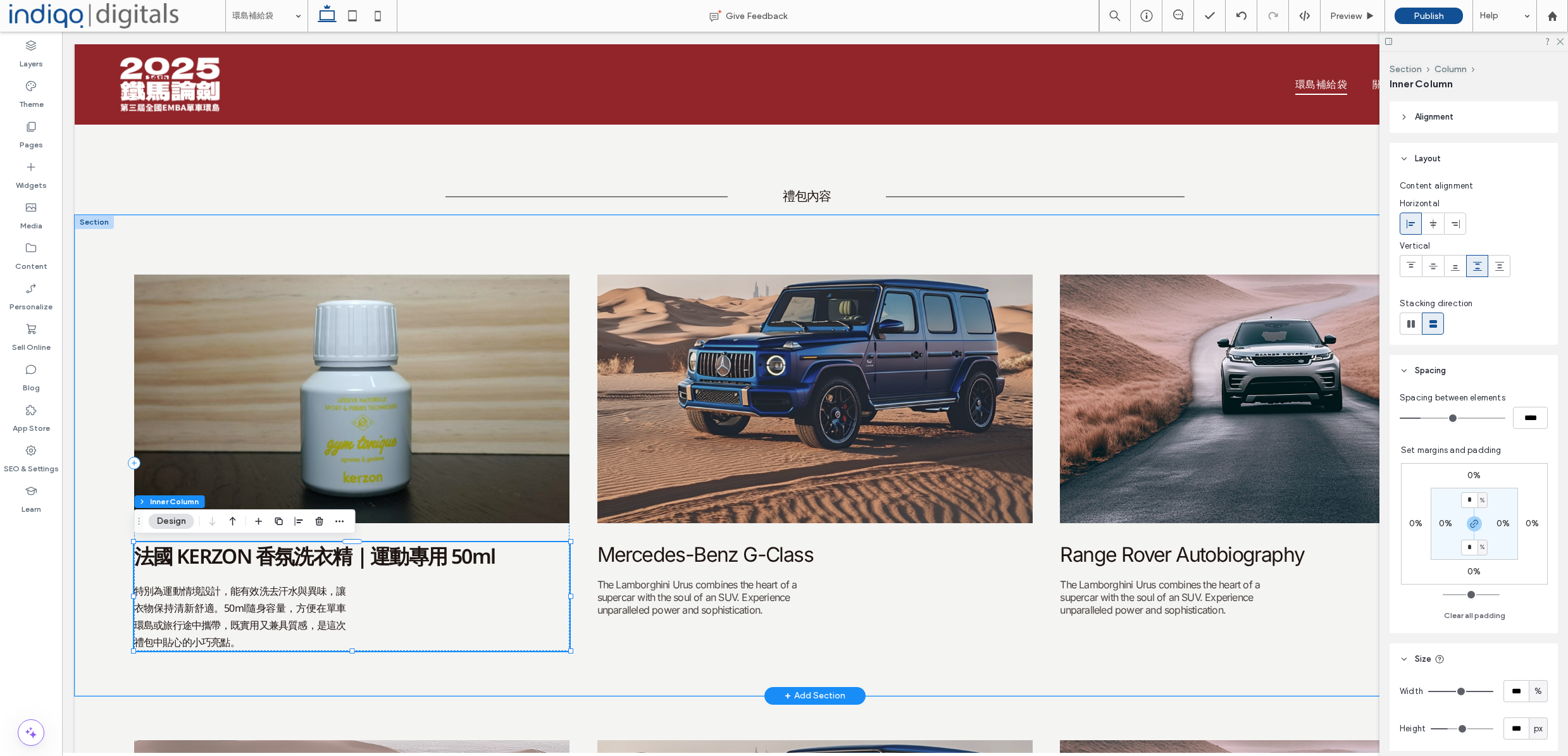
click at [346, 622] on div "法國 KERZON 香氛洗衣精｜運動專用 50ml 特別為運動情境設計，能有效洗去汗水與異味，讓衣物保持清新舒適。50ml隨身容量，方便在單車環島或旅行途中攜…" at bounding box center [352, 596] width 436 height 109
click at [321, 615] on p "特別為運動情境設計，能有效洗去汗水與異味，讓衣物保持清新舒適。50ml隨身容量，方便在單車環島或旅行途中攜帶，既實用又兼具質感，是這次禮包中貼心的小巧亮點。" at bounding box center [240, 617] width 212 height 69
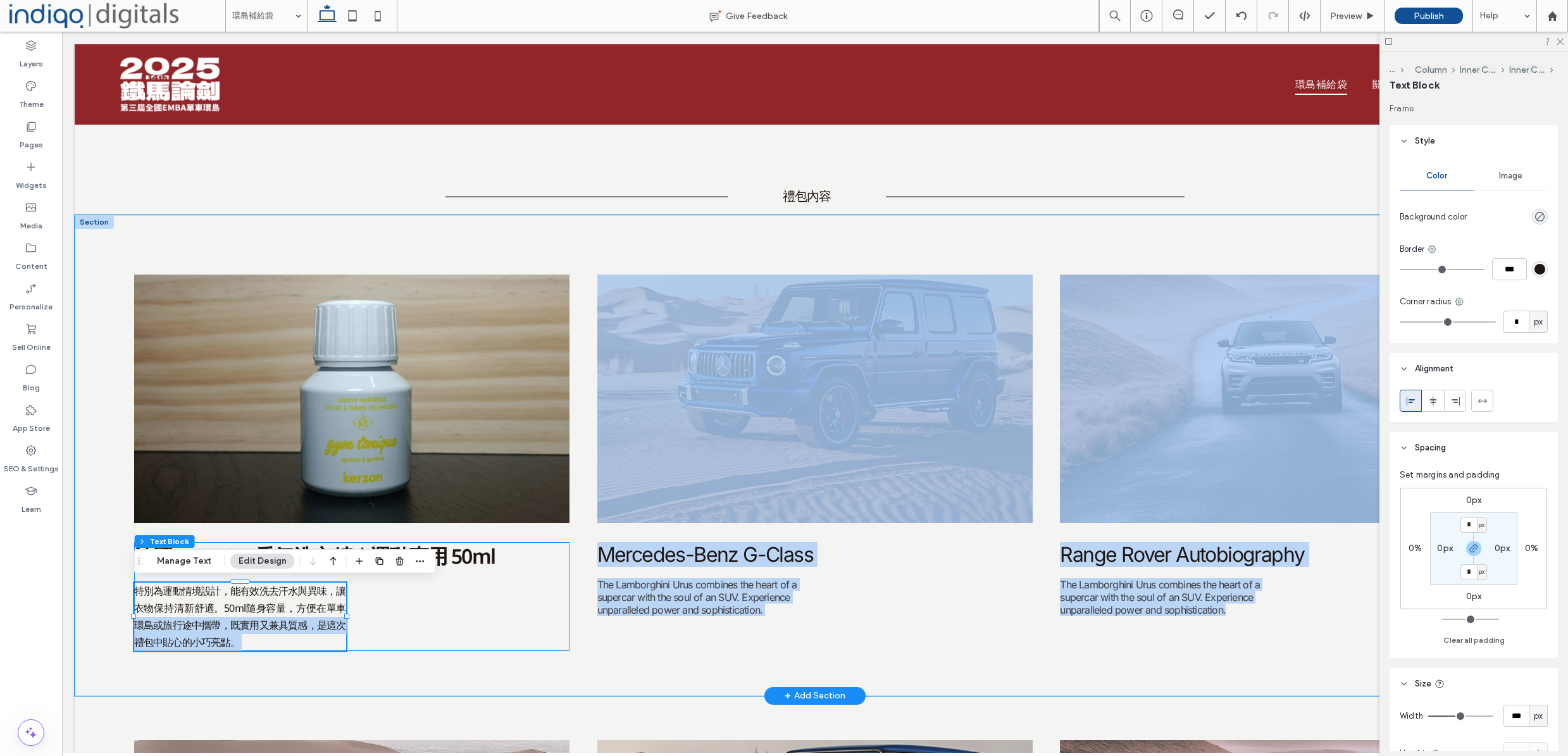
click at [351, 613] on div "法國 KERZON 香氛洗衣精｜運動專用 50ml 特別為運動情境設計，能有效洗去汗水與異味，讓衣物保持清新舒適。50ml隨身容量，方便在單車環島或旅行途中攜…" at bounding box center [815, 455] width 1481 height 481
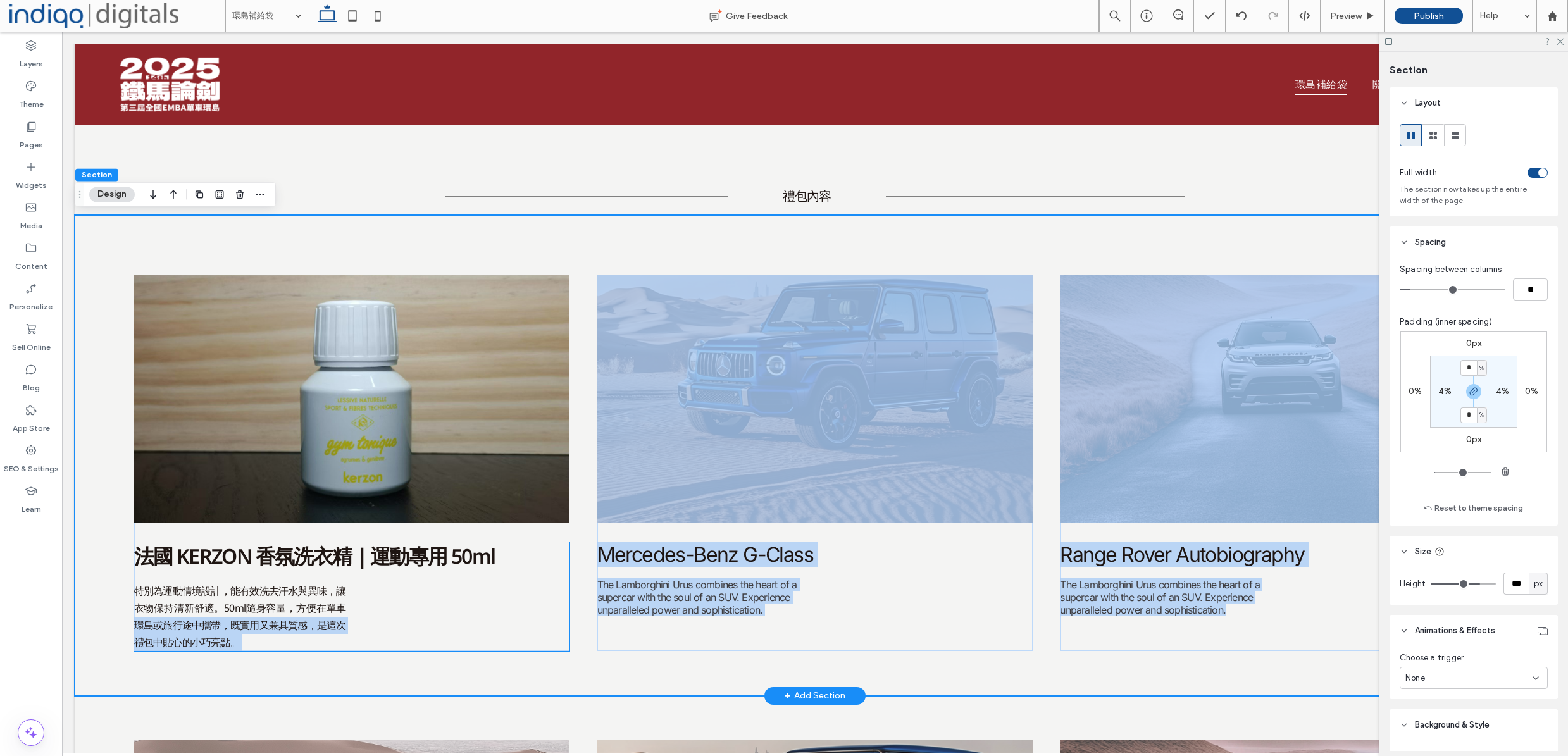
click at [347, 612] on div "法國 KERZON 香氛洗衣精｜運動專用 50ml 特別為運動情境設計，能有效洗去汗水與異味，讓衣物保持清新舒適。50ml隨身容量，方便在單車環島或旅行途中攜…" at bounding box center [352, 596] width 436 height 109
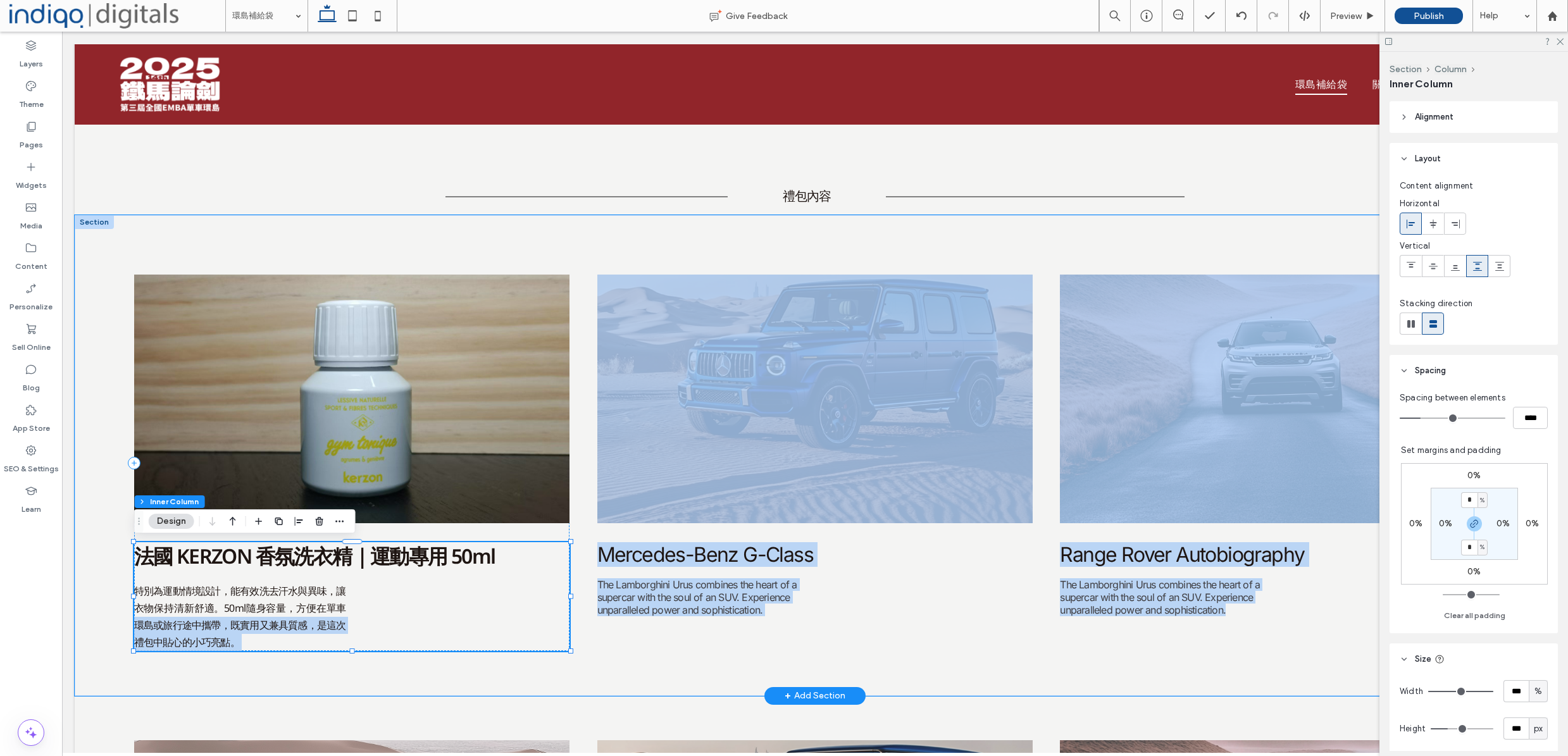
click at [330, 615] on p "特別為運動情境設計，能有效洗去汗水與異味，讓衣物保持清新舒適。50ml隨身容量，方便在單車環島或旅行途中攜帶，既實用又兼具質感，是這次禮包中貼心的小巧亮點。" at bounding box center [240, 617] width 212 height 69
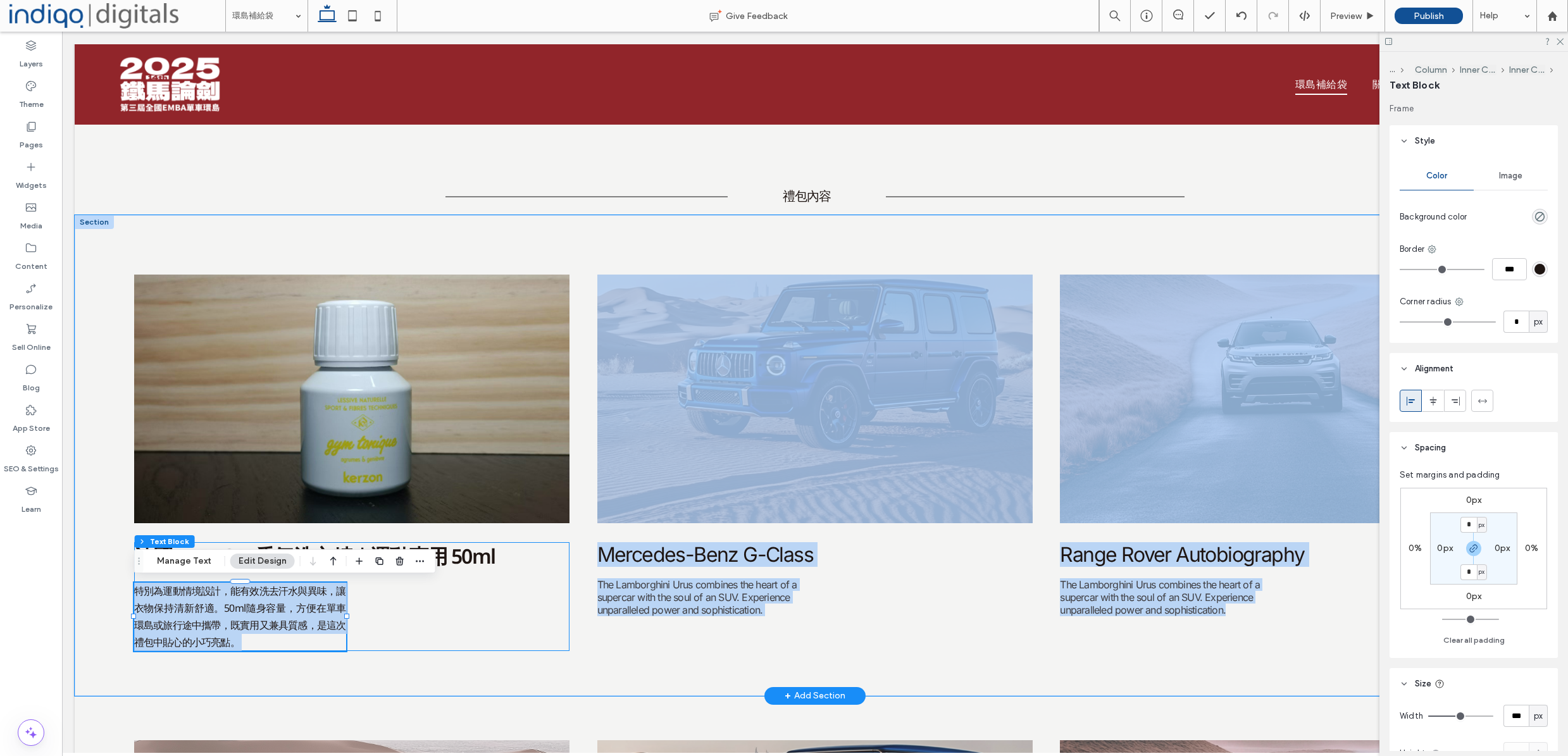
click at [375, 611] on div "法國 KERZON 香氛洗衣精｜運動專用 50ml 特別為運動情境設計，能有效洗去汗水與異味，讓衣物保持清新舒適。50ml隨身容量，方便在單車環島或旅行途中攜…" at bounding box center [352, 596] width 436 height 109
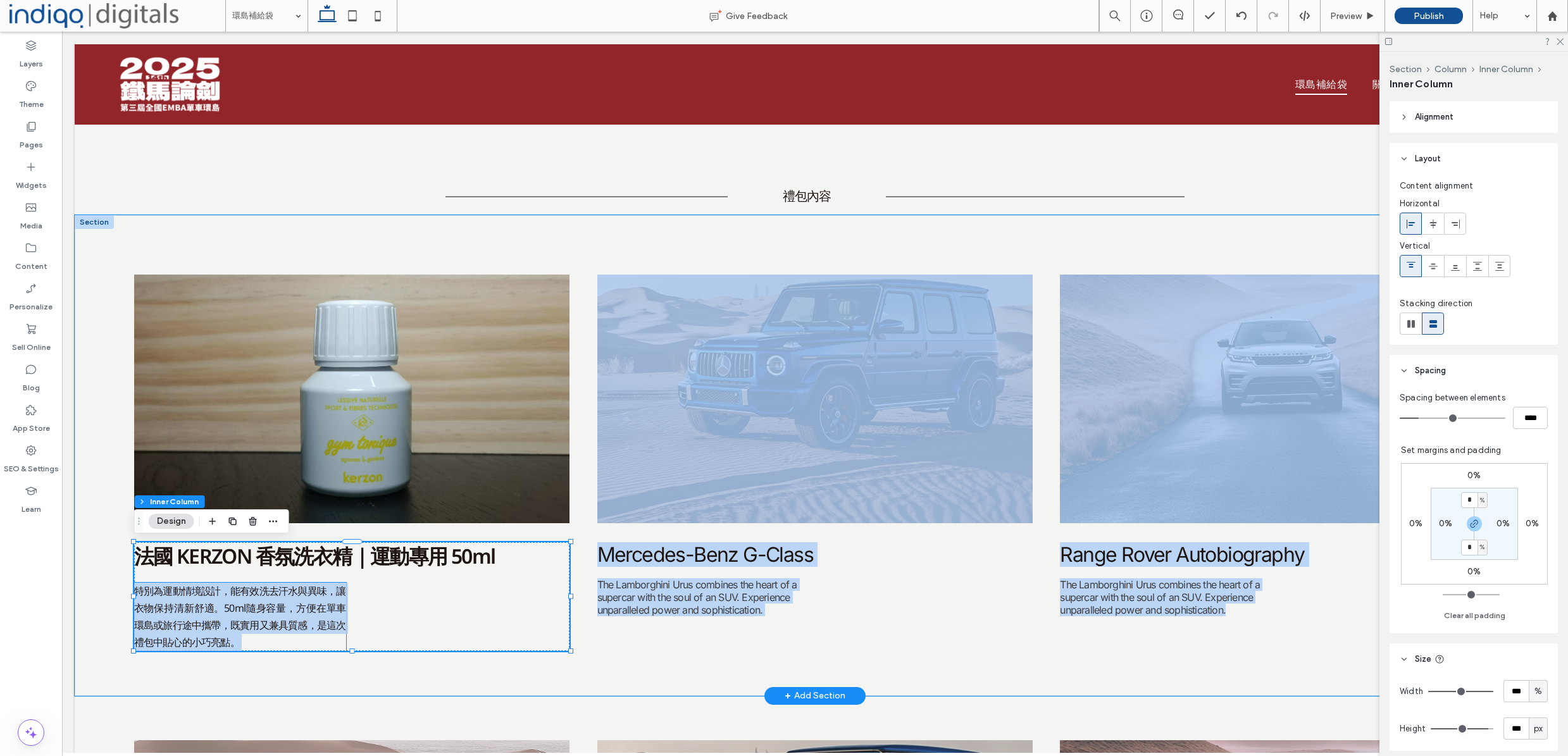
click at [321, 610] on span "特別為運動情境設計，能有效洗去汗水與異味，讓衣物保持清新舒適。50ml隨身容量，方便在單車環島或旅行途中攜帶，既實用又兼具質感，是這次禮包中貼心的小巧亮點。" at bounding box center [240, 616] width 212 height 66
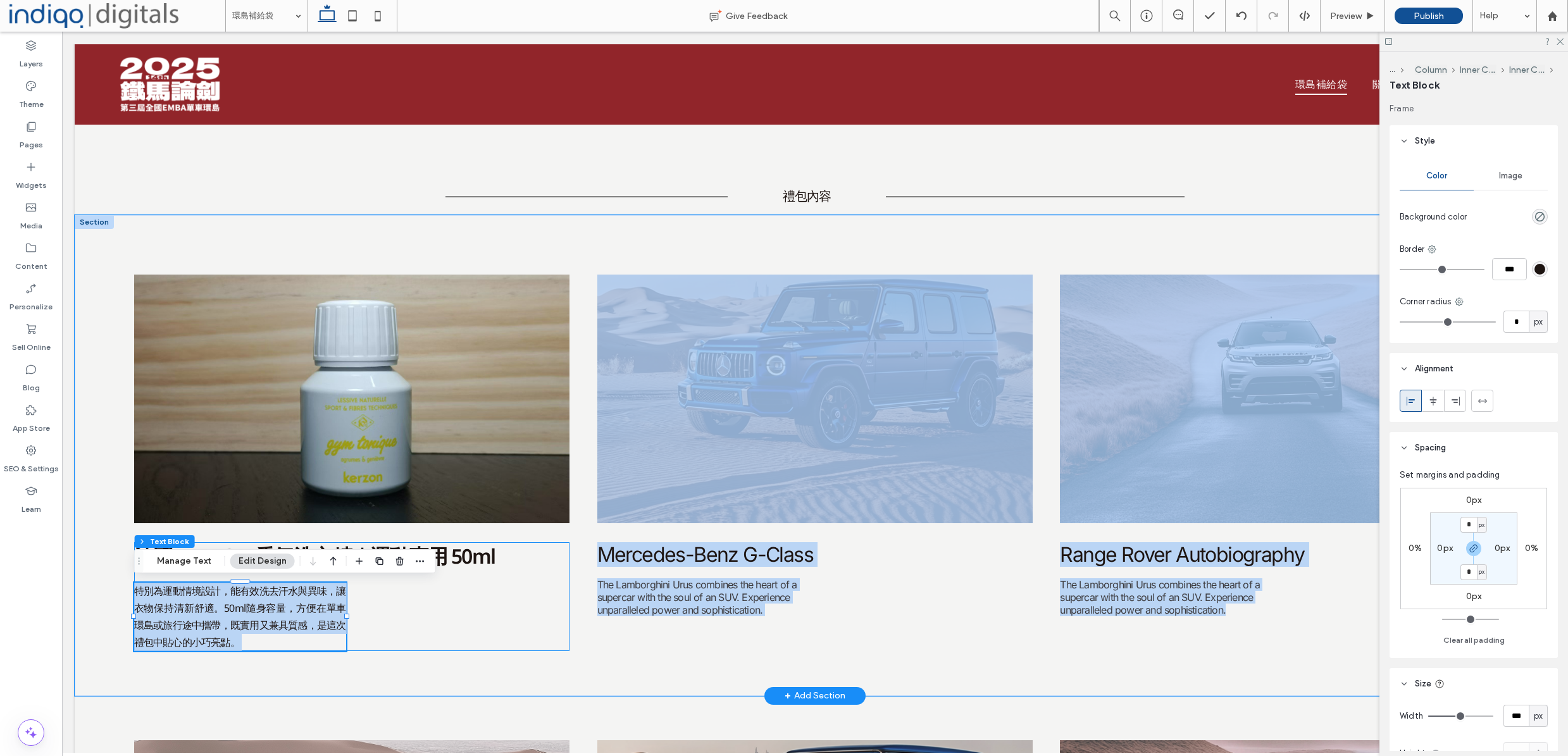
click at [389, 640] on div "法國 KERZON 香氛洗衣精｜運動專用 50ml 特別為運動情境設計，能有效洗去汗水與異味，讓衣物保持清新舒適。50ml隨身容量，方便在單車環島或旅行途中攜…" at bounding box center [352, 596] width 436 height 109
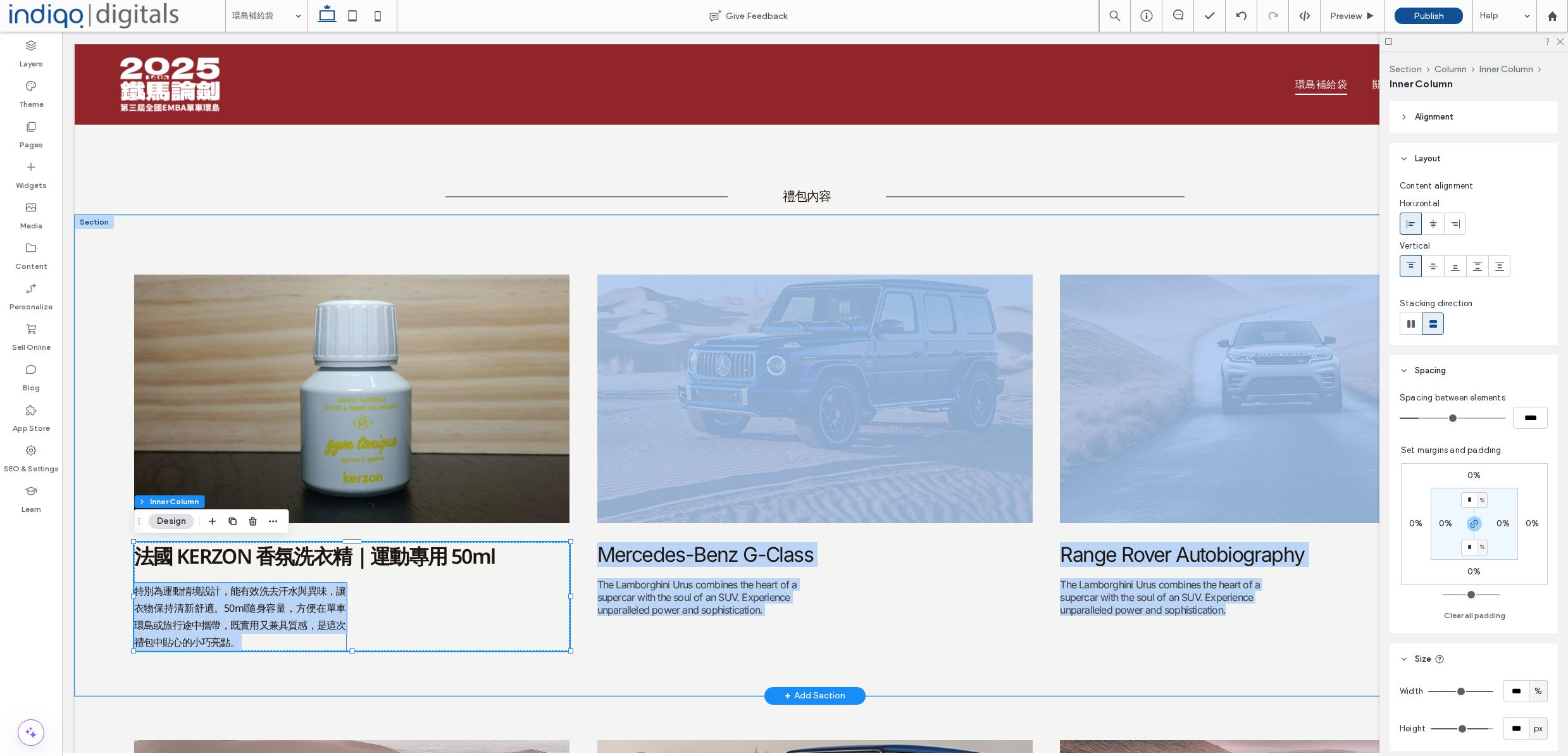
click at [298, 618] on span "特別為運動情境設計，能有效洗去汗水與異味，讓衣物保持清新舒適。50ml隨身容量，方便在單車環島或旅行途中攜帶，既實用又兼具質感，是這次禮包中貼心的小巧亮點。" at bounding box center [240, 616] width 212 height 66
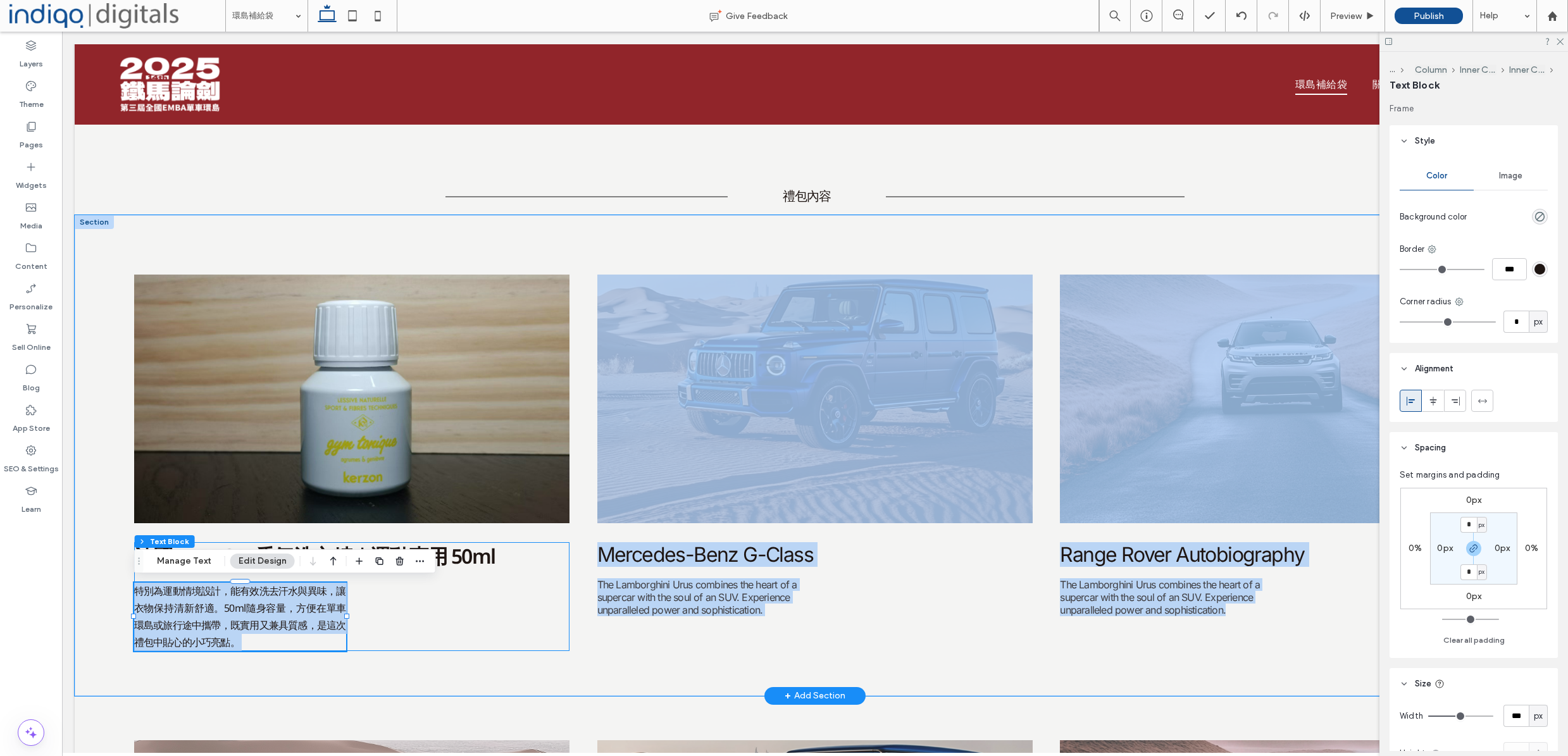
drag, startPoint x: 386, startPoint y: 633, endPoint x: 410, endPoint y: 683, distance: 55.5
click at [388, 635] on div "法國 KERZON 香氛洗衣精｜運動專用 50ml 特別為運動情境設計，能有效洗去汗水與異味，讓衣物保持清新舒適。50ml隨身容量，方便在單車環島或旅行途中攜…" at bounding box center [352, 596] width 436 height 109
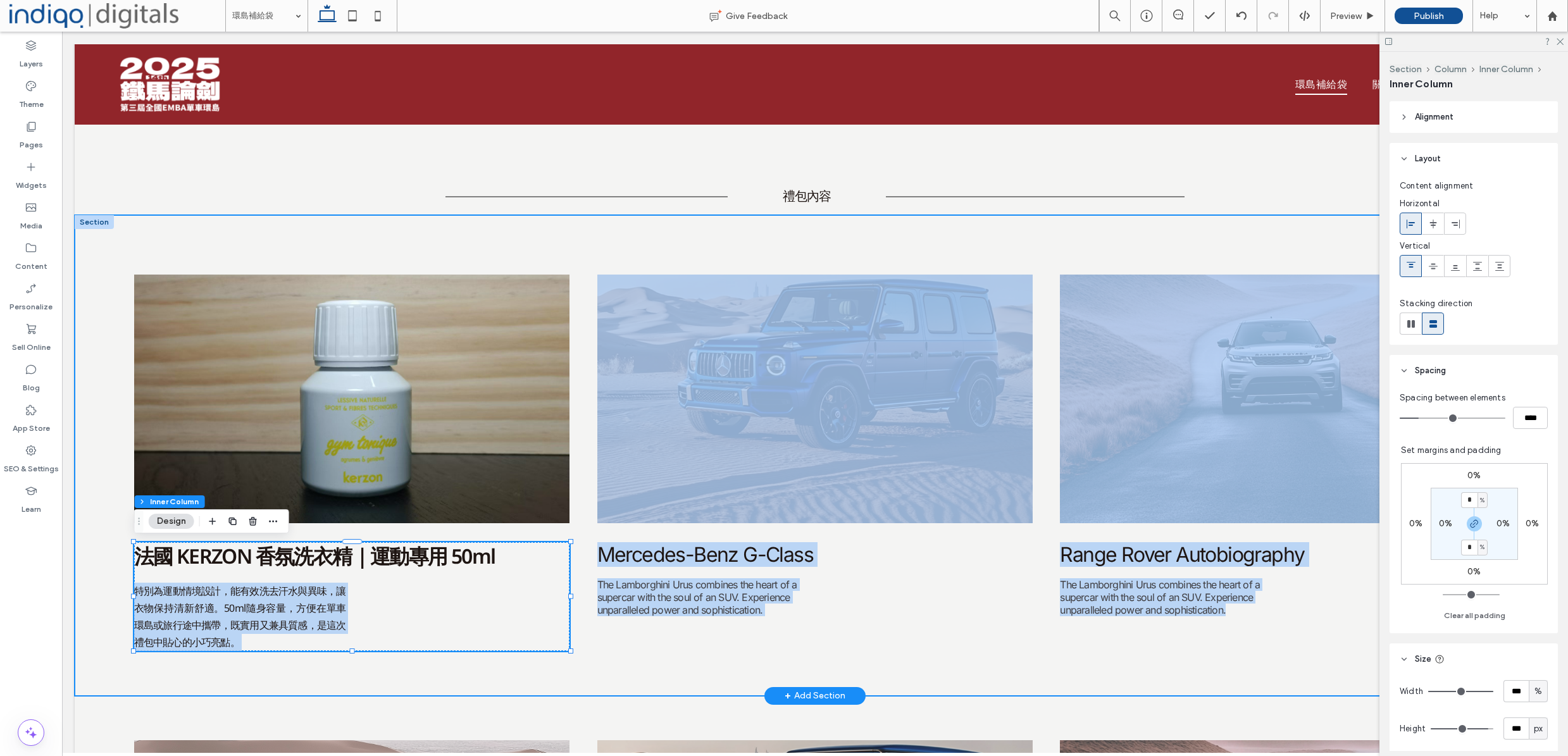
click at [410, 683] on div "法國 KERZON 香氛洗衣精｜運動專用 50ml 特別為運動情境設計，能有效洗去汗水與異味，讓衣物保持清新舒適。50ml隨身容量，方便在單車環島或旅行途中攜…" at bounding box center [815, 455] width 1481 height 481
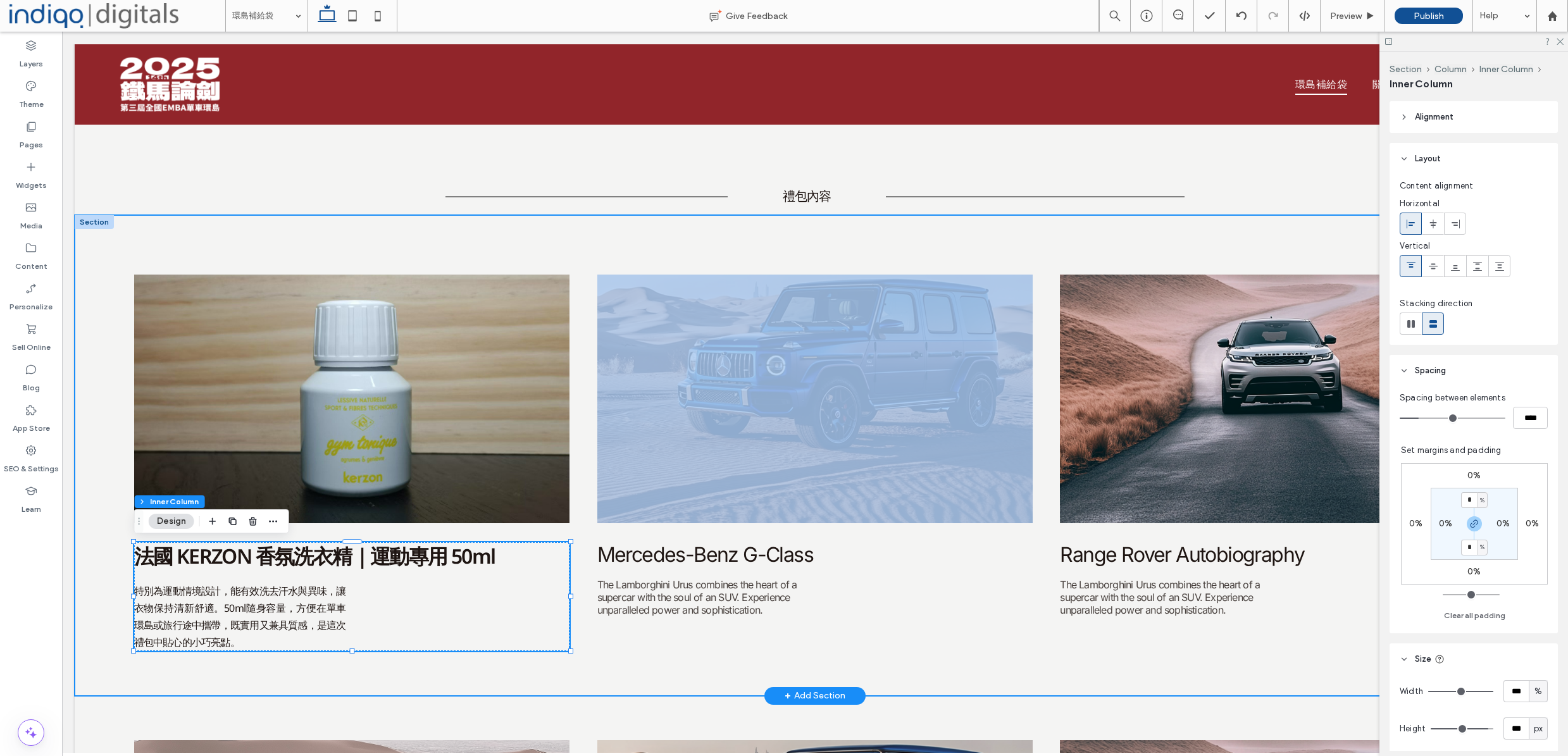
click at [410, 684] on div "法國 KERZON 香氛洗衣精｜運動專用 50ml 特別為運動情境設計，能有效洗去汗水與異味，讓衣物保持清新舒適。50ml隨身容量，方便在單車環島或旅行途中攜…" at bounding box center [815, 455] width 1481 height 481
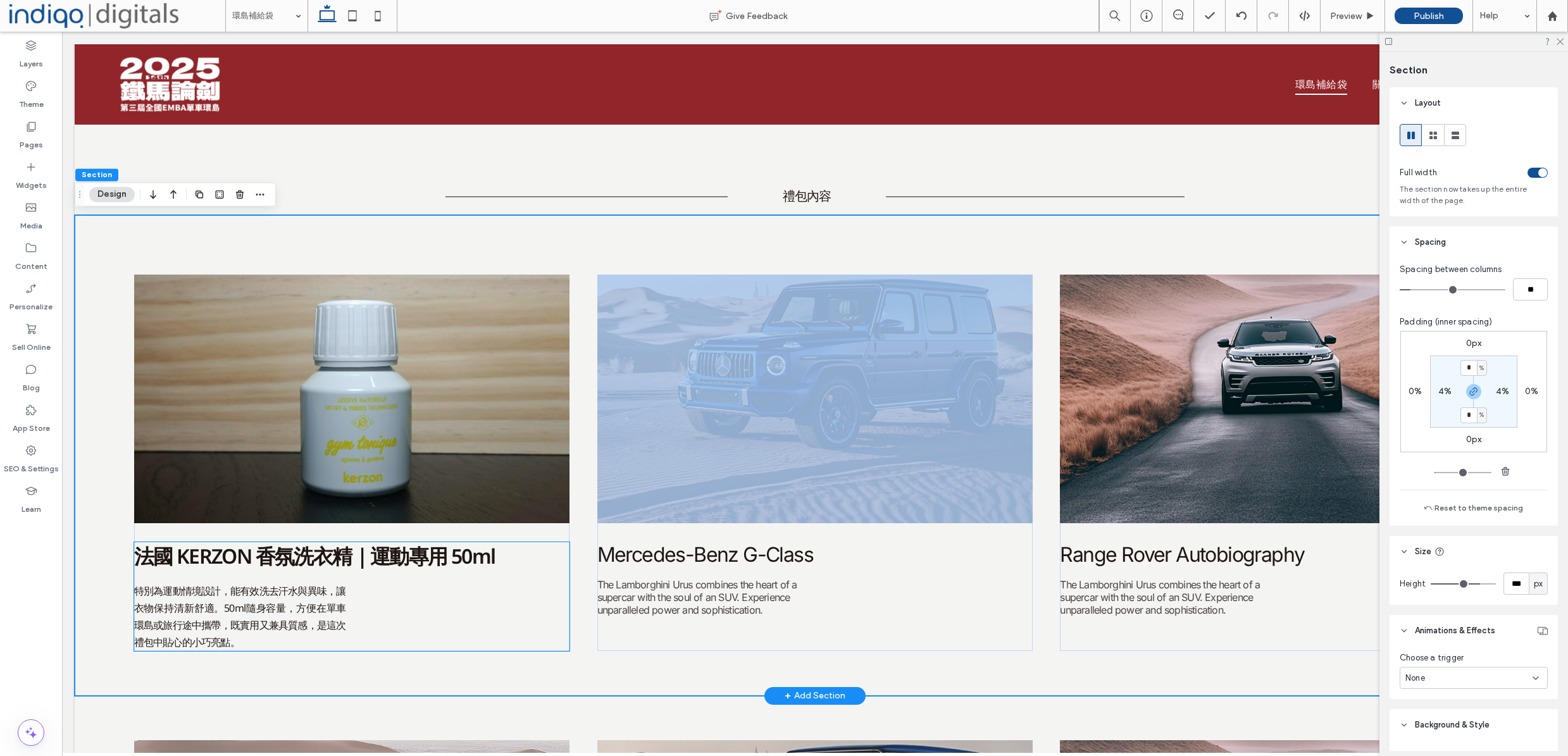
click at [345, 637] on p "特別為運動情境設計，能有效洗去汗水與異味，讓衣物保持清新舒適。50ml隨身容量，方便在單車環島或旅行途中攜帶，既實用又兼具質感，是這次禮包中貼心的小巧亮點。" at bounding box center [240, 617] width 212 height 69
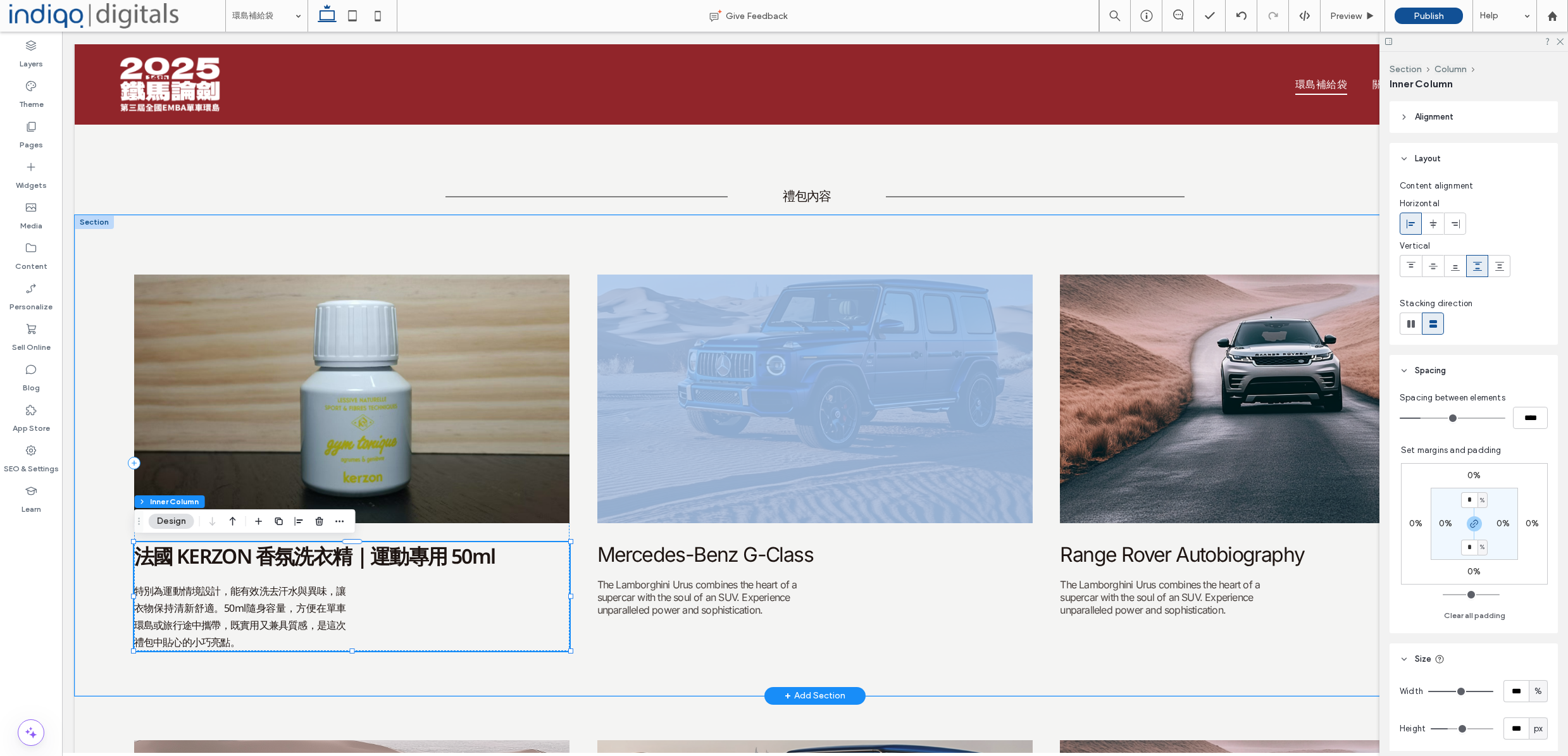
click at [332, 621] on span "特別為運動情境設計，能有效洗去汗水與異味，讓衣物保持清新舒適。50ml隨身容量，方便在單車環島或旅行途中攜帶，既實用又兼具質感，是這次禮包中貼心的小巧亮點。" at bounding box center [240, 616] width 212 height 66
click at [319, 618] on span "特別為運動情境設計，能有效洗去汗水與異味，讓衣物保持清新舒適。50ml隨身容量，方便在單車環島或旅行途中攜帶，既實用又兼具質感，是這次禮包中貼心的小巧亮點。" at bounding box center [240, 616] width 212 height 66
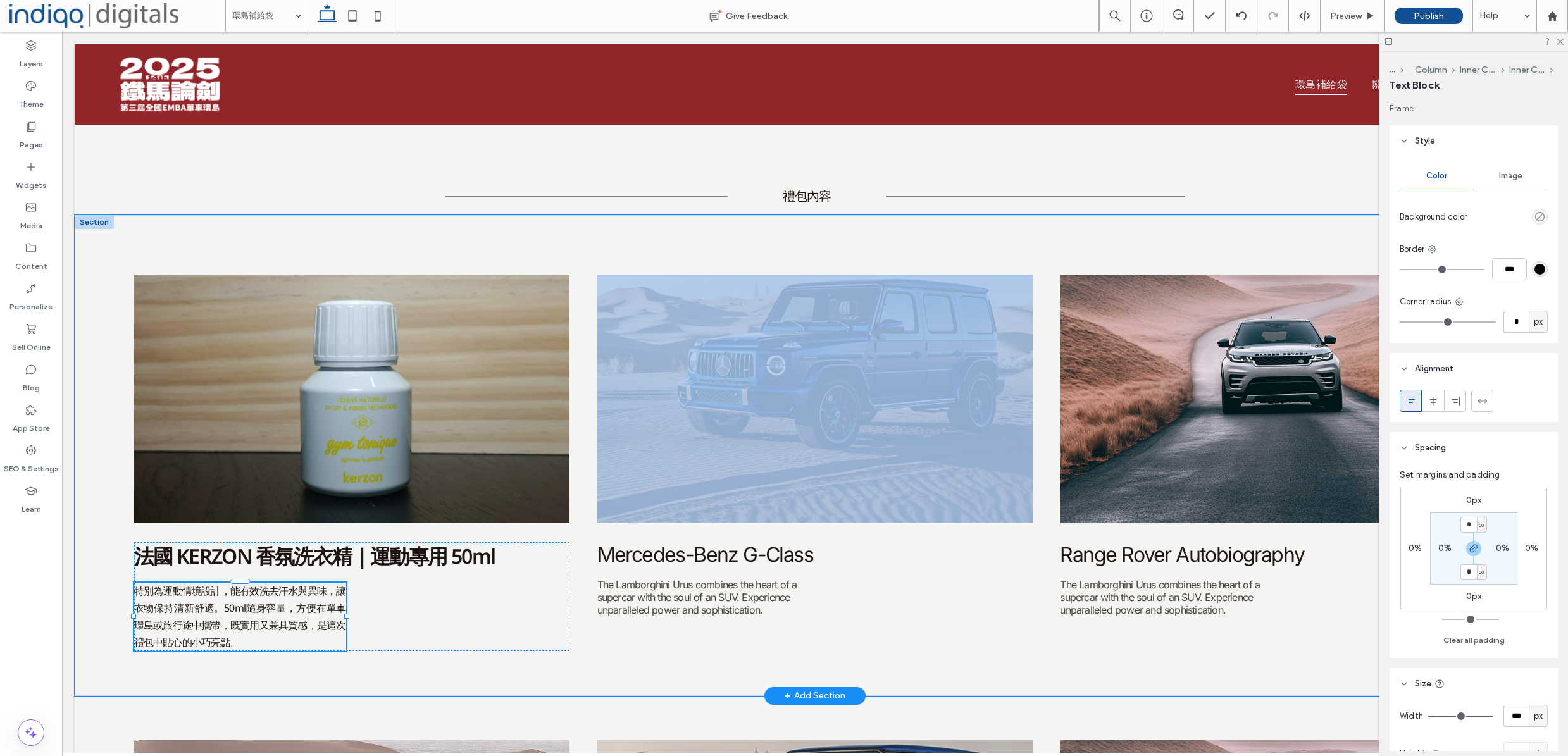
click at [319, 618] on div "特別為運動情境設計，能有效洗去汗水與異味，讓衣物保持清新舒適。50ml隨身容量，方便在單車環島或旅行途中攜帶，既實用又兼具質感，是這次禮包中貼心的小巧亮點。" at bounding box center [240, 617] width 212 height 69
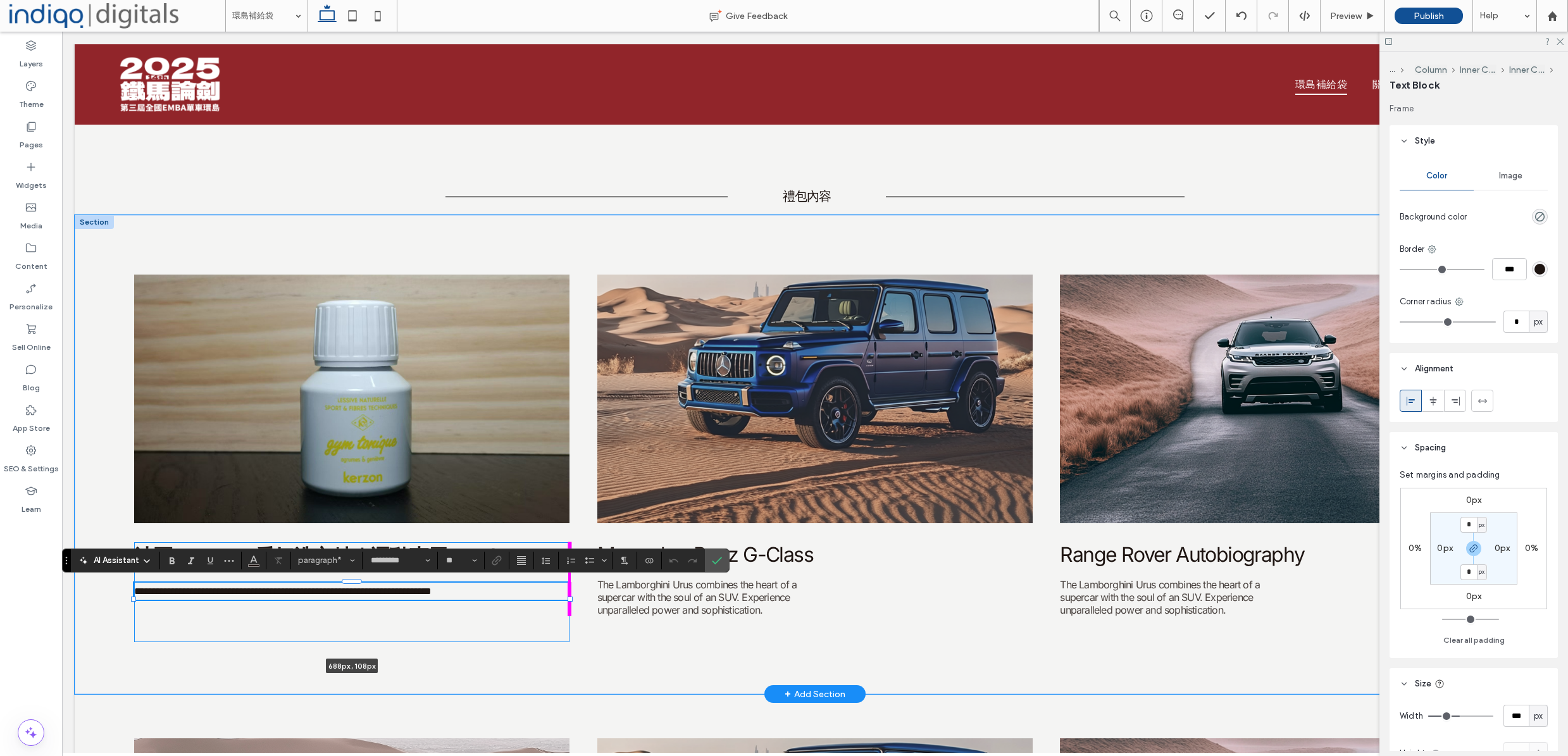
drag, startPoint x: 347, startPoint y: 618, endPoint x: 569, endPoint y: 620, distance: 222.0
click at [569, 620] on div "**********" at bounding box center [815, 454] width 1481 height 479
type input "***"
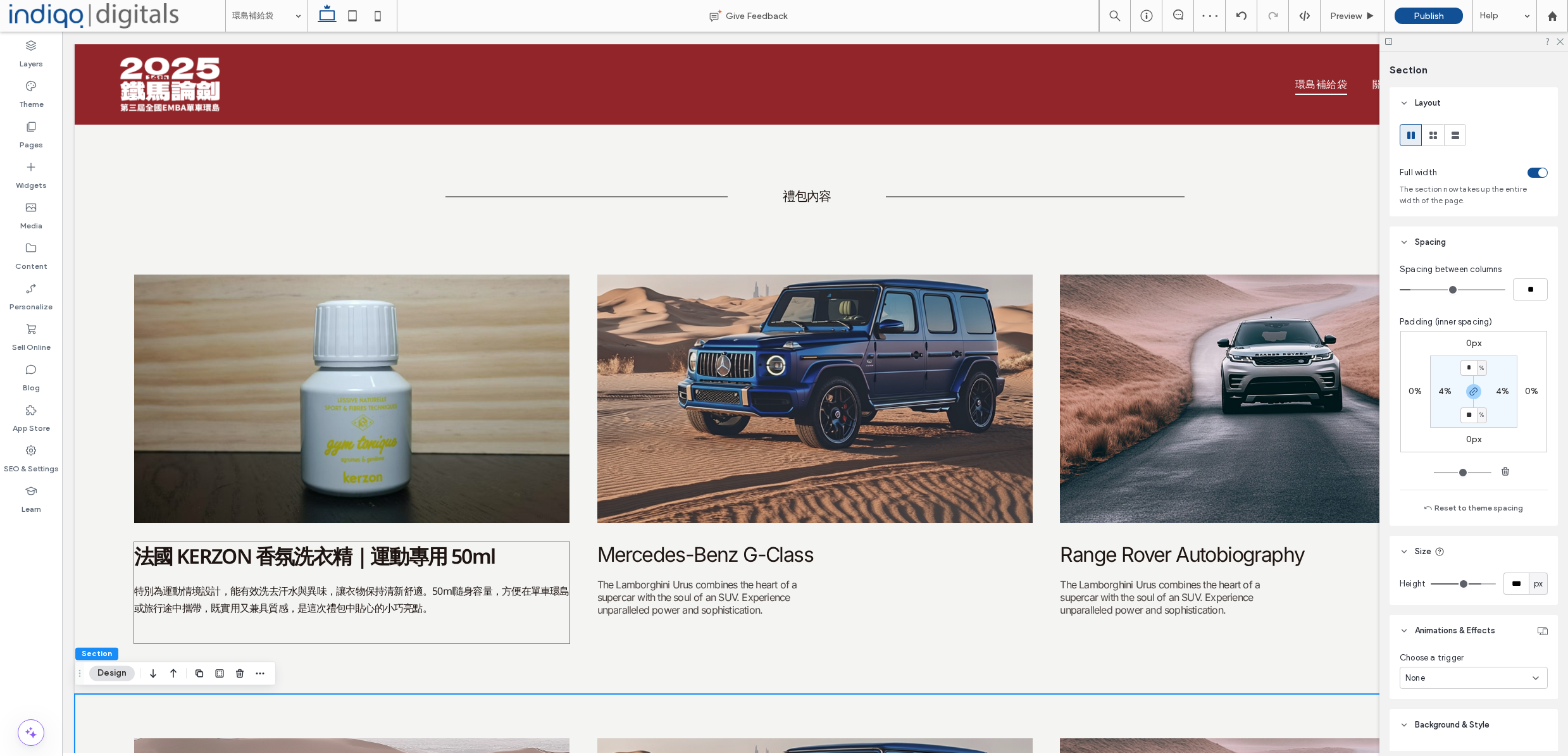
click at [428, 608] on span "特別為運動情境設計，能有效洗去汗水與異味，讓衣物保持清新舒適。50ml隨身容量，方便在單車環島或旅行途中攜帶，既實用又兼具質感，是這次禮包中貼心的小巧亮點。" at bounding box center [351, 599] width 435 height 31
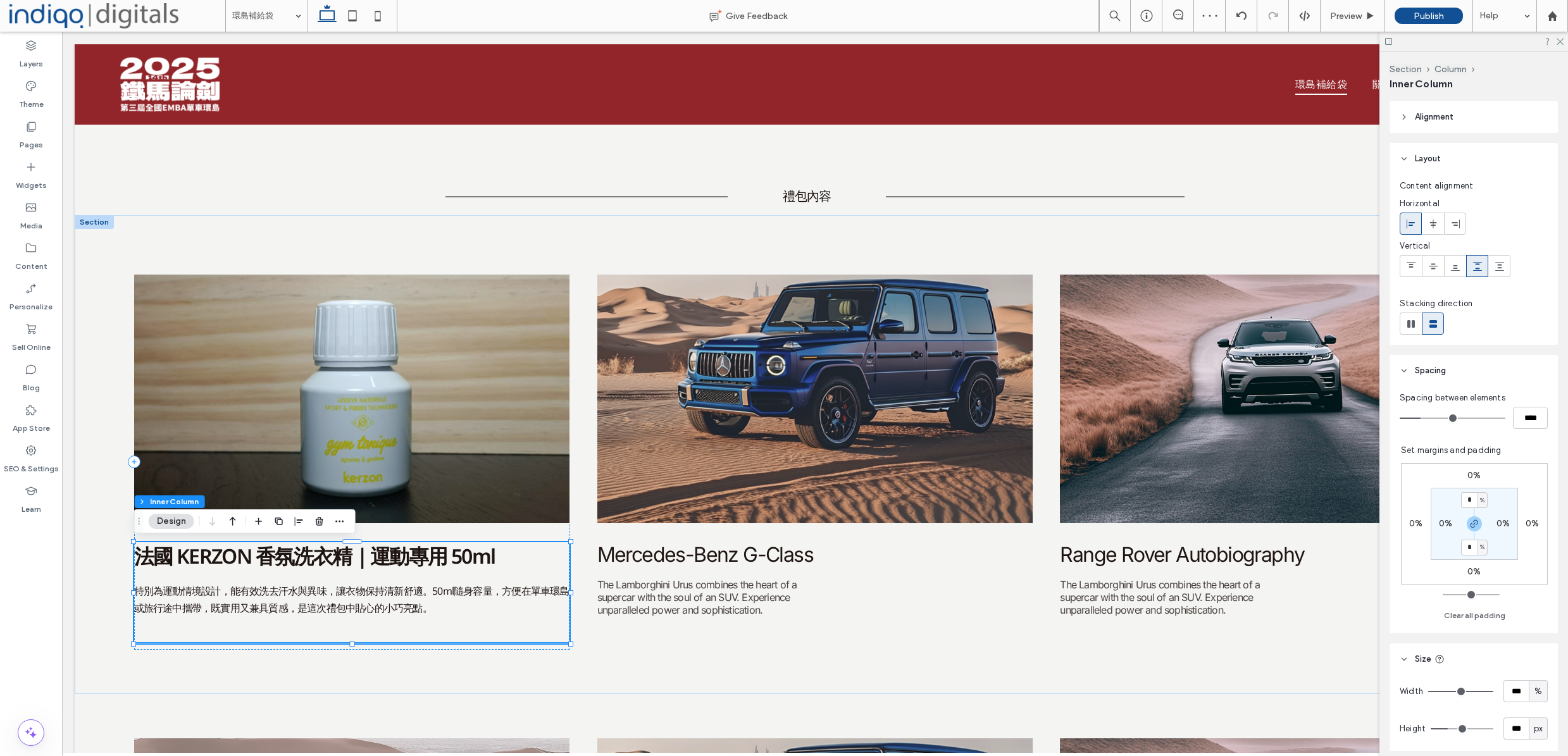
click at [426, 594] on span "特別為運動情境設計，能有效洗去汗水與異味，讓衣物保持清新舒適。50ml隨身容量，方便在單車環島或旅行途中攜帶，既實用又兼具質感，是這次禮包中貼心的小巧亮點。" at bounding box center [351, 599] width 435 height 31
click at [548, 594] on span "特別為運動情境設計，能有效洗去汗水與異味，讓衣物保持清新舒適。50ml隨身容量，方便在單車環島或旅行途中攜帶，既實用又兼具質感，是這次禮包中貼心的小巧亮點。" at bounding box center [351, 599] width 435 height 31
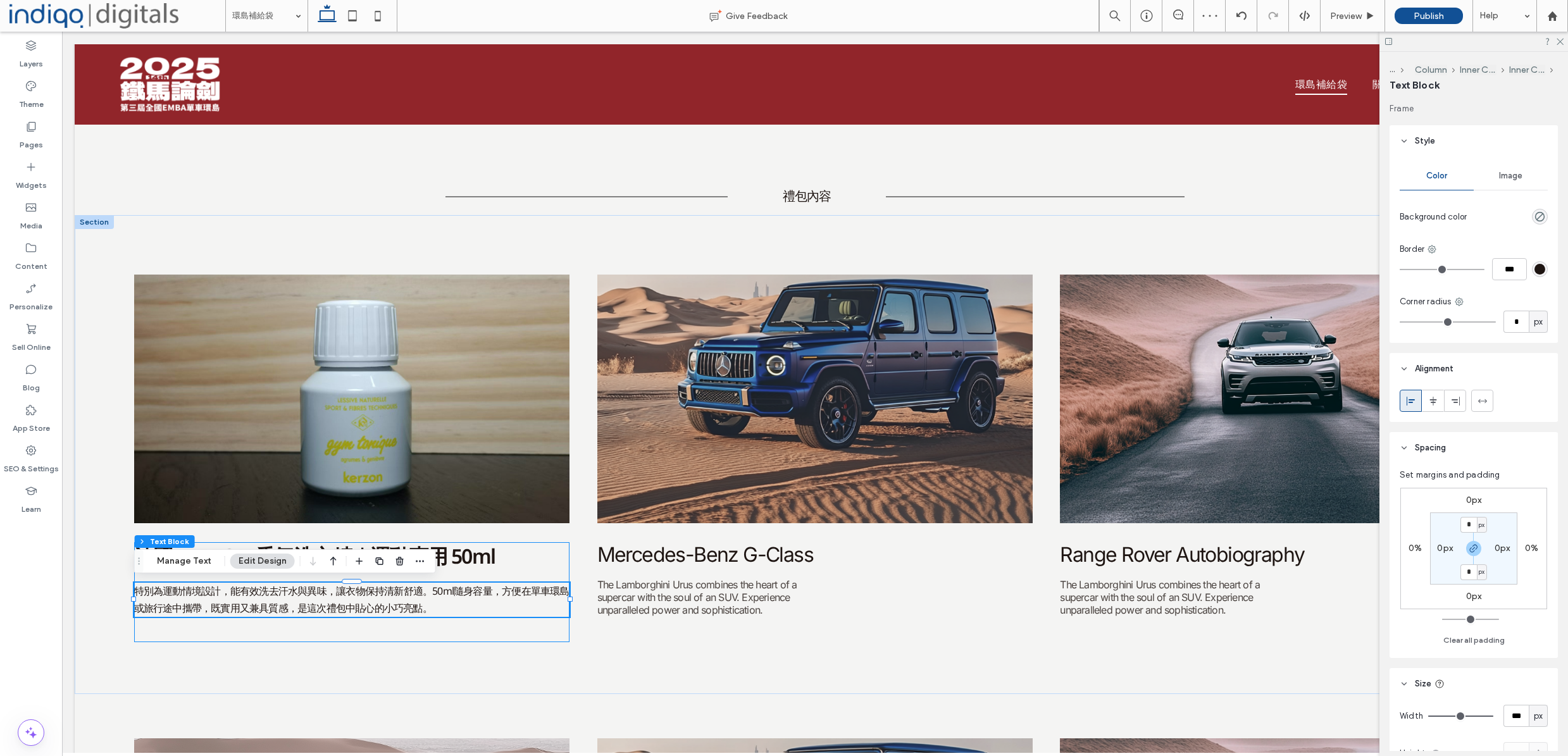
click at [548, 594] on span "特別為運動情境設計，能有效洗去汗水與異味，讓衣物保持清新舒適。50ml隨身容量，方便在單車環島或旅行途中攜帶，既實用又兼具質感，是這次禮包中貼心的小巧亮點。" at bounding box center [351, 599] width 435 height 31
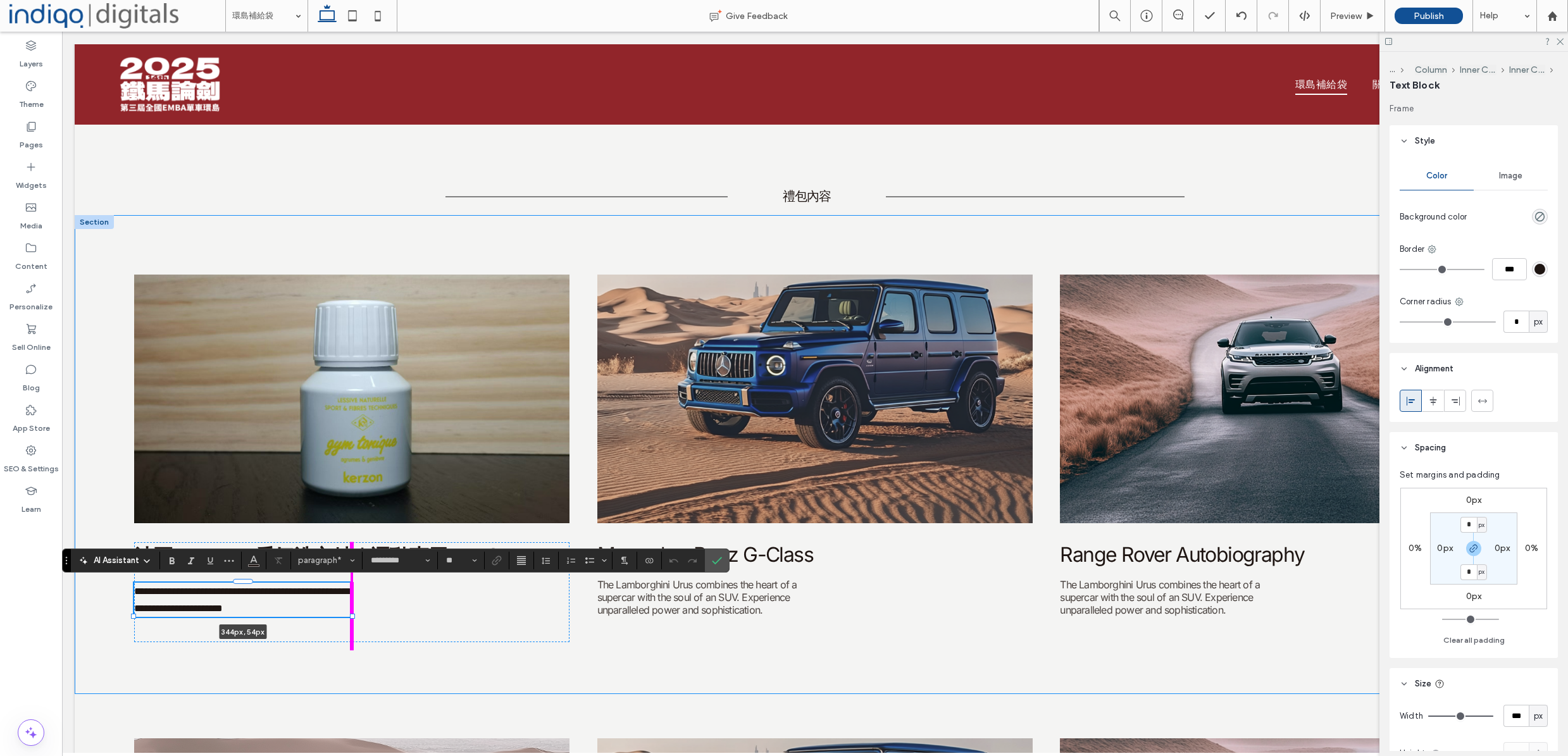
drag, startPoint x: 540, startPoint y: 601, endPoint x: 355, endPoint y: 622, distance: 186.2
click at [355, 622] on div "**********" at bounding box center [815, 454] width 1481 height 479
type input "***"
click at [439, 617] on div "**********" at bounding box center [352, 592] width 436 height 100
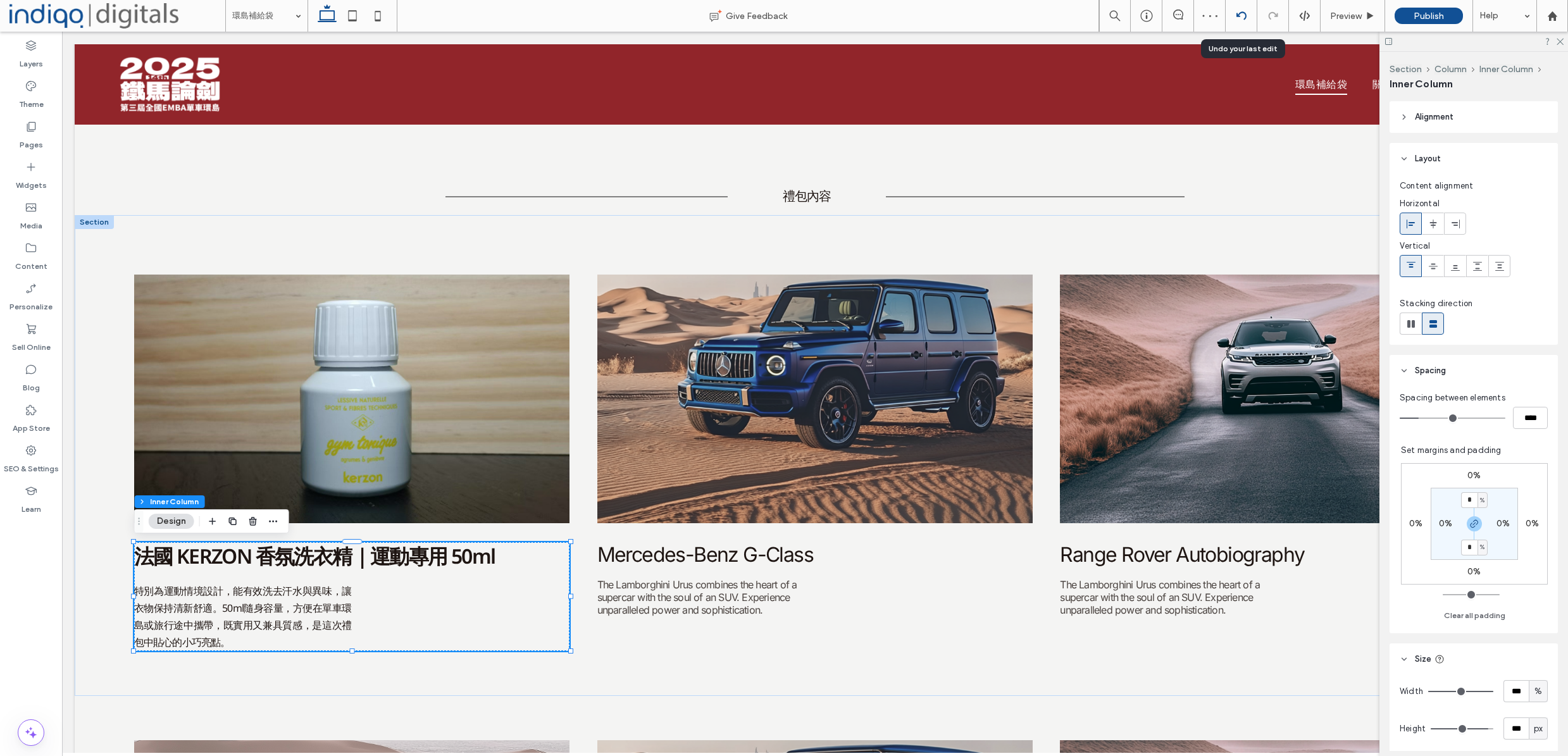
click at [1248, 14] on div at bounding box center [1241, 15] width 31 height 11
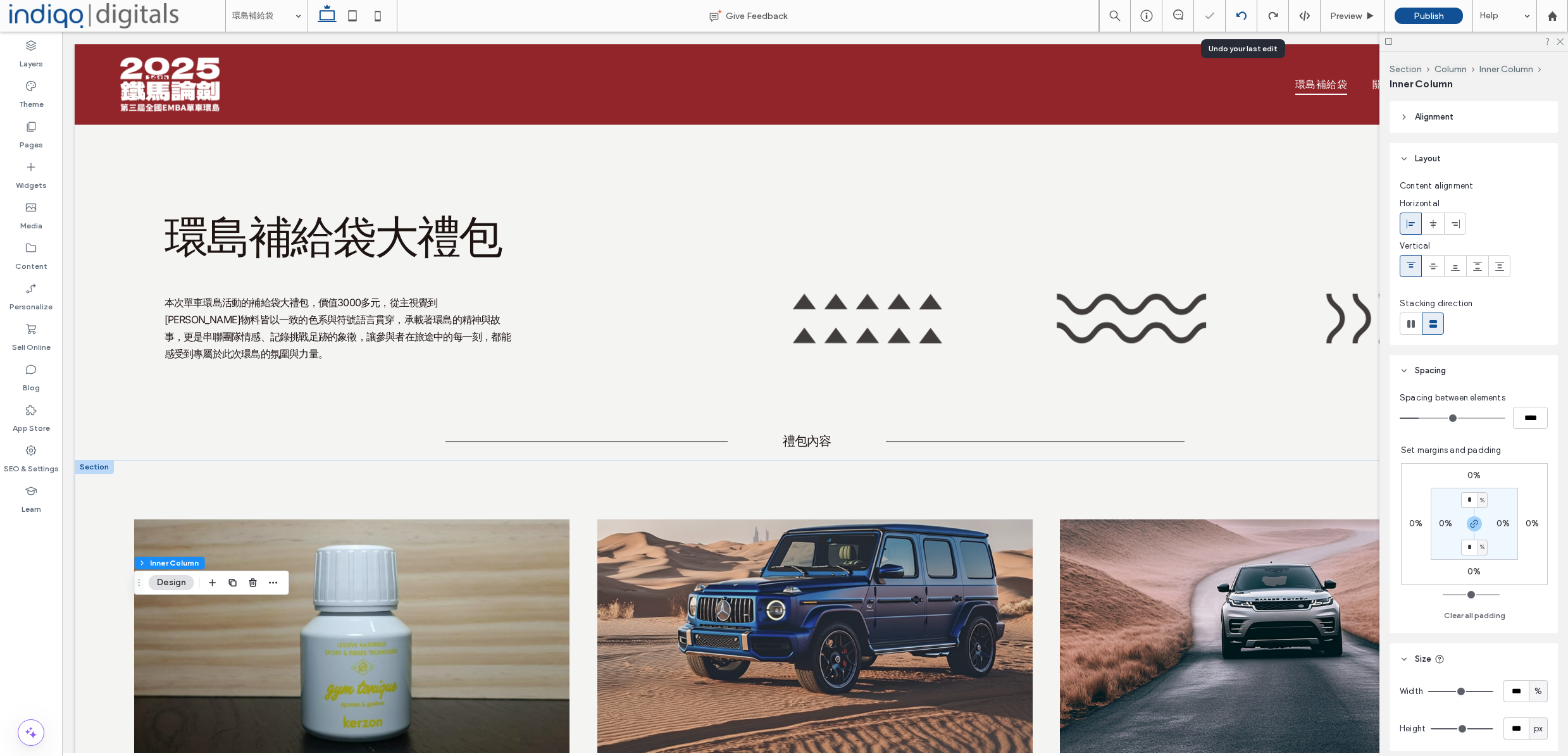
scroll to position [196, 0]
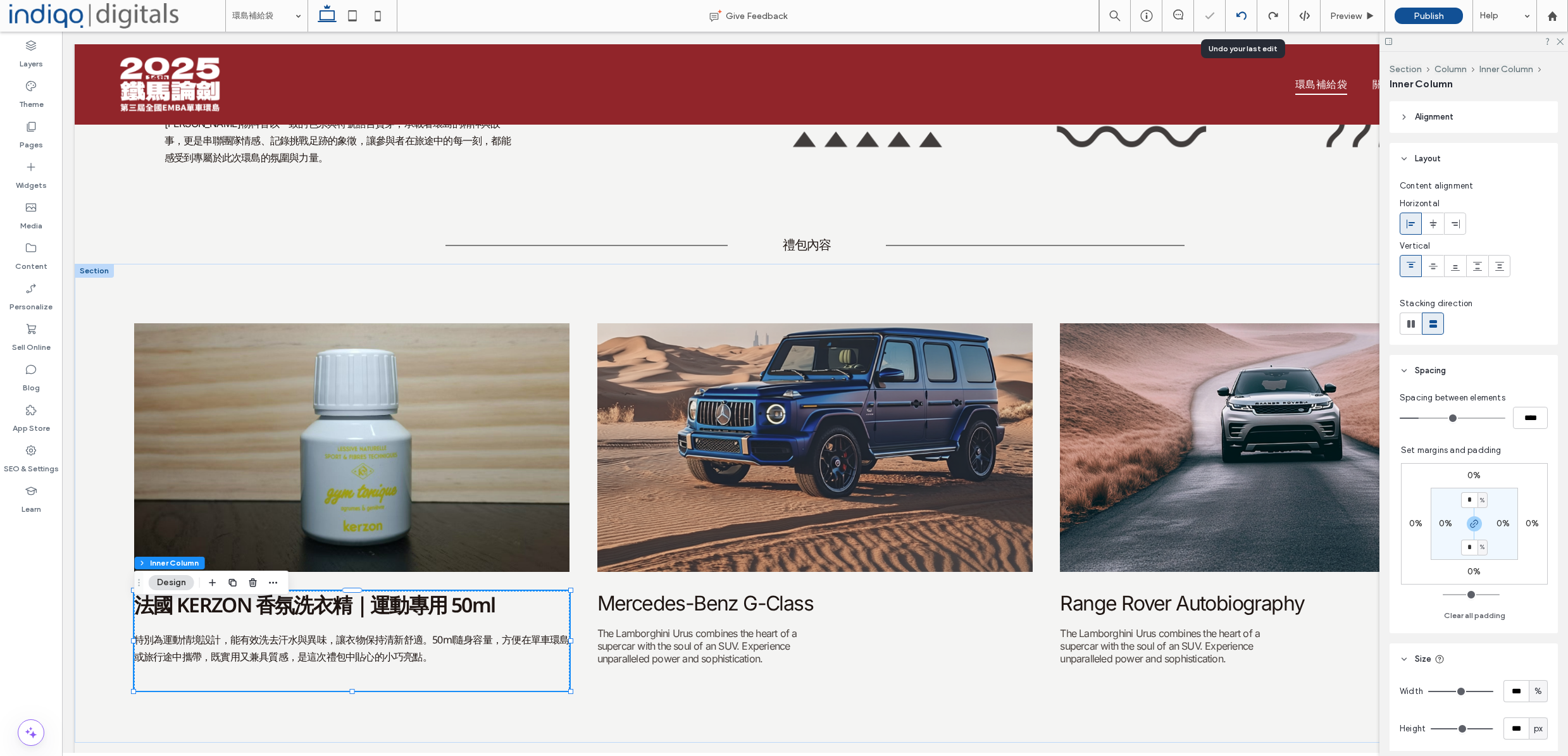
click at [1249, 16] on div at bounding box center [1241, 15] width 31 height 11
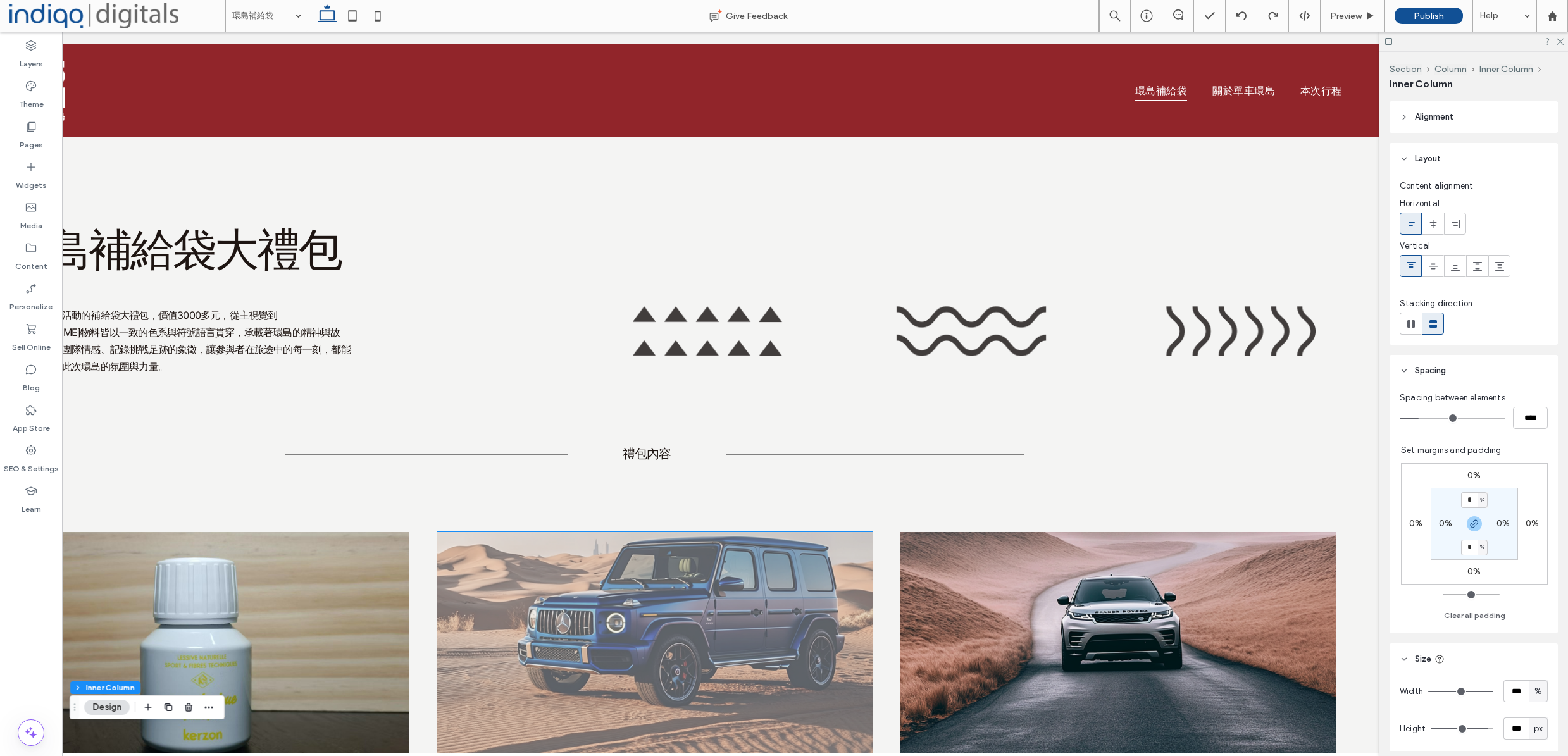
scroll to position [0, 178]
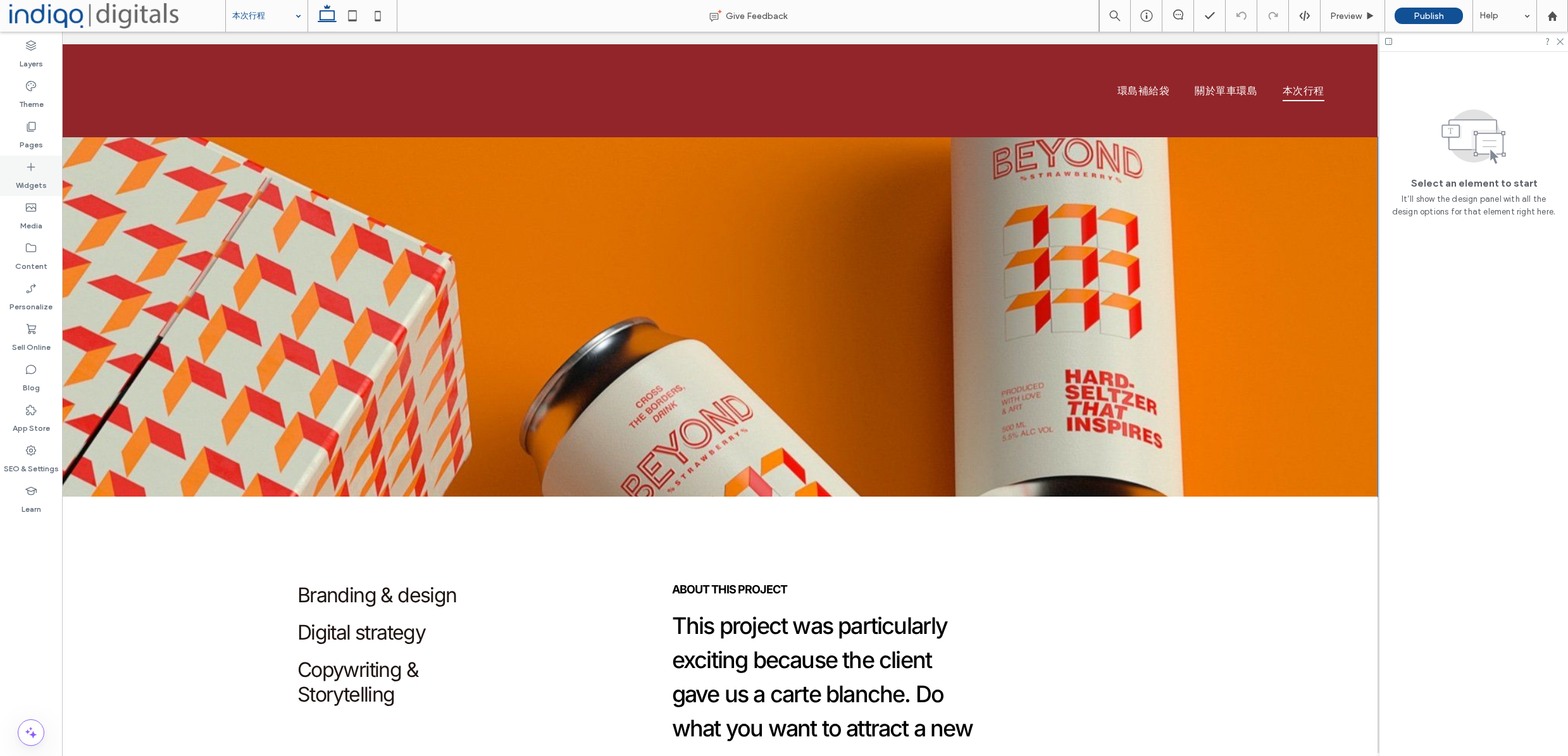
click at [28, 172] on icon at bounding box center [31, 166] width 12 height 12
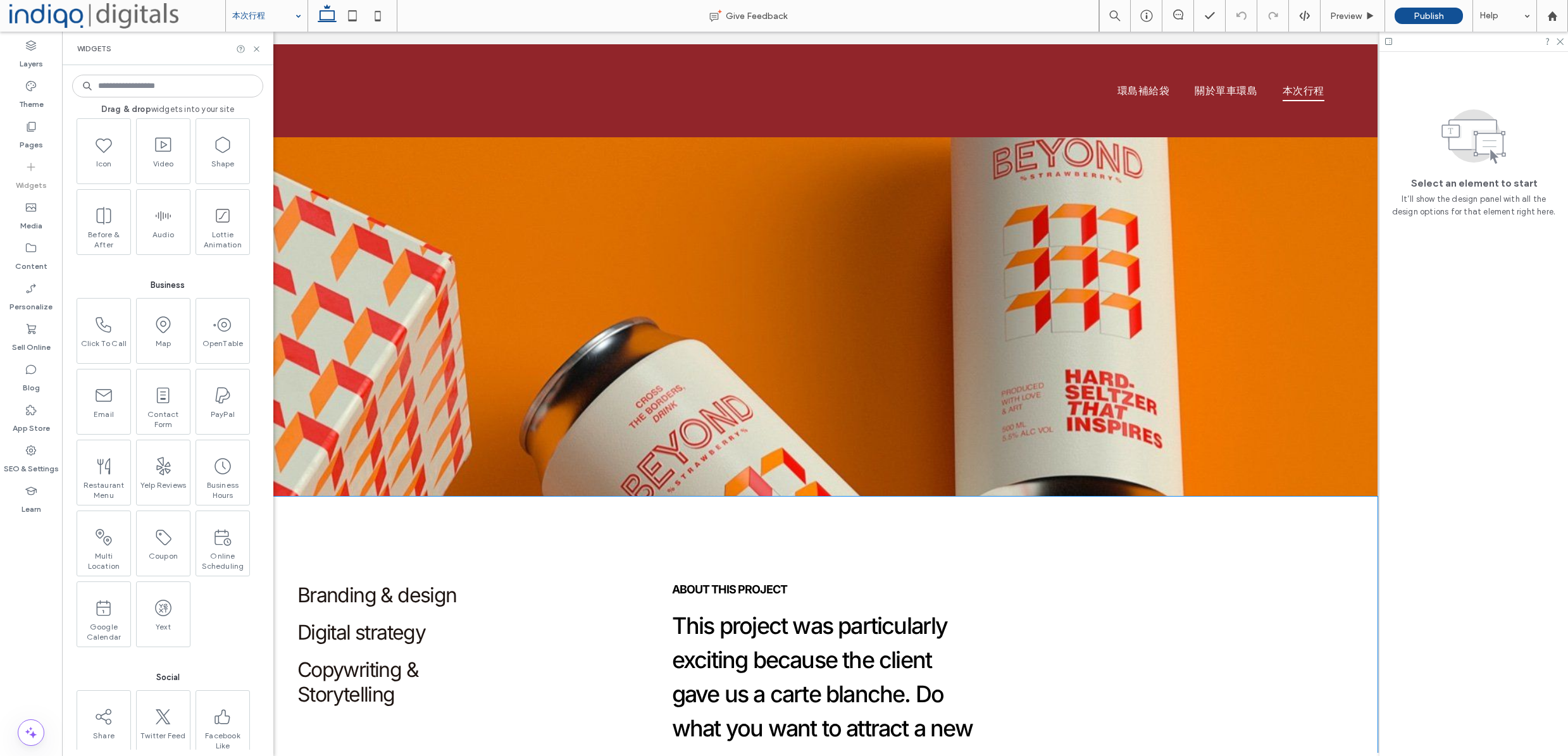
scroll to position [1295, 0]
click at [566, 616] on div "Branding & design Digital strategy Copywriting & Storytelling" at bounding box center [449, 680] width 325 height 217
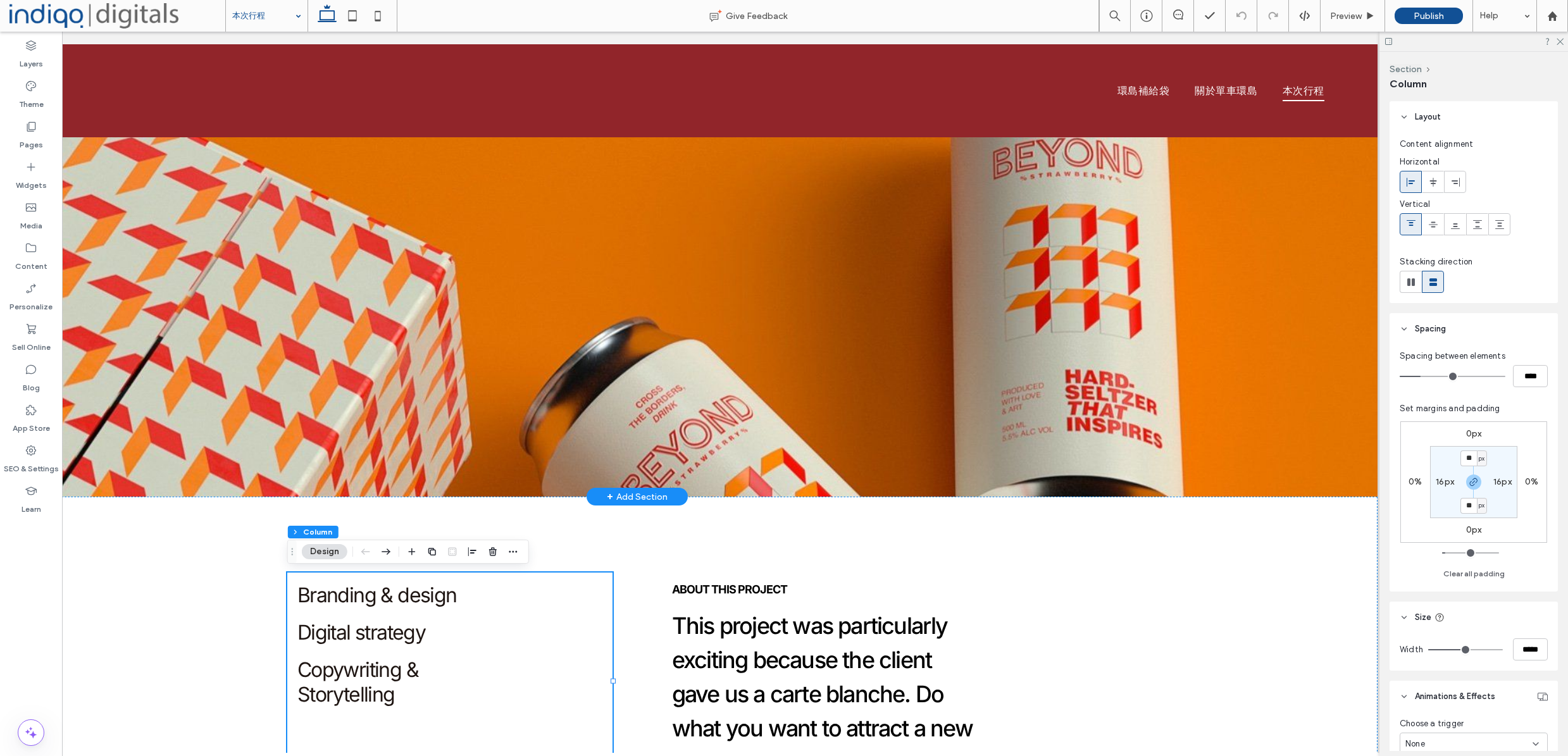
click at [658, 497] on div "+ Add Section" at bounding box center [638, 496] width 61 height 14
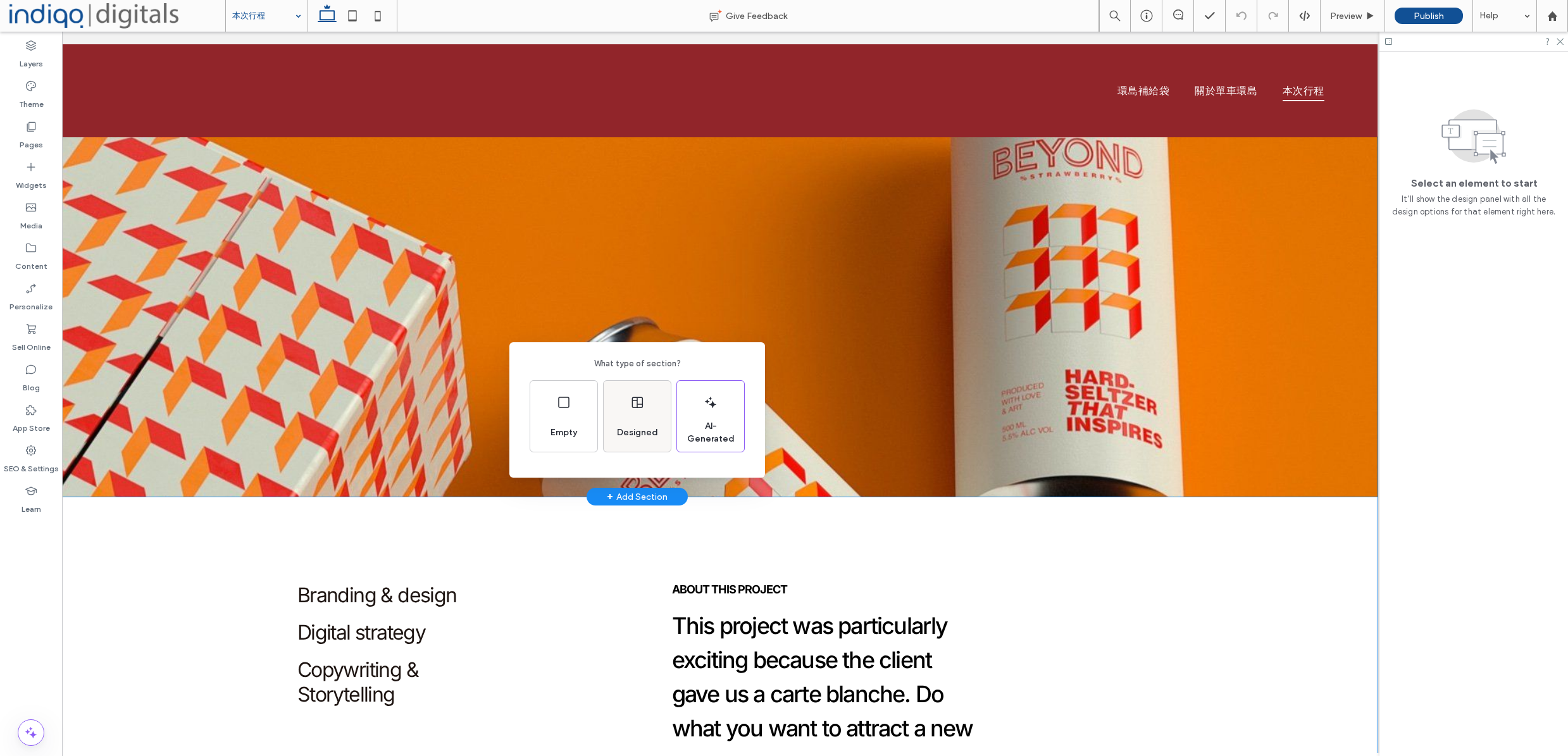
click at [655, 406] on div "Designed" at bounding box center [637, 416] width 67 height 71
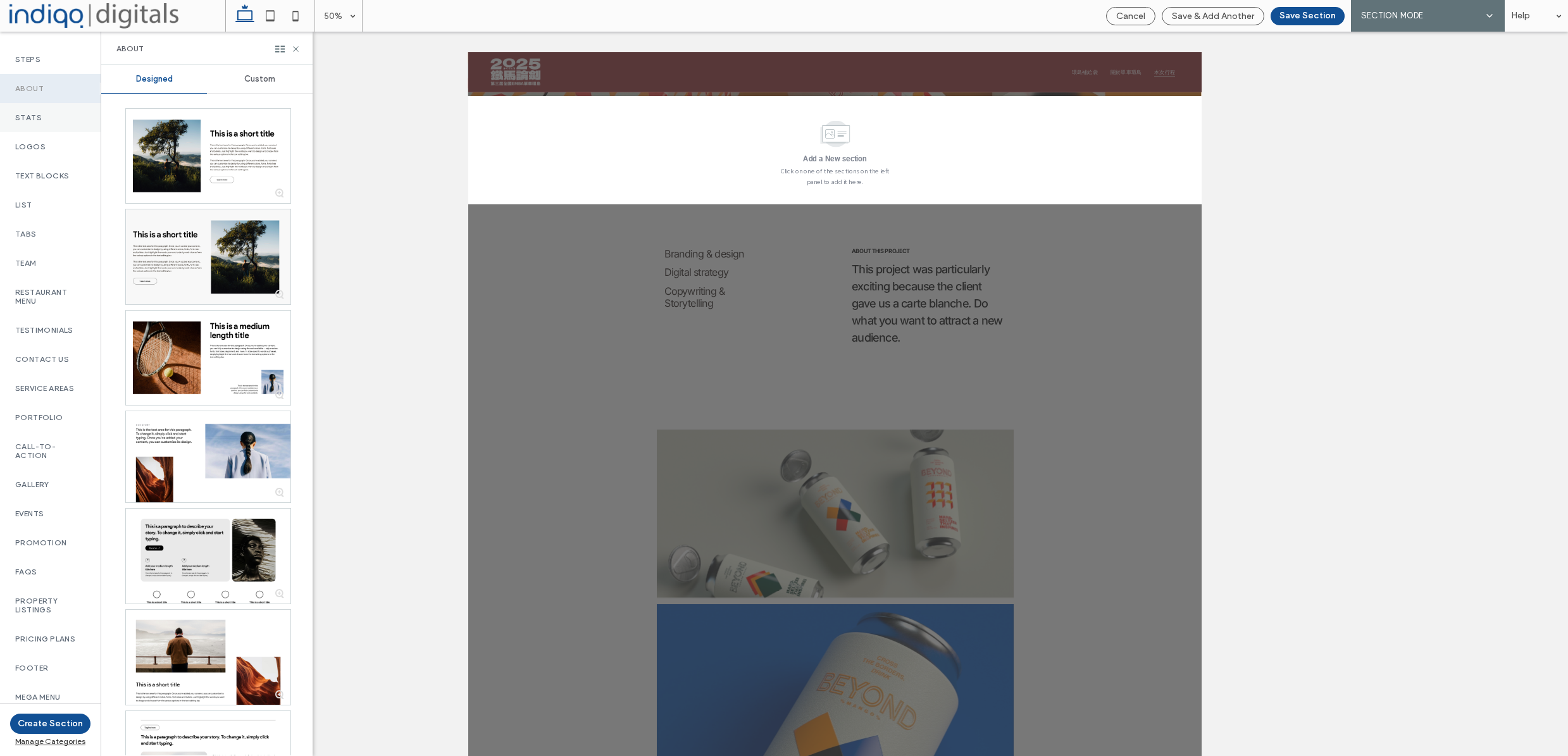
scroll to position [266, 0]
click at [66, 500] on div "Events" at bounding box center [50, 513] width 100 height 29
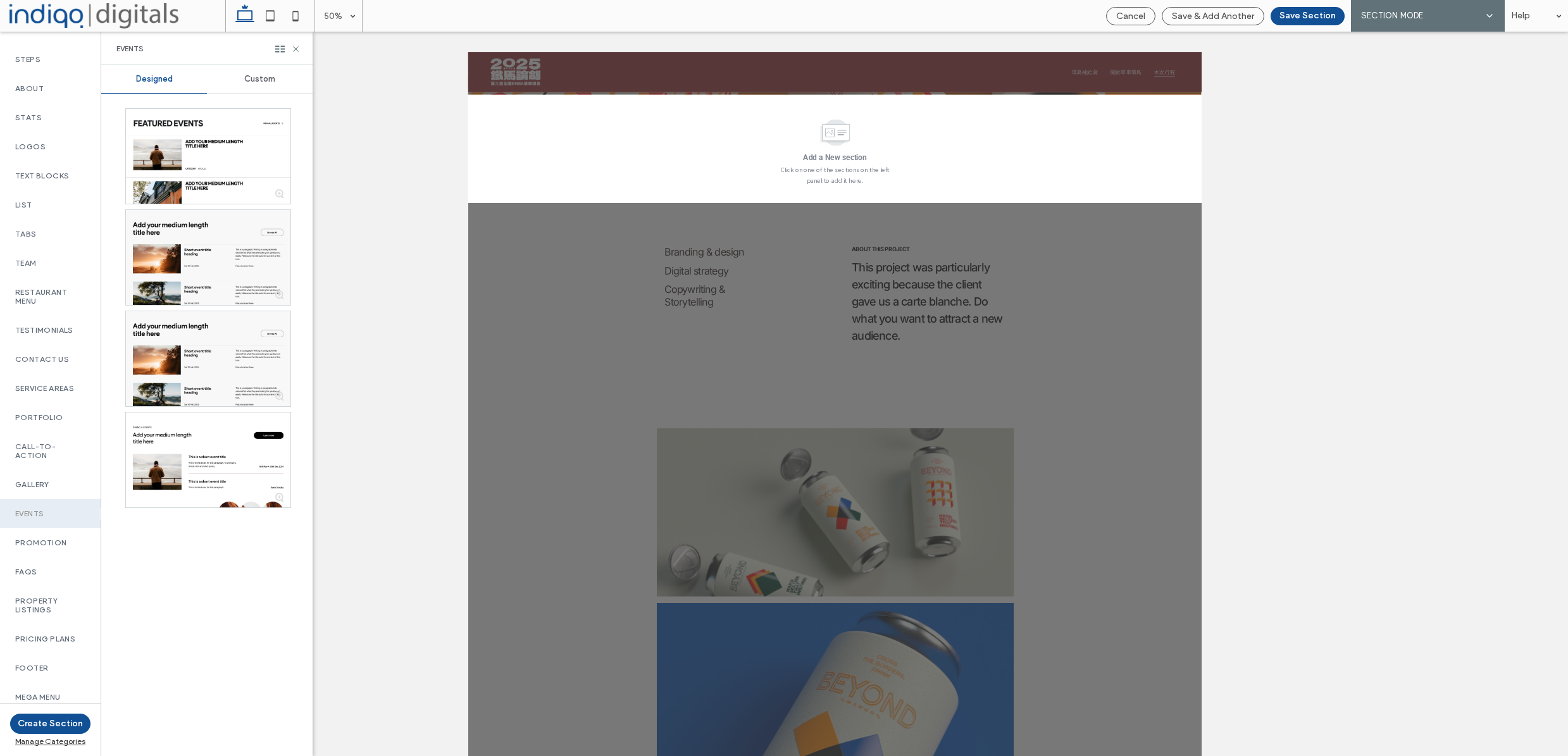
scroll to position [356, 0]
click at [265, 83] on span "Custom" at bounding box center [259, 78] width 31 height 11
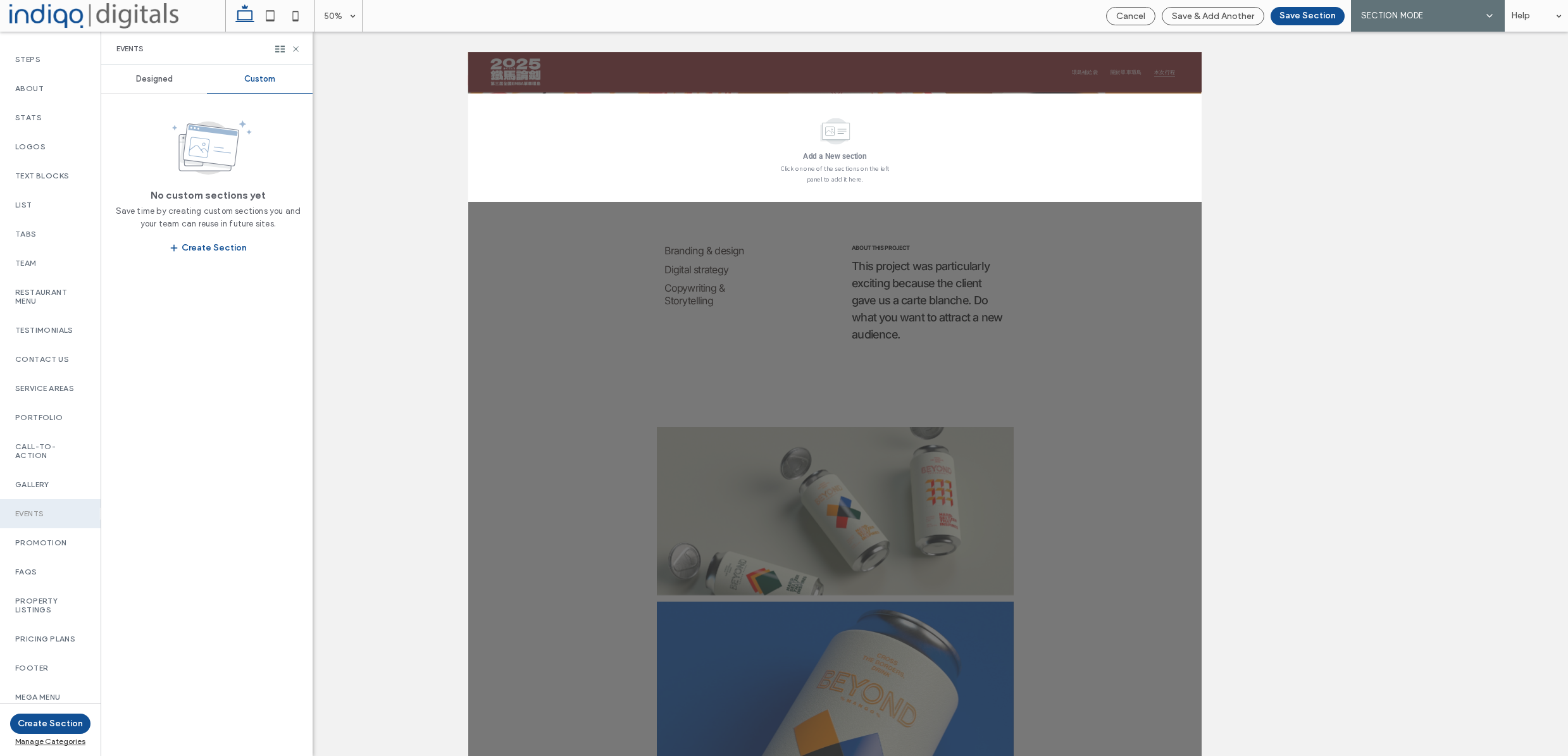
click at [180, 83] on div "Designed" at bounding box center [154, 78] width 106 height 28
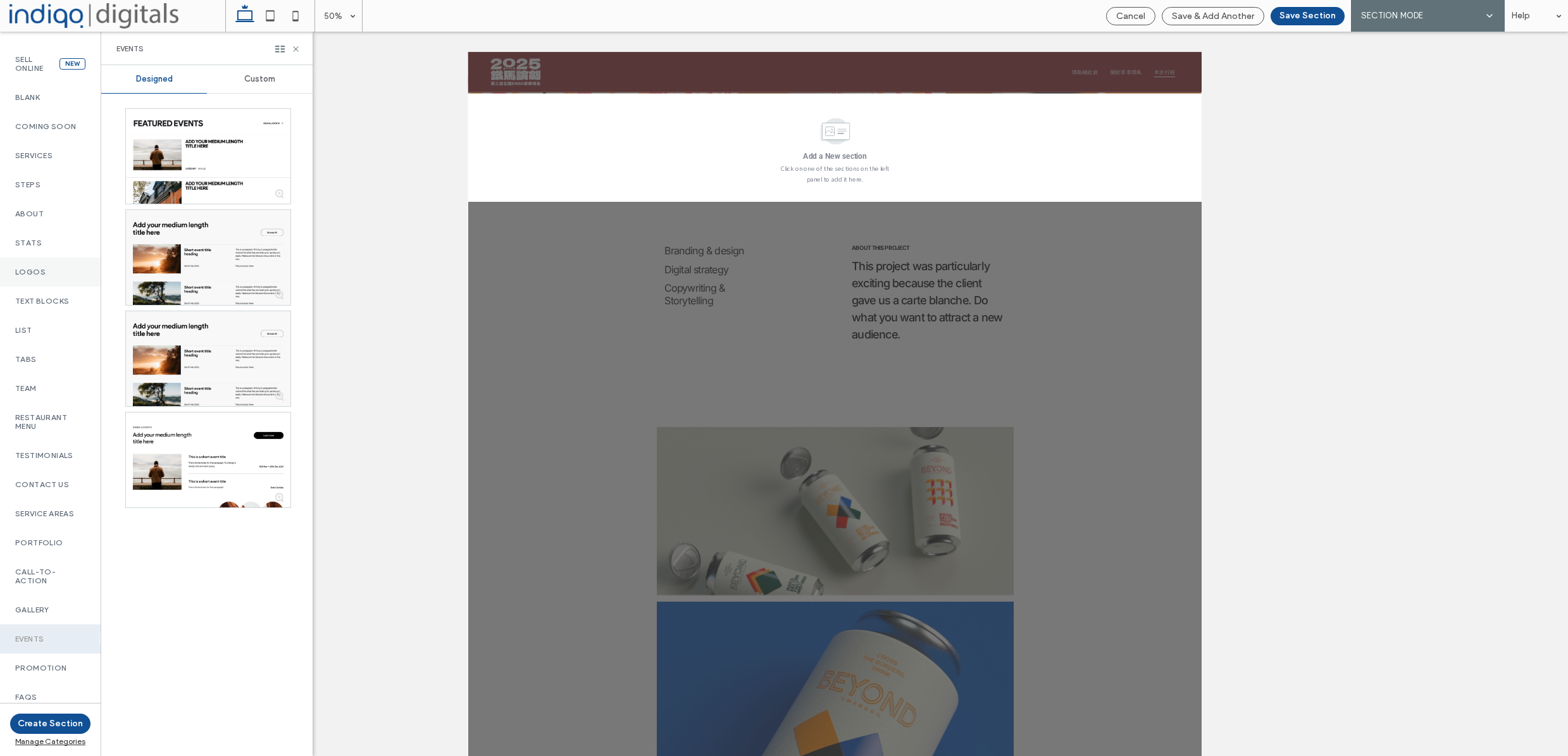
scroll to position [152, 0]
click at [47, 360] on div "Team" at bounding box center [50, 363] width 100 height 29
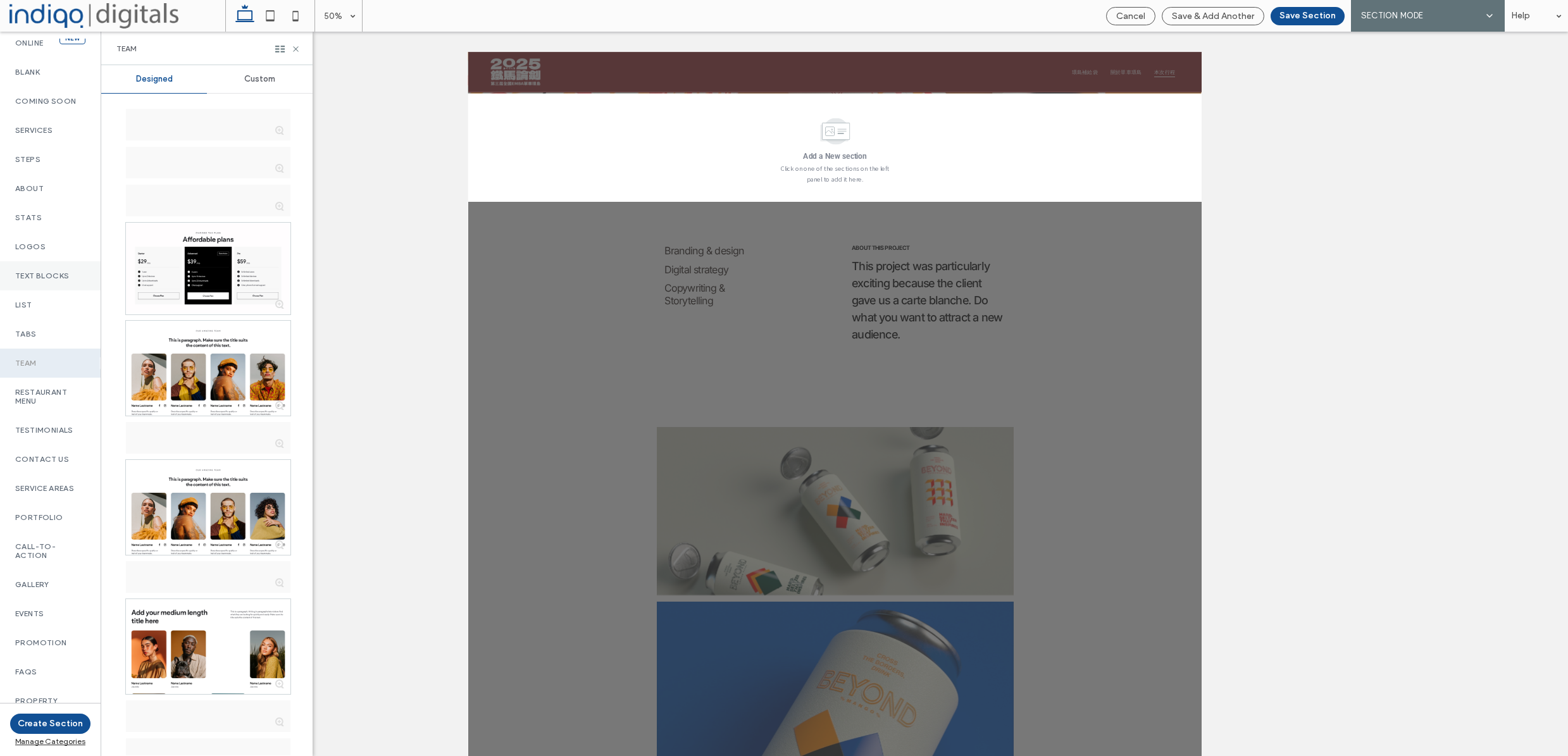
click at [74, 287] on div "Text Blocks" at bounding box center [50, 275] width 100 height 29
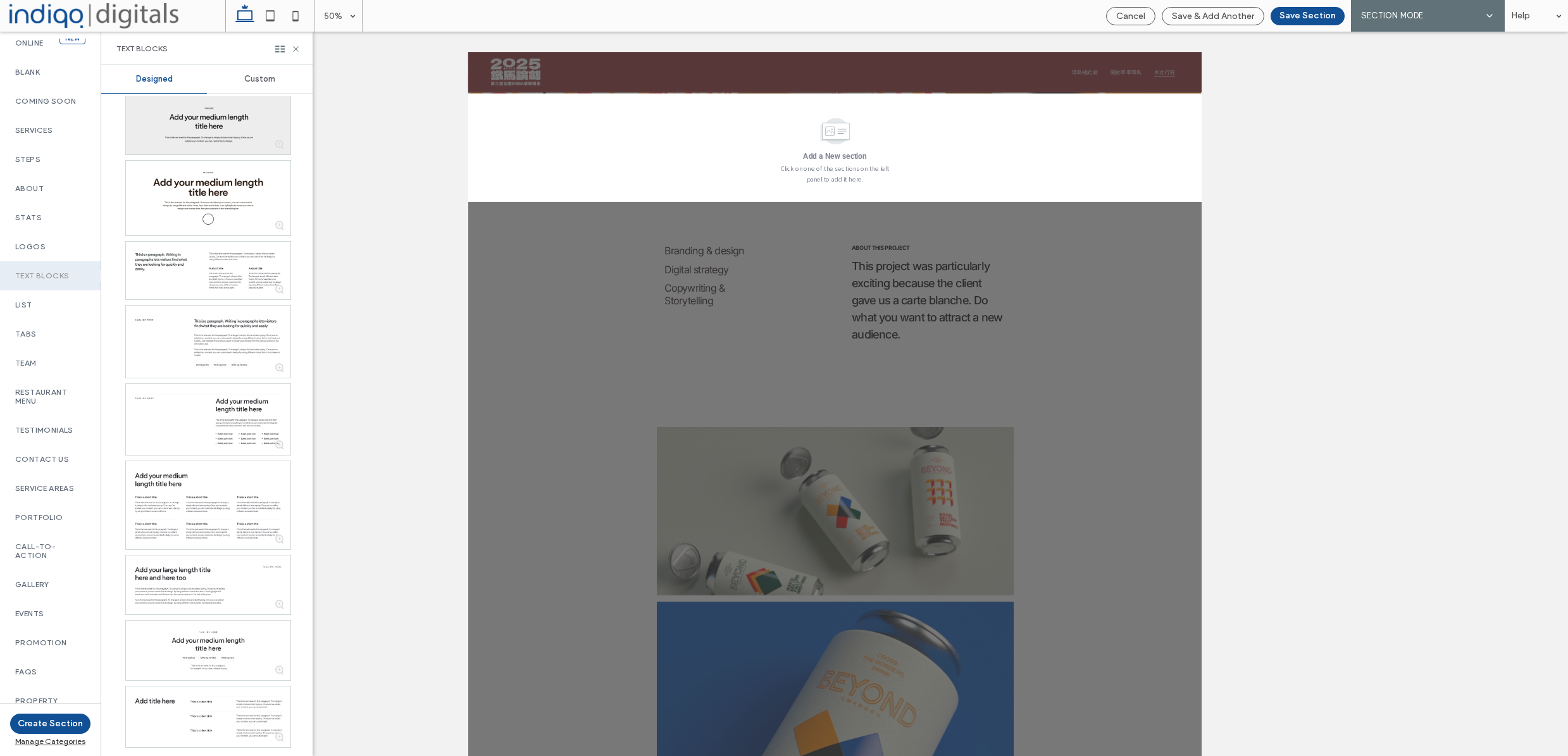
scroll to position [328, 0]
click at [46, 444] on div "Testimonials" at bounding box center [50, 430] width 100 height 29
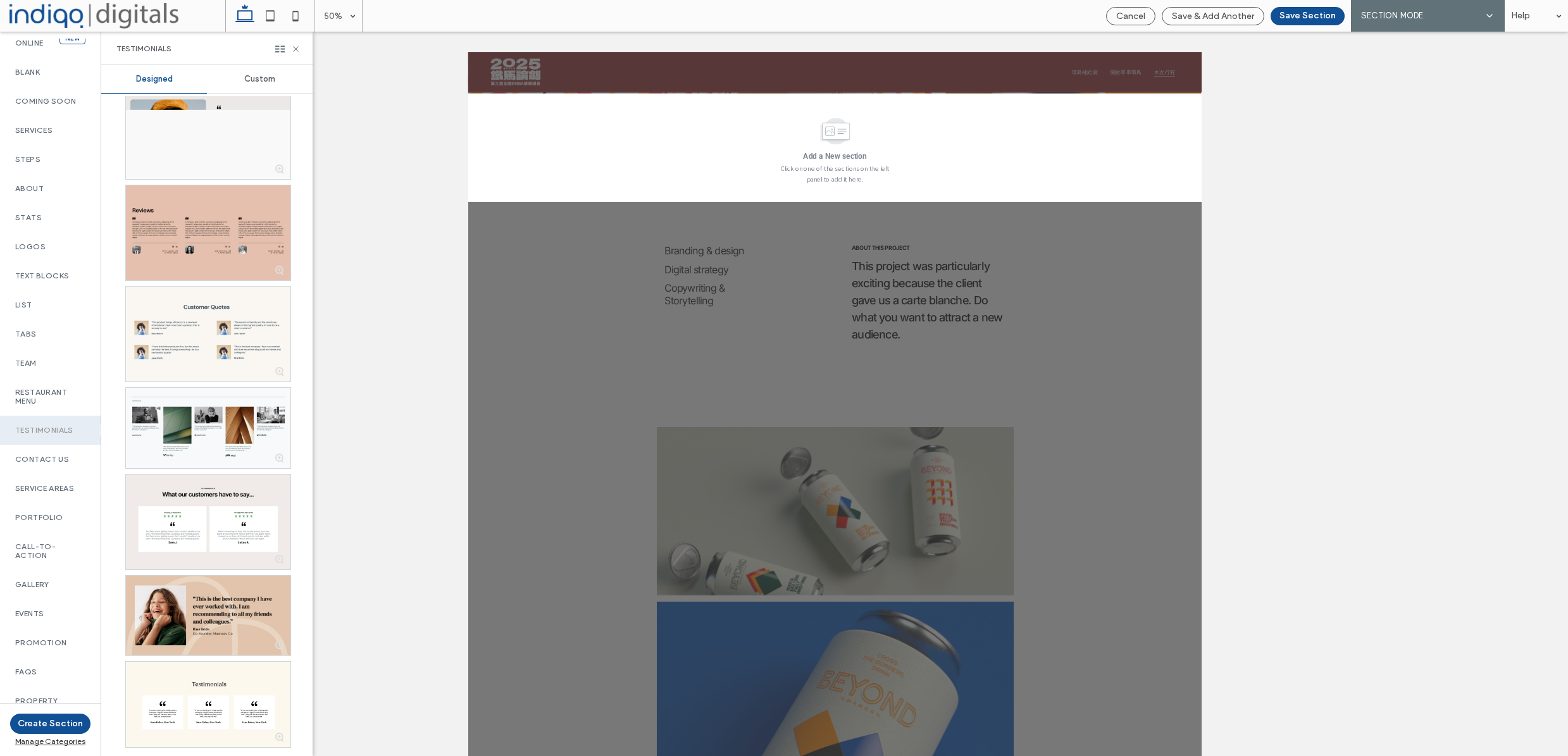
scroll to position [2765, 0]
click at [70, 474] on div "Contact Us" at bounding box center [50, 459] width 100 height 29
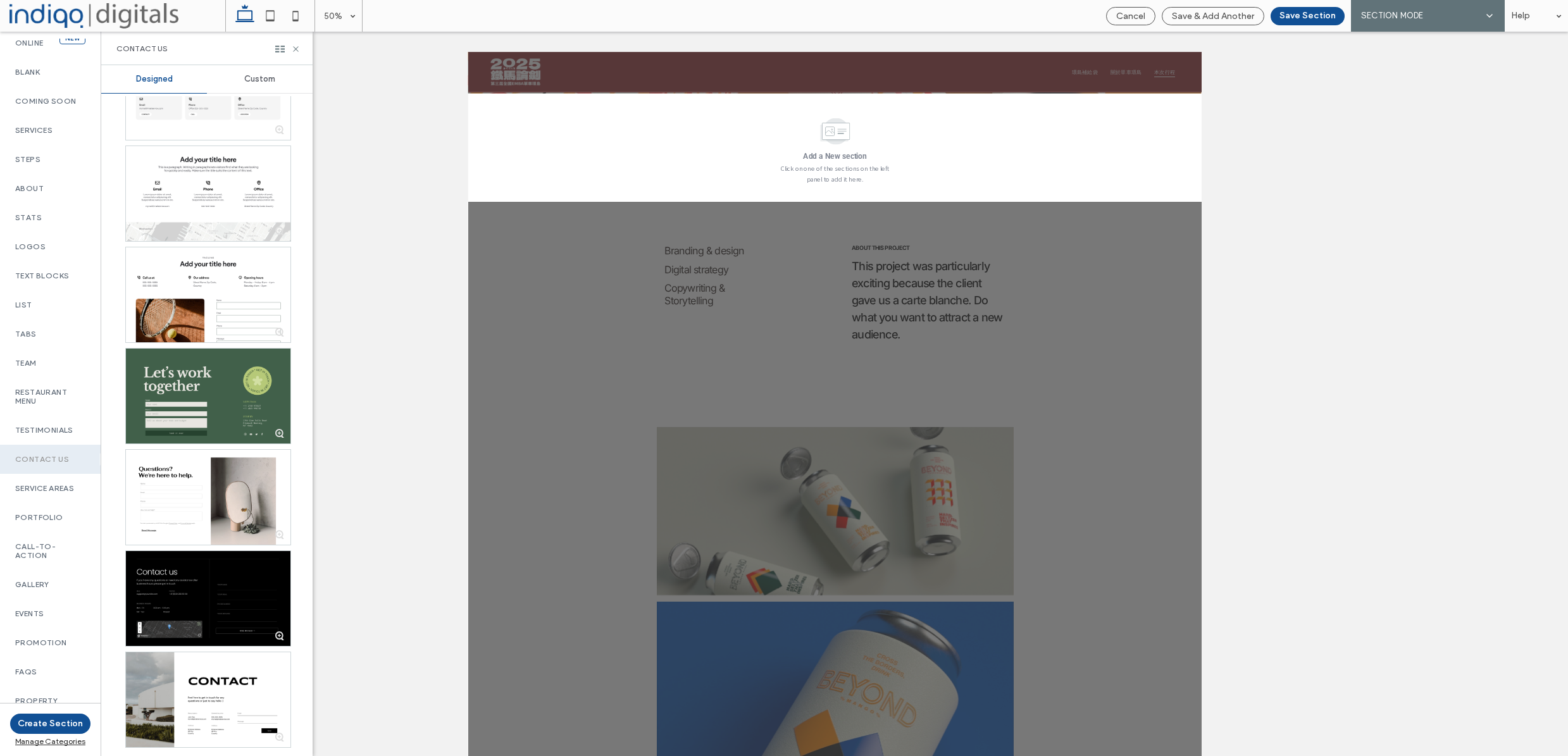
scroll to position [3499, 0]
click at [61, 493] on label "Service Areas" at bounding box center [50, 487] width 70 height 9
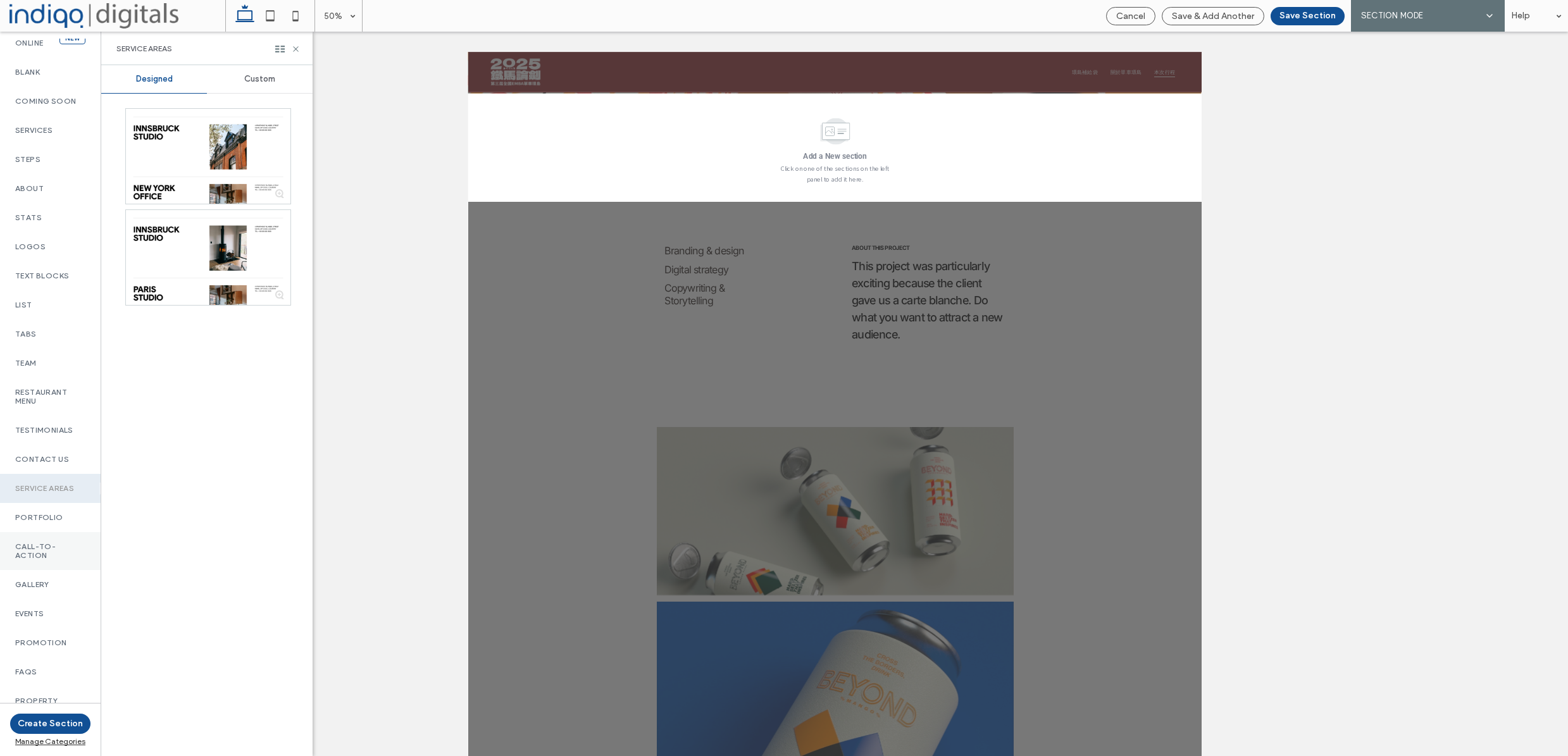
click at [50, 560] on label "Call-To-Action" at bounding box center [50, 551] width 70 height 18
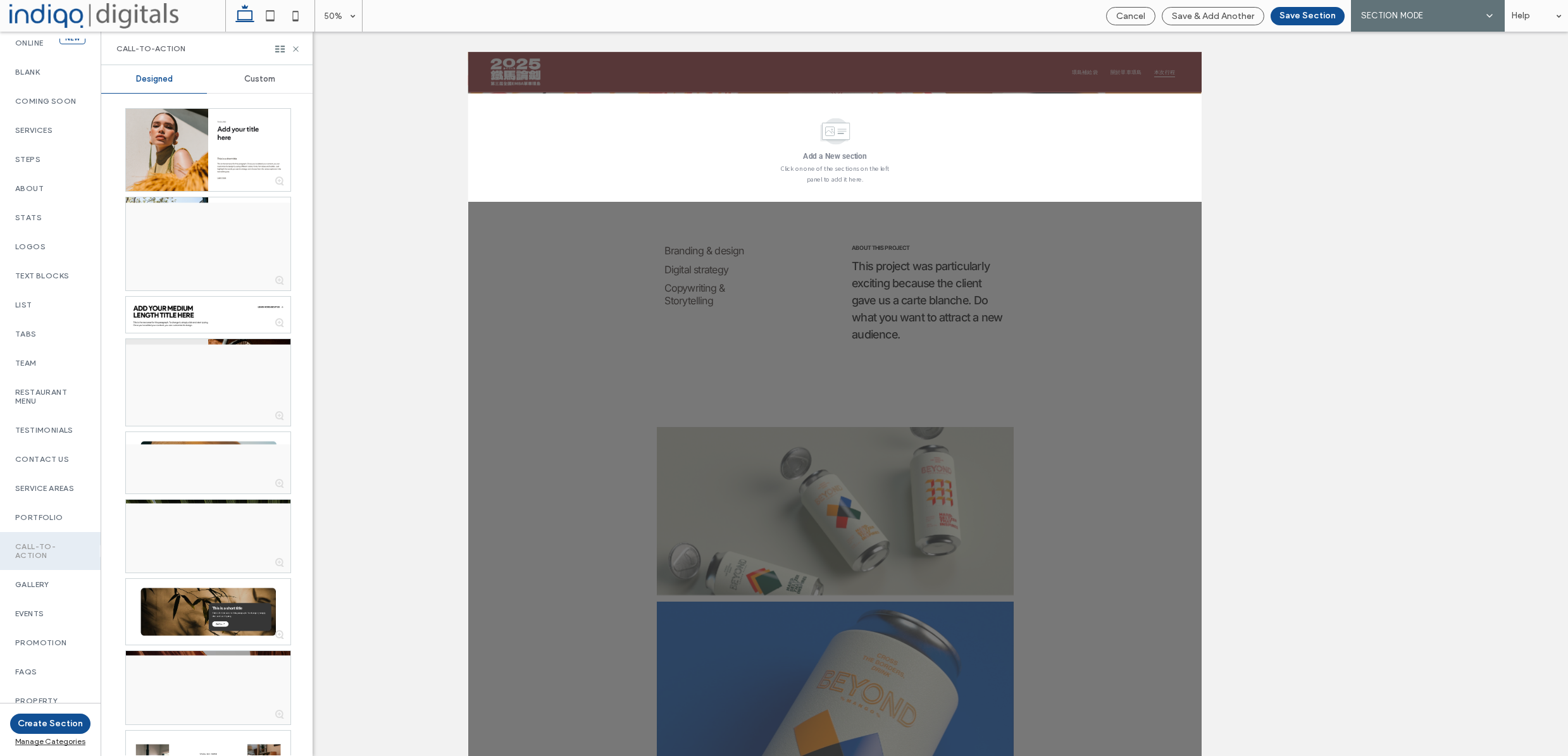
scroll to position [203, 0]
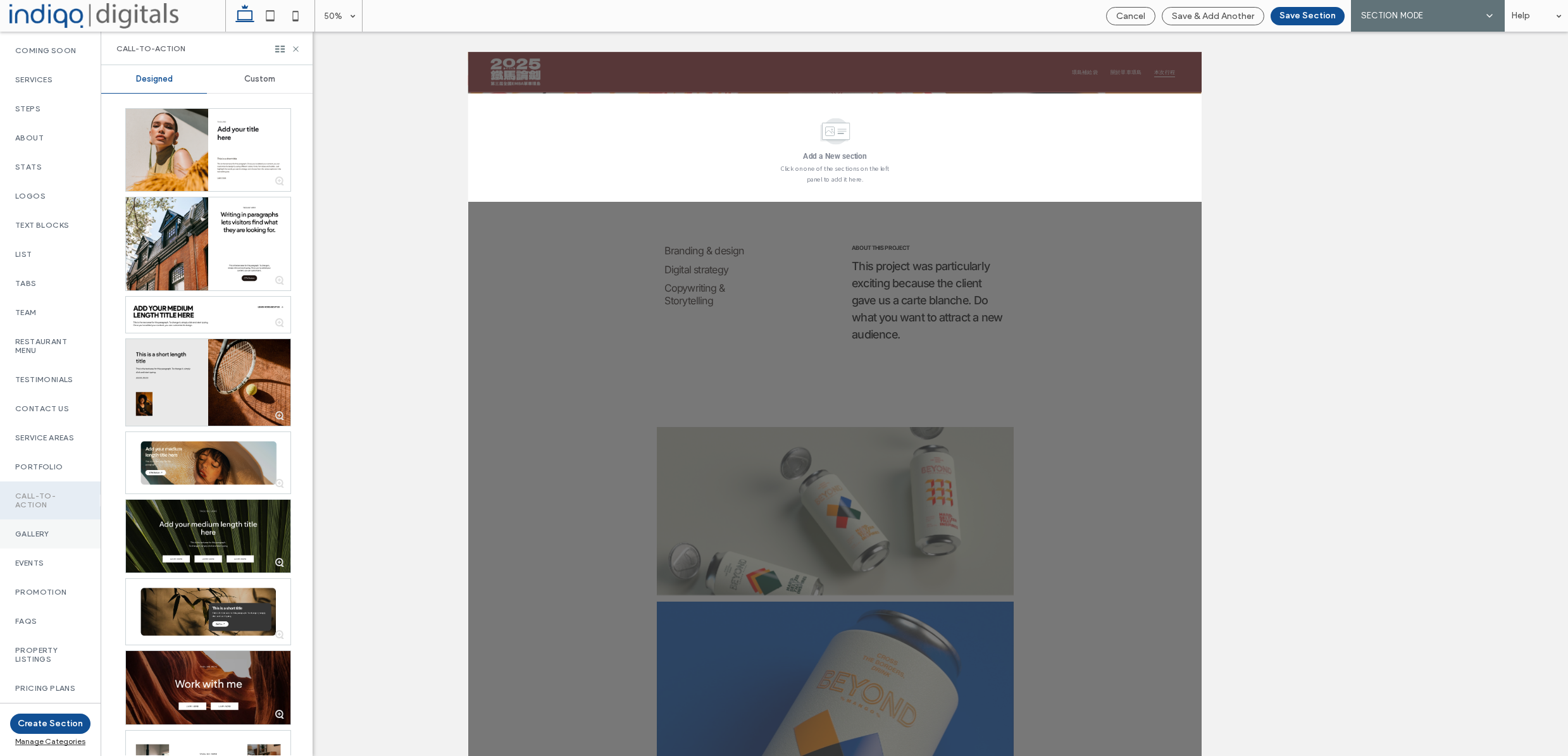
click at [68, 546] on div "Gallery" at bounding box center [50, 533] width 100 height 29
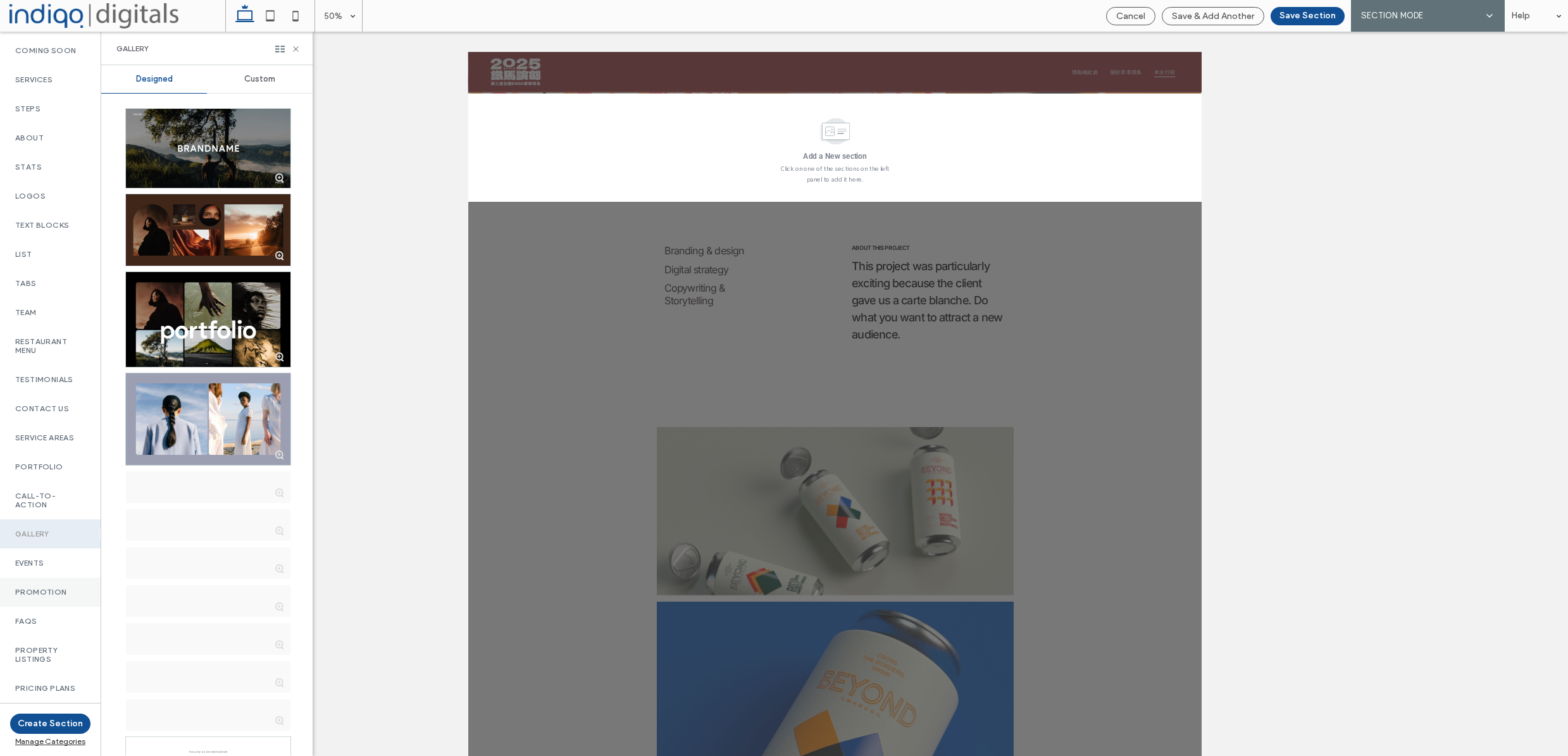
click at [57, 604] on div "Promotion" at bounding box center [50, 592] width 100 height 29
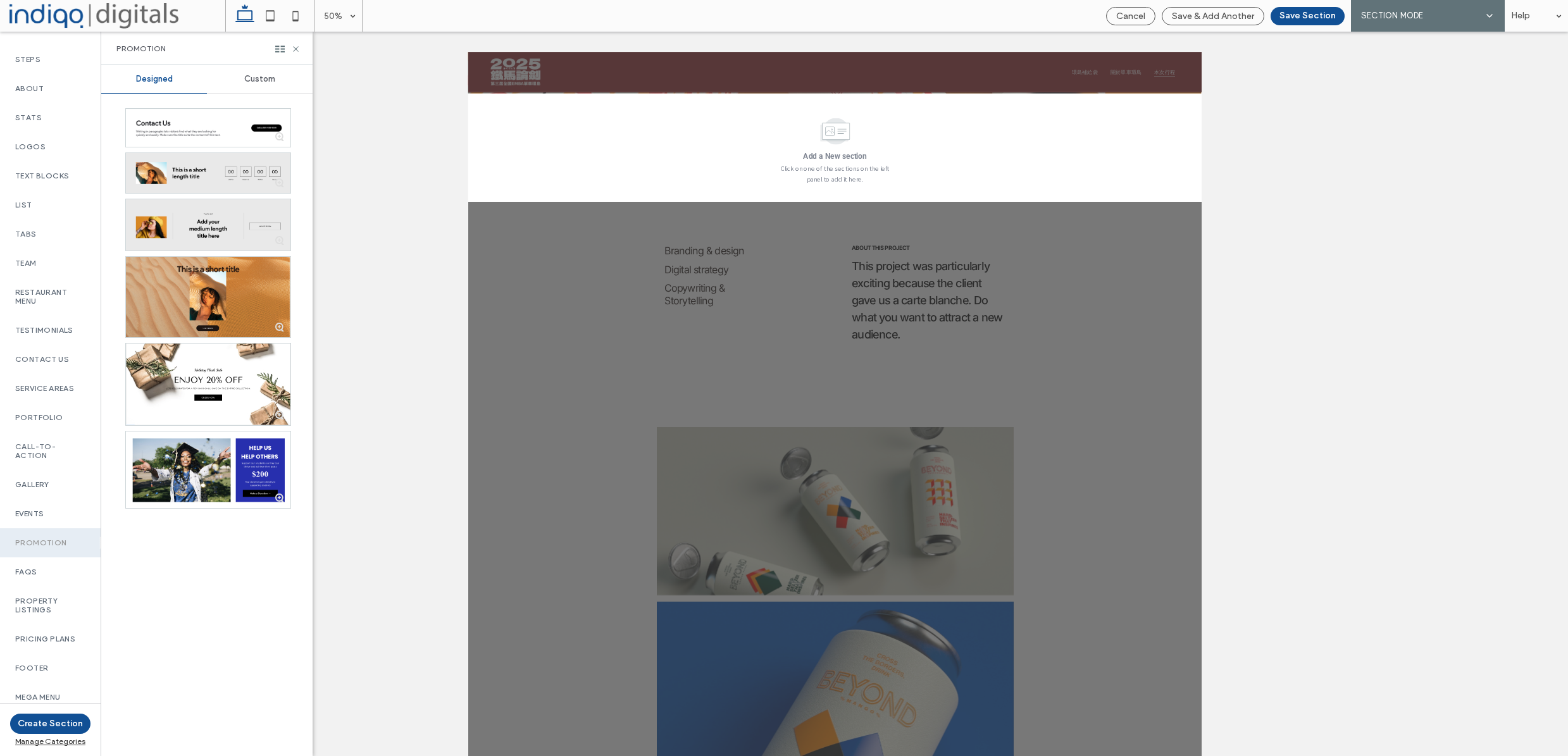
scroll to position [266, 0]
click at [59, 599] on label "Property Listings" at bounding box center [50, 605] width 70 height 18
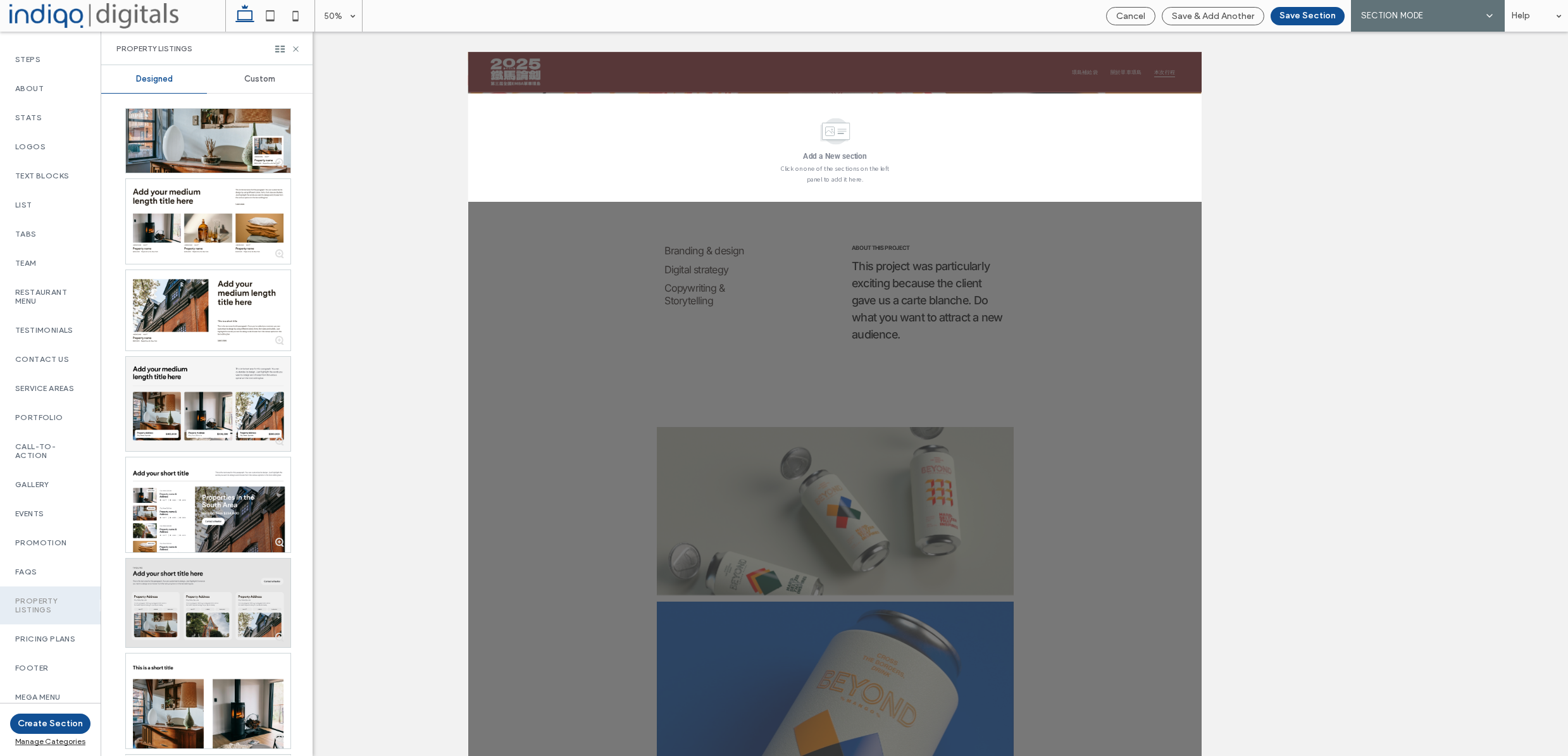
scroll to position [0, 0]
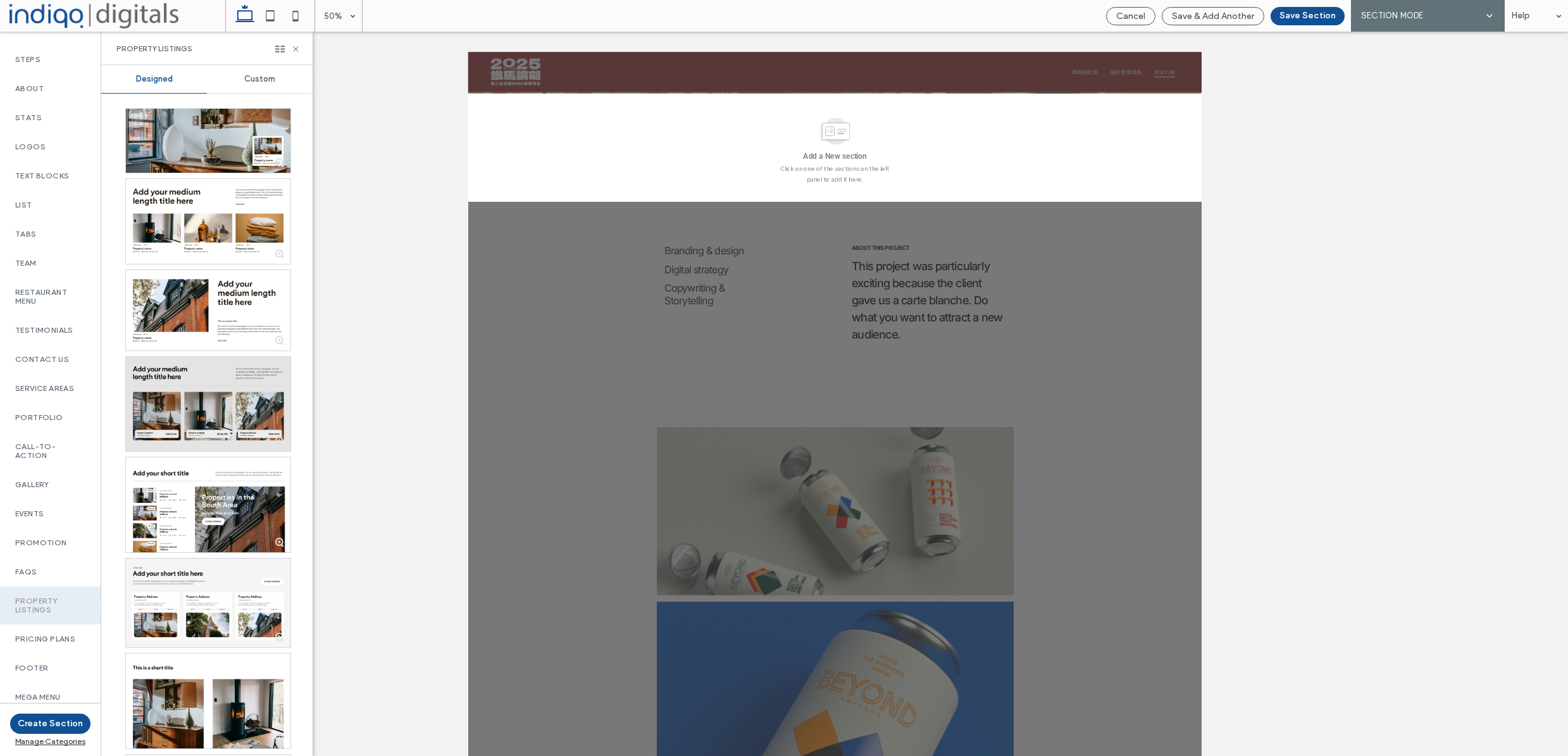
click at [215, 421] on div at bounding box center [208, 403] width 164 height 95
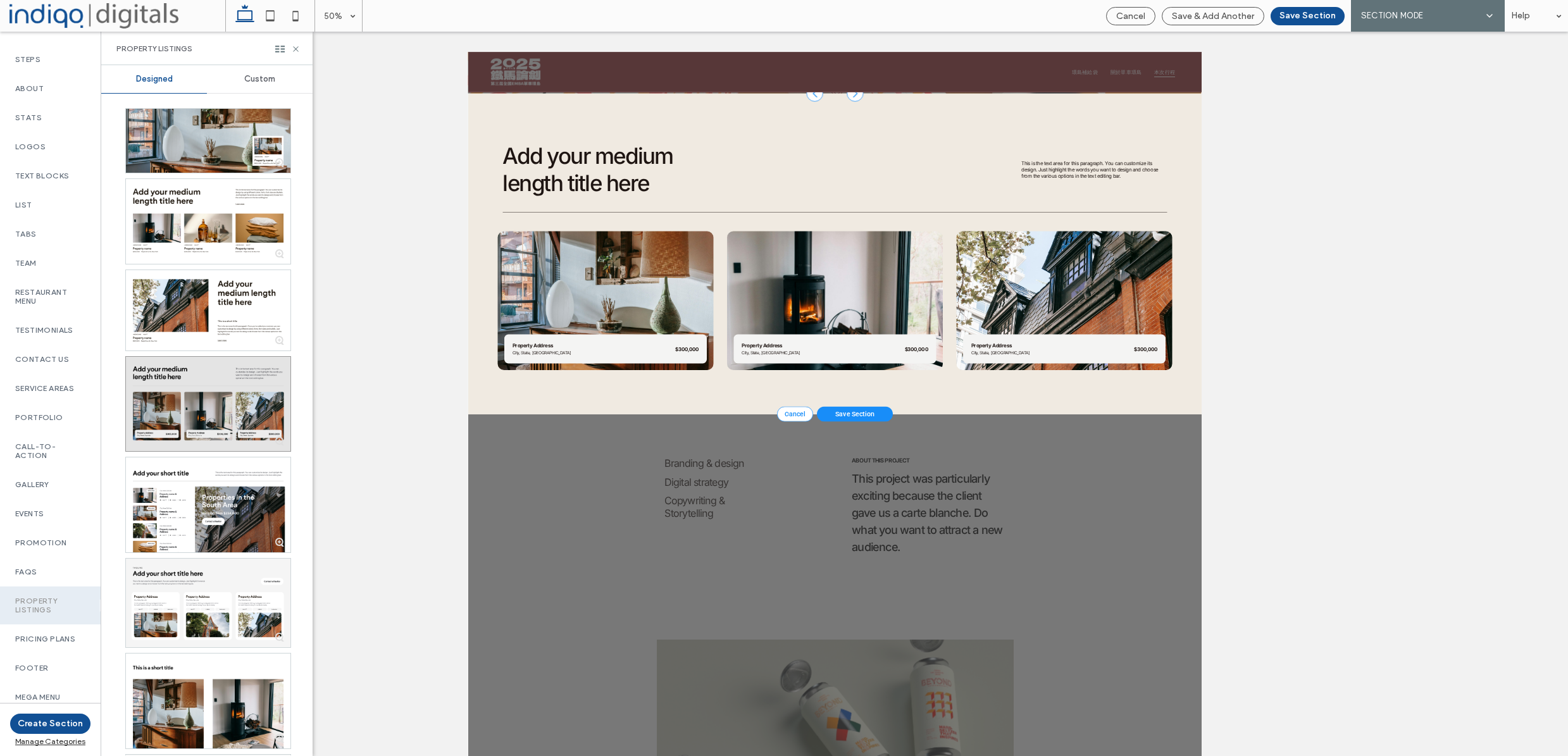
scroll to position [338, 0]
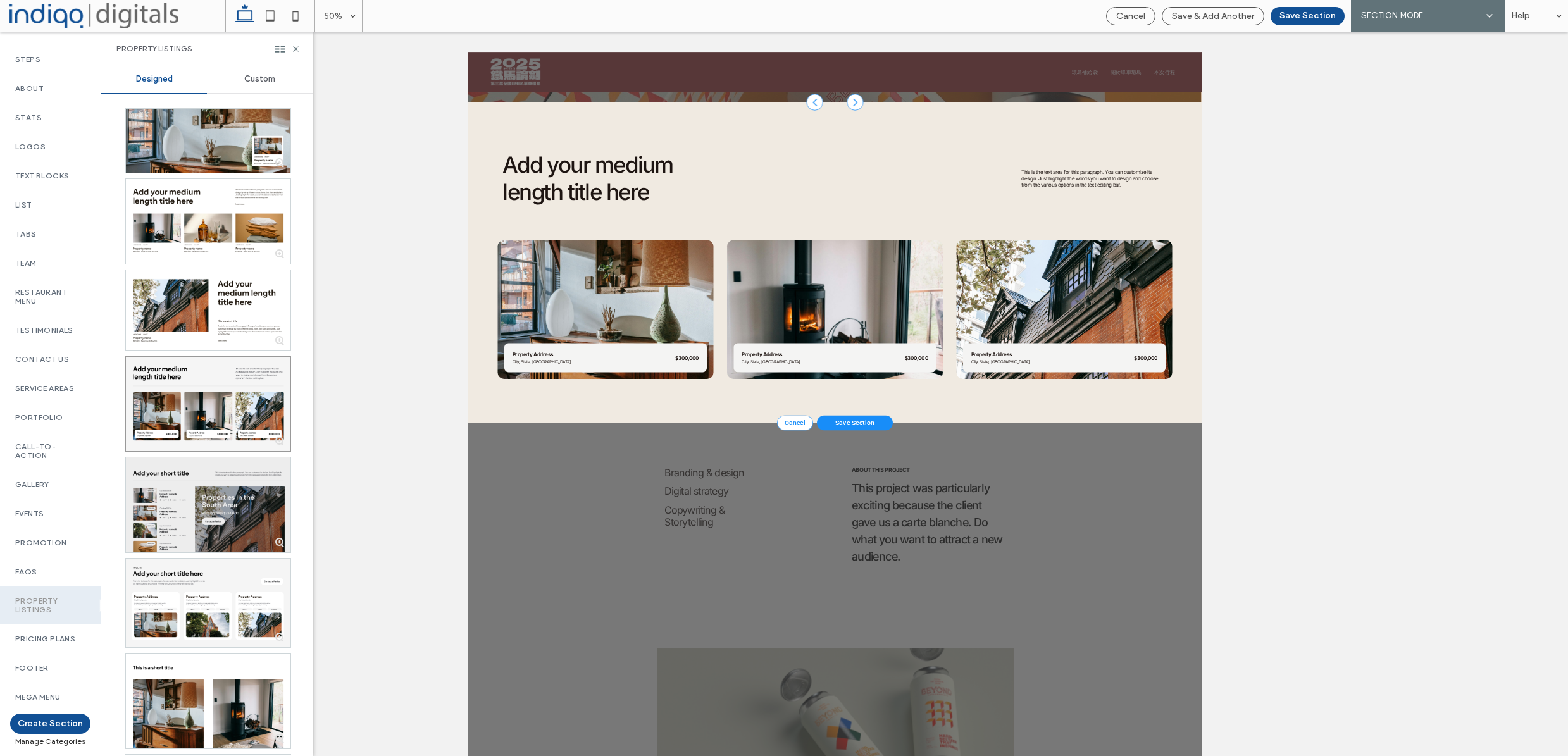
click at [232, 485] on div at bounding box center [208, 504] width 164 height 95
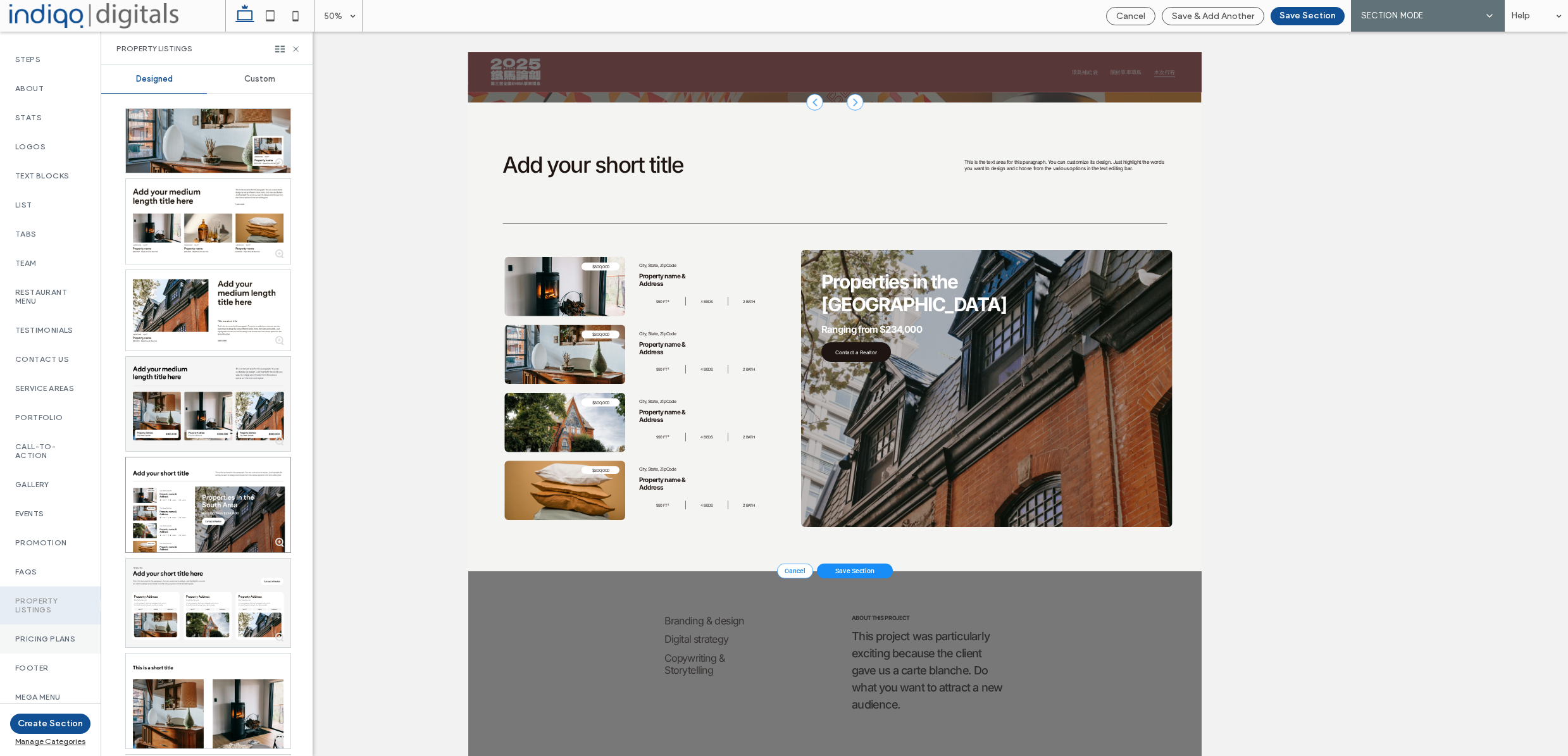
click at [52, 646] on div "Pricing Plans" at bounding box center [50, 638] width 100 height 29
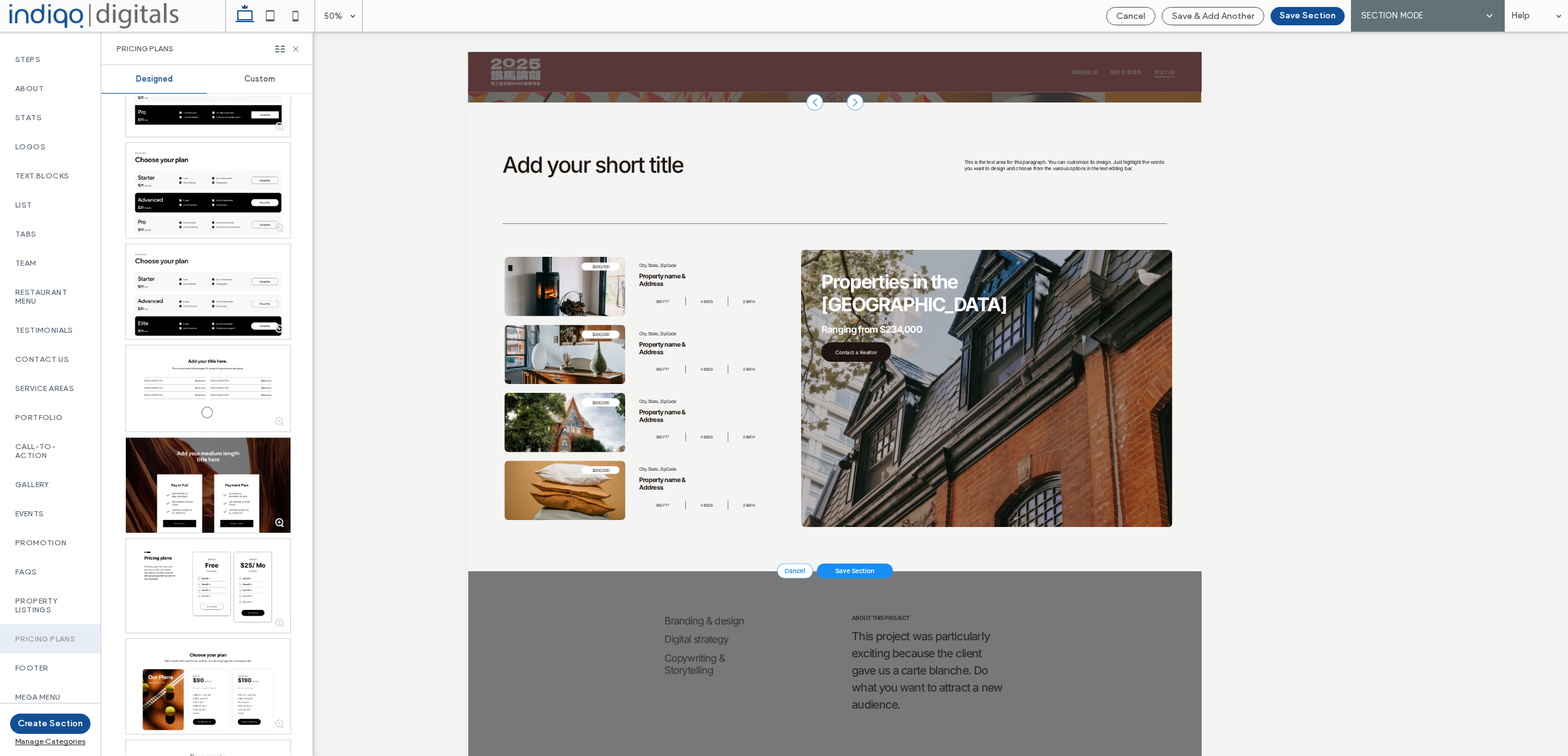
scroll to position [1140, 0]
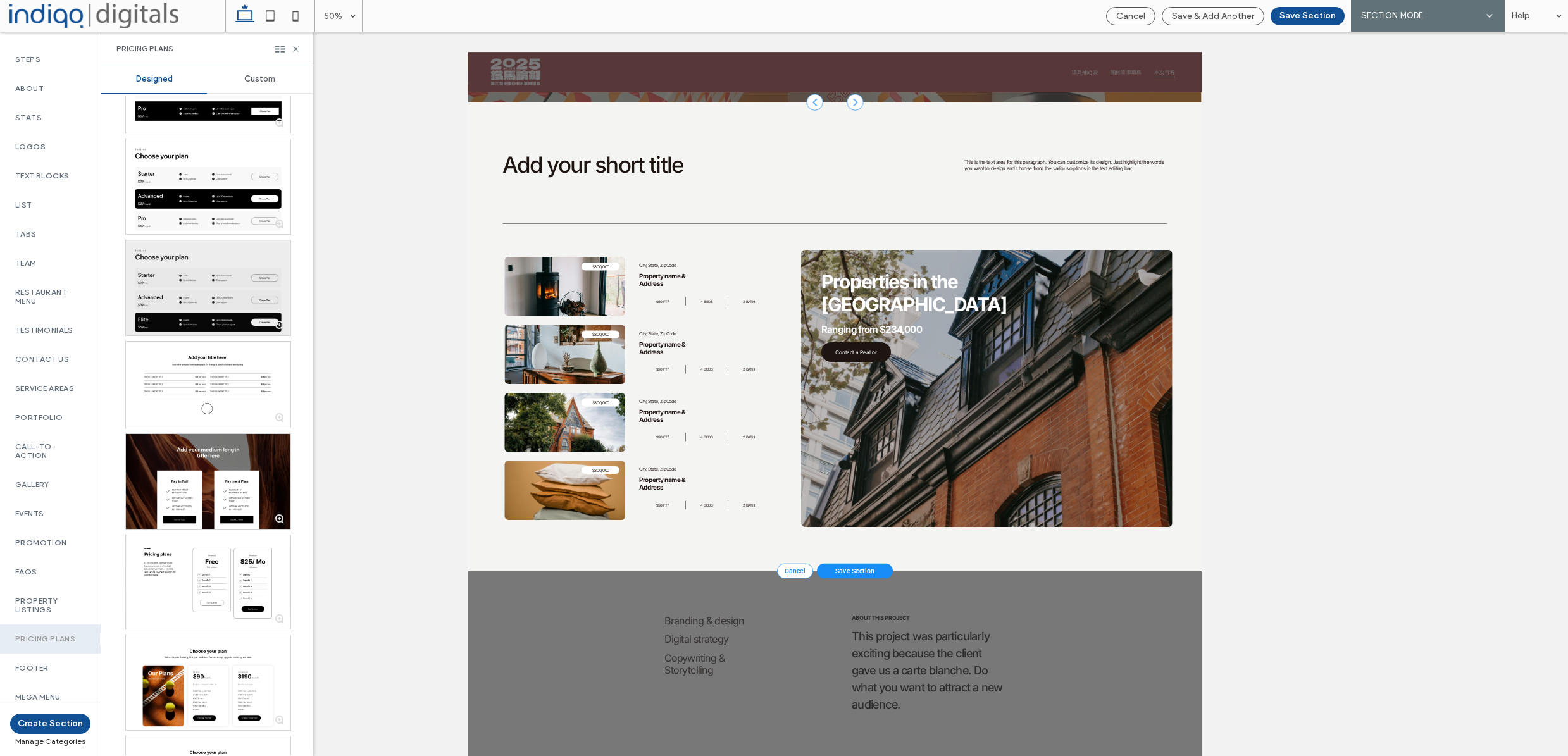
click at [190, 281] on div at bounding box center [208, 287] width 164 height 95
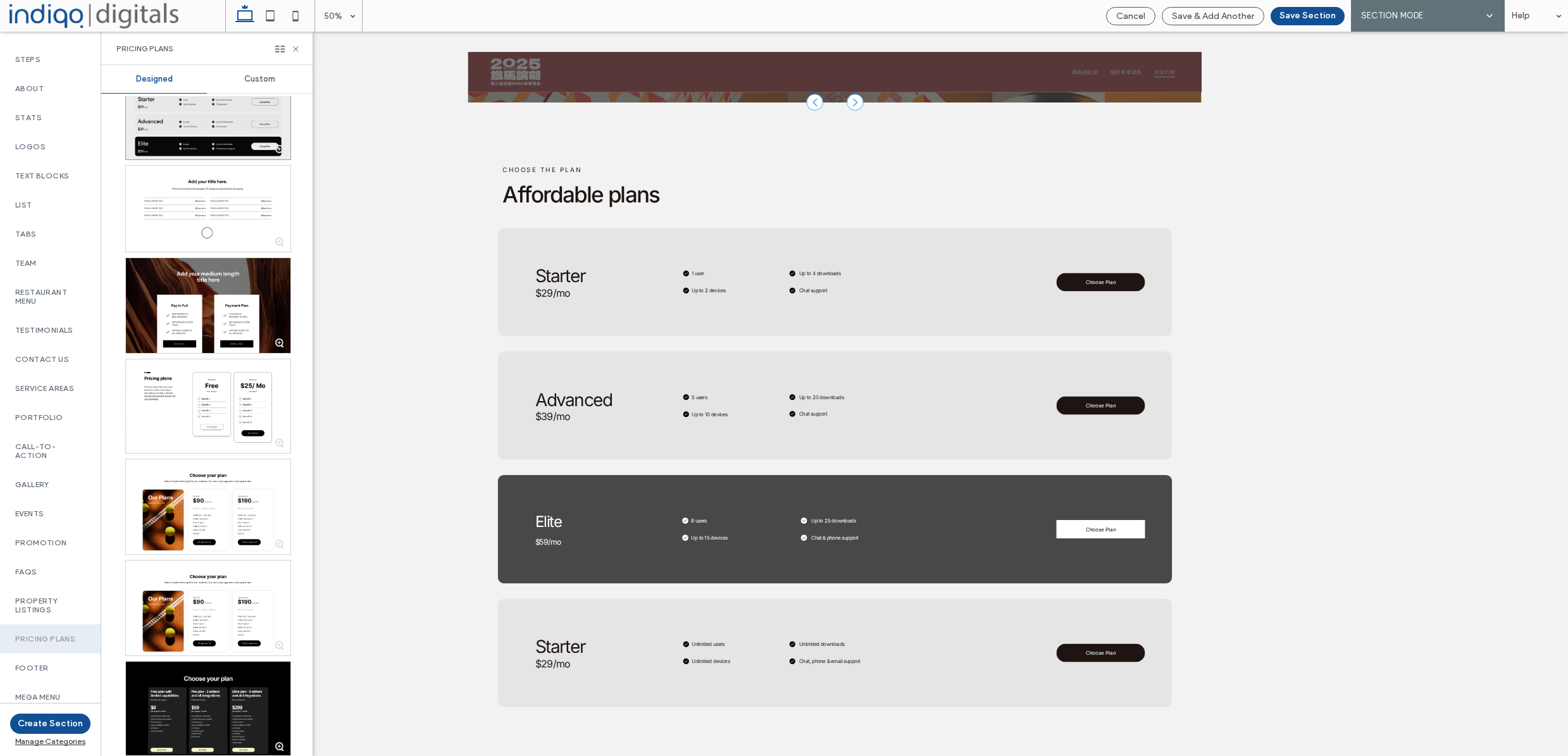
scroll to position [1319, 0]
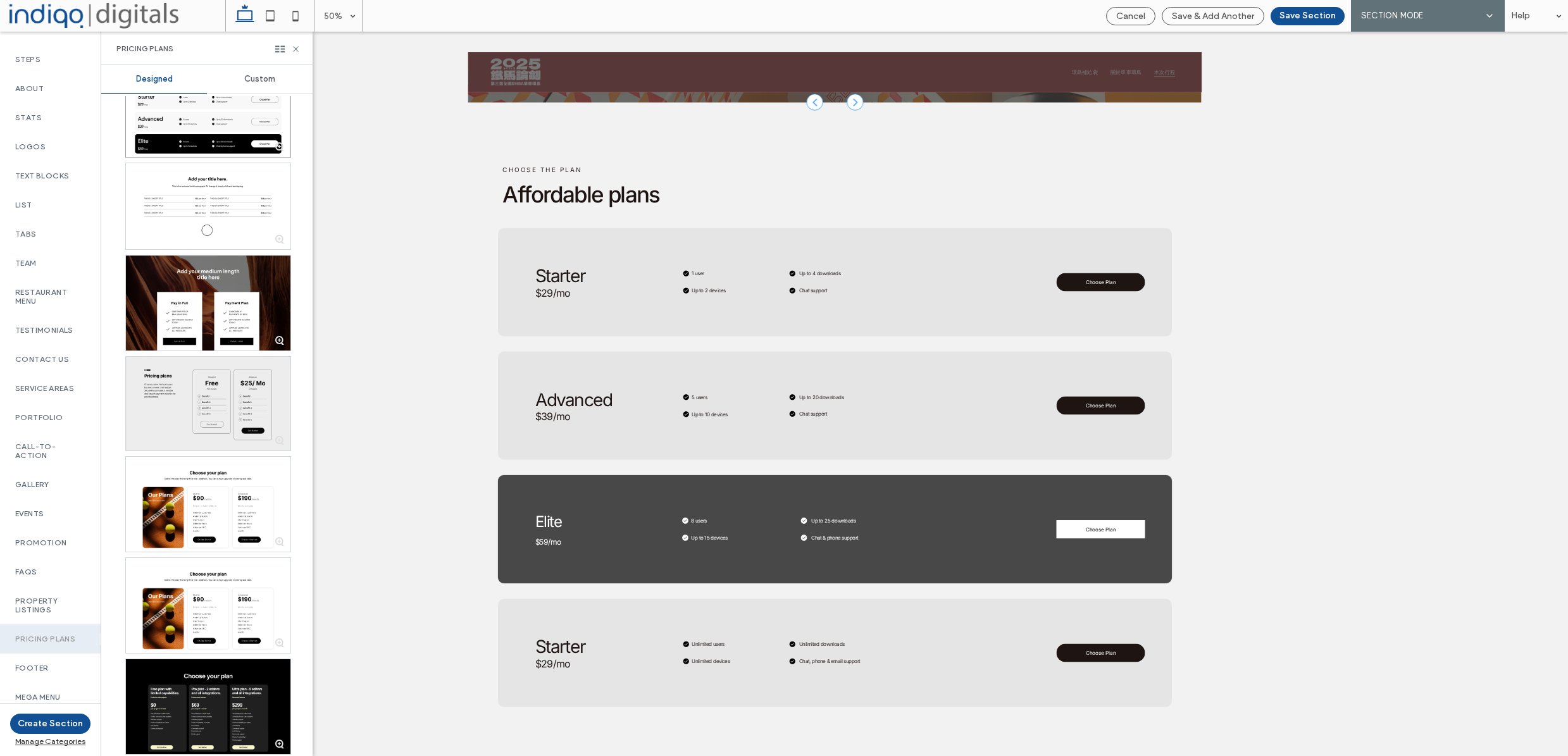
click at [205, 365] on div at bounding box center [208, 403] width 164 height 95
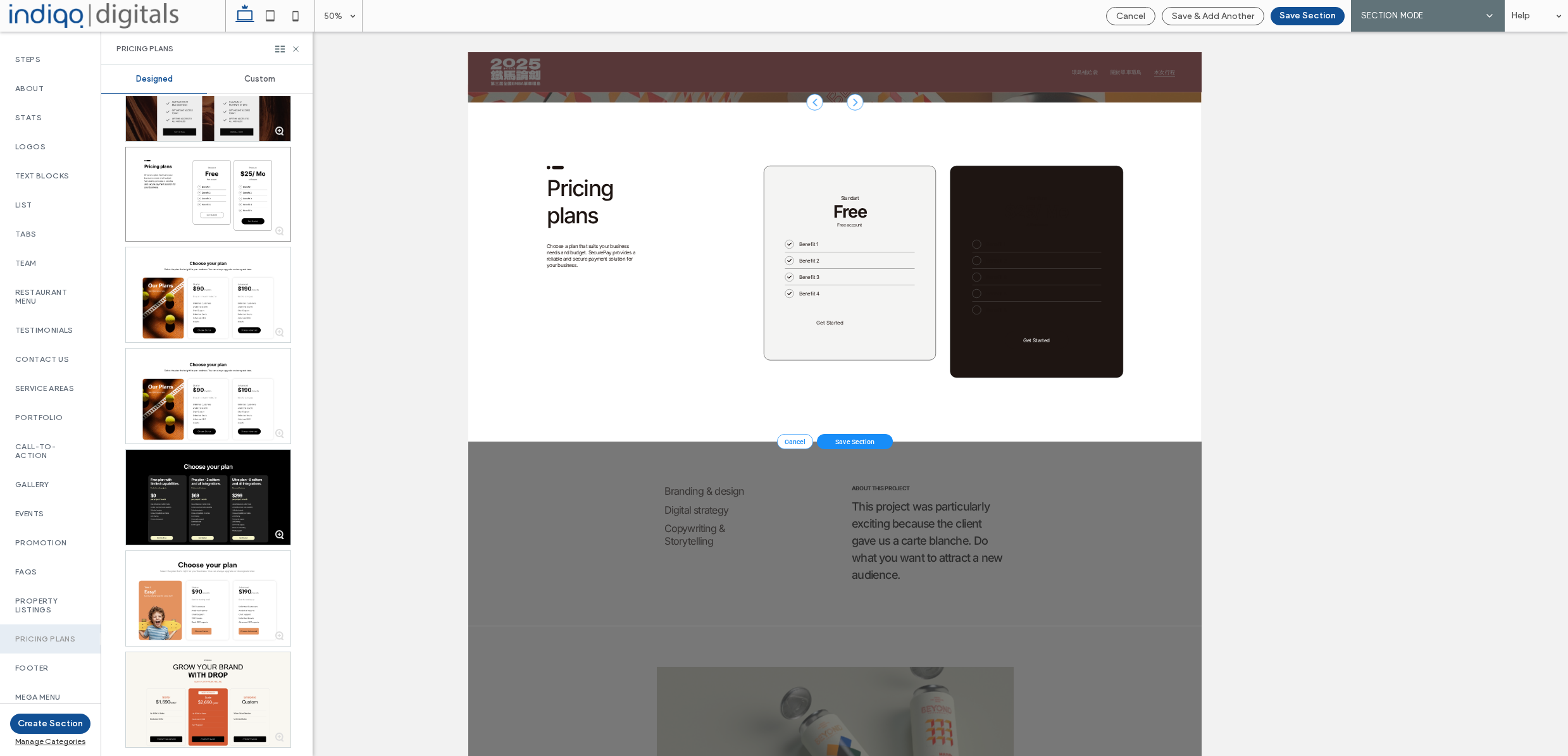
scroll to position [1528, 0]
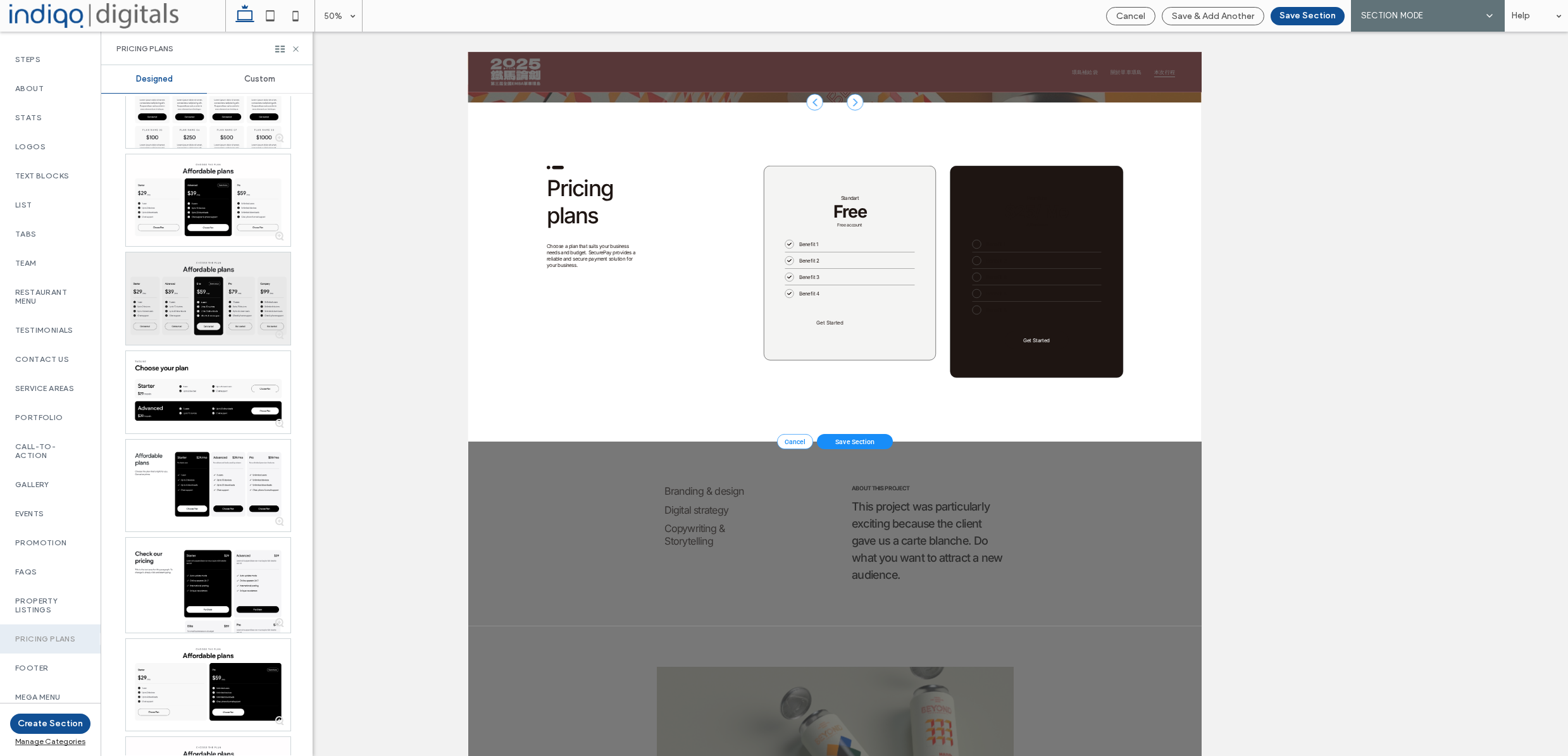
click at [206, 287] on div at bounding box center [208, 298] width 164 height 92
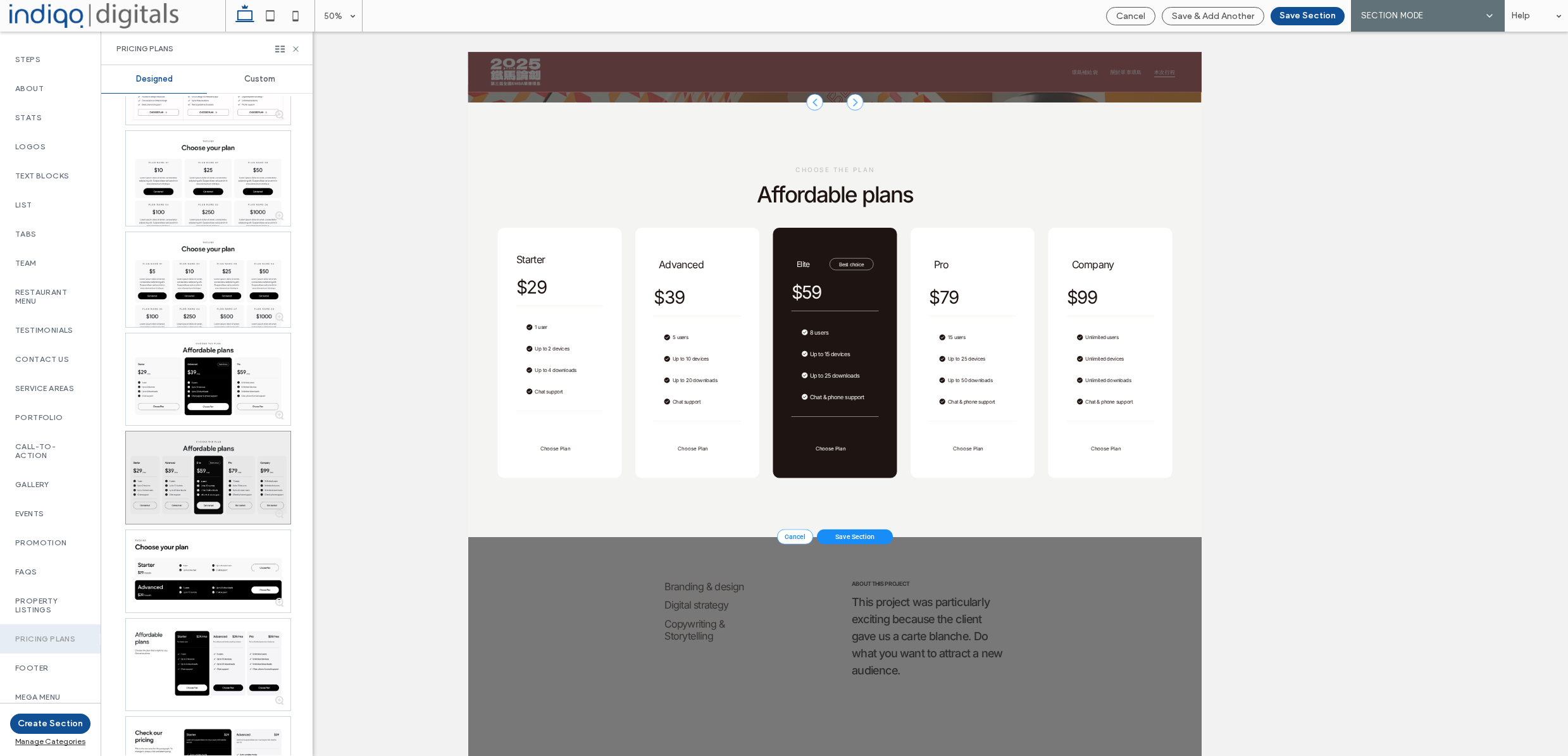
scroll to position [73, 0]
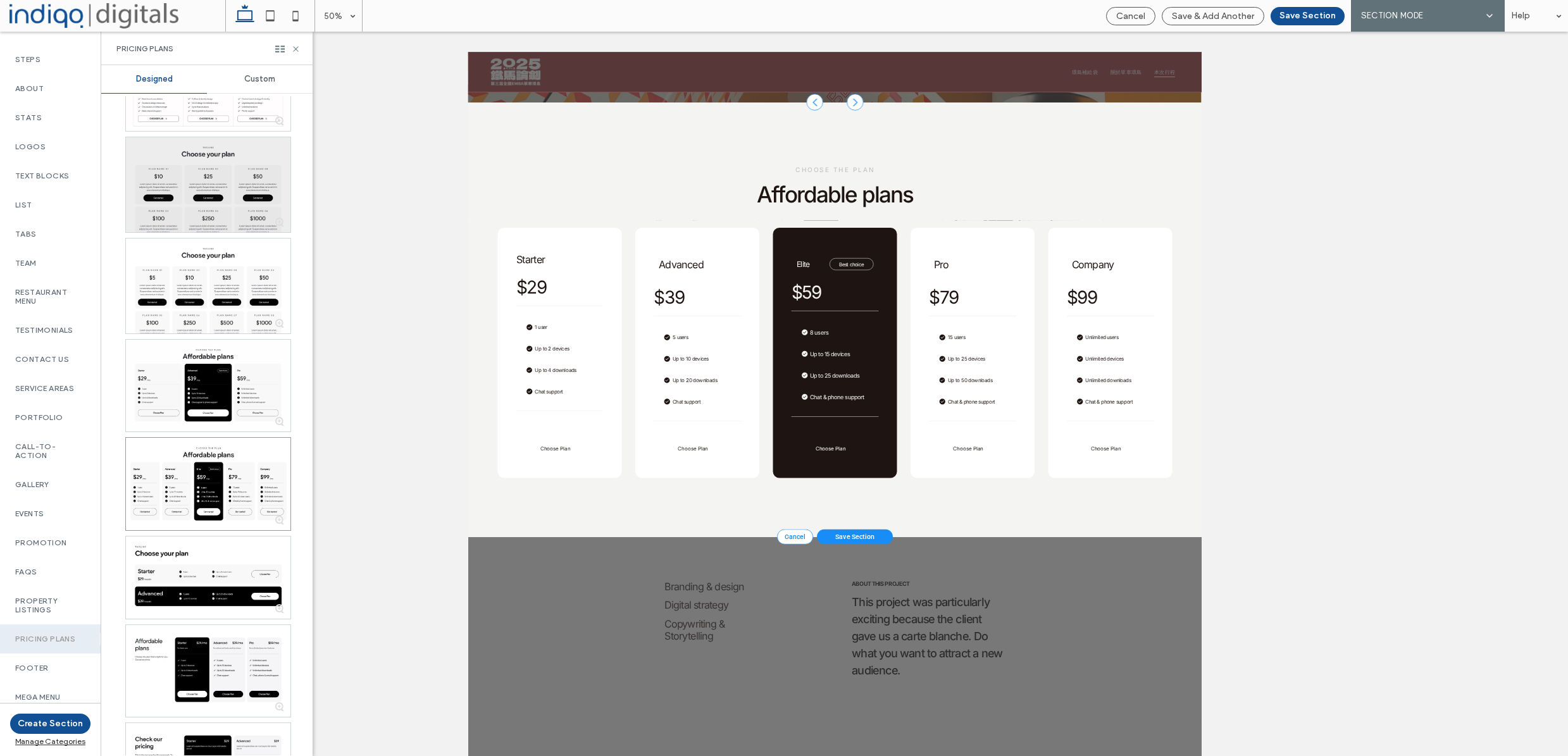
click at [209, 199] on div at bounding box center [208, 184] width 164 height 95
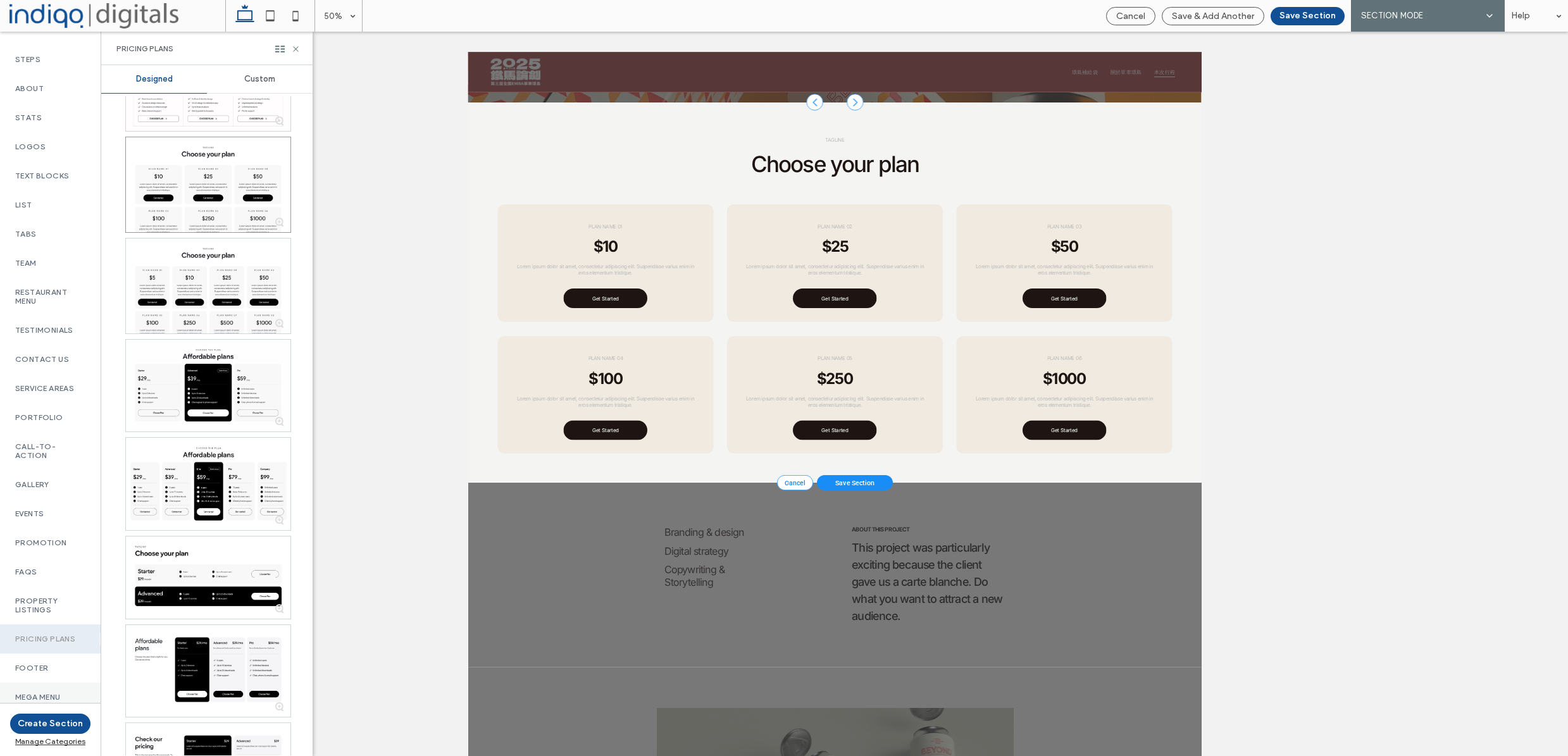
click at [65, 683] on div "Mega menu" at bounding box center [50, 697] width 100 height 29
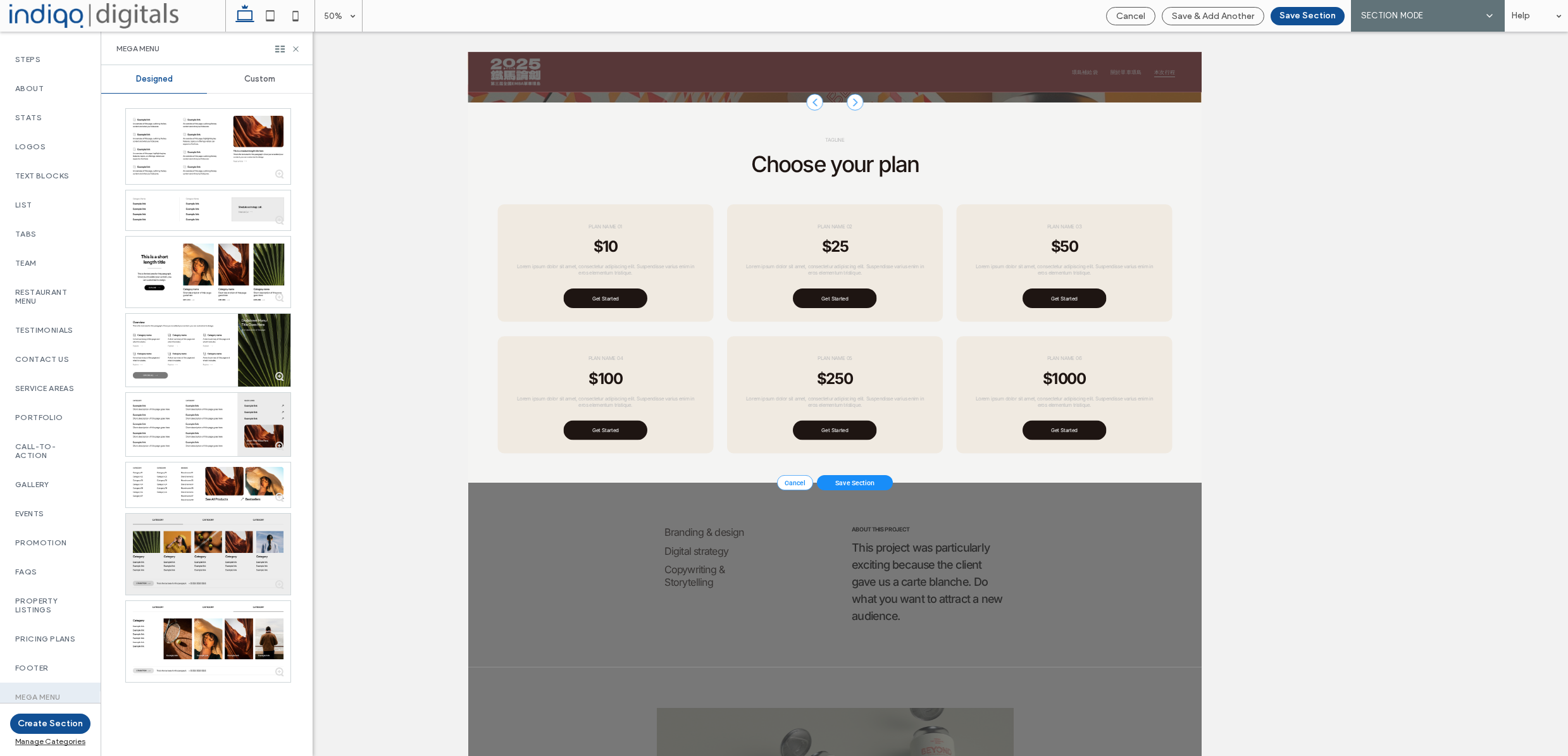
click at [203, 557] on div at bounding box center [208, 553] width 164 height 81
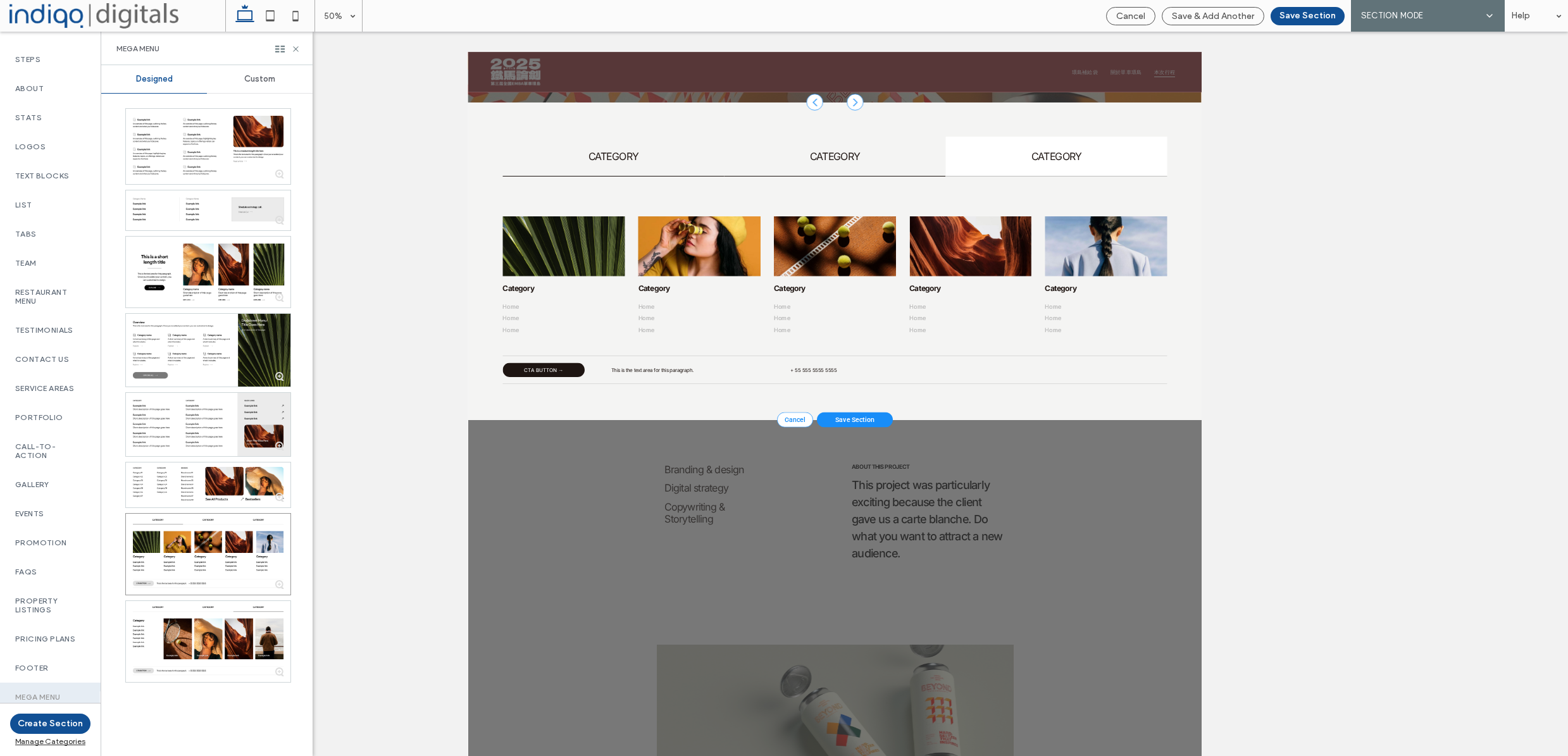
click at [1165, 270] on h4 "CATEGORY" at bounding box center [1200, 261] width 427 height 25
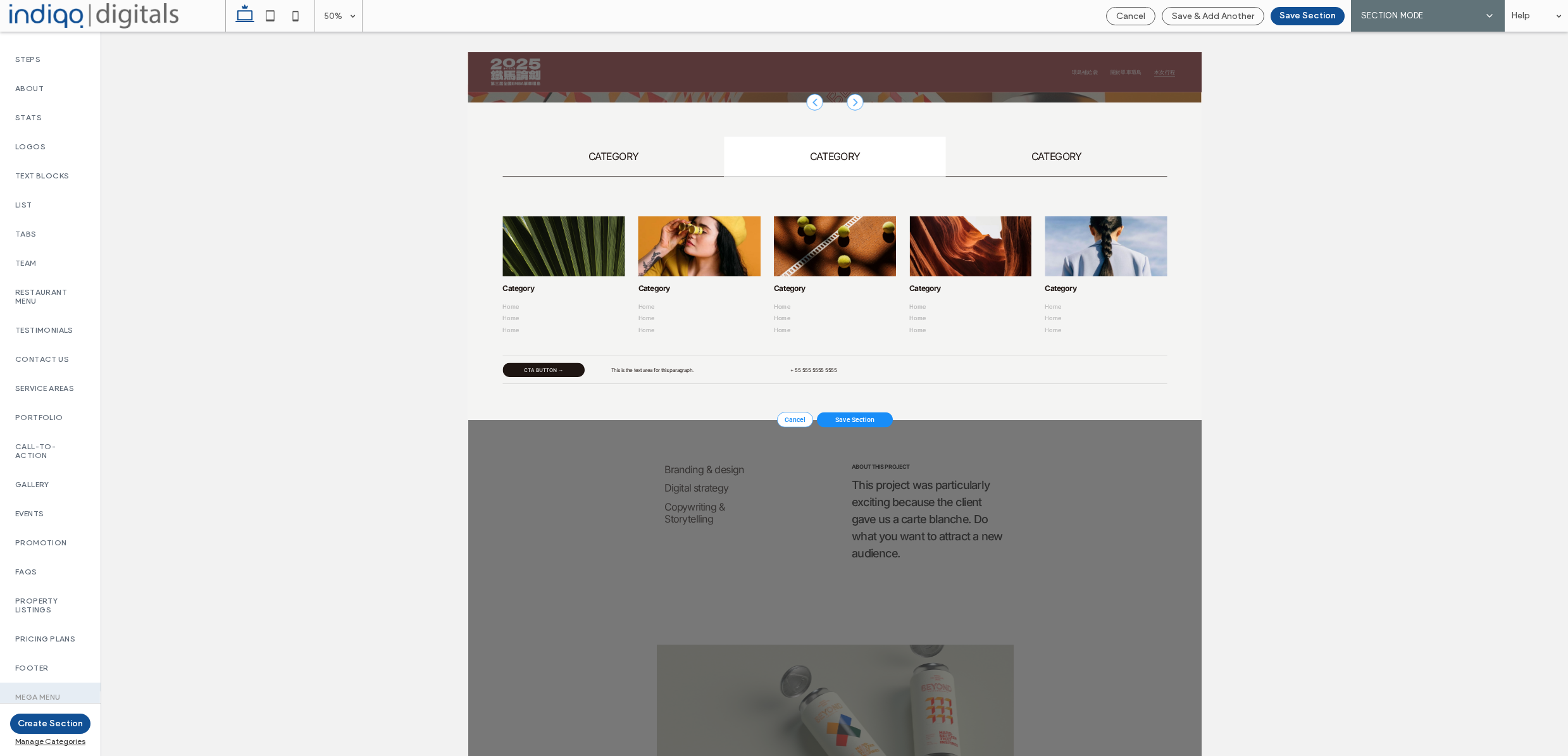
click at [70, 695] on div "Mega menu" at bounding box center [50, 697] width 100 height 29
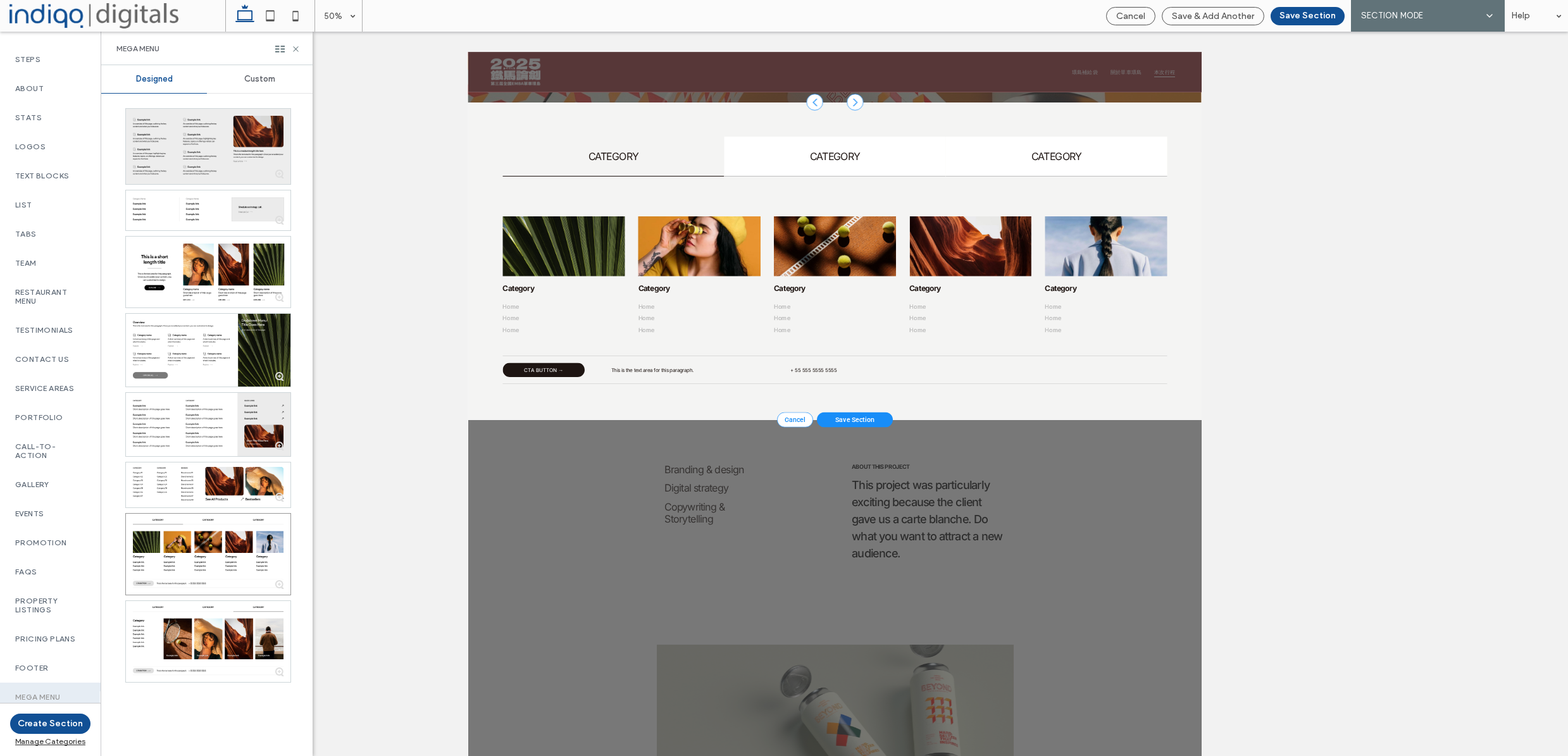
click at [195, 159] on div at bounding box center [208, 146] width 164 height 76
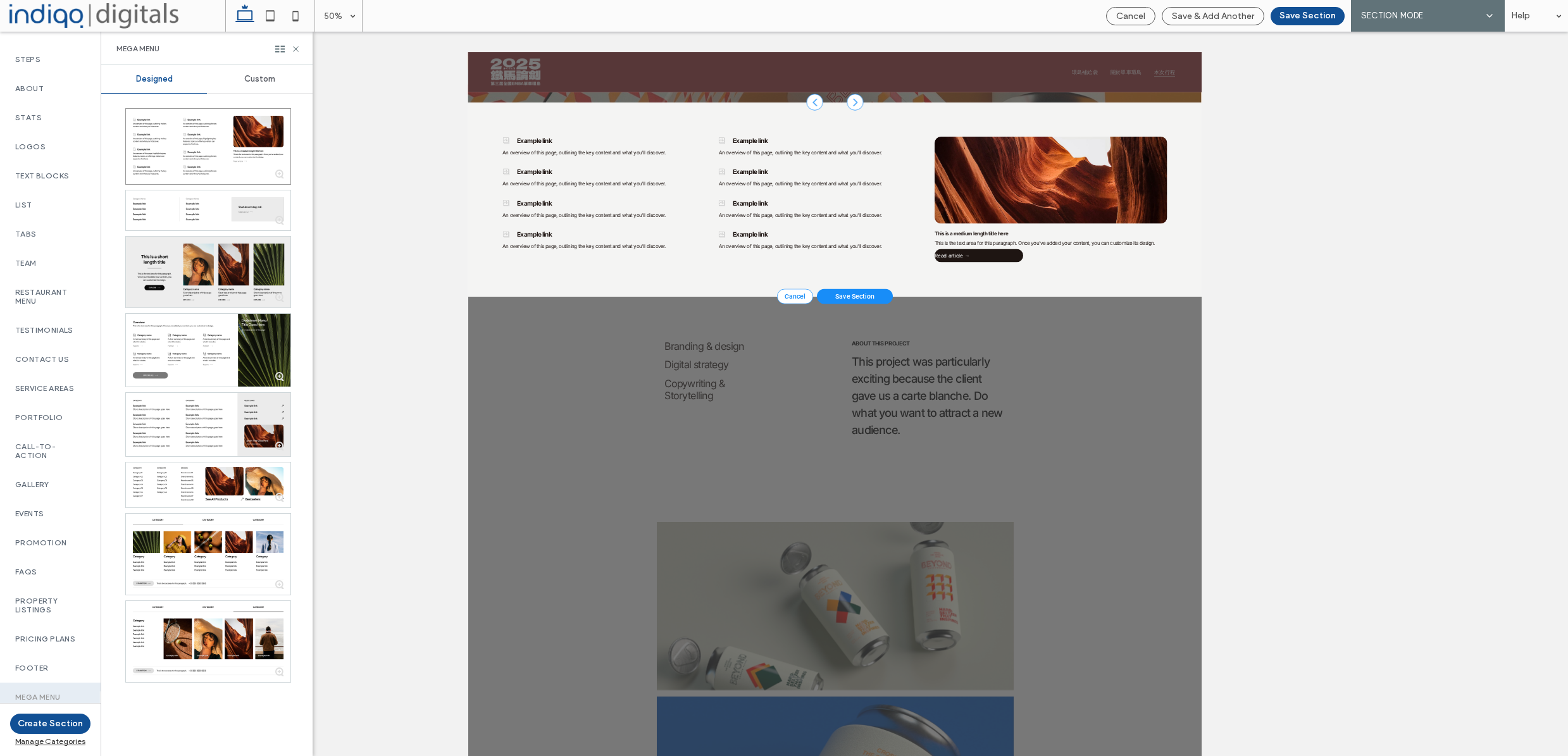
click at [181, 280] on div at bounding box center [208, 272] width 164 height 71
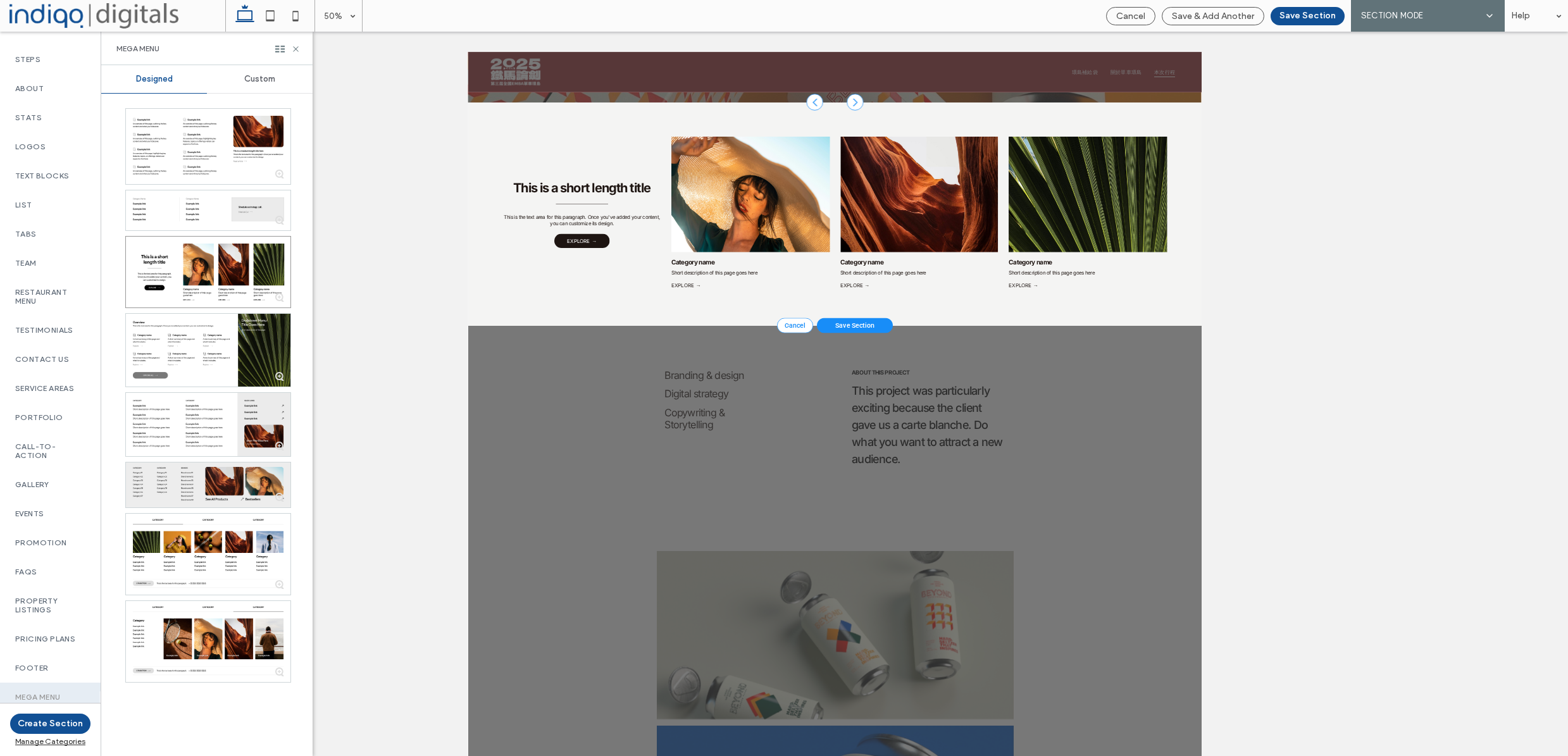
click at [213, 491] on div at bounding box center [208, 485] width 164 height 45
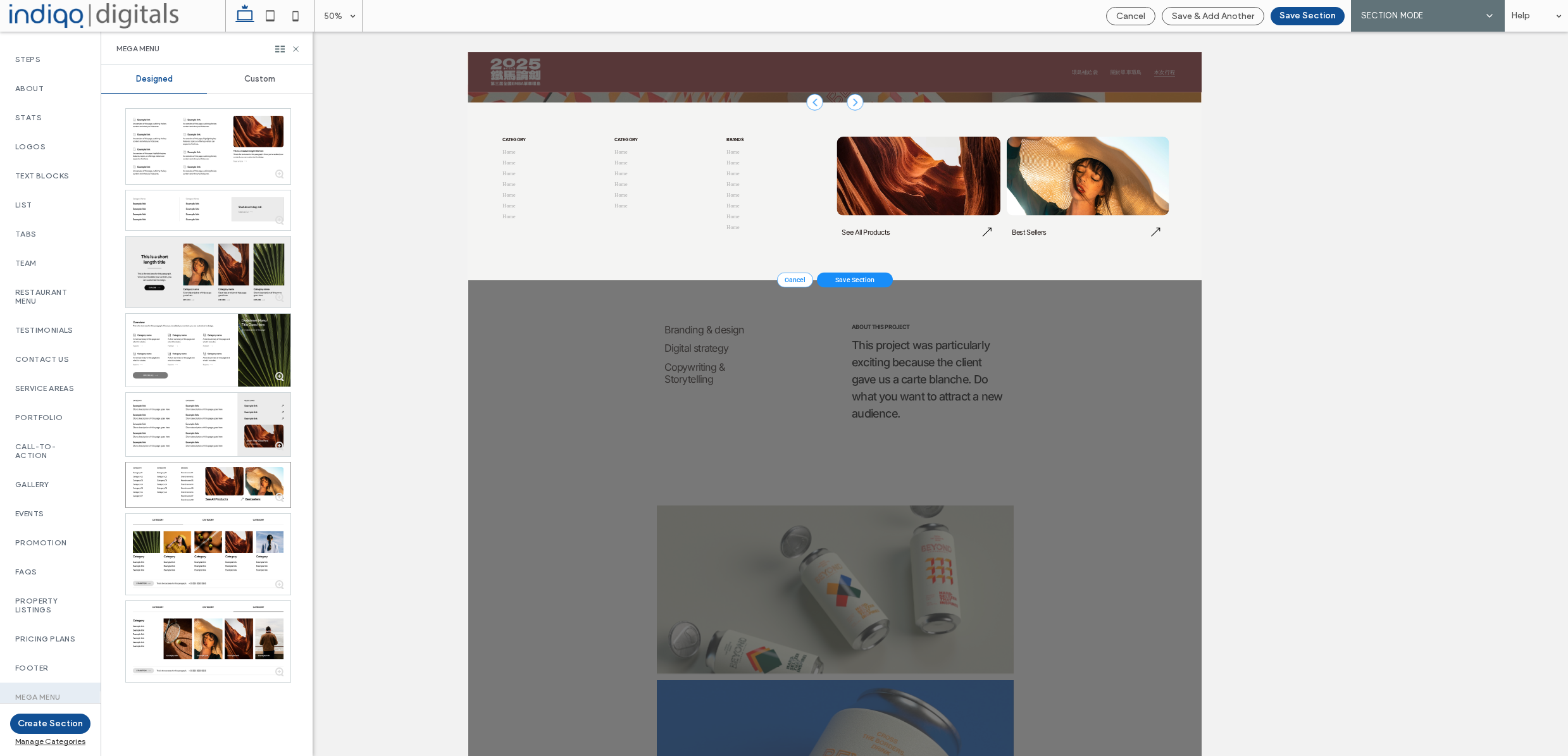
click at [216, 276] on div at bounding box center [208, 272] width 164 height 71
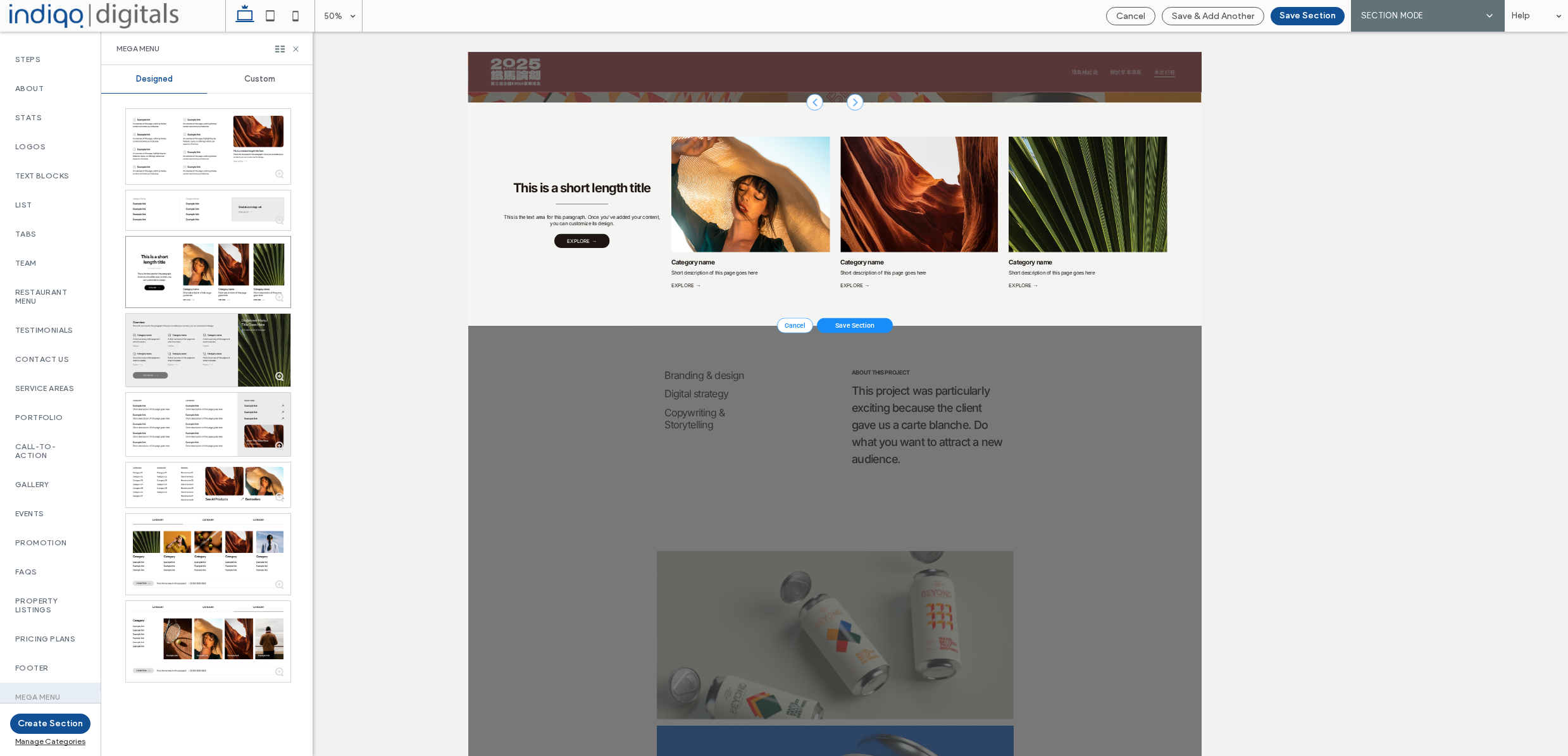
click at [215, 362] on div at bounding box center [208, 350] width 164 height 73
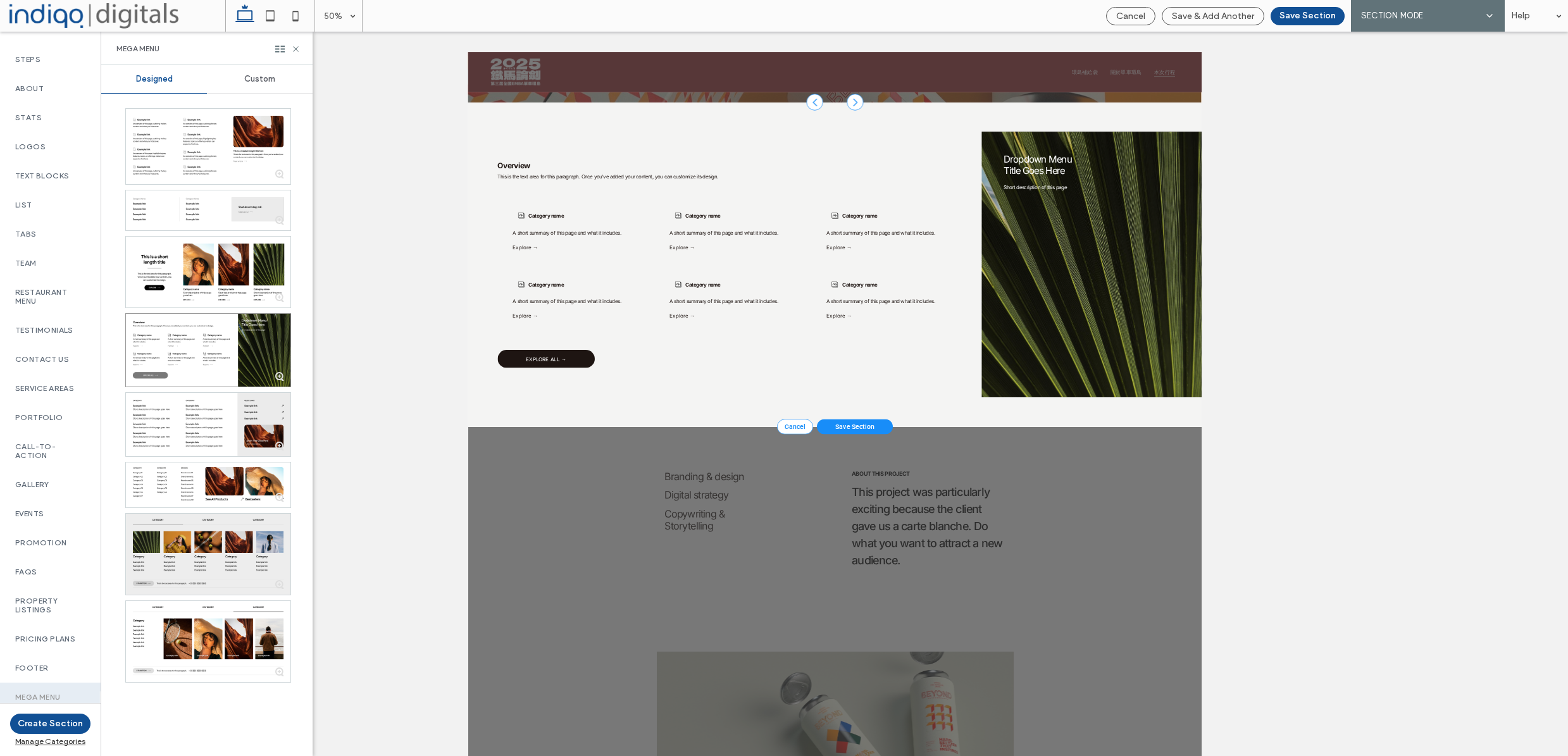
click at [208, 530] on div at bounding box center [208, 553] width 164 height 81
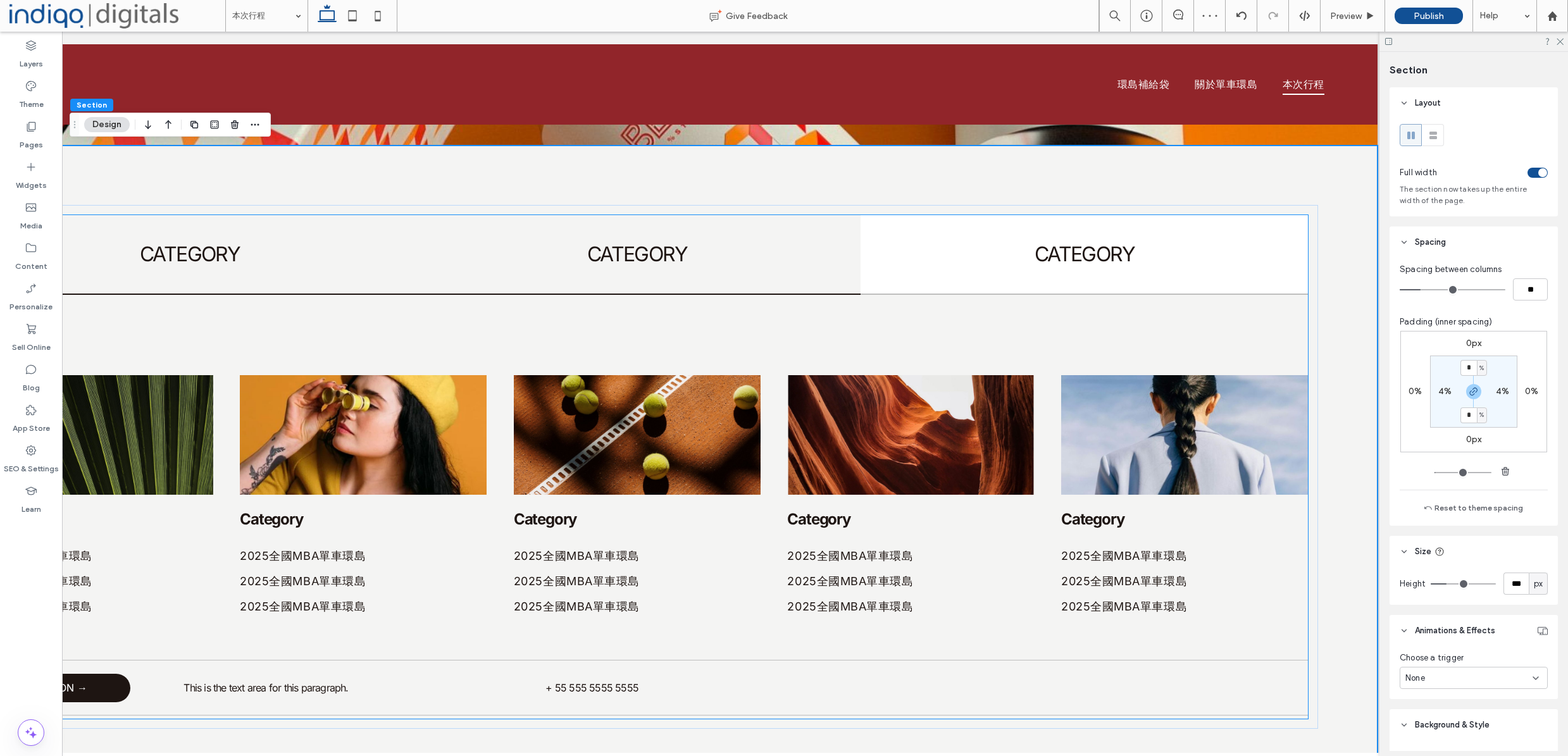
click at [681, 261] on h4 "CATEGORY" at bounding box center [638, 254] width 432 height 25
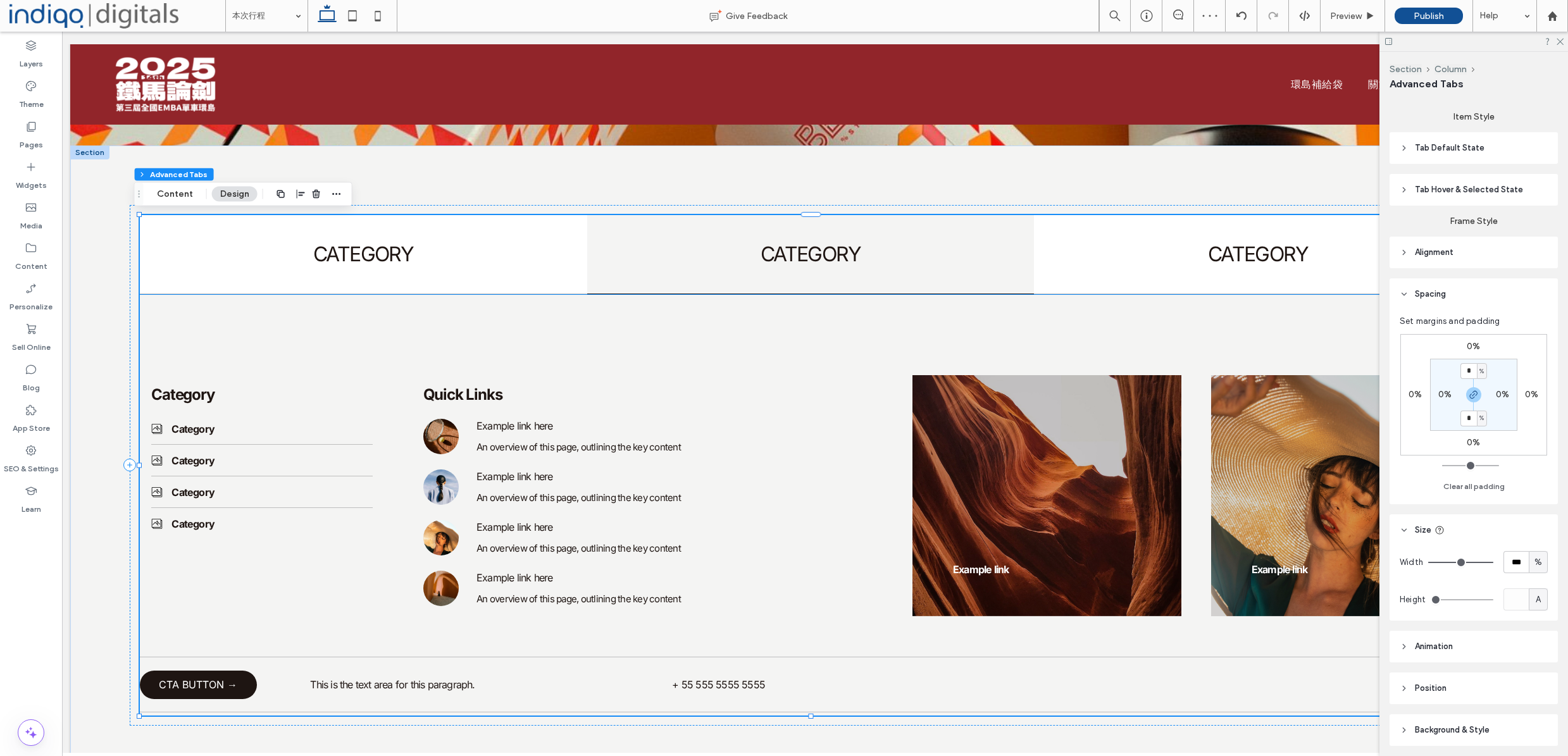
scroll to position [0, 0]
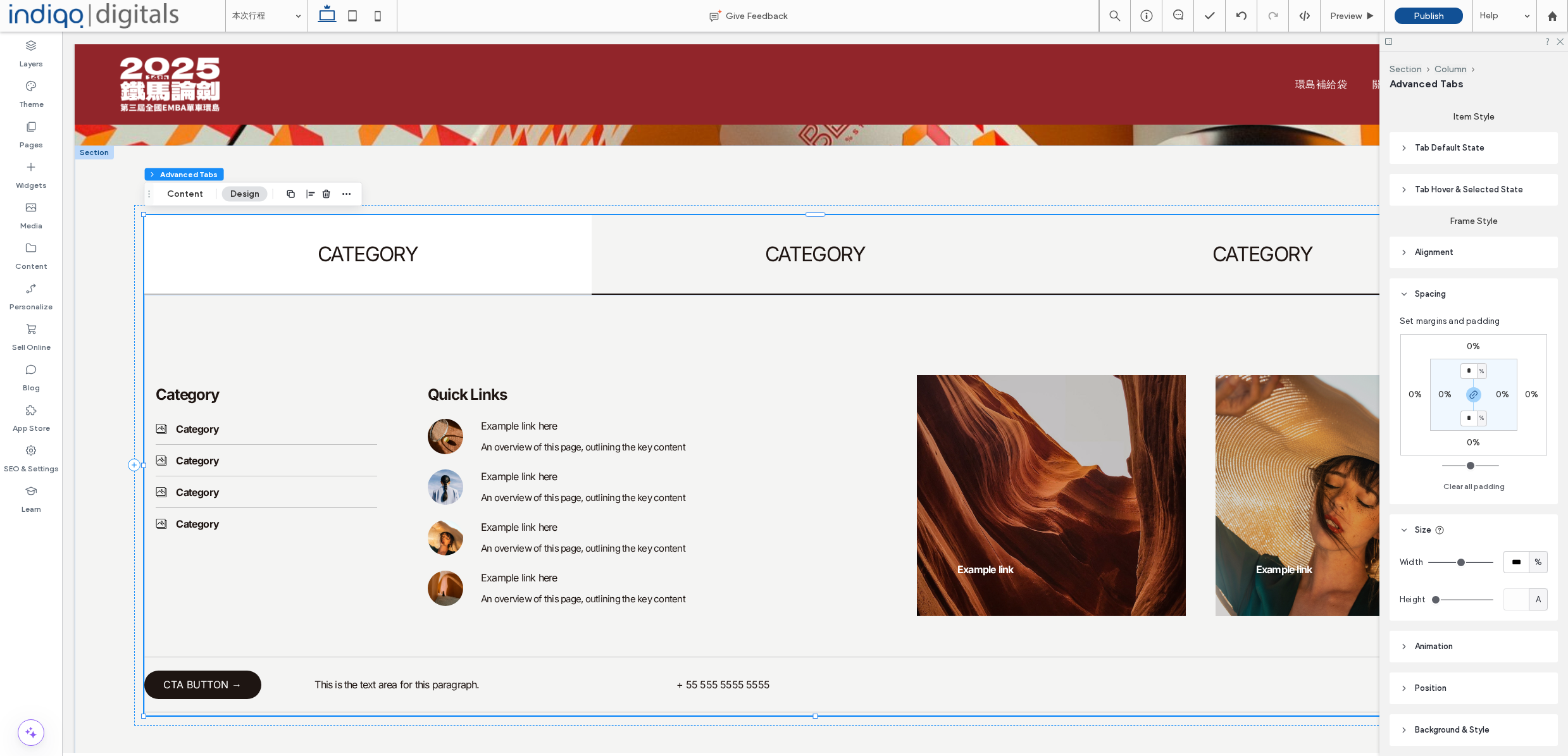
click at [1140, 255] on h4 "CATEGORY" at bounding box center [1262, 254] width 432 height 25
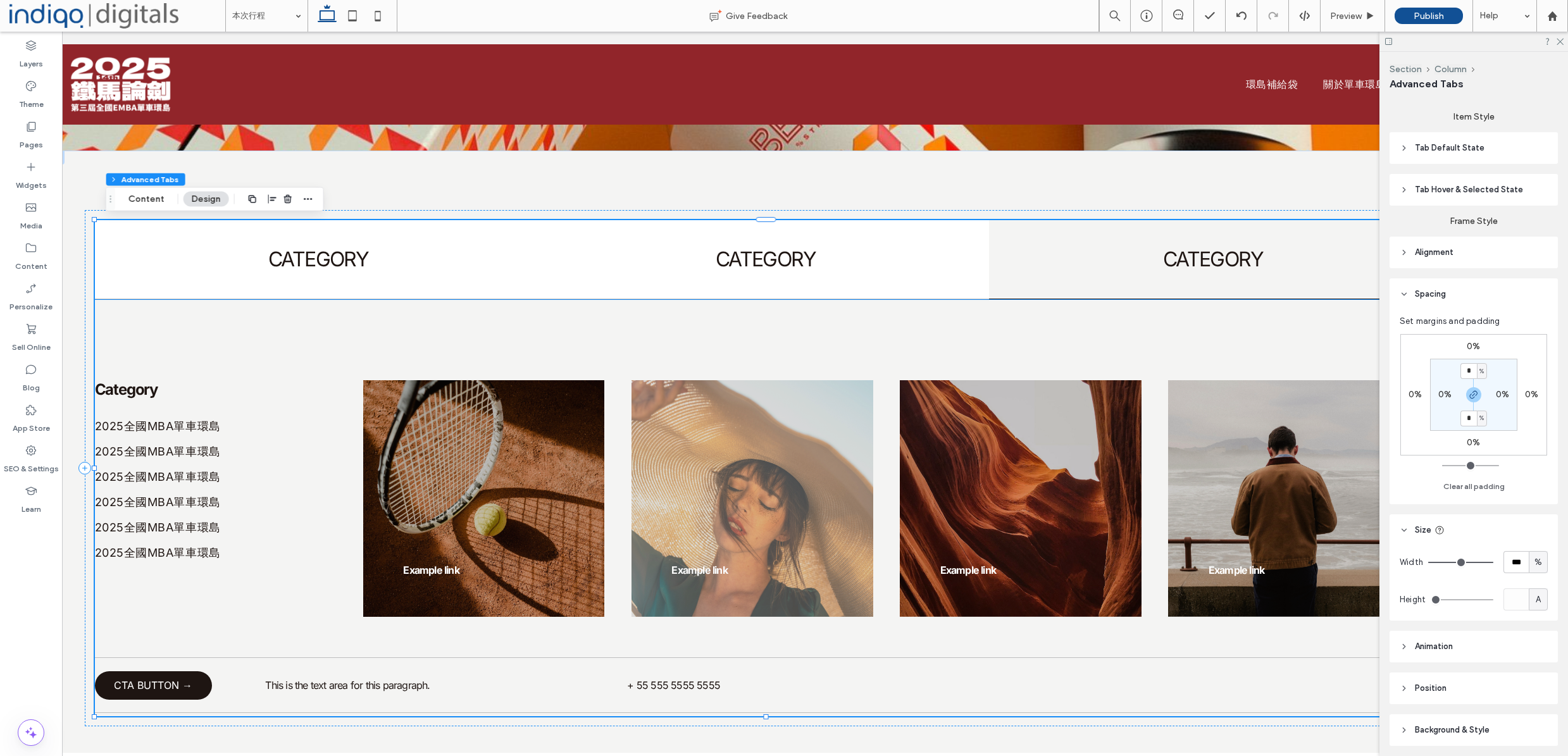
scroll to position [0, 14]
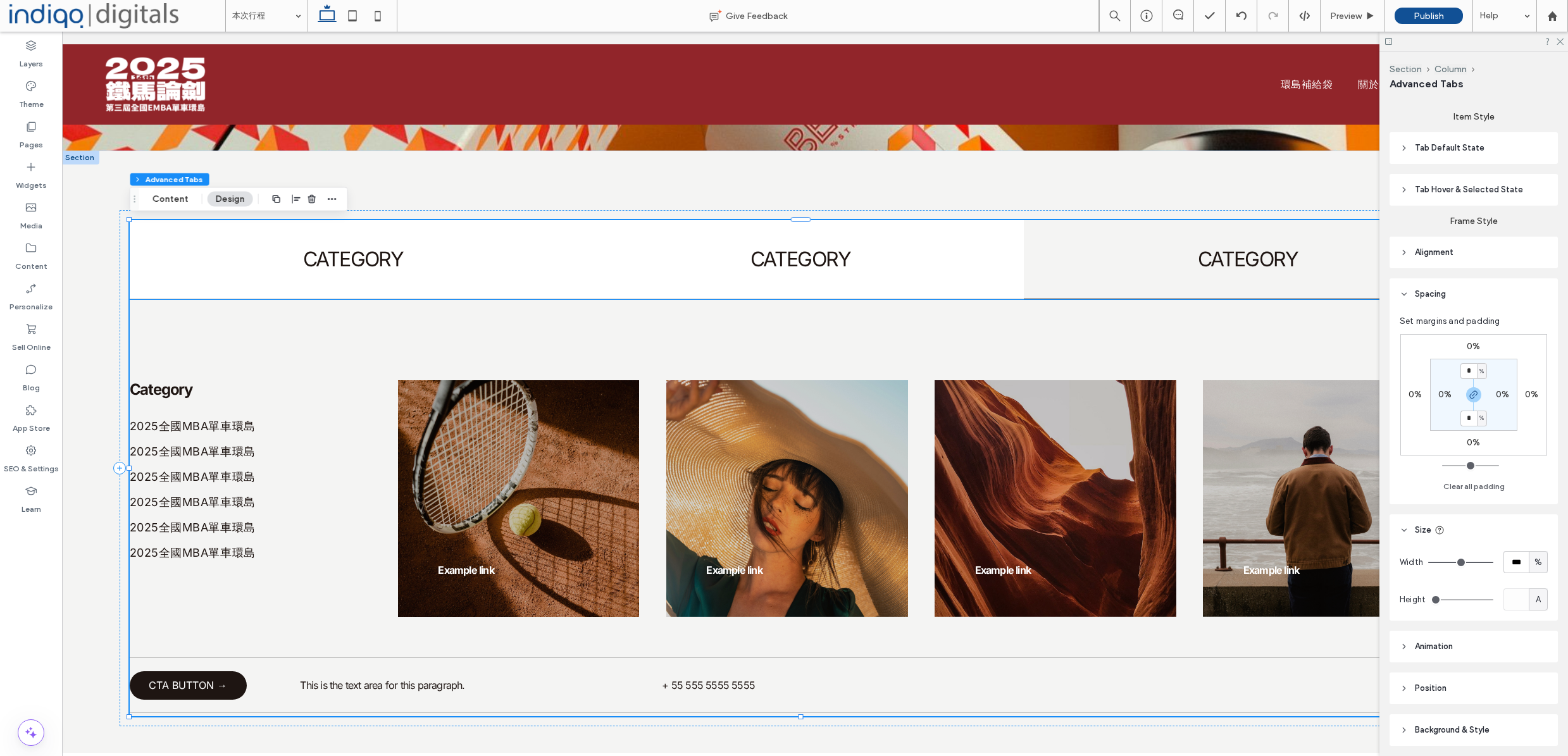
click at [316, 693] on div "CTA BUTTON → This is the text area for this paragraph. + 55 555 5555 5555" at bounding box center [801, 685] width 1342 height 36
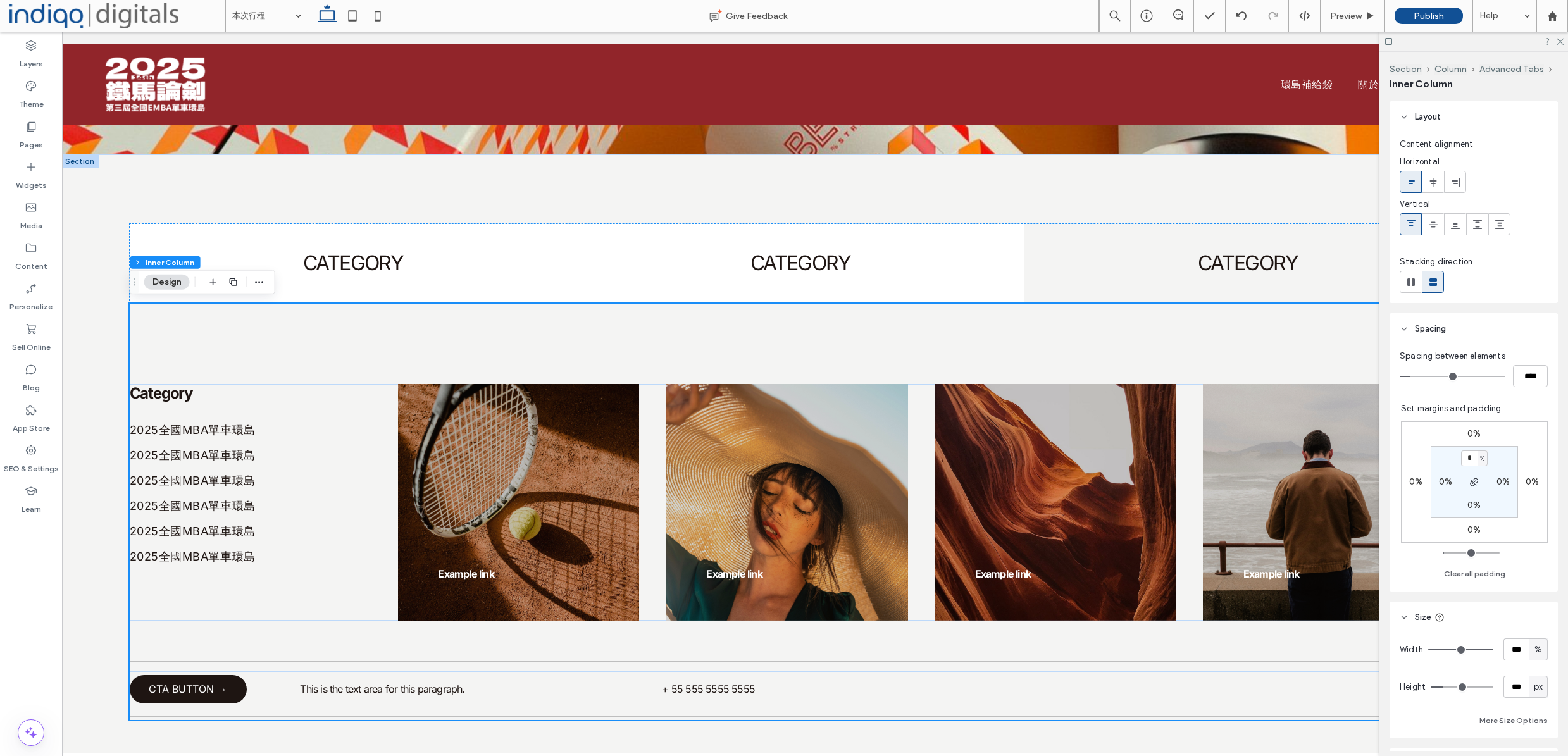
scroll to position [330, 0]
click at [266, 669] on div "Category 2025全國MBA單車環島 2025全國MBA單車環島 2025全國MBA單車環島 2025全國MBA單車環島 2025全國MBA單車環島 …" at bounding box center [801, 510] width 1342 height 416
click at [265, 693] on div "CTA BUTTON → This is the text area for this paragraph. + 55 555 5555 5555" at bounding box center [801, 688] width 1342 height 36
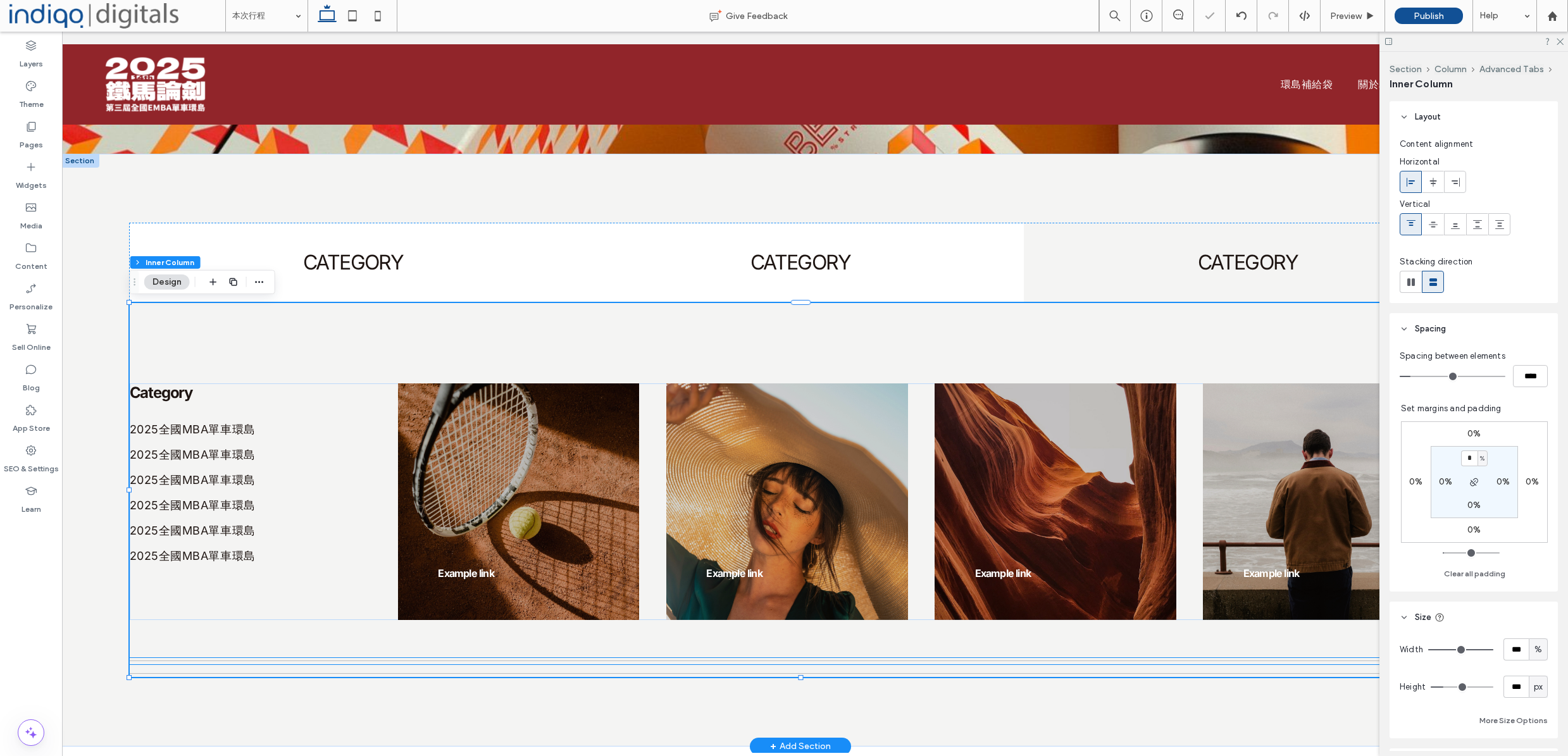
click at [283, 662] on div at bounding box center [801, 660] width 1342 height 7
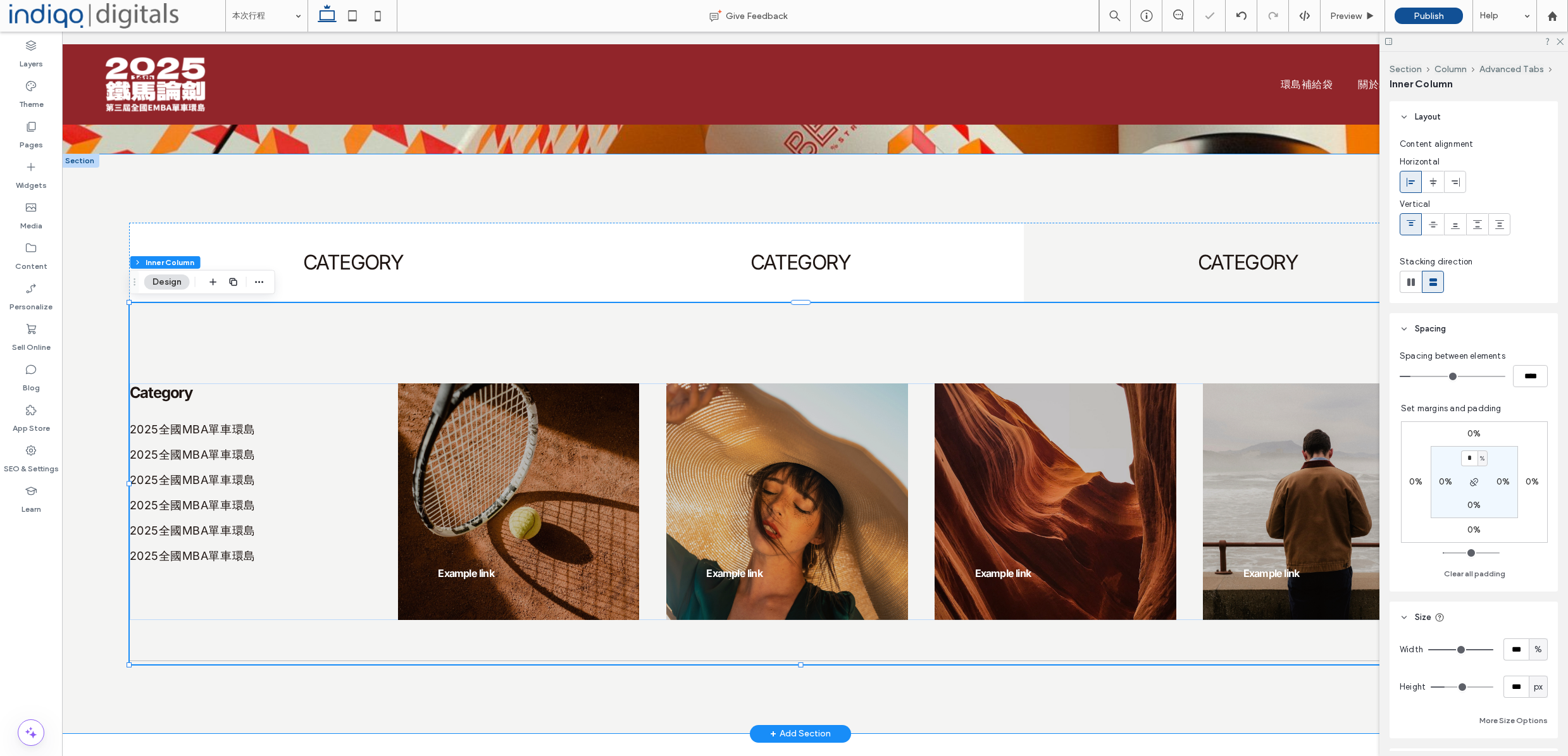
click at [403, 691] on div "CATEGORY CATEGORY CATEGORY CTA BUTTON → This is the text area for this paragrap…" at bounding box center [800, 443] width 1481 height 580
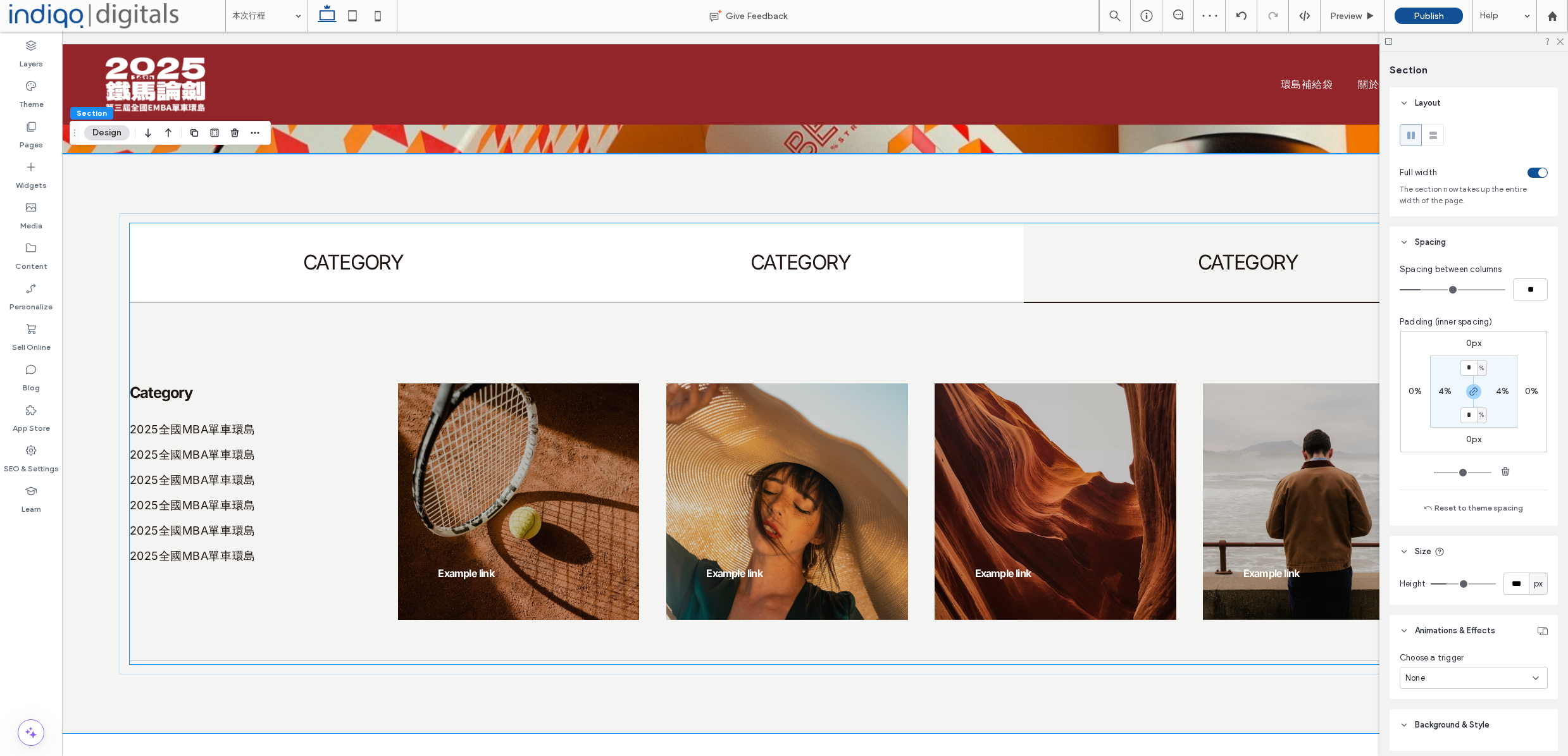
click at [330, 660] on hr at bounding box center [801, 660] width 1342 height 1
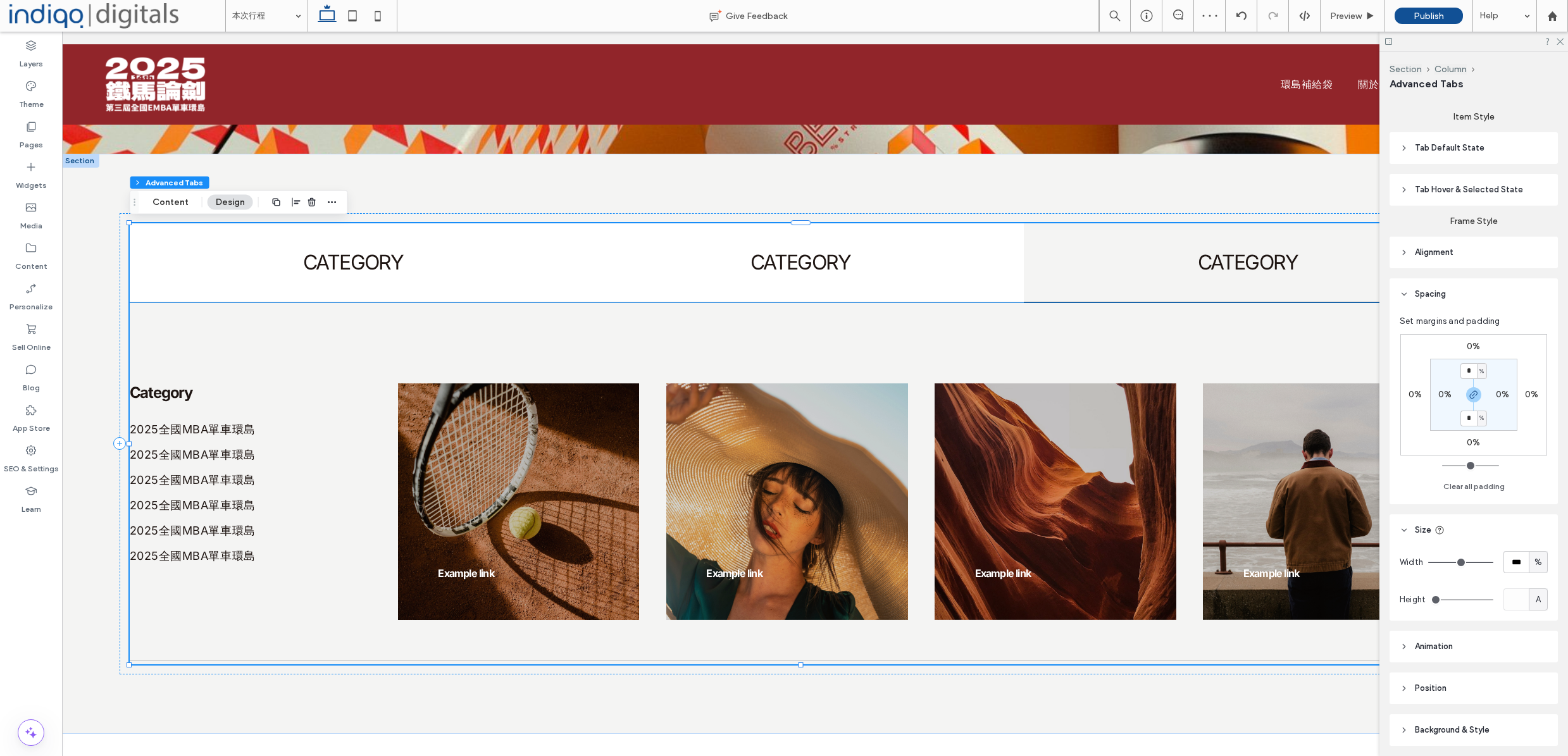
click at [308, 659] on div at bounding box center [801, 660] width 1342 height 7
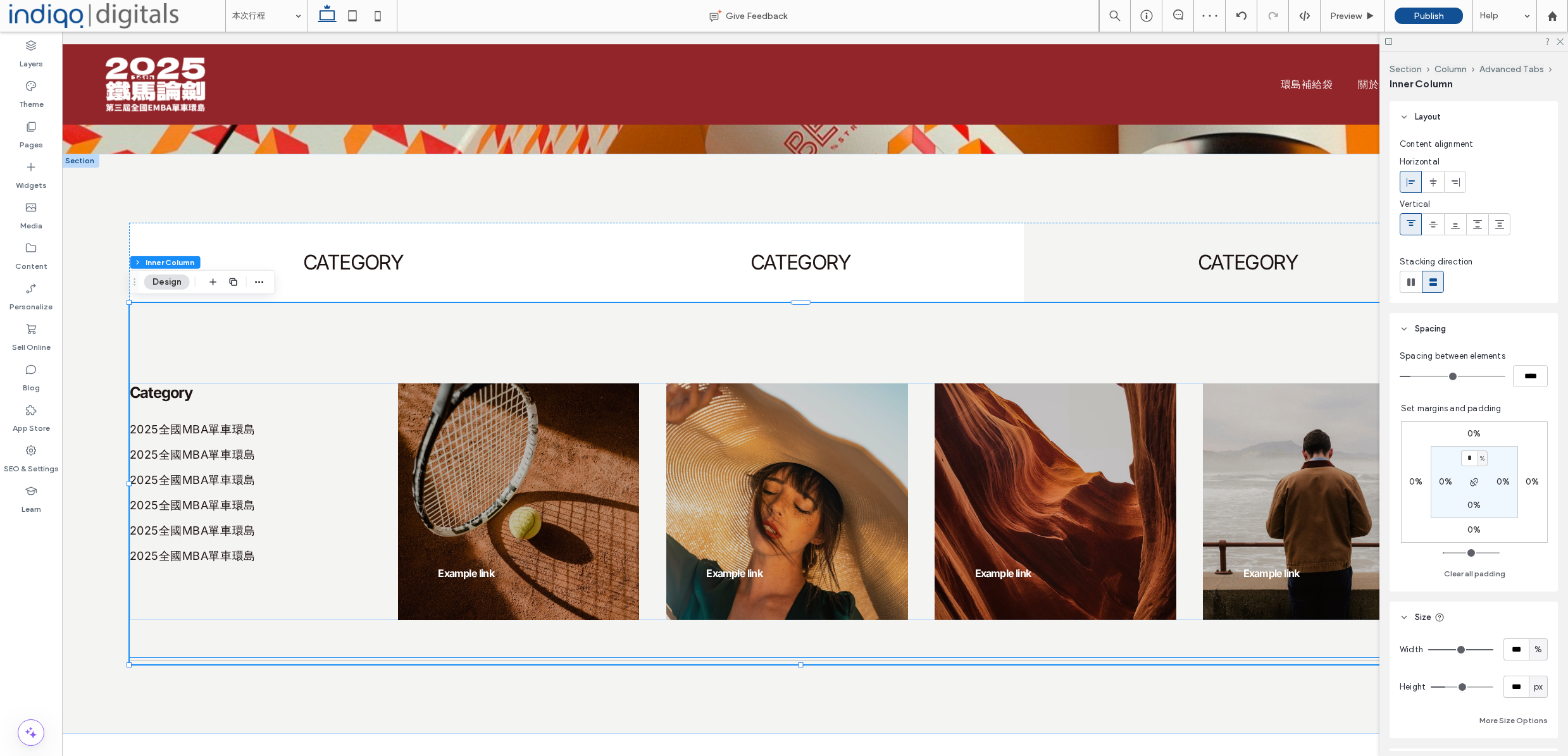
click at [177, 661] on hr at bounding box center [801, 660] width 1342 height 1
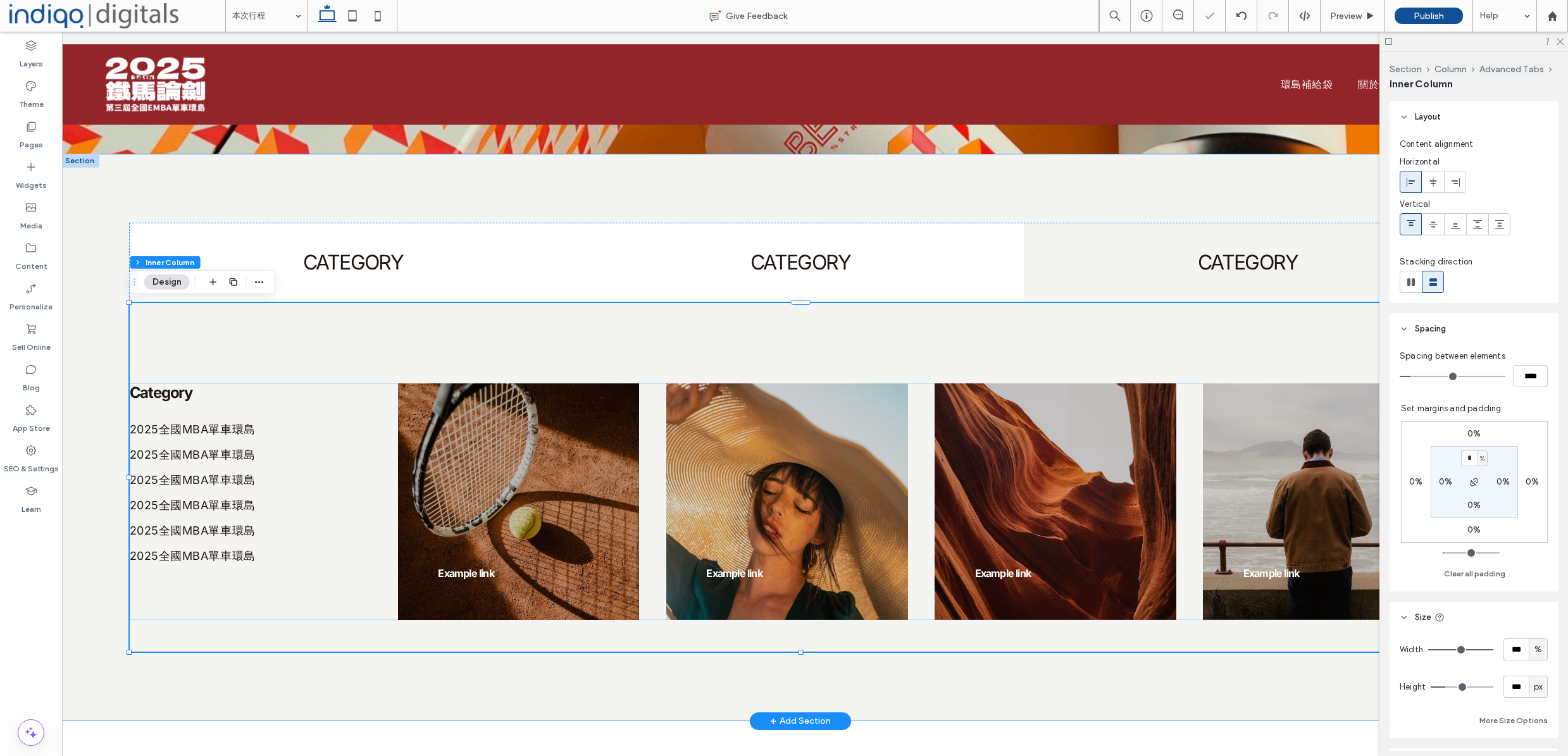
click at [387, 691] on div "CATEGORY CATEGORY CATEGORY CTA BUTTON → This is the text area for this paragrap…" at bounding box center [800, 438] width 1481 height 568
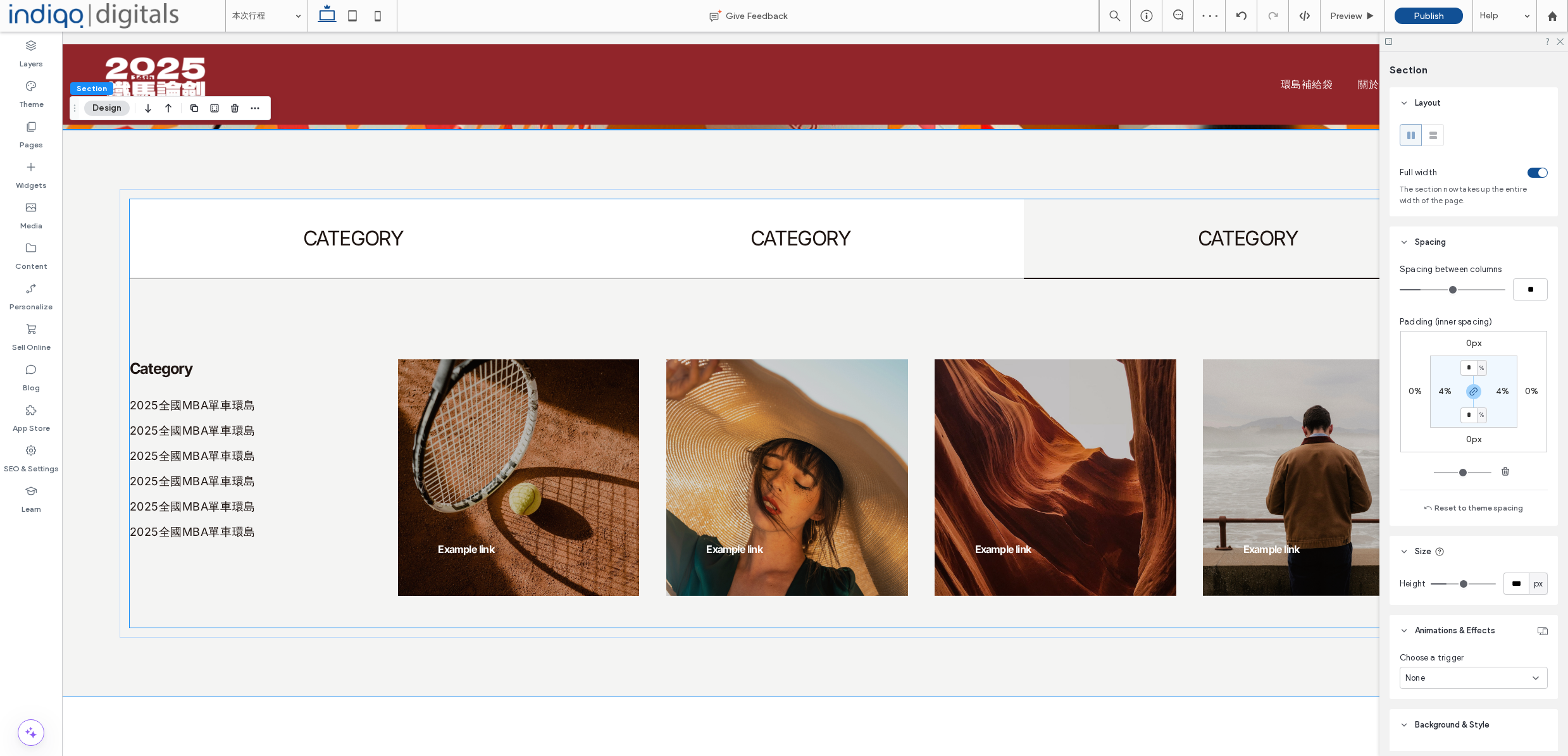
scroll to position [355, 0]
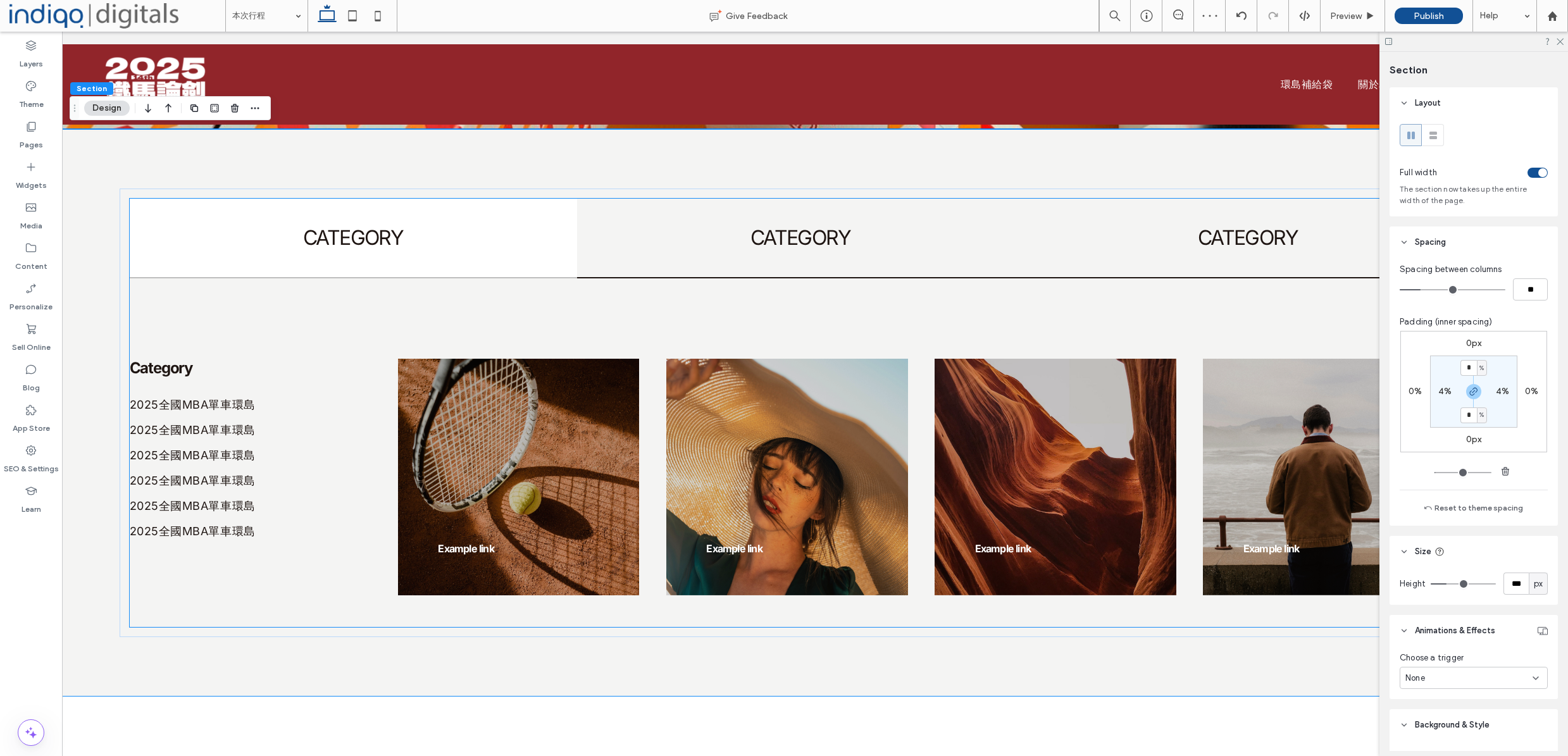
click at [635, 265] on div "CATEGORY" at bounding box center [801, 238] width 447 height 79
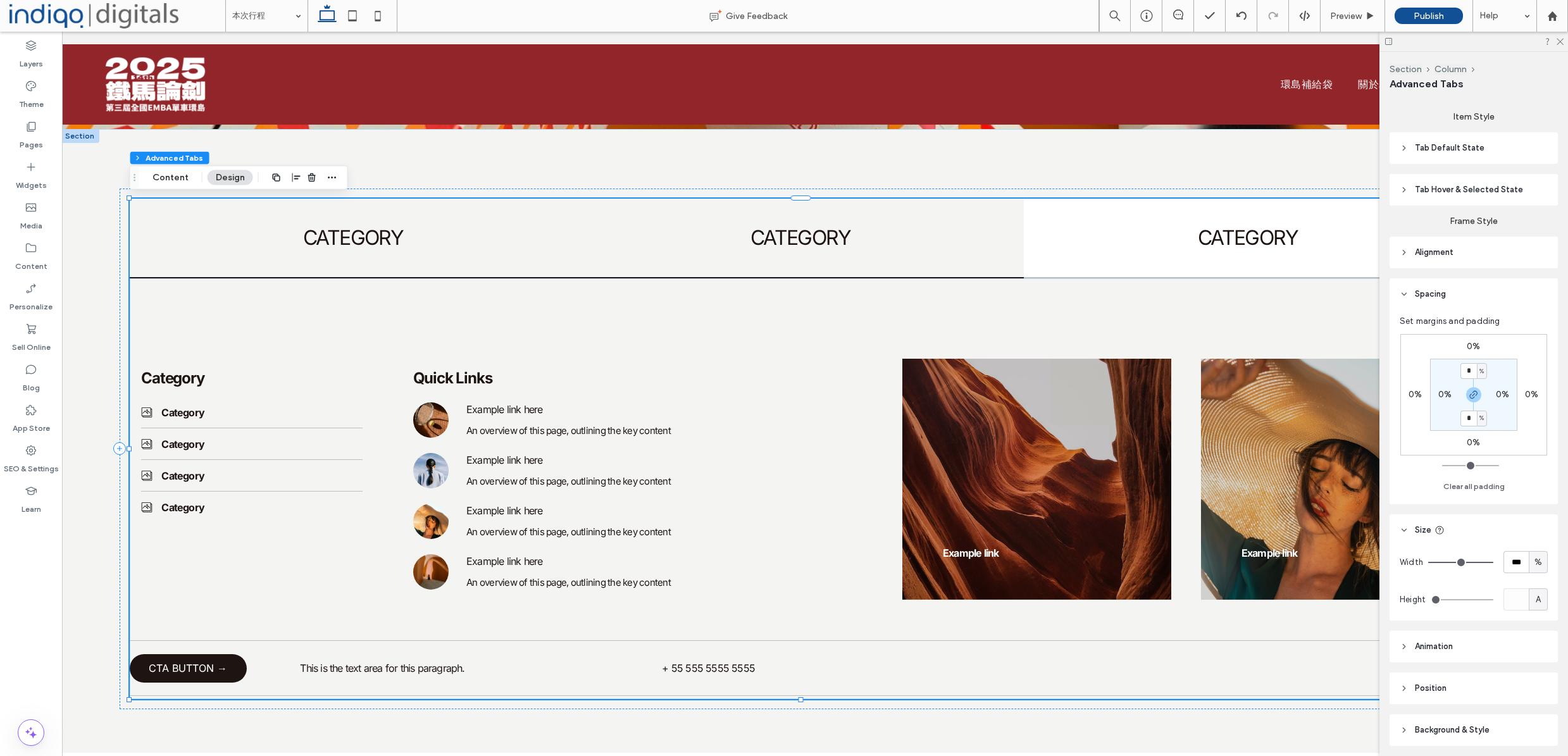
click at [391, 267] on div "CATEGORY" at bounding box center [354, 238] width 447 height 79
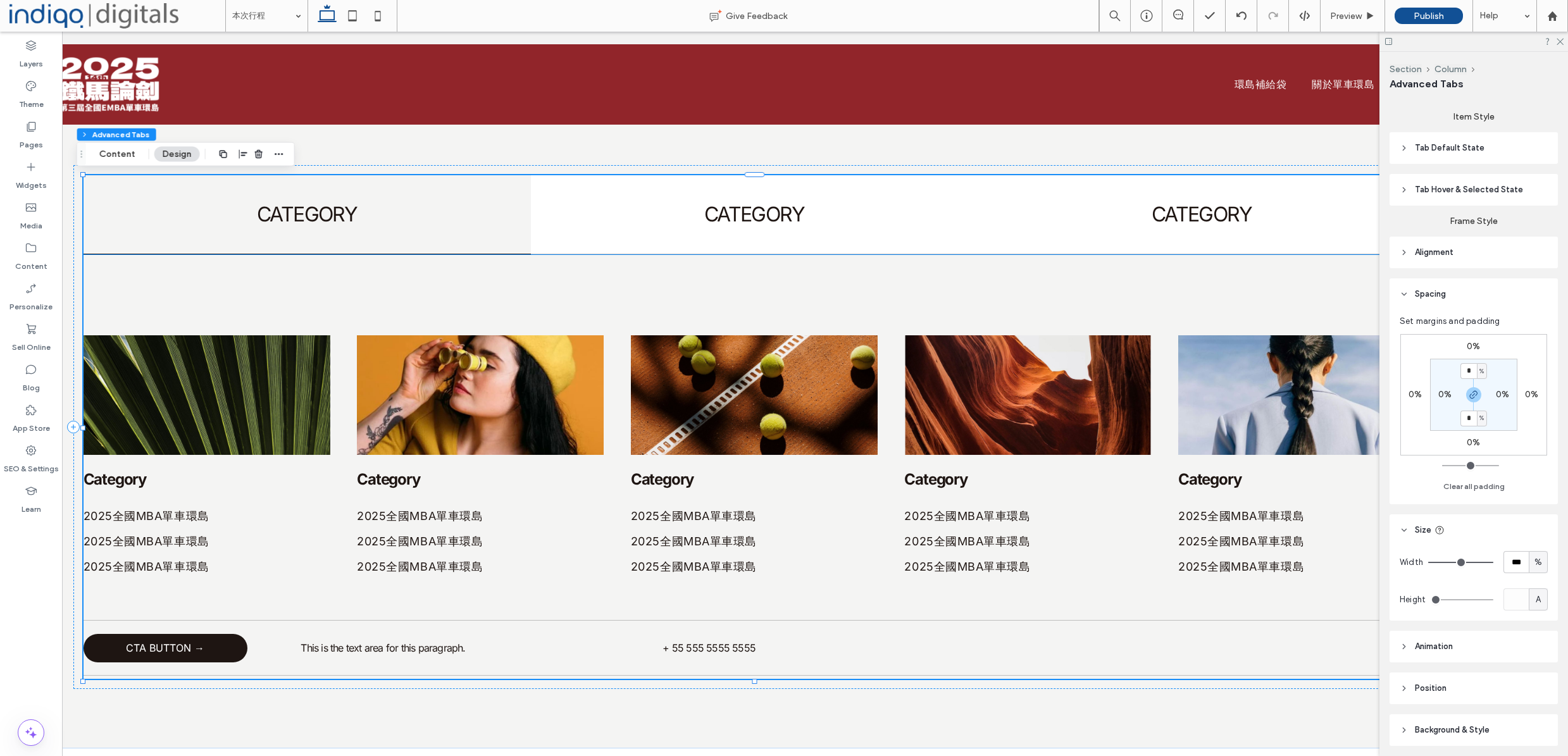
scroll to position [0, 75]
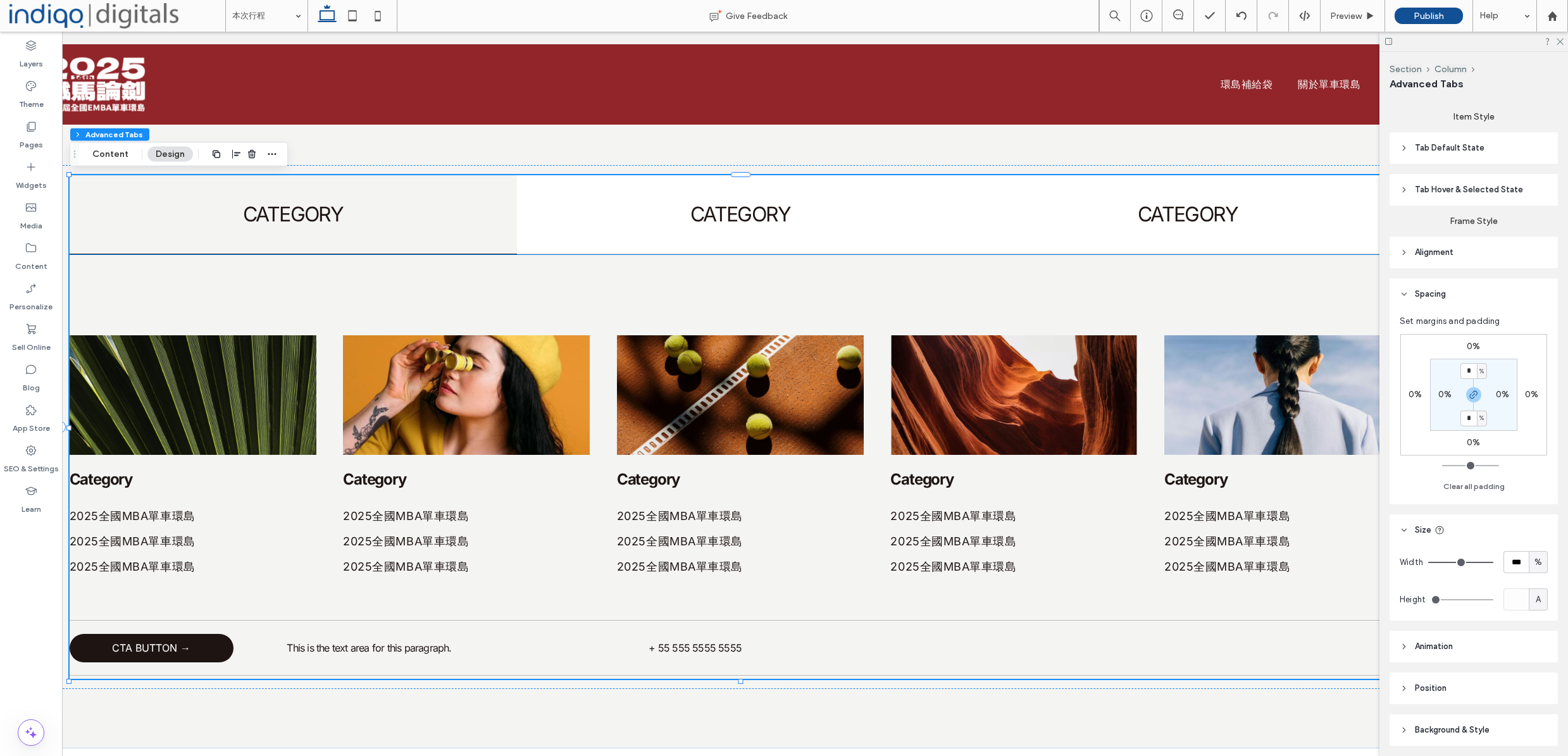
click at [296, 322] on div "CTA BUTTON → This is the text area for this paragraph. + 55 555 5555 5555 Categ…" at bounding box center [741, 466] width 1342 height 423
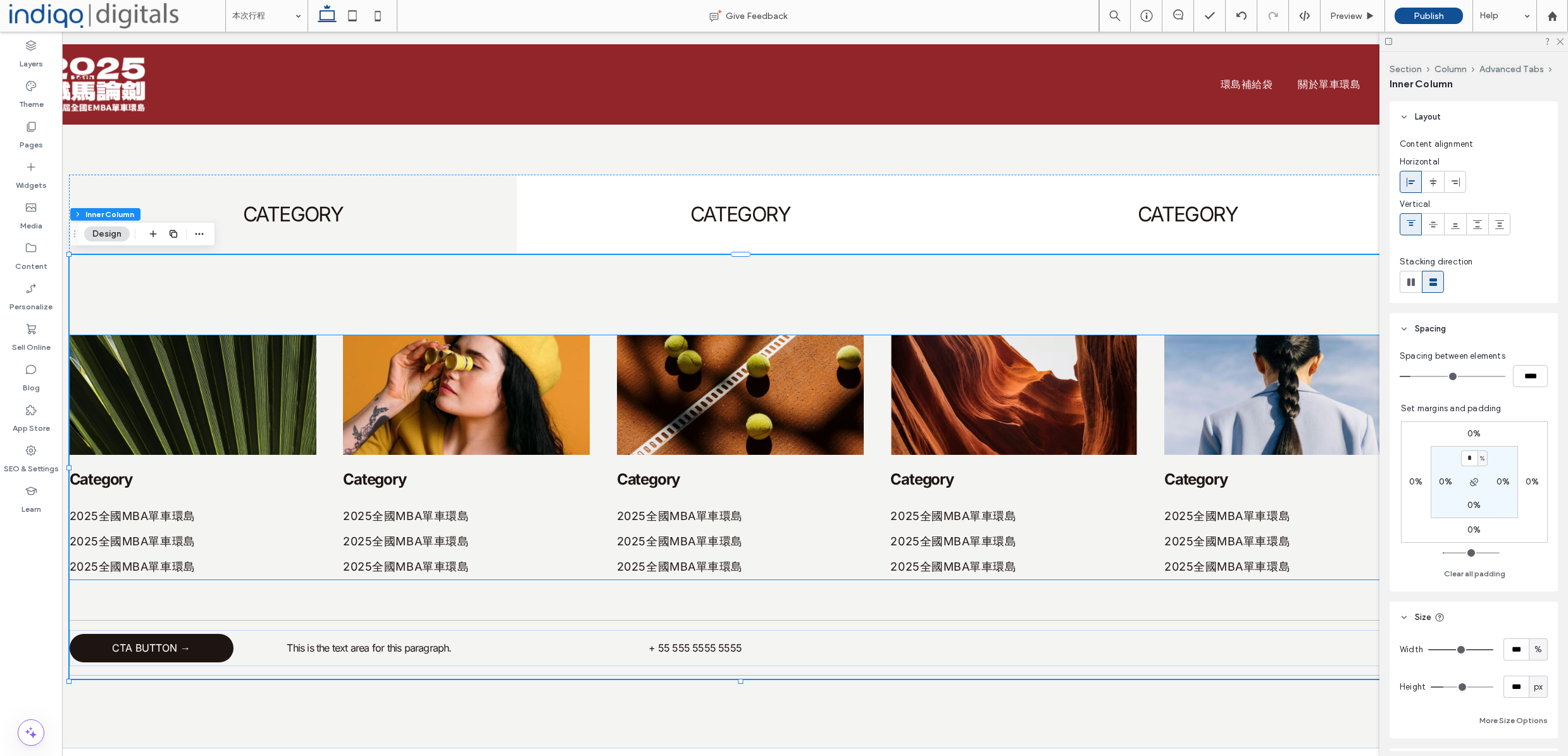
click at [167, 443] on img at bounding box center [193, 395] width 247 height 119
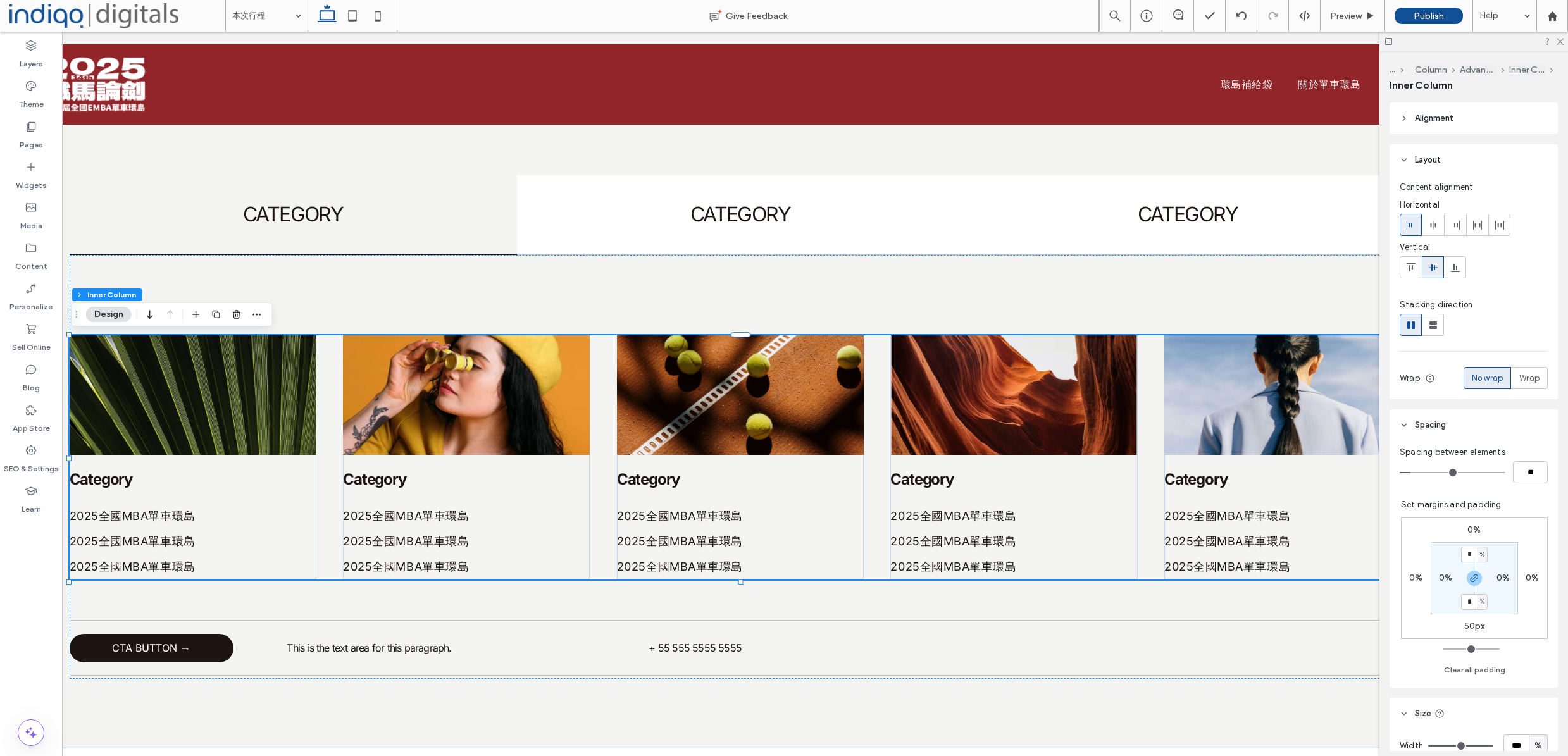
scroll to position [0, 73]
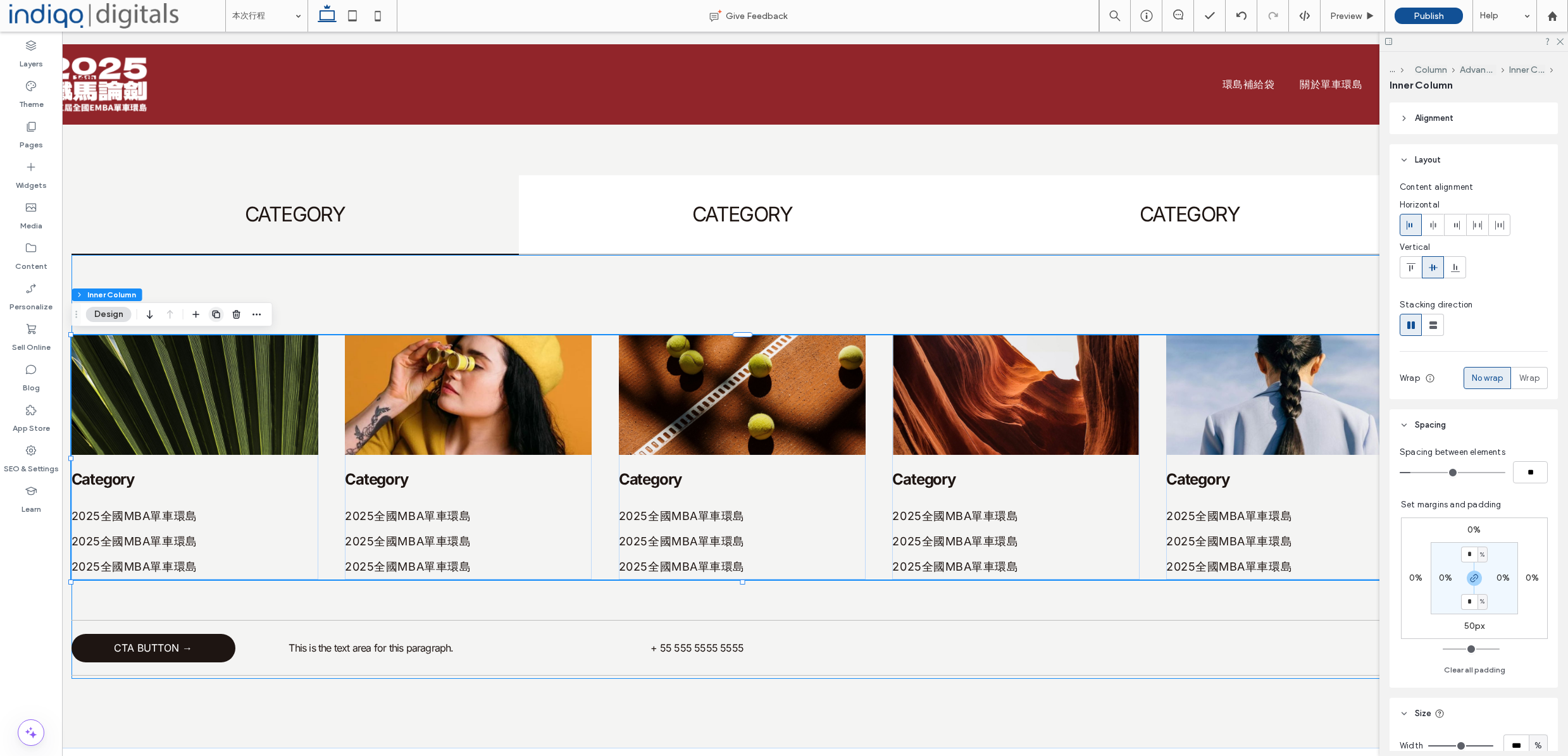
click at [219, 314] on icon "button" at bounding box center [216, 314] width 11 height 11
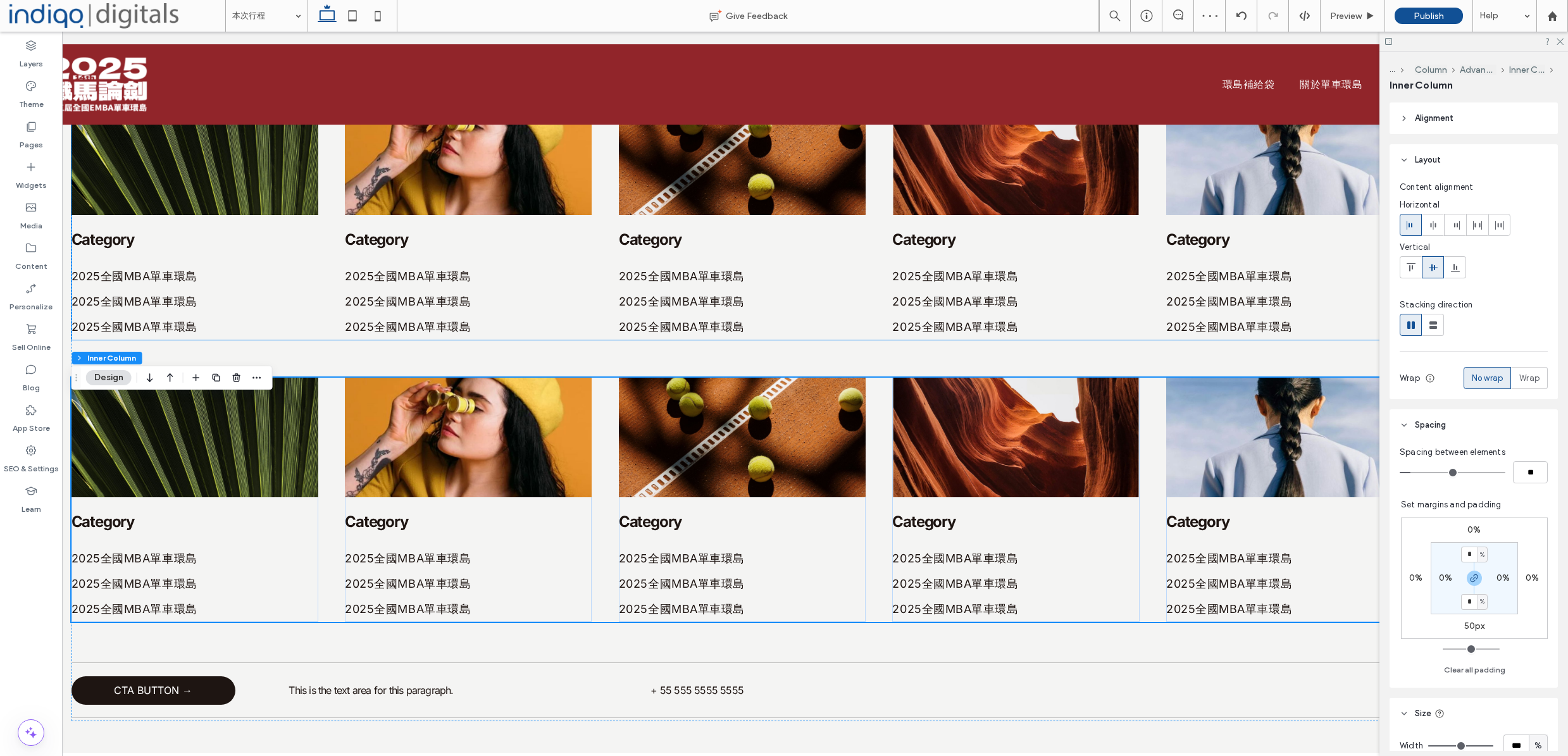
scroll to position [596, 0]
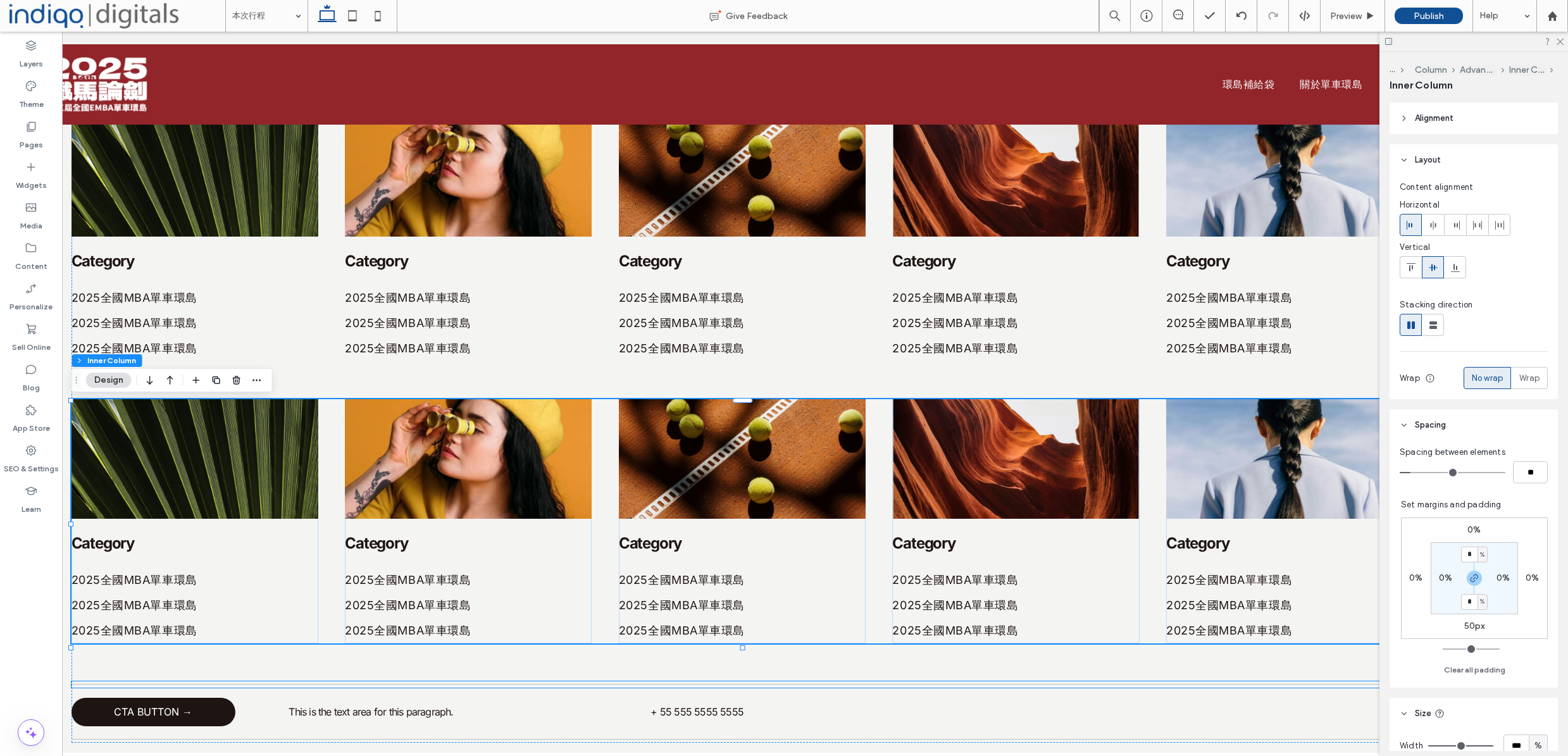
click at [403, 685] on hr at bounding box center [743, 683] width 1342 height 1
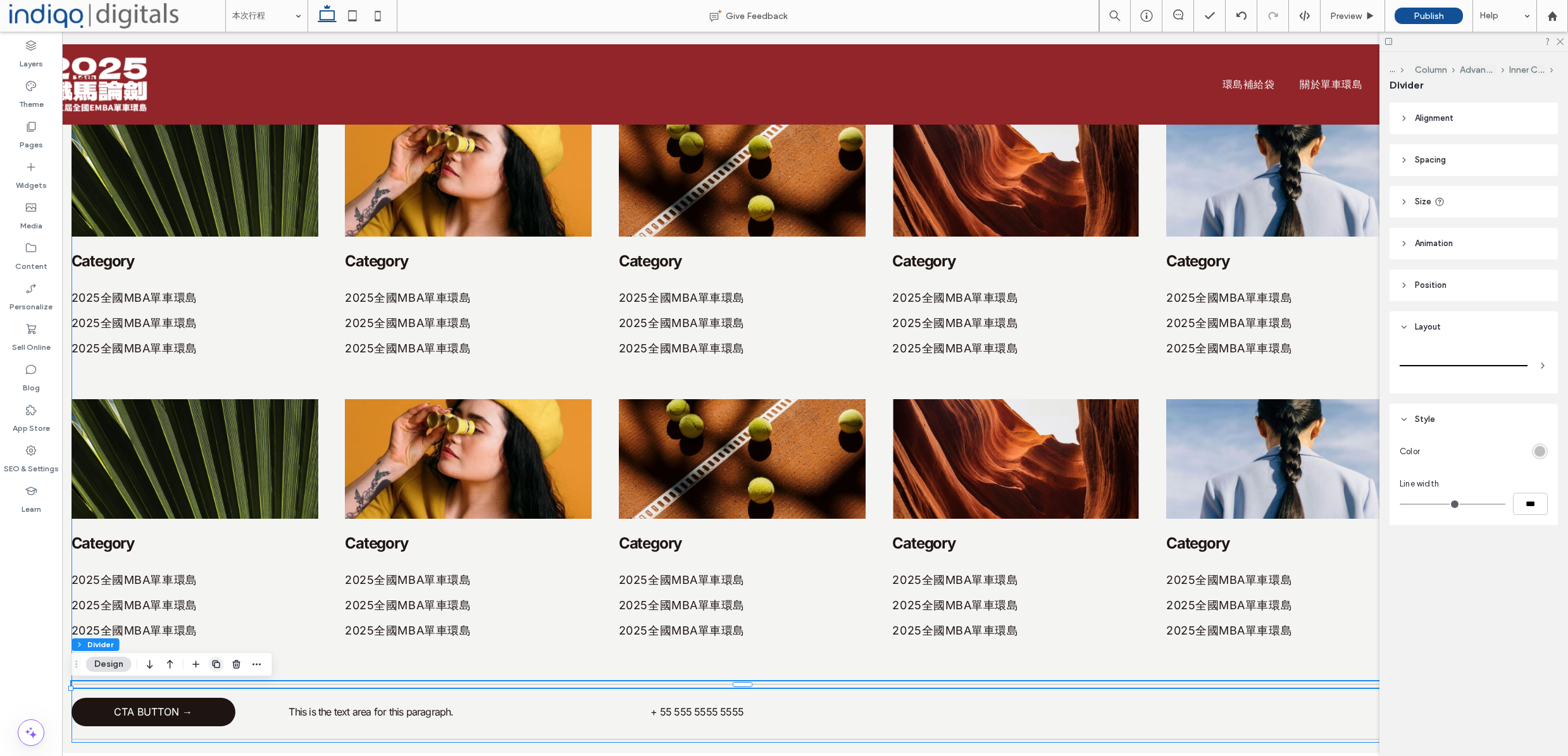
click at [221, 668] on icon "button" at bounding box center [216, 664] width 11 height 11
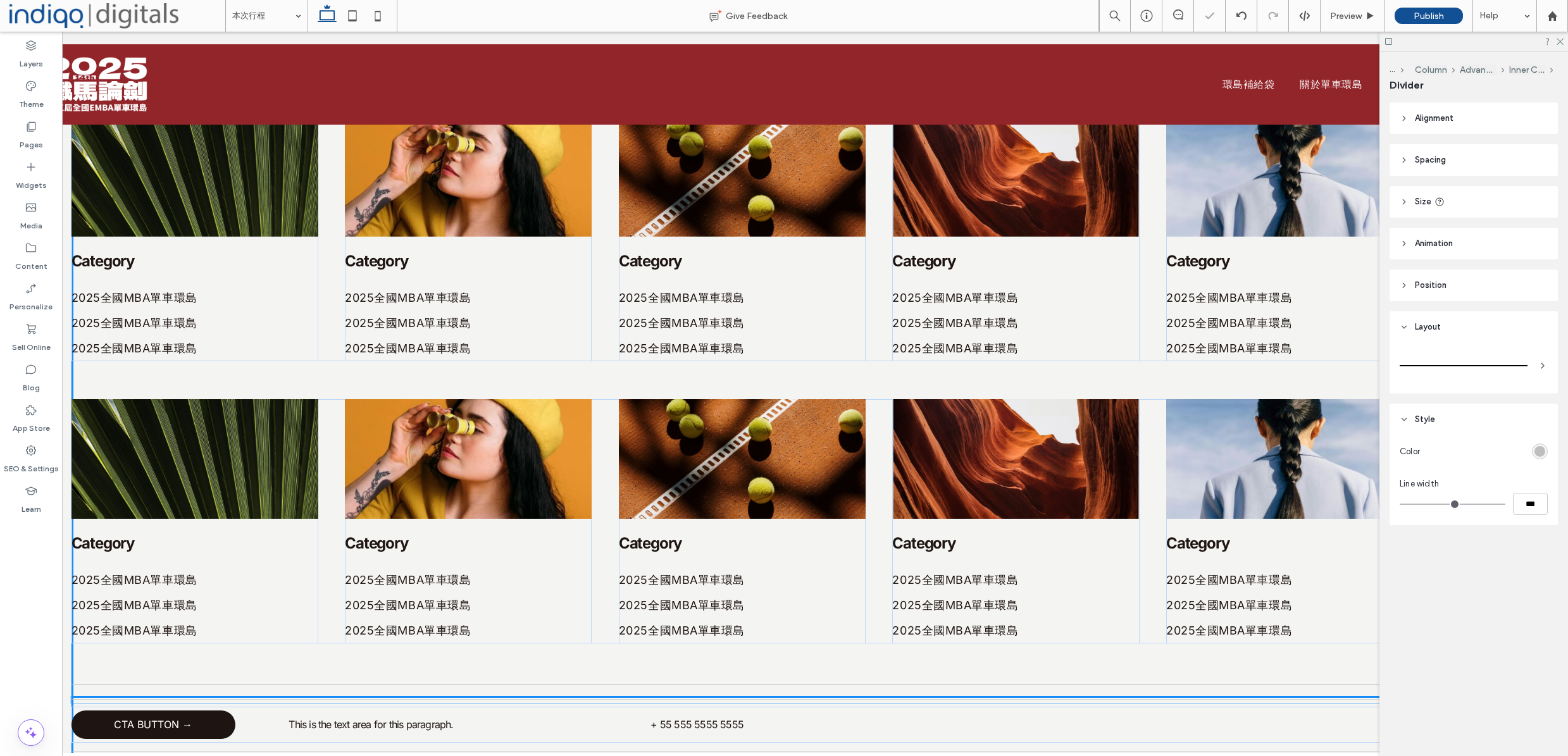
scroll to position [606, 0]
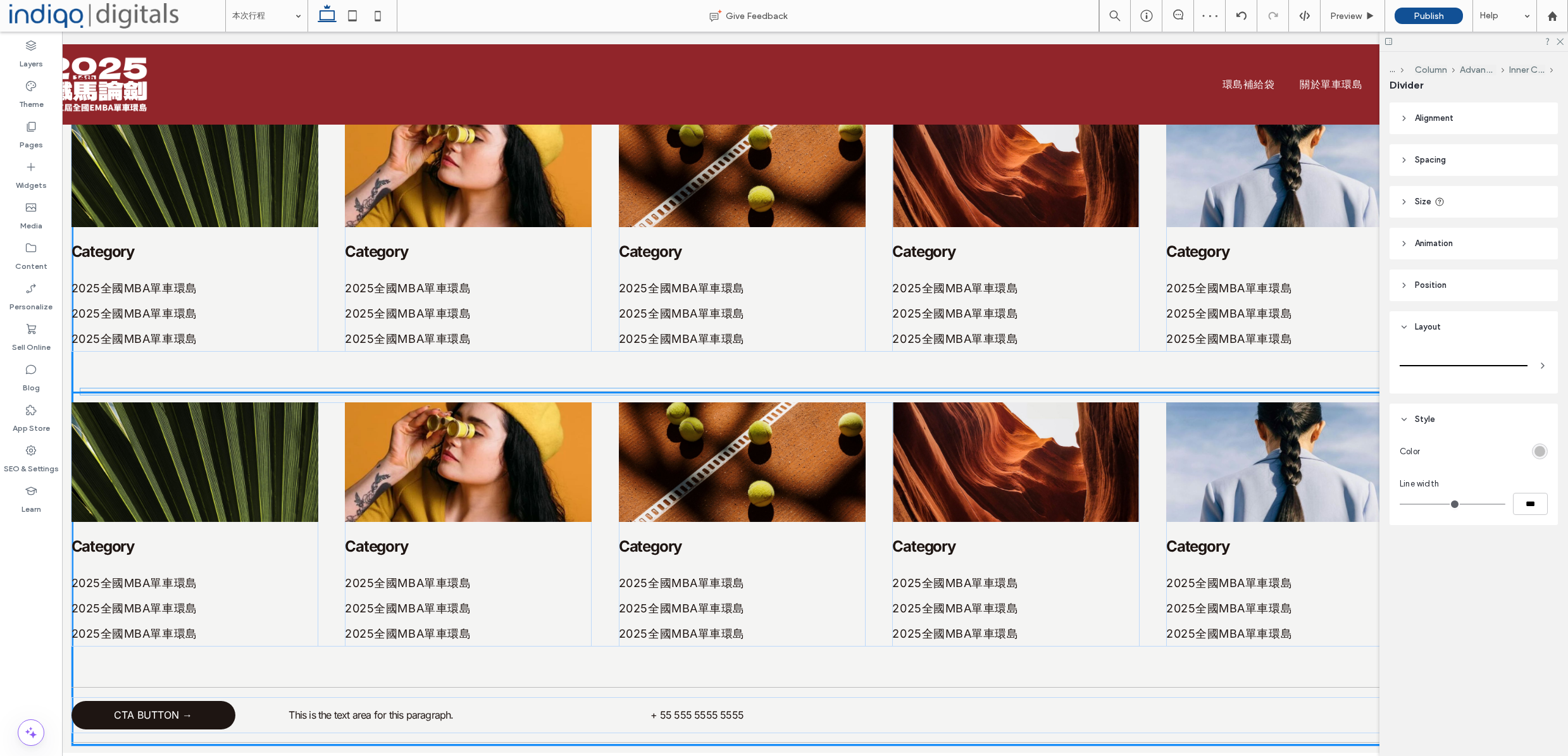
drag, startPoint x: 293, startPoint y: 699, endPoint x: 302, endPoint y: 390, distance: 309.1
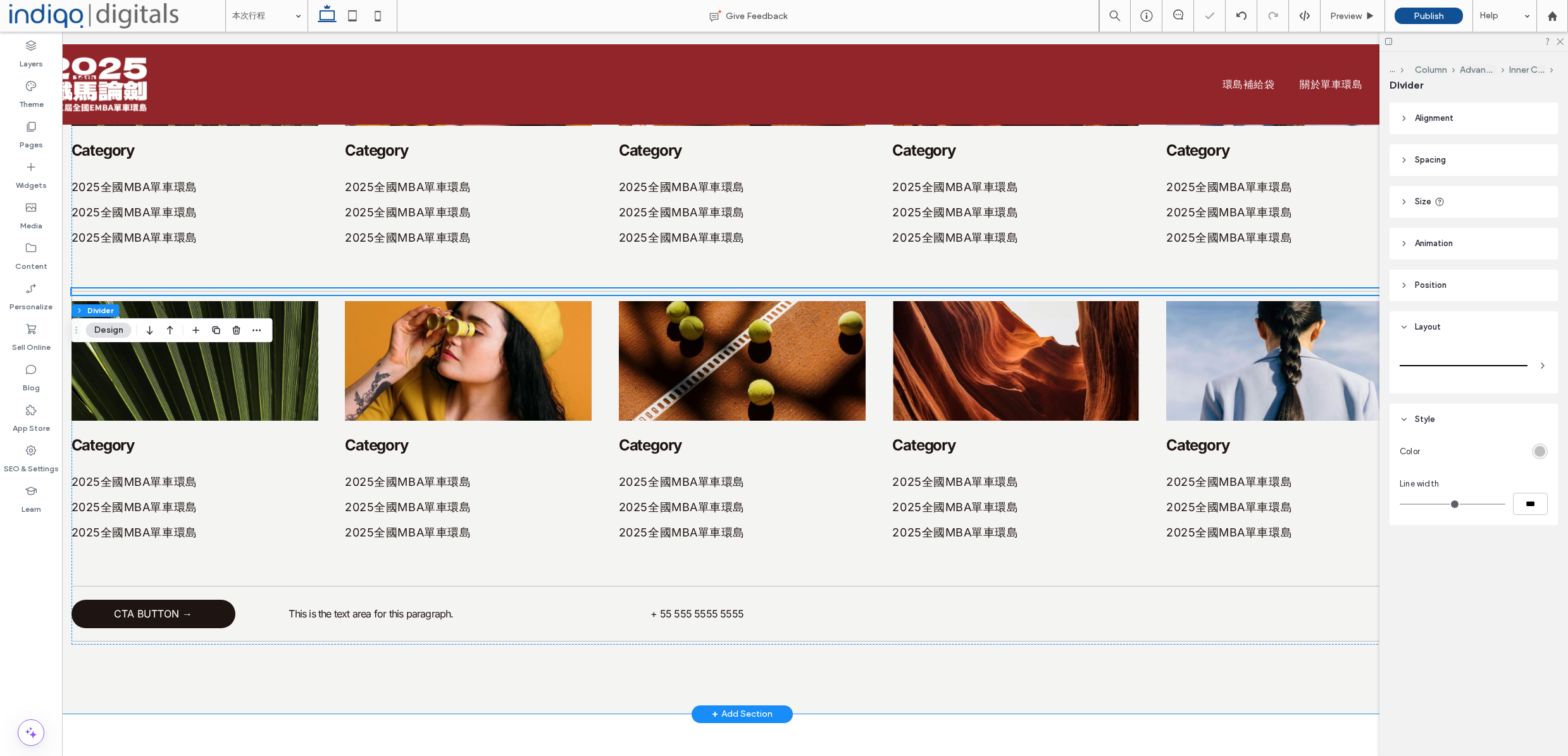
scroll to position [721, 0]
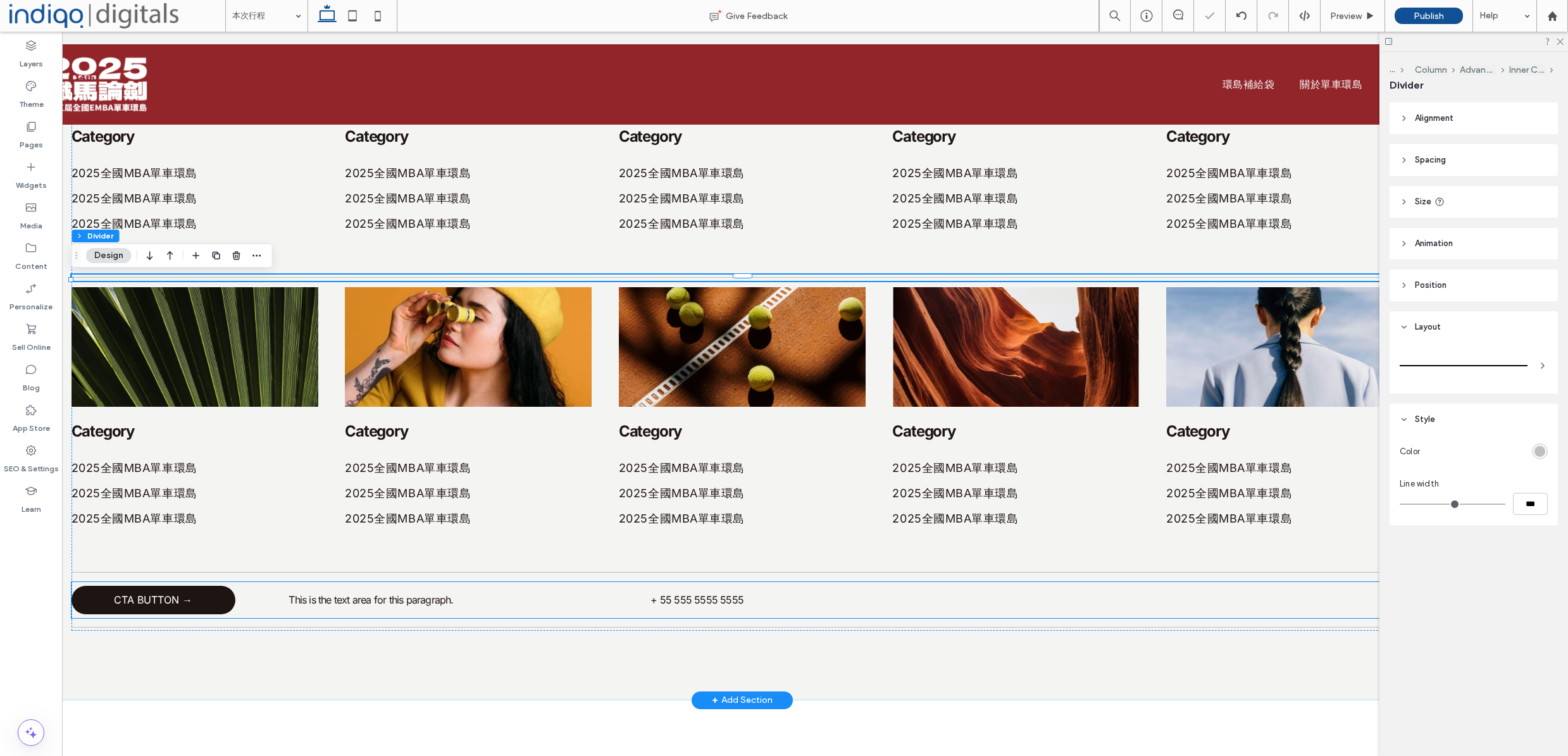
click at [251, 614] on div "CTA BUTTON → This is the text area for this paragraph. + 55 555 5555 5555" at bounding box center [743, 600] width 1342 height 36
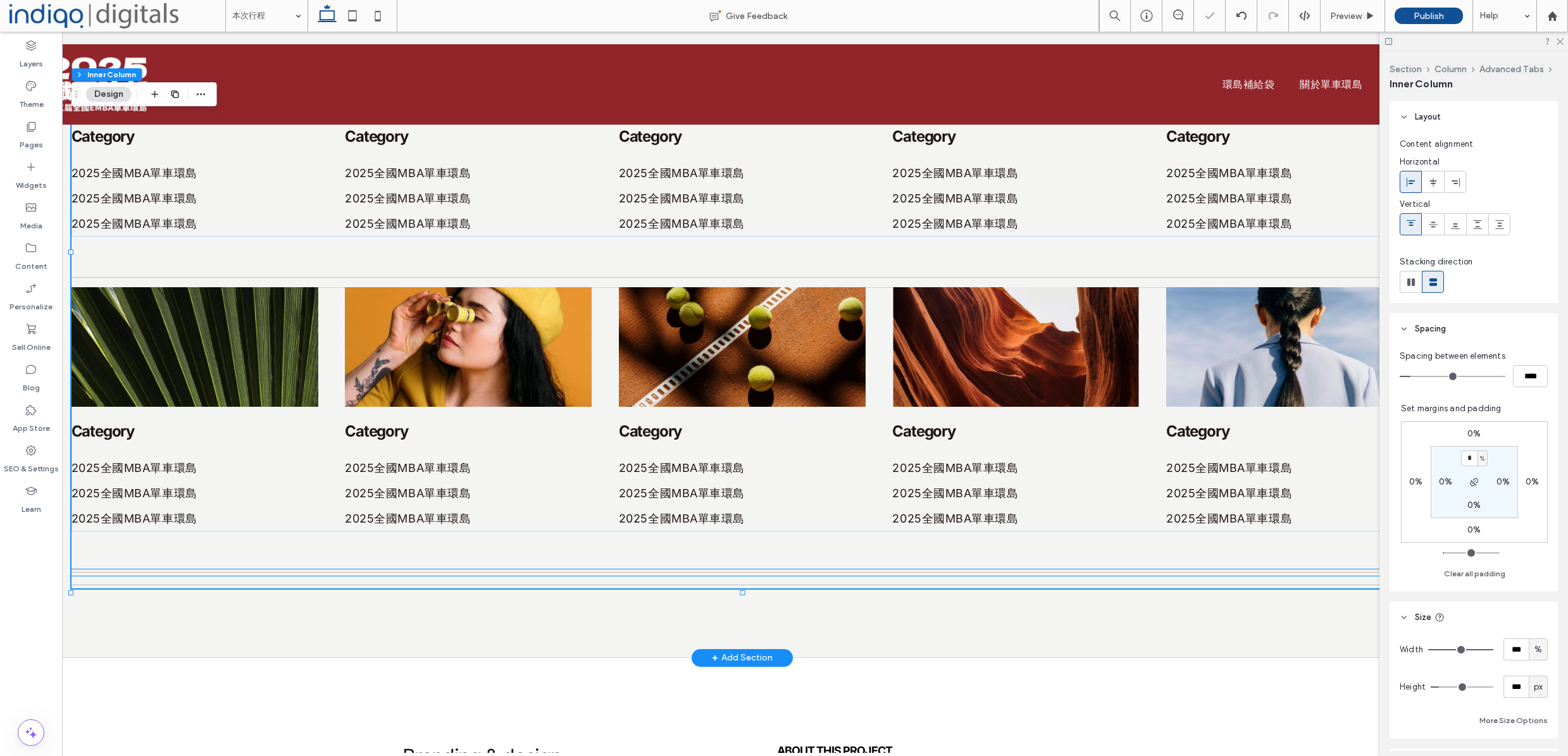
click at [250, 573] on hr at bounding box center [743, 572] width 1342 height 1
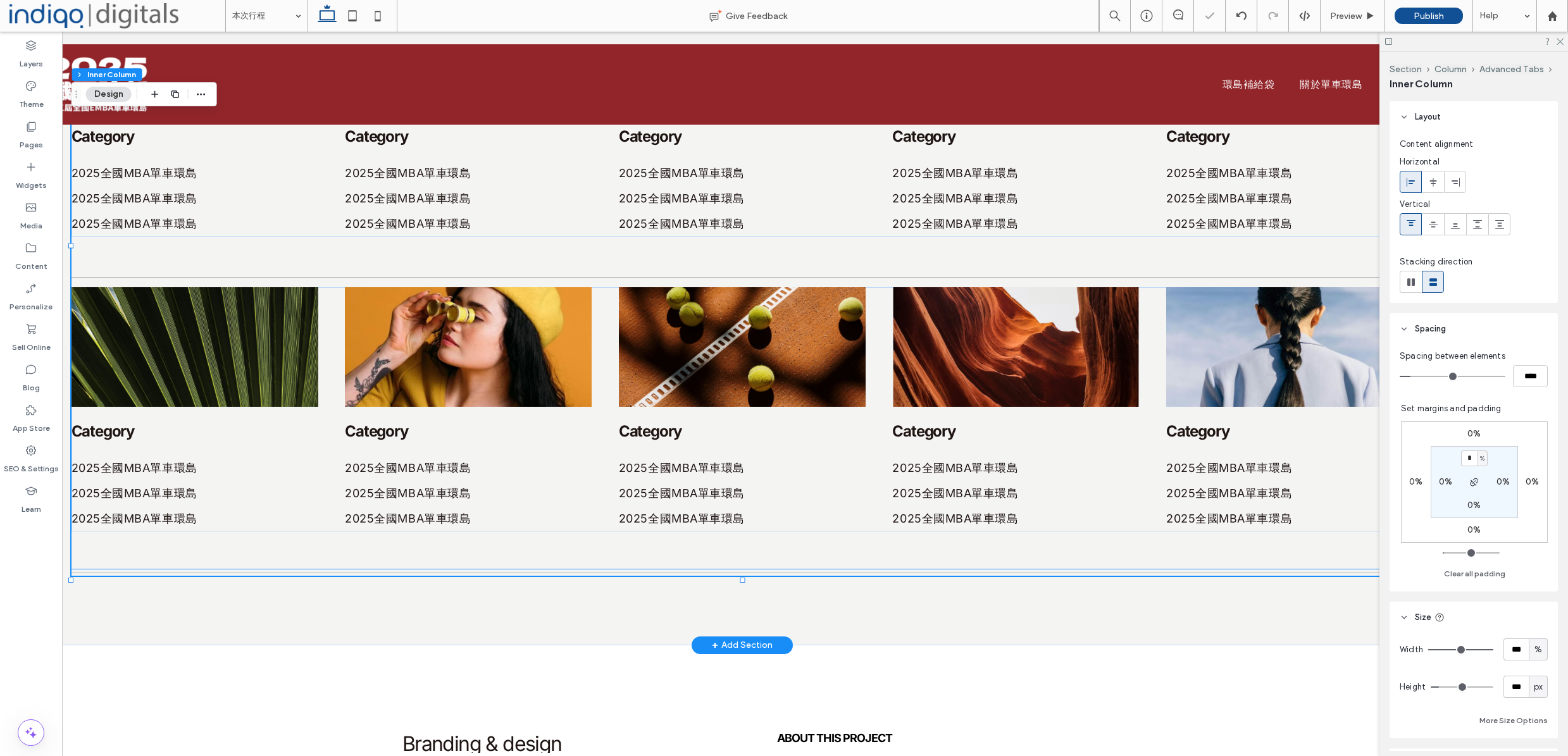
click at [255, 575] on div at bounding box center [743, 572] width 1342 height 7
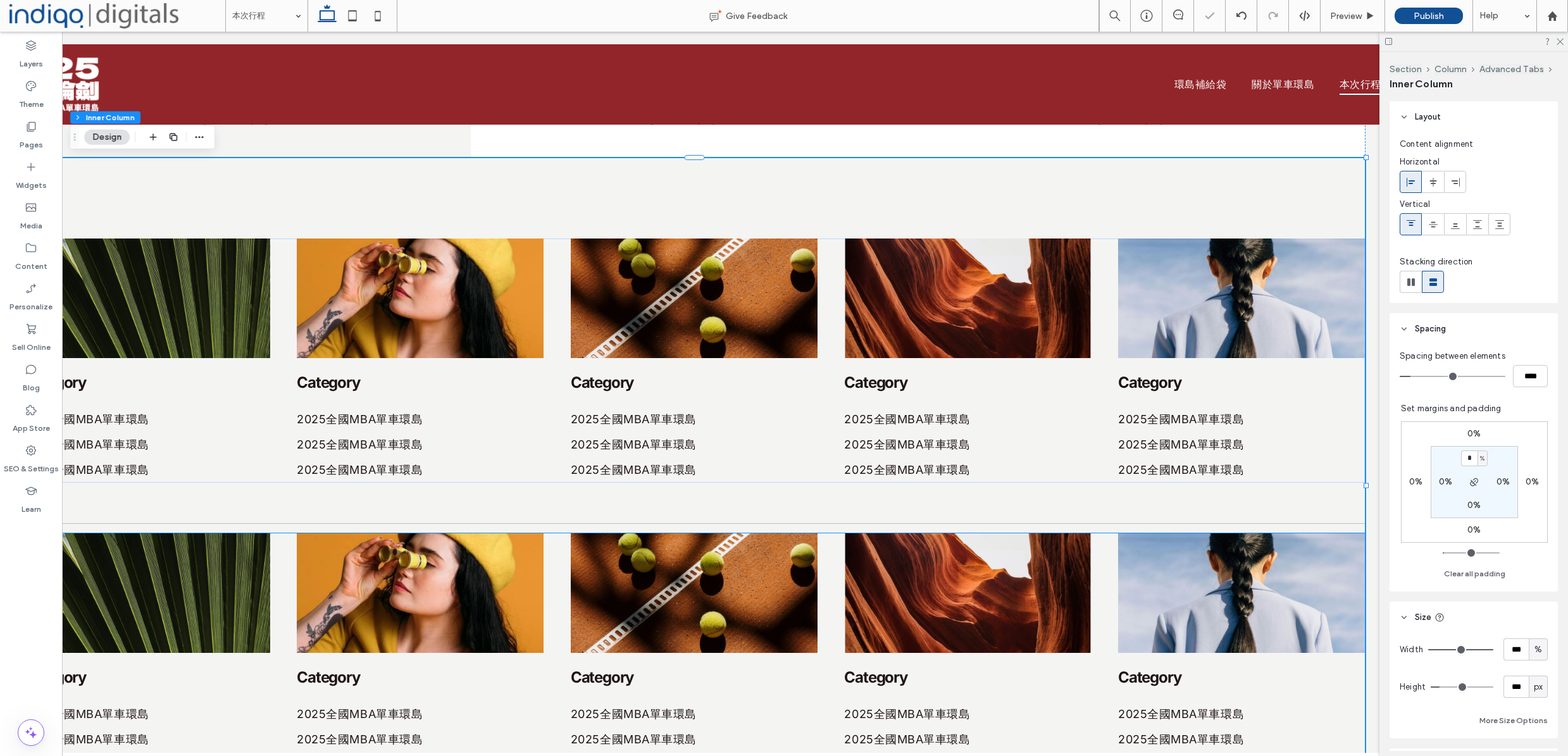
scroll to position [0, 122]
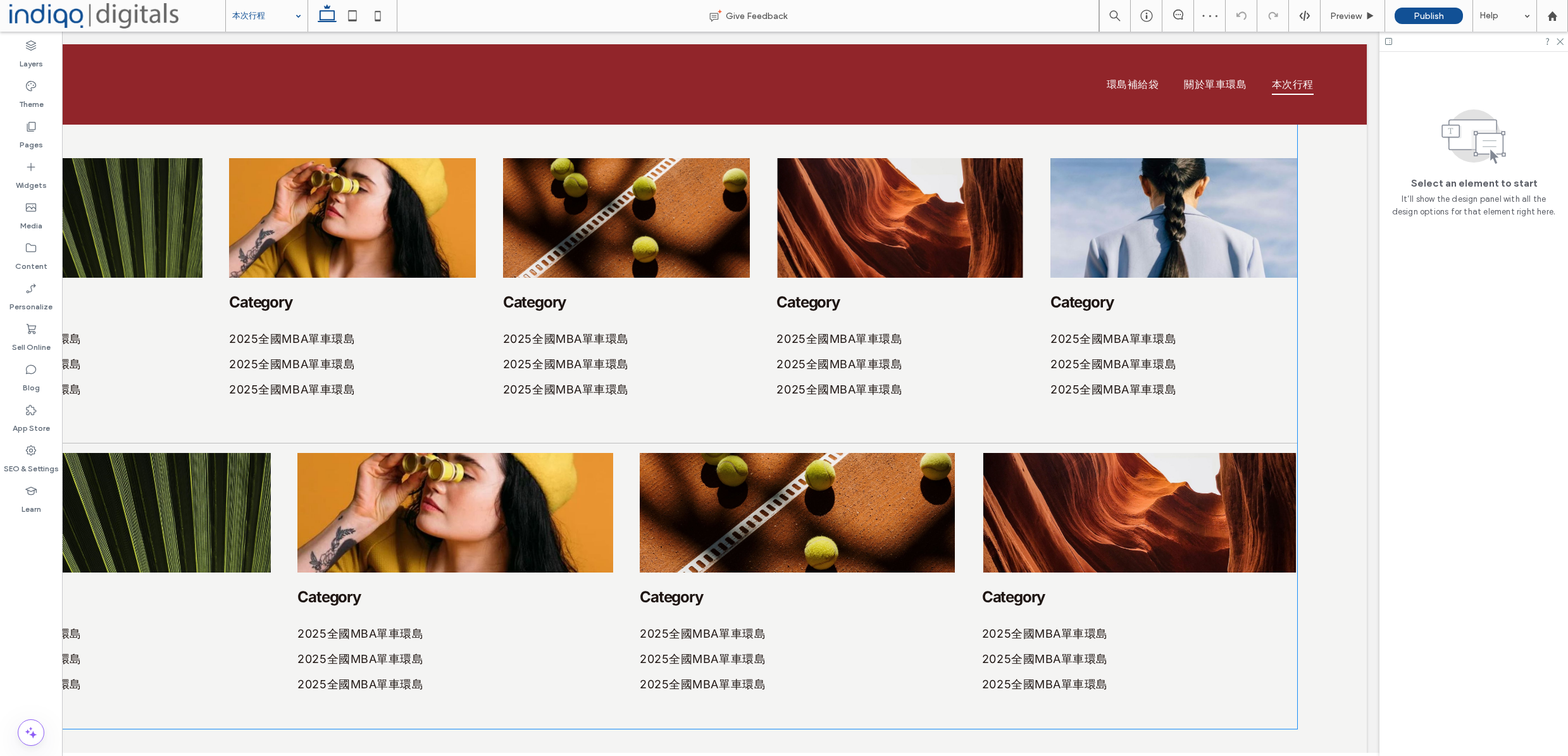
scroll to position [608, 0]
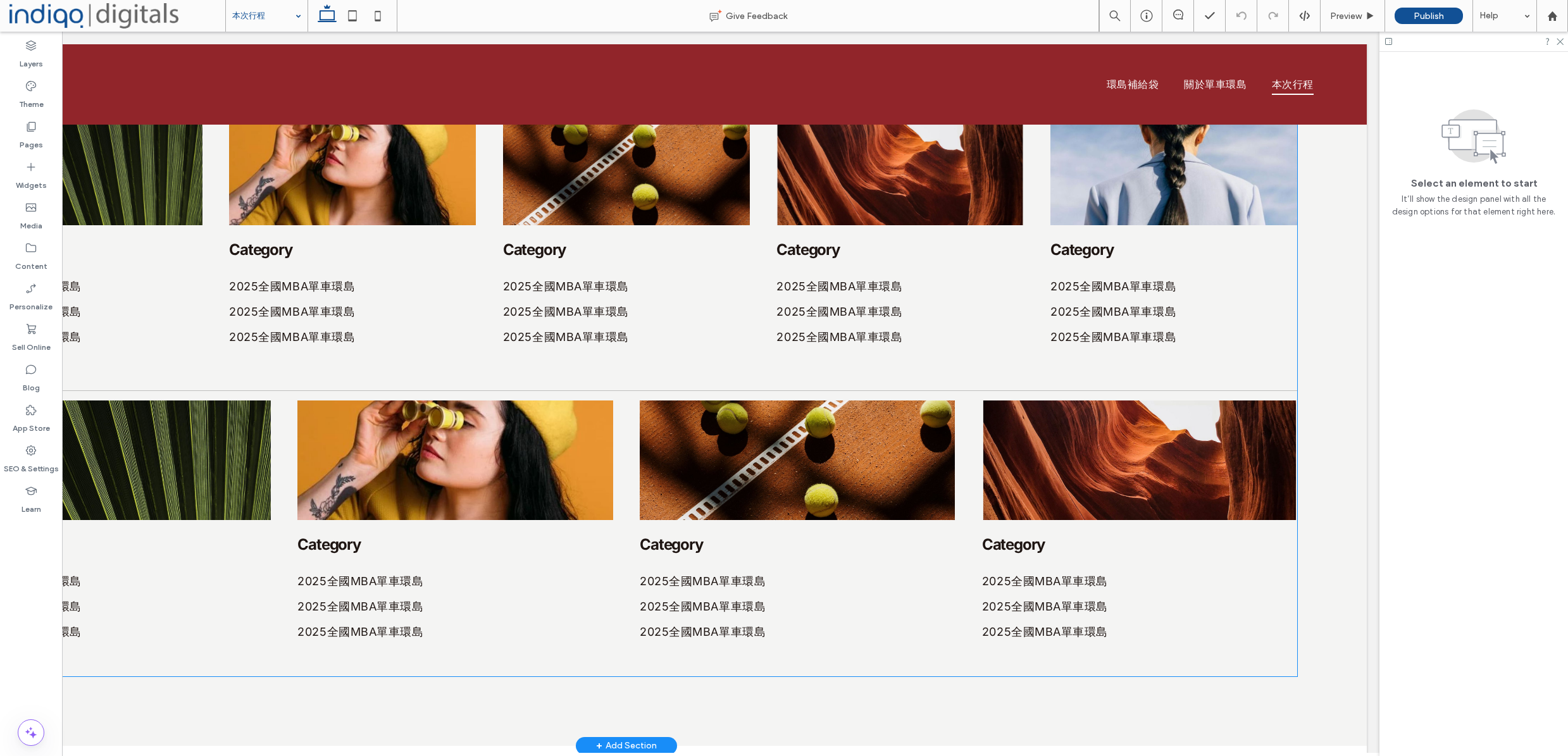
click at [1187, 194] on img at bounding box center [1174, 165] width 247 height 119
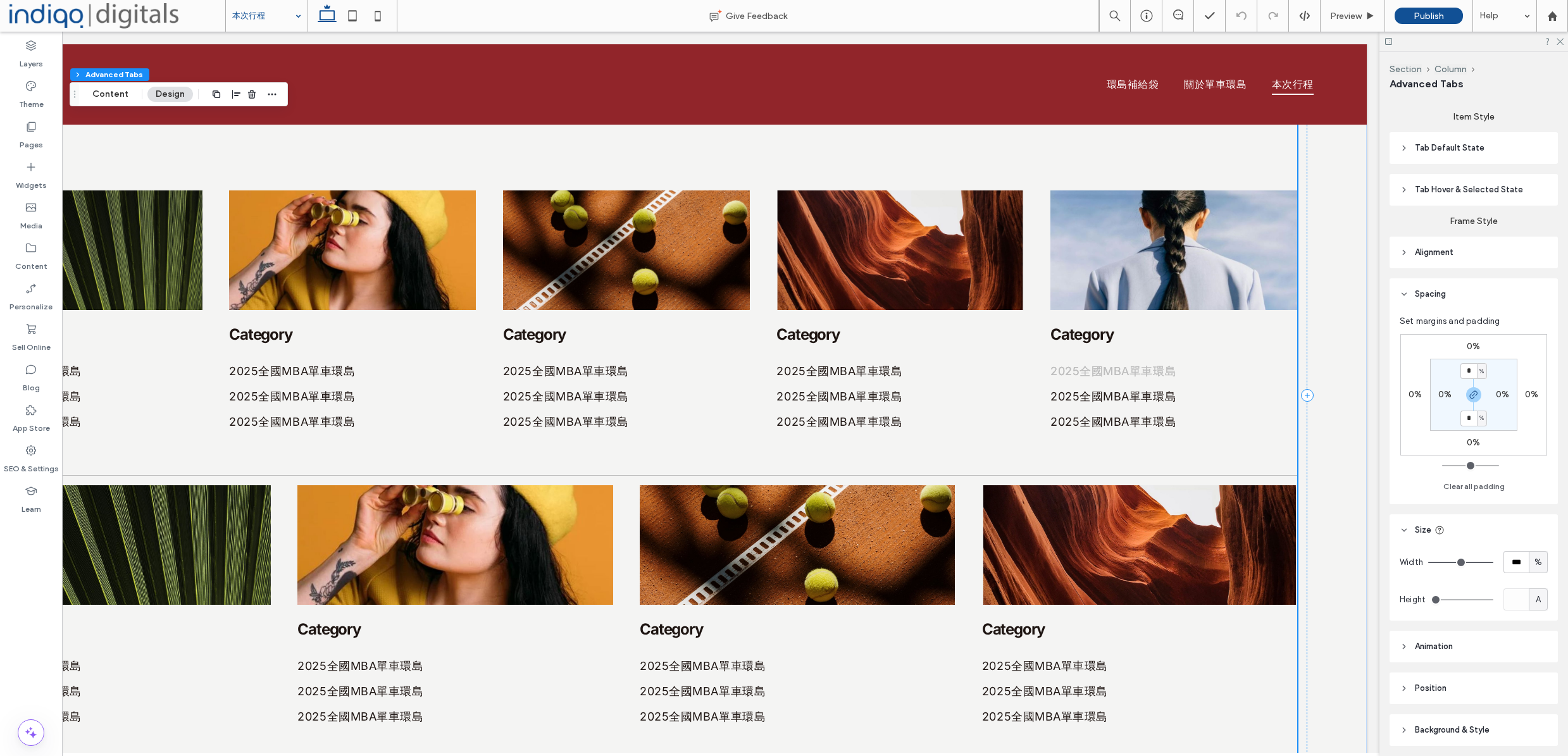
scroll to position [0, 188]
click at [1033, 426] on div "Category 2025全國MBA單車環島 2025全國MBA單車環島 2025全國MBA單車環島 Category 2025全國MBA單車環島 2025全…" at bounding box center [627, 312] width 1342 height 244
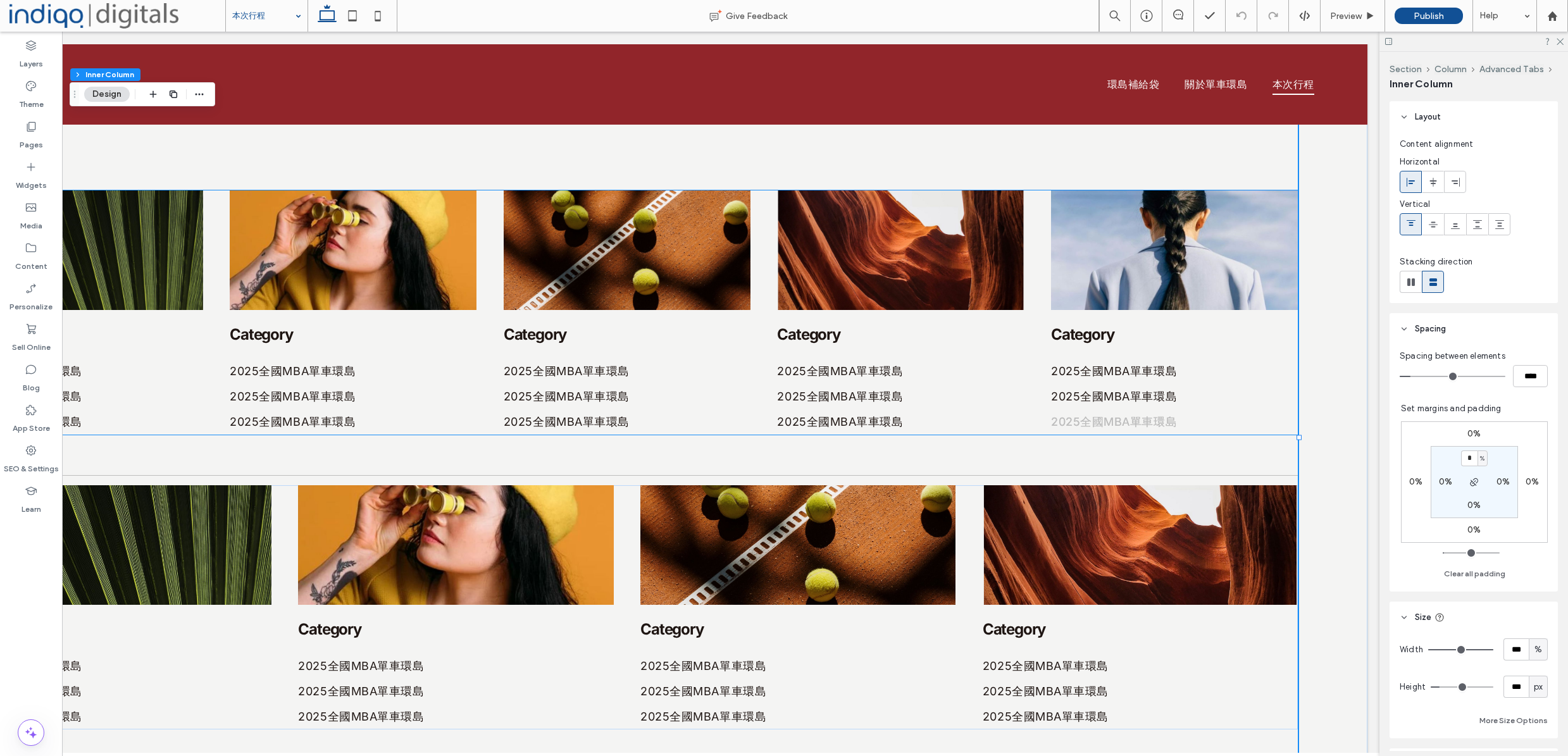
click at [1056, 411] on link "2025全國MBA單車環島" at bounding box center [1174, 421] width 247 height 25
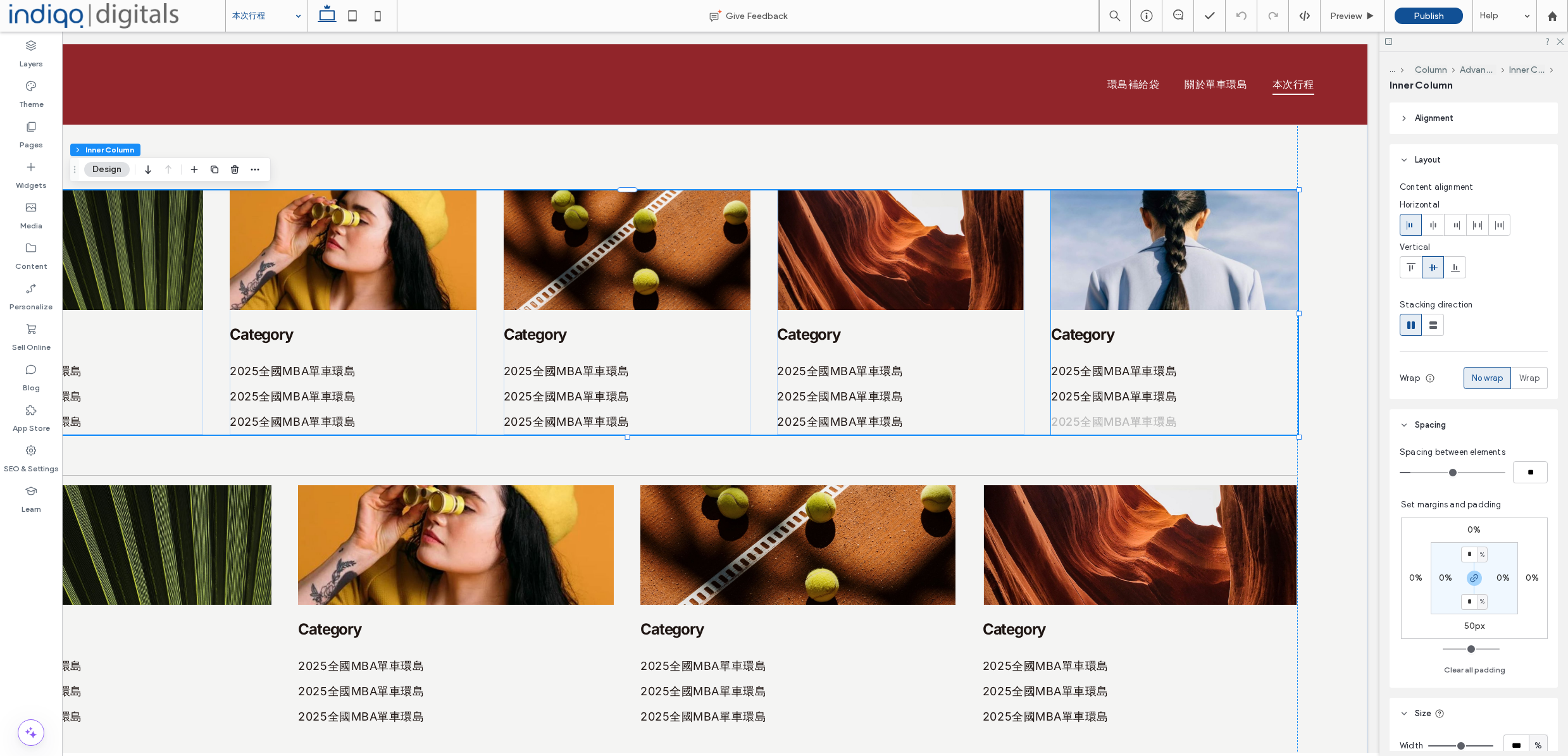
click at [1066, 421] on span "2025全國MBA單車環島" at bounding box center [1114, 421] width 126 height 15
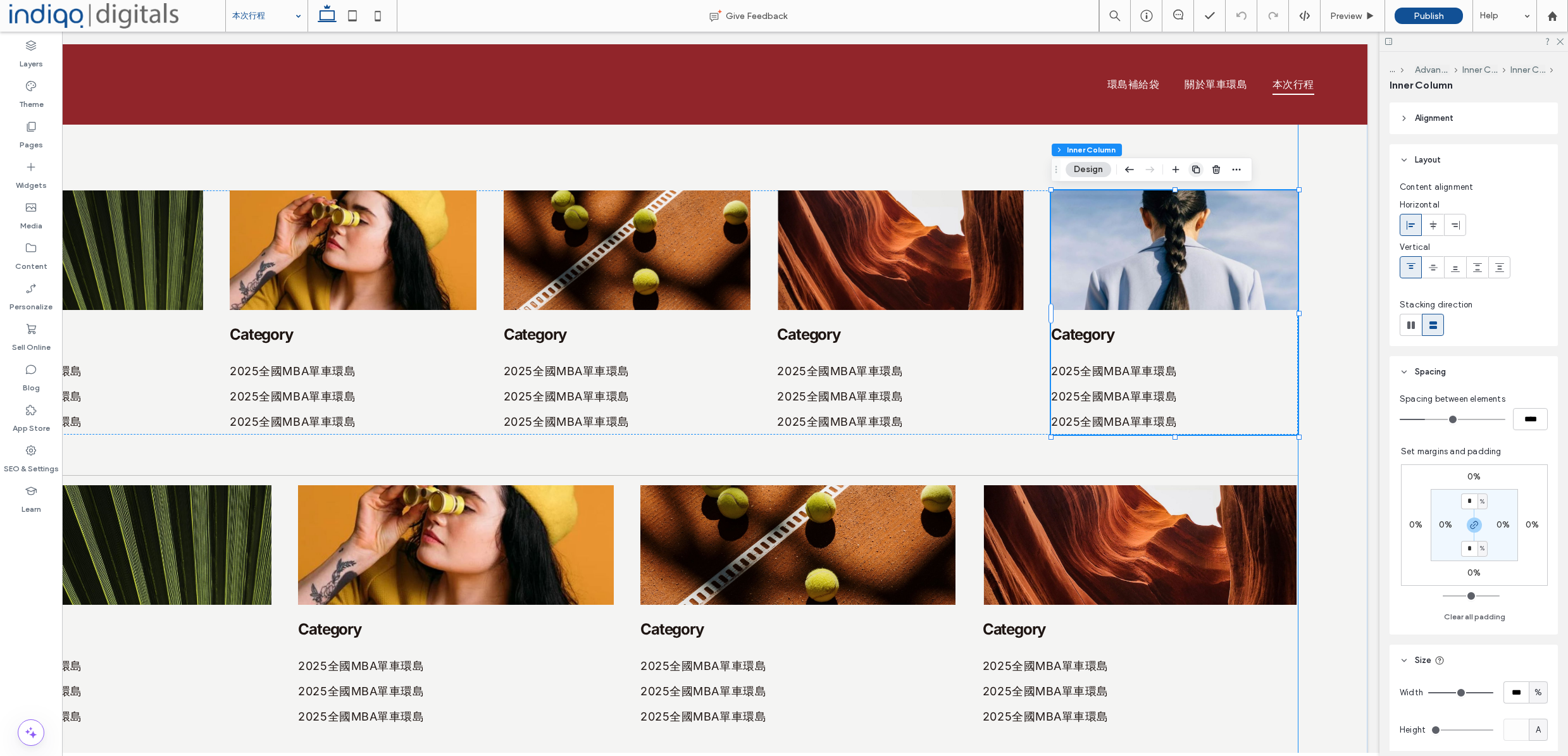
click at [1202, 174] on span "button" at bounding box center [1196, 169] width 15 height 15
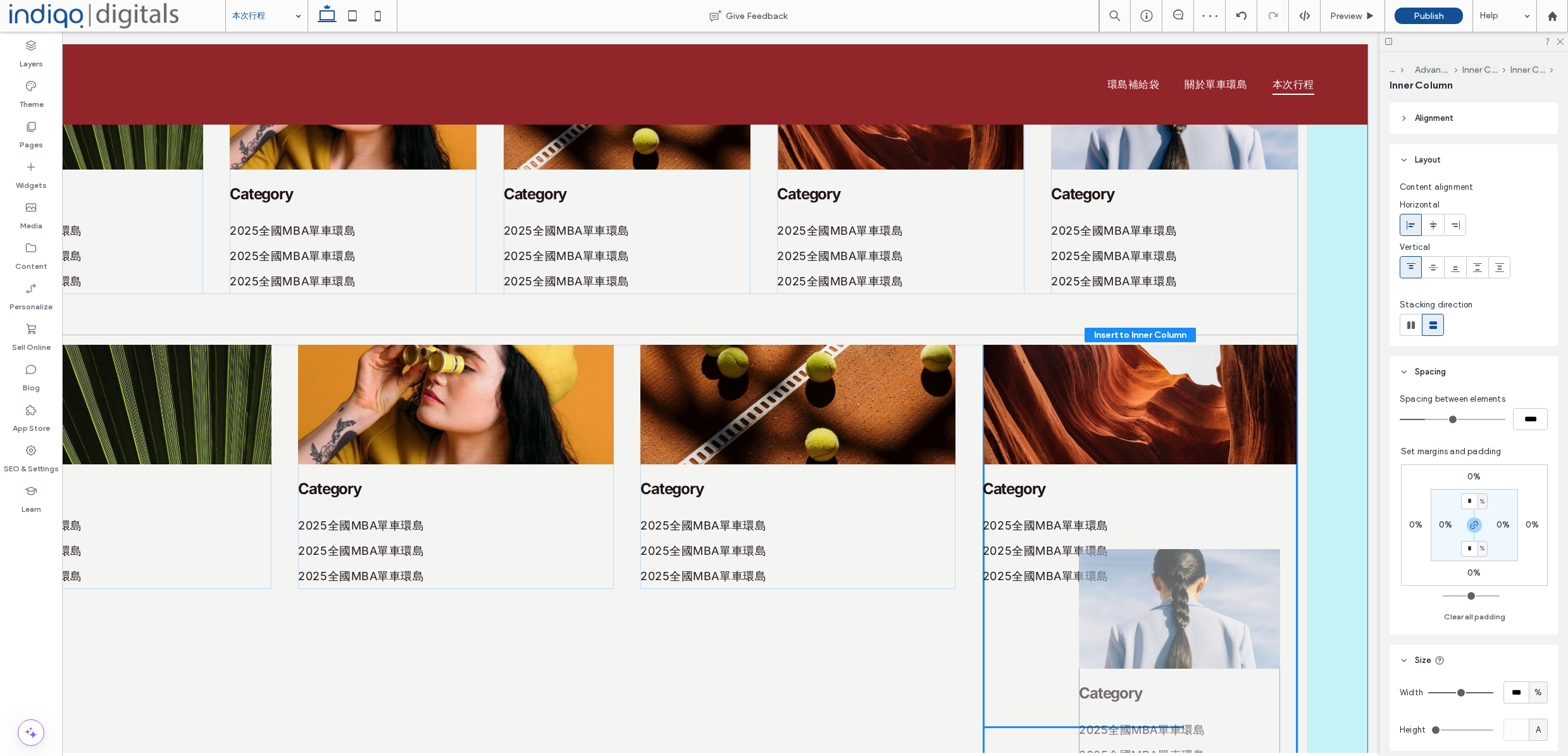
scroll to position [682, 0]
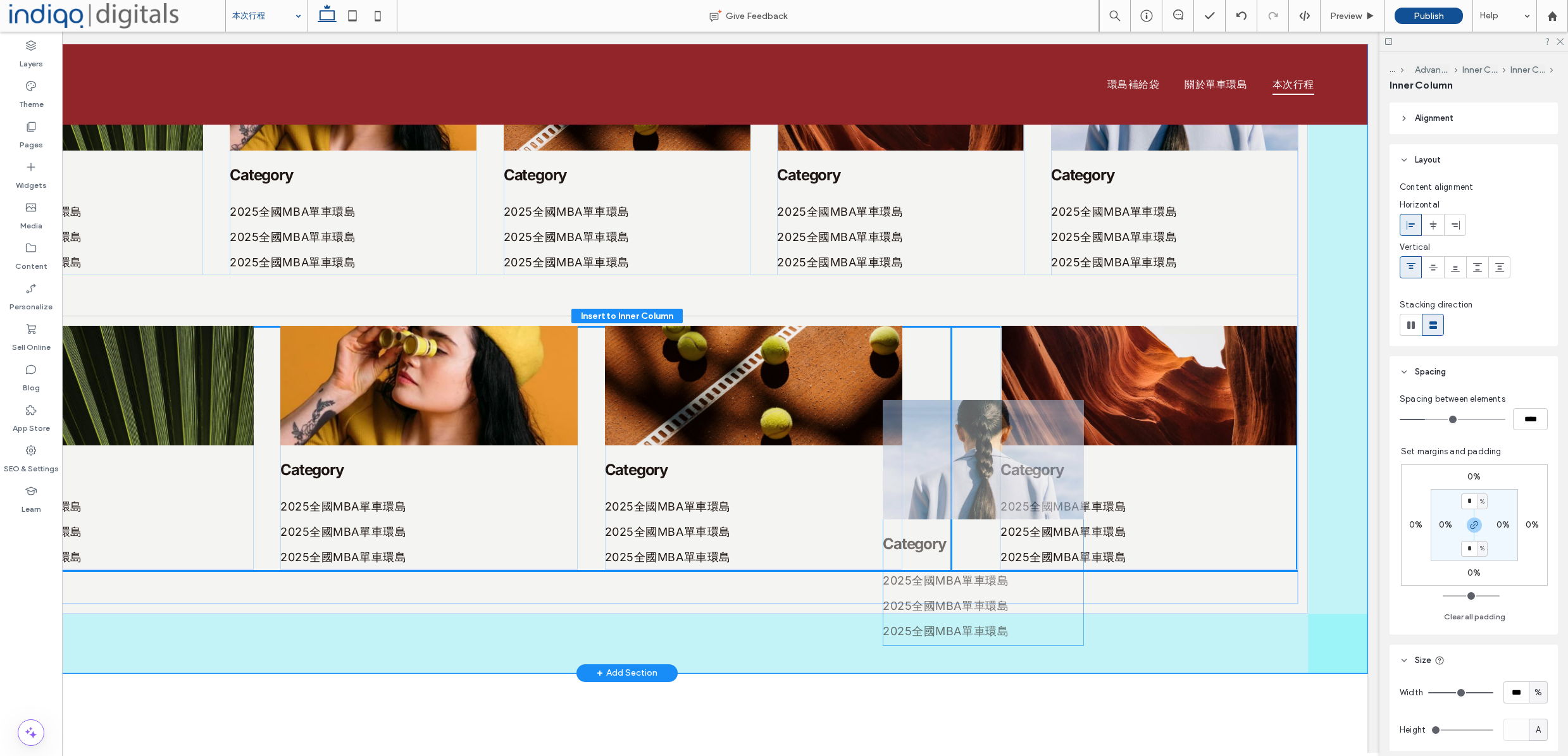
drag, startPoint x: 1172, startPoint y: 204, endPoint x: 958, endPoint y: 477, distance: 346.9
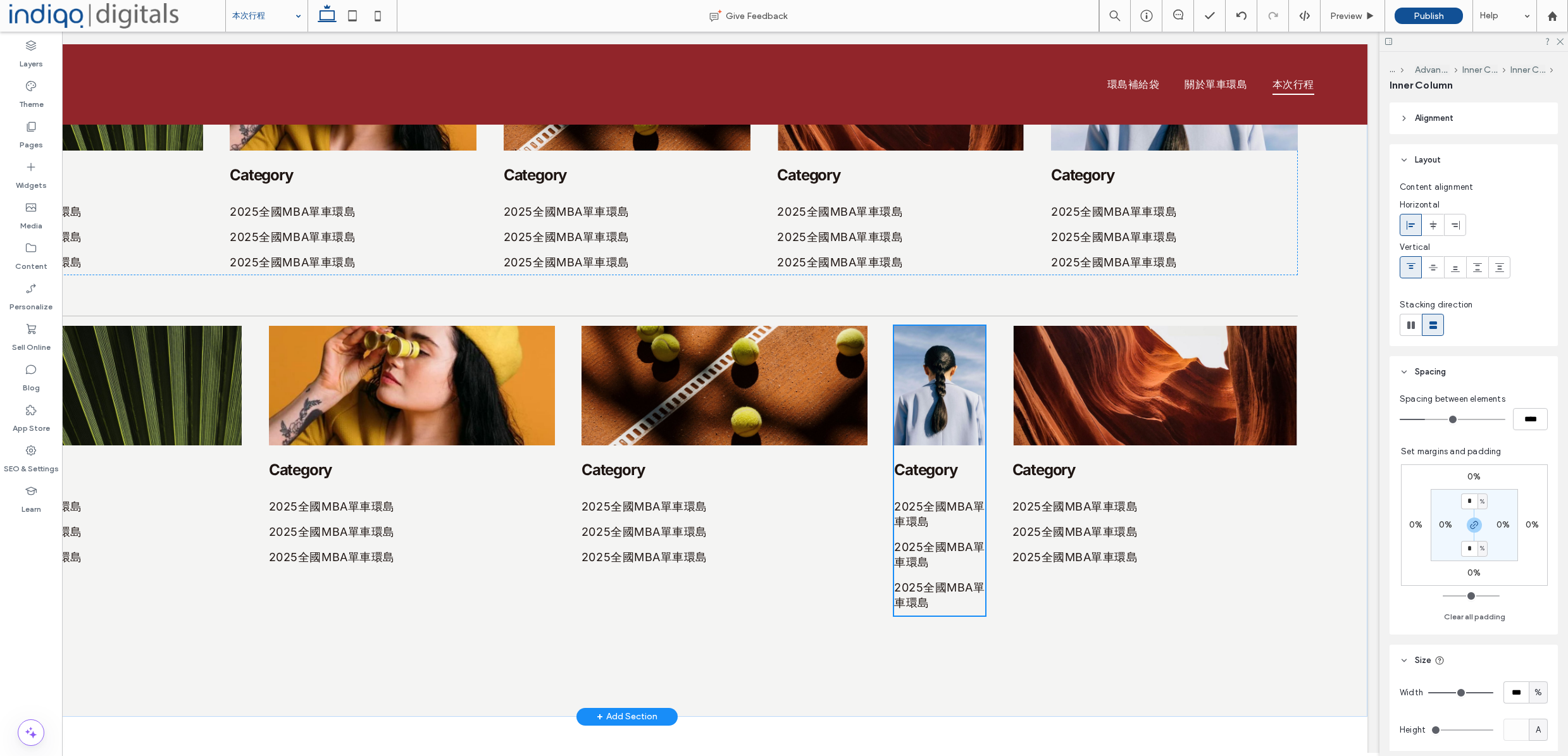
type input "**"
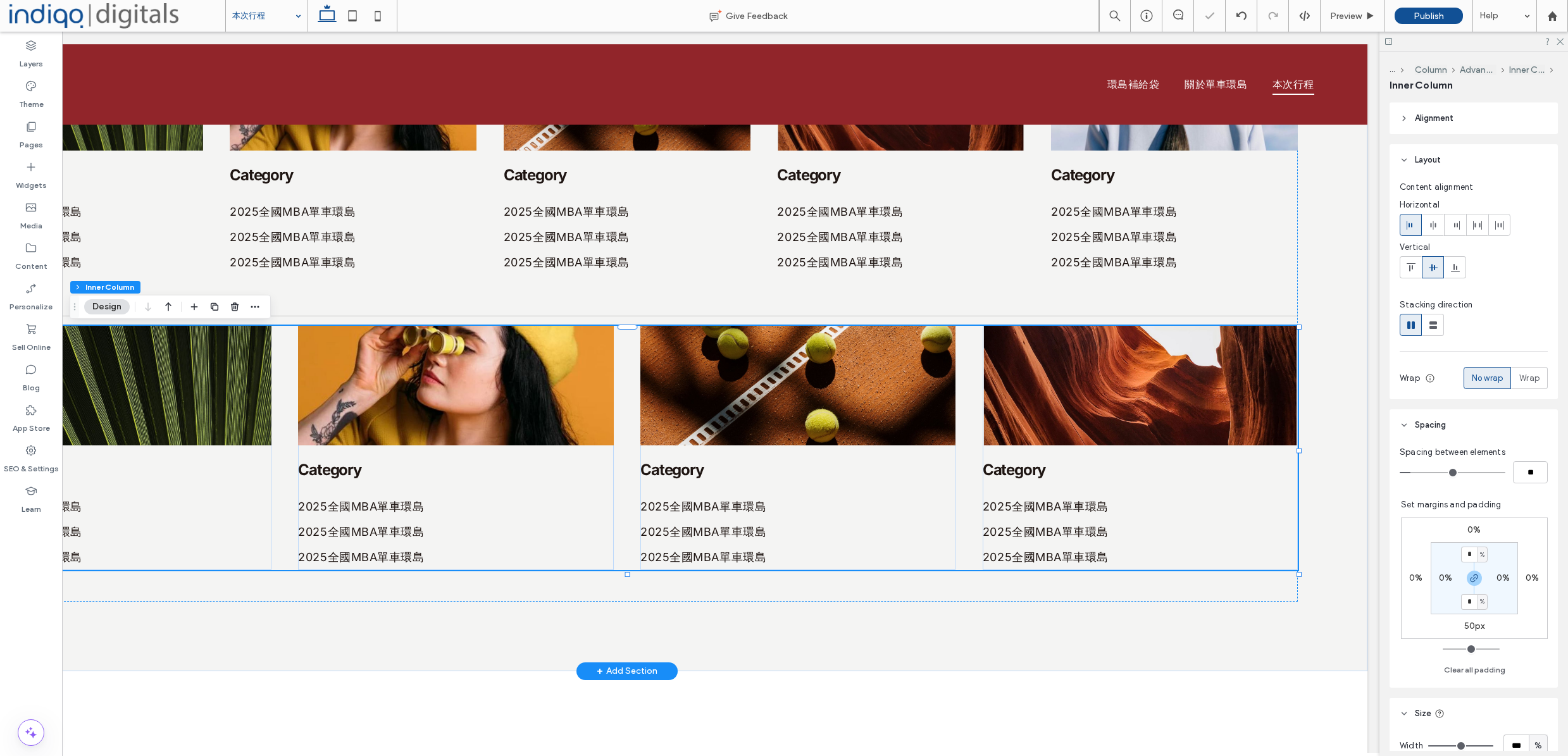
click at [964, 467] on div "Category 2025全國MBA單車環島 2025全國MBA單車環島 2025全國MBA單車環島 Category 2025全國MBA單車環島 2025全…" at bounding box center [627, 447] width 1342 height 244
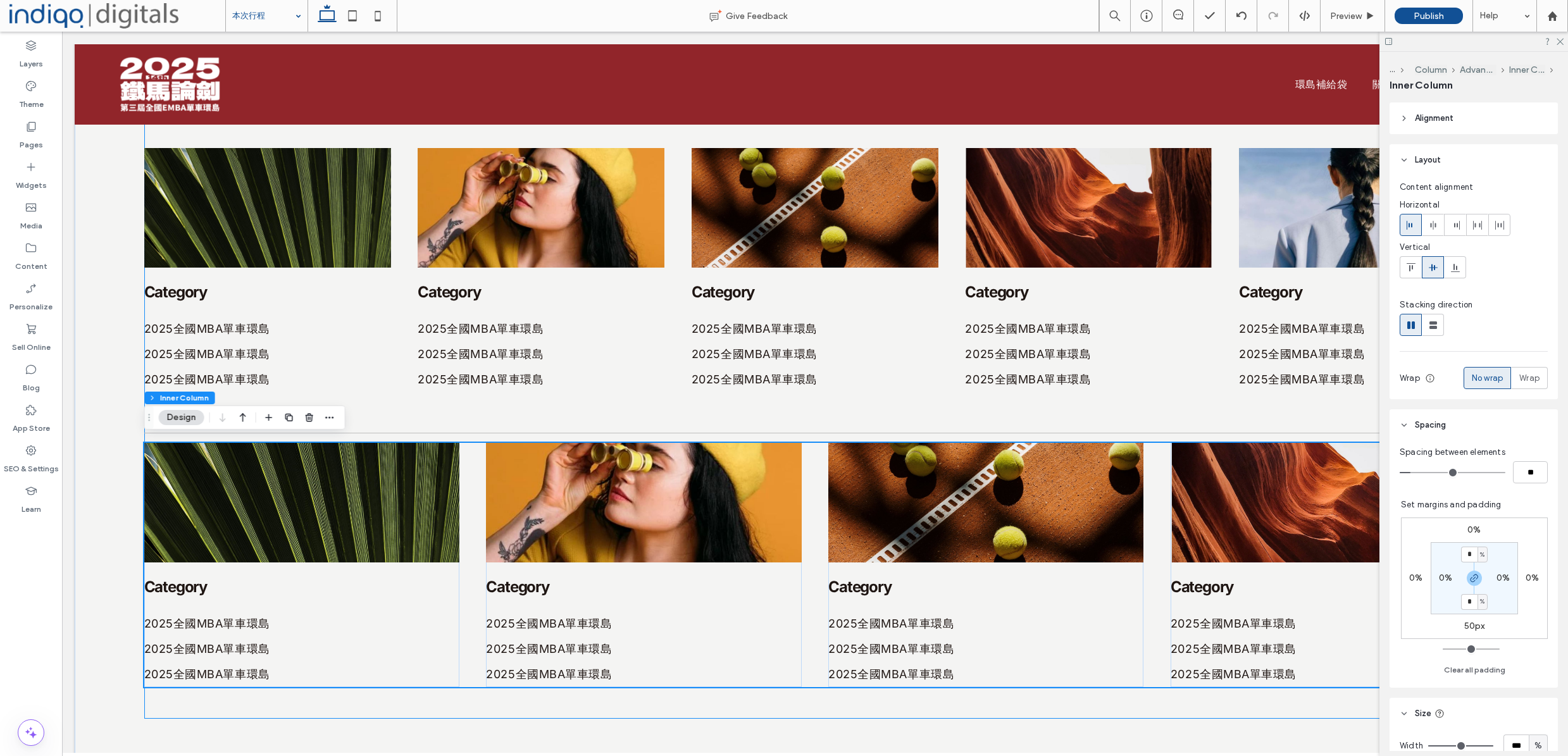
scroll to position [572, 0]
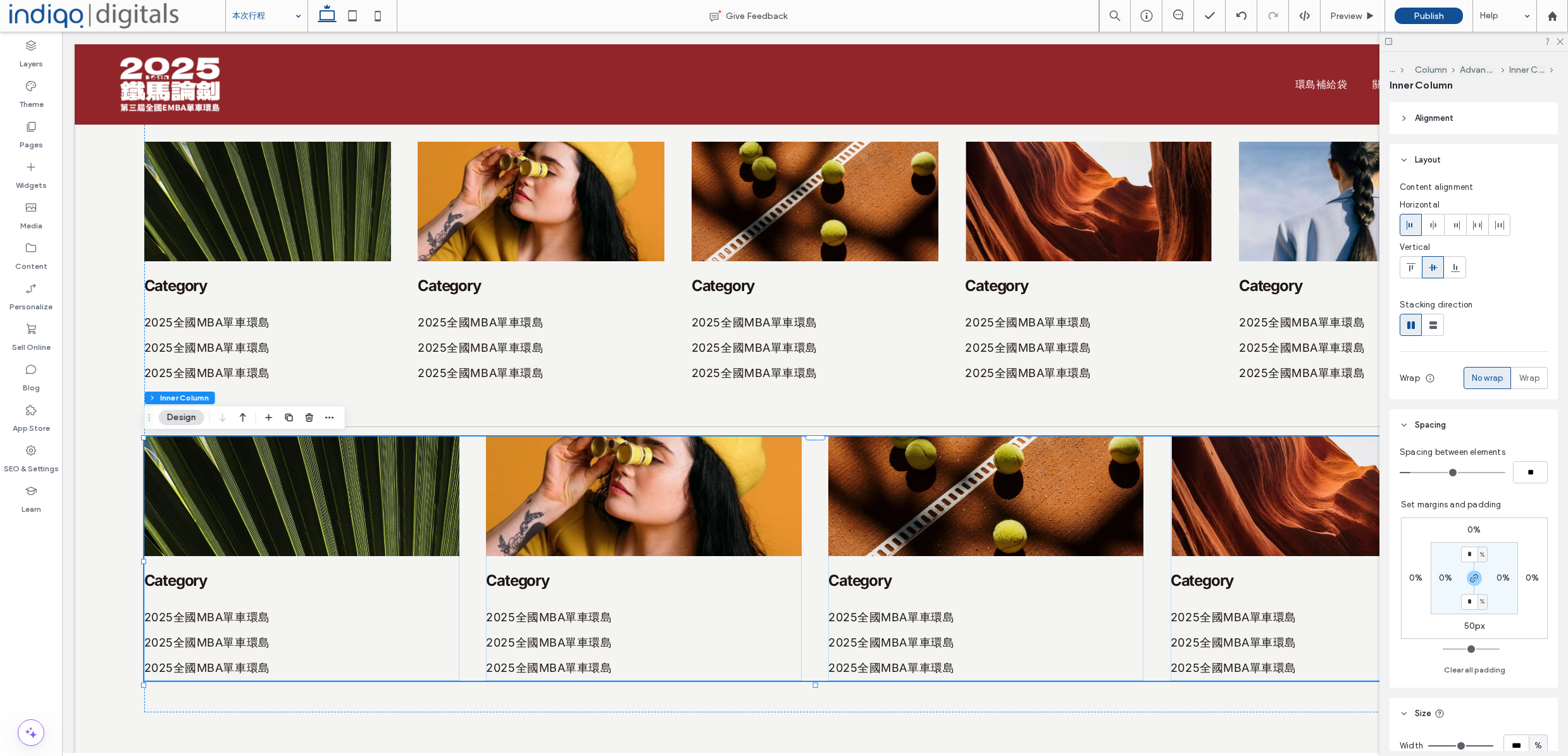
click at [465, 476] on div "Category 2025全國MBA單車環島 2025全國MBA單車環島 2025全國MBA單車環島 Category 2025全國MBA單車環島 2025全…" at bounding box center [816, 558] width 1342 height 244
click at [472, 474] on div "Category 2025全國MBA單車環島 2025全國MBA單車環島 2025全國MBA單車環島 Category 2025全國MBA單車環島 2025全…" at bounding box center [816, 558] width 1342 height 244
click at [314, 419] on icon "button" at bounding box center [309, 417] width 11 height 11
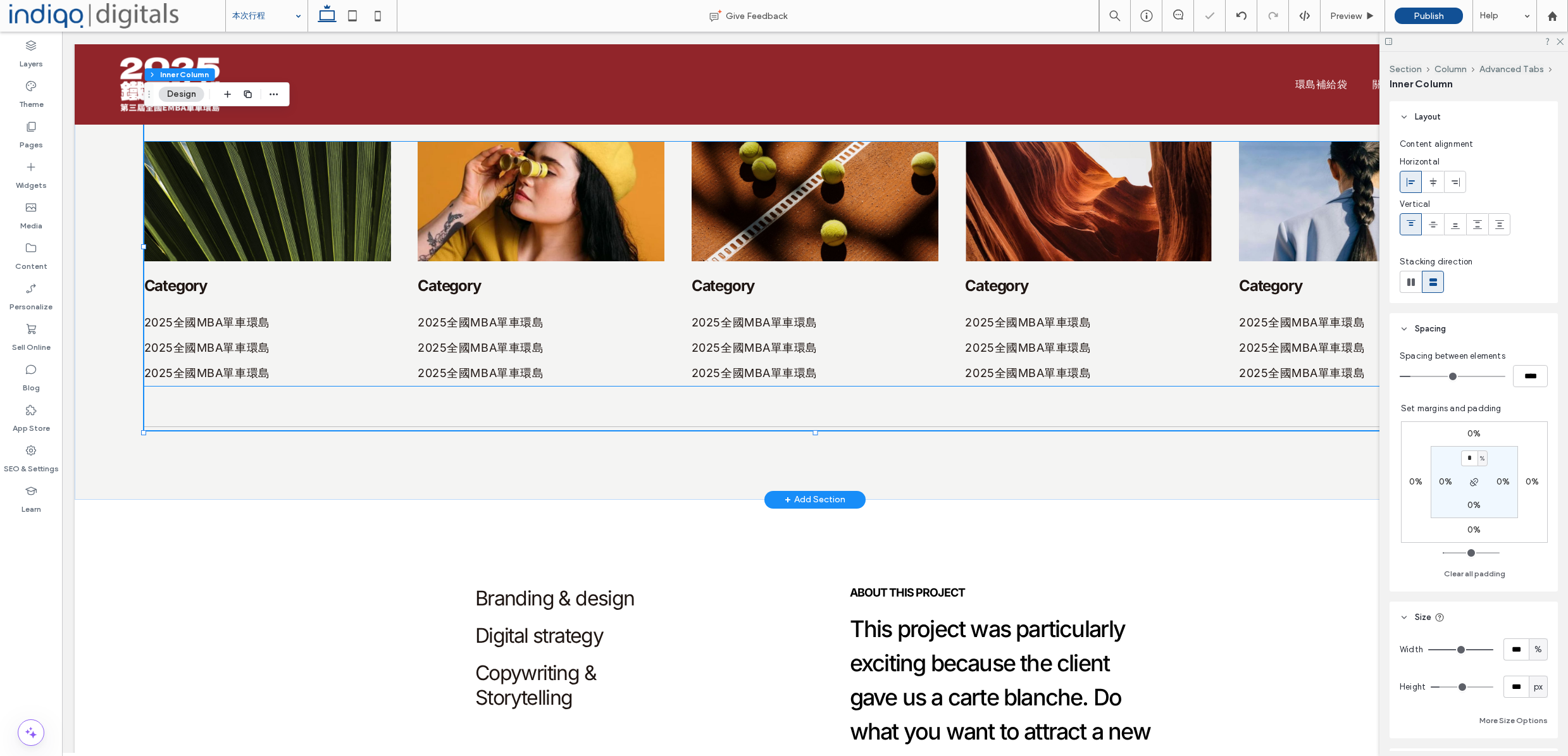
click at [402, 231] on div "Category 2025全國MBA單車環島 2025全國MBA單車環島 2025全國MBA單車環島 Category 2025全國MBA單車環島 2025全…" at bounding box center [816, 263] width 1342 height 244
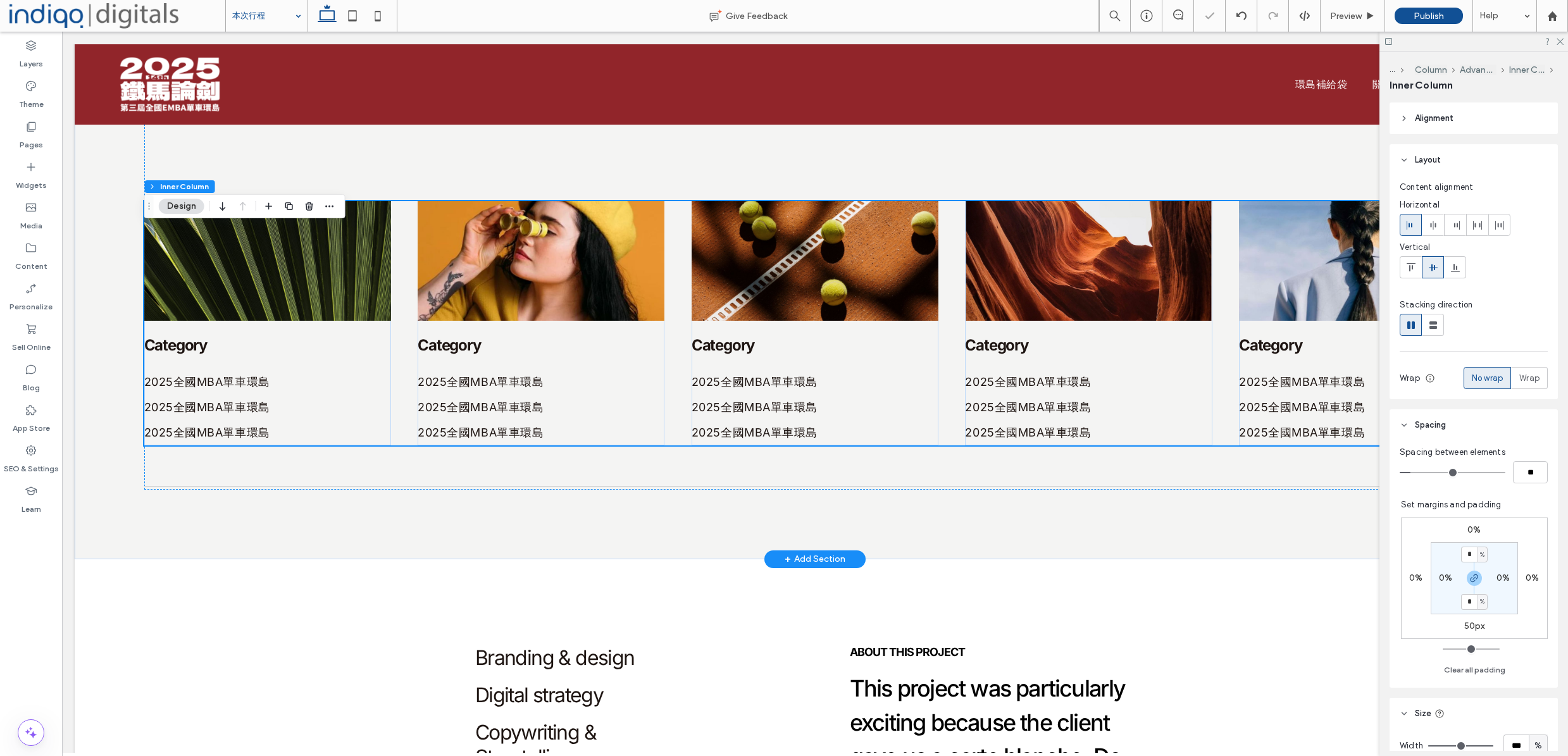
scroll to position [486, 0]
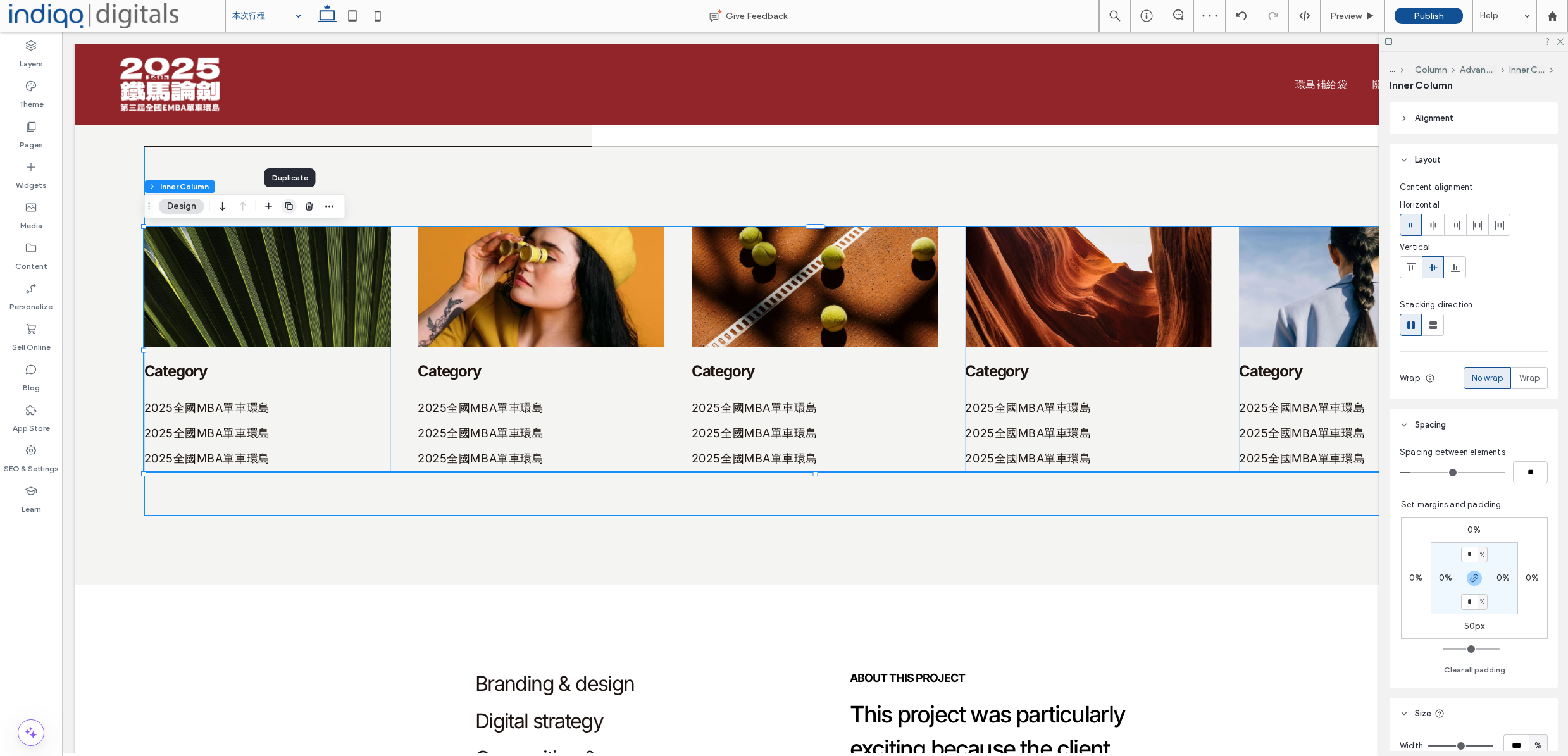
click at [283, 203] on span "button" at bounding box center [289, 206] width 15 height 15
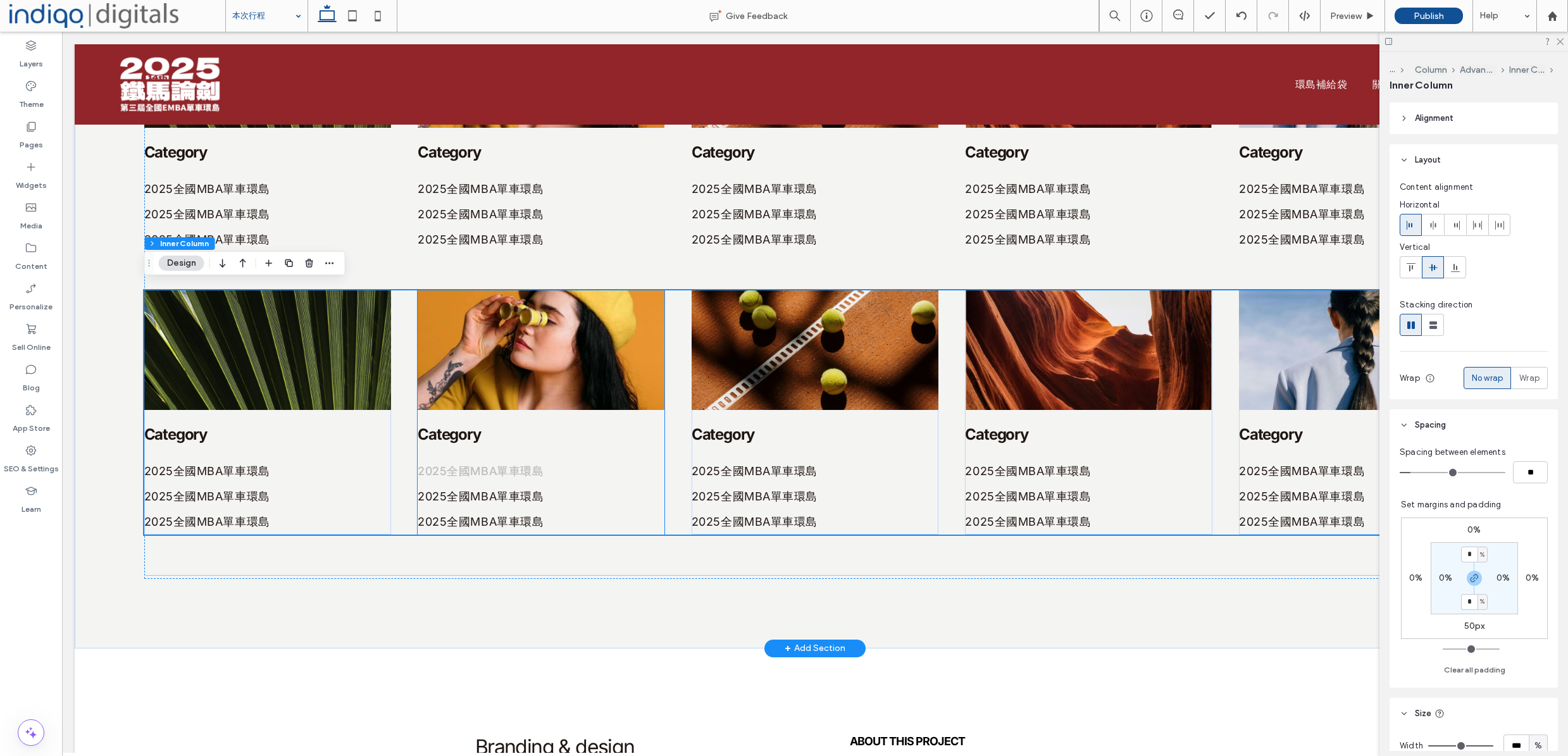
scroll to position [713, 0]
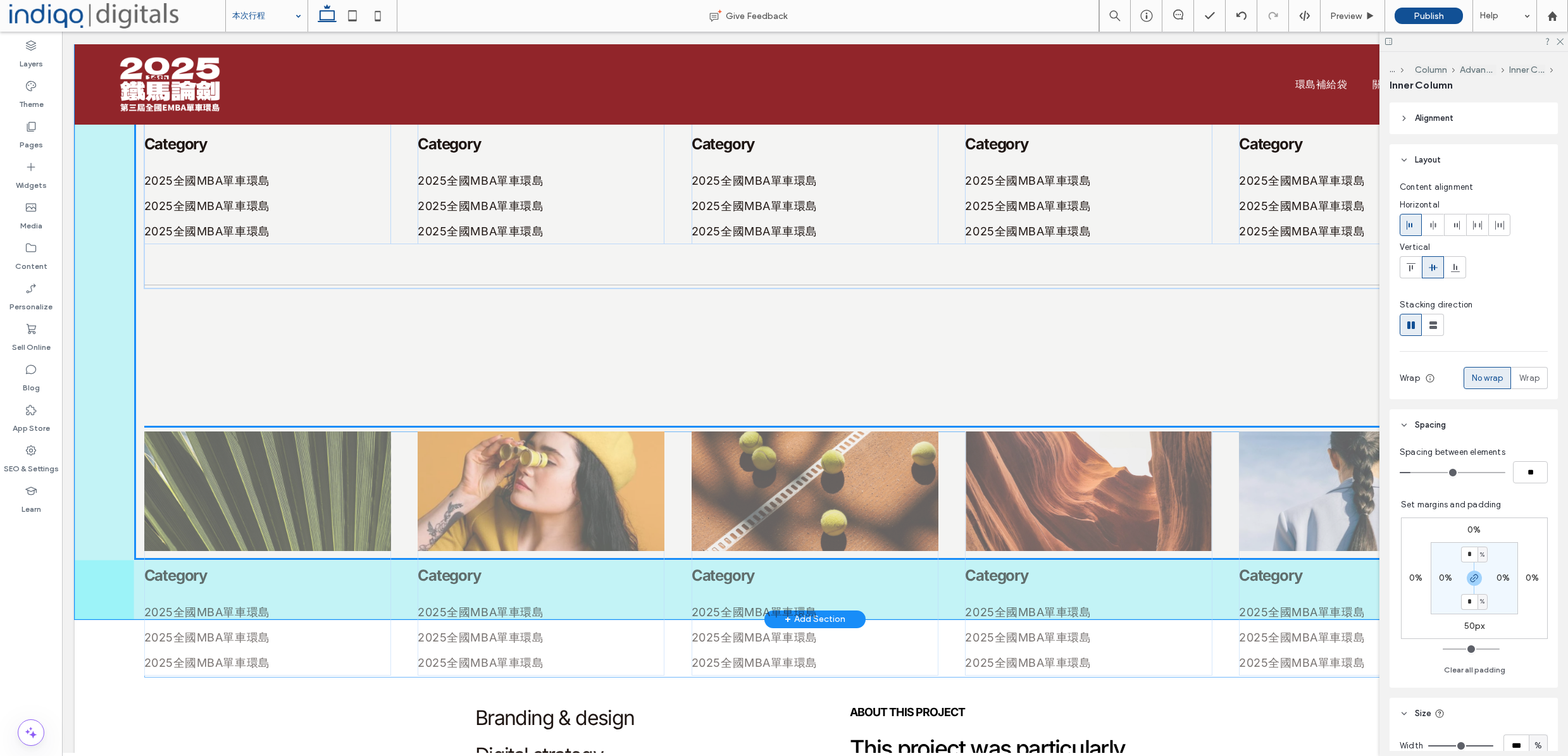
drag, startPoint x: 405, startPoint y: 412, endPoint x: 405, endPoint y: 560, distance: 148.0
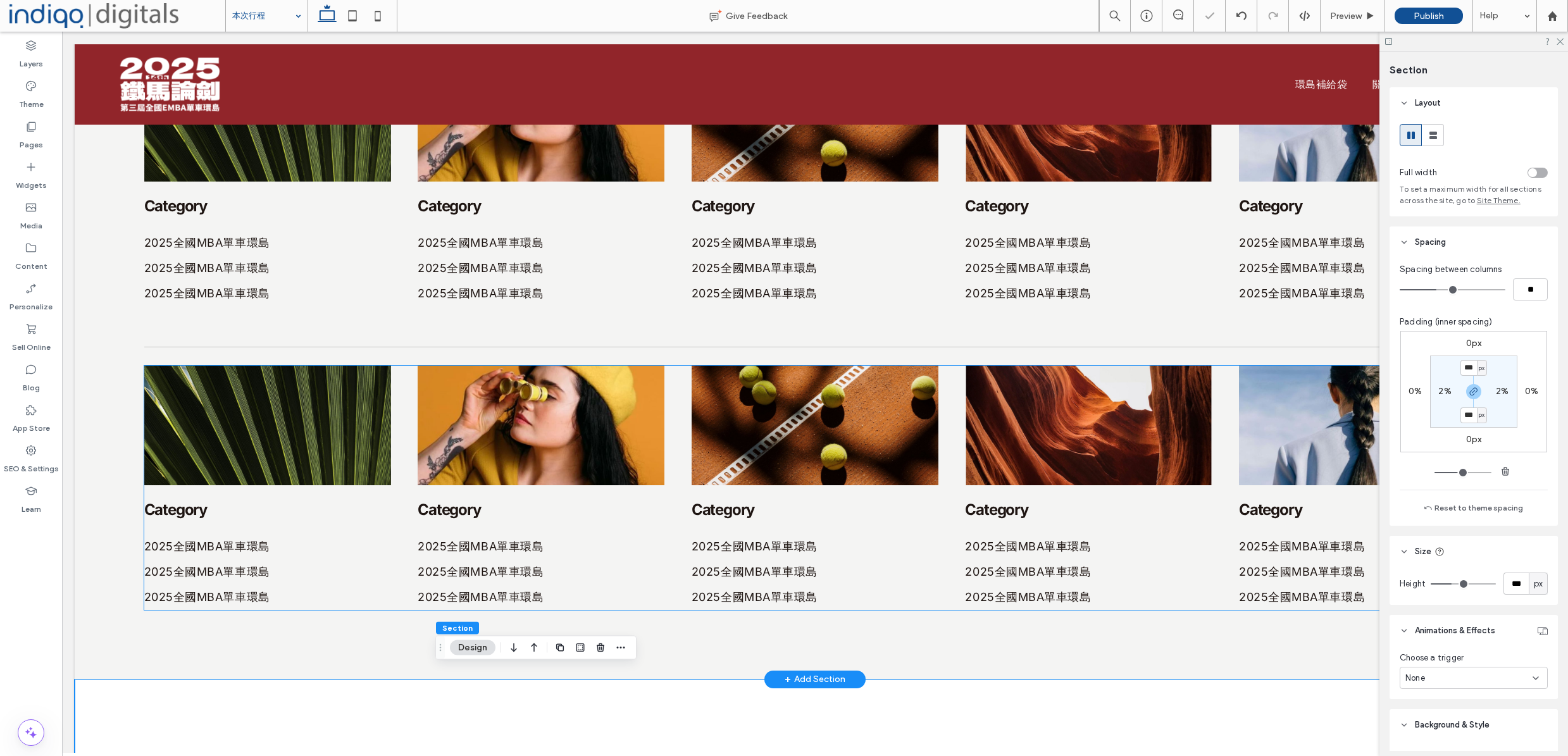
scroll to position [631, 0]
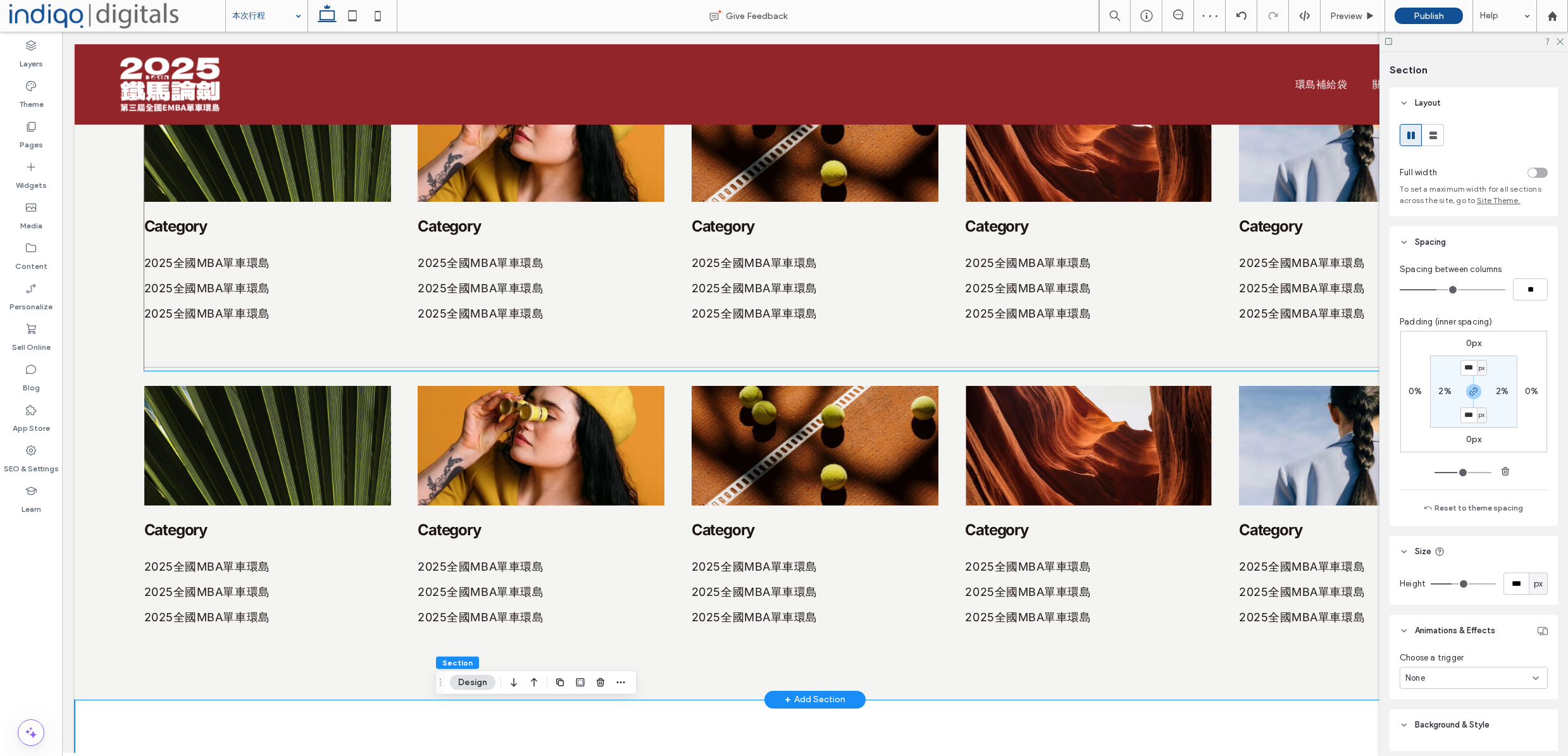
click at [338, 343] on div "Category 2025全國MBA單車環島 2025全國MBA單車環島 2025全國MBA單車環島 Category 2025全國MBA單車環島 2025全…" at bounding box center [816, 186] width 1342 height 369
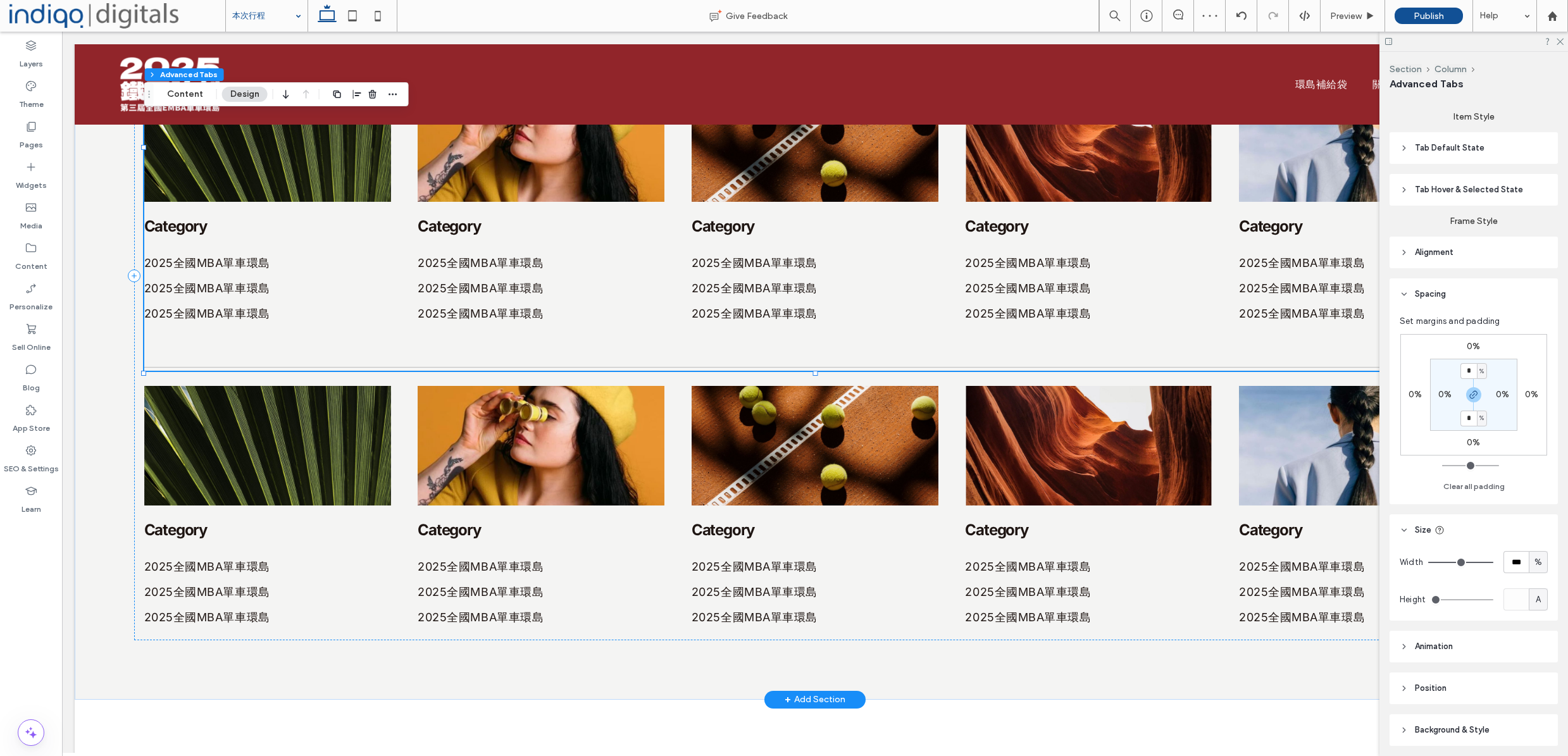
click at [280, 368] on hr at bounding box center [816, 367] width 1342 height 1
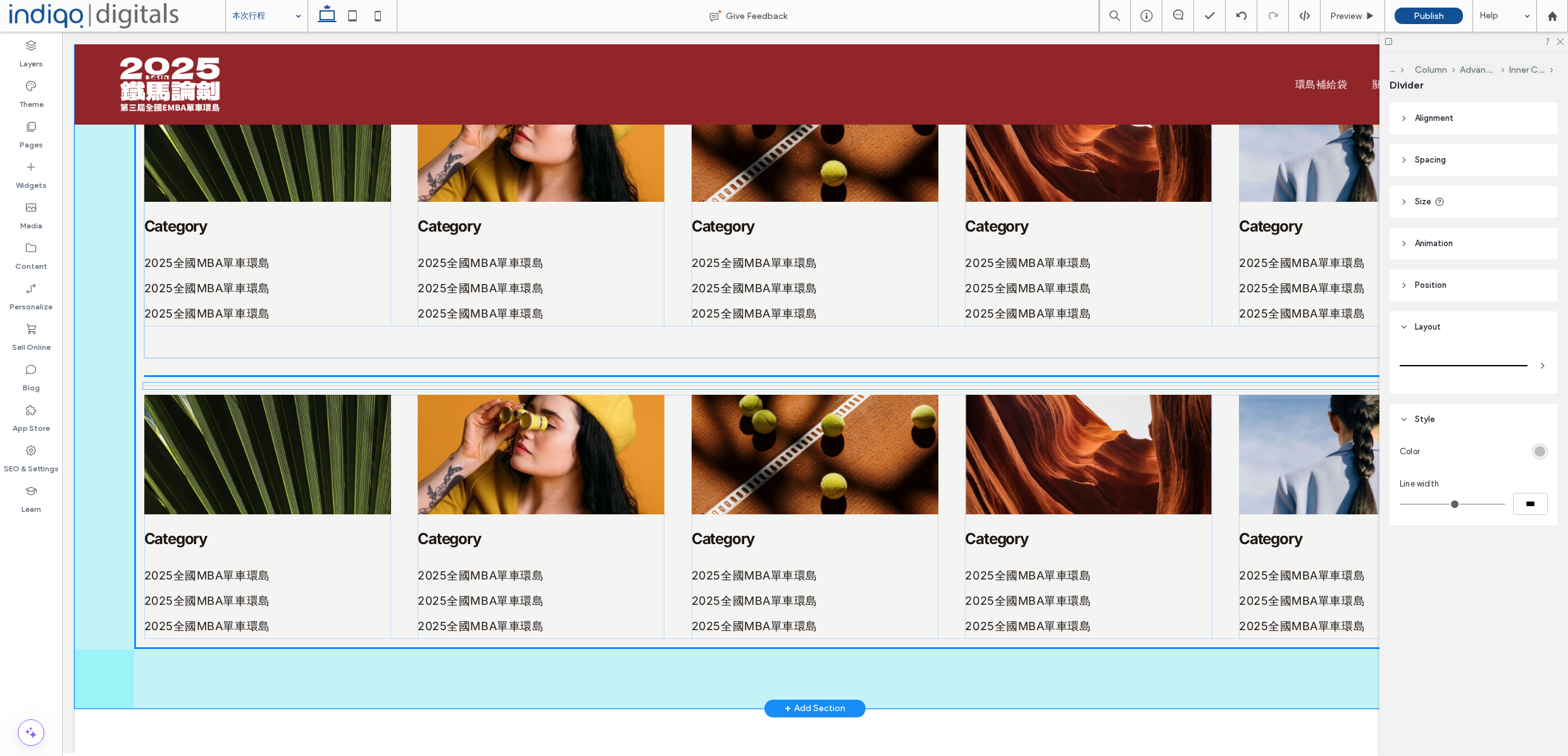
drag, startPoint x: 293, startPoint y: 371, endPoint x: 292, endPoint y: 387, distance: 16.0
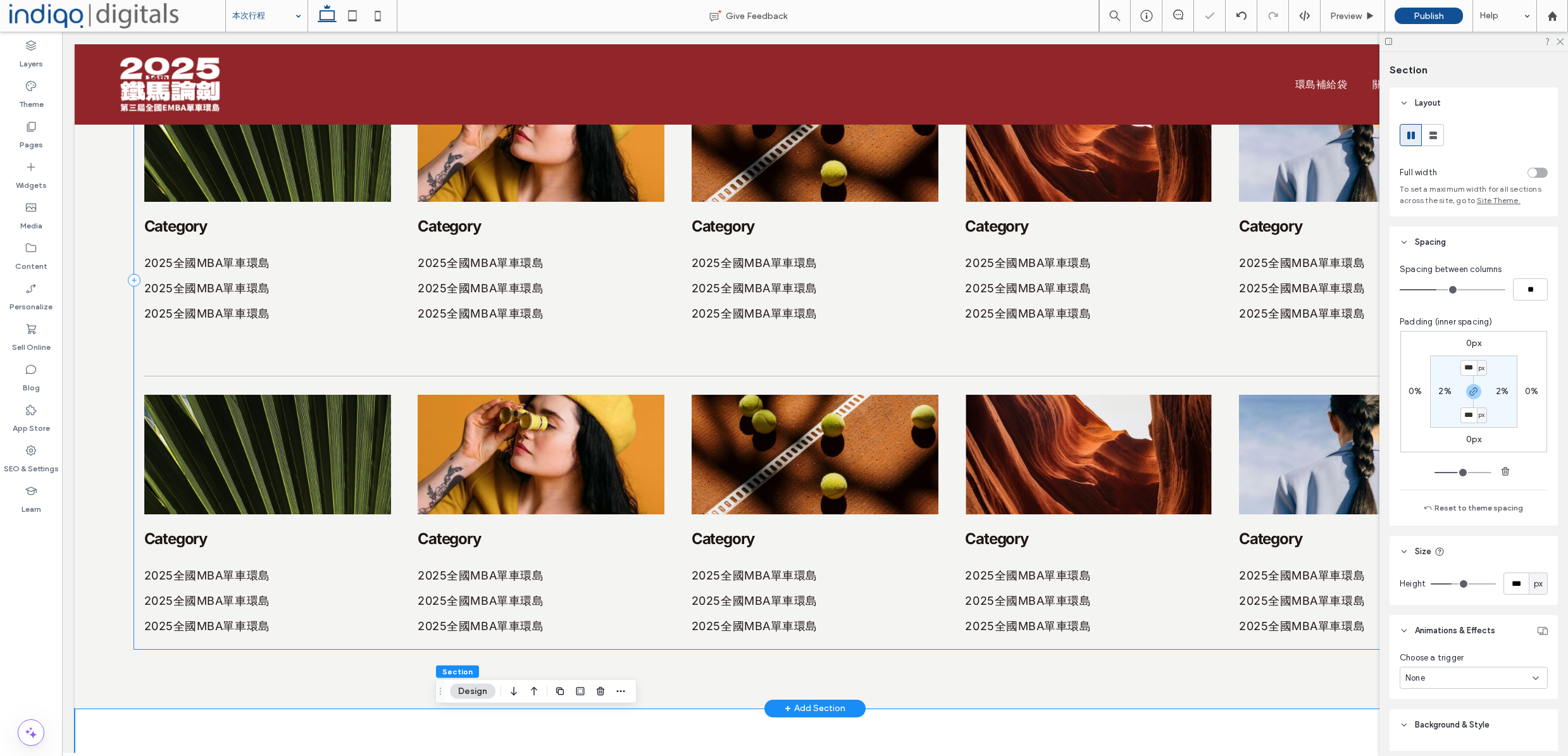
click at [360, 365] on div "CATEGORY CATEGORY CATEGORY Category 2025全國MBA單車環島 2025全國MBA單車環島 2025全國MBA單車環島 C…" at bounding box center [815, 280] width 1362 height 737
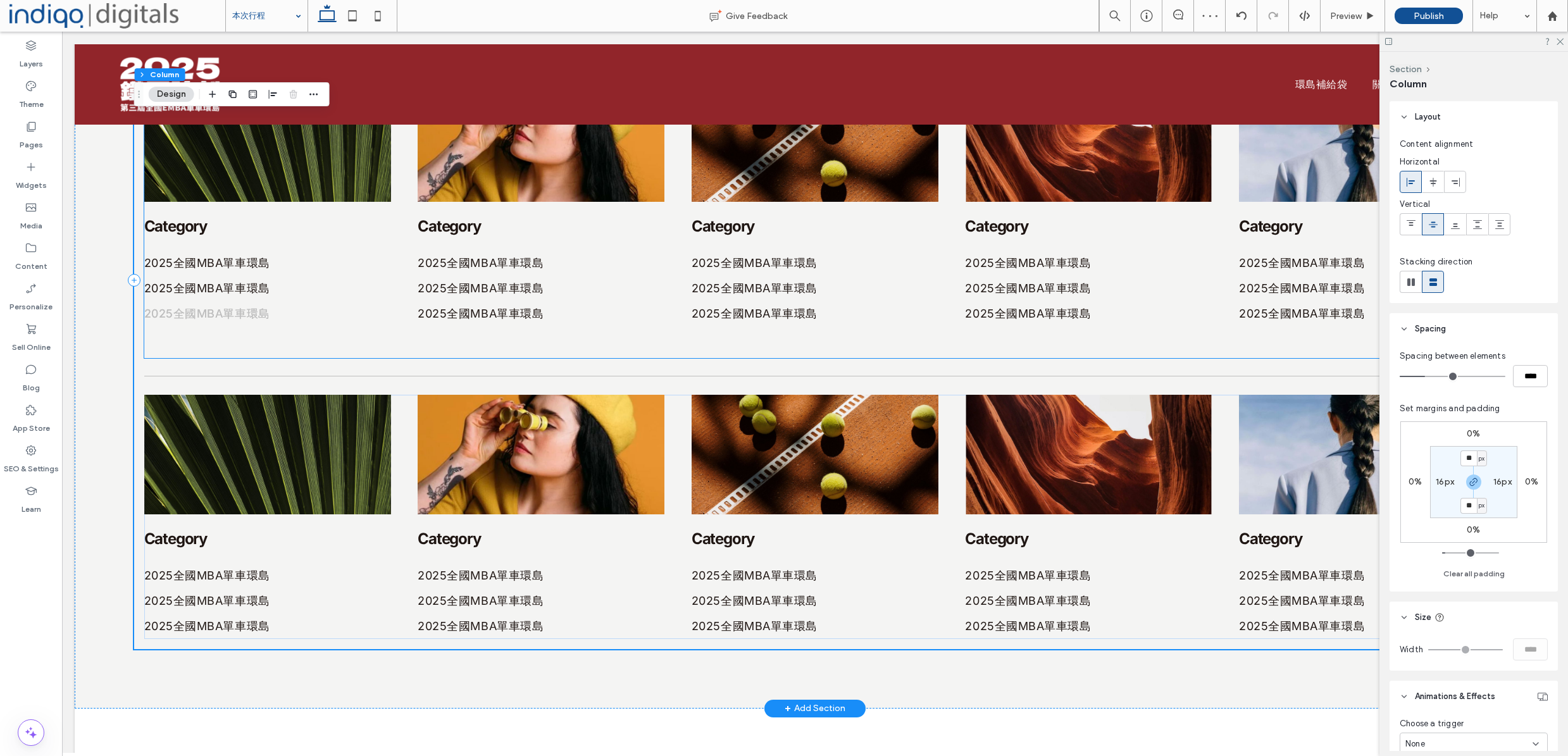
click at [345, 326] on link "2025全國MBA單車環島" at bounding box center [268, 313] width 247 height 25
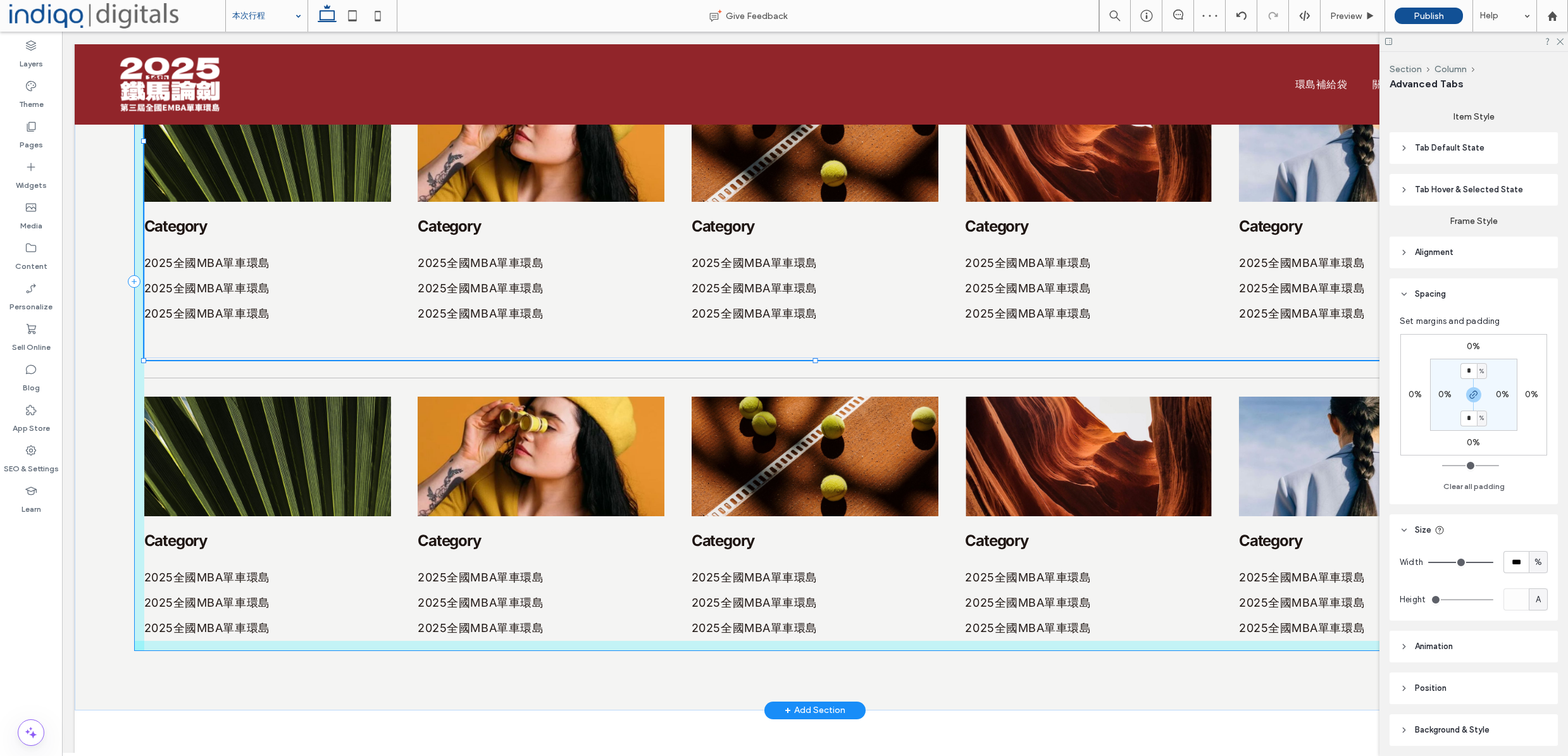
scroll to position [46, 0]
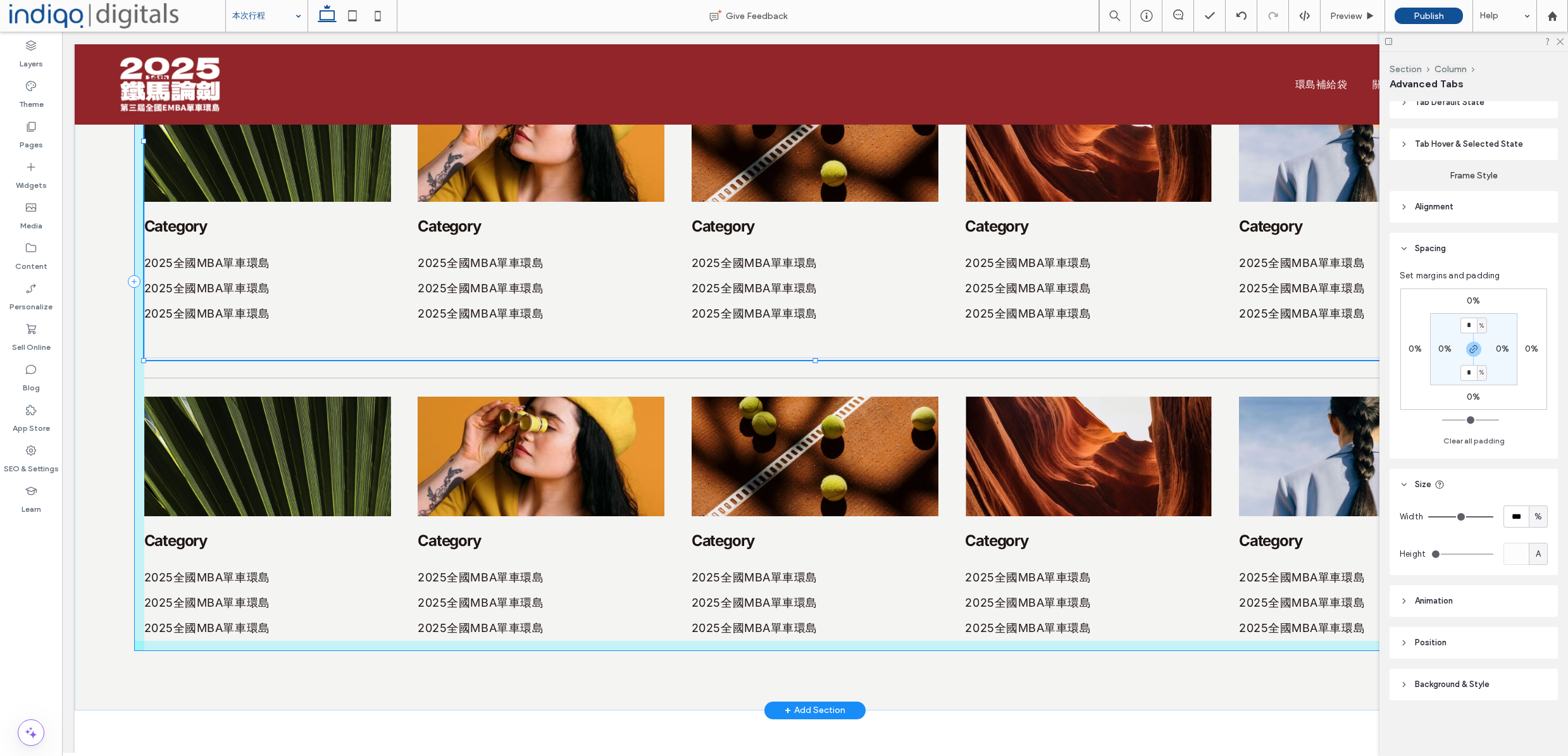
drag, startPoint x: 815, startPoint y: 360, endPoint x: 814, endPoint y: 341, distance: 19.0
click at [814, 341] on div "CATEGORY CATEGORY CATEGORY Category 2025全國MBA單車環島 2025全國MBA單車環島 2025全國MBA單車環島 C…" at bounding box center [815, 281] width 1481 height 857
type input "***"
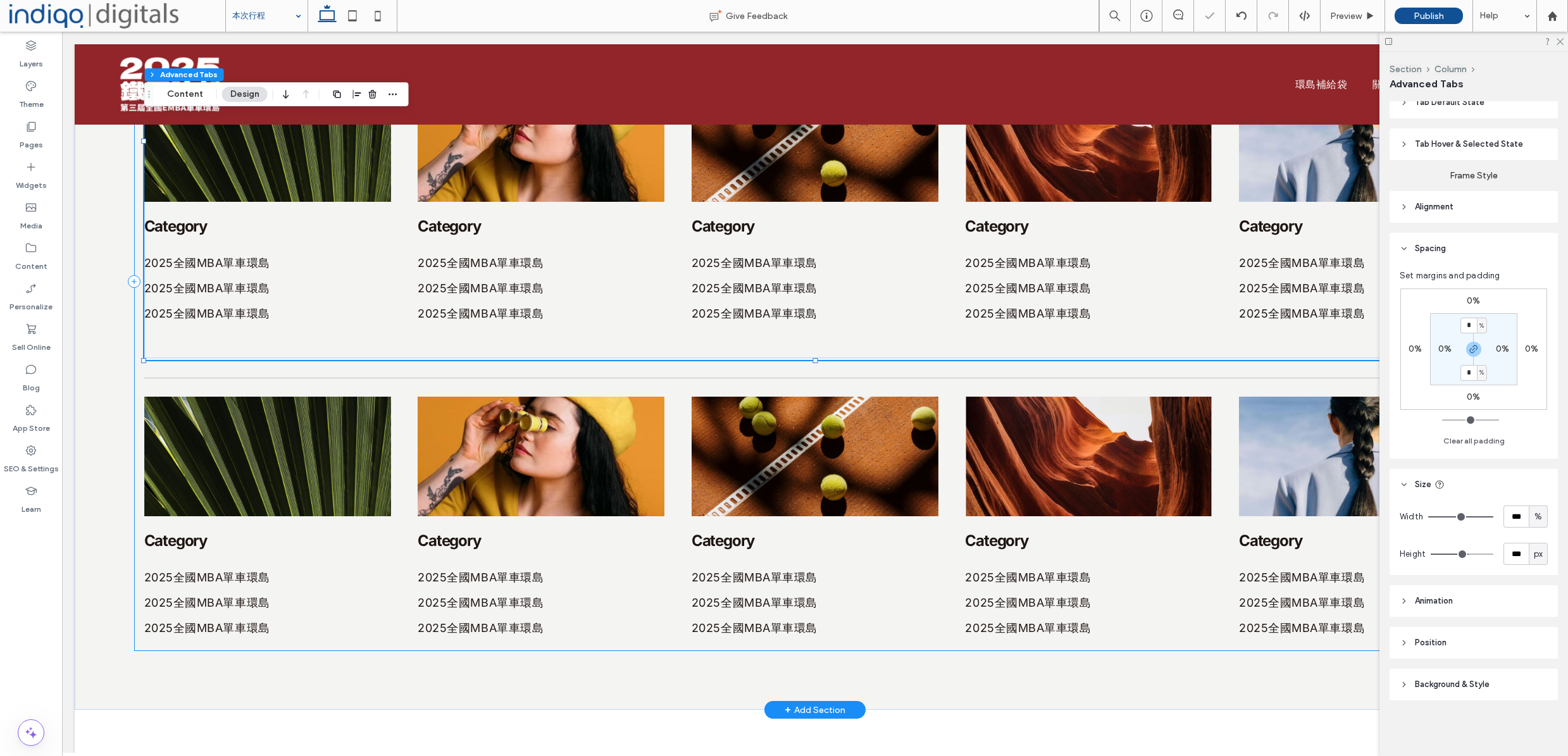
click at [407, 394] on div "CATEGORY CATEGORY CATEGORY Category 2025全國MBA單車環島 2025全國MBA單車環島 2025全國MBA單車環島 C…" at bounding box center [815, 281] width 1362 height 739
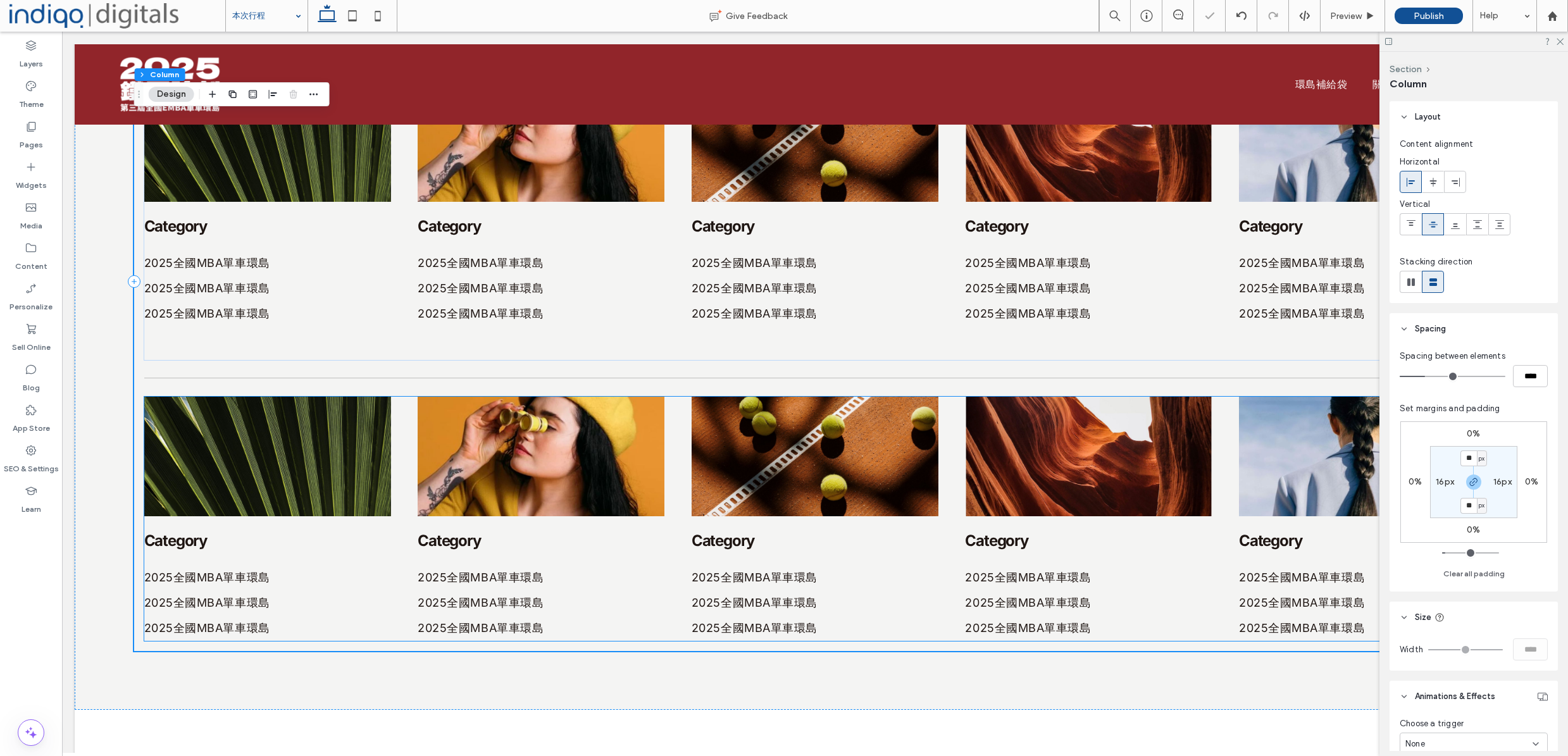
type input "**"
type input "****"
type input "**"
type input "****"
type input "**"
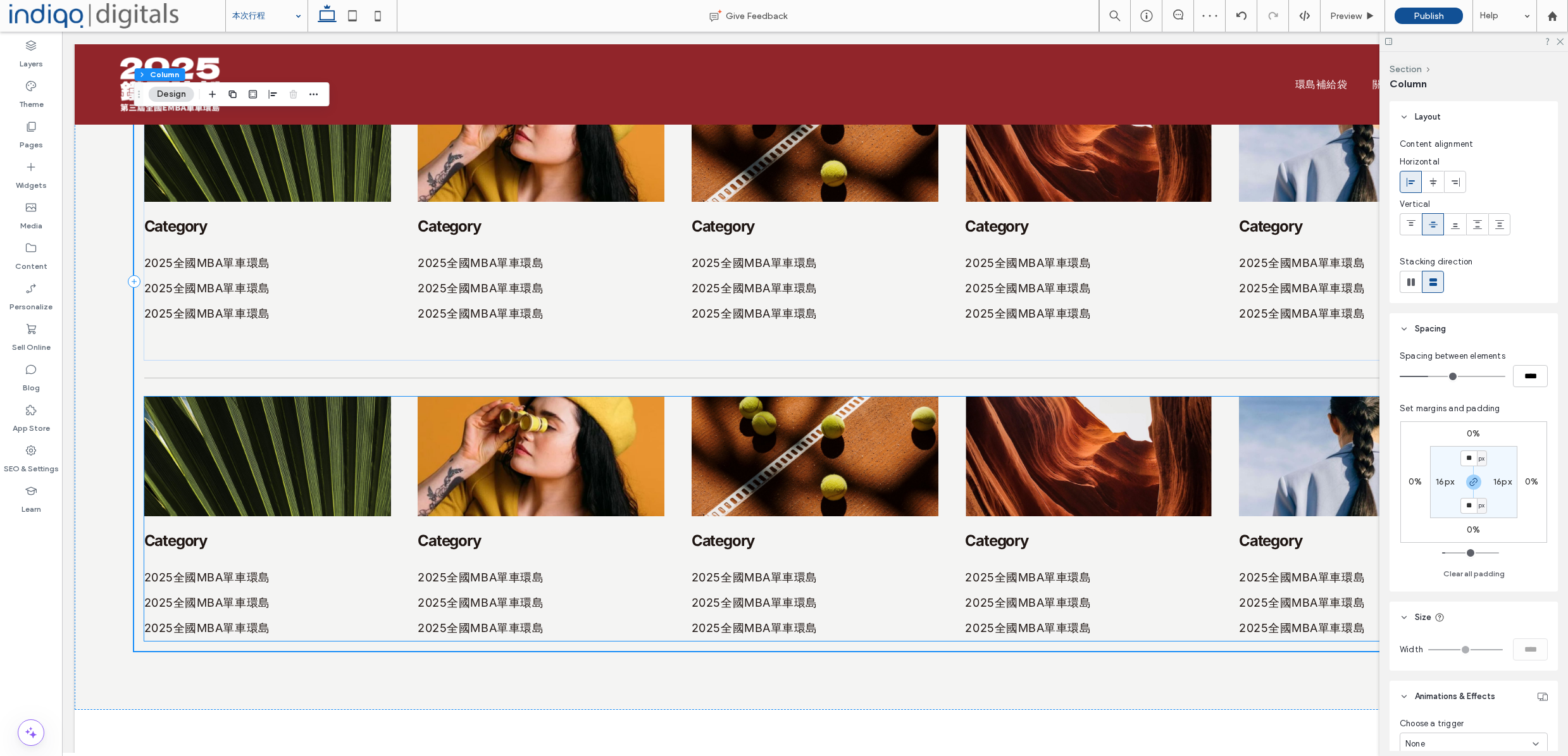
type input "****"
type input "**"
type input "****"
type input "**"
type input "****"
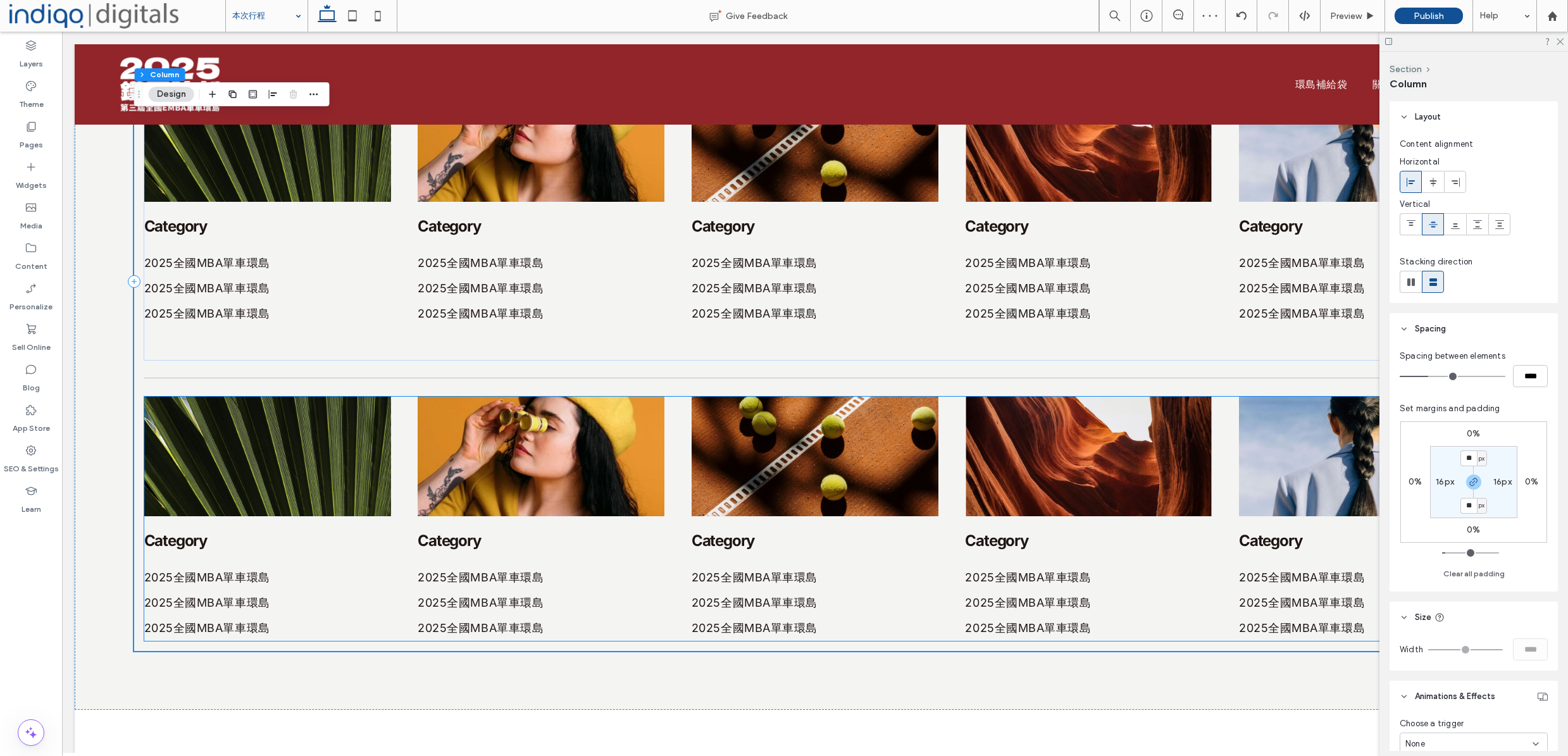
type input "**"
type input "****"
type input "**"
type input "****"
drag, startPoint x: 1426, startPoint y: 376, endPoint x: 1434, endPoint y: 375, distance: 8.1
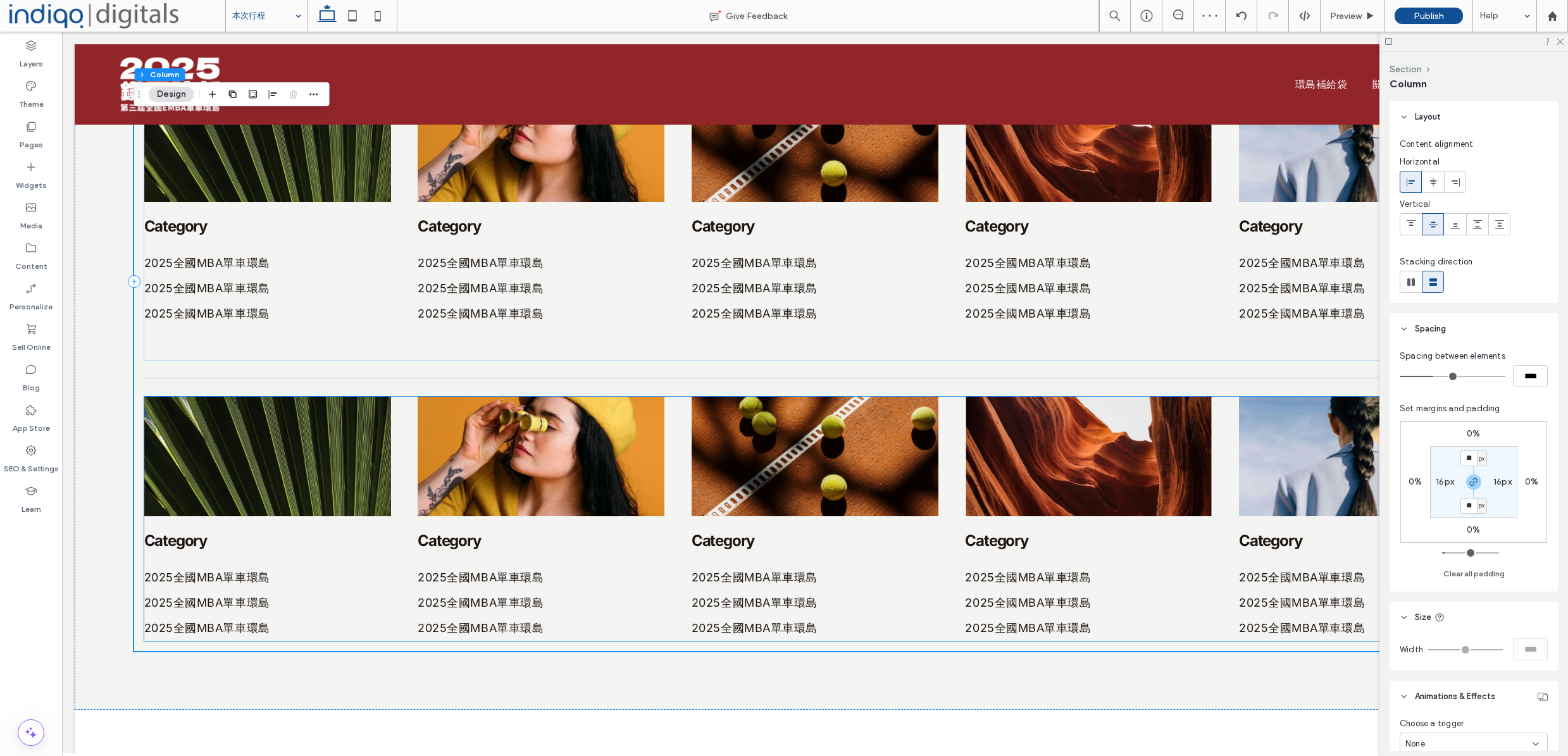
click at [1434, 376] on input "range" at bounding box center [1452, 376] width 106 height 1
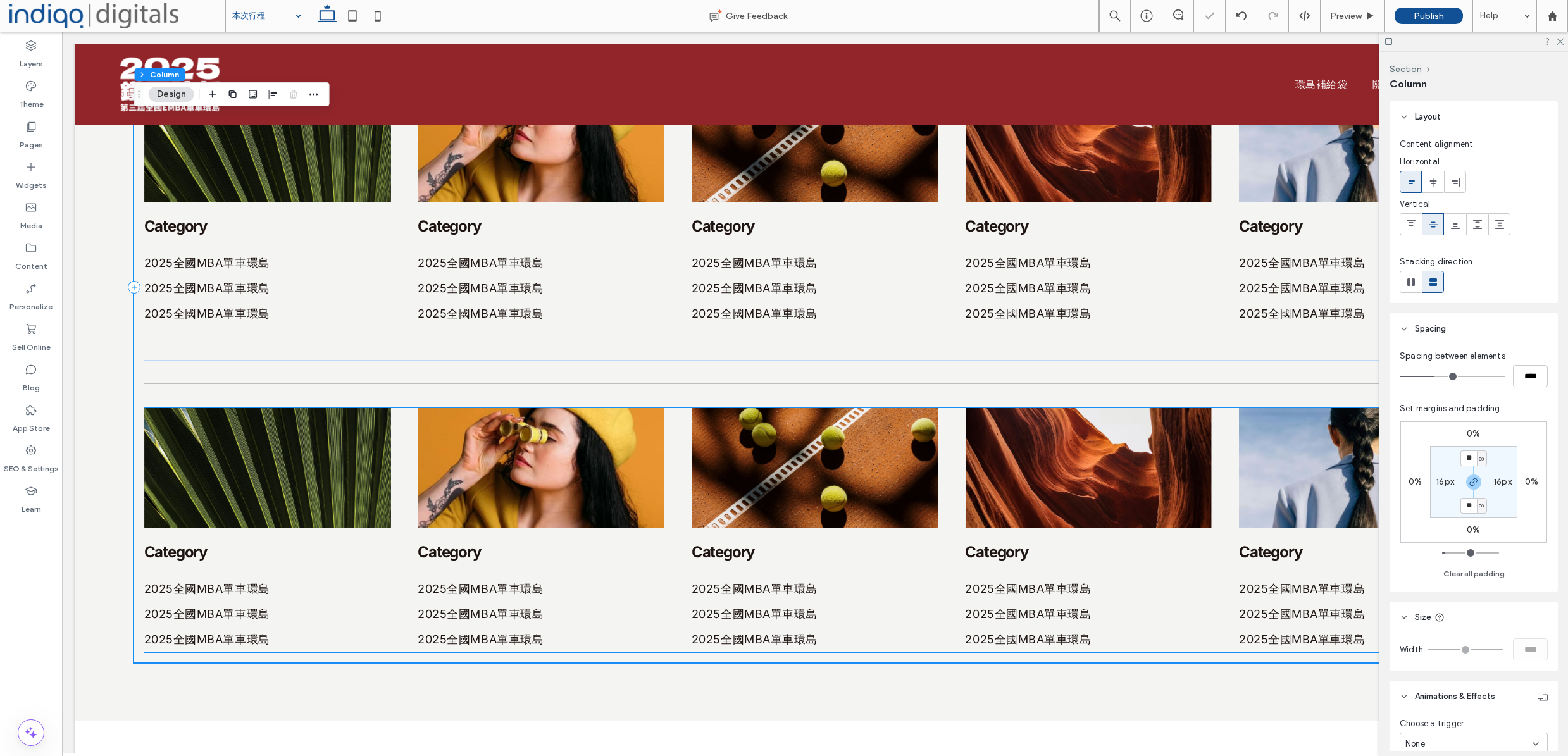
type input "**"
type input "****"
type input "**"
type input "****"
type input "**"
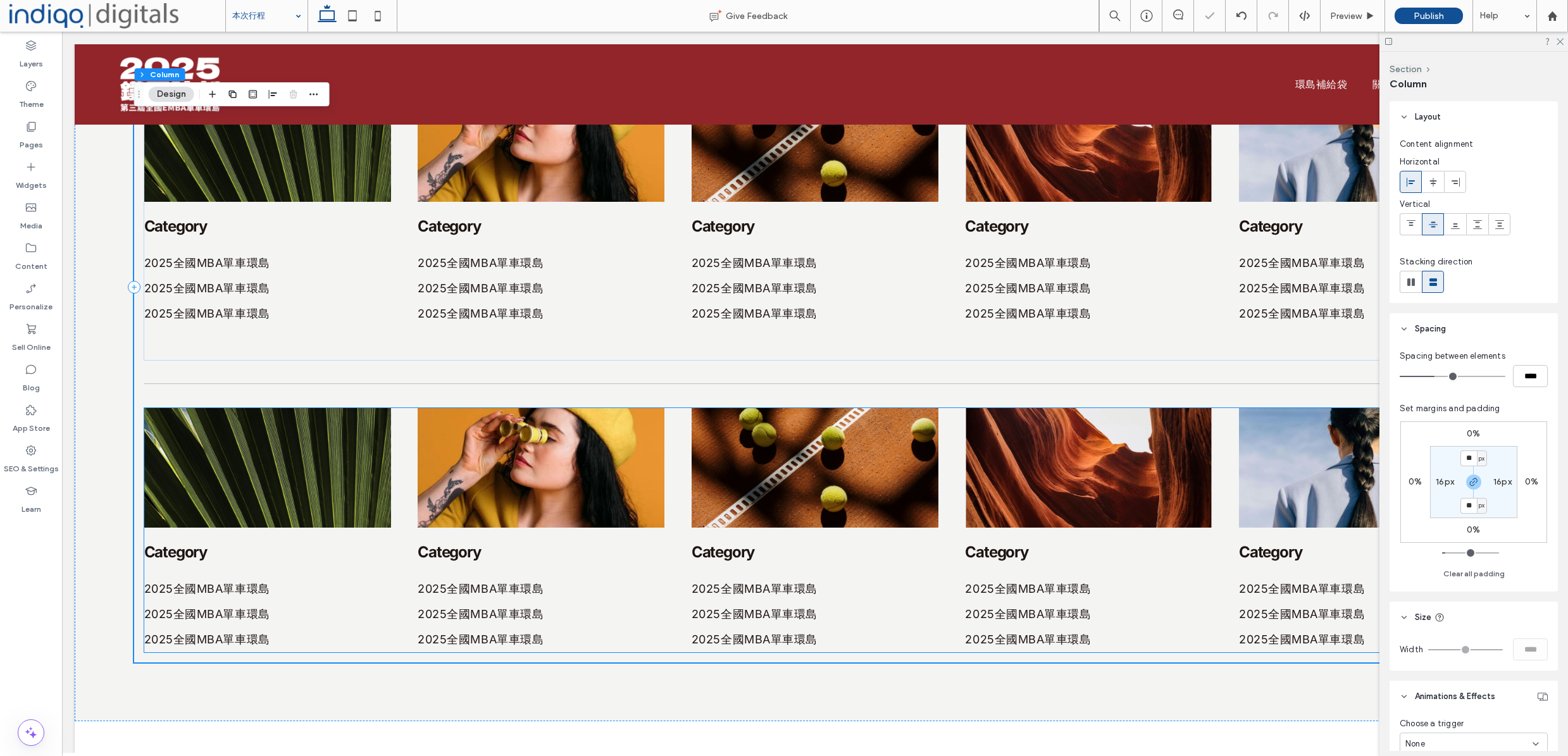
type input "****"
type input "**"
type input "****"
type input "**"
type input "****"
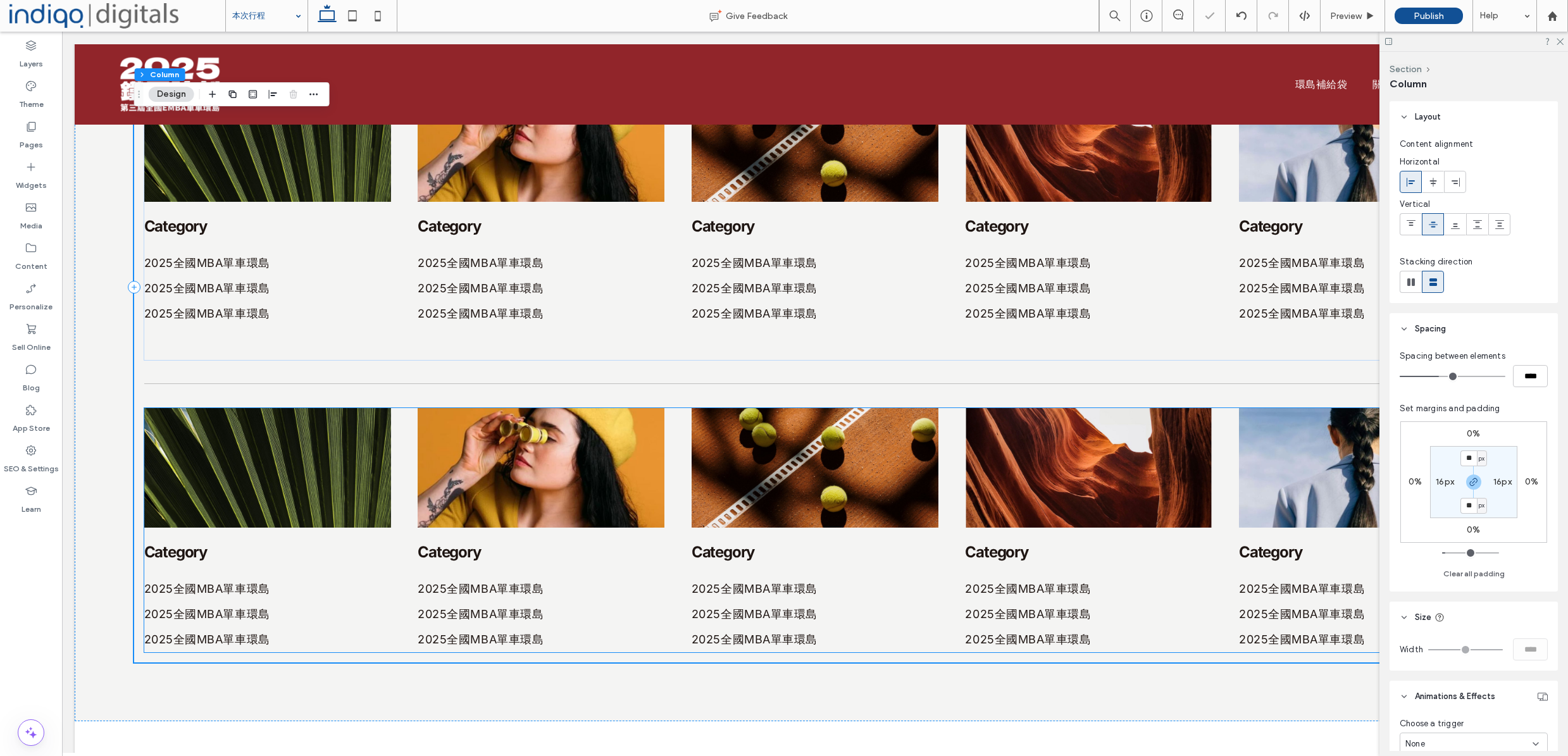
type input "**"
click at [1438, 376] on input "range" at bounding box center [1452, 376] width 106 height 1
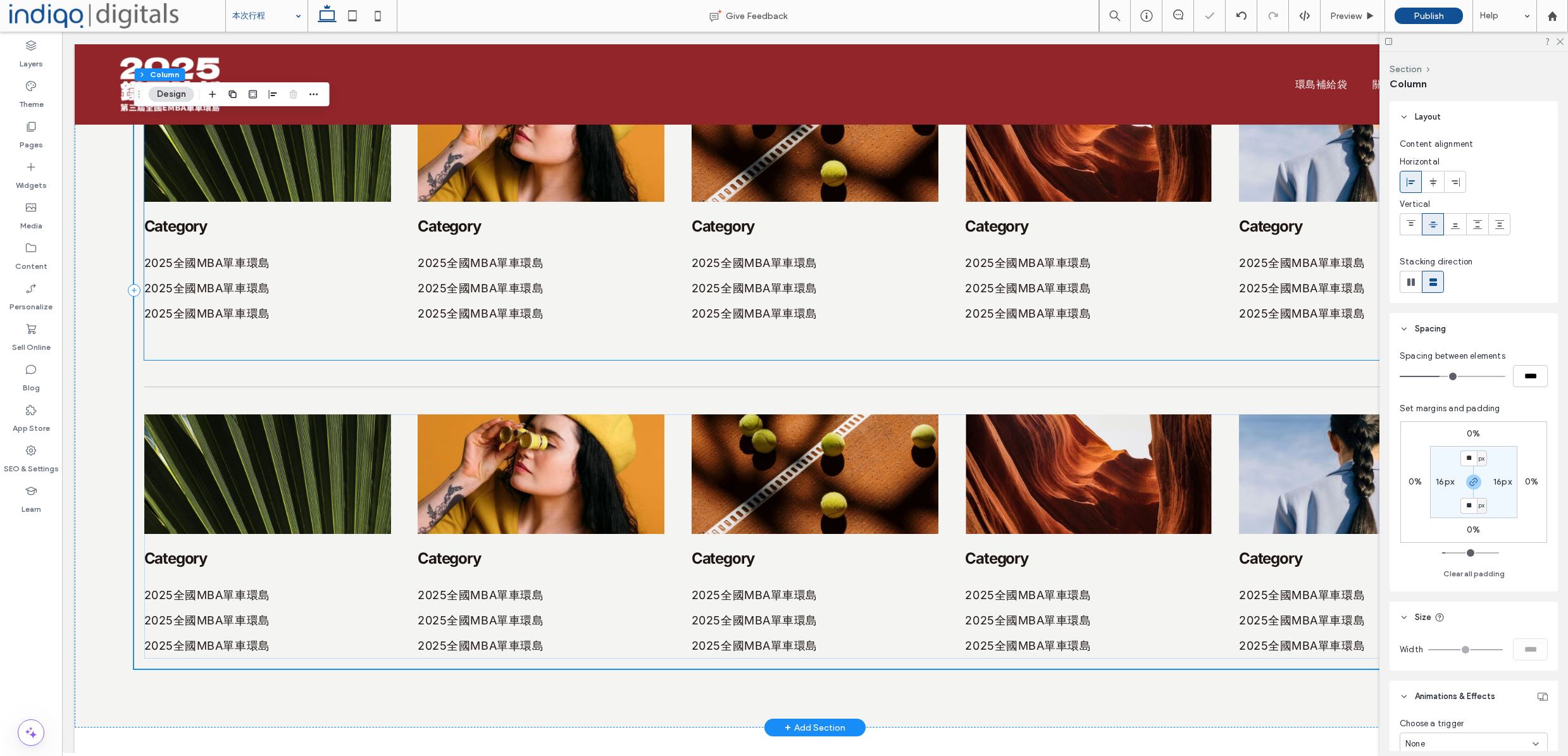
click at [304, 335] on div "Category 2025全國MBA單車環島 2025全國MBA單車環島 2025全國MBA單車環島 Category 2025全國MBA單車環島 2025全…" at bounding box center [816, 180] width 1342 height 356
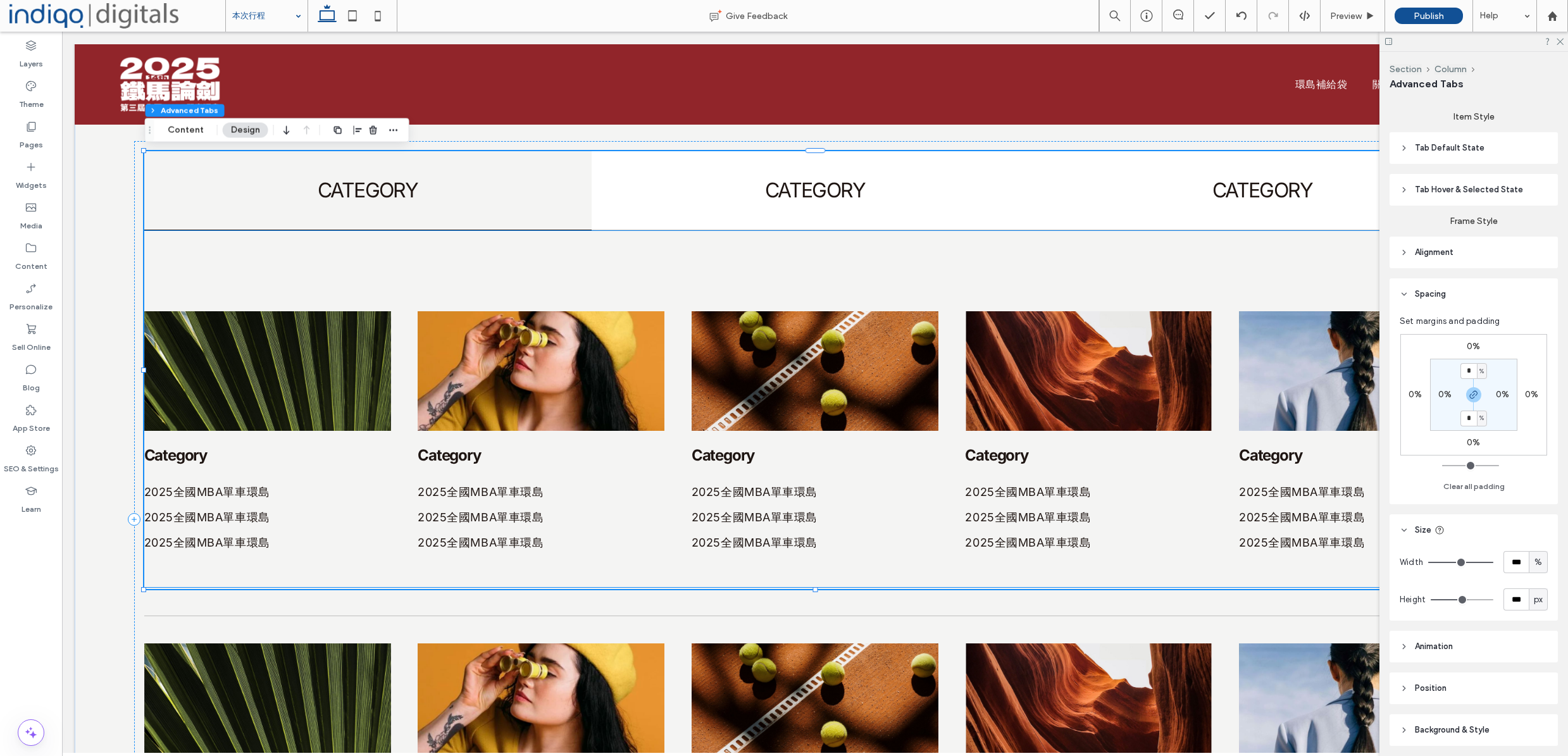
scroll to position [0, 0]
click at [286, 604] on div "CATEGORY CATEGORY CATEGORY Category 2025全國MBA單車環島 2025全國MBA單車環島 2025全國MBA單車環島 C…" at bounding box center [815, 519] width 1362 height 756
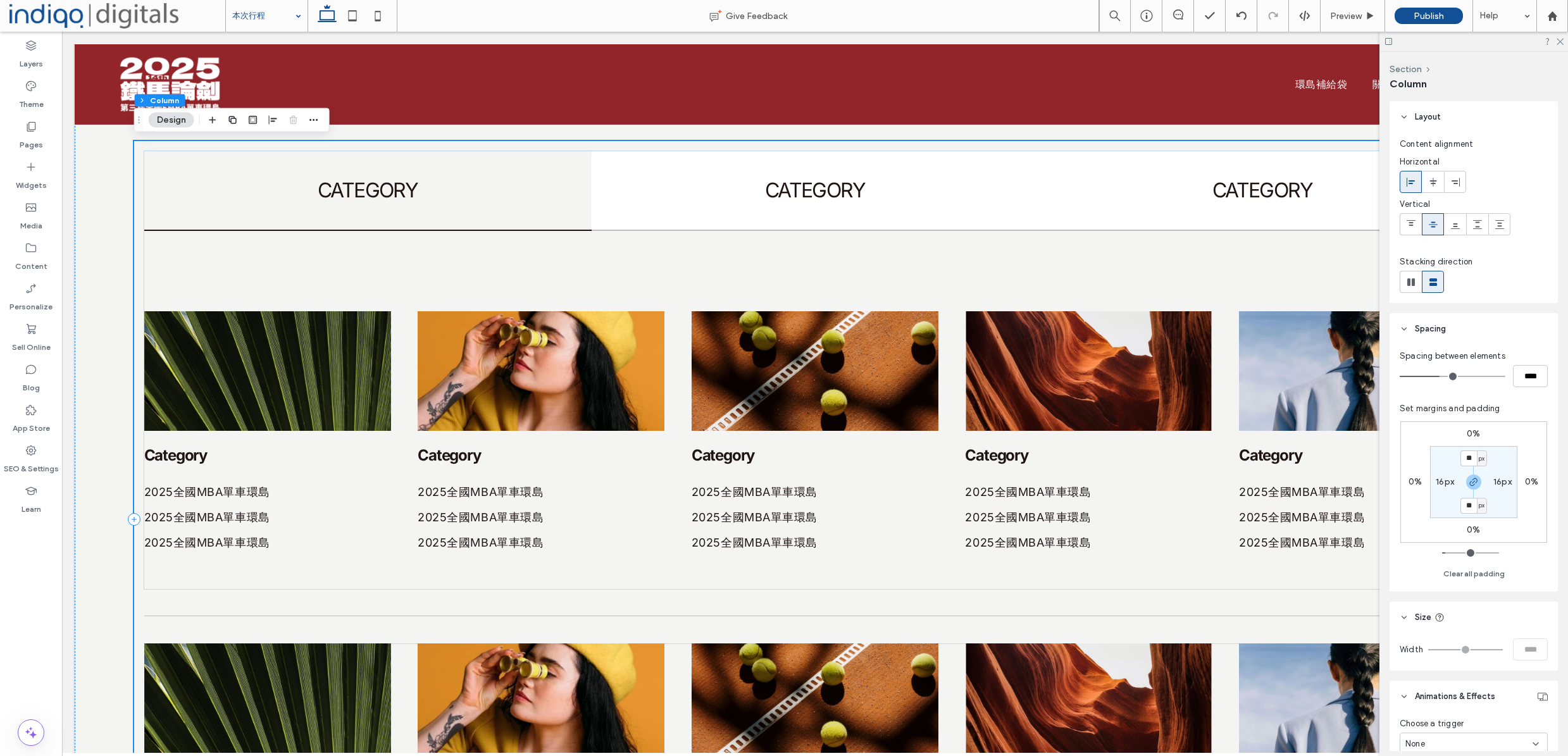
click at [286, 620] on div "CATEGORY CATEGORY CATEGORY Category 2025全國MBA單車環島 2025全國MBA單車環島 2025全國MBA單車環島 C…" at bounding box center [815, 519] width 1362 height 756
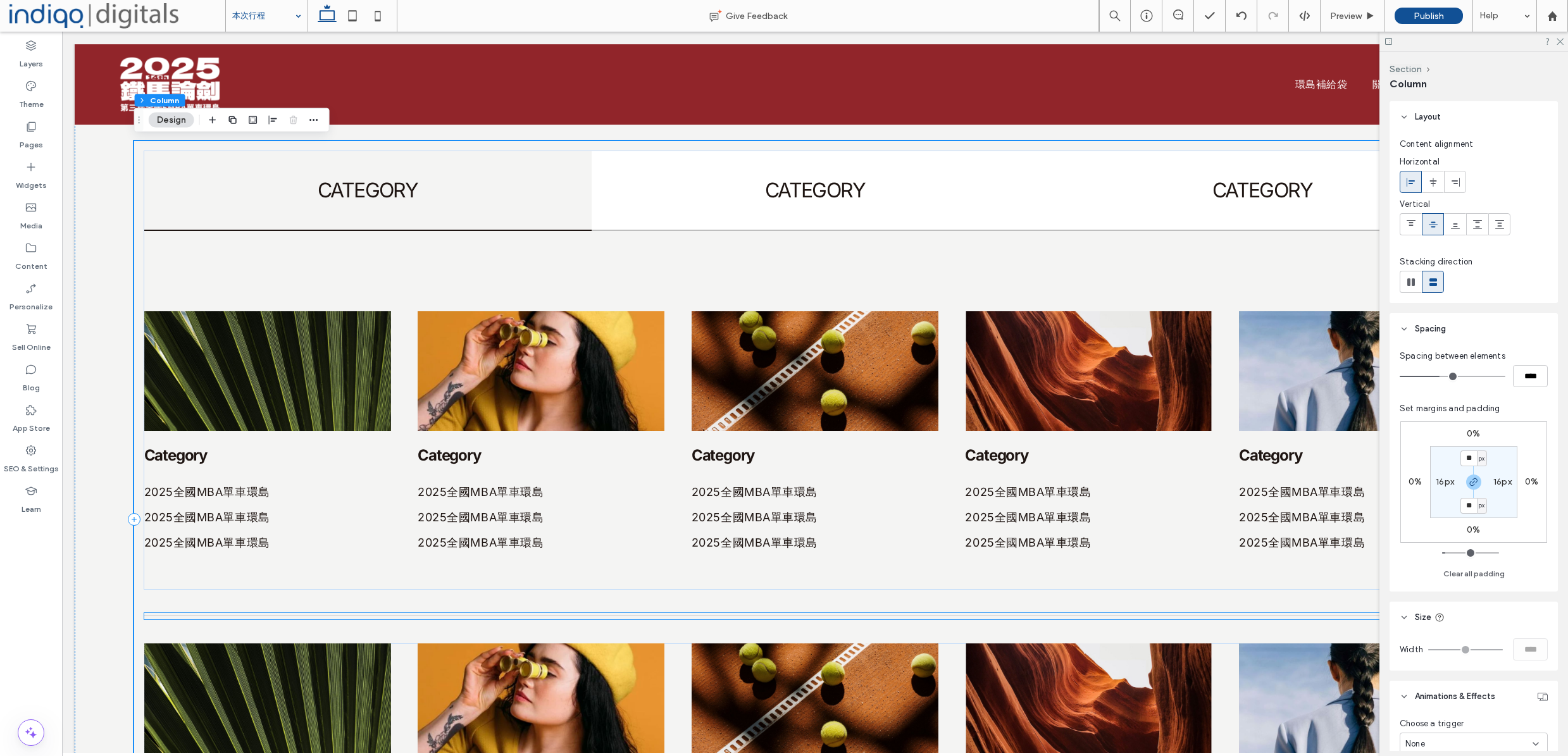
click at [287, 618] on div at bounding box center [816, 616] width 1342 height 7
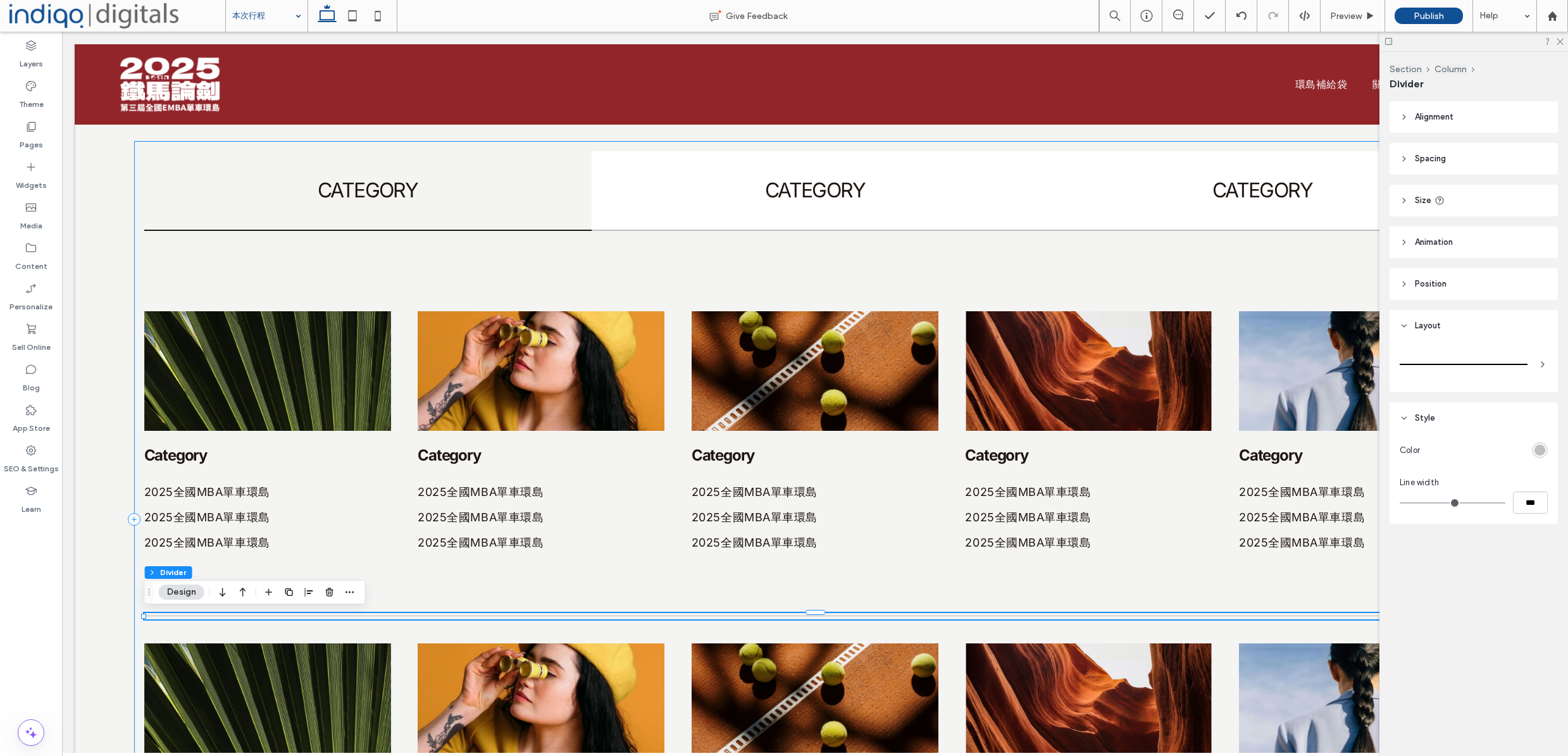
click at [409, 642] on div "CATEGORY CATEGORY CATEGORY Category 2025全國MBA單車環島 2025全國MBA單車環島 2025全國MBA單車環島 C…" at bounding box center [815, 519] width 1362 height 756
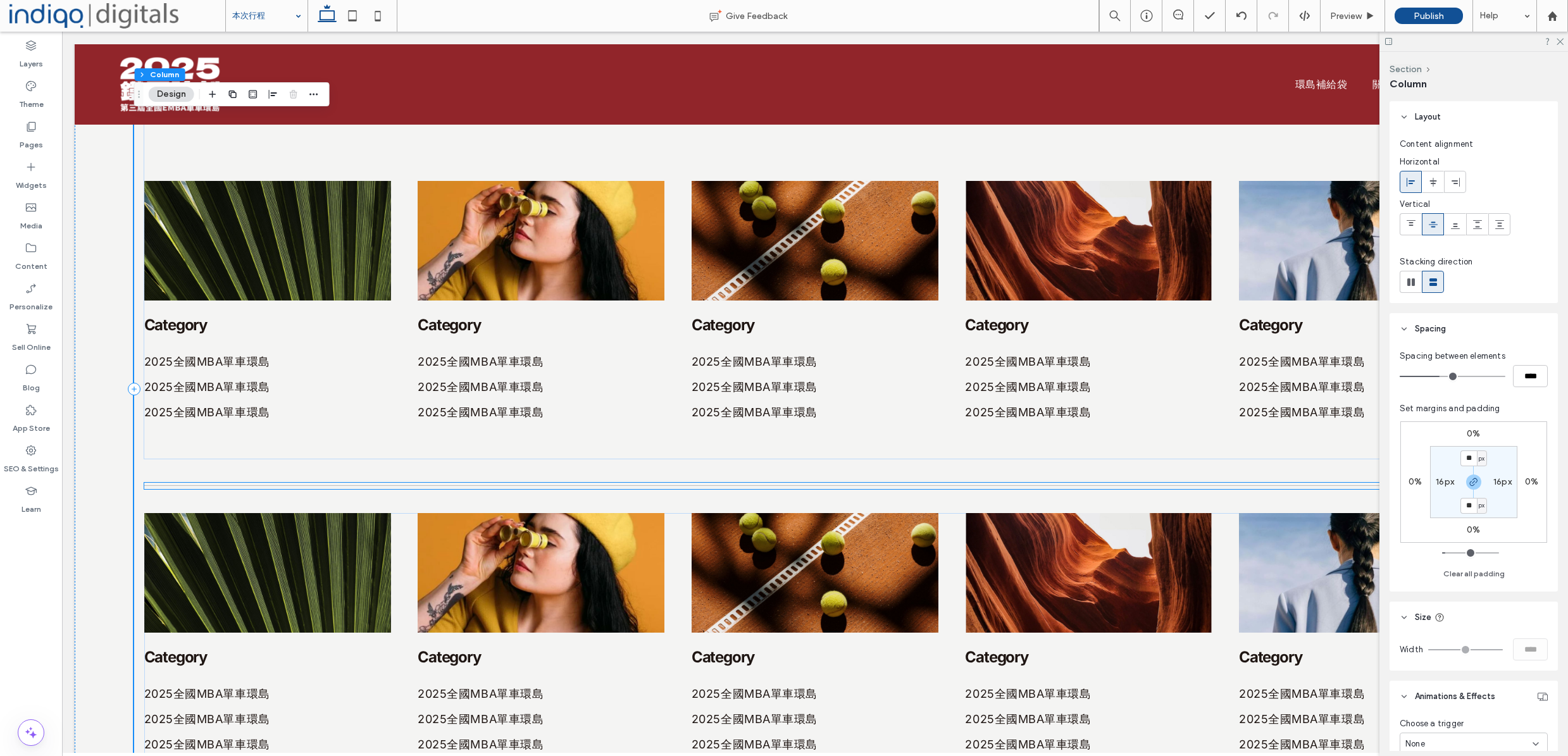
scroll to position [558, 0]
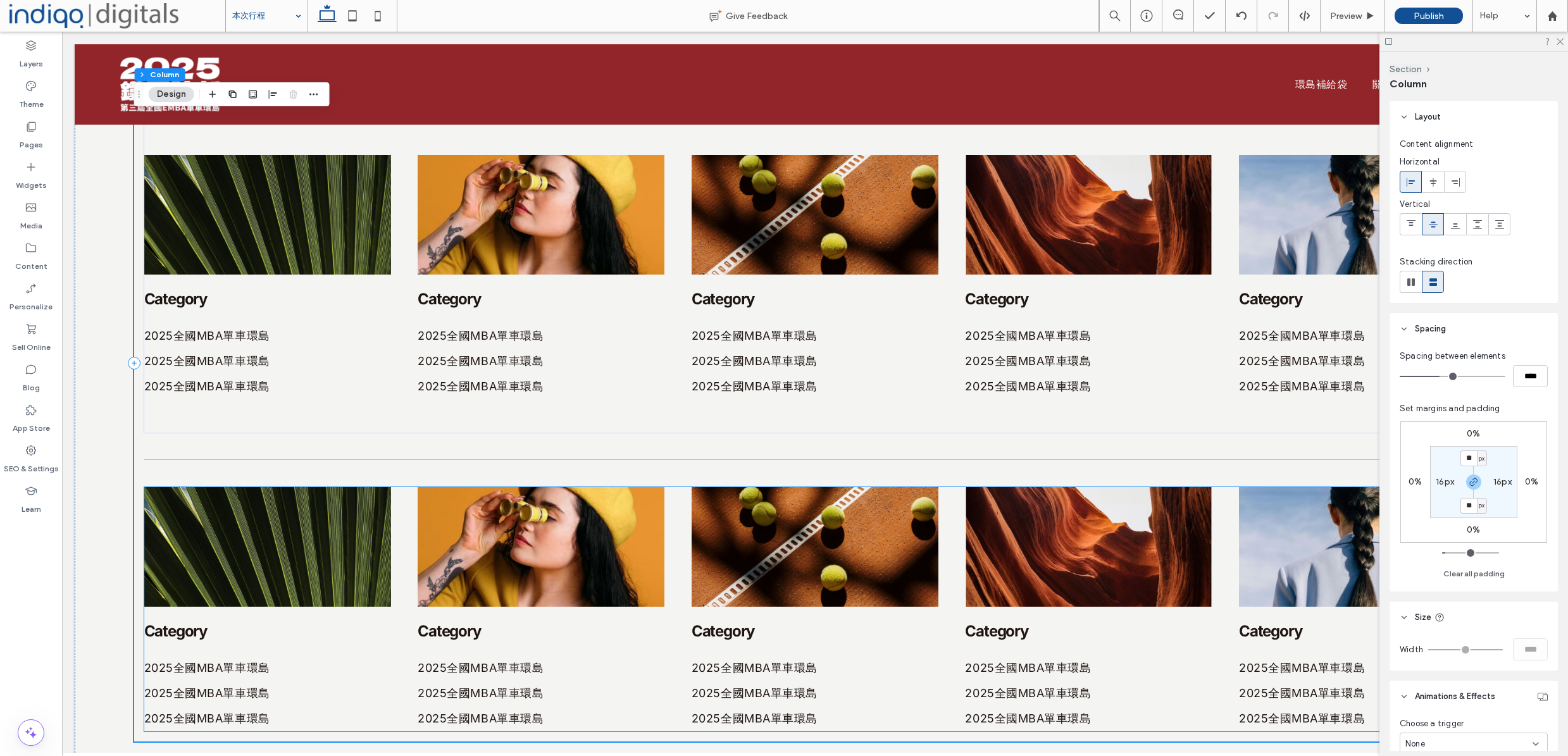
click at [403, 617] on div "Category 2025全國MBA單車環島 2025全國MBA單車環島 2025全國MBA單車環島 Category 2025全國MBA單車環島 2025全…" at bounding box center [816, 609] width 1342 height 244
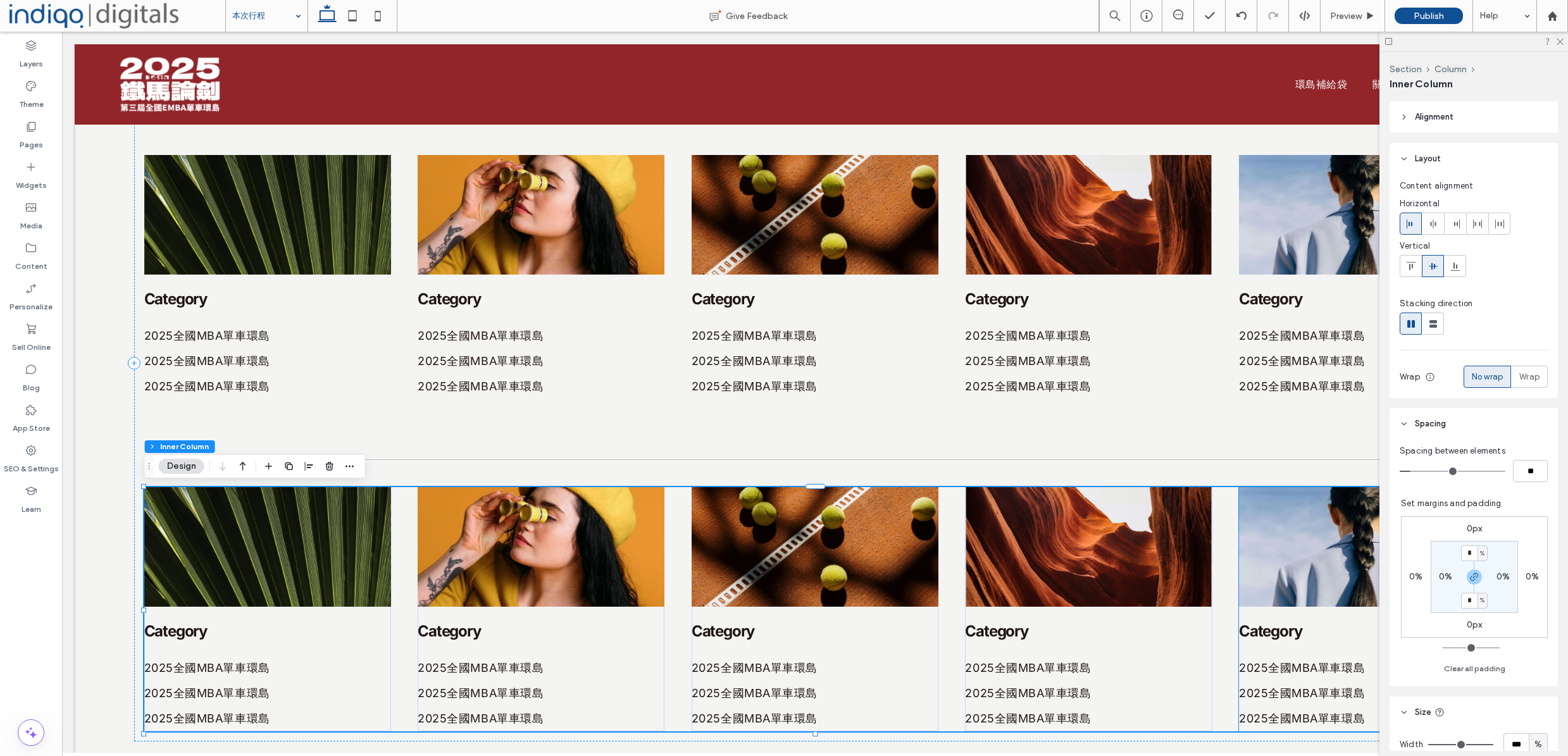
click at [1467, 531] on label "0px" at bounding box center [1474, 528] width 16 height 11
click at [1462, 530] on input "*" at bounding box center [1469, 529] width 16 height 16
type input "**"
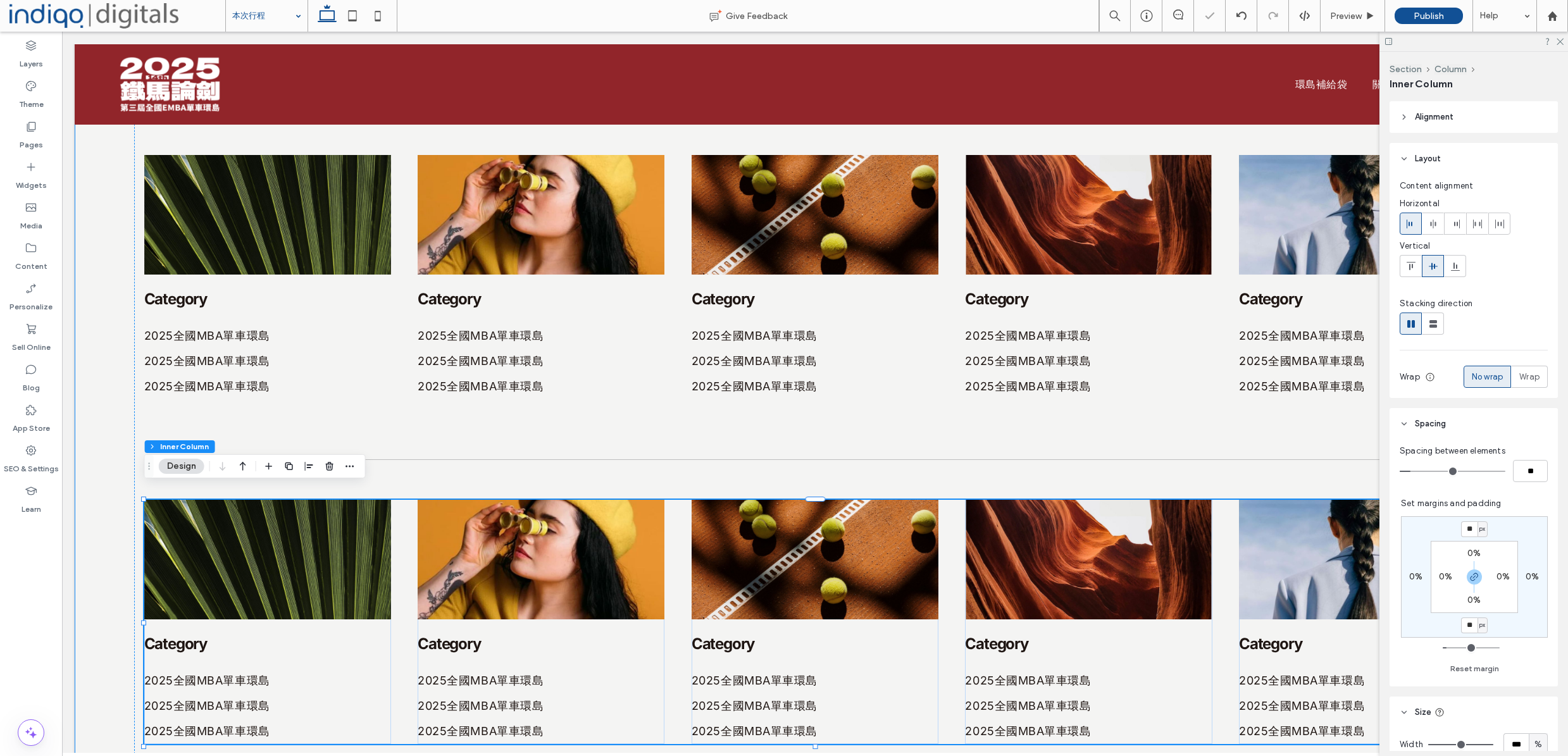
click at [111, 425] on div "CATEGORY CATEGORY CATEGORY Category 2025全國MBA單車環島 2025全國MBA單車環島 2025全國MBA單車環島 C…" at bounding box center [815, 376] width 1481 height 900
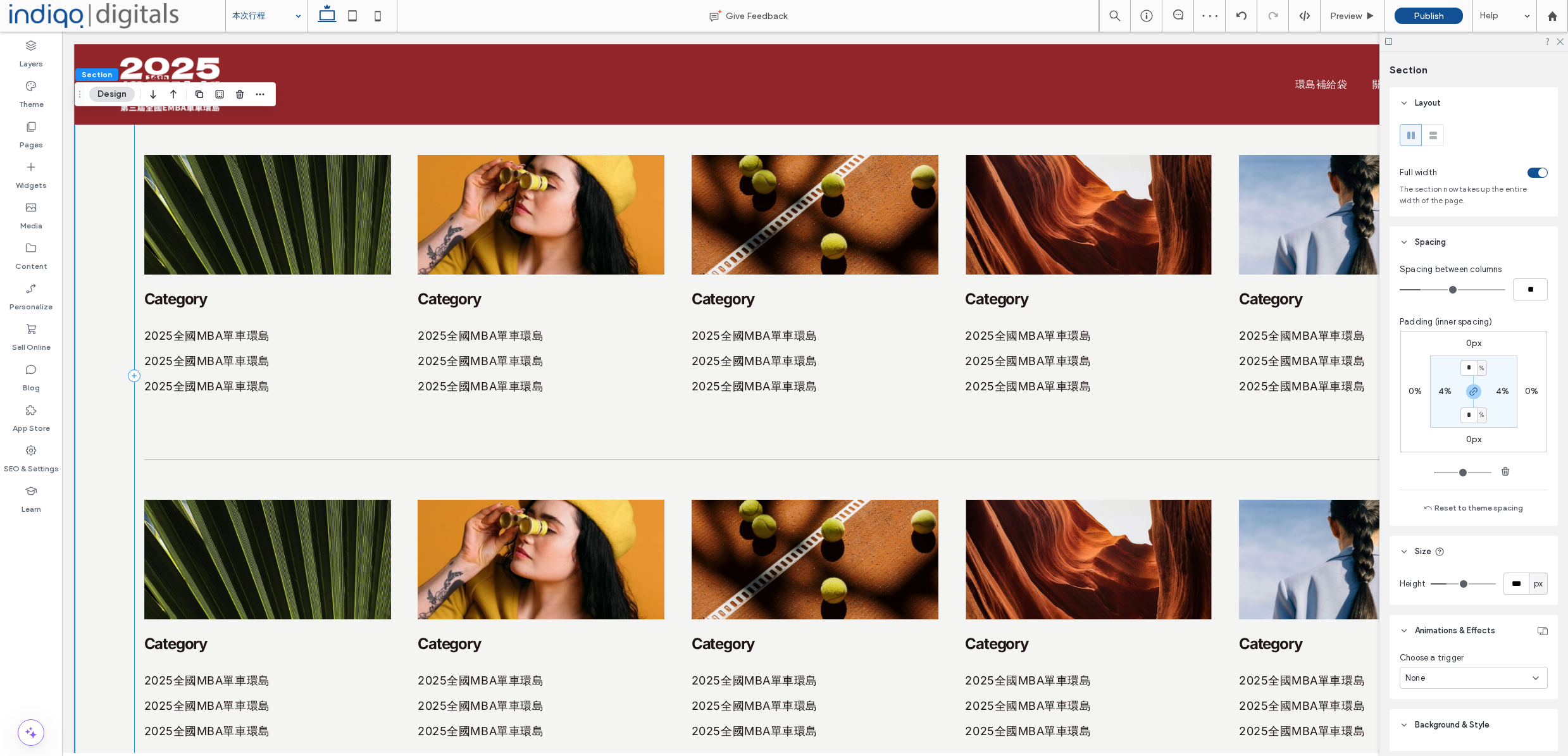
click at [164, 491] on div "CATEGORY CATEGORY CATEGORY Category 2025全國MBA單車環島 2025全國MBA單車環島 2025全國MBA單車環島 C…" at bounding box center [815, 376] width 1362 height 782
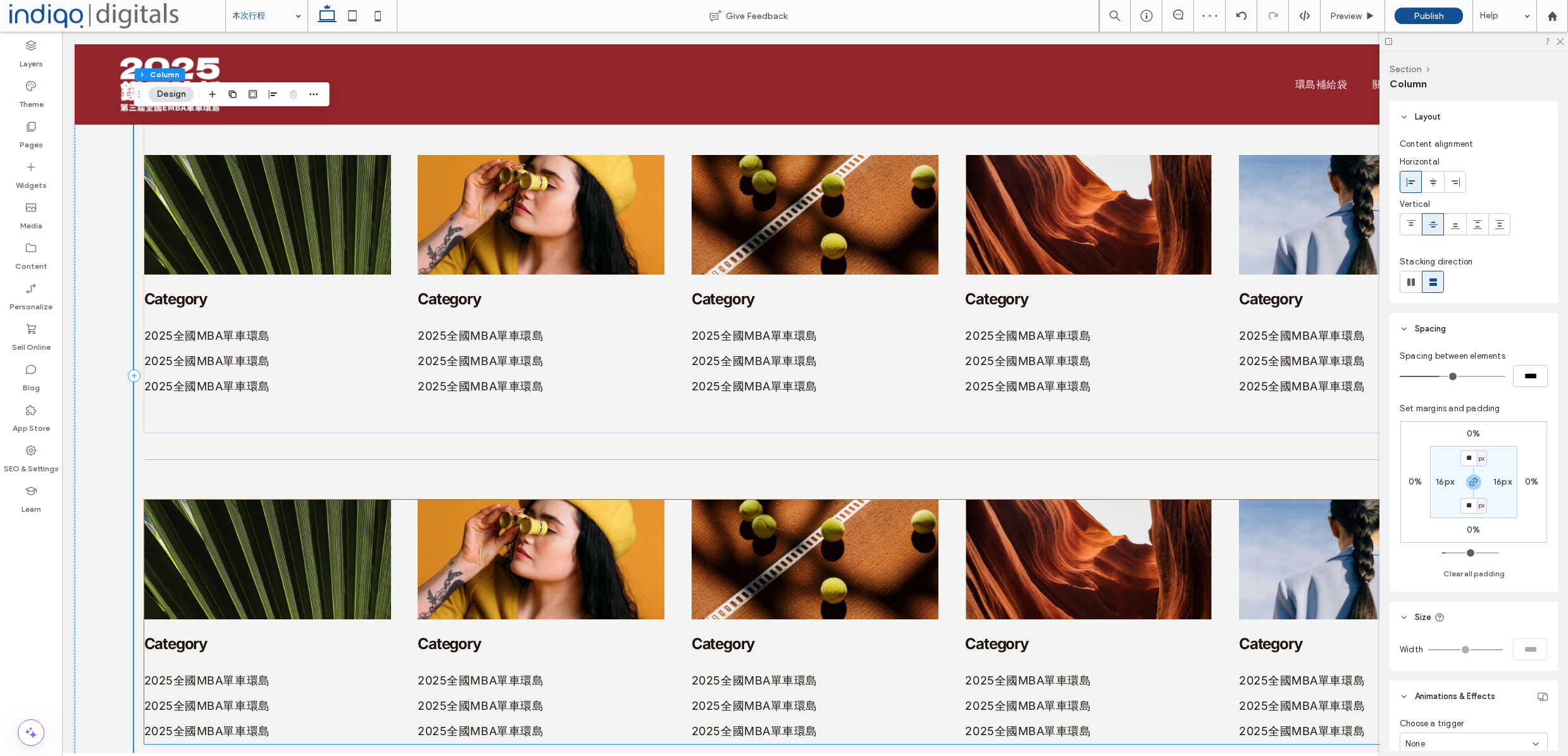
click at [390, 527] on img at bounding box center [268, 559] width 247 height 119
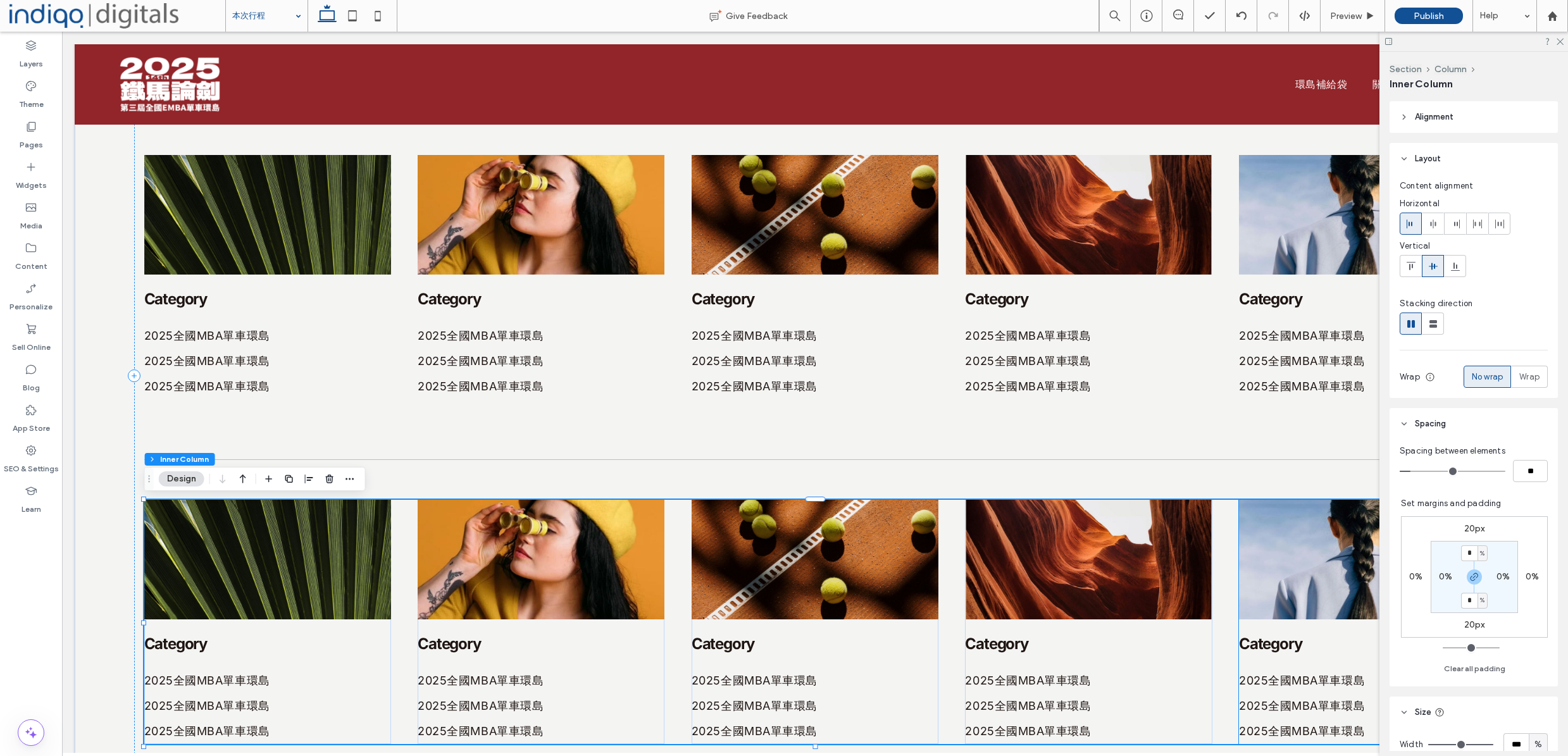
click at [1466, 556] on input "*" at bounding box center [1469, 552] width 16 height 16
click at [1464, 529] on label "20px" at bounding box center [1474, 528] width 21 height 11
type input "**"
click at [1463, 527] on input "**" at bounding box center [1469, 529] width 16 height 16
type input "**"
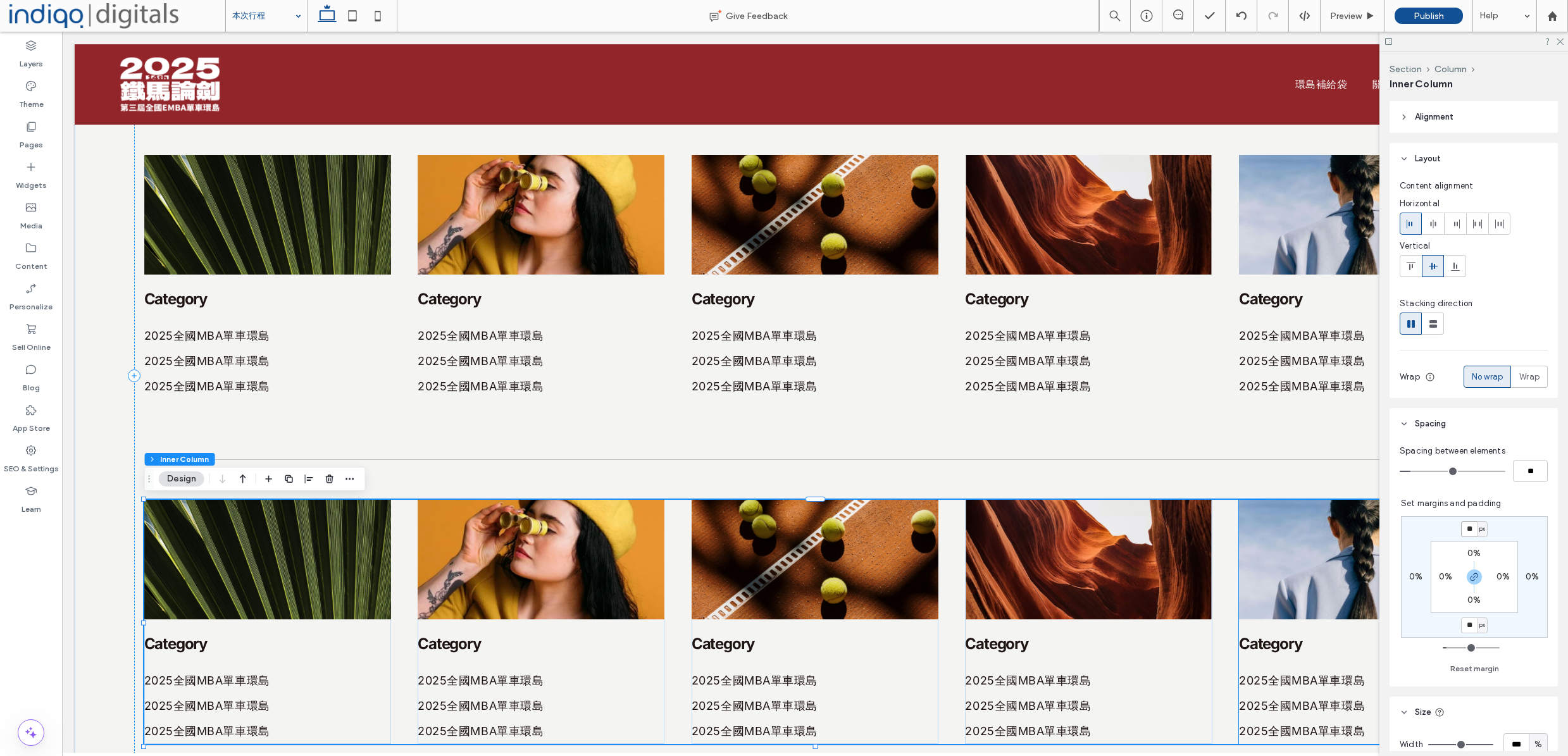
type input "**"
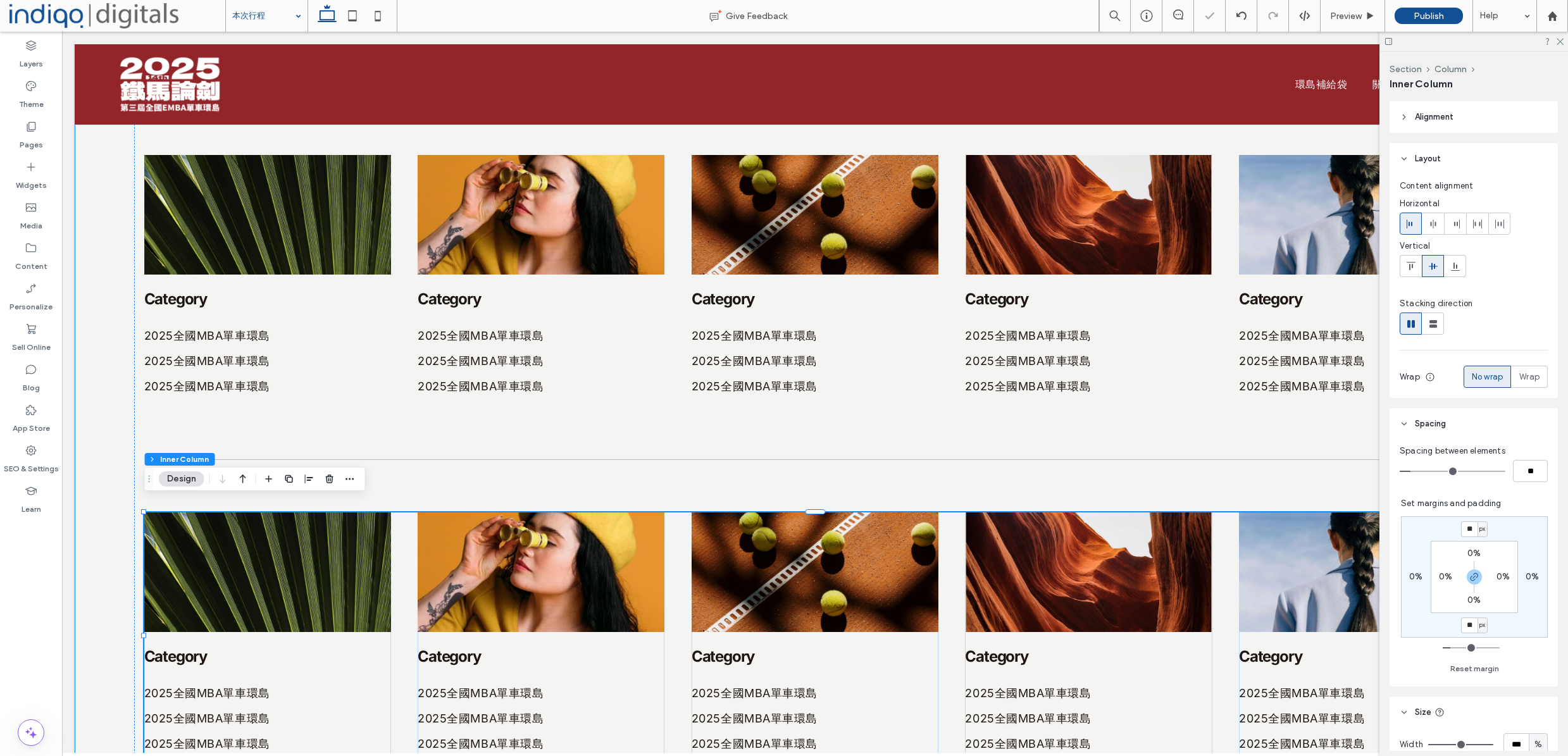
click at [105, 422] on div "CATEGORY CATEGORY CATEGORY Category 2025全國MBA單車環島 2025全國MBA單車環島 2025全國MBA單車環島 C…" at bounding box center [815, 388] width 1481 height 925
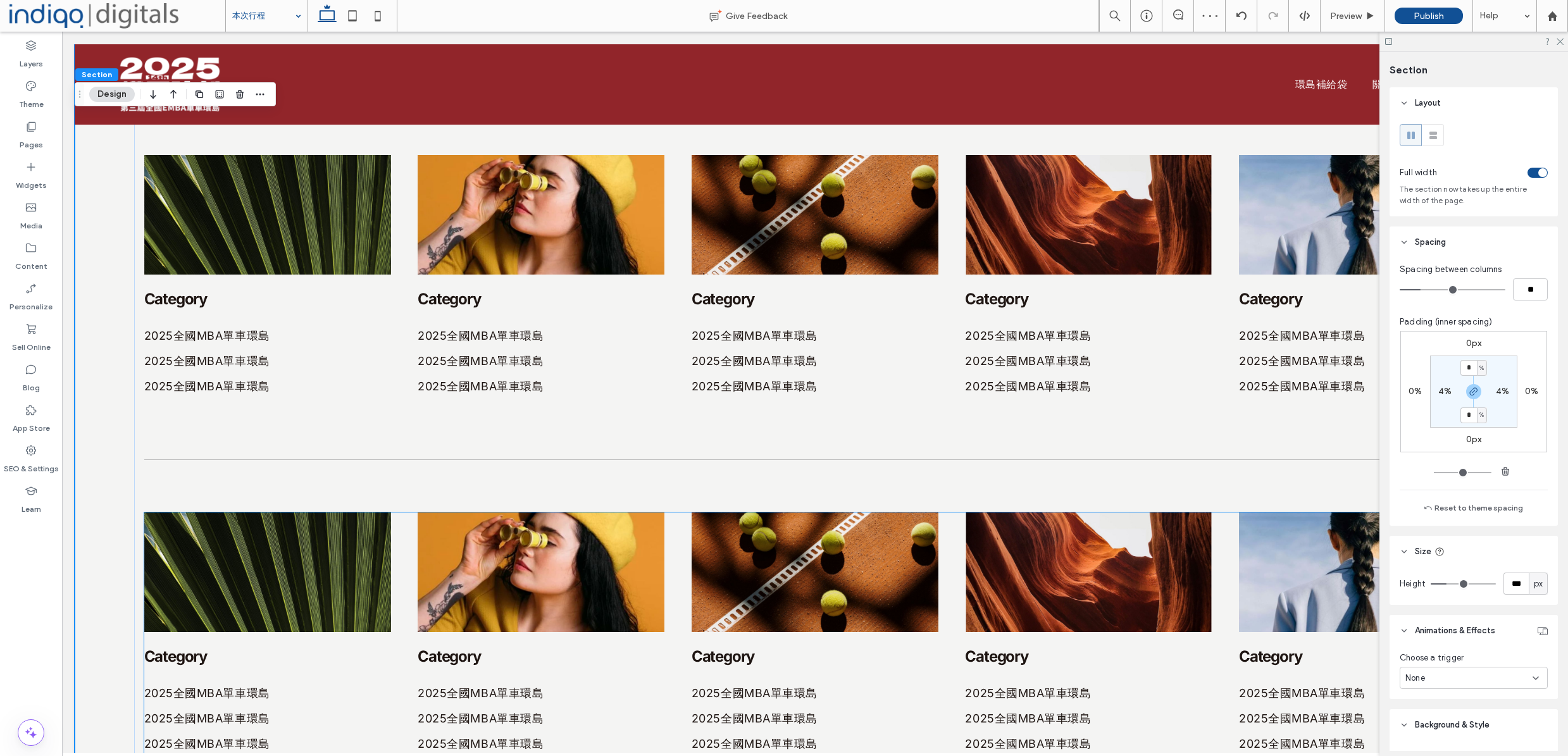
click at [414, 541] on div "Category 2025全國MBA單車環島 2025全國MBA單車環島 2025全國MBA單車環島 Category 2025全國MBA單車環島 2025全…" at bounding box center [816, 634] width 1342 height 244
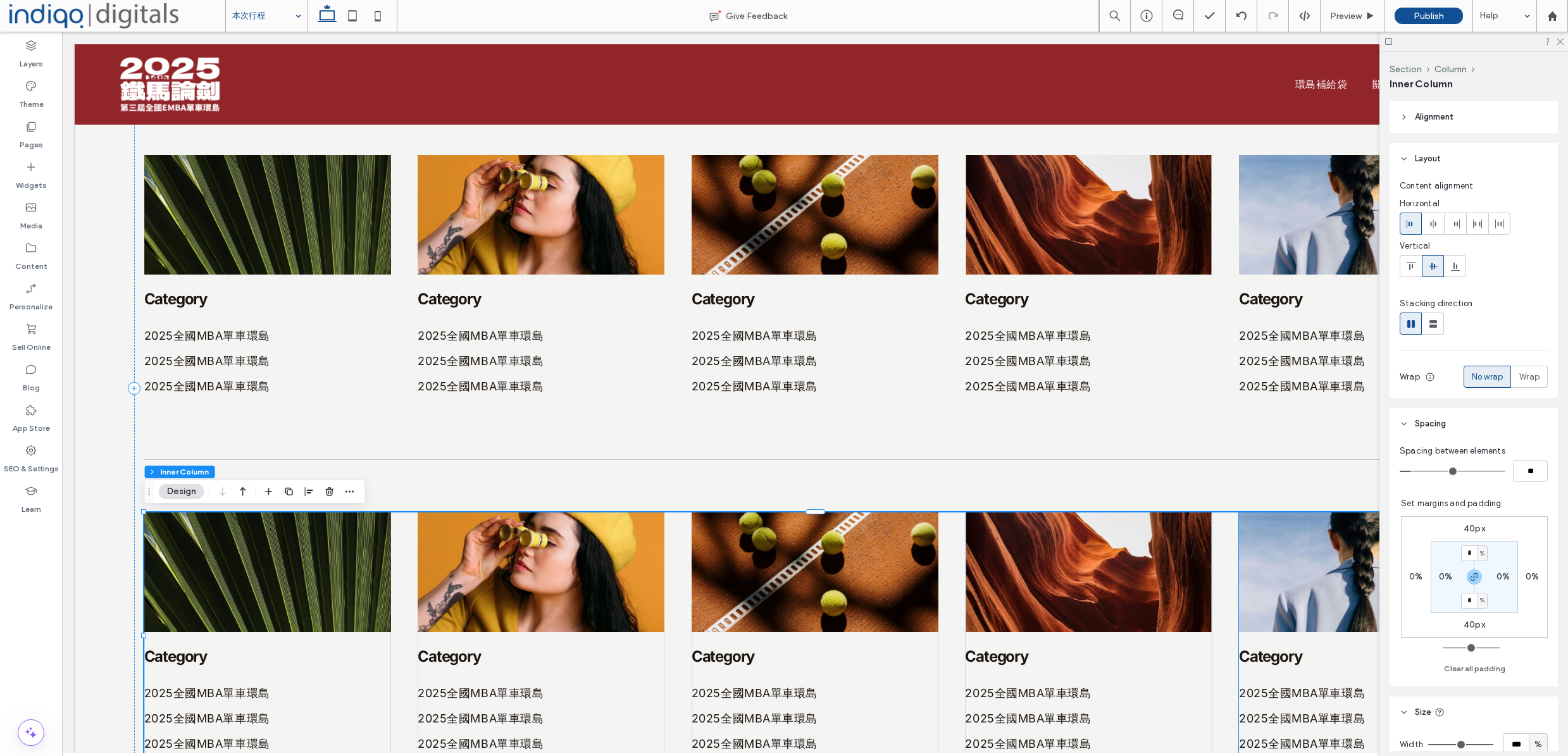
click at [1466, 530] on label "40px" at bounding box center [1474, 528] width 22 height 11
type input "**"
click at [1463, 528] on input "**" at bounding box center [1469, 529] width 16 height 16
type input "**"
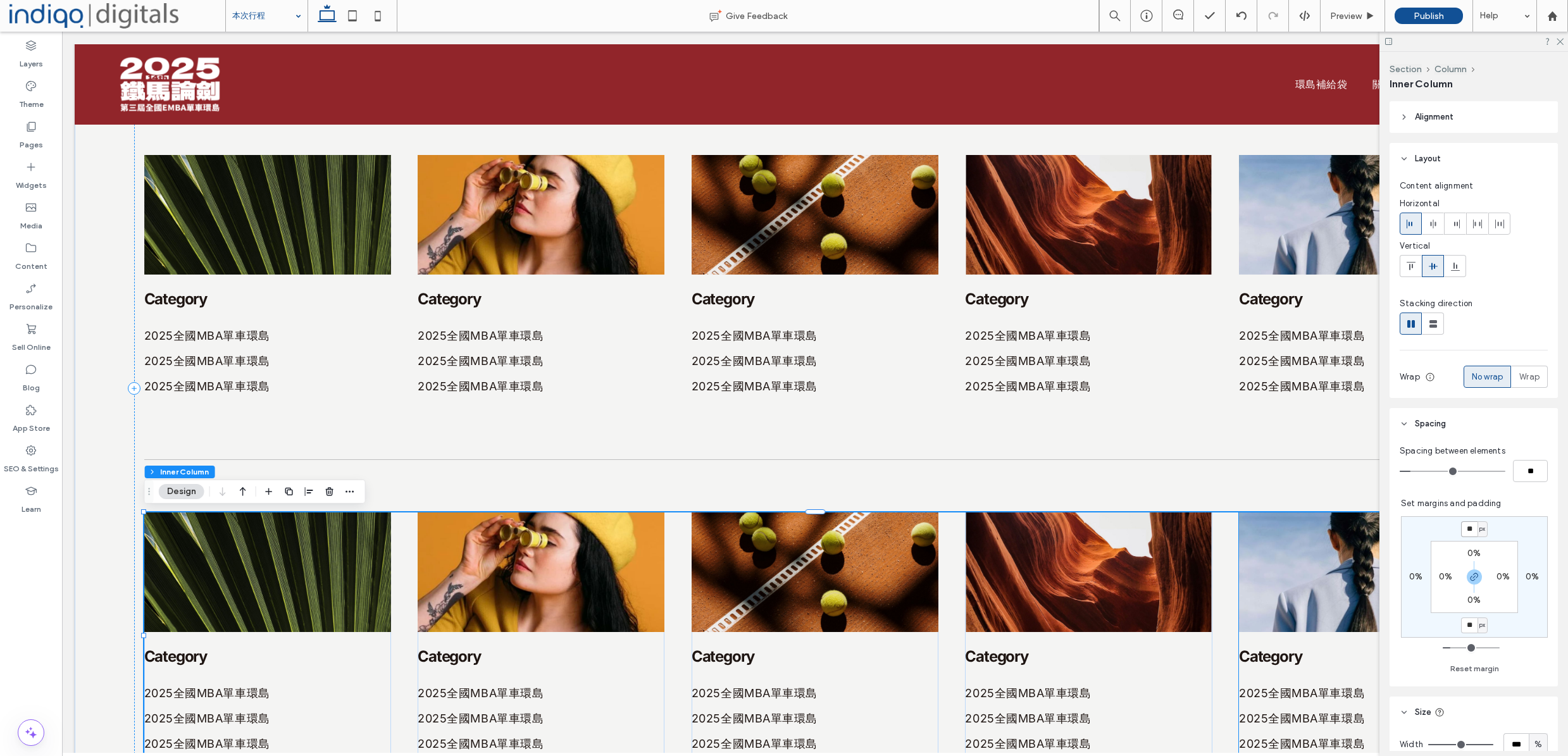
type input "**"
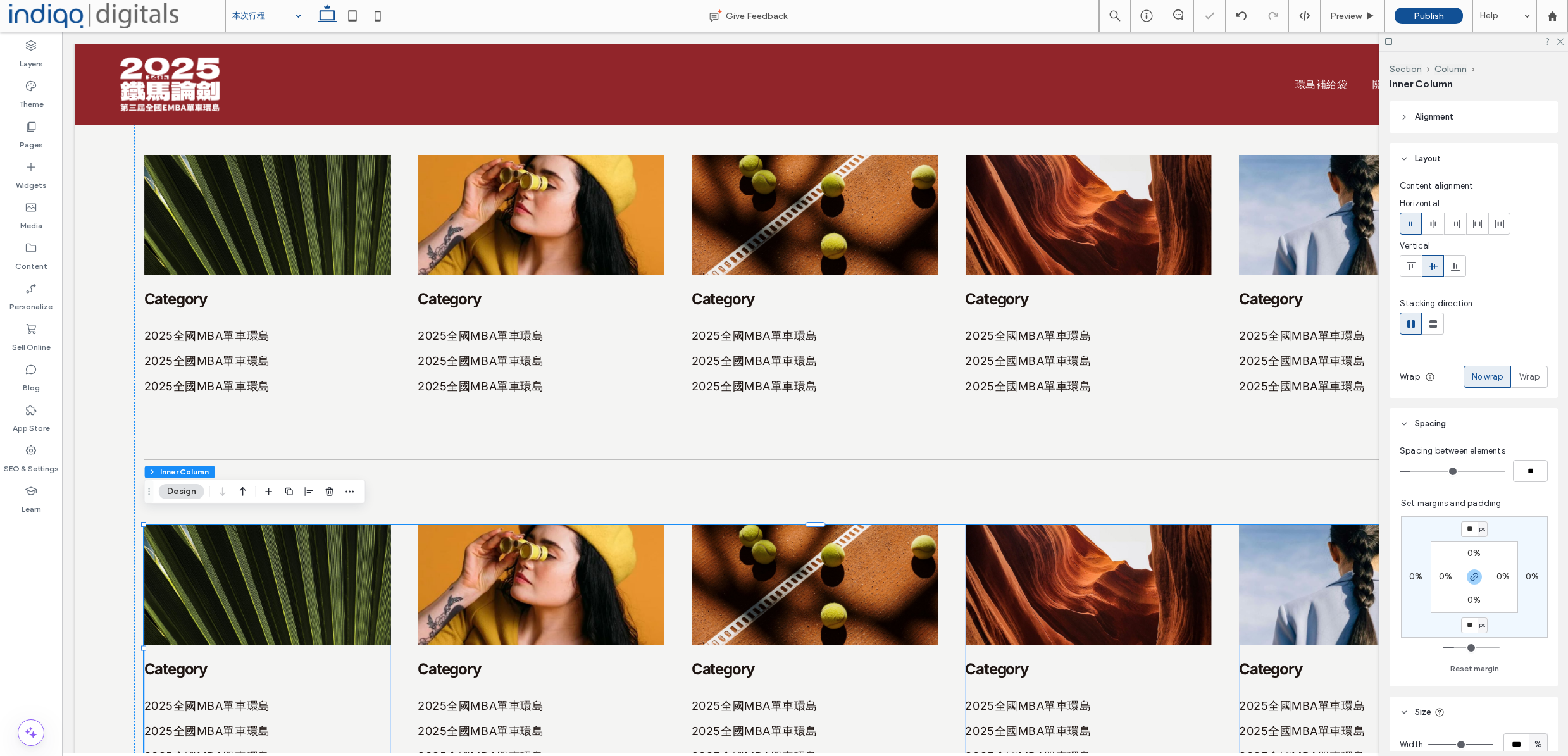
click at [114, 427] on div "CATEGORY CATEGORY CATEGORY Category 2025全國MBA單車環島 2025全國MBA單車環島 2025全國MBA單車環島 C…" at bounding box center [815, 400] width 1481 height 951
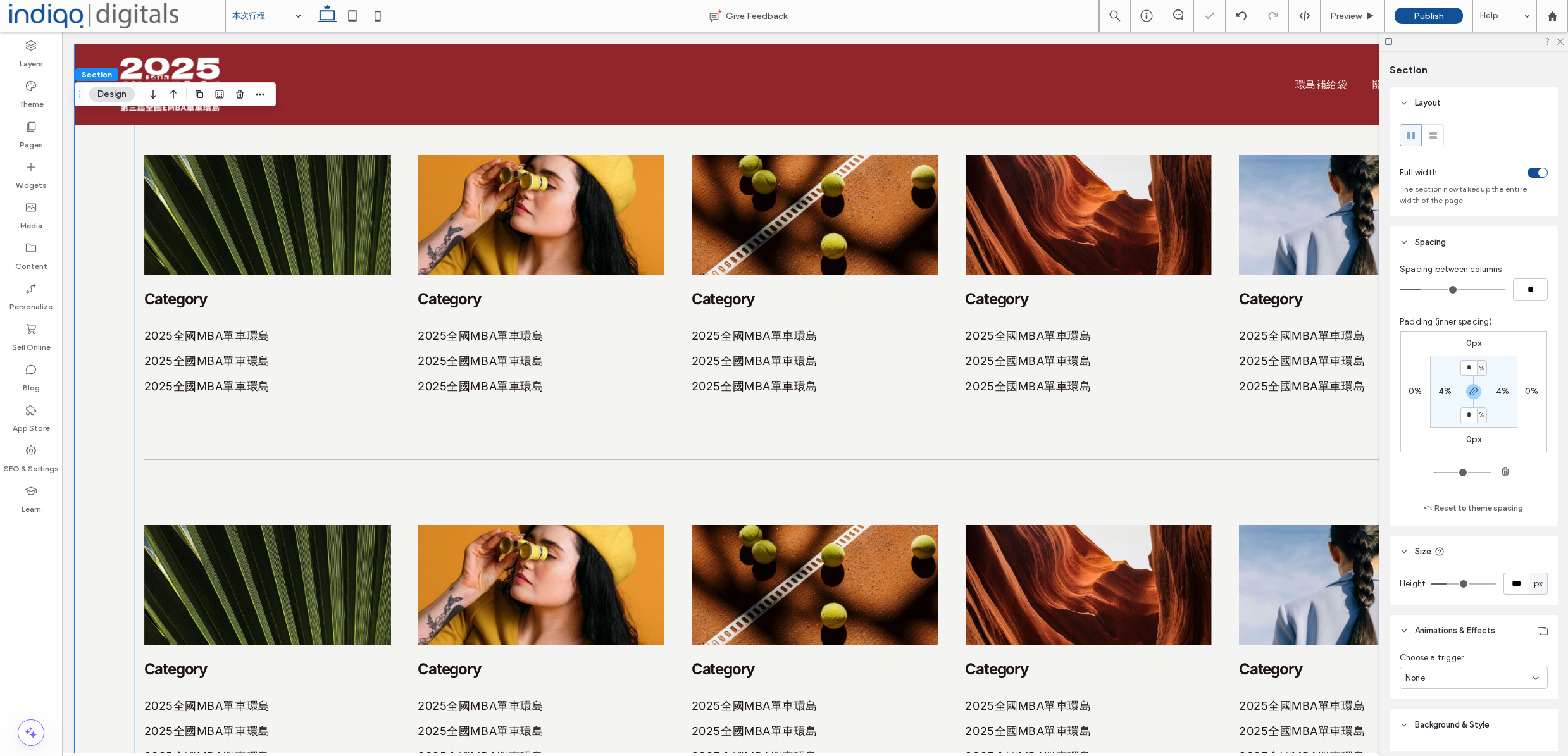
click at [98, 286] on div "CATEGORY CATEGORY CATEGORY Category 2025全國MBA單車環島 2025全國MBA單車環島 2025全國MBA單車環島 C…" at bounding box center [815, 400] width 1481 height 951
click at [241, 231] on img at bounding box center [268, 214] width 247 height 119
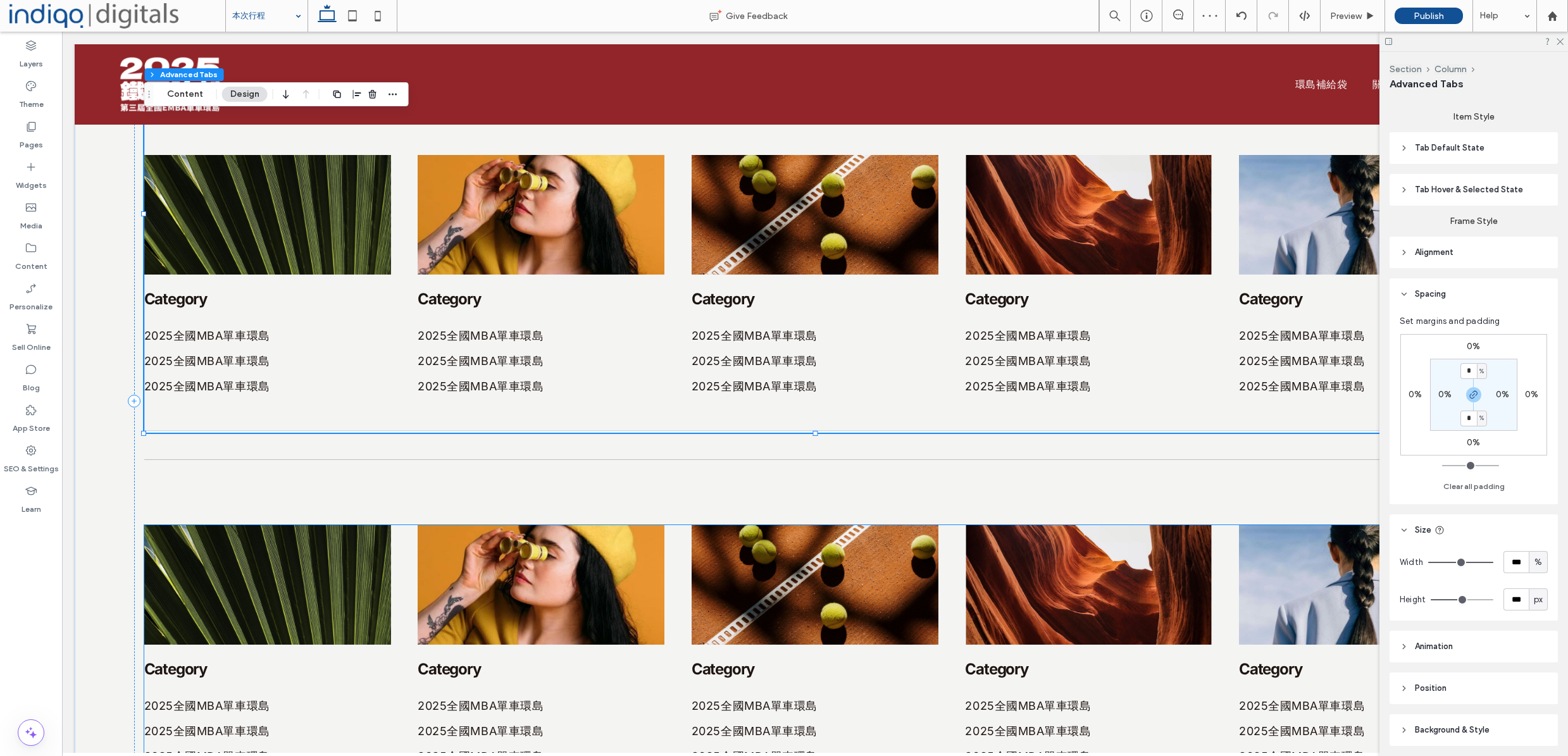
click at [232, 549] on img at bounding box center [268, 584] width 247 height 119
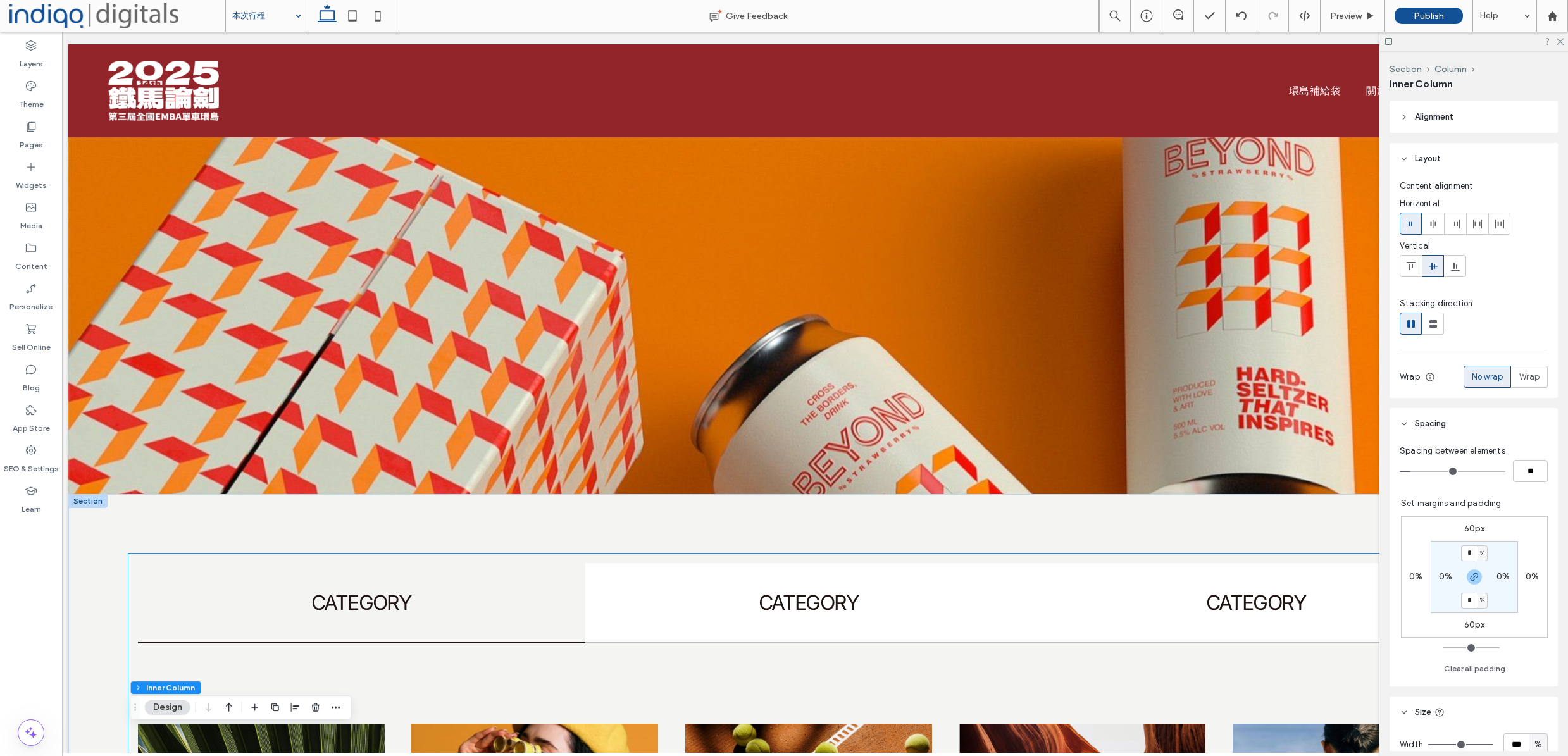
scroll to position [0, 35]
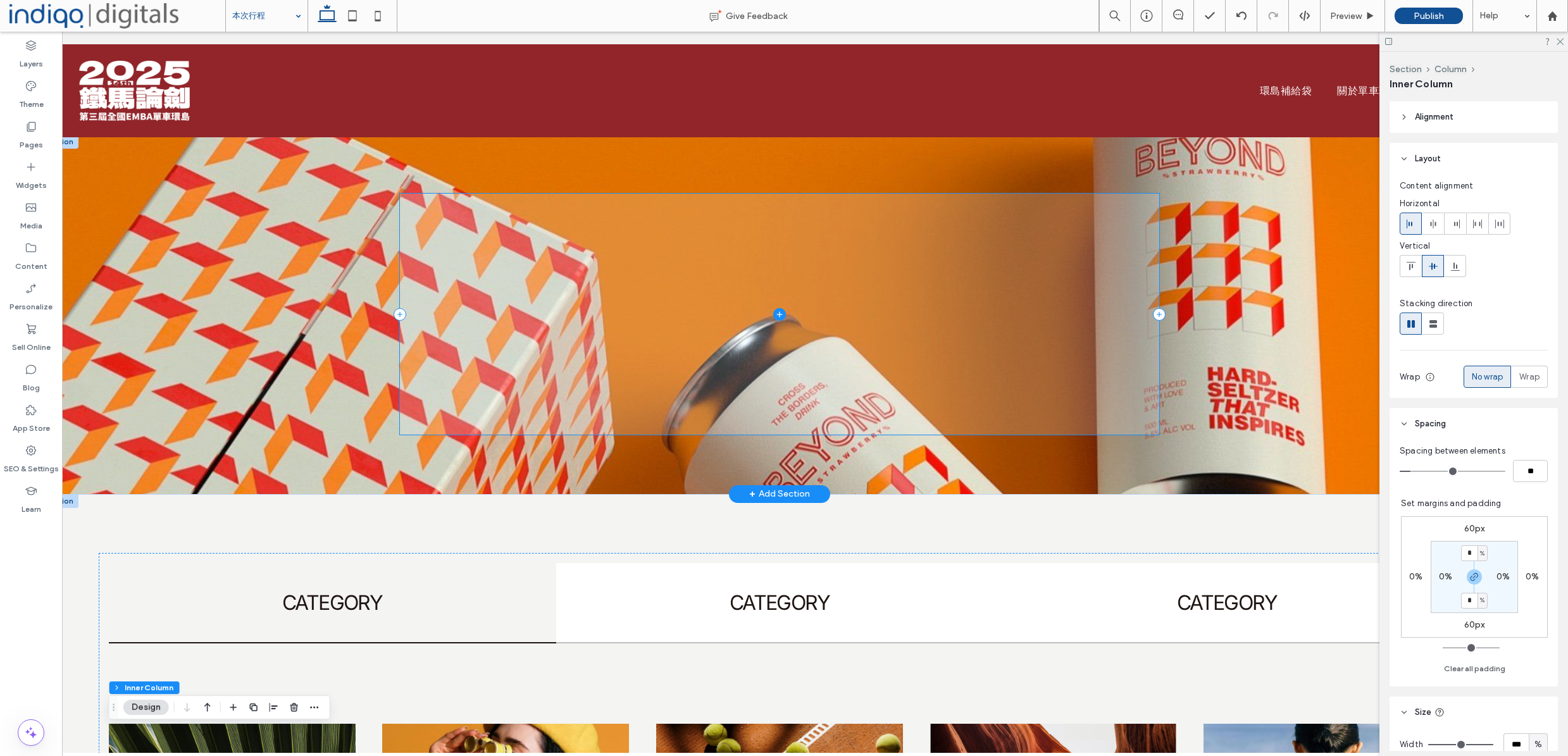
click at [466, 403] on span at bounding box center [779, 314] width 759 height 241
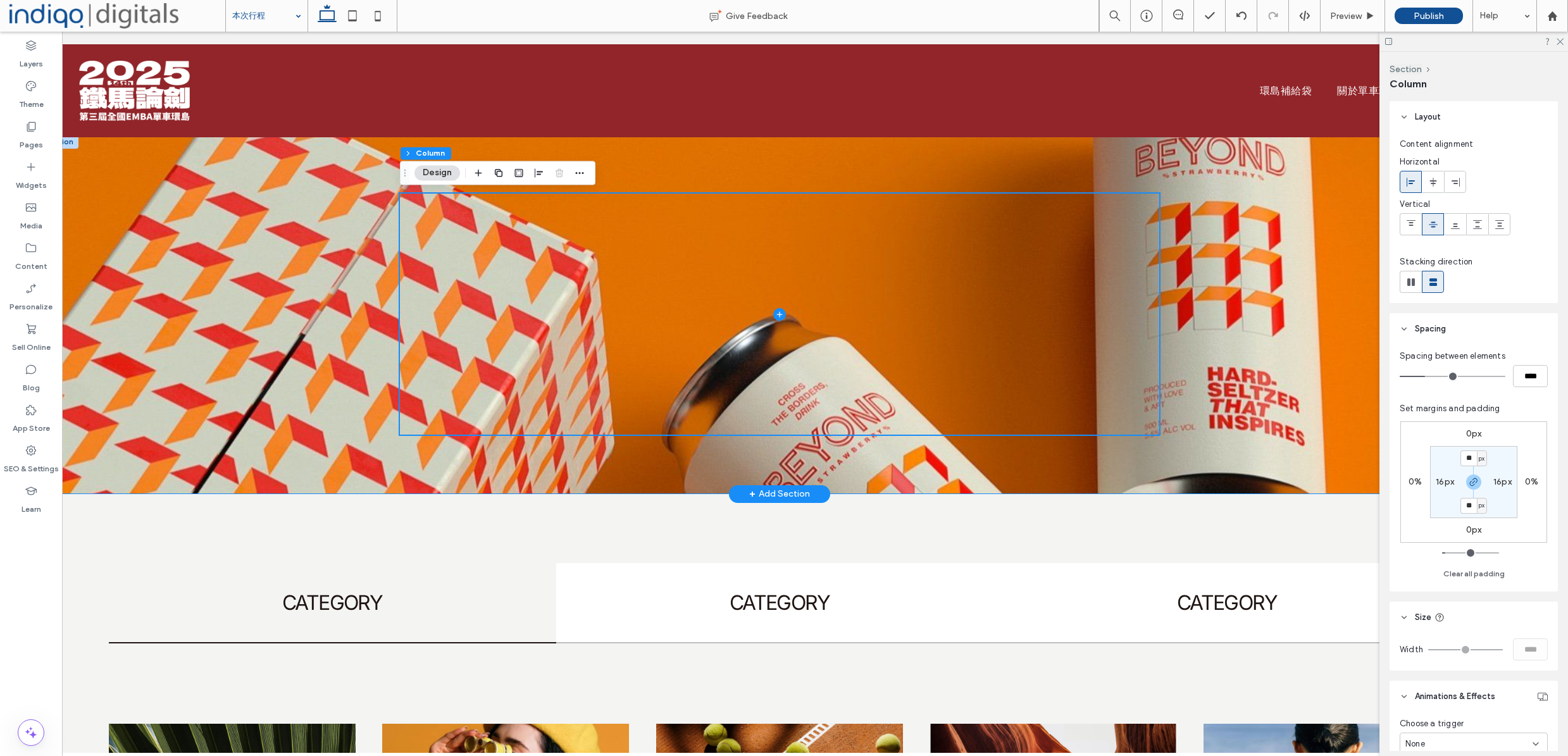
click at [296, 320] on div at bounding box center [779, 314] width 1481 height 359
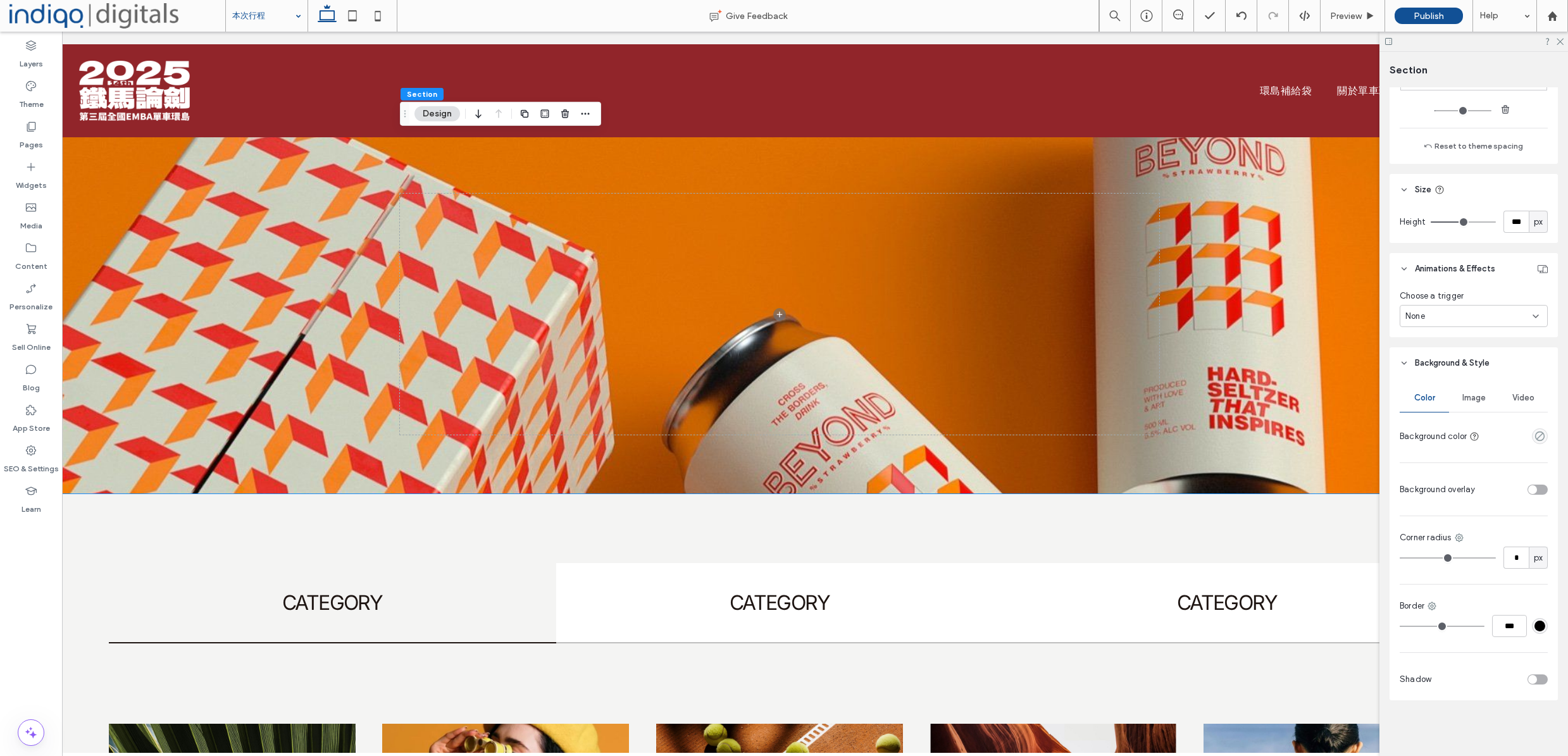
scroll to position [362, 0]
click at [1491, 393] on div "Image" at bounding box center [1473, 398] width 50 height 28
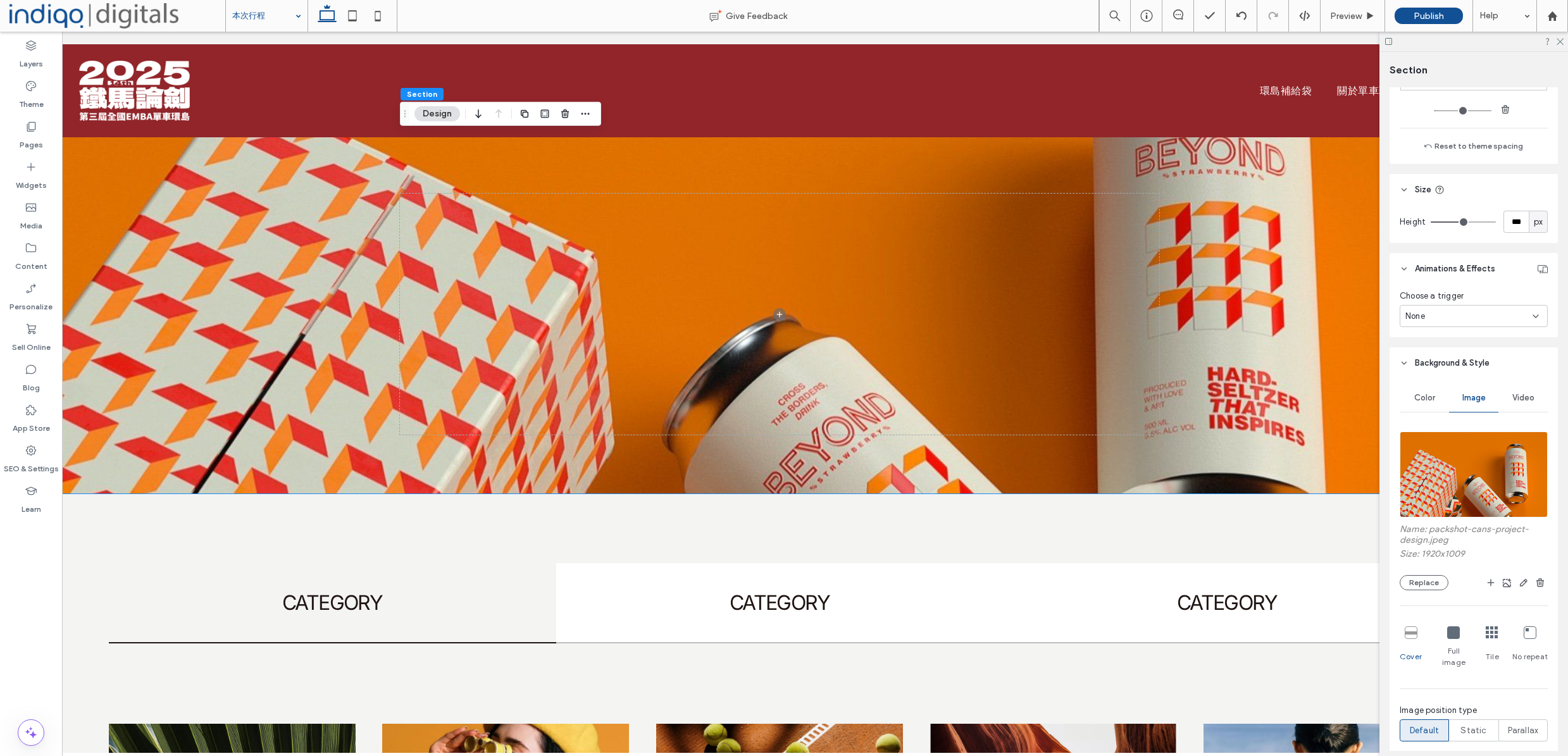
click at [1473, 397] on span "Image" at bounding box center [1473, 398] width 23 height 11
click at [1456, 461] on img at bounding box center [1473, 474] width 148 height 86
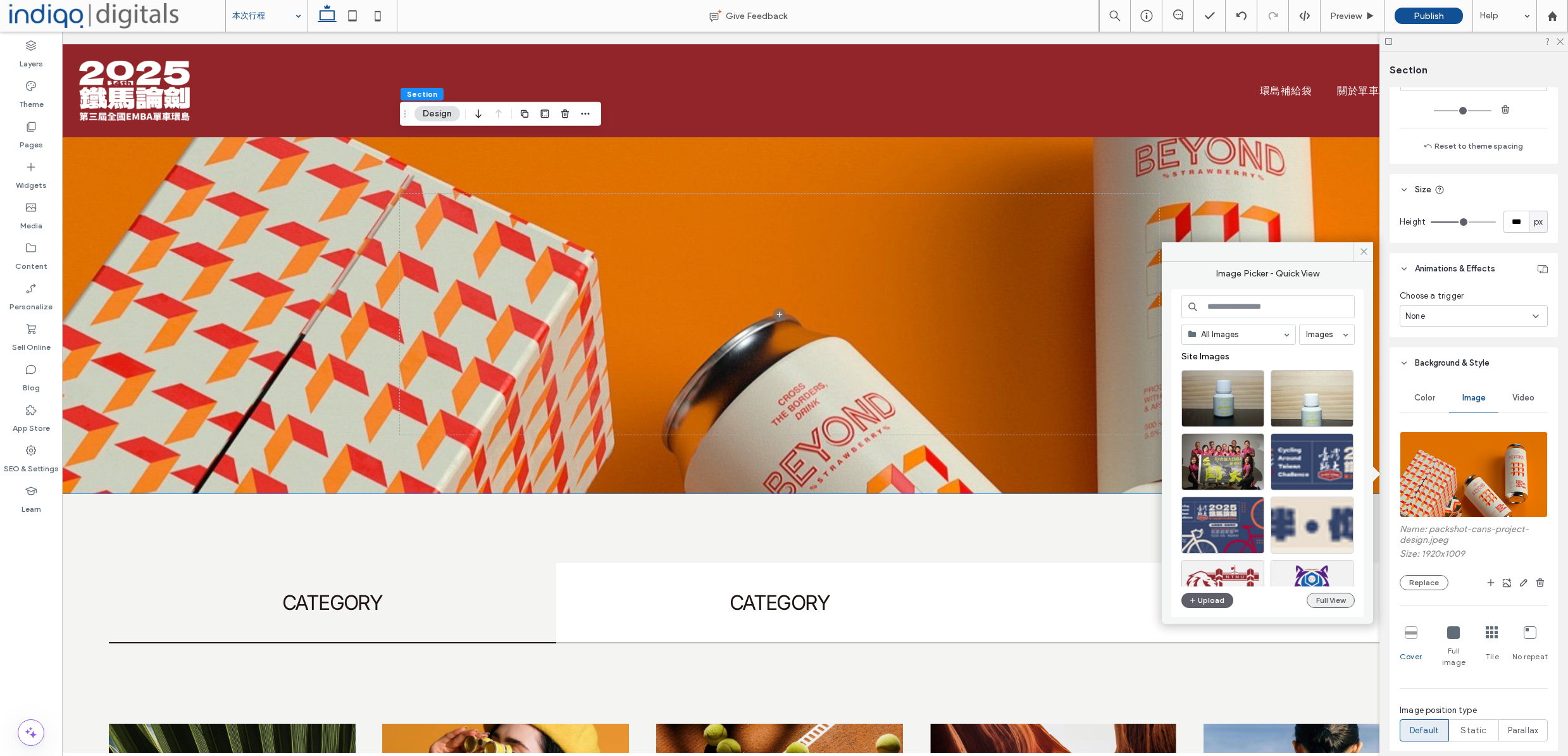
click at [1323, 600] on button "Full View" at bounding box center [1331, 600] width 48 height 15
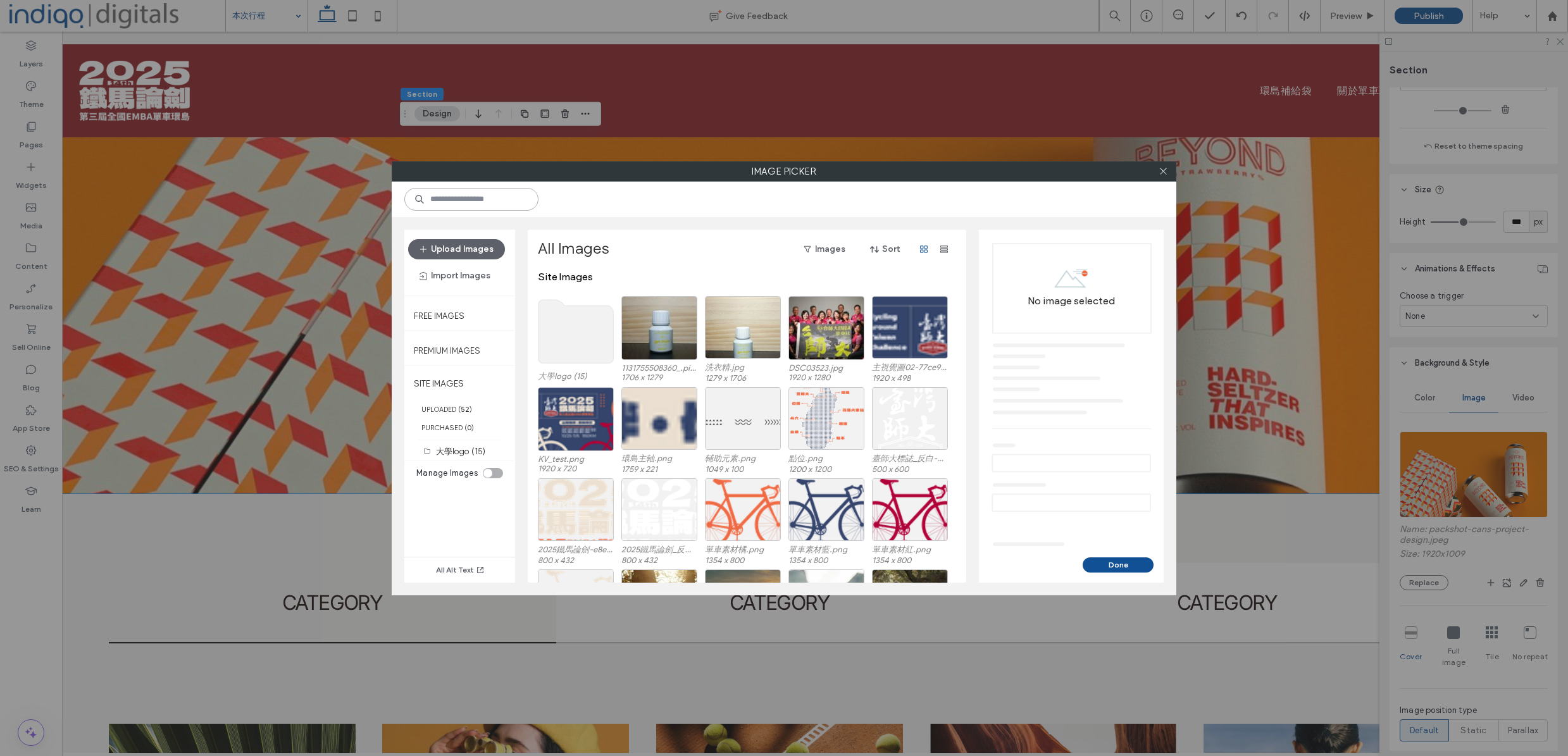
click at [445, 201] on input at bounding box center [471, 200] width 134 height 23
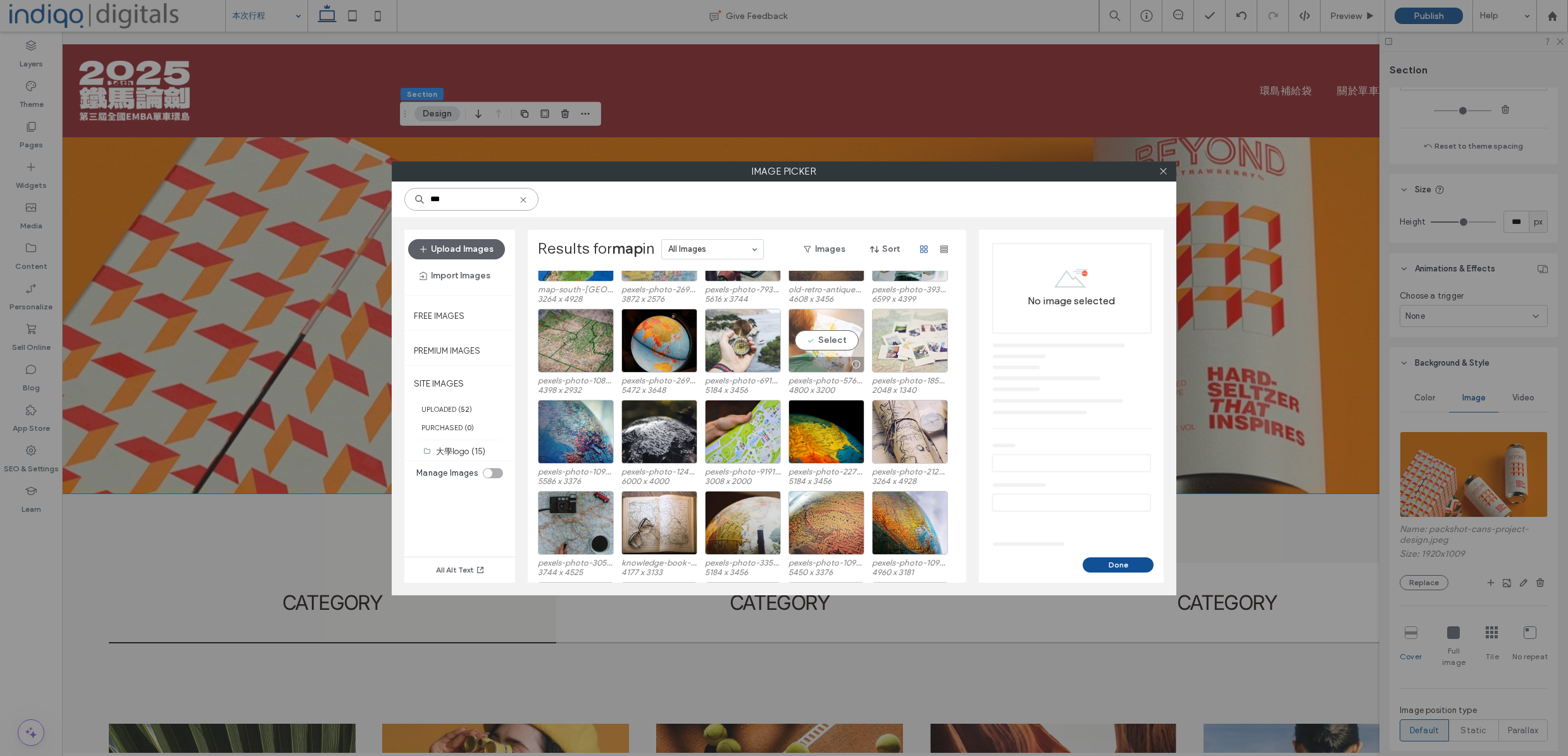
scroll to position [443, 0]
type input "***"
click at [1169, 176] on div at bounding box center [1163, 171] width 19 height 19
click at [1168, 175] on div at bounding box center [1163, 171] width 19 height 19
click at [1165, 175] on icon at bounding box center [1164, 171] width 10 height 10
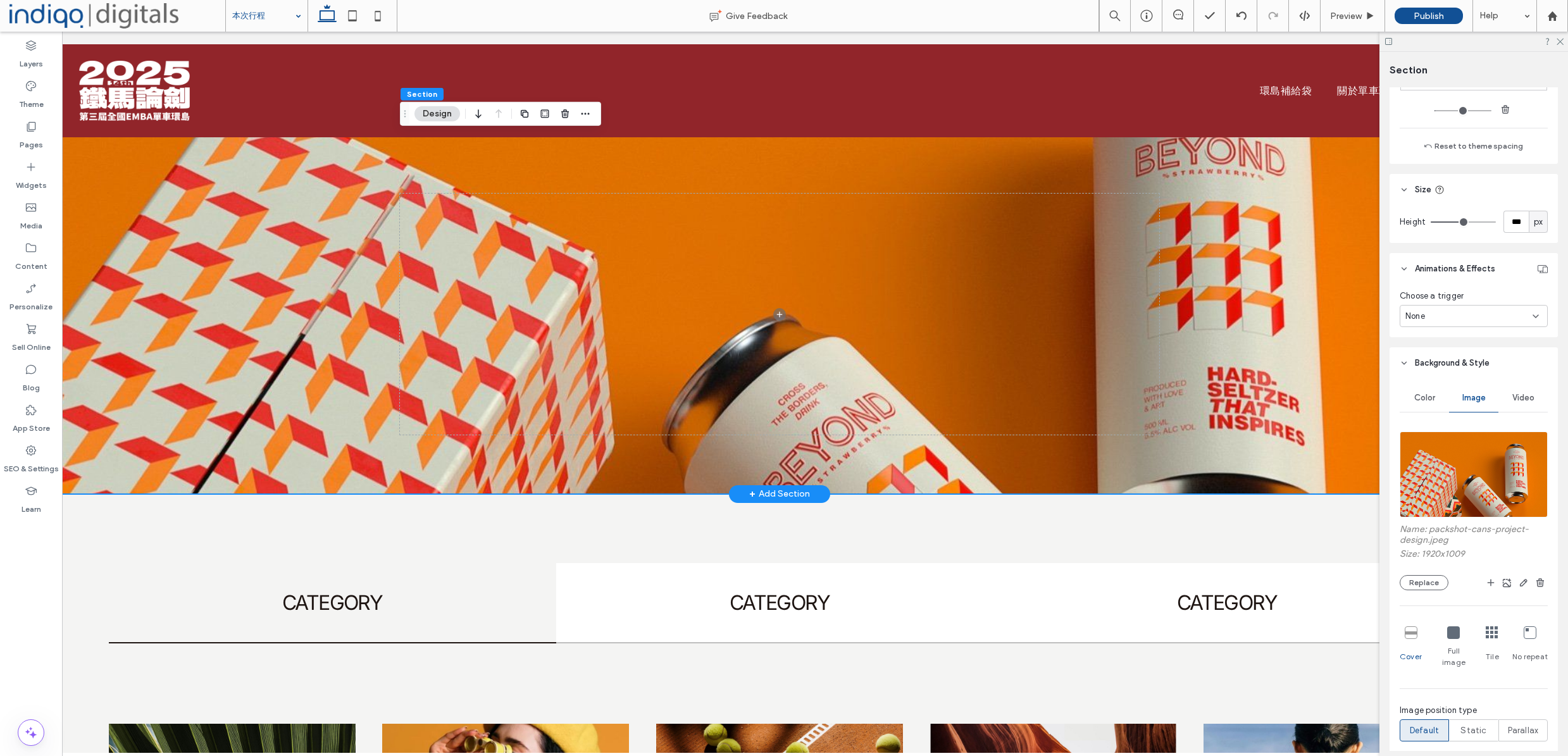
click at [157, 215] on div at bounding box center [779, 314] width 1481 height 359
click at [1438, 397] on div "Color" at bounding box center [1425, 398] width 50 height 28
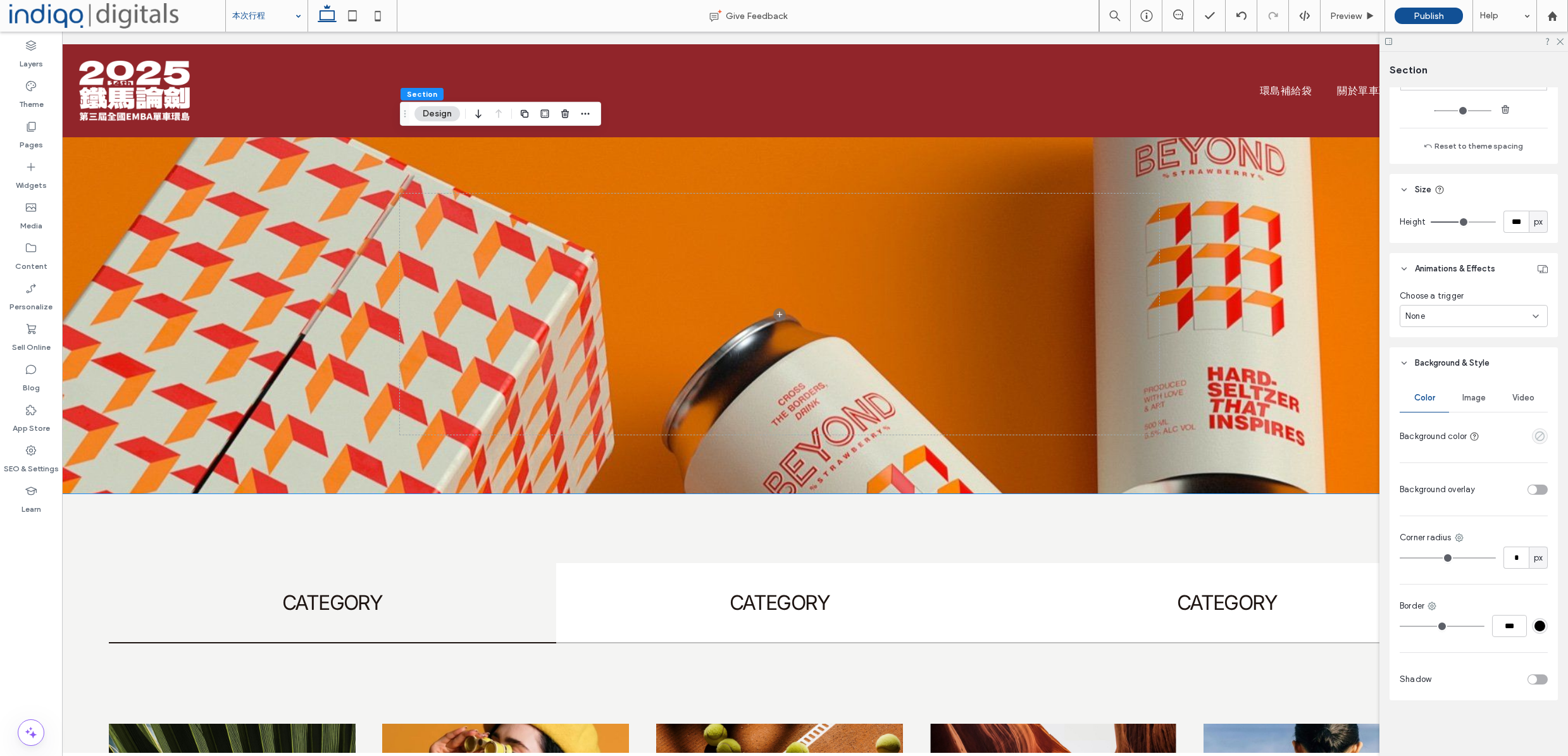
click at [1535, 434] on icon "empty color" at bounding box center [1539, 436] width 11 height 11
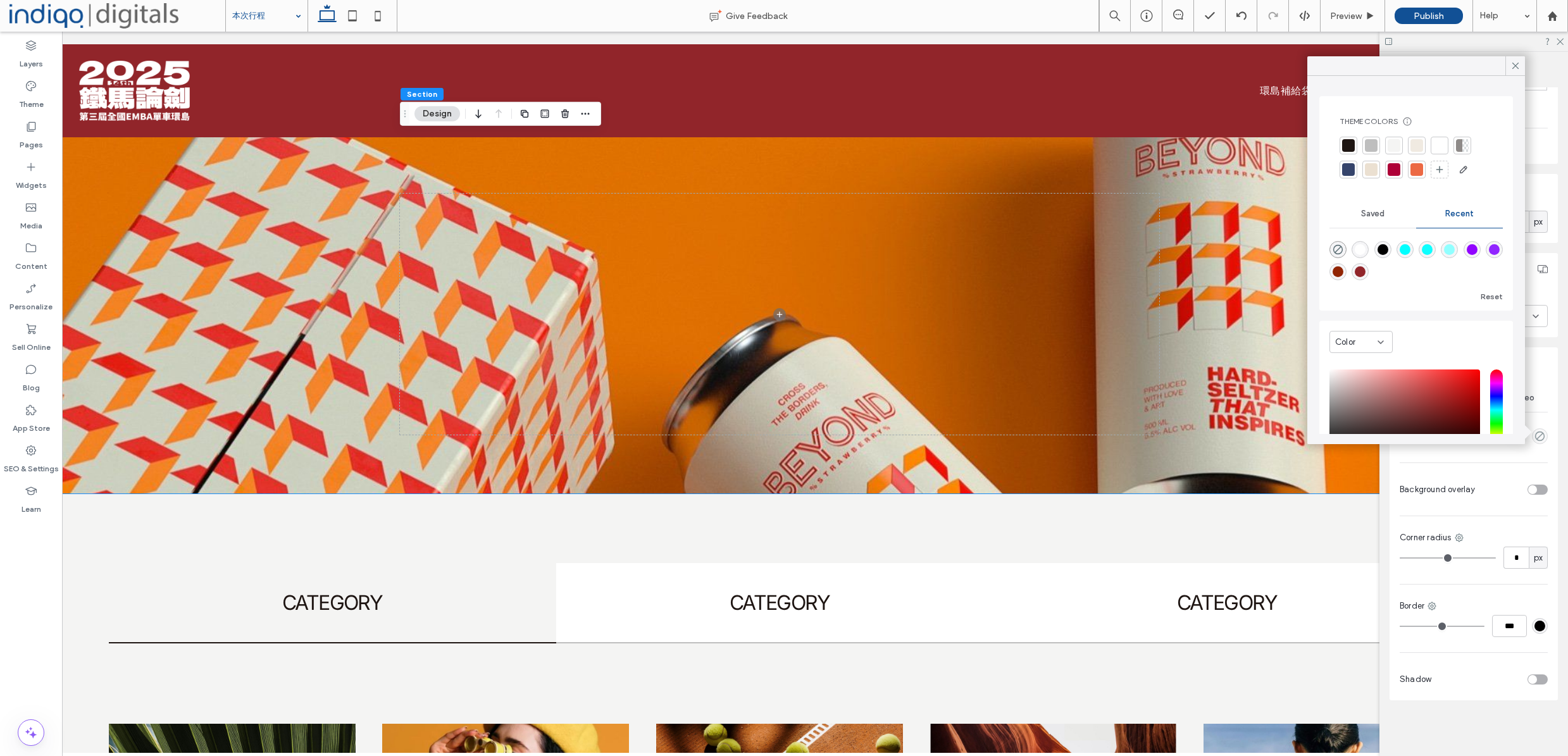
click at [1410, 172] on div at bounding box center [1416, 169] width 12 height 12
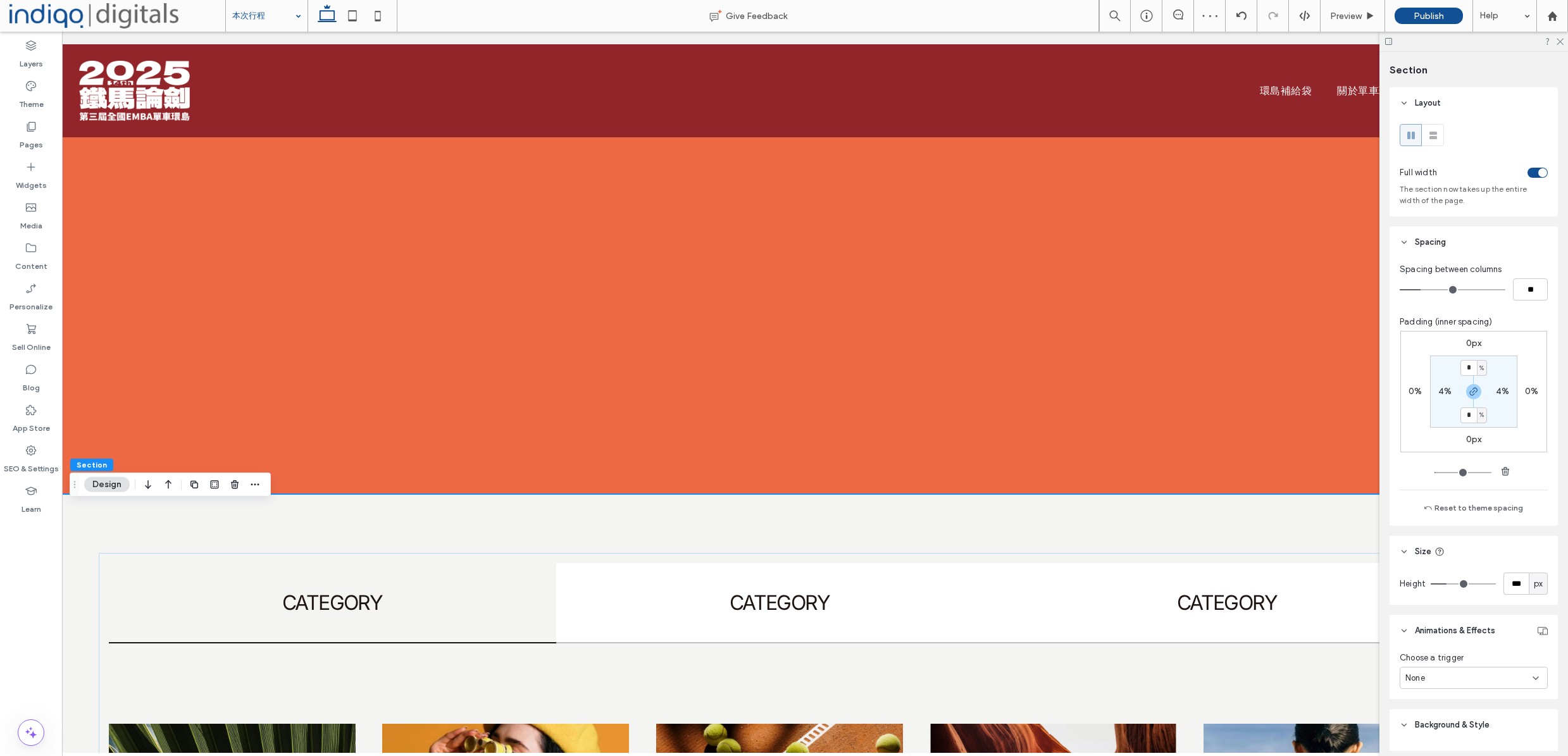
scroll to position [-1, 0]
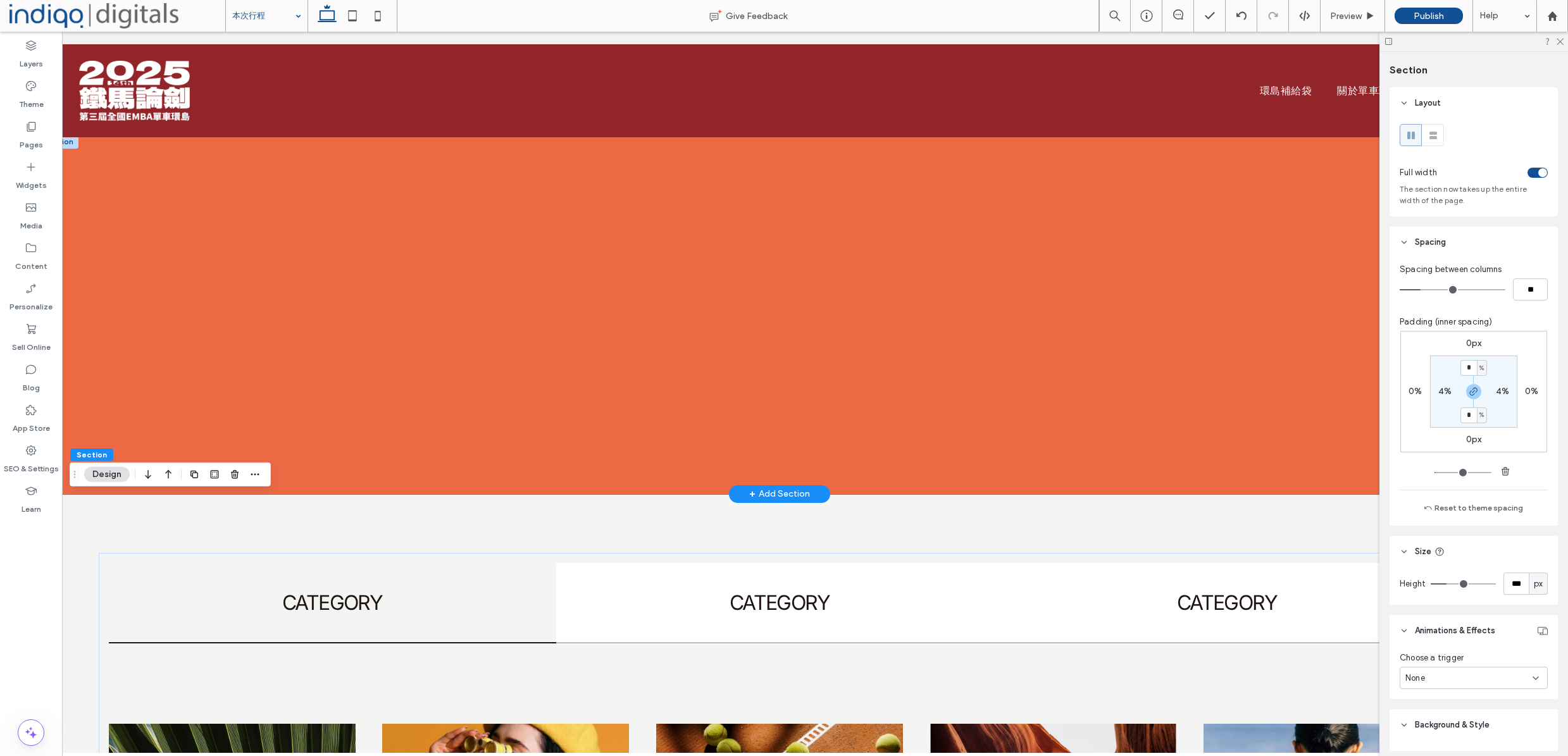
click at [345, 312] on div at bounding box center [779, 314] width 1481 height 359
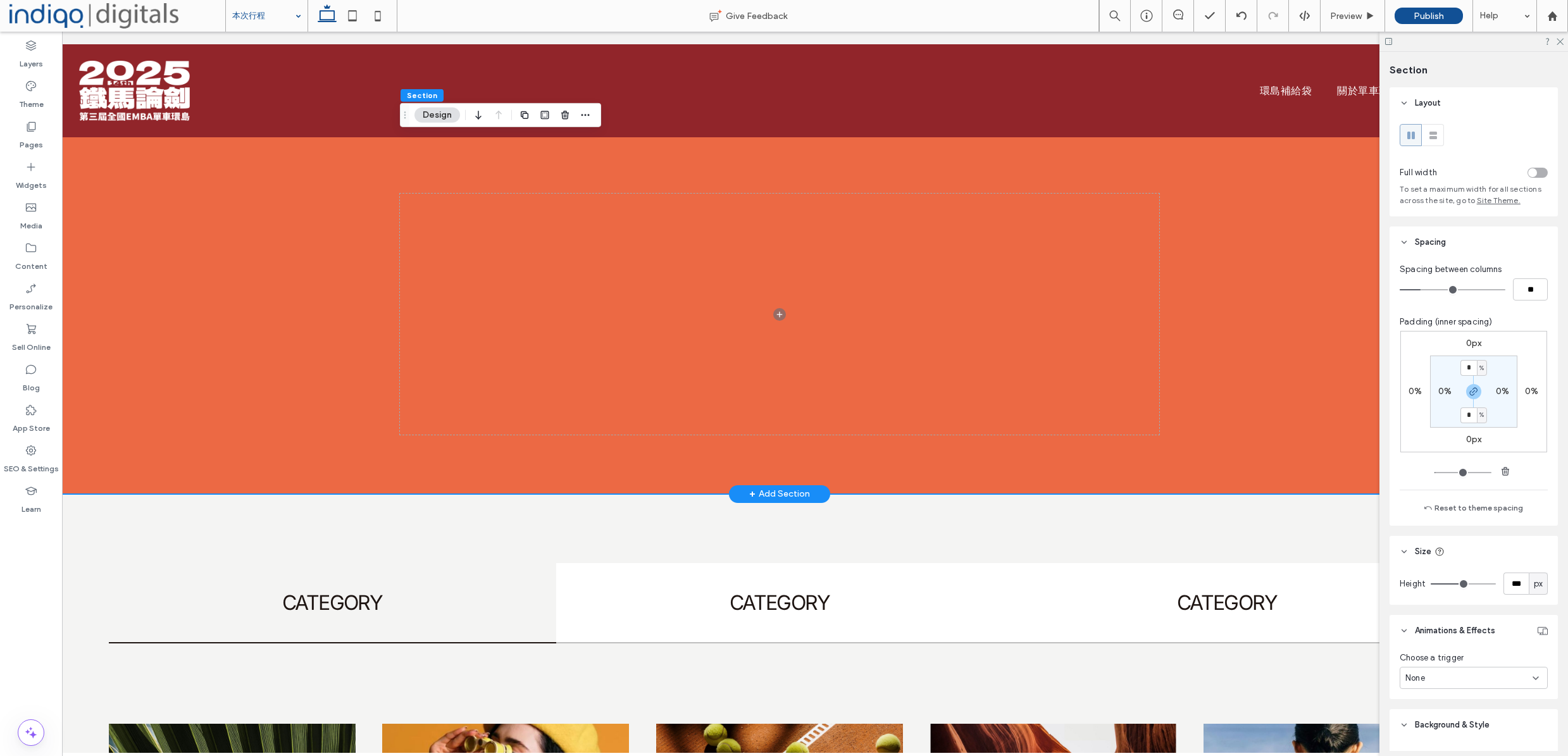
click at [79, 233] on div at bounding box center [779, 314] width 1481 height 359
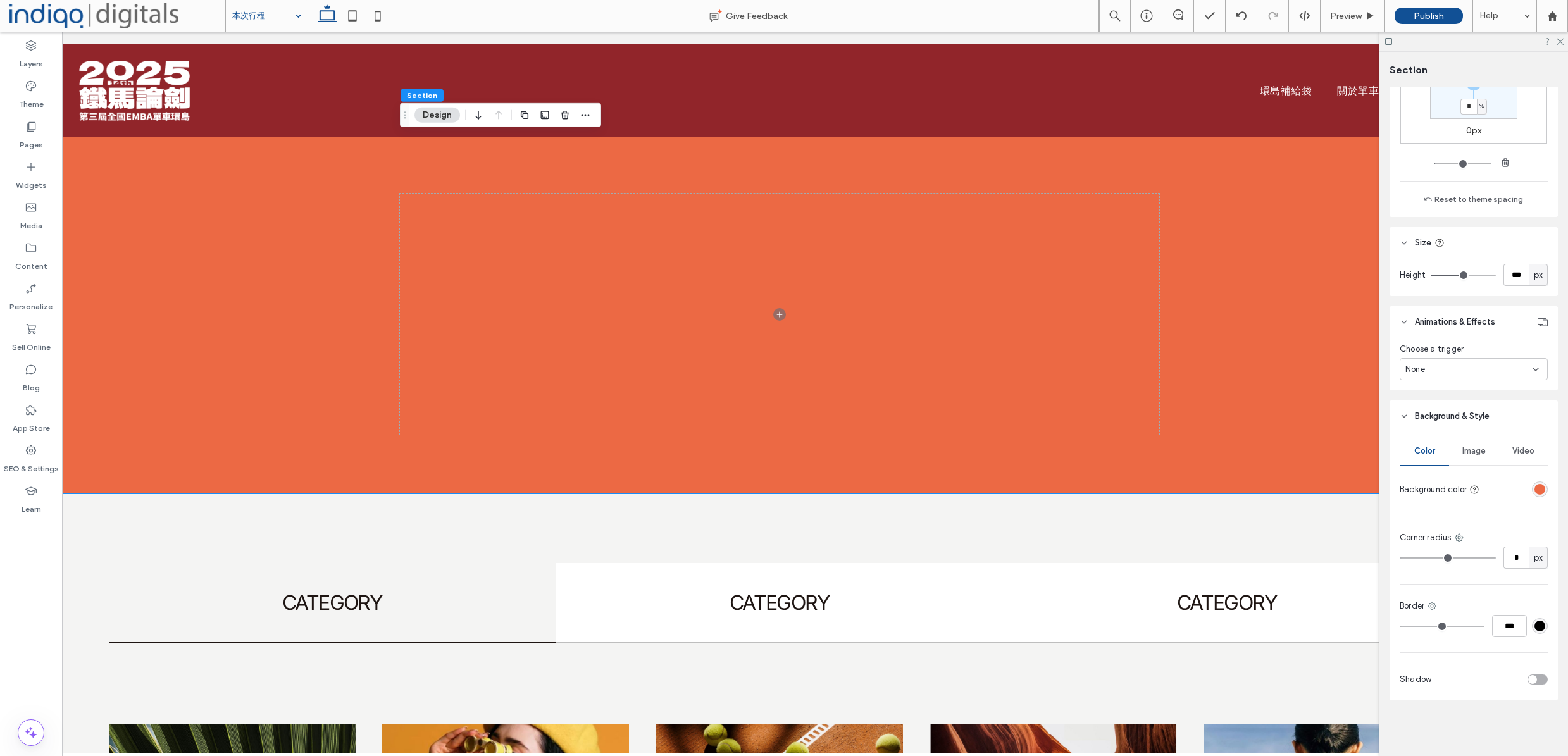
scroll to position [309, 0]
click at [1475, 449] on span "Image" at bounding box center [1473, 451] width 23 height 11
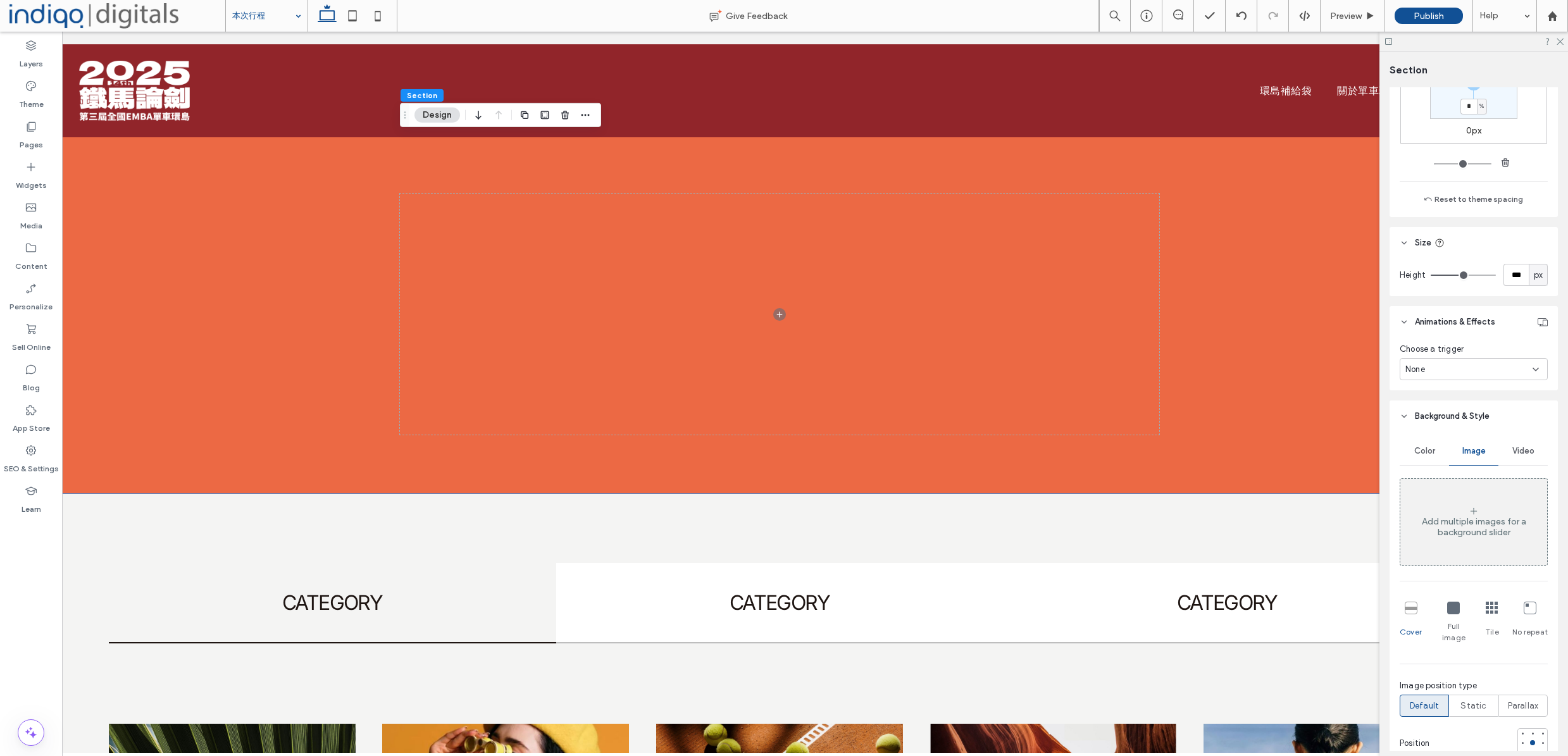
click at [1513, 446] on span "Video" at bounding box center [1523, 451] width 22 height 11
click at [1407, 445] on div "Color" at bounding box center [1425, 450] width 50 height 28
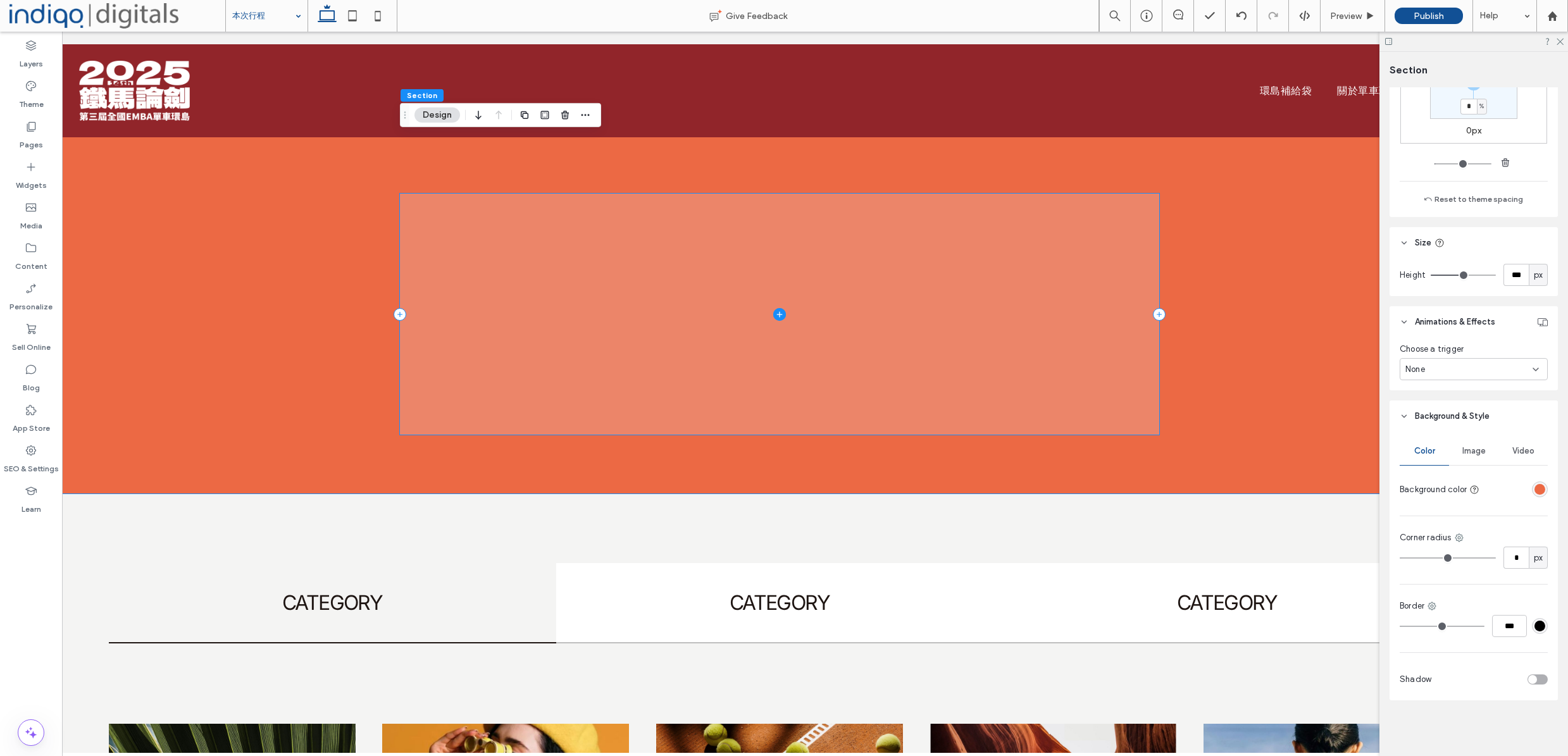
click at [579, 324] on span at bounding box center [779, 314] width 759 height 241
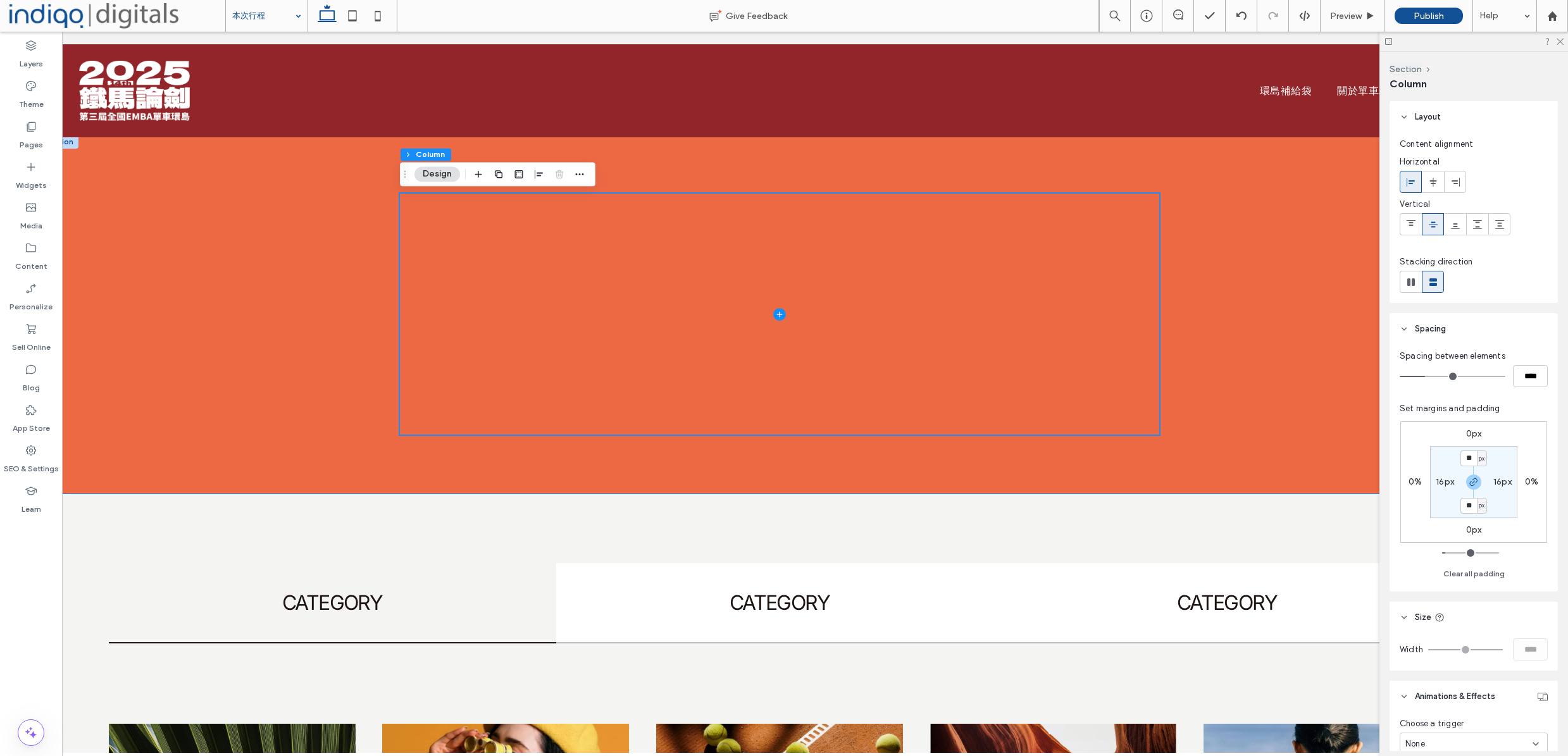
drag, startPoint x: 221, startPoint y: 312, endPoint x: 304, endPoint y: 351, distance: 91.7
click at [221, 312] on div at bounding box center [779, 314] width 1481 height 359
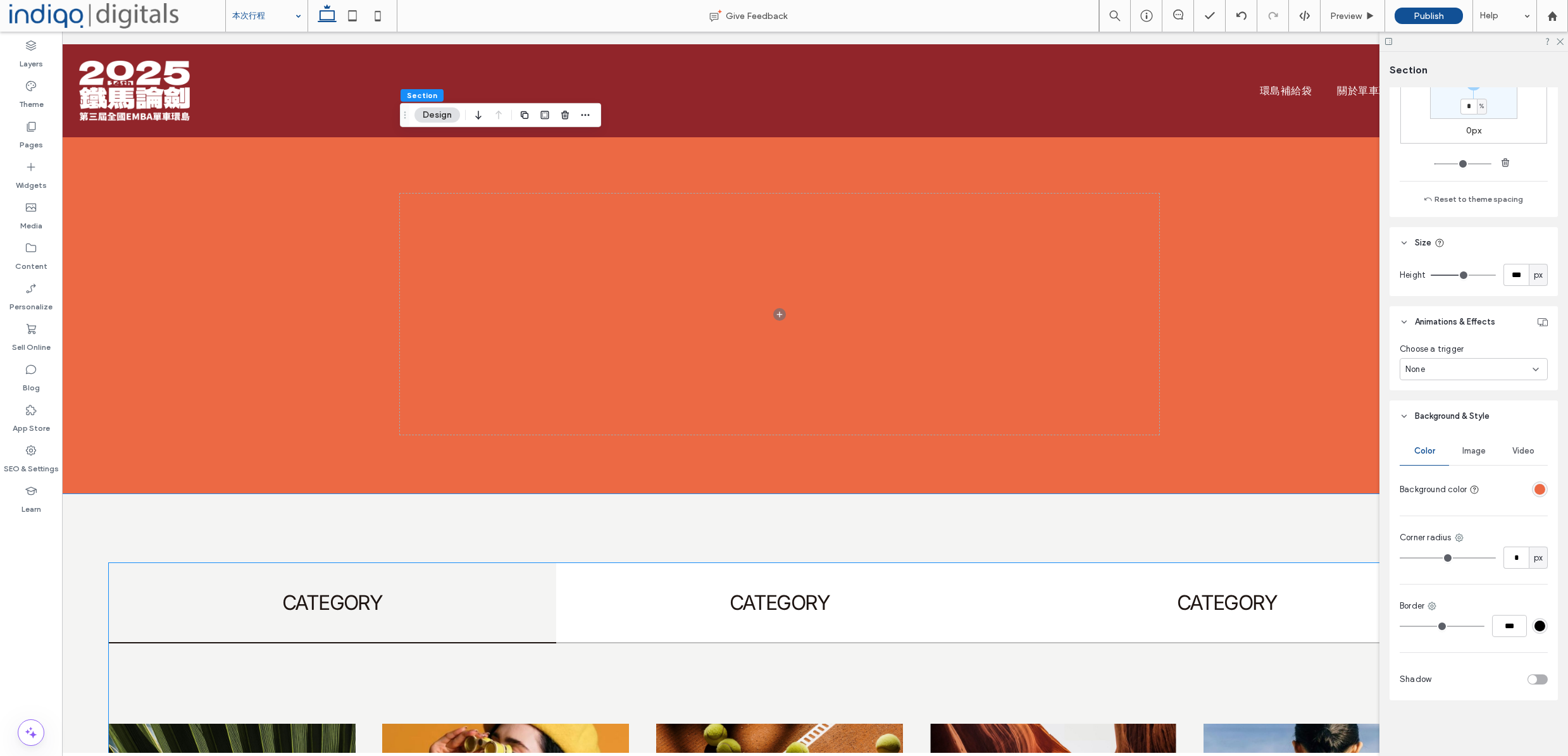
click at [1535, 486] on div "rgba(236,105,68,1)" at bounding box center [1539, 488] width 11 height 11
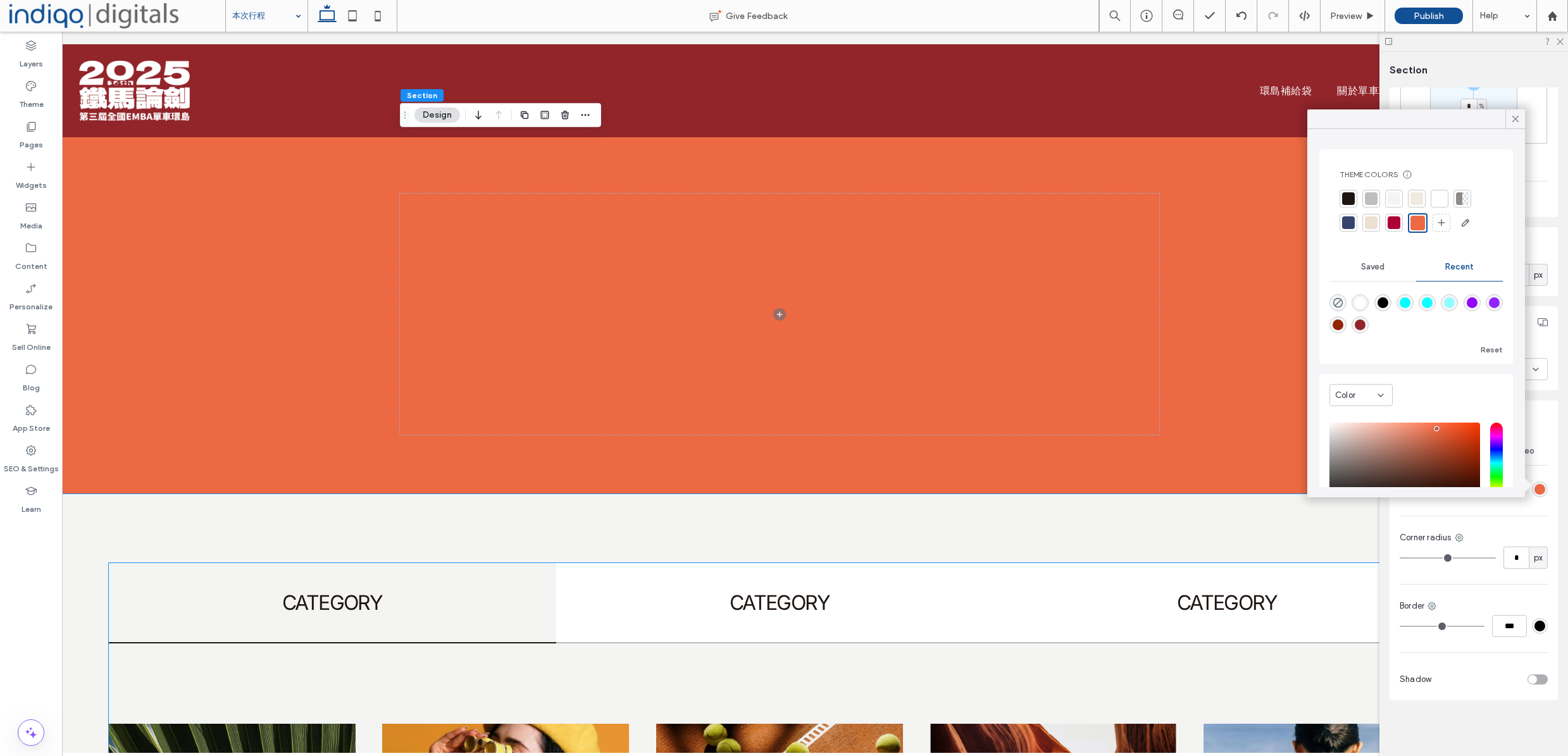
click at [1422, 201] on div at bounding box center [1416, 198] width 12 height 12
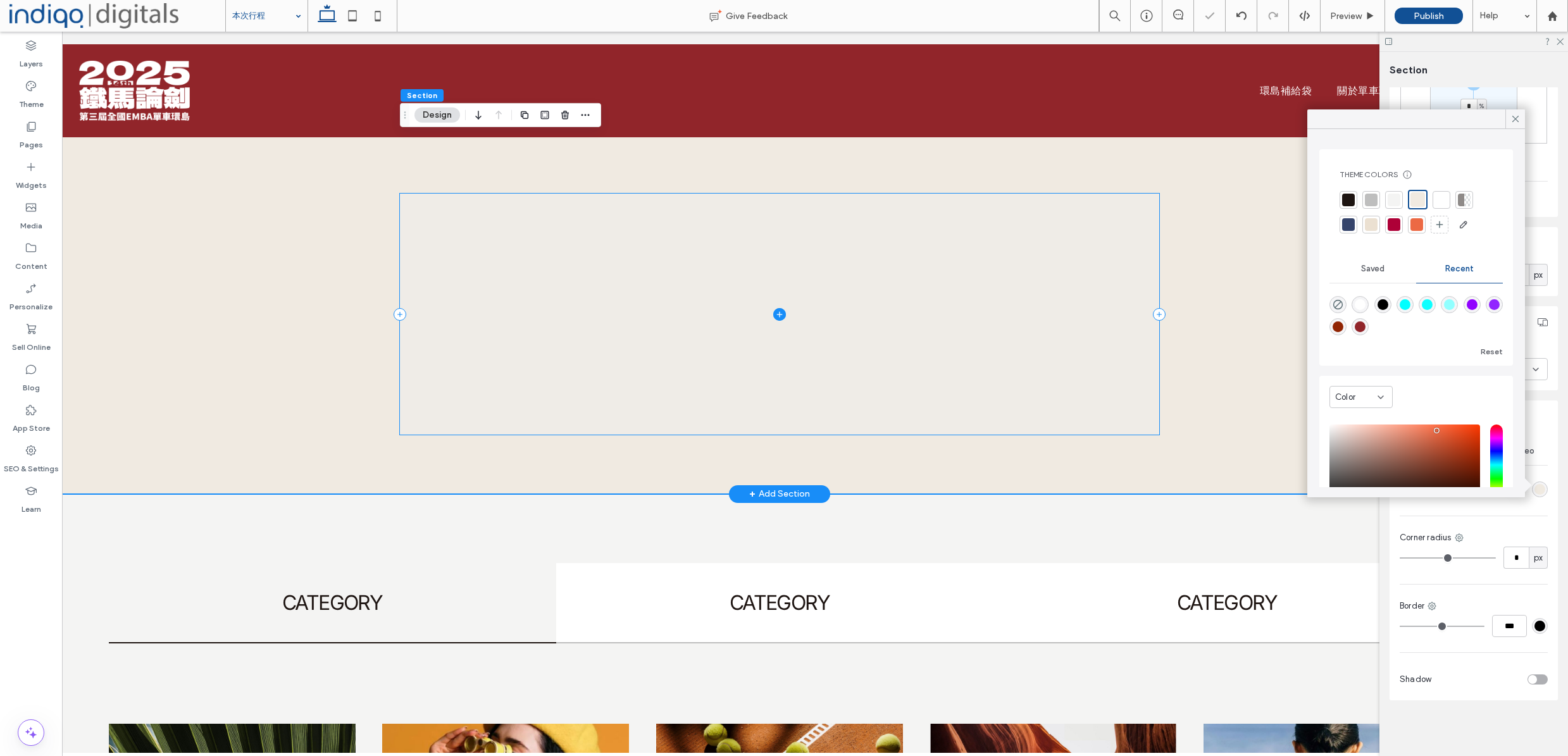
click at [1122, 309] on span at bounding box center [779, 314] width 759 height 241
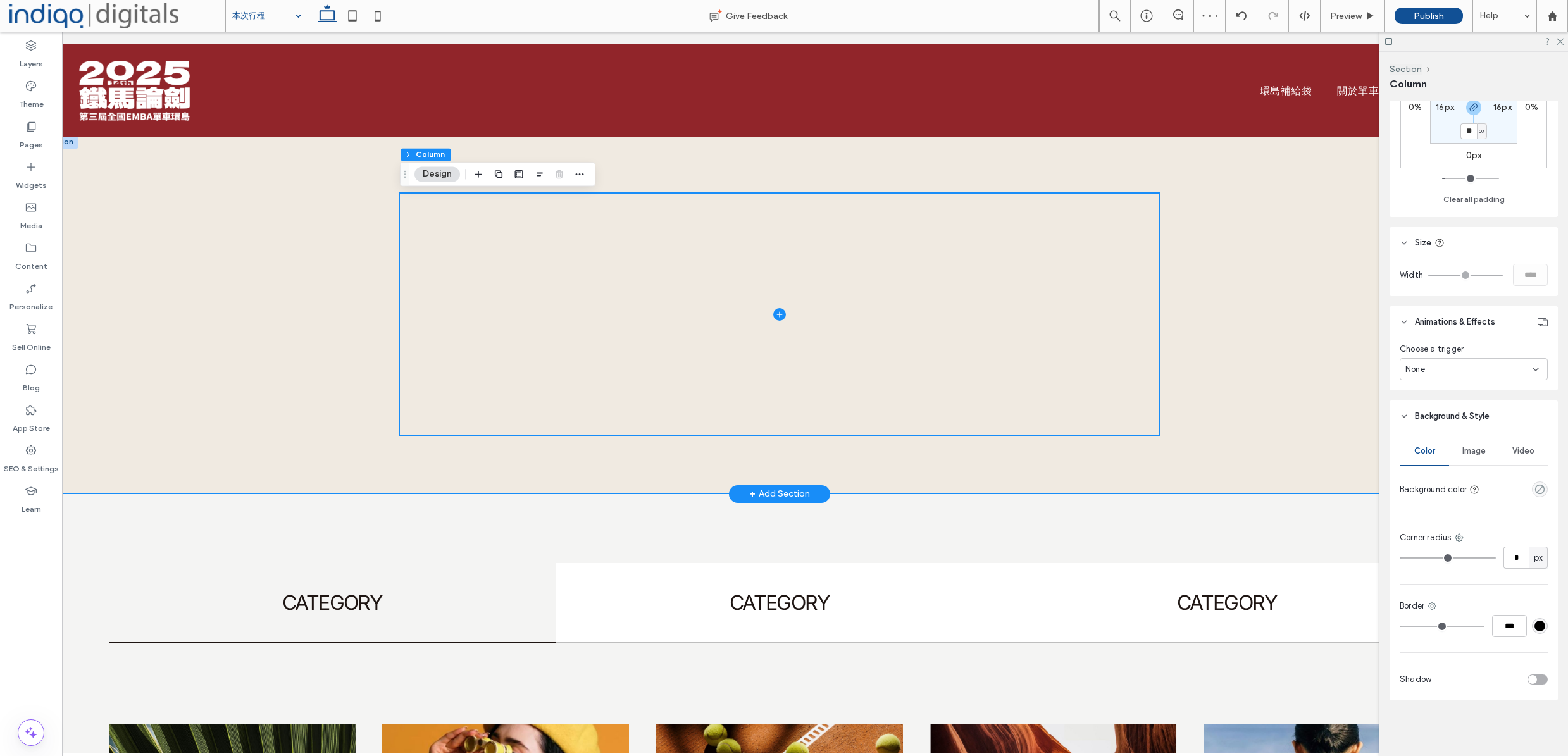
scroll to position [375, 0]
click at [1462, 449] on span "Image" at bounding box center [1473, 451] width 23 height 11
click at [1443, 509] on div "Add multiple images for a background slider" at bounding box center [1474, 521] width 147 height 83
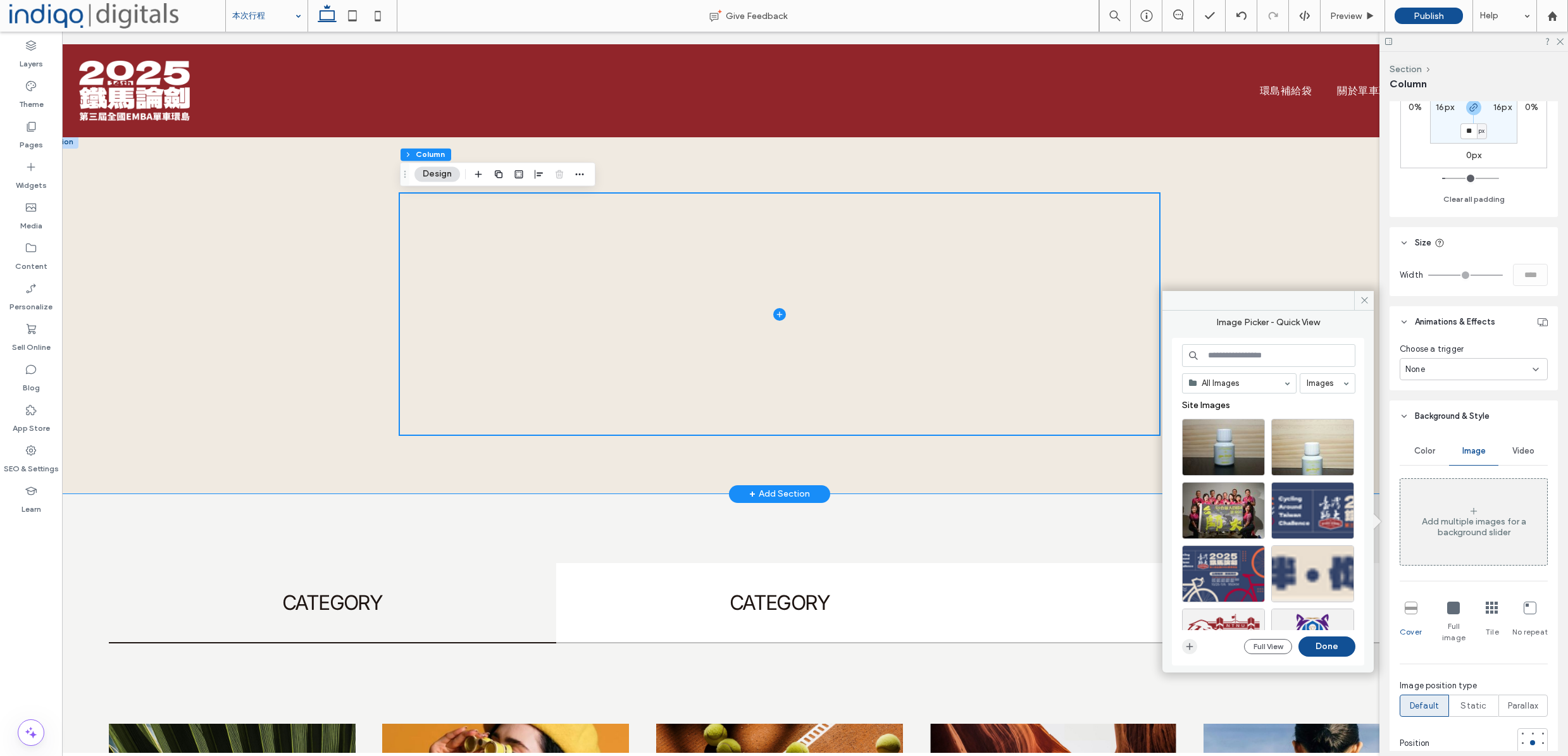
click at [1190, 642] on icon "button" at bounding box center [1189, 646] width 11 height 11
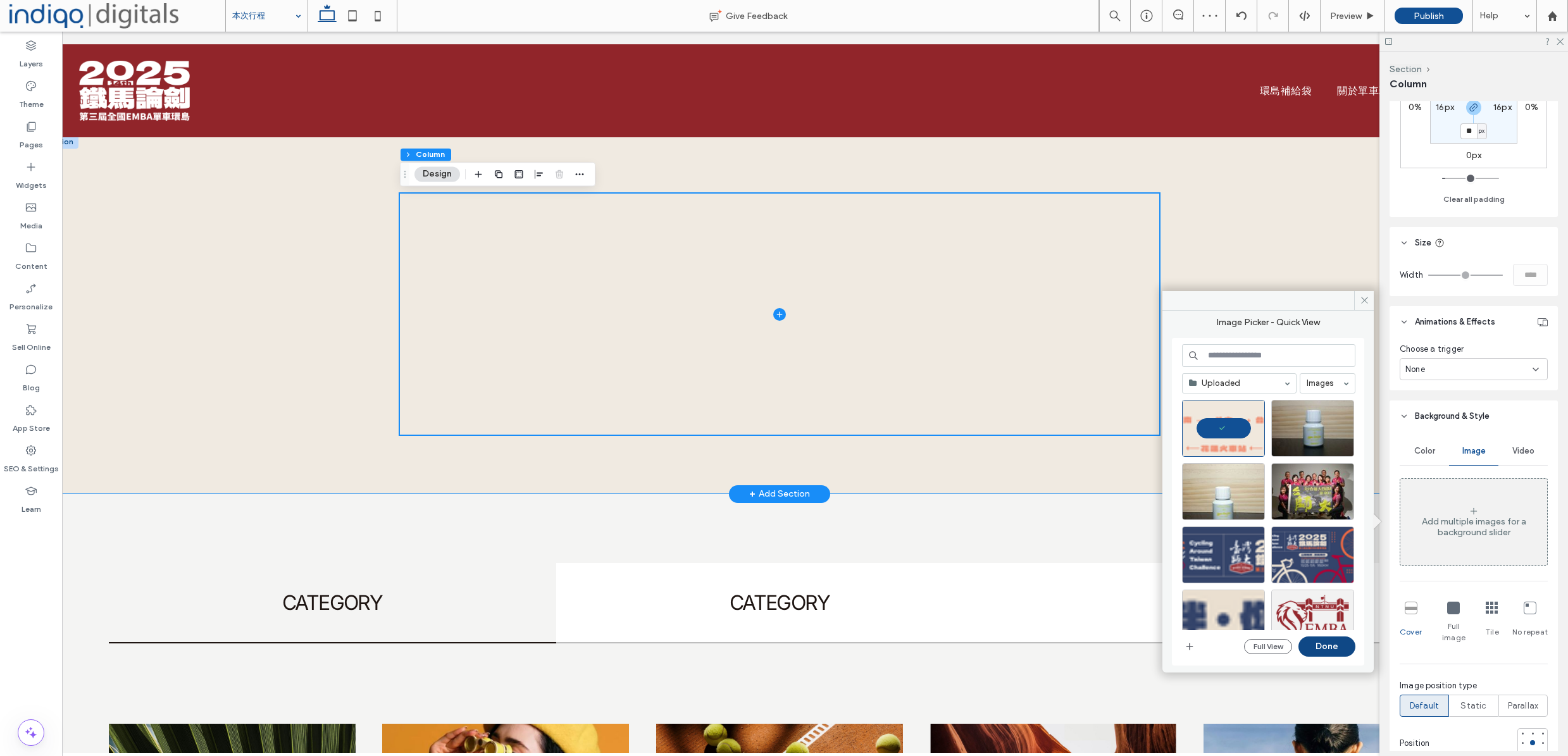
click at [1326, 651] on button "Done" at bounding box center [1327, 646] width 57 height 20
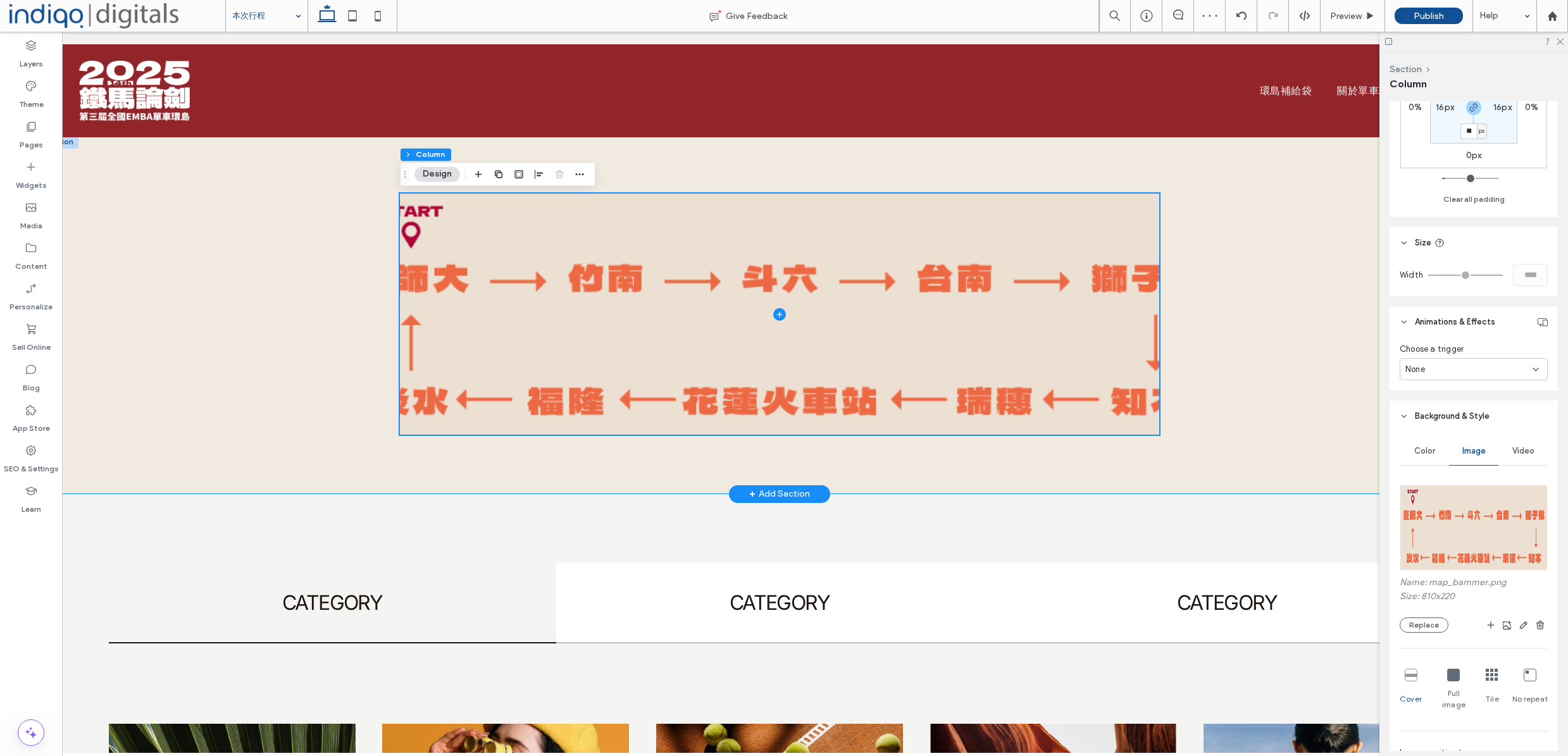
click at [1280, 441] on div at bounding box center [779, 314] width 1481 height 359
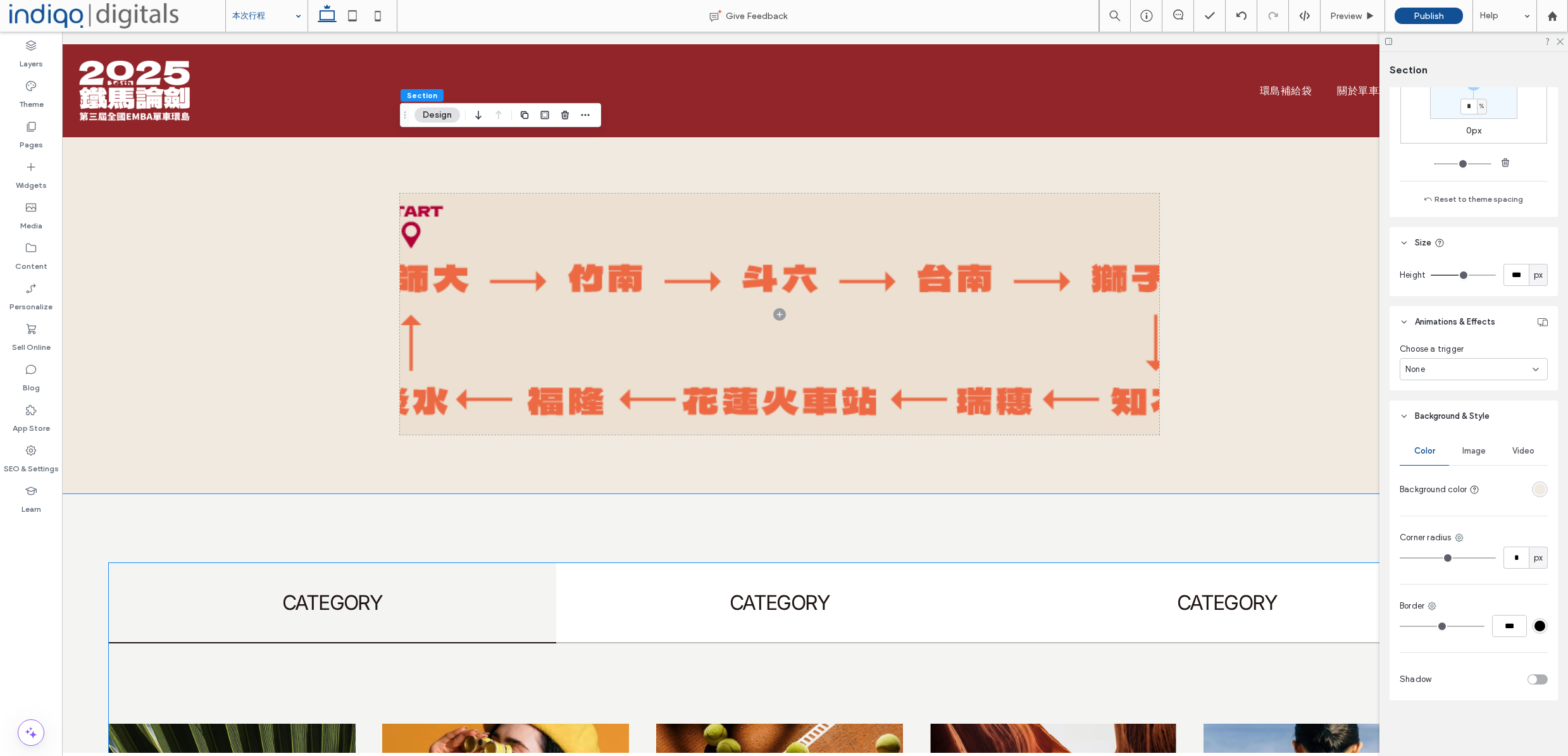
scroll to position [309, 0]
click at [1535, 486] on div "rgba(240, 234, 225, 1)" at bounding box center [1539, 488] width 11 height 11
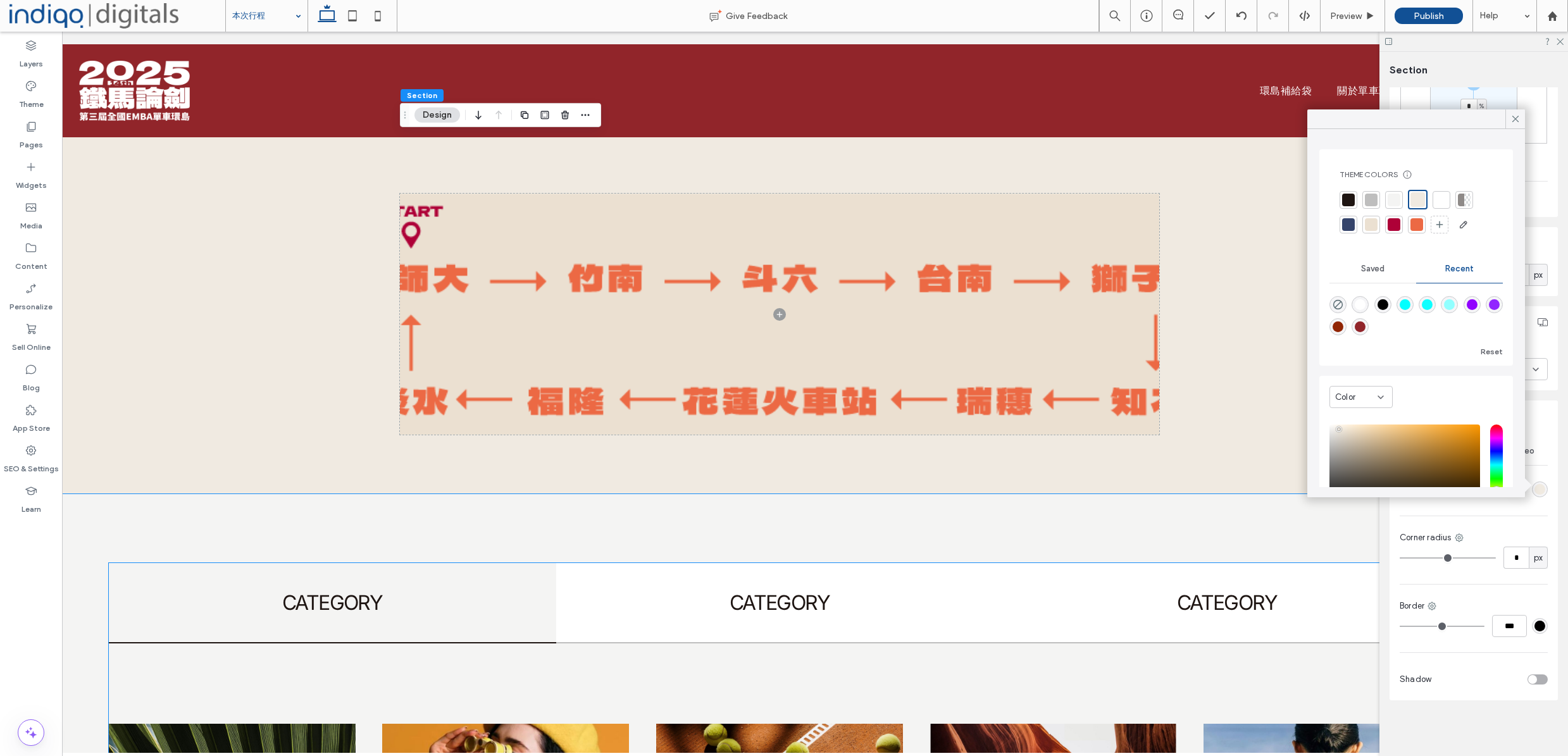
click at [1380, 224] on div at bounding box center [1371, 225] width 18 height 18
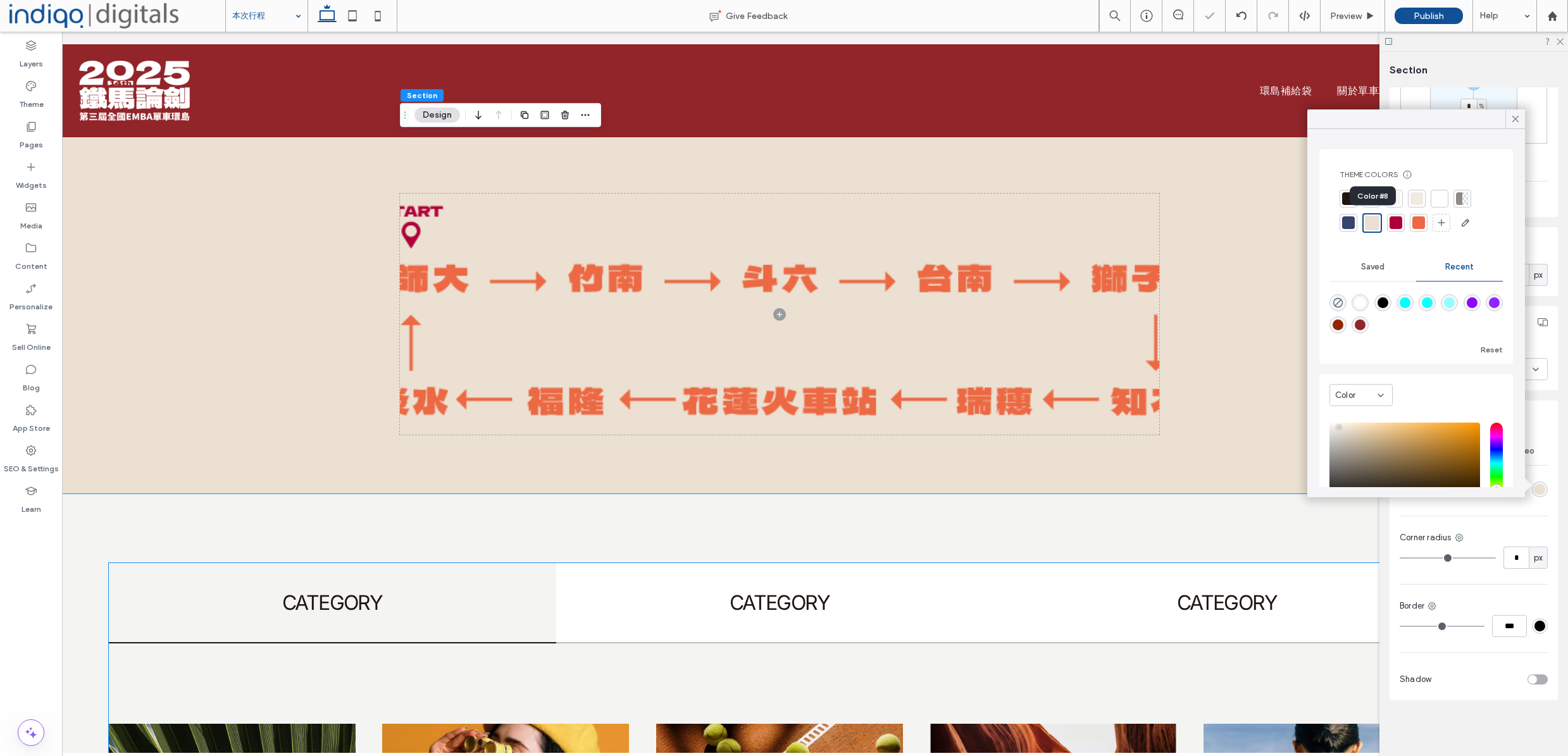
click at [1379, 224] on div at bounding box center [1371, 223] width 14 height 14
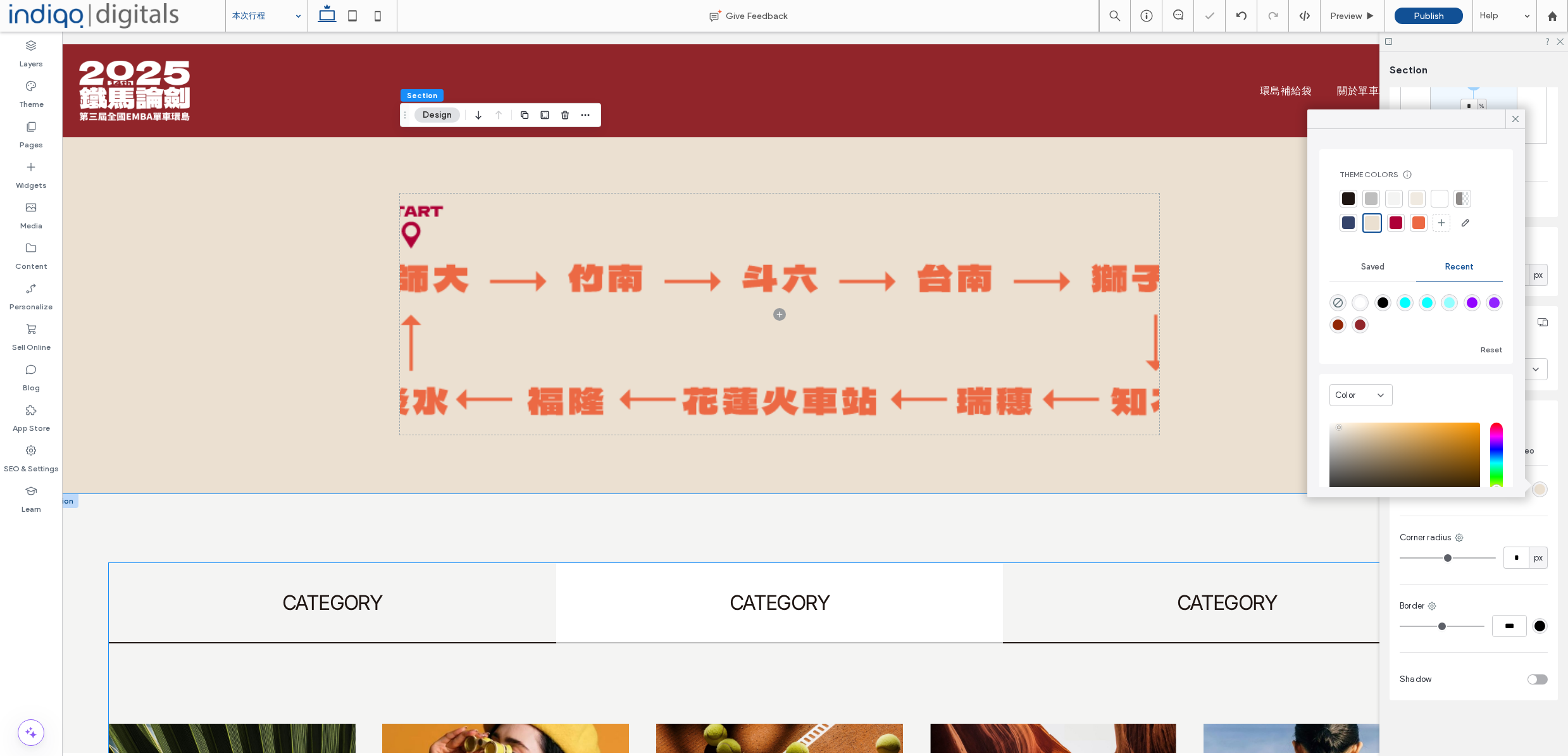
click at [1100, 579] on div "CATEGORY" at bounding box center [1227, 602] width 447 height 79
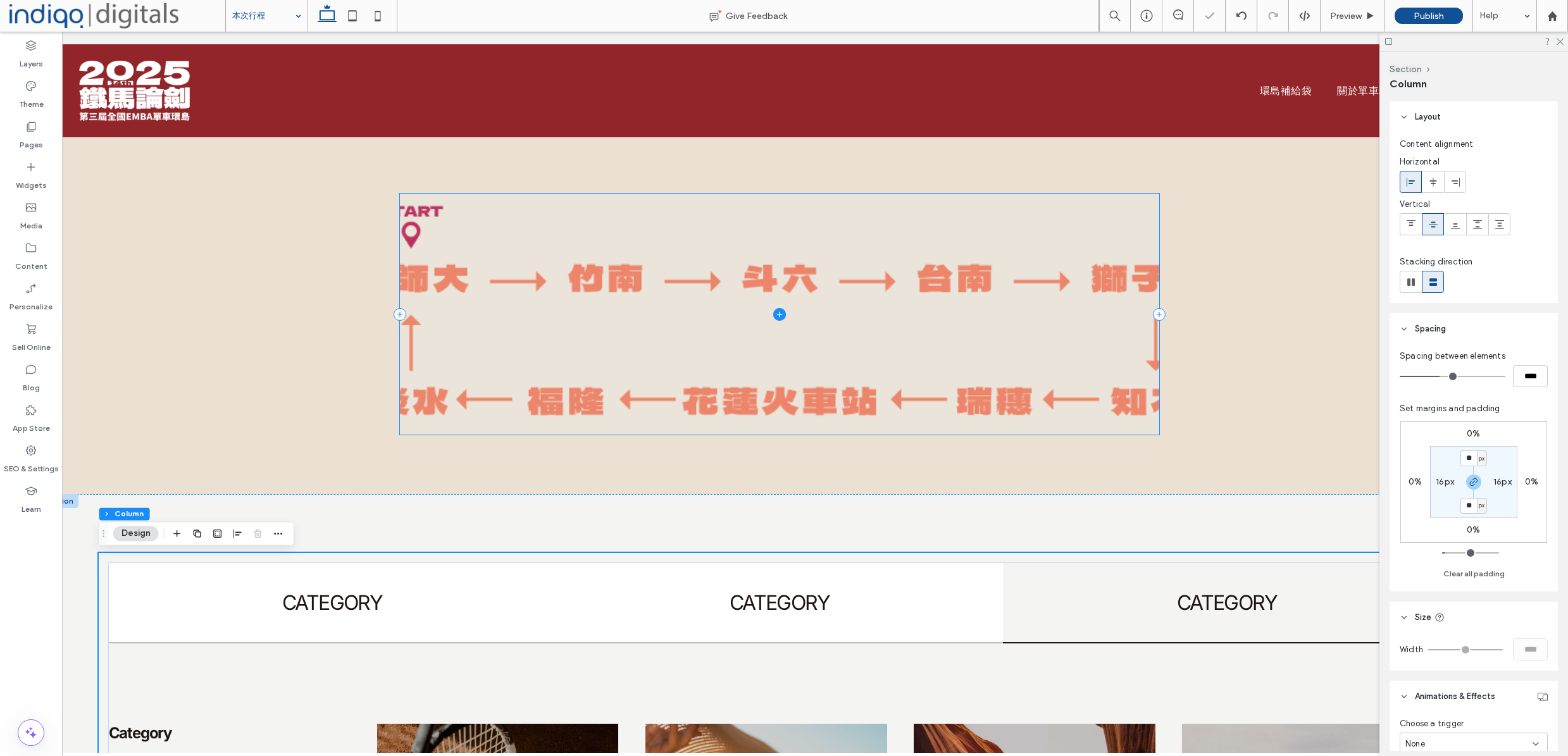
click at [957, 315] on span at bounding box center [779, 314] width 759 height 241
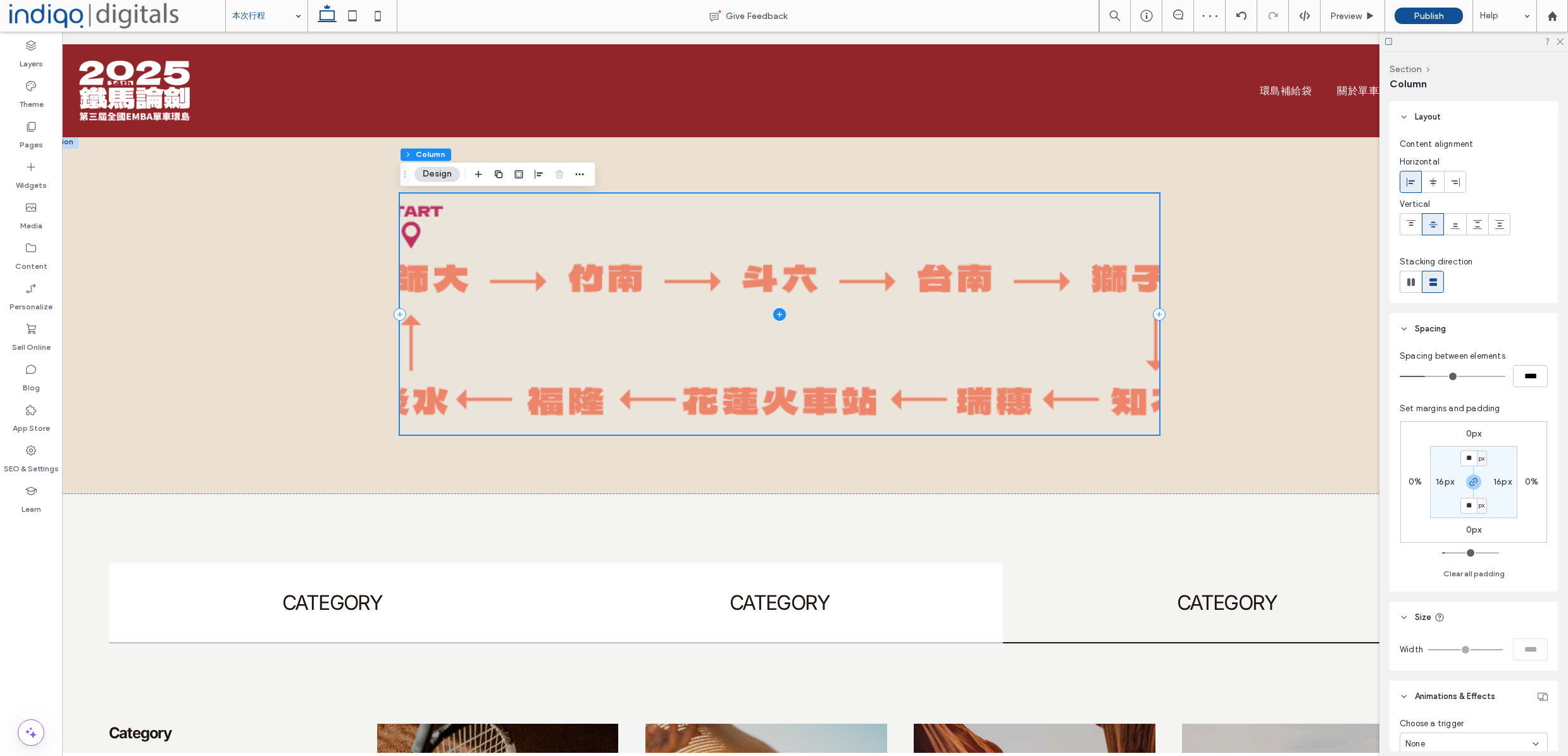
click at [424, 323] on span at bounding box center [779, 314] width 759 height 241
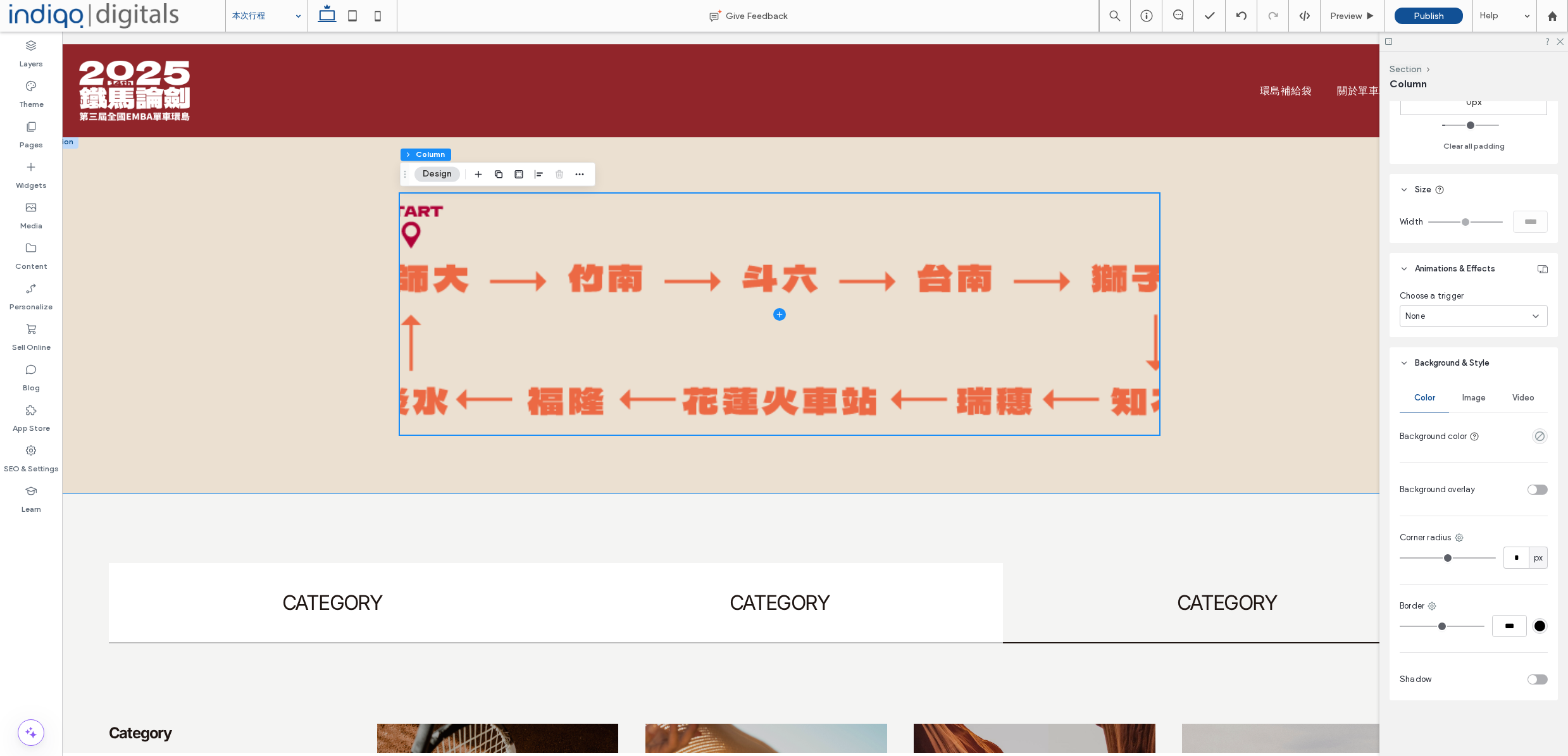
scroll to position [427, 0]
click at [1465, 402] on span "Image" at bounding box center [1473, 398] width 23 height 11
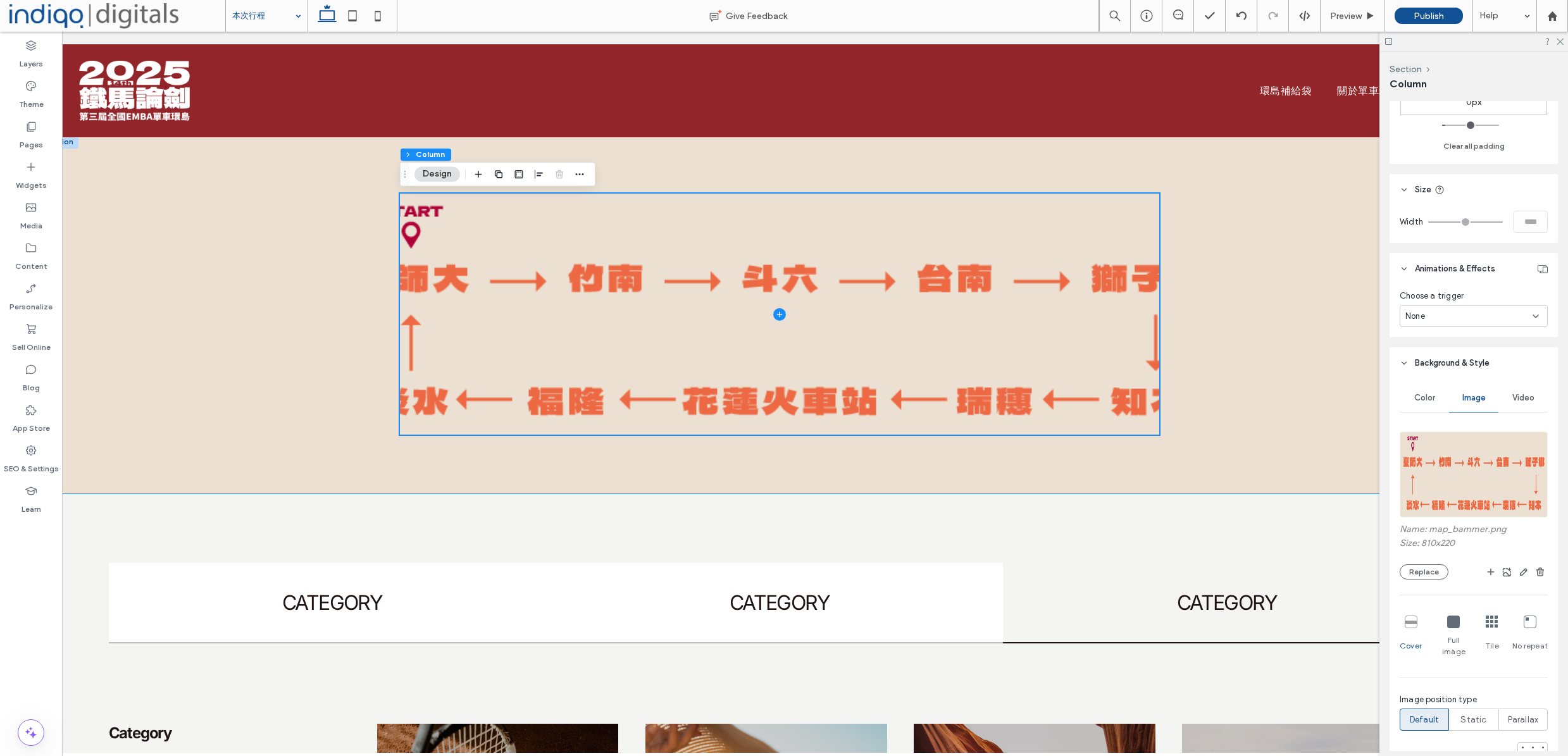
click at [1444, 637] on span "Full image" at bounding box center [1453, 646] width 36 height 23
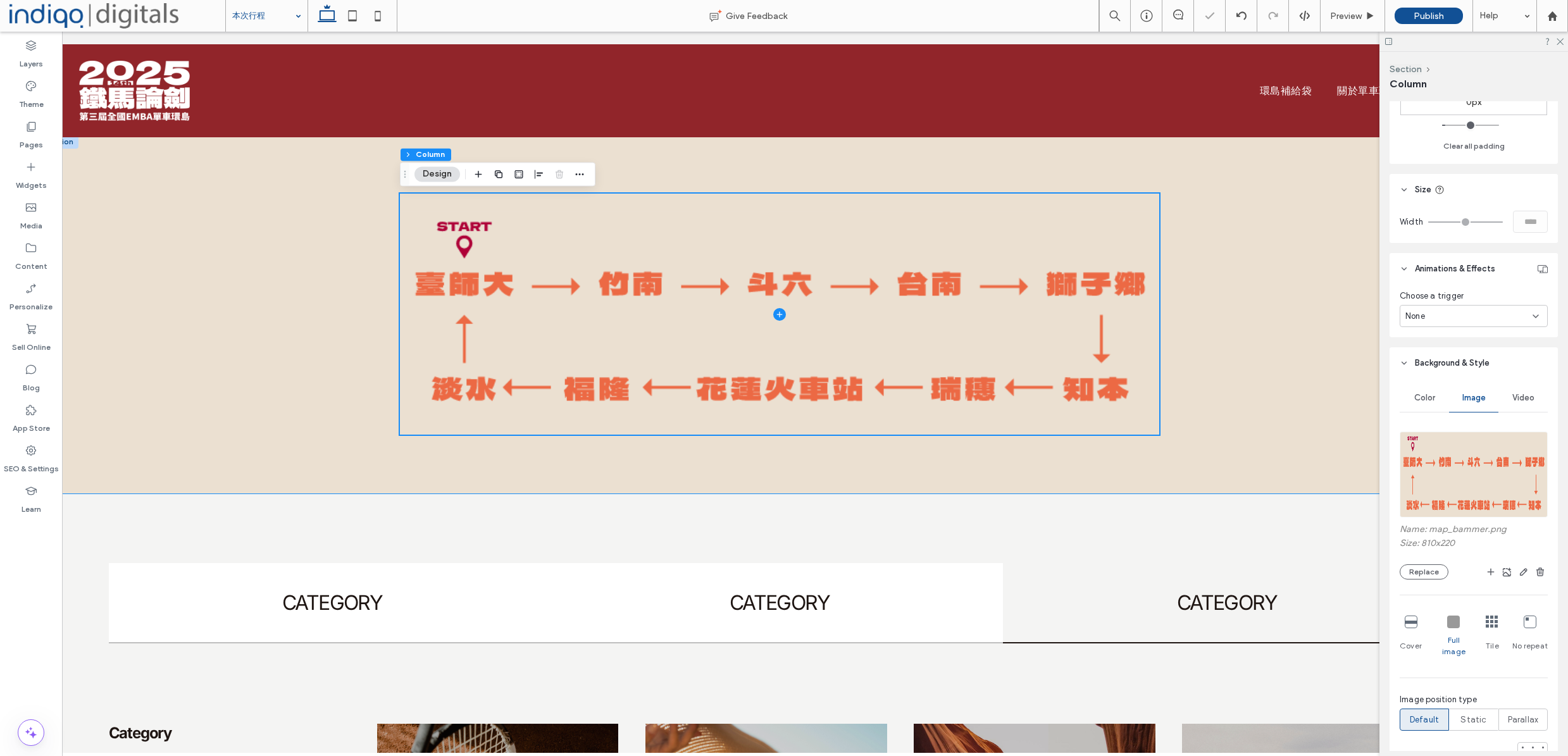
click at [1449, 640] on span "Full image" at bounding box center [1453, 646] width 36 height 23
click at [1283, 429] on div at bounding box center [779, 314] width 1481 height 359
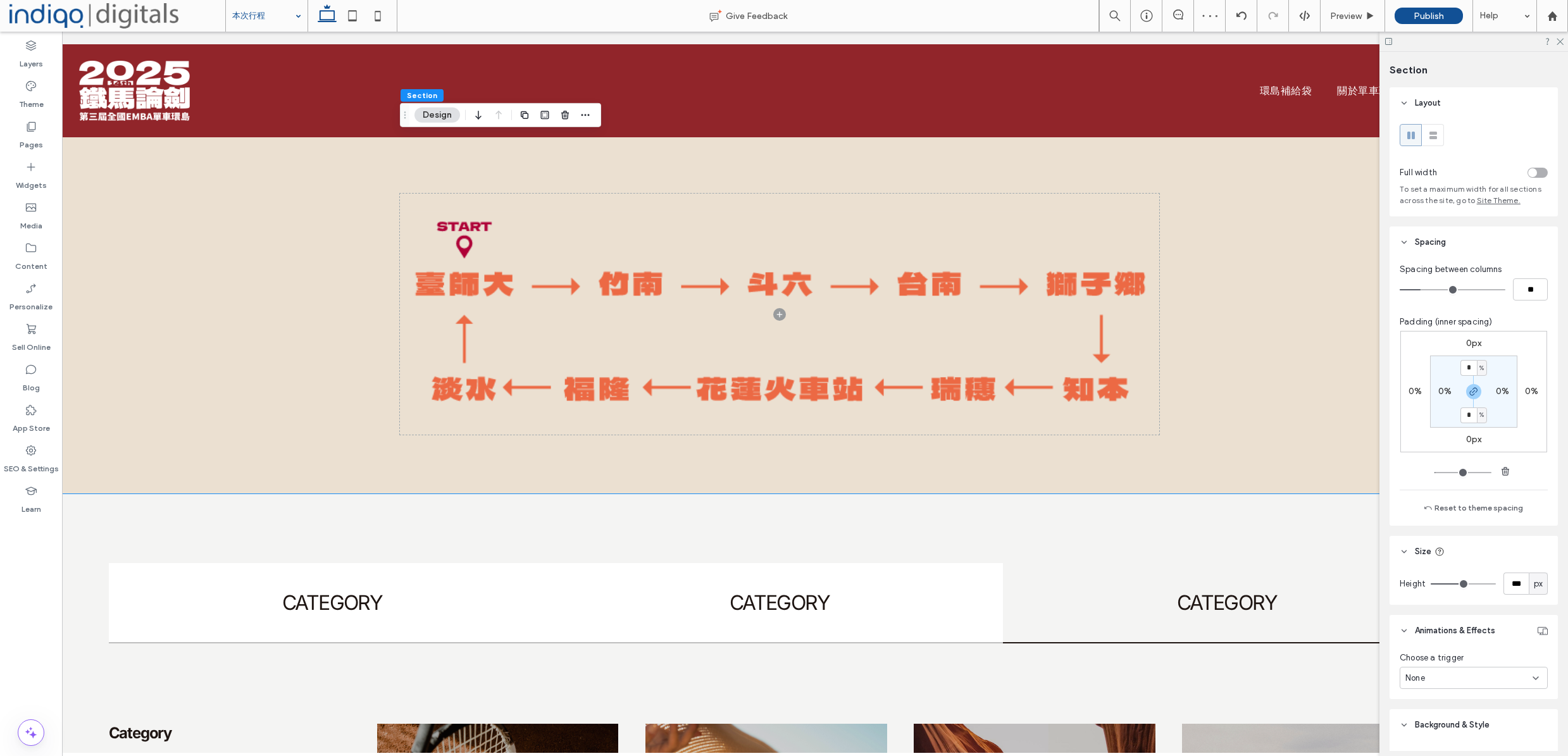
click at [1534, 169] on div "toggle" at bounding box center [1537, 172] width 20 height 11
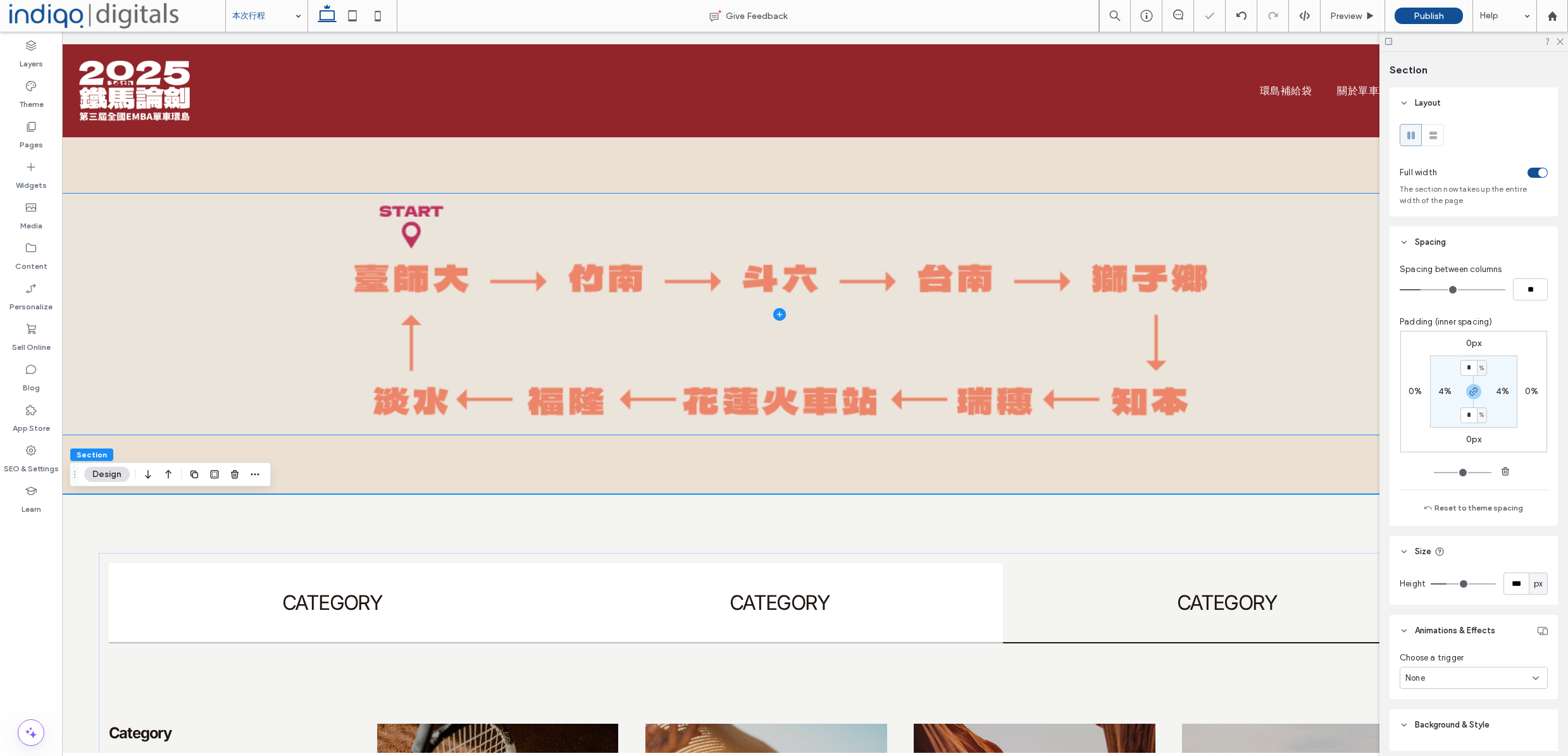
click at [278, 394] on span at bounding box center [779, 314] width 1481 height 241
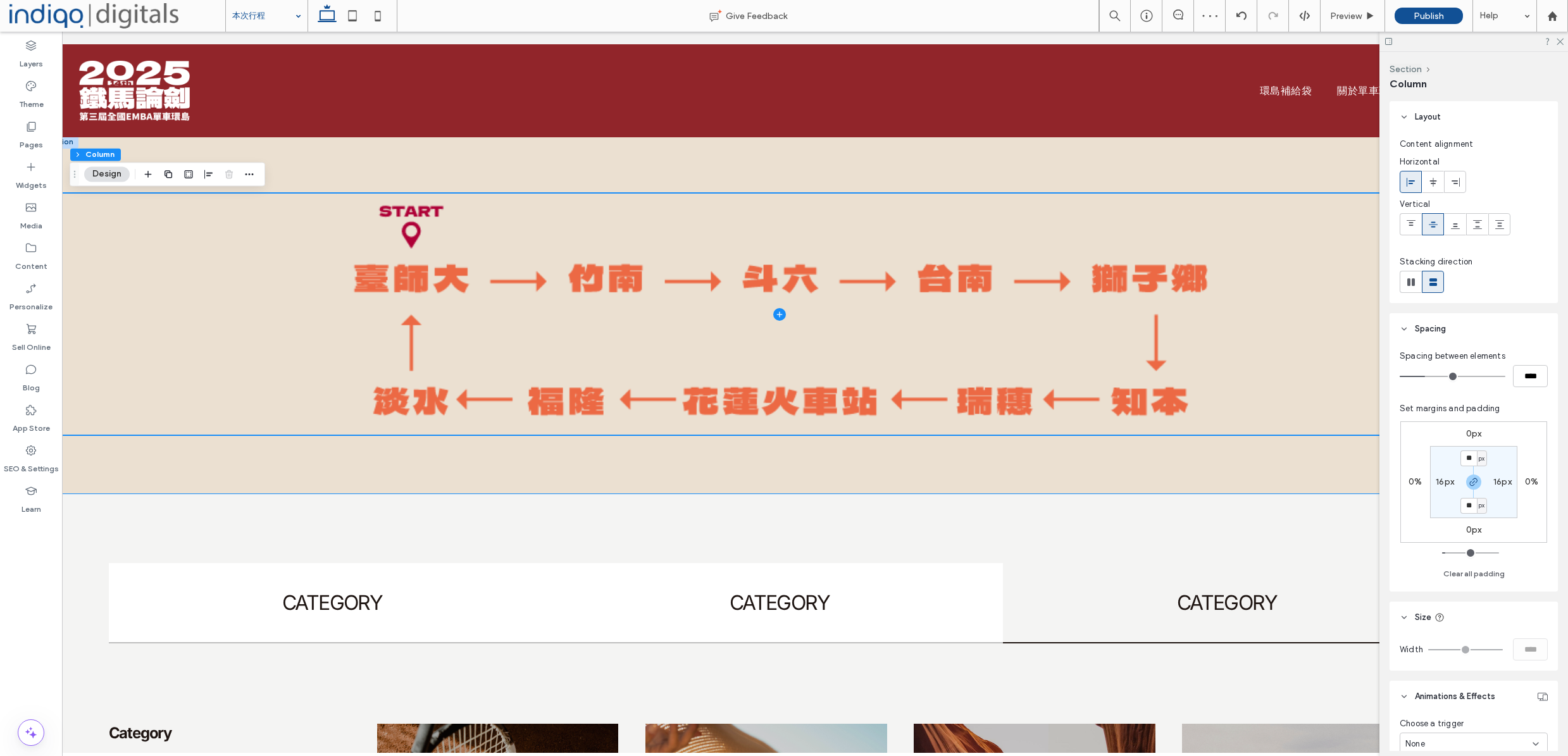
click at [416, 464] on div at bounding box center [779, 314] width 1481 height 359
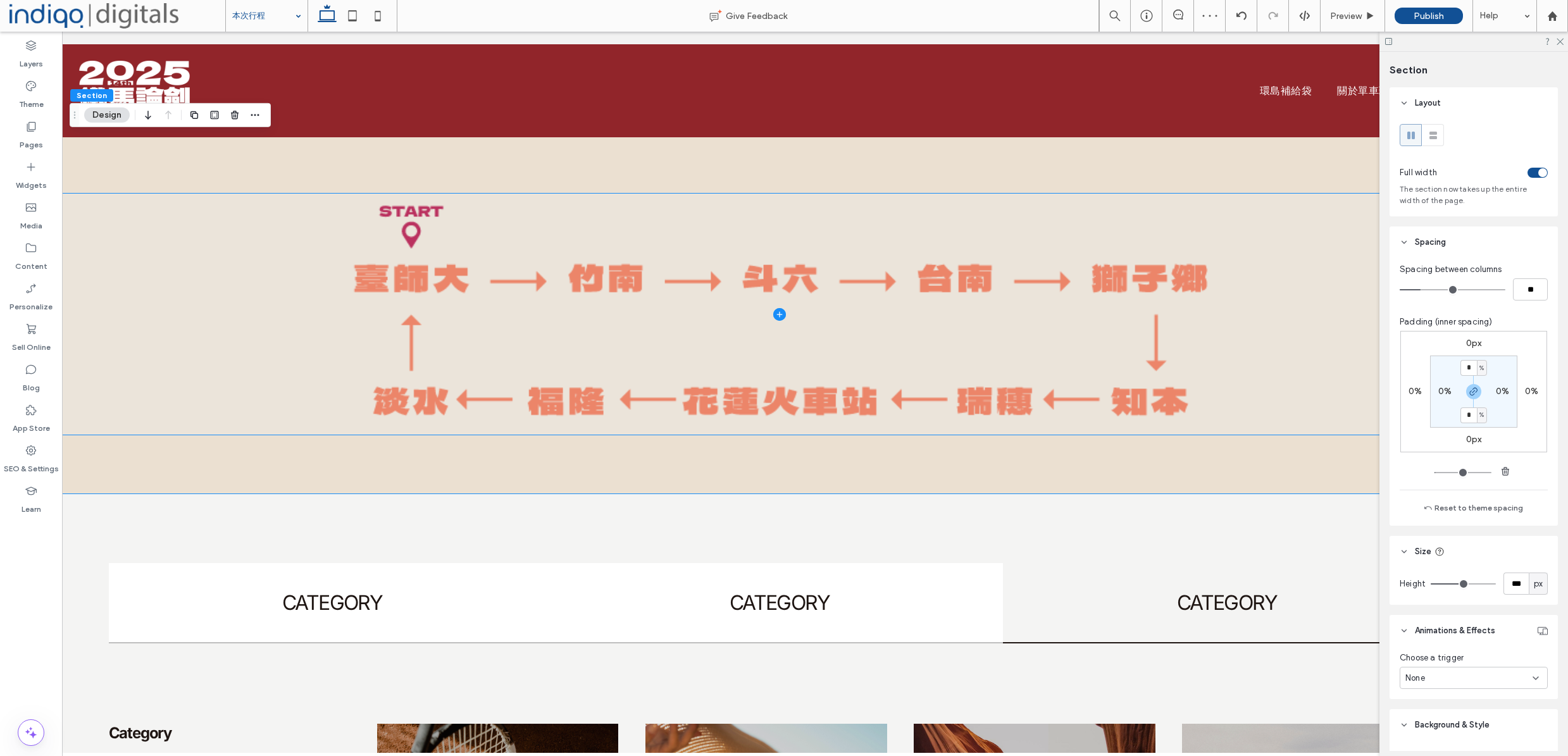
click at [282, 378] on span at bounding box center [779, 314] width 1481 height 241
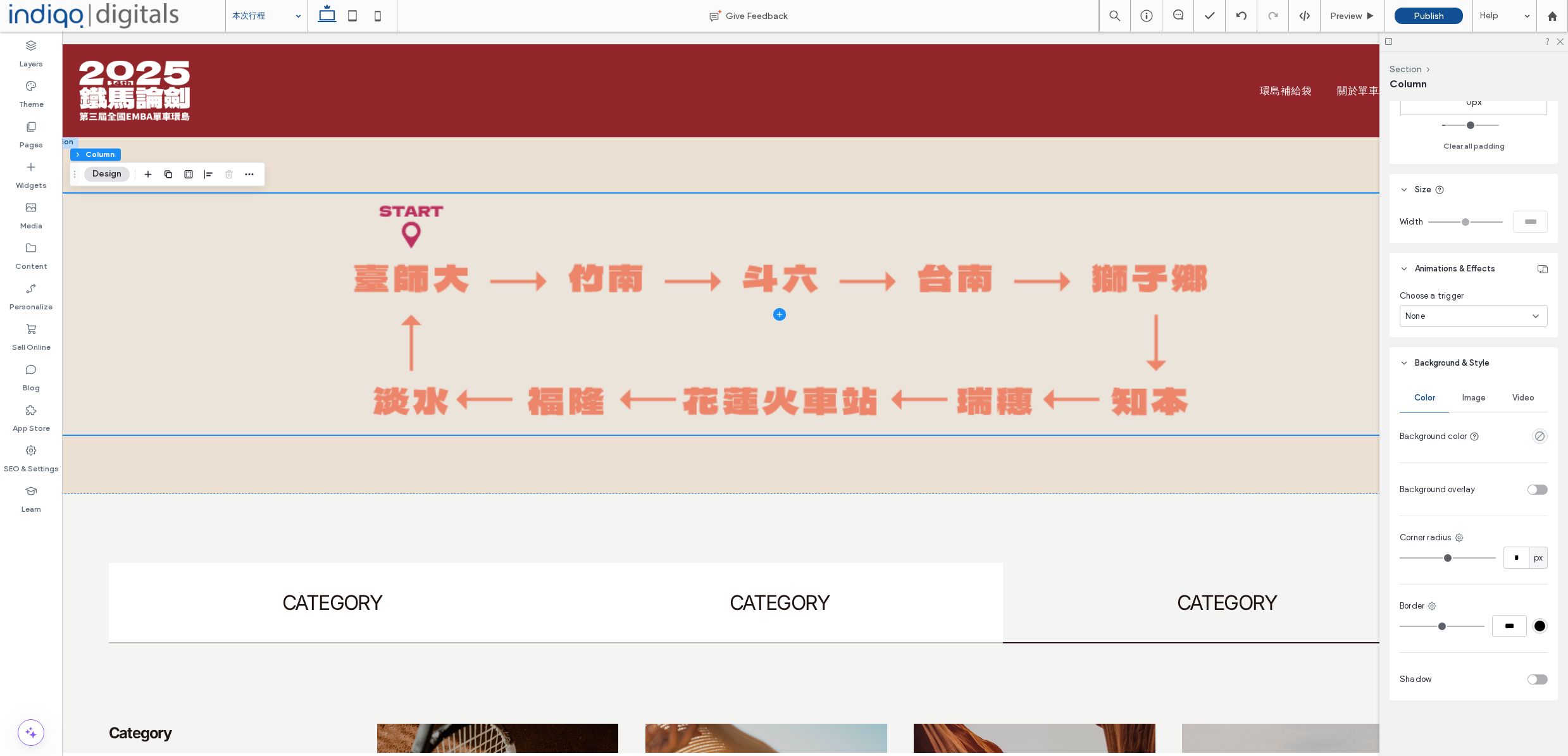
click at [1473, 399] on span "Image" at bounding box center [1473, 398] width 23 height 11
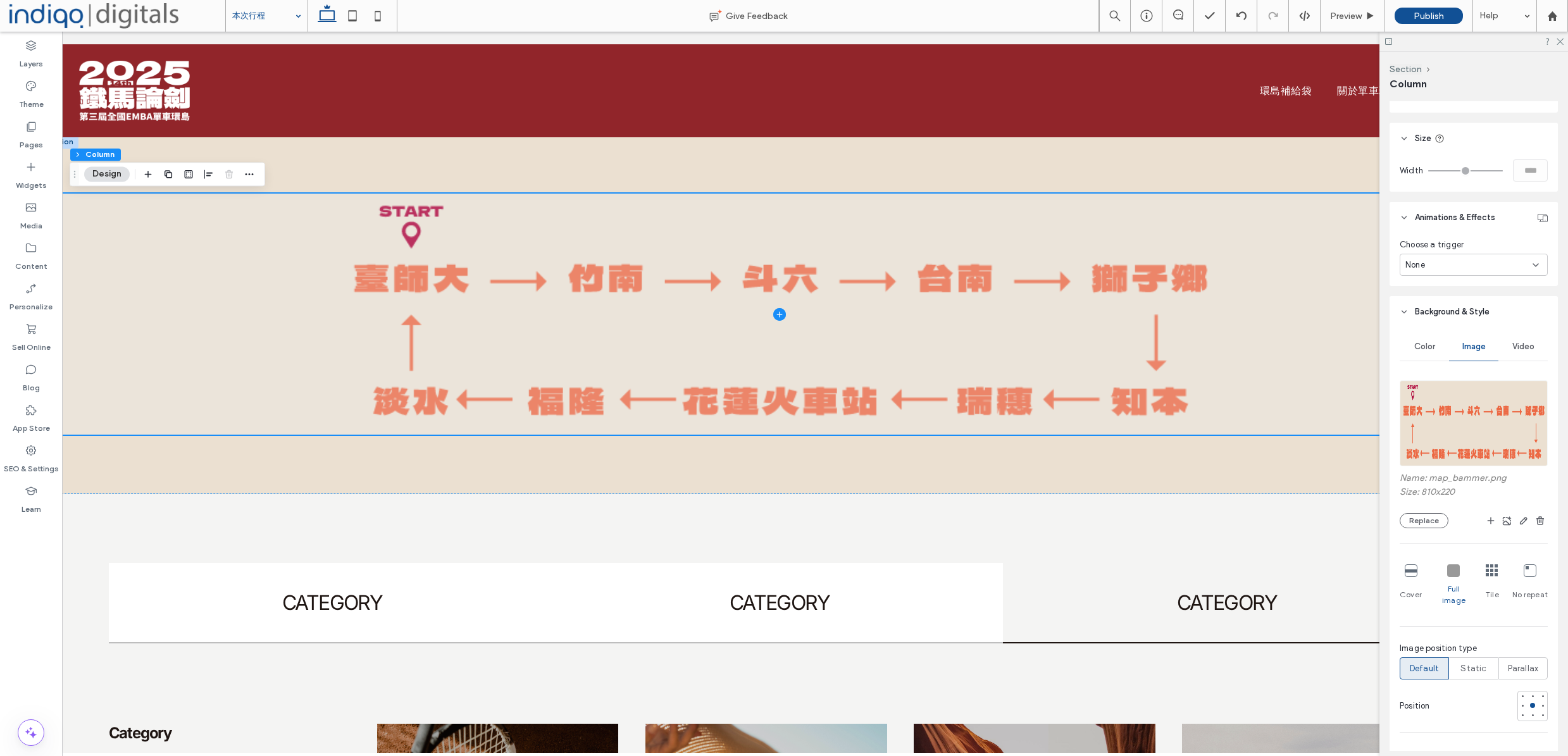
scroll to position [480, 0]
click at [1407, 589] on span "Cover" at bounding box center [1410, 594] width 22 height 11
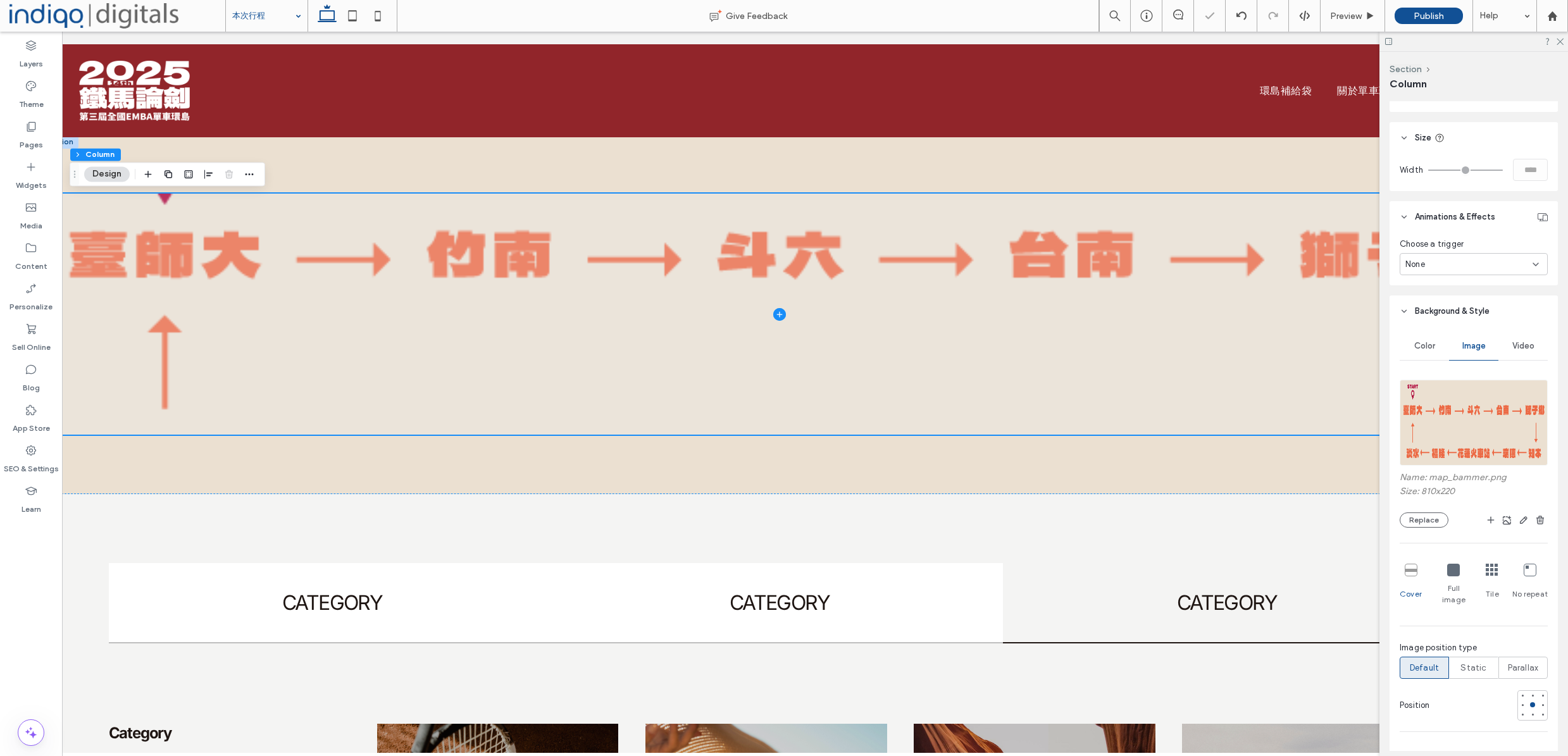
click at [1457, 579] on div "Full image" at bounding box center [1453, 584] width 36 height 52
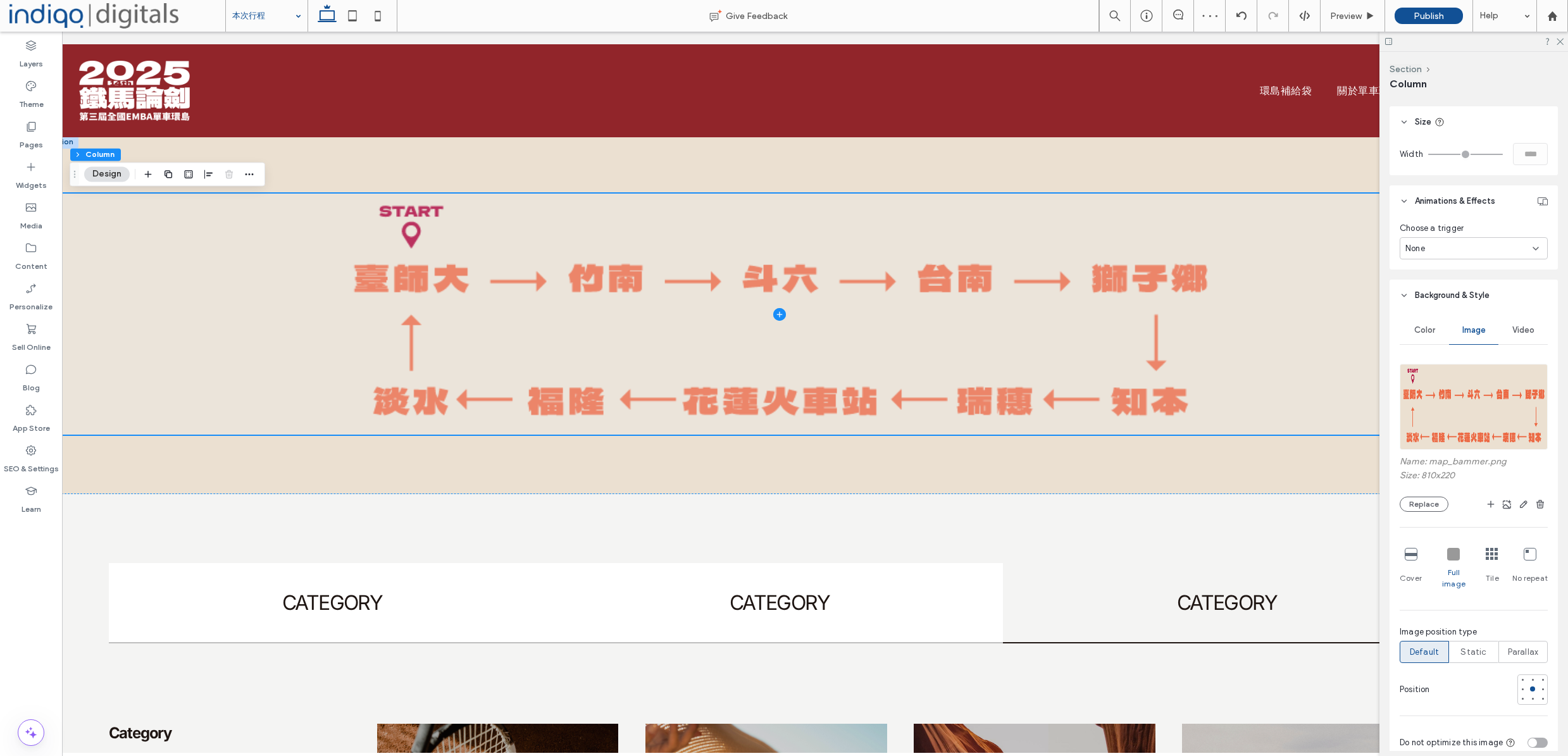
scroll to position [493, 0]
click at [1486, 566] on div "Tile" at bounding box center [1492, 571] width 13 height 52
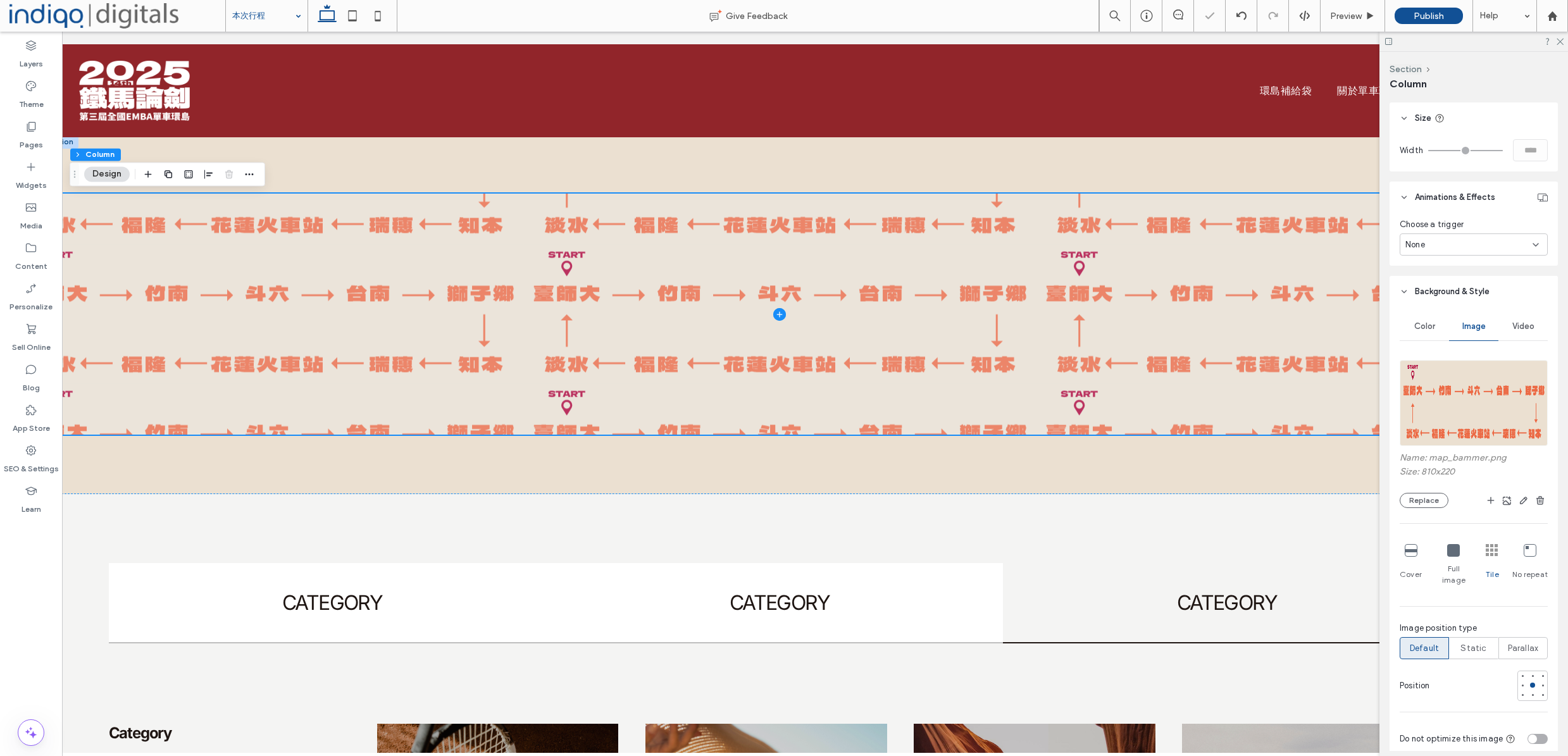
click at [1453, 570] on span "Full image" at bounding box center [1453, 574] width 36 height 23
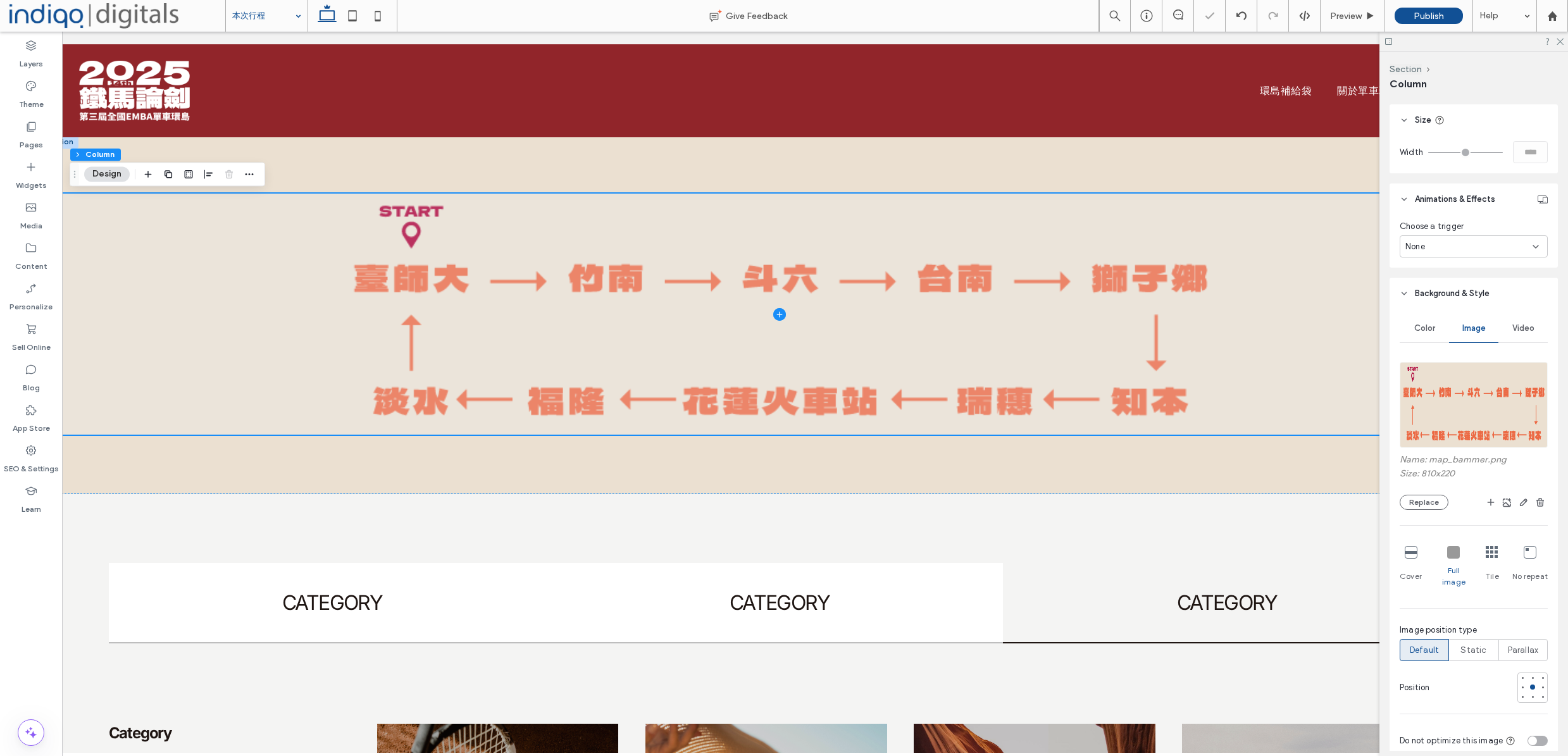
click at [1528, 571] on span "No repeat" at bounding box center [1530, 576] width 35 height 11
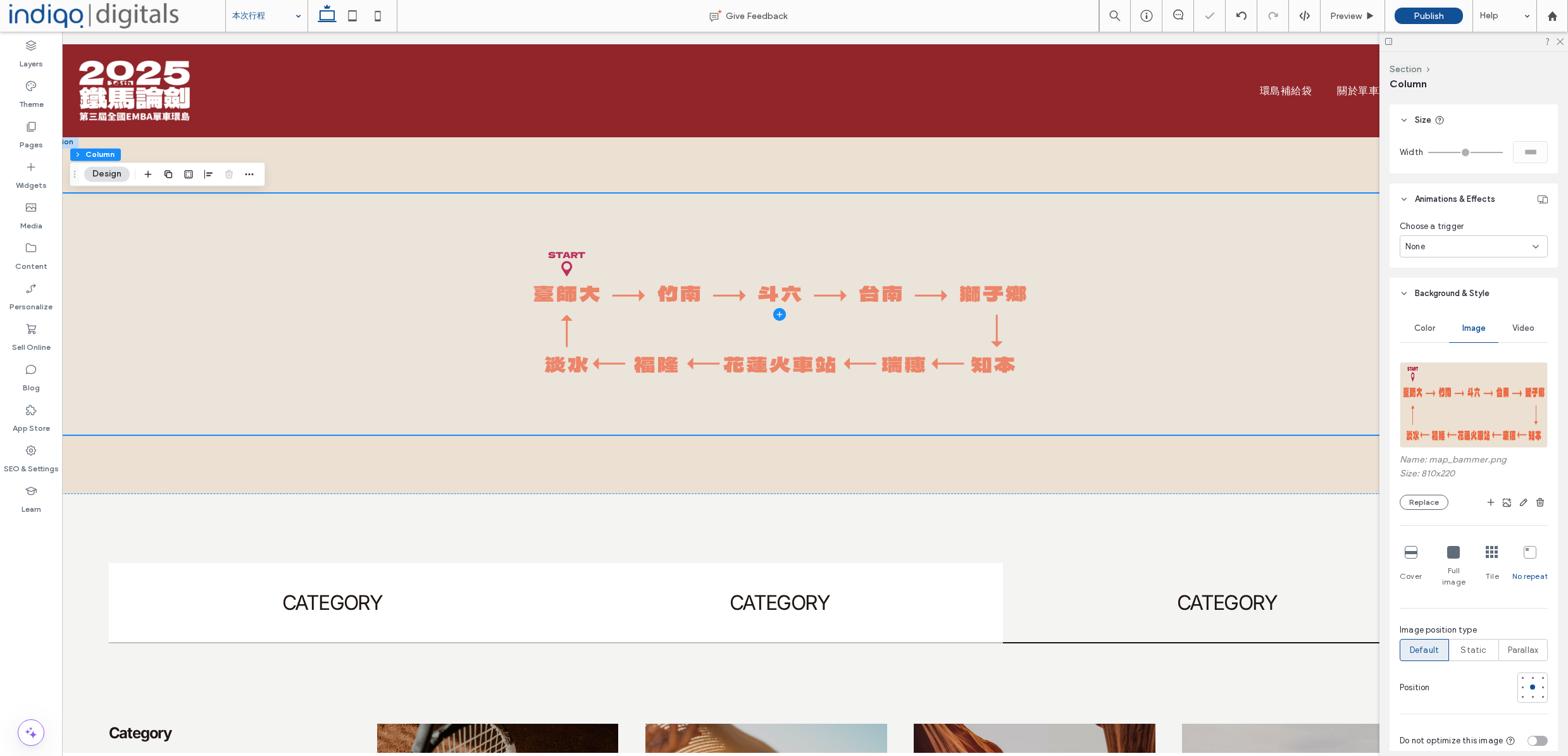
scroll to position [498, 0]
click at [1455, 562] on div "Full image" at bounding box center [1453, 566] width 36 height 52
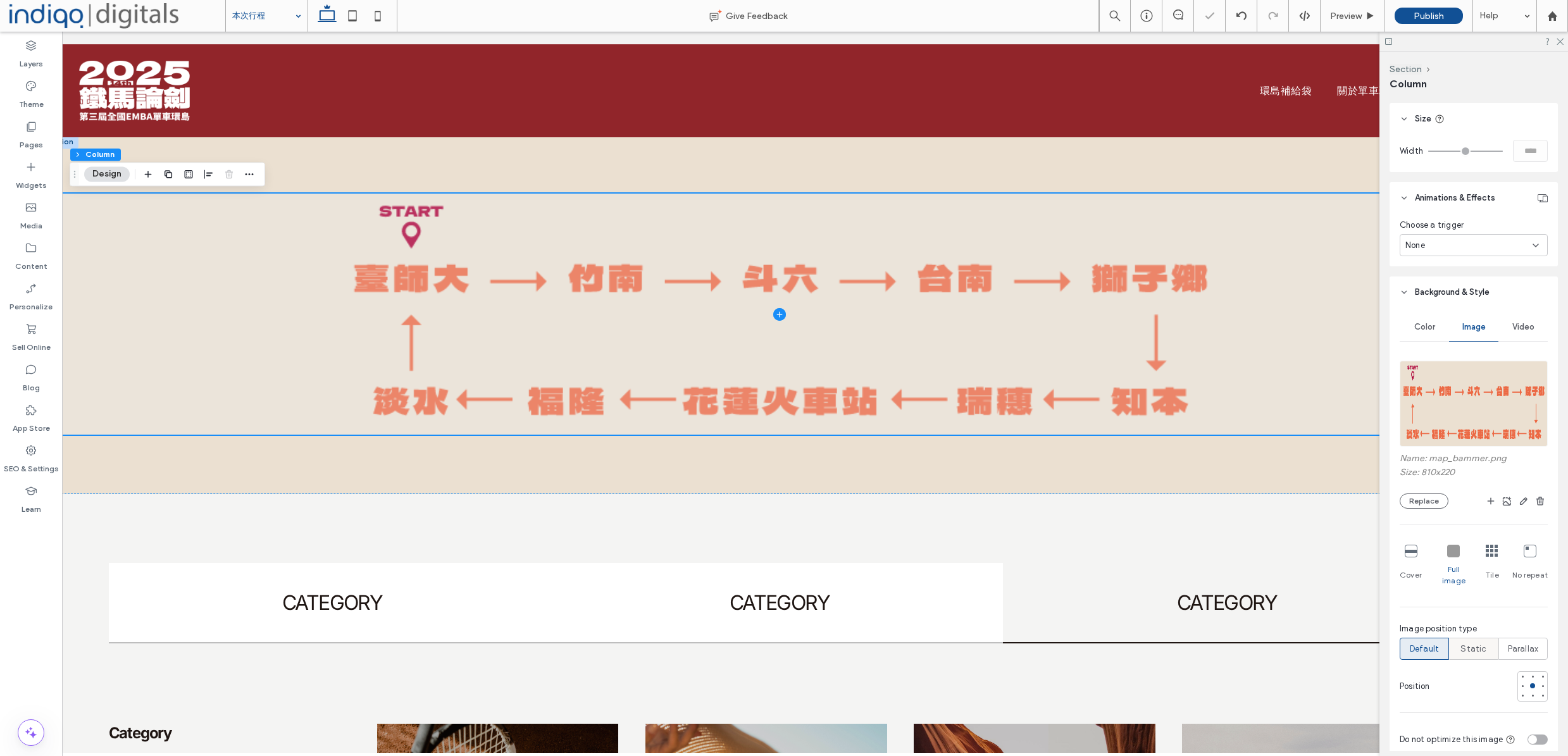
scroll to position [497, 0]
click at [1471, 644] on span "Static" at bounding box center [1472, 650] width 26 height 12
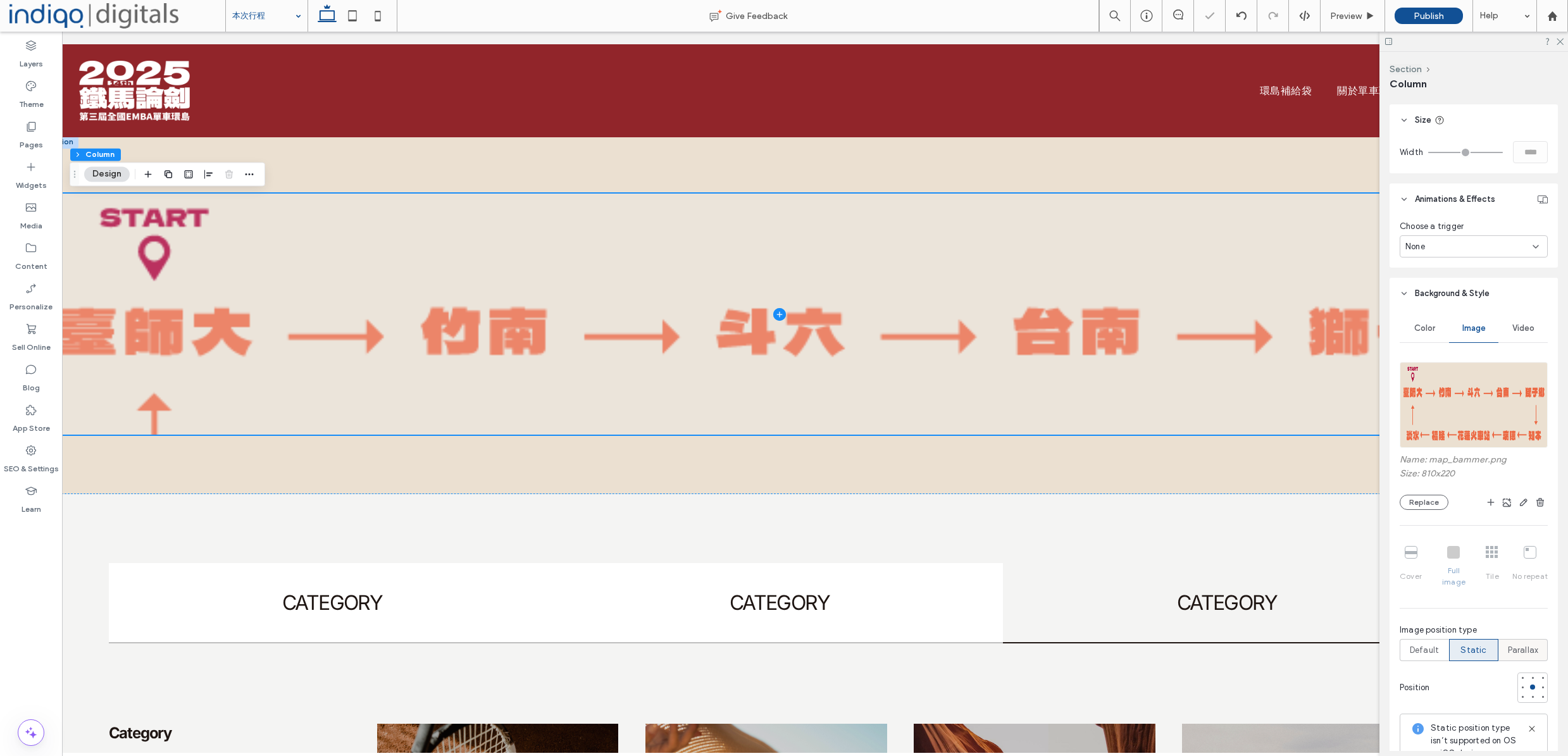
click at [1512, 644] on span "Parallax" at bounding box center [1523, 650] width 31 height 12
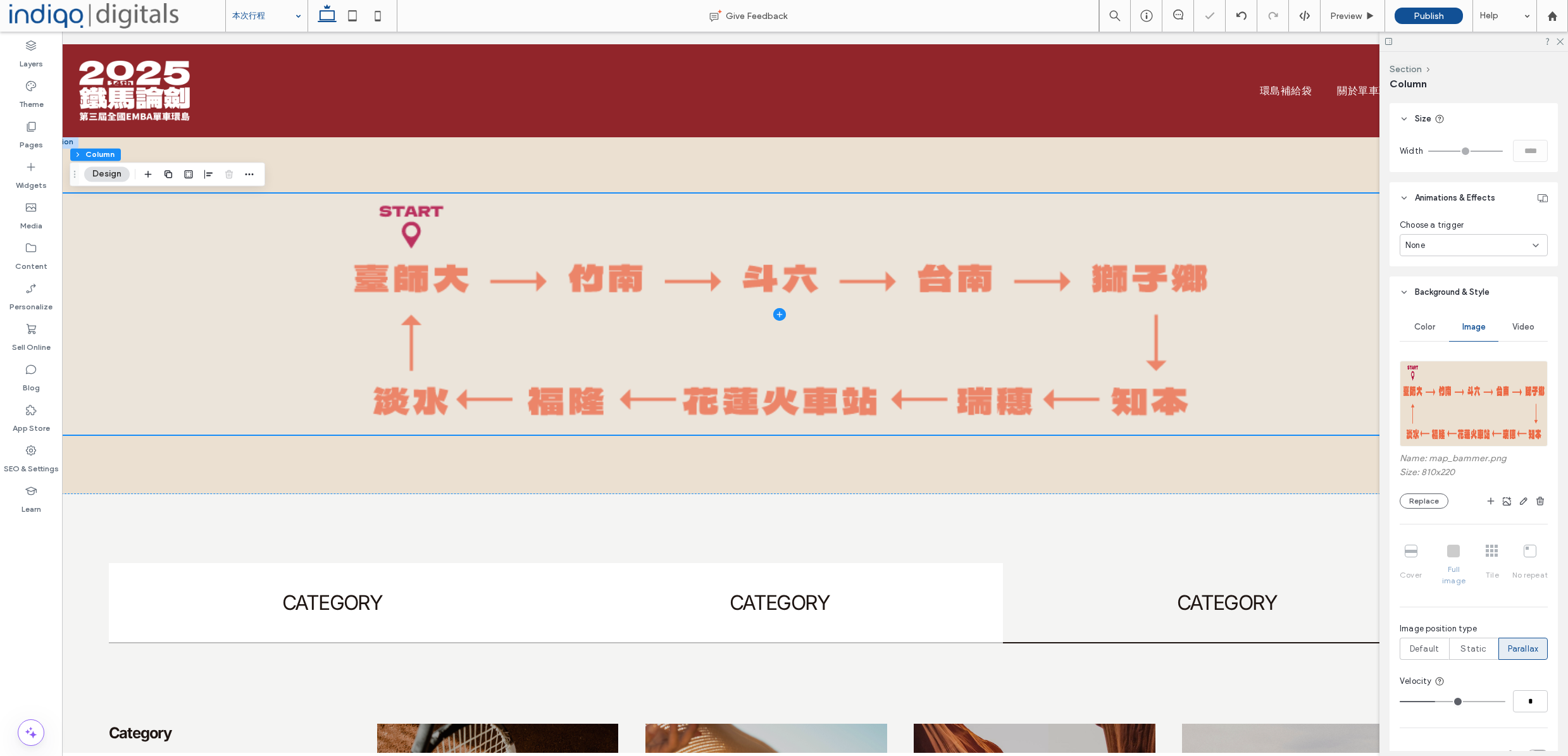
scroll to position [0, 0]
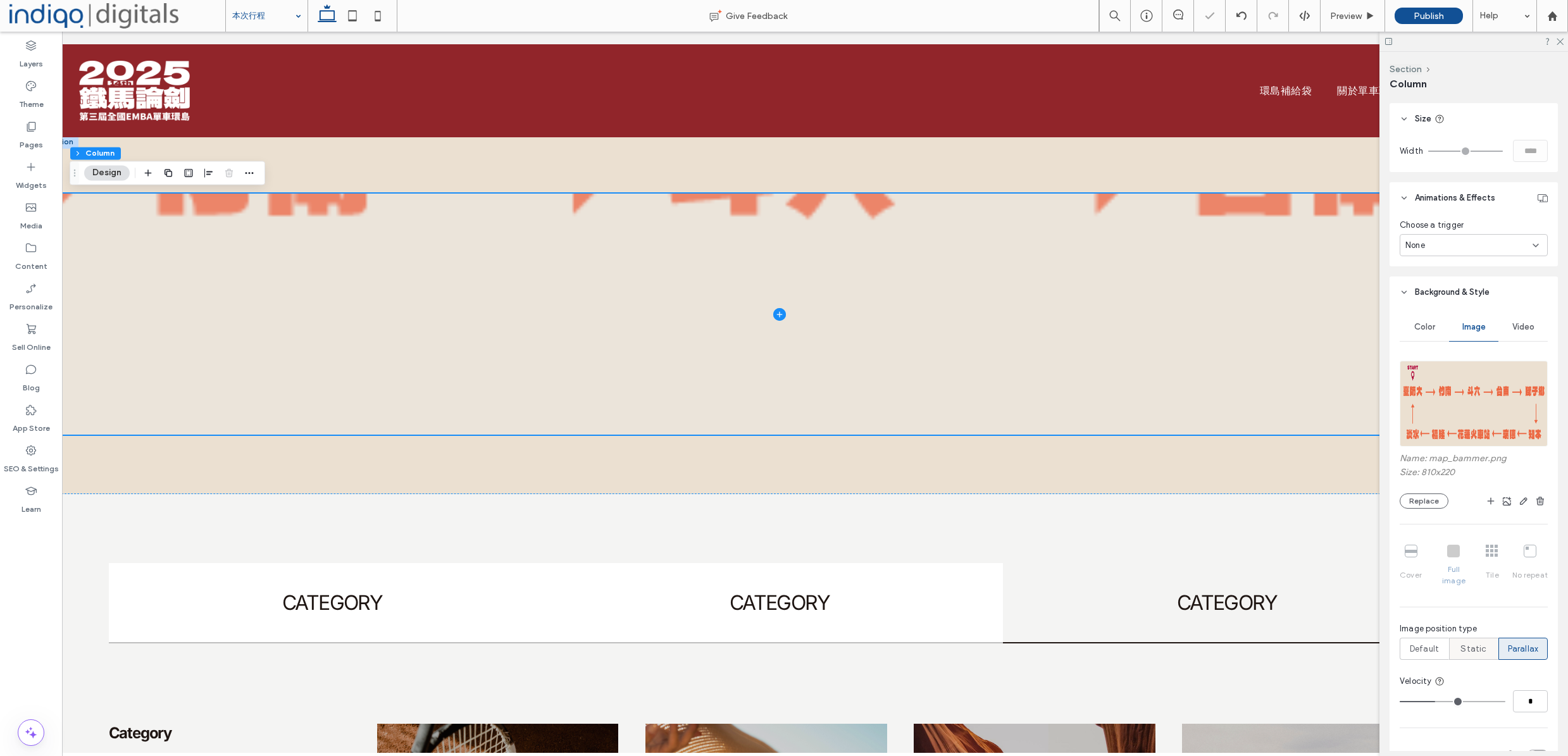
click at [1475, 642] on span "Static" at bounding box center [1472, 648] width 26 height 12
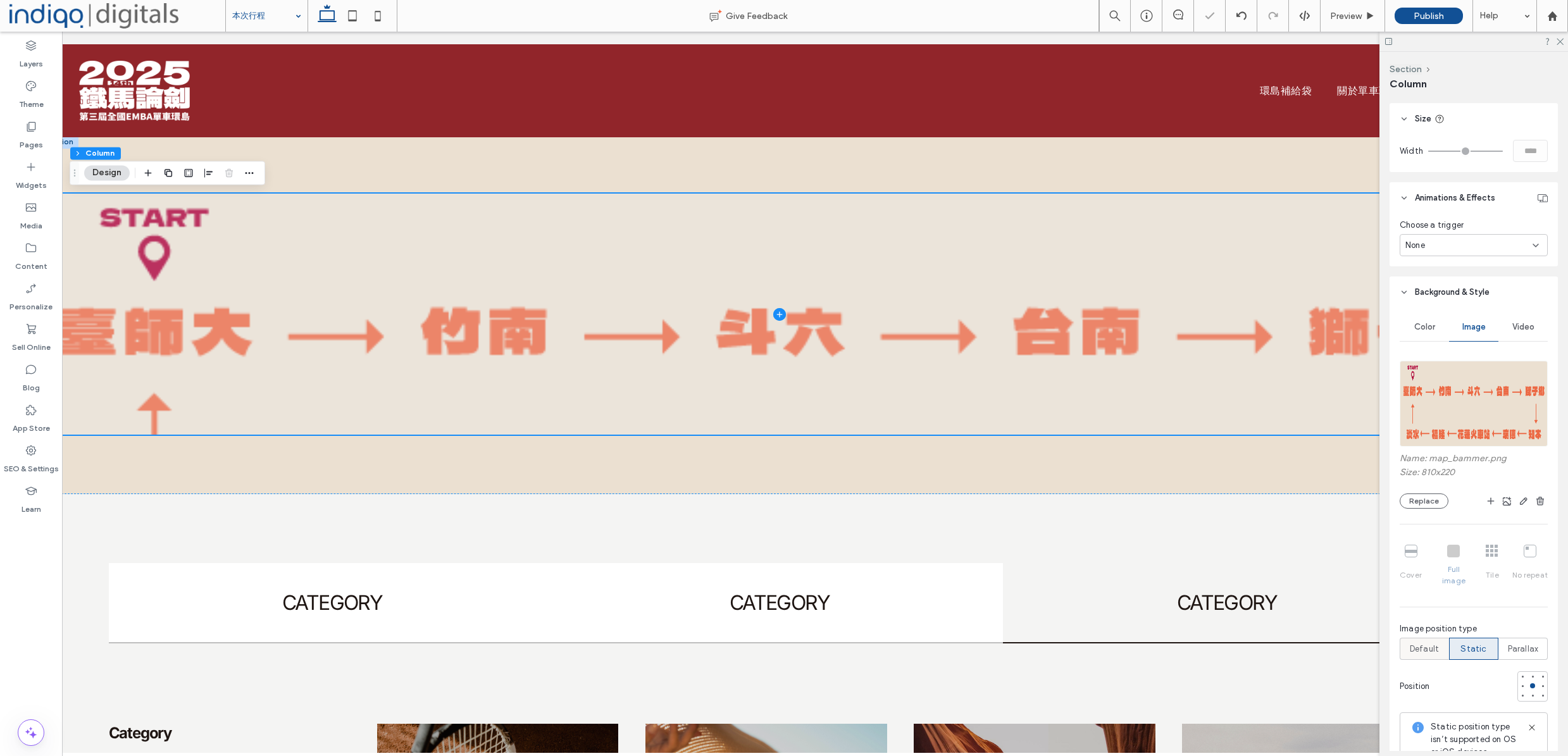
click at [1410, 642] on span "Default" at bounding box center [1424, 648] width 29 height 12
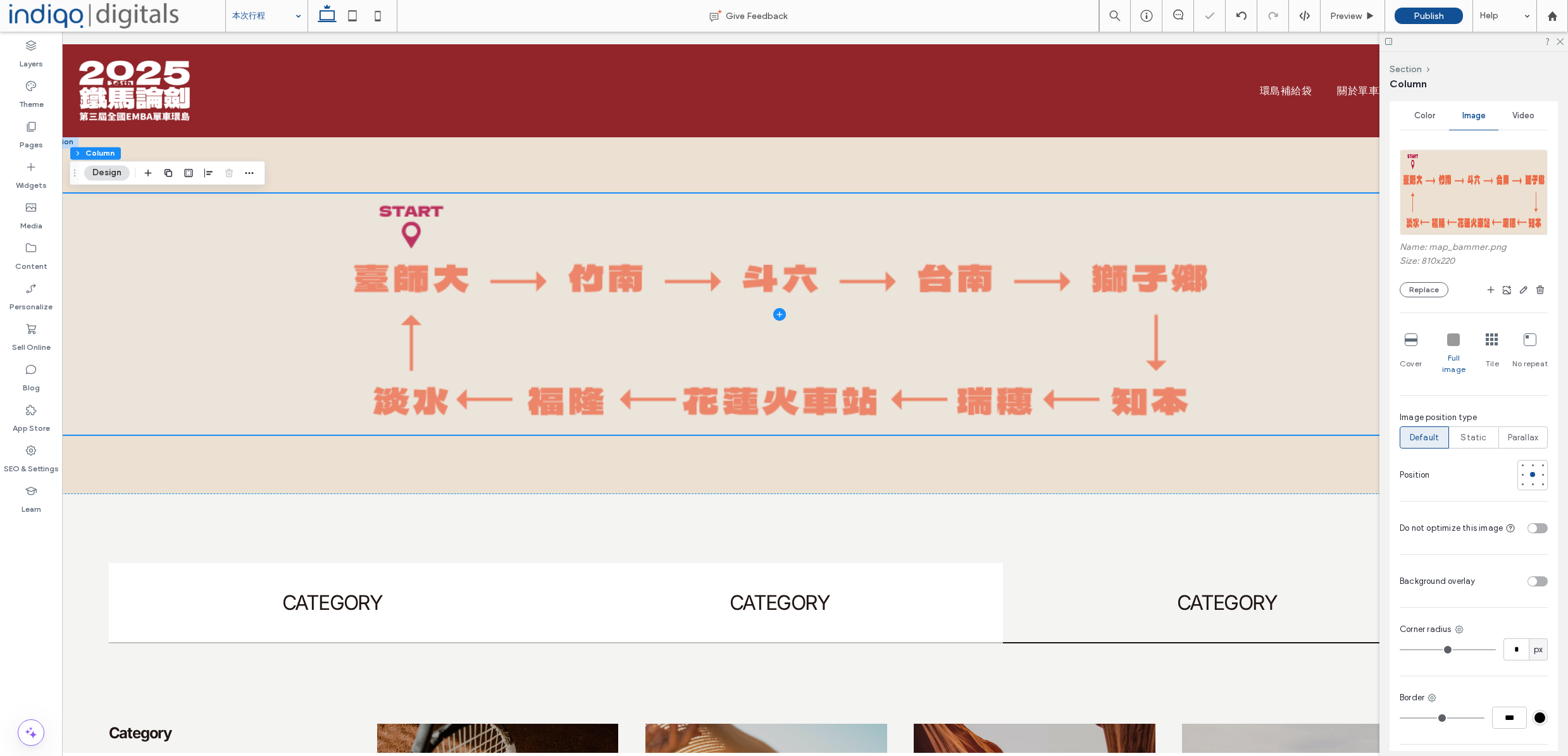
scroll to position [779, 0]
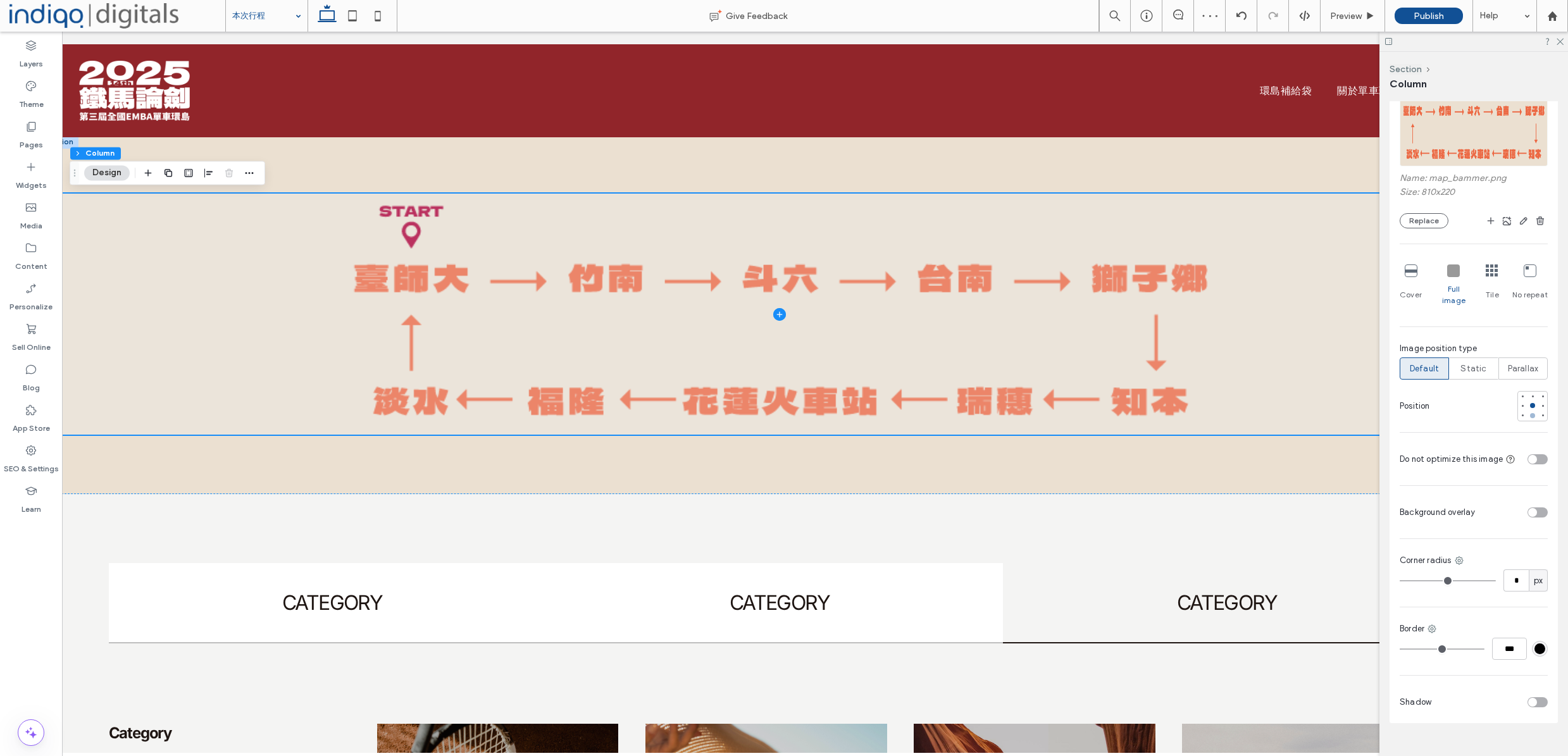
click at [1525, 410] on div "Name: map_bammer.png Size: 810x220 Replace Cover Full image Tile No repeat Imag…" at bounding box center [1473, 271] width 148 height 396
click at [1528, 411] on div at bounding box center [1532, 415] width 9 height 9
click at [1530, 394] on div at bounding box center [1532, 396] width 5 height 5
click at [1530, 403] on div at bounding box center [1532, 405] width 5 height 5
click at [1417, 291] on span "Cover" at bounding box center [1410, 294] width 22 height 11
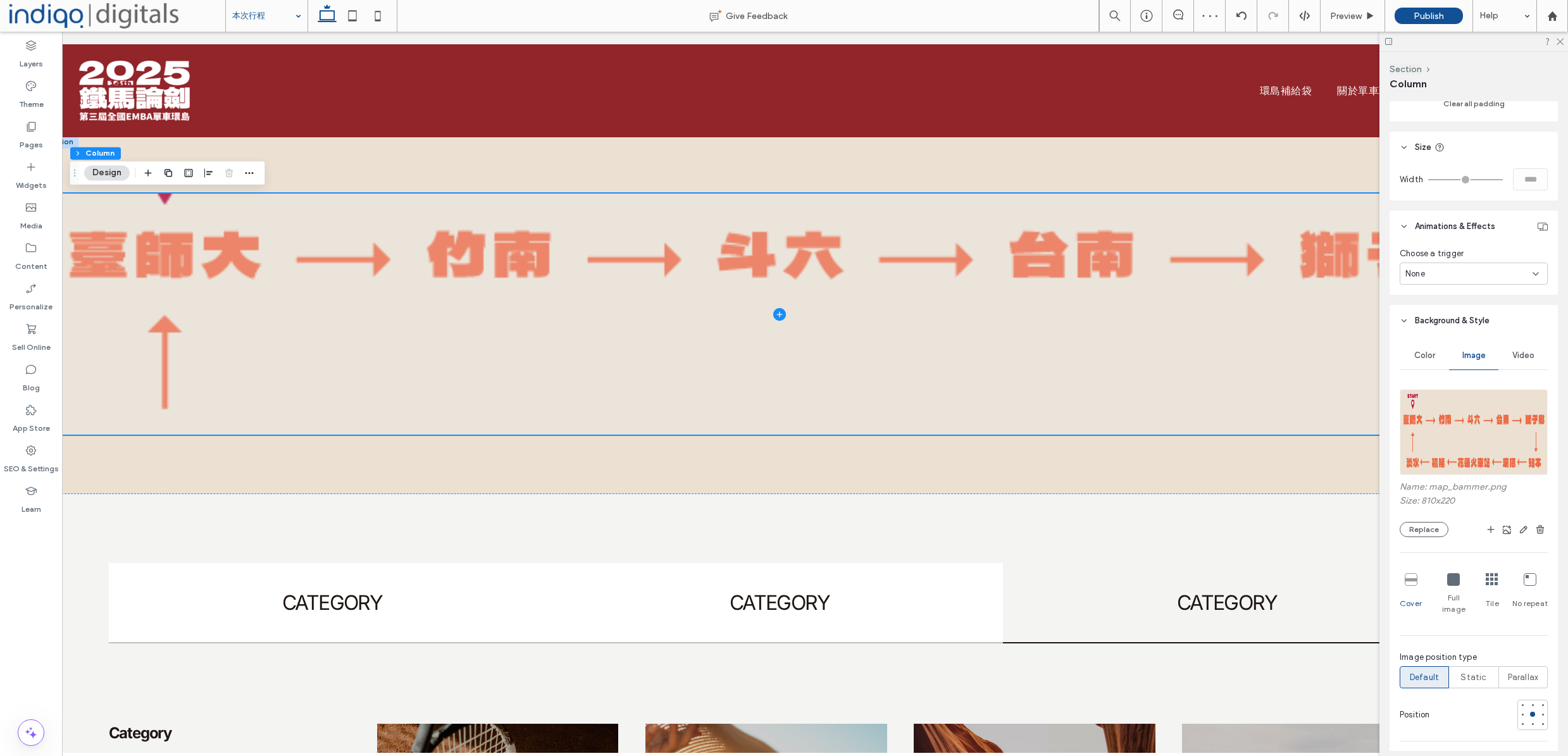
scroll to position [461, 0]
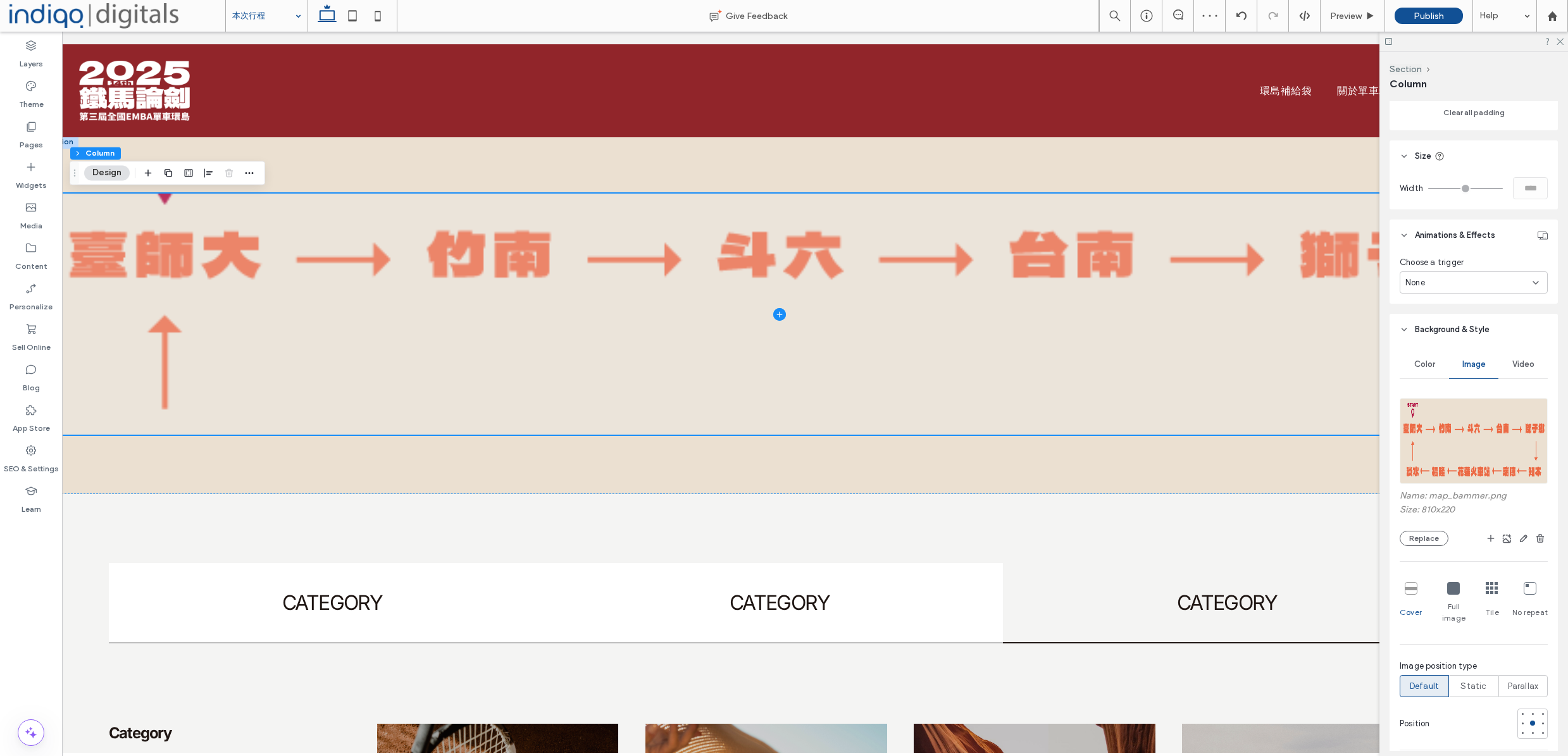
click at [1453, 596] on div "Full image" at bounding box center [1453, 603] width 36 height 52
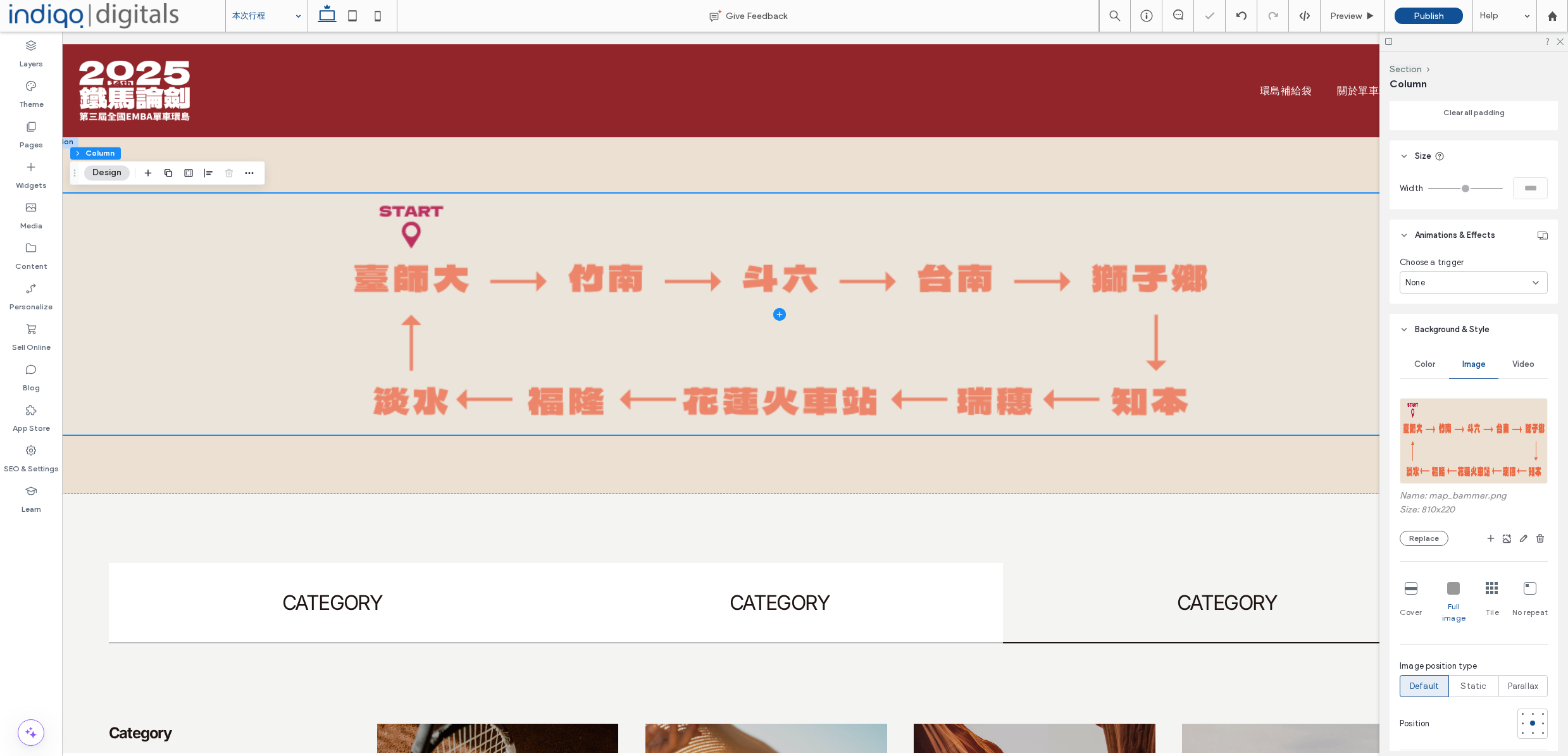
click at [1453, 593] on icon at bounding box center [1453, 588] width 12 height 12
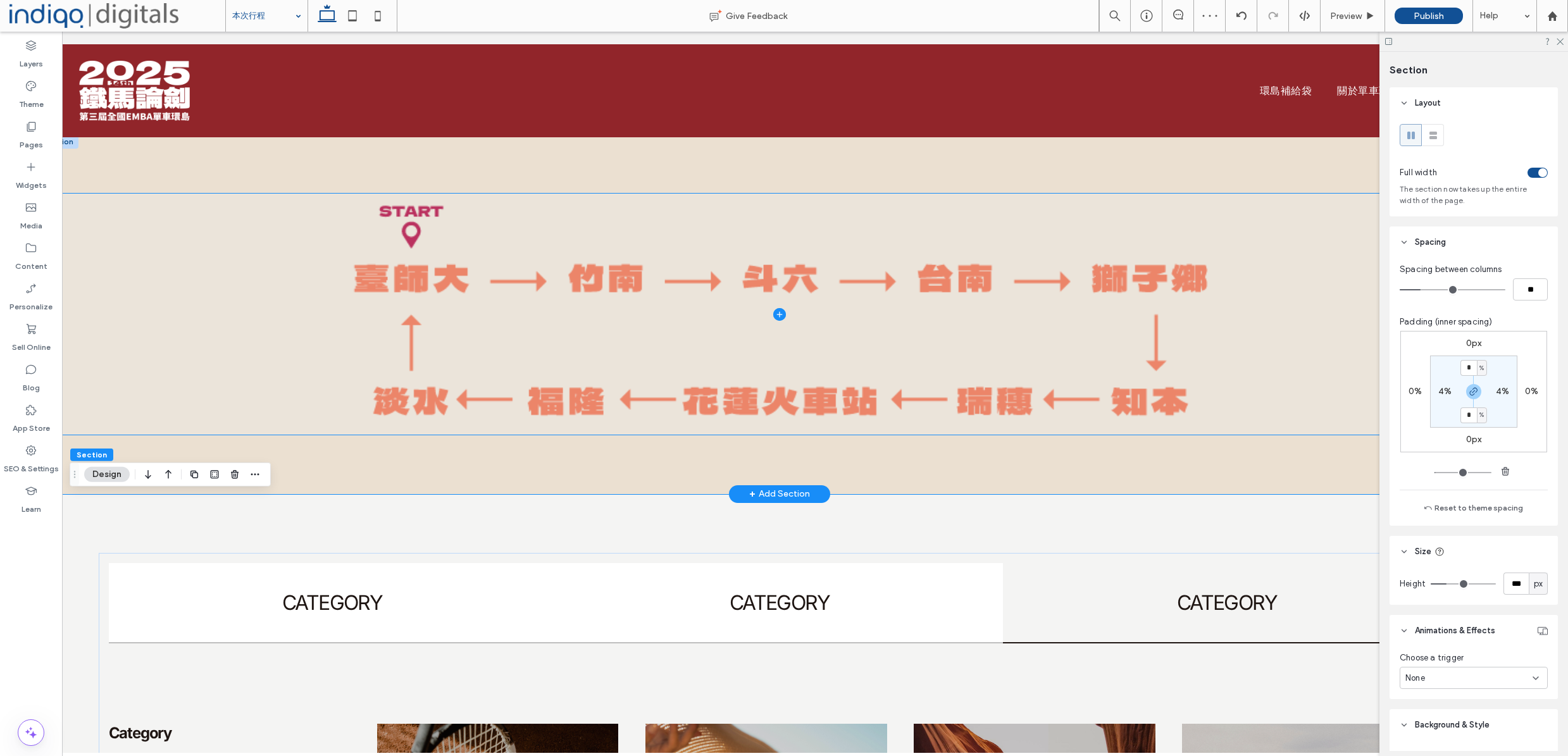
scroll to position [0, 0]
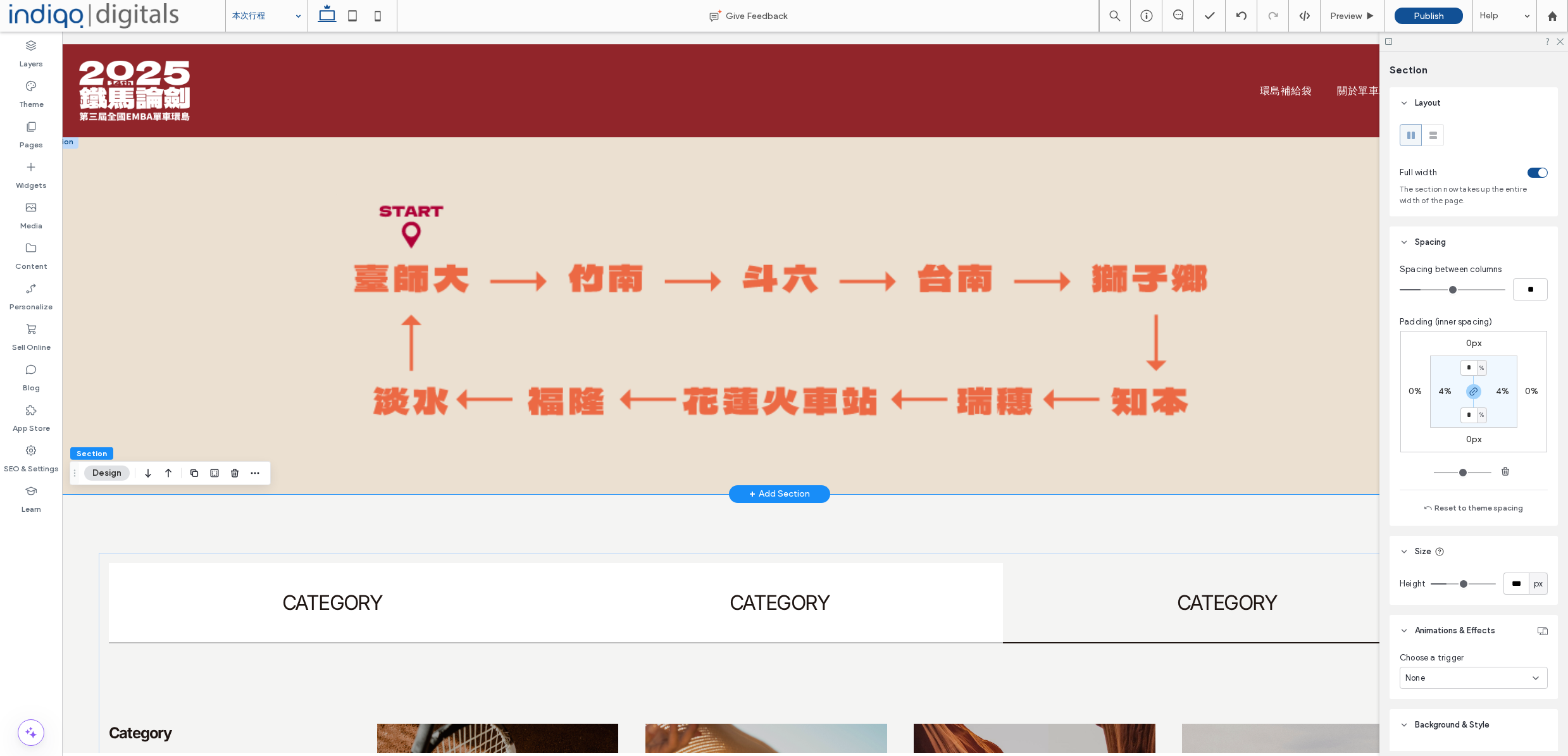
drag, startPoint x: 220, startPoint y: 459, endPoint x: 265, endPoint y: 472, distance: 46.8
click at [219, 459] on div at bounding box center [779, 314] width 1481 height 359
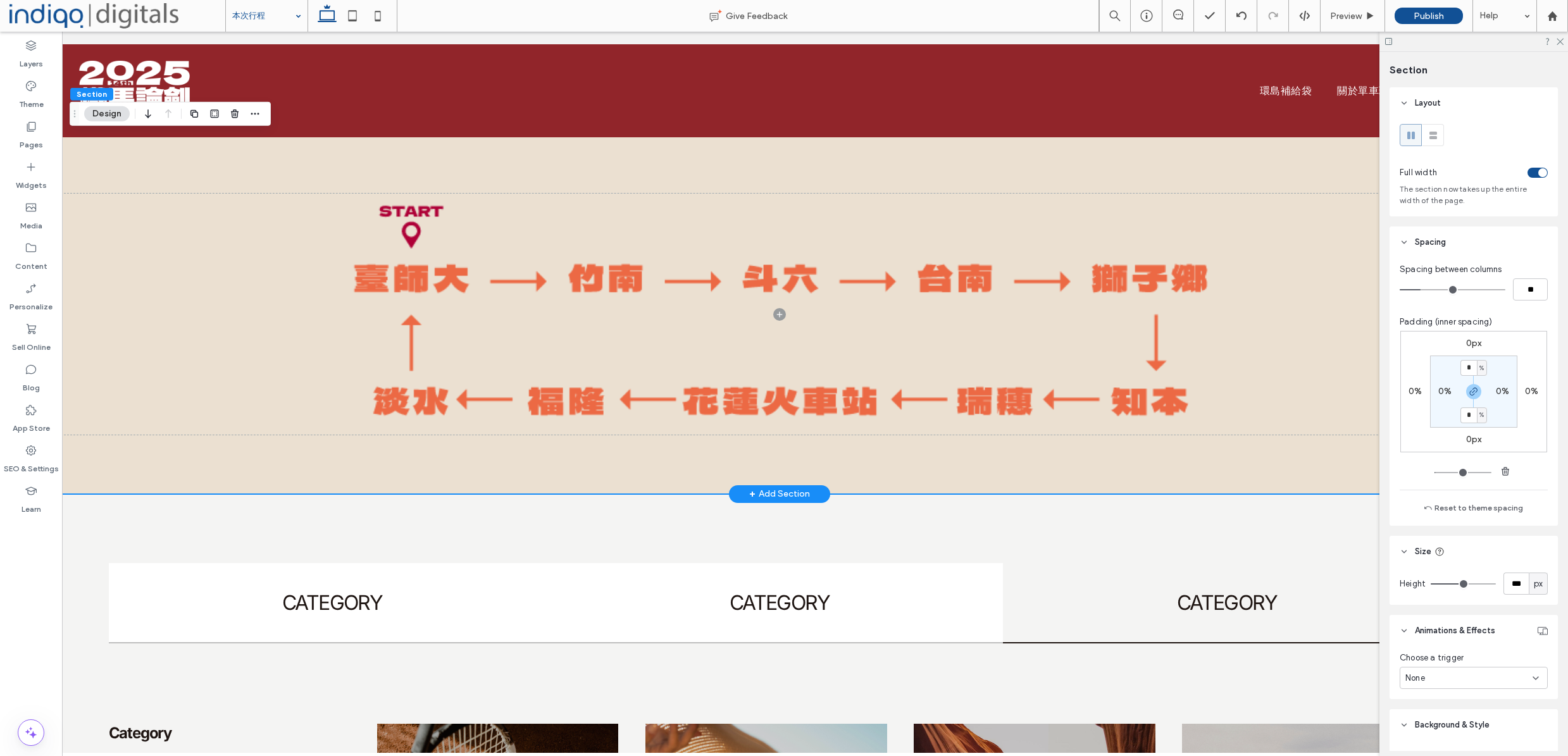
click at [339, 480] on div at bounding box center [779, 314] width 1481 height 359
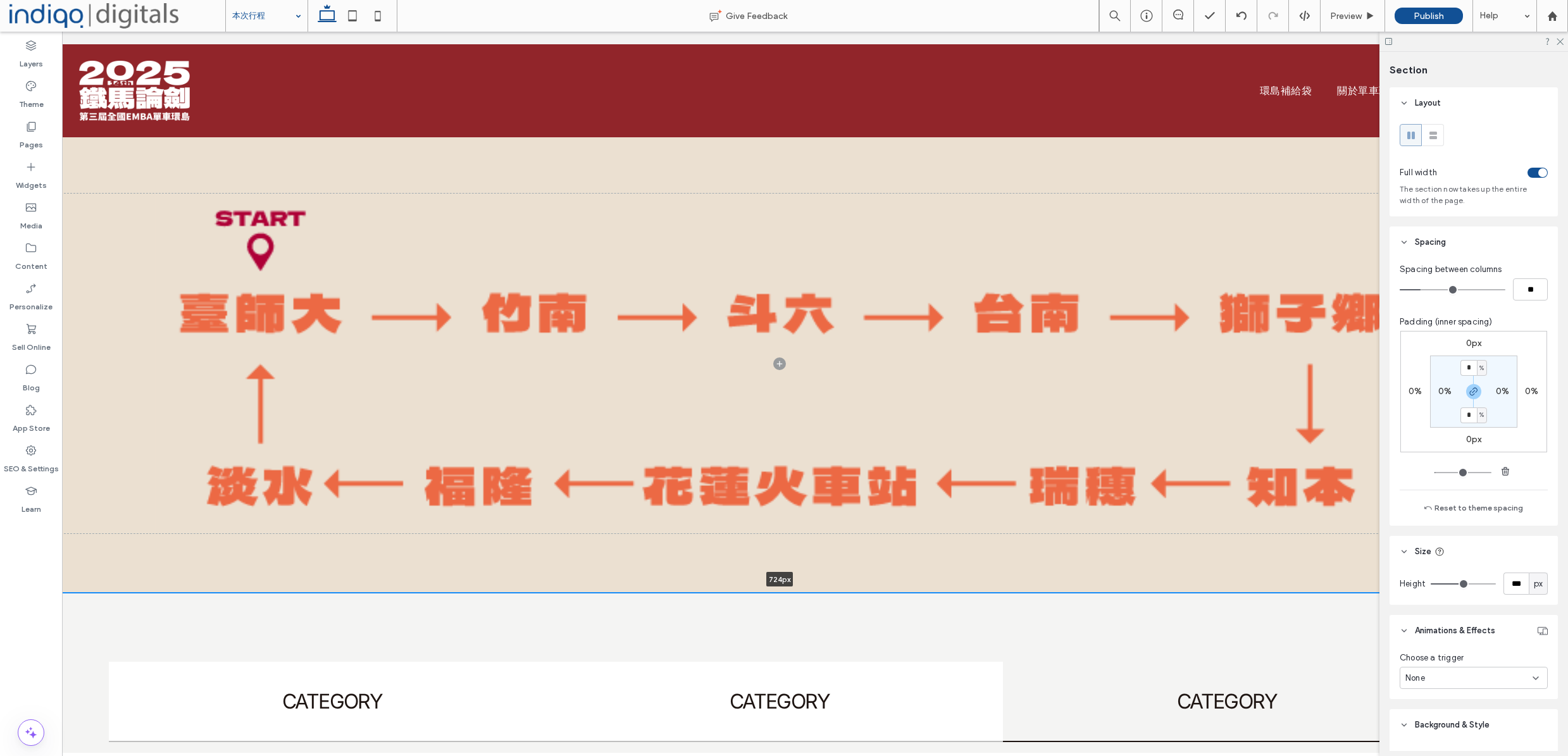
drag, startPoint x: 676, startPoint y: 493, endPoint x: 709, endPoint y: 586, distance: 98.7
click at [711, 592] on div at bounding box center [779, 593] width 1481 height 7
type input "***"
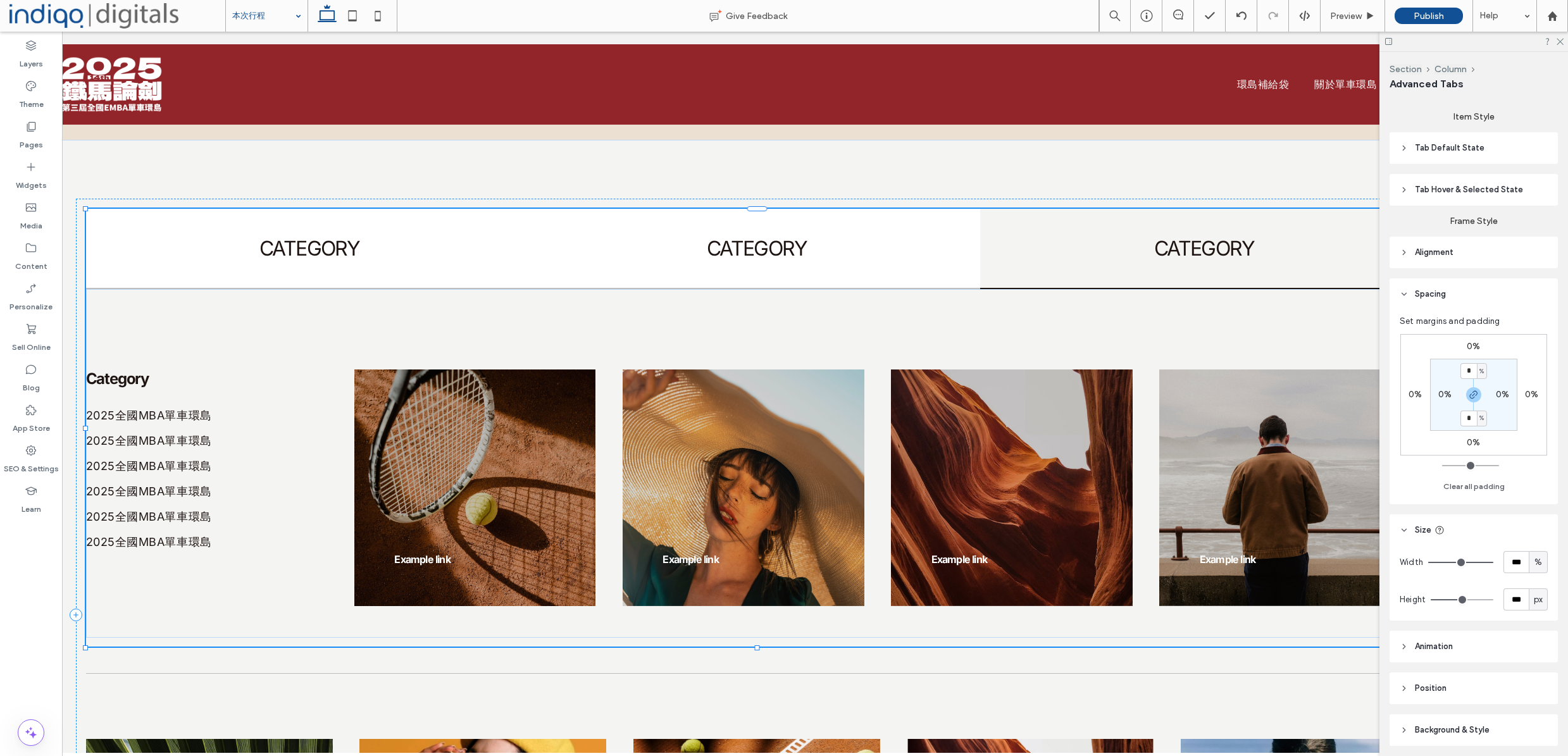
scroll to position [46, 0]
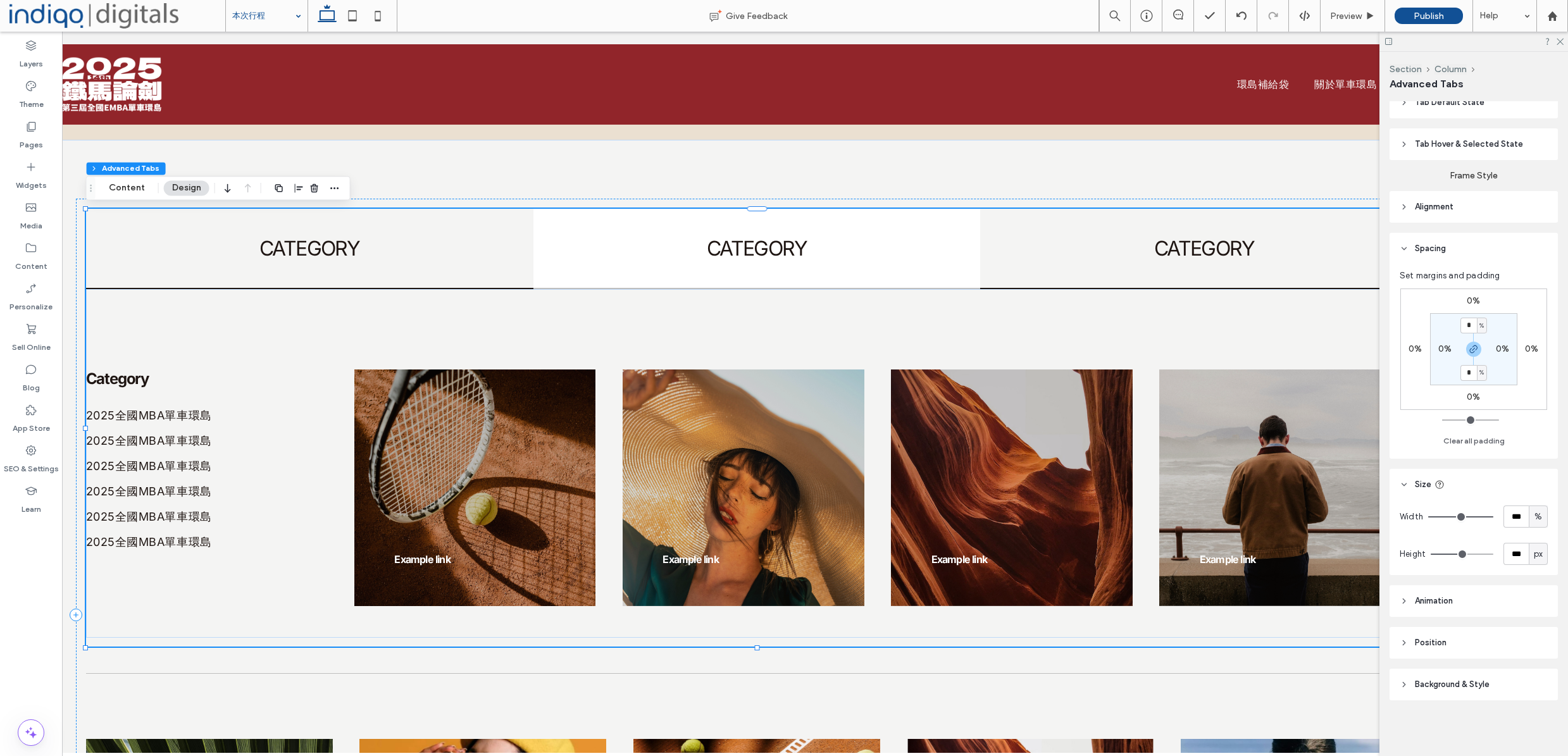
click at [441, 279] on div "CATEGORY" at bounding box center [310, 248] width 447 height 79
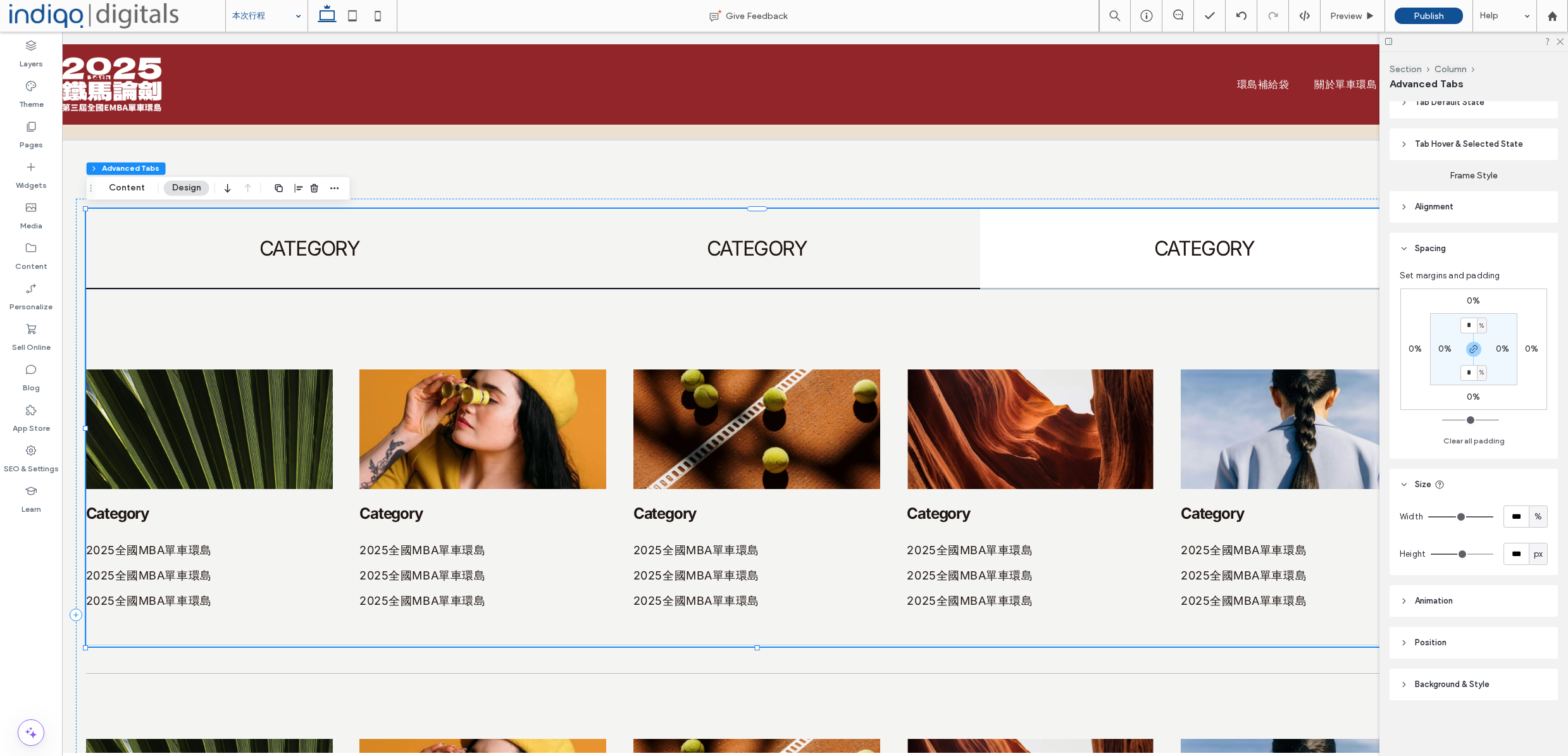
click at [674, 275] on div "CATEGORY" at bounding box center [757, 248] width 447 height 79
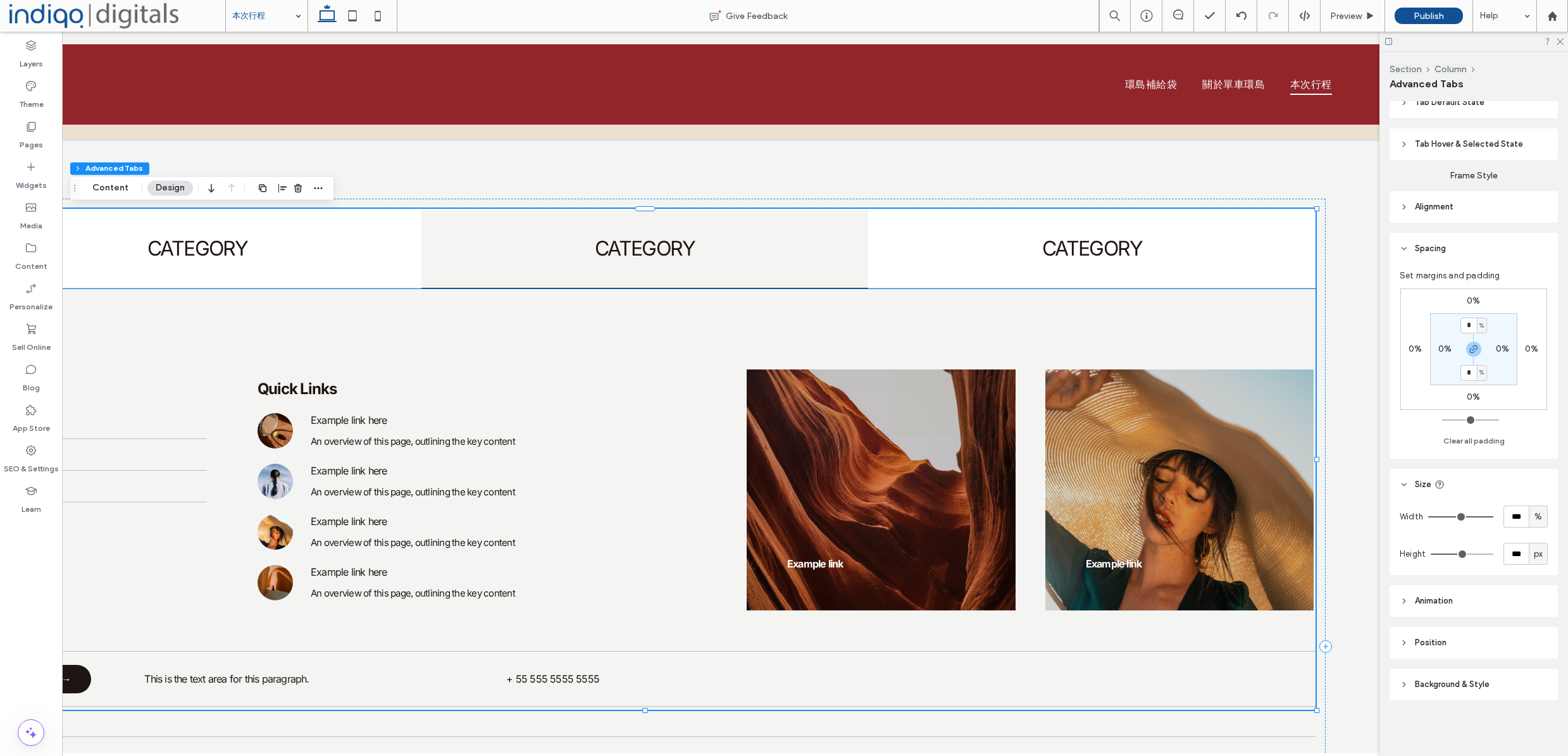
scroll to position [0, 0]
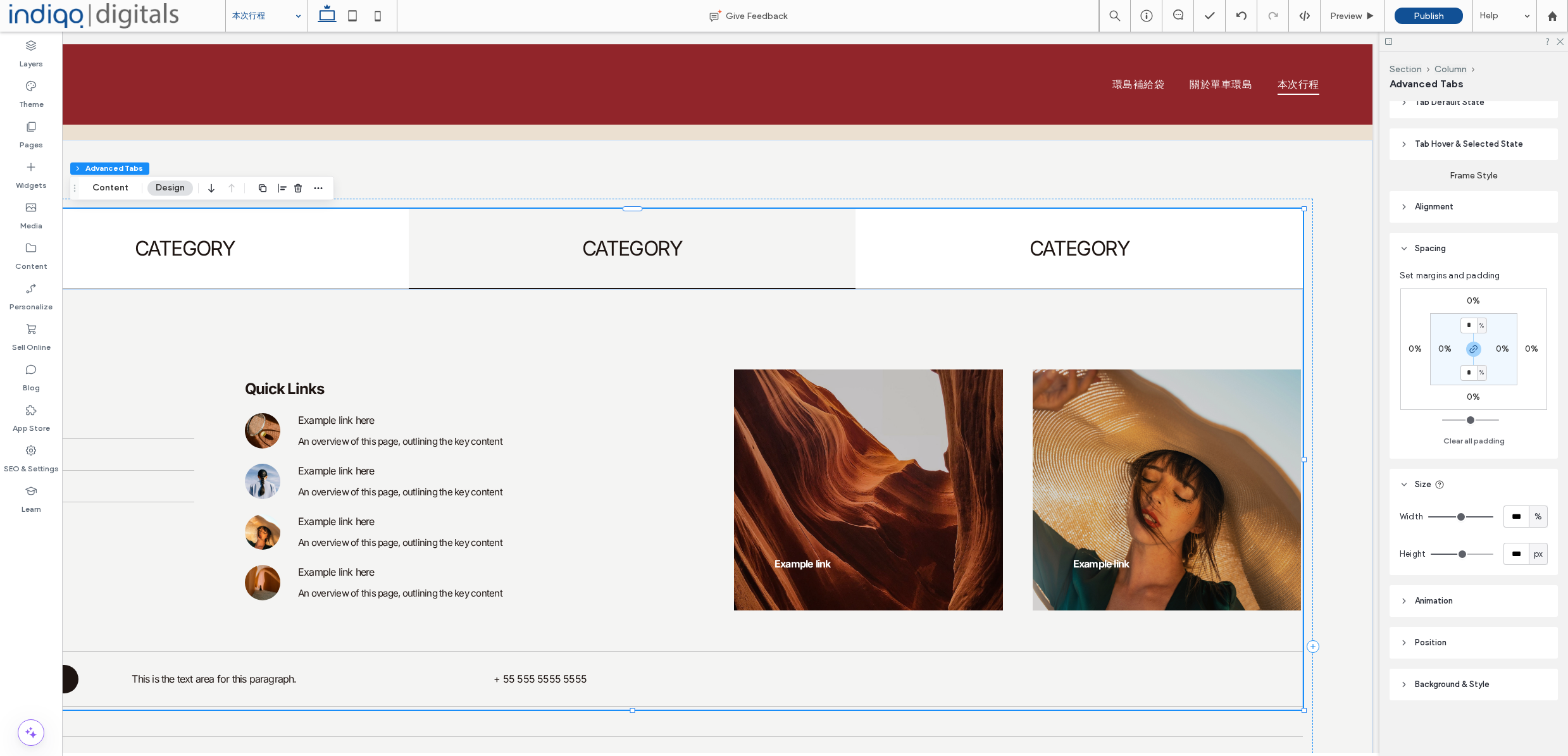
drag, startPoint x: 819, startPoint y: 257, endPoint x: 830, endPoint y: 256, distance: 11.0
click at [819, 257] on h4 "CATEGORY" at bounding box center [632, 248] width 432 height 25
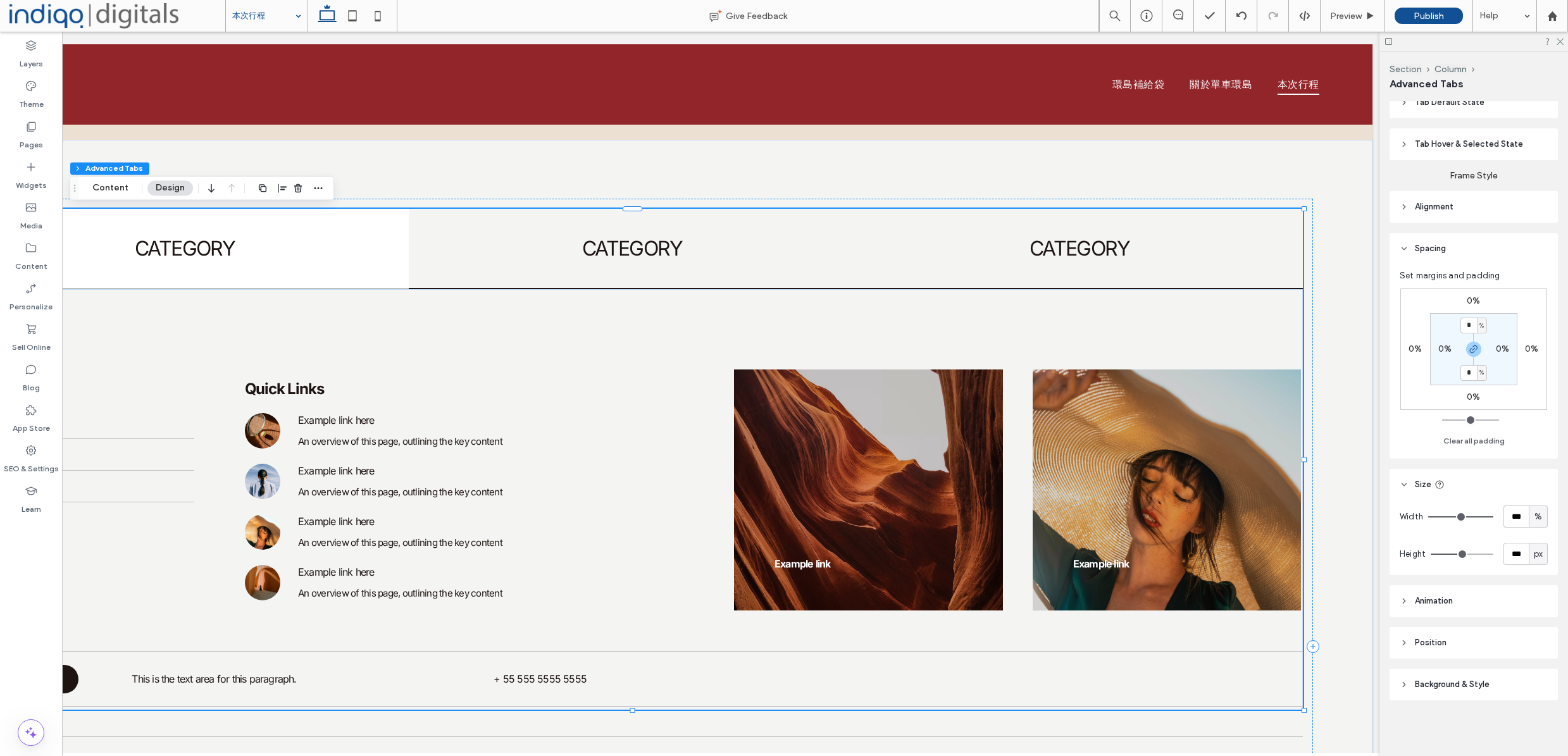
click at [914, 257] on h4 "CATEGORY" at bounding box center [1079, 248] width 432 height 25
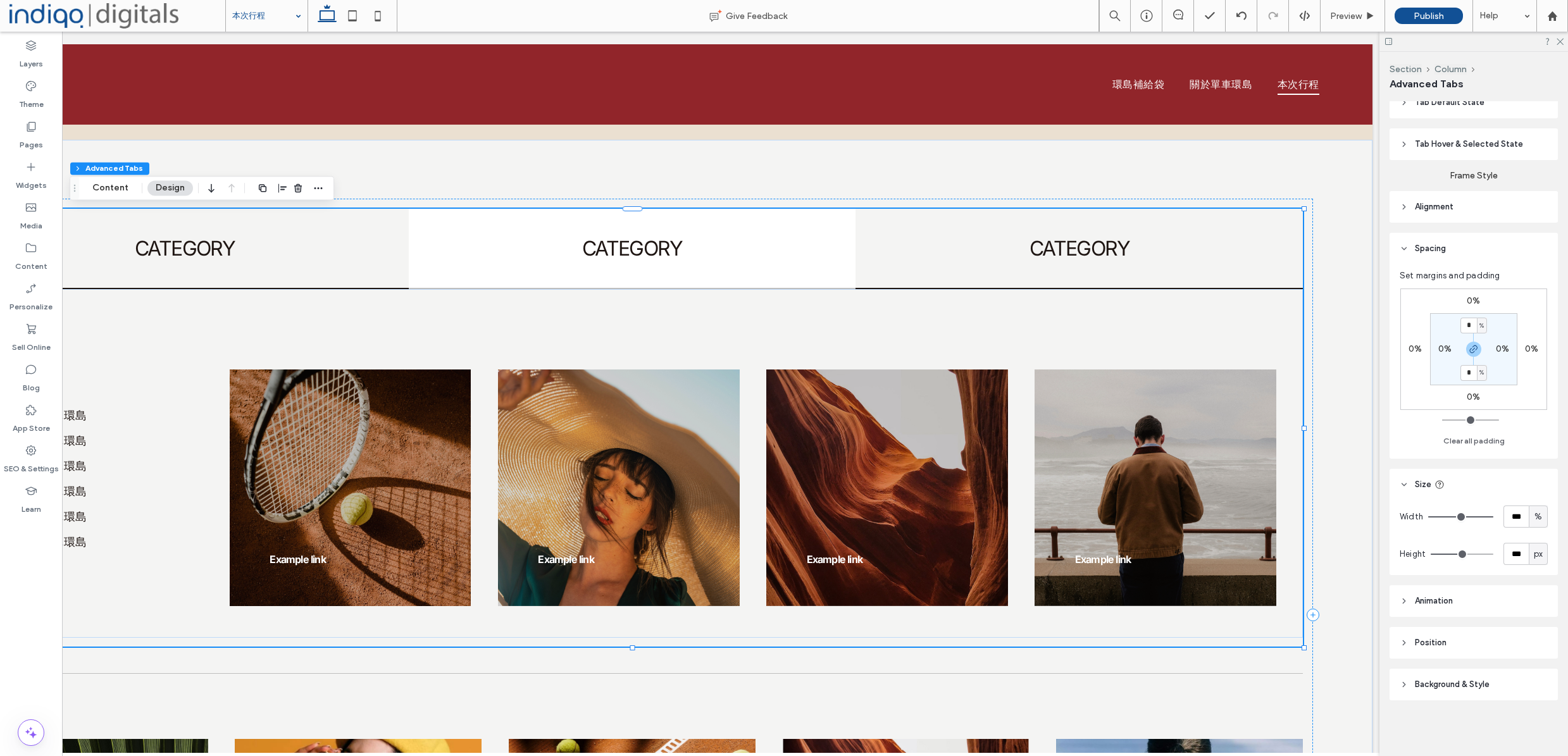
click at [276, 248] on h4 "CATEGORY" at bounding box center [185, 248] width 432 height 25
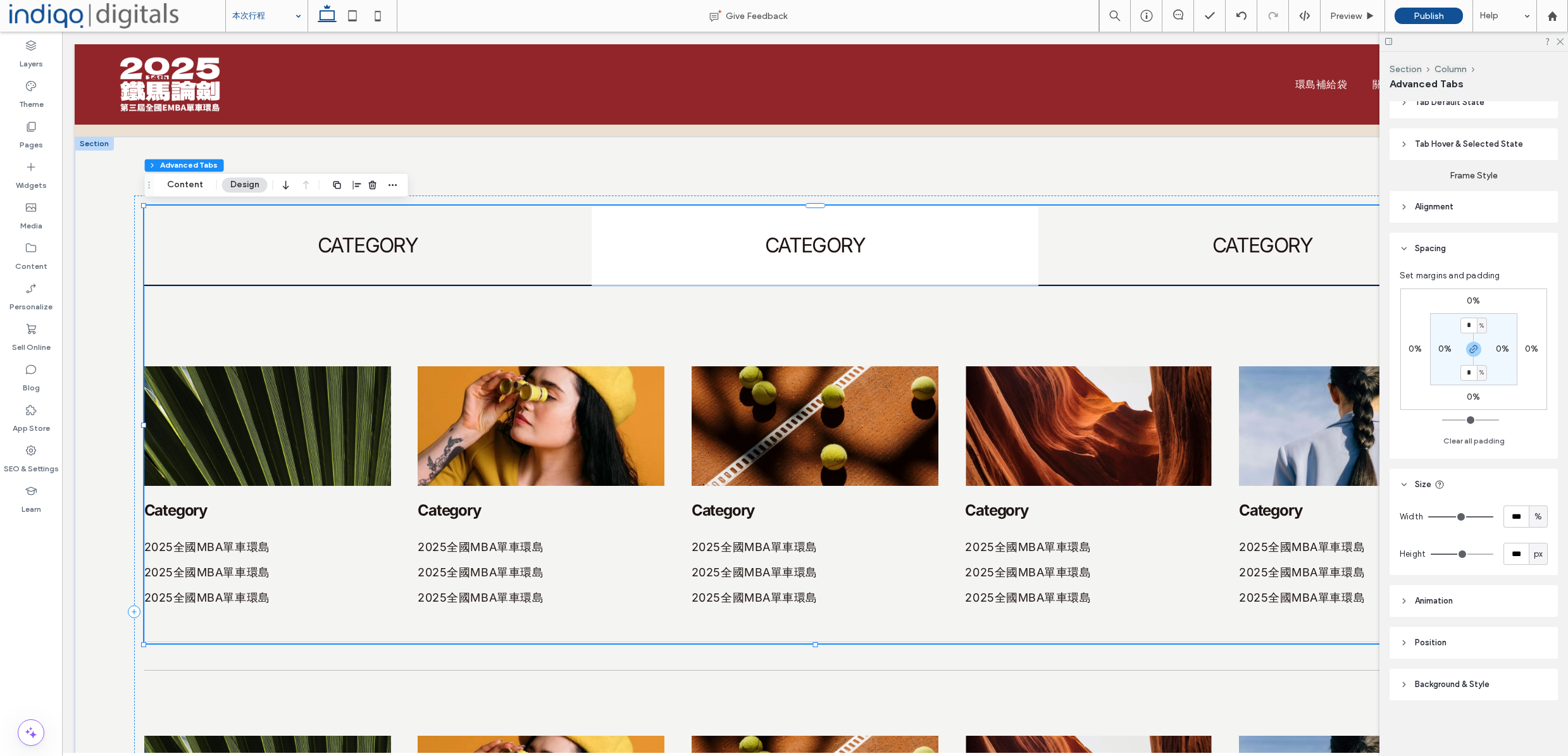
click at [1174, 246] on h4 "CATEGORY" at bounding box center [1262, 246] width 432 height 25
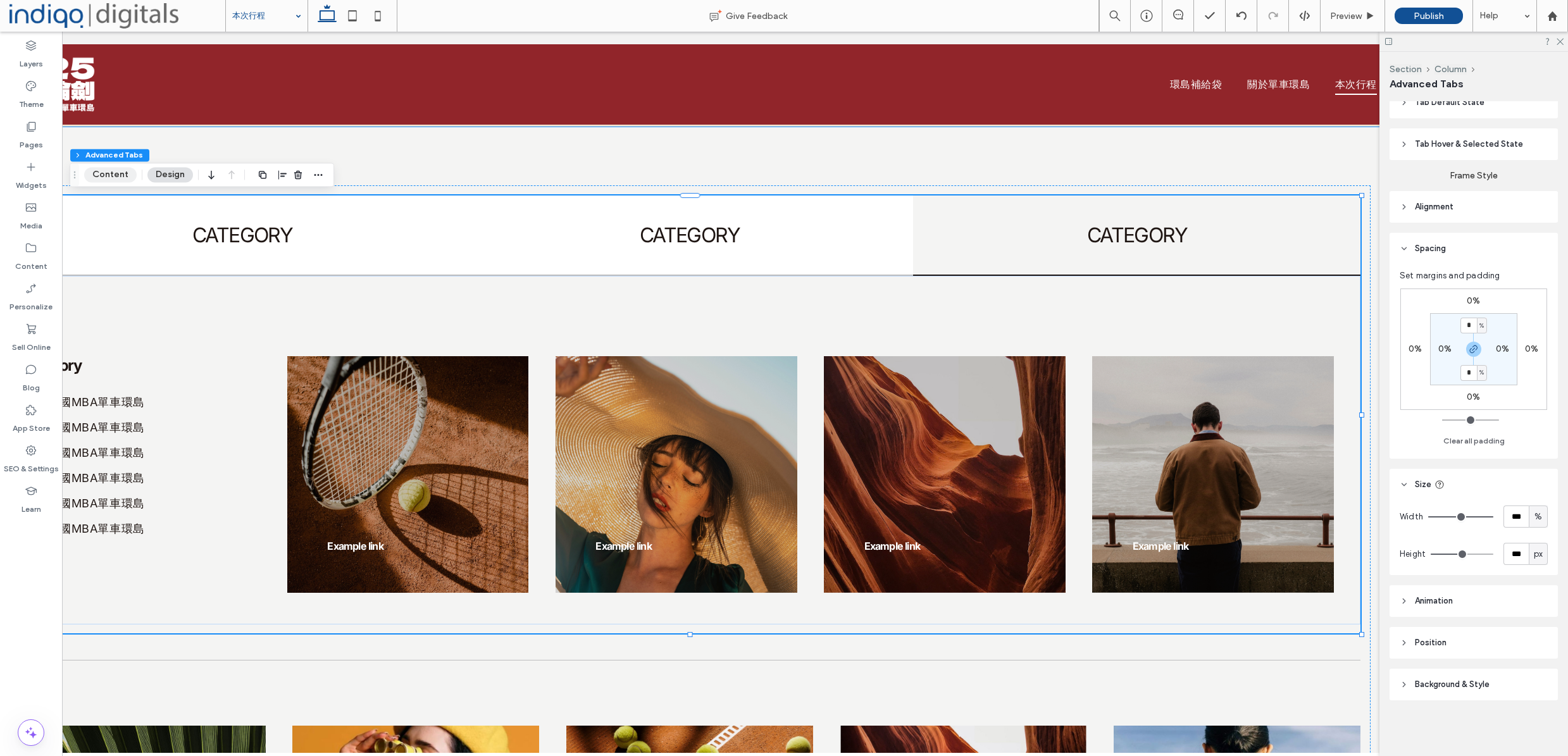
click at [93, 171] on button "Content" at bounding box center [110, 175] width 53 height 15
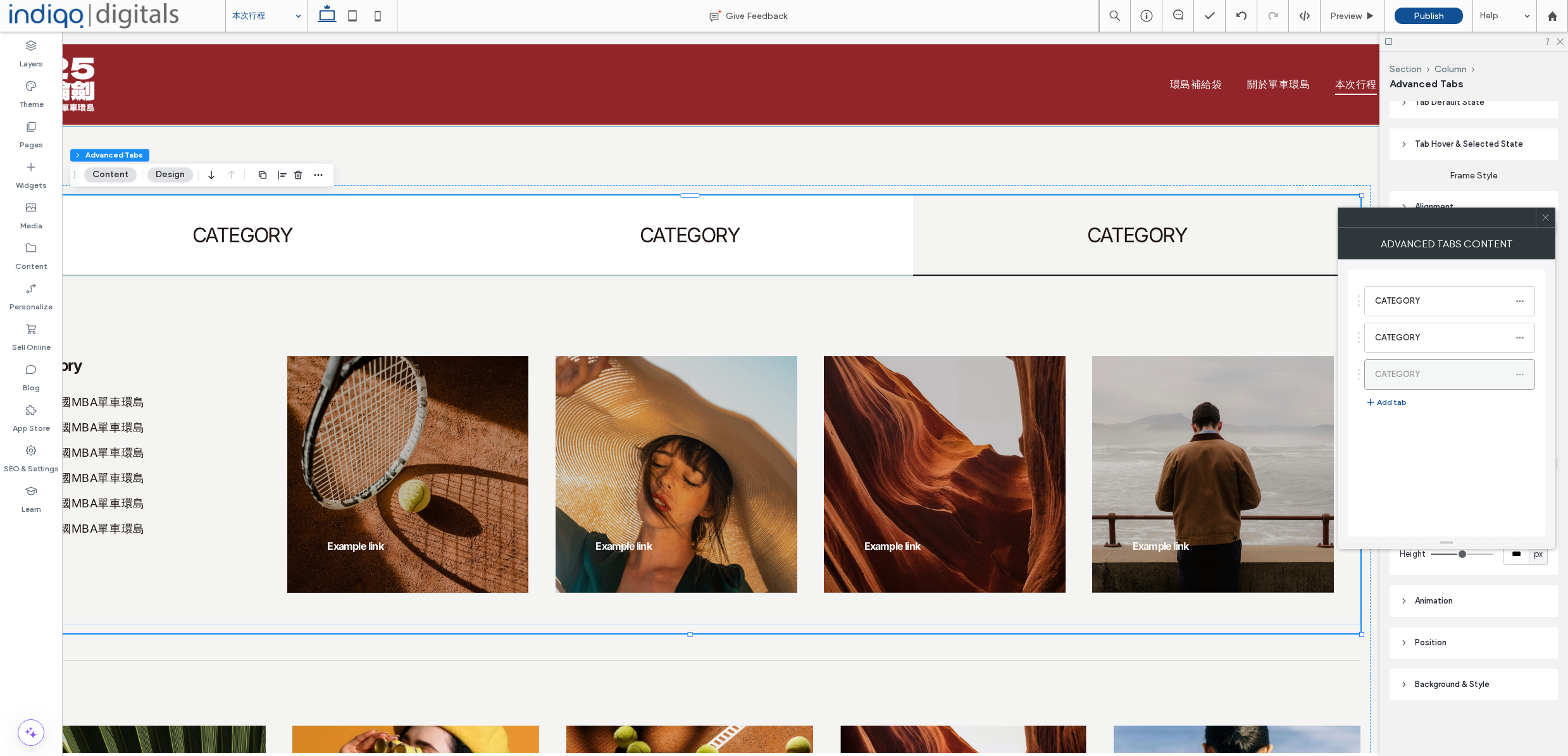
click at [1518, 379] on span at bounding box center [1519, 375] width 9 height 19
click at [1460, 424] on label "Delete" at bounding box center [1460, 427] width 66 height 11
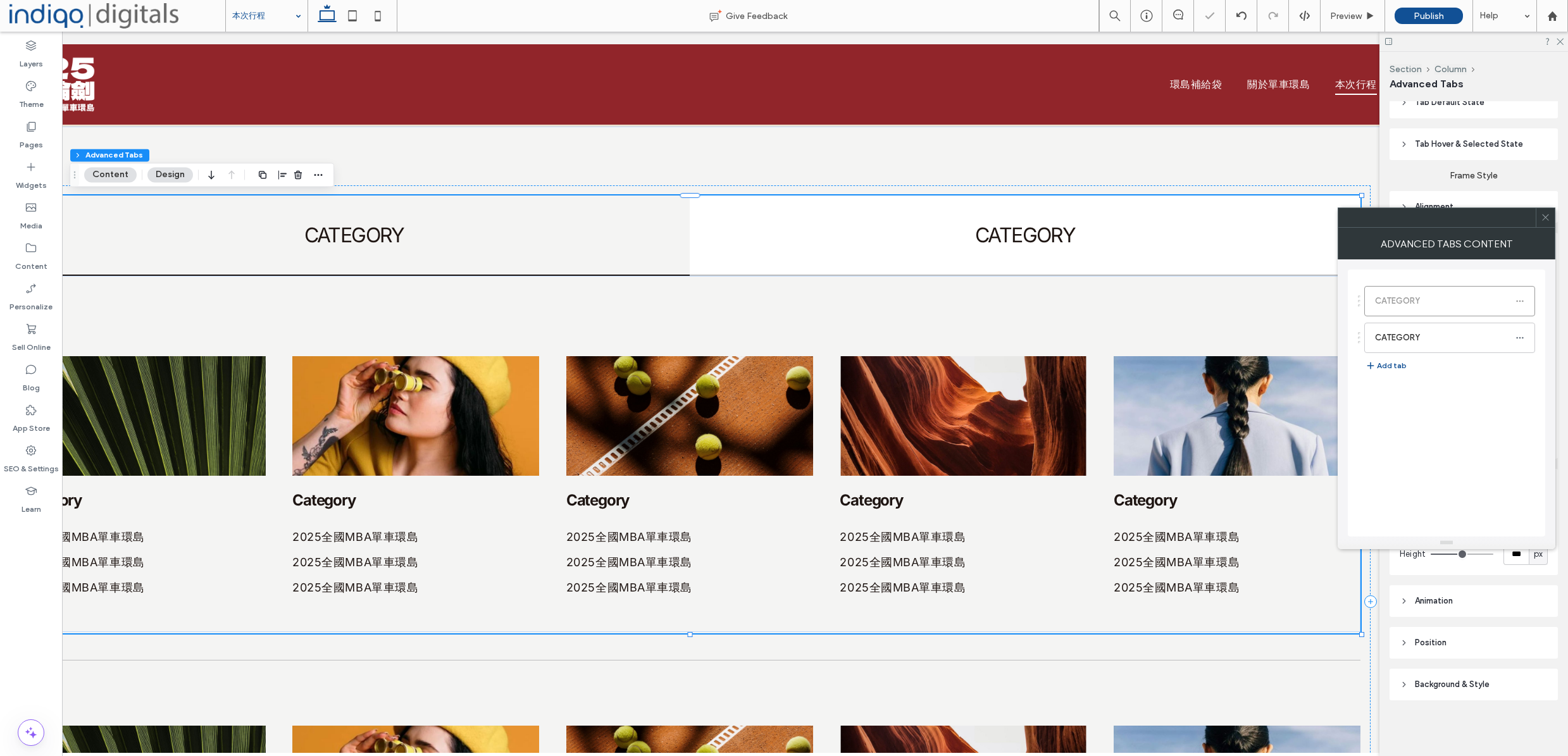
click at [1109, 371] on div "Example link" at bounding box center [1224, 397] width 269 height 241
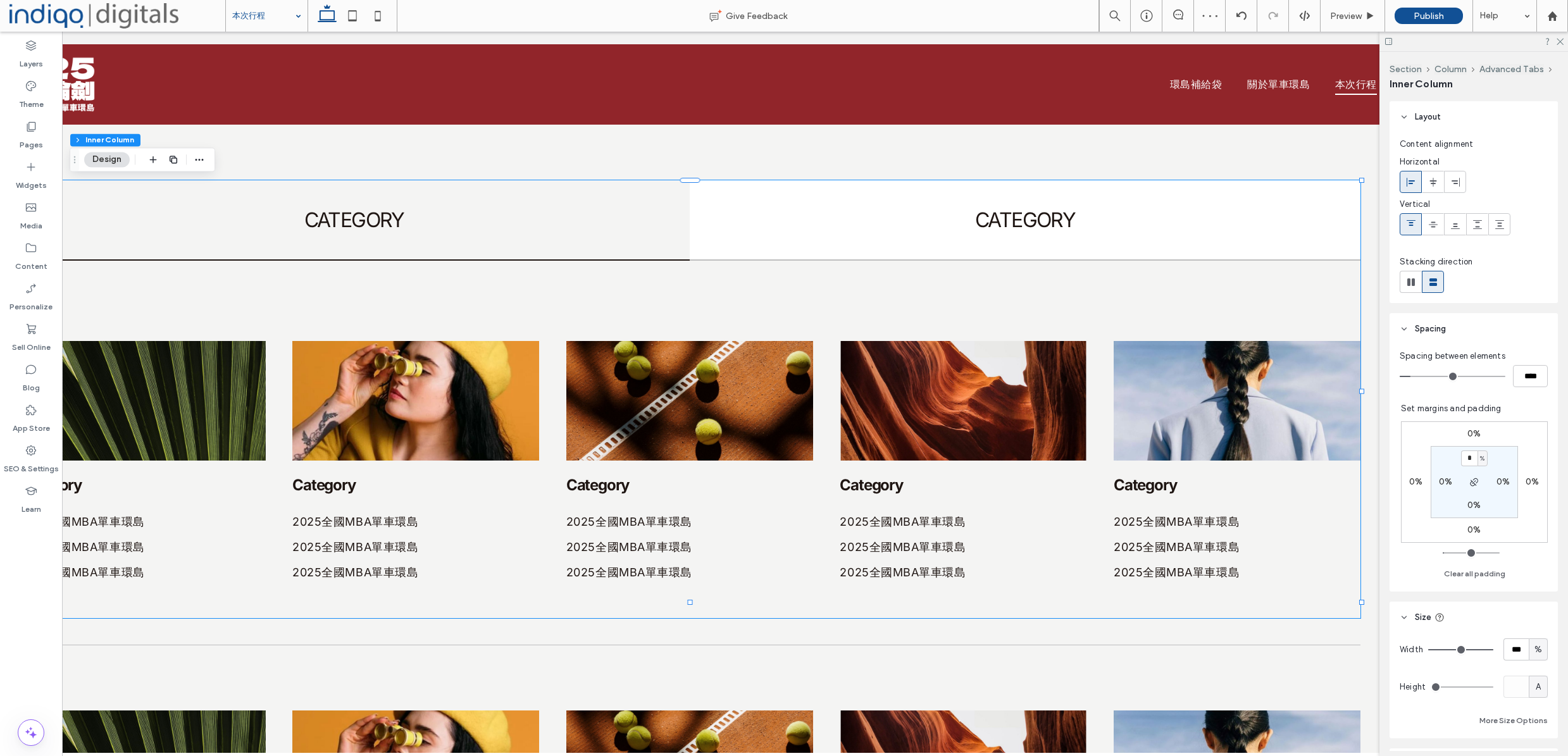
drag, startPoint x: 552, startPoint y: 233, endPoint x: 561, endPoint y: 236, distance: 9.5
click at [552, 233] on div "CATEGORY" at bounding box center [354, 220] width 670 height 79
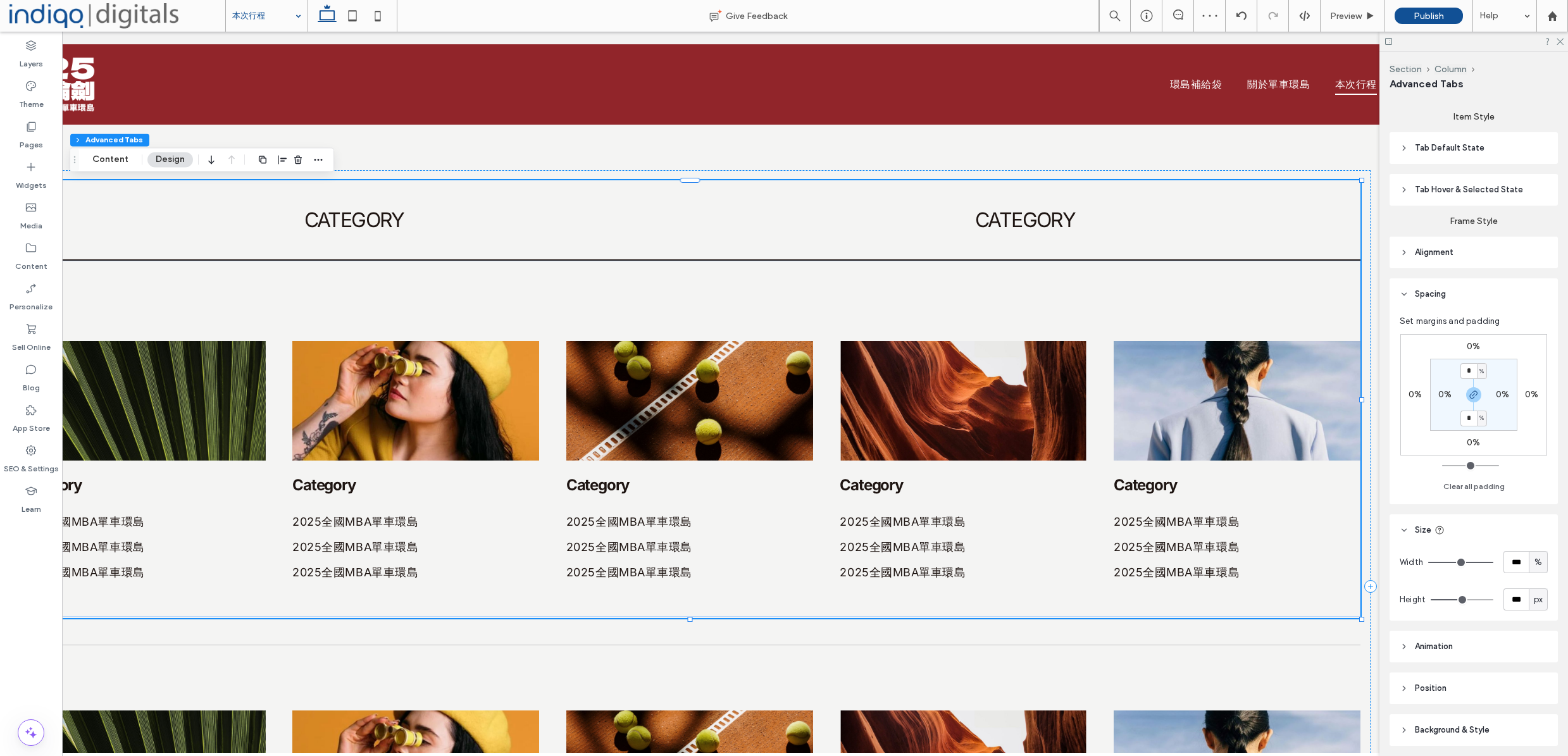
click at [790, 230] on h4 "CATEGORY" at bounding box center [1025, 220] width 656 height 25
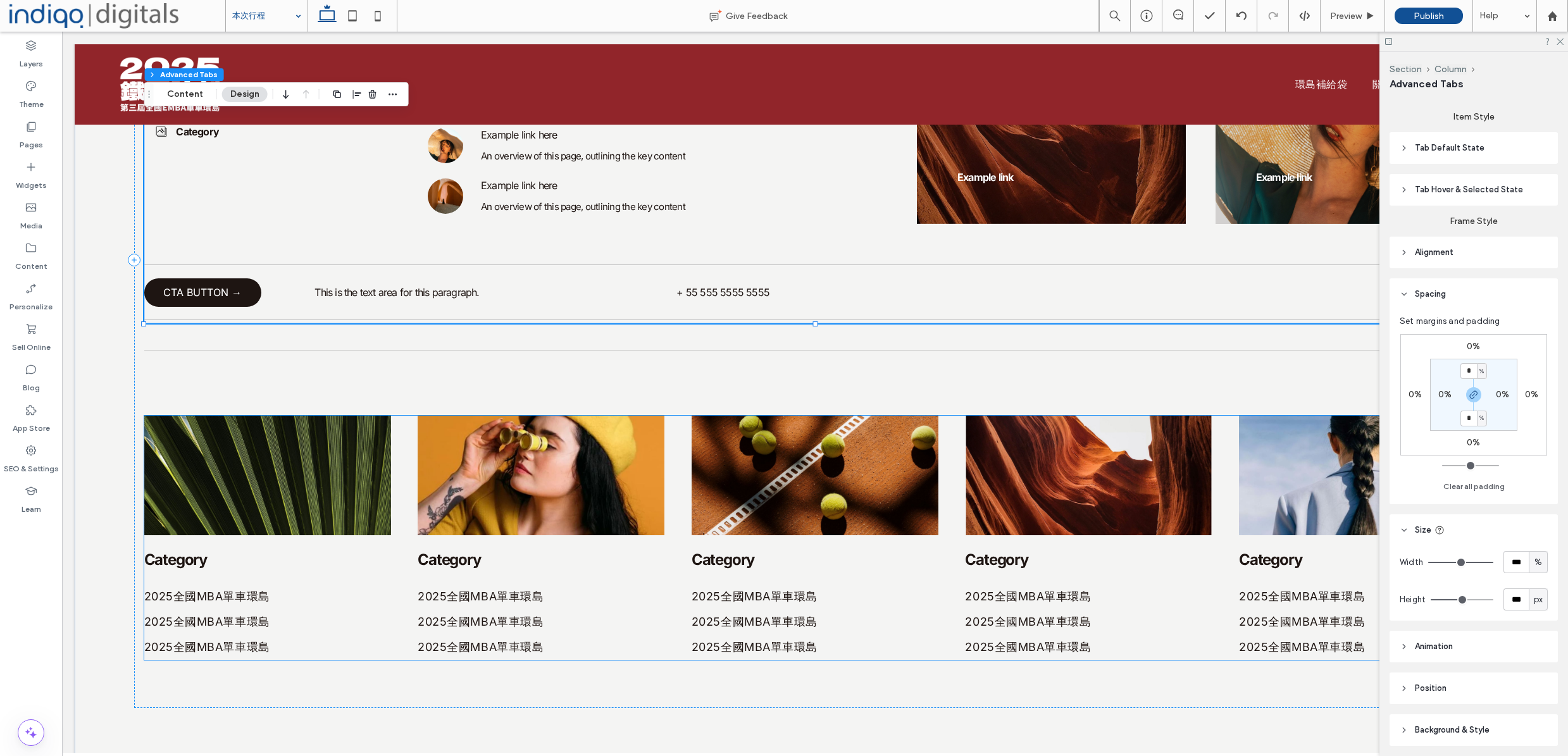
click at [238, 426] on img at bounding box center [268, 475] width 247 height 119
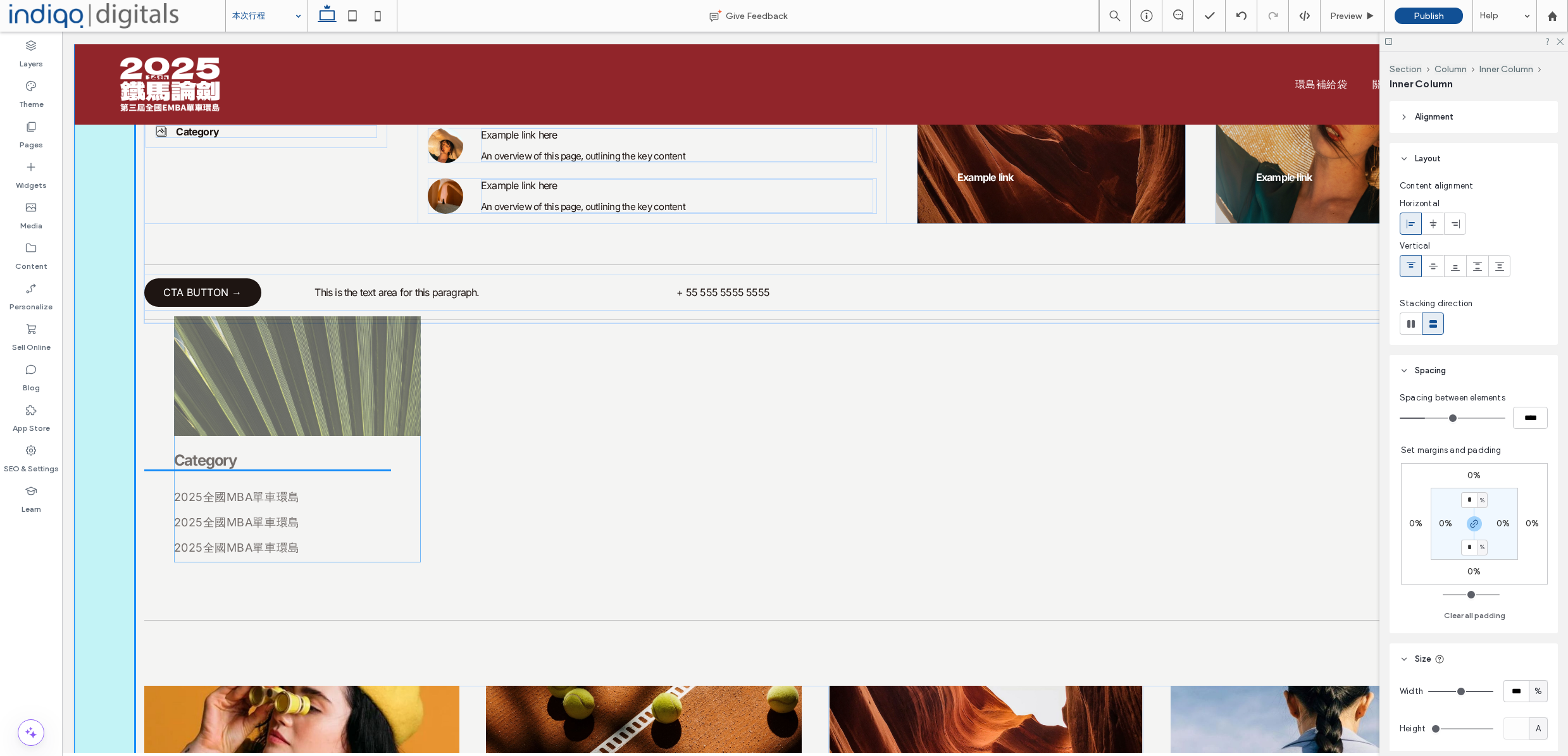
drag, startPoint x: 164, startPoint y: 433, endPoint x: 194, endPoint y: 334, distance: 103.4
type input "**"
type input "****"
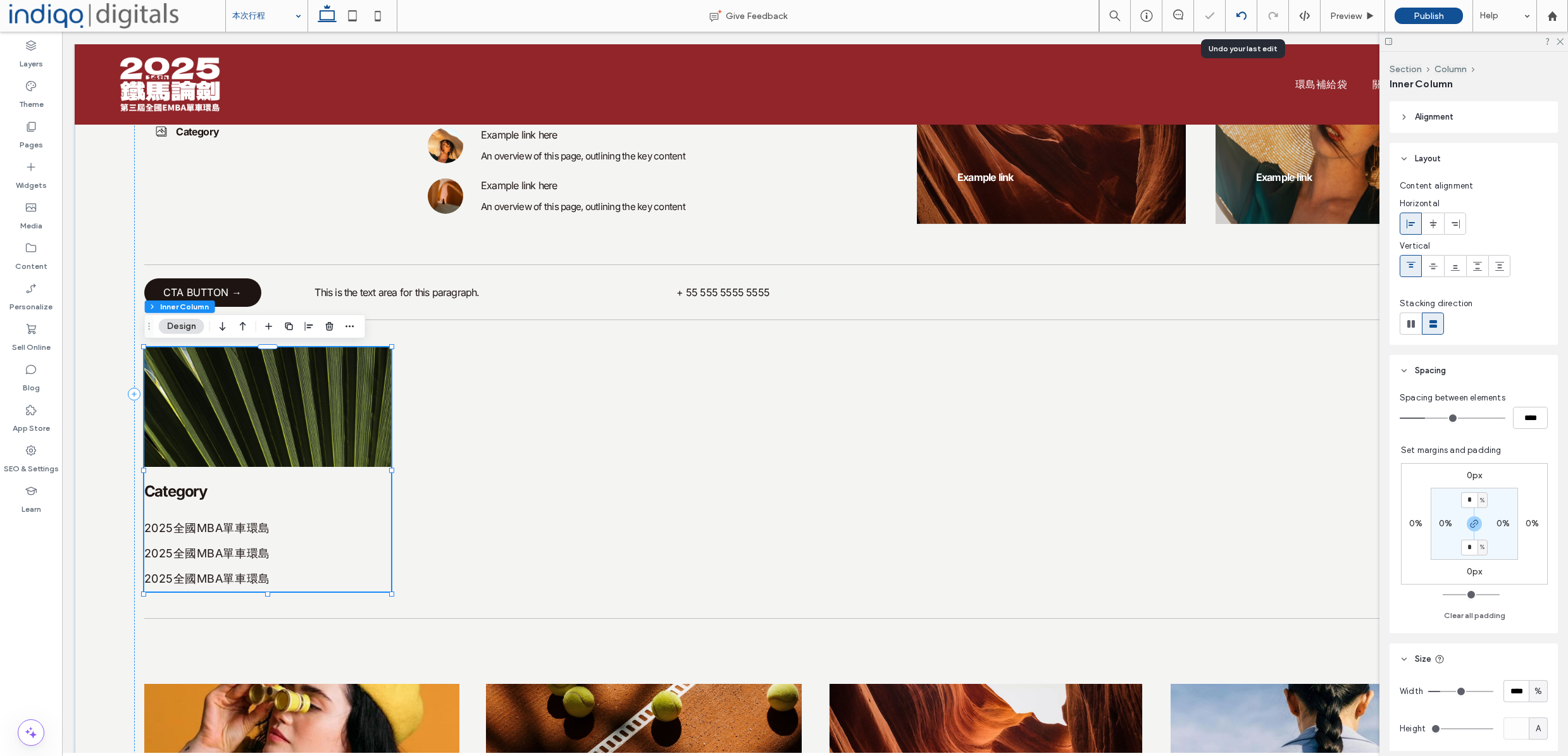
click at [1244, 13] on use at bounding box center [1240, 15] width 11 height 9
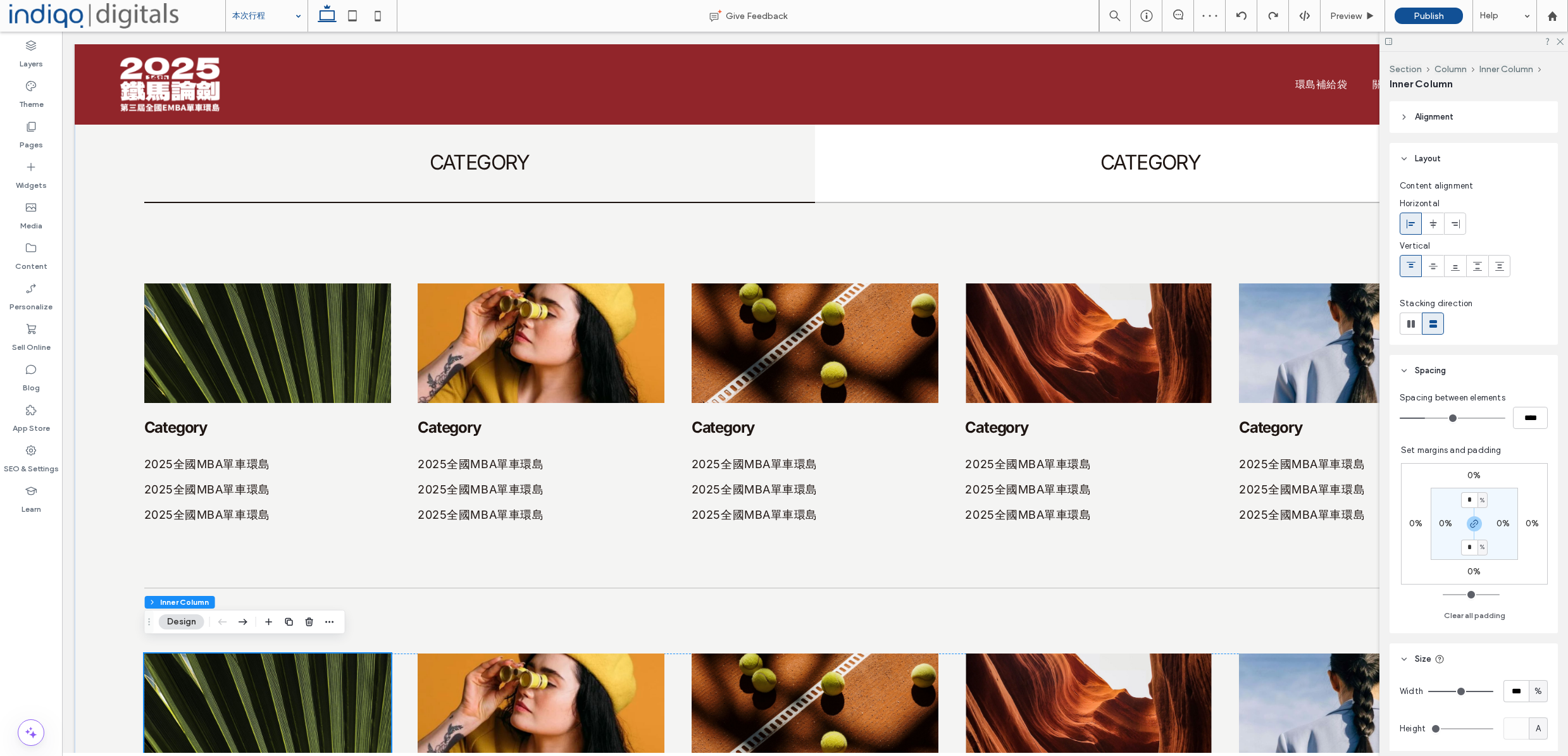
scroll to position [519, 0]
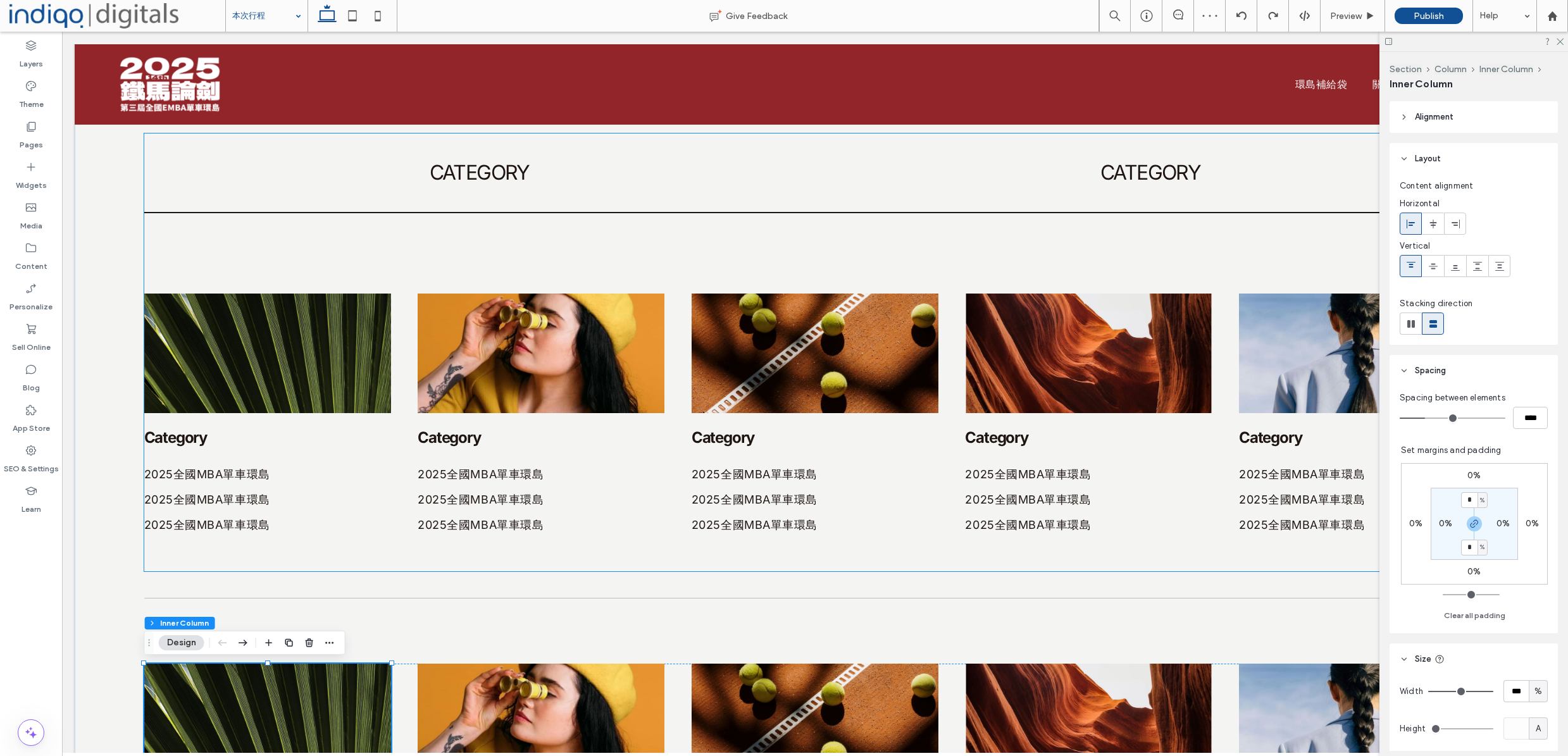
click at [886, 192] on div "CATEGORY" at bounding box center [1149, 173] width 670 height 79
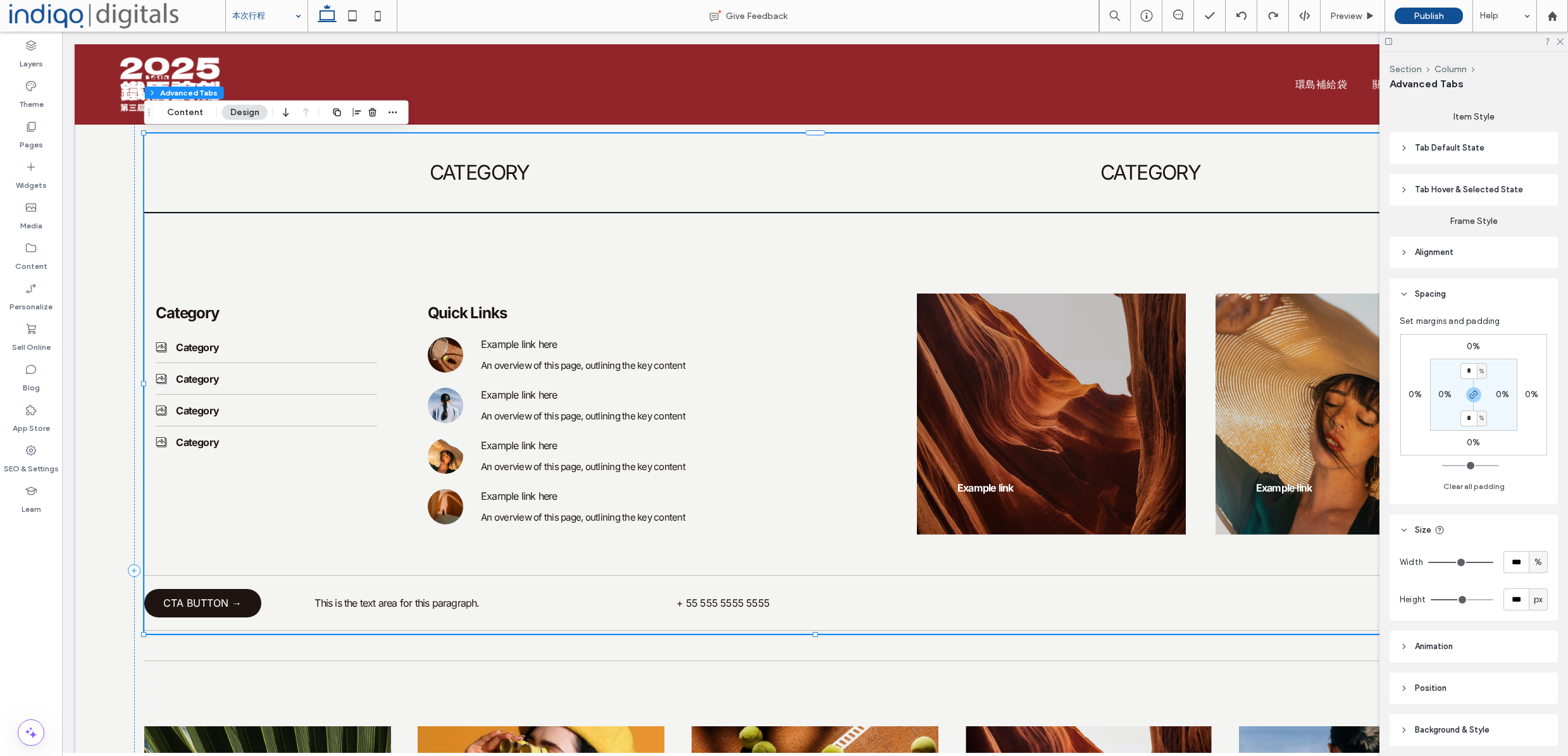
click at [615, 190] on div "CATEGORY" at bounding box center [479, 173] width 670 height 79
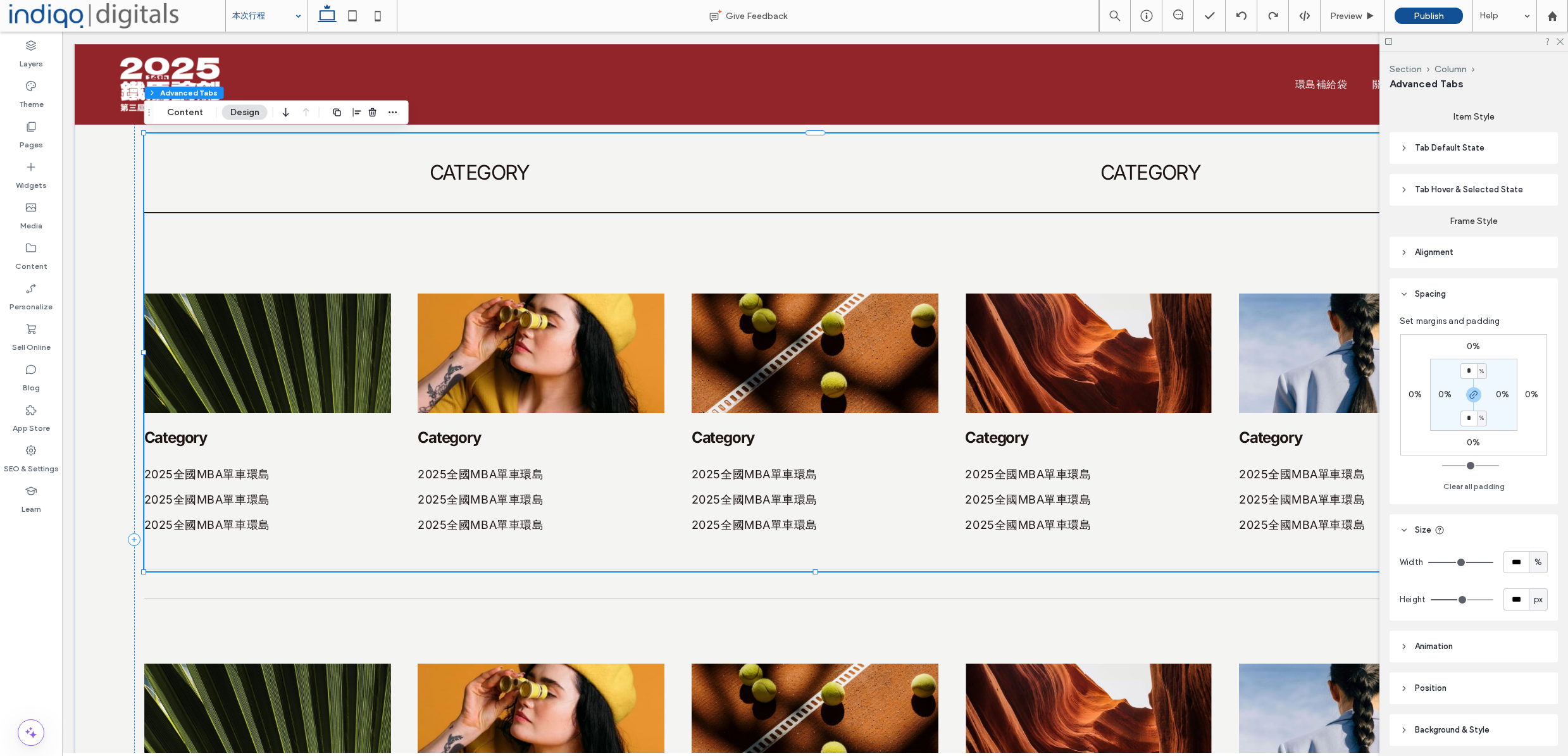
click at [886, 194] on div "CATEGORY" at bounding box center [1149, 173] width 670 height 79
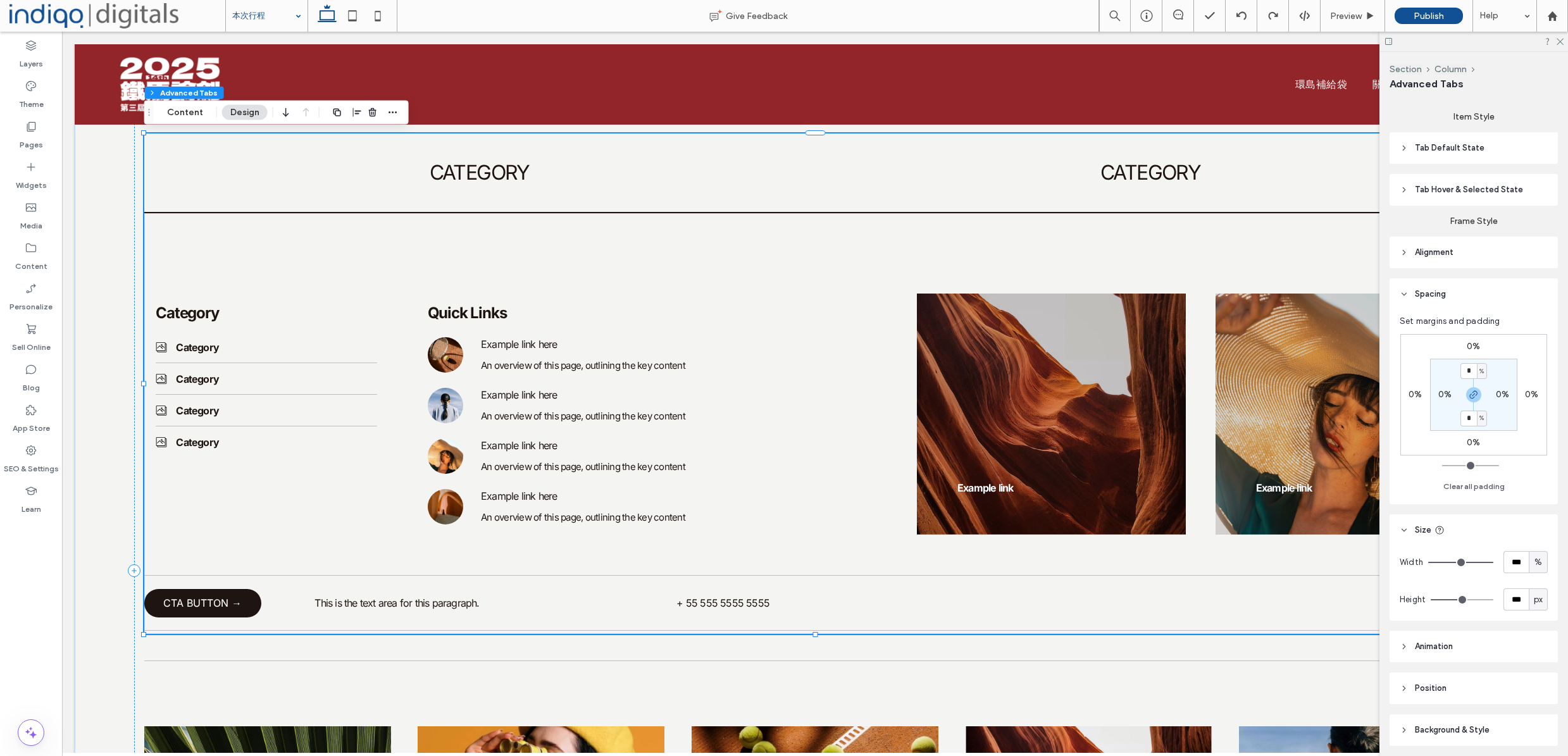
click at [708, 188] on div "CATEGORY" at bounding box center [479, 173] width 670 height 79
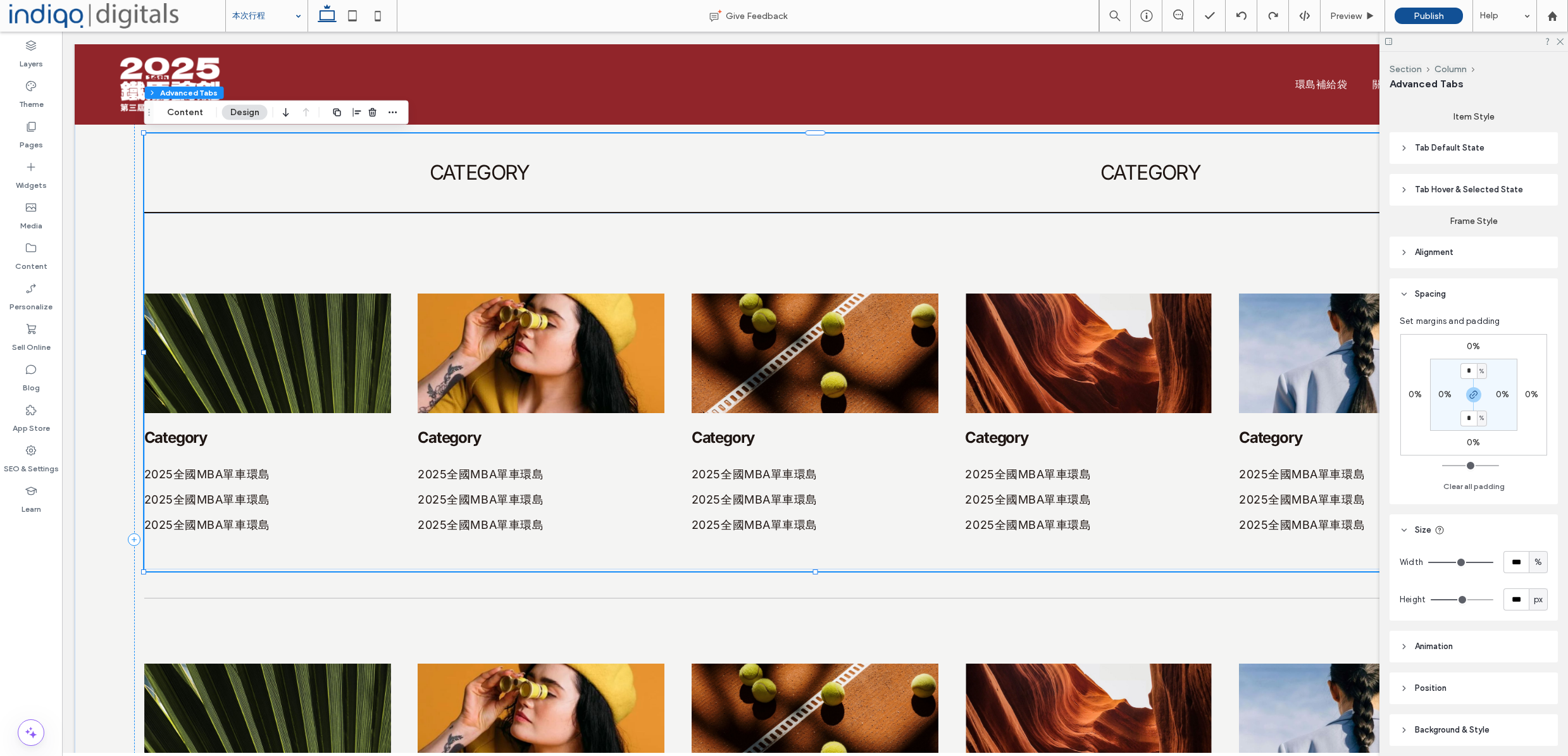
click at [916, 197] on div "CATEGORY" at bounding box center [1149, 173] width 670 height 79
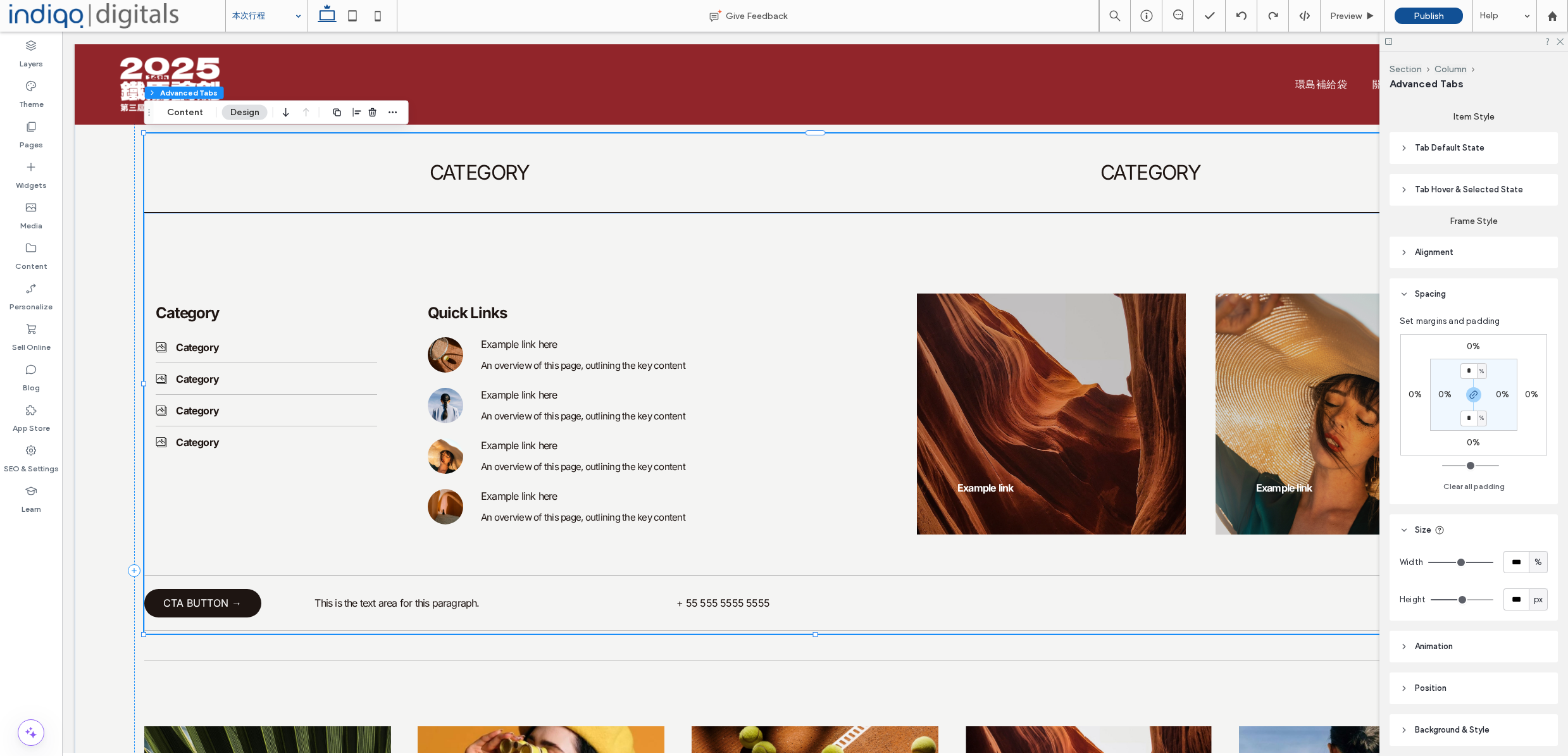
scroll to position [524, 0]
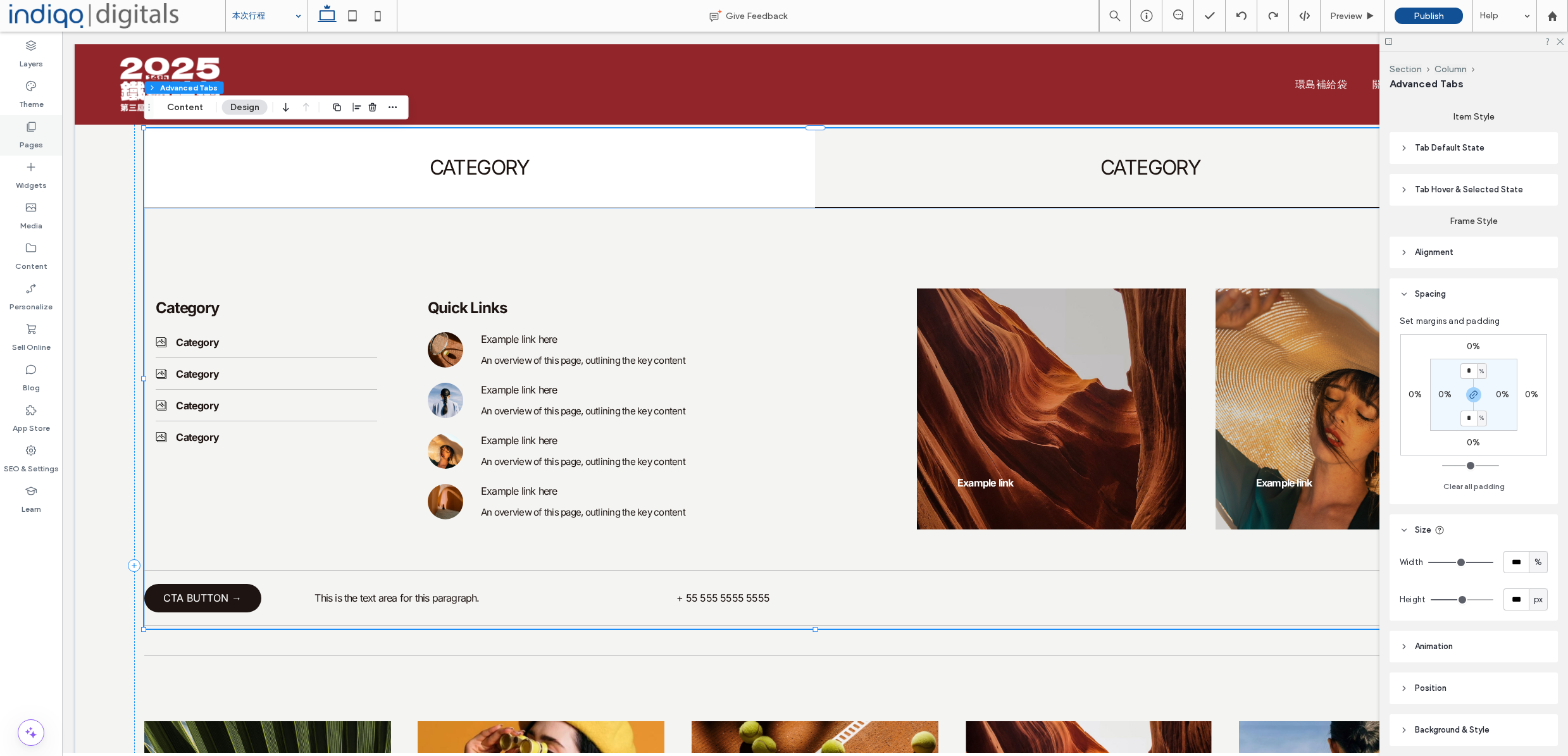
click at [34, 144] on label "Pages" at bounding box center [32, 141] width 23 height 18
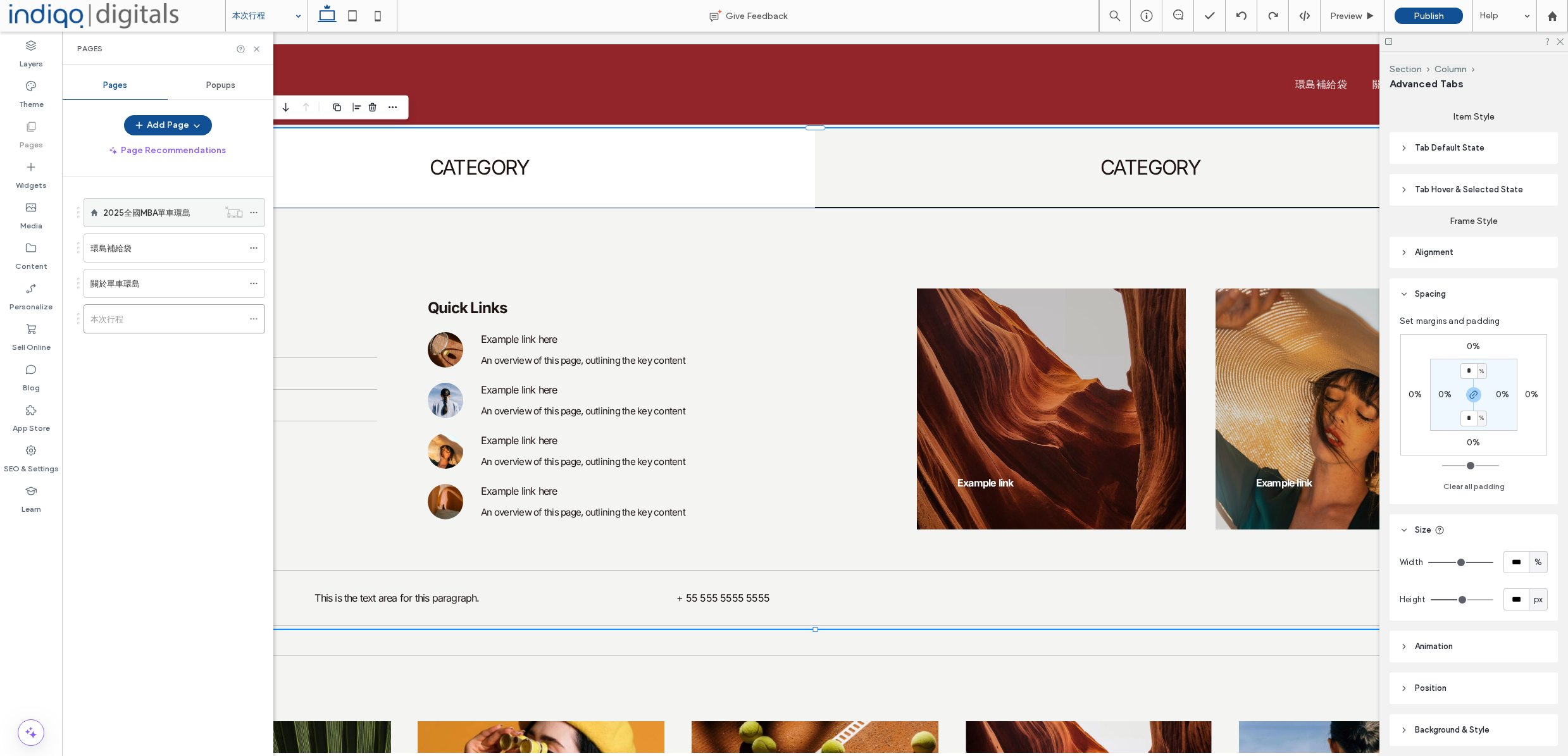
click at [167, 216] on label "2025全國MBA單車環島" at bounding box center [146, 212] width 87 height 22
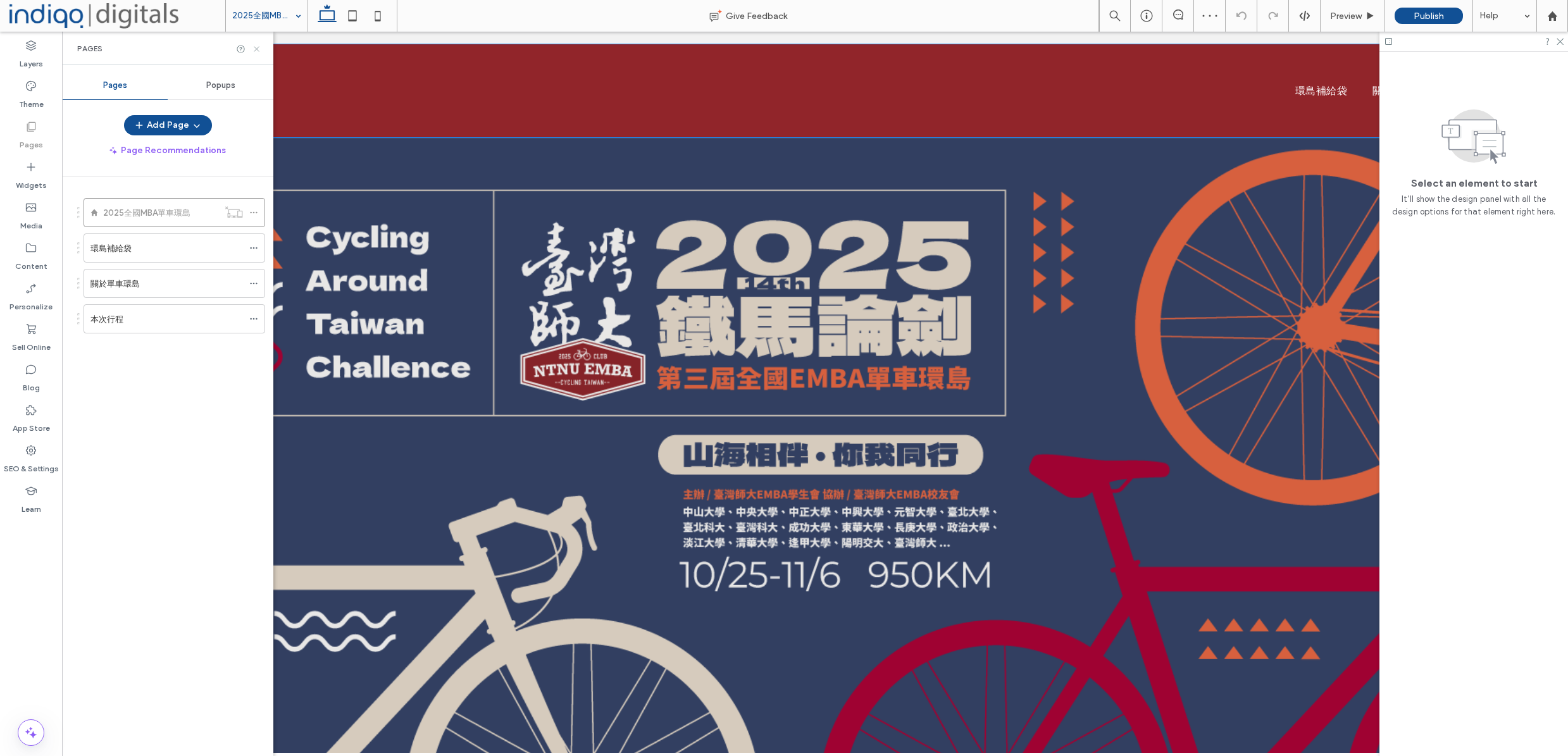
click at [257, 52] on icon at bounding box center [256, 49] width 10 height 10
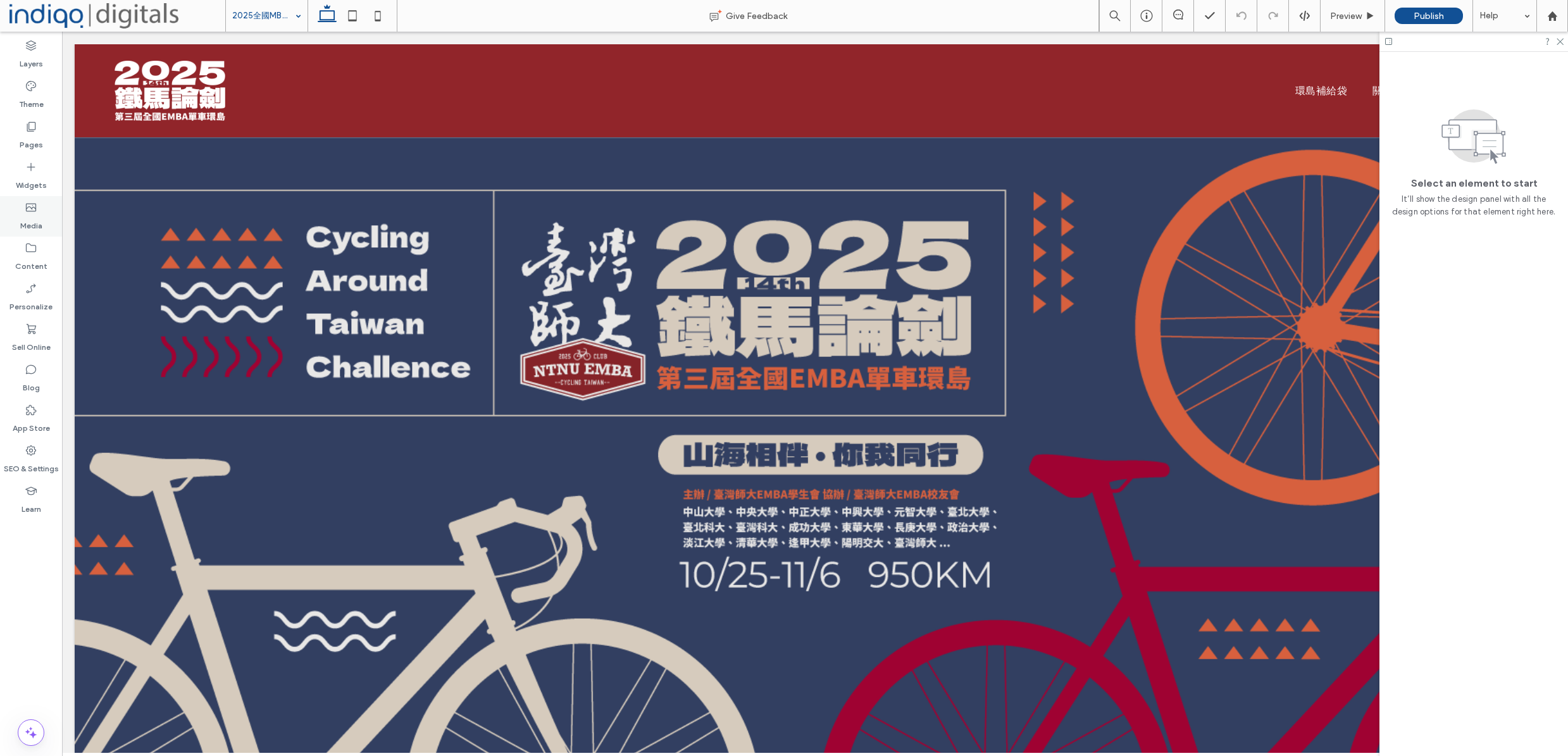
click at [29, 215] on label "Media" at bounding box center [31, 223] width 22 height 18
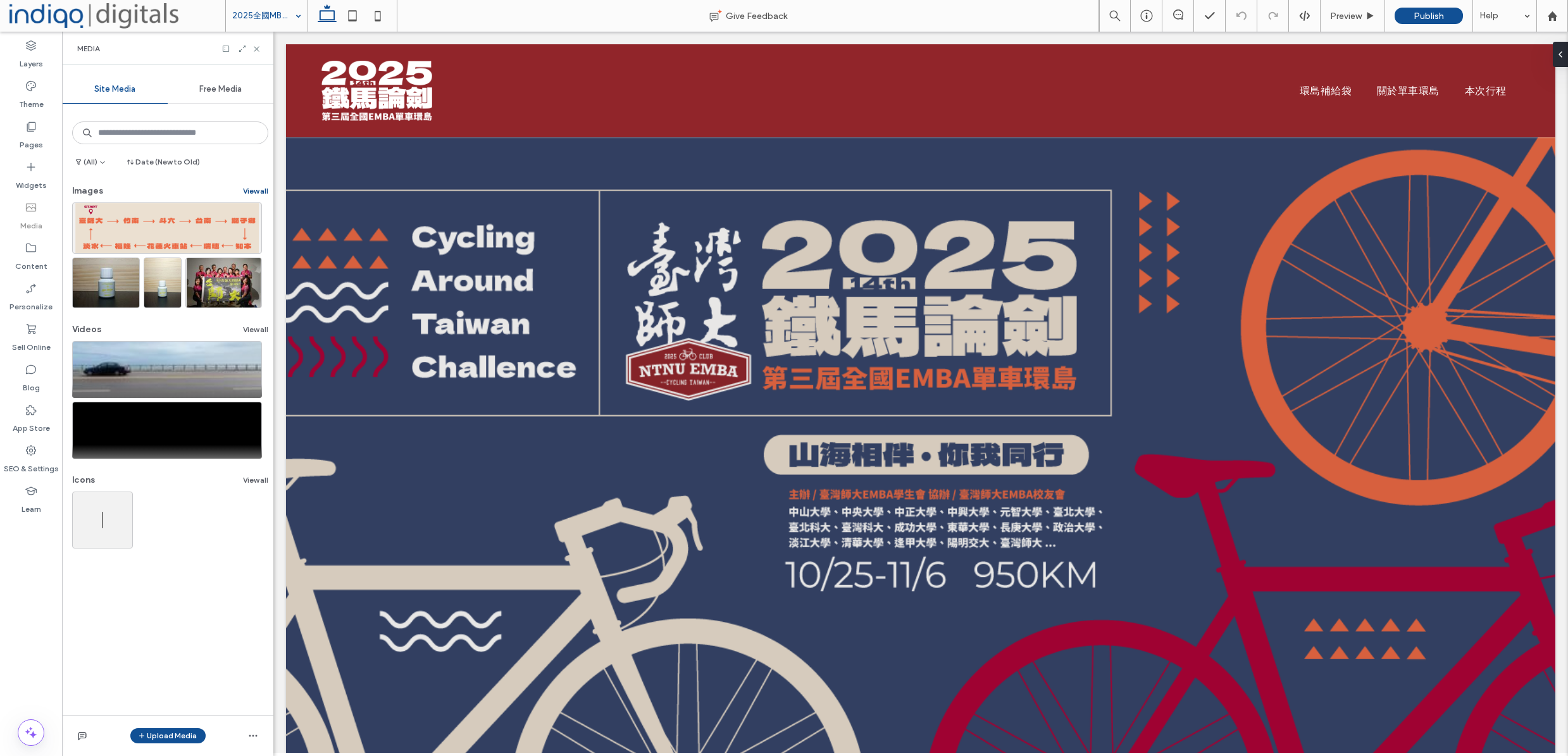
click at [248, 189] on button "View all" at bounding box center [255, 191] width 25 height 15
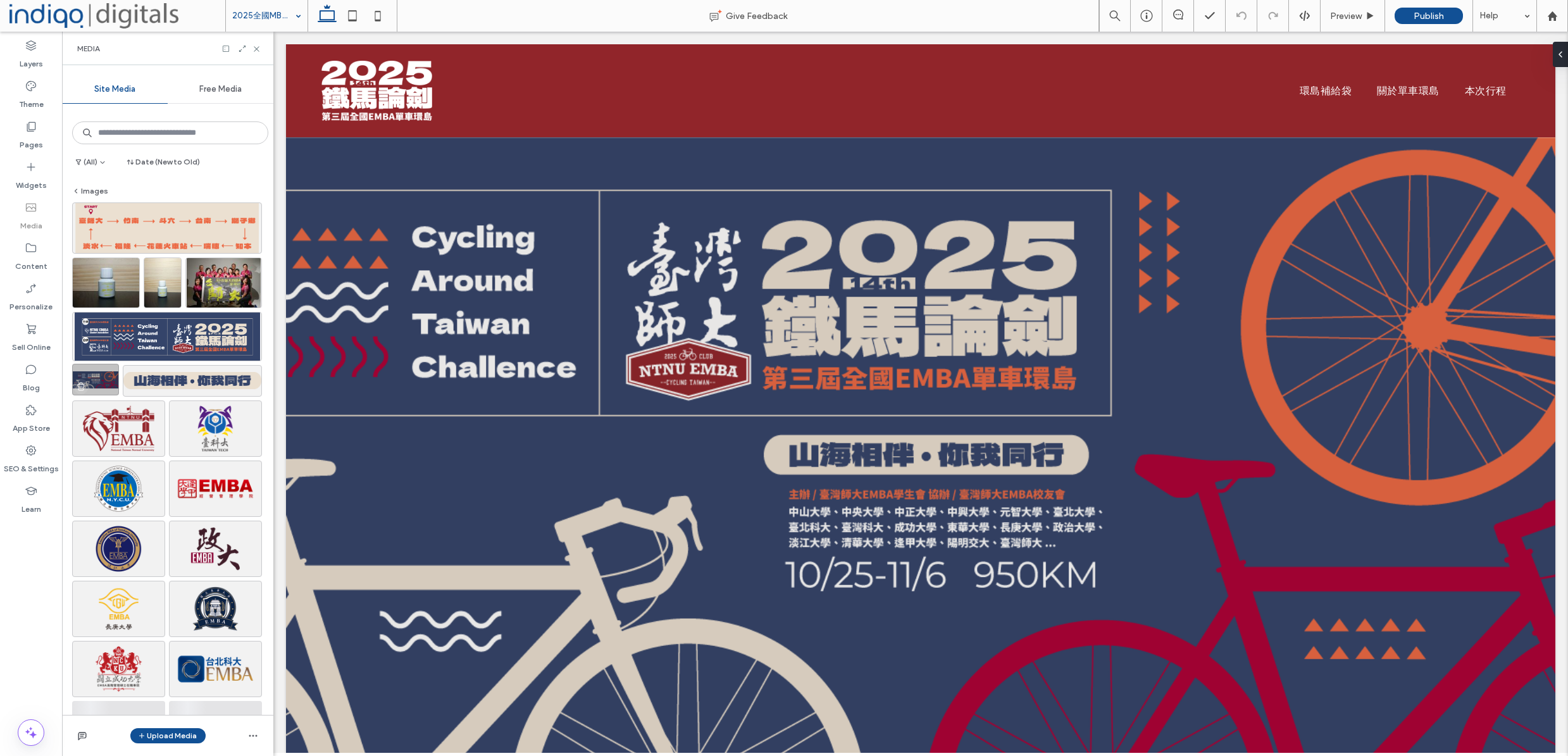
click at [84, 389] on span "button" at bounding box center [81, 386] width 15 height 15
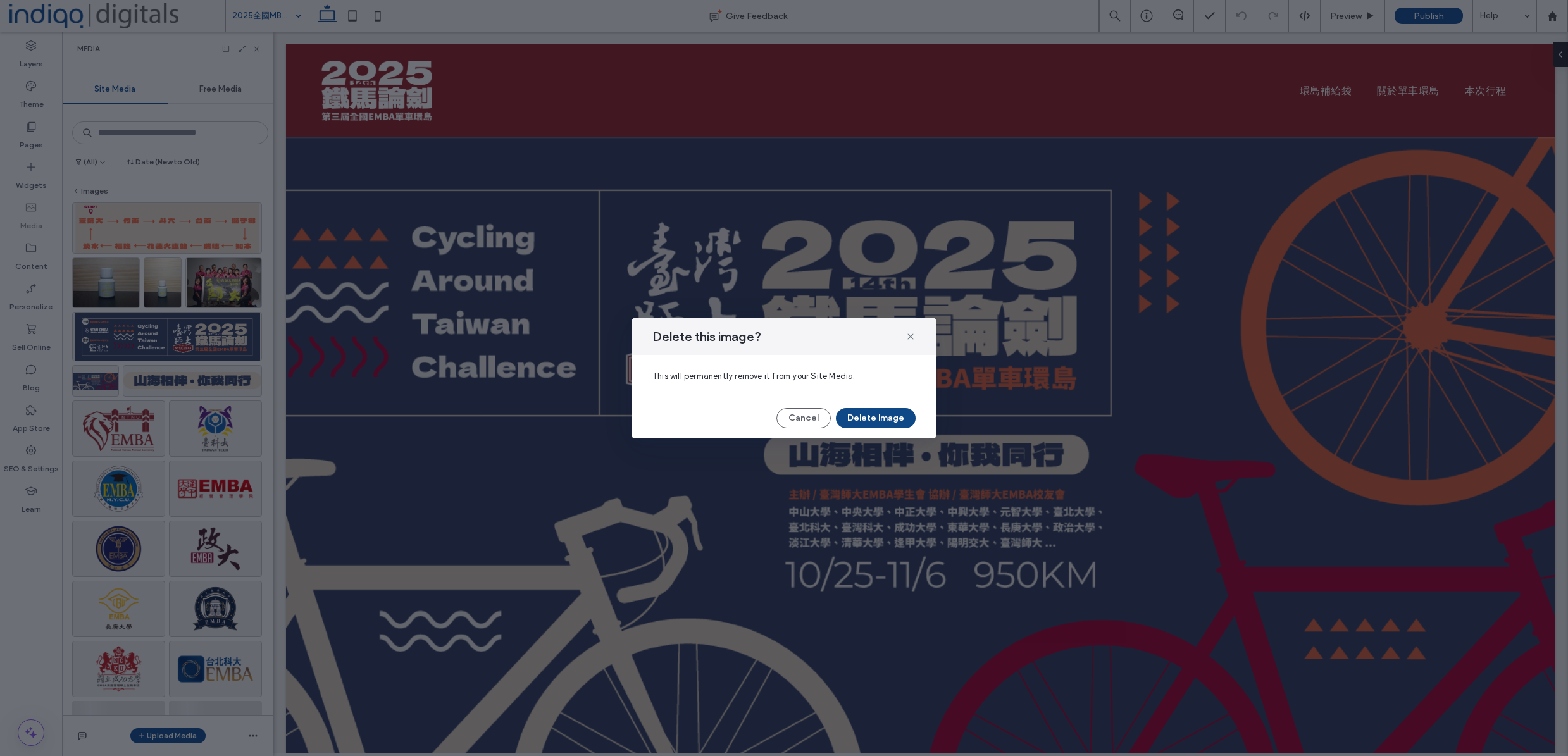
click at [883, 414] on button "Delete Image" at bounding box center [875, 418] width 79 height 20
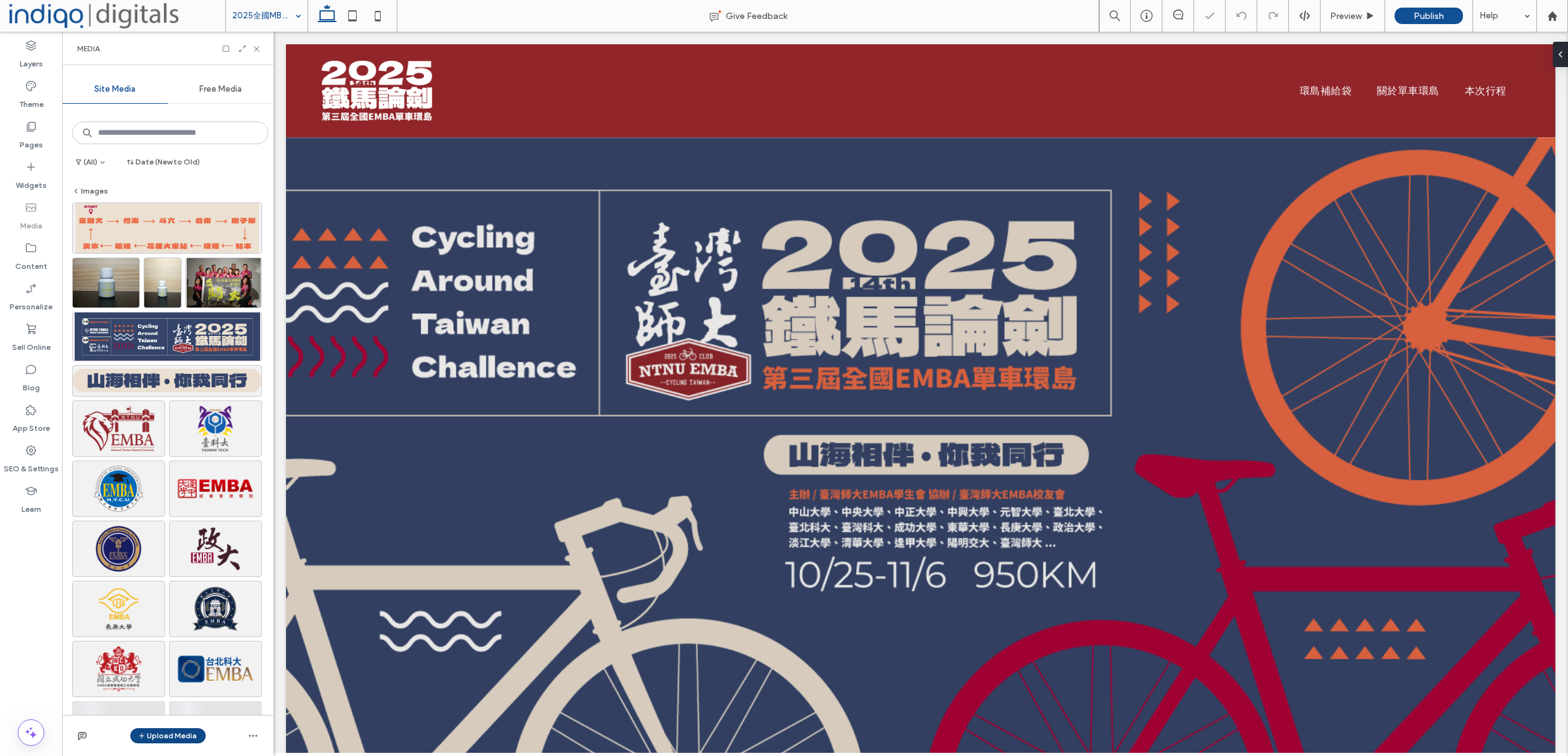
click at [156, 732] on button "Upload Media" at bounding box center [167, 736] width 76 height 15
click at [172, 652] on span "Images" at bounding box center [170, 657] width 28 height 12
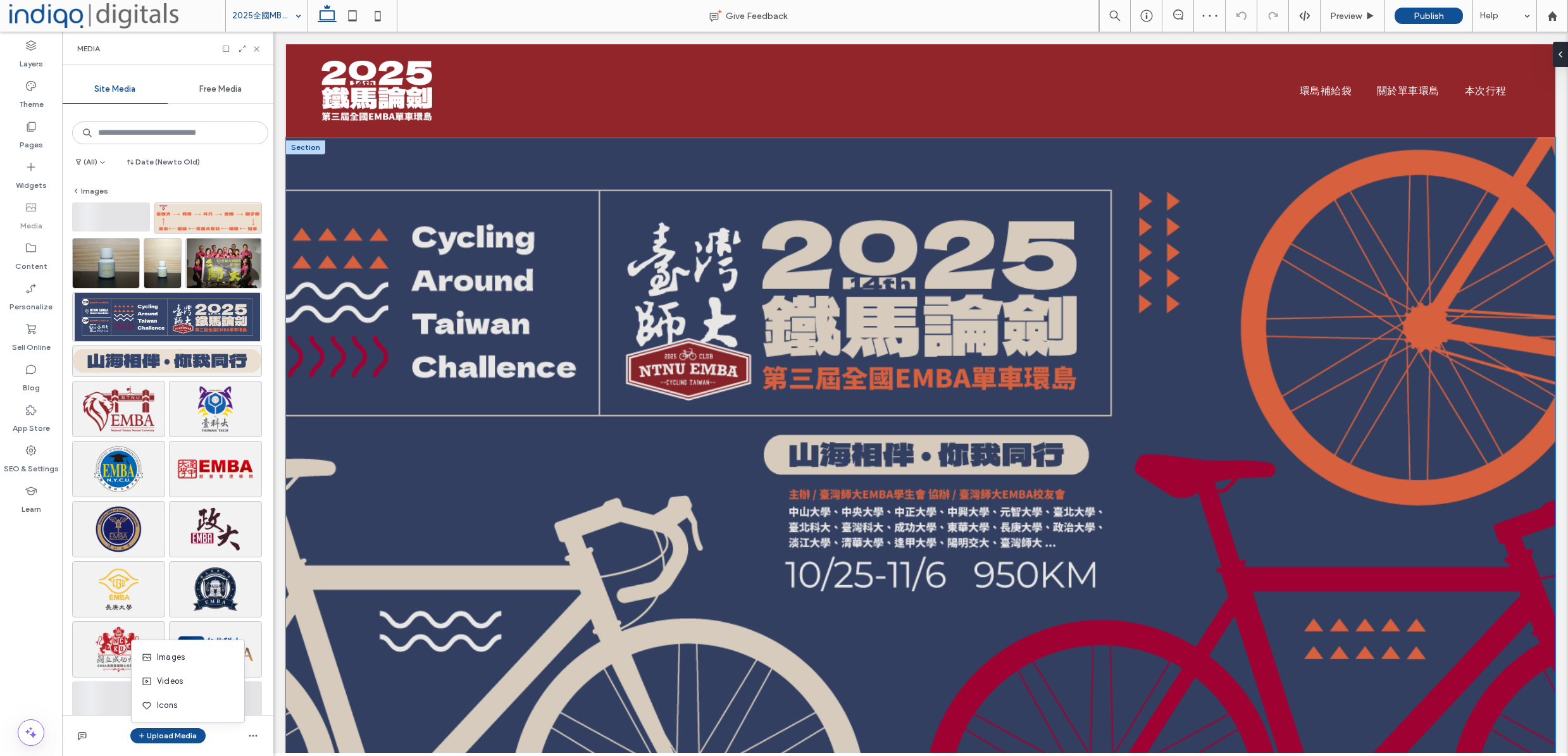
click at [608, 173] on div "Drive into luxury. Elevate every mile with unmatched vehicles for unforgettable…" at bounding box center [921, 455] width 1270 height 635
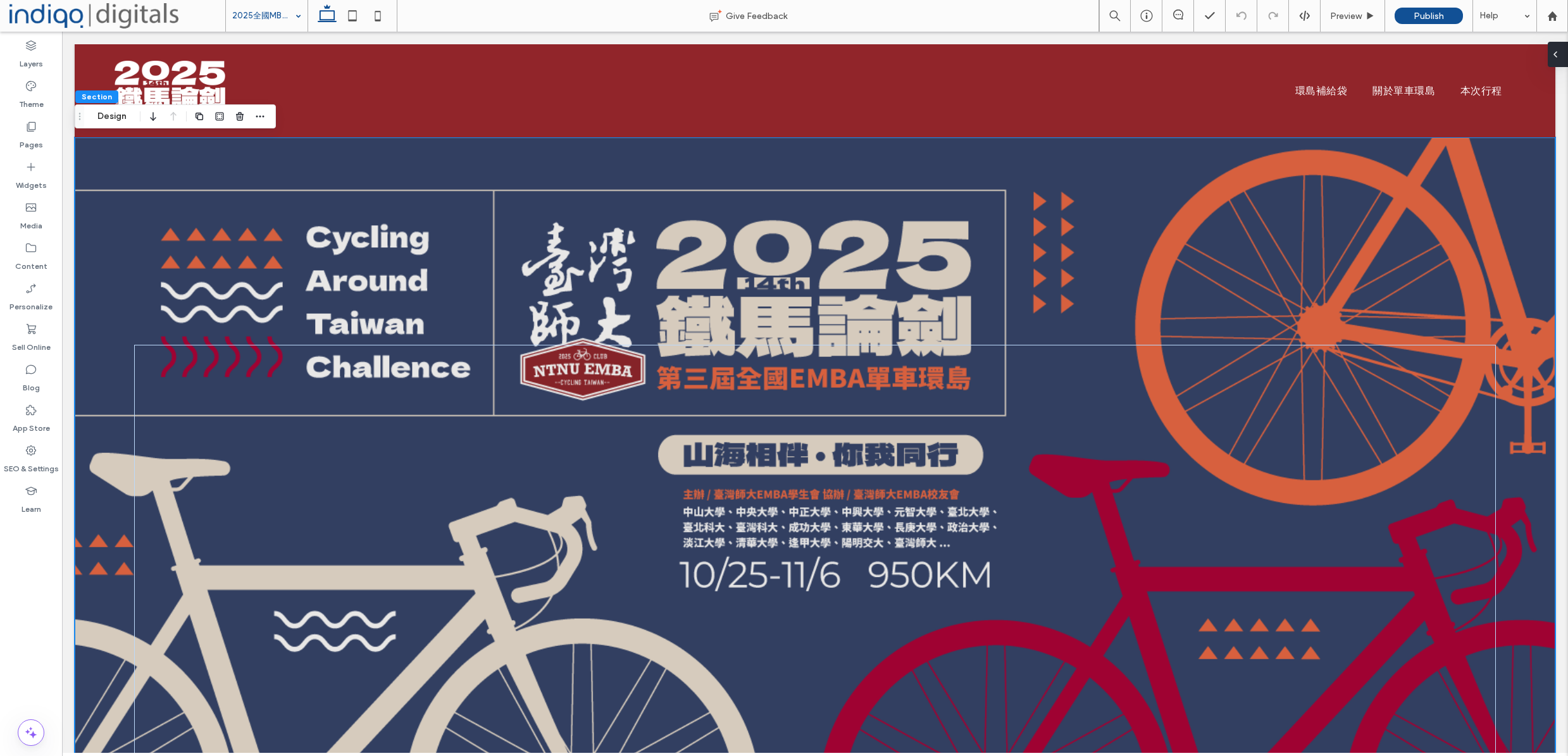
click at [1557, 53] on use at bounding box center [1555, 54] width 3 height 5
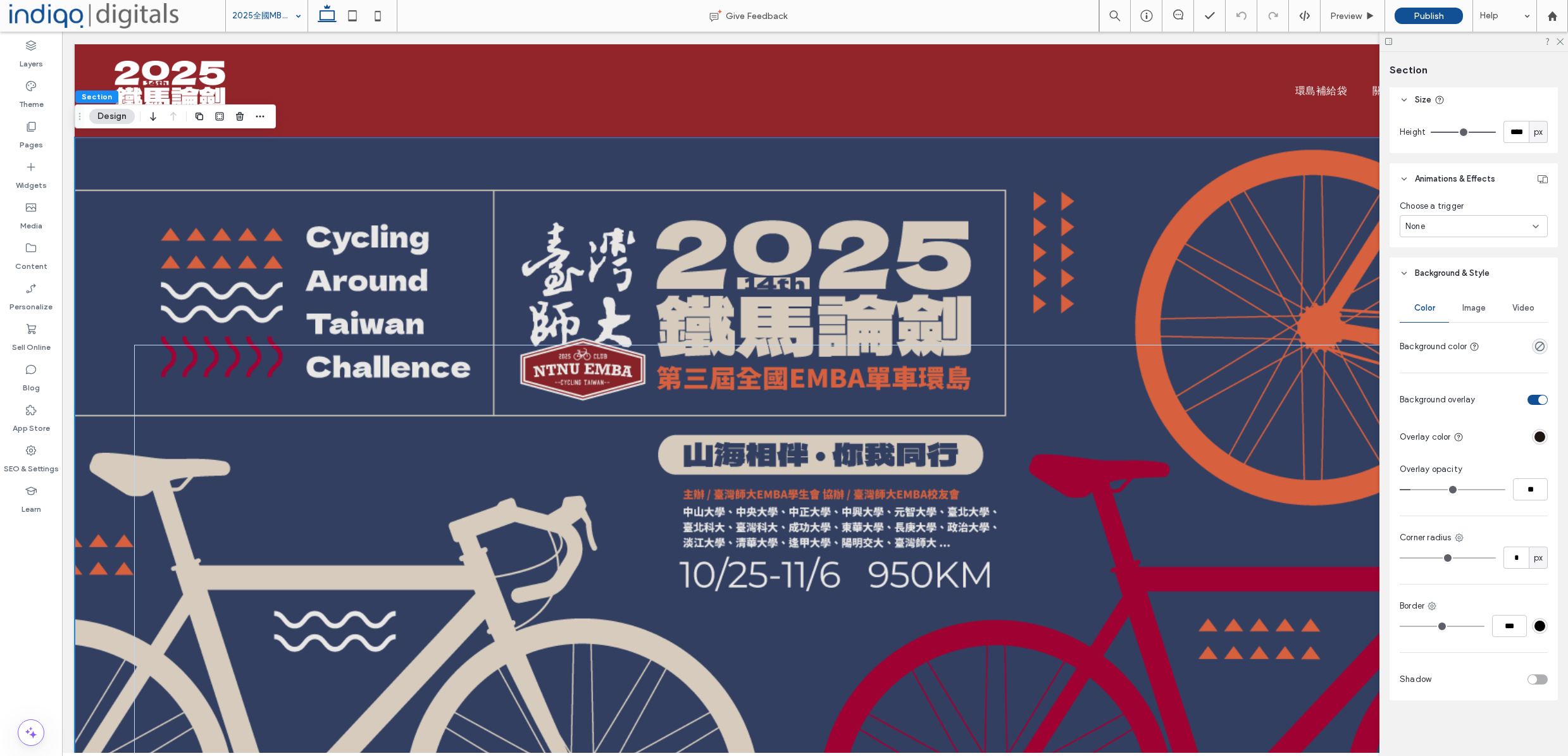
scroll to position [452, 0]
click at [1471, 307] on span "Image" at bounding box center [1473, 308] width 23 height 11
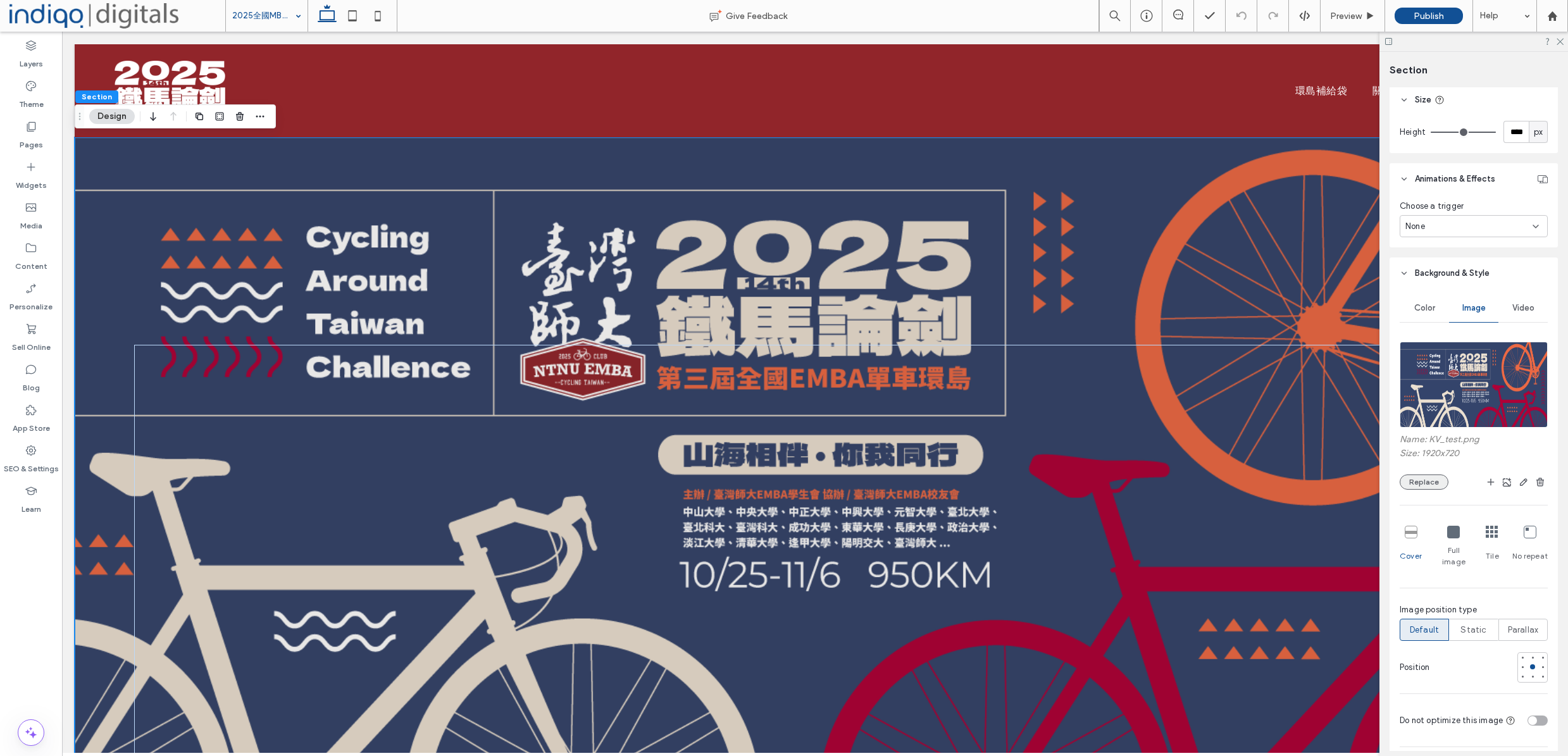
click at [1426, 486] on button "Replace" at bounding box center [1424, 482] width 49 height 15
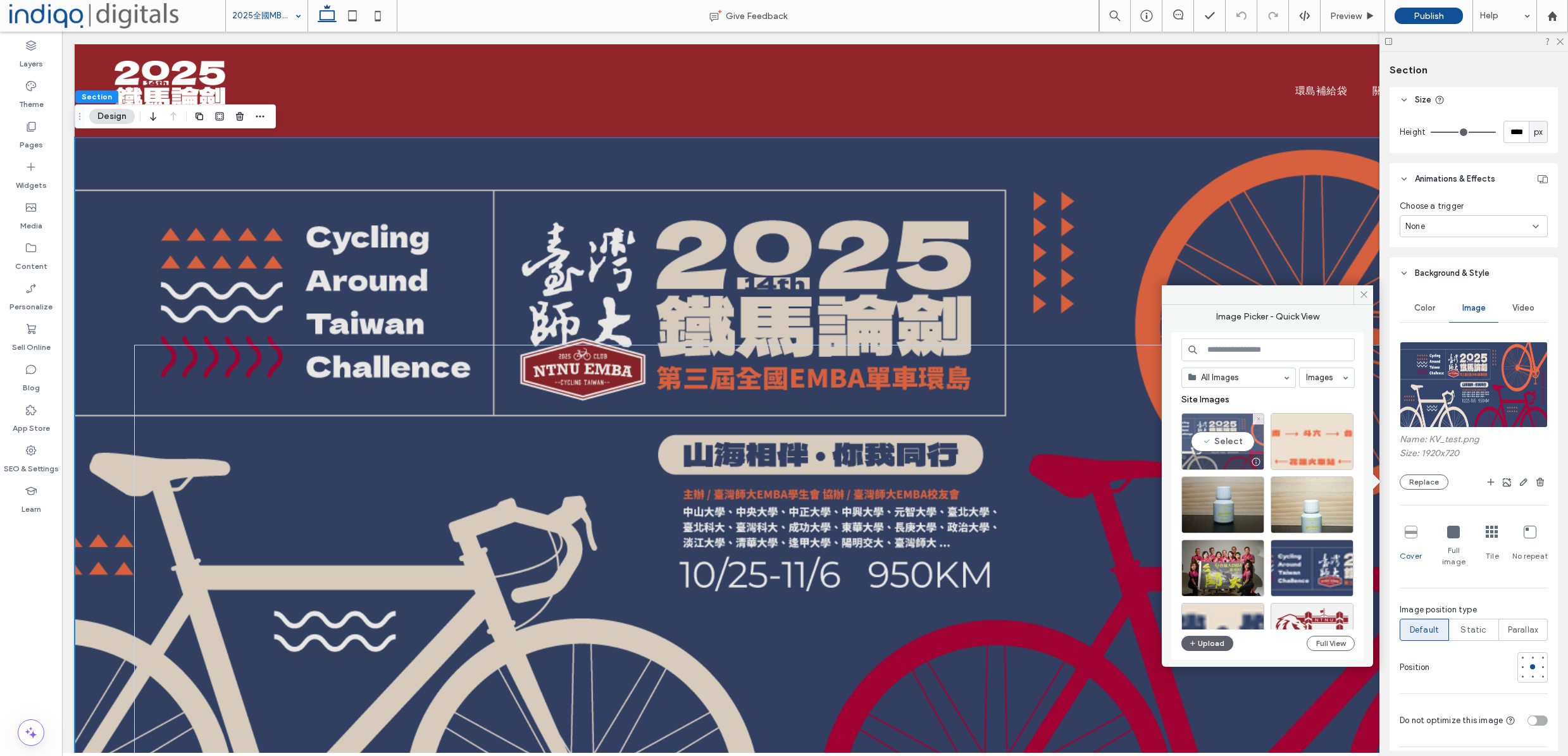
click at [1215, 437] on div "Select" at bounding box center [1223, 442] width 83 height 57
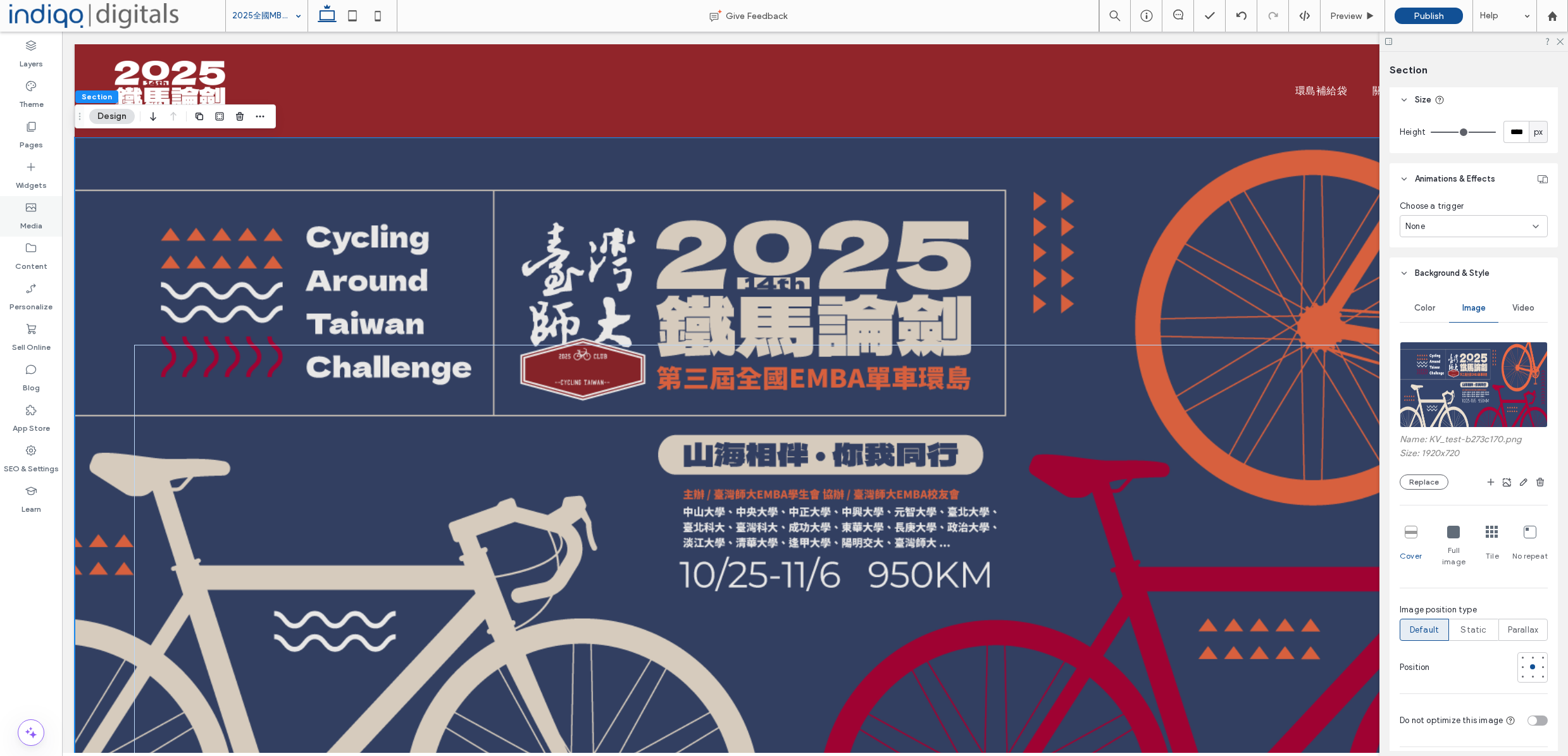
click at [26, 203] on icon at bounding box center [31, 206] width 12 height 12
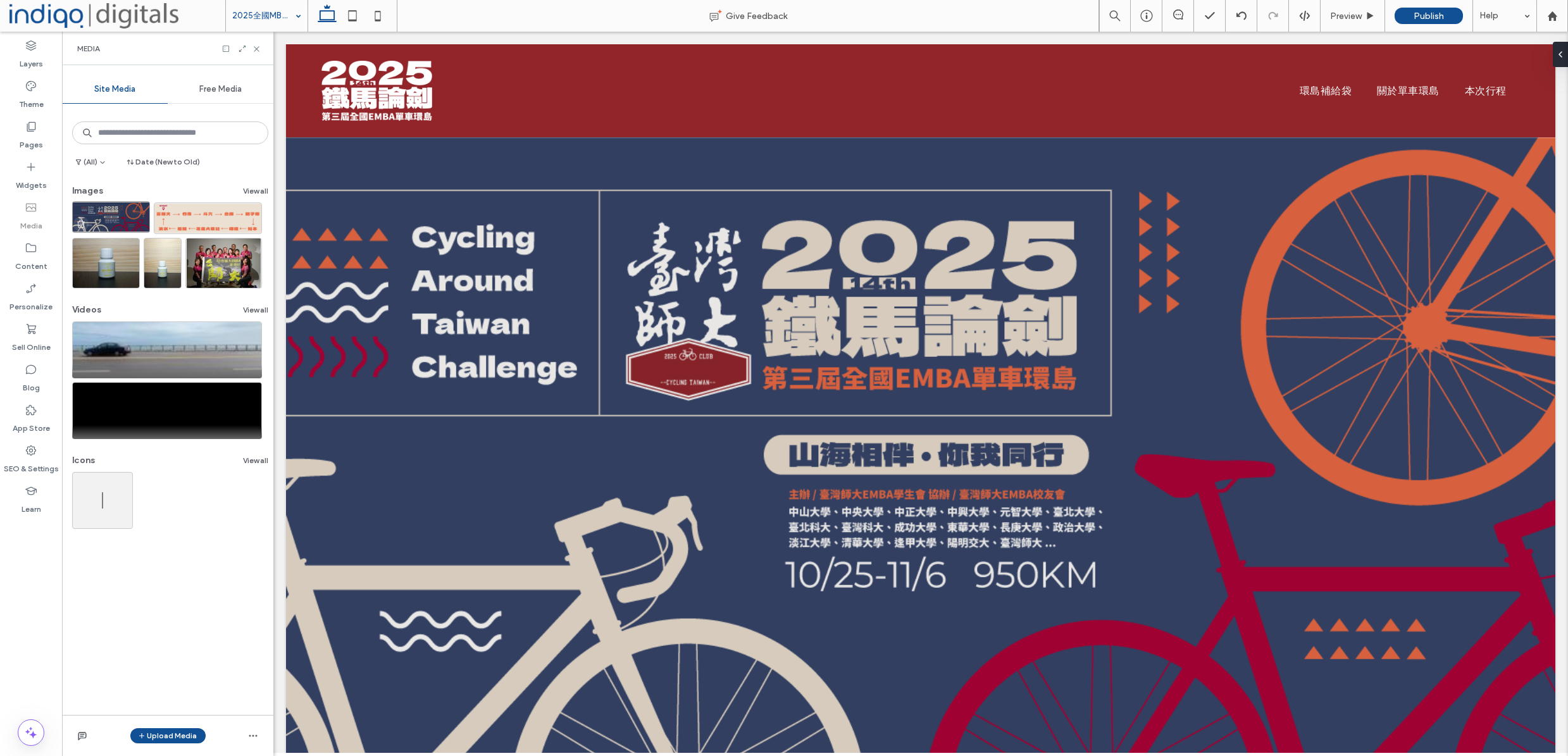
click at [78, 226] on icon "button" at bounding box center [80, 224] width 11 height 11
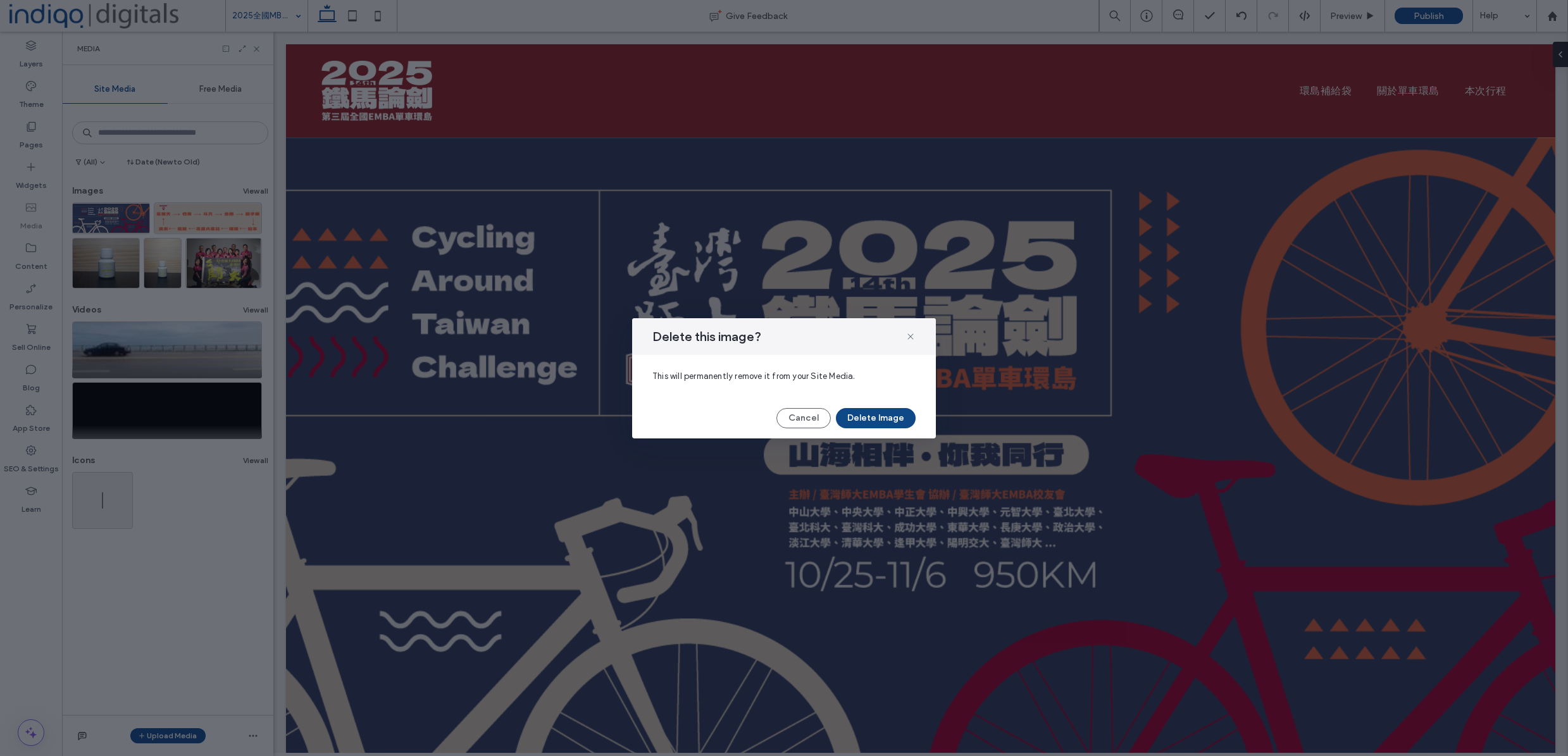
click at [888, 420] on button "Delete Image" at bounding box center [875, 418] width 79 height 20
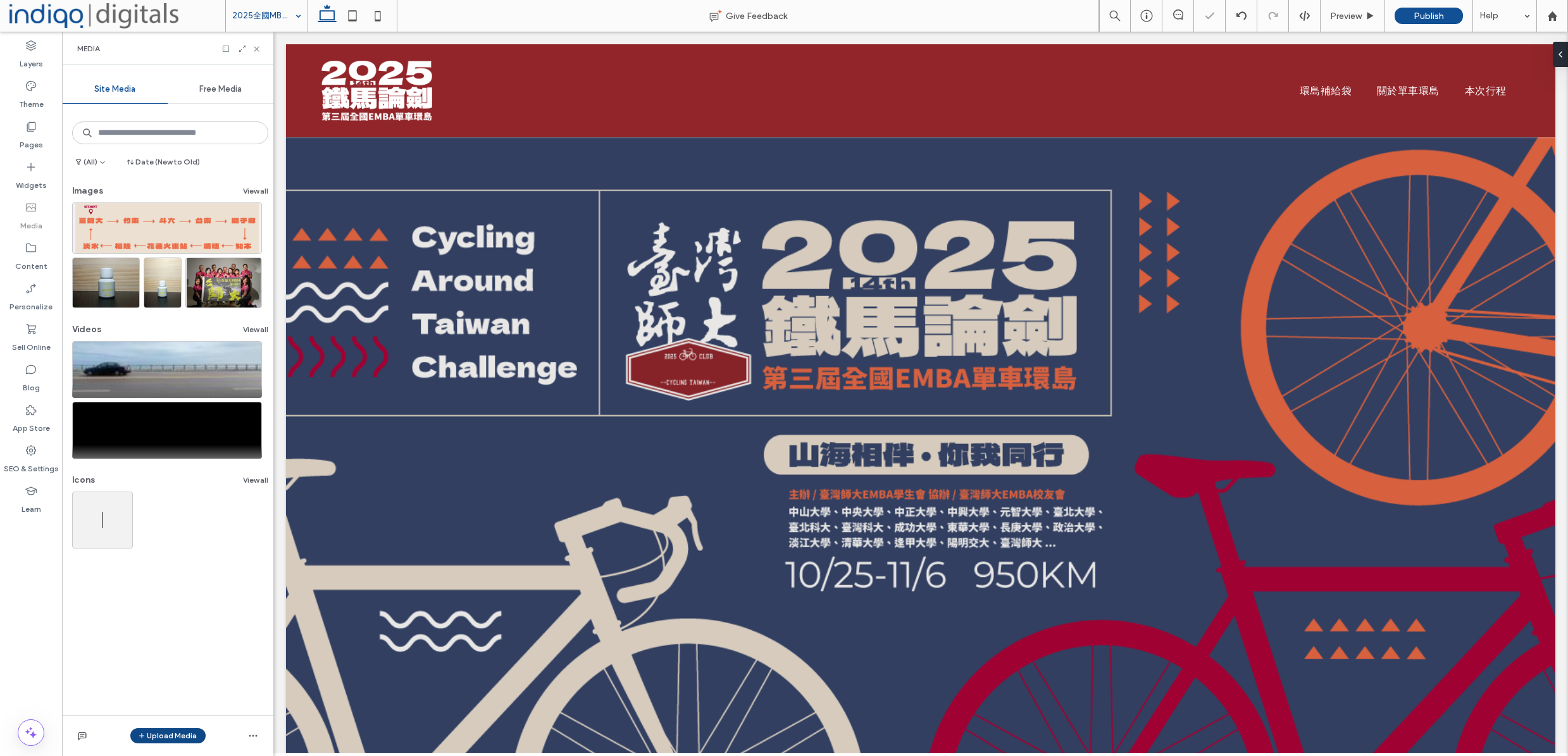
drag, startPoint x: 177, startPoint y: 740, endPoint x: 177, endPoint y: 730, distance: 10.0
click at [177, 740] on button "Upload Media" at bounding box center [167, 736] width 76 height 15
click at [180, 658] on span "Images" at bounding box center [170, 657] width 28 height 12
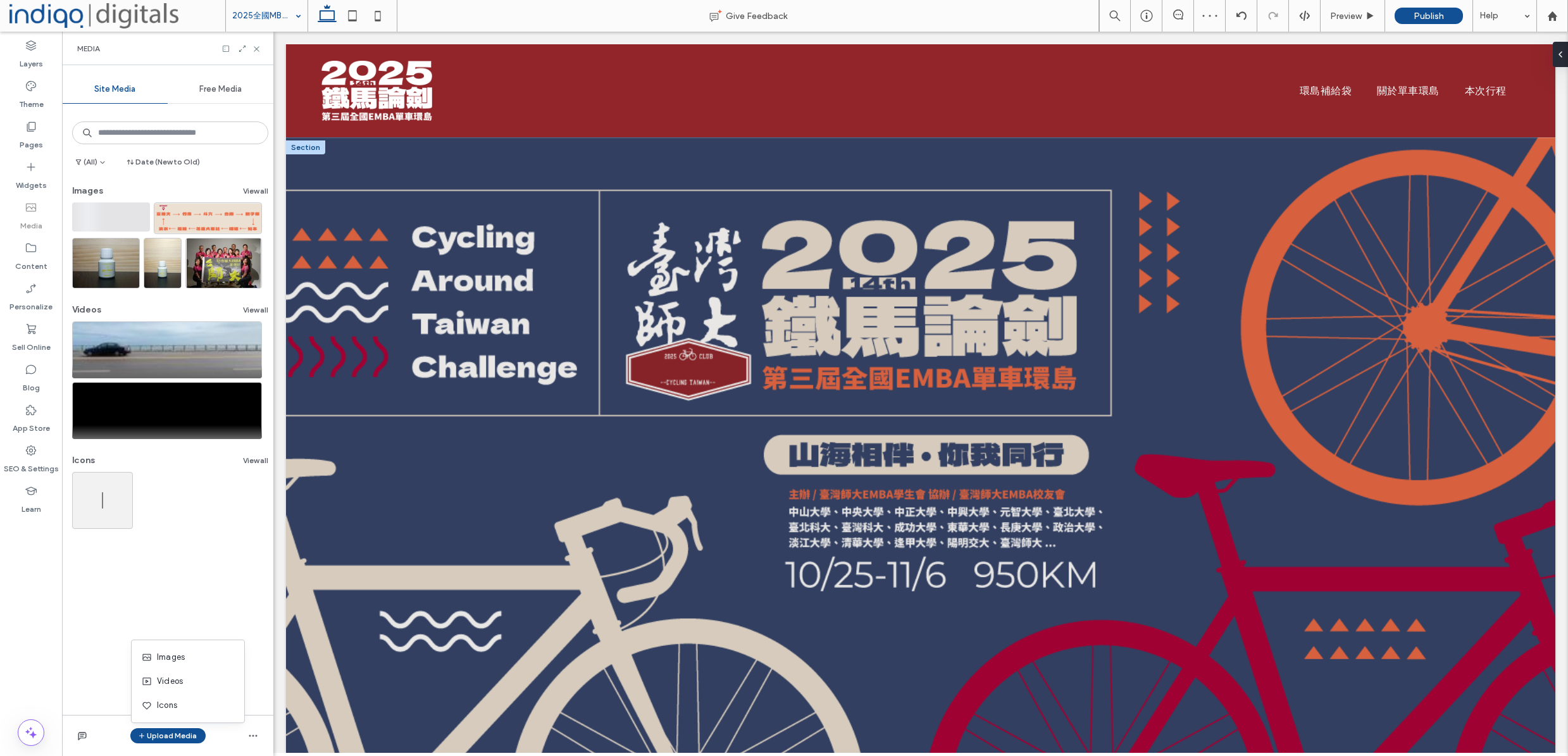
click at [680, 165] on div "Drive into luxury. Elevate every mile with unmatched vehicles for unforgettable…" at bounding box center [921, 455] width 1270 height 635
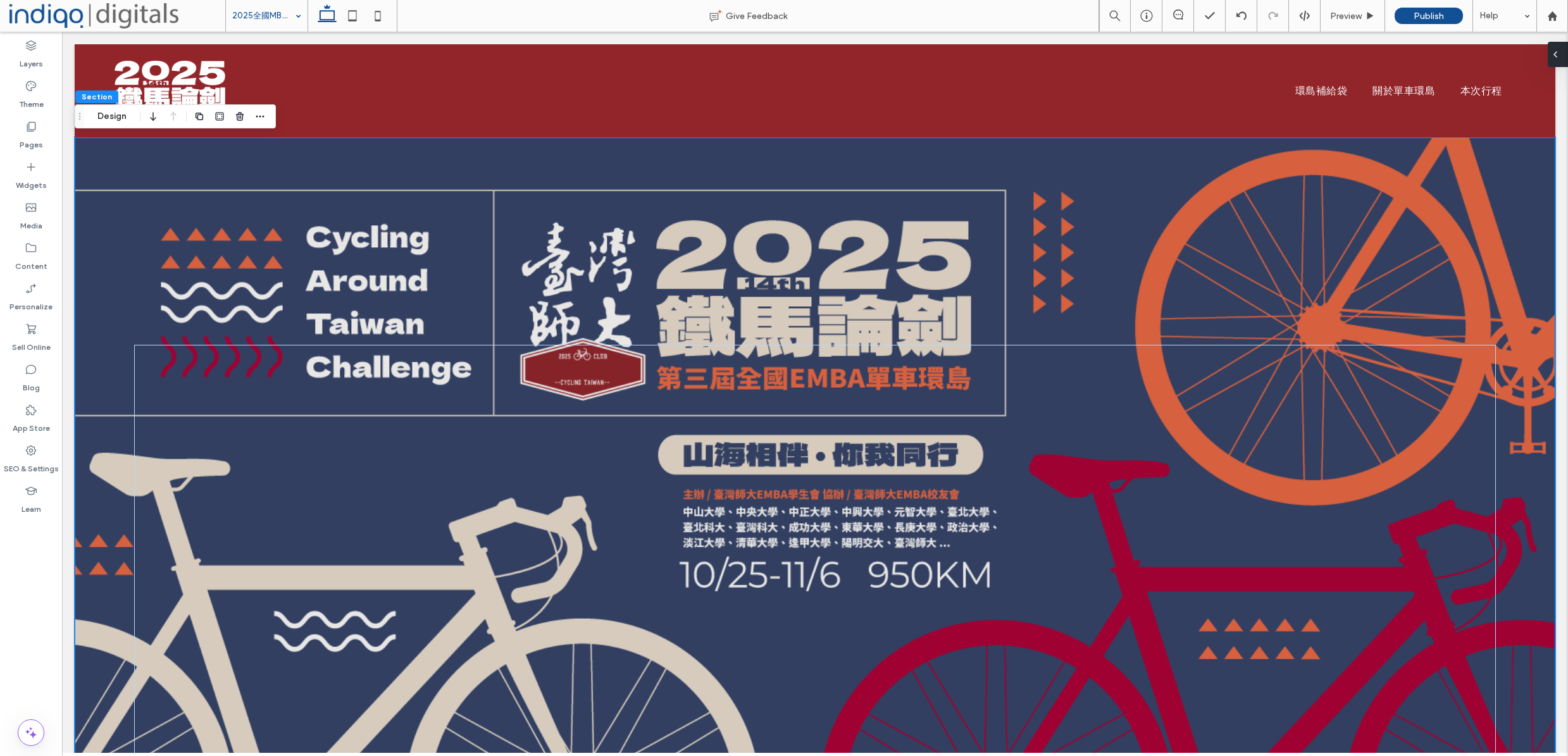
click at [1561, 61] on div at bounding box center [1557, 54] width 20 height 25
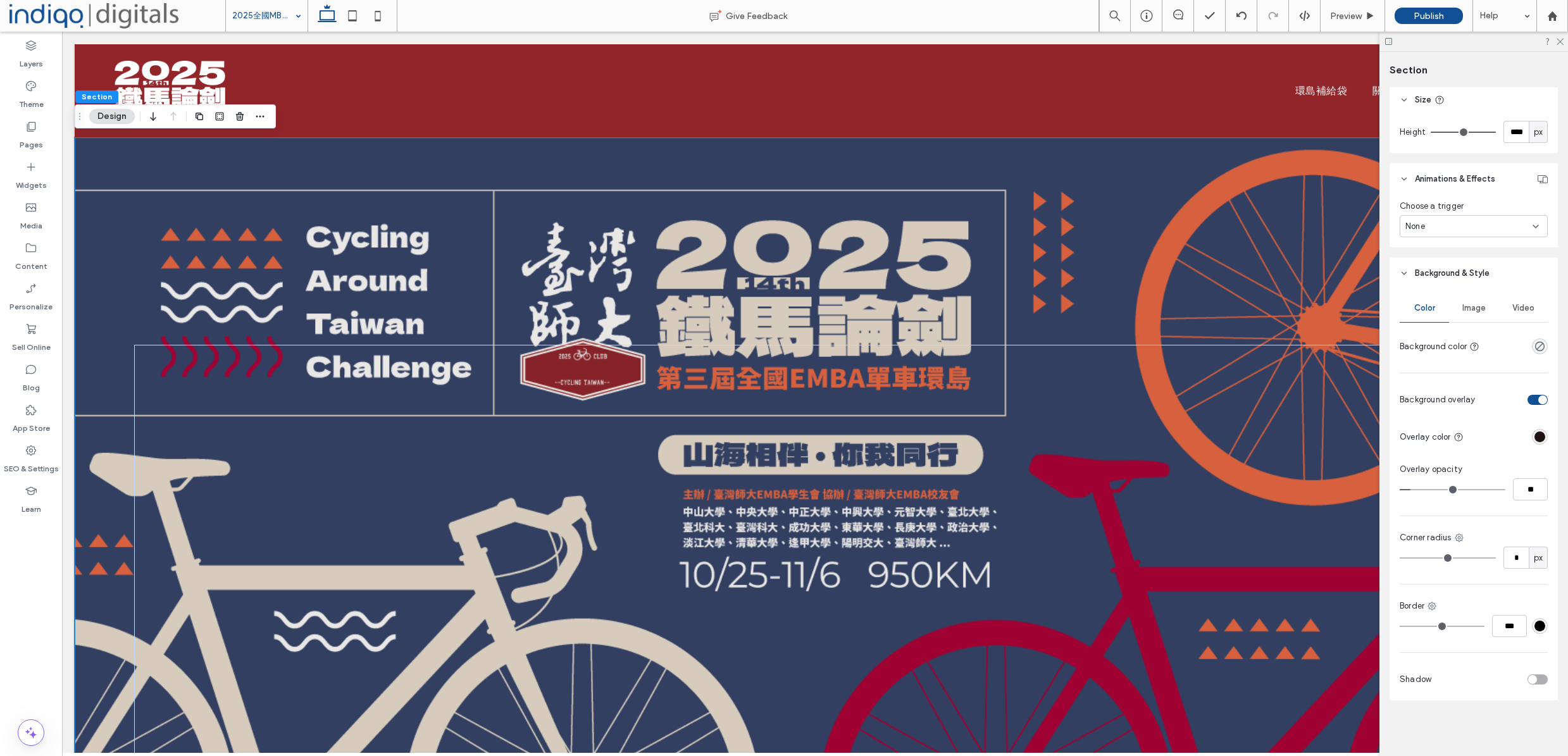
click at [1473, 316] on div "Image" at bounding box center [1473, 308] width 50 height 28
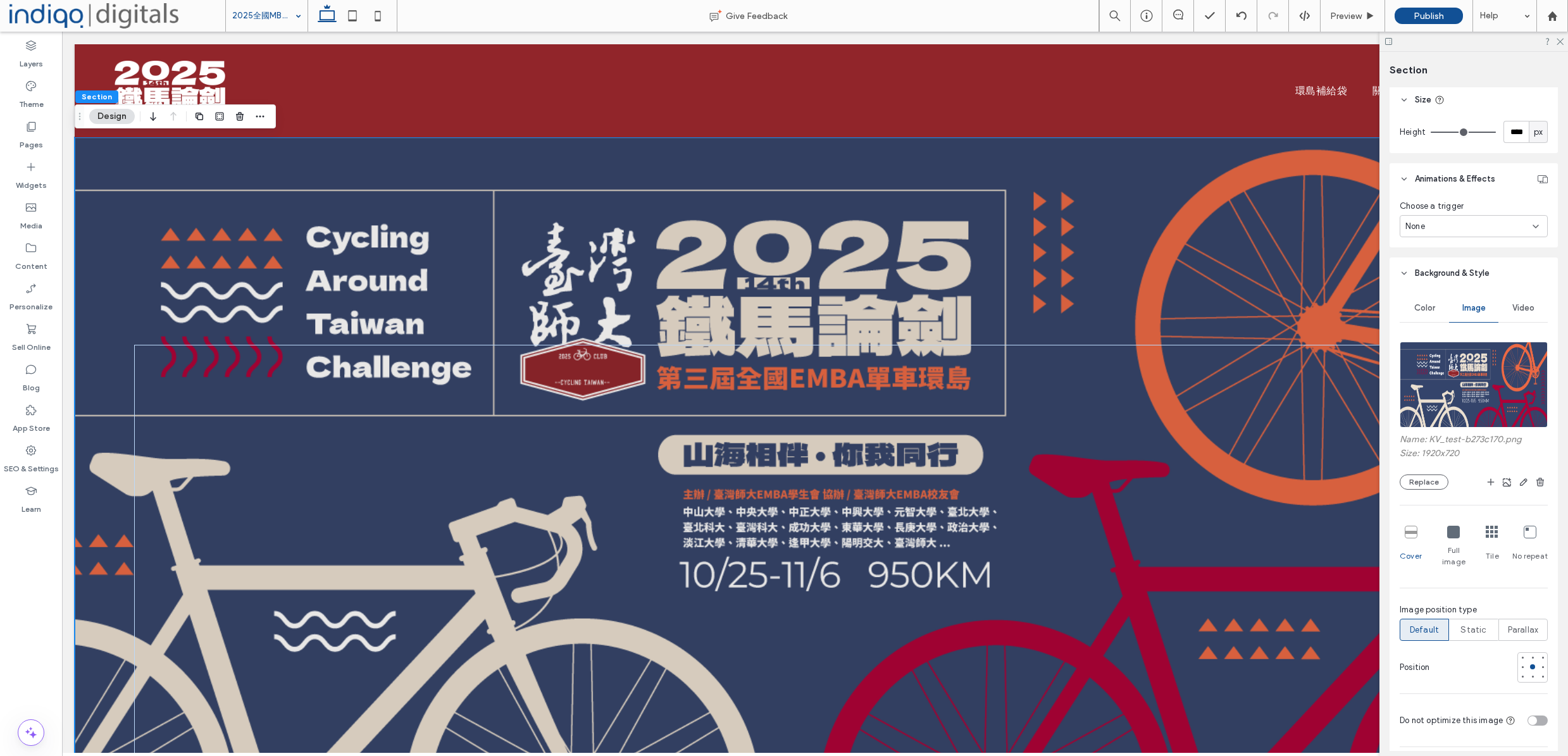
click at [1470, 392] on img at bounding box center [1473, 384] width 148 height 86
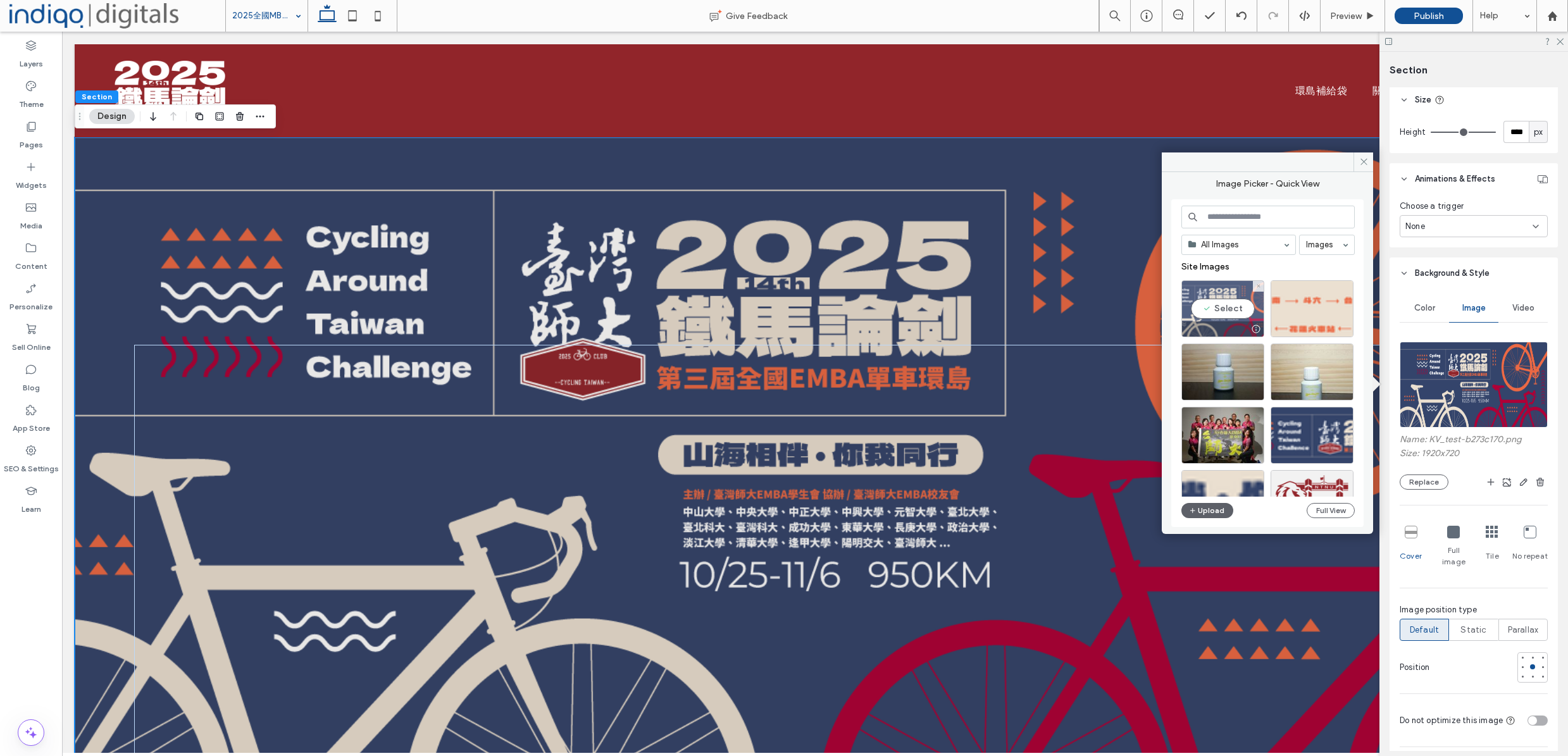
click at [1223, 307] on div "Select" at bounding box center [1223, 309] width 83 height 57
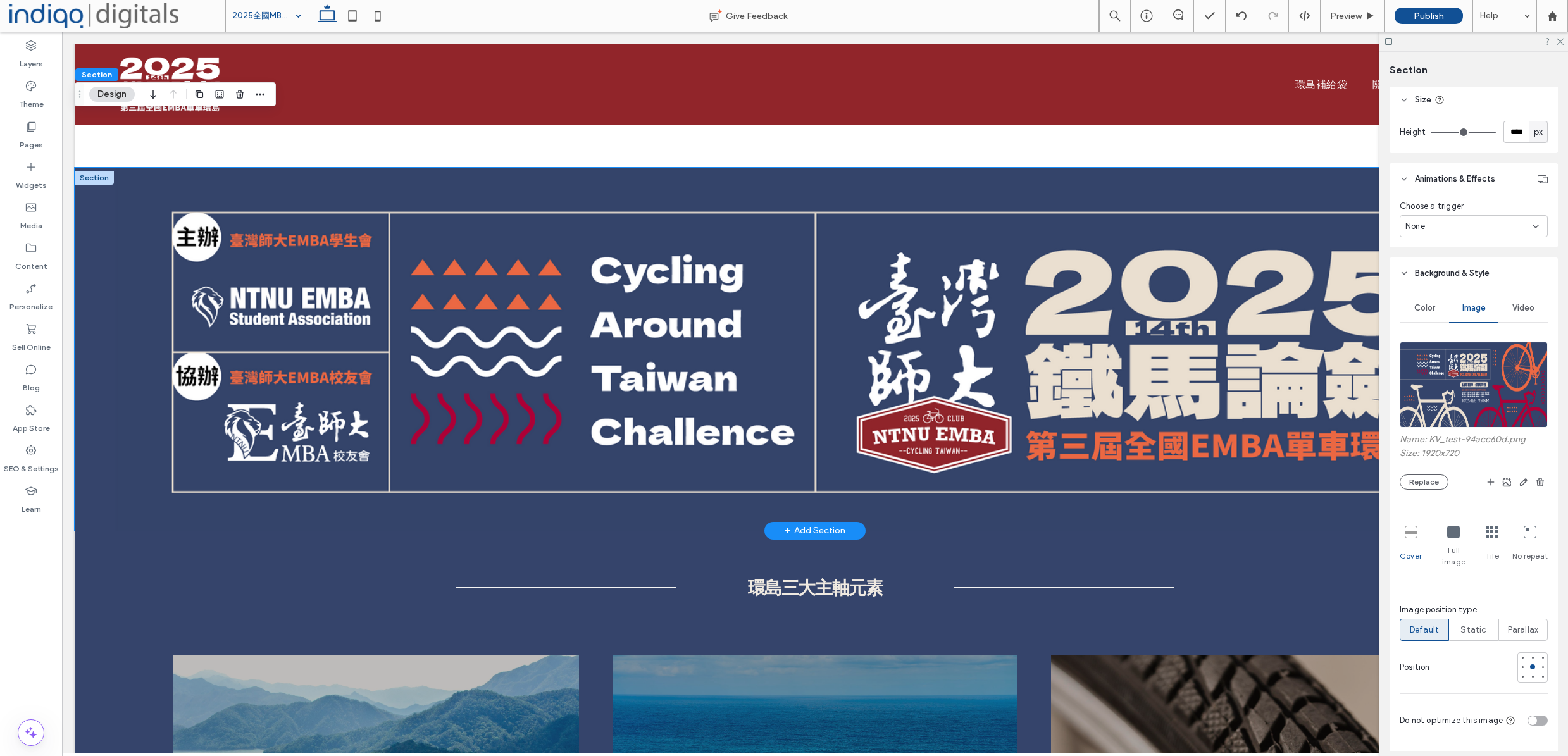
scroll to position [1847, 0]
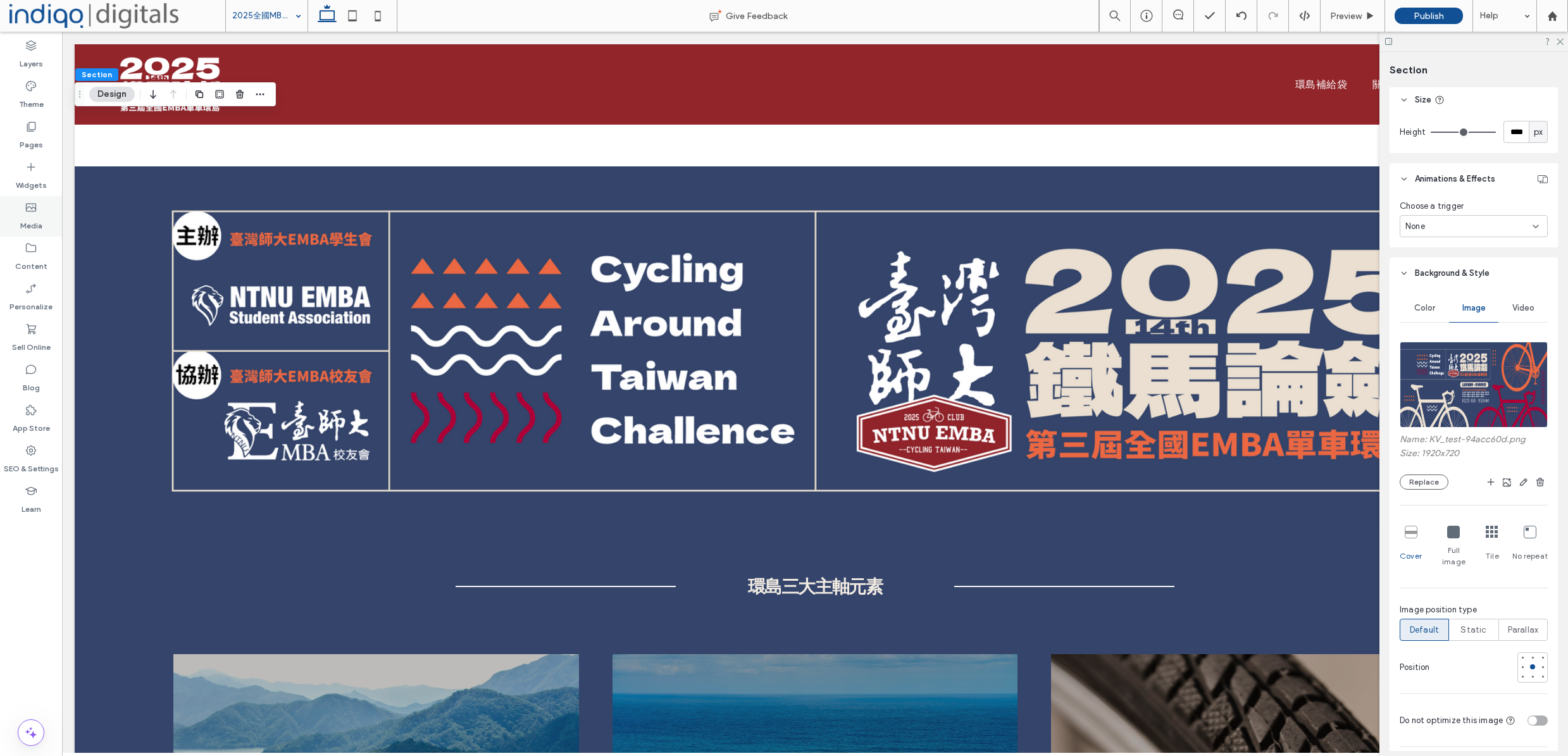
click at [20, 235] on div "Media" at bounding box center [31, 216] width 62 height 40
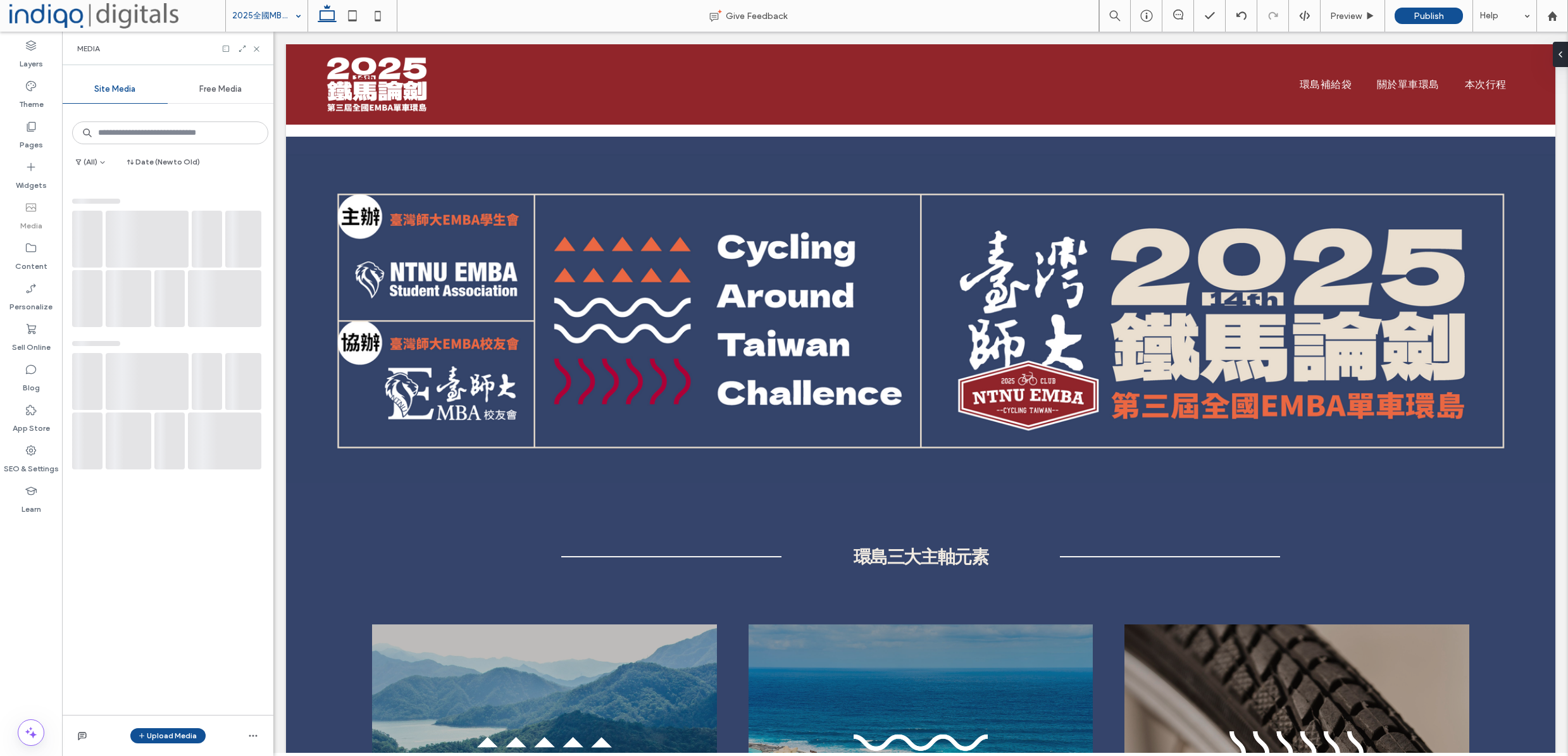
click at [33, 205] on use at bounding box center [31, 207] width 11 height 9
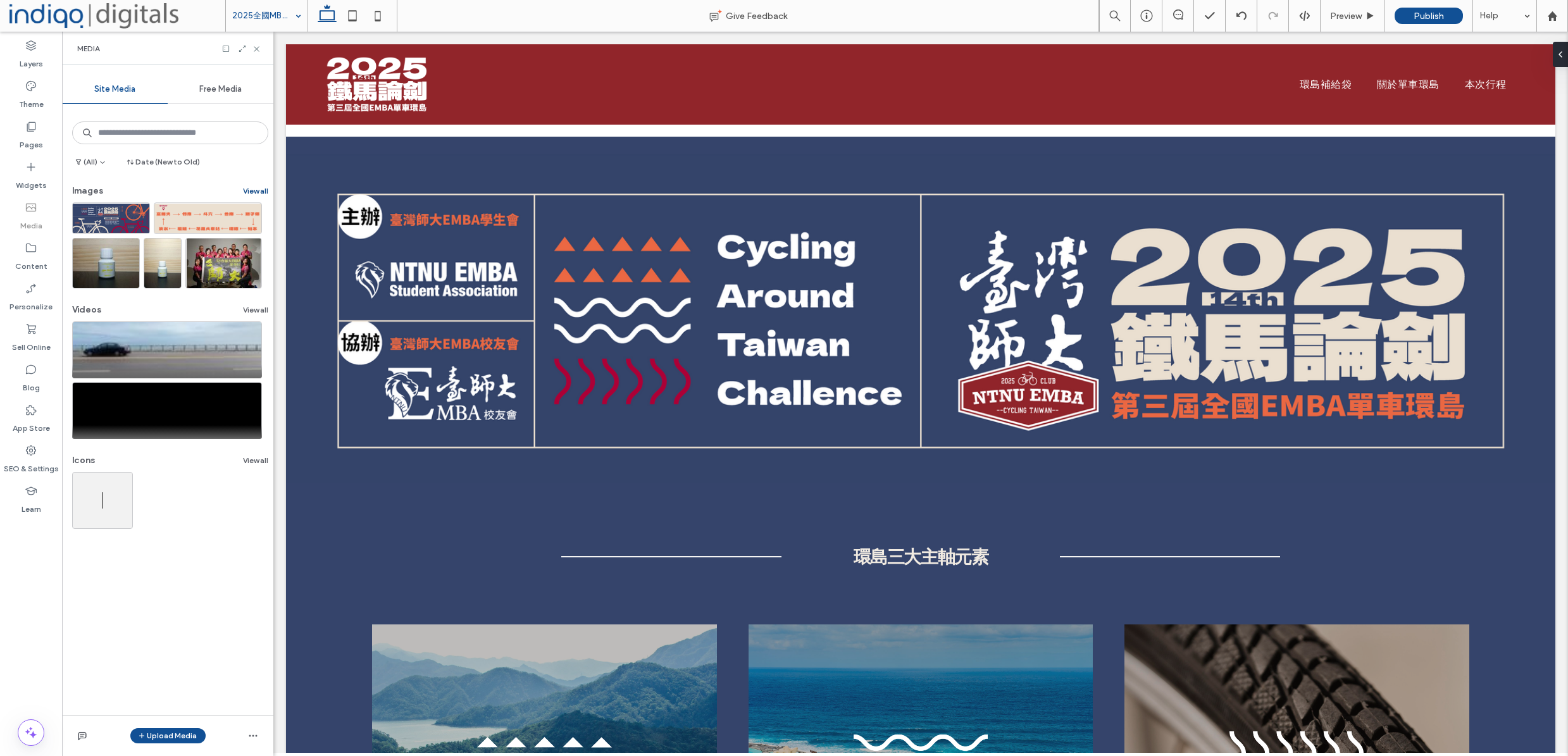
click at [261, 184] on button "View all" at bounding box center [255, 191] width 25 height 15
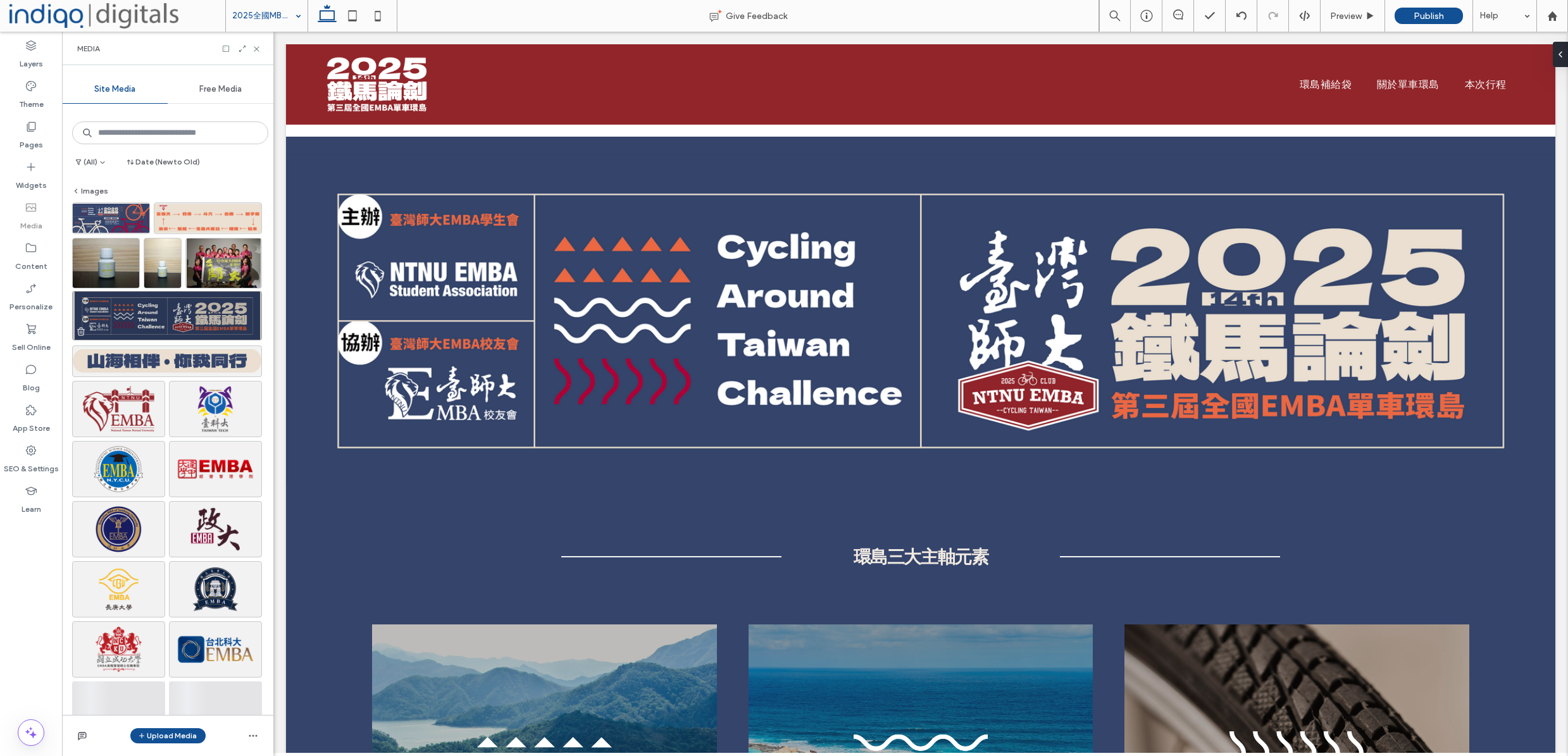
scroll to position [2, 0]
click at [80, 328] on use "button" at bounding box center [81, 330] width 8 height 9
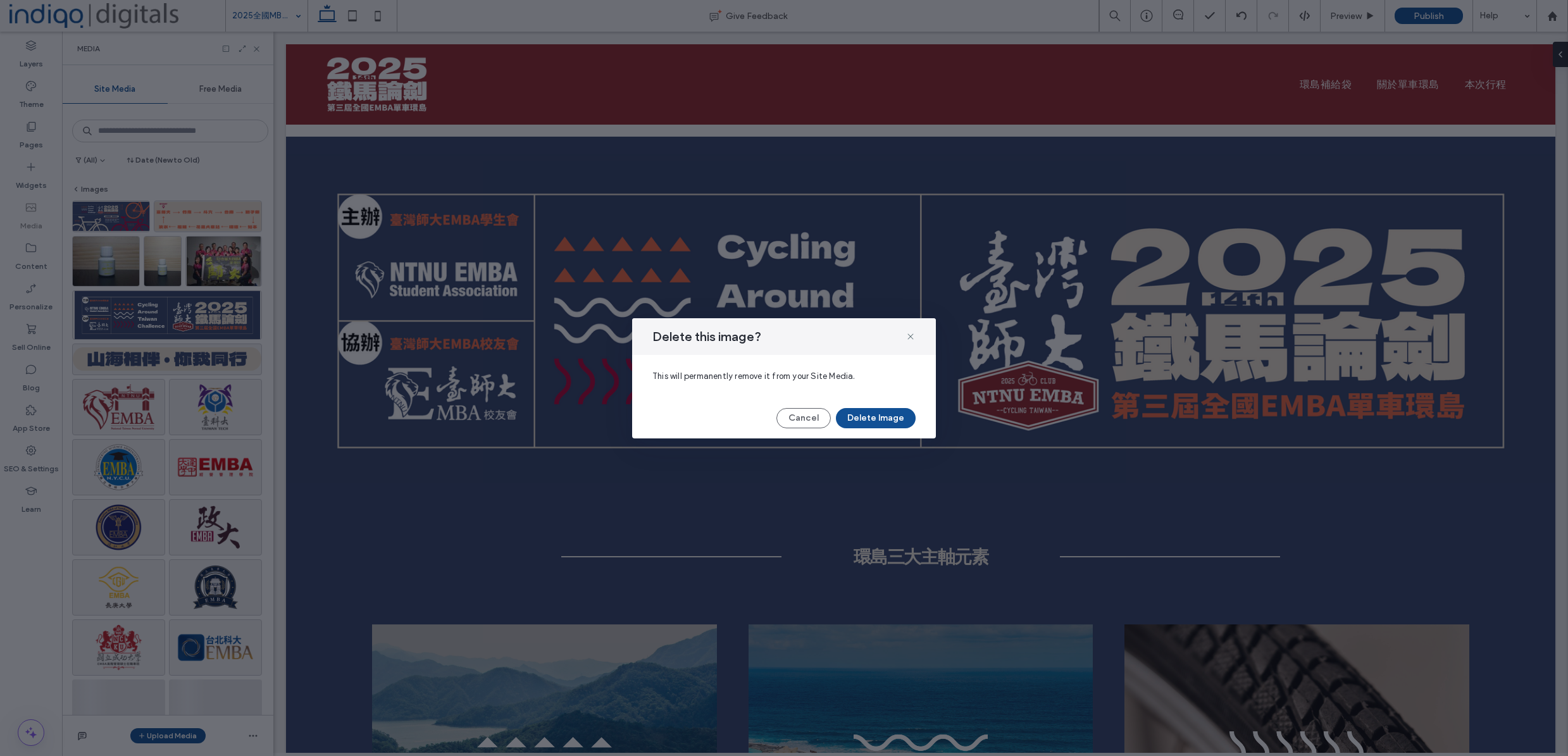
drag, startPoint x: 866, startPoint y: 414, endPoint x: 276, endPoint y: 600, distance: 618.6
click at [865, 414] on button "Delete Image" at bounding box center [875, 418] width 79 height 20
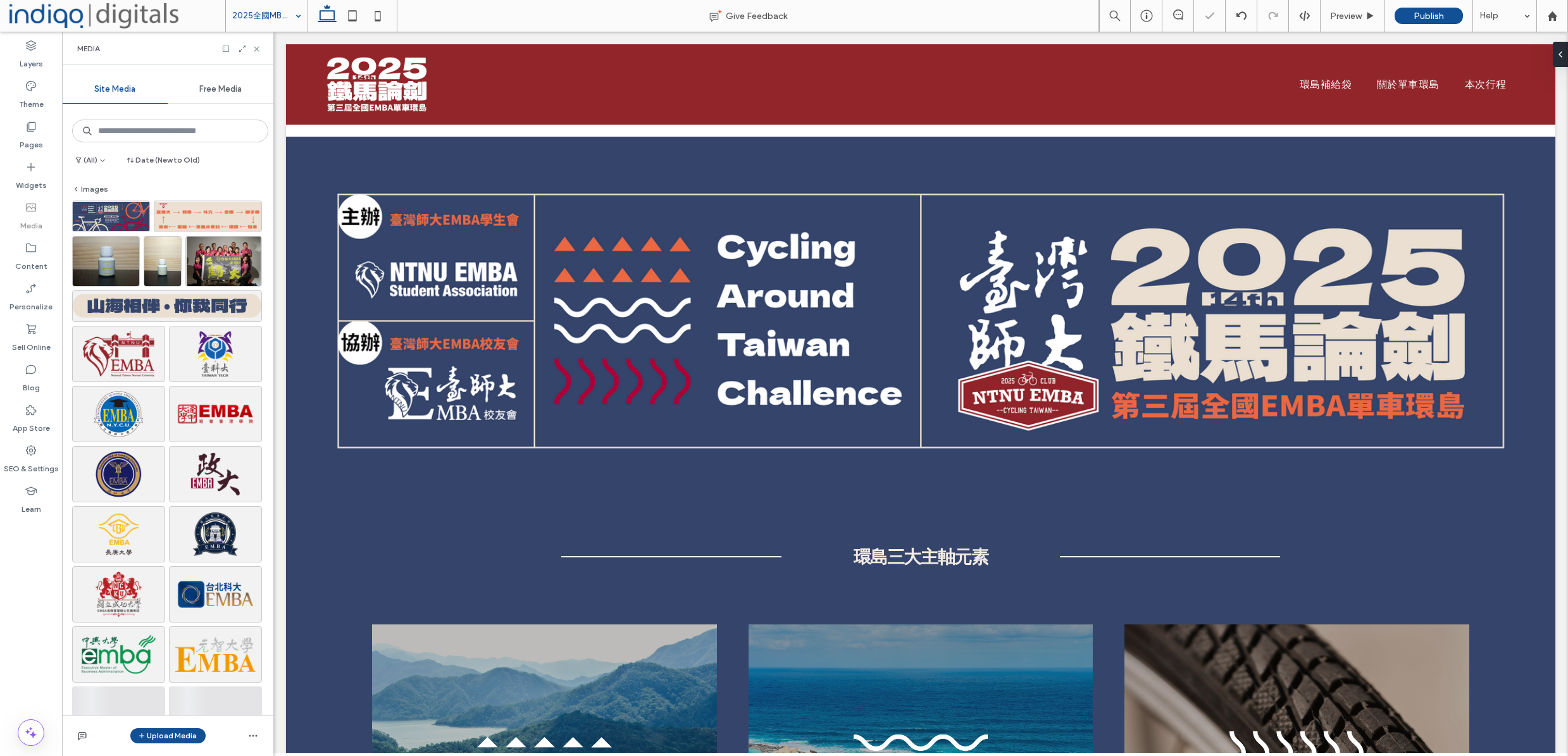
drag, startPoint x: 171, startPoint y: 736, endPoint x: 179, endPoint y: 727, distance: 12.0
click at [171, 736] on button "Upload Media" at bounding box center [167, 736] width 76 height 15
click at [185, 659] on div "Images" at bounding box center [185, 657] width 86 height 12
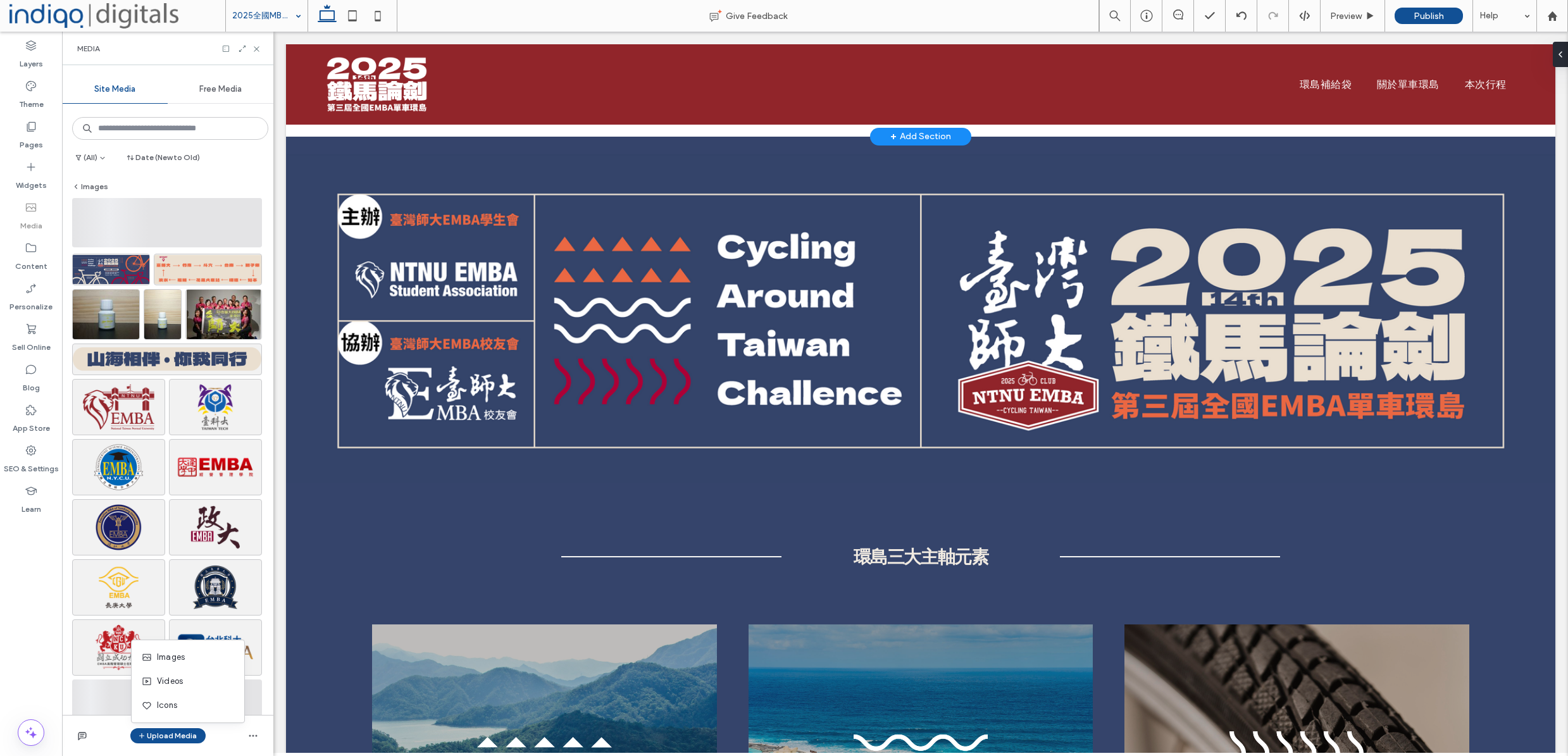
scroll to position [5, 0]
drag, startPoint x: 553, startPoint y: 138, endPoint x: 646, endPoint y: 140, distance: 93.0
click at [553, 138] on div at bounding box center [921, 318] width 759 height 363
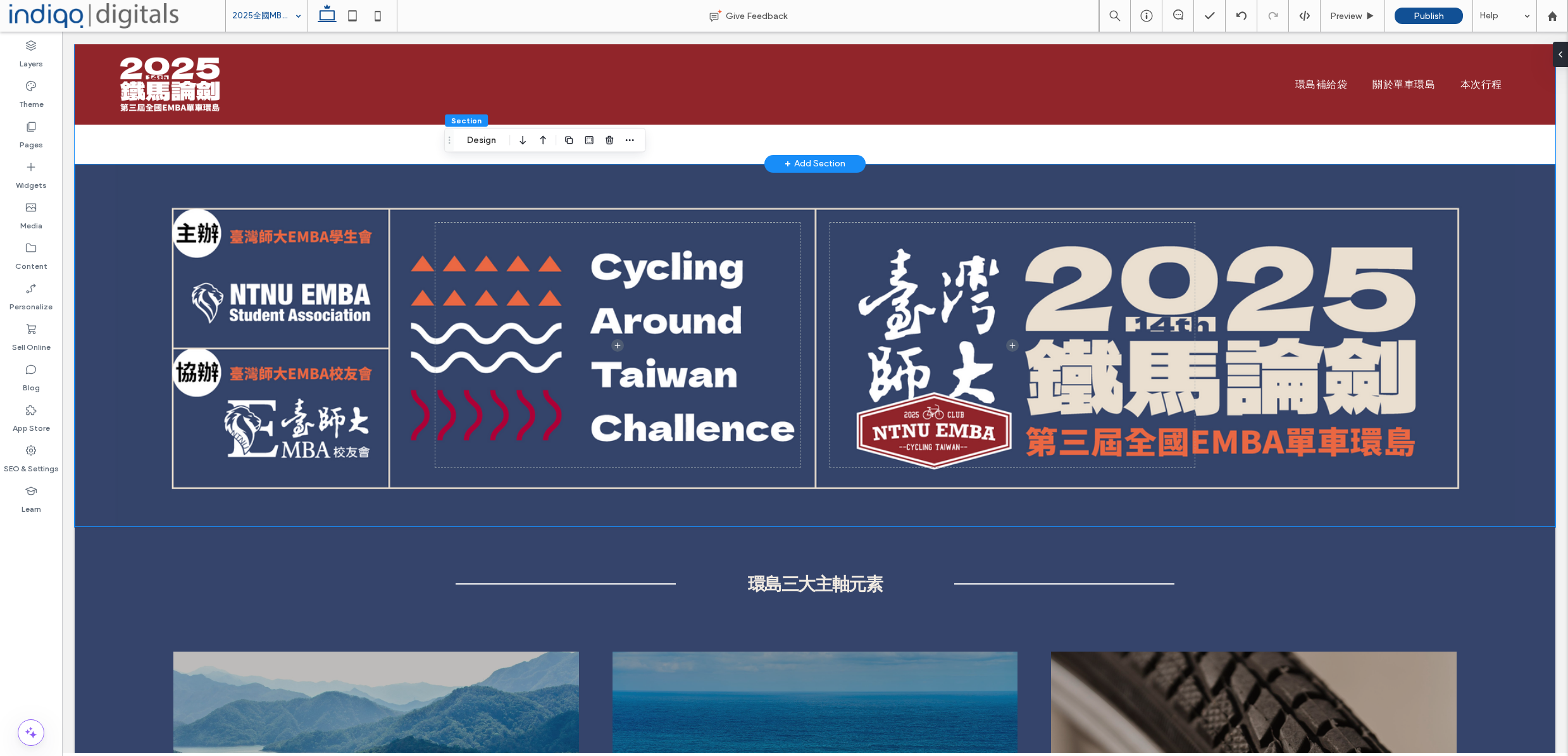
click at [549, 147] on div "Section Design" at bounding box center [545, 140] width 201 height 24
click at [425, 182] on div at bounding box center [815, 345] width 1481 height 363
click at [1558, 60] on span at bounding box center [1555, 54] width 11 height 25
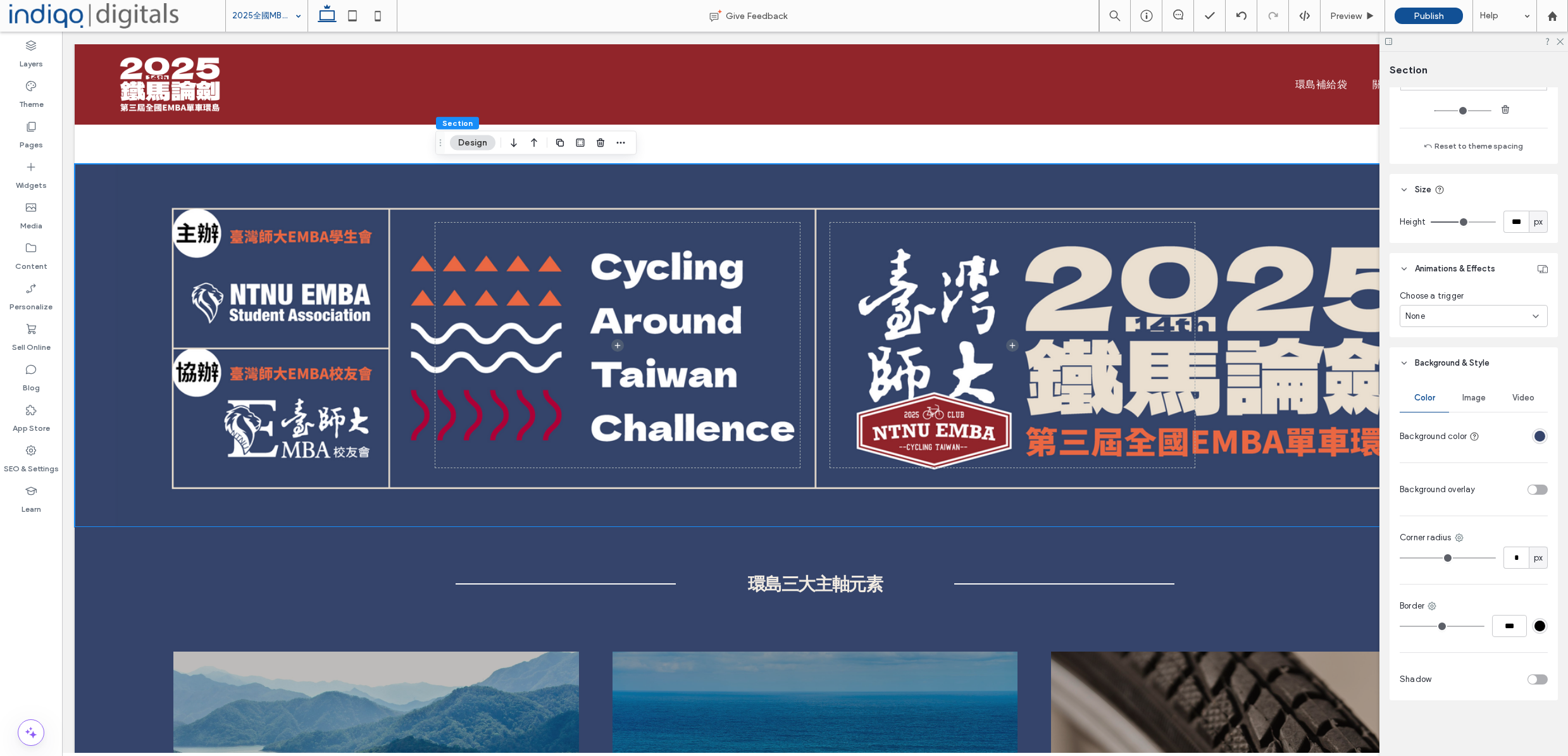
scroll to position [362, 0]
click at [1491, 393] on div "Image" at bounding box center [1473, 398] width 50 height 28
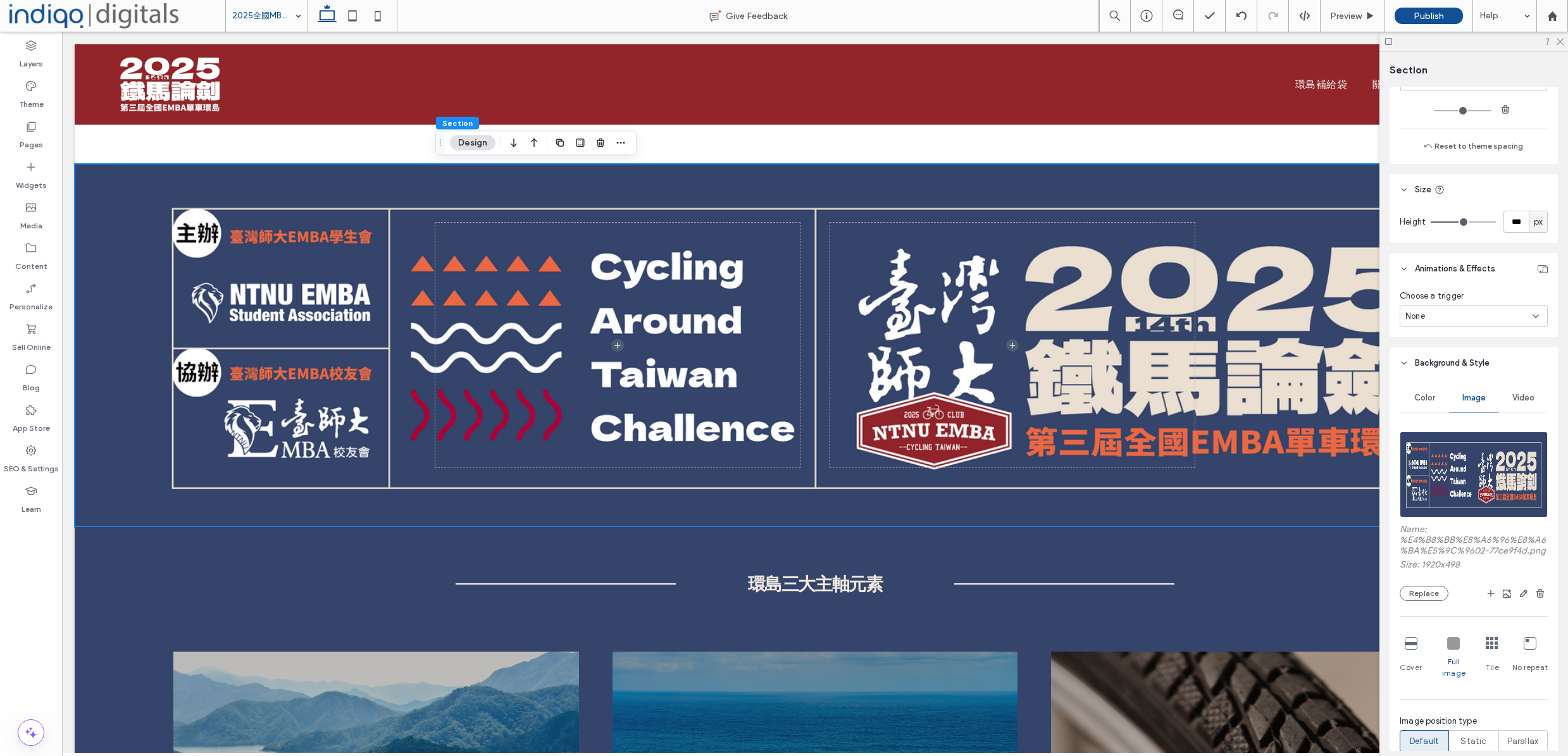
click at [1476, 453] on img at bounding box center [1473, 474] width 148 height 86
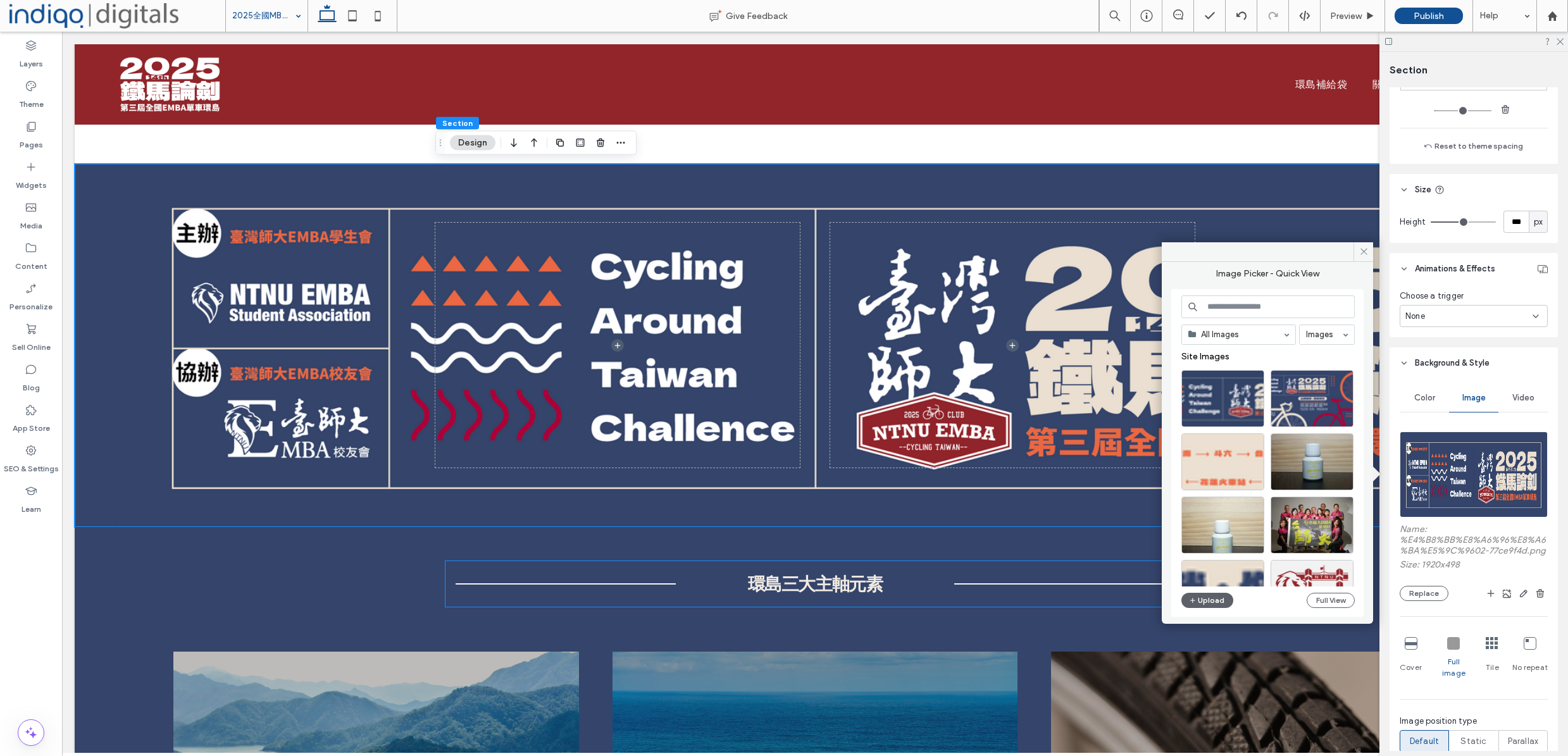
drag, startPoint x: 1205, startPoint y: 595, endPoint x: 1309, endPoint y: 590, distance: 104.1
click at [1309, 588] on div "All Images Images Site Images Upload Full View" at bounding box center [1268, 453] width 173 height 315
click at [1219, 396] on div "Select" at bounding box center [1223, 399] width 83 height 57
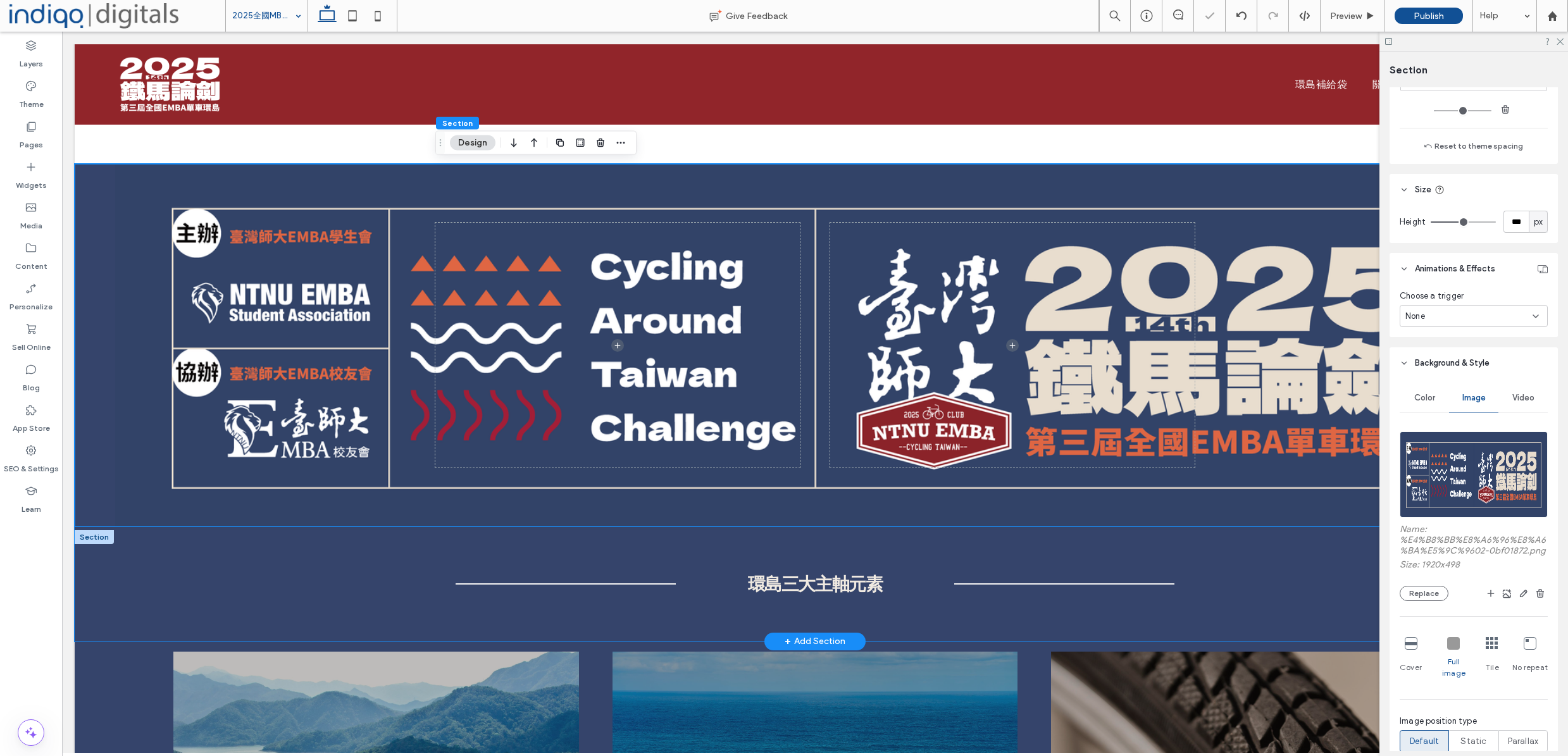
click at [100, 624] on div "環島三大主軸元素" at bounding box center [815, 584] width 1481 height 115
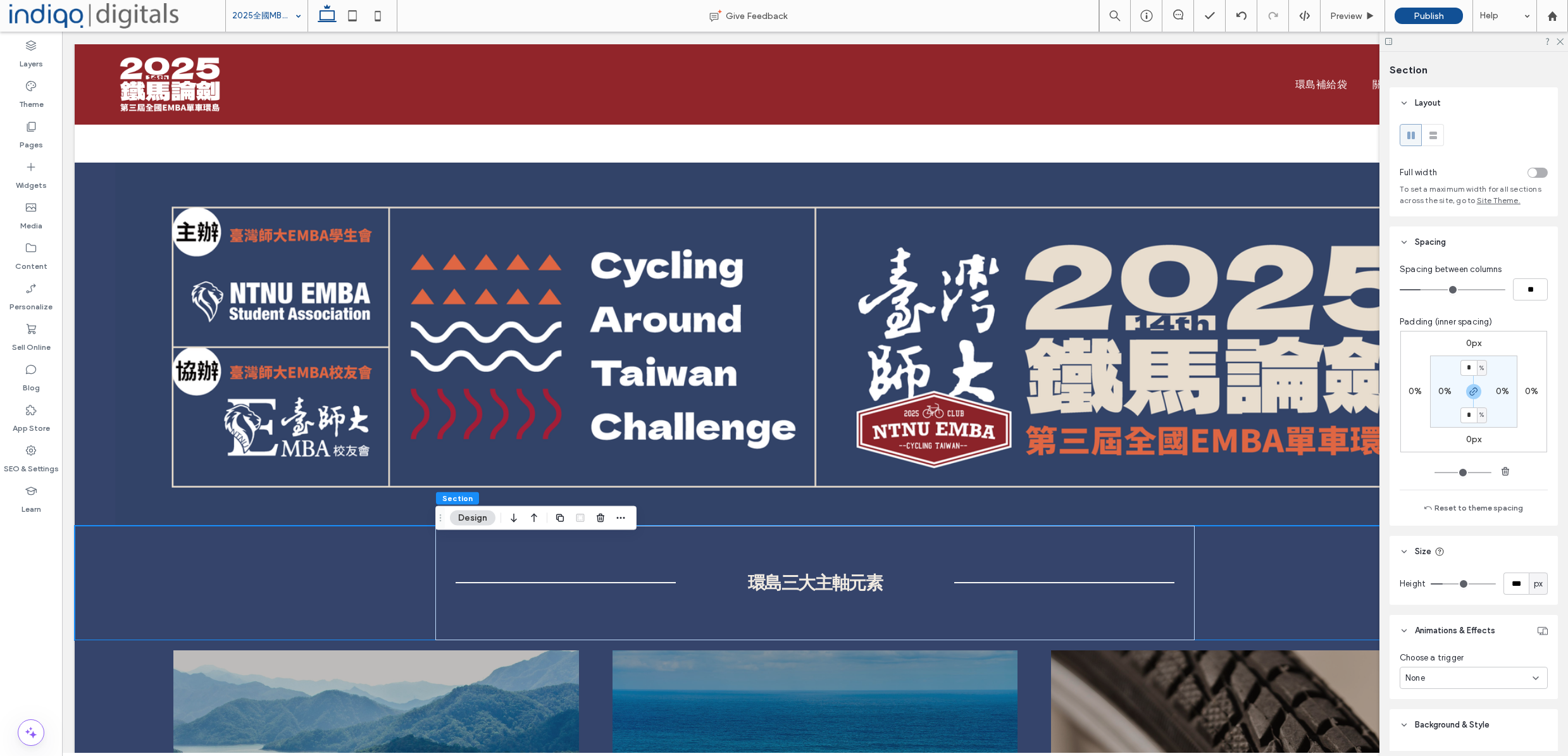
scroll to position [1854, 0]
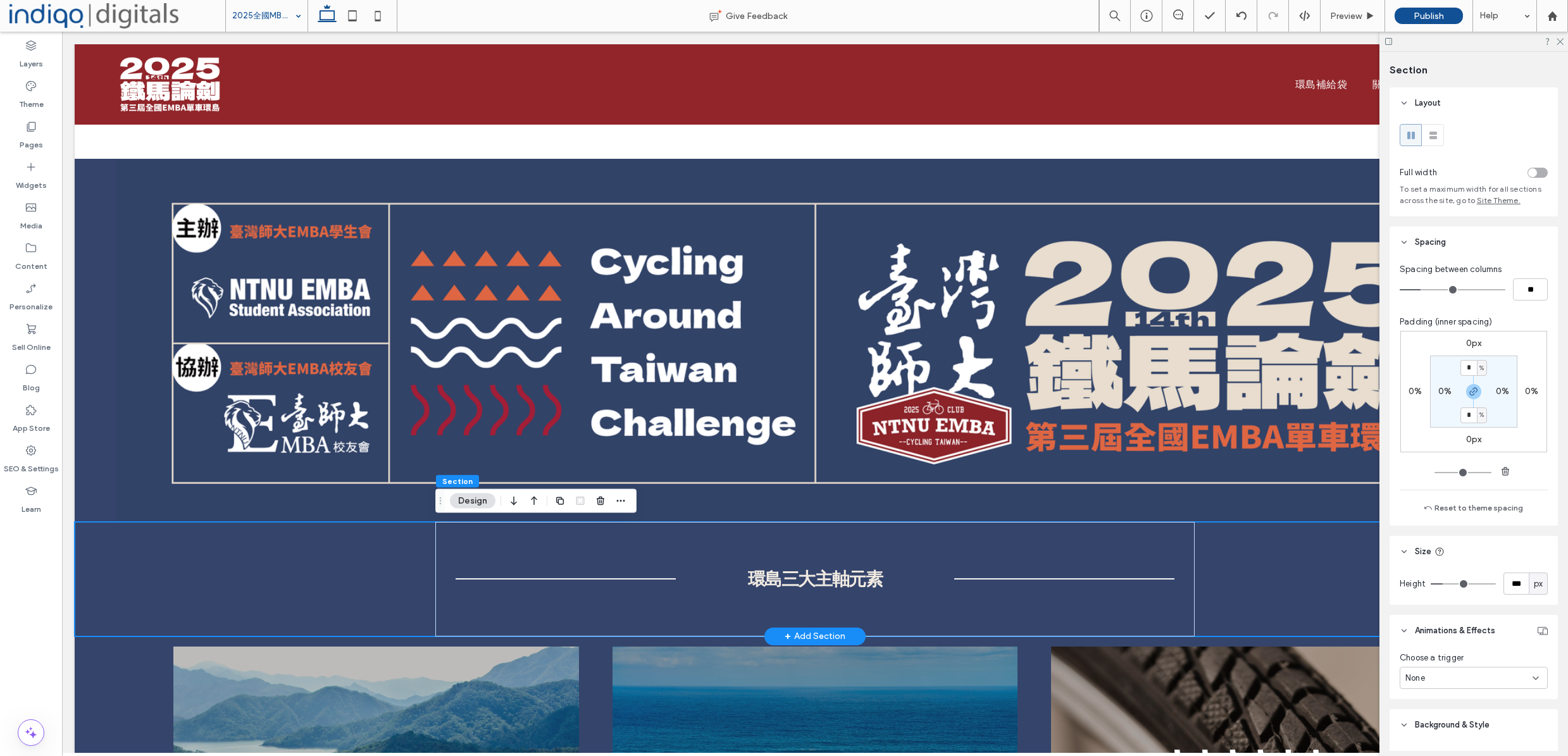
click at [246, 602] on div "環島三大主軸元素" at bounding box center [815, 579] width 1481 height 115
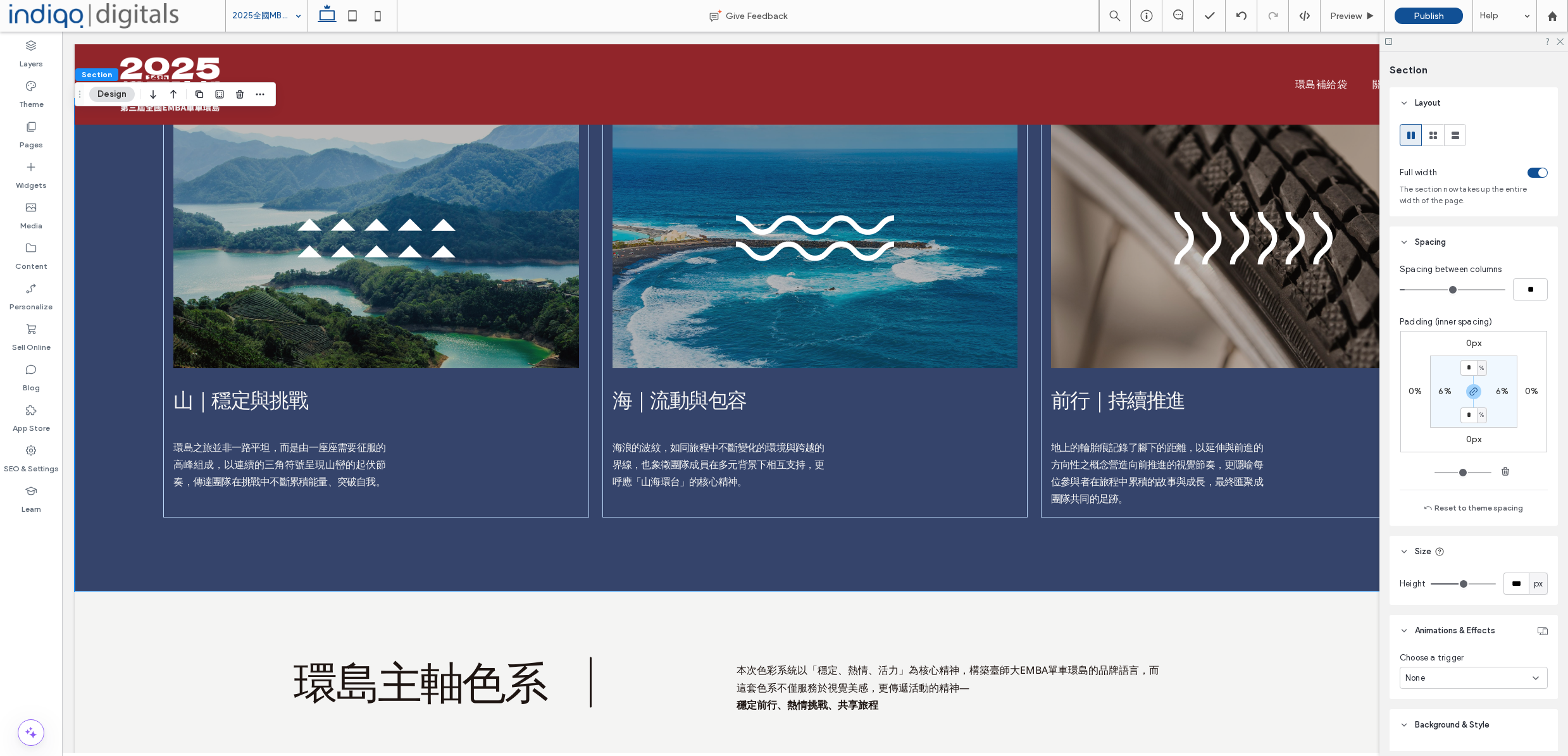
scroll to position [2593, 0]
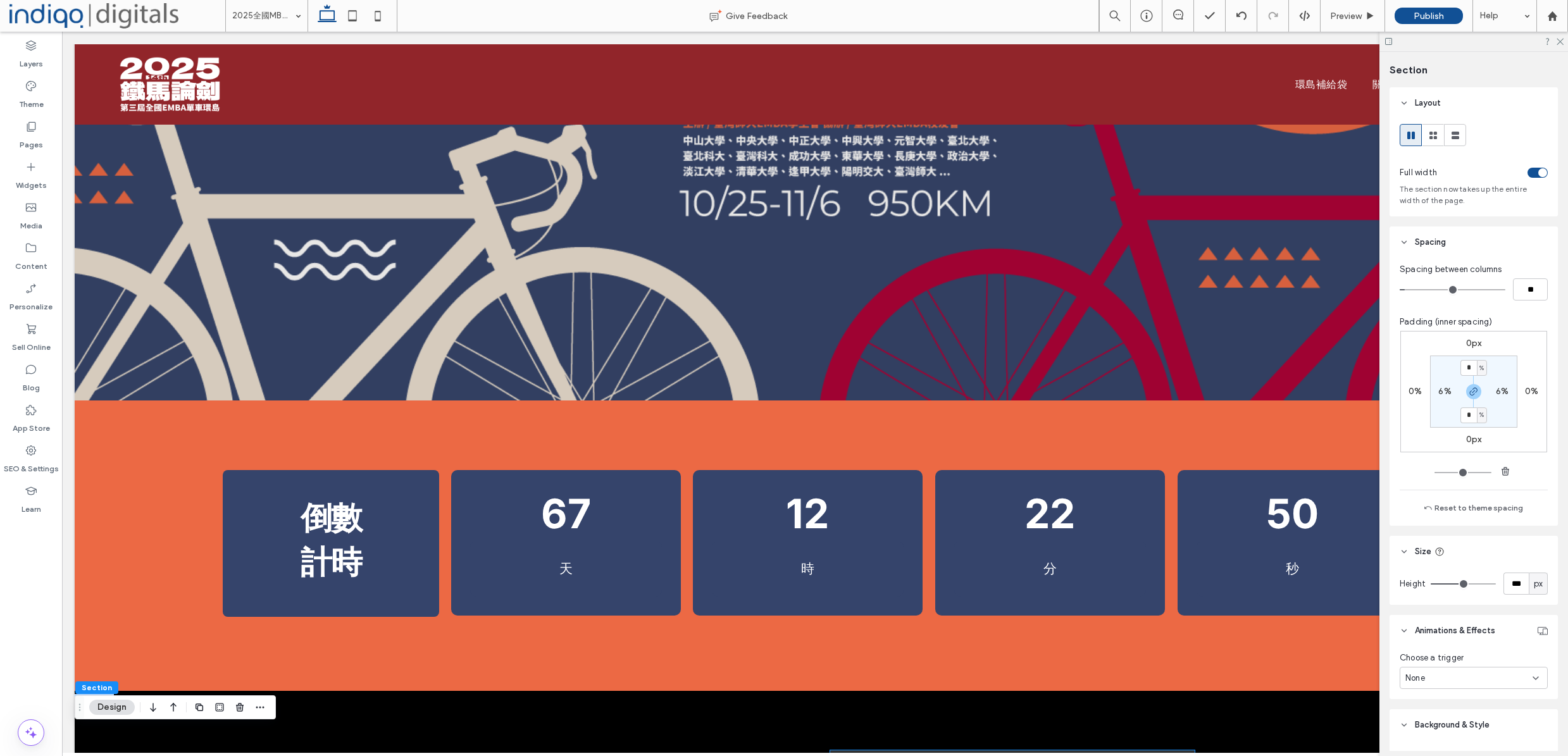
scroll to position [363, 0]
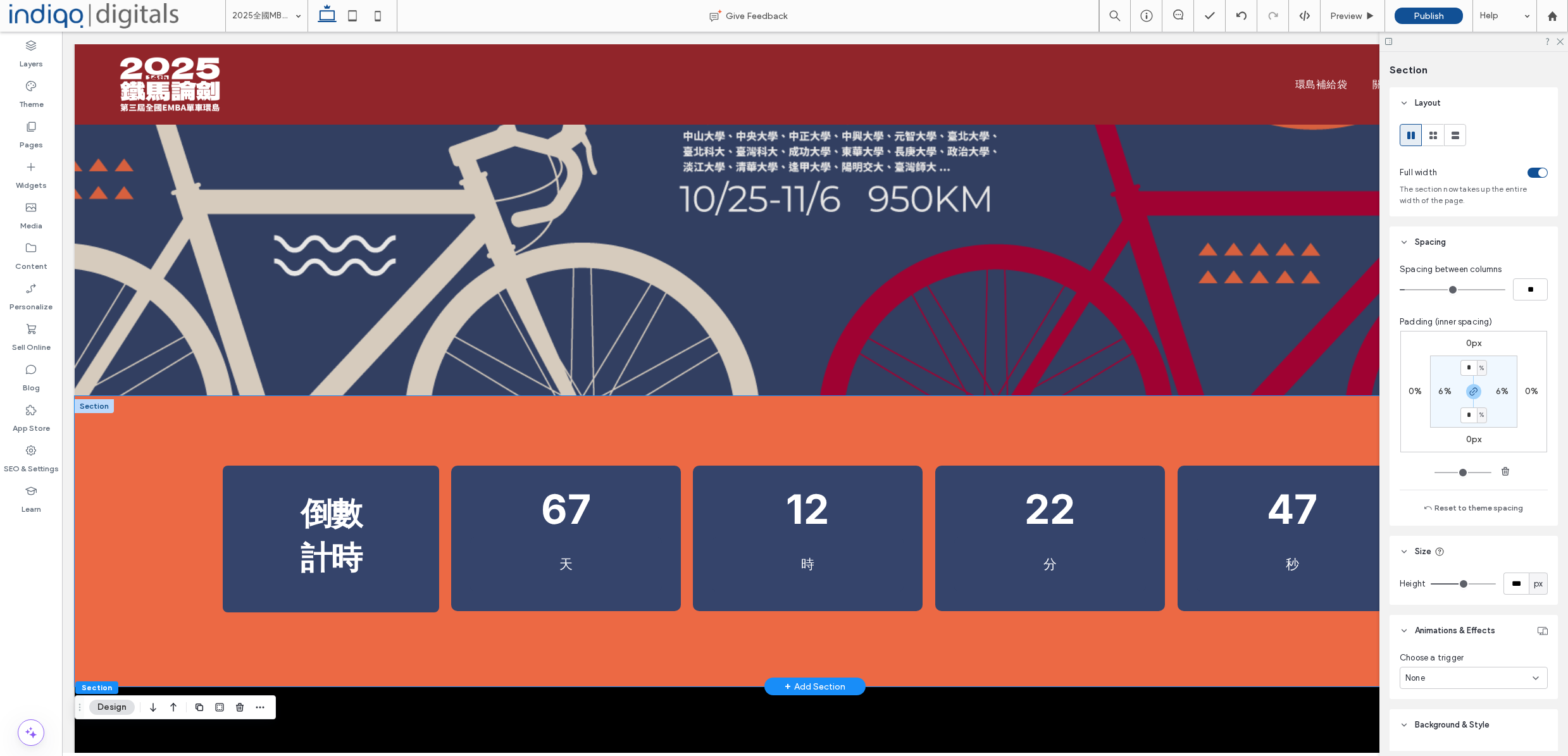
click at [529, 639] on div "倒數 計時 活動倒數計時 67 天 12 時 22 分 47 秒" at bounding box center [815, 541] width 1481 height 291
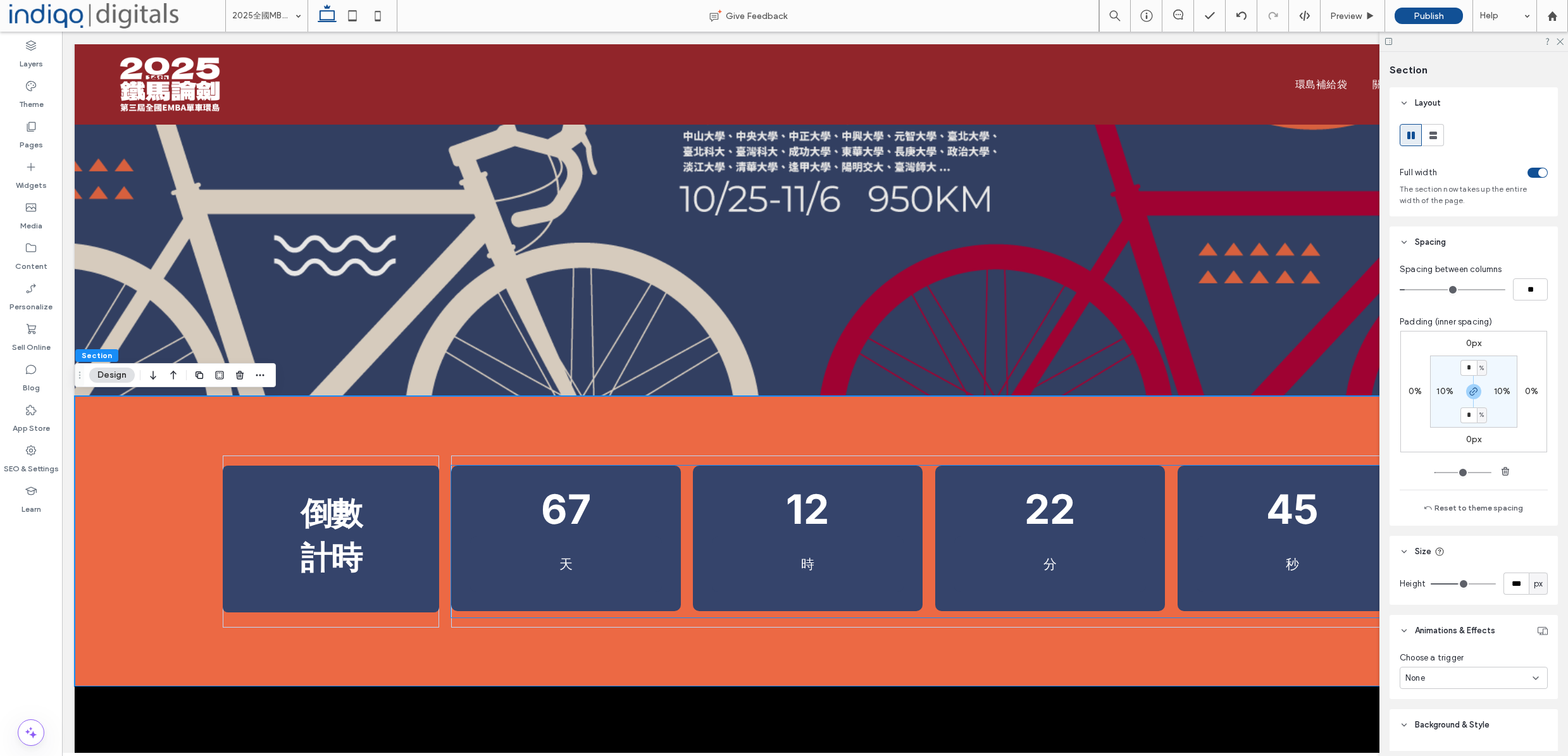
click at [1524, 293] on input "**" at bounding box center [1530, 289] width 34 height 22
click at [1528, 296] on input "**" at bounding box center [1530, 289] width 34 height 22
click at [1528, 291] on input "**" at bounding box center [1530, 289] width 34 height 22
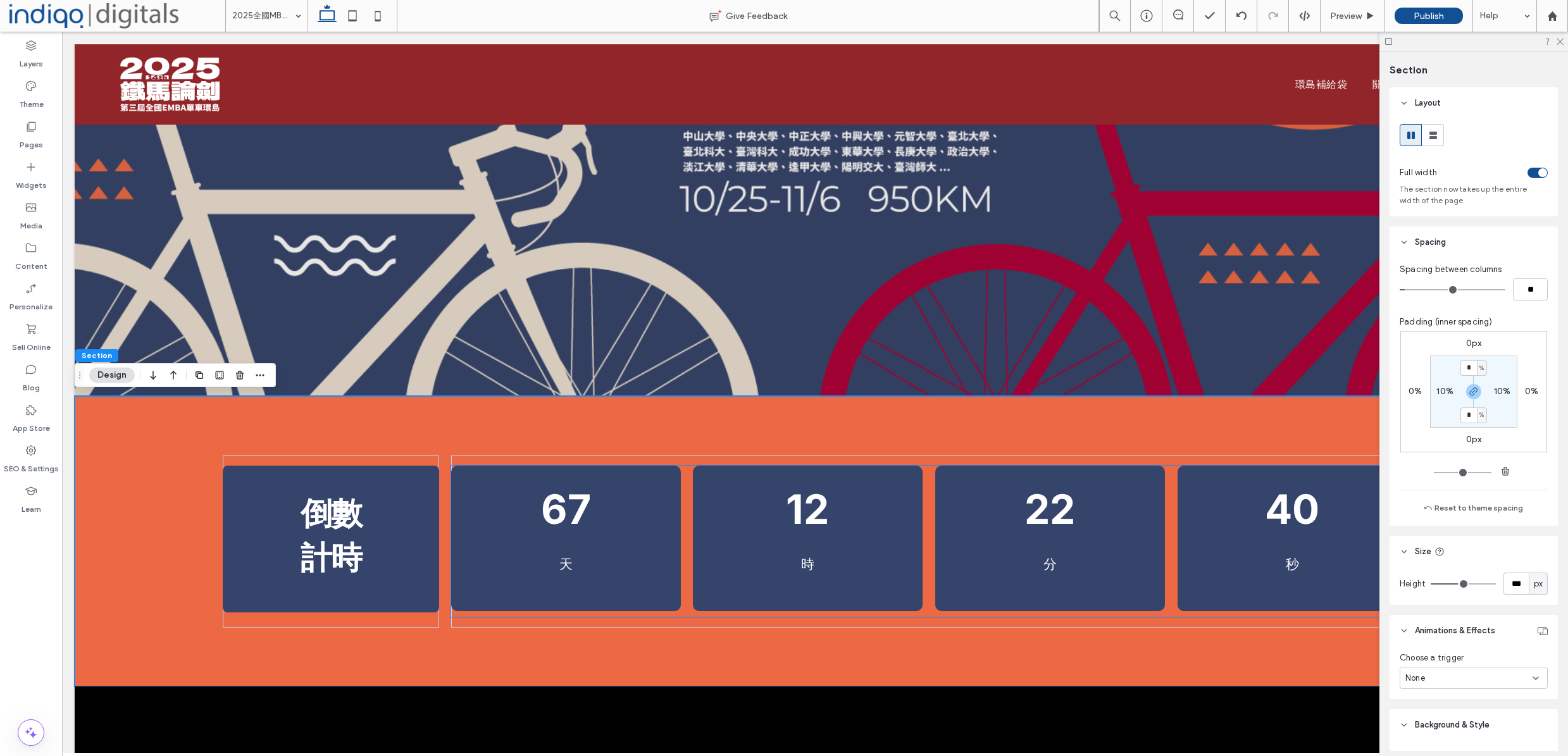
click at [1528, 291] on input "**" at bounding box center [1530, 289] width 34 height 22
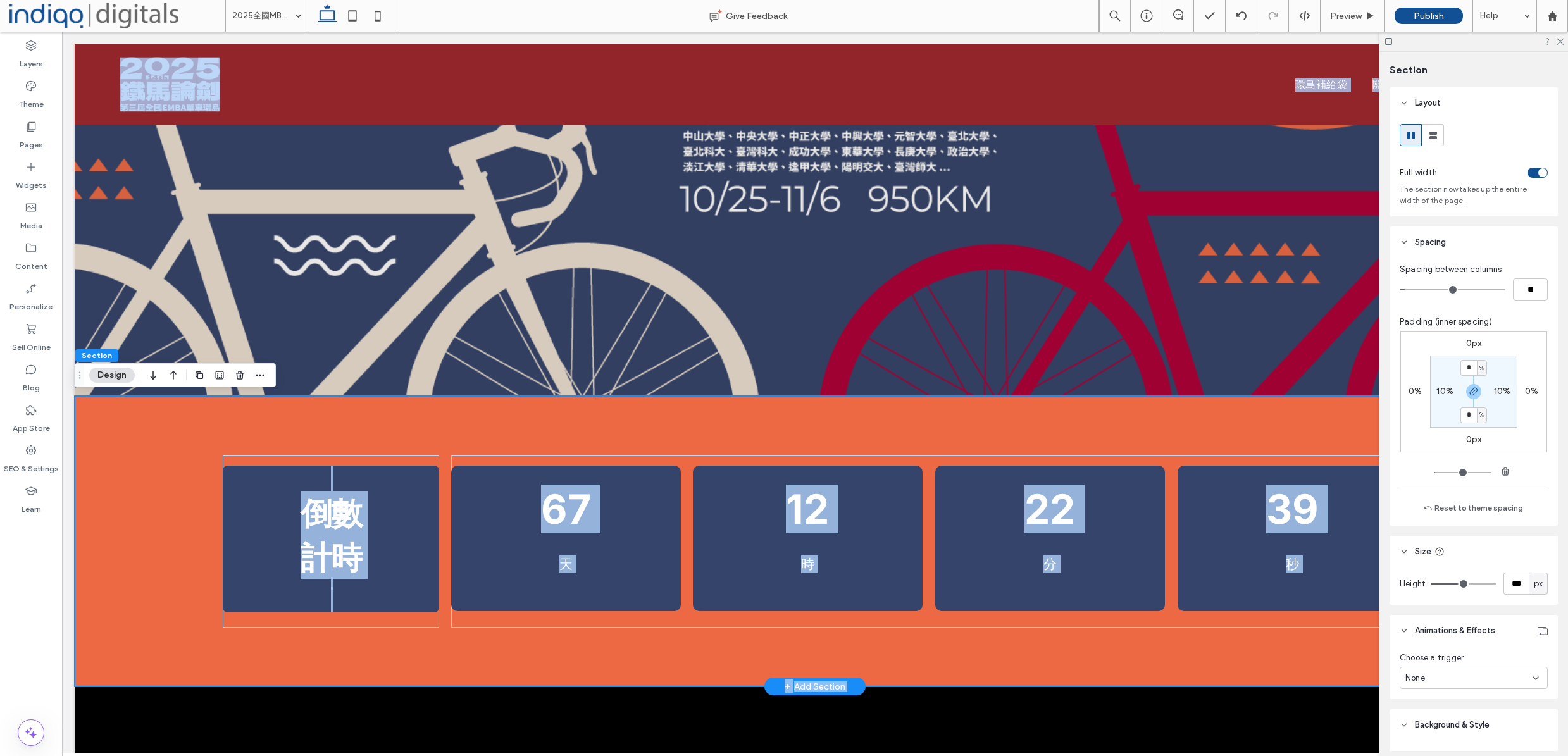
click at [1141, 416] on div "倒數 計時 活動倒數計時 67 天 12 時 22 分 39 秒" at bounding box center [815, 541] width 1481 height 291
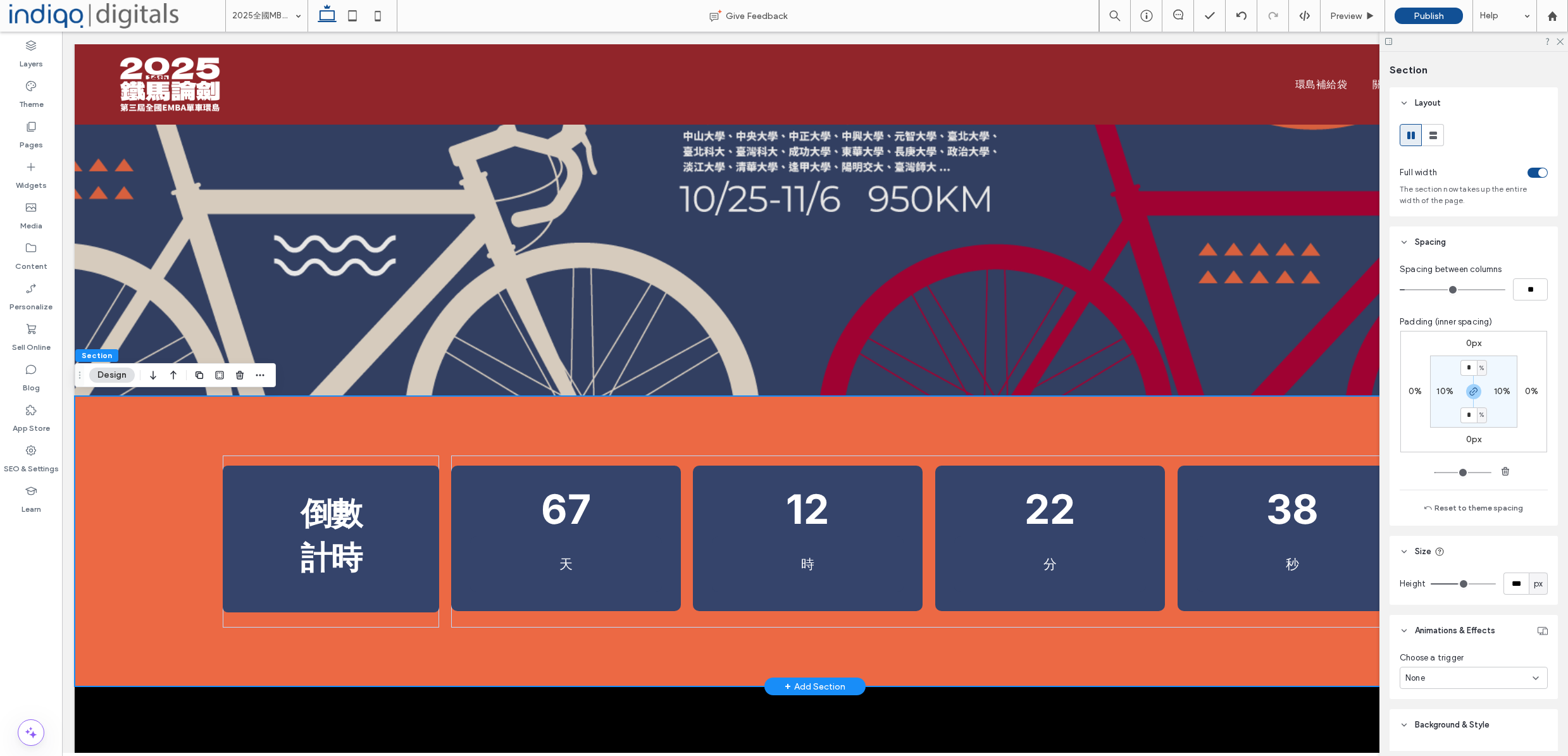
click at [1239, 424] on div "倒數 計時 活動倒數計時 67 天 12 時 22 分 38 秒" at bounding box center [815, 541] width 1481 height 291
click at [1529, 286] on input "**" at bounding box center [1530, 289] width 34 height 22
drag, startPoint x: 1532, startPoint y: 269, endPoint x: 1532, endPoint y: 291, distance: 22.0
click at [1532, 269] on div "Spacing between columns" at bounding box center [1473, 269] width 148 height 12
click at [1530, 292] on input "**" at bounding box center [1530, 289] width 34 height 22
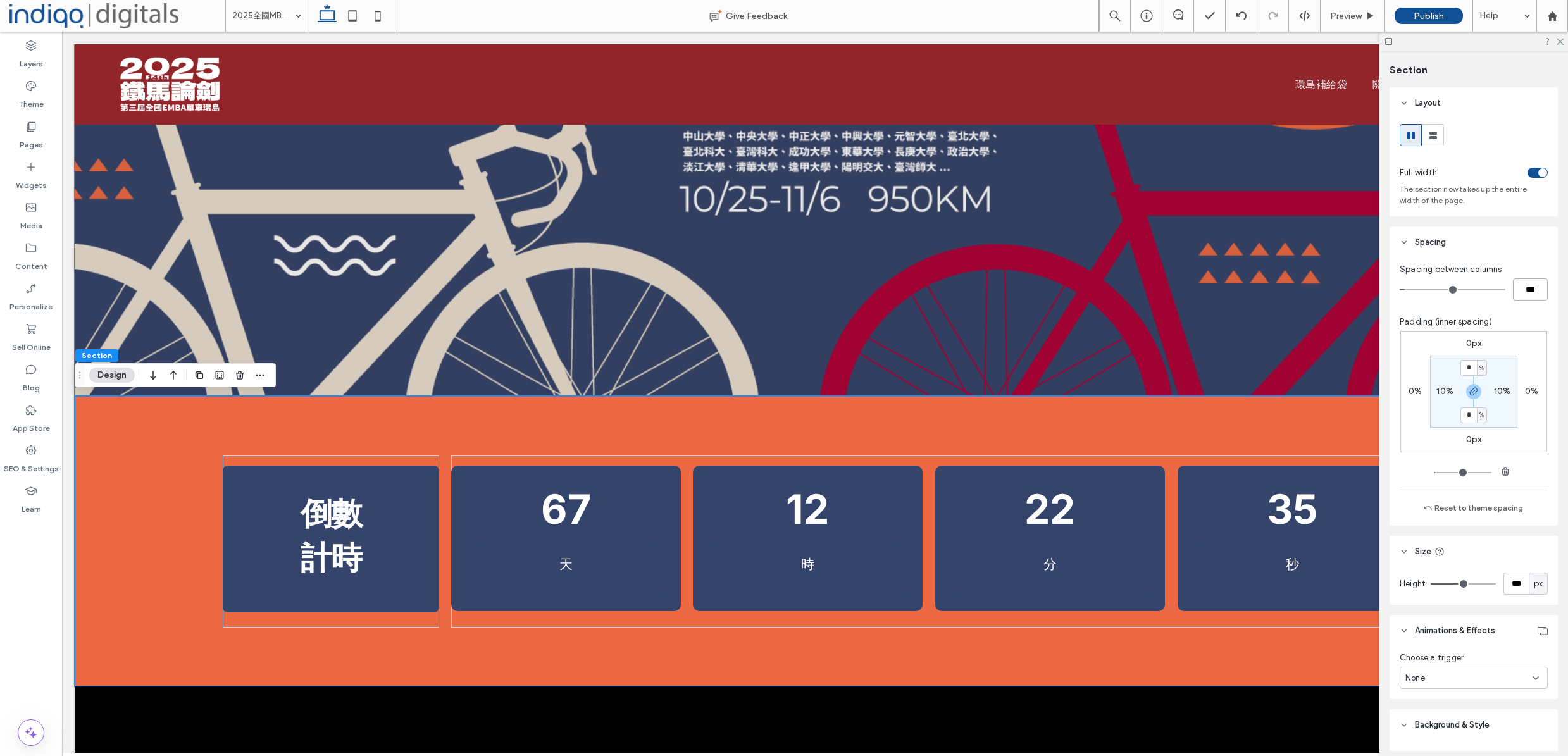
type input "***"
type input "*"
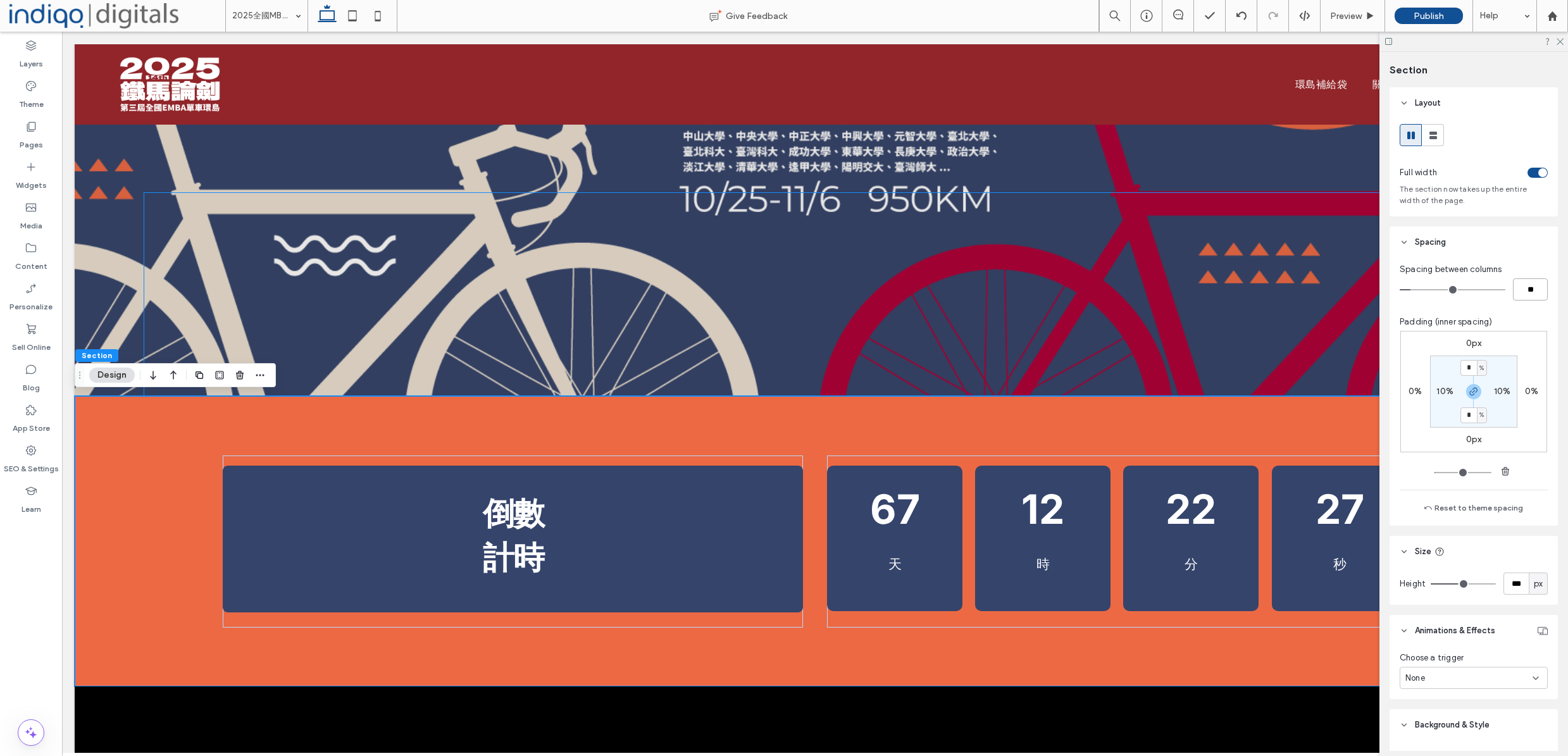
click at [1524, 287] on input "**" at bounding box center [1530, 289] width 34 height 22
type input "*"
type input "**"
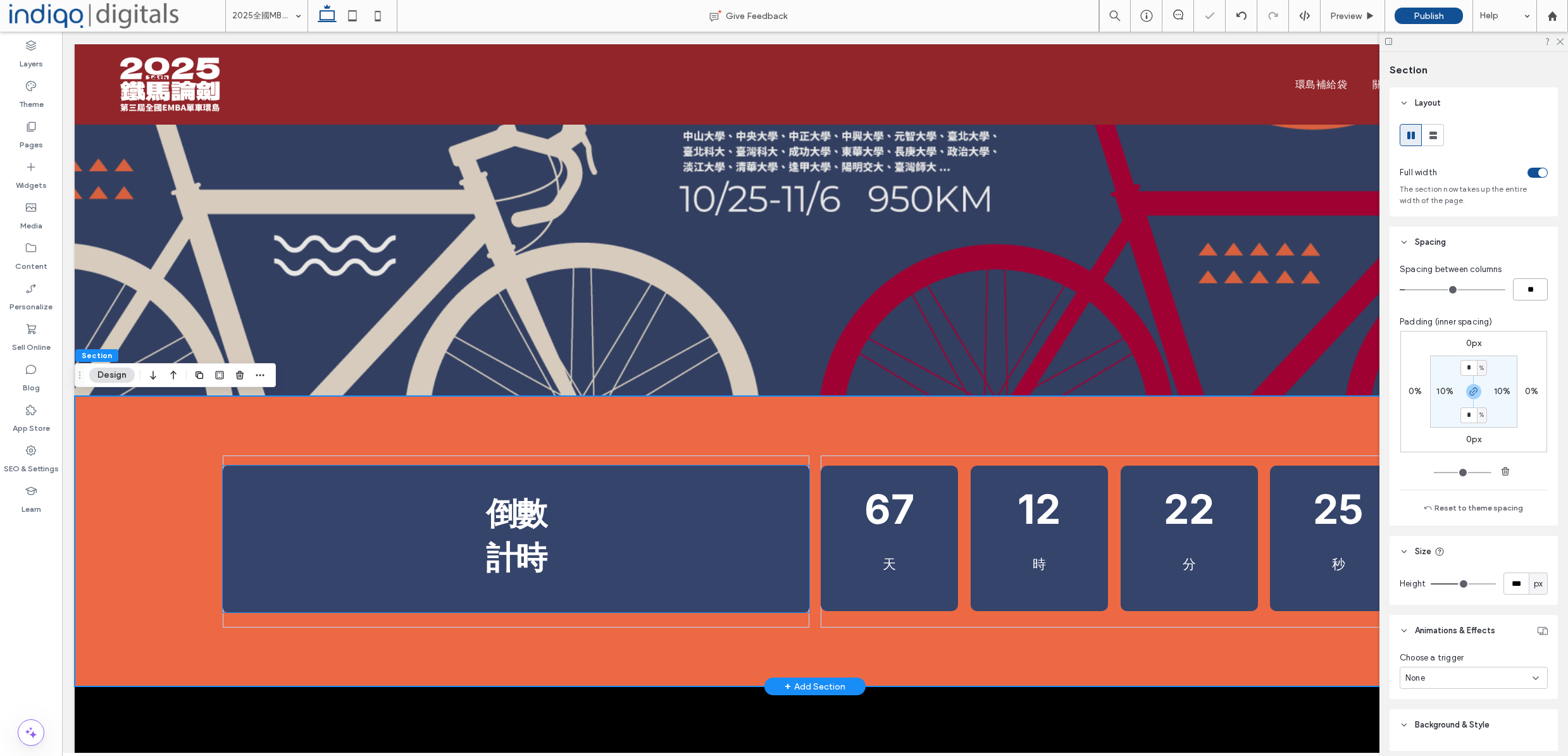
click at [809, 536] on p "計時" at bounding box center [515, 557] width 586 height 44
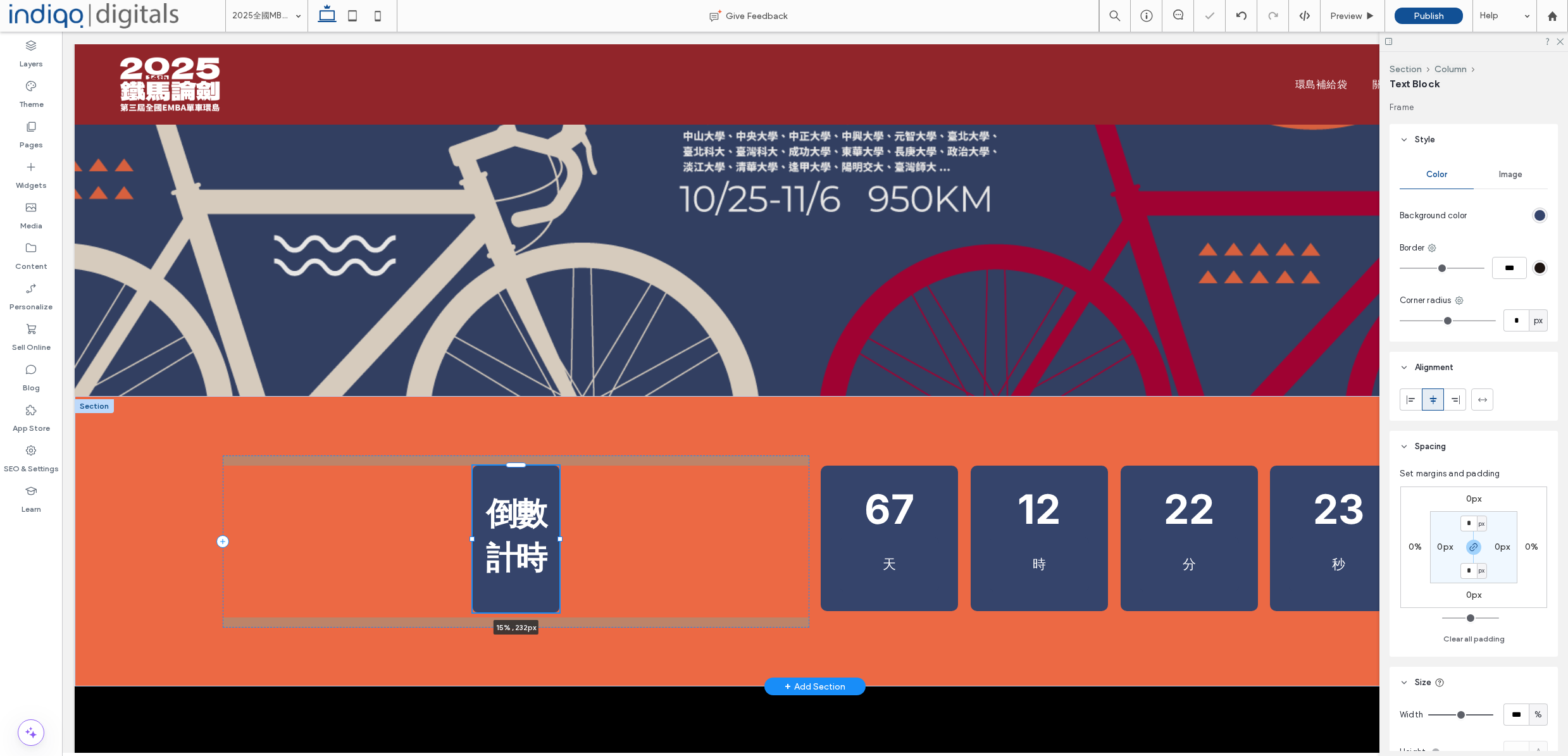
drag, startPoint x: 775, startPoint y: 540, endPoint x: 768, endPoint y: 534, distance: 9.2
click at [559, 537] on div at bounding box center [559, 538] width 5 height 5
type input "**"
type input "****"
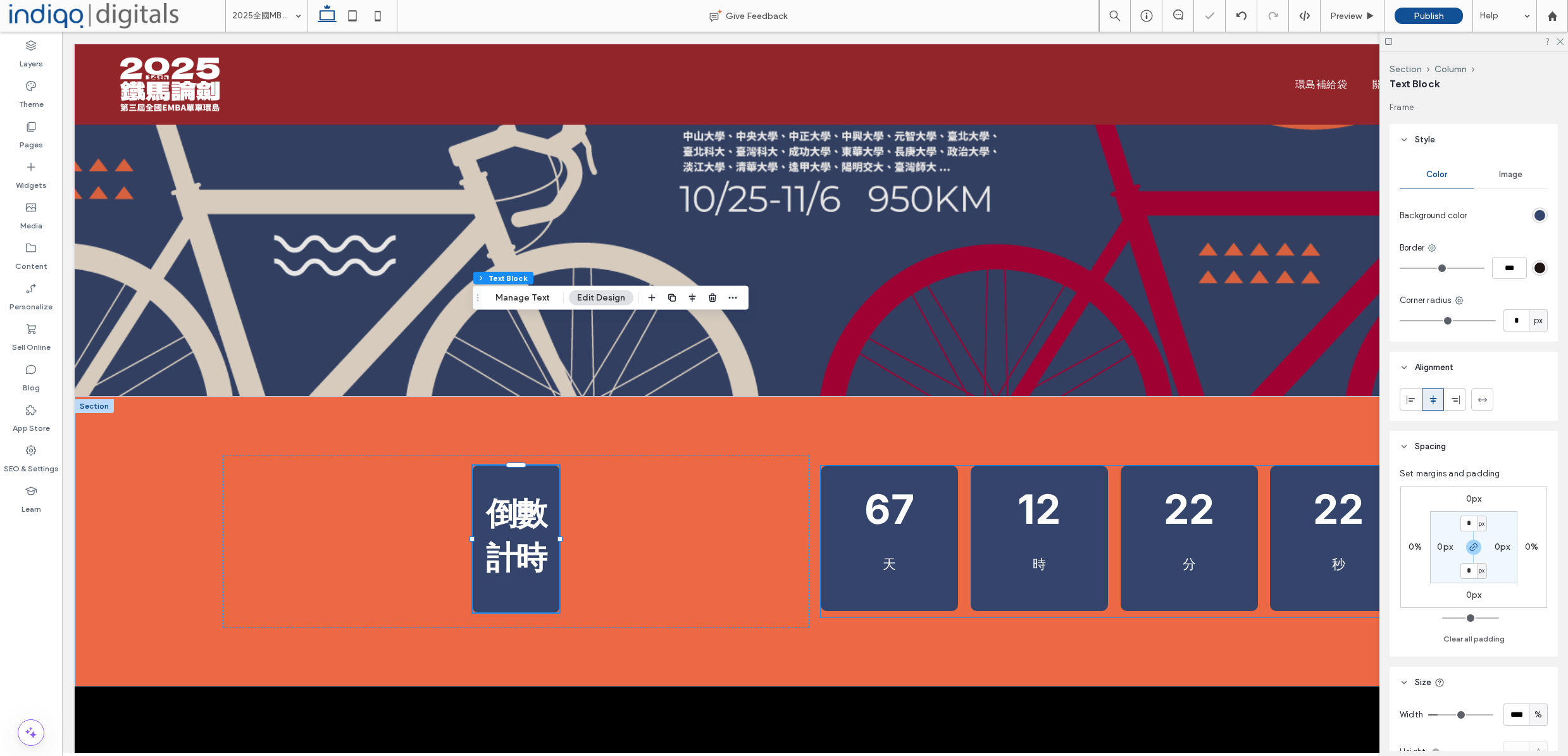
type input "*"
type input "***"
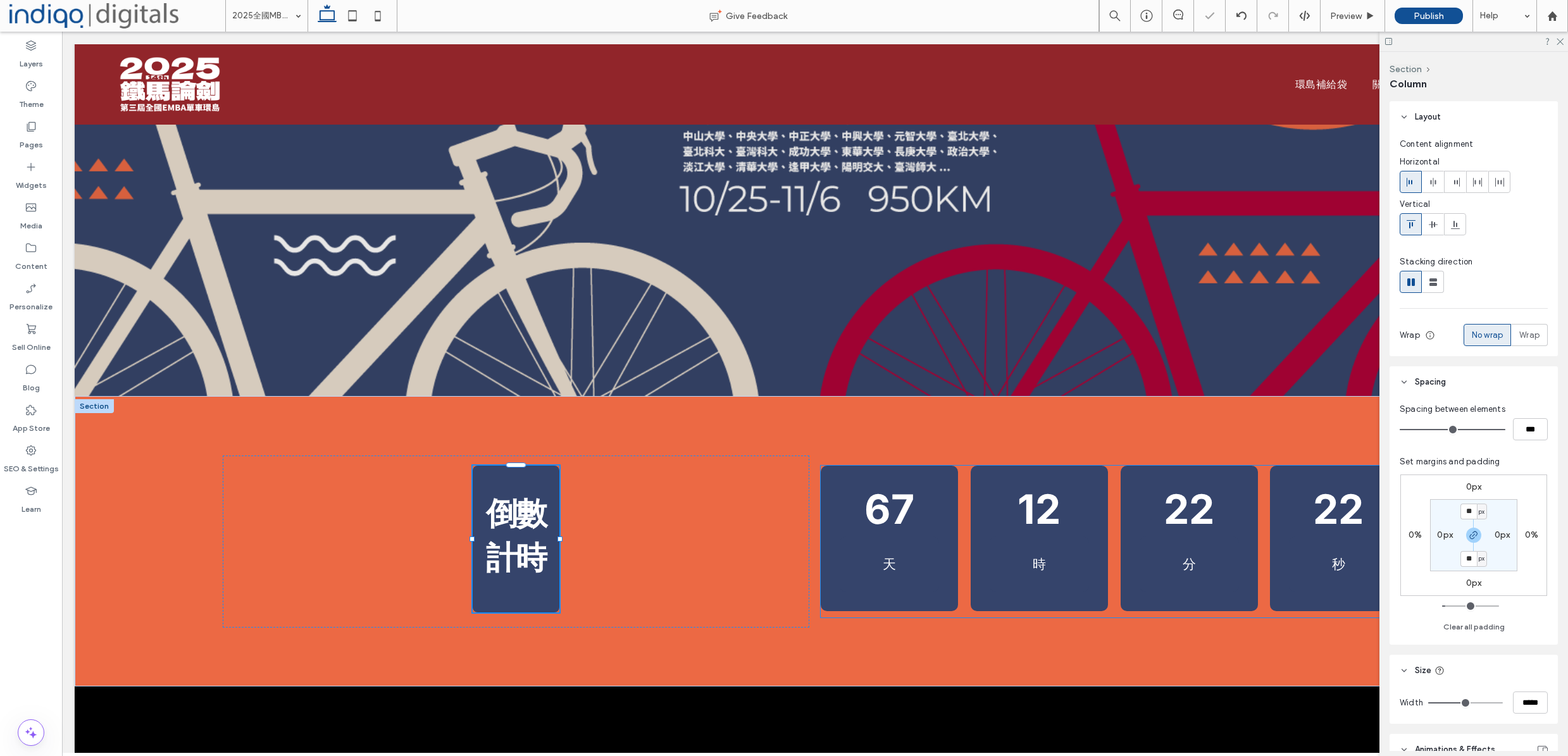
type input "**"
type input "***"
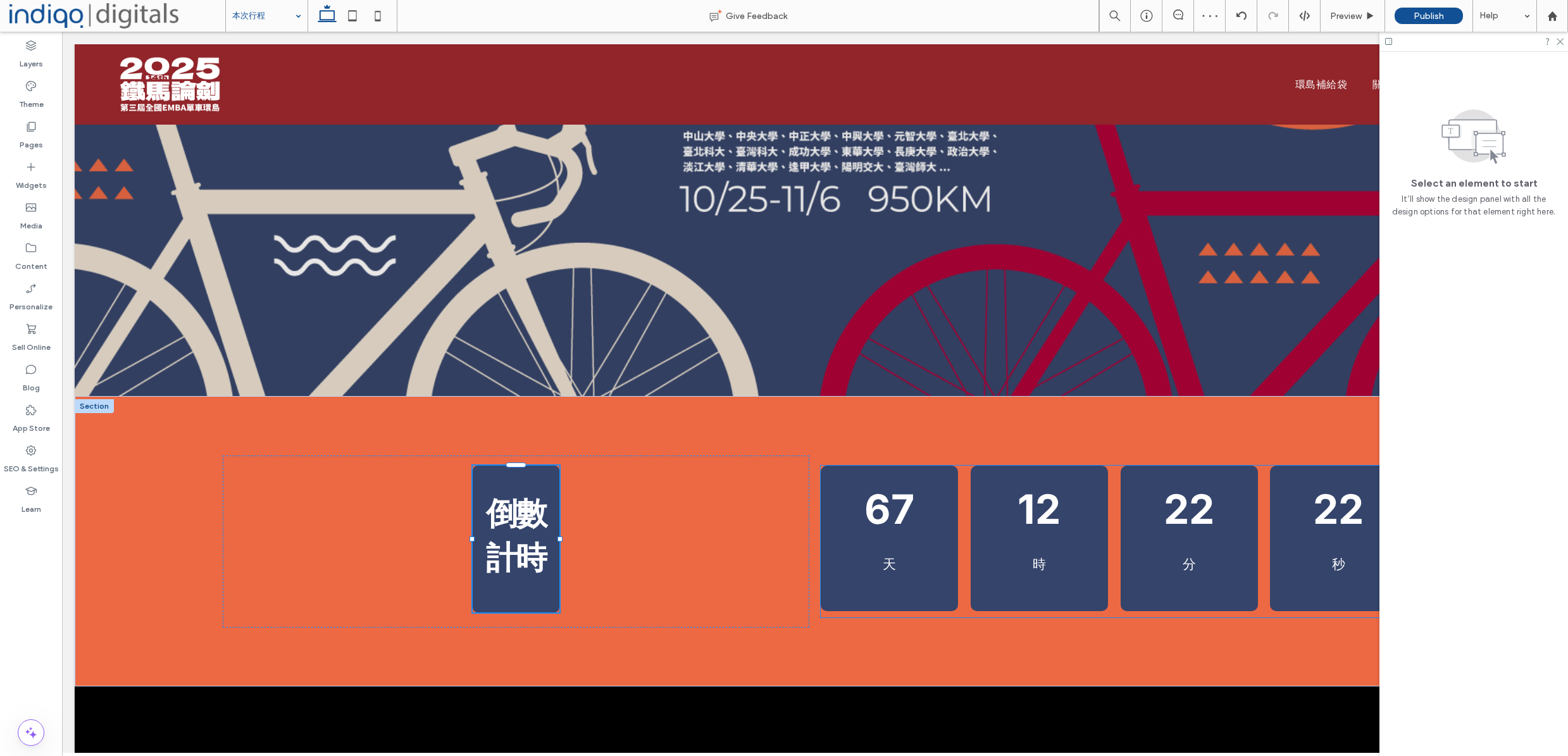
click at [280, 22] on div at bounding box center [784, 378] width 1568 height 756
click at [277, 15] on input at bounding box center [264, 15] width 63 height 32
click at [277, 68] on div "環島補給袋 Give Feedback Preview Publish Help Design Panel Site Comments Team & Clie…" at bounding box center [784, 378] width 1568 height 756
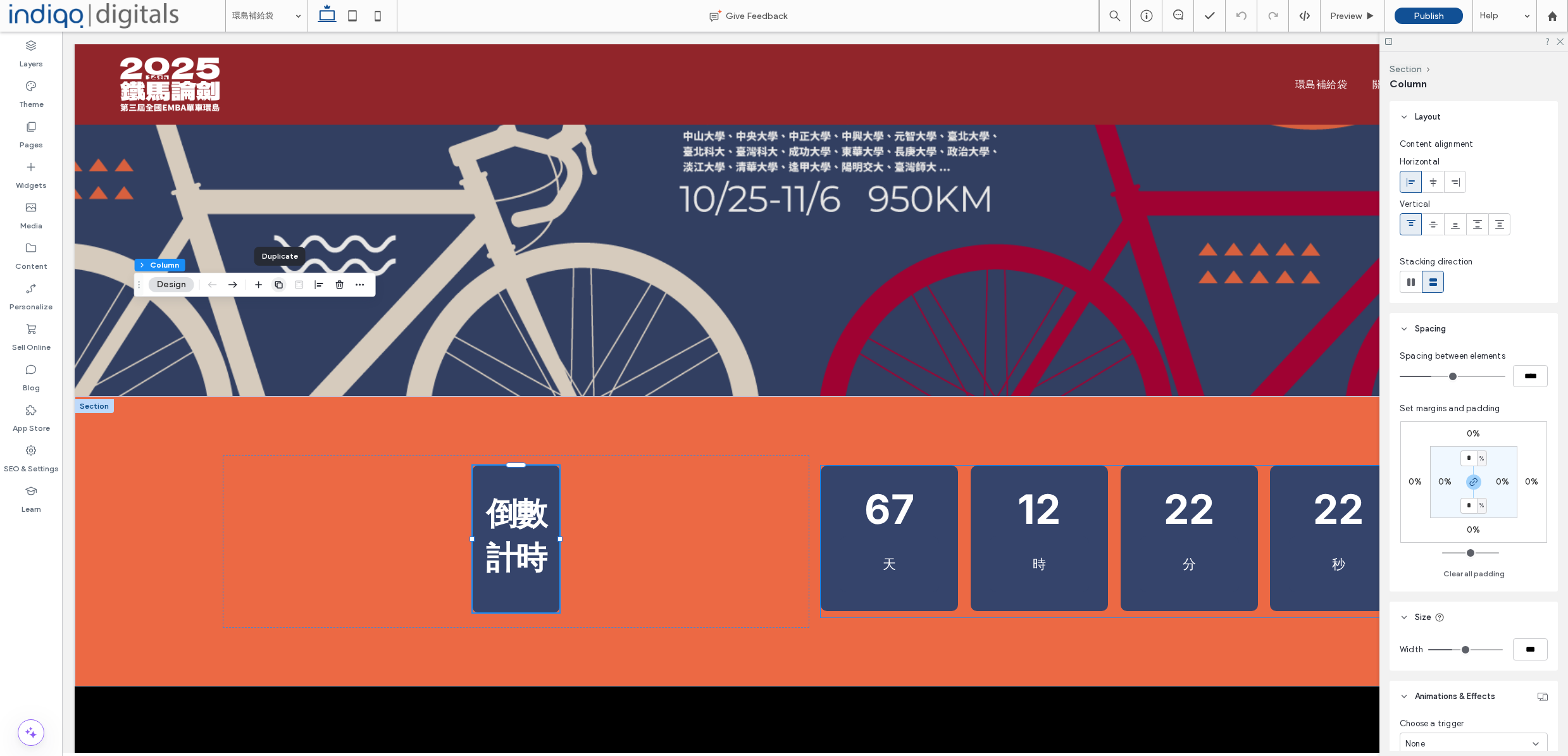
click at [278, 285] on icon "button" at bounding box center [279, 285] width 11 height 11
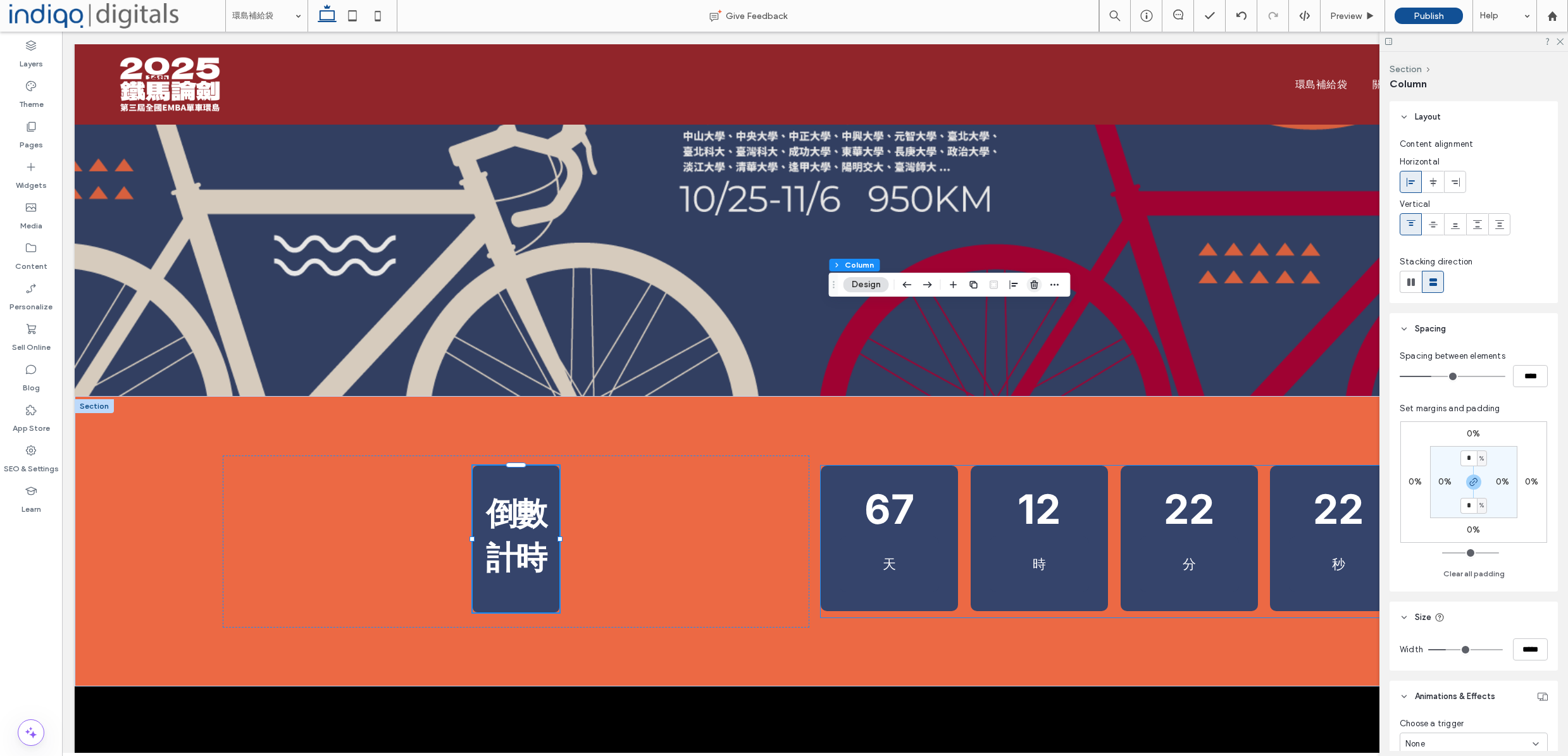
click at [1032, 286] on use "button" at bounding box center [1034, 284] width 8 height 9
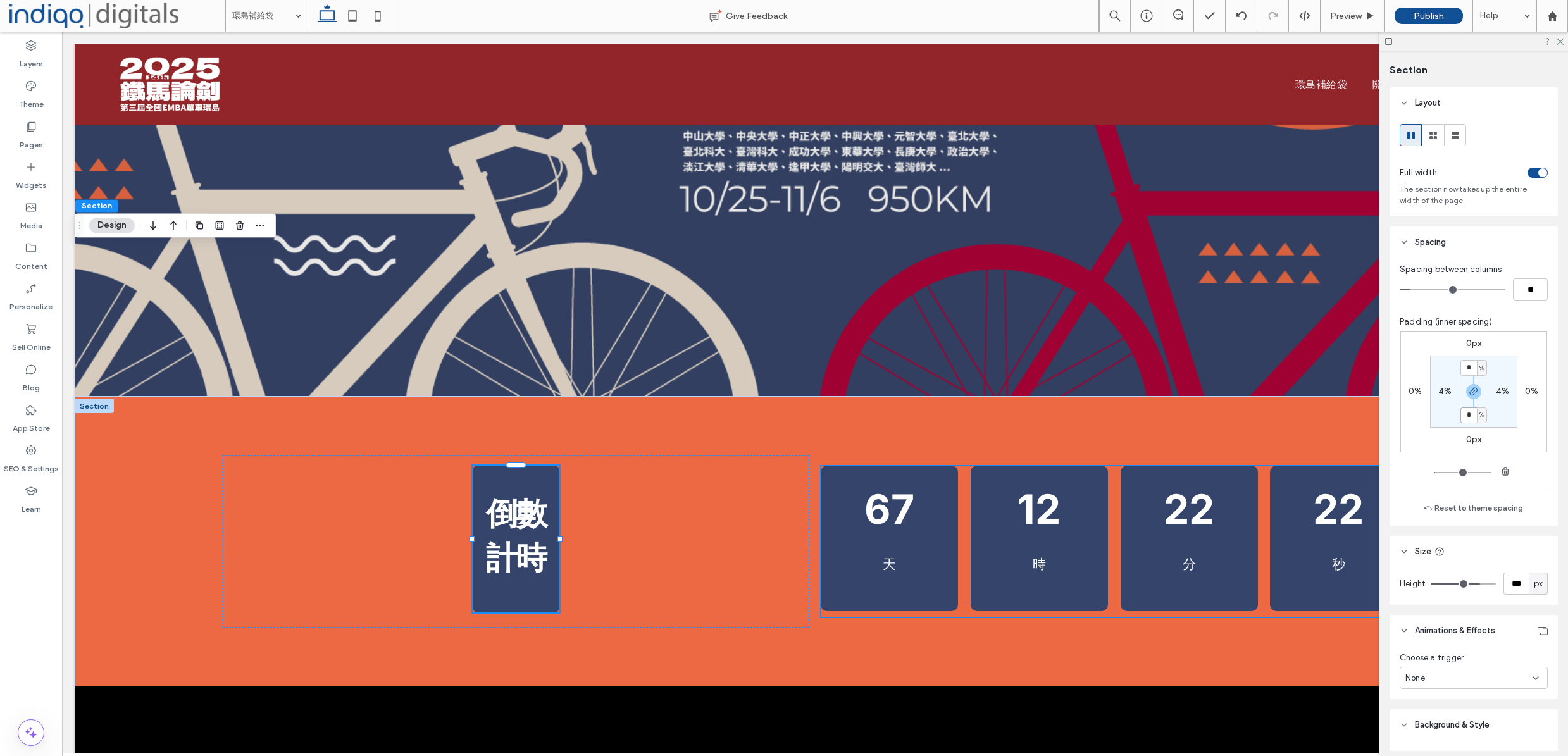
drag, startPoint x: 87, startPoint y: 227, endPoint x: 74, endPoint y: 224, distance: 13.3
click at [87, 227] on span "Drag" at bounding box center [79, 225] width 23 height 9
click at [48, 218] on div "Media" at bounding box center [31, 216] width 62 height 40
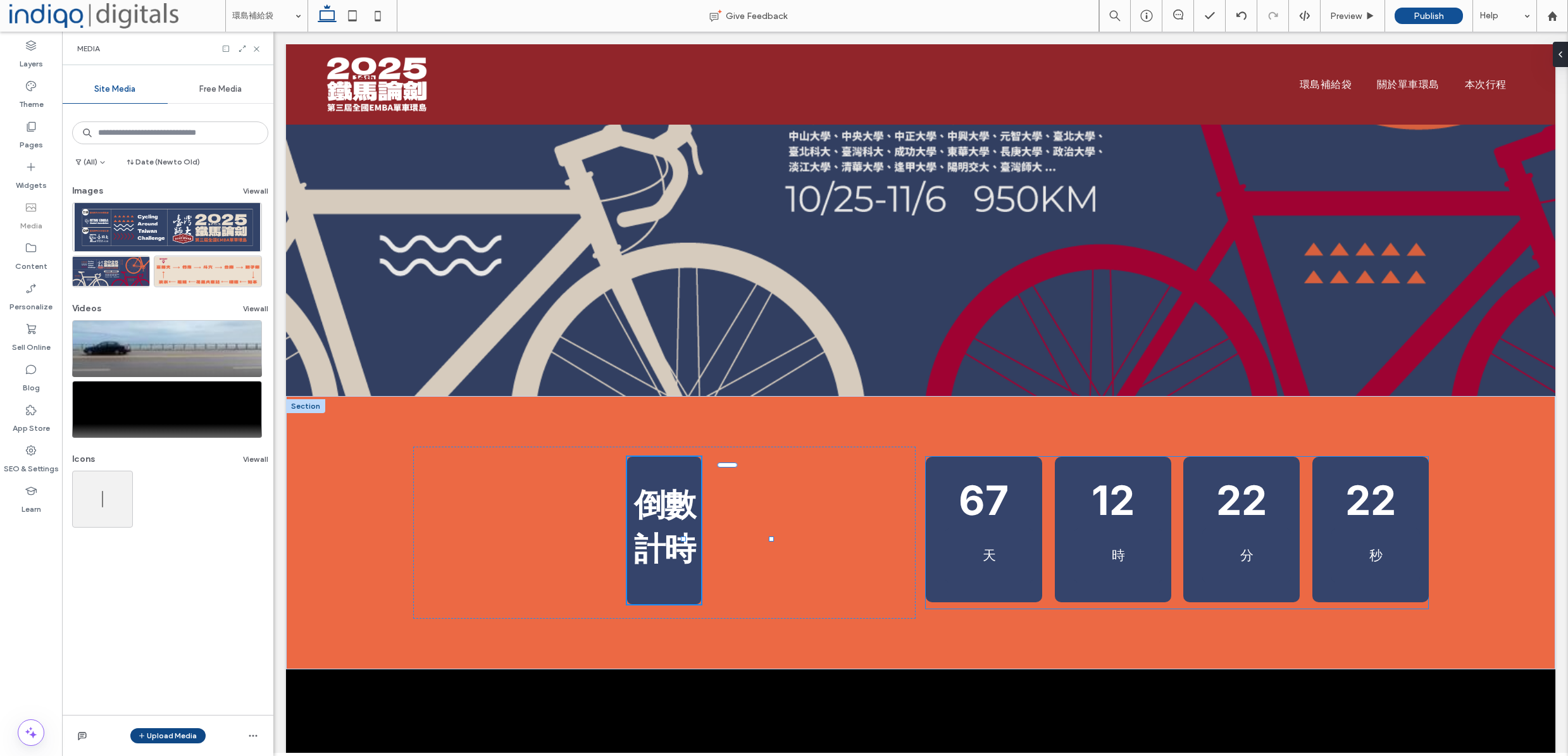
click at [183, 733] on button "Upload Media" at bounding box center [167, 736] width 76 height 15
click at [178, 649] on div "Images" at bounding box center [188, 657] width 113 height 24
click at [178, 653] on span "Images" at bounding box center [170, 657] width 28 height 12
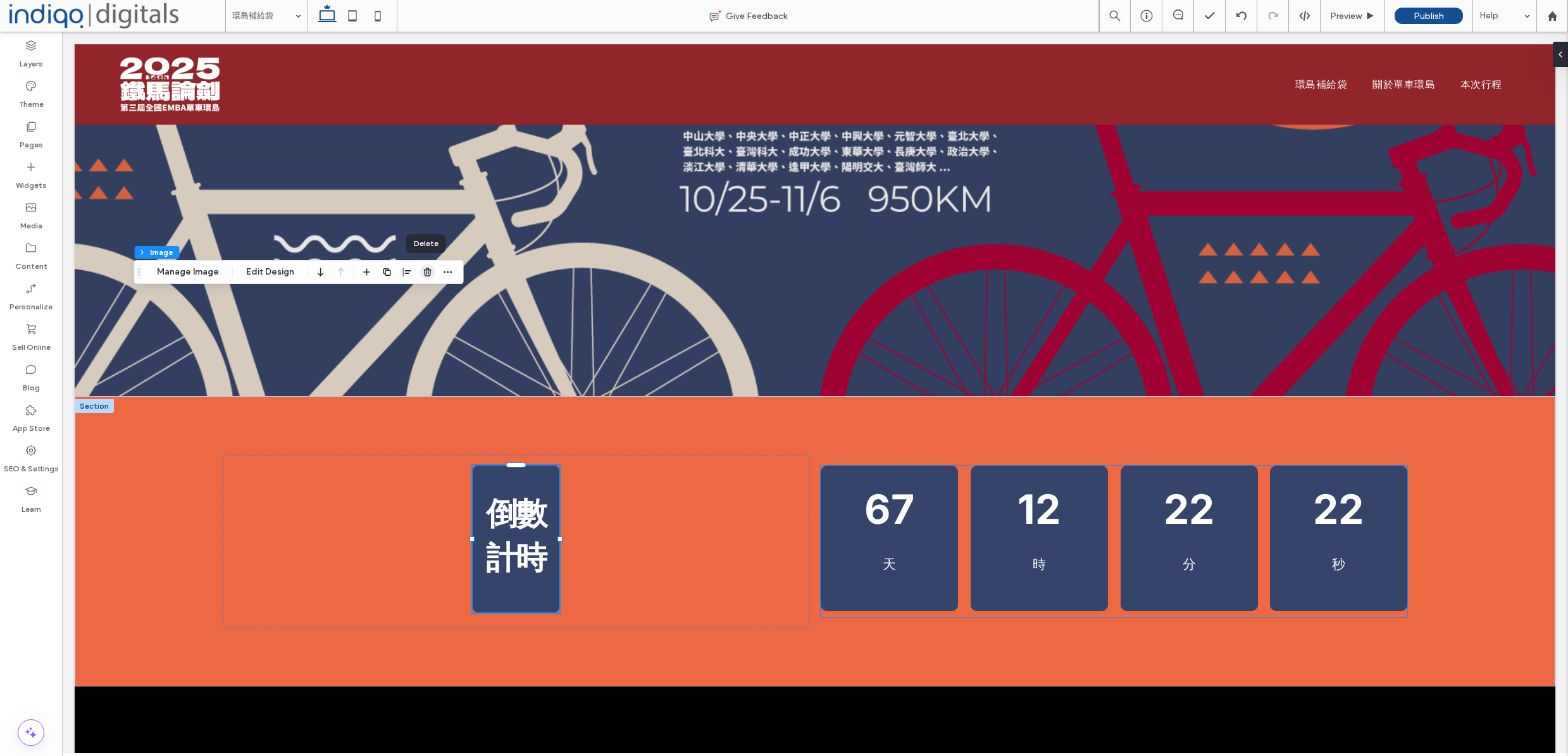
click at [429, 270] on icon "button" at bounding box center [427, 271] width 11 height 11
click at [36, 172] on icon at bounding box center [31, 166] width 12 height 12
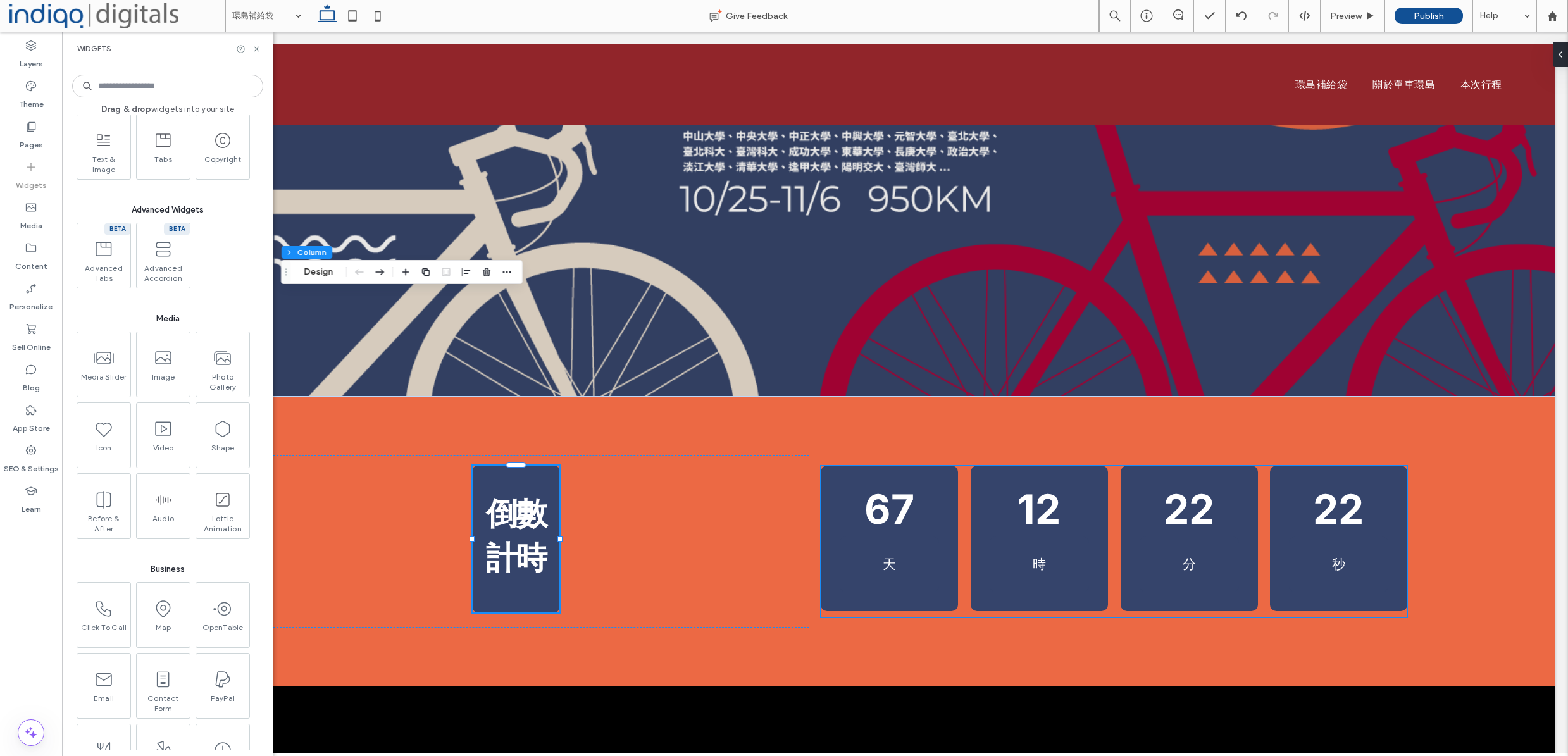
scroll to position [1011, 0]
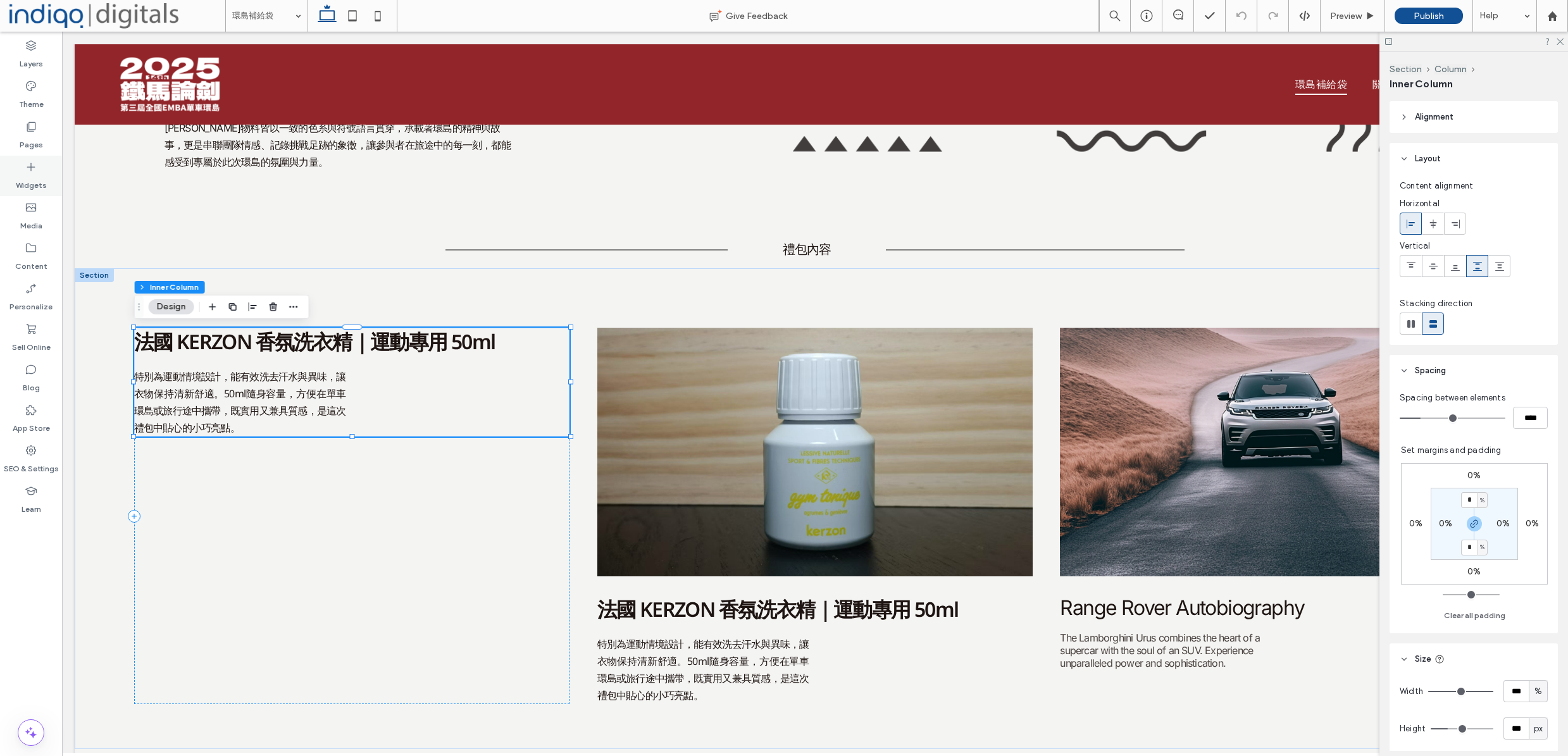
click at [18, 159] on div "Widgets" at bounding box center [31, 176] width 62 height 40
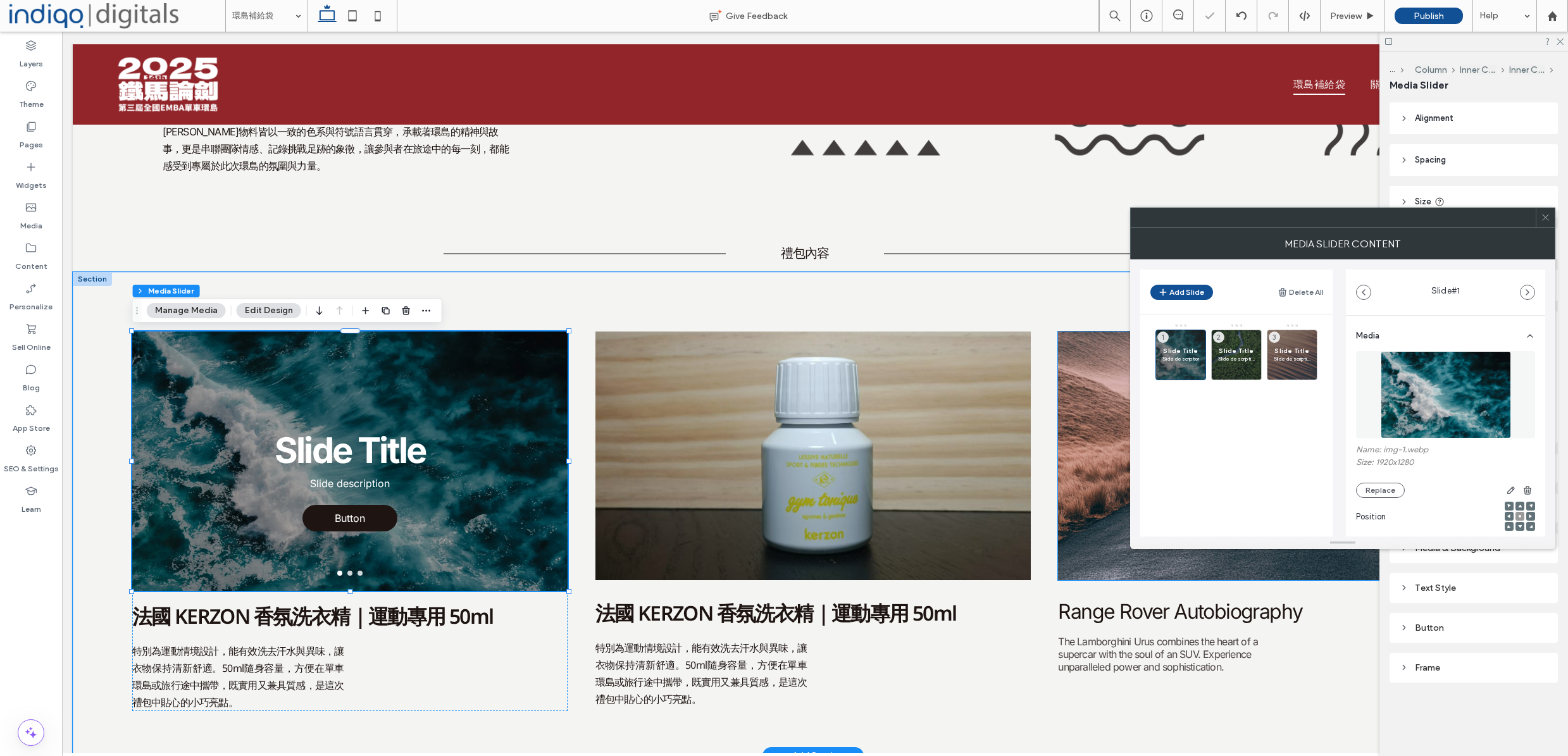
scroll to position [4, 0]
click at [1532, 290] on icon "button" at bounding box center [1527, 292] width 11 height 11
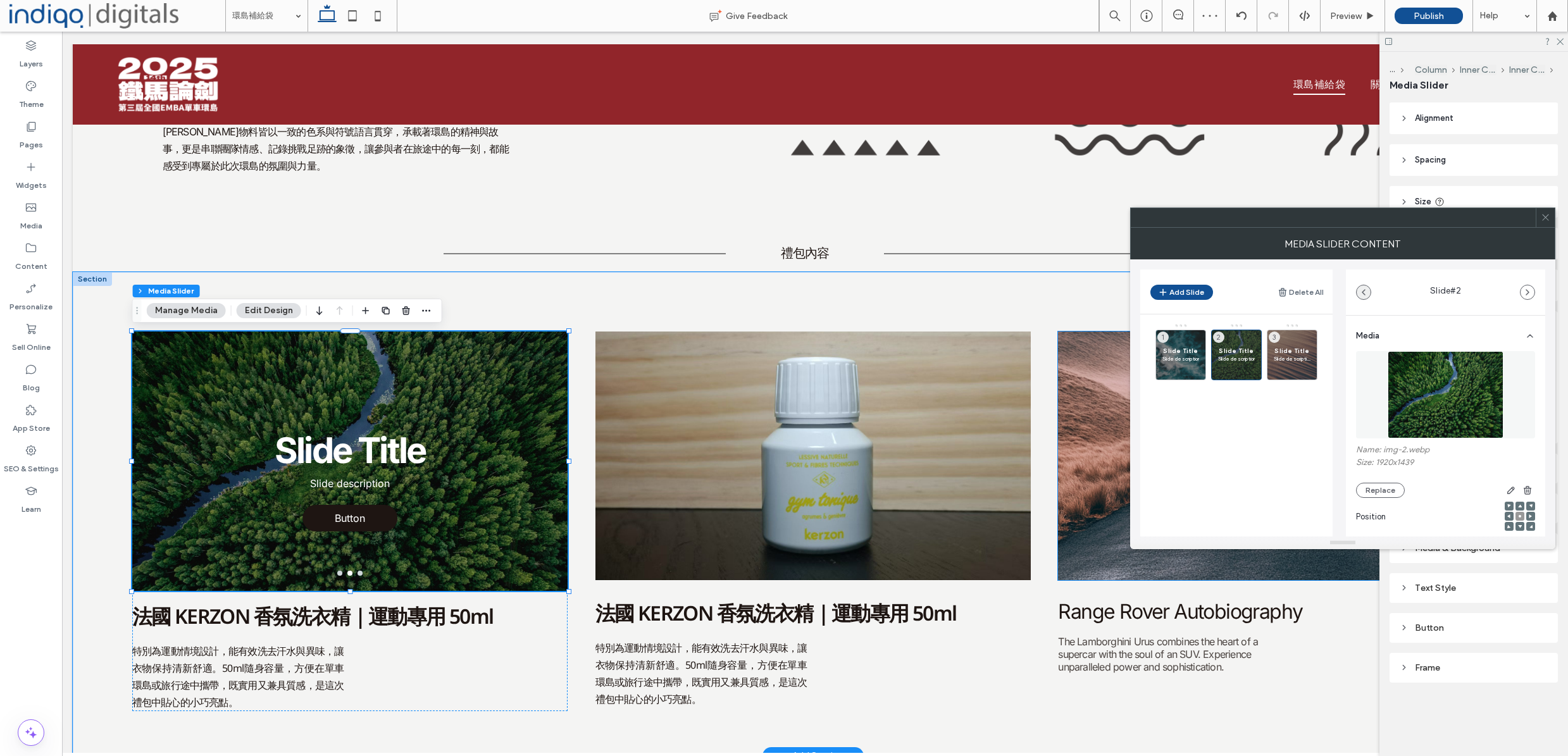
click at [1357, 294] on span "button" at bounding box center [1363, 292] width 14 height 14
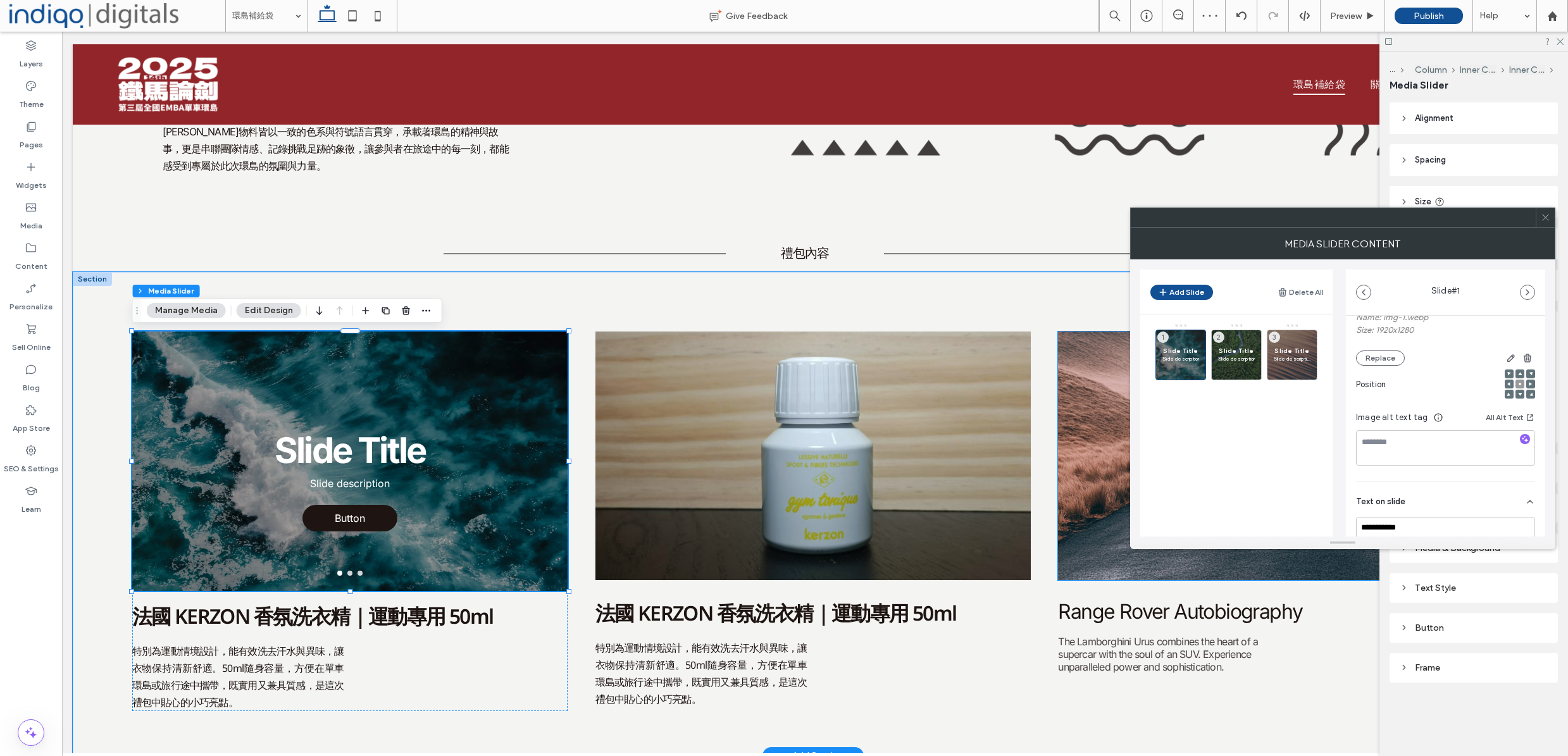
scroll to position [117, 0]
click at [1309, 287] on button "Delete All" at bounding box center [1300, 292] width 46 height 15
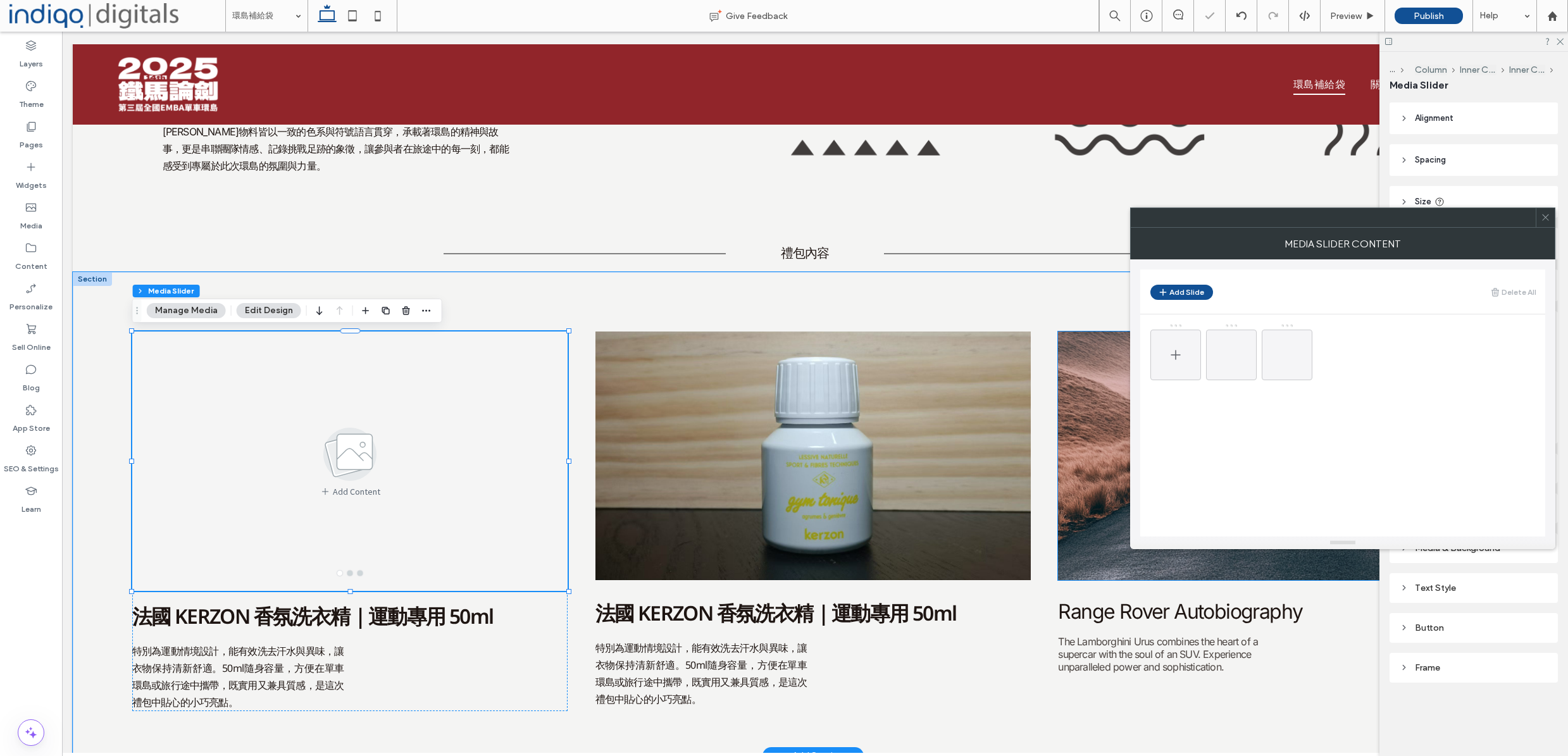
click at [1186, 351] on div at bounding box center [1175, 355] width 51 height 51
click at [1186, 351] on icon at bounding box center [1181, 355] width 15 height 15
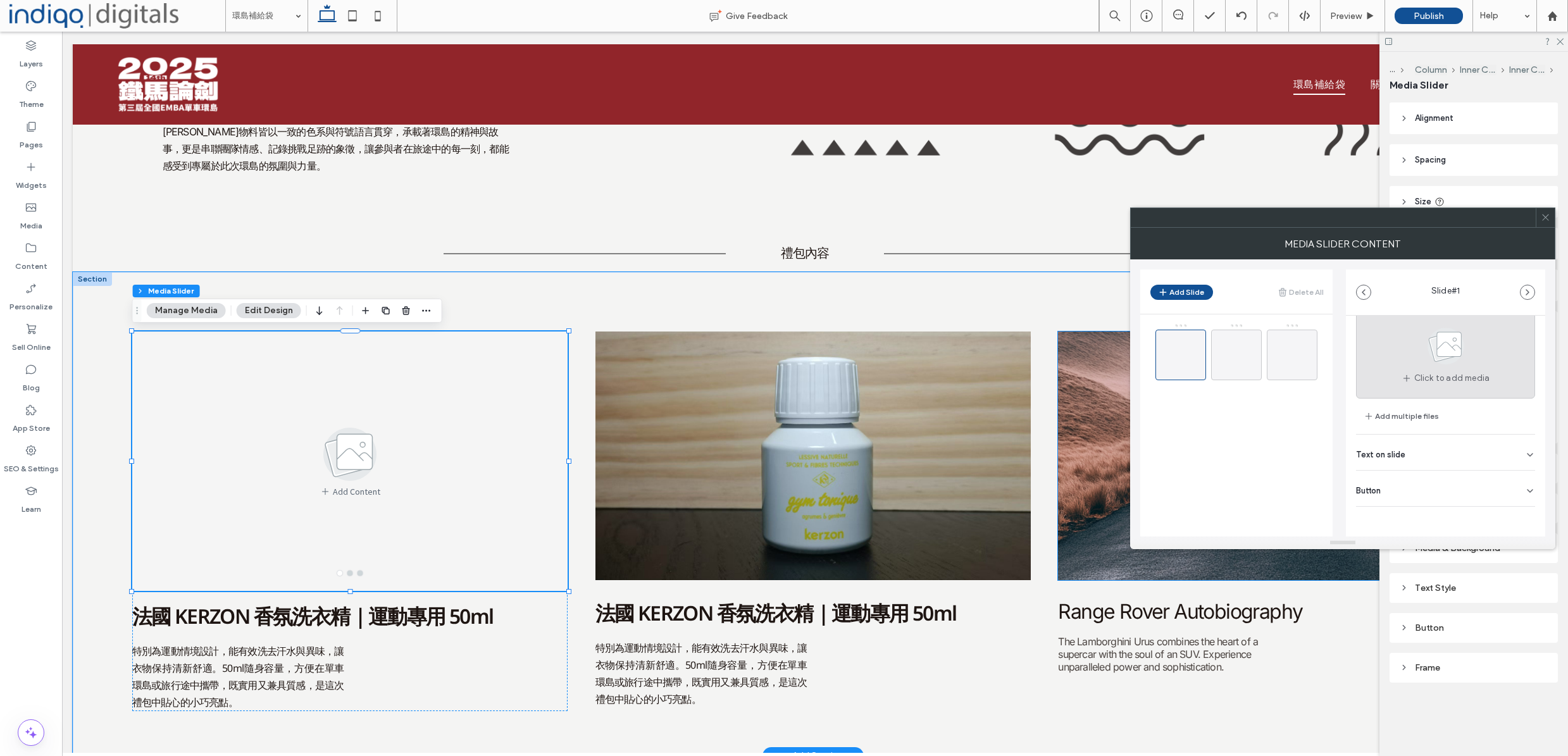
scroll to position [40, 0]
click at [1423, 449] on div "Text on slide" at bounding box center [1445, 452] width 179 height 35
click at [1245, 369] on div at bounding box center [1236, 355] width 51 height 51
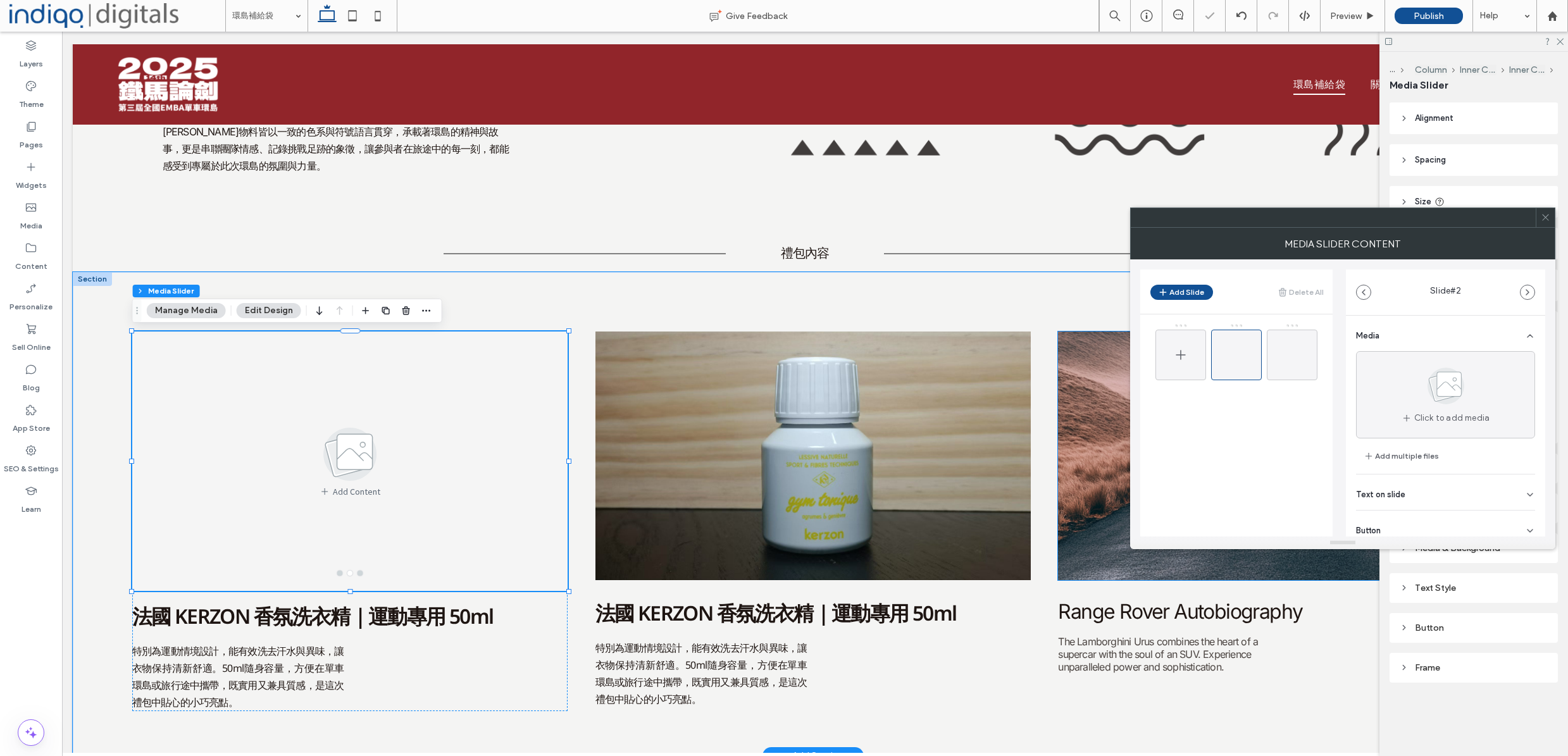
click at [1187, 355] on icon at bounding box center [1181, 355] width 15 height 15
click at [1389, 454] on span "Text on slide" at bounding box center [1381, 454] width 50 height 9
click at [1405, 491] on div "Button" at bounding box center [1445, 487] width 179 height 35
click at [1518, 459] on use at bounding box center [1523, 457] width 11 height 8
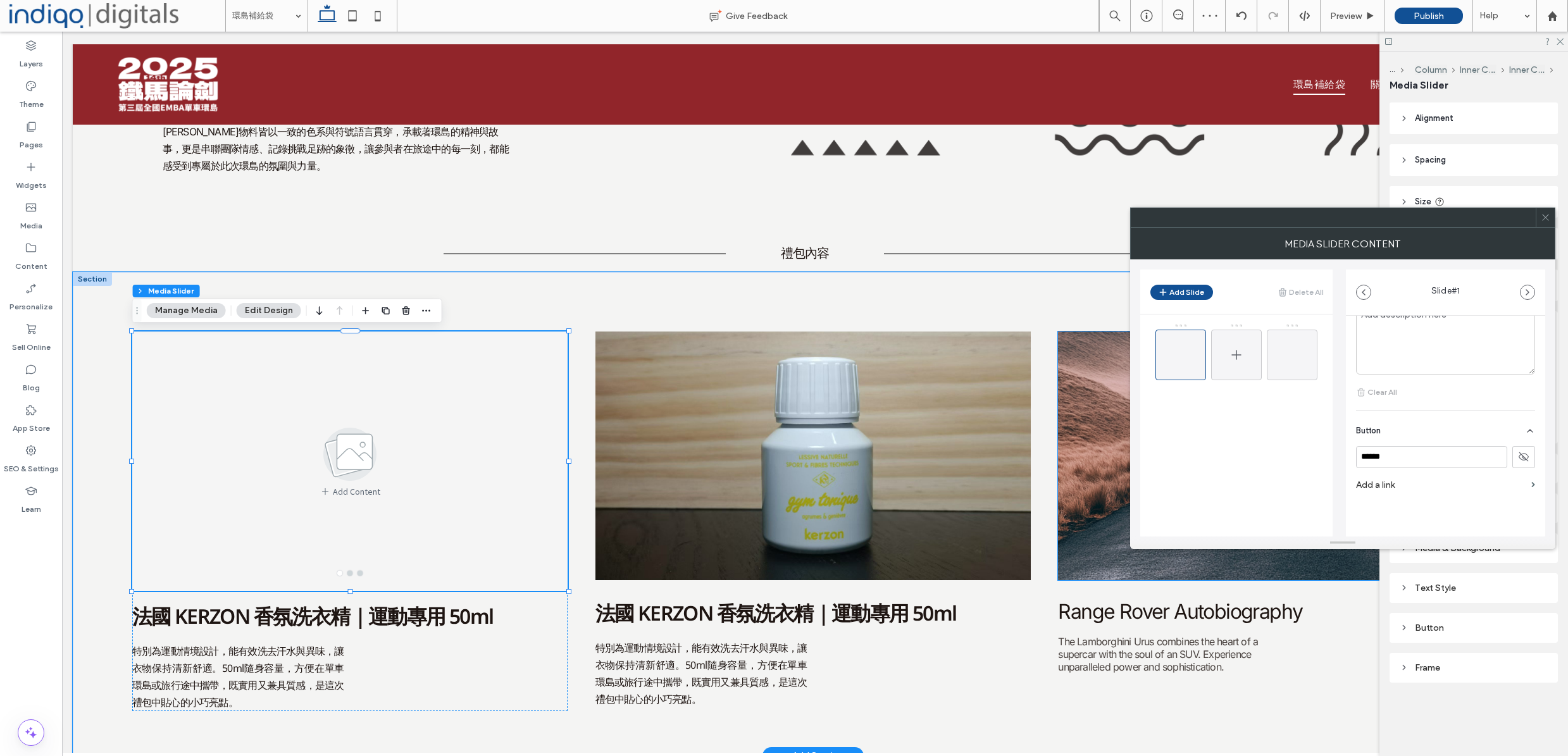
click at [1237, 342] on span at bounding box center [1236, 355] width 15 height 36
click at [1508, 490] on div "Button" at bounding box center [1445, 487] width 179 height 35
click at [1513, 455] on button at bounding box center [1524, 457] width 23 height 22
click at [1298, 353] on icon at bounding box center [1292, 355] width 15 height 15
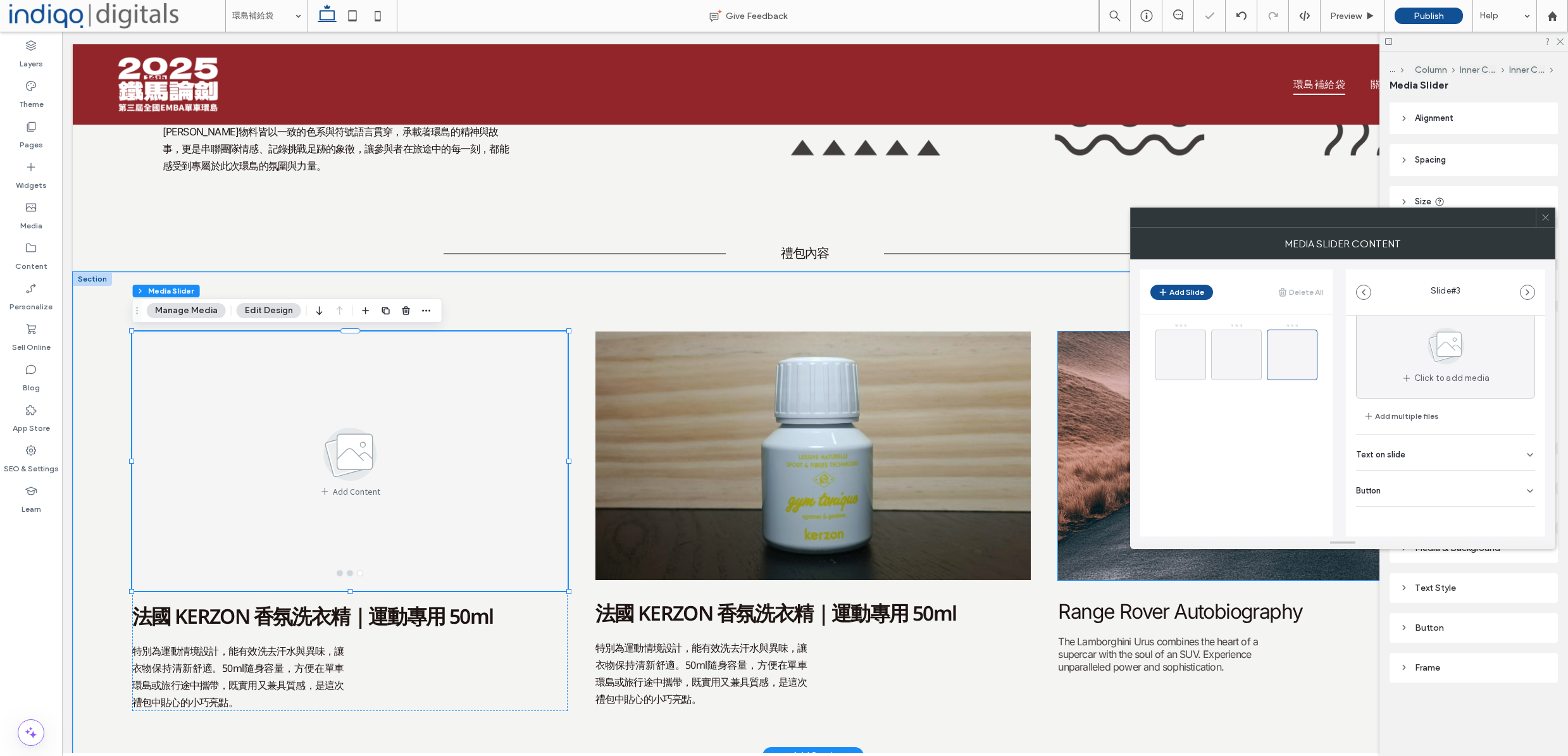
click at [1503, 475] on div "Button" at bounding box center [1445, 487] width 179 height 35
click at [1524, 511] on button at bounding box center [1524, 517] width 23 height 22
click at [1183, 365] on span at bounding box center [1181, 355] width 15 height 36
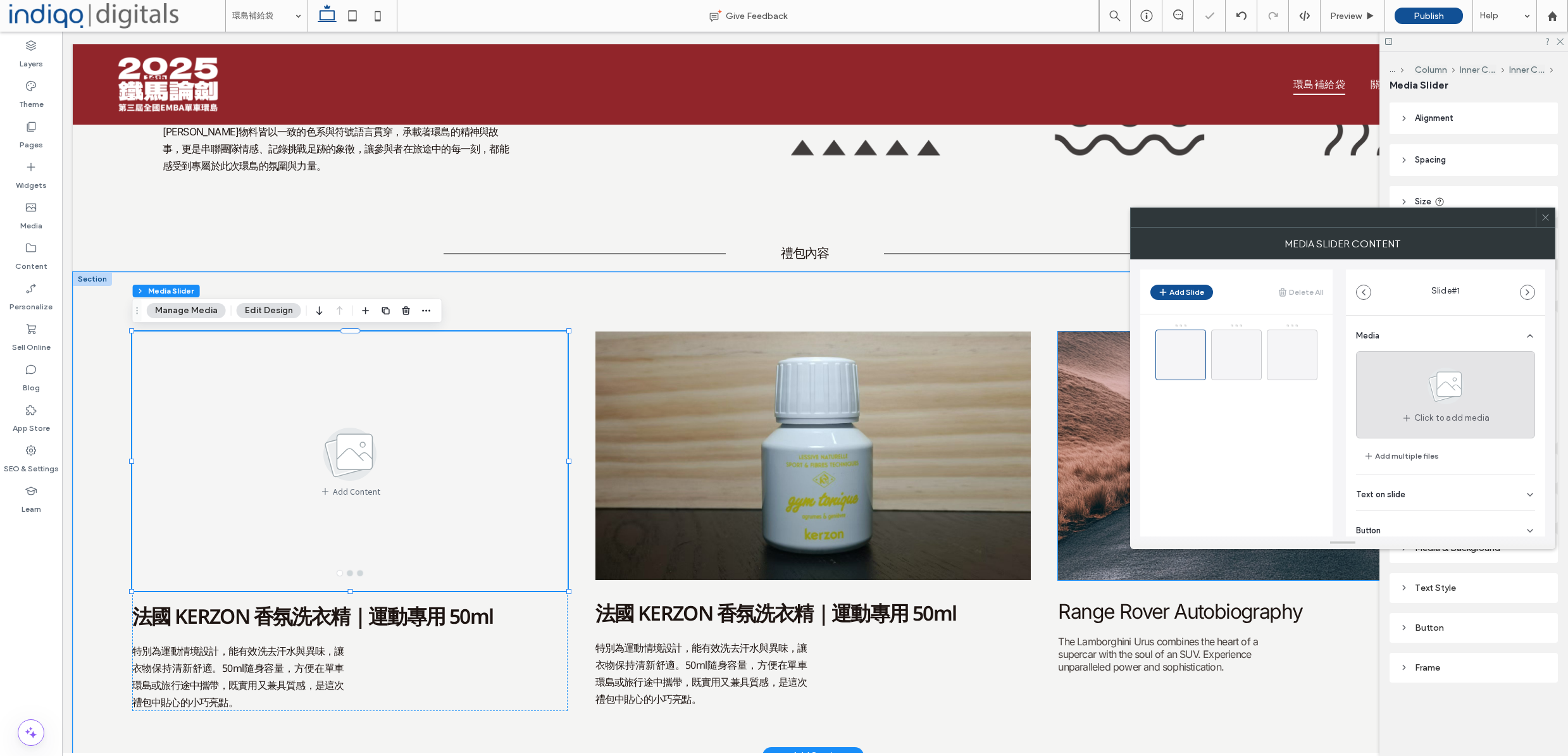
click at [1433, 398] on use at bounding box center [1446, 385] width 36 height 36
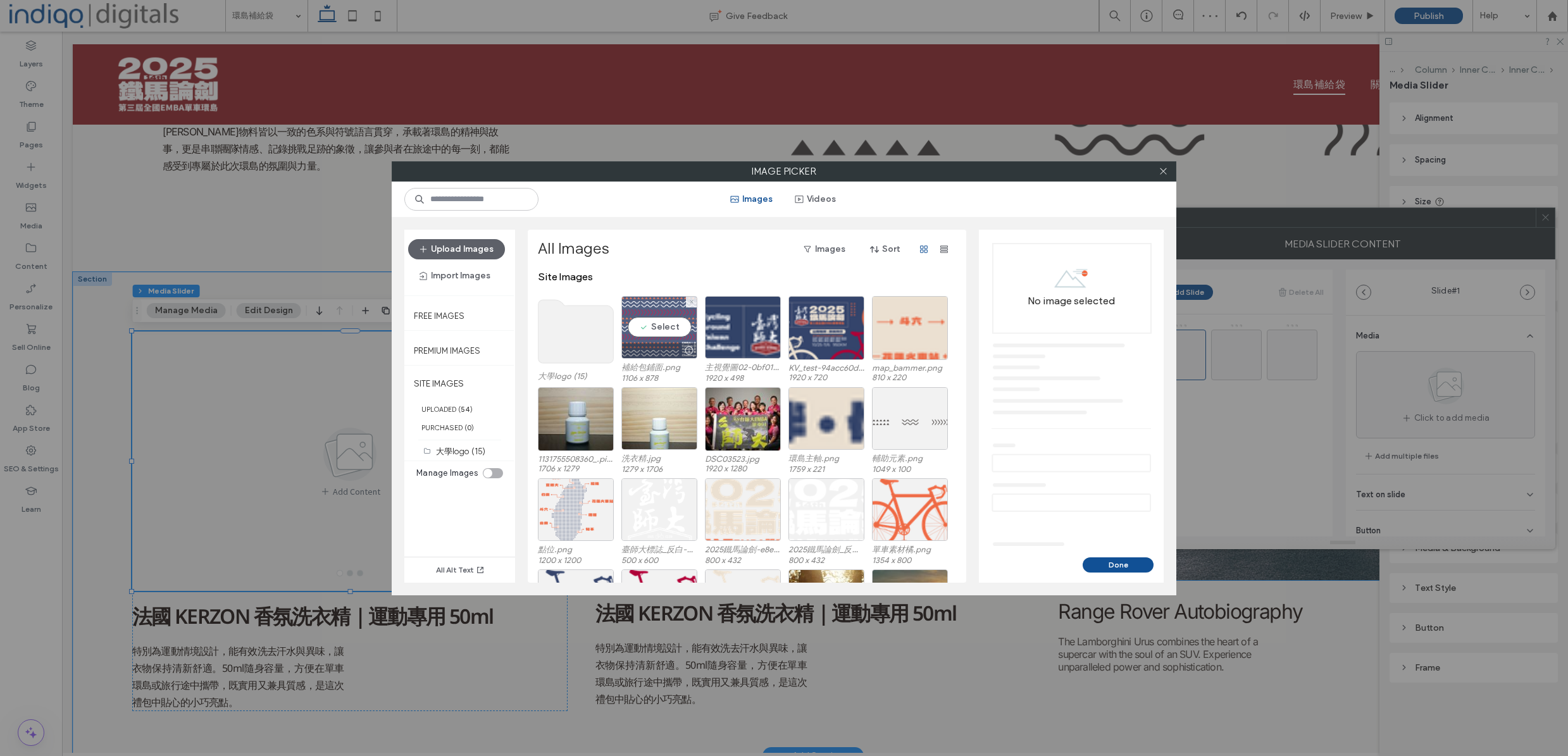
click at [650, 332] on div "Select" at bounding box center [659, 328] width 76 height 63
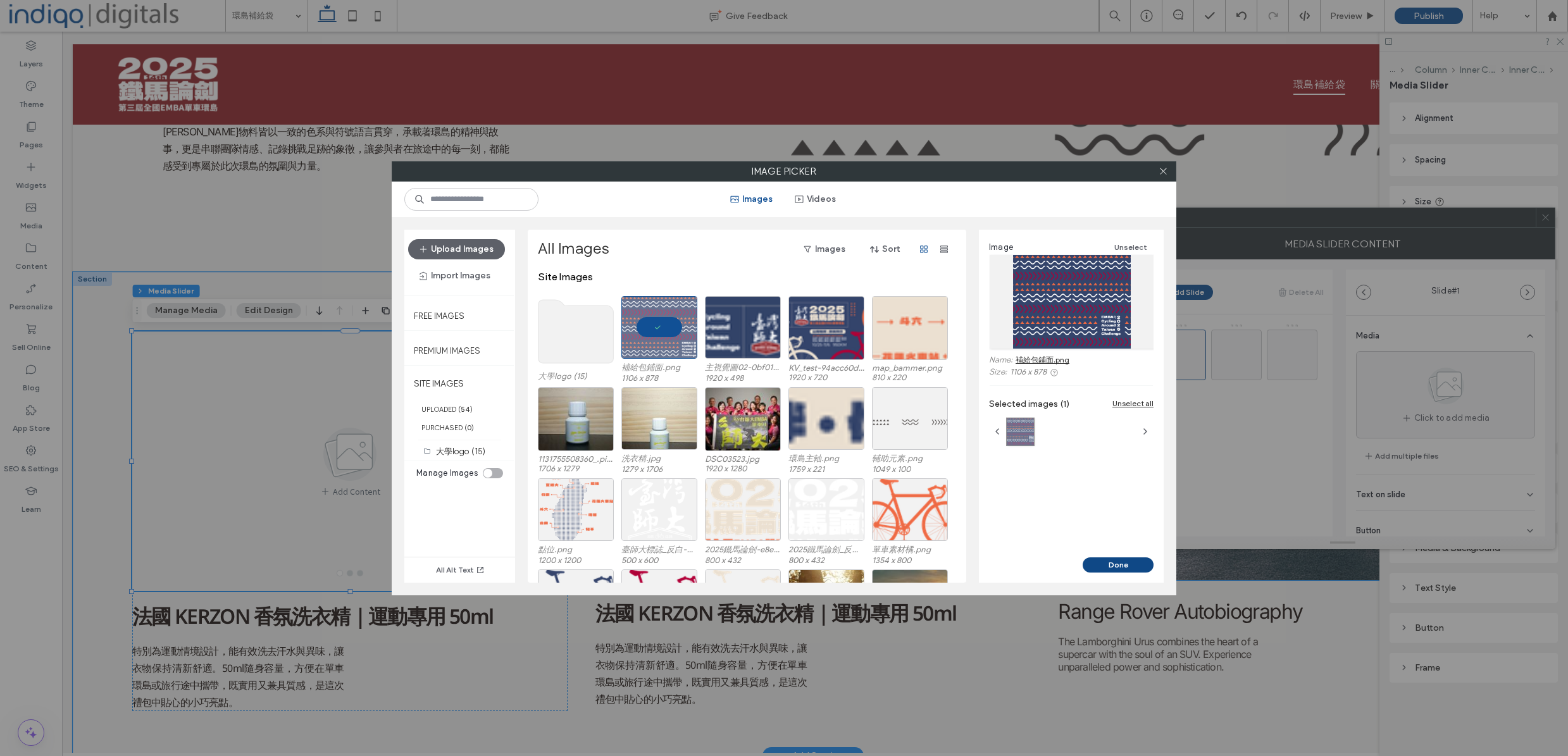
click at [1114, 562] on button "Done" at bounding box center [1118, 565] width 71 height 15
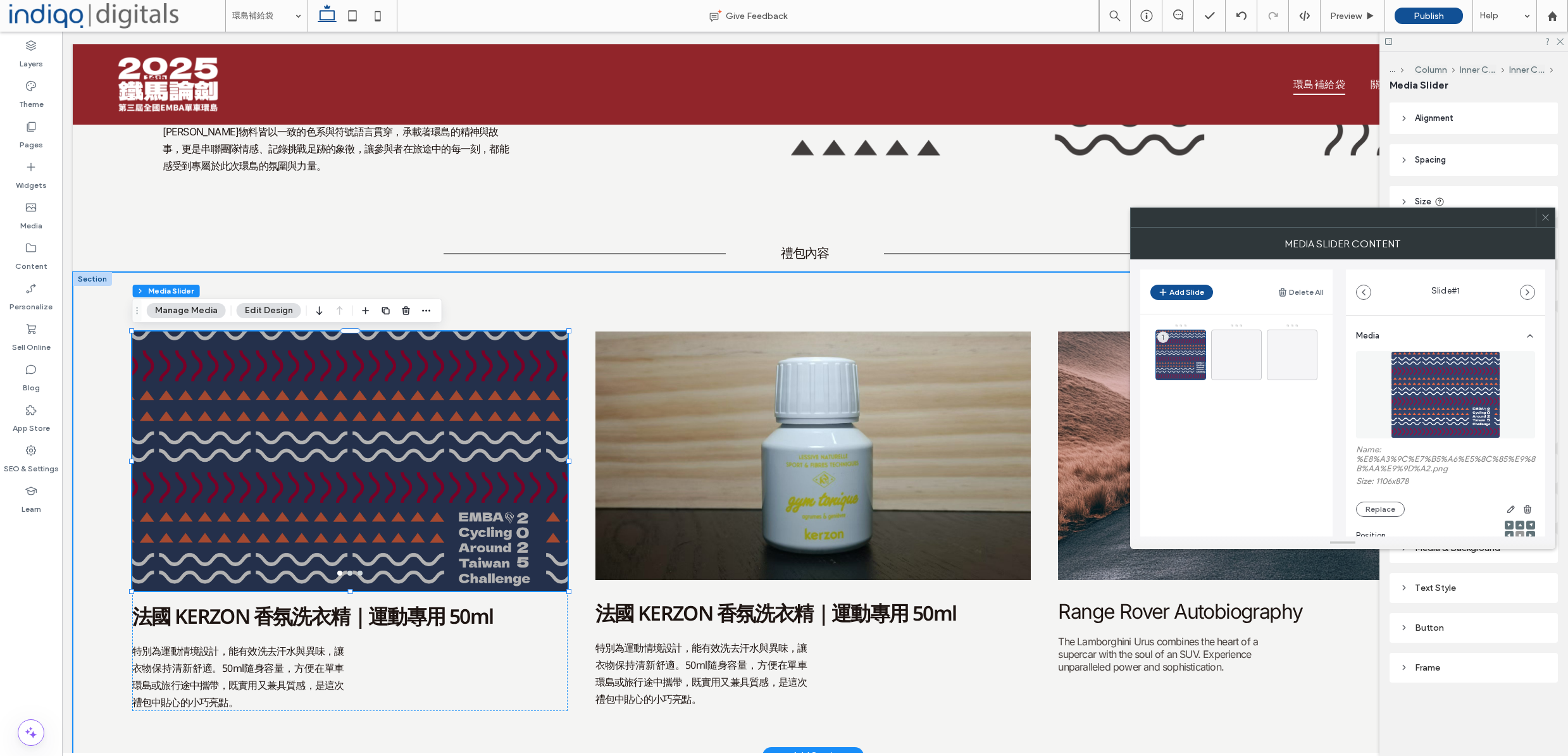
click at [918, 304] on div "Add Content Add Content a a a a 法國 KERZON 香氛洗衣精｜運動專用 50ml 特別為運動情境設計，能有效洗去汗水與異味，…" at bounding box center [813, 514] width 1481 height 484
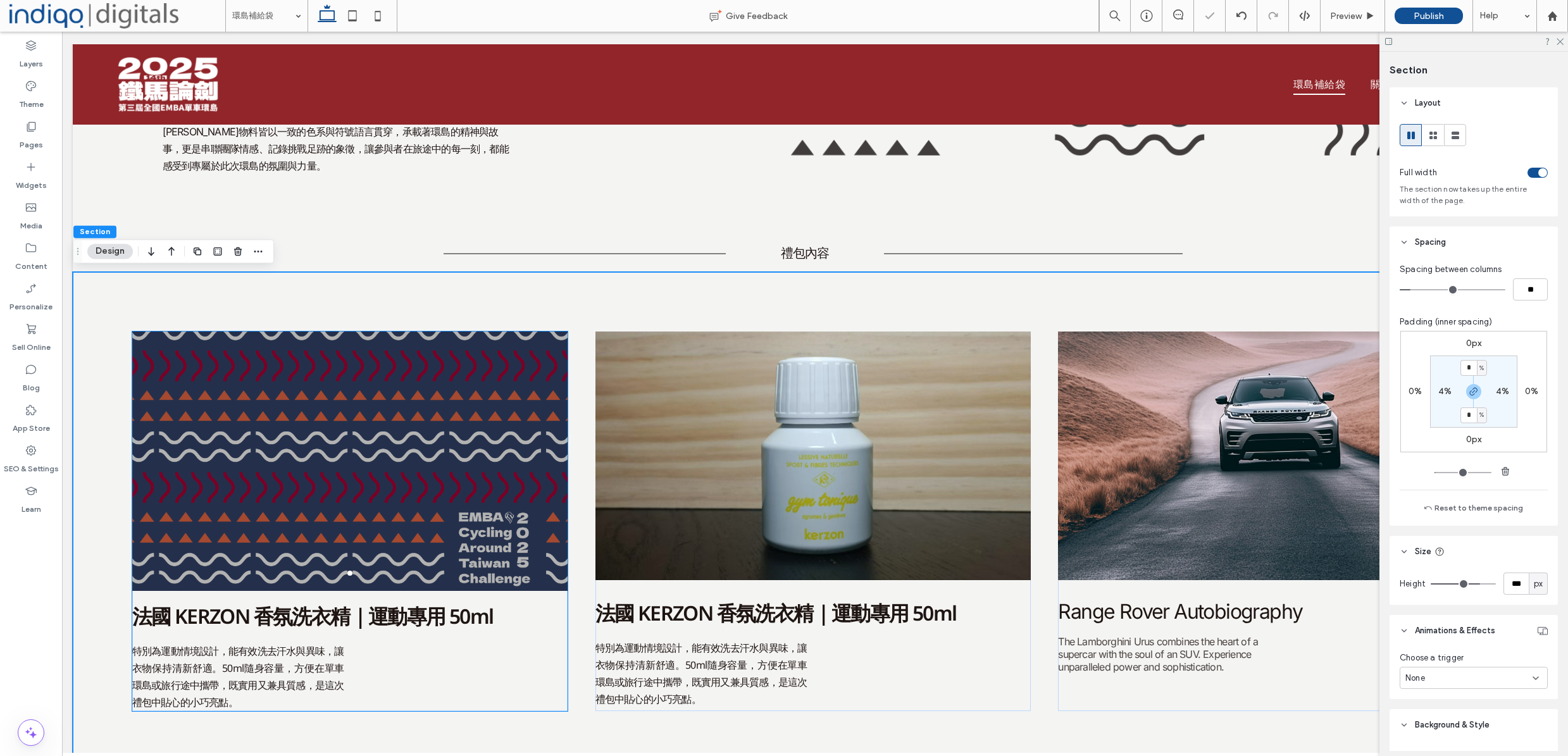
click at [470, 509] on div at bounding box center [350, 468] width 436 height 199
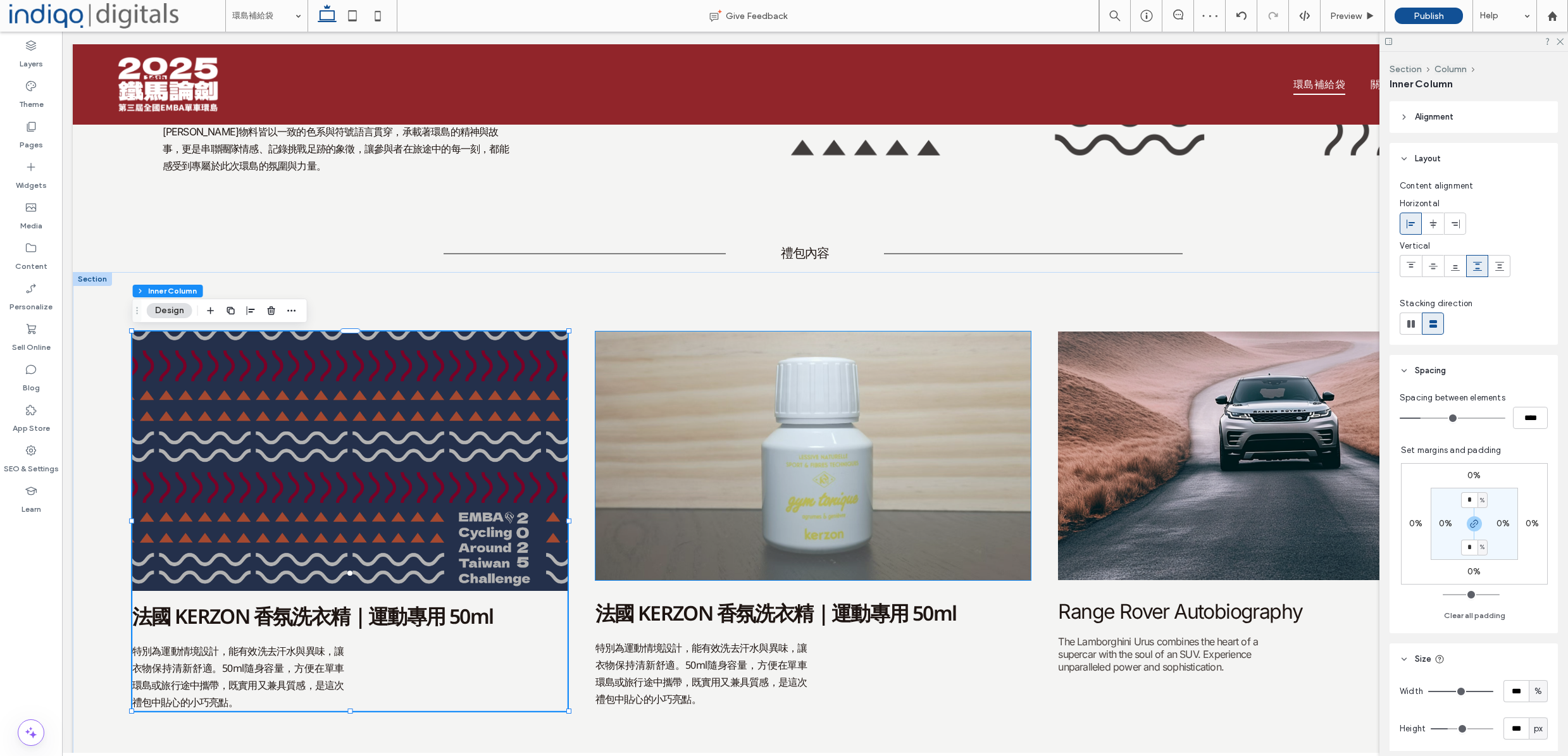
click at [698, 575] on img at bounding box center [814, 456] width 436 height 248
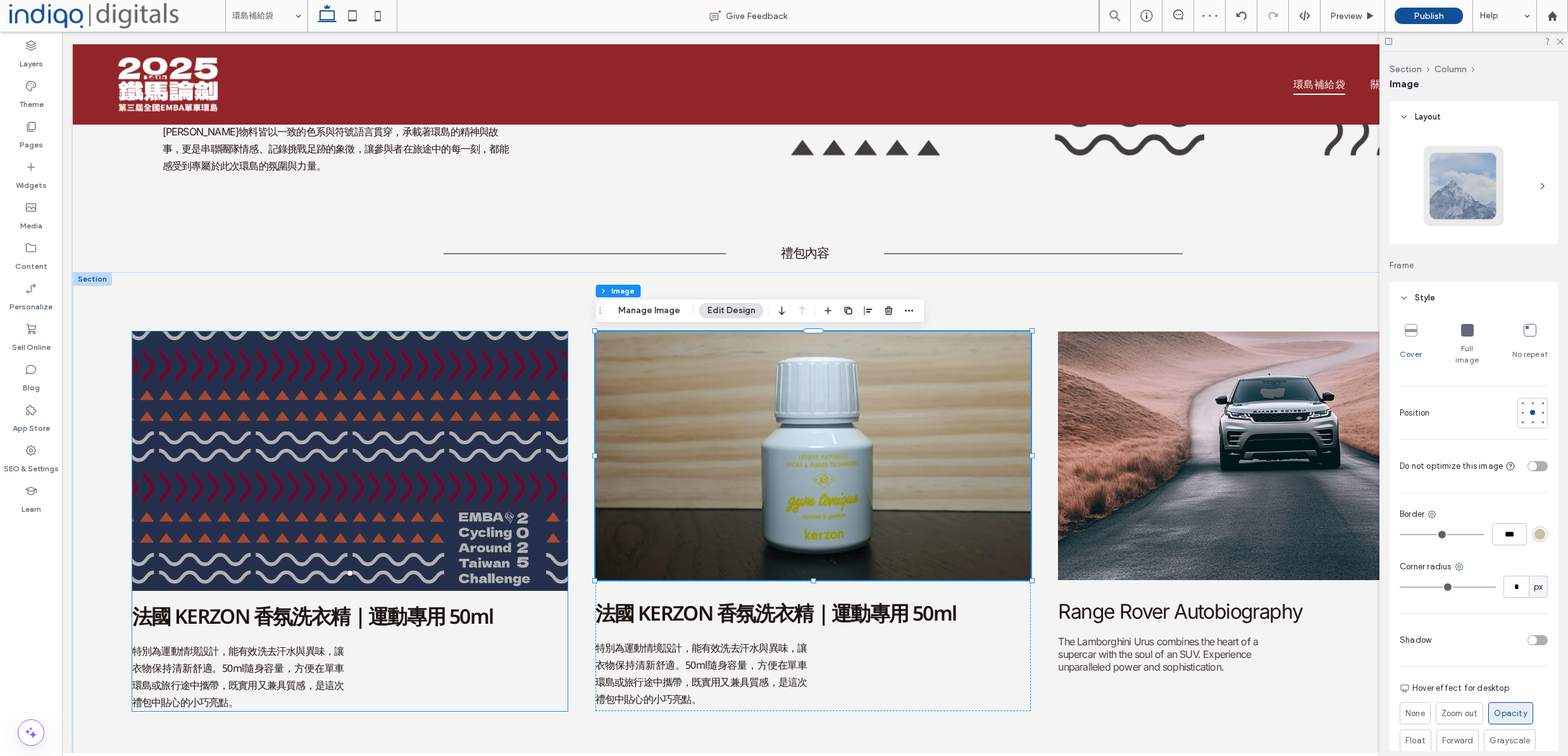
click at [460, 529] on div at bounding box center [350, 468] width 436 height 199
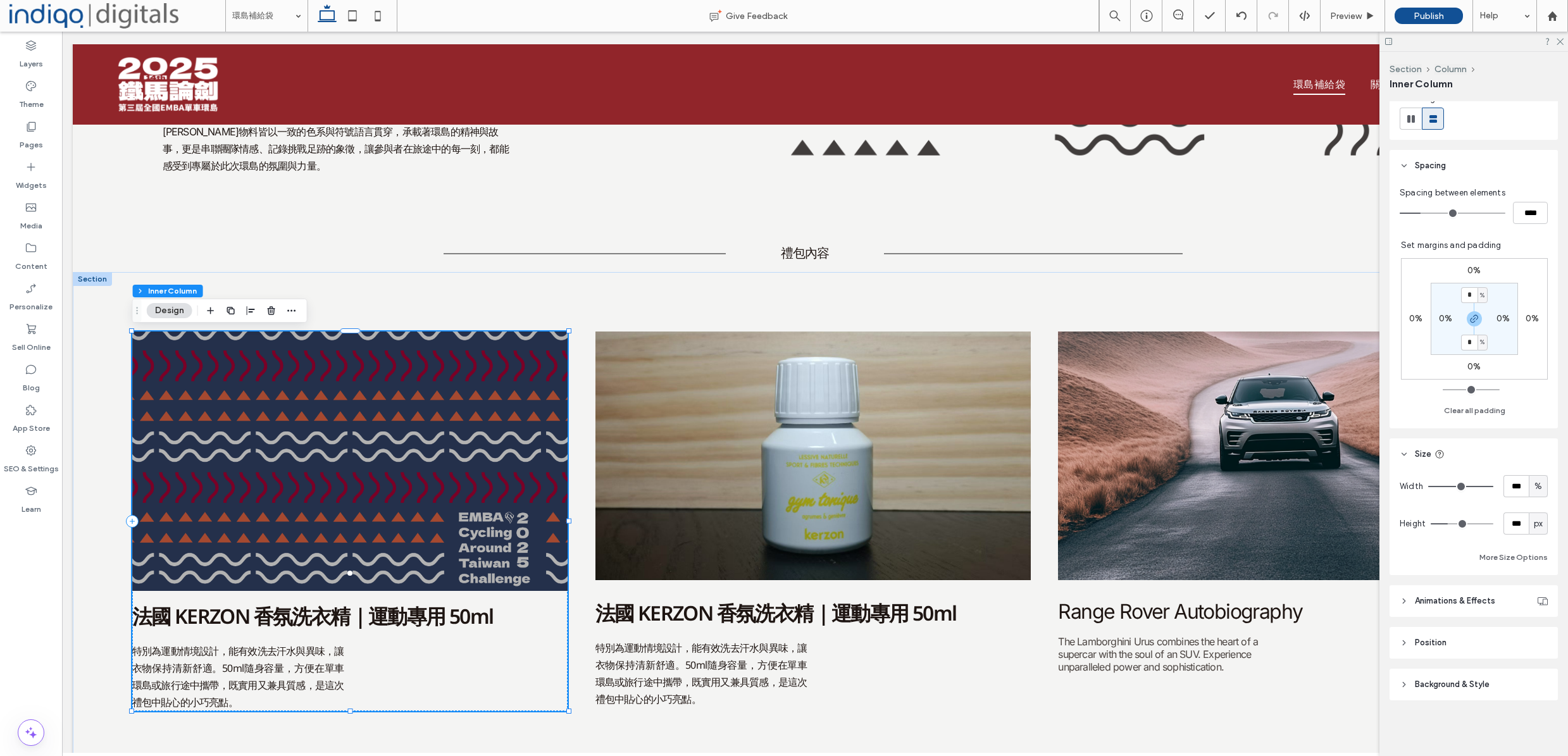
scroll to position [205, 0]
click at [413, 493] on div at bounding box center [350, 468] width 436 height 199
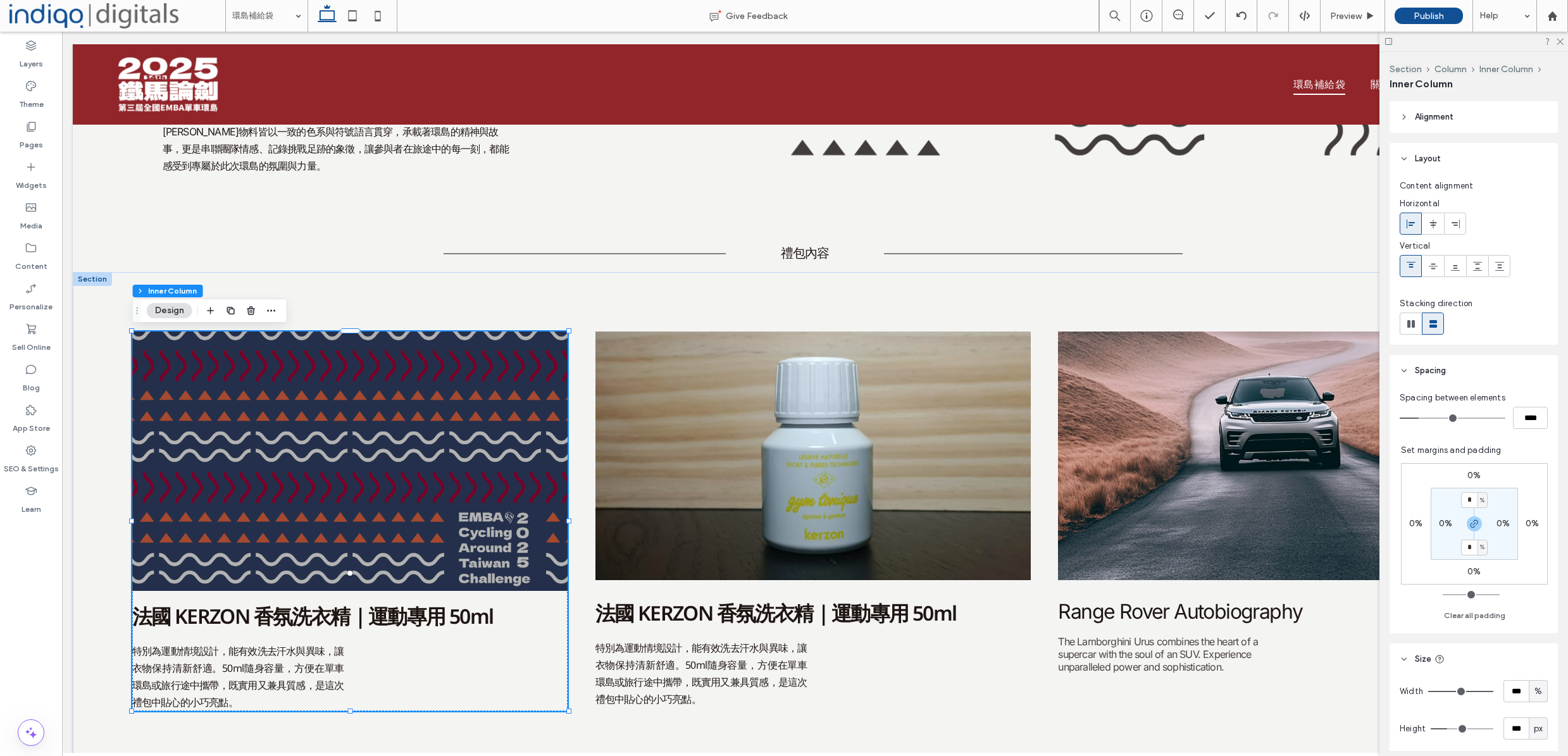
click at [413, 493] on div at bounding box center [350, 468] width 436 height 199
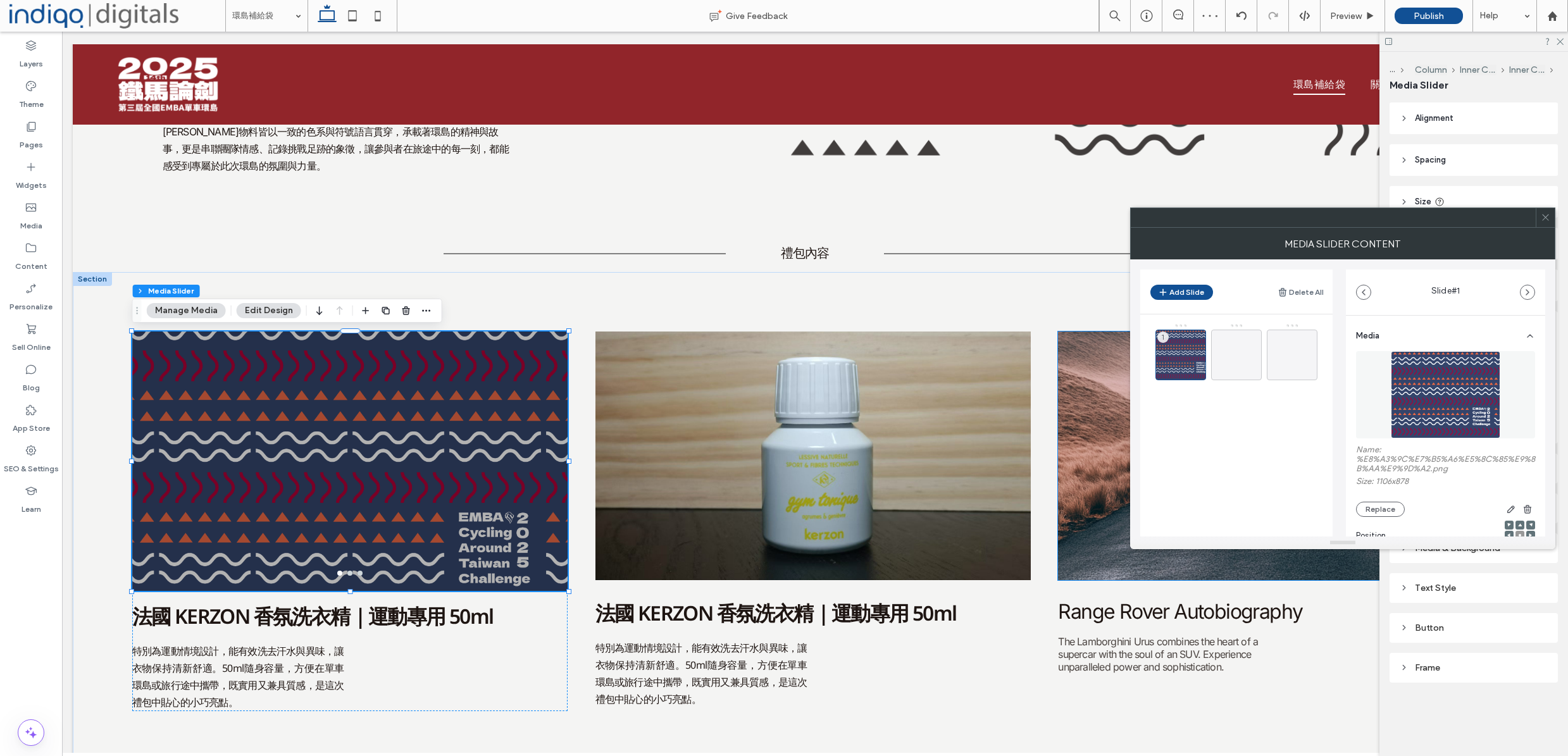
click at [1544, 216] on use at bounding box center [1545, 217] width 7 height 7
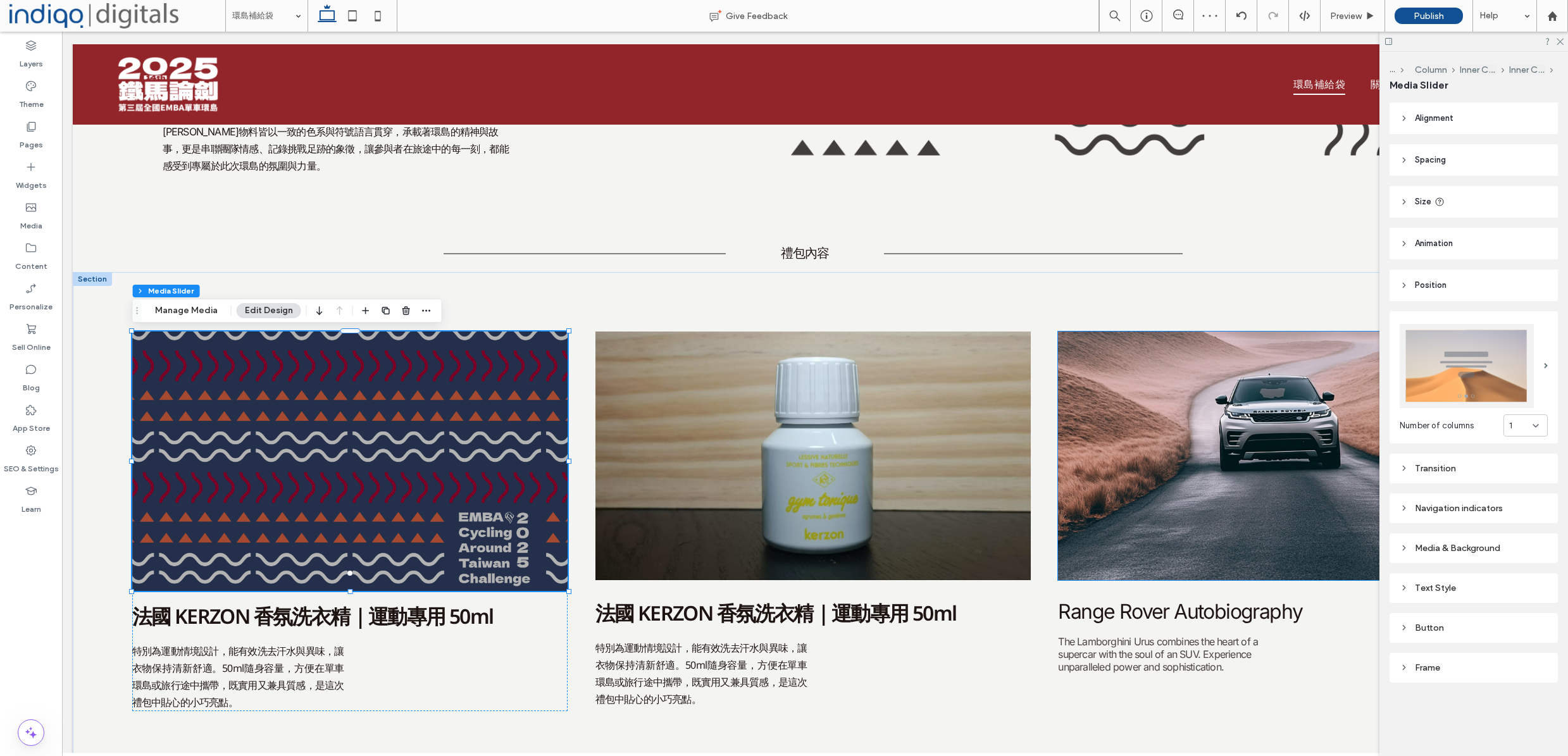
click at [1449, 659] on div "Frame" at bounding box center [1473, 667] width 168 height 30
click at [1464, 552] on div "Media & Background" at bounding box center [1473, 548] width 148 height 11
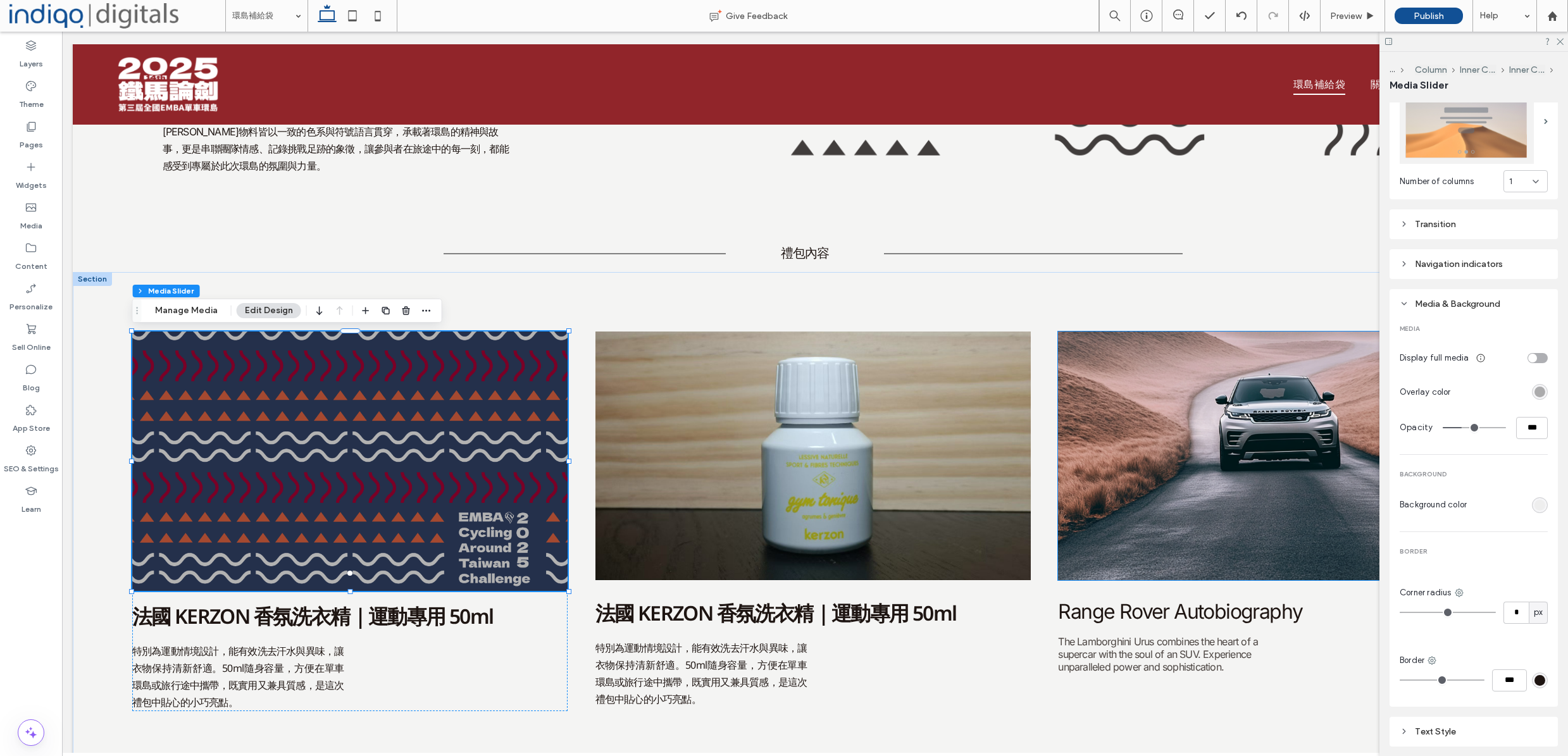
scroll to position [254, 0]
click at [1535, 378] on div "rgba(0, 0, 0, 0.3)" at bounding box center [1539, 381] width 11 height 11
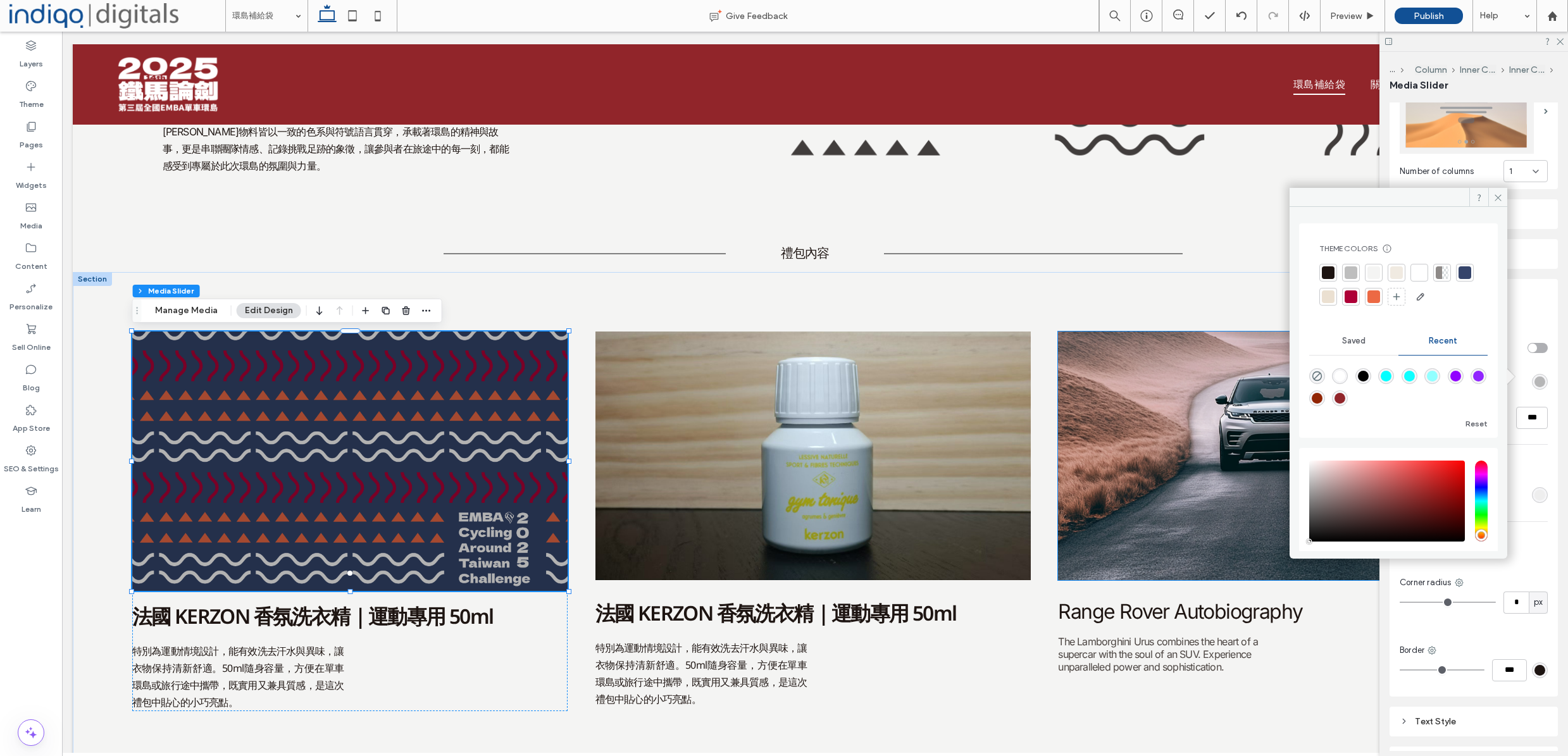
click at [1535, 379] on div "rgba(0, 0, 0, 0.3)" at bounding box center [1539, 381] width 11 height 11
click at [1513, 348] on div "Display full media" at bounding box center [1473, 348] width 148 height 19
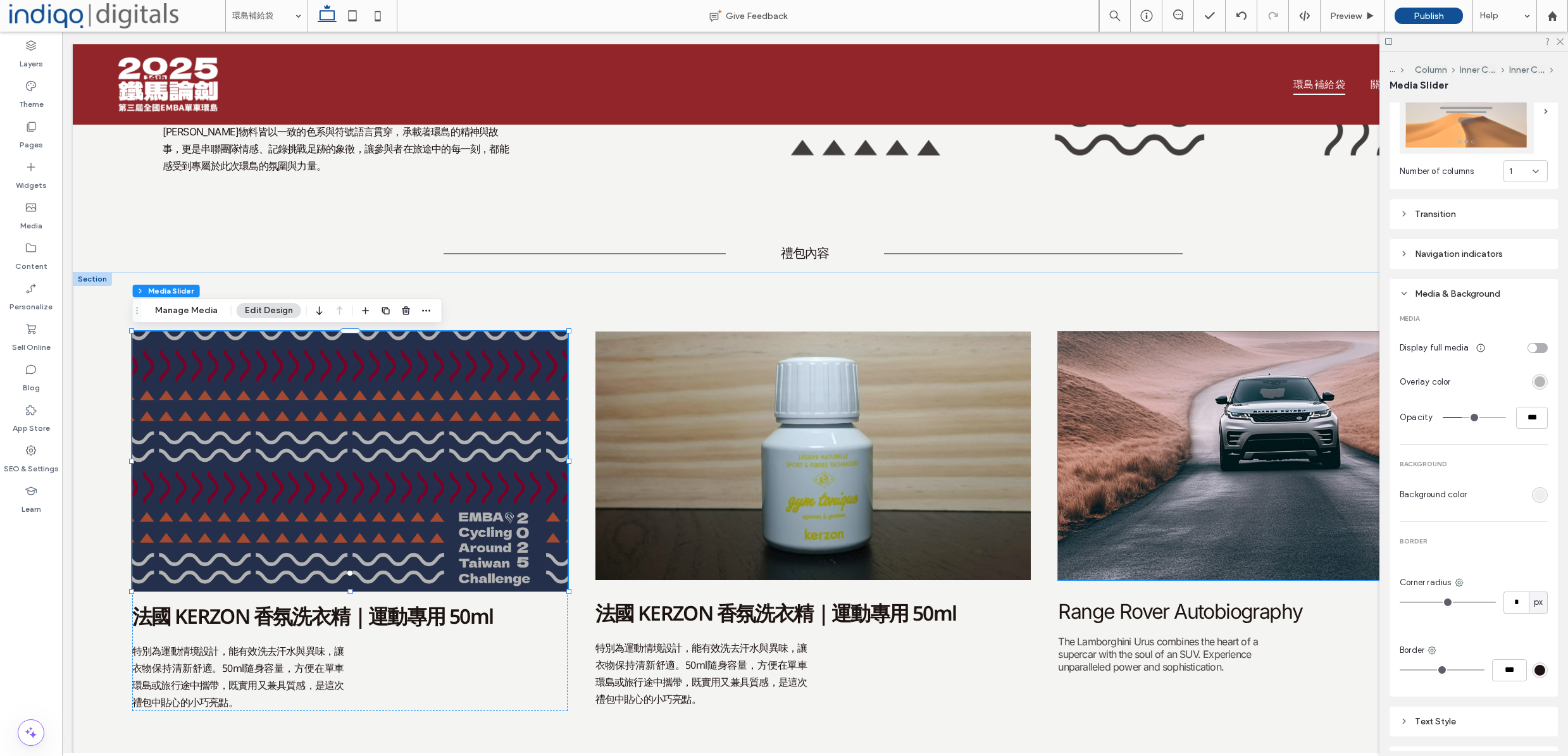
click at [1535, 378] on div "rgba(0, 0, 0, 0.3)" at bounding box center [1539, 381] width 11 height 11
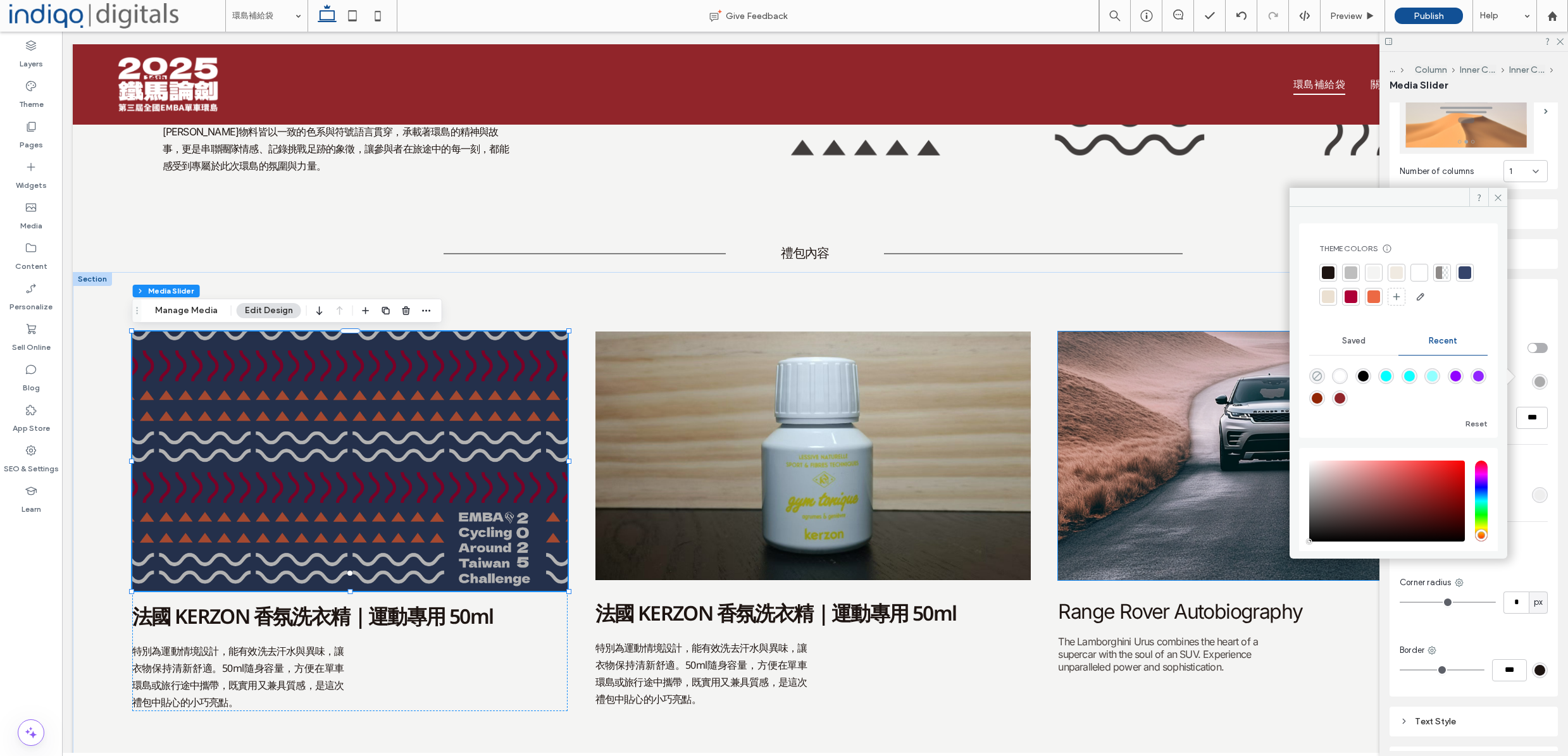
click at [1317, 375] on icon "rgba(0, 0, 0, 0)" at bounding box center [1317, 376] width 11 height 11
type input "*"
type input "**"
type input "*"
type input "**"
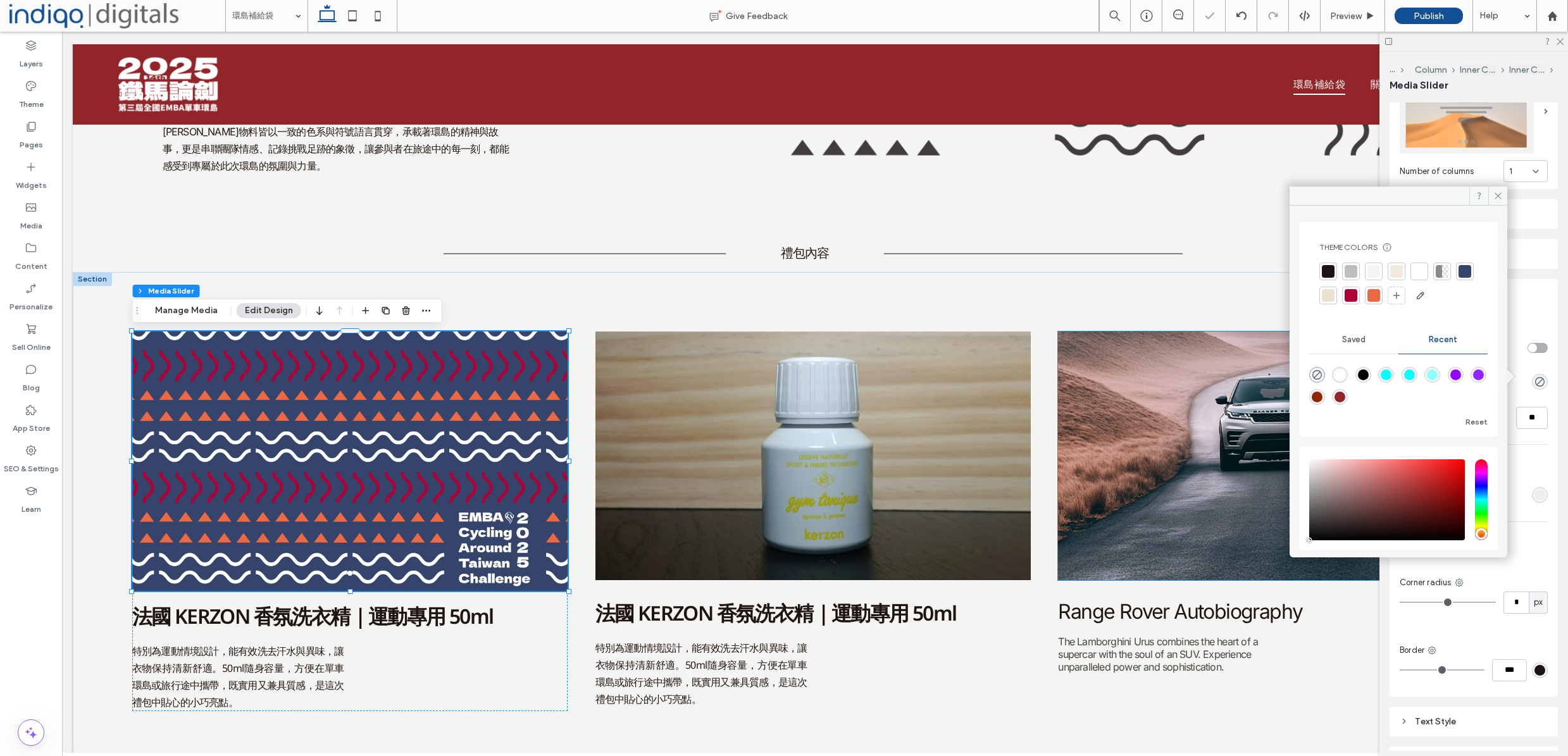
click at [1531, 460] on span "BACKGROUND" at bounding box center [1473, 464] width 148 height 9
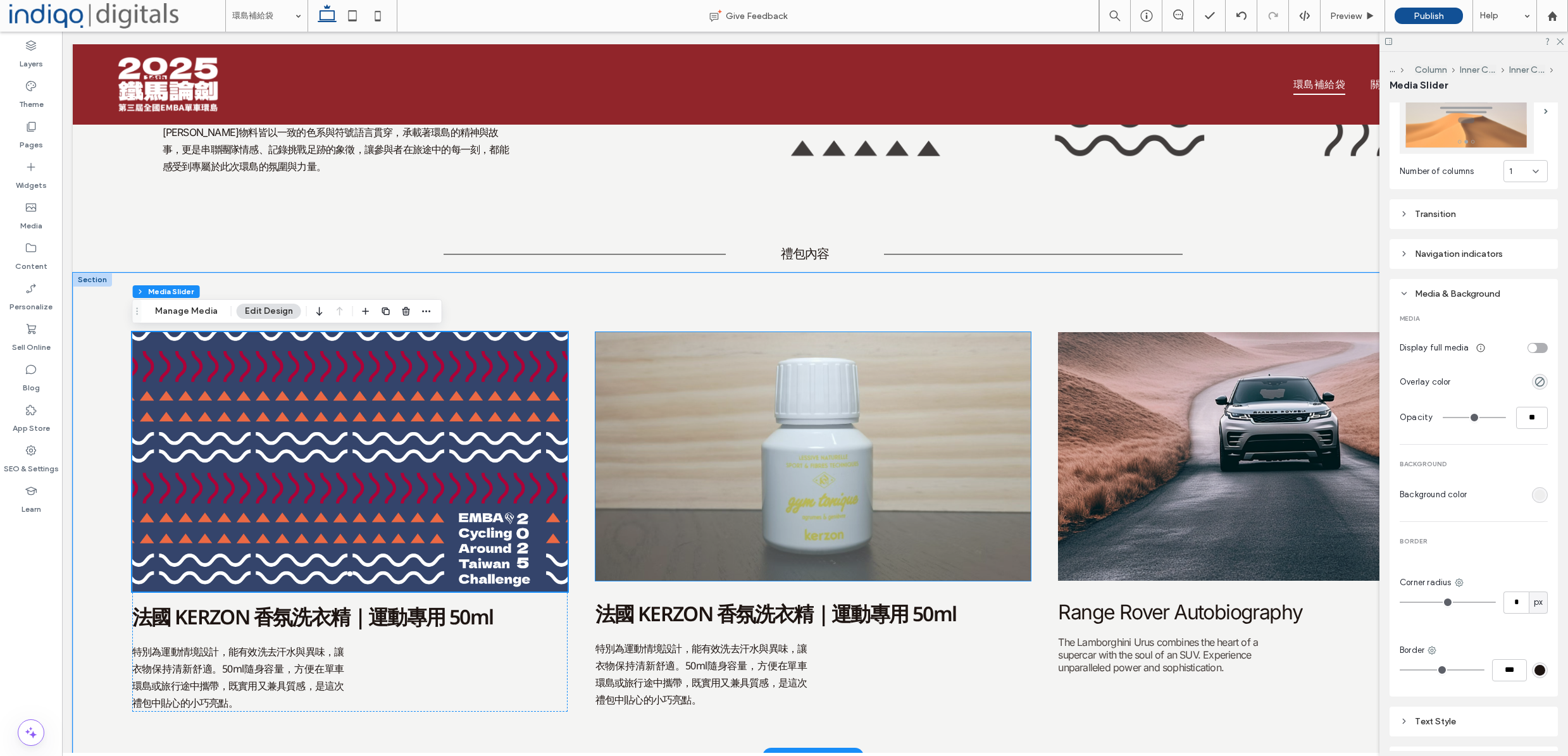
scroll to position [183, 0]
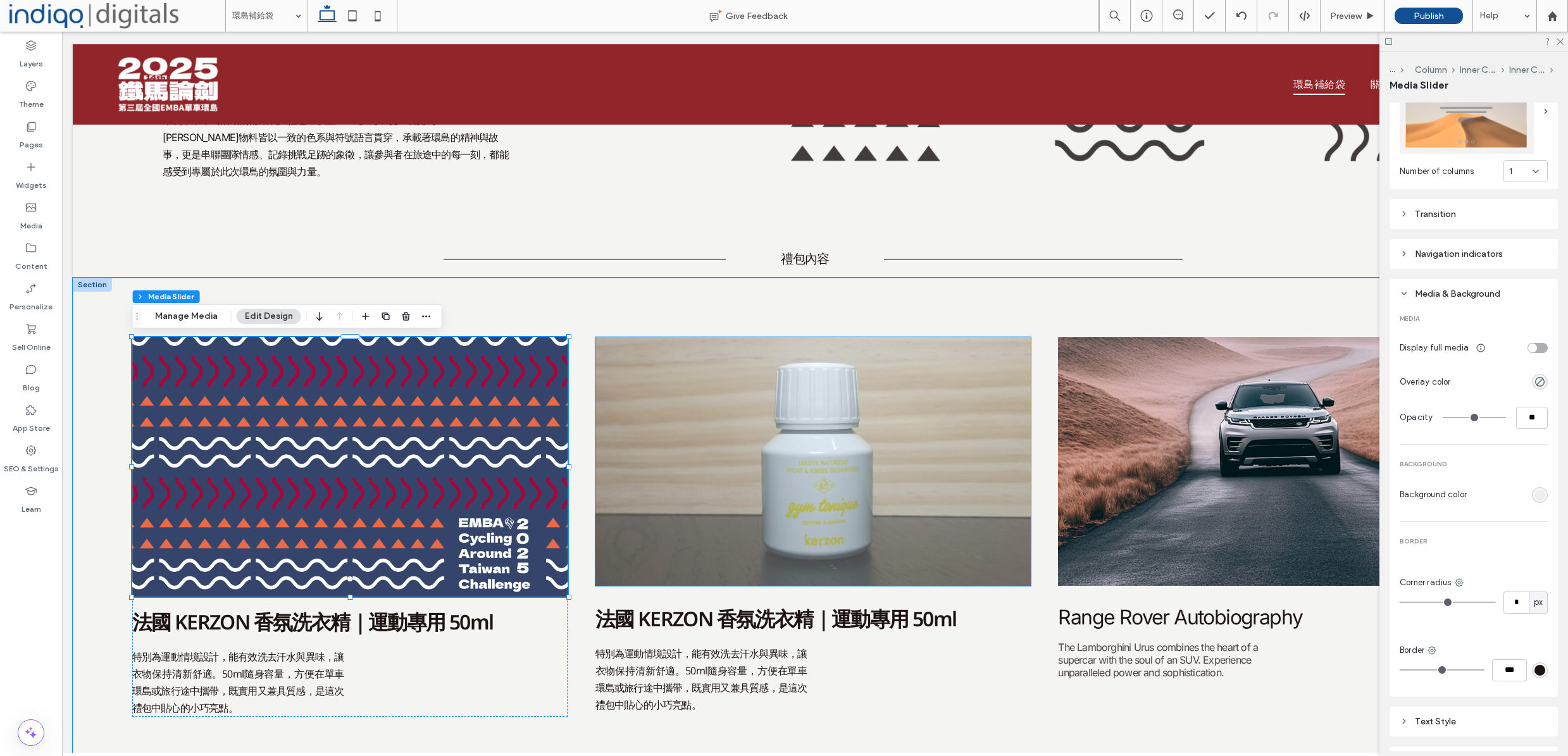
click at [903, 472] on img at bounding box center [814, 462] width 436 height 248
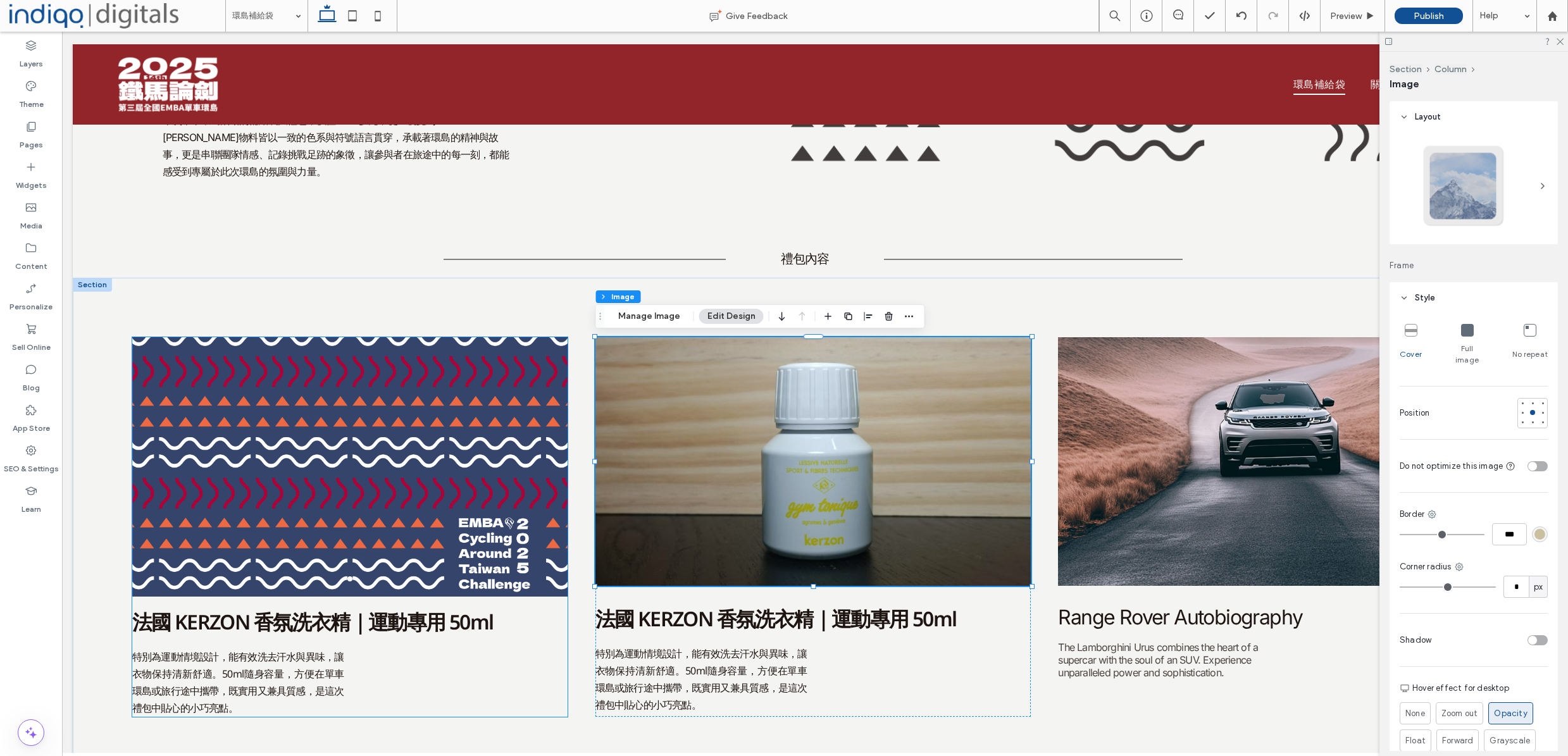
click at [454, 469] on div at bounding box center [350, 474] width 436 height 199
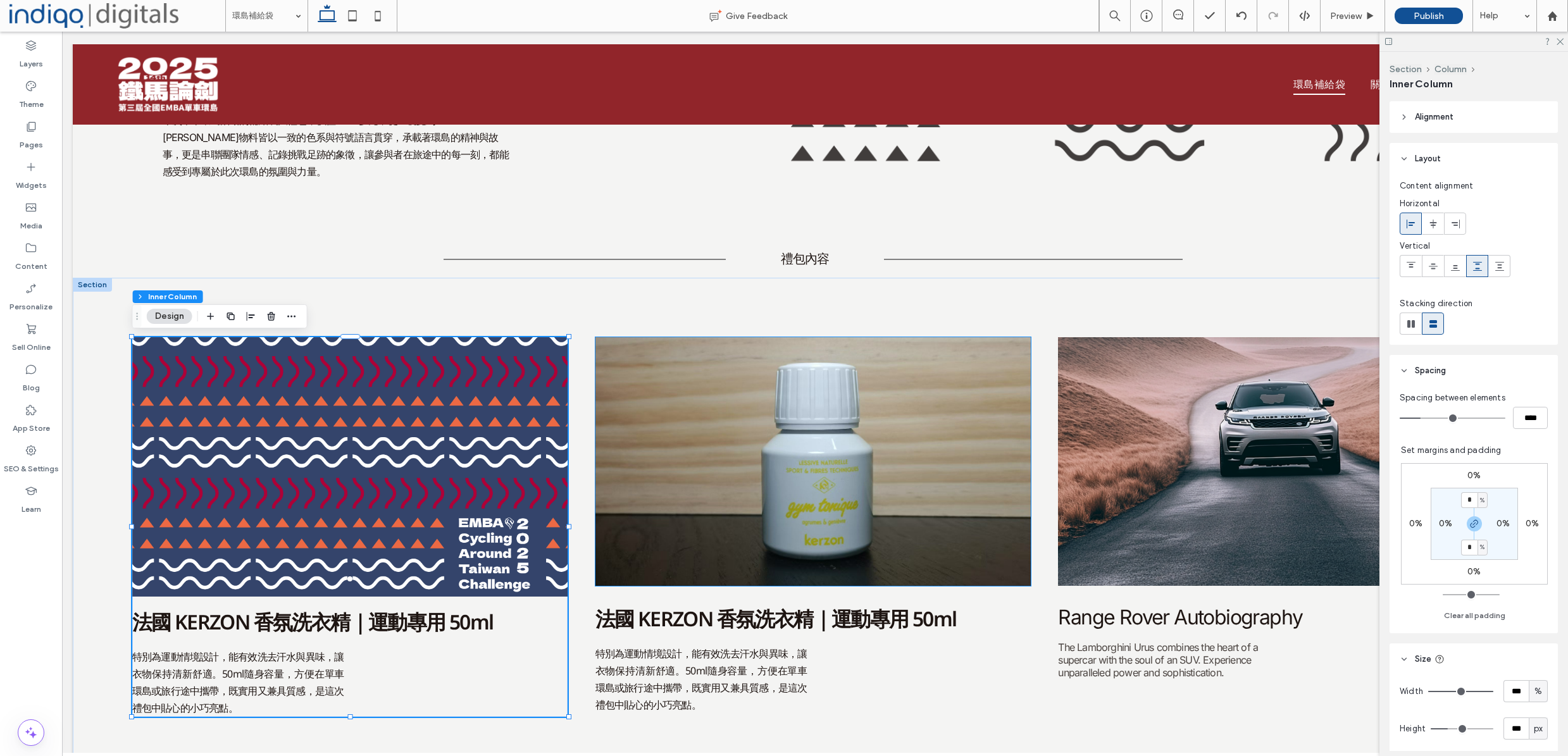
click at [527, 512] on div at bounding box center [350, 474] width 436 height 199
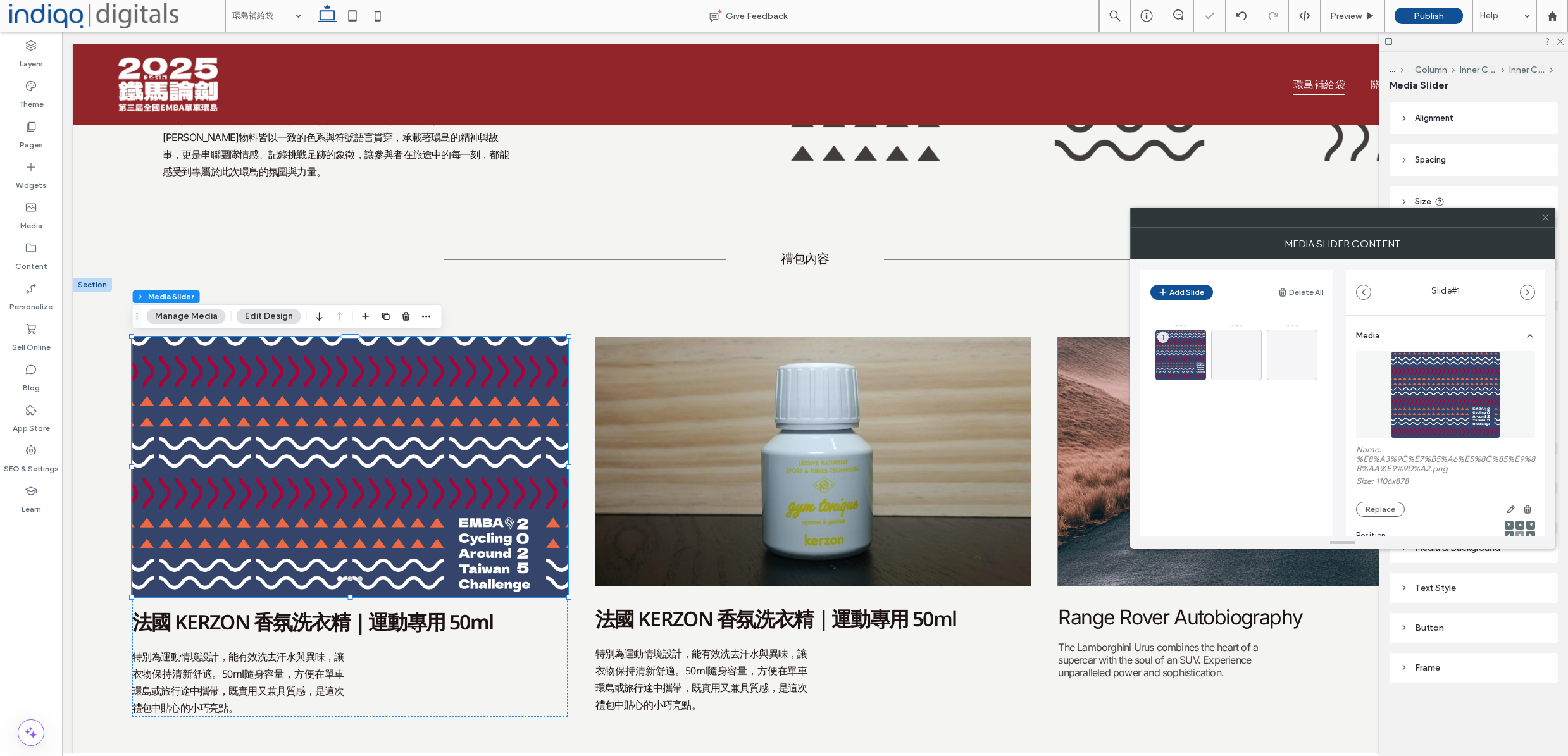
click at [1459, 628] on div "Button" at bounding box center [1473, 627] width 148 height 11
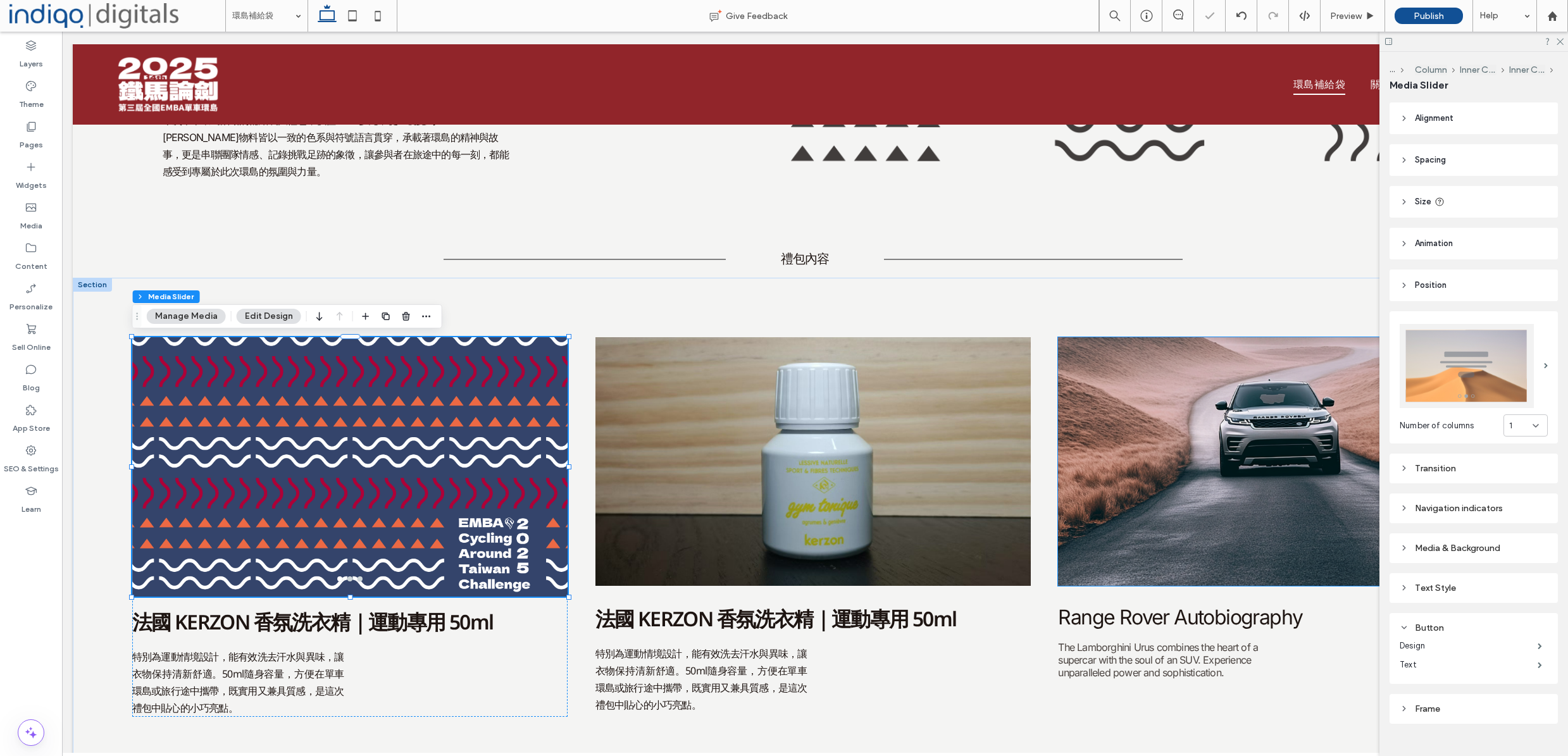
click at [1455, 583] on div "Text Style" at bounding box center [1473, 588] width 148 height 11
click at [1438, 506] on div "Navigation indicators" at bounding box center [1473, 508] width 148 height 11
click at [1449, 470] on div "Transition" at bounding box center [1473, 468] width 148 height 17
click at [1459, 282] on header "Position" at bounding box center [1473, 285] width 168 height 32
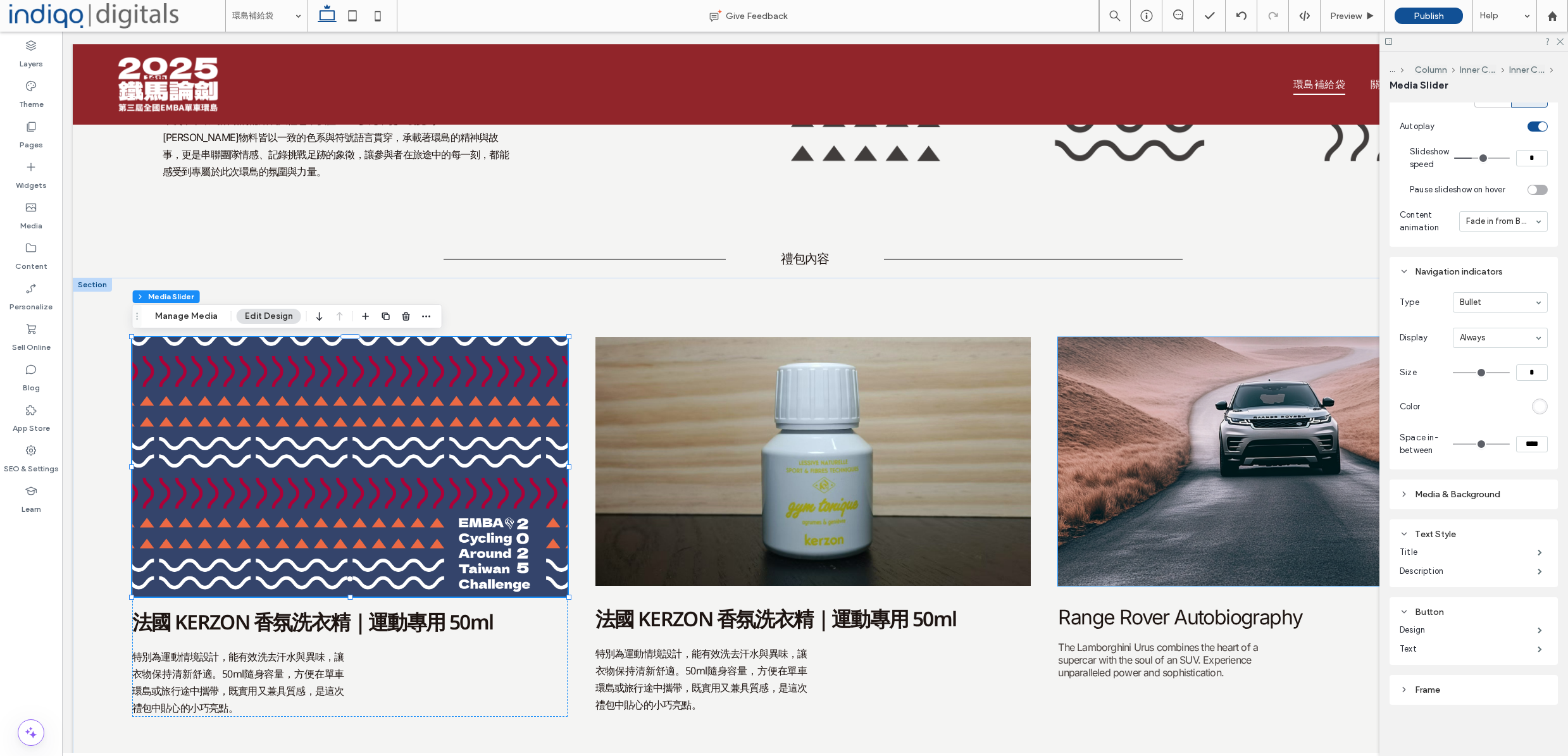
scroll to position [450, 0]
click at [1471, 298] on input at bounding box center [1497, 302] width 75 height 9
click at [1421, 332] on span "Display" at bounding box center [1424, 337] width 48 height 12
click at [1419, 338] on span "Display" at bounding box center [1424, 337] width 48 height 12
click at [1454, 676] on div "Frame" at bounding box center [1473, 690] width 168 height 30
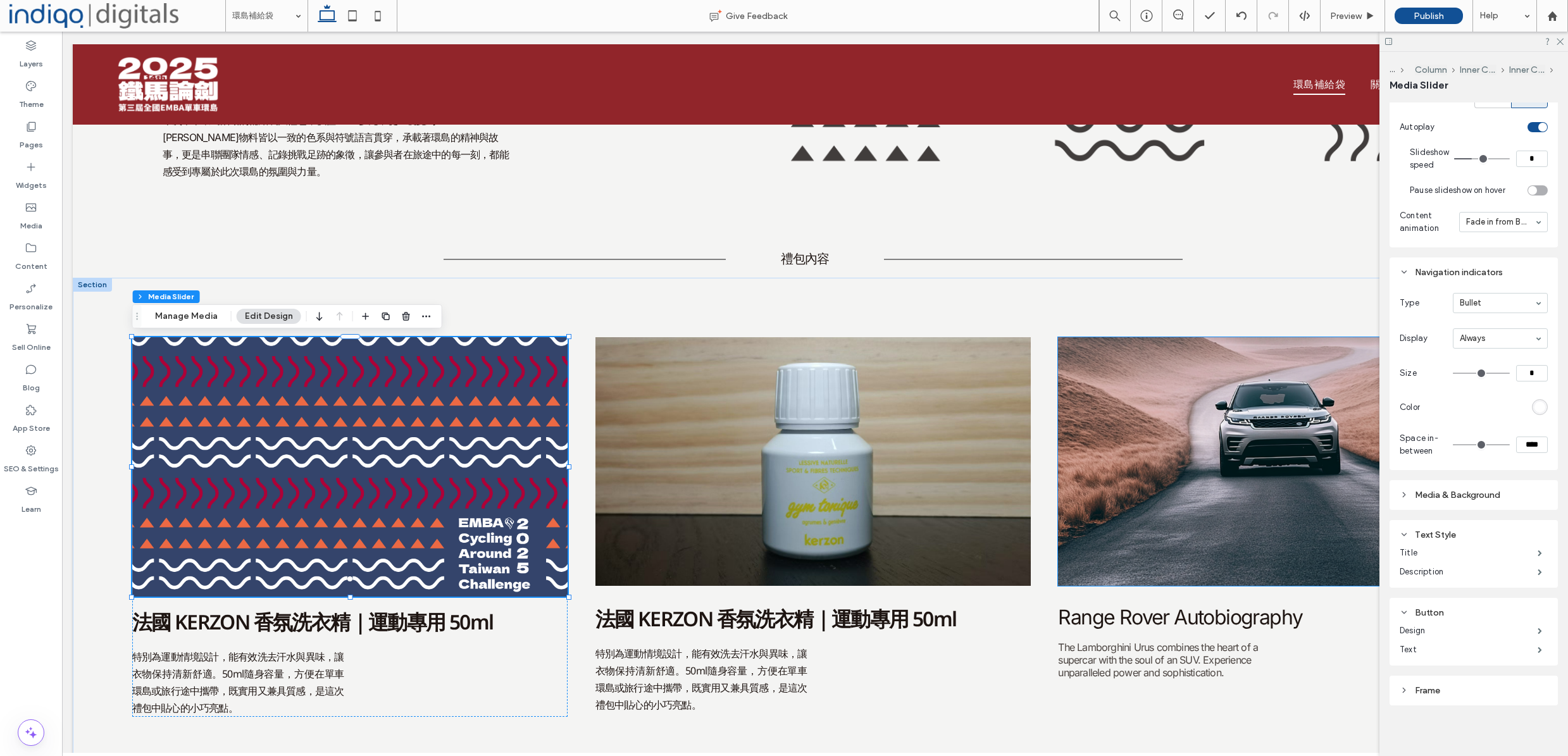
click at [1453, 685] on div "Frame" at bounding box center [1473, 690] width 148 height 11
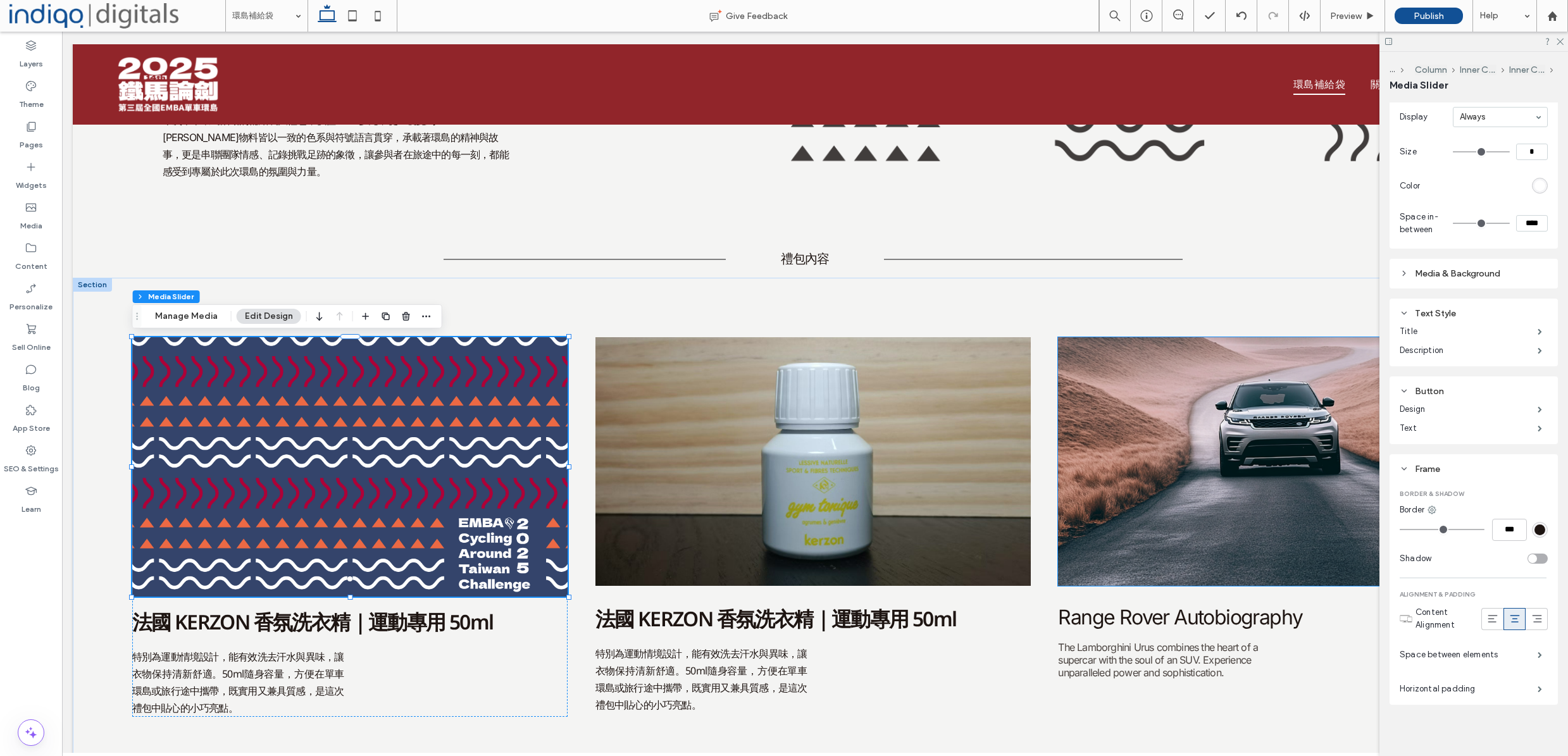
scroll to position [670, 0]
click at [1462, 272] on div "Media & Background" at bounding box center [1473, 273] width 148 height 11
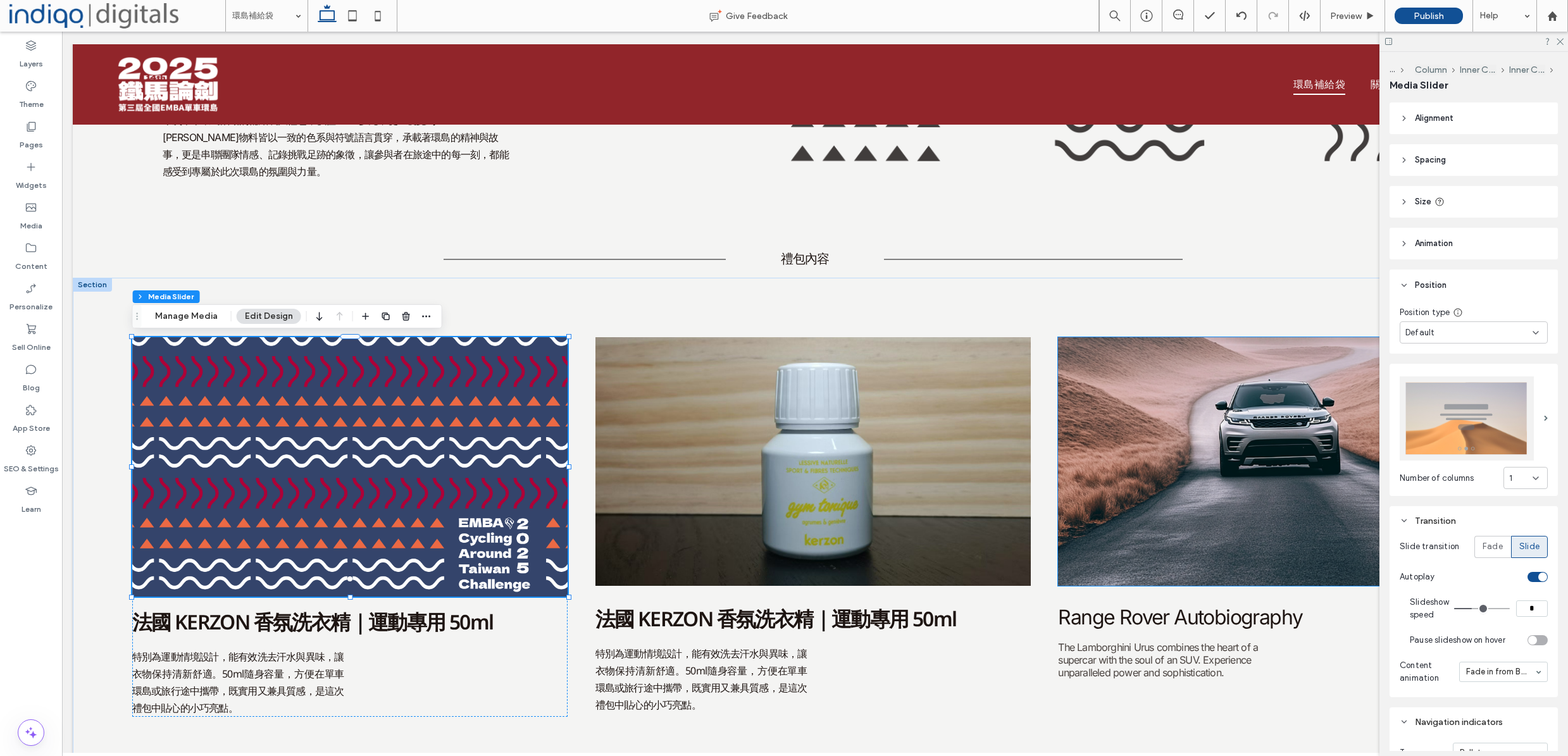
scroll to position [0, 0]
click at [1473, 248] on header "Animation" at bounding box center [1473, 243] width 168 height 32
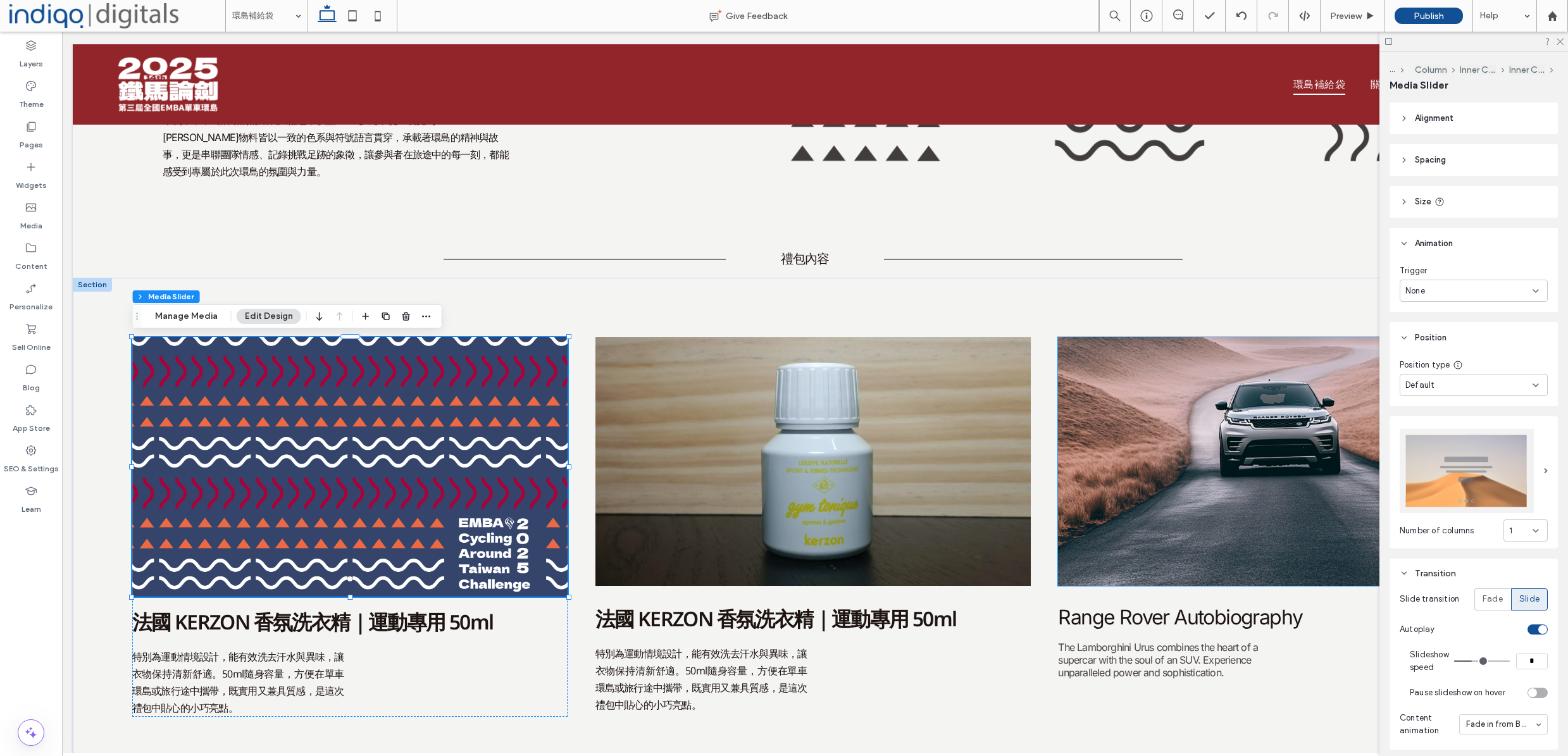
click at [1475, 198] on header "Size" at bounding box center [1473, 202] width 168 height 32
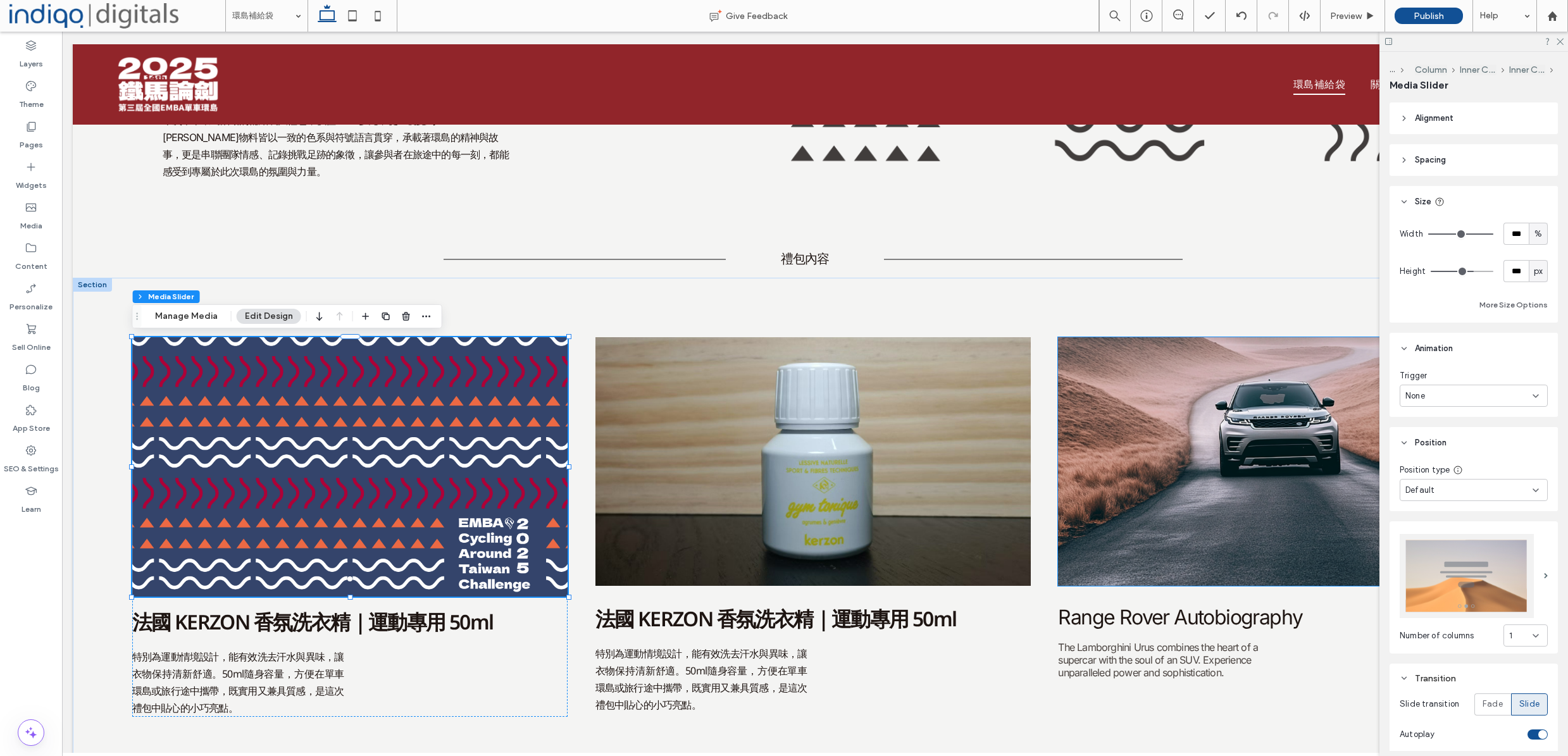
click at [1479, 167] on header "Spacing" at bounding box center [1473, 160] width 168 height 32
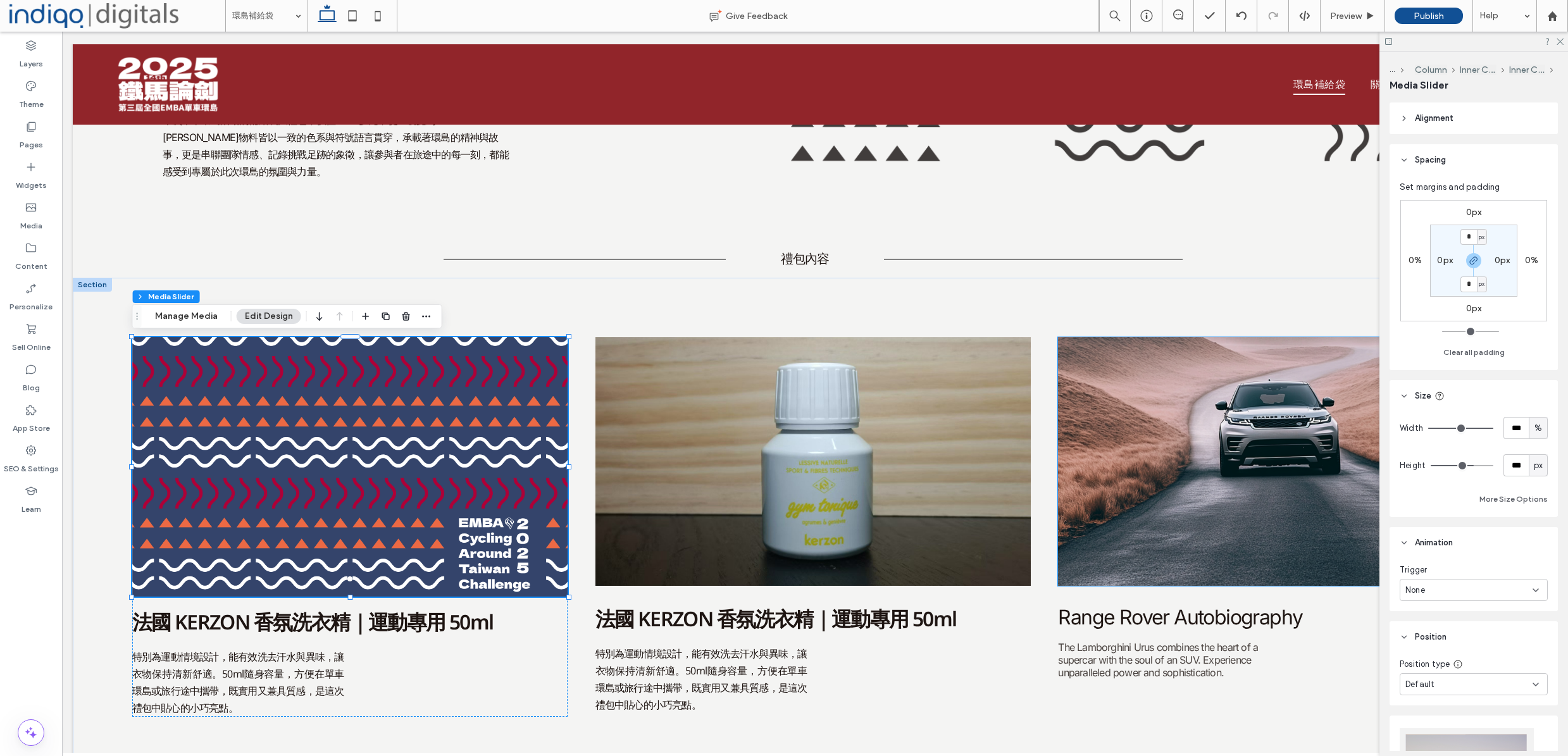
click at [1461, 127] on header "Alignment" at bounding box center [1473, 118] width 168 height 32
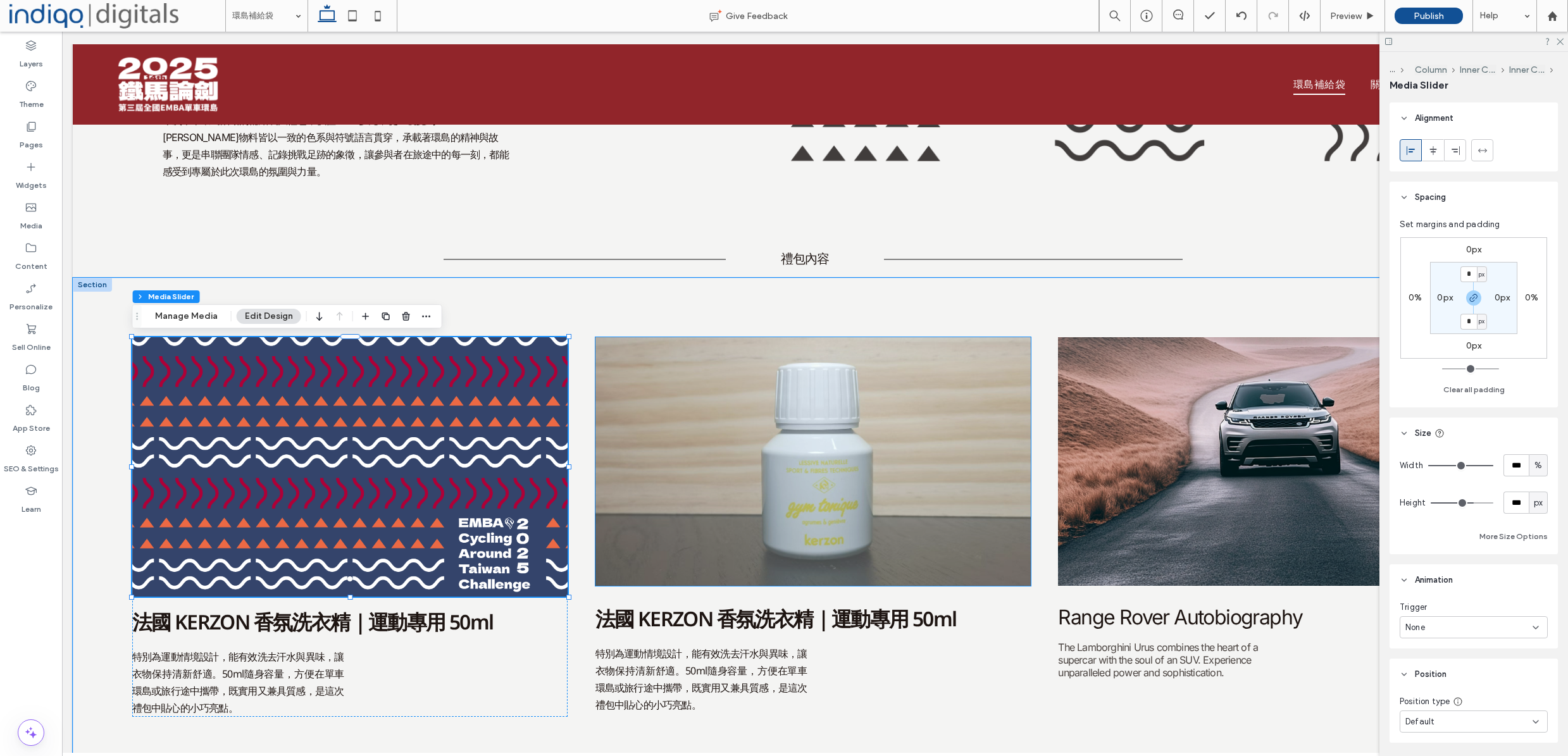
click at [729, 476] on img at bounding box center [814, 462] width 436 height 248
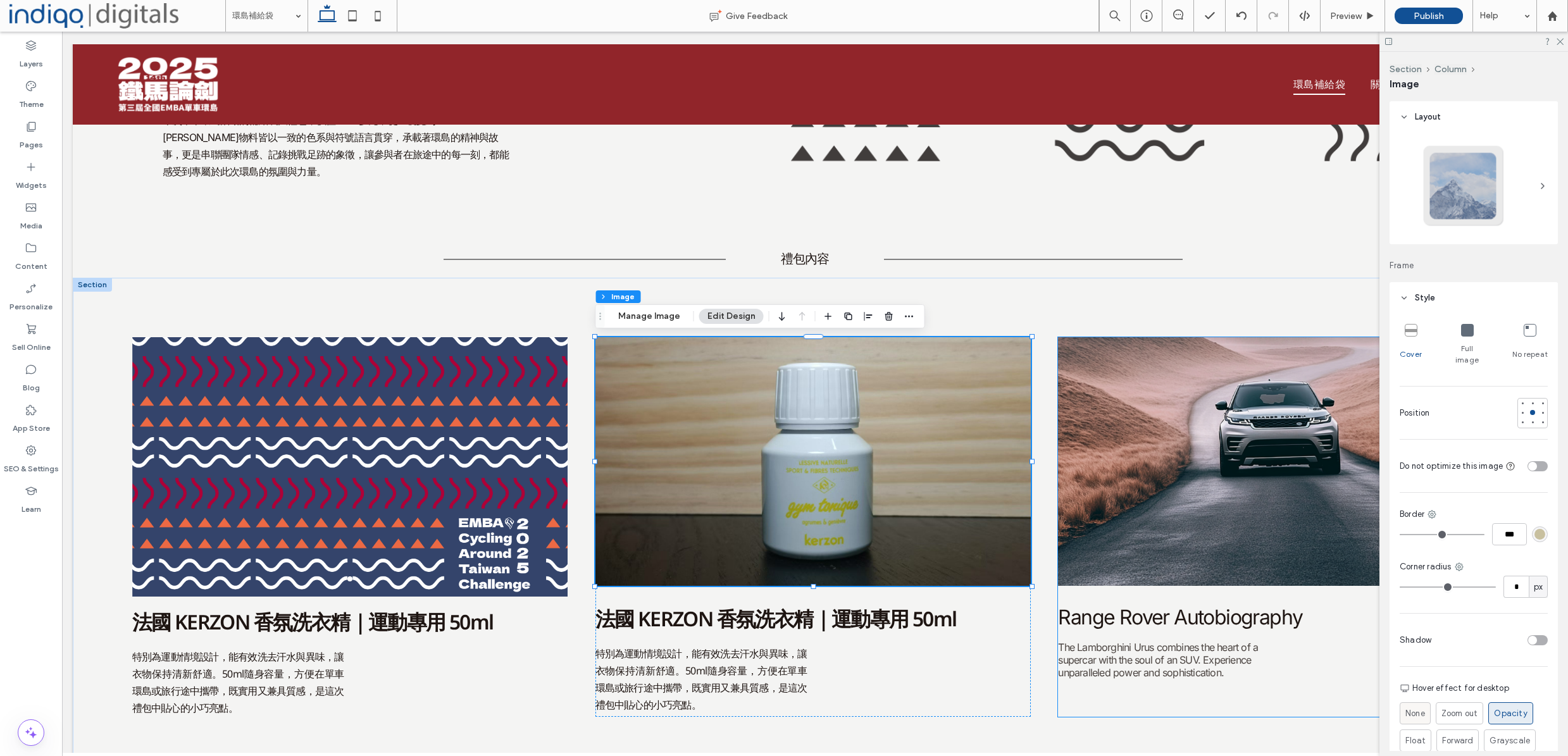
click at [1417, 702] on div "None" at bounding box center [1415, 713] width 20 height 21
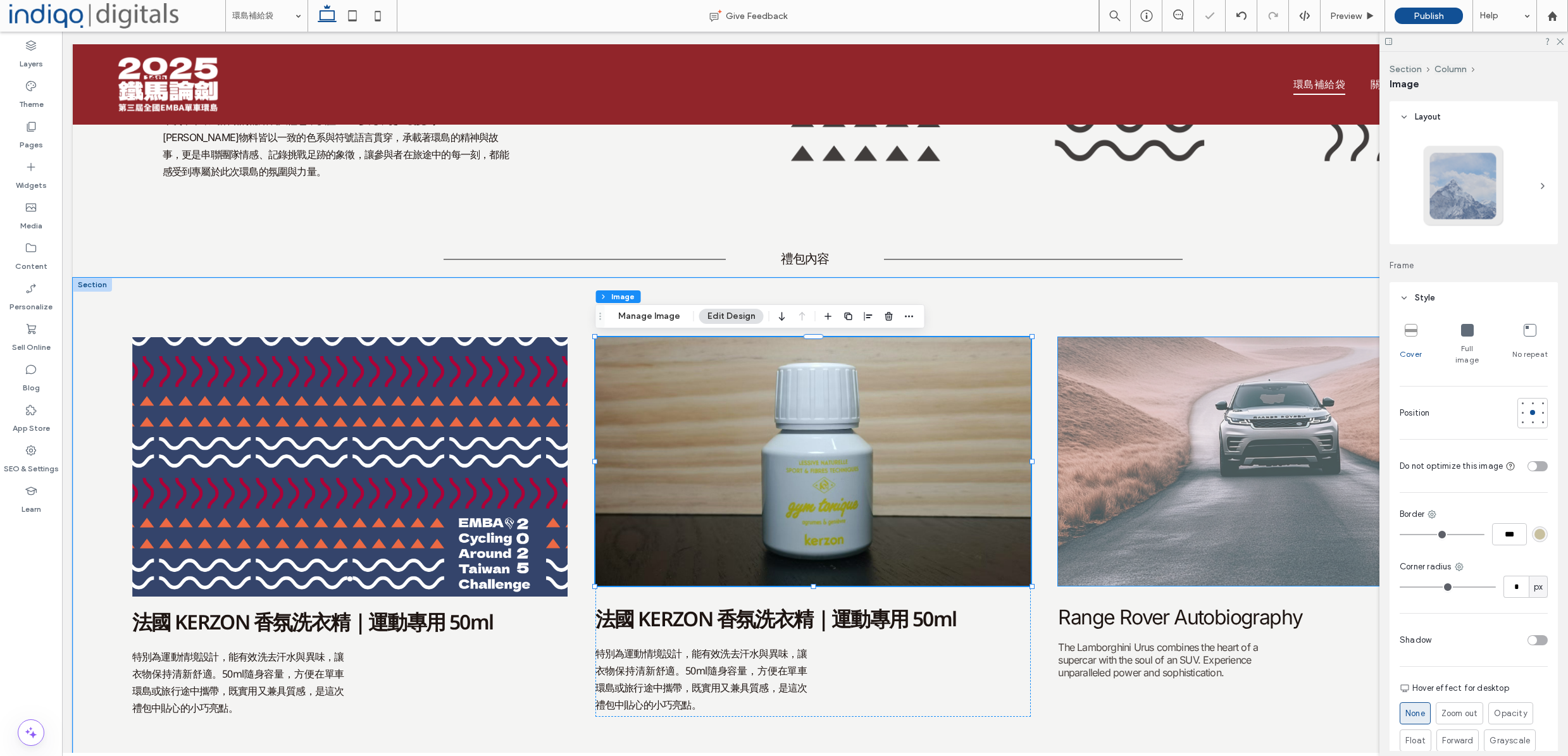
click at [1229, 547] on img at bounding box center [1276, 462] width 436 height 248
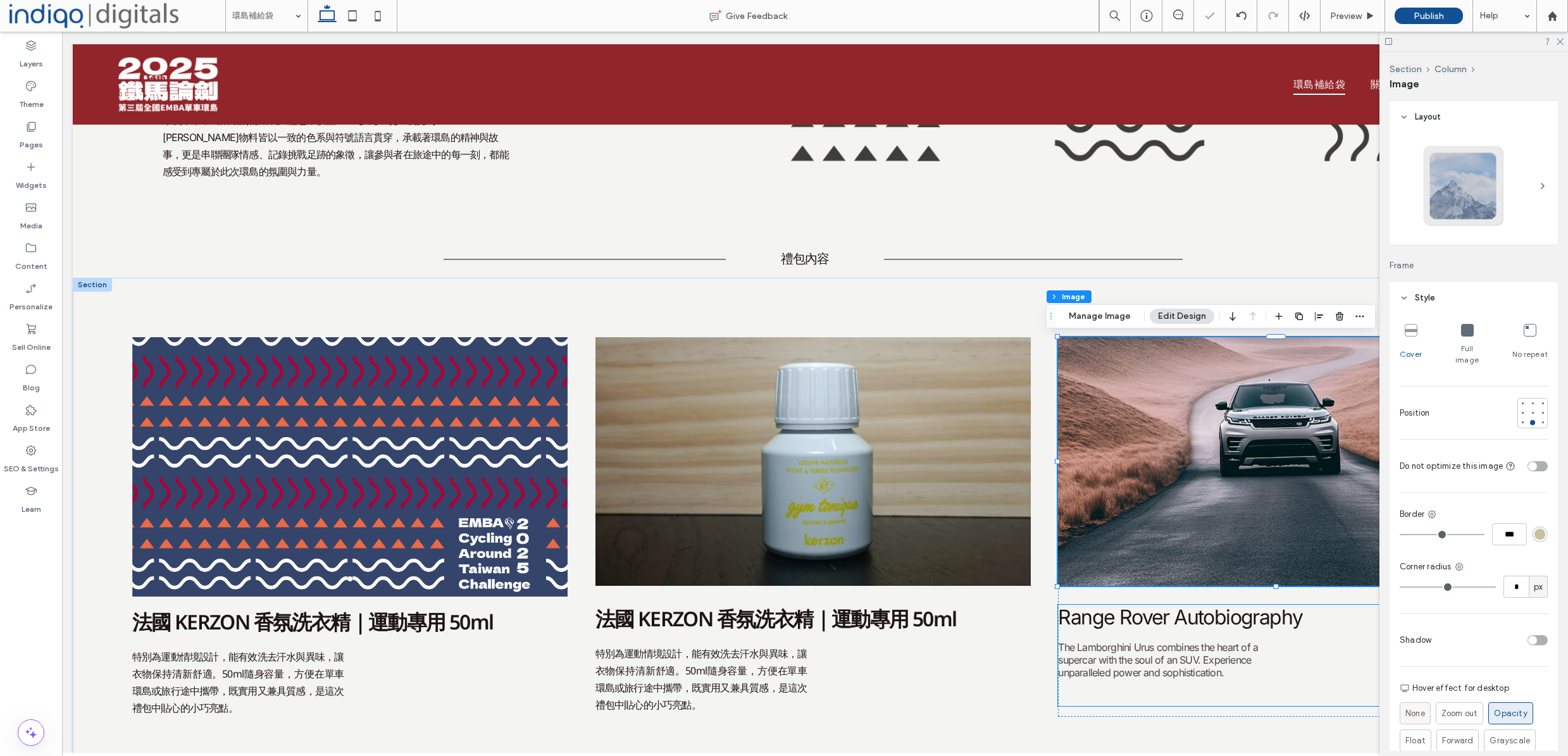
click at [1417, 707] on span "None" at bounding box center [1415, 713] width 20 height 12
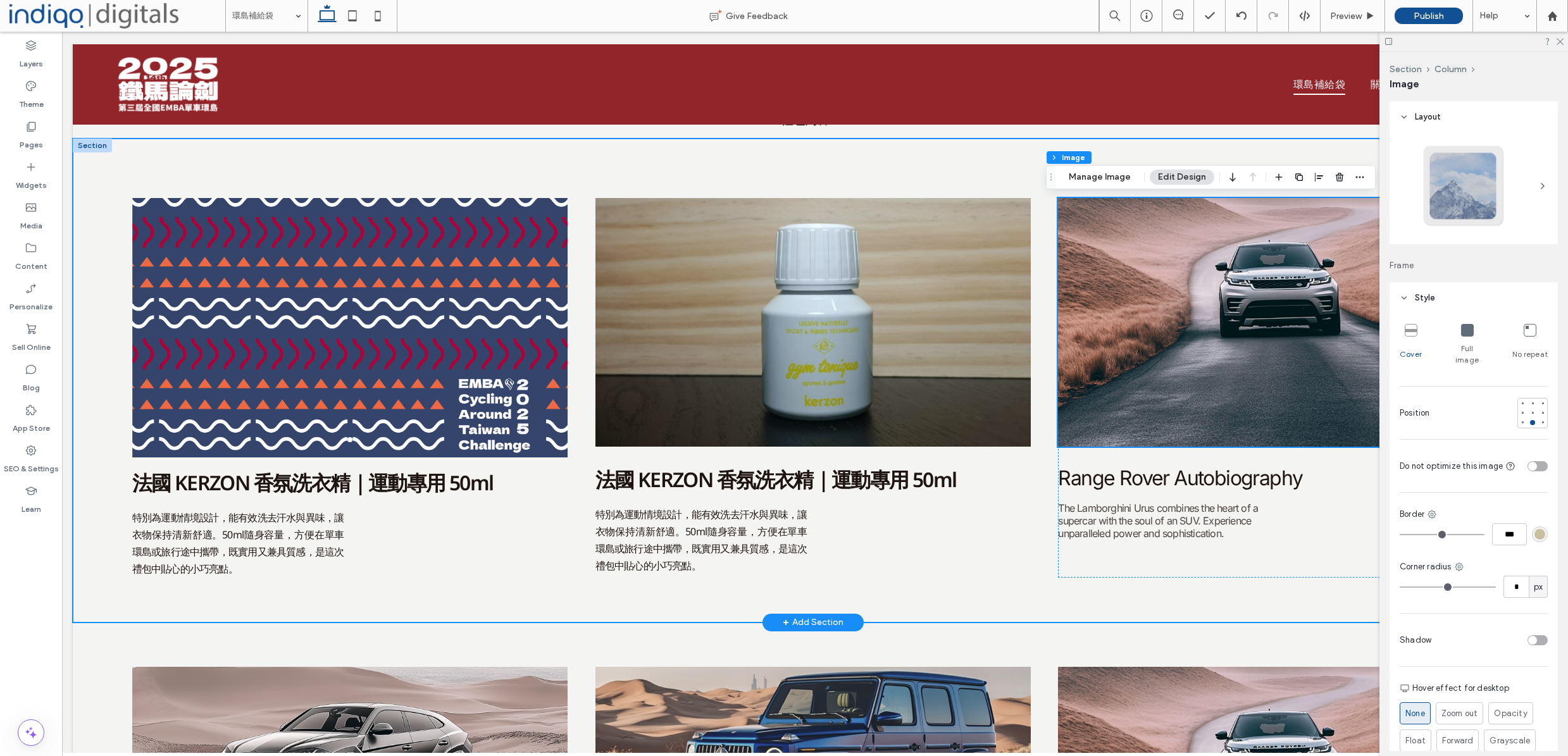
scroll to position [327, 0]
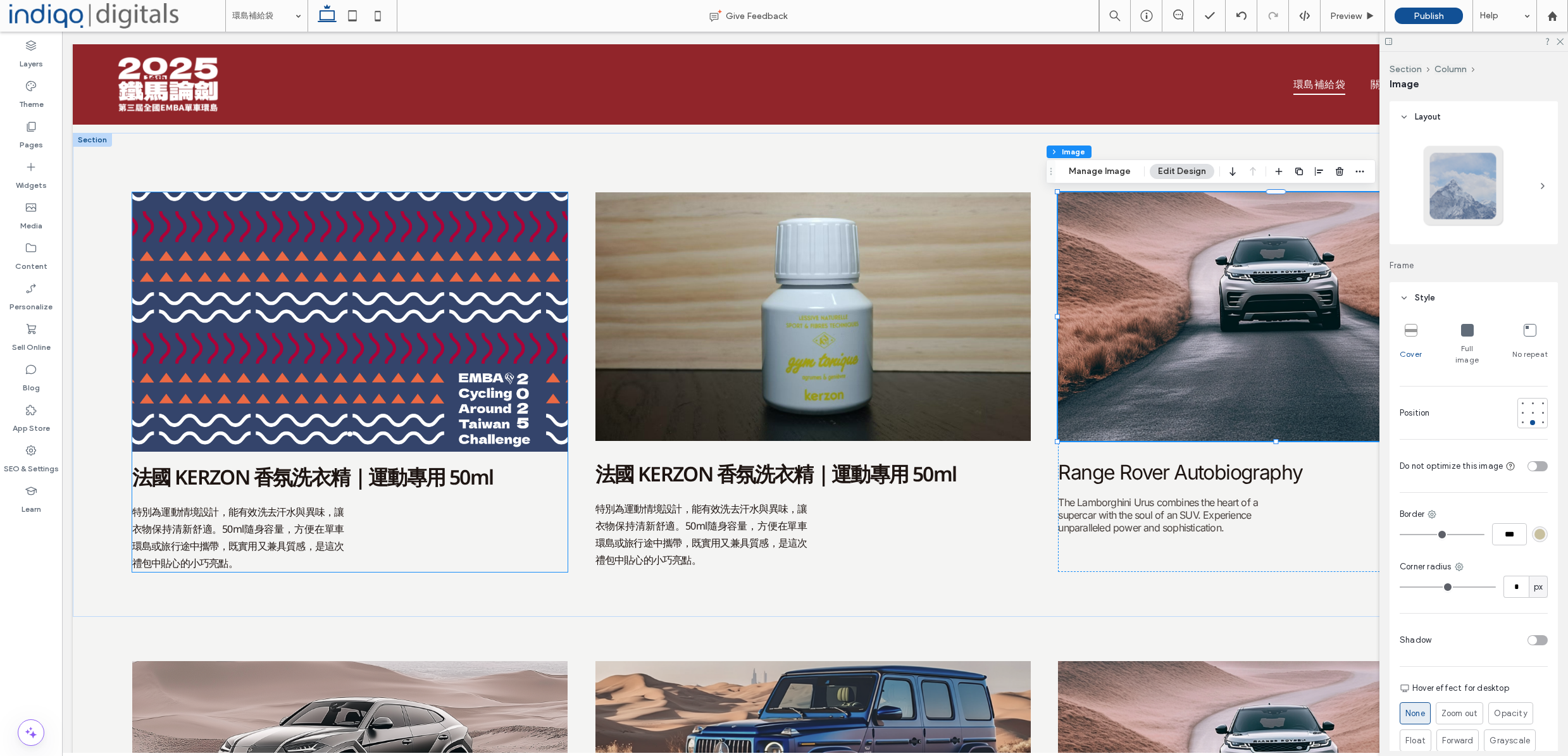
click at [381, 468] on span "法國 KERZON 香氛洗衣精｜運動專用 50ml" at bounding box center [313, 476] width 361 height 27
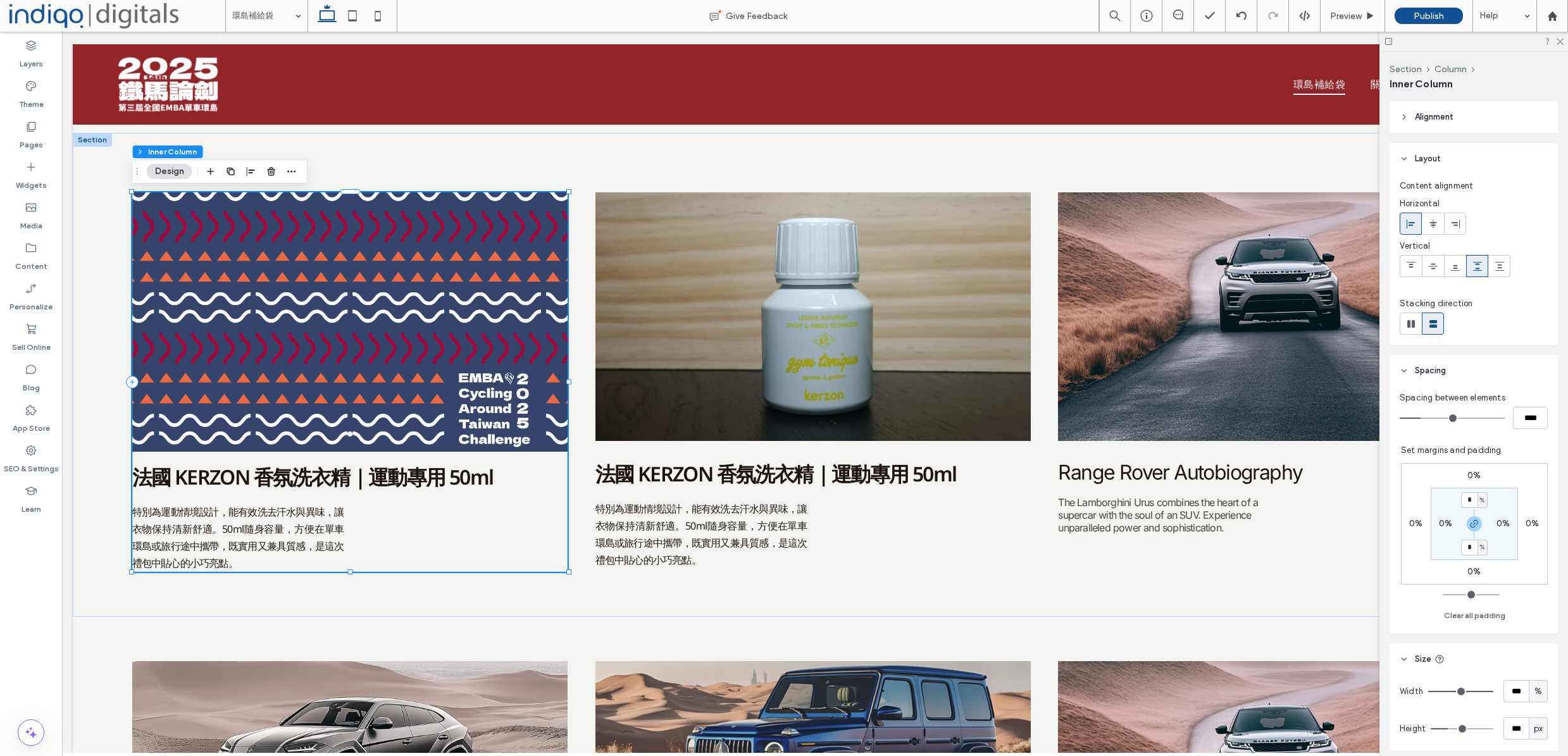
click at [381, 468] on span "法國 KERZON 香氛洗衣精｜運動專用 50ml" at bounding box center [313, 476] width 361 height 27
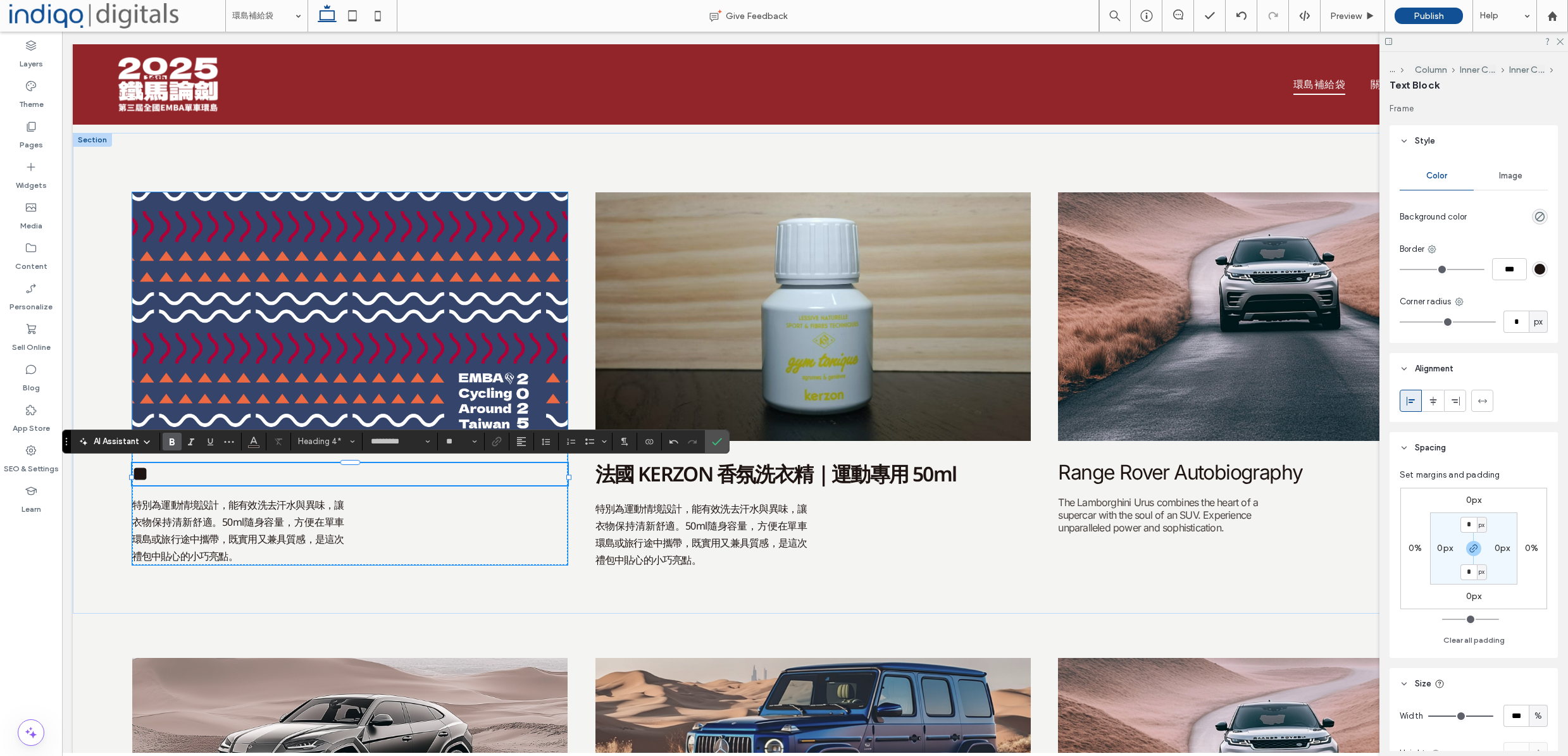
type input "*****"
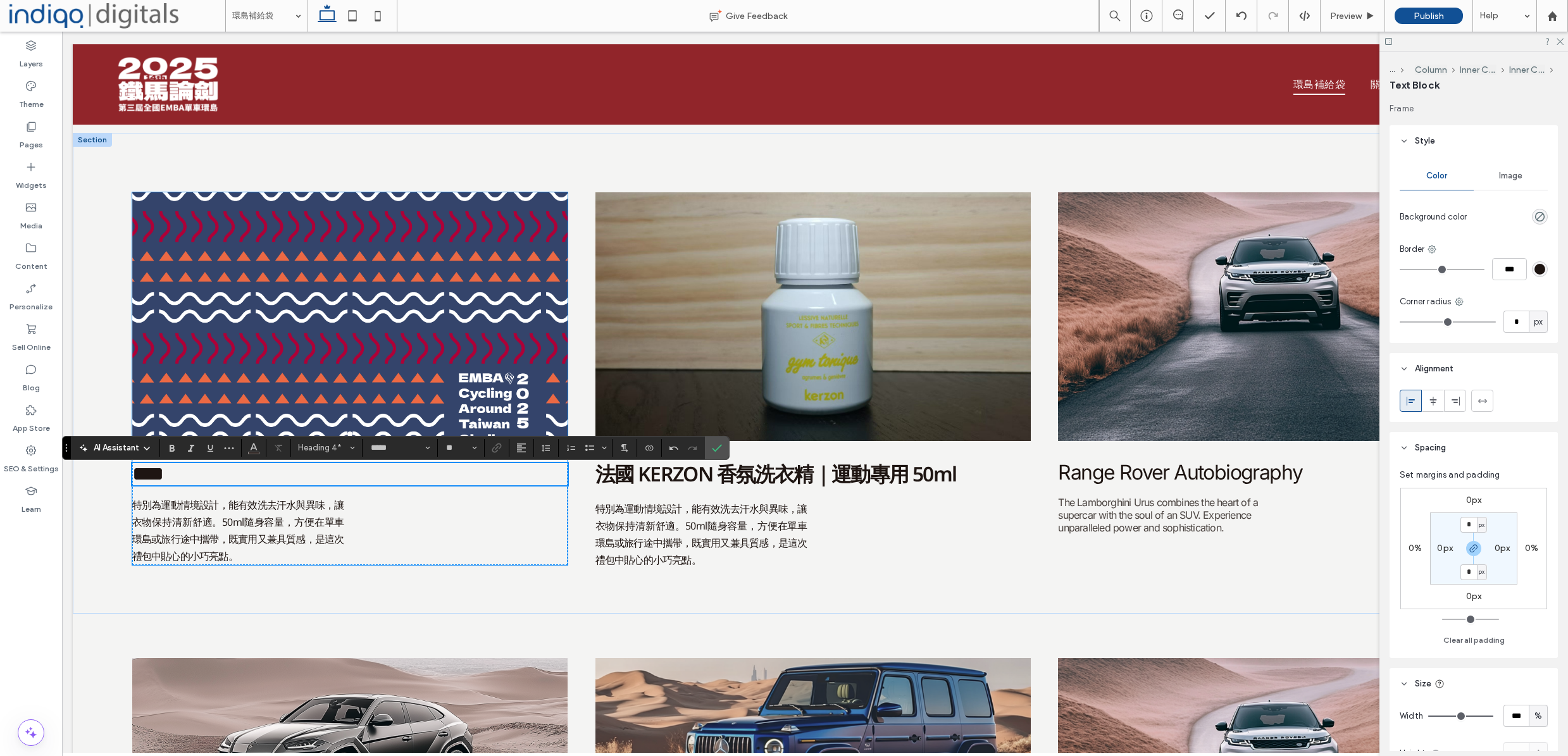
scroll to position [318, 0]
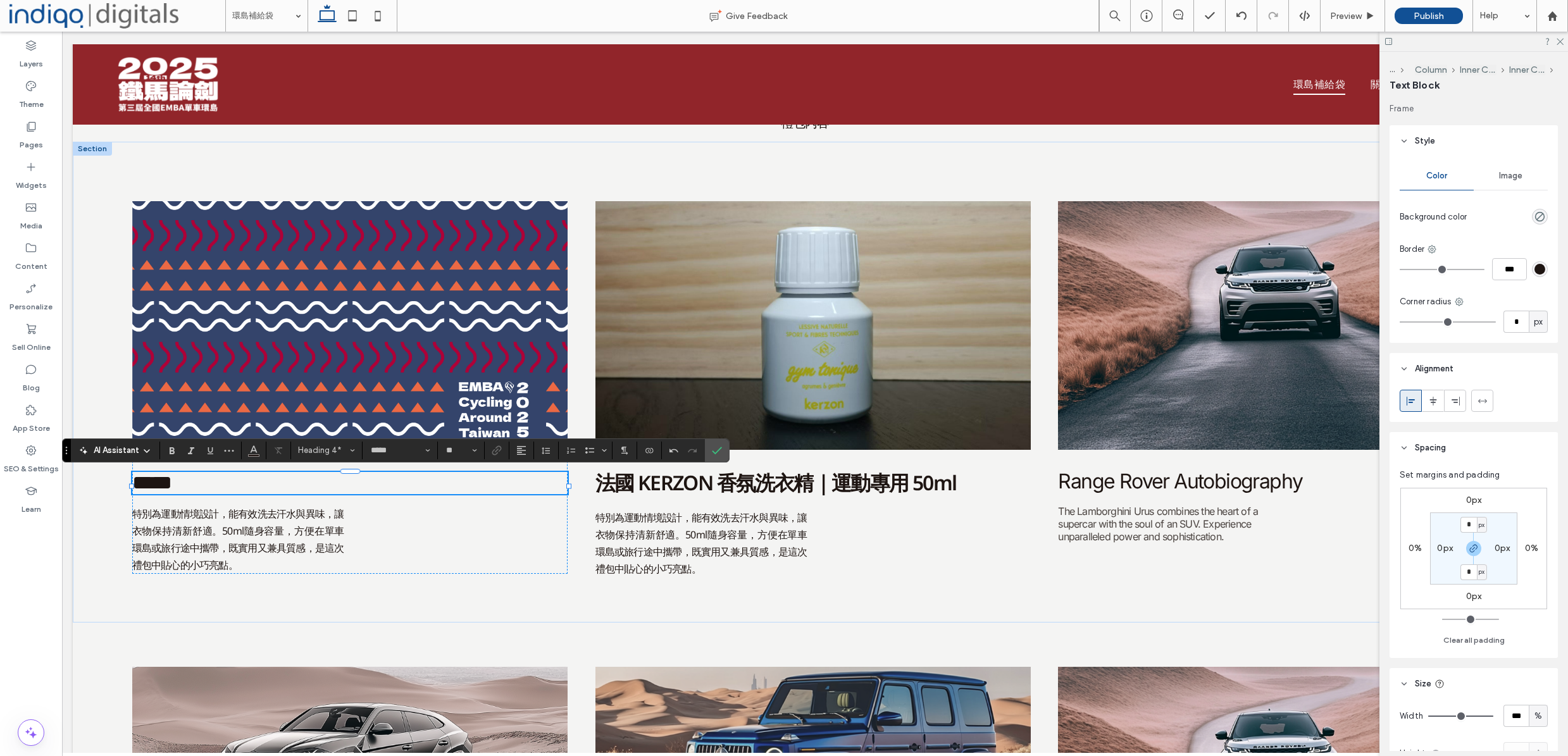
click at [230, 486] on h4 "*****" at bounding box center [350, 483] width 436 height 22
click at [738, 491] on span "法國 KERZON 香氛洗衣精｜運動專用 50ml" at bounding box center [776, 482] width 361 height 27
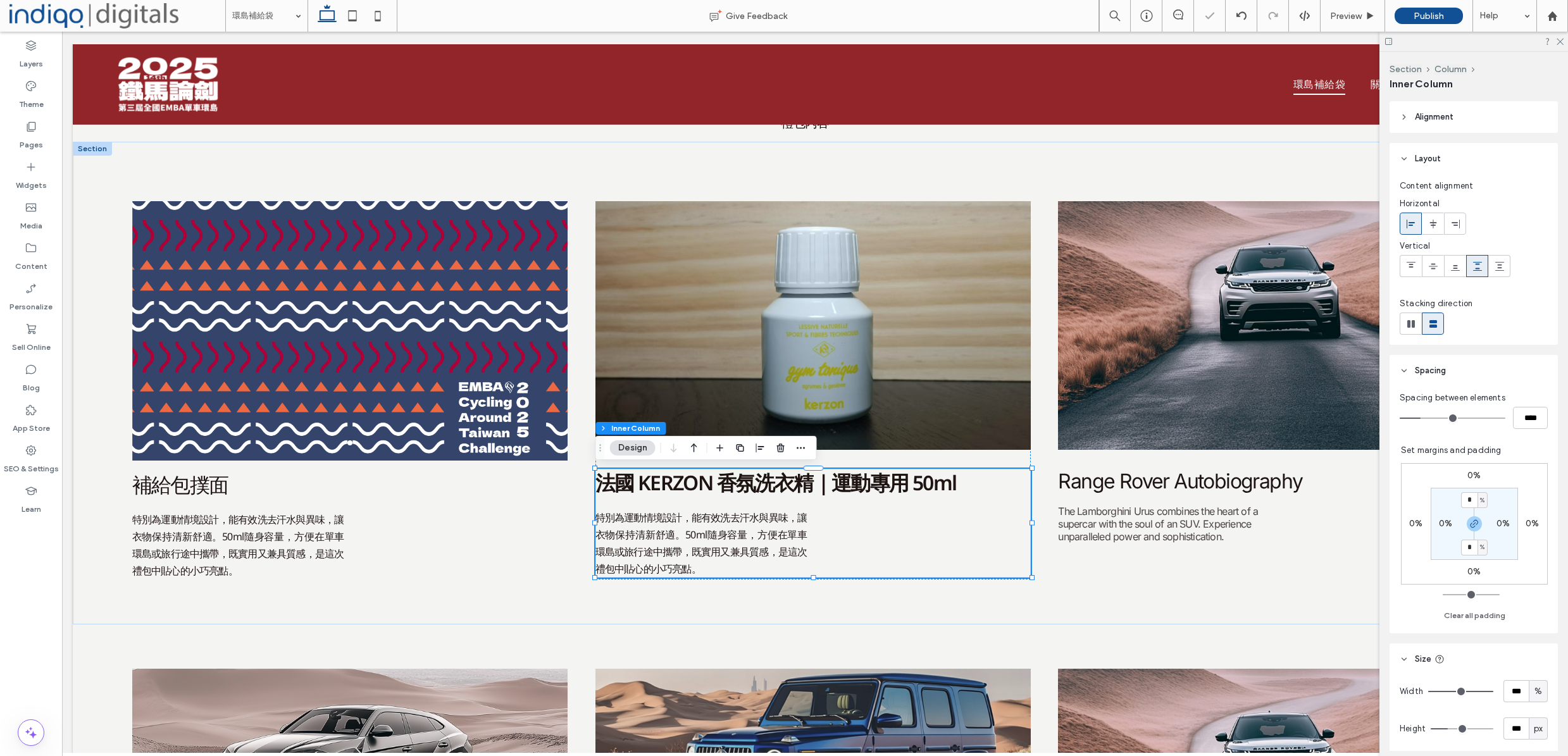
click at [738, 491] on span "法國 KERZON 香氛洗衣精｜運動專用 50ml" at bounding box center [776, 482] width 361 height 27
click at [738, 491] on div "法國 KERZON 香氛洗衣精｜運動專用 50ml" at bounding box center [814, 483] width 436 height 29
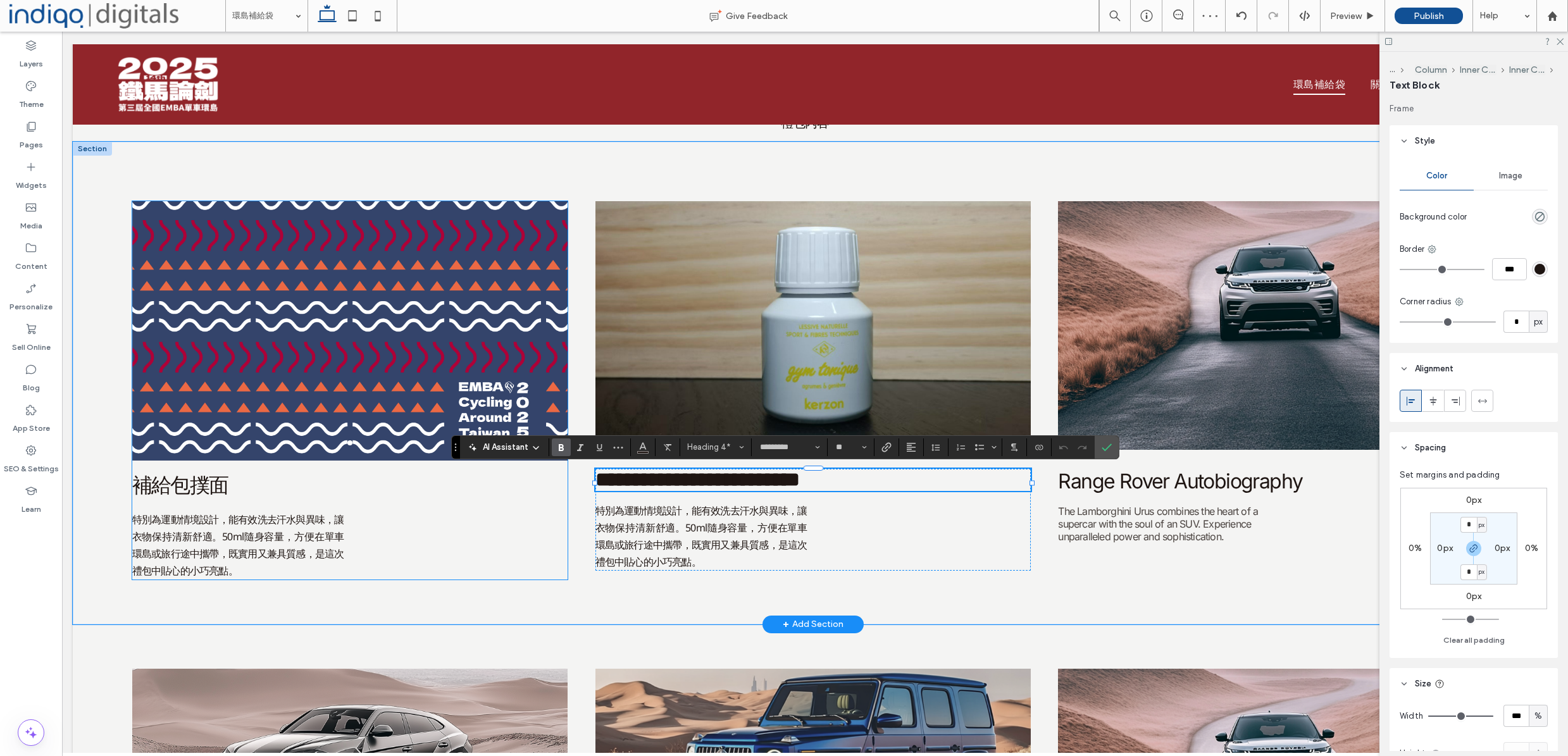
click at [255, 484] on h4 "補給包撲面" at bounding box center [350, 486] width 436 height 28
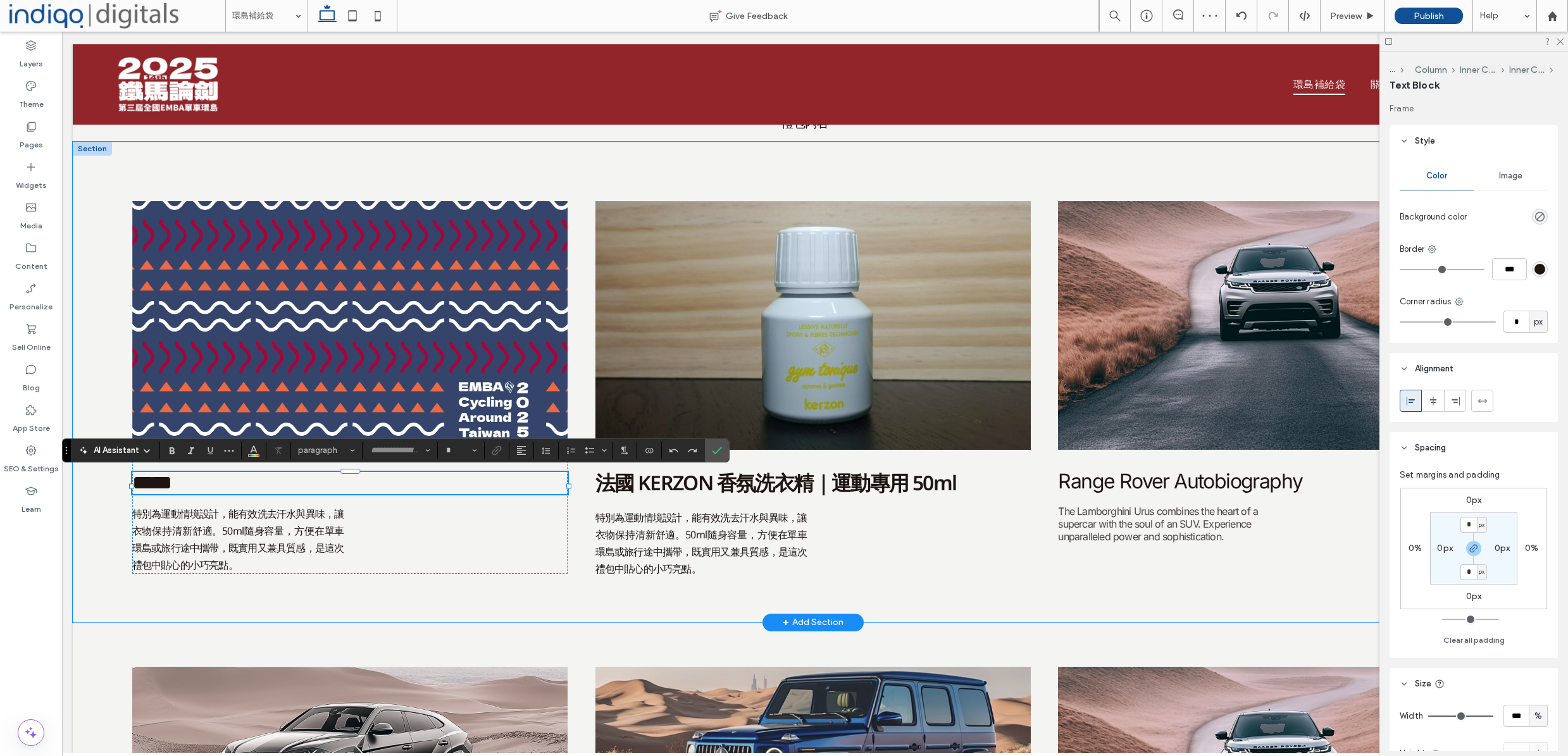
type input "*****"
type input "**"
click at [255, 484] on div "*****" at bounding box center [350, 483] width 436 height 22
click at [255, 484] on h4 "*****" at bounding box center [350, 483] width 436 height 22
click at [336, 448] on span "Heading 4" at bounding box center [323, 450] width 50 height 10
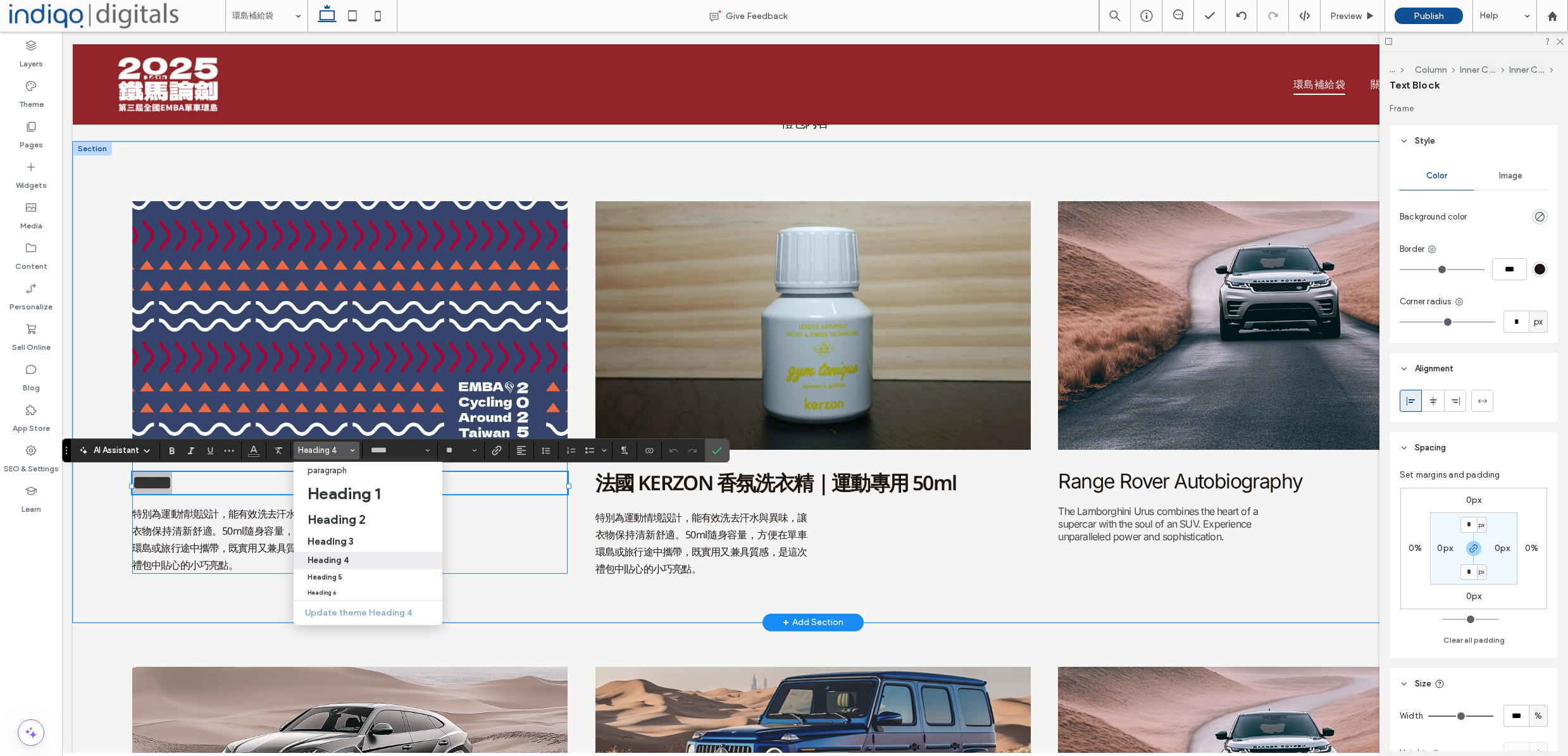
click at [336, 448] on span "Heading 4" at bounding box center [323, 450] width 50 height 10
click at [172, 454] on icon "Bold" at bounding box center [172, 450] width 11 height 11
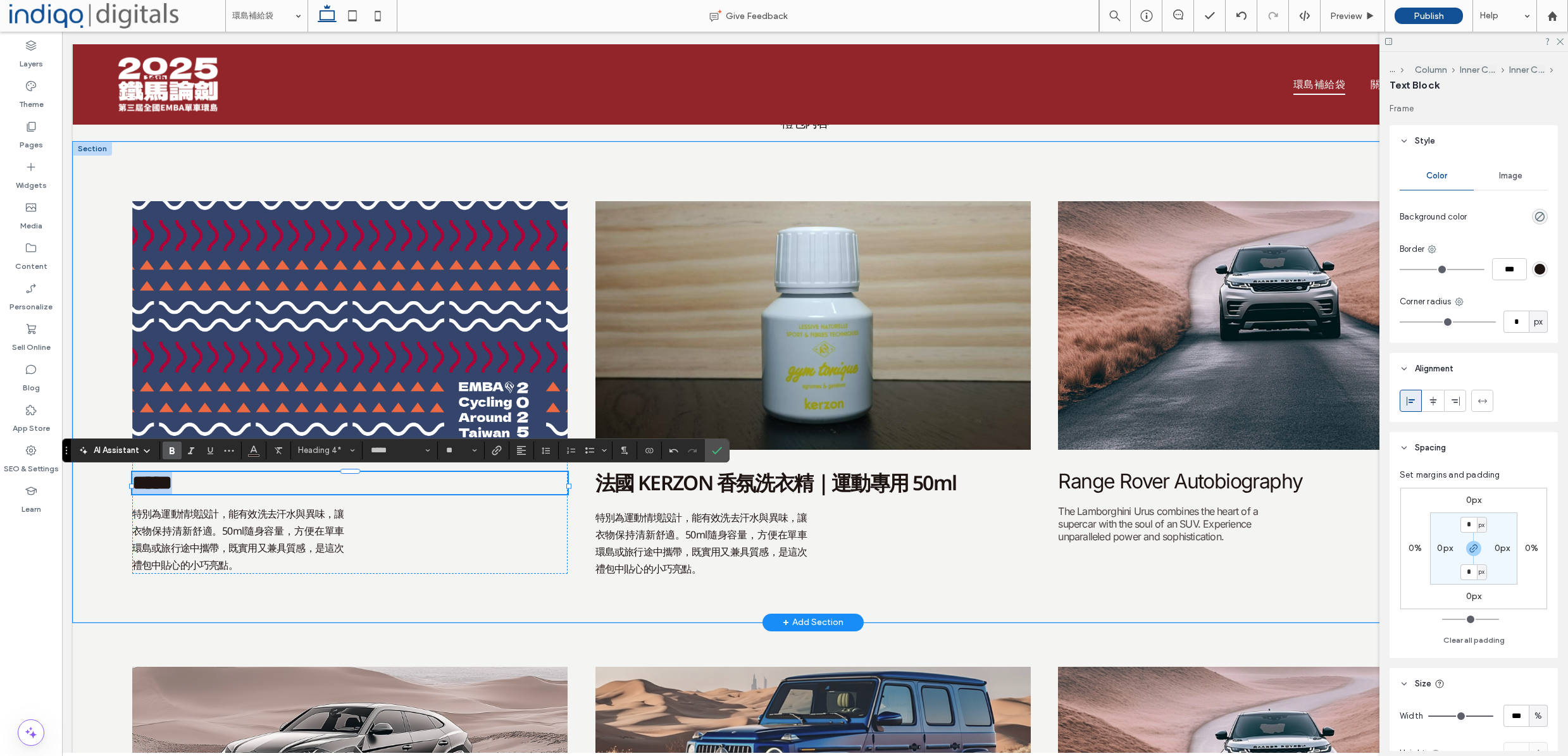
click at [260, 487] on h4 "*****" at bounding box center [350, 483] width 436 height 22
click at [188, 488] on strong "*******" at bounding box center [160, 482] width 56 height 20
click at [446, 542] on div "a a a a ******* 特別為運動情境設計，能有效洗去汗水與異味，讓衣物保持清新舒適。50ml隨身容量，方便在單車環島或旅行途中攜帶，既實用又兼具質感…" at bounding box center [350, 387] width 436 height 373
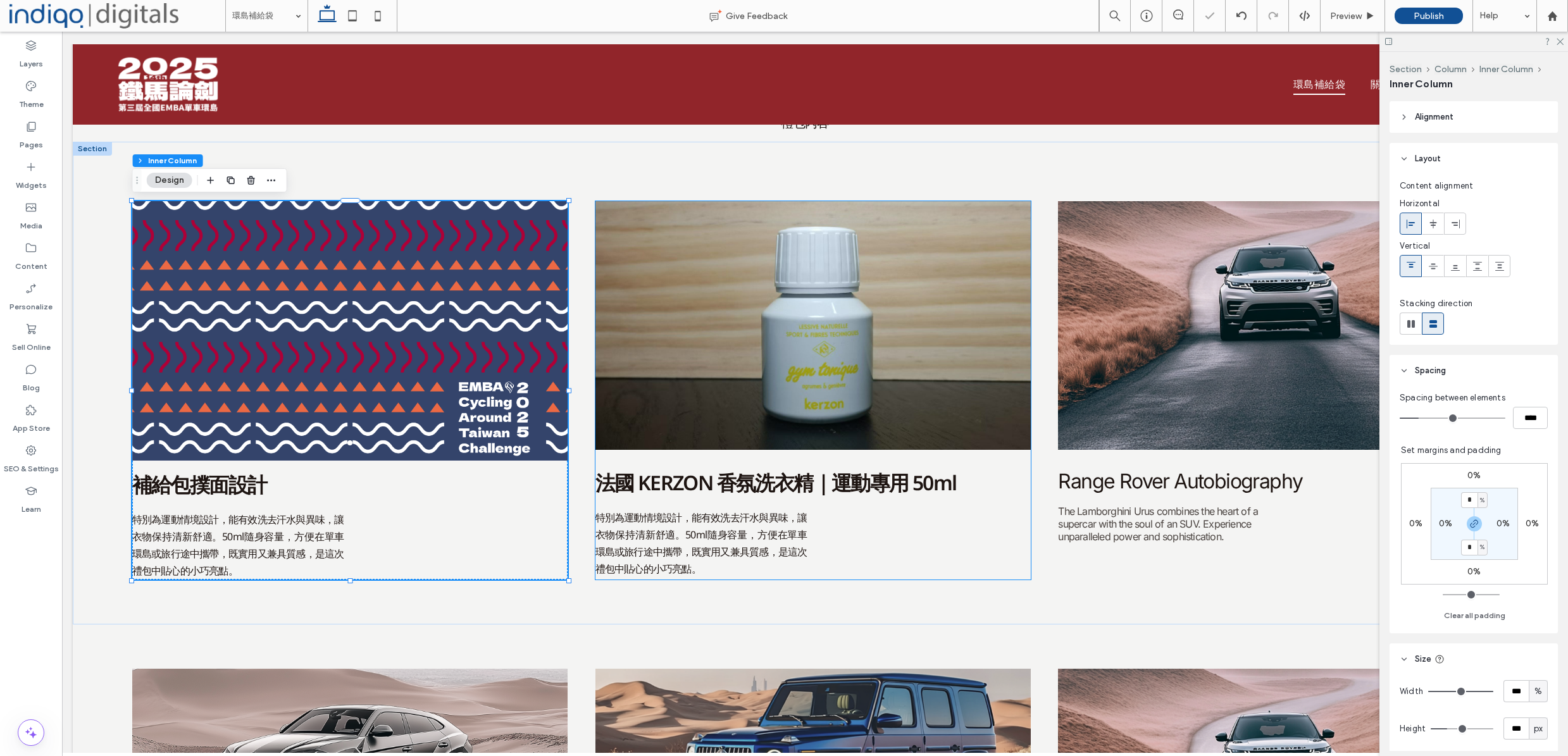
drag, startPoint x: 816, startPoint y: 453, endPoint x: 832, endPoint y: 525, distance: 73.8
click at [817, 453] on div "法國 KERZON 香氛洗衣精｜運動專用 50ml 特別為運動情境設計，能有效洗去汗水與異味，讓衣物保持清新舒適。50ml隨身容量，方便在單車環島或旅行途中攜…" at bounding box center [814, 390] width 436 height 378
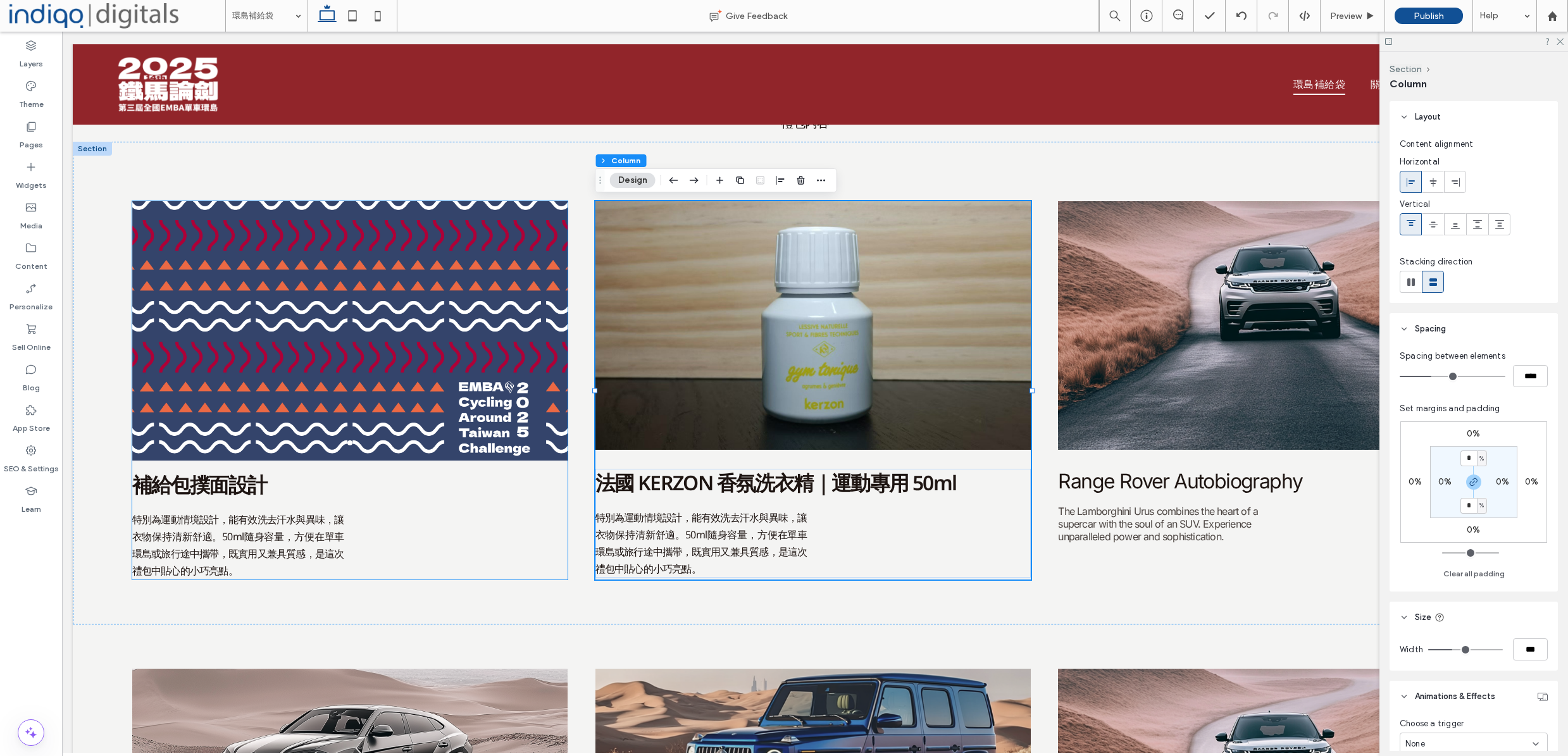
click at [308, 495] on h4 "補給包撲面設計" at bounding box center [350, 486] width 436 height 28
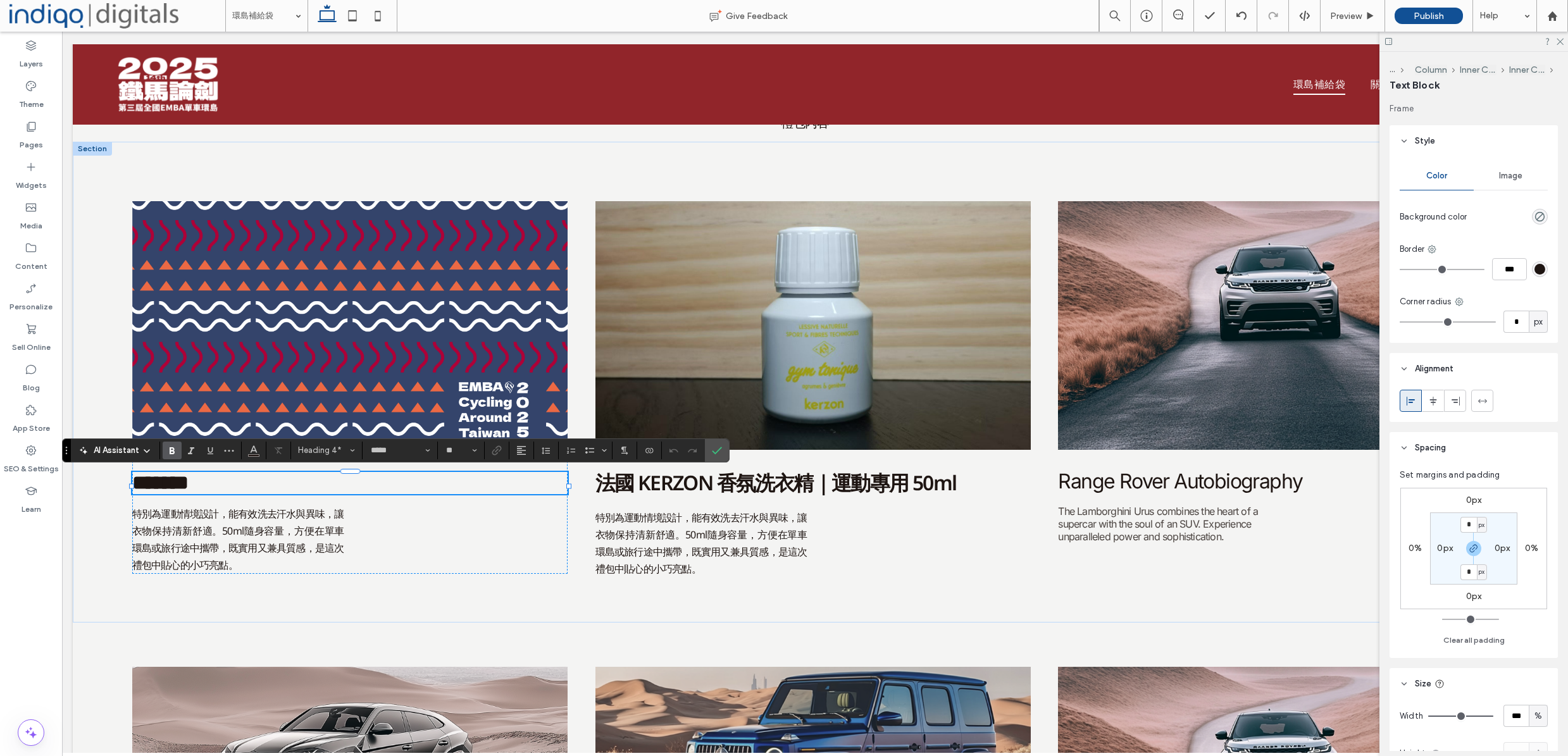
click at [188, 489] on strong "*******" at bounding box center [160, 482] width 56 height 20
copy strong "**"
click at [188, 493] on strong "*******" at bounding box center [160, 482] width 56 height 20
click at [188, 489] on strong "*******" at bounding box center [160, 482] width 56 height 20
click at [457, 341] on div at bounding box center [350, 338] width 436 height 199
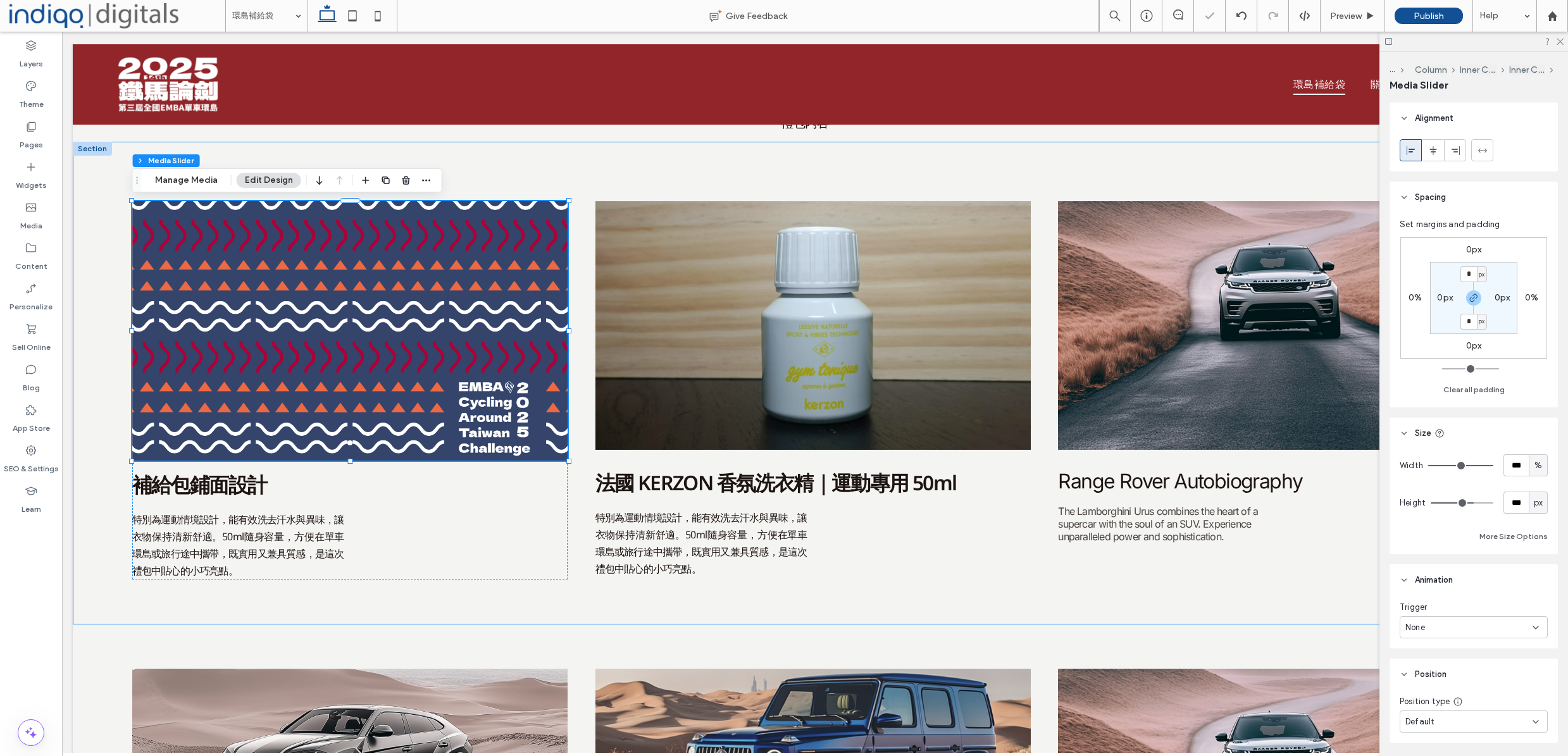
click at [559, 596] on div "a a a a 補給包鋪面設計 特別為運動情境設計，能有效洗去汗水與異味，讓衣物保持清新舒適。50ml隨身容量，方便在單車環島或旅行途中攜帶，既實用又兼具質感…" at bounding box center [813, 382] width 1481 height 483
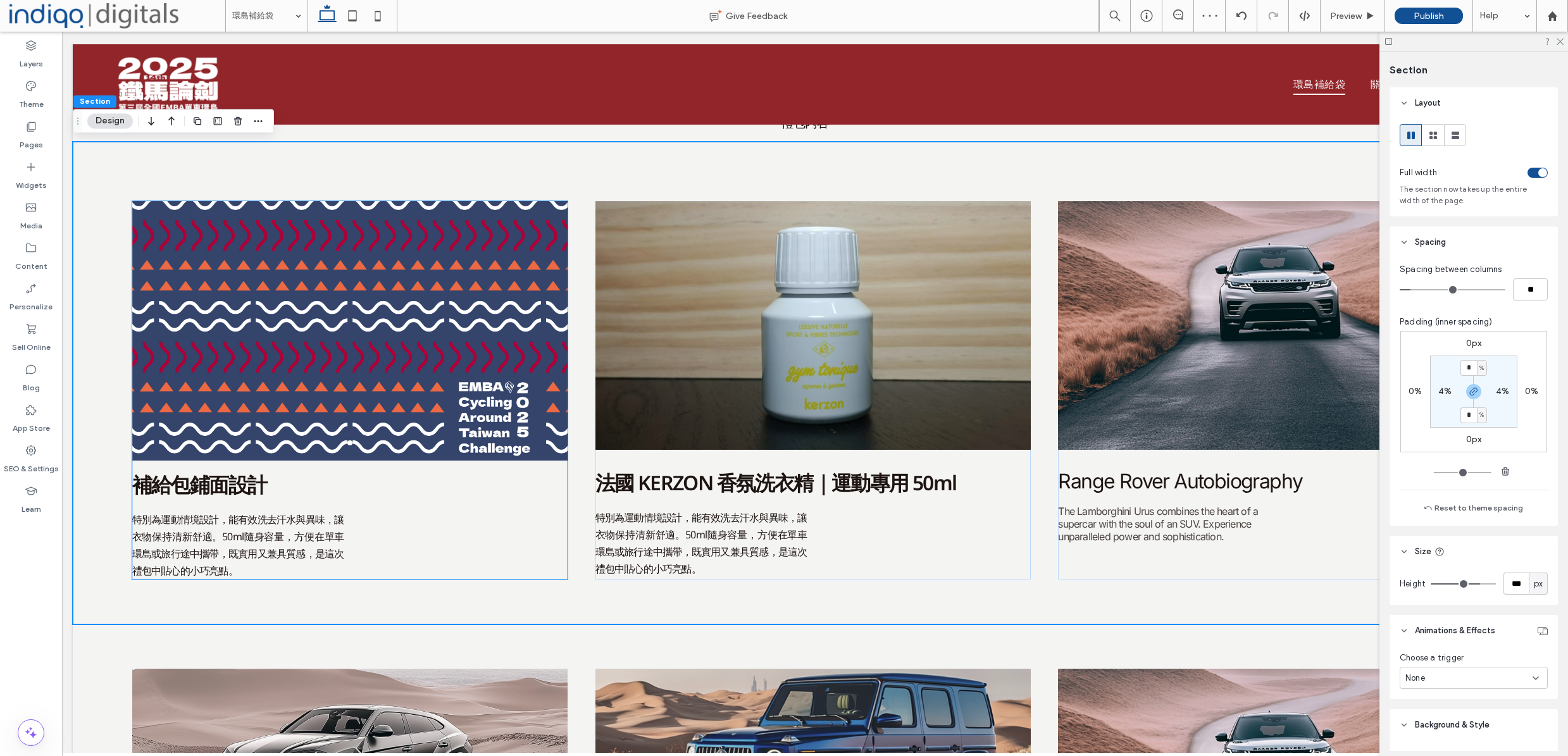
click at [382, 399] on div at bounding box center [350, 338] width 436 height 199
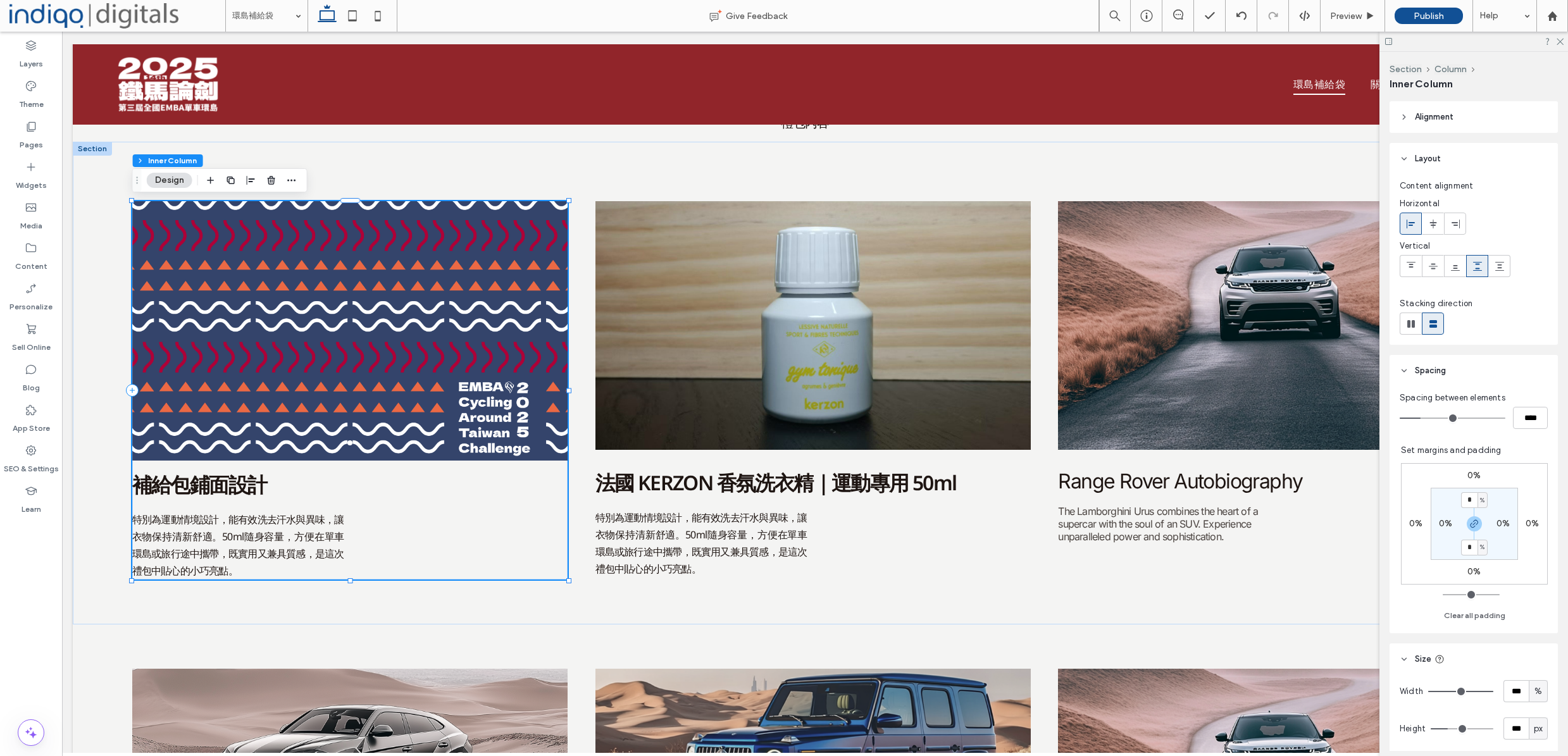
click at [378, 399] on div at bounding box center [350, 338] width 436 height 199
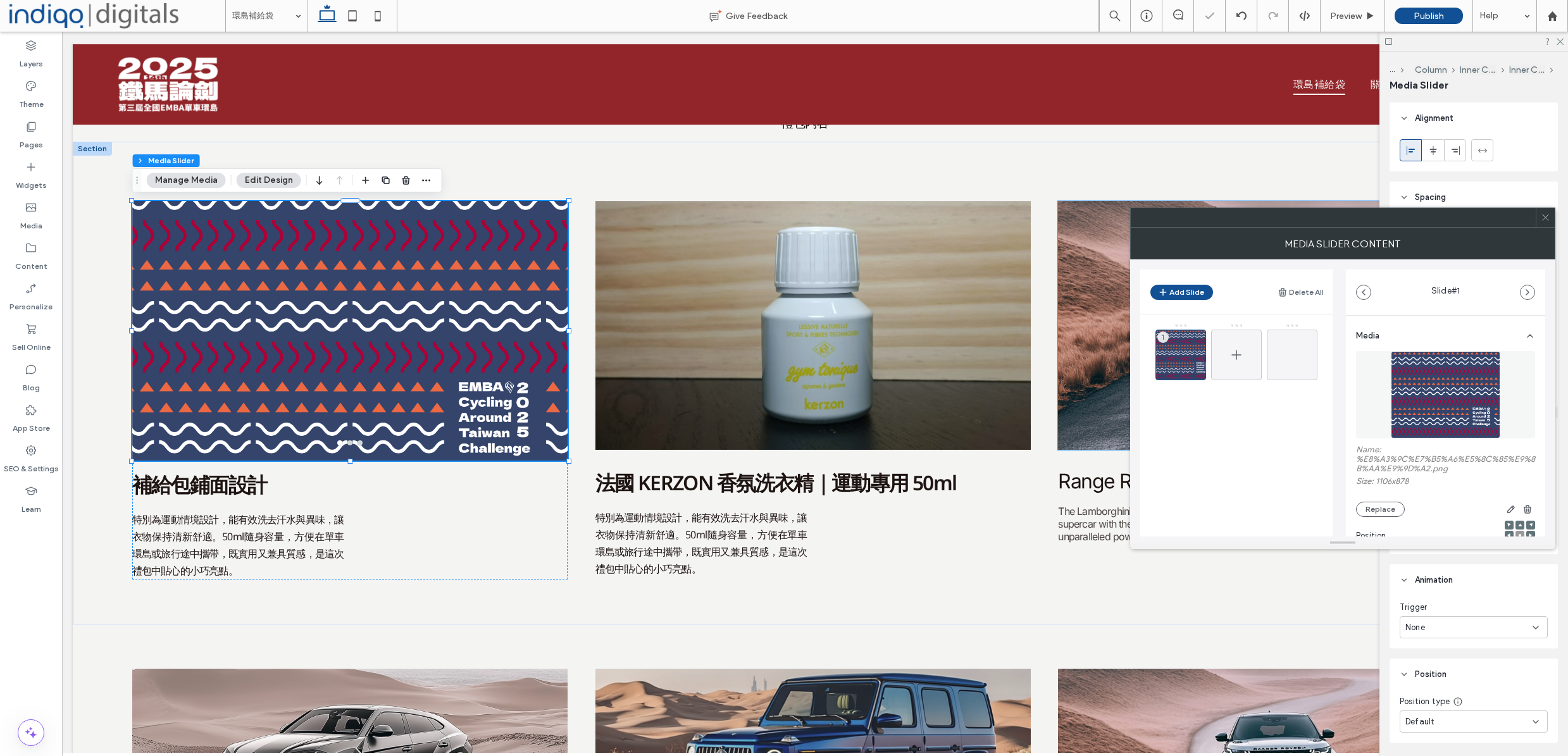
click at [1241, 353] on icon at bounding box center [1236, 355] width 15 height 15
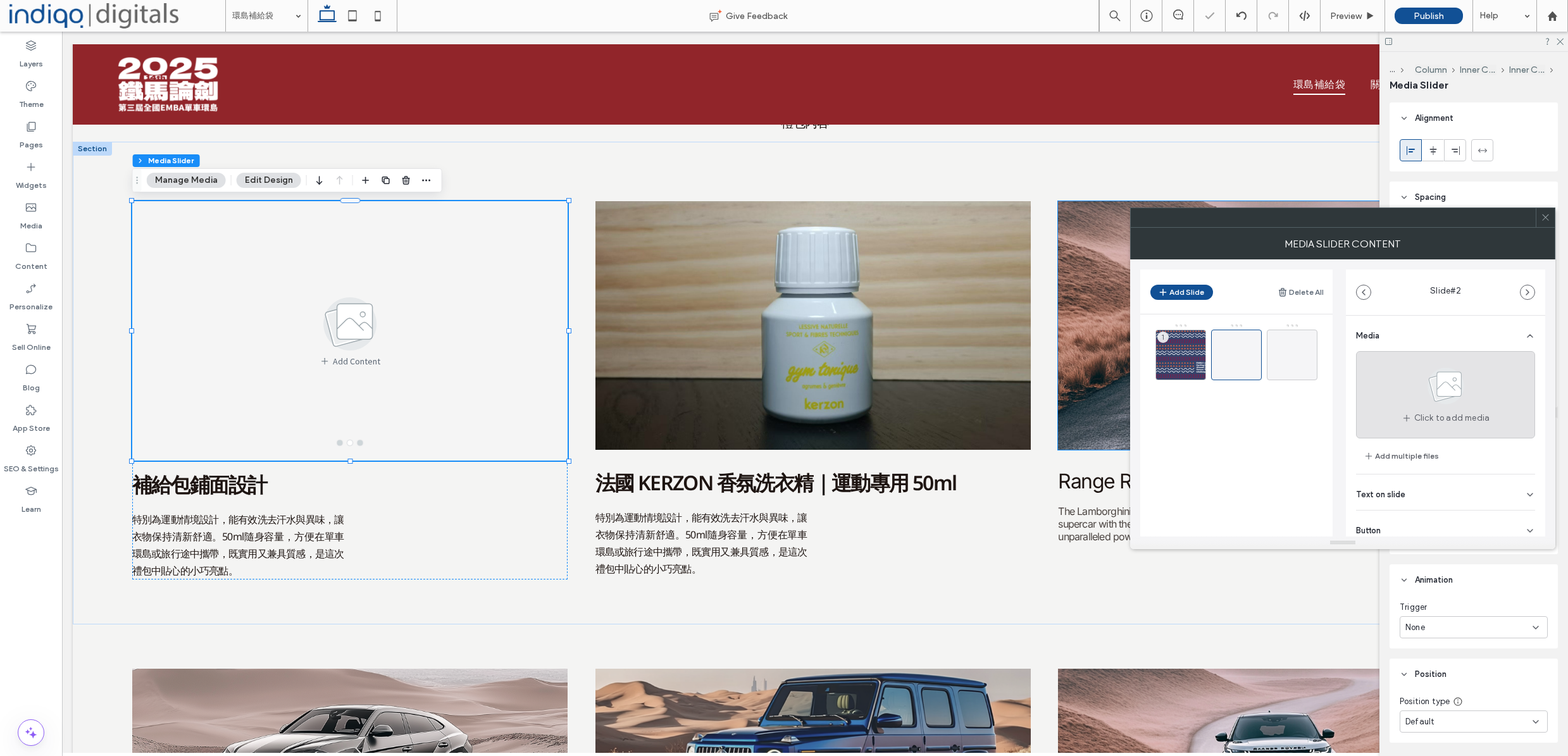
click at [1424, 416] on span "Click to add media" at bounding box center [1451, 418] width 76 height 12
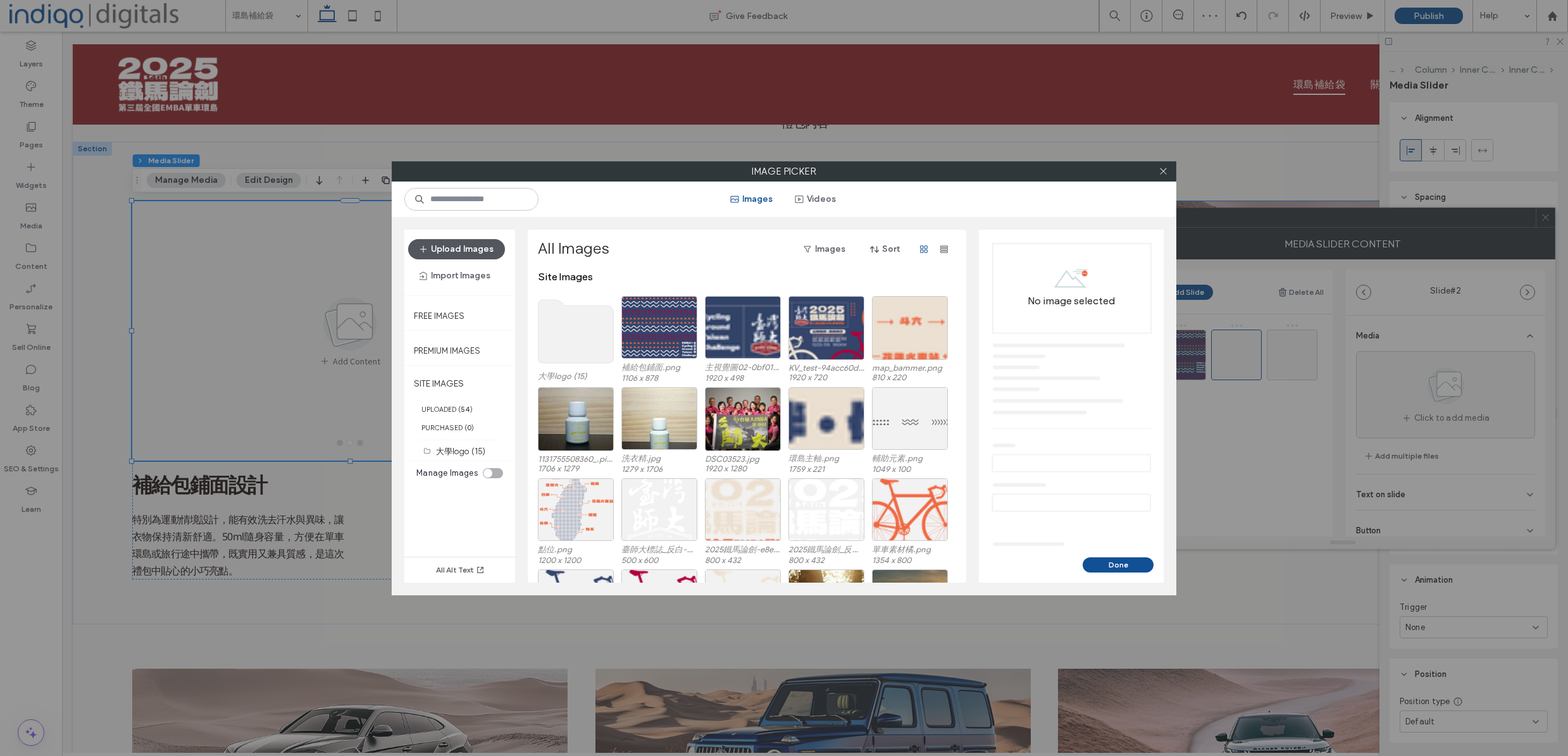
click at [468, 251] on button "Upload Images" at bounding box center [456, 248] width 97 height 20
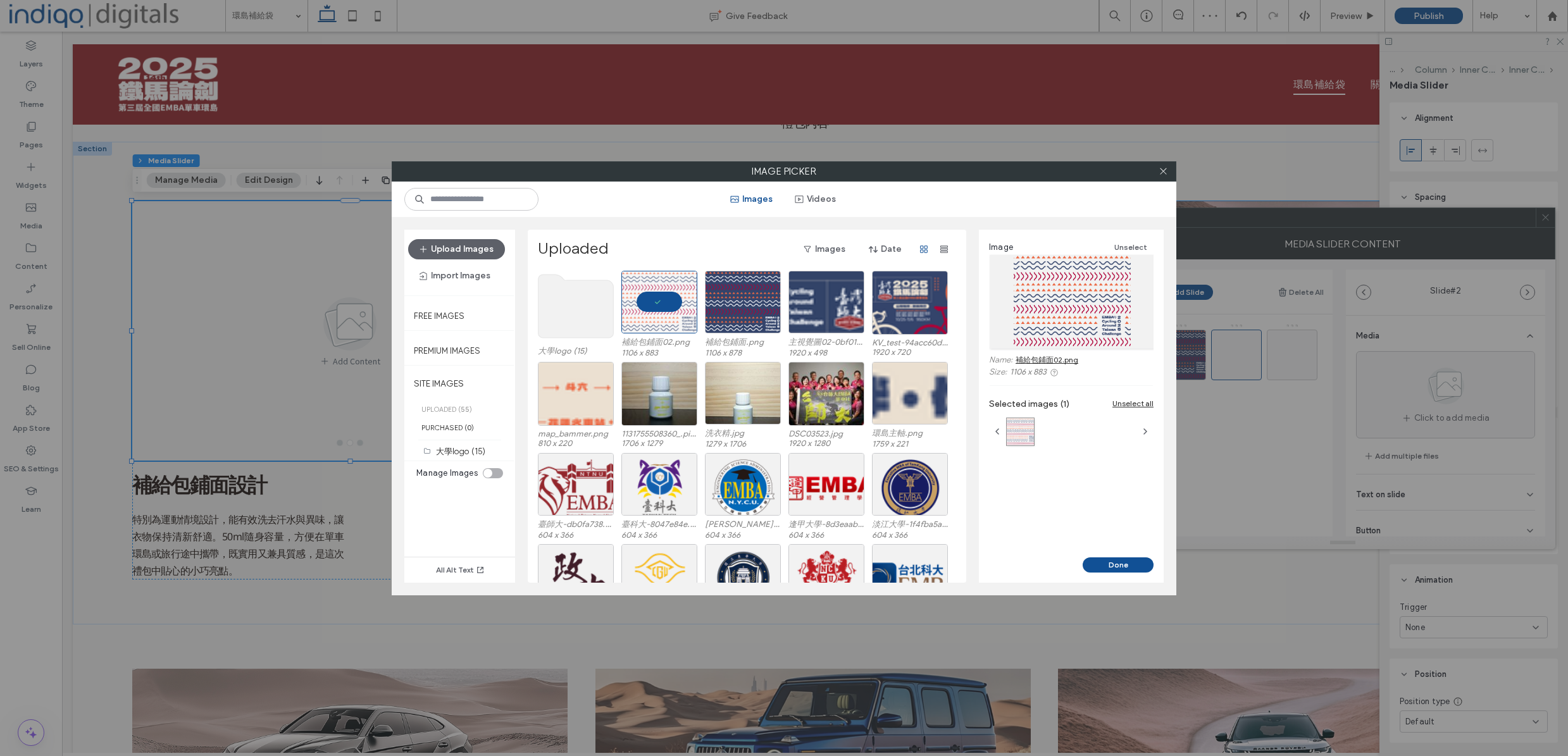
click at [1102, 554] on div "Image Unselect Name: 補給包鋪面02.png Size: 1106 x 883 Selected images (1) Unselect …" at bounding box center [1071, 393] width 185 height 328
click at [1102, 560] on button "Done" at bounding box center [1118, 565] width 71 height 15
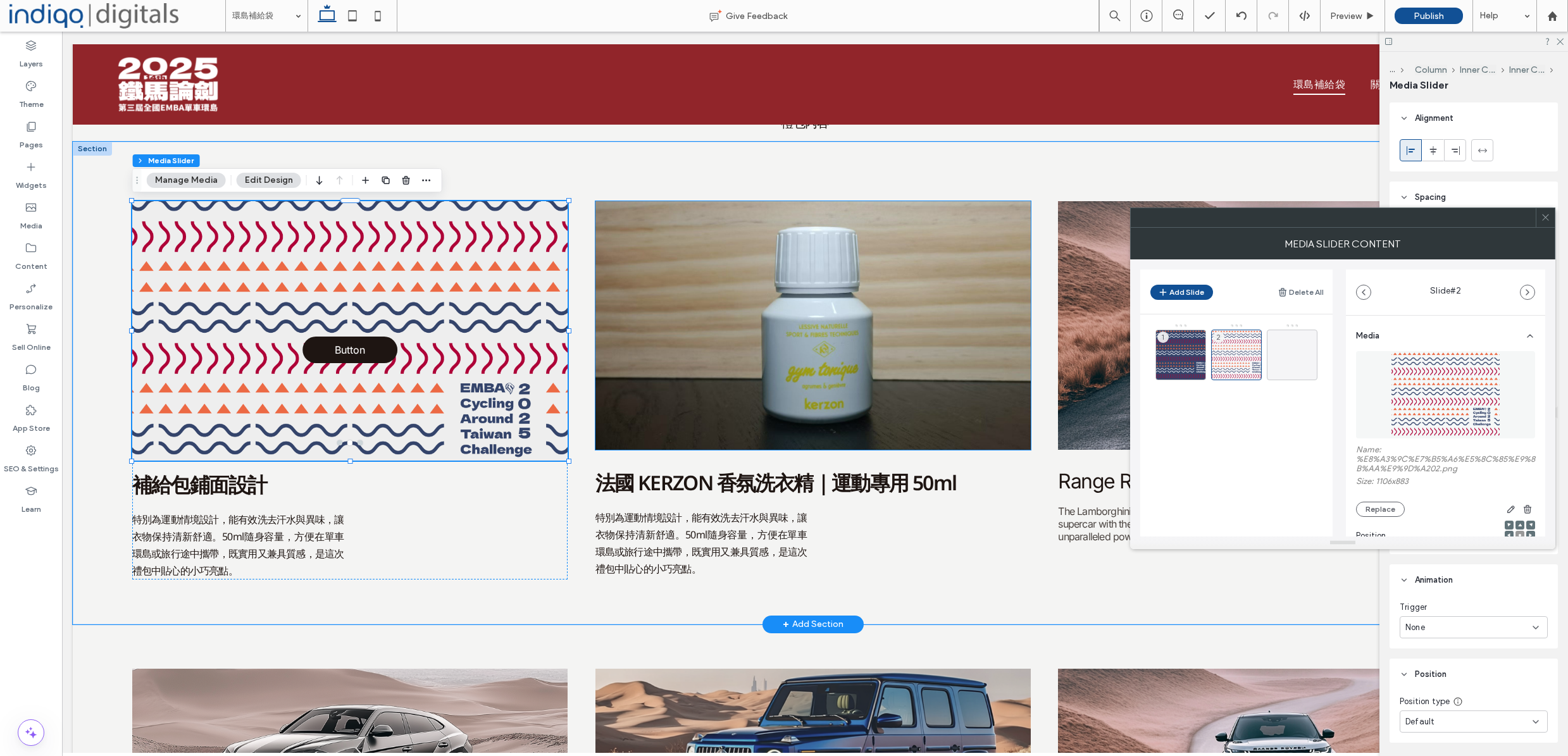
click at [691, 343] on img at bounding box center [814, 325] width 436 height 248
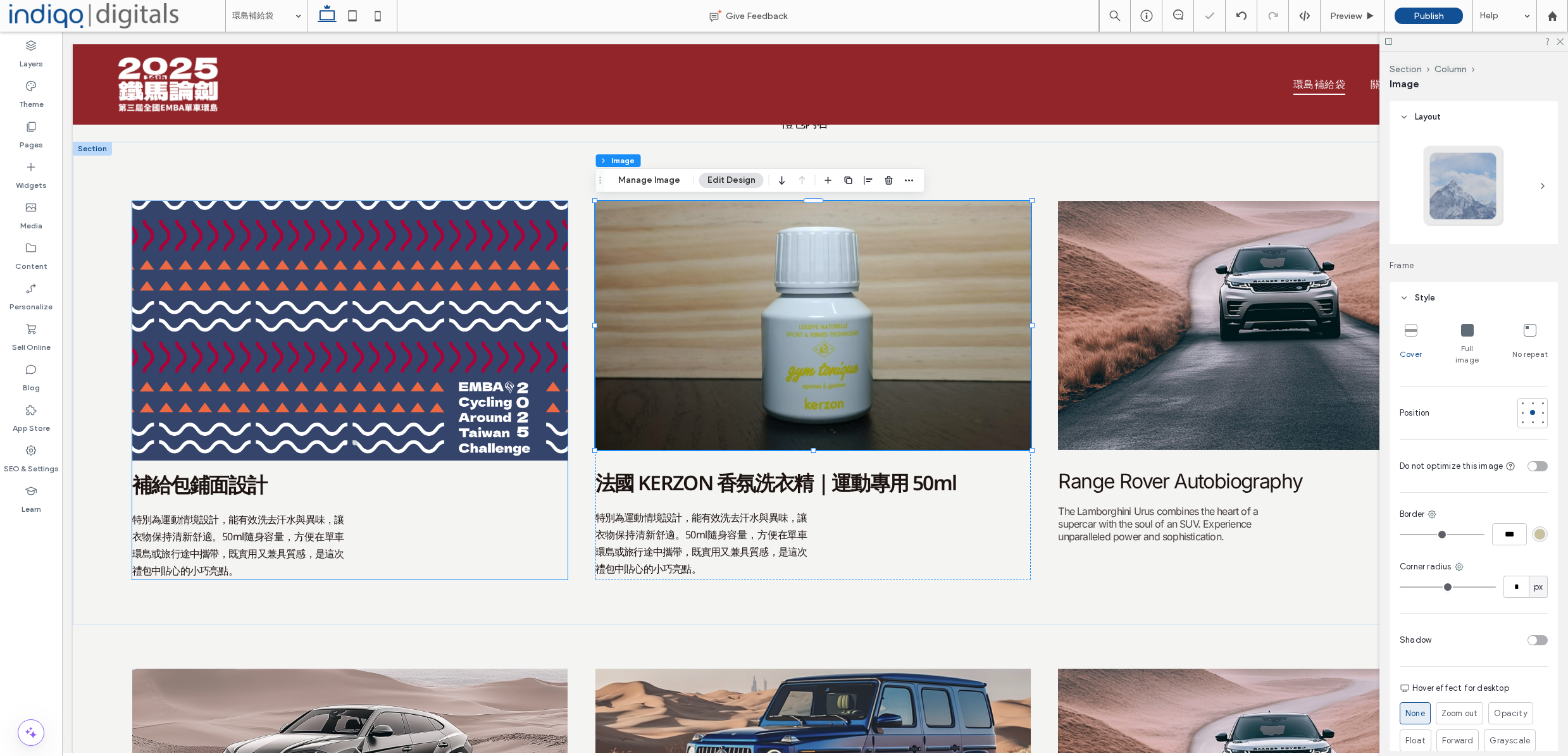
click at [216, 486] on strong "補給包鋪面設計" at bounding box center [199, 485] width 135 height 25
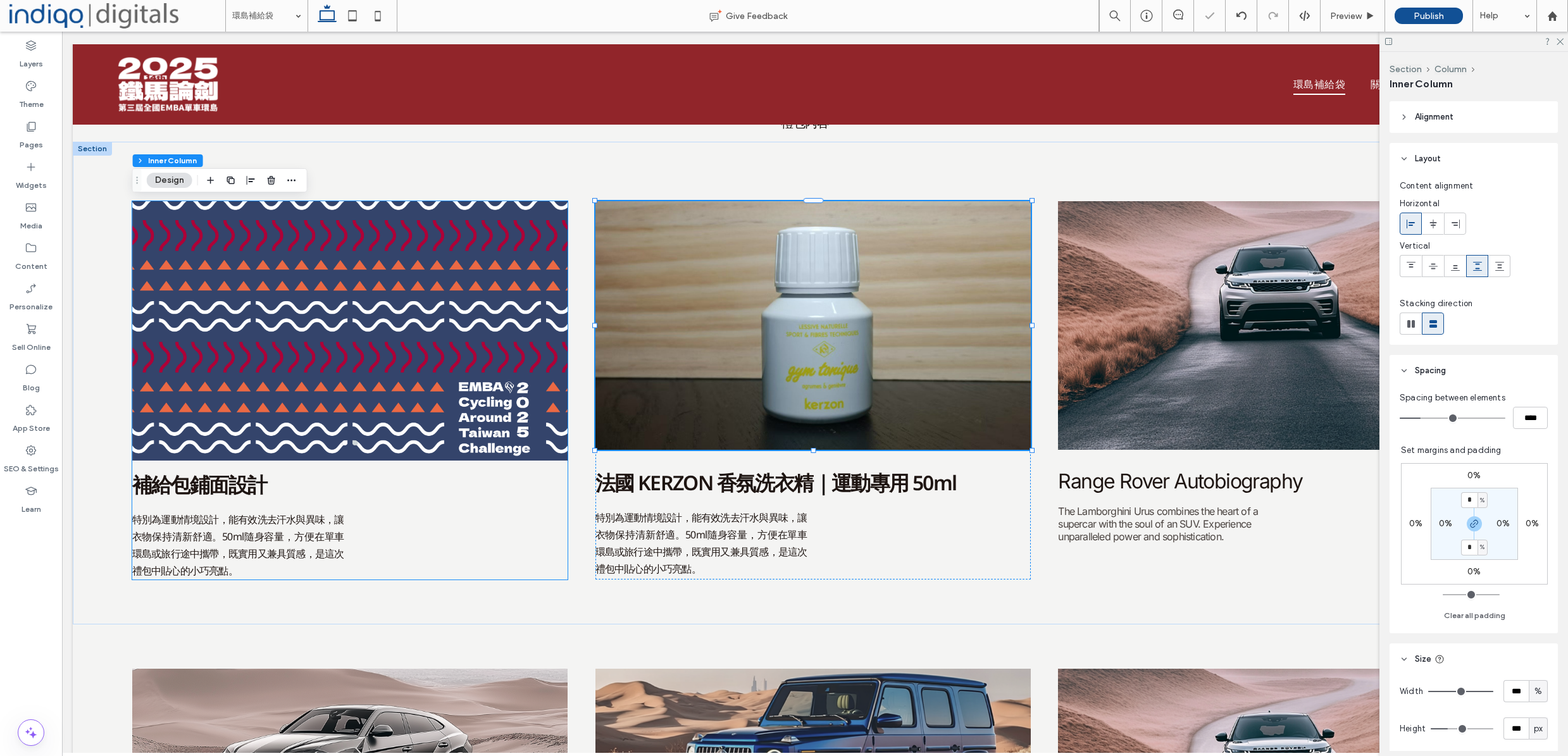
click at [216, 486] on strong "補給包鋪面設計" at bounding box center [199, 485] width 135 height 25
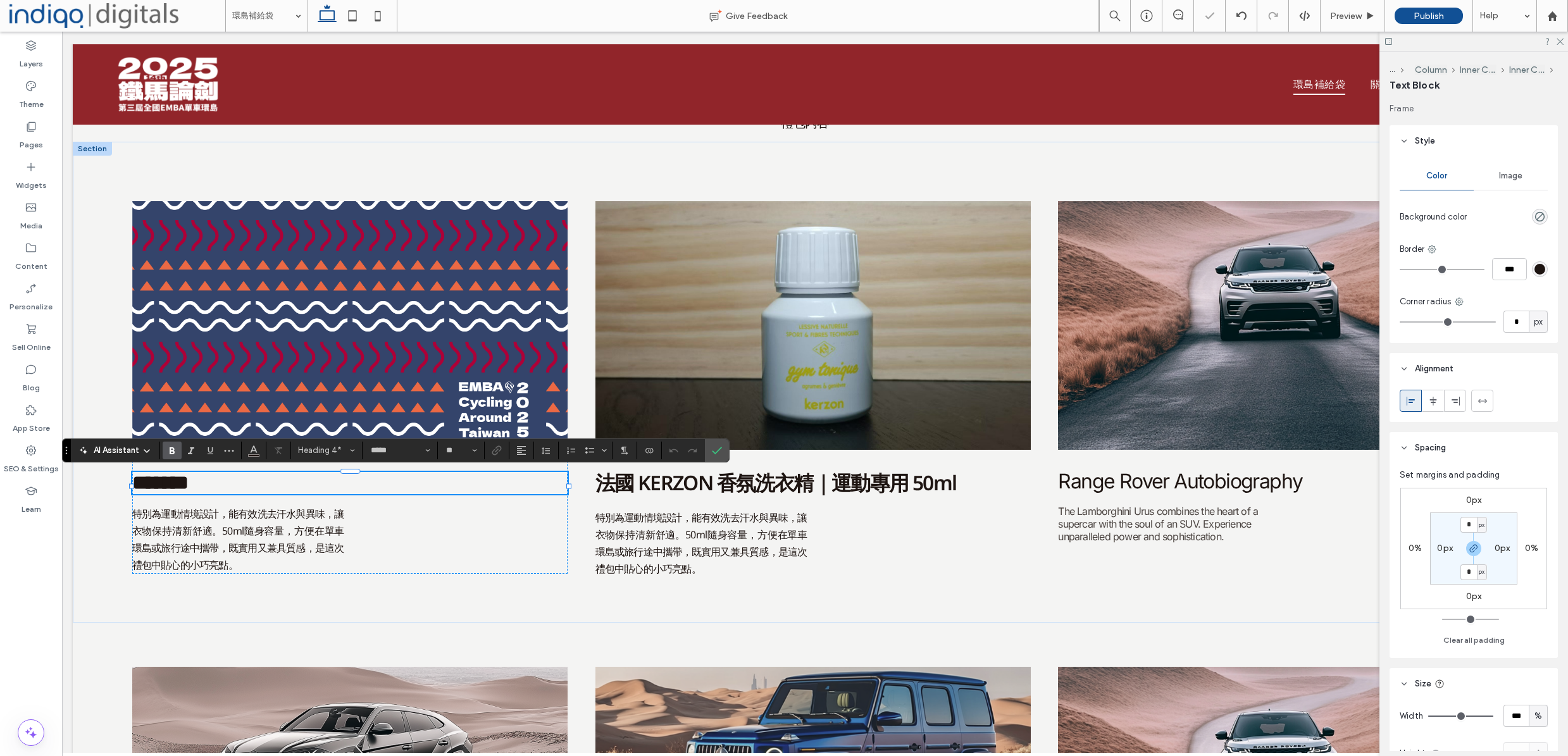
click at [188, 486] on strong "*******" at bounding box center [160, 482] width 56 height 20
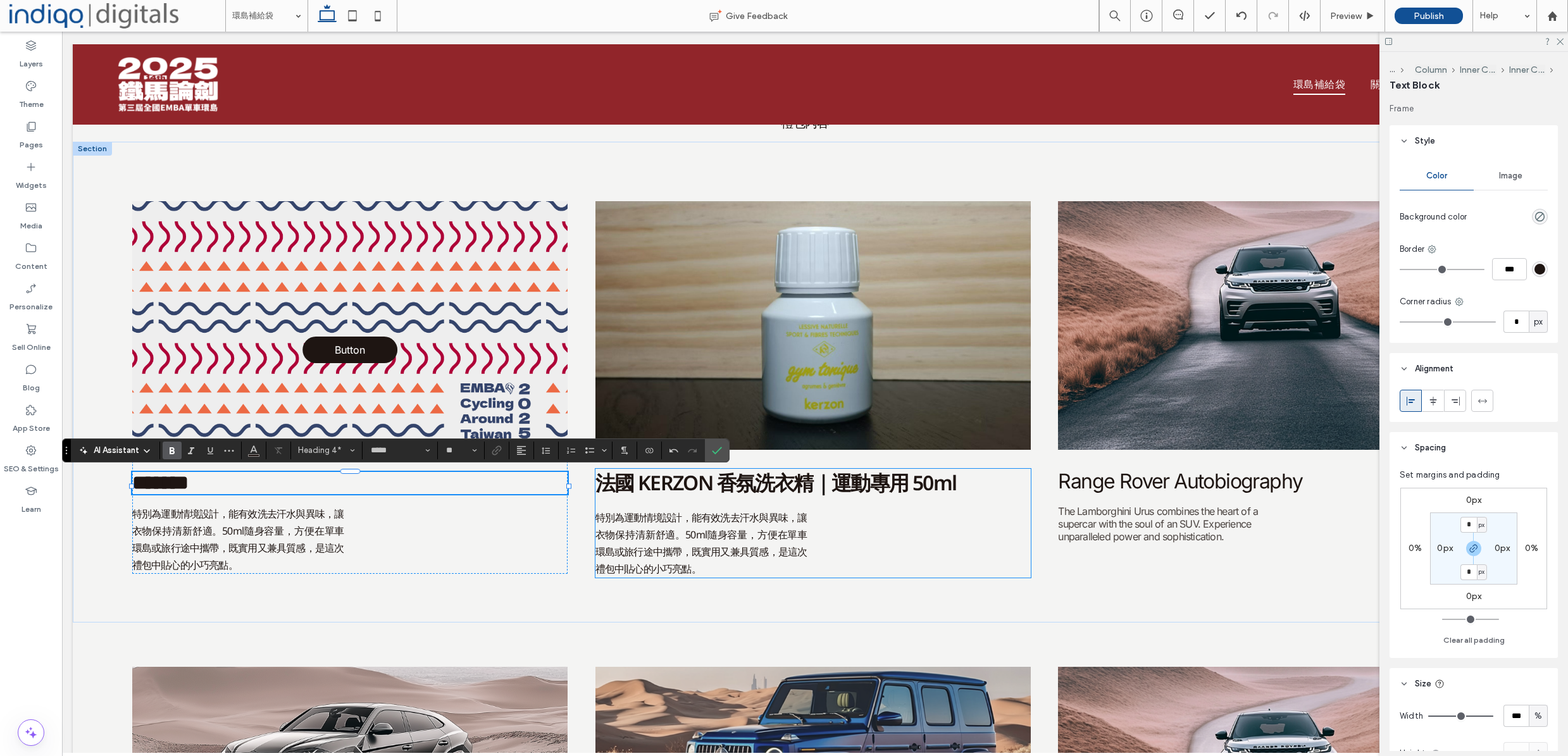
click at [797, 499] on div "法國 KERZON 香氛洗衣精｜運動專用 50ml 特別為運動情境設計，能有效洗去汗水與異味，讓衣物保持清新舒適。50ml隨身容量，方便在單車環島或旅行途中攜…" at bounding box center [814, 523] width 436 height 109
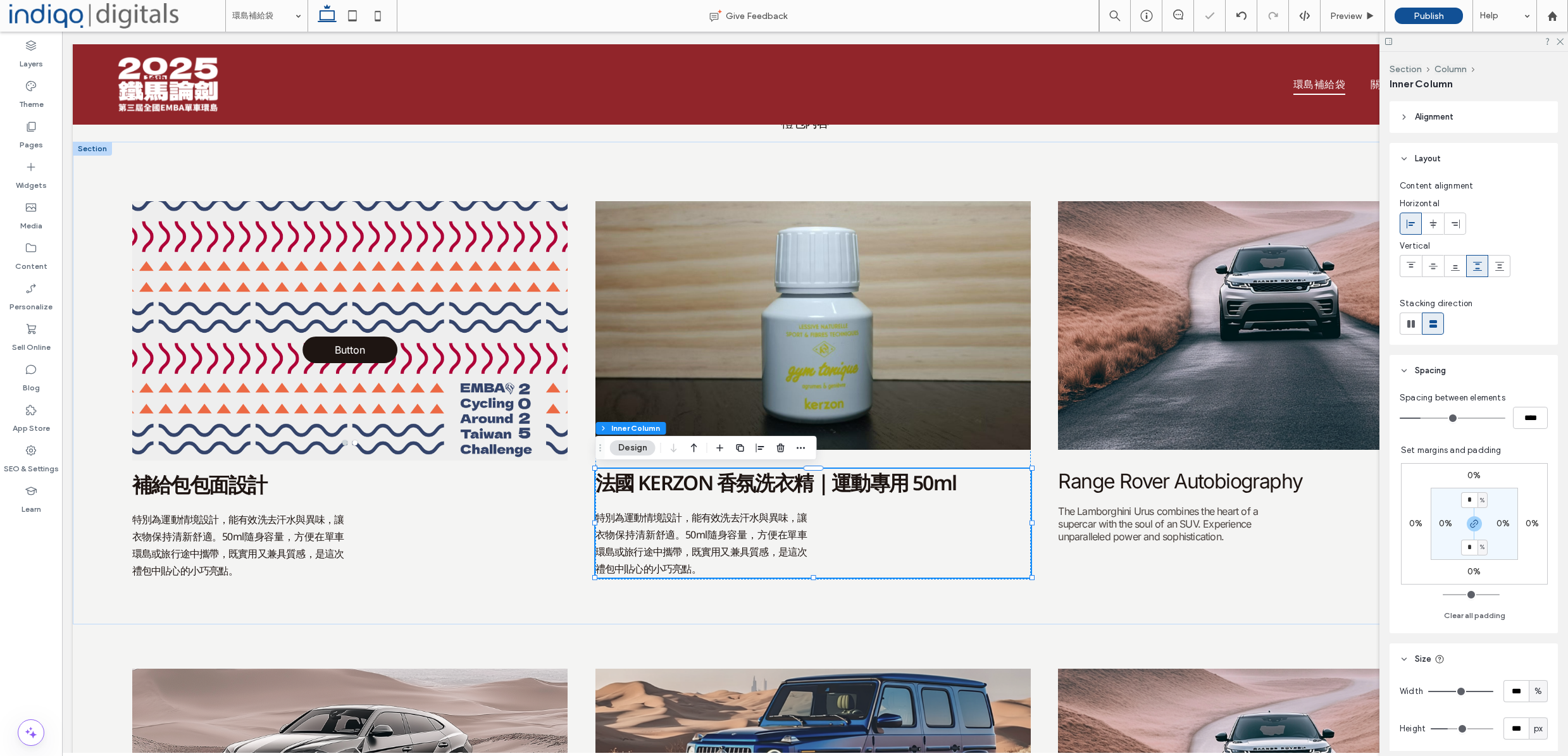
click at [812, 490] on span "法國 KERZON 香氛洗衣精｜運動專用 50ml" at bounding box center [776, 482] width 361 height 27
click at [813, 490] on span "法國 KERZON 香氛洗衣精｜運動專用 50ml" at bounding box center [776, 482] width 361 height 27
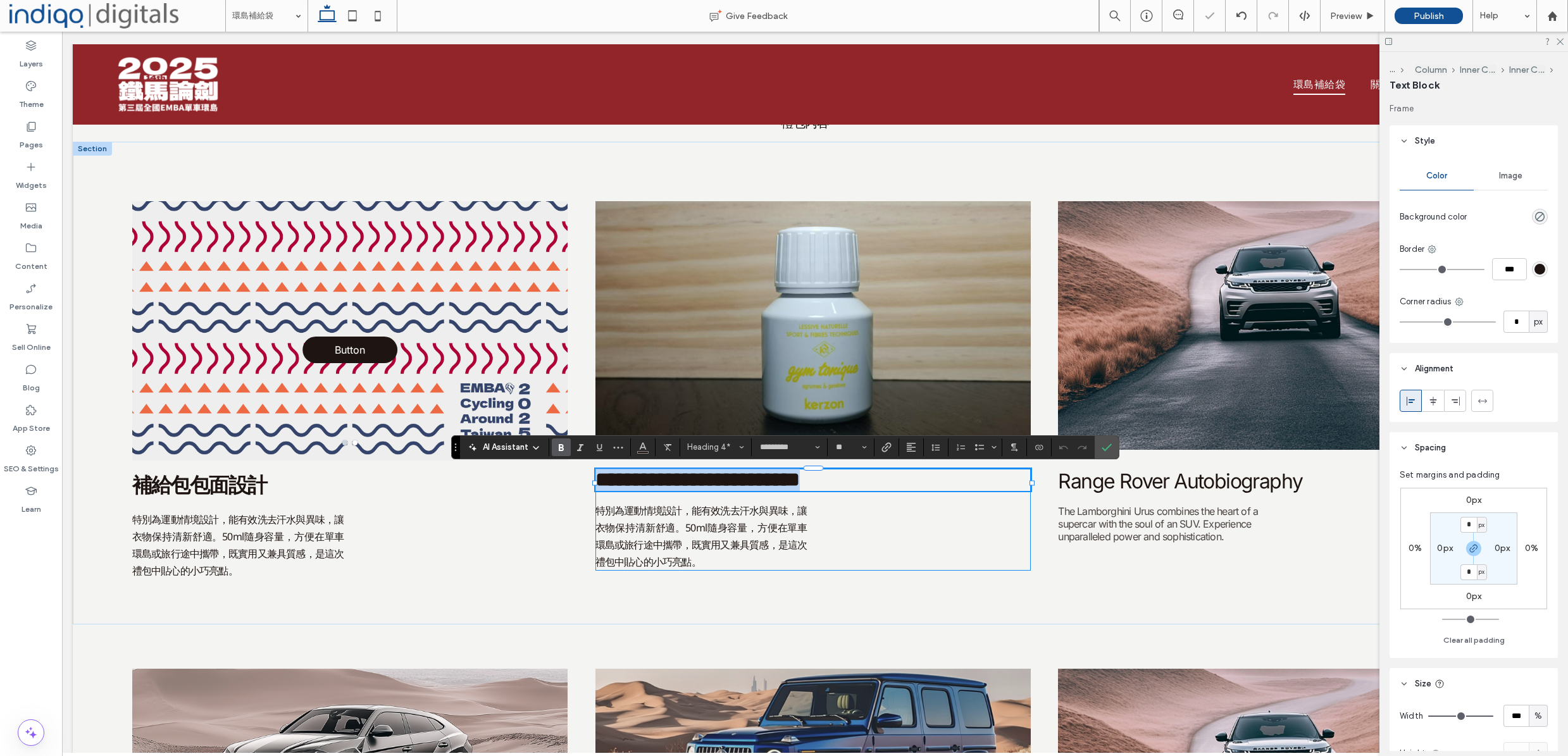
click at [800, 486] on span "**********" at bounding box center [698, 479] width 205 height 20
copy span "*"
click at [255, 492] on strong "補給包包面設計" at bounding box center [199, 485] width 135 height 25
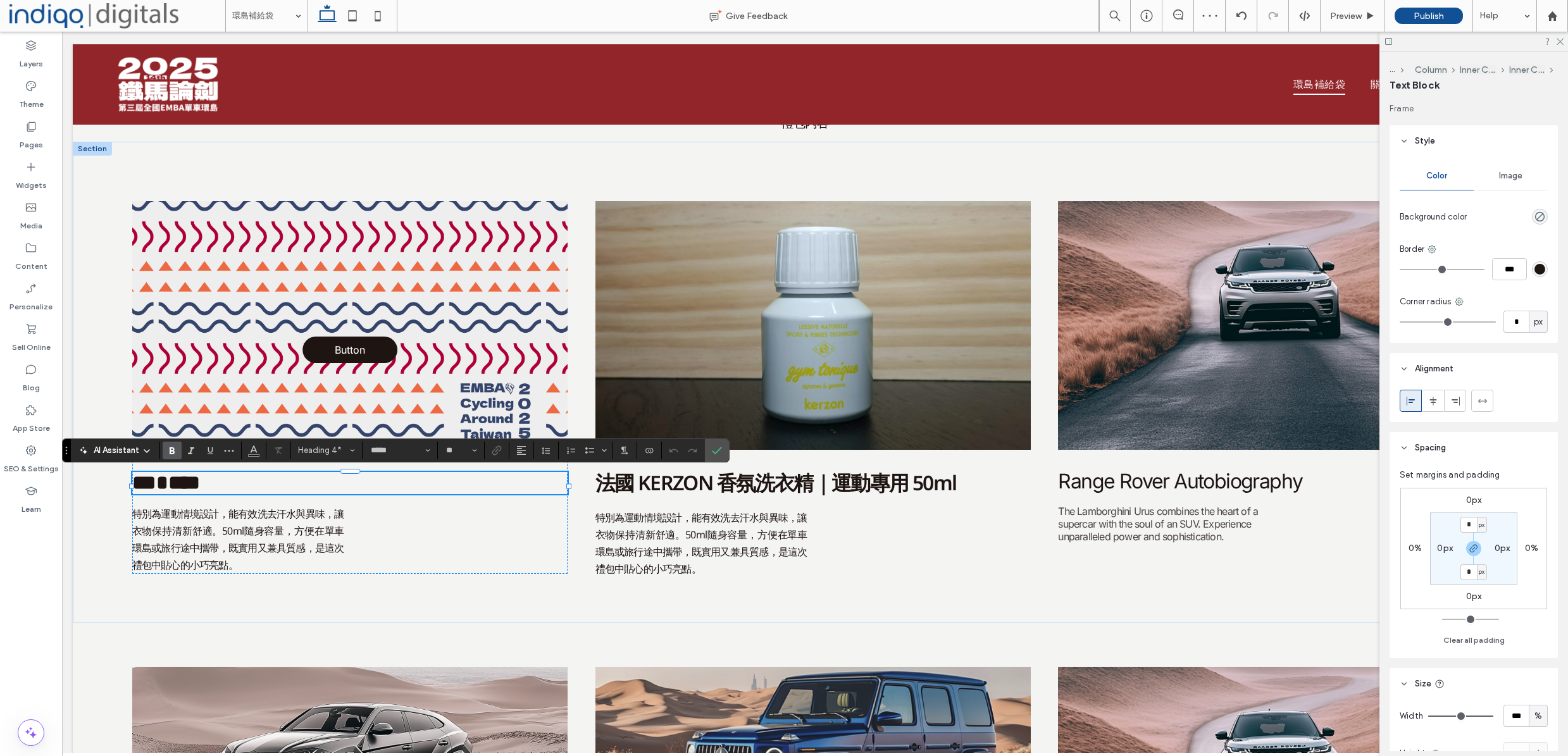
scroll to position [0, 0]
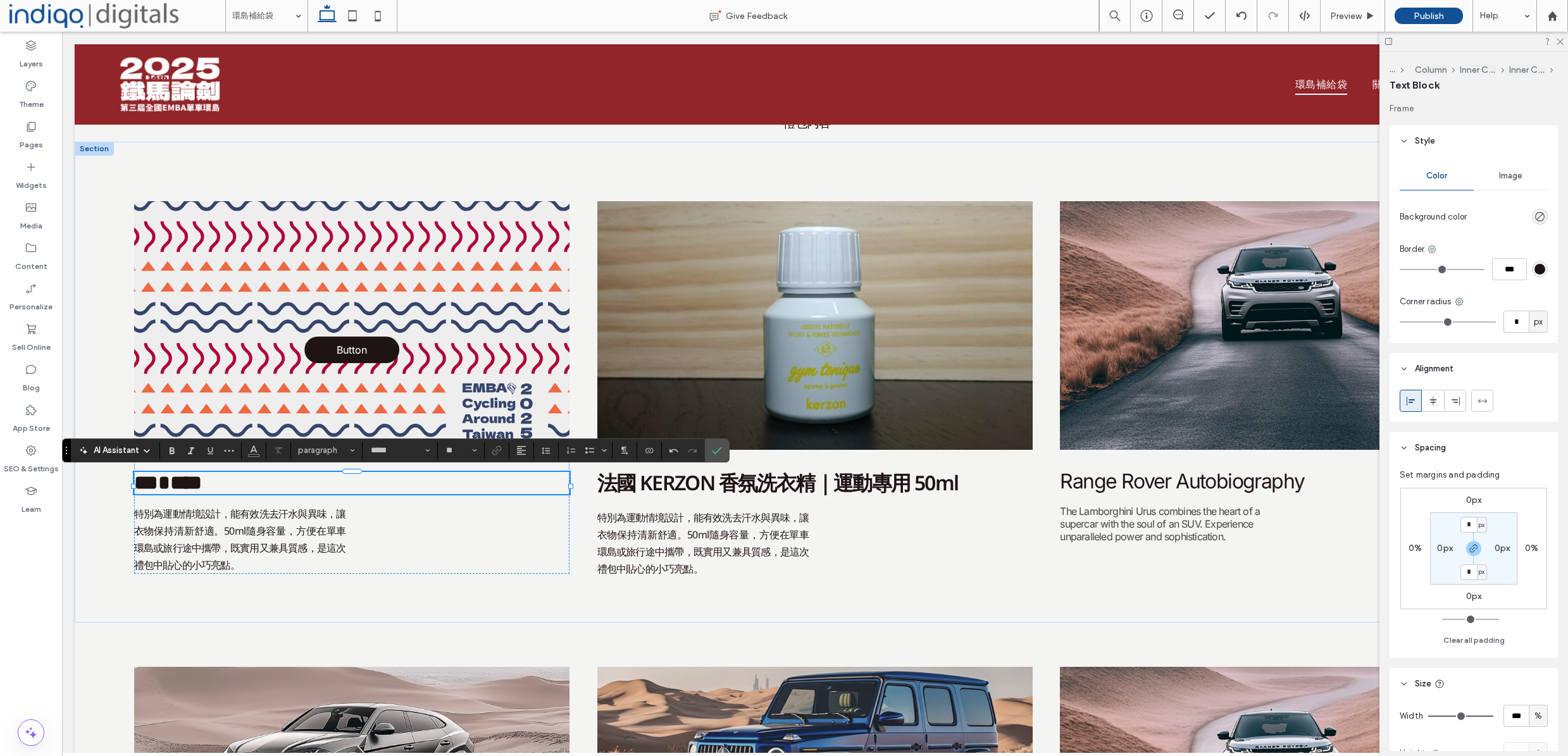
type input "**"
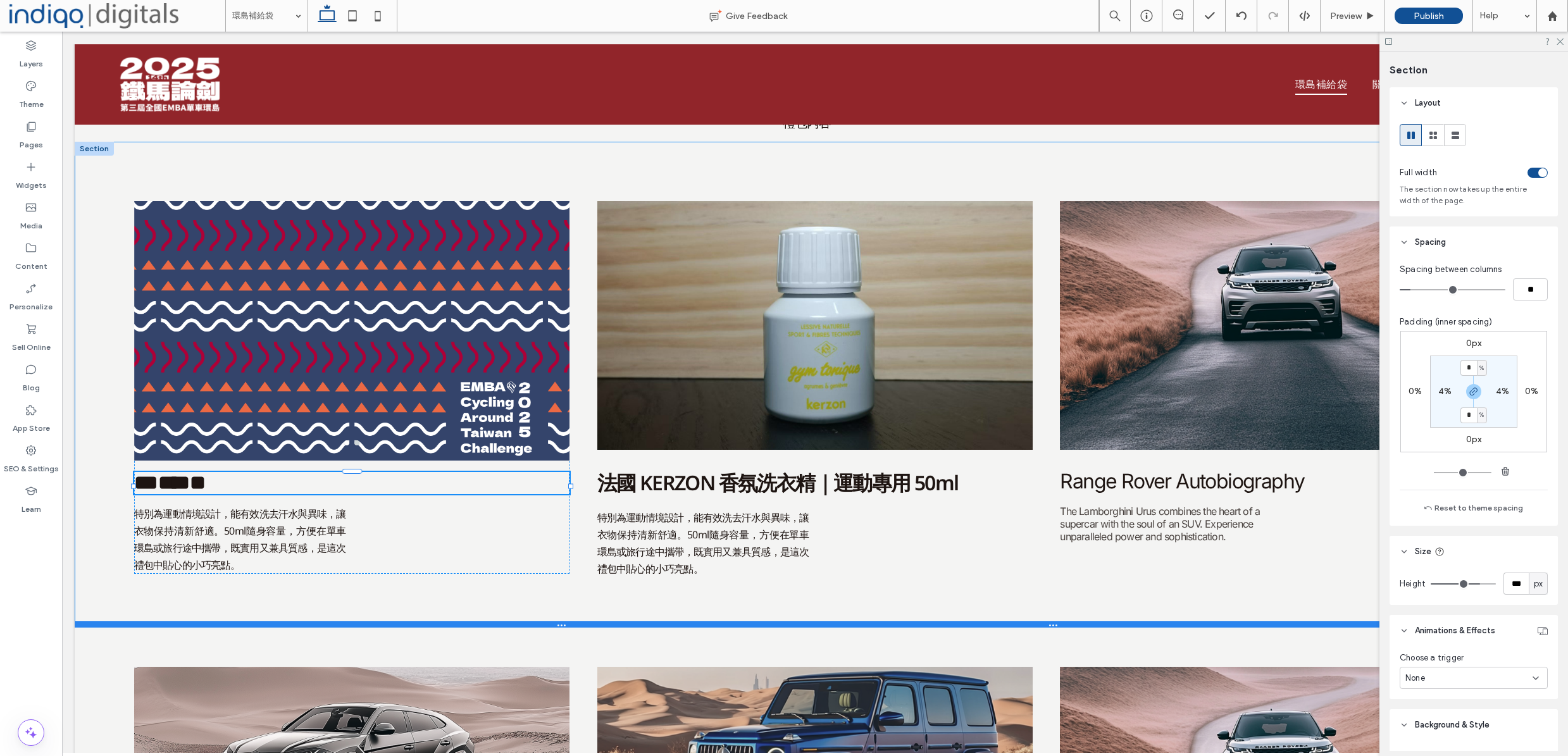
click at [566, 627] on div at bounding box center [815, 624] width 1481 height 7
type input "***"
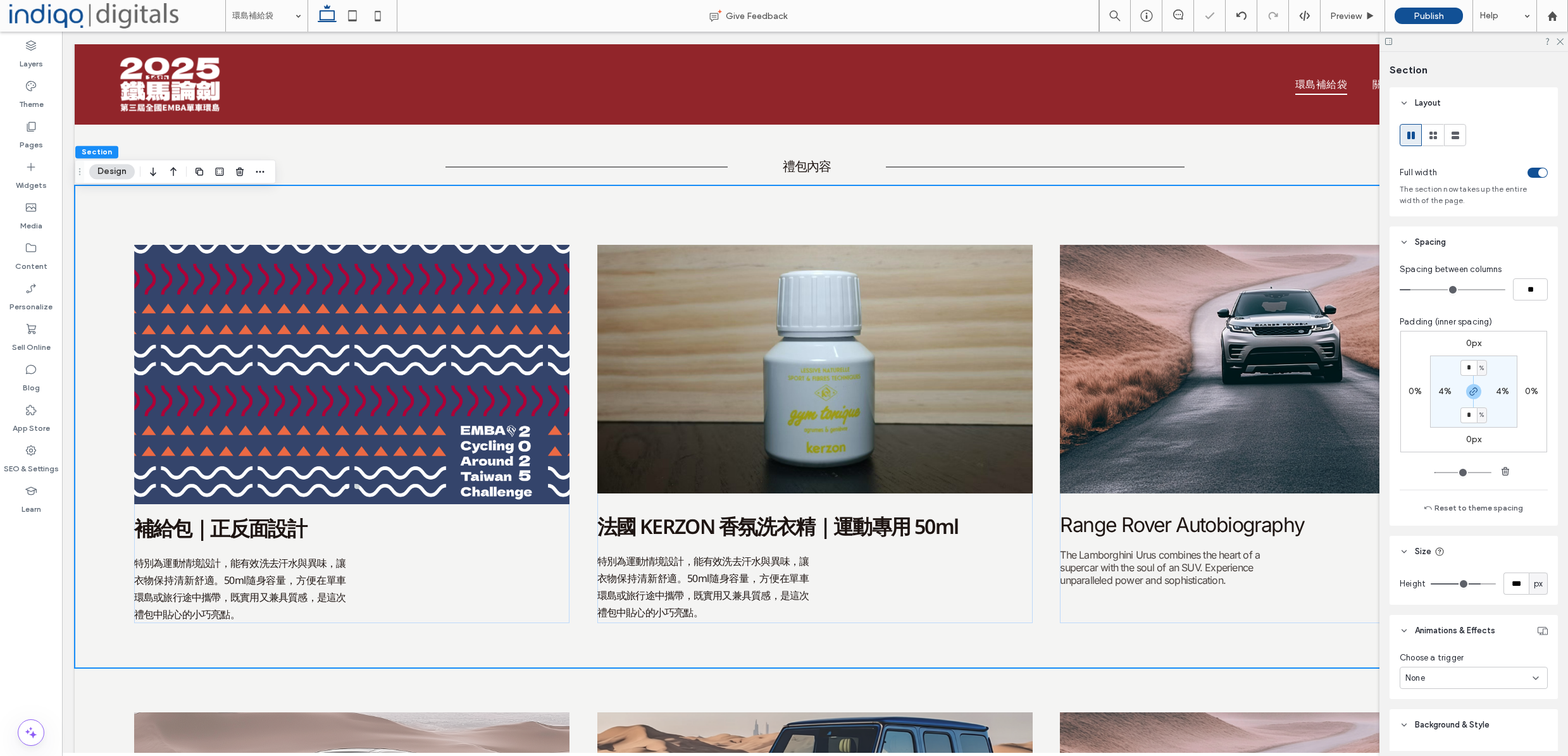
scroll to position [262, 0]
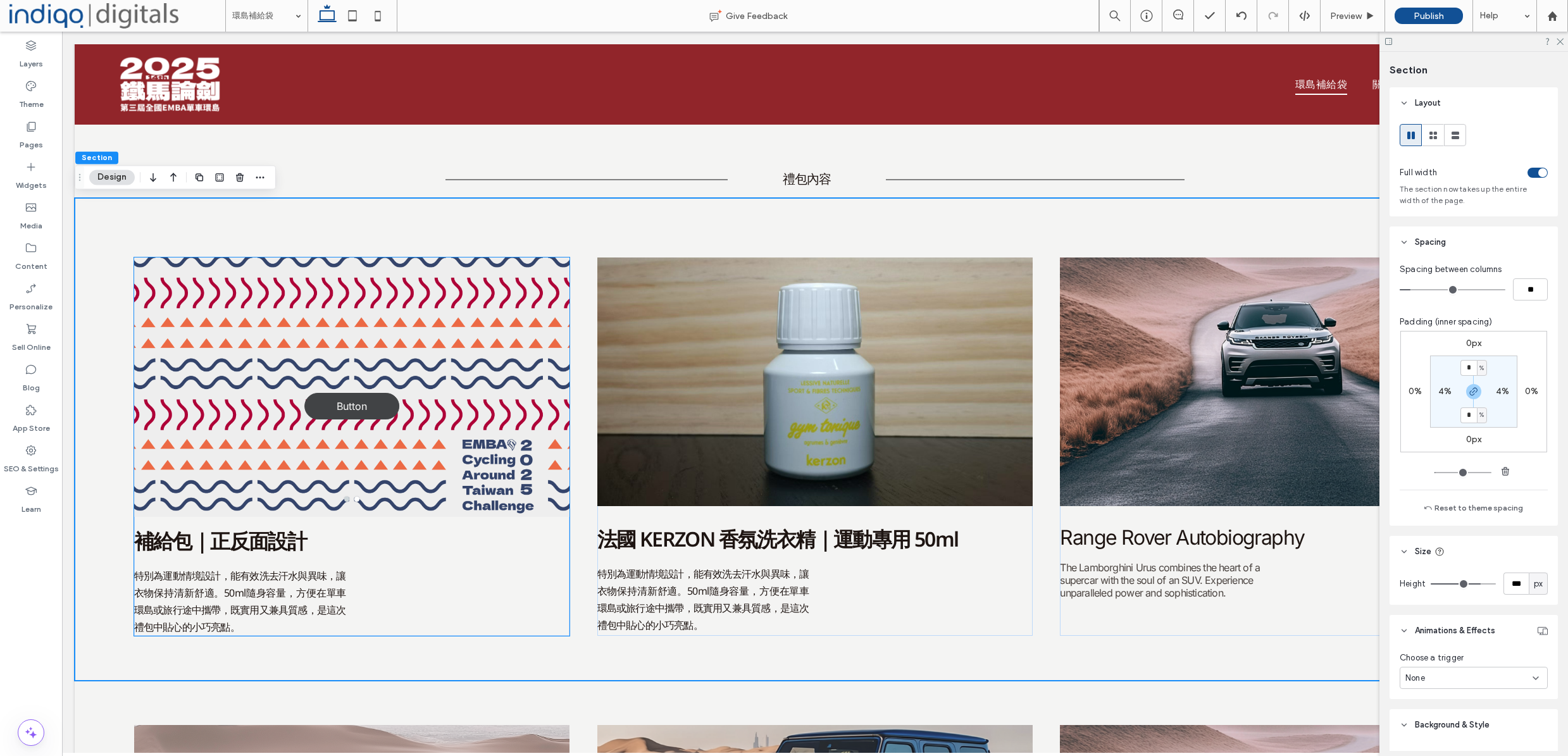
click at [353, 403] on span "Button" at bounding box center [351, 406] width 68 height 25
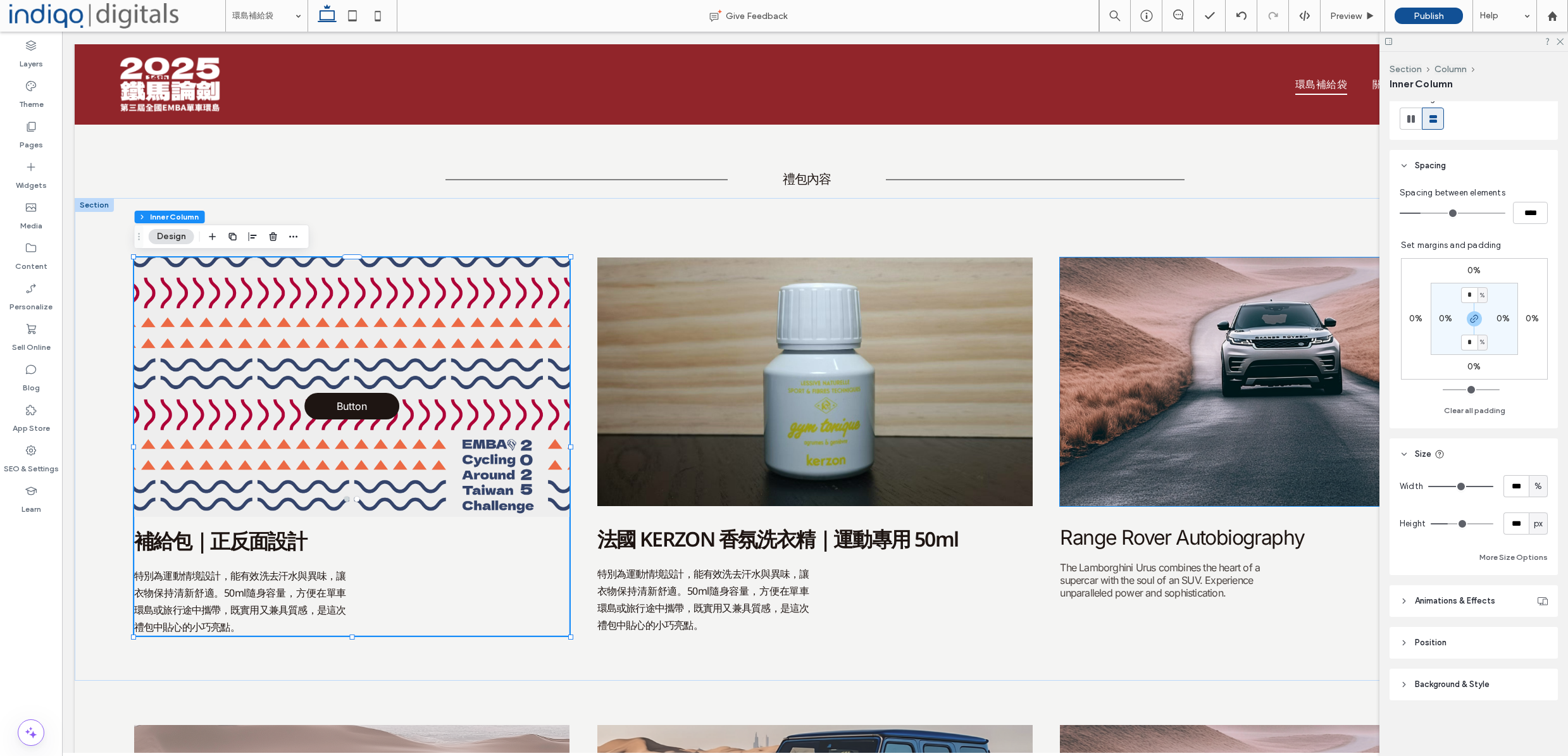
click at [1499, 683] on header "Background & Style" at bounding box center [1473, 684] width 168 height 32
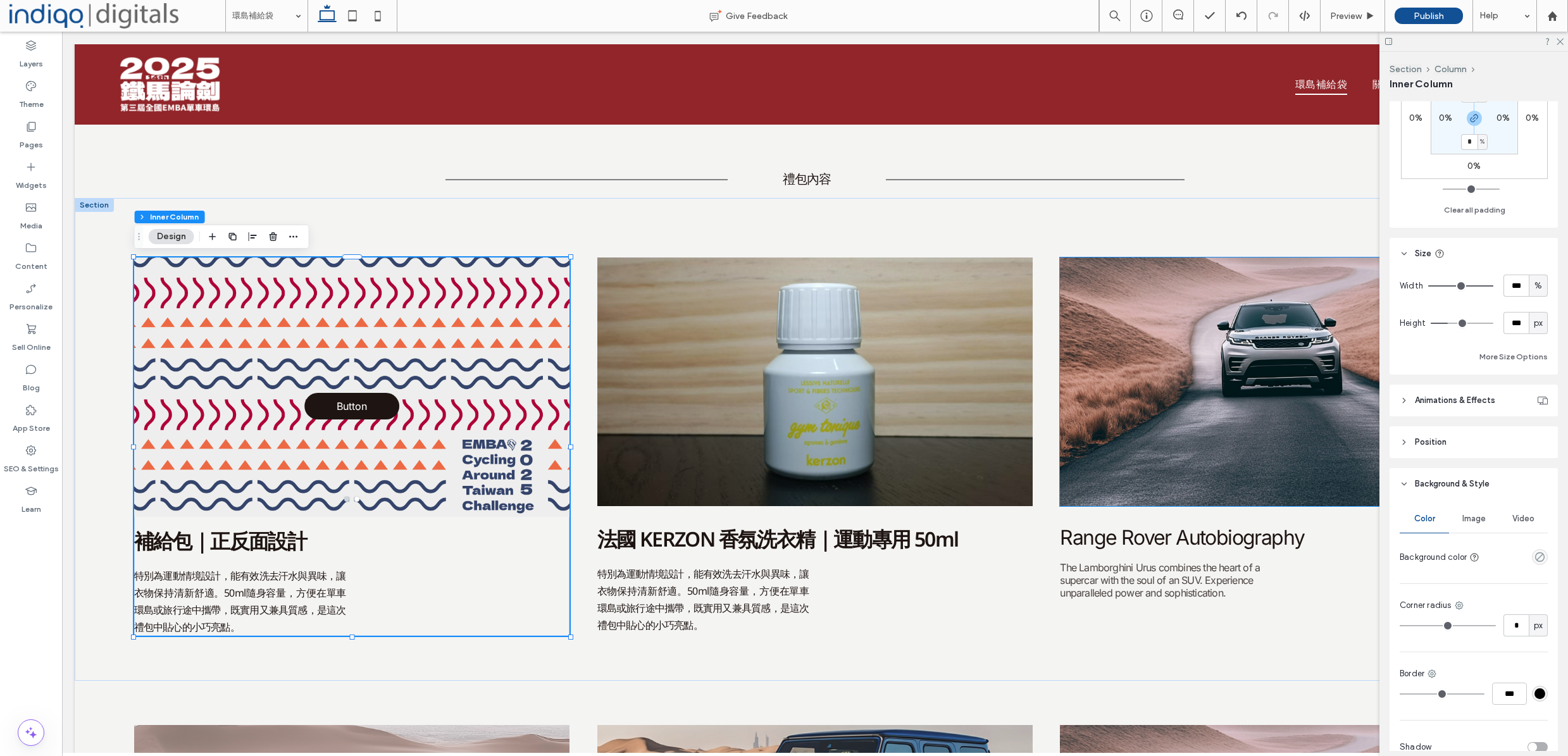
scroll to position [473, 0]
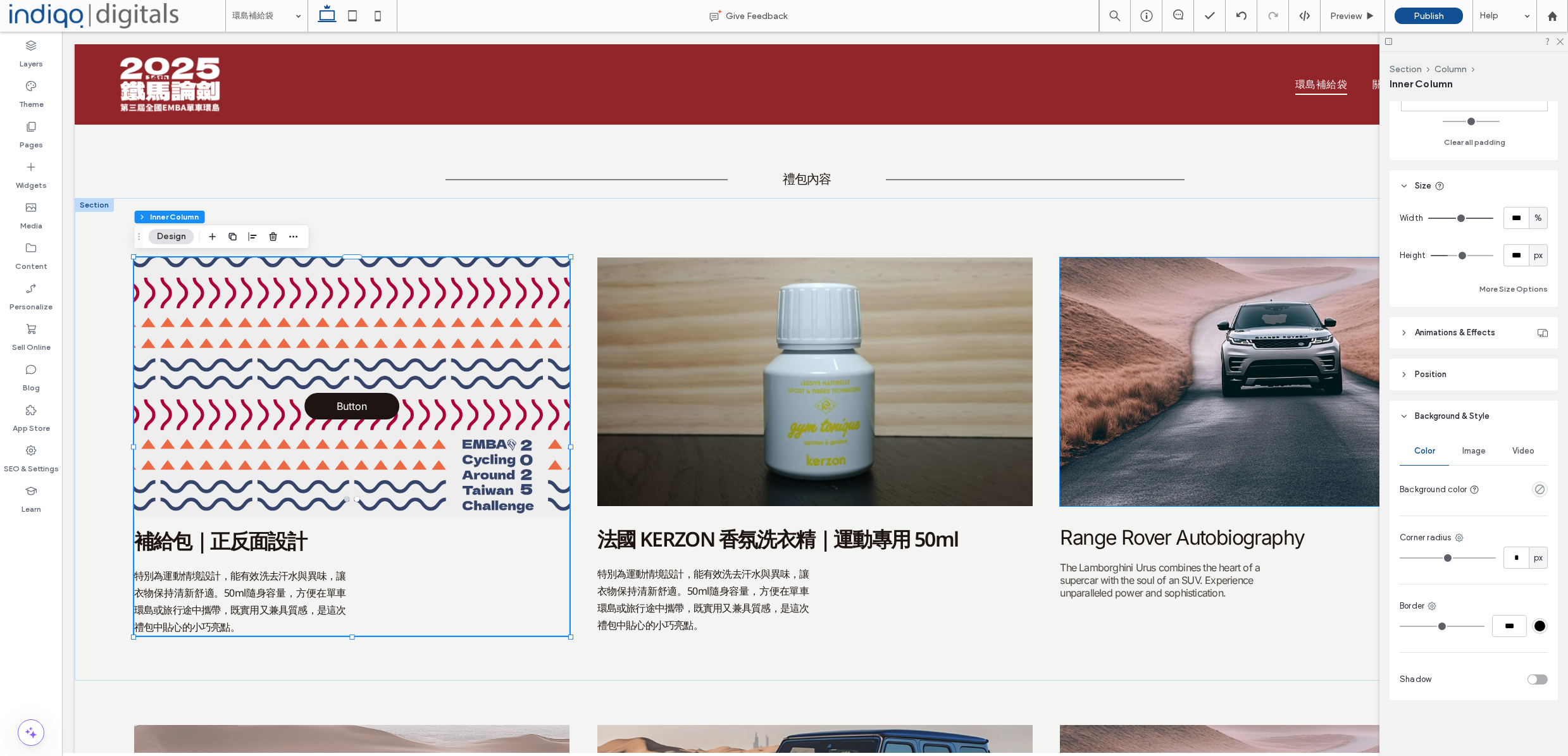
click at [1448, 374] on header "Position" at bounding box center [1473, 374] width 168 height 32
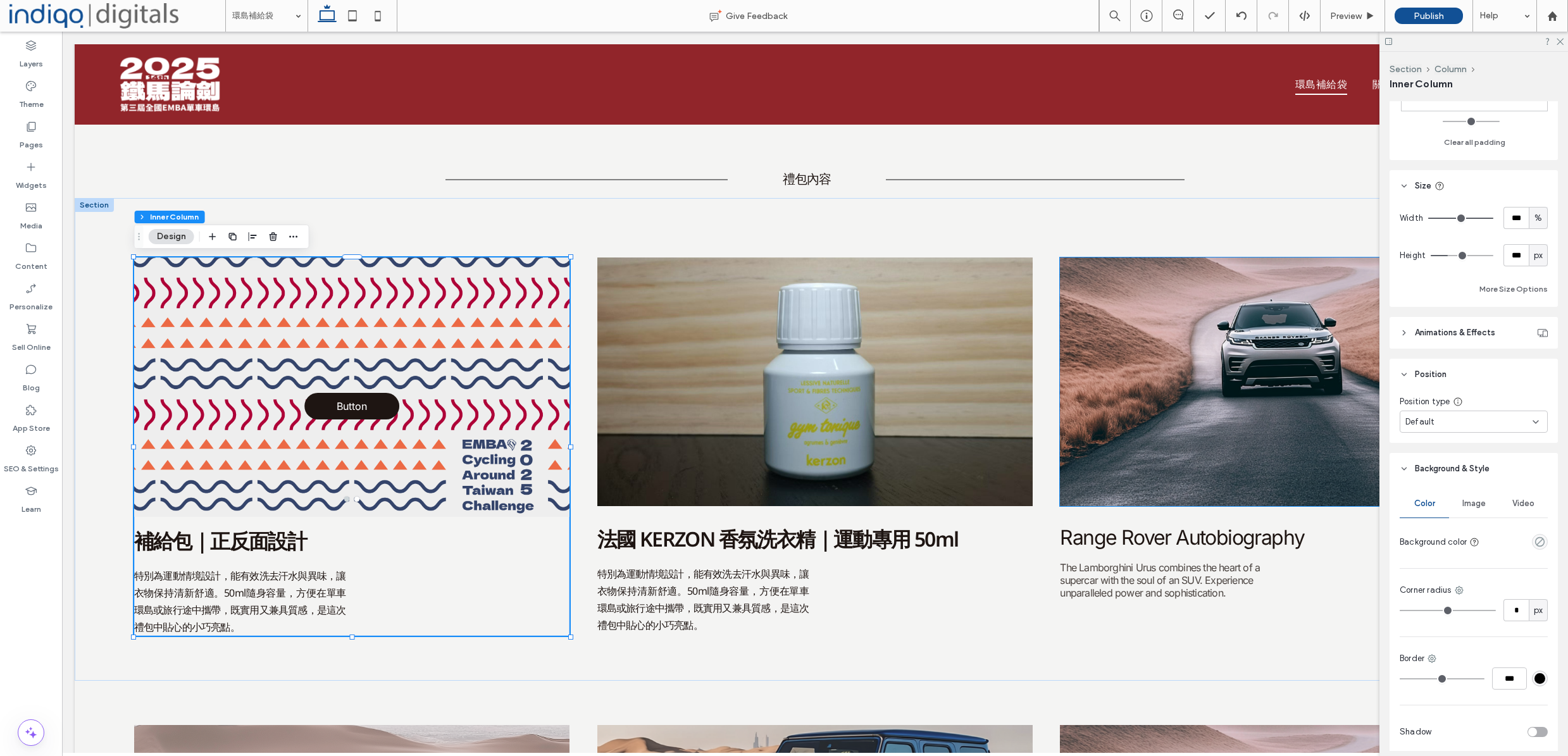
click at [1455, 330] on span "Animations & Effects" at bounding box center [1455, 332] width 80 height 12
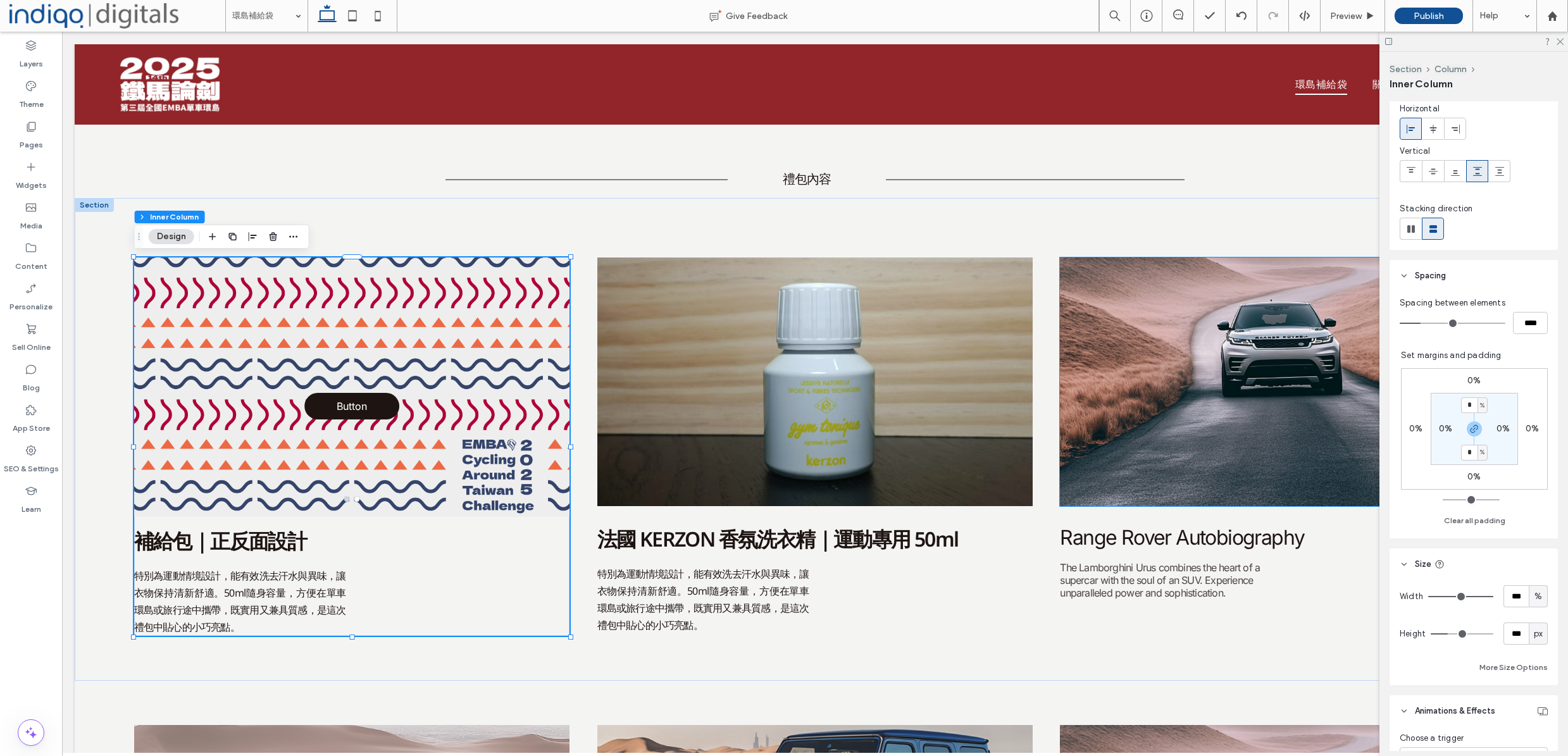
scroll to position [76, 0]
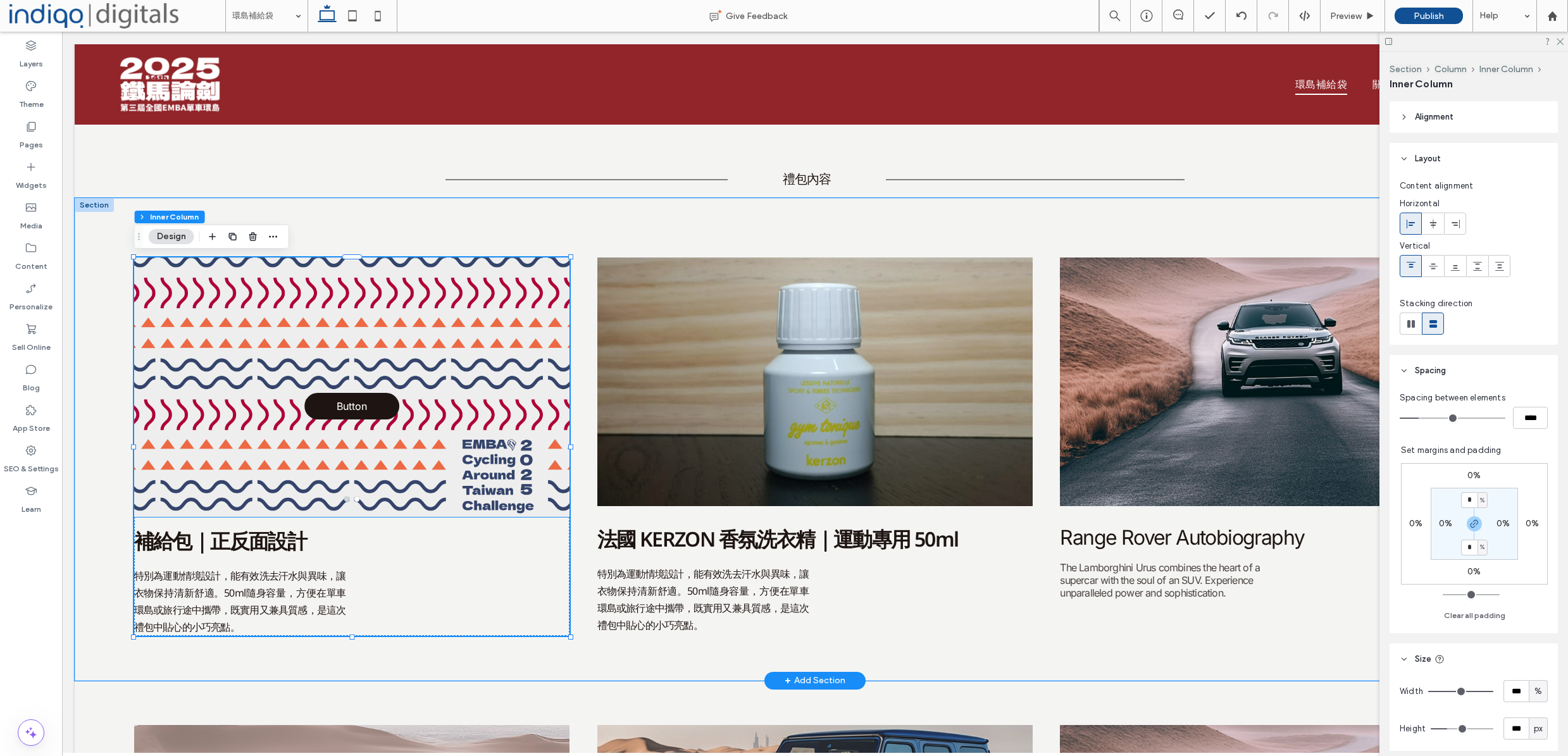
click at [230, 292] on div at bounding box center [352, 386] width 436 height 259
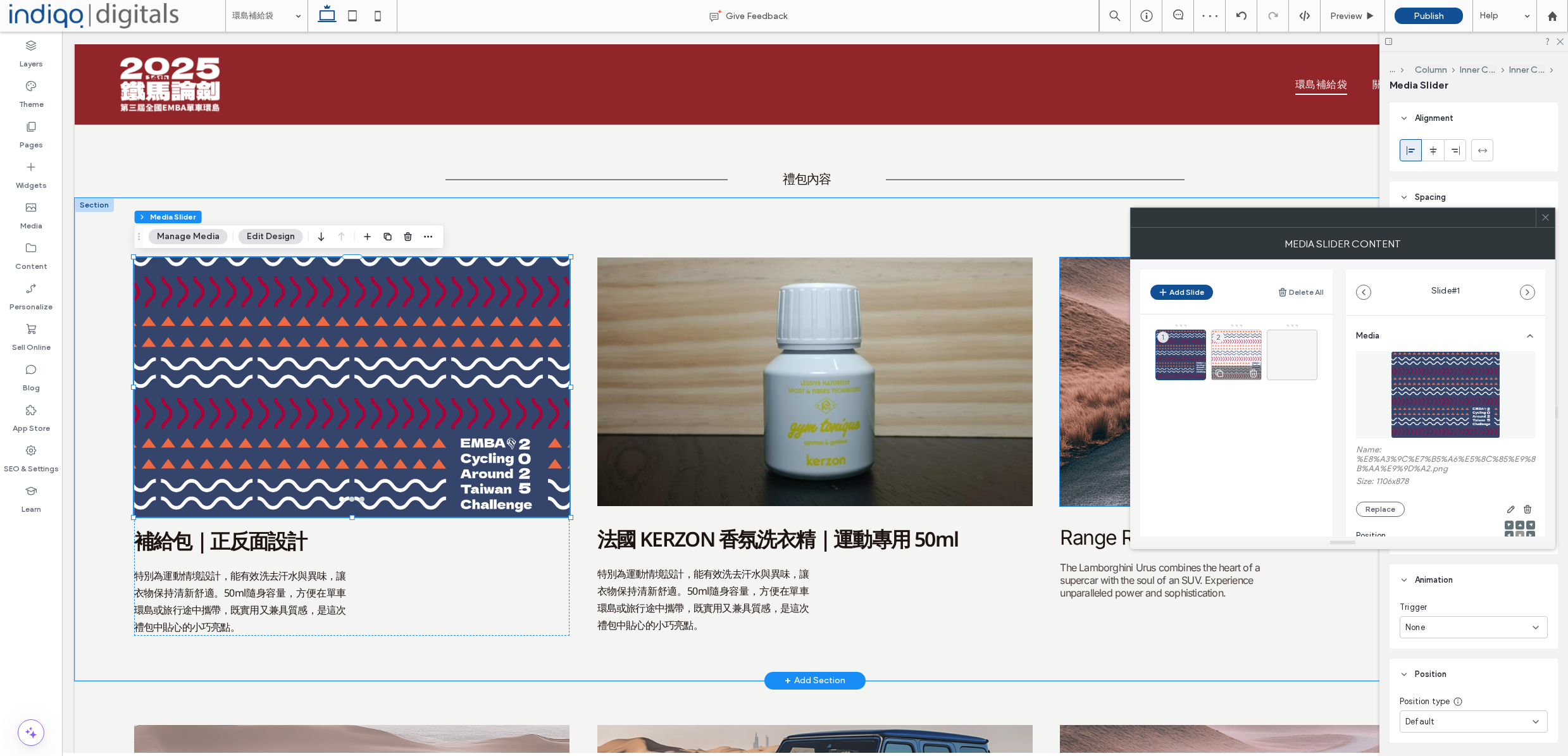
click at [1254, 368] on icon at bounding box center [1253, 373] width 11 height 11
click at [1241, 357] on icon at bounding box center [1236, 355] width 15 height 15
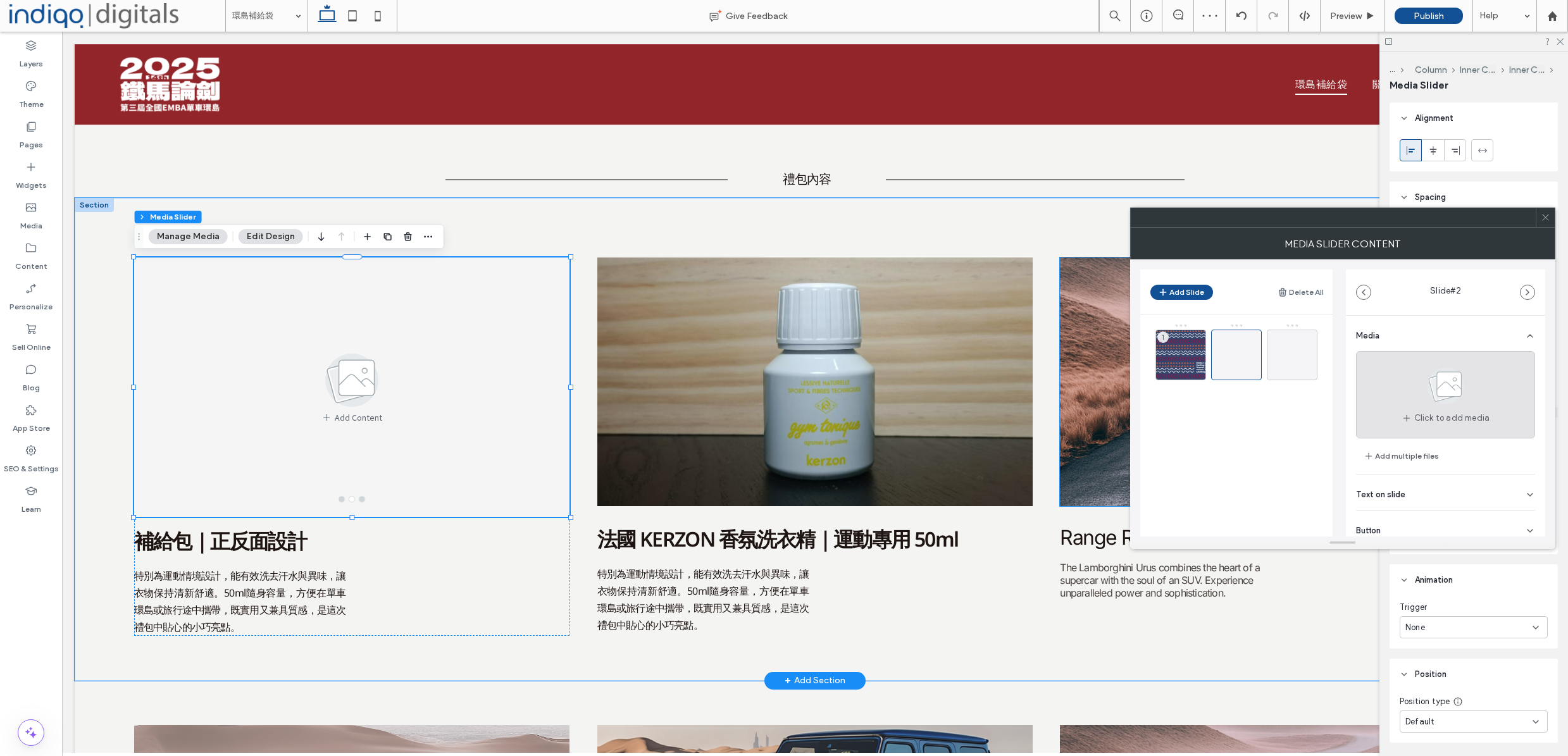
click at [1451, 373] on use at bounding box center [1446, 385] width 36 height 36
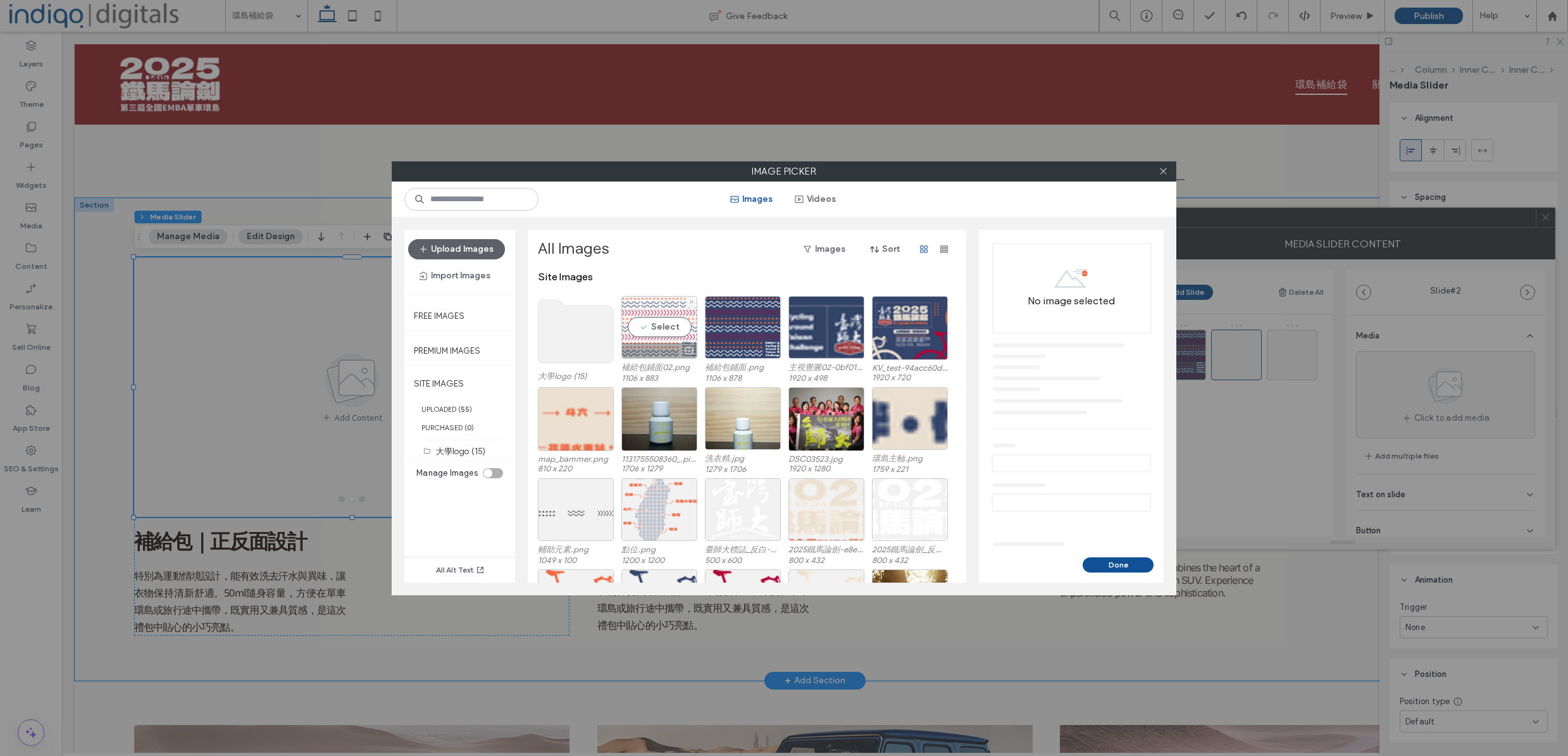
click at [655, 328] on div "Select" at bounding box center [659, 328] width 76 height 63
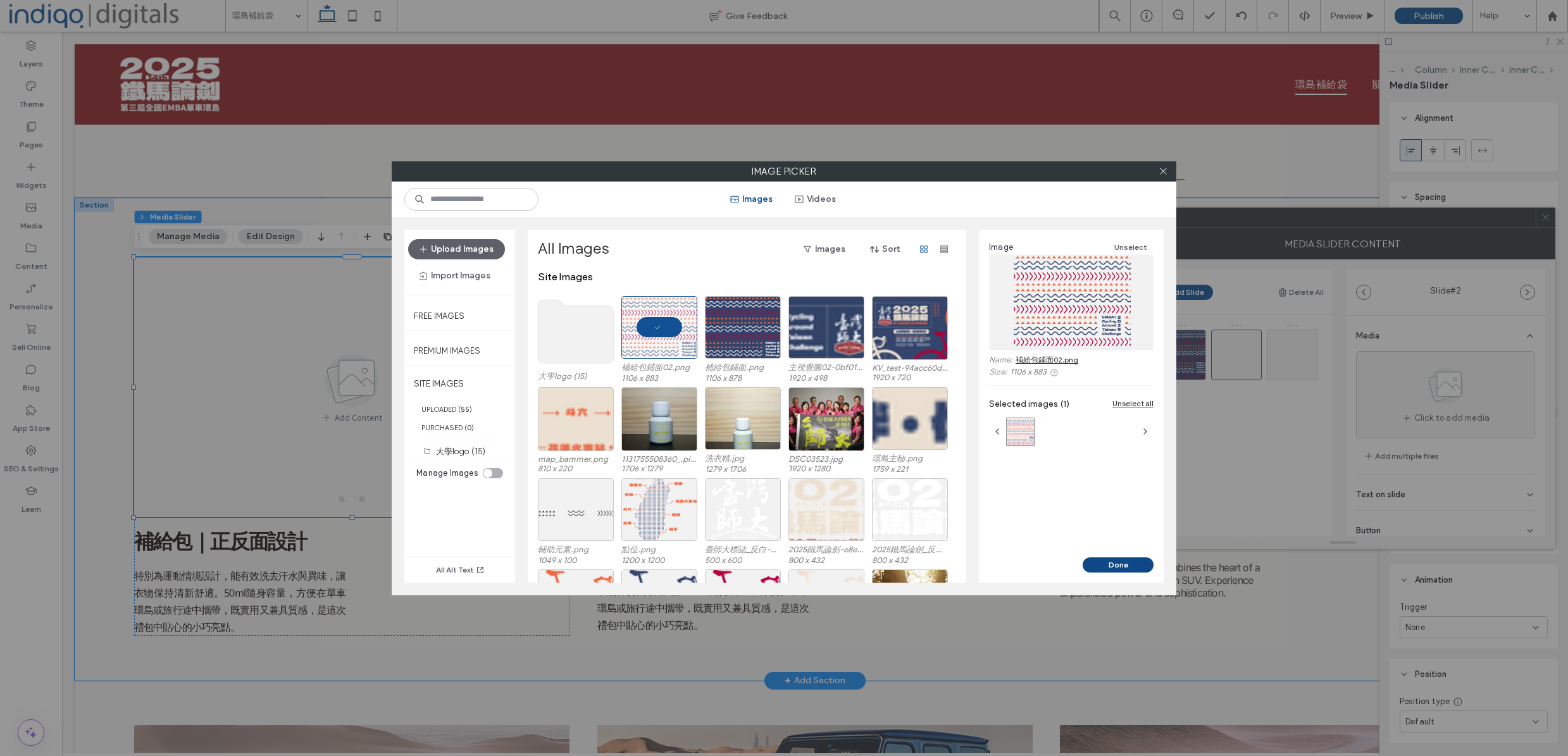
click at [1140, 566] on button "Done" at bounding box center [1118, 565] width 71 height 15
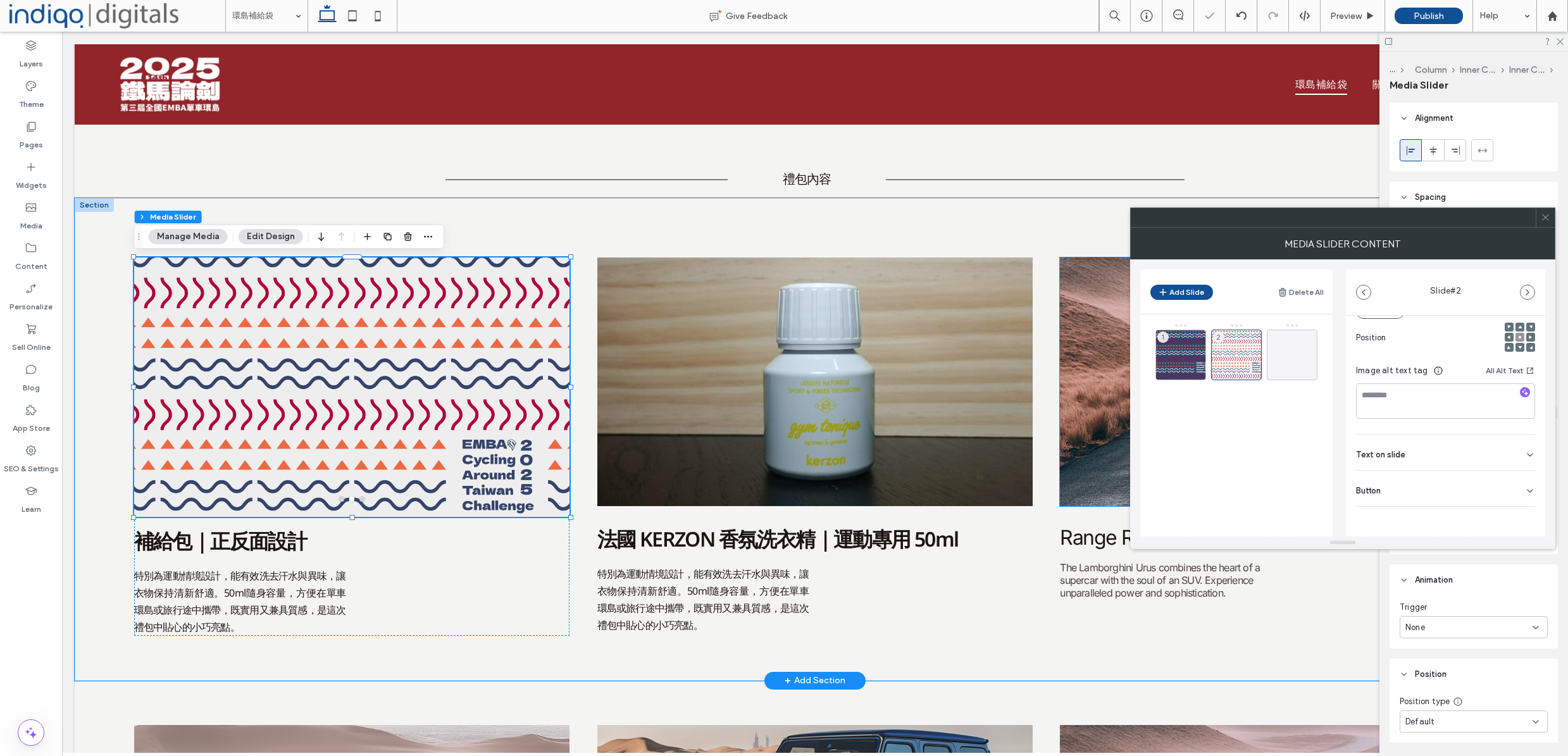
click at [1492, 489] on div "Button" at bounding box center [1445, 487] width 179 height 35
click at [1517, 523] on button at bounding box center [1524, 517] width 23 height 22
click at [1518, 519] on icon at bounding box center [1524, 517] width 11 height 11
click at [579, 545] on div "Add Content a a a a 補給包 ｜正反面 設計 特別為運動情境設計，能有效洗去汗水與異味，讓衣物保持清新舒適。50ml隨身容量，方便在單車環島…" at bounding box center [815, 439] width 1481 height 483
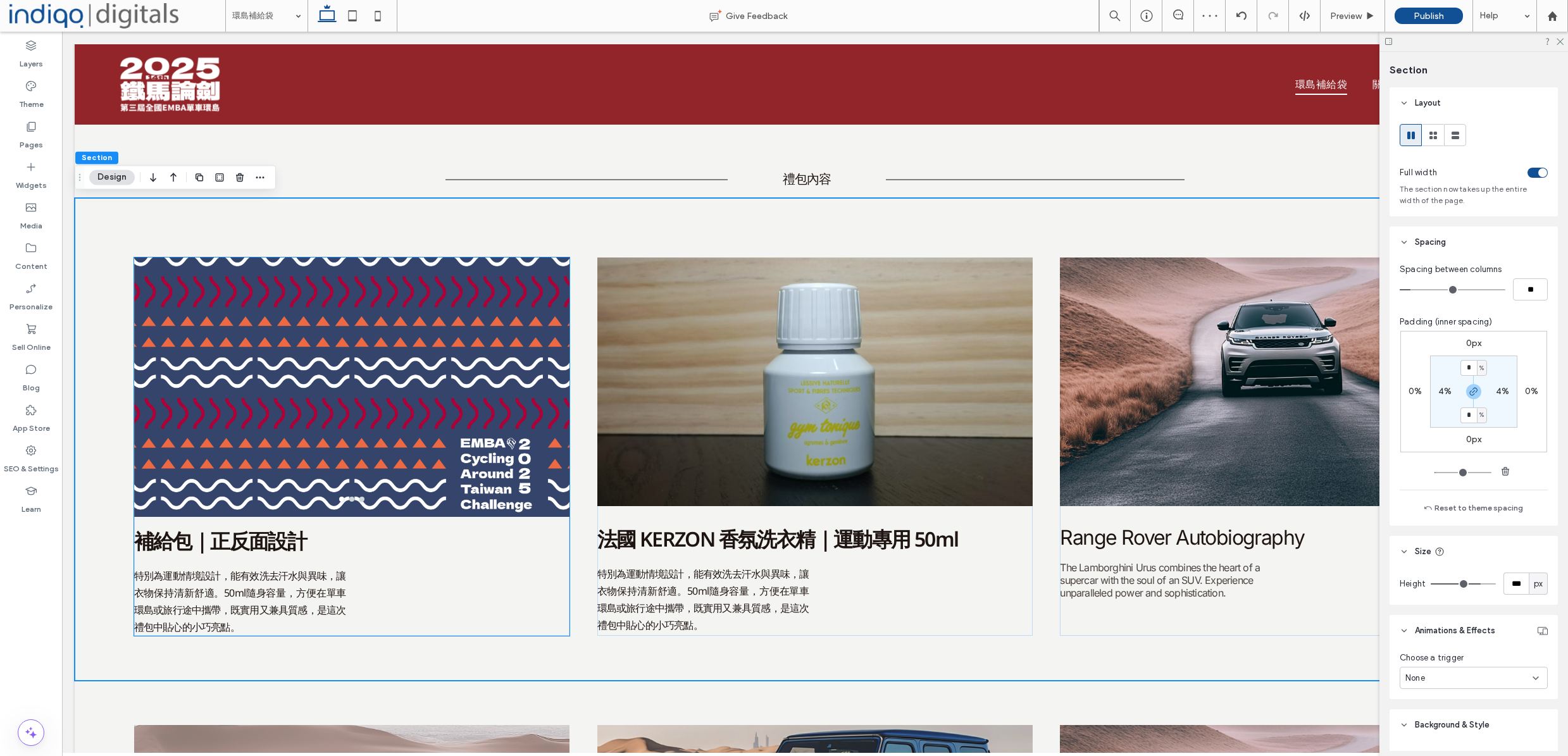
click at [480, 541] on h4 "補給包 ｜正反面 設計" at bounding box center [352, 542] width 436 height 28
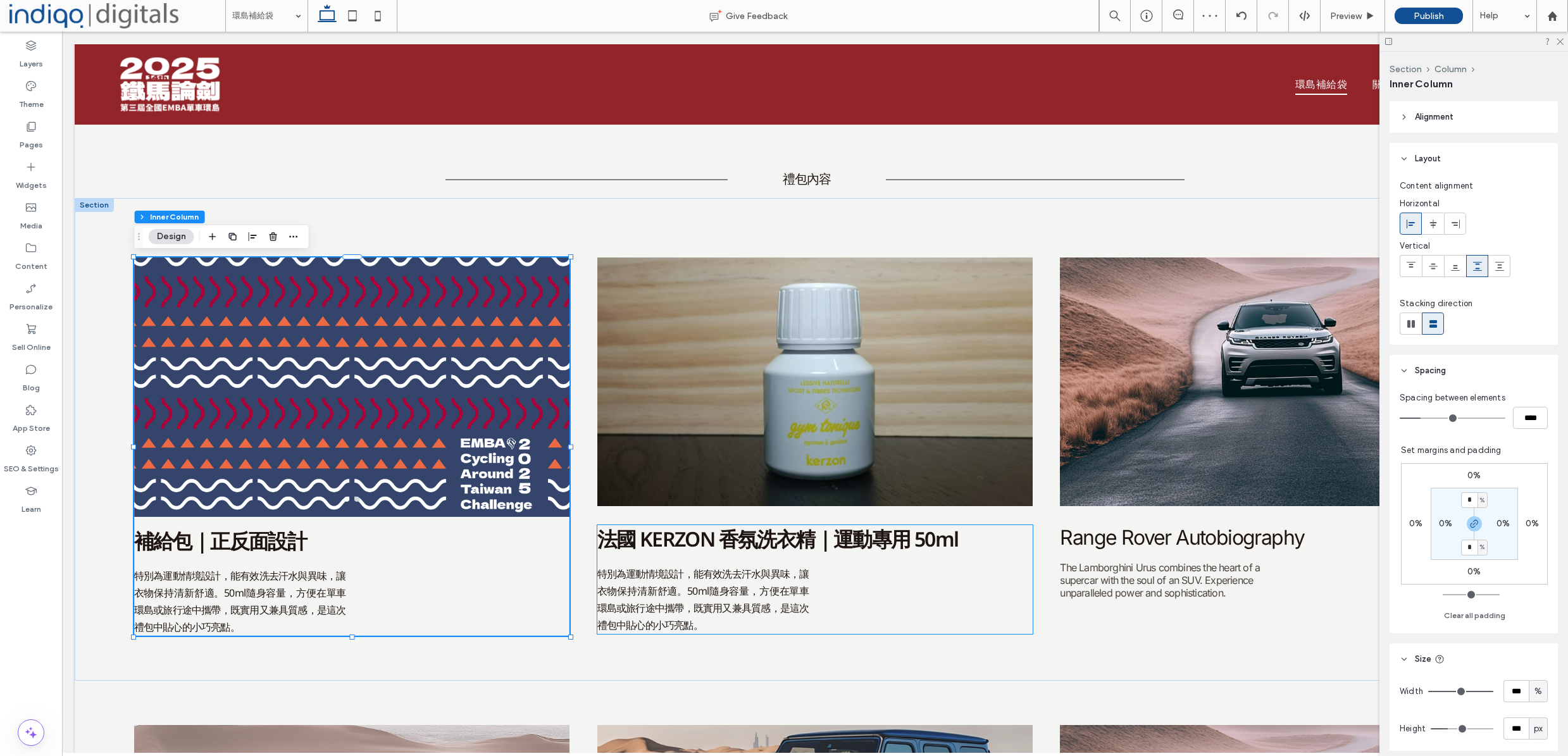
click at [785, 625] on p "特別為運動情境設計，能有效洗去汗水與異味，讓衣物保持清新舒適。50ml隨身容量，方便在單車環島或旅行途中攜帶，既實用又兼具質感，是這次禮包中貼心的小巧亮點。" at bounding box center [704, 600] width 212 height 69
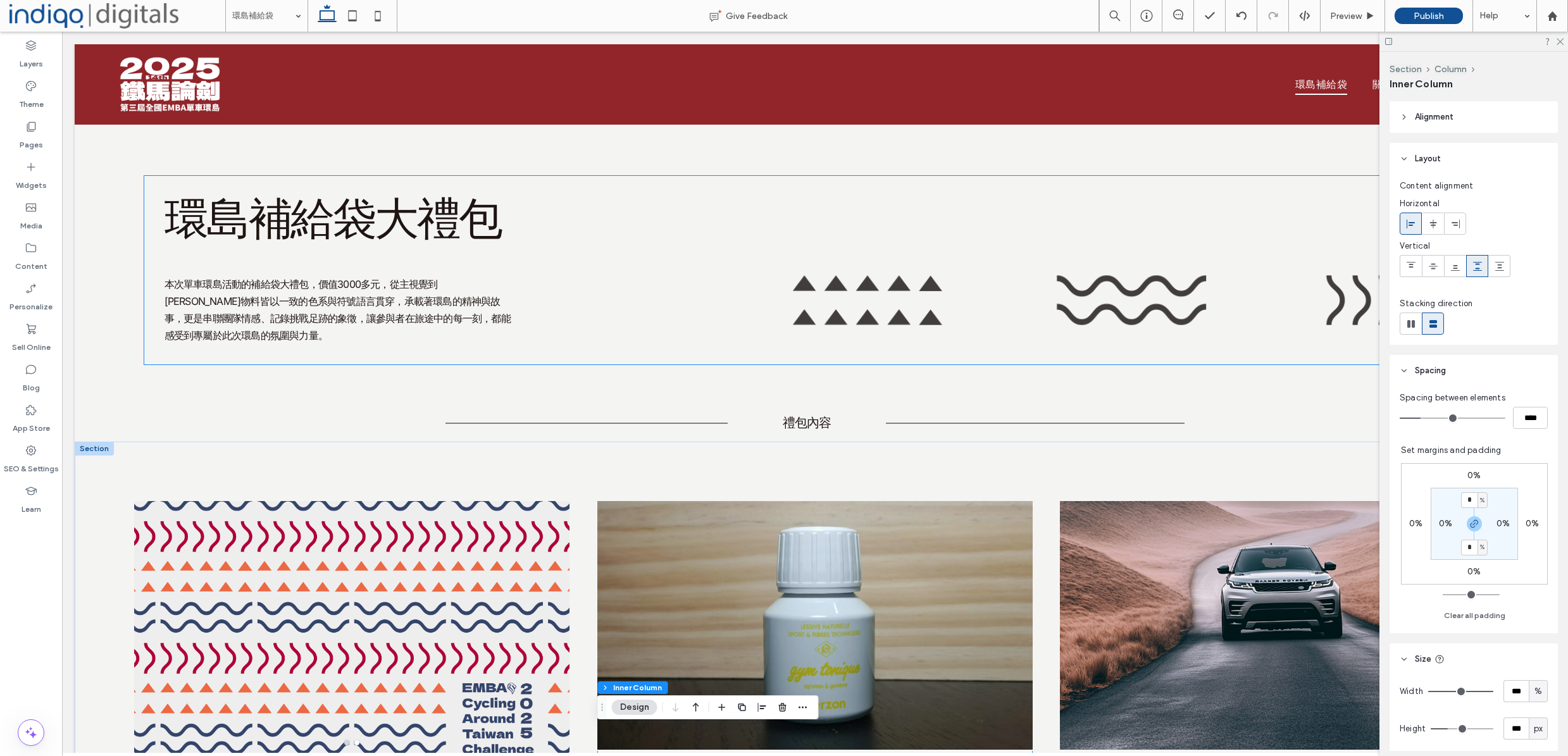
scroll to position [5, 0]
